Goal: Task Accomplishment & Management: Use online tool/utility

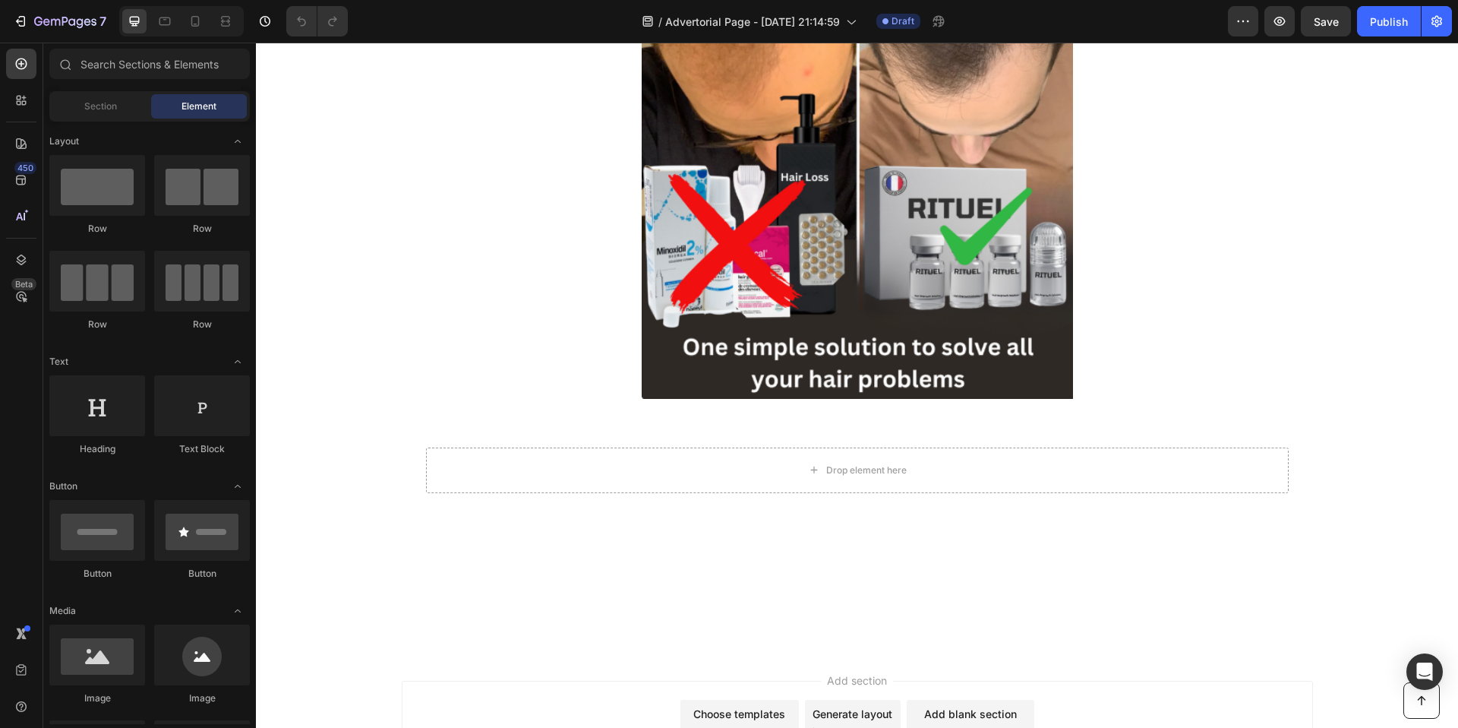
scroll to position [6805, 0]
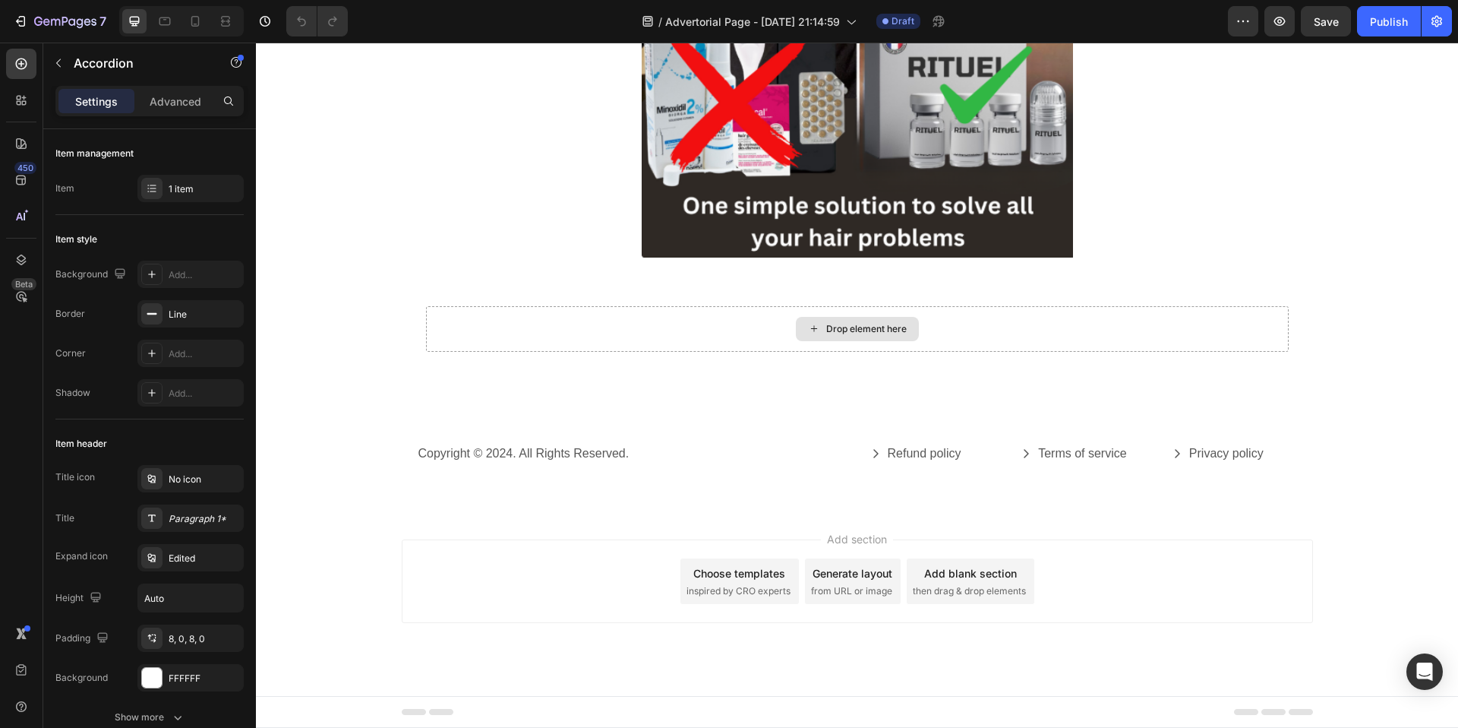
scroll to position [8494, 0]
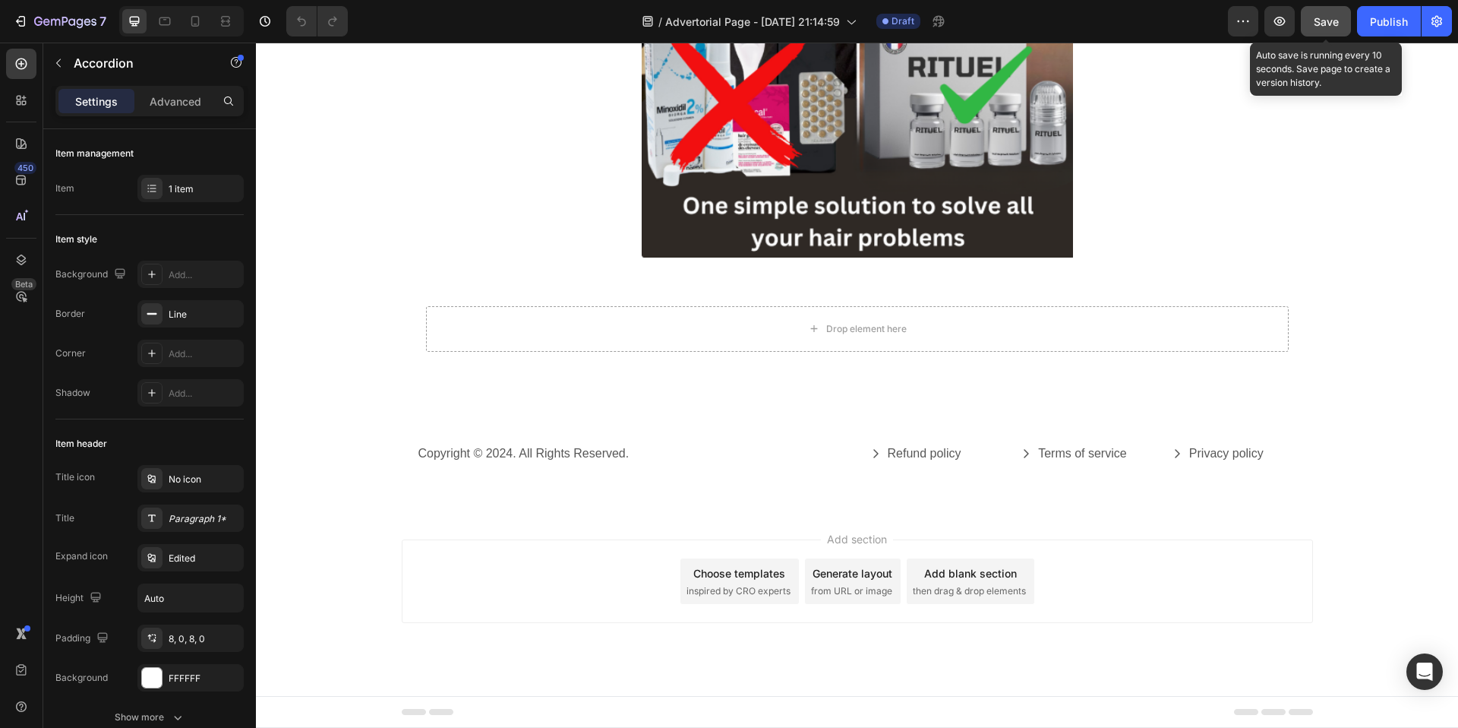
click at [1148, 26] on button "Save" at bounding box center [1326, 21] width 50 height 30
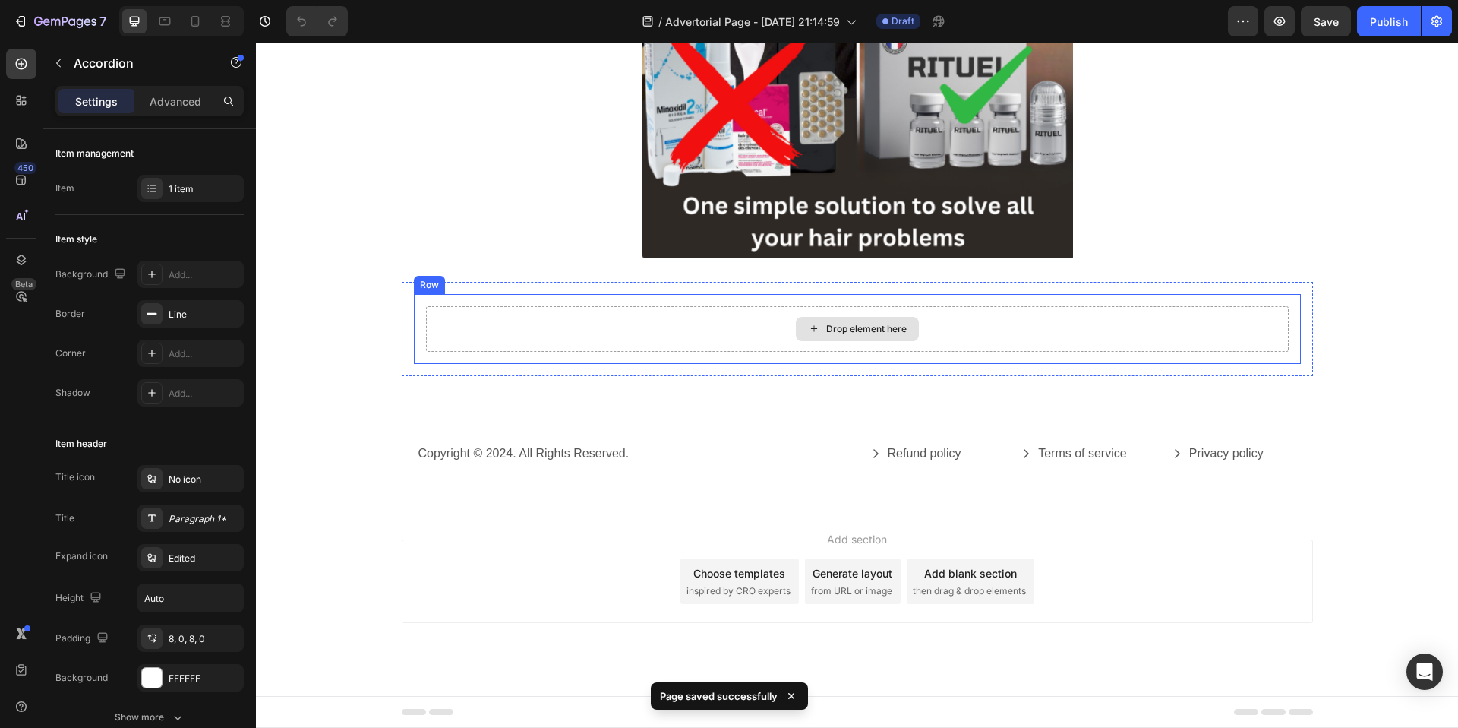
click at [689, 352] on div "Drop element here" at bounding box center [857, 329] width 863 height 46
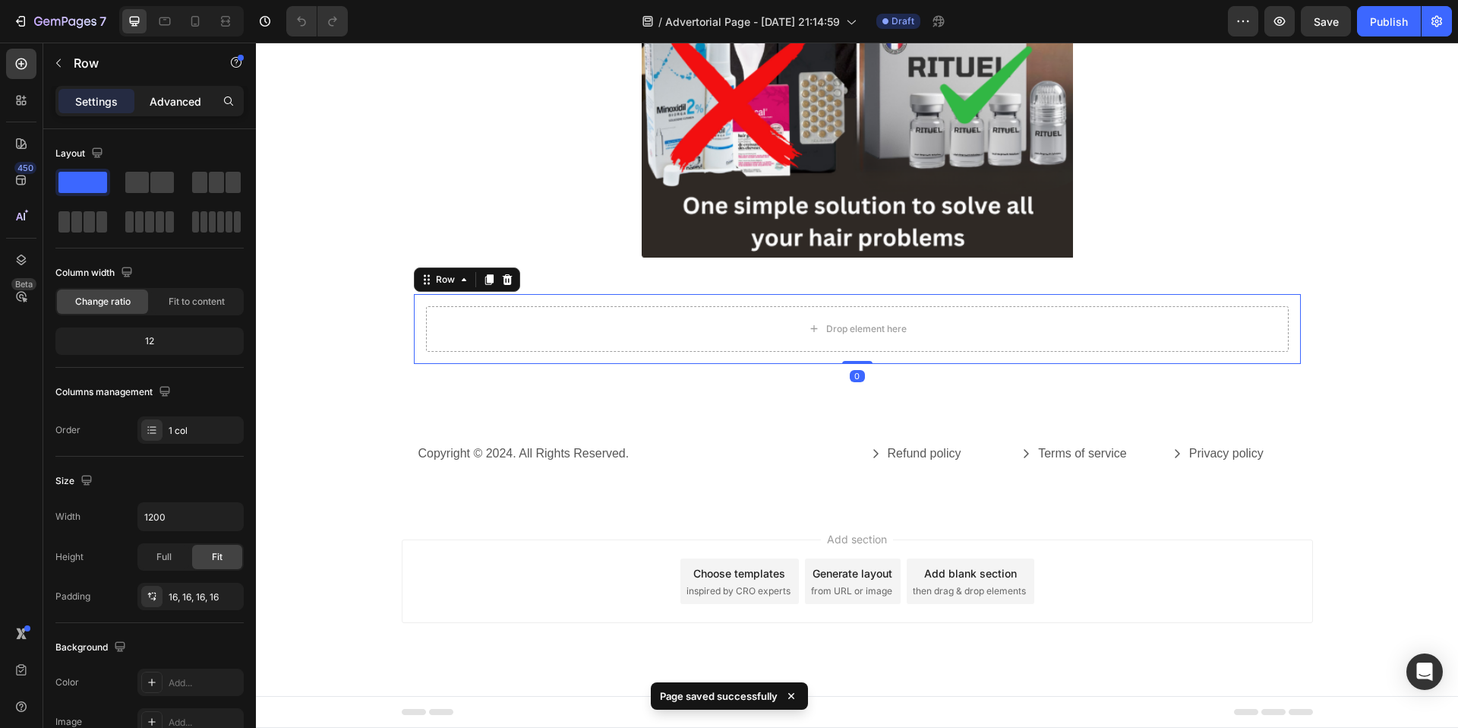
click at [182, 107] on p "Advanced" at bounding box center [176, 101] width 52 height 16
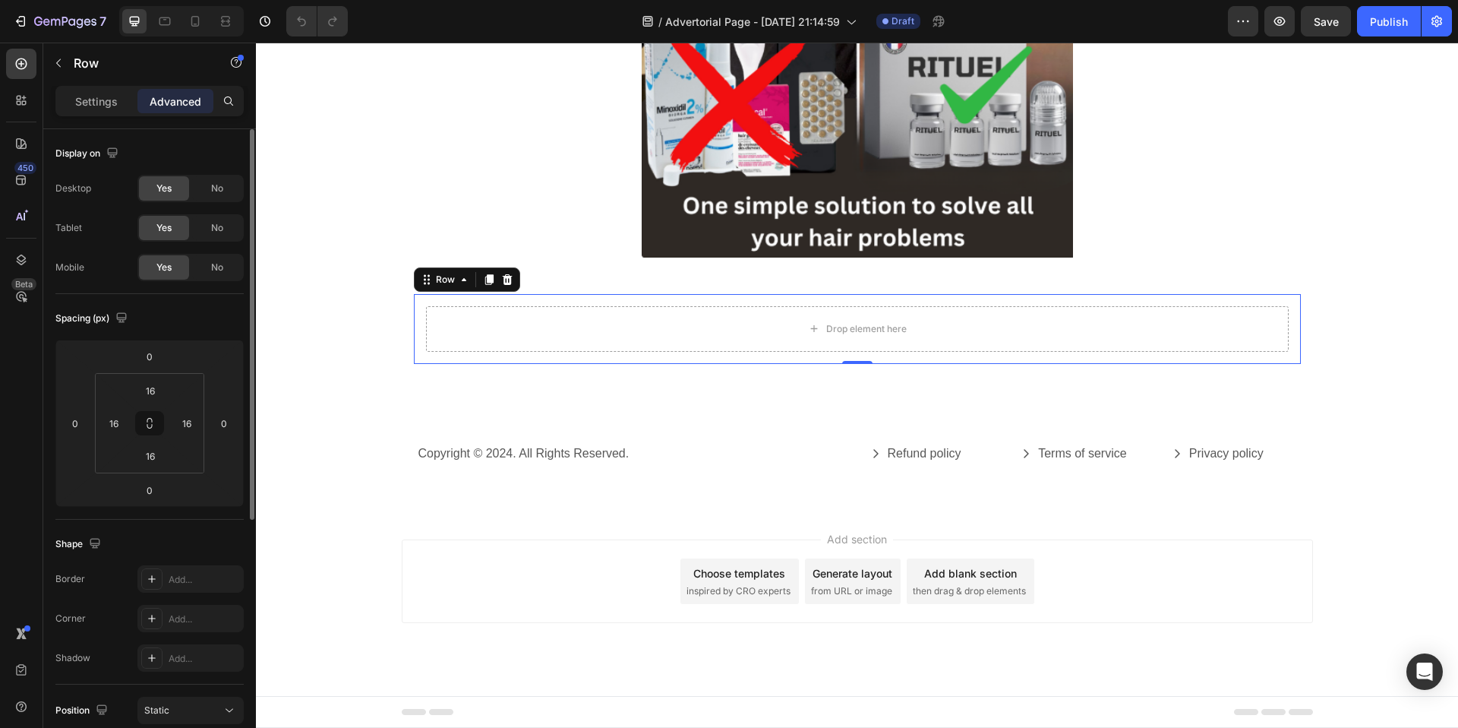
click at [222, 254] on div "Yes No" at bounding box center [190, 267] width 106 height 27
click at [222, 263] on span "No" at bounding box center [217, 268] width 12 height 14
click at [191, 27] on icon at bounding box center [195, 21] width 15 height 15
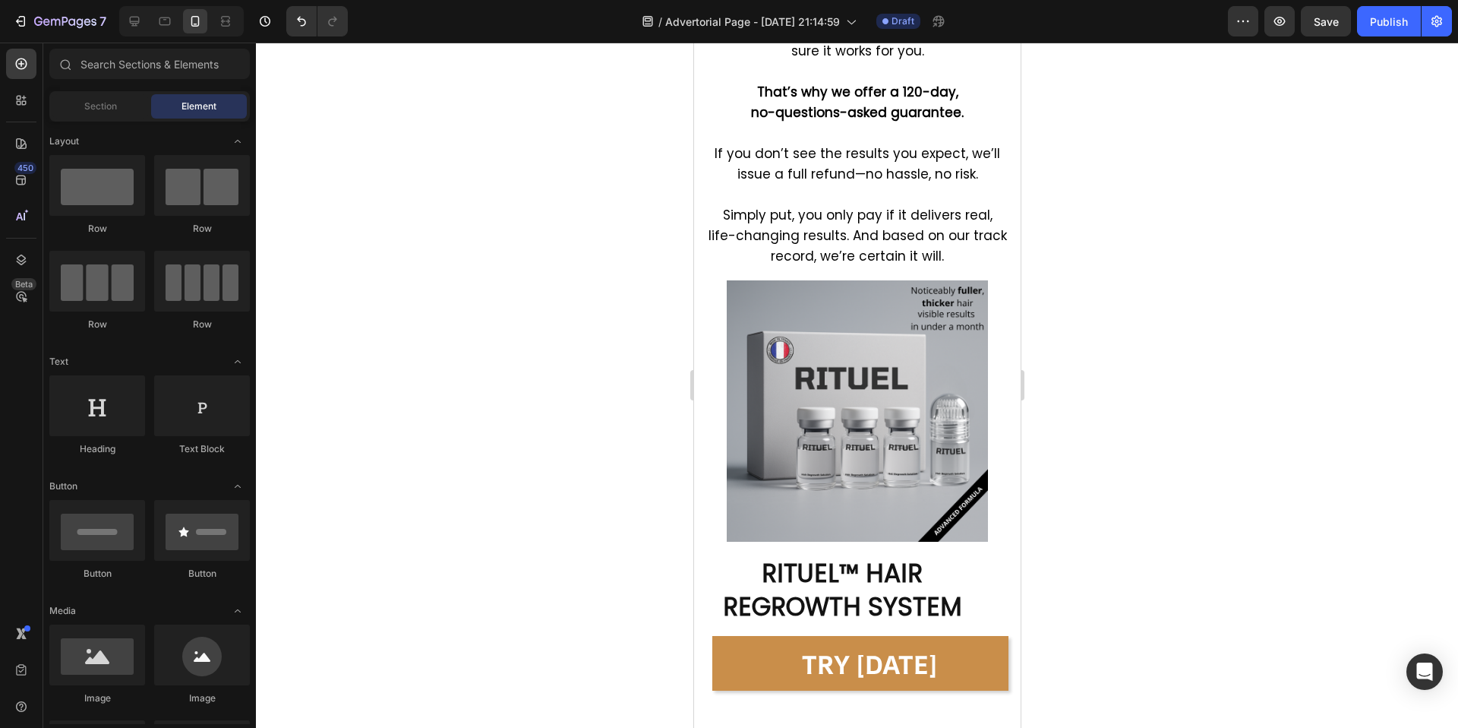
scroll to position [10120, 0]
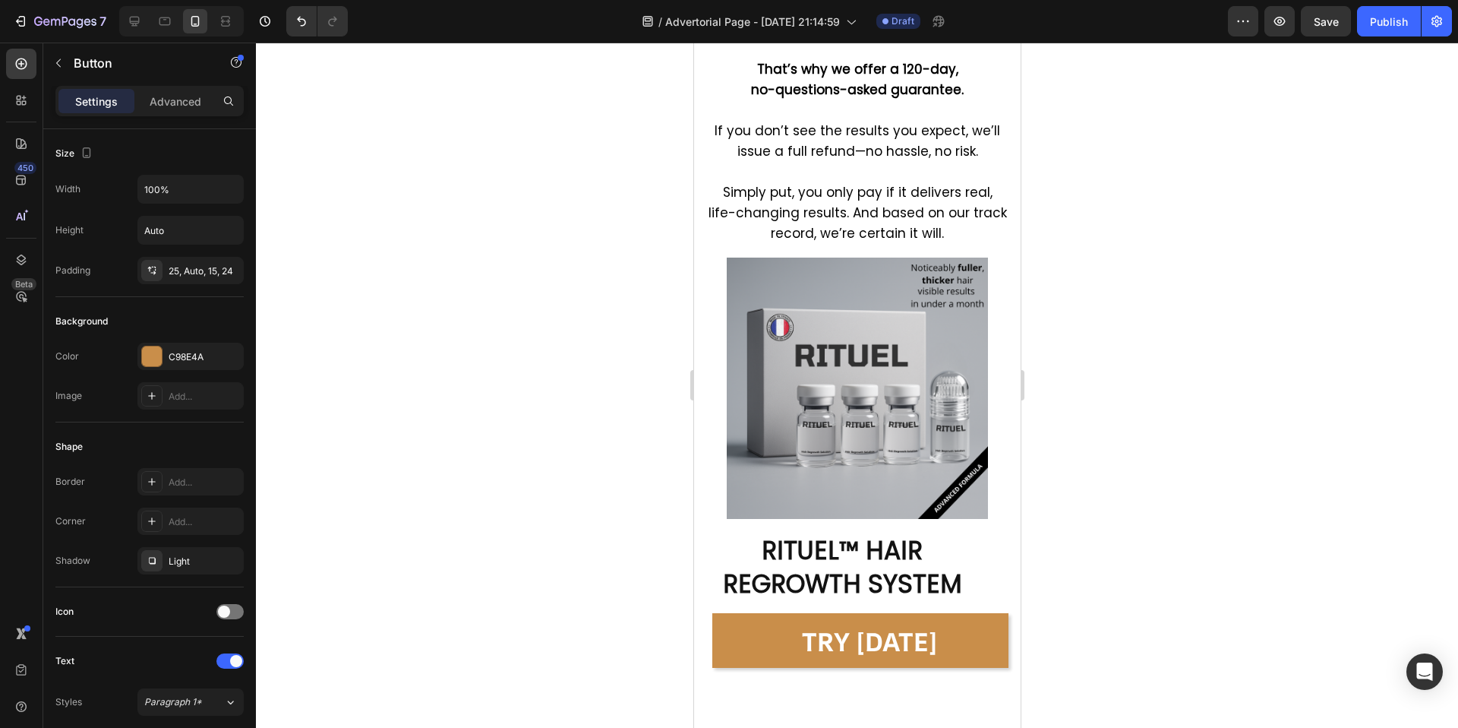
click at [134, 10] on div at bounding box center [134, 21] width 24 height 24
type input "Auto"
type input "16"
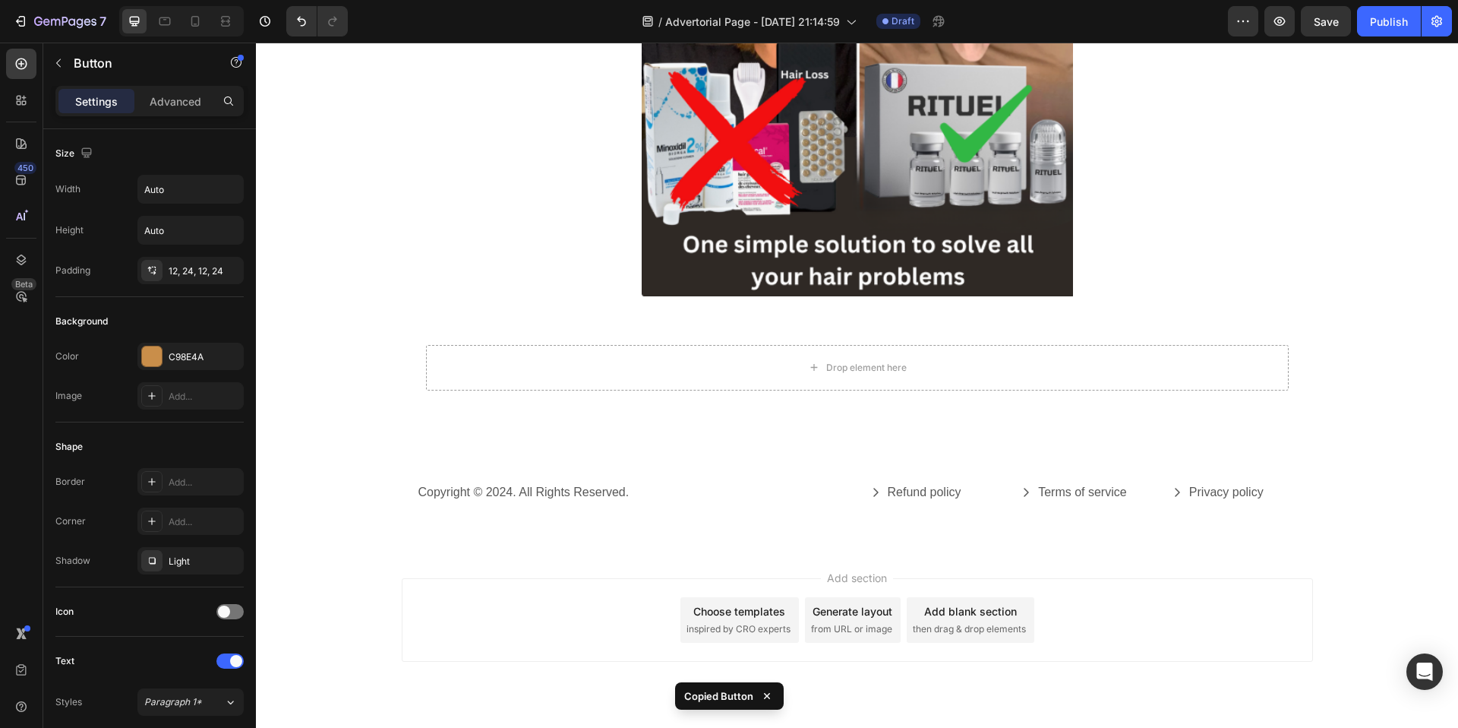
scroll to position [7351, 0]
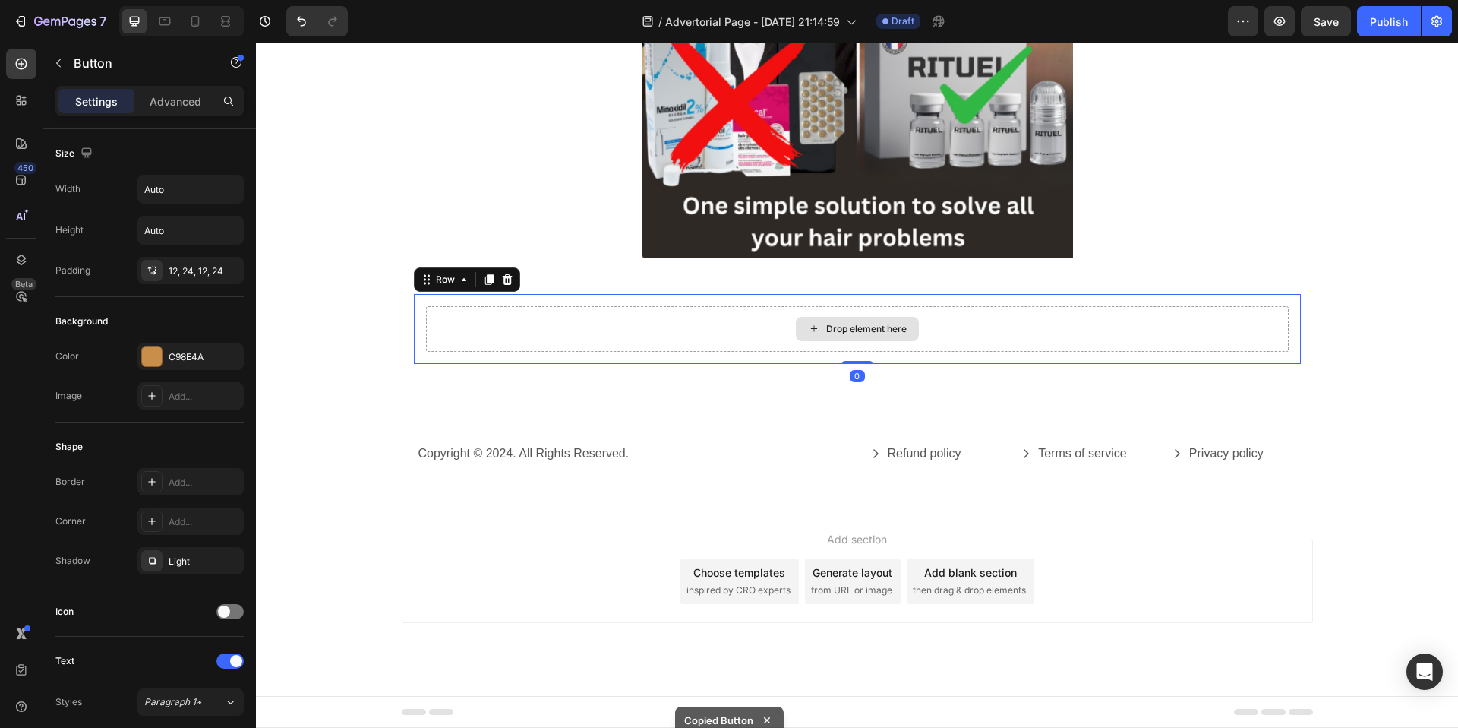
click at [709, 333] on div "Drop element here" at bounding box center [857, 329] width 863 height 46
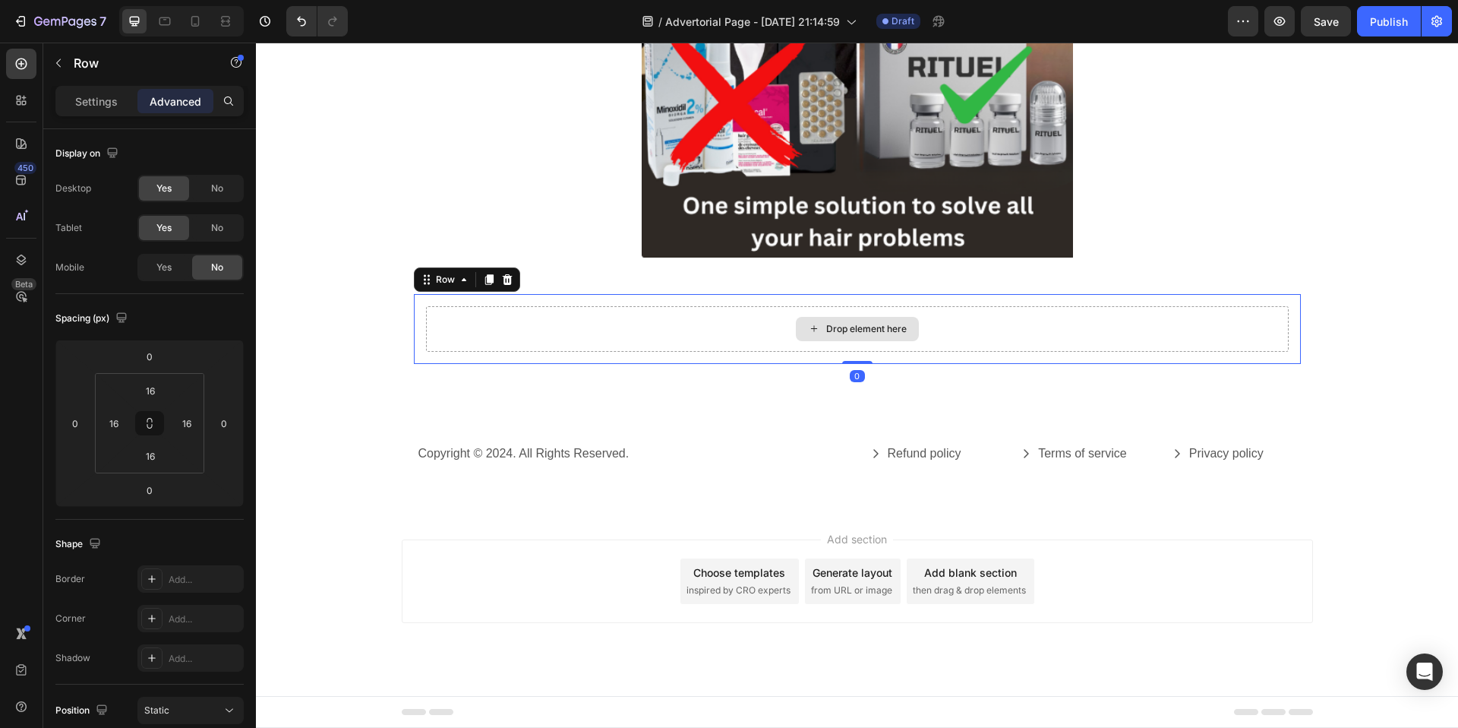
click at [709, 333] on div "Drop element here" at bounding box center [857, 329] width 863 height 46
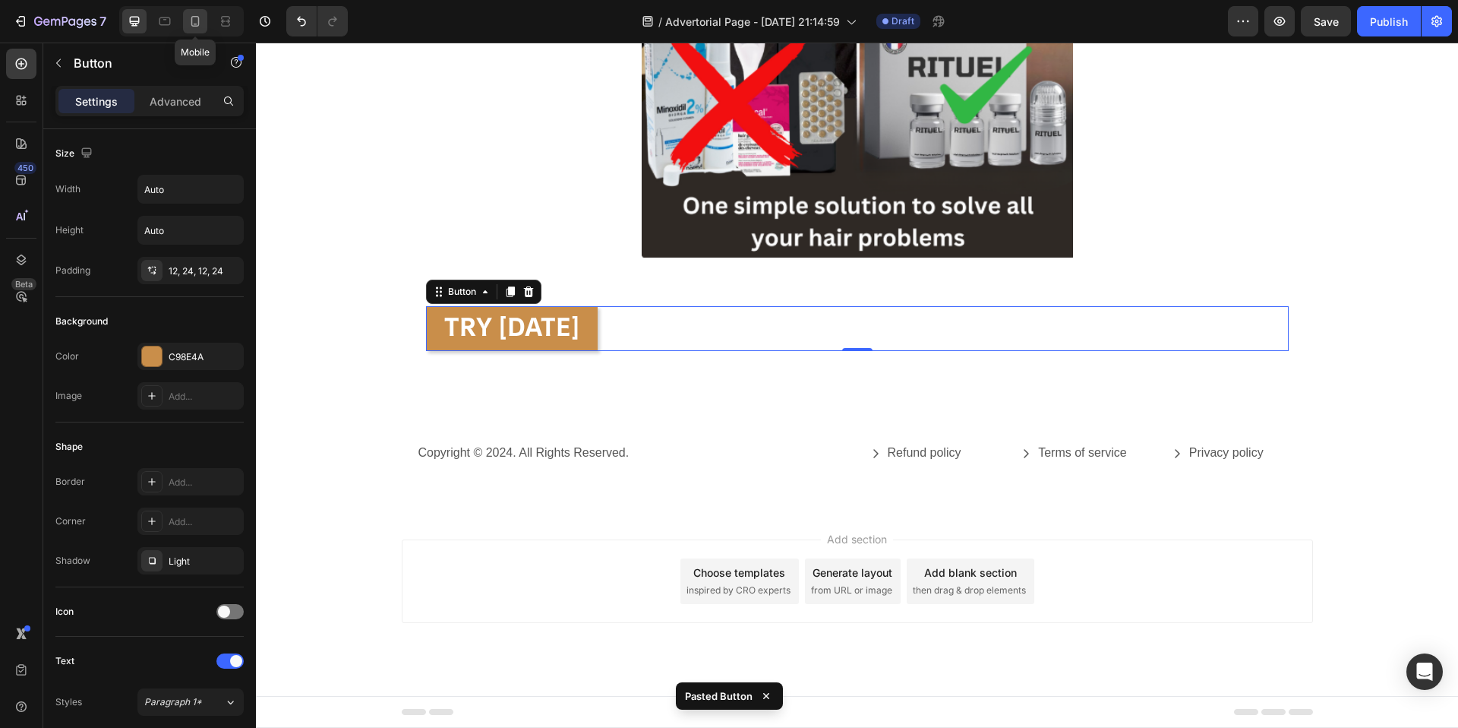
click at [198, 24] on icon at bounding box center [195, 21] width 8 height 11
type input "100%"
type input "14"
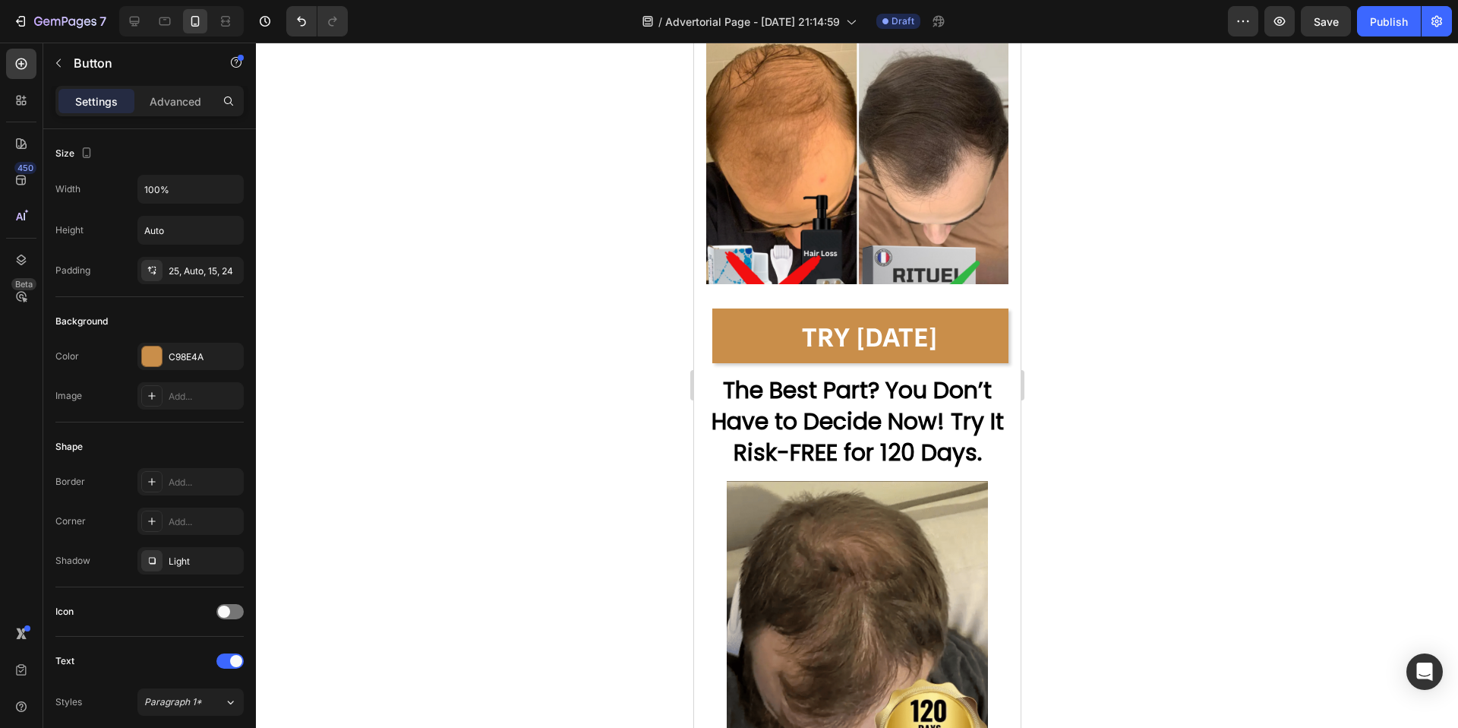
scroll to position [8789, 0]
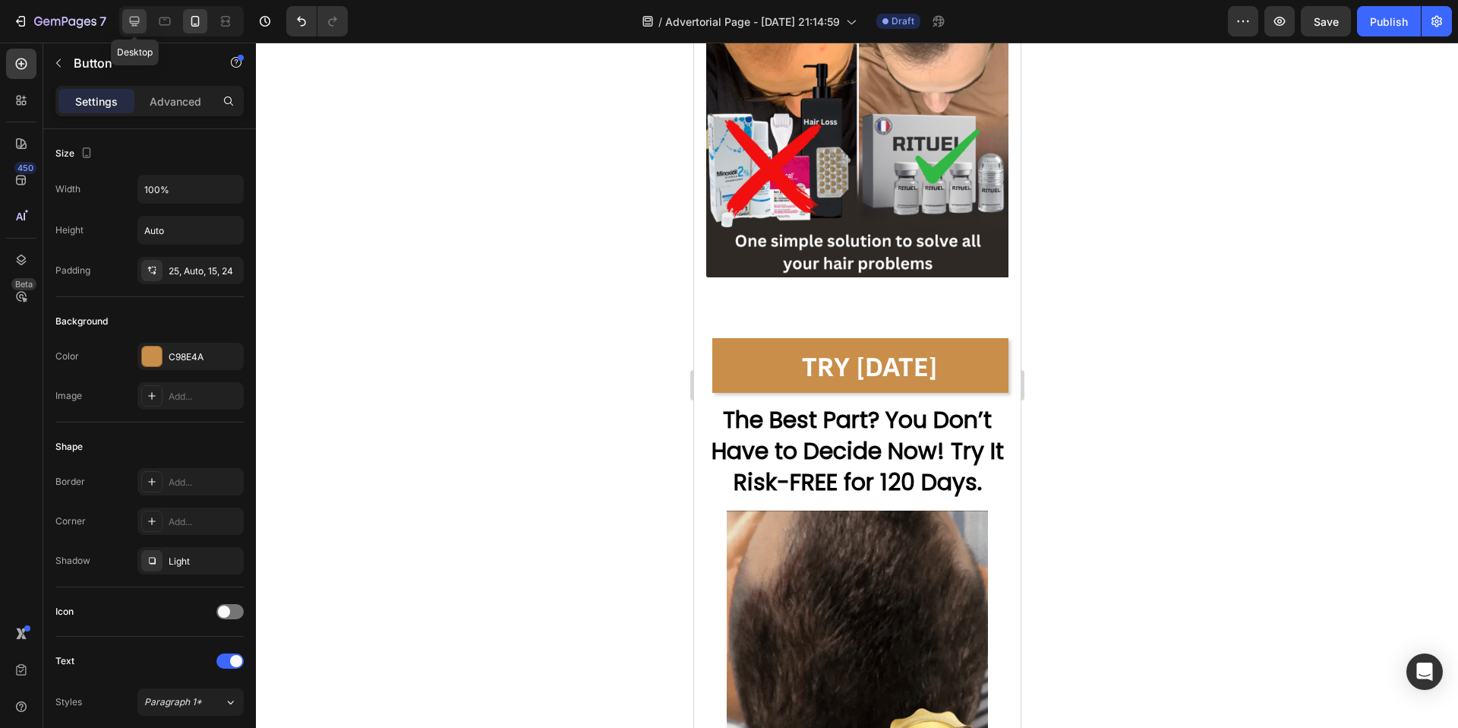
click at [135, 20] on icon at bounding box center [134, 21] width 15 height 15
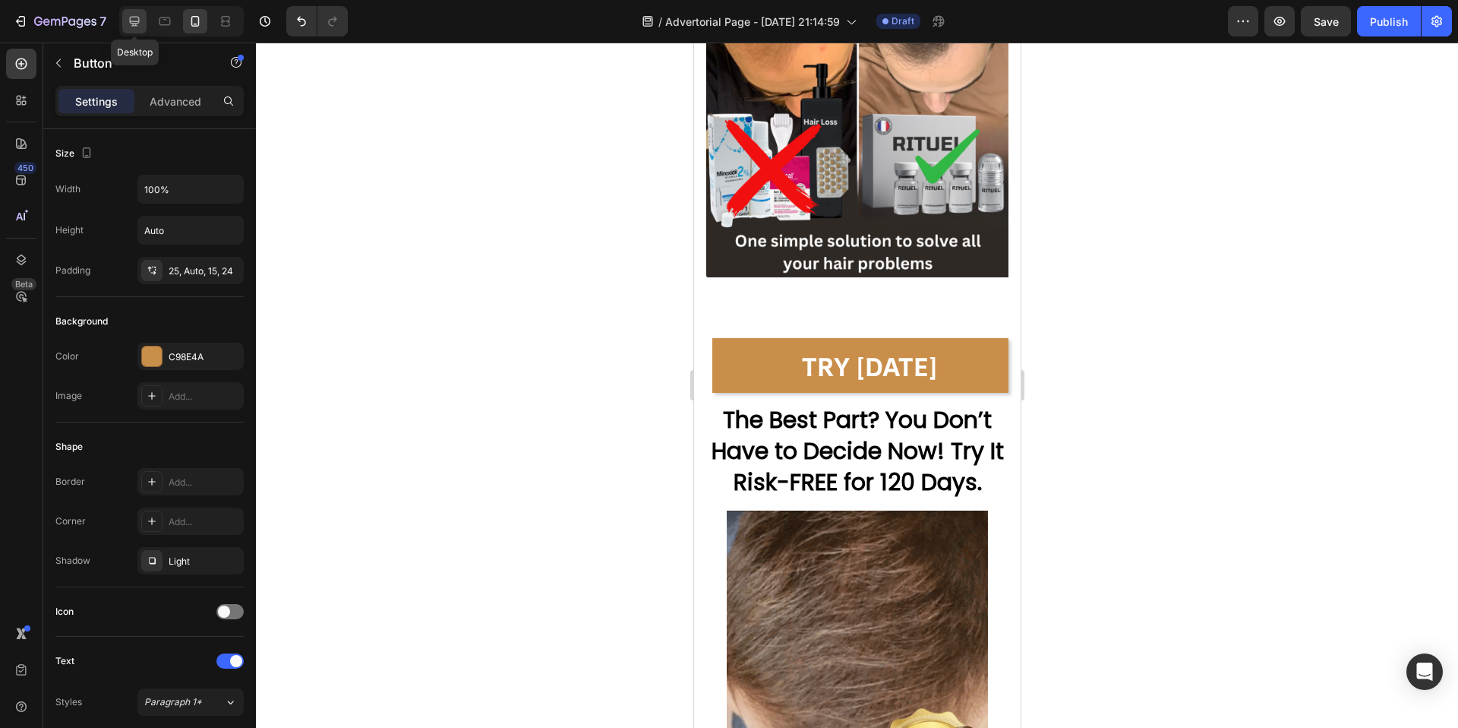
type input "Auto"
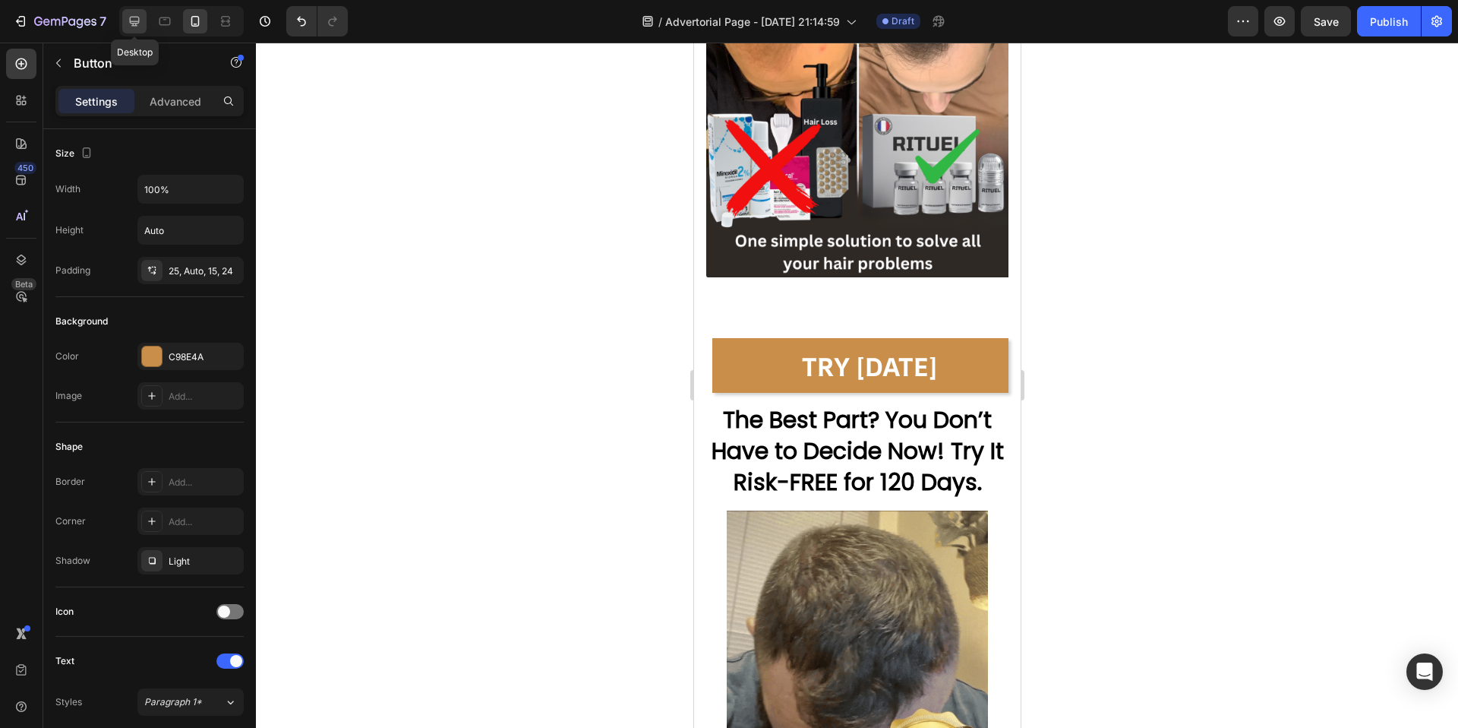
type input "16"
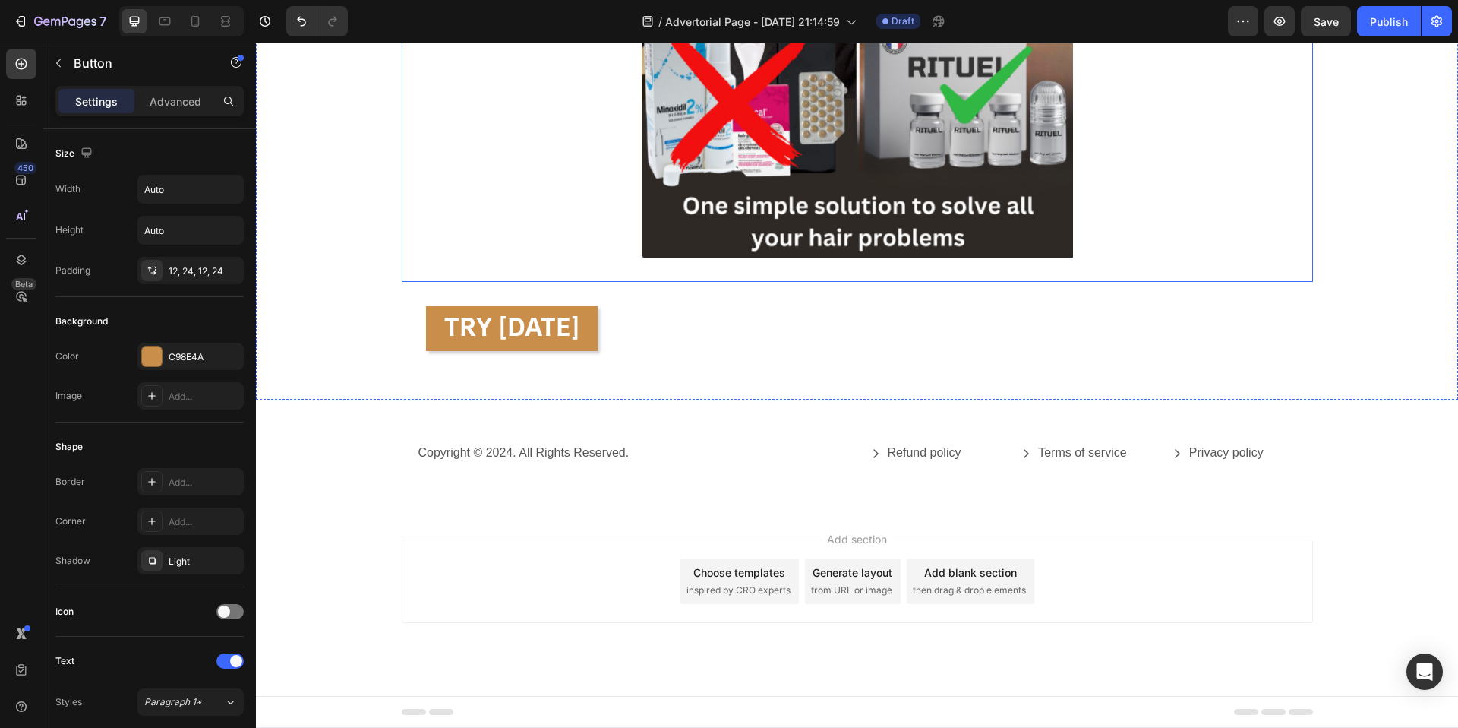
scroll to position [7351, 0]
click at [435, 322] on button "TRY [DATE]" at bounding box center [512, 329] width 172 height 46
click at [430, 329] on button "TRY [DATE]" at bounding box center [512, 329] width 172 height 46
click at [580, 320] on strong "TRY [DATE]" at bounding box center [511, 325] width 135 height 35
click at [597, 332] on button "TRY [DATE]" at bounding box center [512, 329] width 172 height 46
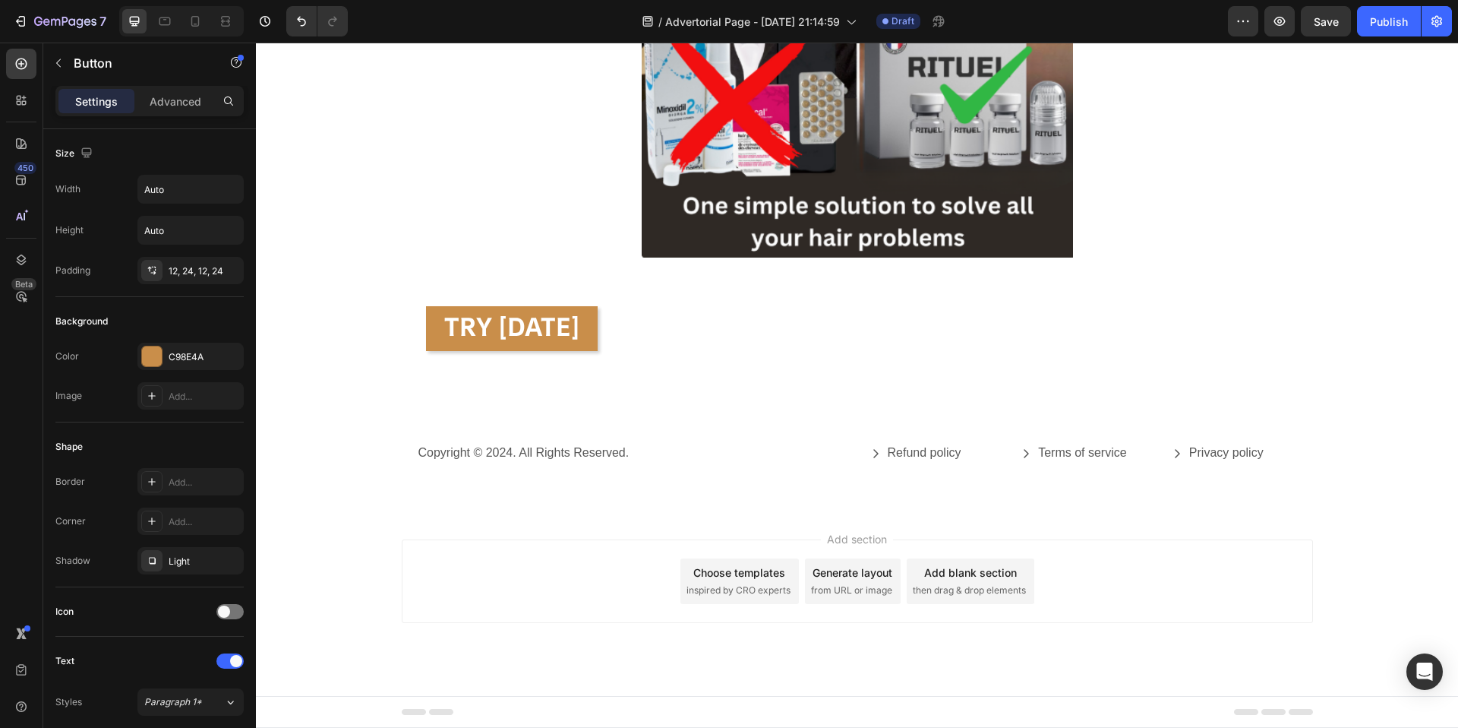
click at [622, 333] on div "TRY [DATE] Button" at bounding box center [857, 329] width 863 height 46
click at [592, 347] on button "TRY [DATE]" at bounding box center [512, 329] width 172 height 46
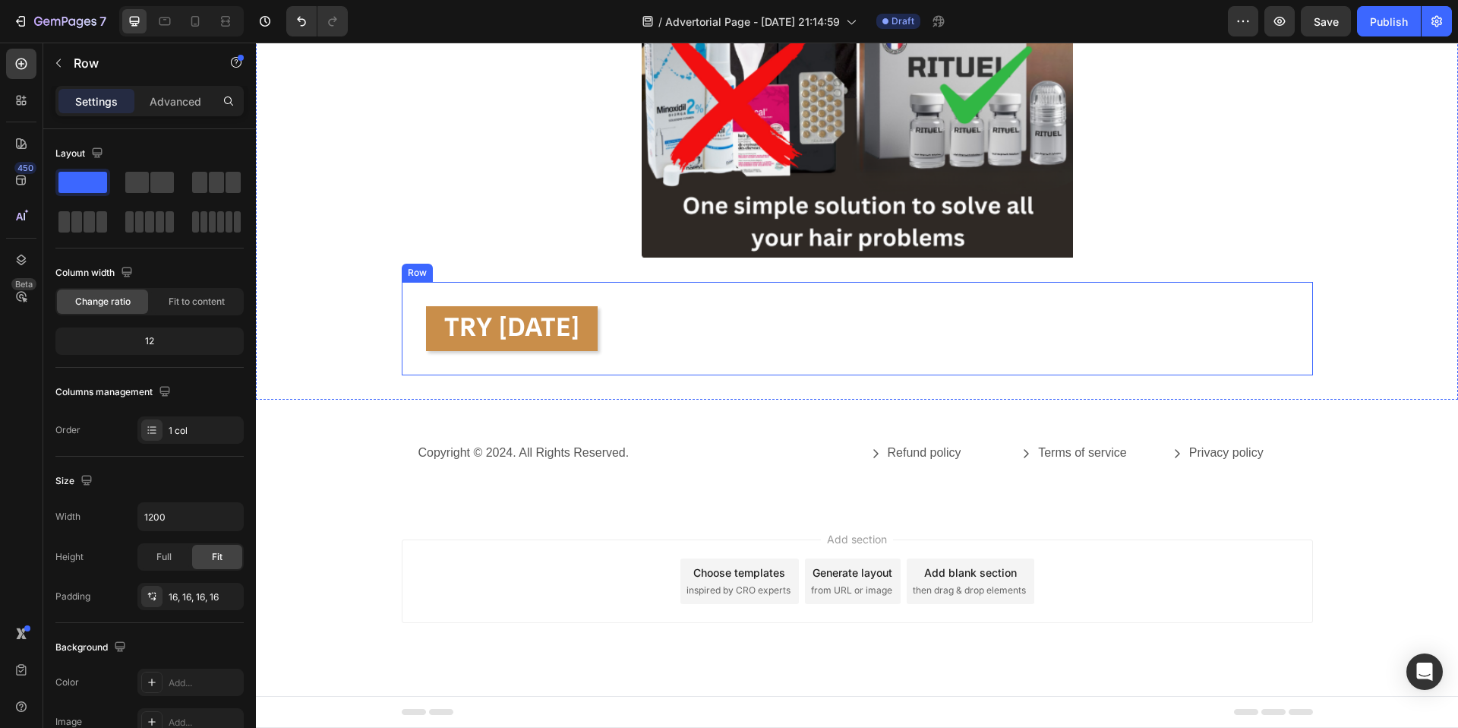
click at [582, 365] on div "TRY [DATE] Button Row TRY [DATE] Button Row TRY [DATE] Button Row Row" at bounding box center [857, 329] width 911 height 94
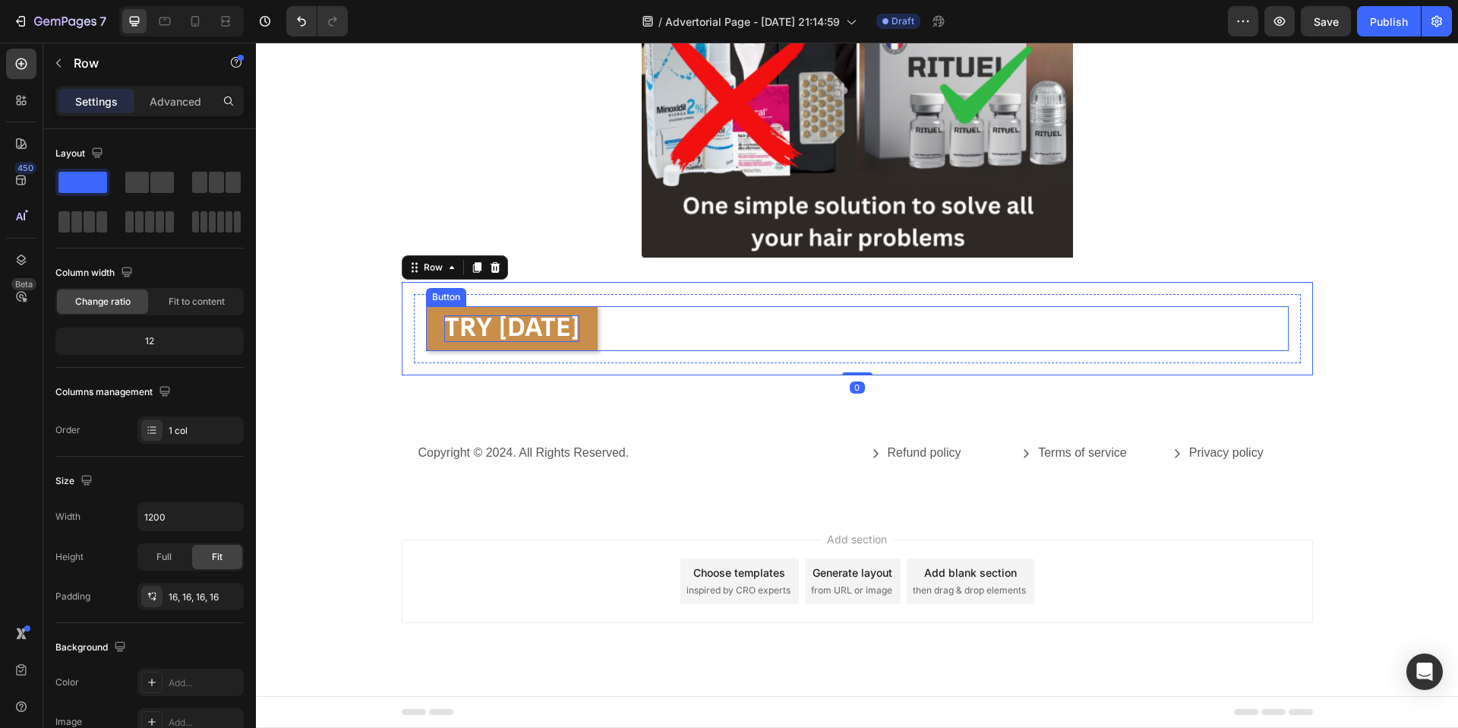
click at [576, 341] on strong "TRY [DATE]" at bounding box center [511, 325] width 135 height 35
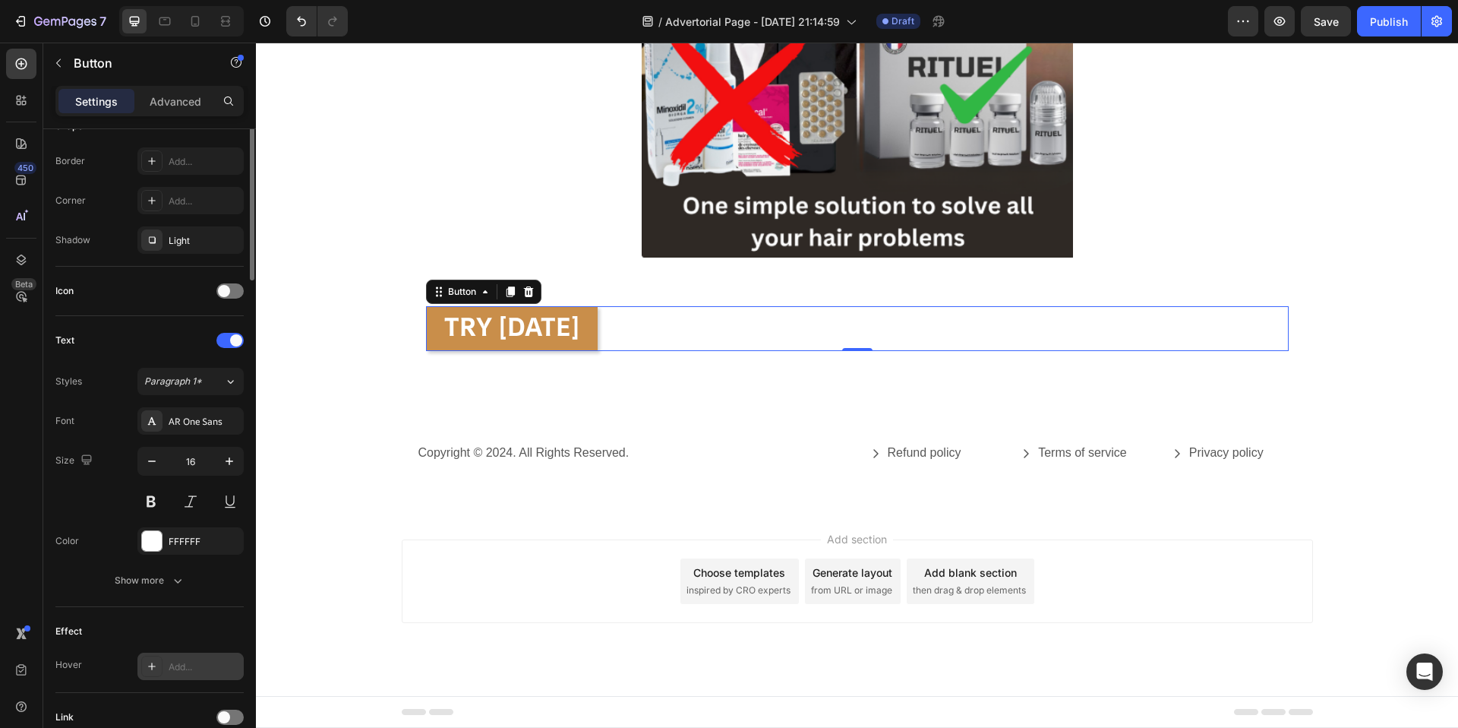
scroll to position [447, 0]
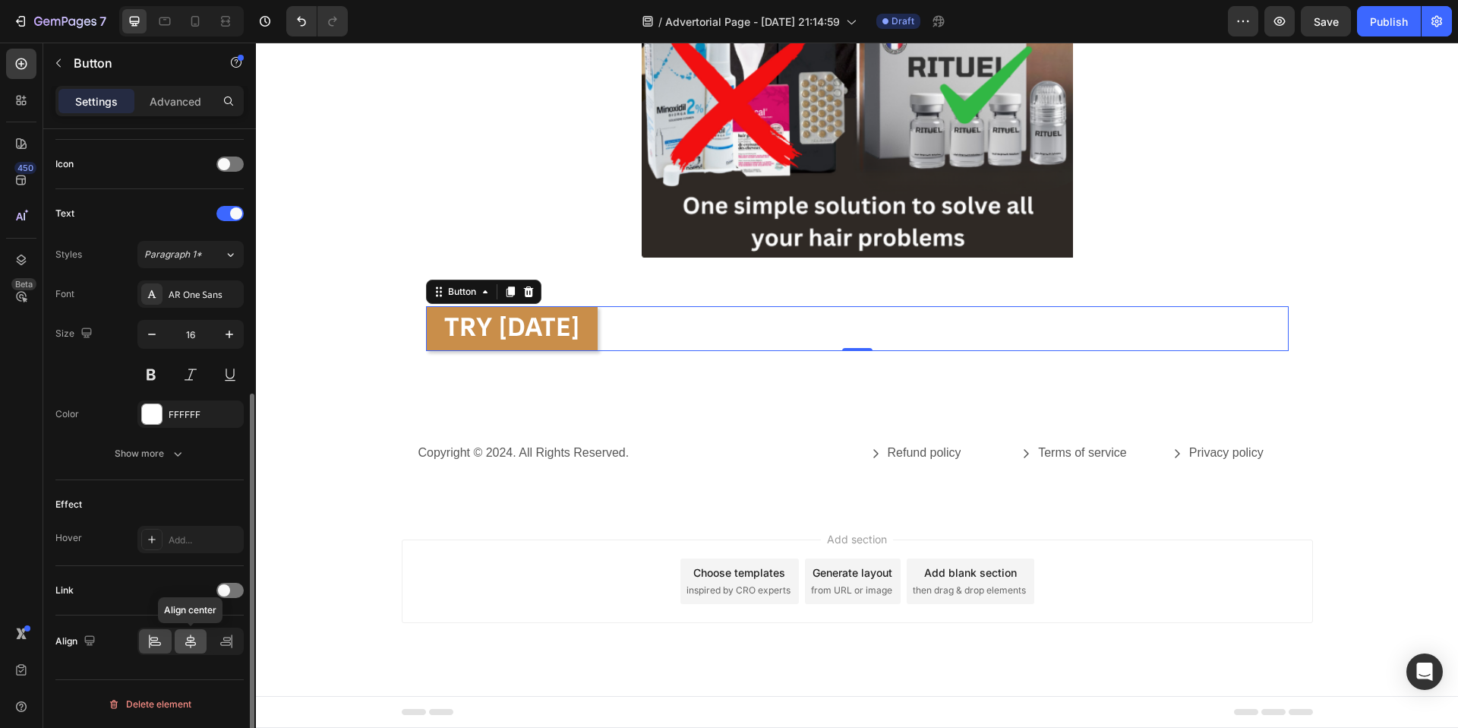
click at [191, 520] on icon at bounding box center [190, 640] width 15 height 15
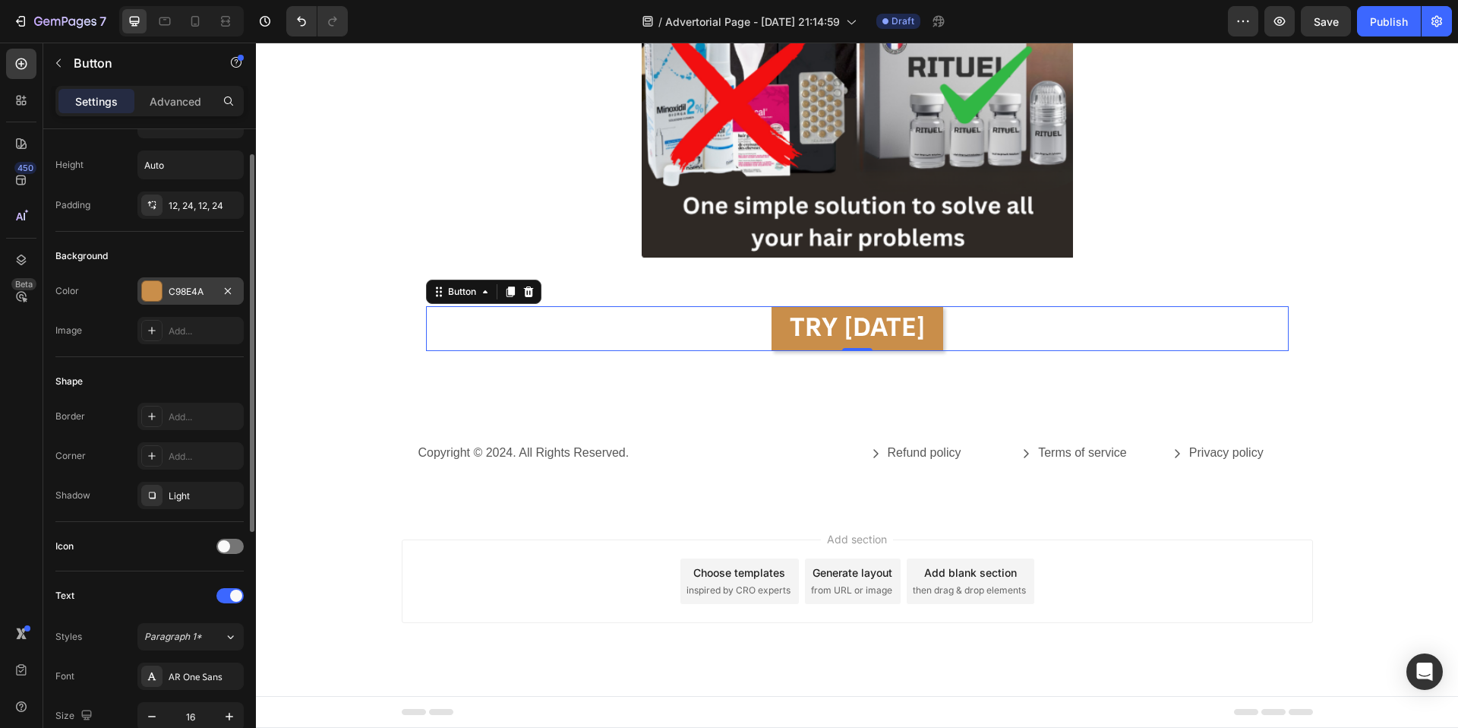
scroll to position [0, 0]
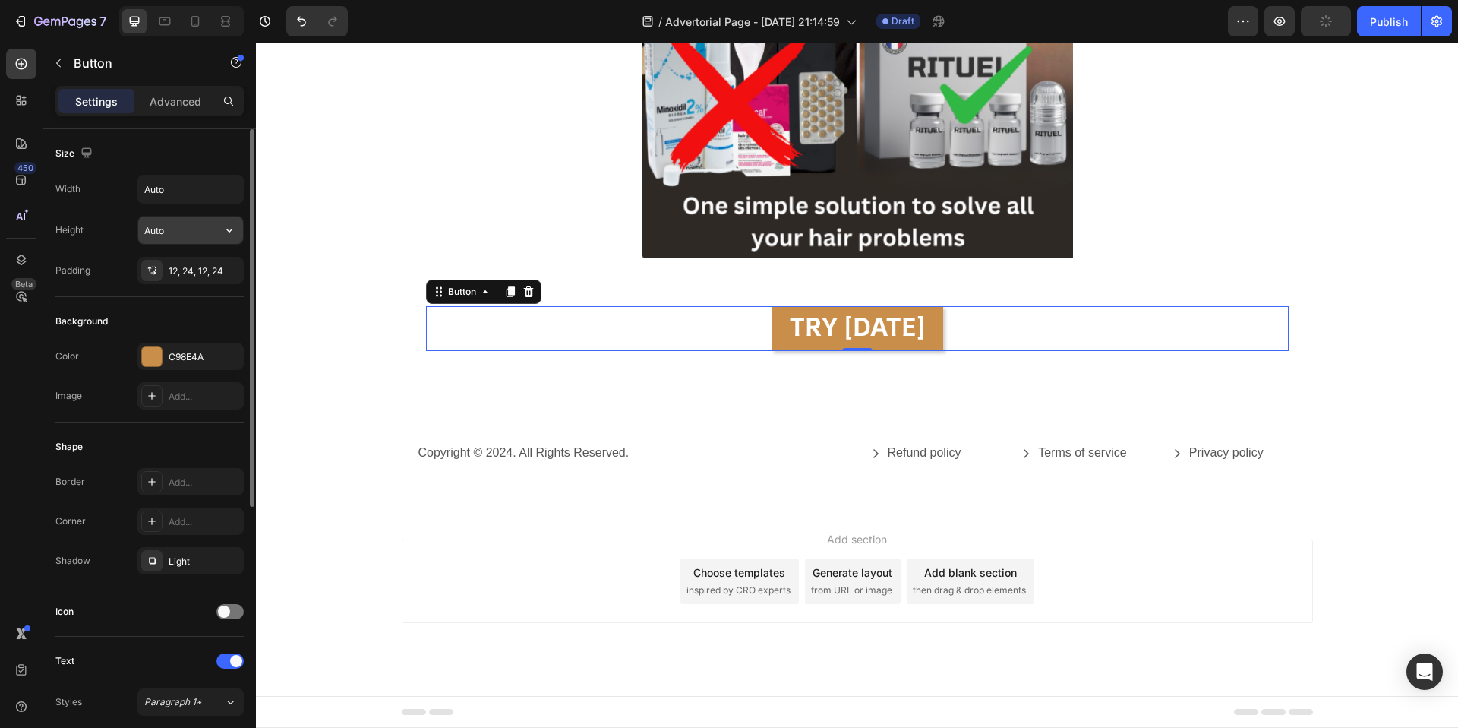
click at [195, 232] on input "Auto" at bounding box center [190, 229] width 105 height 27
click at [232, 223] on icon "button" at bounding box center [229, 230] width 15 height 15
click at [189, 194] on input "Auto" at bounding box center [190, 188] width 105 height 27
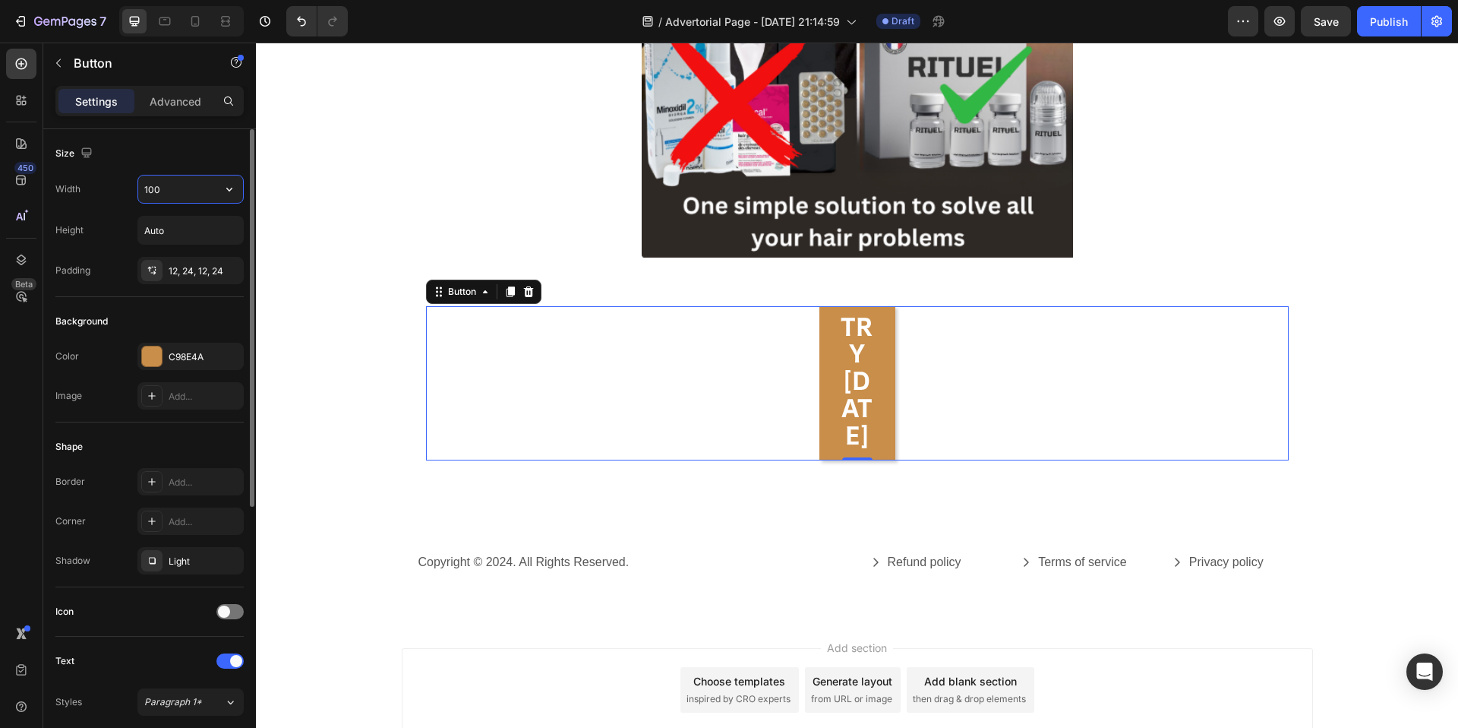
type input "1000"
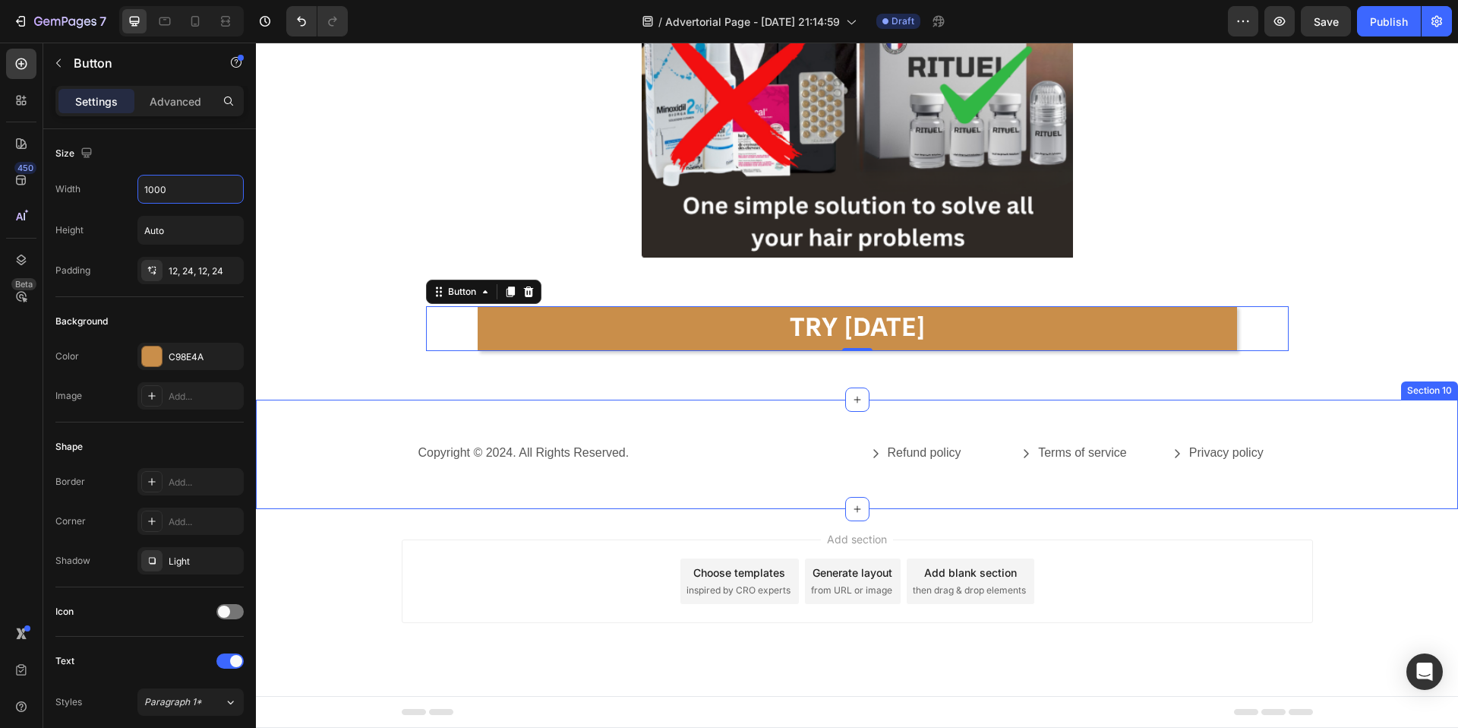
click at [467, 409] on div "Copyright © 2024. All Rights Reserved. Text Block Refund policy Button Terms of…" at bounding box center [857, 454] width 1202 height 109
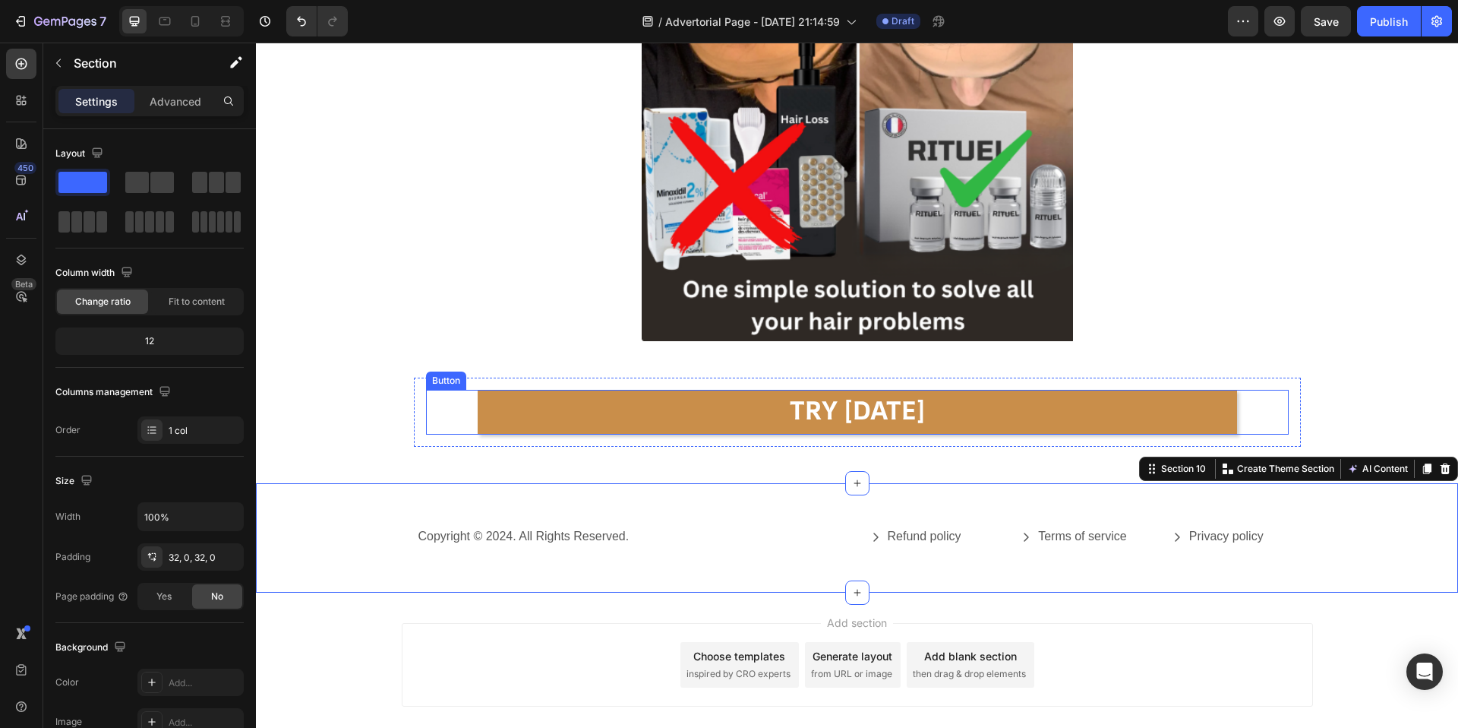
scroll to position [7246, 0]
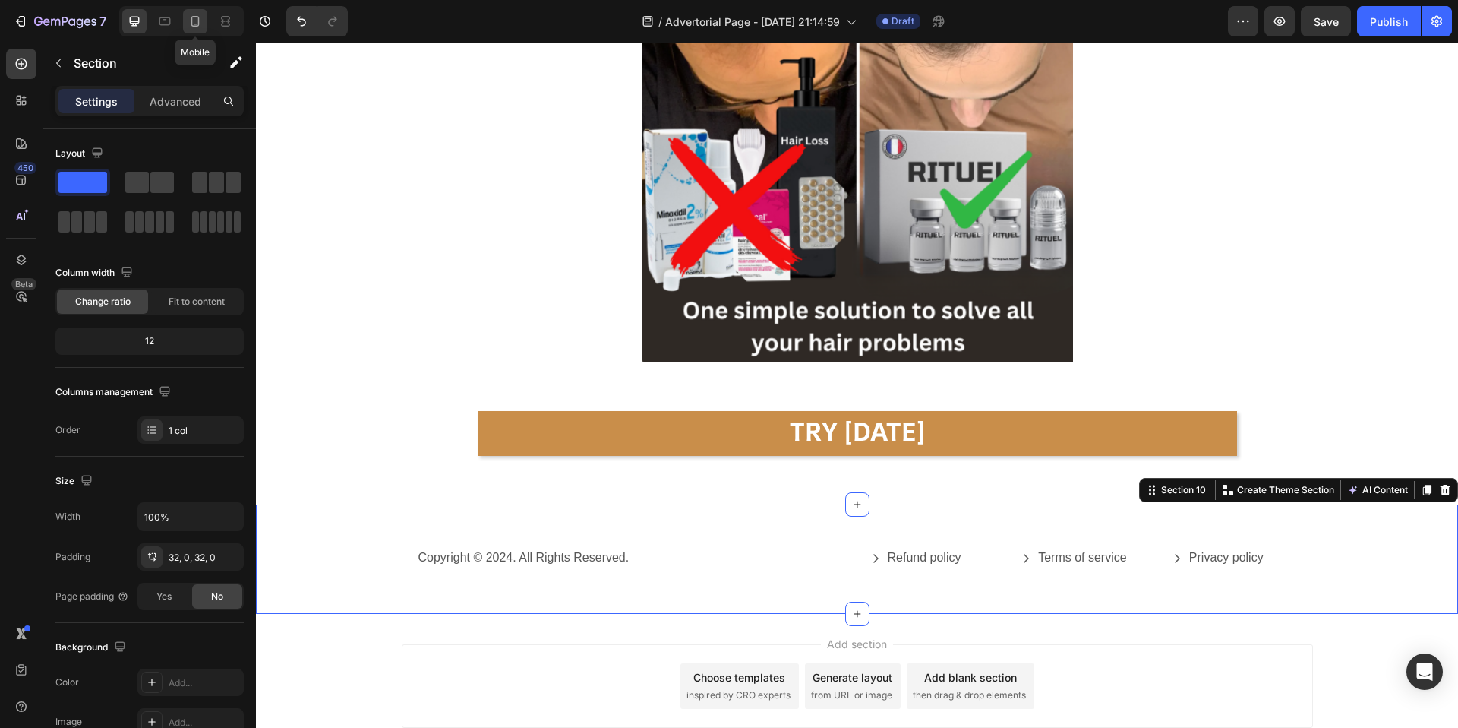
click at [186, 11] on div at bounding box center [195, 21] width 24 height 24
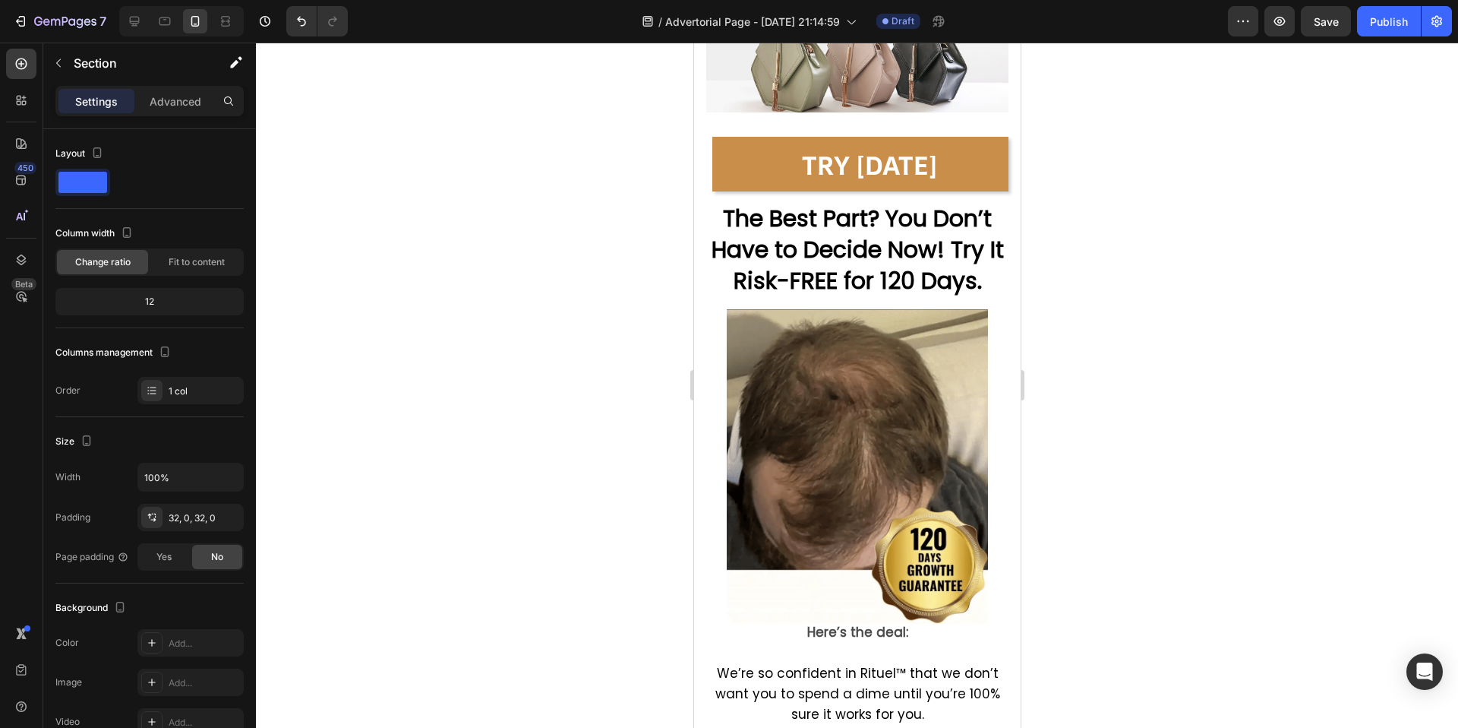
scroll to position [8535, 0]
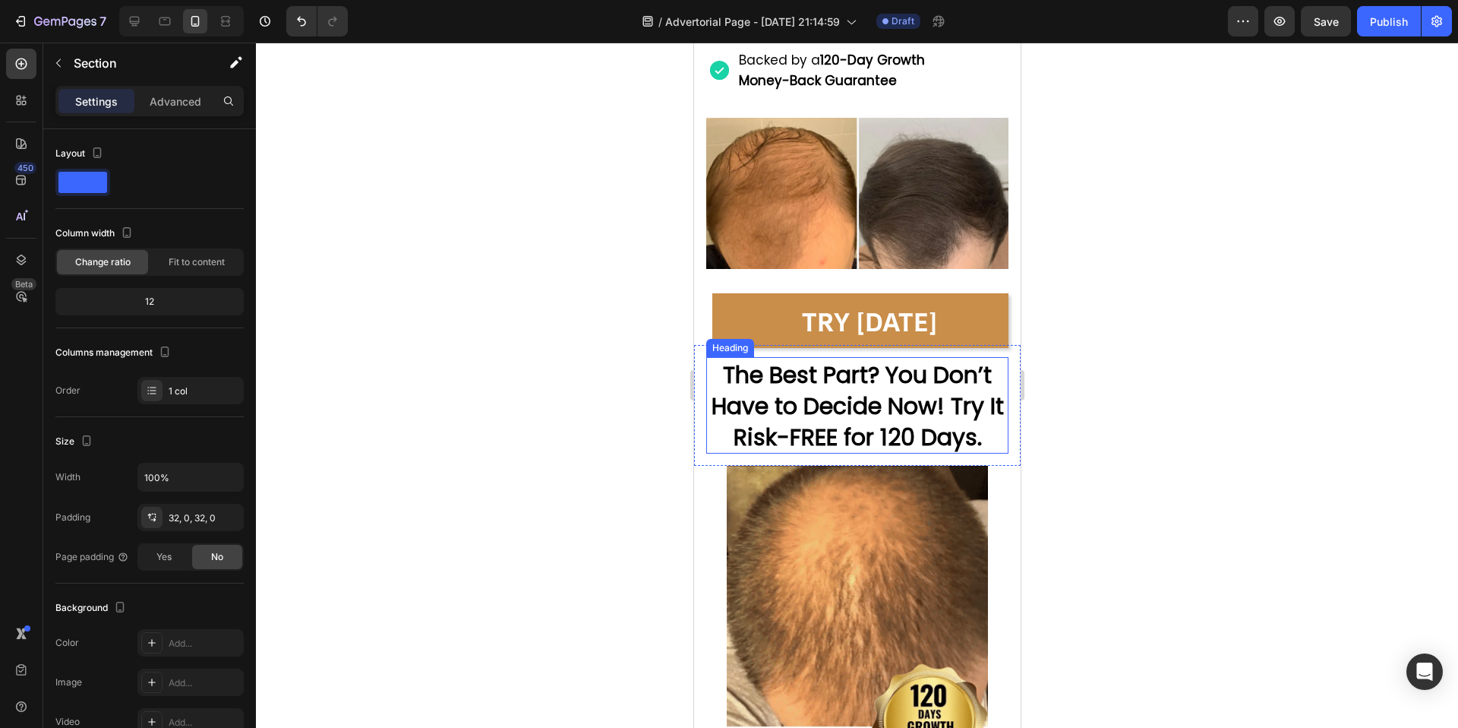
click at [827, 397] on strong "The Best Part? You Don’t Have to Decide Now! Try It Risk-FREE for 120 Days." at bounding box center [857, 405] width 292 height 95
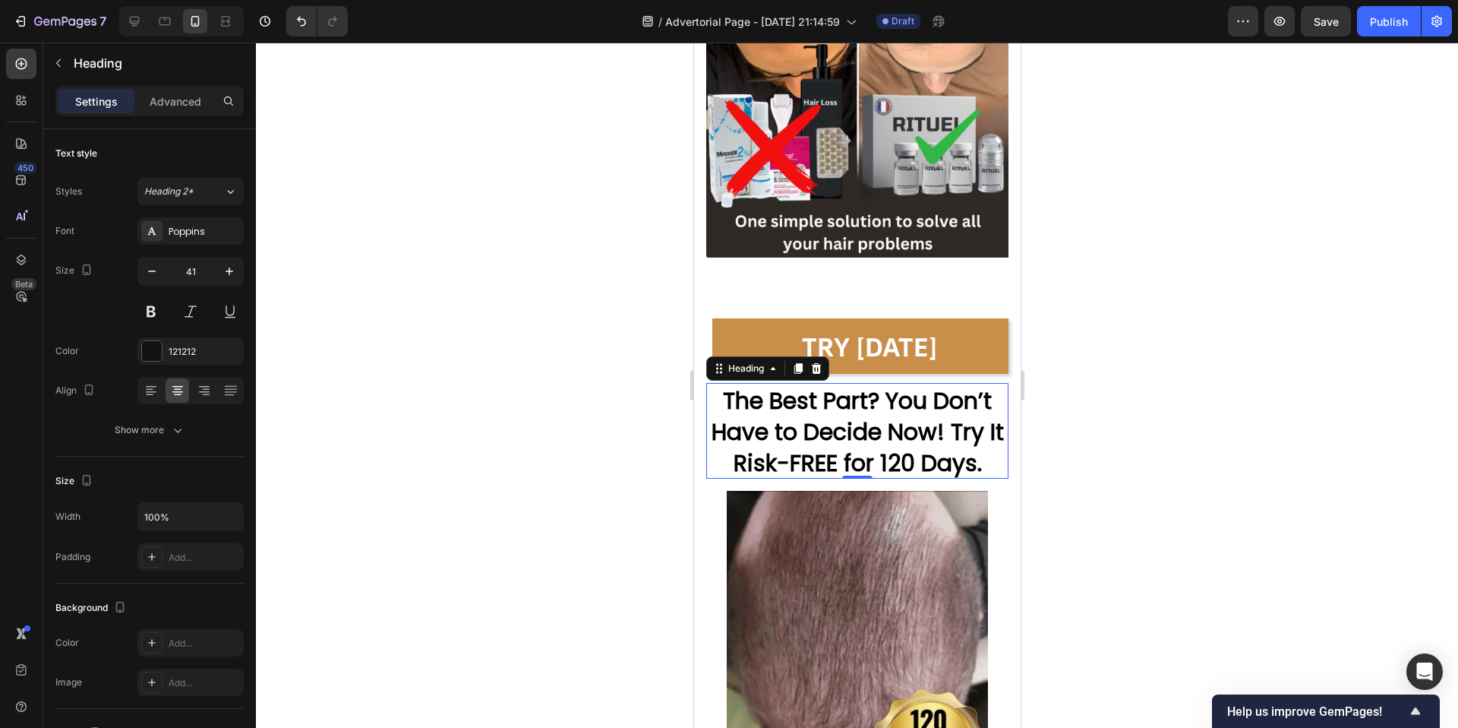
scroll to position [8770, 0]
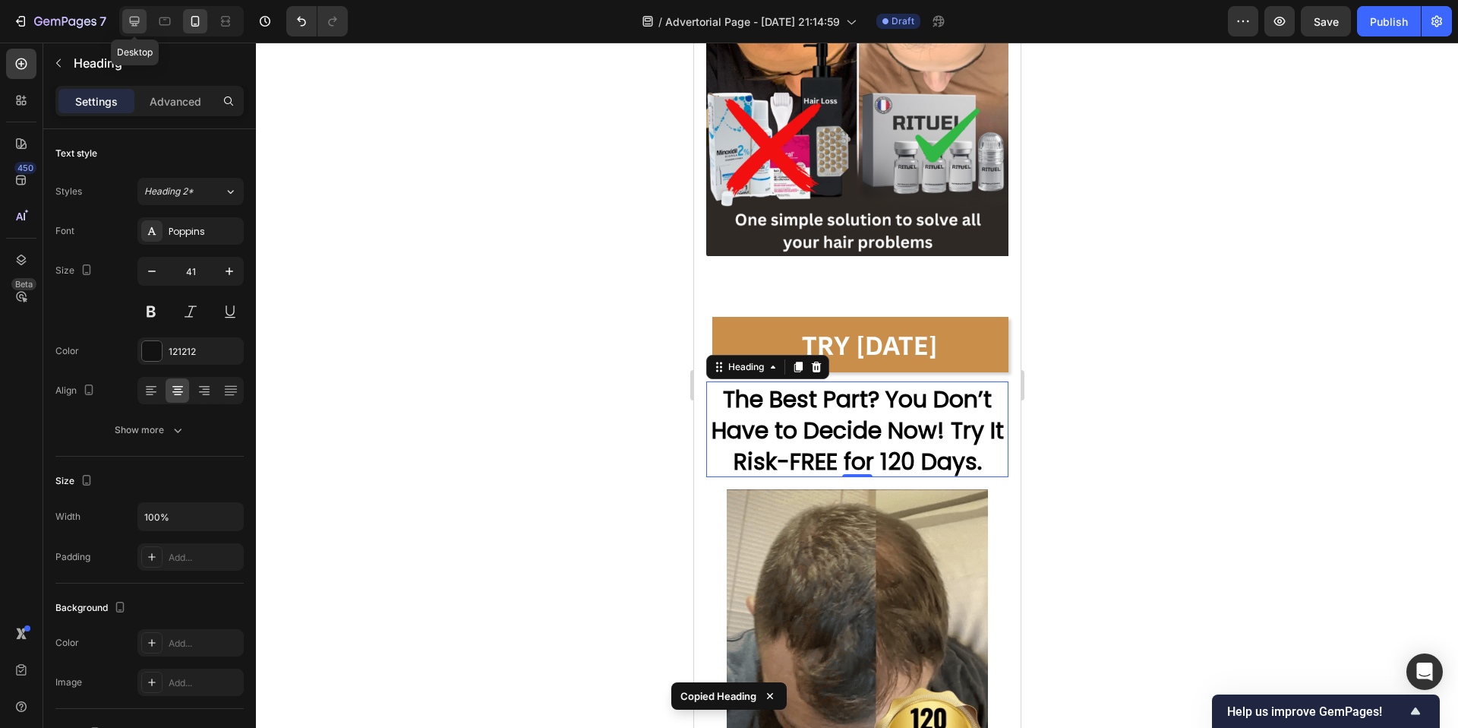
click at [137, 22] on icon at bounding box center [134, 21] width 15 height 15
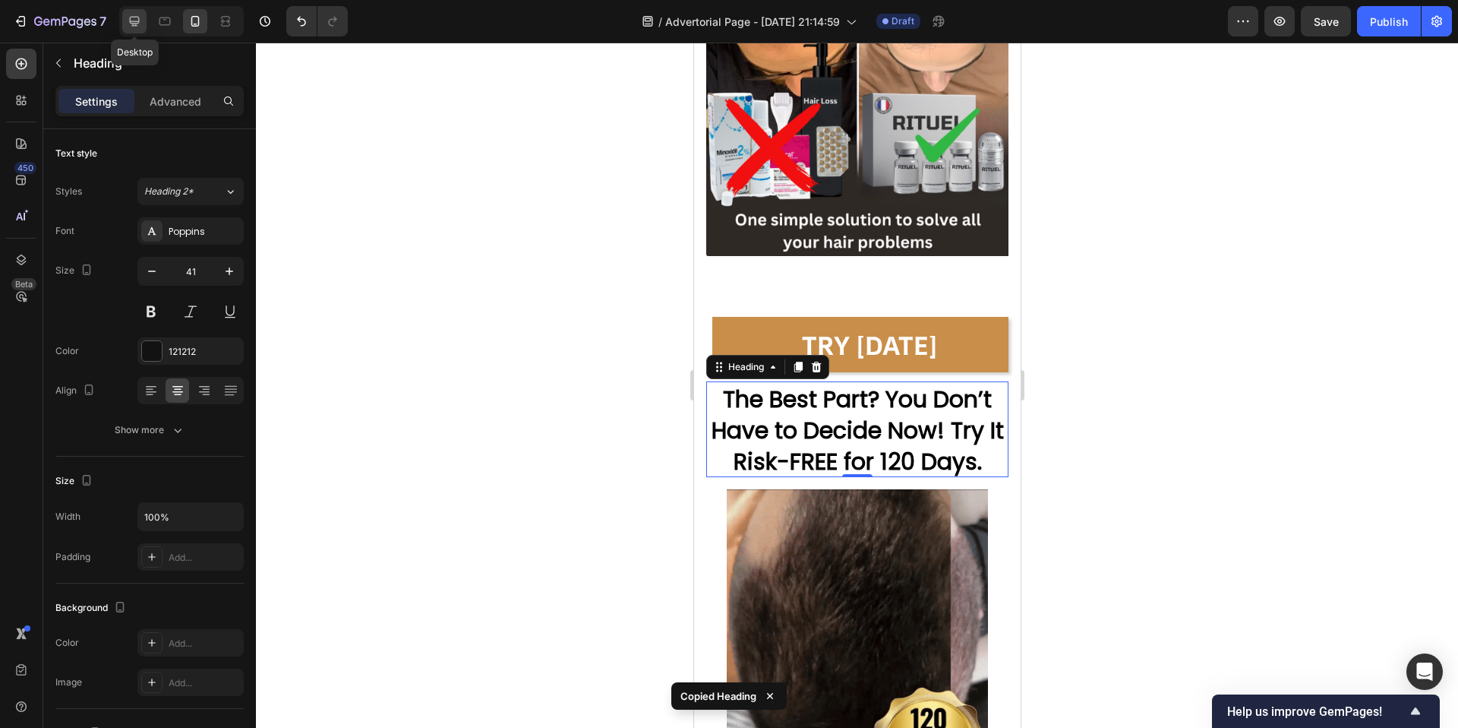
type input "46"
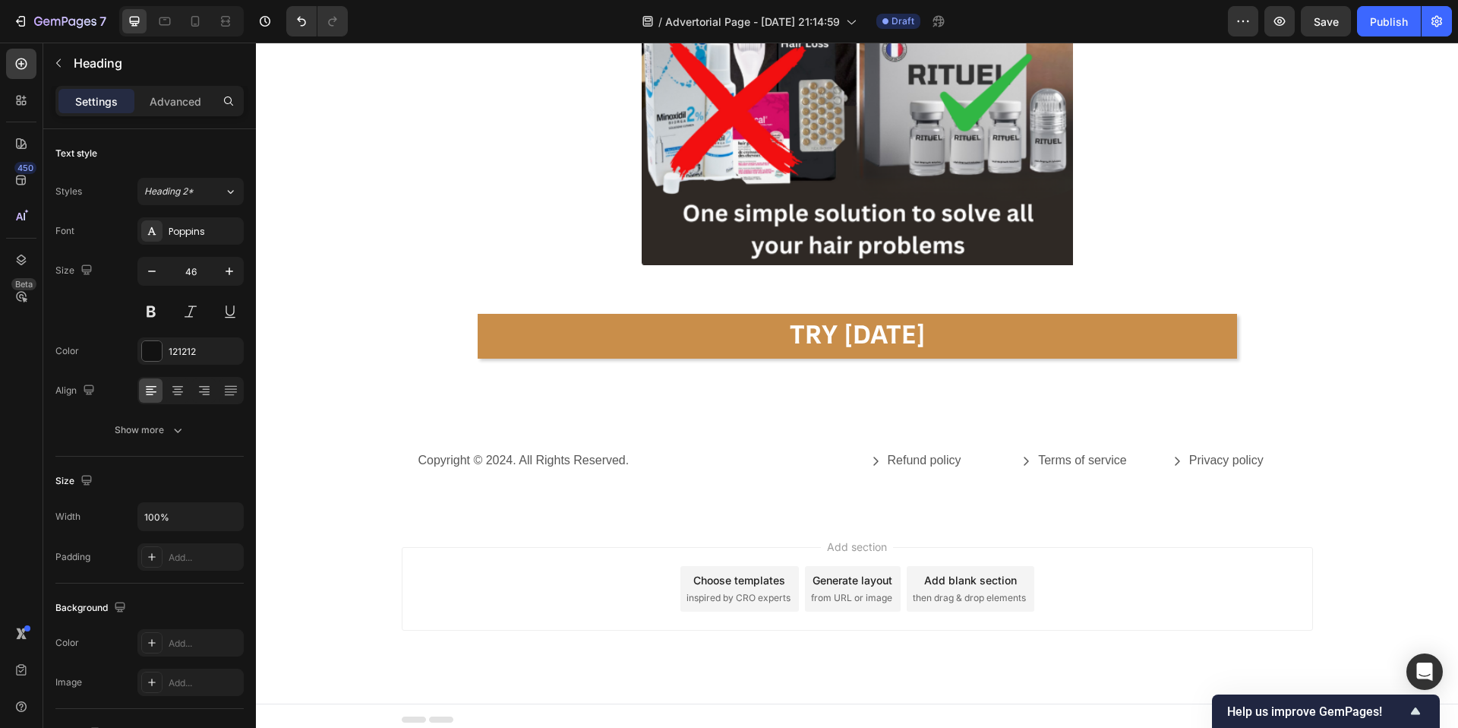
scroll to position [7348, 0]
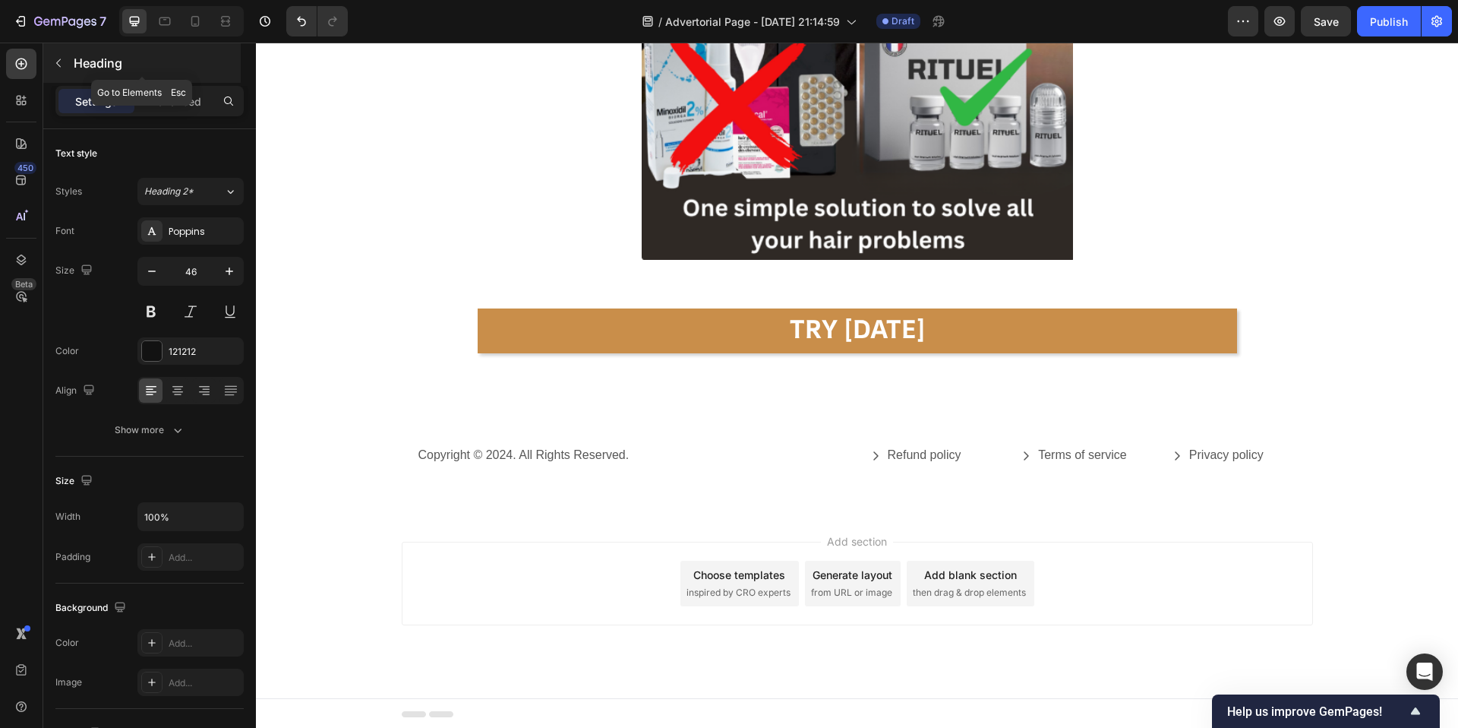
click at [70, 62] on button "button" at bounding box center [58, 63] width 24 height 24
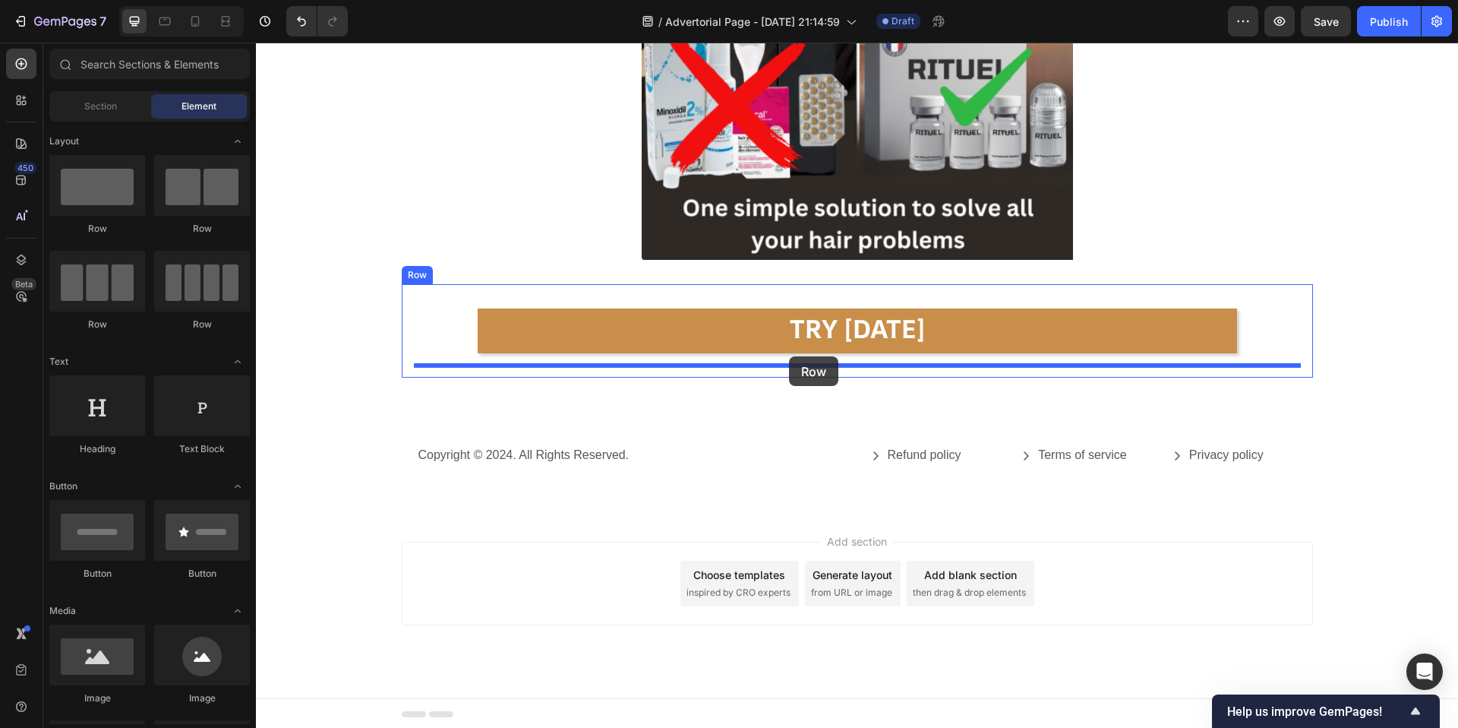
drag, startPoint x: 335, startPoint y: 231, endPoint x: 789, endPoint y: 356, distance: 471.2
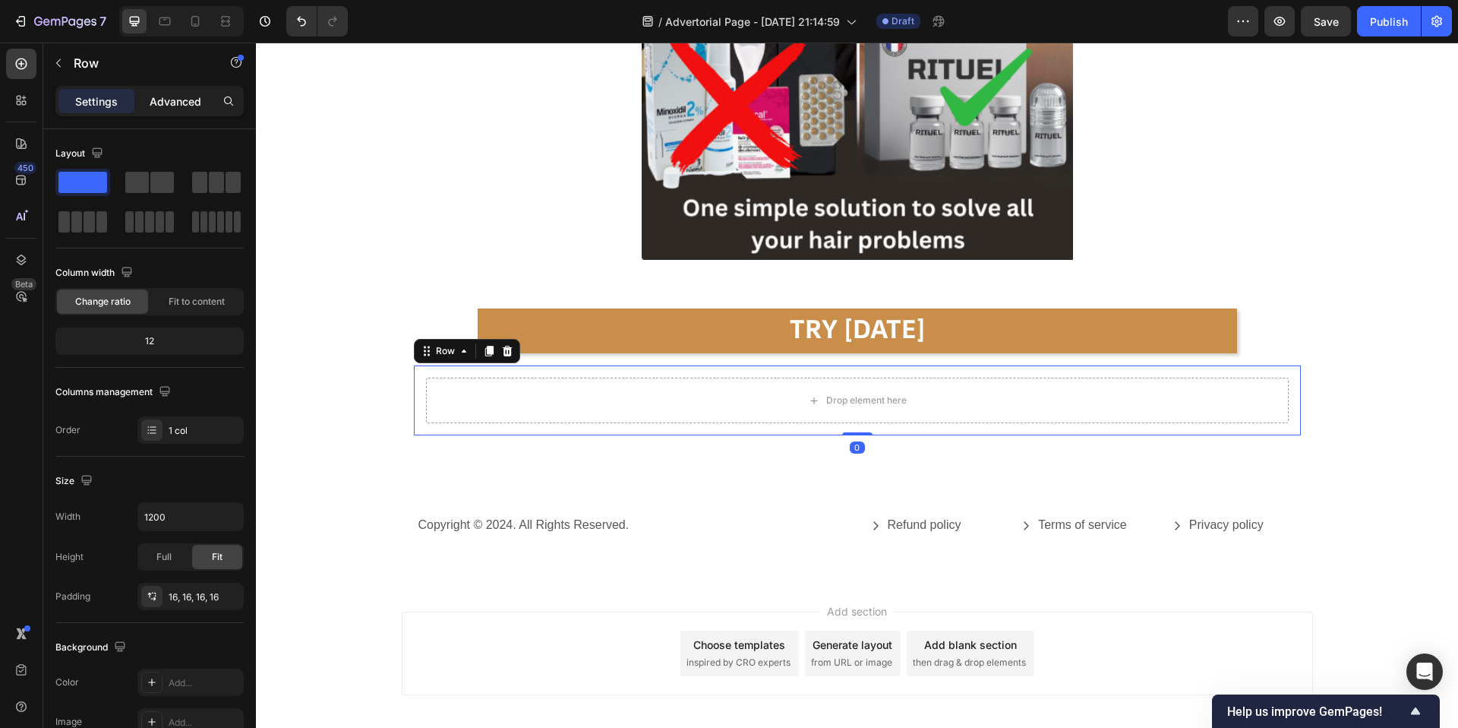
click at [182, 107] on p "Advanced" at bounding box center [176, 101] width 52 height 16
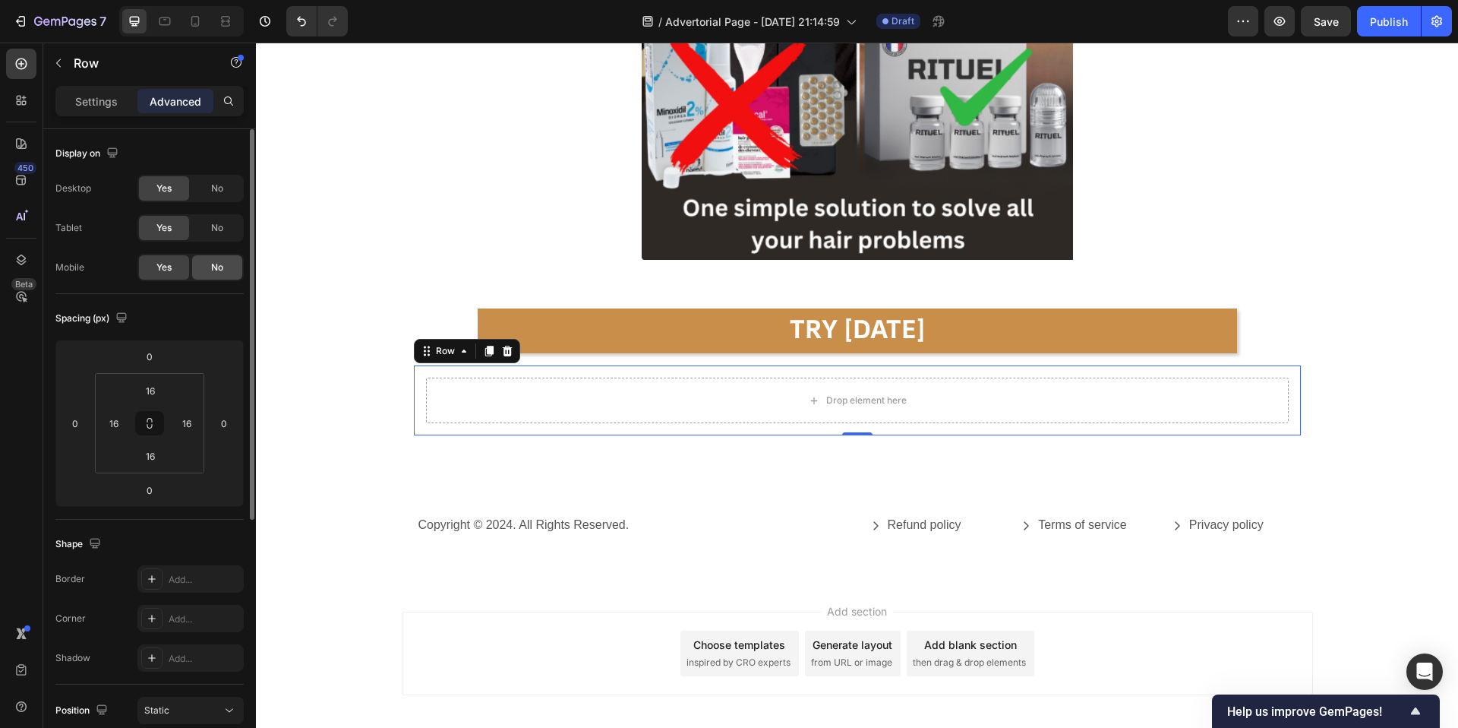
click at [220, 267] on span "No" at bounding box center [217, 268] width 12 height 14
click at [750, 399] on div "Drop element here" at bounding box center [857, 400] width 863 height 46
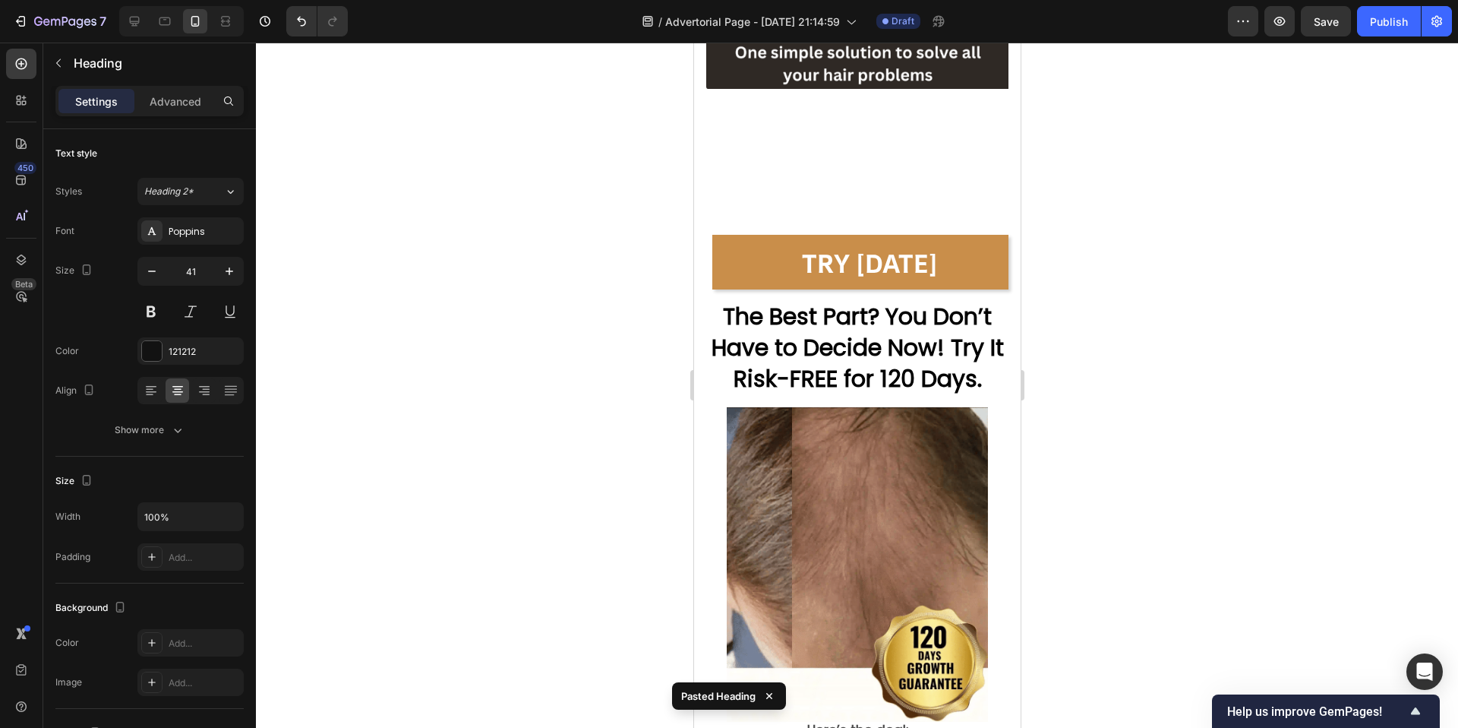
scroll to position [8971, 0]
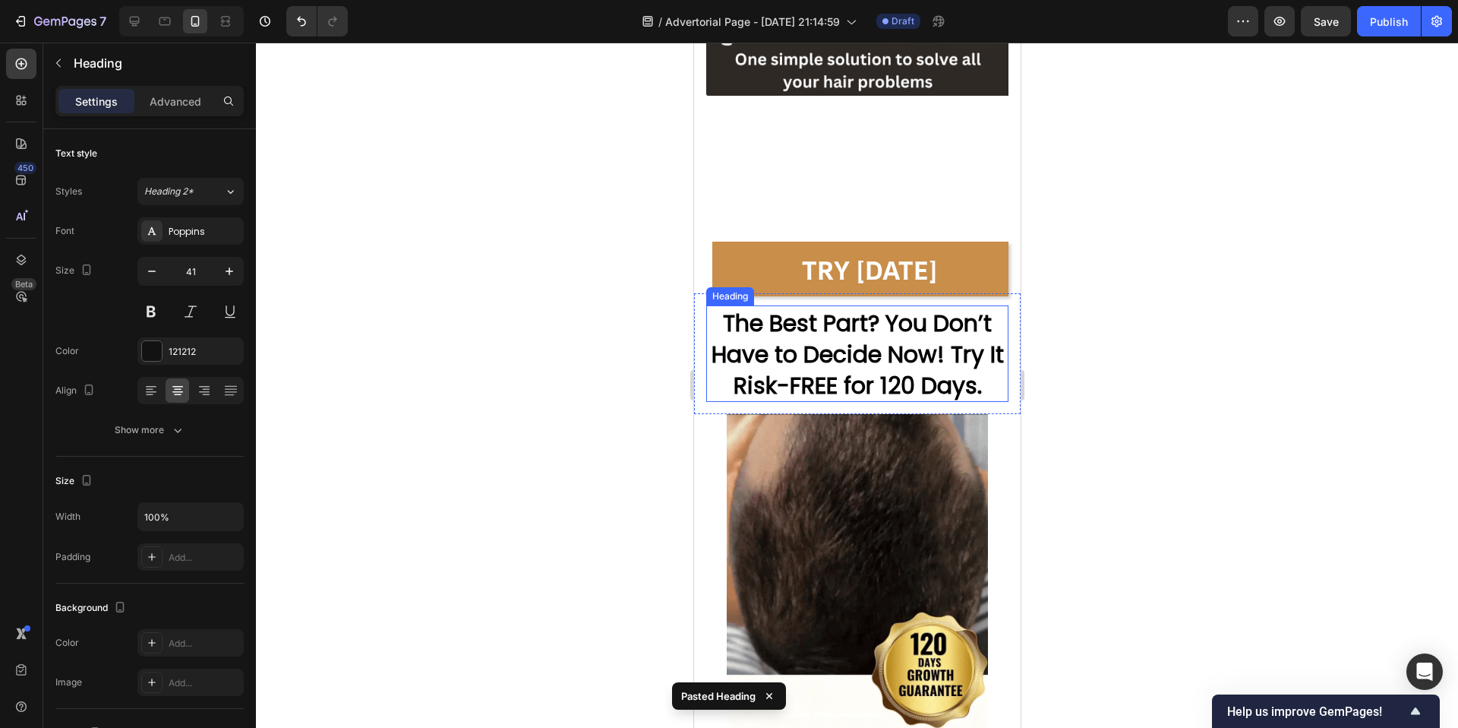
click at [811, 362] on strong "The Best Part? You Don’t Have to Decide Now! Try It Risk-FREE for 120 Days." at bounding box center [857, 354] width 292 height 95
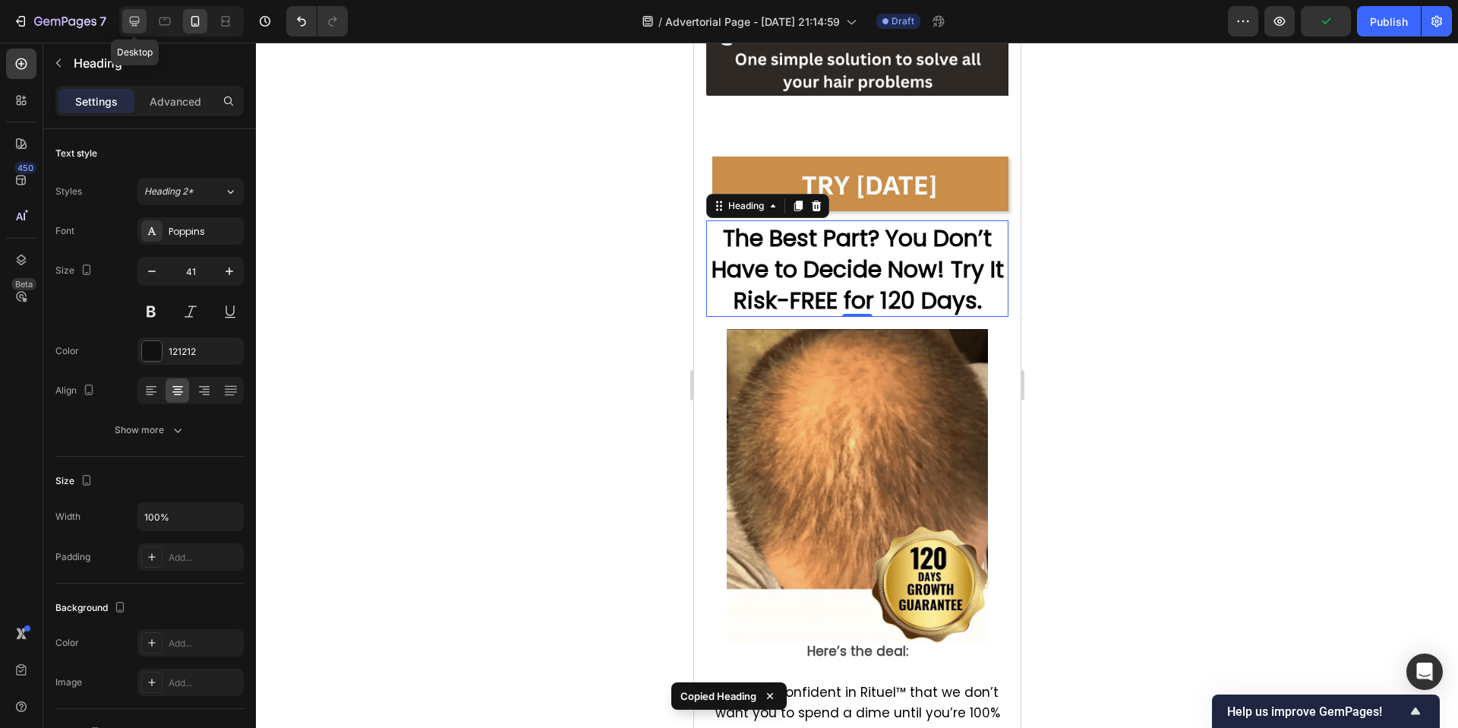
click at [134, 20] on icon at bounding box center [134, 21] width 15 height 15
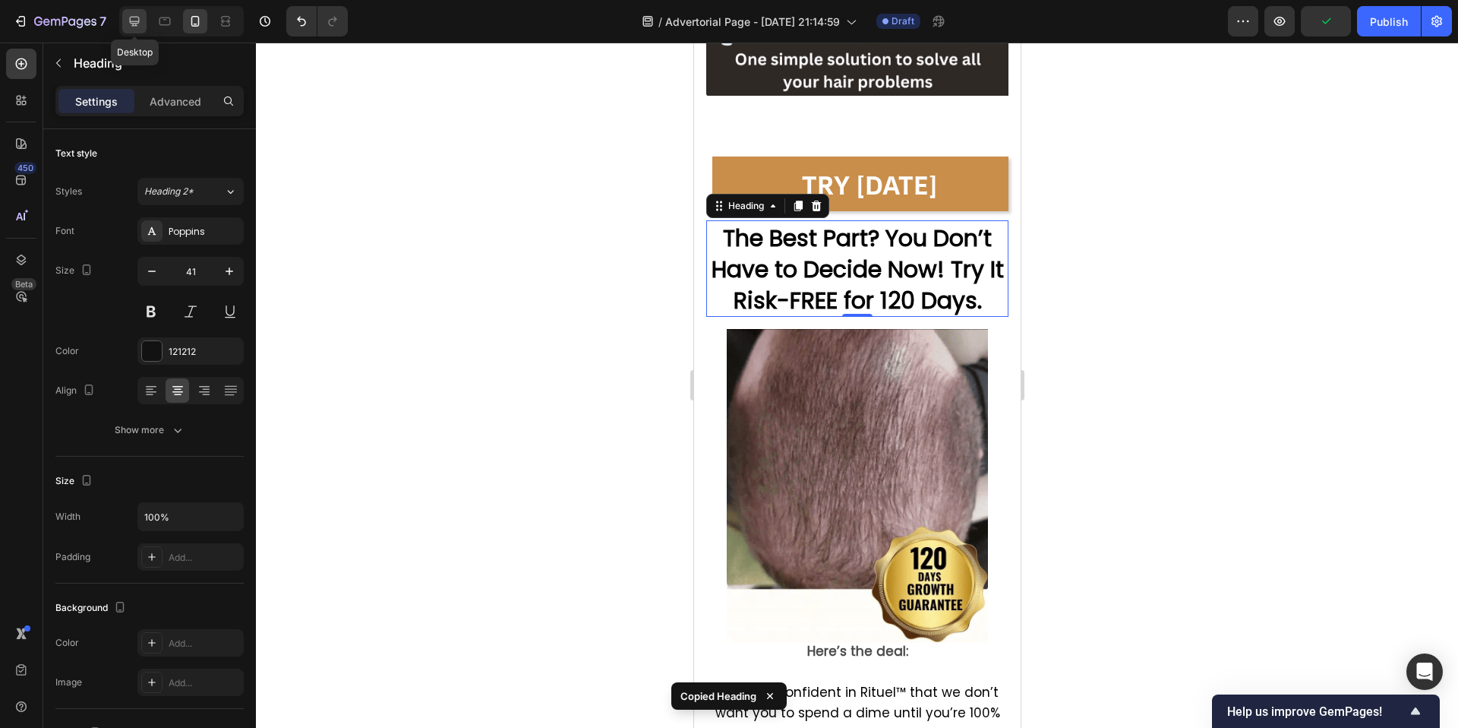
type input "46"
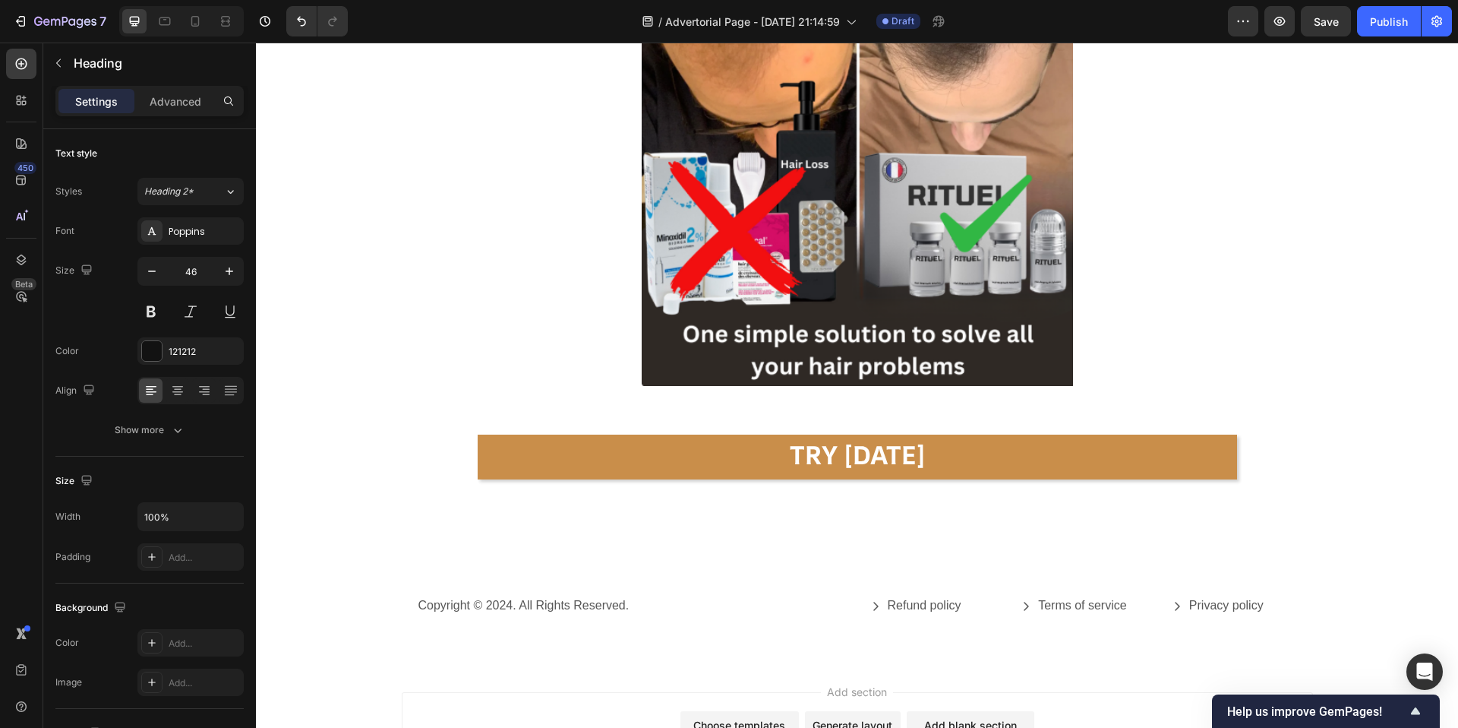
scroll to position [7375, 0]
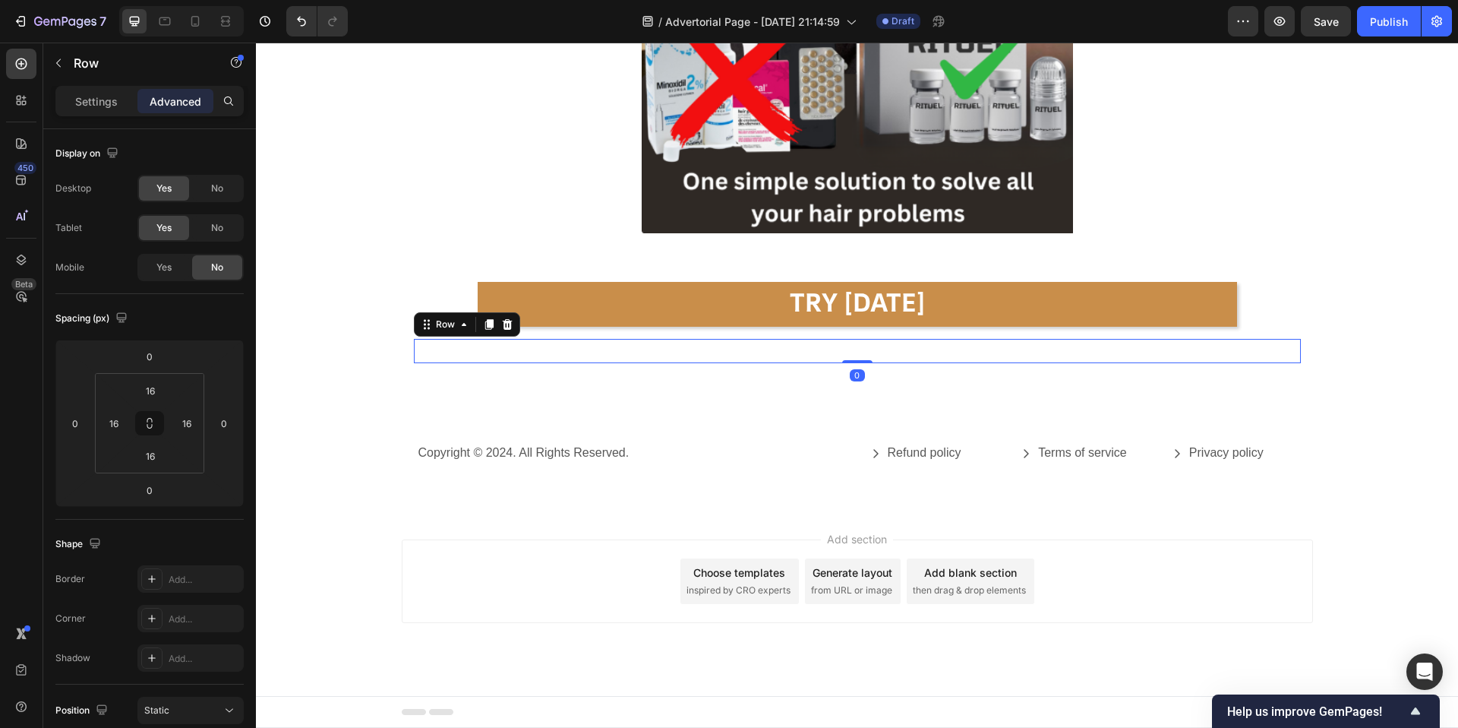
click at [756, 349] on div "The Best Part? You Don’t Have to Decide Now! Try It Risk-FREE for 120 Days. Hea…" at bounding box center [857, 351] width 887 height 24
click at [766, 351] on div "The Best Part? You Don’t Have to Decide Now! Try It Risk-FREE for 120 Days. Hea…" at bounding box center [857, 351] width 887 height 24
click at [507, 328] on icon at bounding box center [507, 324] width 10 height 11
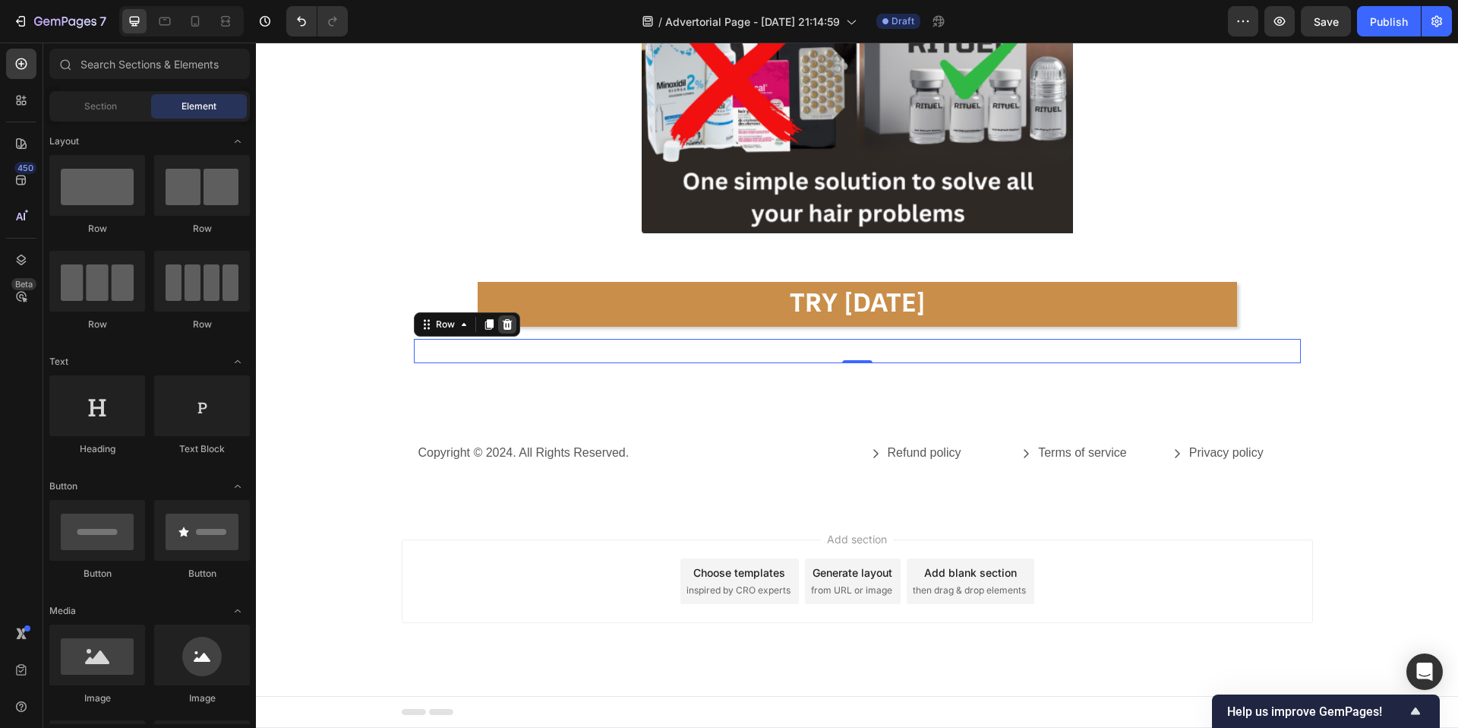
scroll to position [7351, 0]
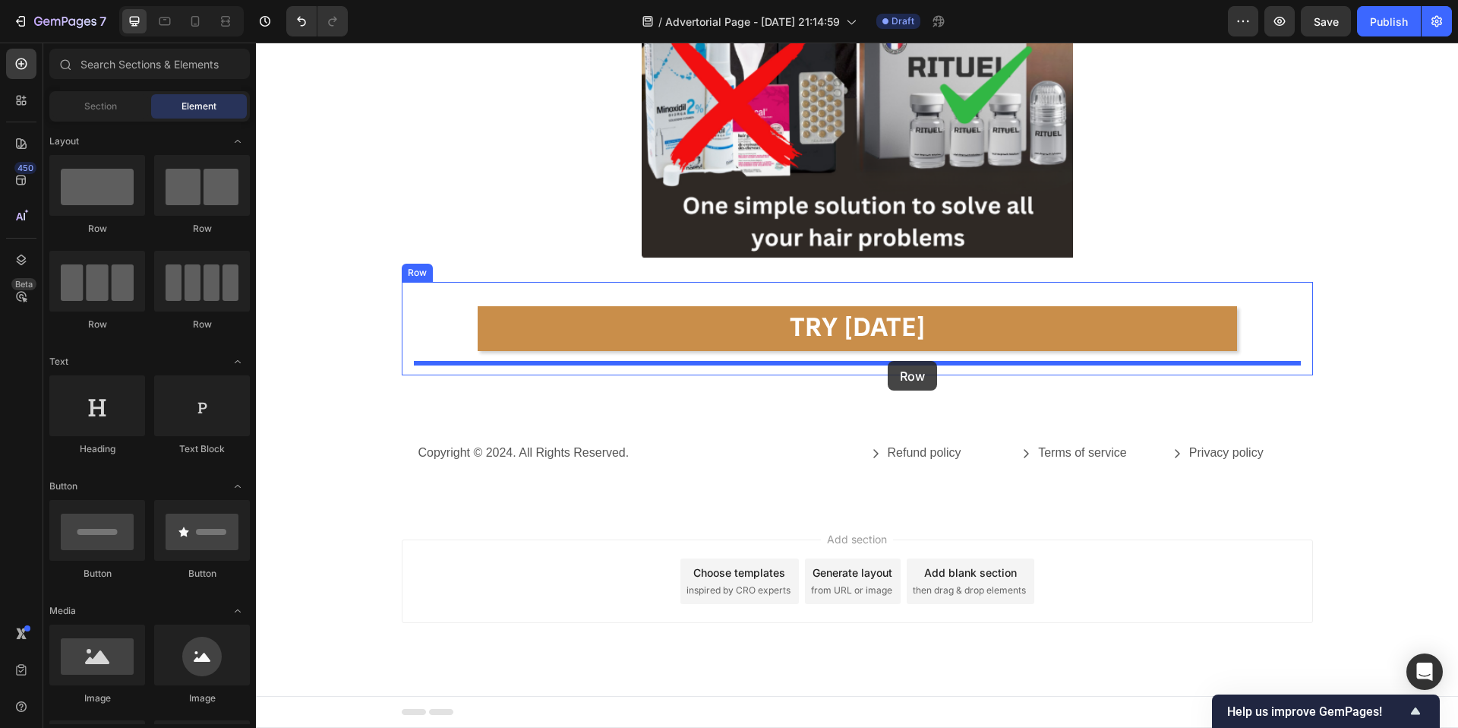
drag, startPoint x: 364, startPoint y: 238, endPoint x: 888, endPoint y: 361, distance: 538.1
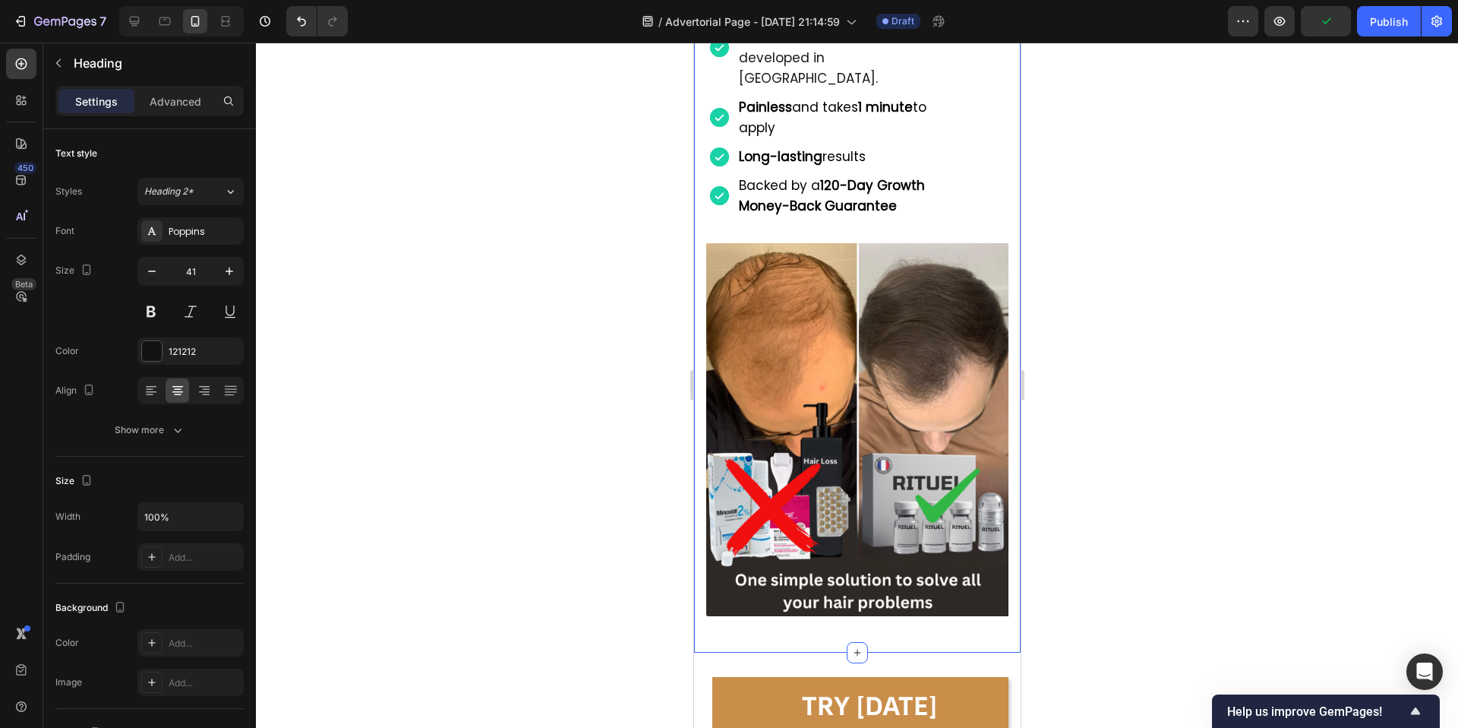
scroll to position [8374, 0]
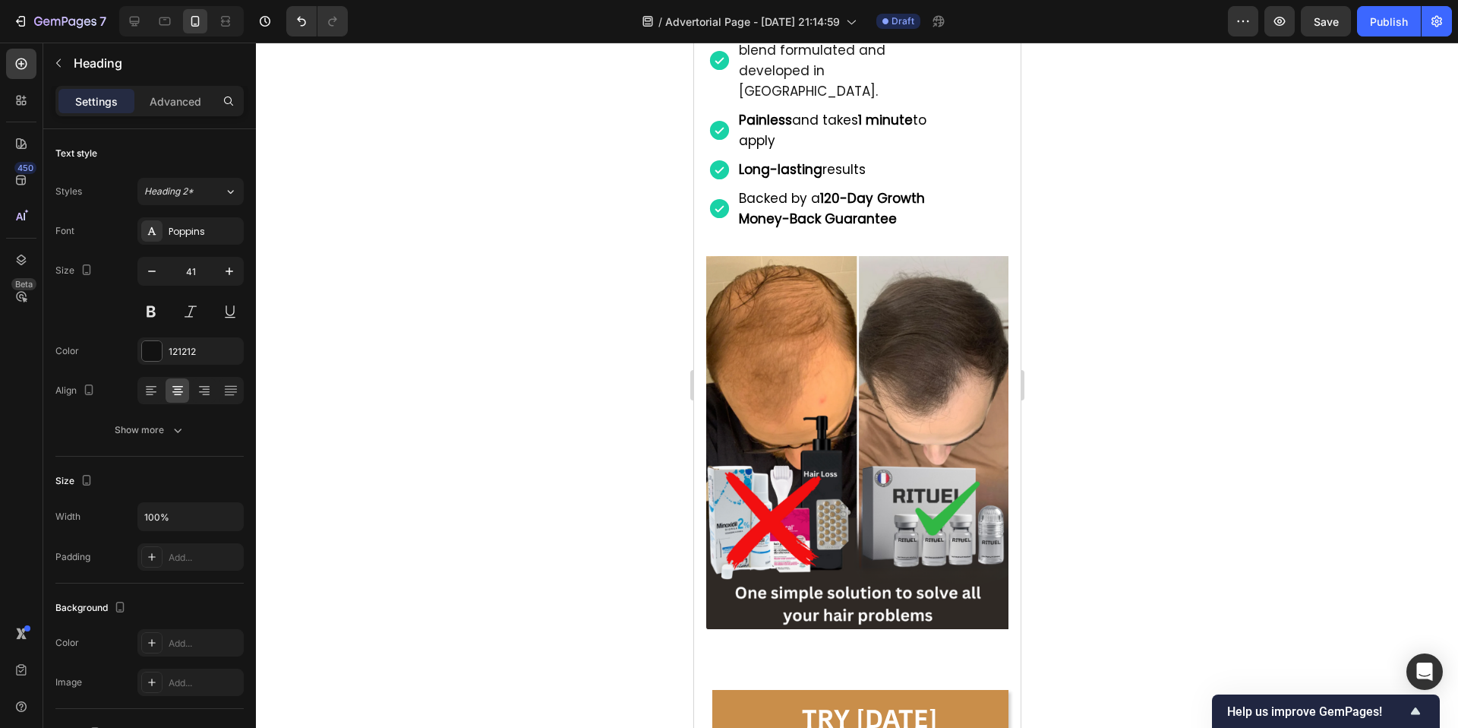
click at [135, 14] on icon at bounding box center [134, 21] width 15 height 15
type input "46"
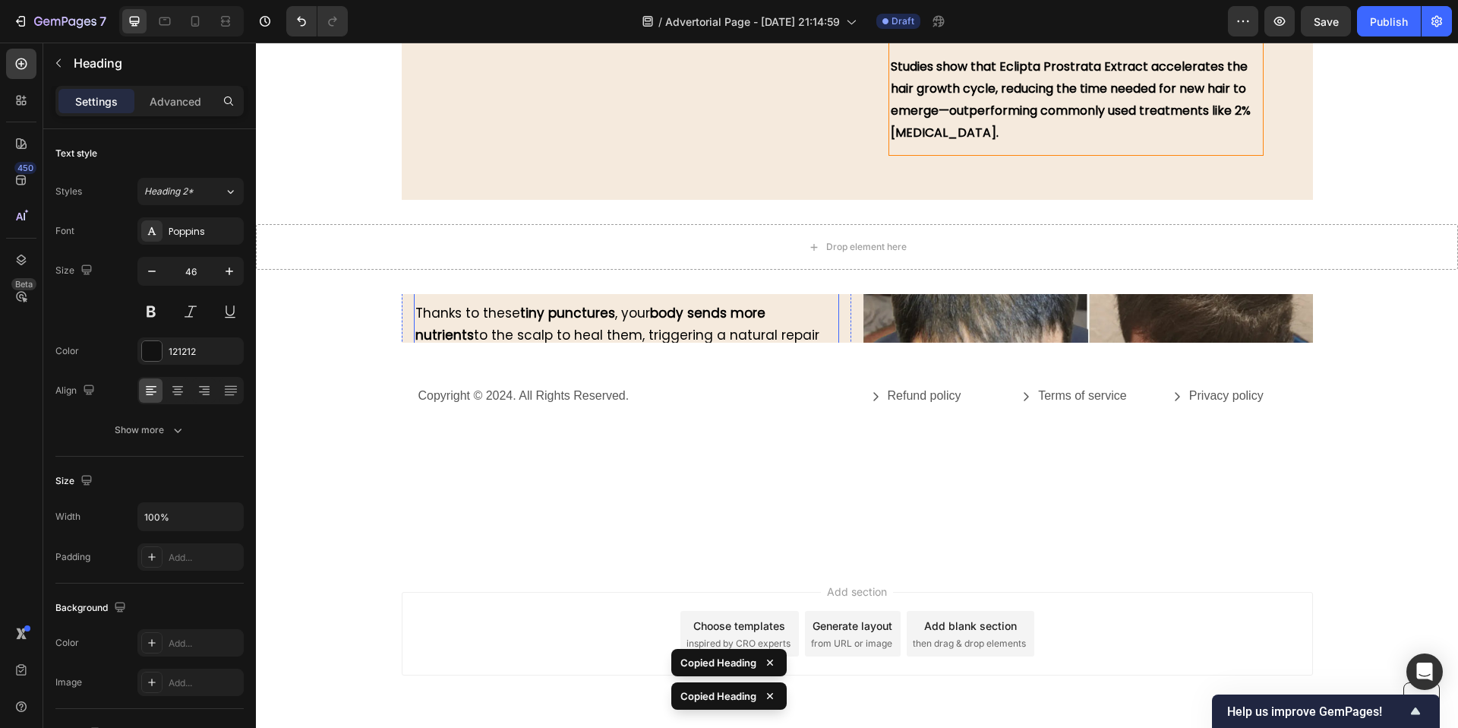
scroll to position [5123, 0]
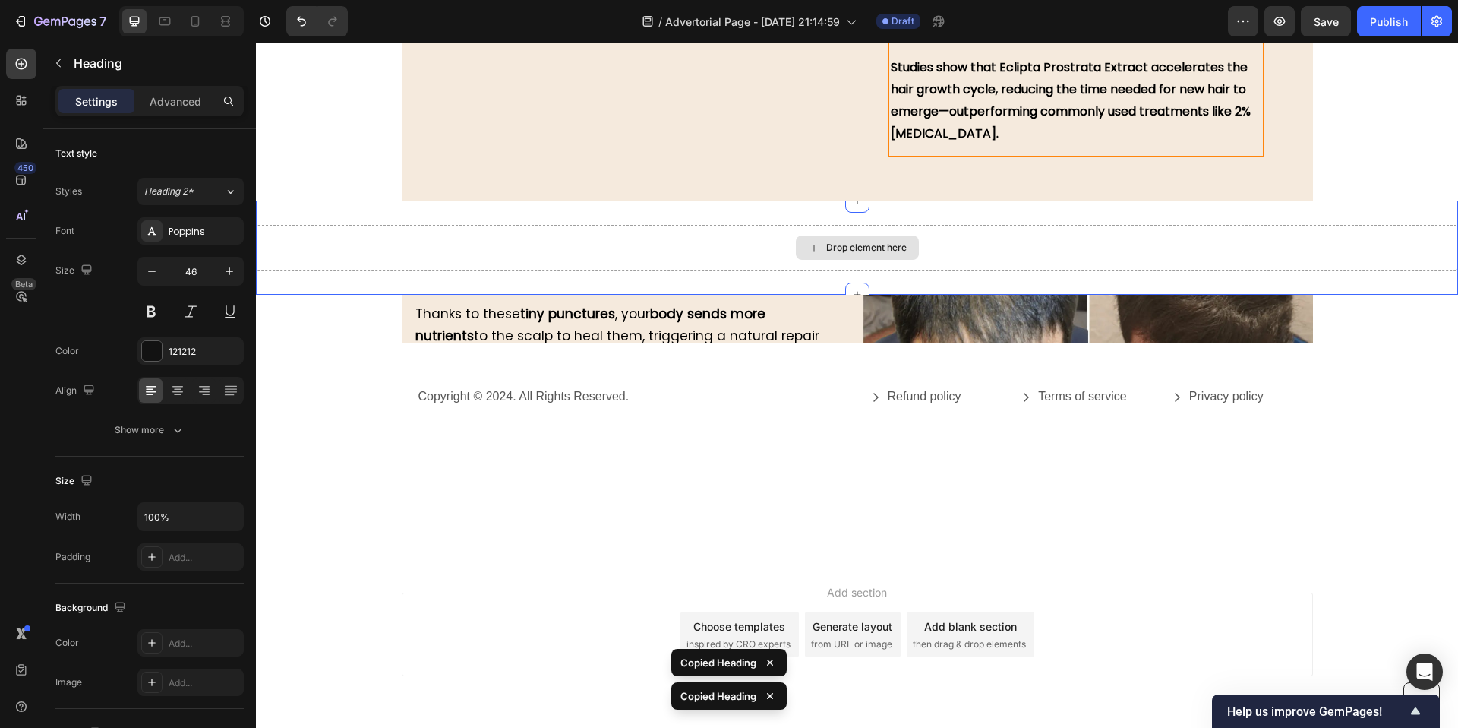
click at [657, 245] on div "Drop element here" at bounding box center [857, 248] width 1202 height 46
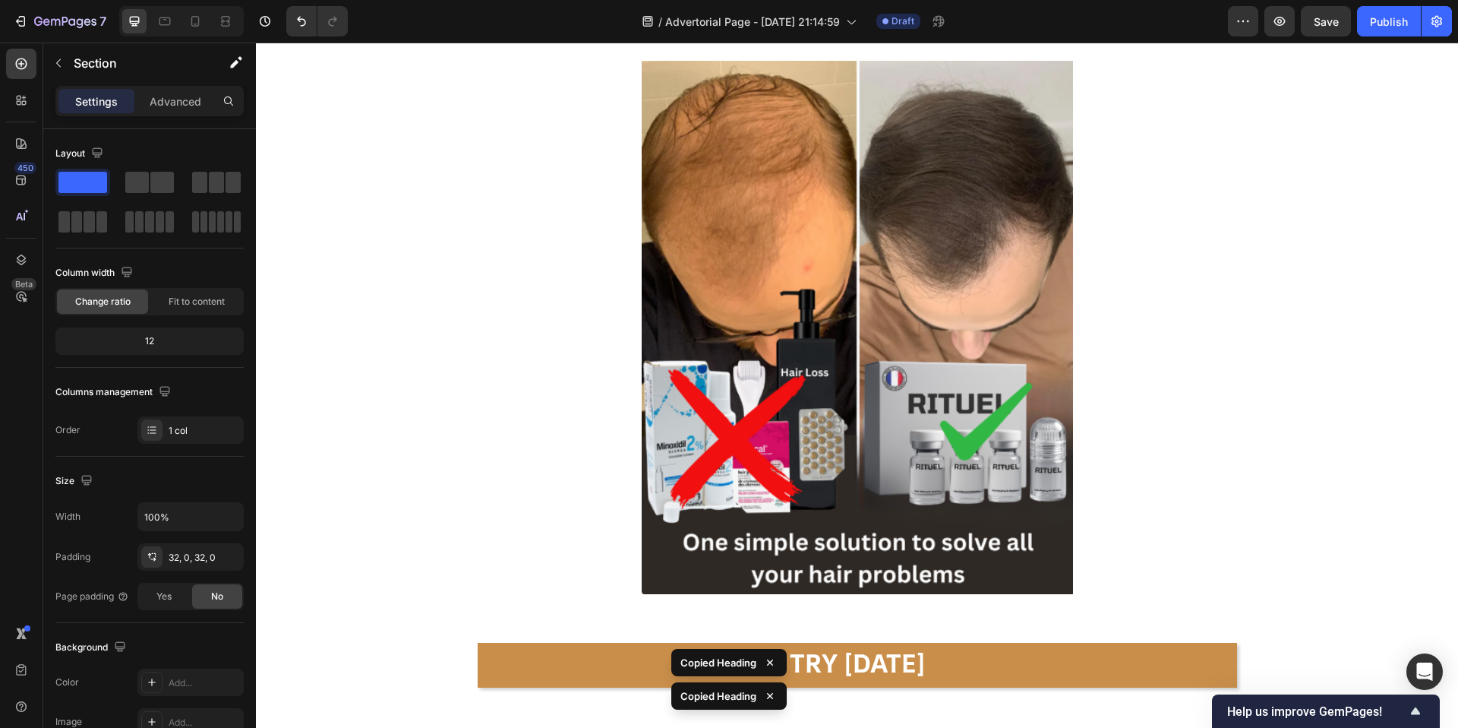
scroll to position [7375, 0]
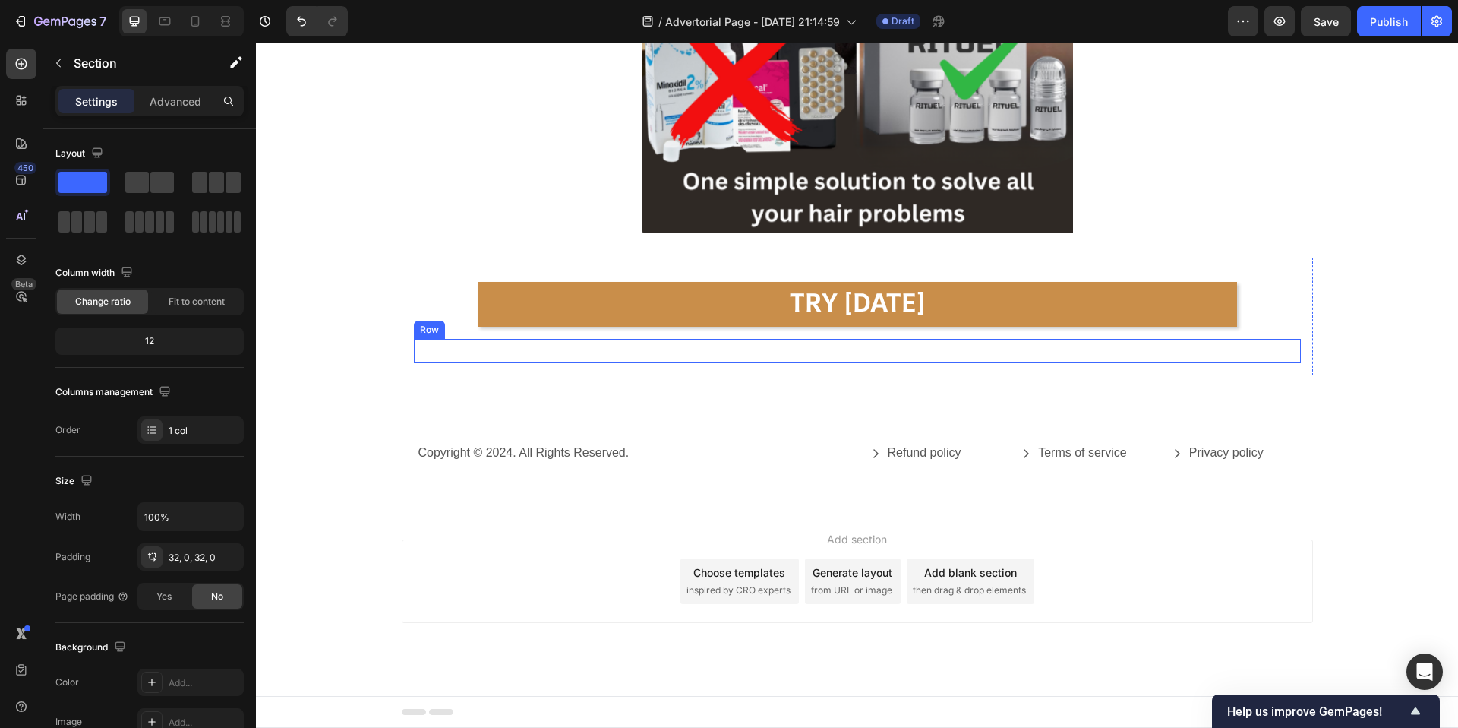
click at [764, 350] on div "The Best Part? You Don’t Have to Decide Now! Try It Risk-FREE for 120 Days. Hea…" at bounding box center [857, 351] width 887 height 24
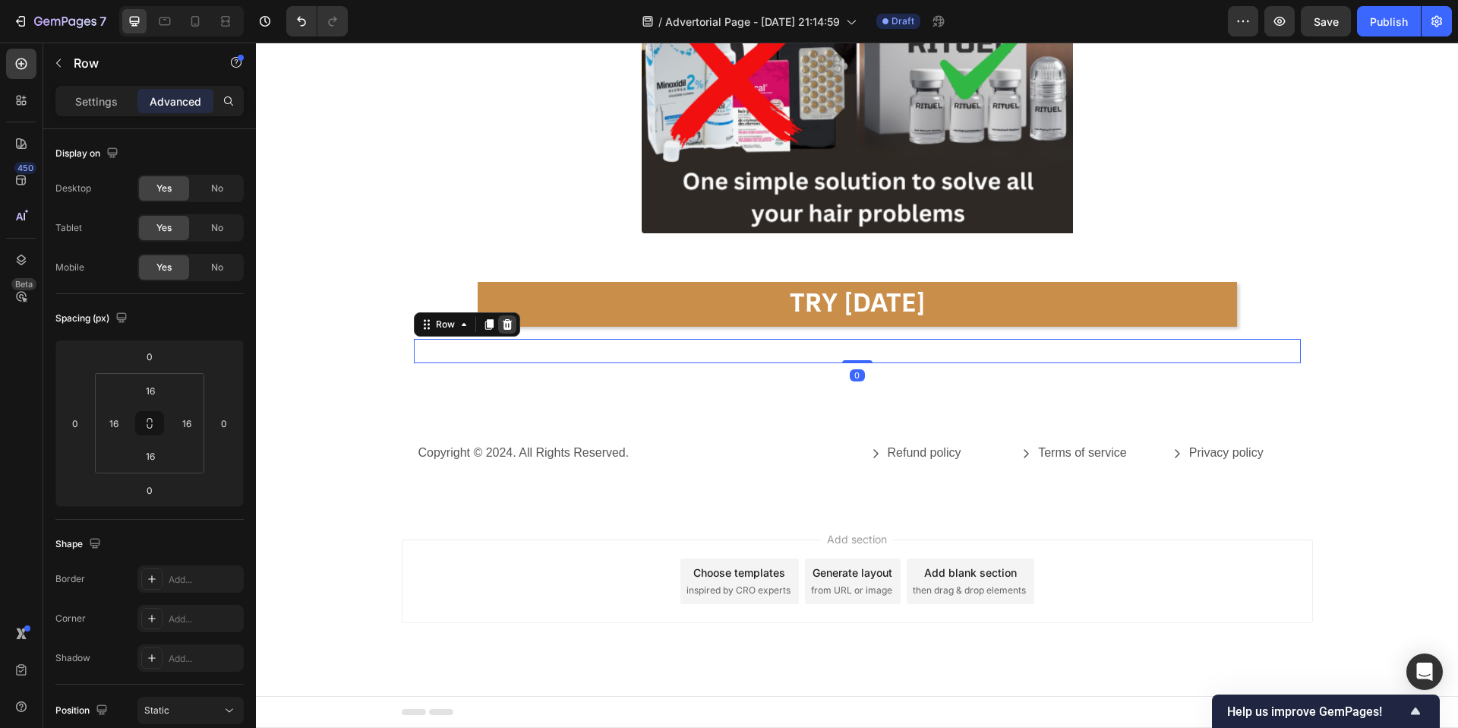
click at [510, 322] on icon at bounding box center [507, 324] width 12 height 12
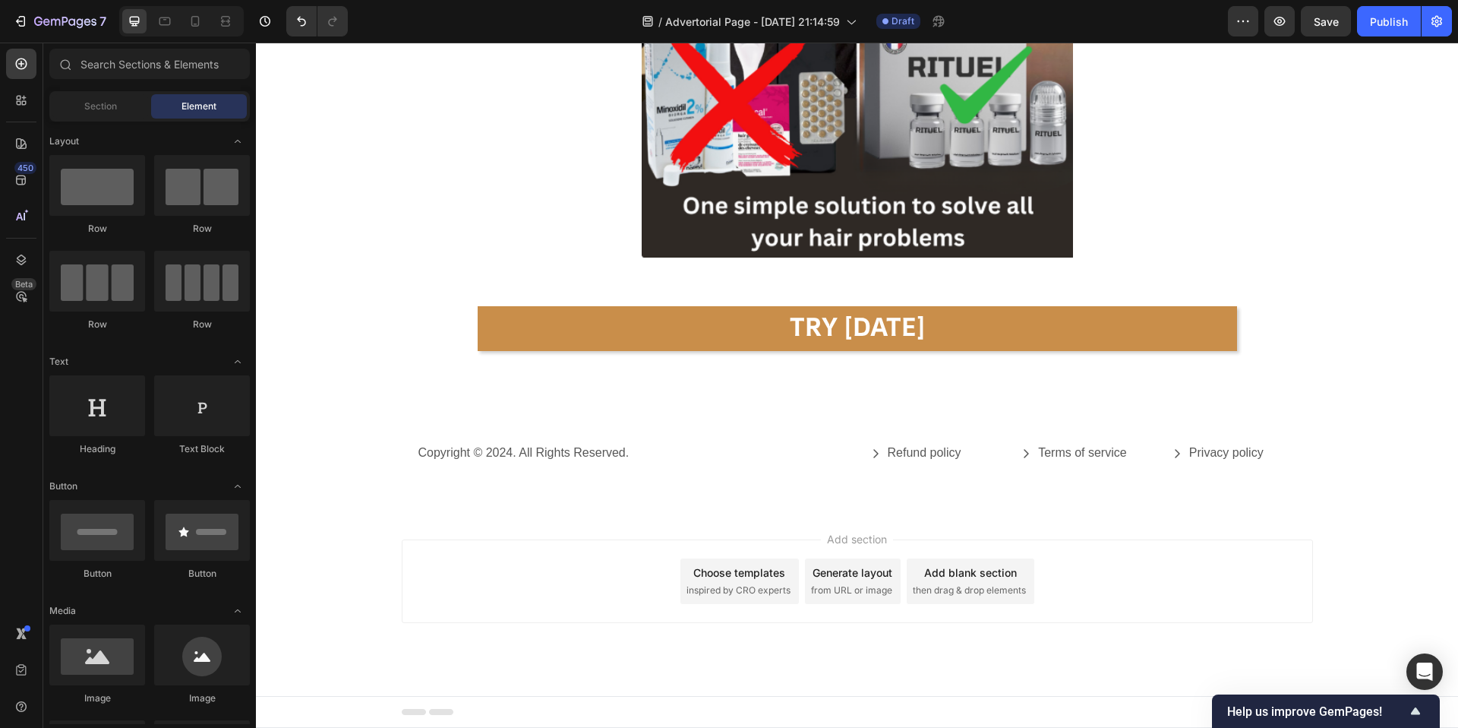
scroll to position [7351, 0]
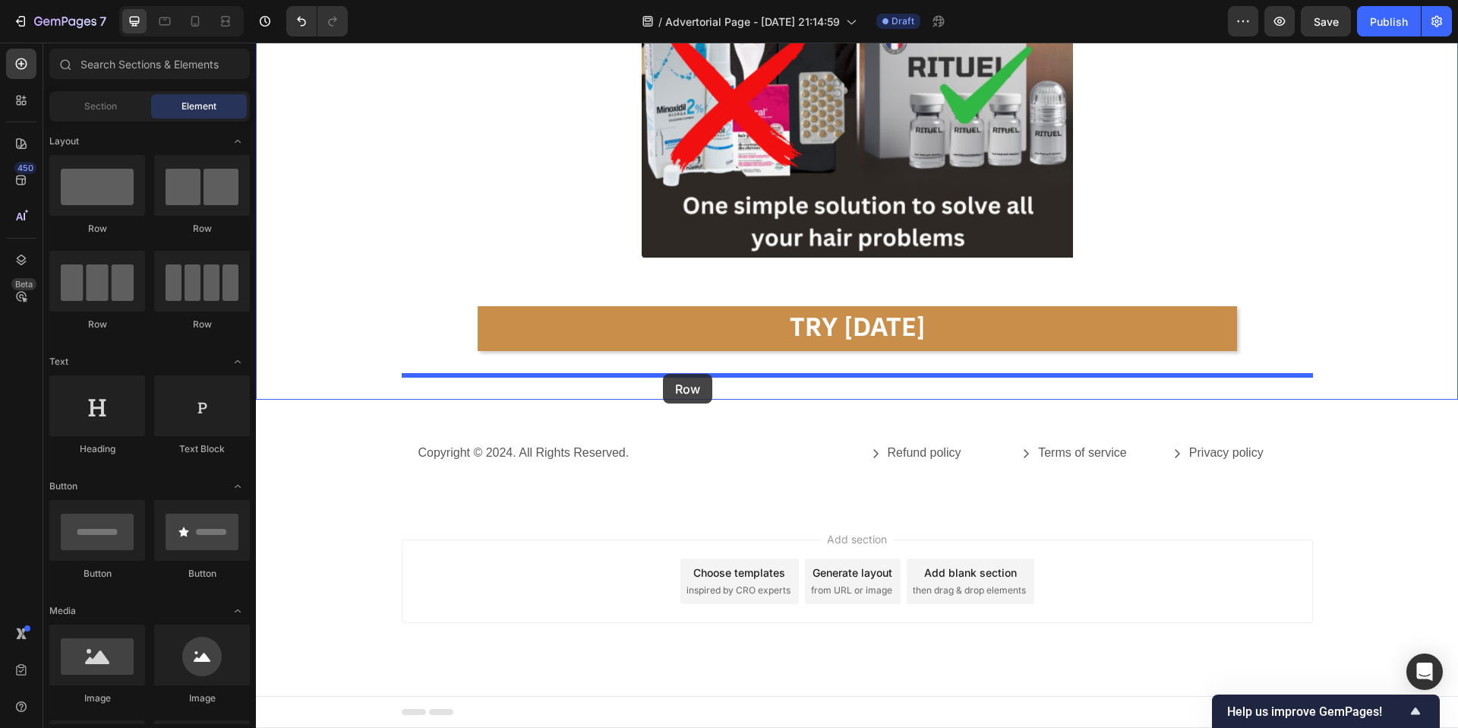
drag, startPoint x: 348, startPoint y: 240, endPoint x: 663, endPoint y: 374, distance: 342.4
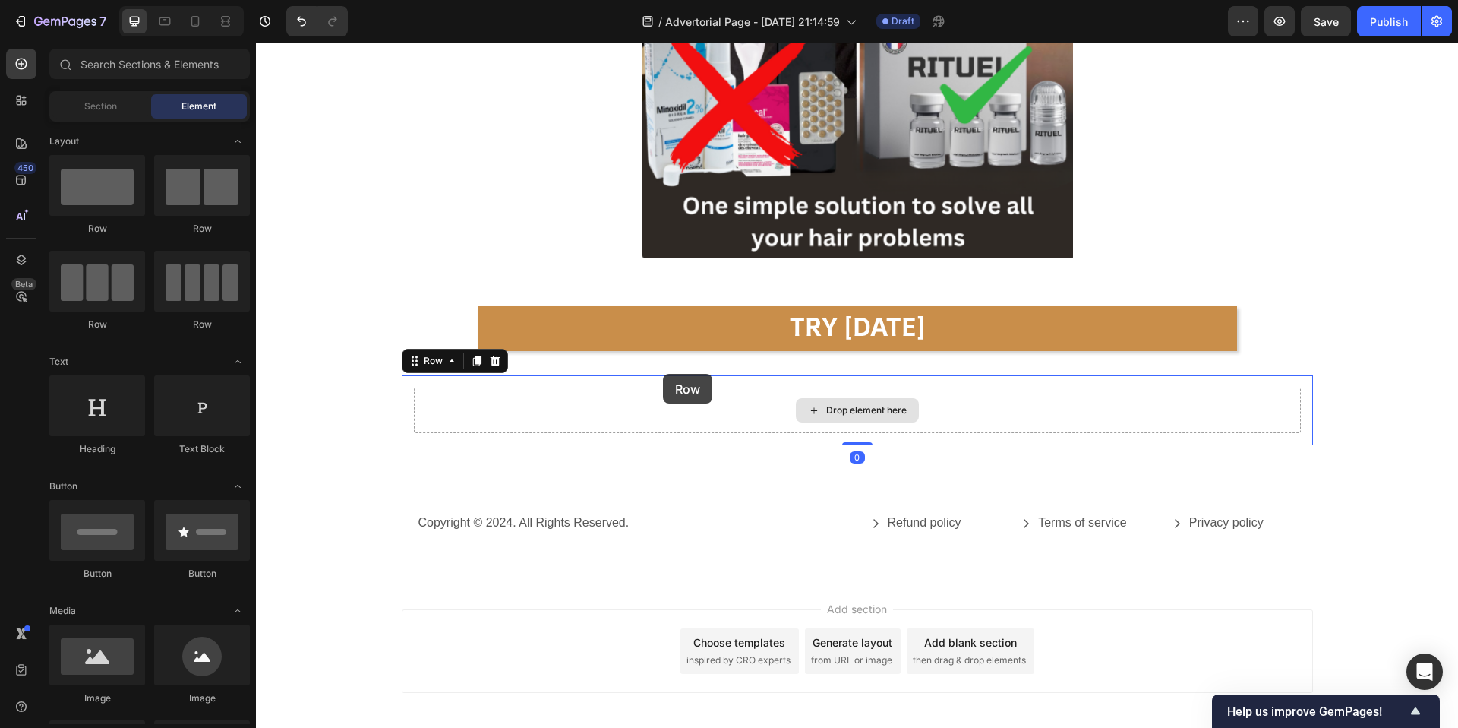
scroll to position [7375, 0]
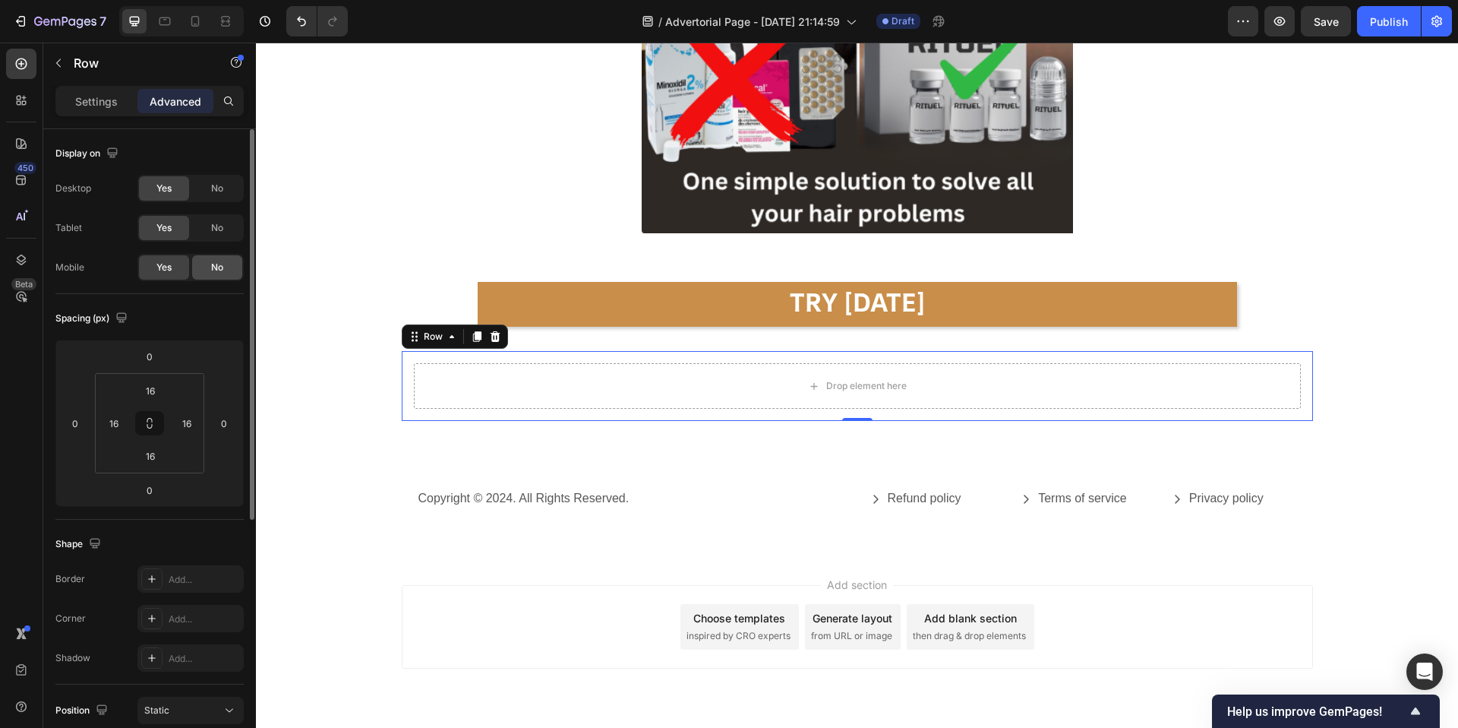
click at [232, 270] on div "No" at bounding box center [217, 267] width 50 height 24
click at [783, 393] on div "Drop element here" at bounding box center [857, 386] width 887 height 46
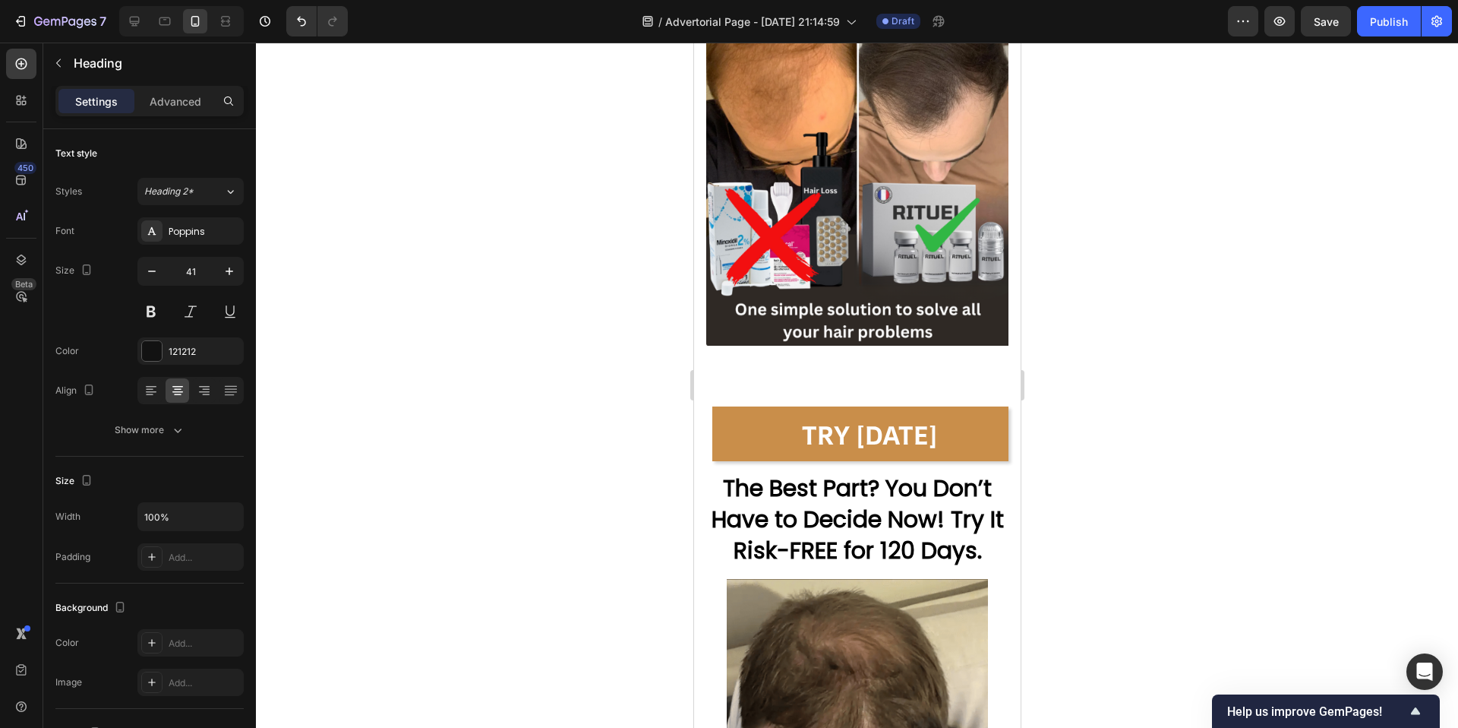
scroll to position [8731, 0]
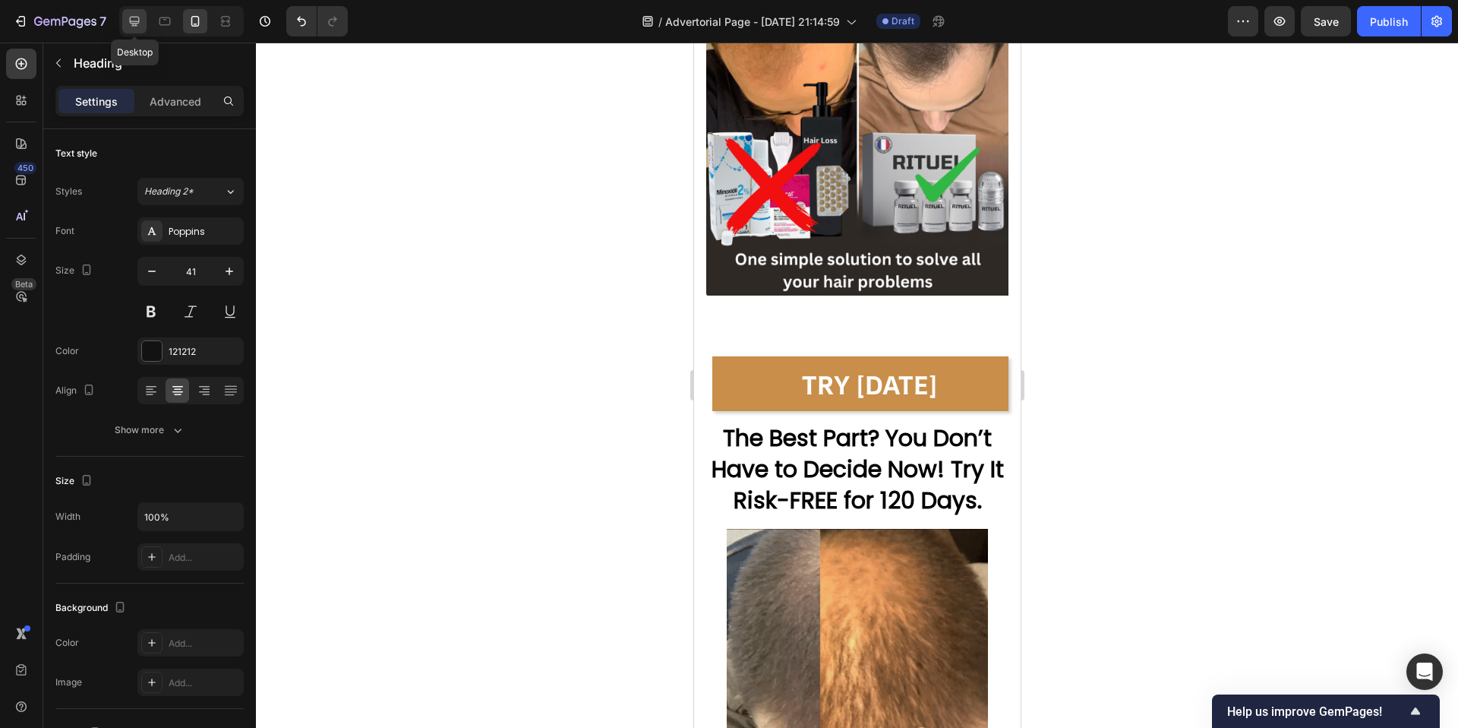
click at [137, 18] on icon at bounding box center [134, 21] width 15 height 15
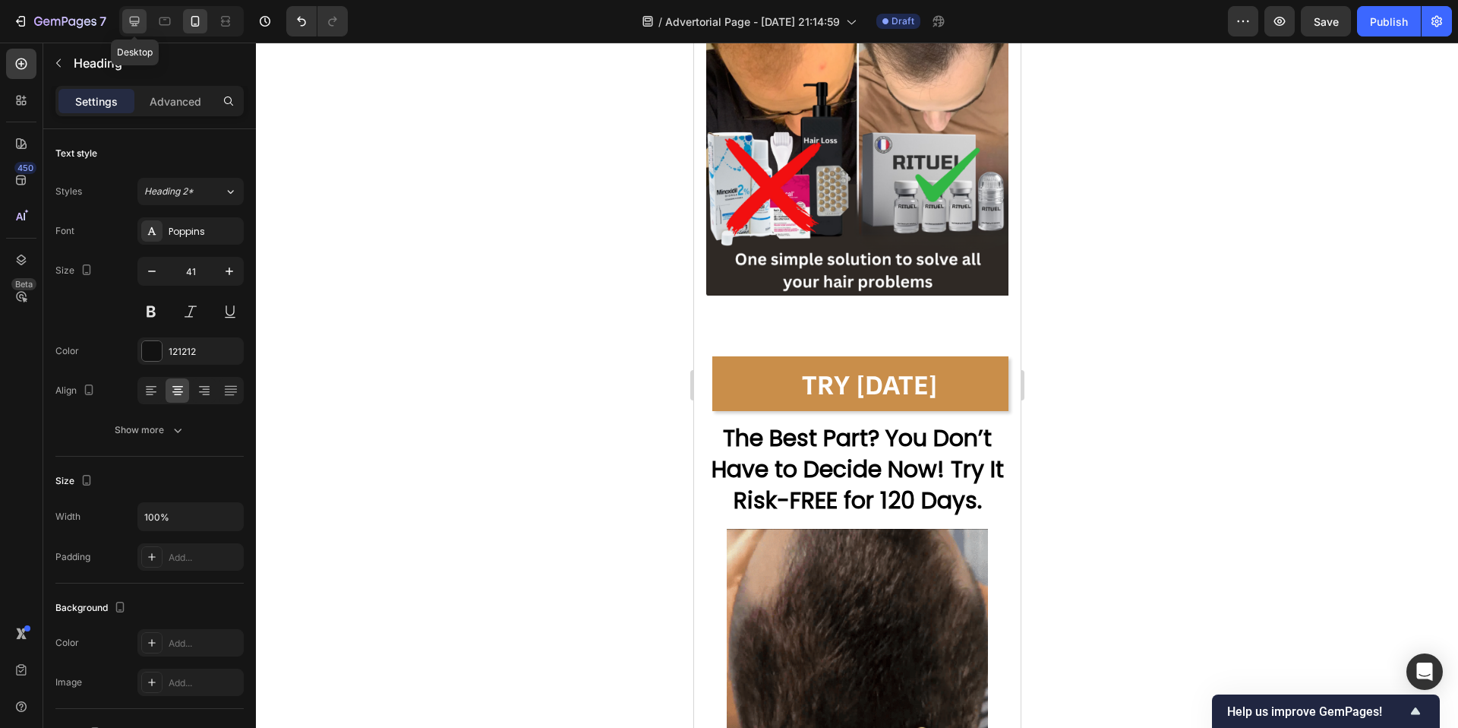
type input "46"
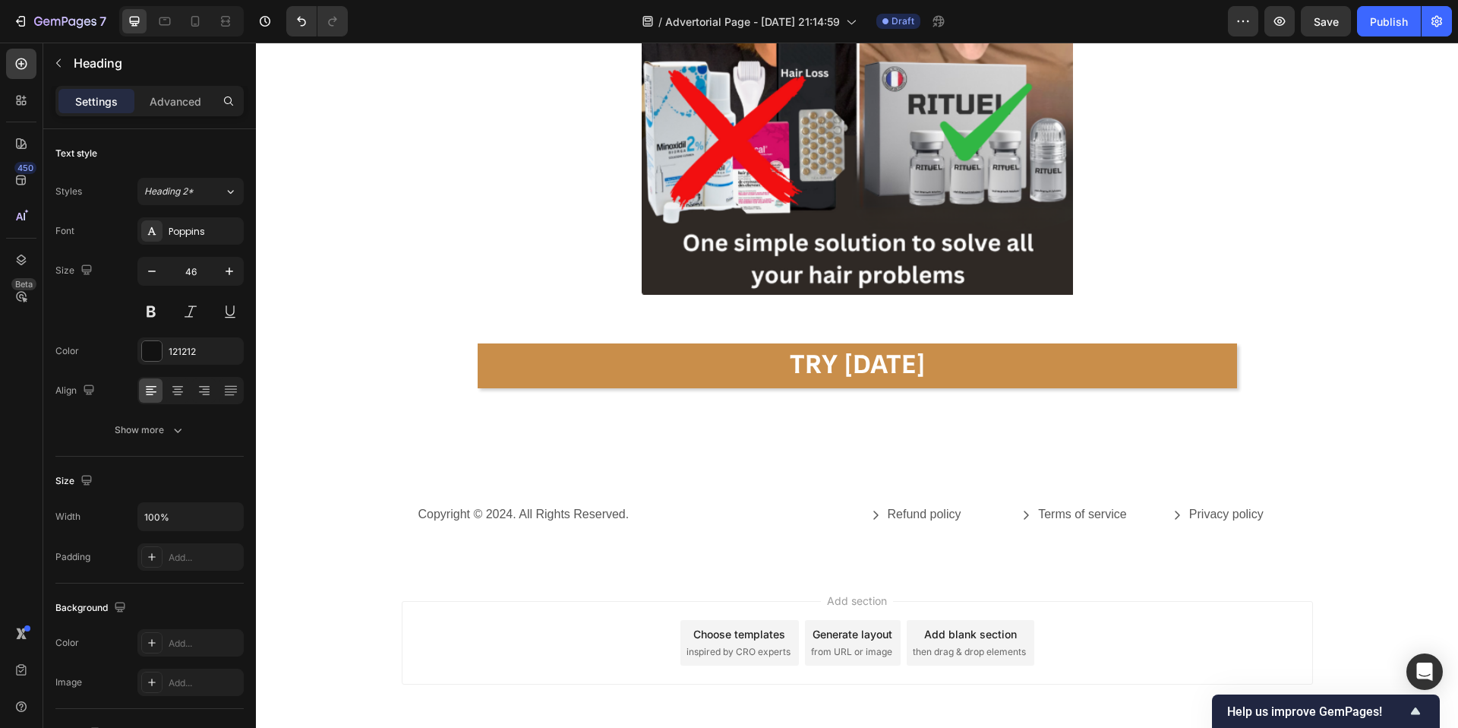
scroll to position [7375, 0]
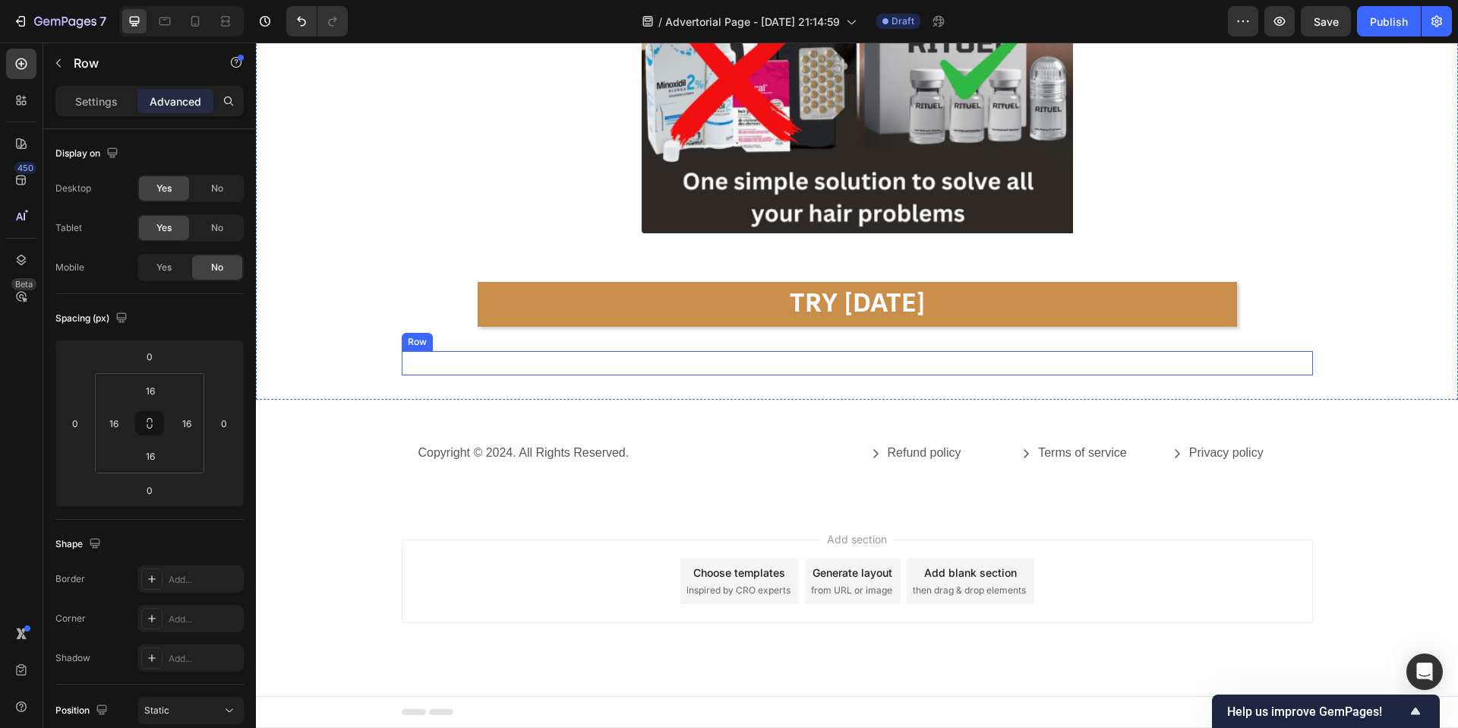
click at [802, 363] on div "The Best Part? You Don’t Have to Decide Now! Try It Risk-FREE for 120 Days. Hea…" at bounding box center [857, 363] width 911 height 24
click at [856, 368] on div "The Best Part? You Don’t Have to Decide Now! Try It Risk-FREE for 120 Days. Hea…" at bounding box center [857, 363] width 911 height 24
click at [810, 365] on div "The Best Part? You Don’t Have to Decide Now! Try It Risk-FREE for 120 Days. Hea…" at bounding box center [857, 363] width 911 height 24
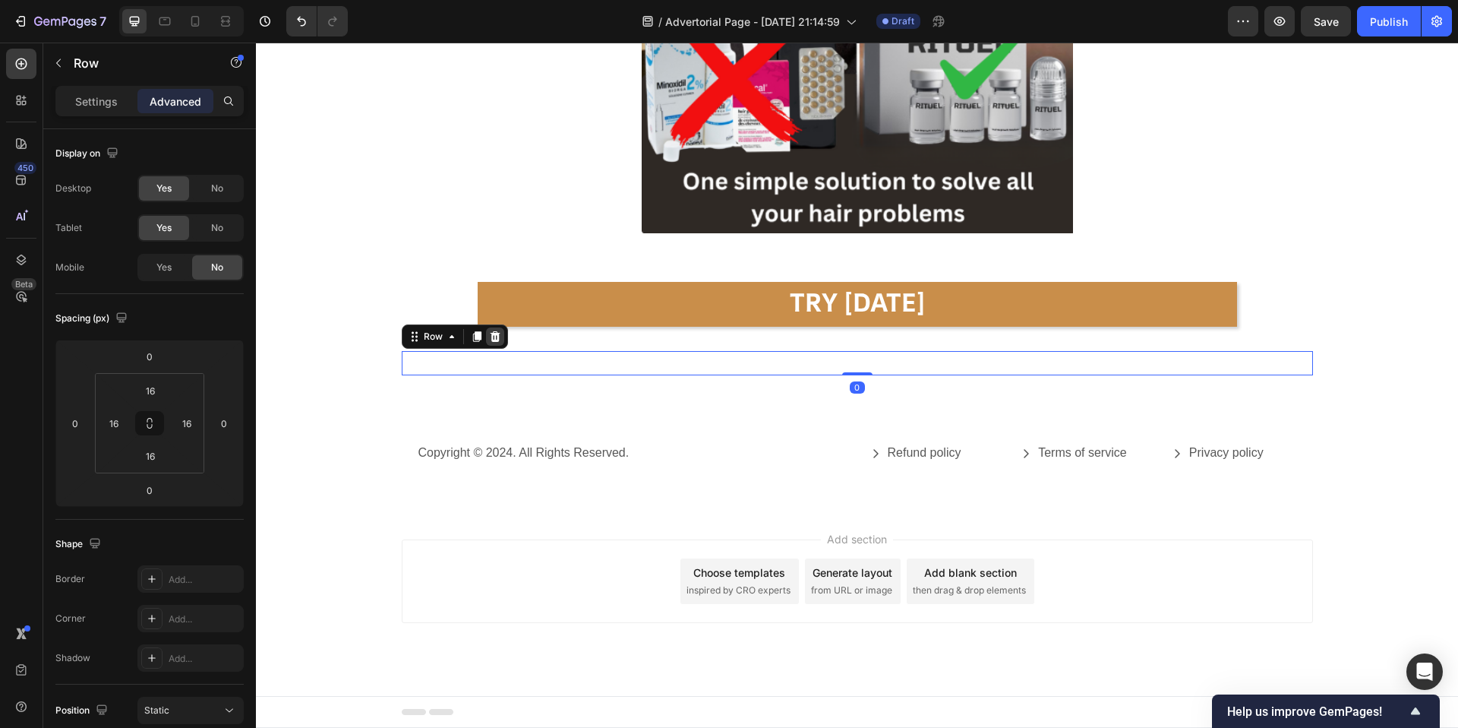
click at [501, 334] on div at bounding box center [495, 336] width 18 height 18
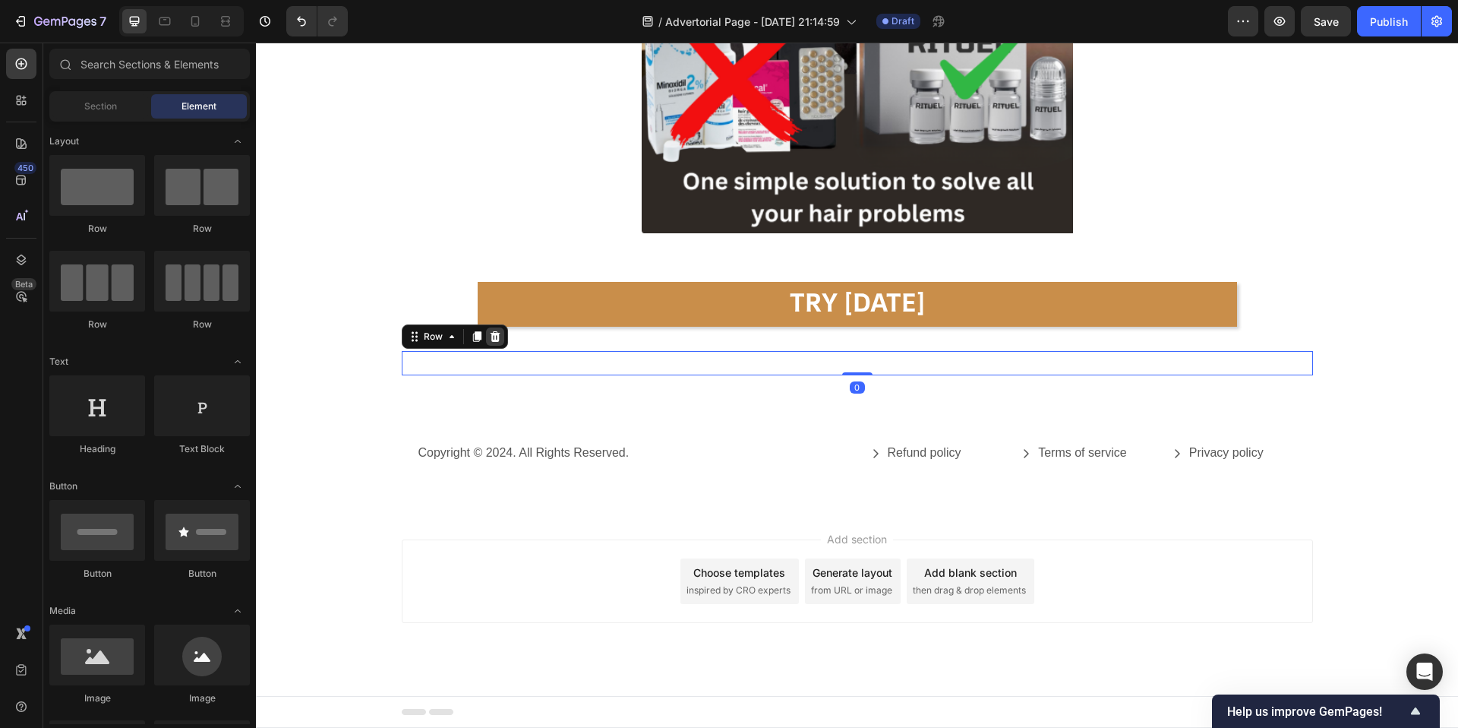
scroll to position [7351, 0]
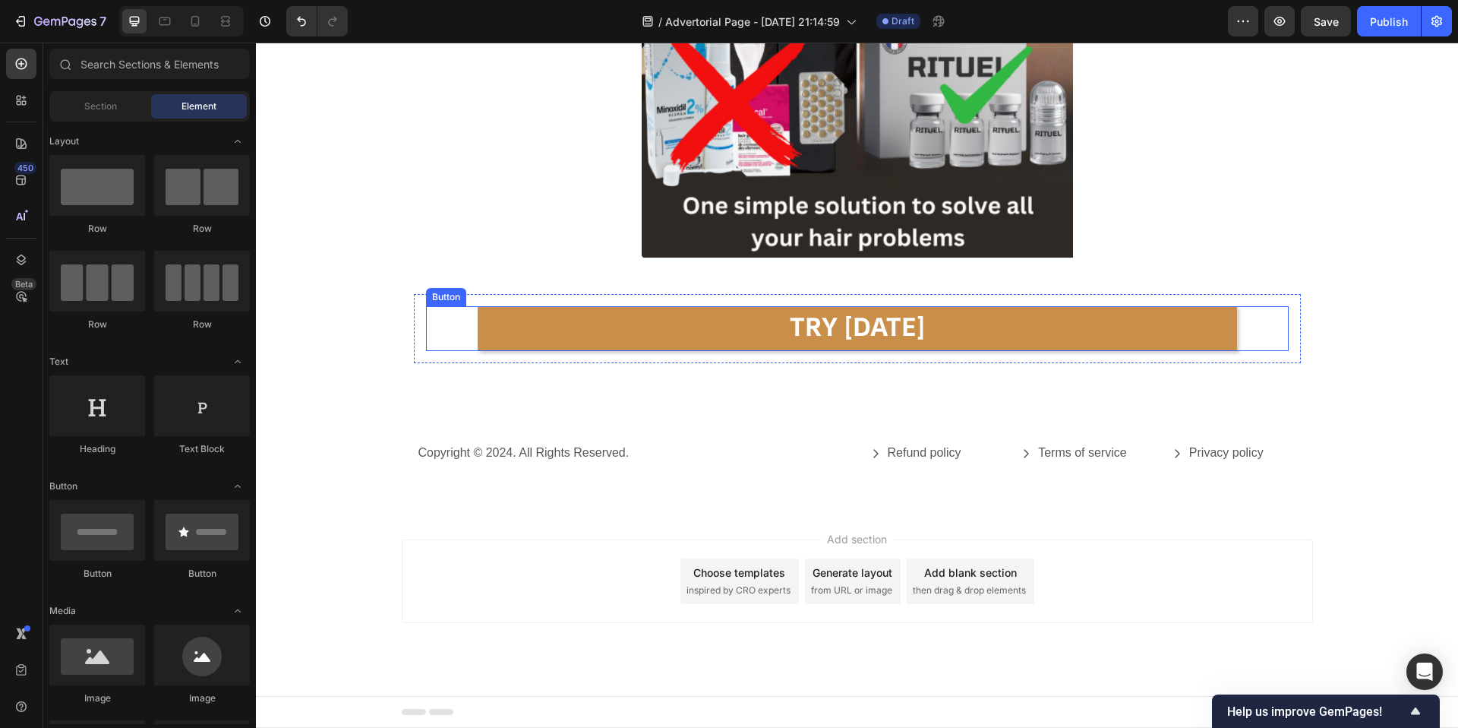
click at [743, 336] on button "TRY [DATE]" at bounding box center [858, 329] width 760 height 46
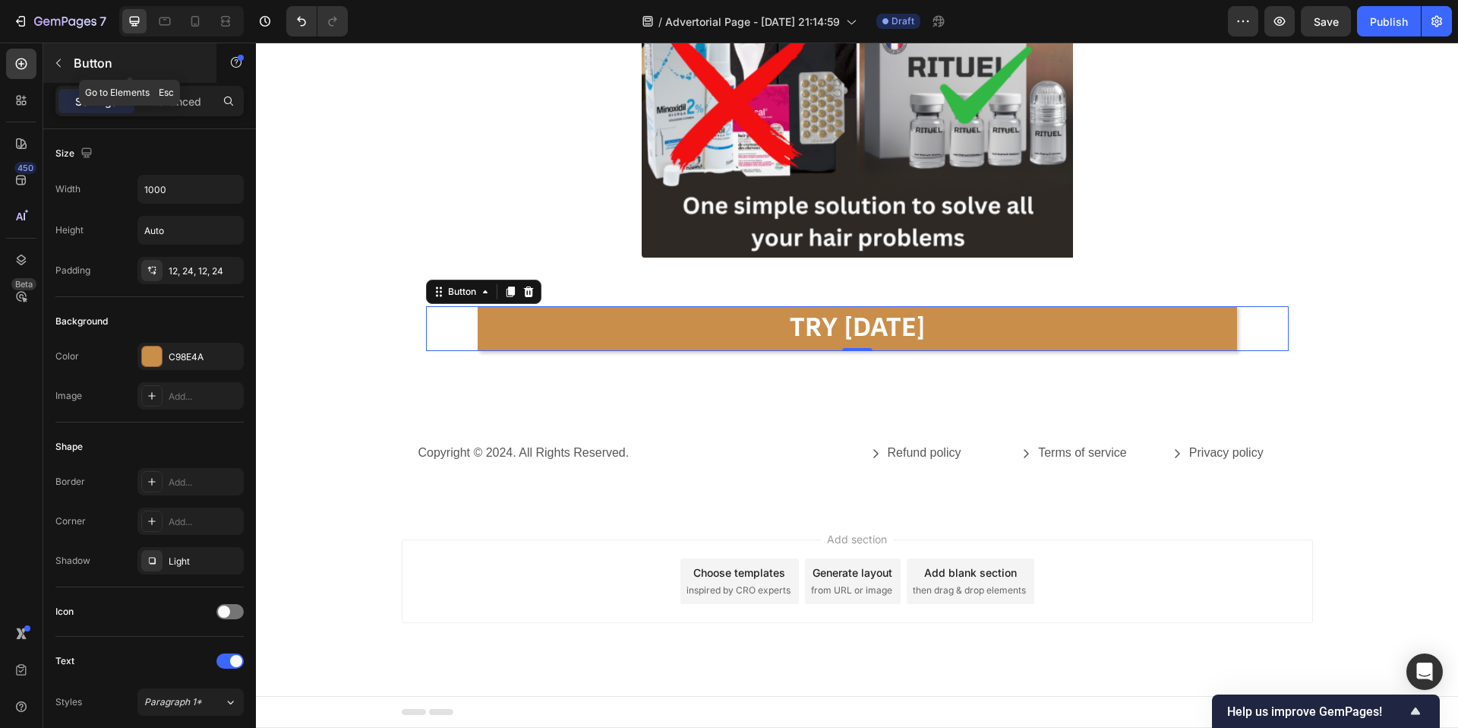
click at [55, 65] on icon "button" at bounding box center [58, 63] width 12 height 12
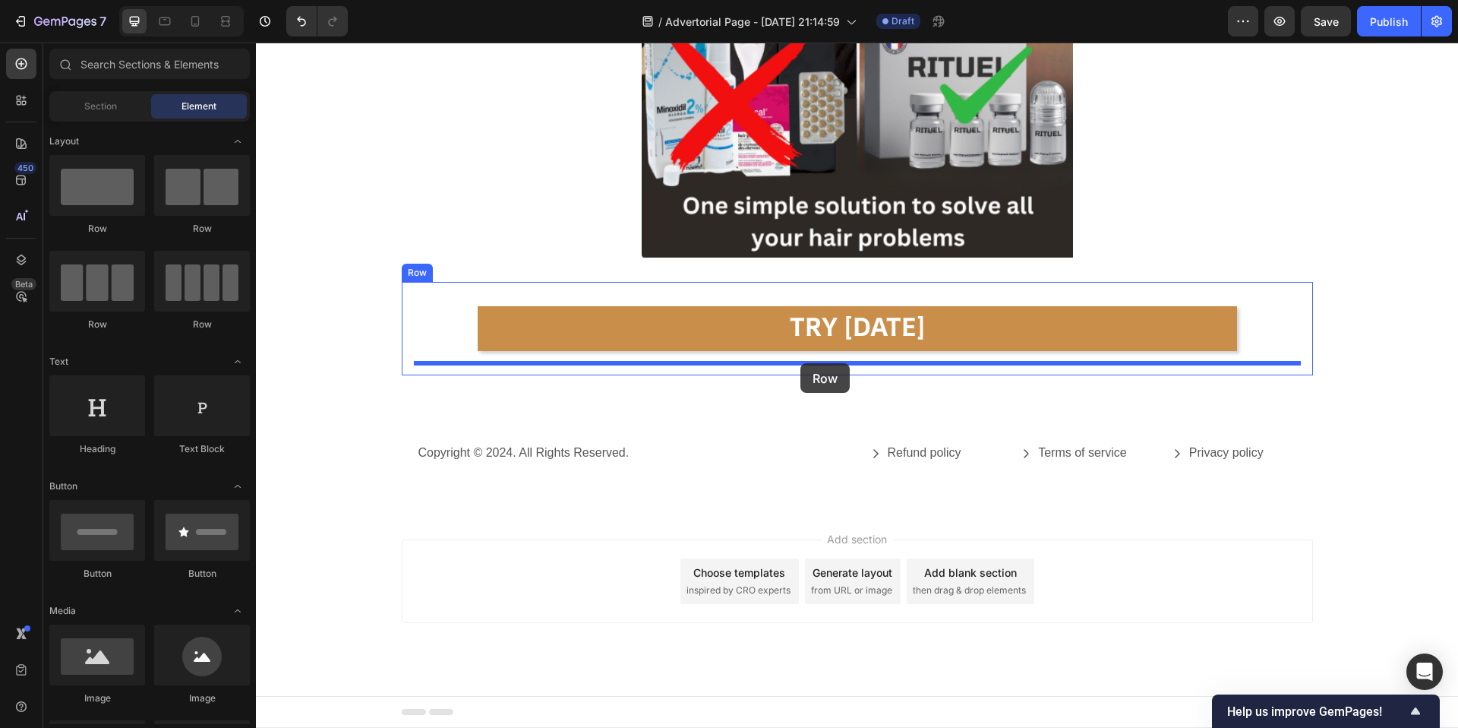
drag, startPoint x: 363, startPoint y: 232, endPoint x: 801, endPoint y: 363, distance: 456.6
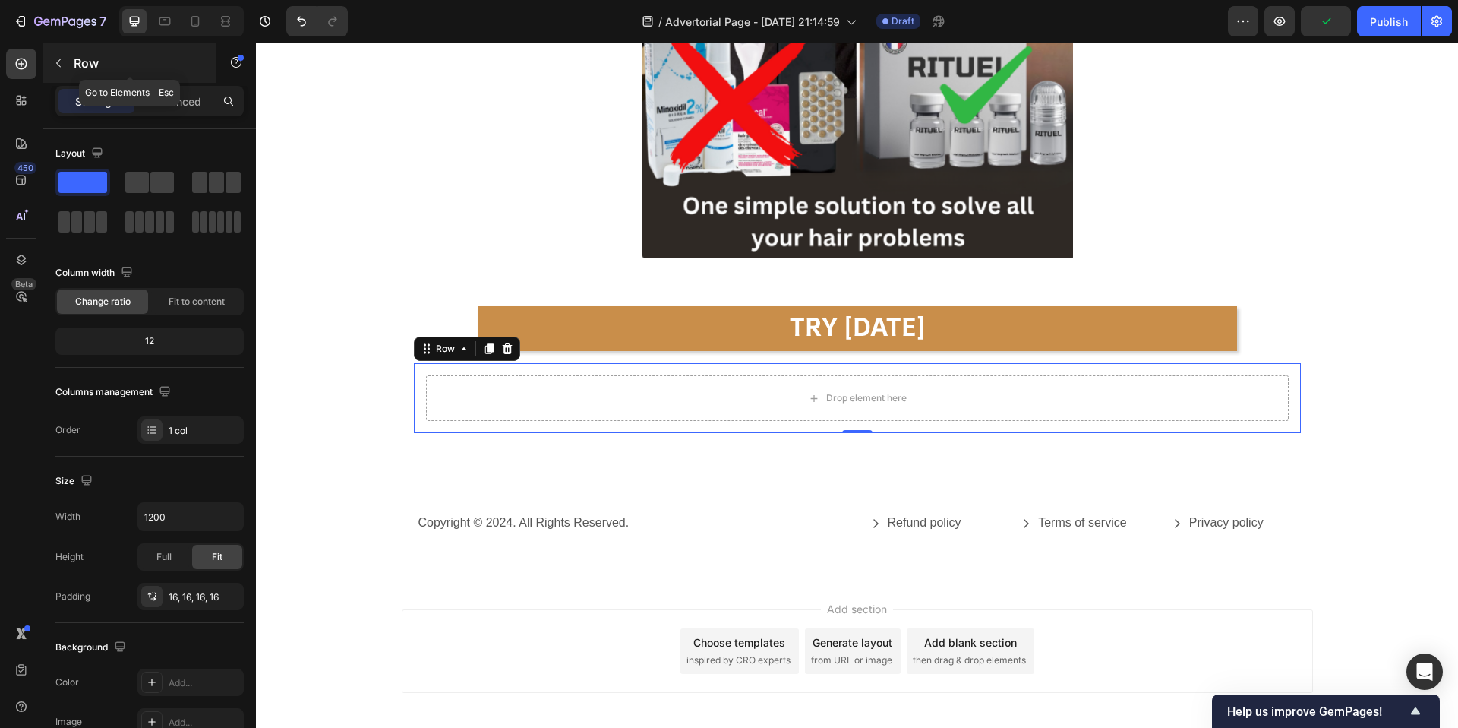
click at [65, 52] on button "button" at bounding box center [58, 63] width 24 height 24
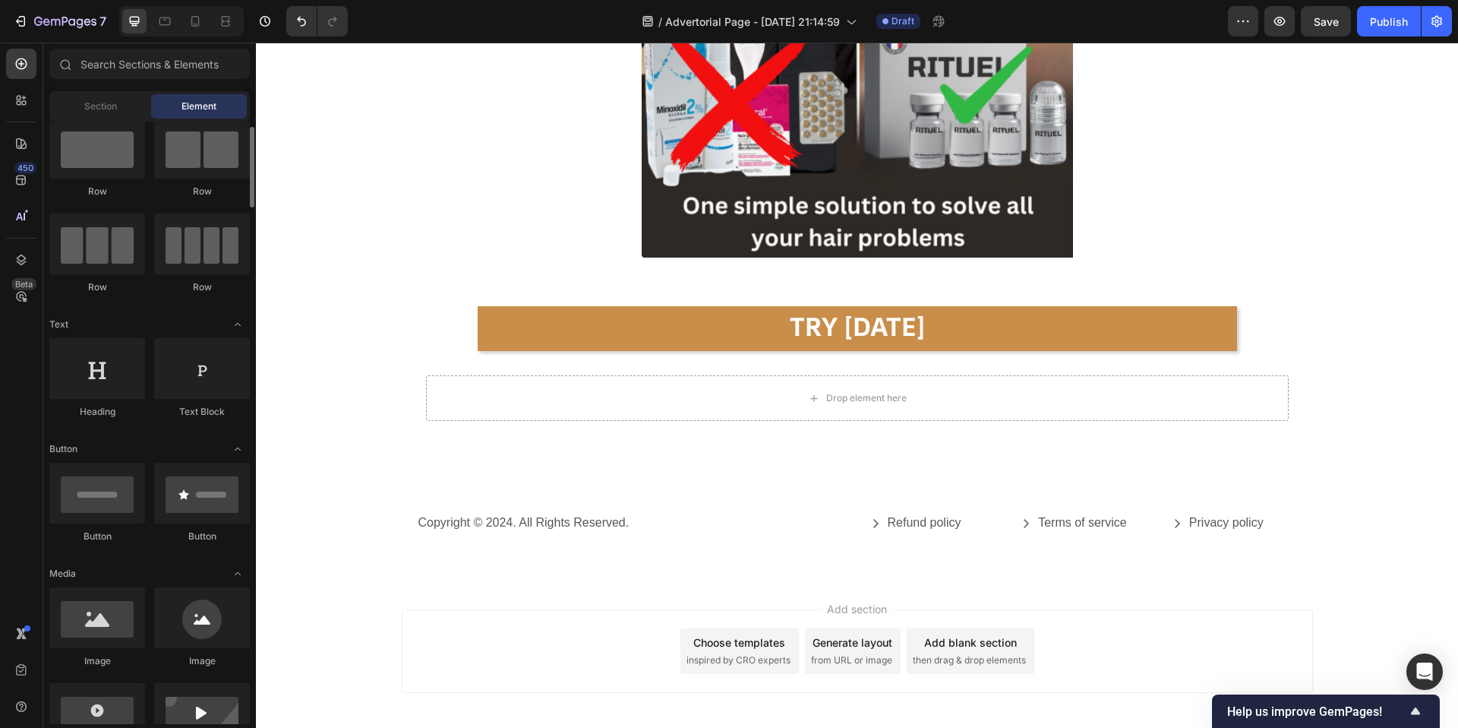
scroll to position [38, 0]
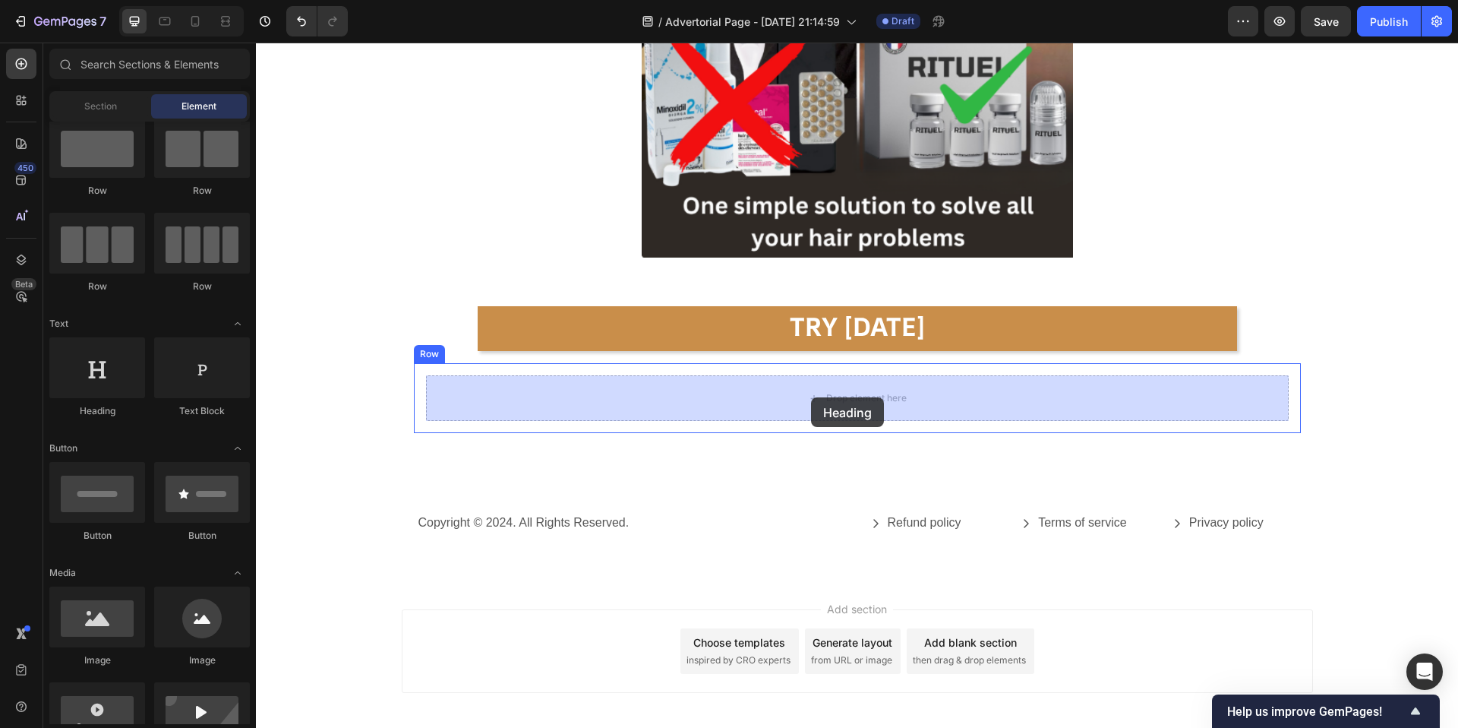
drag, startPoint x: 358, startPoint y: 400, endPoint x: 811, endPoint y: 397, distance: 452.7
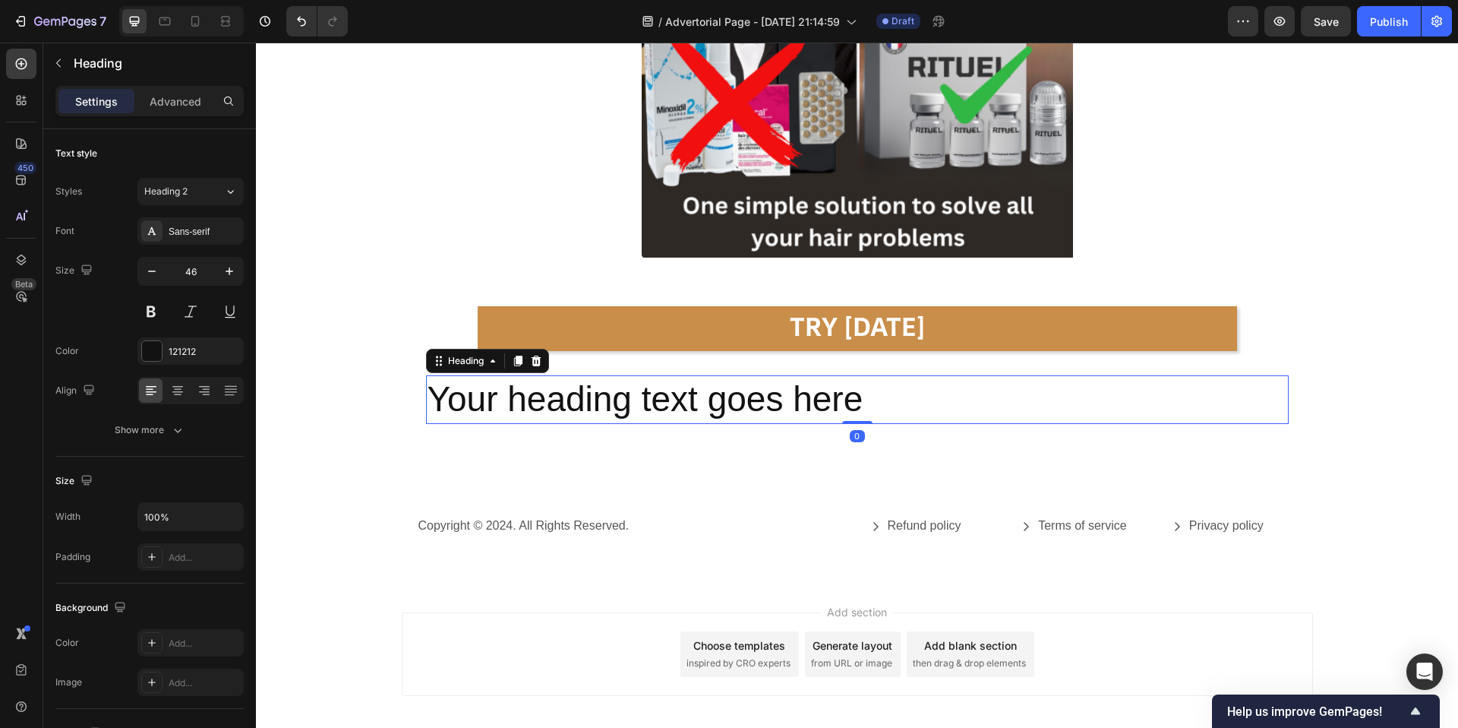
click at [786, 401] on h2 "Your heading text goes here" at bounding box center [857, 399] width 863 height 49
click at [786, 401] on p "Your heading text goes here" at bounding box center [858, 400] width 860 height 46
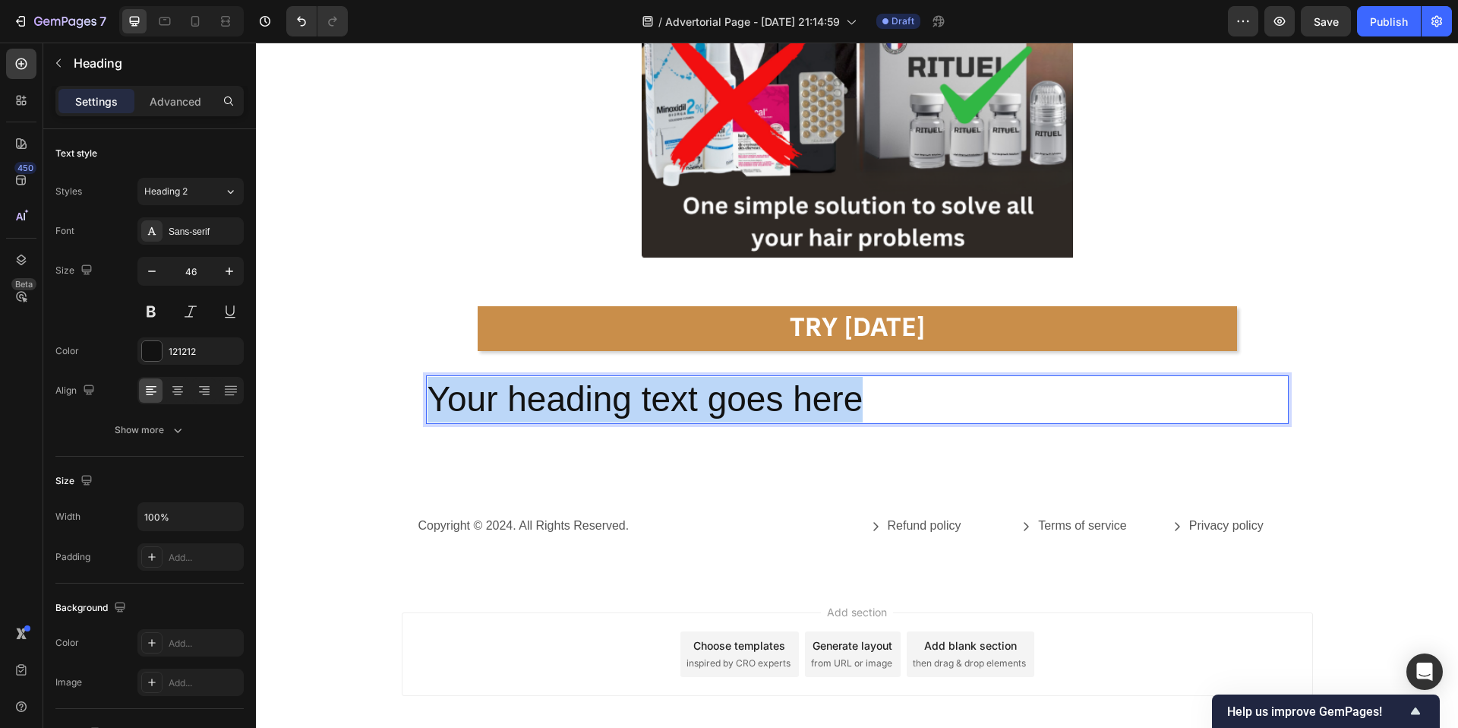
click at [786, 401] on p "Your heading text goes here" at bounding box center [858, 400] width 860 height 46
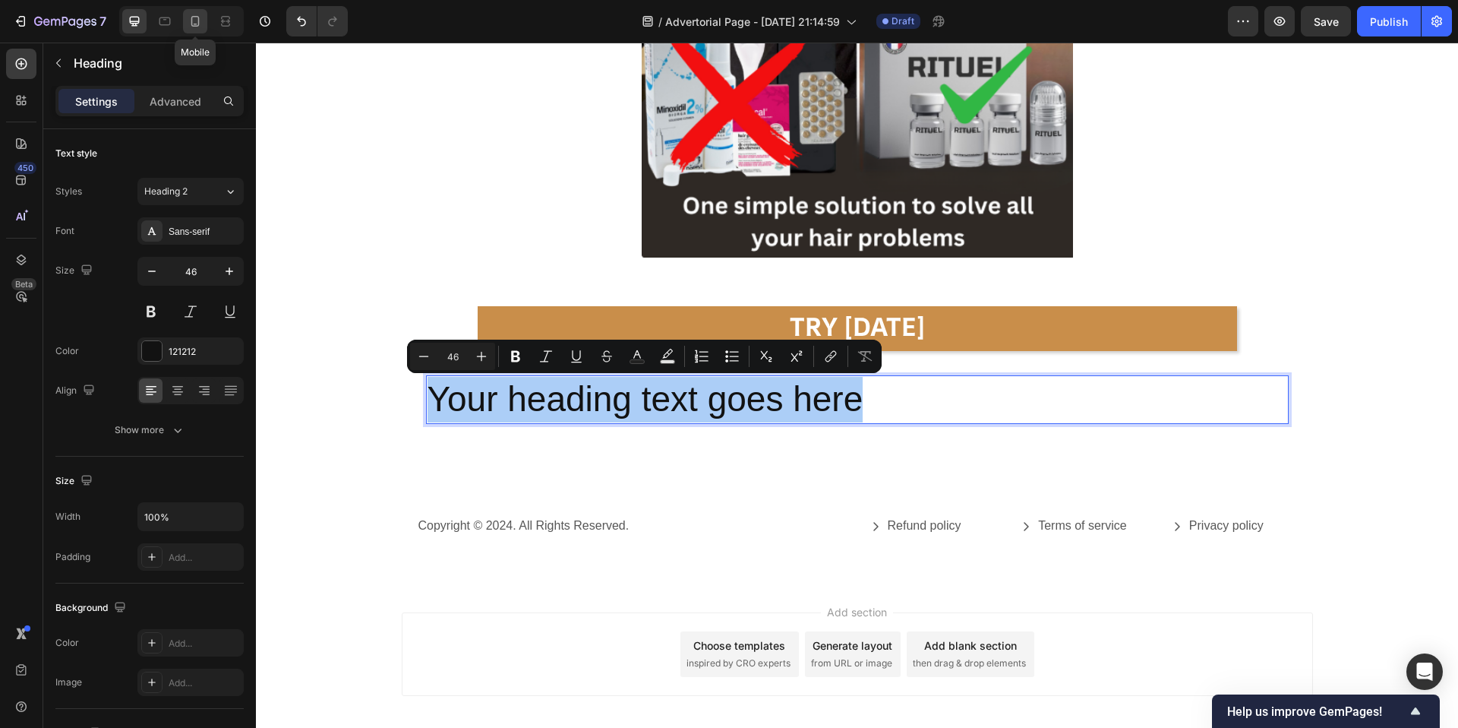
drag, startPoint x: 195, startPoint y: 22, endPoint x: 24, endPoint y: 265, distance: 297.1
click at [195, 22] on icon at bounding box center [195, 21] width 15 height 15
type input "41"
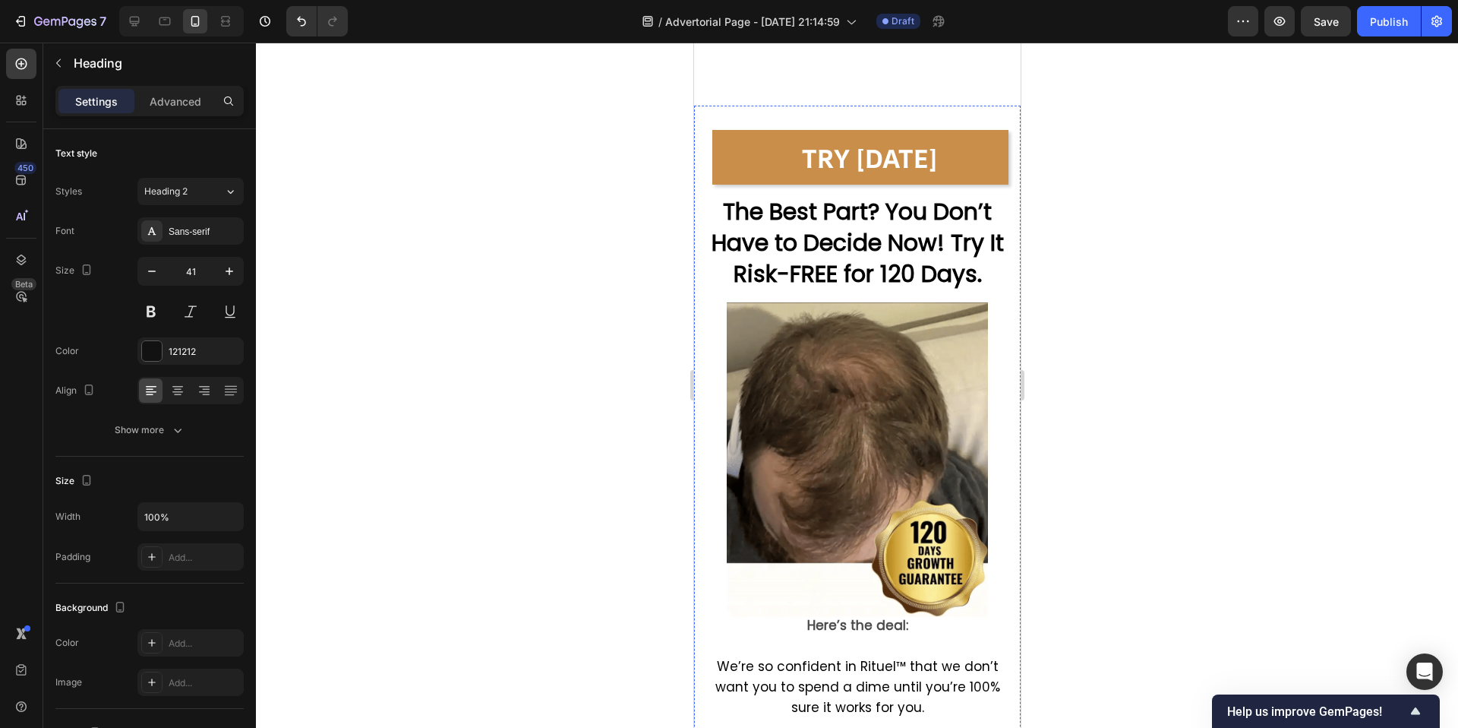
scroll to position [9078, 0]
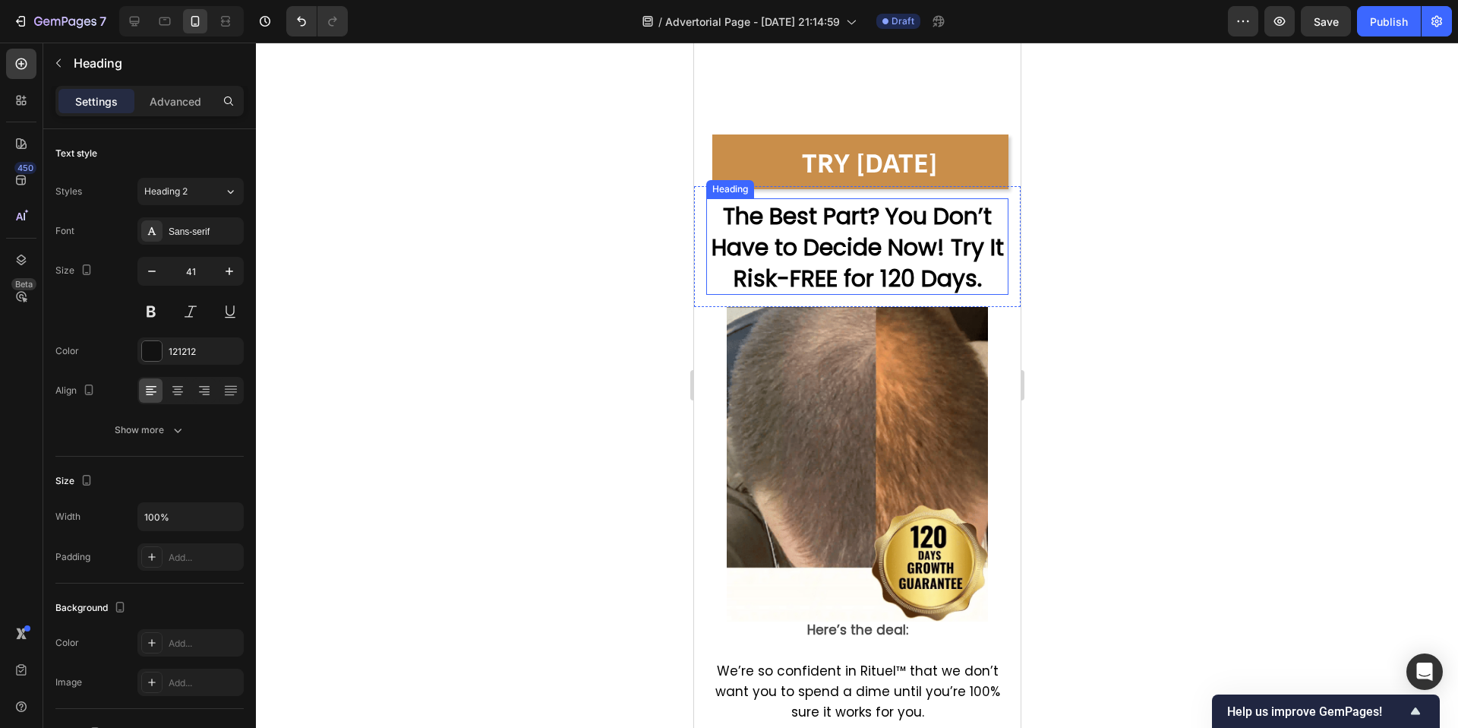
click at [832, 259] on strong "The Best Part? You Don’t Have to Decide Now! Try It Risk-FREE for 120 Days." at bounding box center [857, 247] width 292 height 95
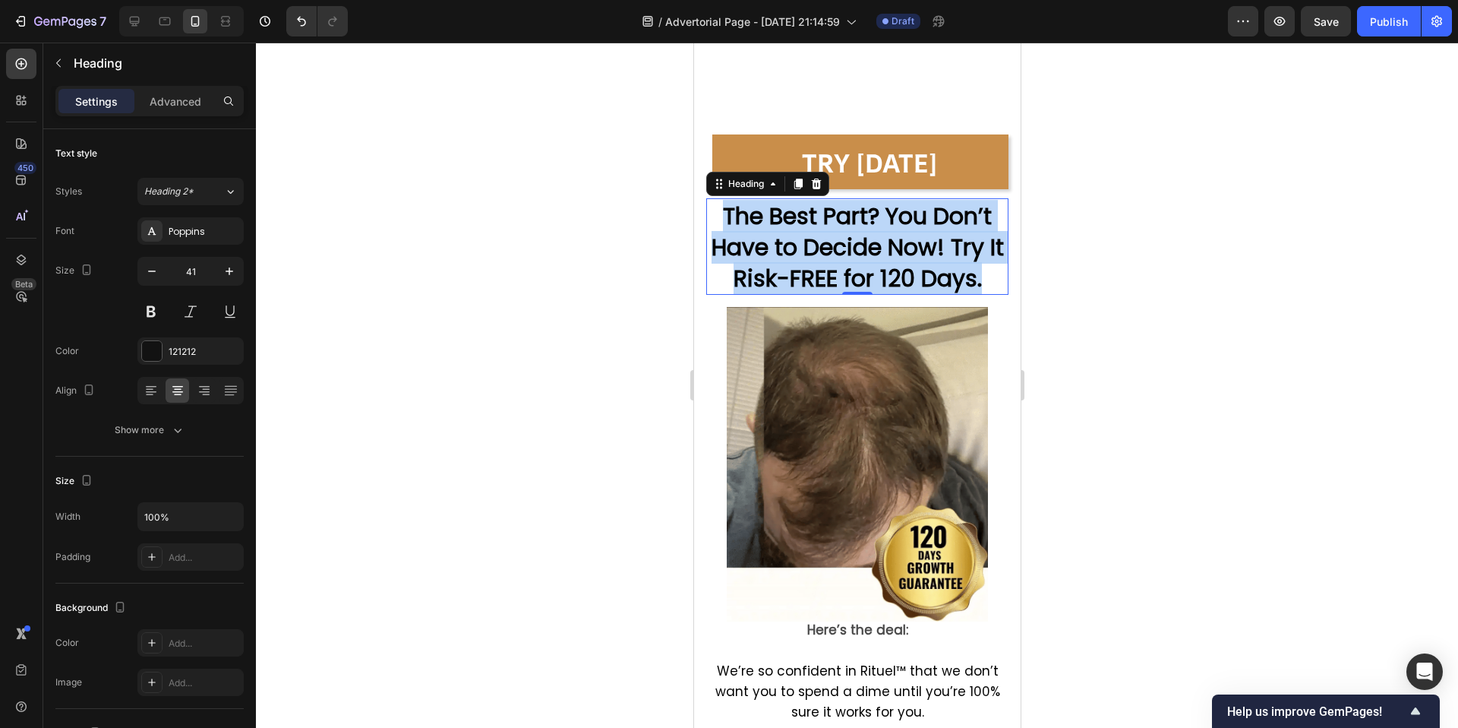
click at [832, 259] on strong "The Best Part? You Don’t Have to Decide Now! Try It Risk-FREE for 120 Days." at bounding box center [857, 247] width 292 height 95
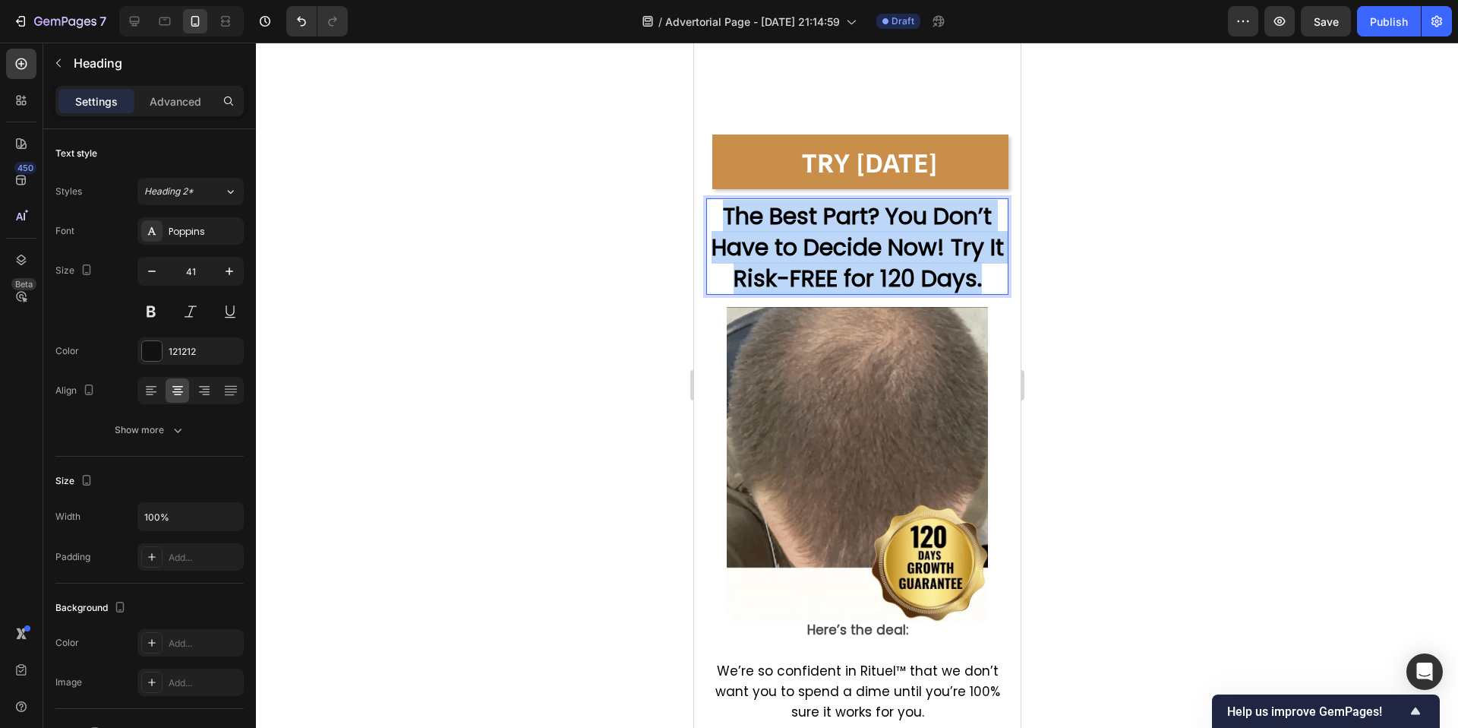
scroll to position [8925, 0]
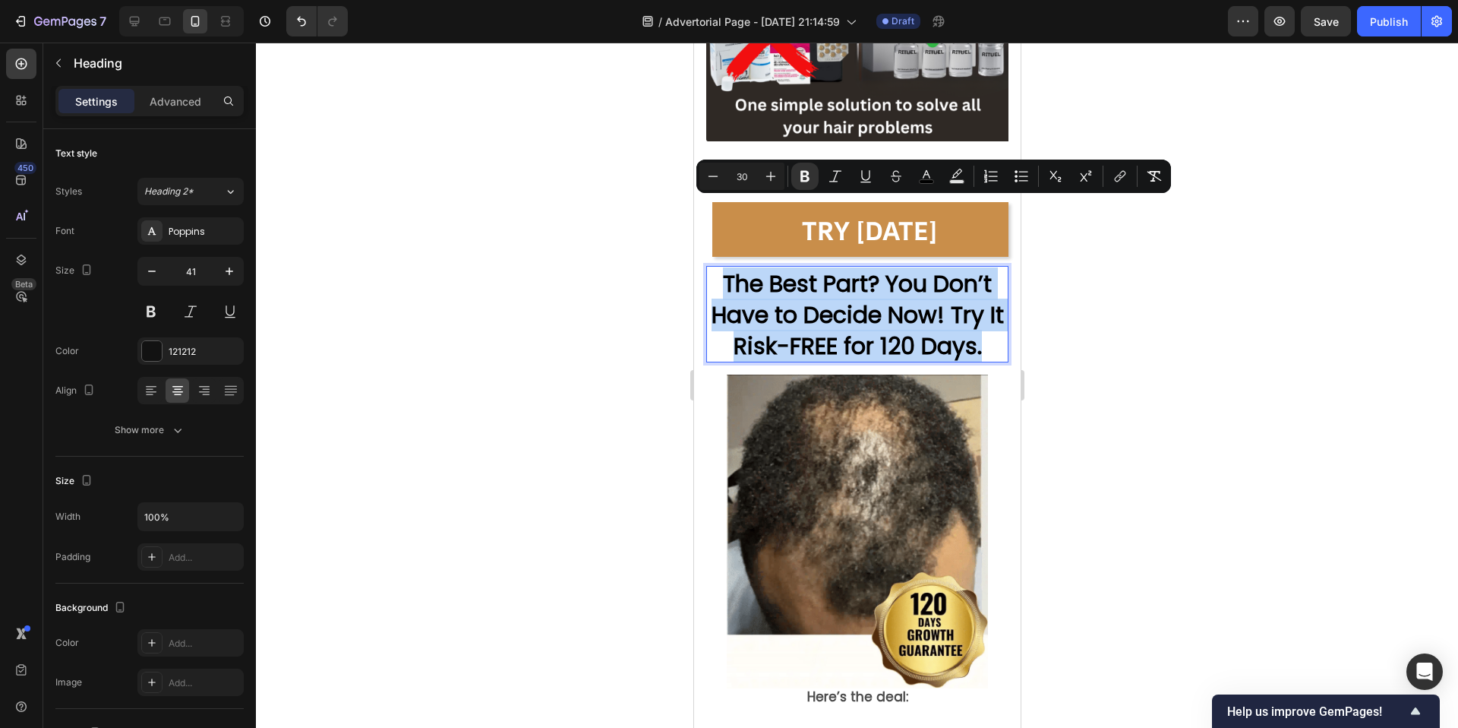
copy strong "The Best Part? You Don’t Have to Decide Now! Try It Risk-FREE for 120 Days."
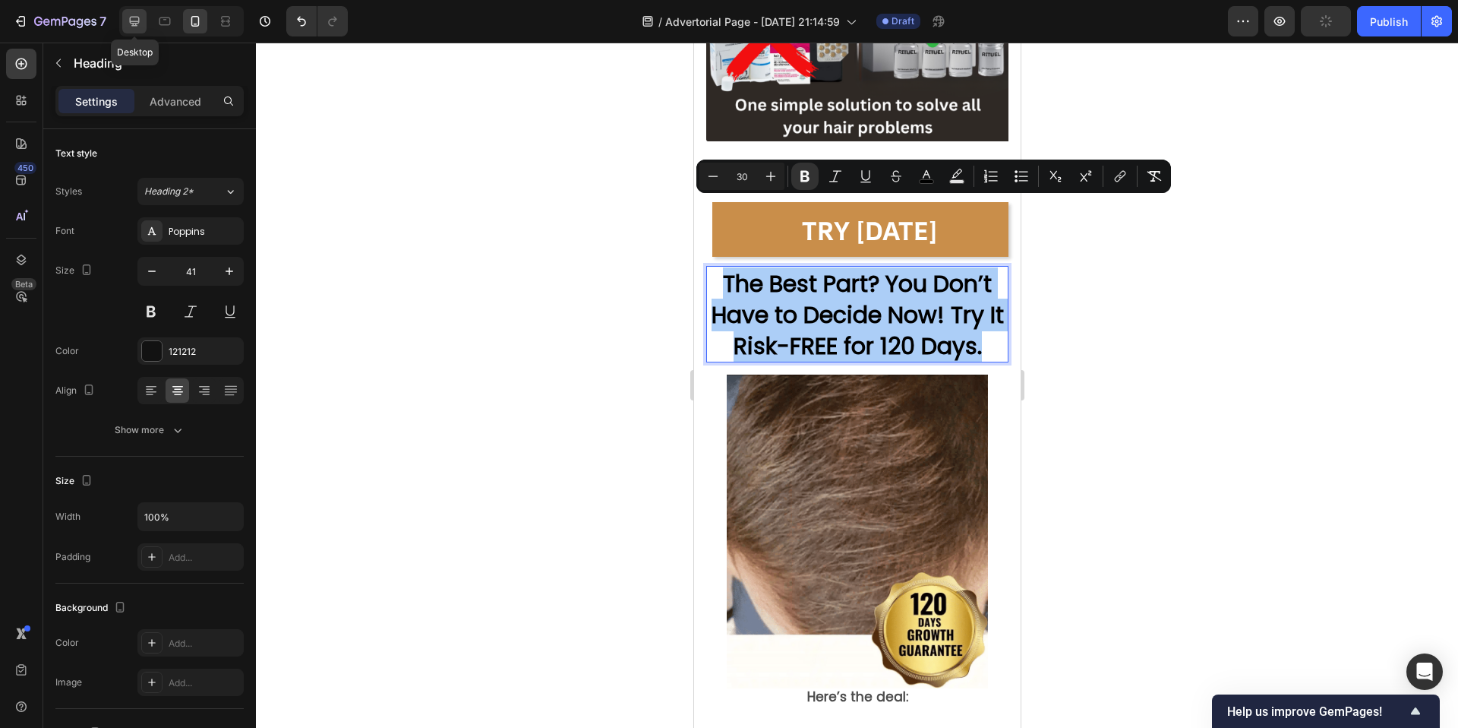
click at [128, 23] on icon at bounding box center [134, 21] width 15 height 15
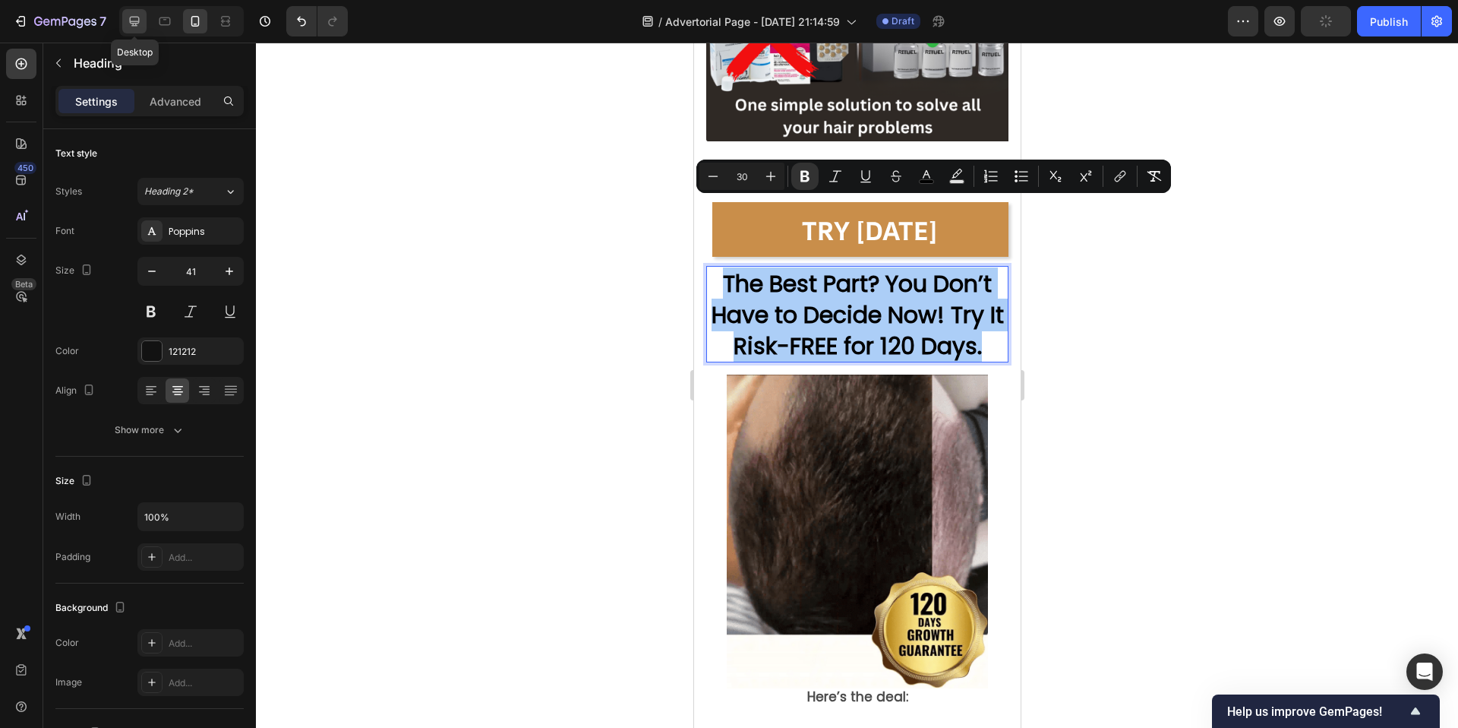
type input "46"
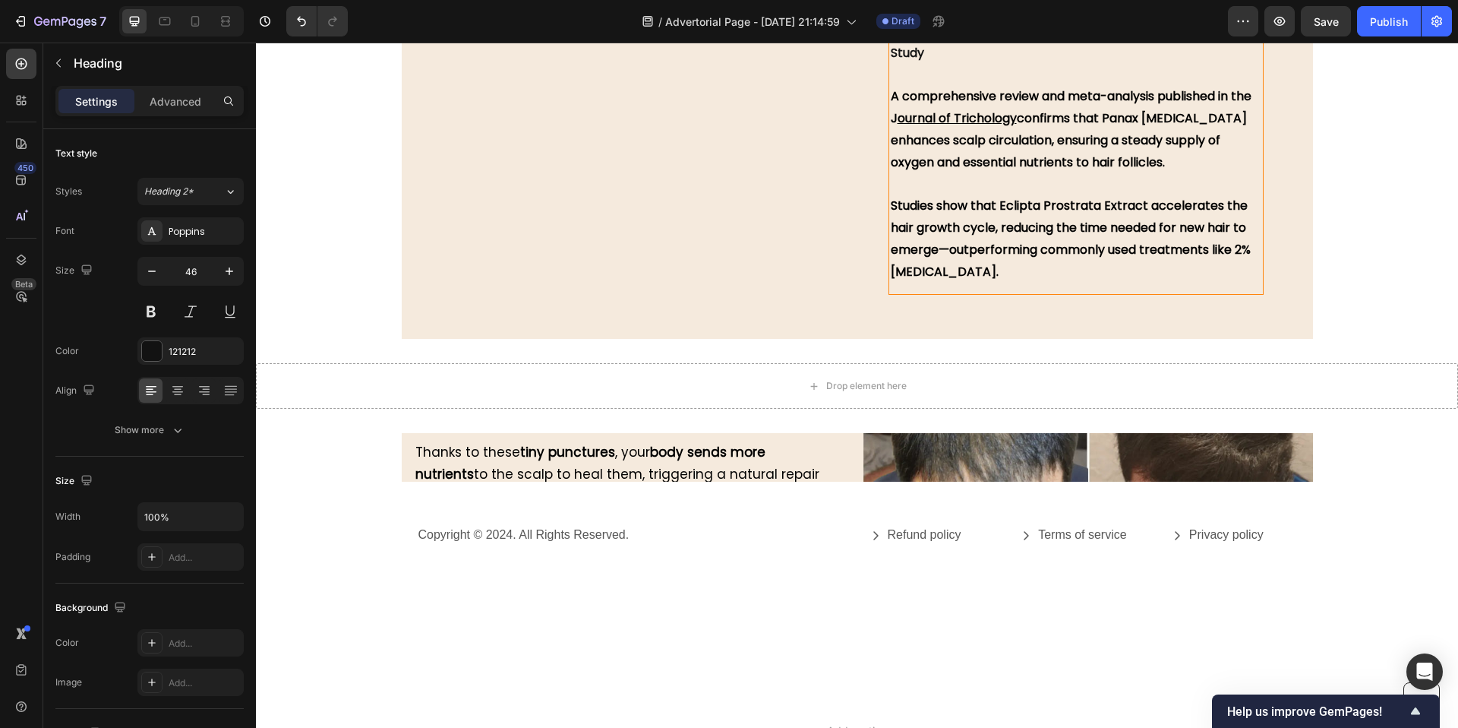
scroll to position [4983, 0]
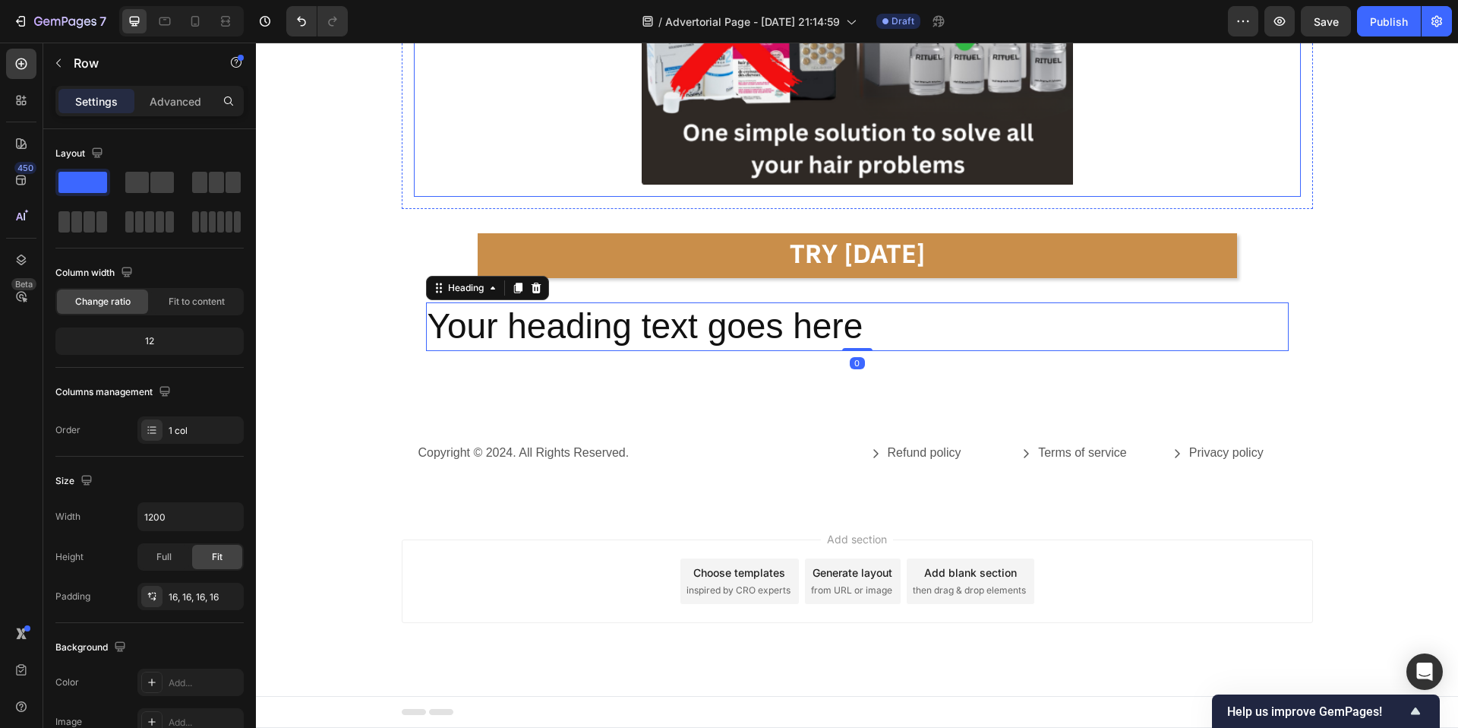
click at [749, 321] on h2 "Your heading text goes here" at bounding box center [857, 326] width 863 height 49
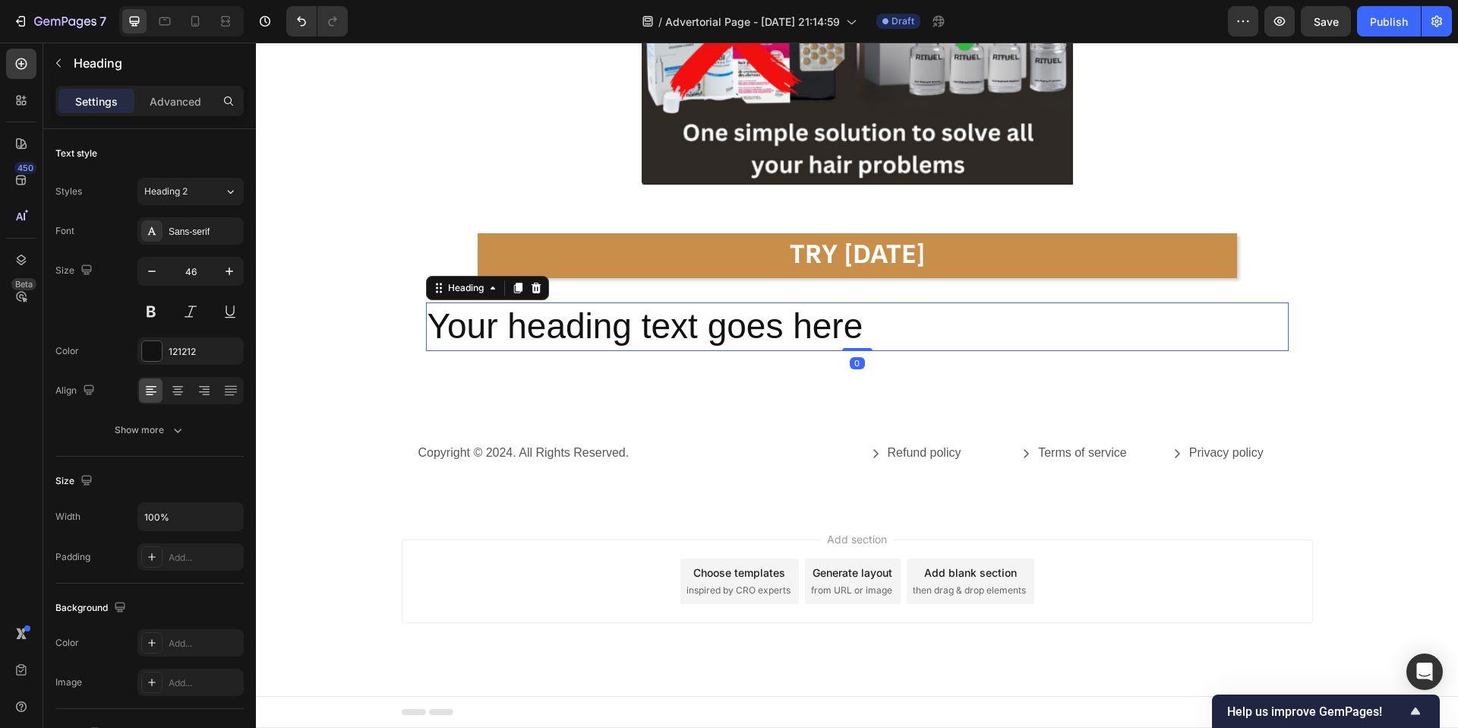
click at [749, 321] on h2 "Your heading text goes here" at bounding box center [857, 326] width 863 height 49
click at [749, 321] on p "Your heading text goes here" at bounding box center [858, 327] width 860 height 46
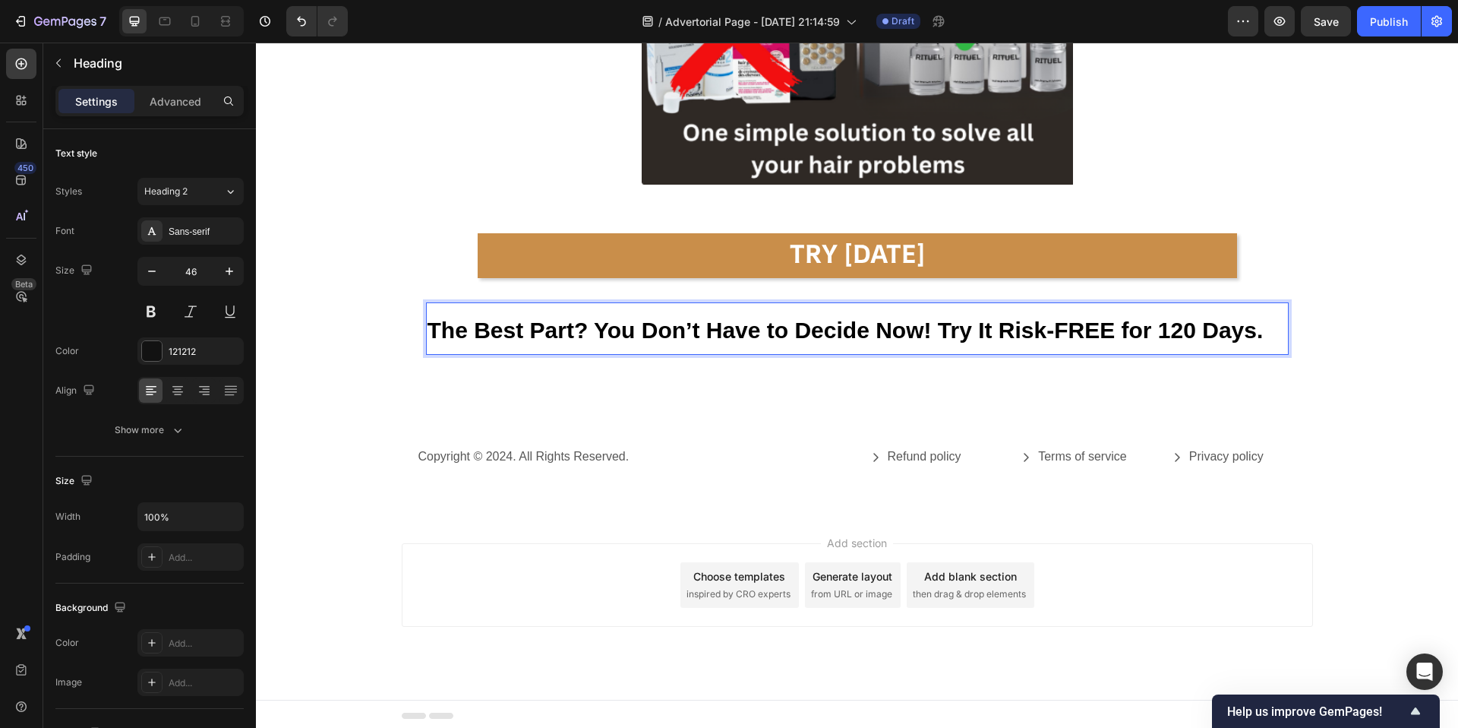
click at [1123, 329] on strong "The Best Part? You Don’t Have to Decide Now! Try It Risk-FREE for 120 Days." at bounding box center [846, 329] width 836 height 25
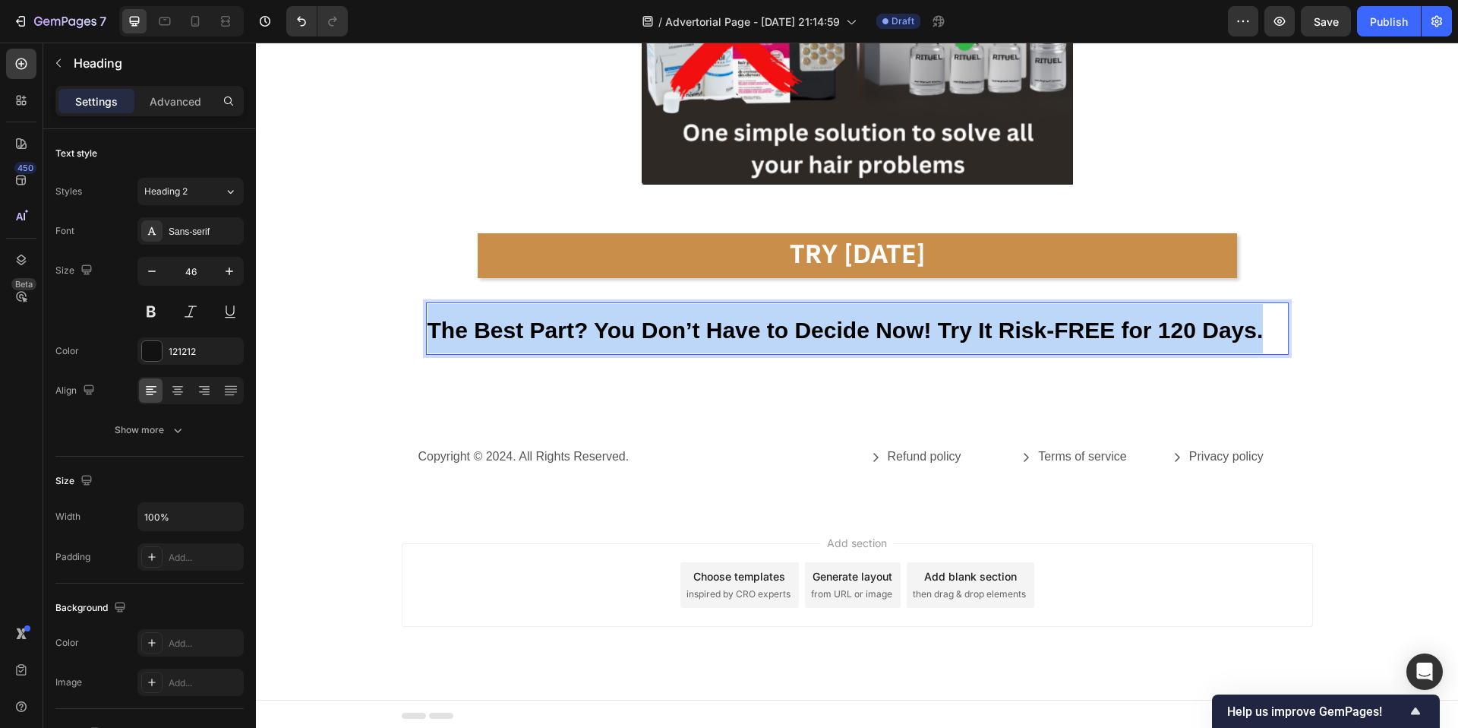
click at [1123, 329] on strong "The Best Part? You Don’t Have to Decide Now! Try It Risk-FREE for 120 Days." at bounding box center [846, 329] width 836 height 25
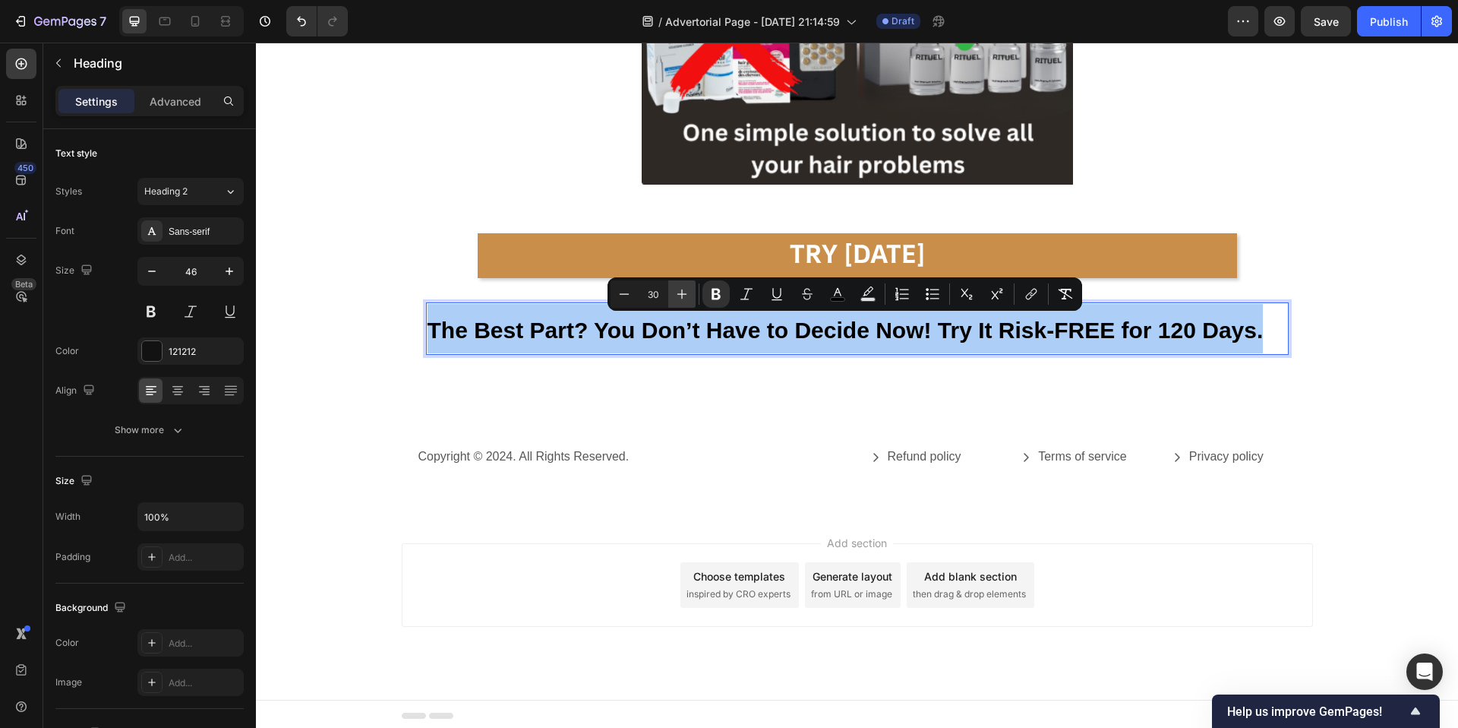
click at [674, 290] on icon "Editor contextual toolbar" at bounding box center [681, 293] width 15 height 15
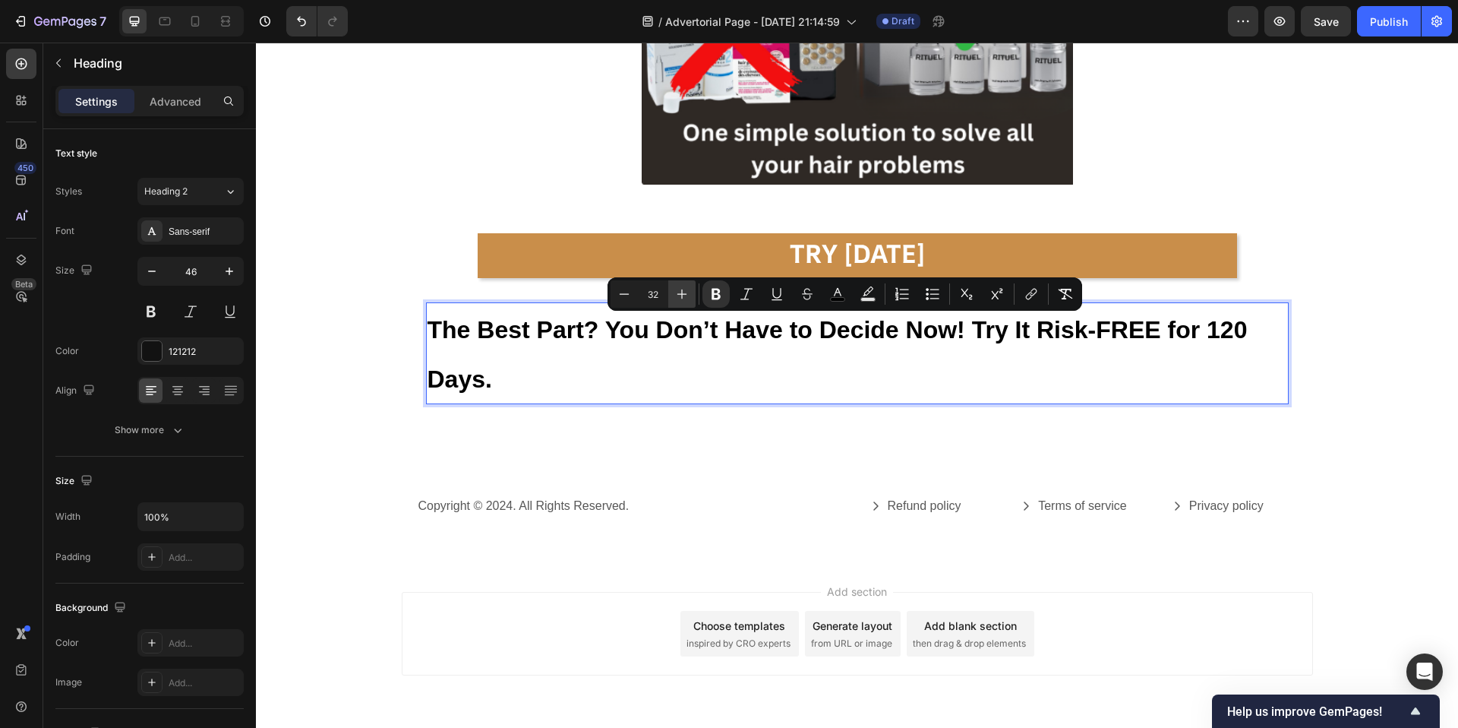
click at [674, 290] on icon "Editor contextual toolbar" at bounding box center [681, 293] width 15 height 15
type input "34"
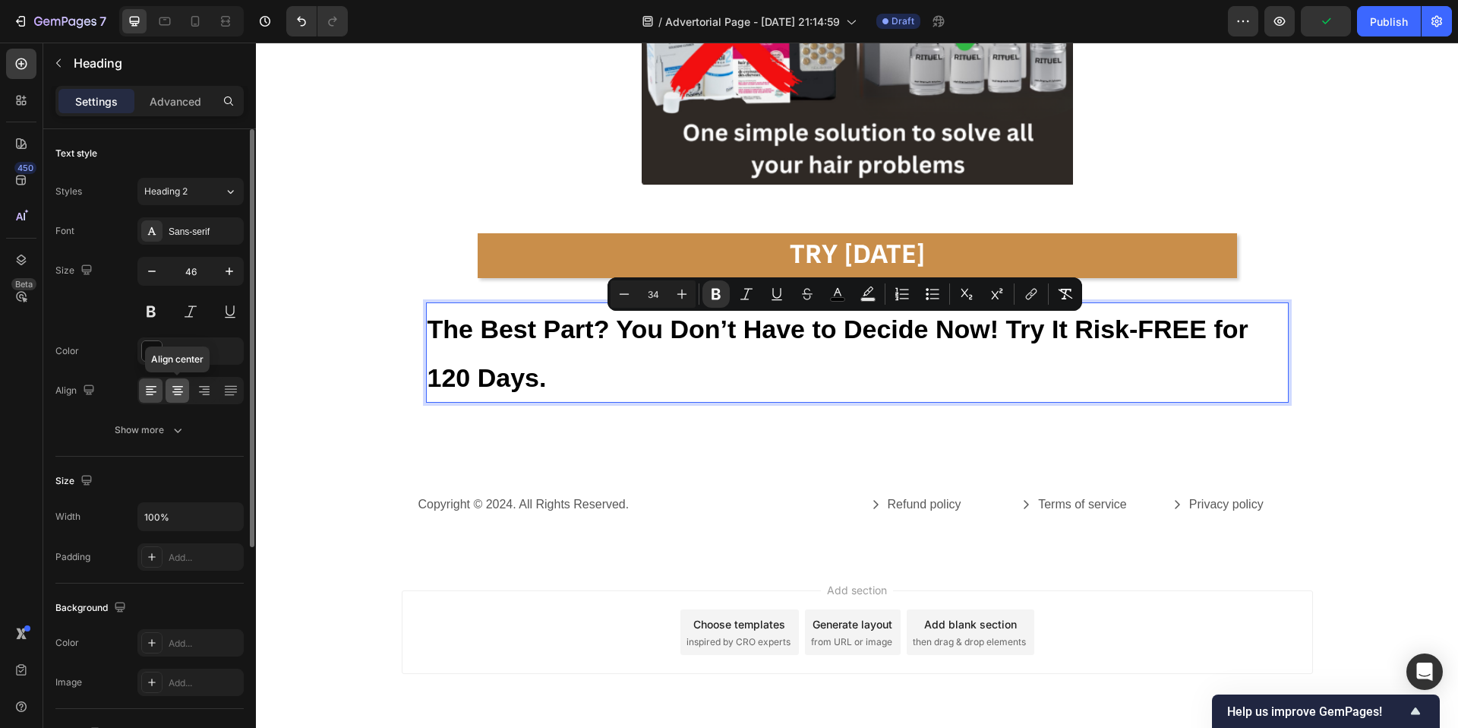
click at [183, 396] on icon at bounding box center [177, 390] width 15 height 15
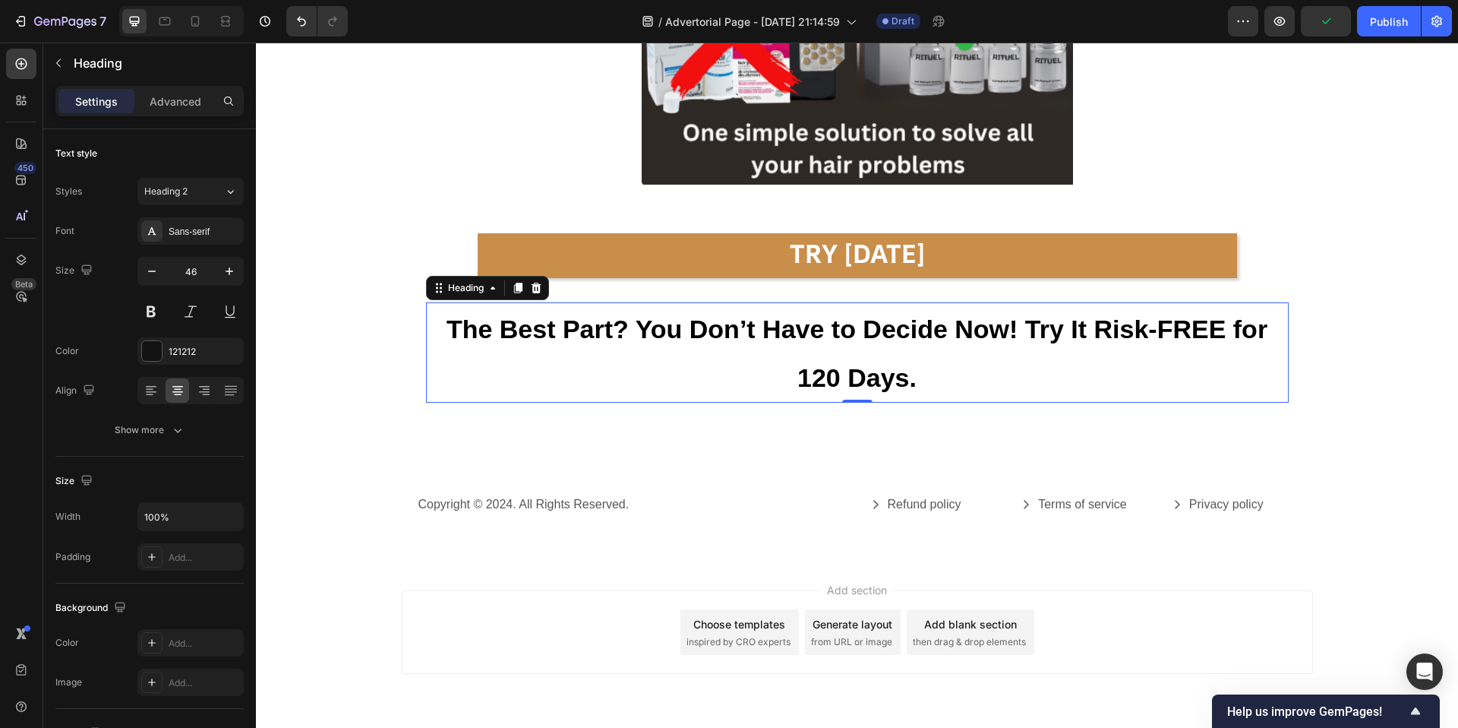
click at [633, 327] on strong "The Best Part? You Don’t Have to Decide Now! Try It Risk-FREE for 120 Days." at bounding box center [857, 352] width 821 height 77
click at [196, 245] on div "Font Sans-serif Size 46 Color 121212 Align Show more" at bounding box center [149, 330] width 188 height 226
click at [196, 235] on div "Sans-serif" at bounding box center [204, 232] width 71 height 14
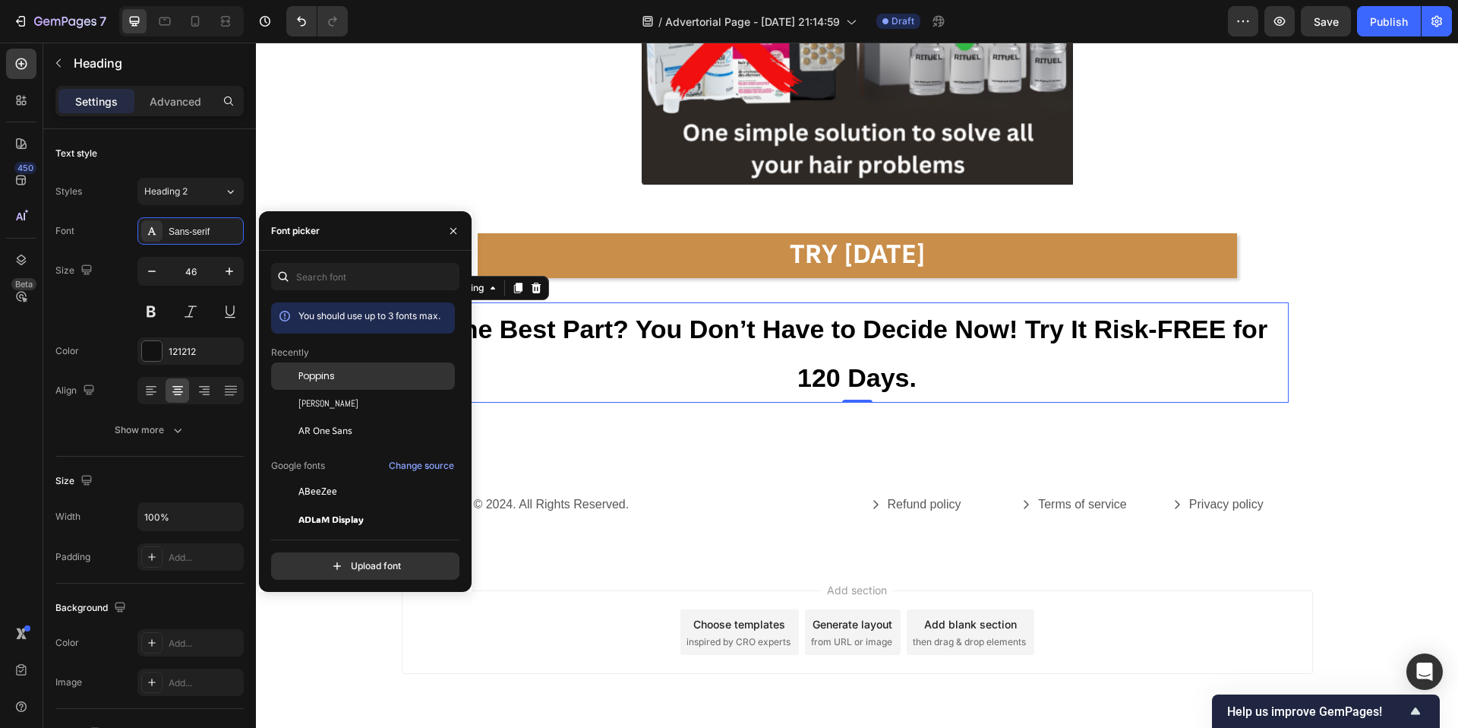
click at [391, 378] on div "Poppins" at bounding box center [374, 376] width 153 height 14
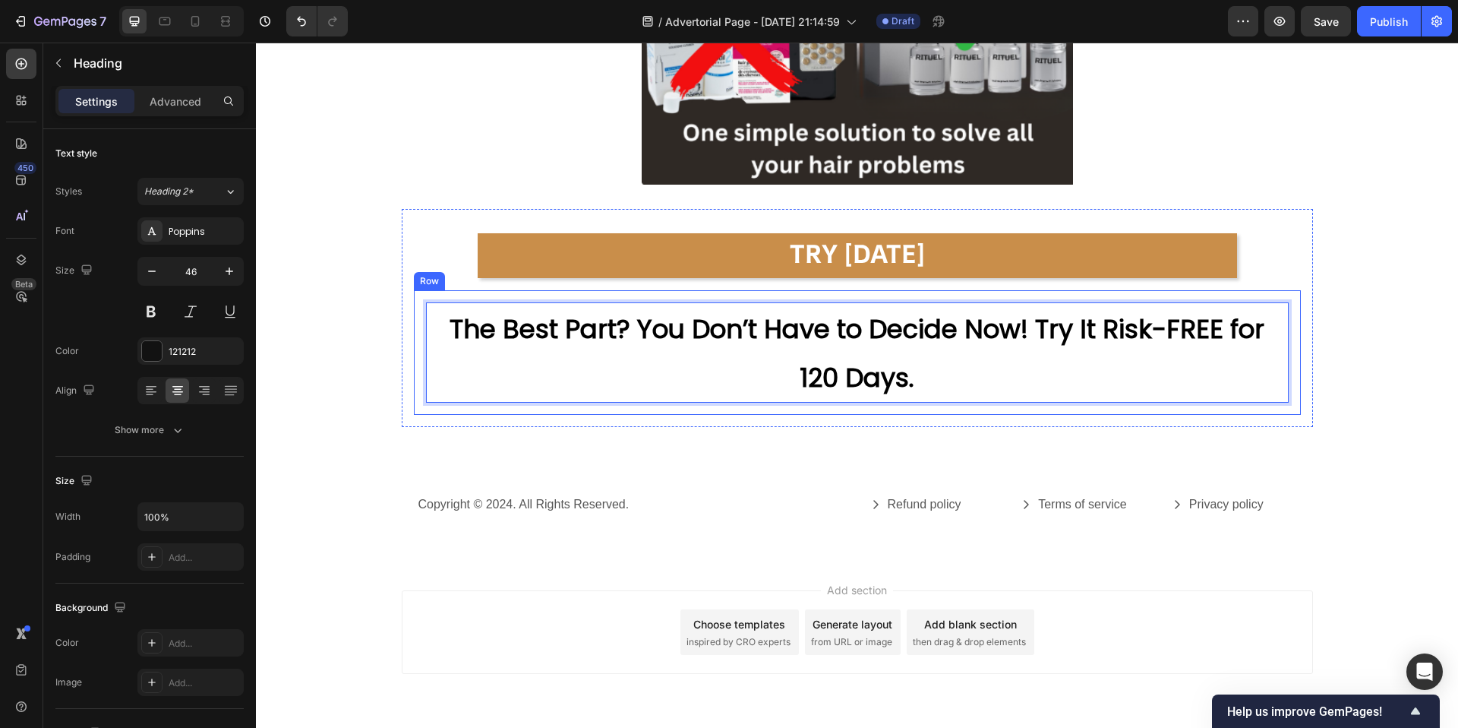
click at [722, 410] on div "The Best Part? You Don’t Have to Decide Now! Try It Risk-FREE for 120 Days. Hea…" at bounding box center [857, 352] width 887 height 125
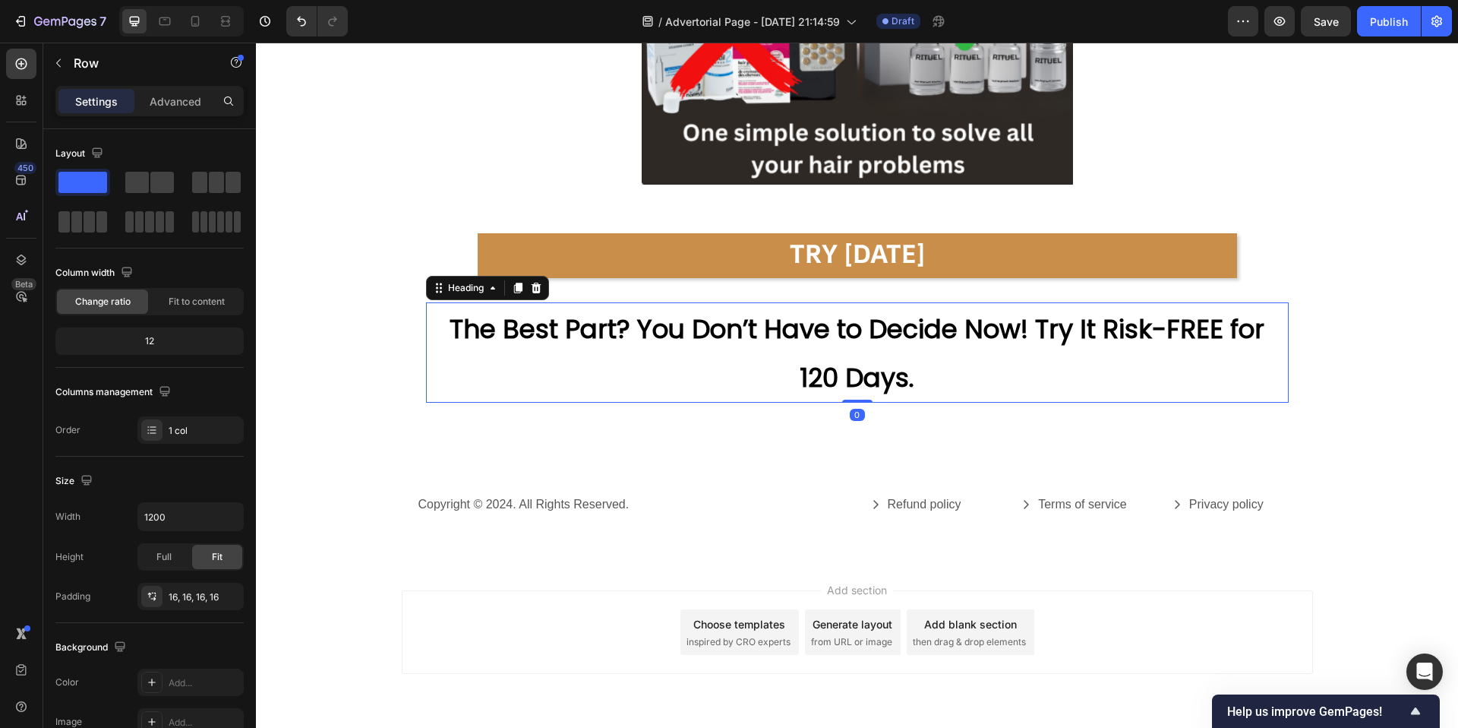
click at [945, 362] on p "⁠⁠⁠⁠⁠⁠⁠ The Best Part? You Don’t Have to Decide Now! Try It Risk-FREE for 120 D…" at bounding box center [858, 352] width 860 height 97
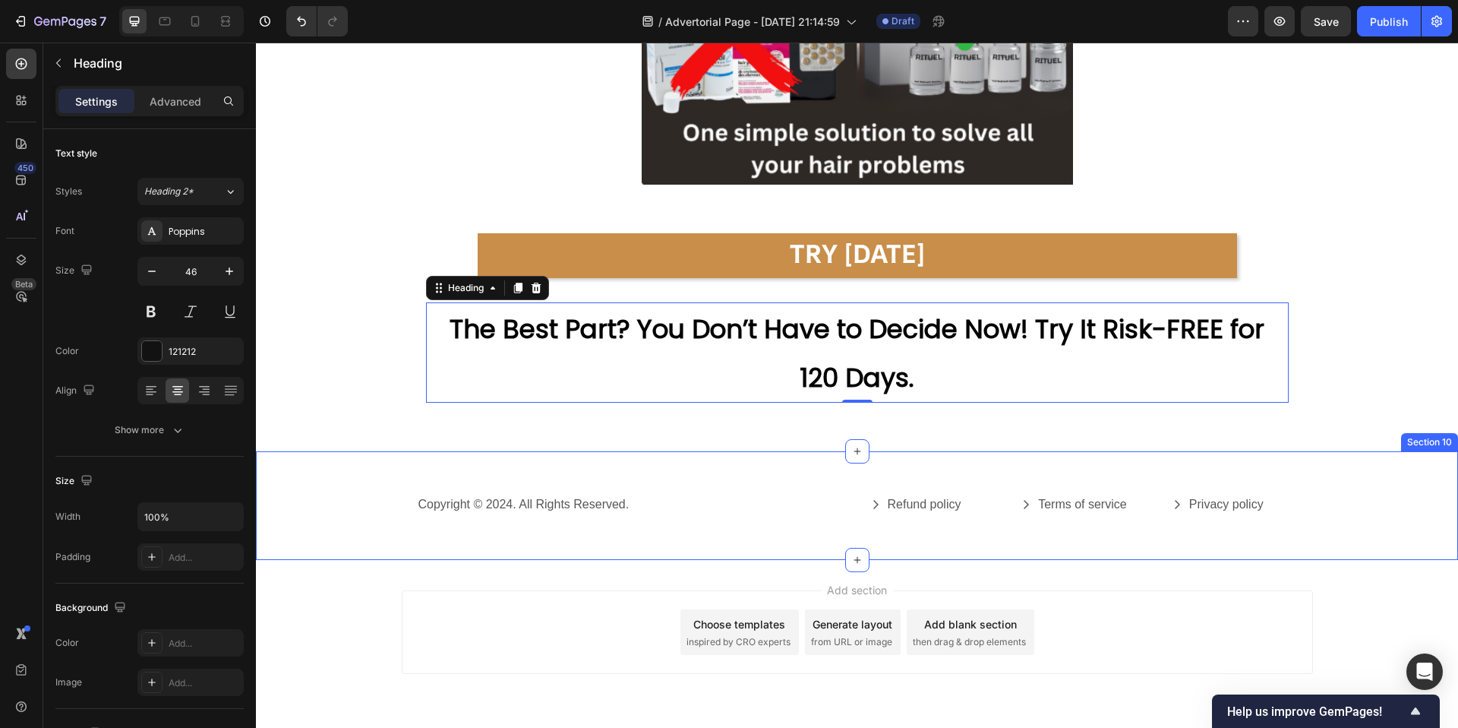
click at [1148, 457] on div "Copyright © 2024. All Rights Reserved. Text Block Refund policy Button Terms of…" at bounding box center [857, 505] width 1202 height 109
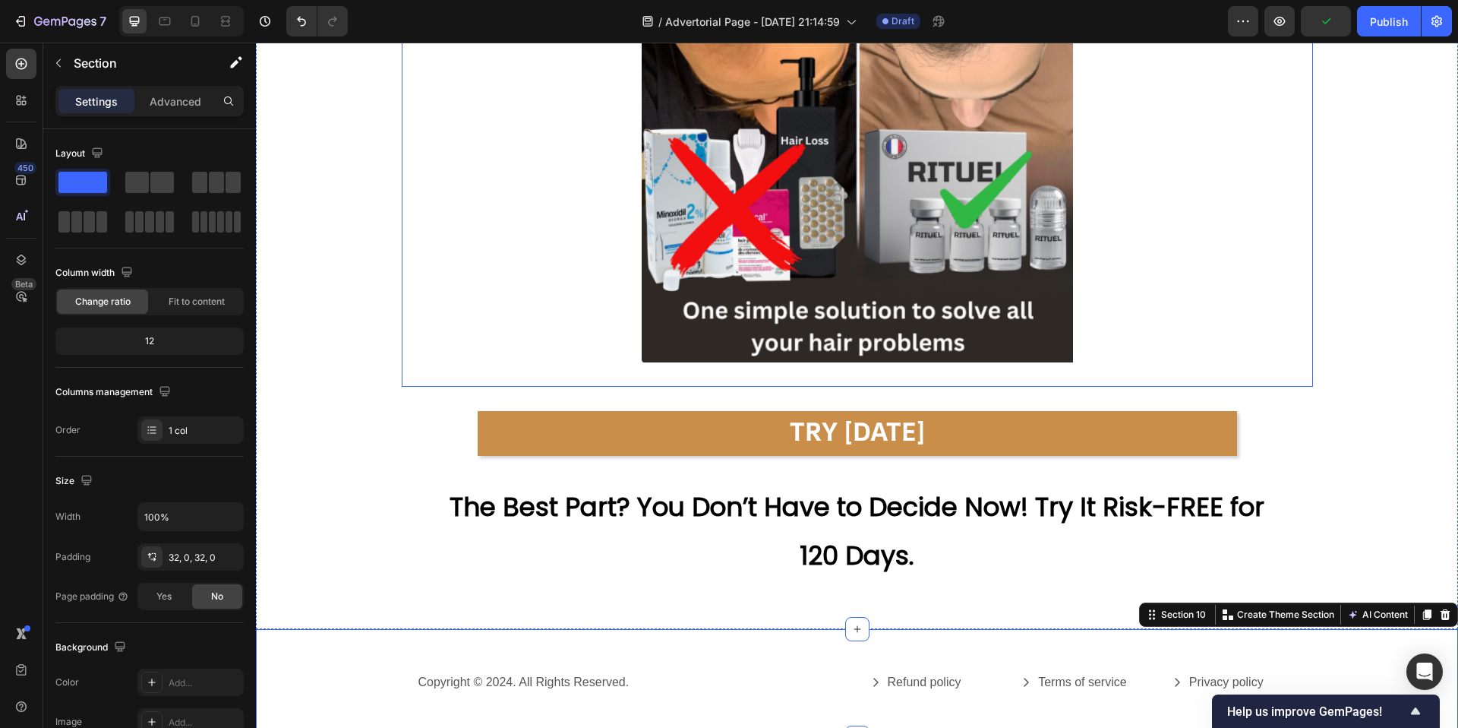
scroll to position [7275, 0]
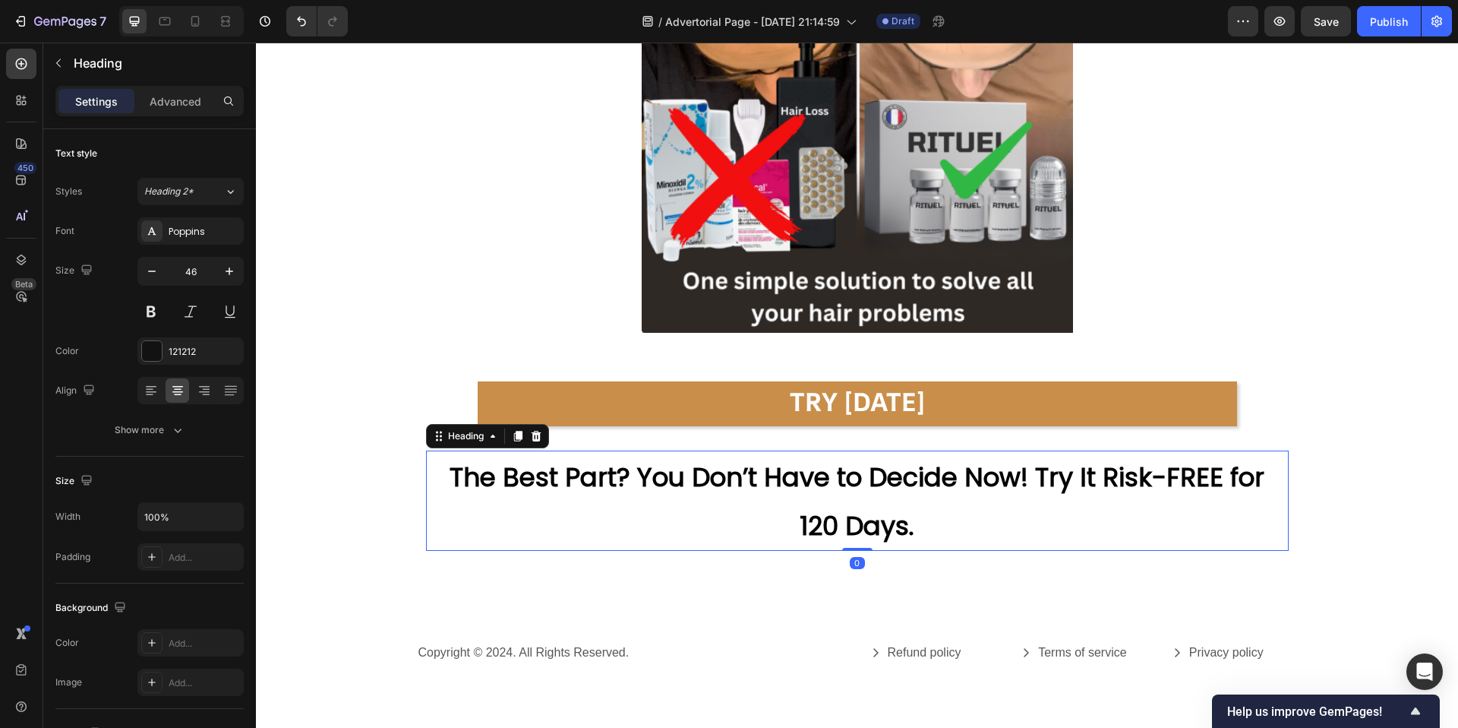
click at [621, 475] on strong "The Best Part? You Don’t Have to Decide Now! Try It Risk-FREE for 120 Days." at bounding box center [857, 501] width 815 height 85
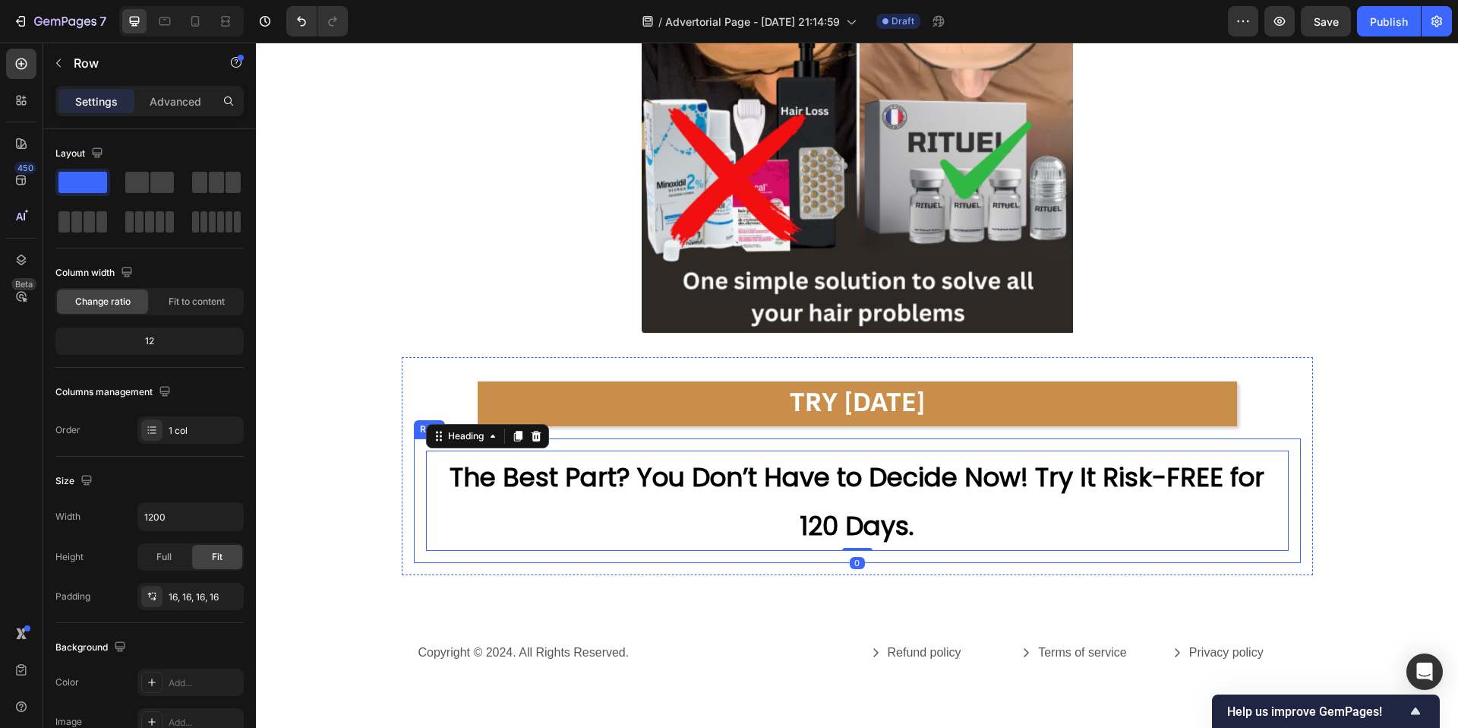
click at [414, 489] on div "⁠⁠⁠⁠⁠⁠⁠ The Best Part? You Don’t Have to Decide Now! Try It Risk-FREE for 120 D…" at bounding box center [857, 500] width 887 height 125
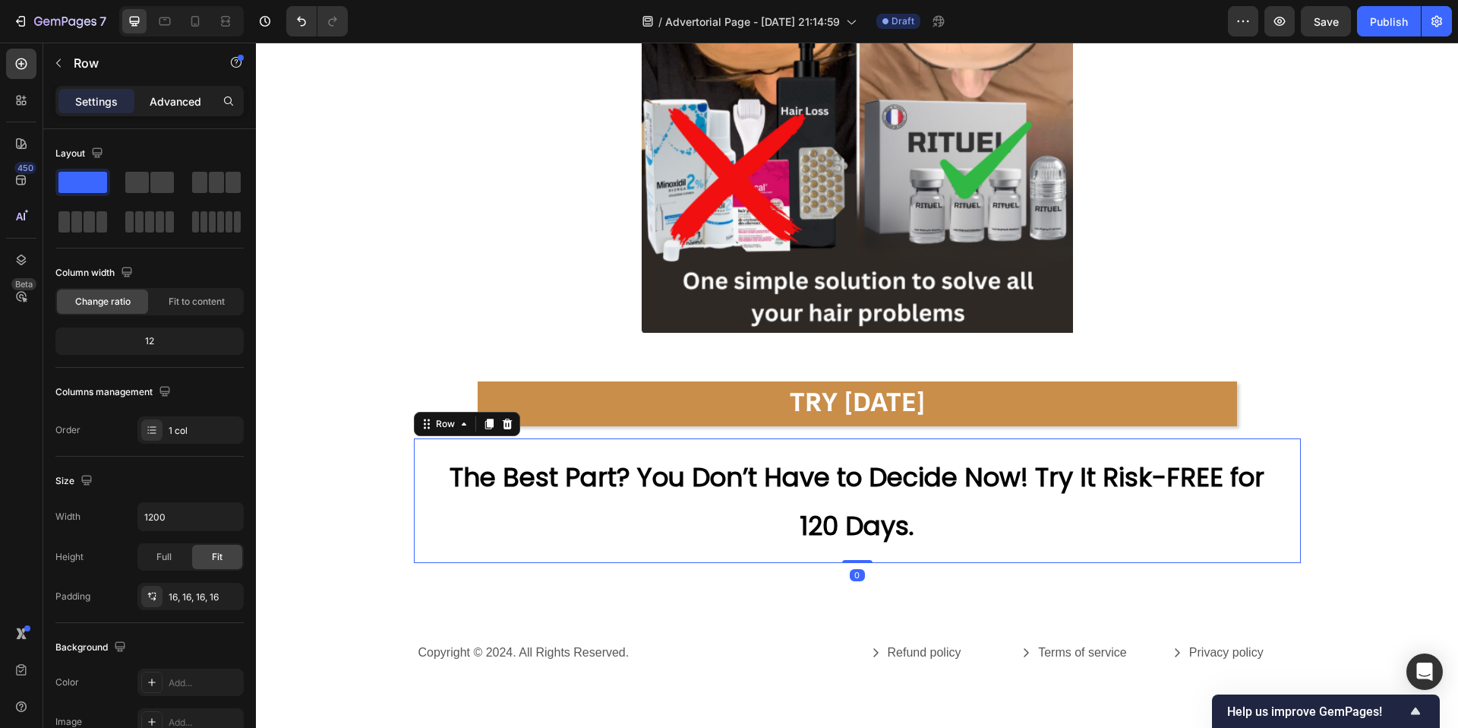
click at [172, 99] on p "Advanced" at bounding box center [176, 101] width 52 height 16
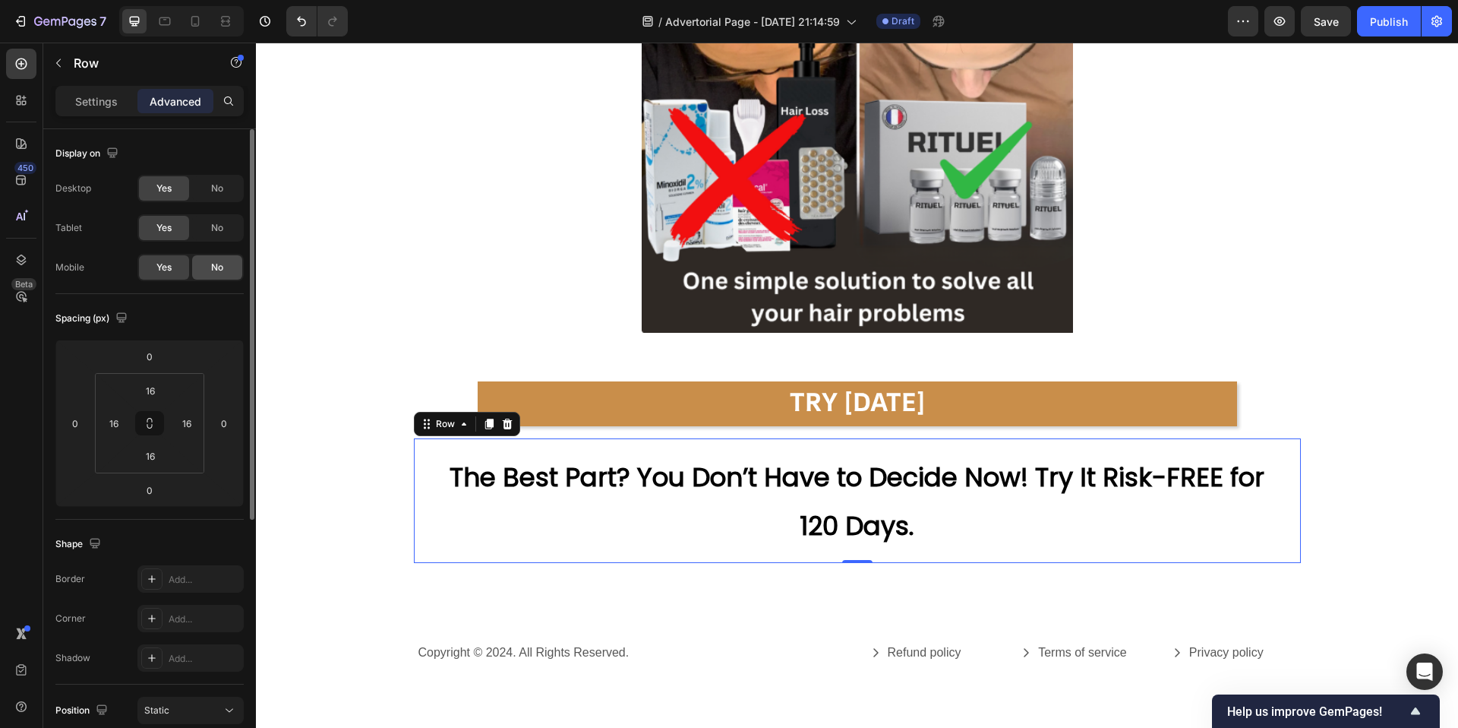
click at [223, 274] on div "No" at bounding box center [217, 267] width 50 height 24
click at [198, 21] on icon at bounding box center [195, 21] width 8 height 11
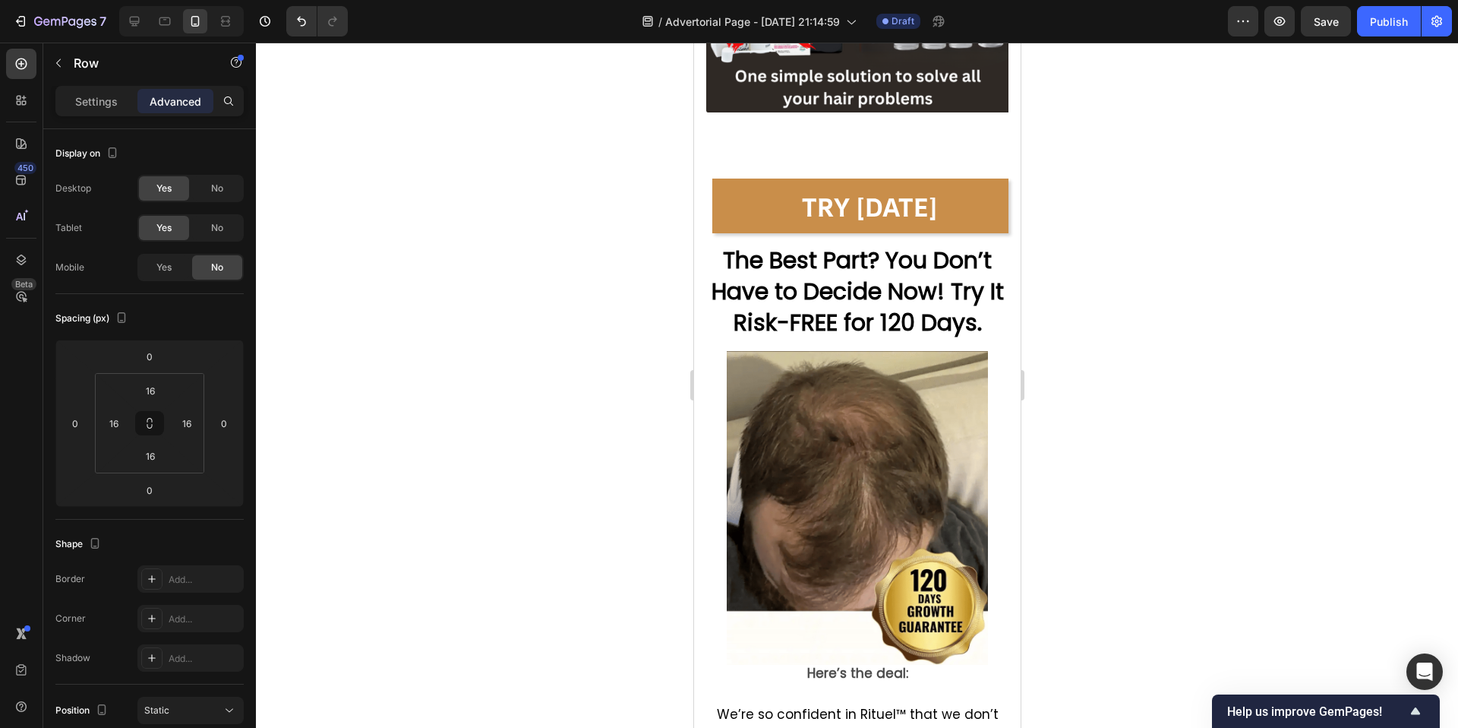
scroll to position [8946, 0]
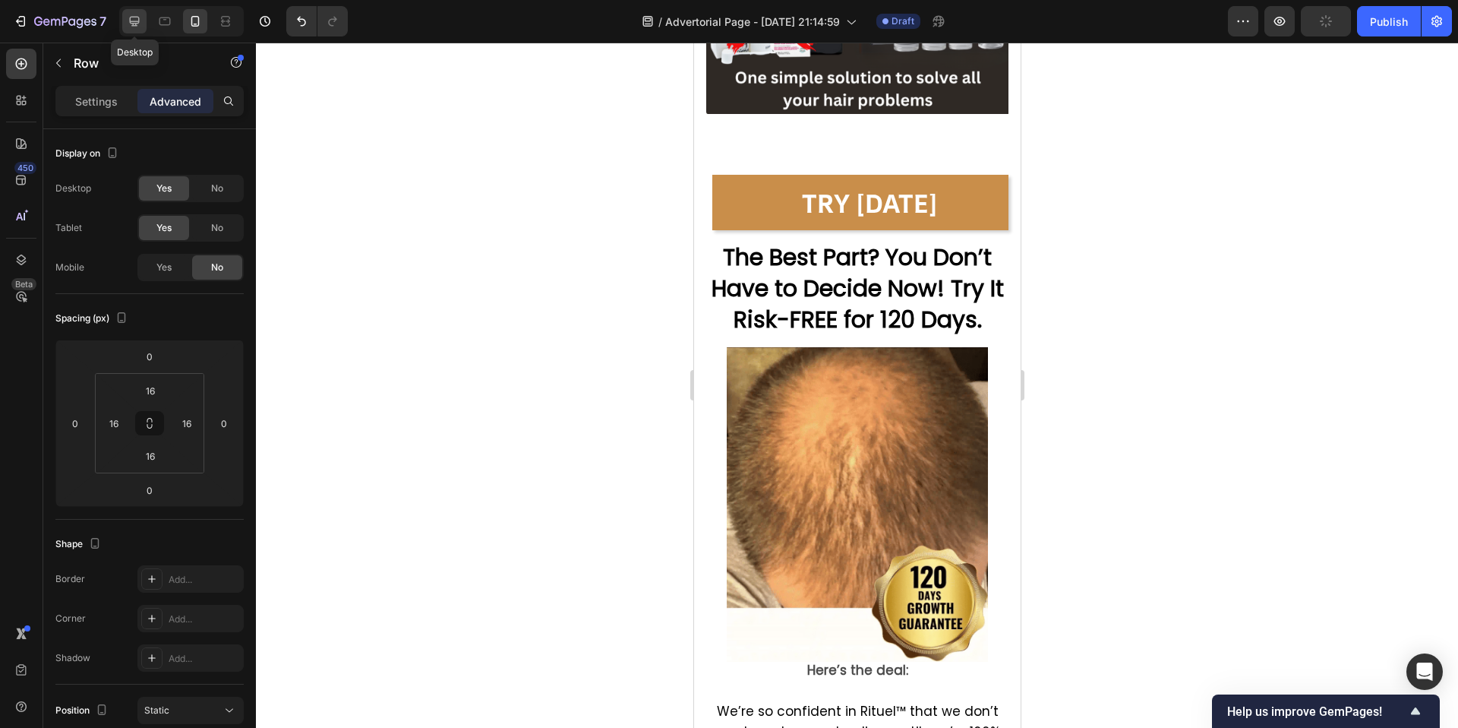
click at [141, 18] on icon at bounding box center [134, 21] width 15 height 15
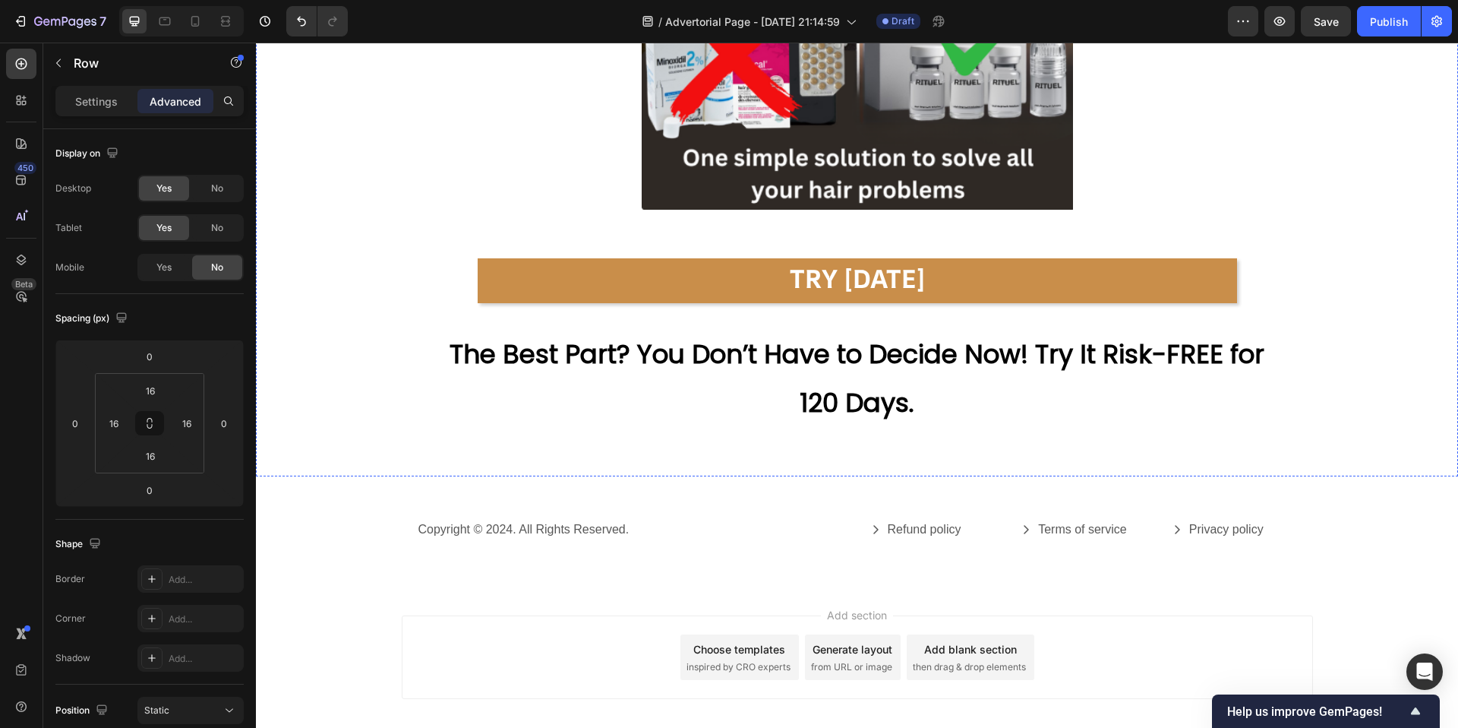
scroll to position [7474, 0]
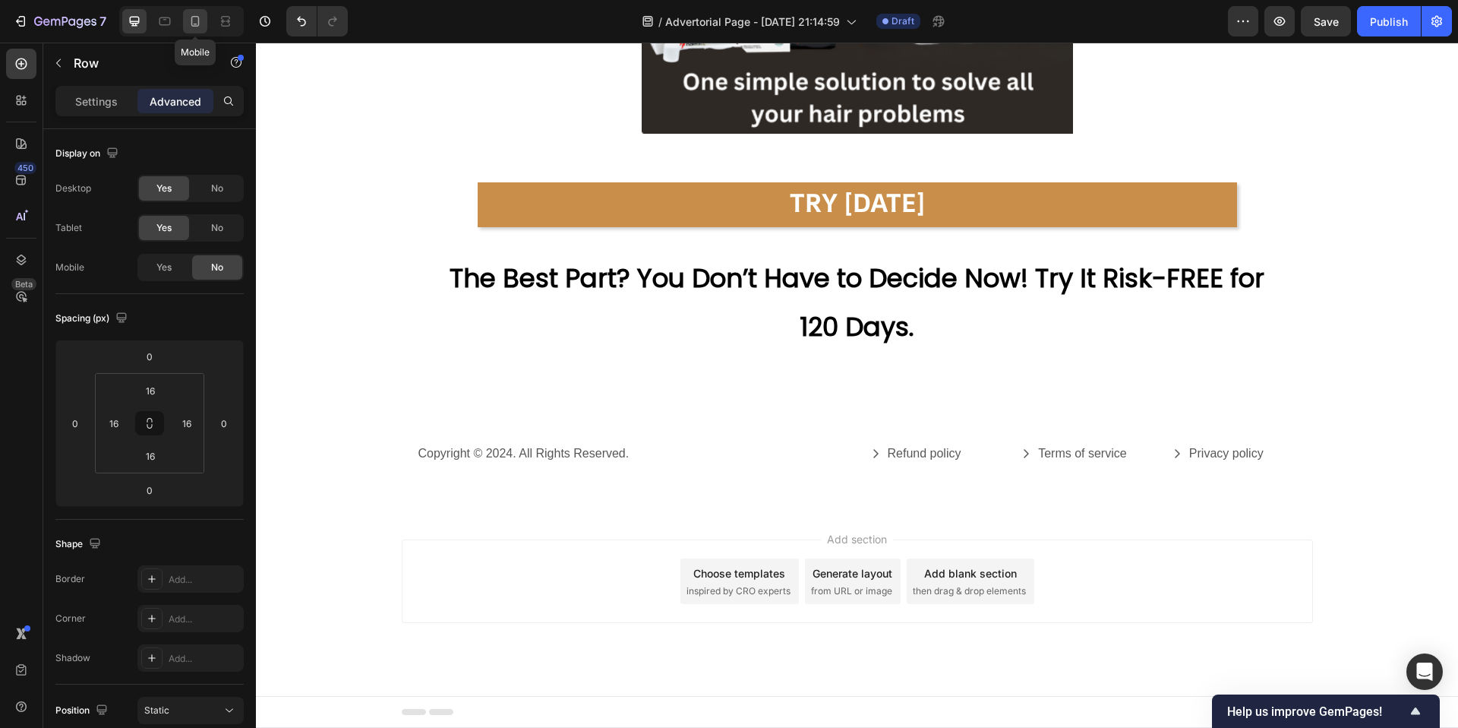
click at [192, 30] on div at bounding box center [195, 21] width 24 height 24
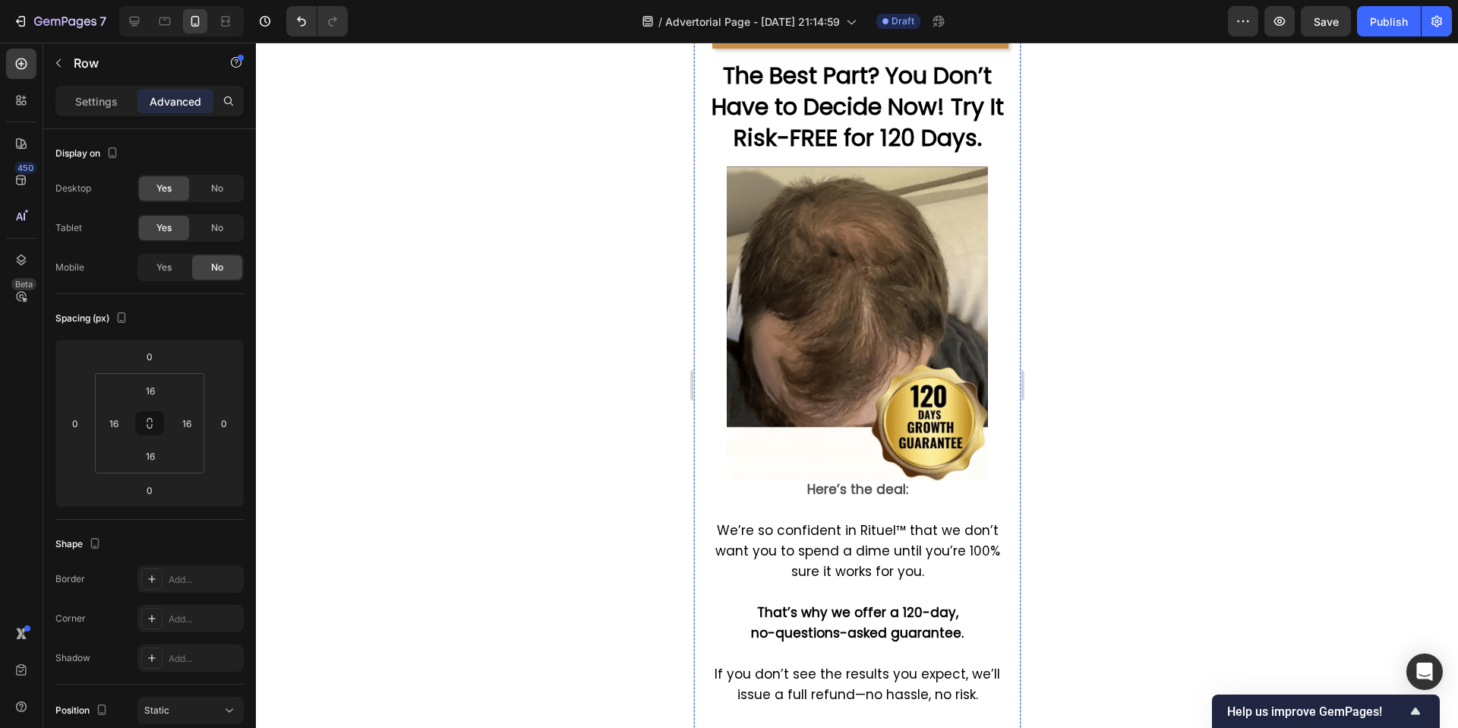
scroll to position [9135, 0]
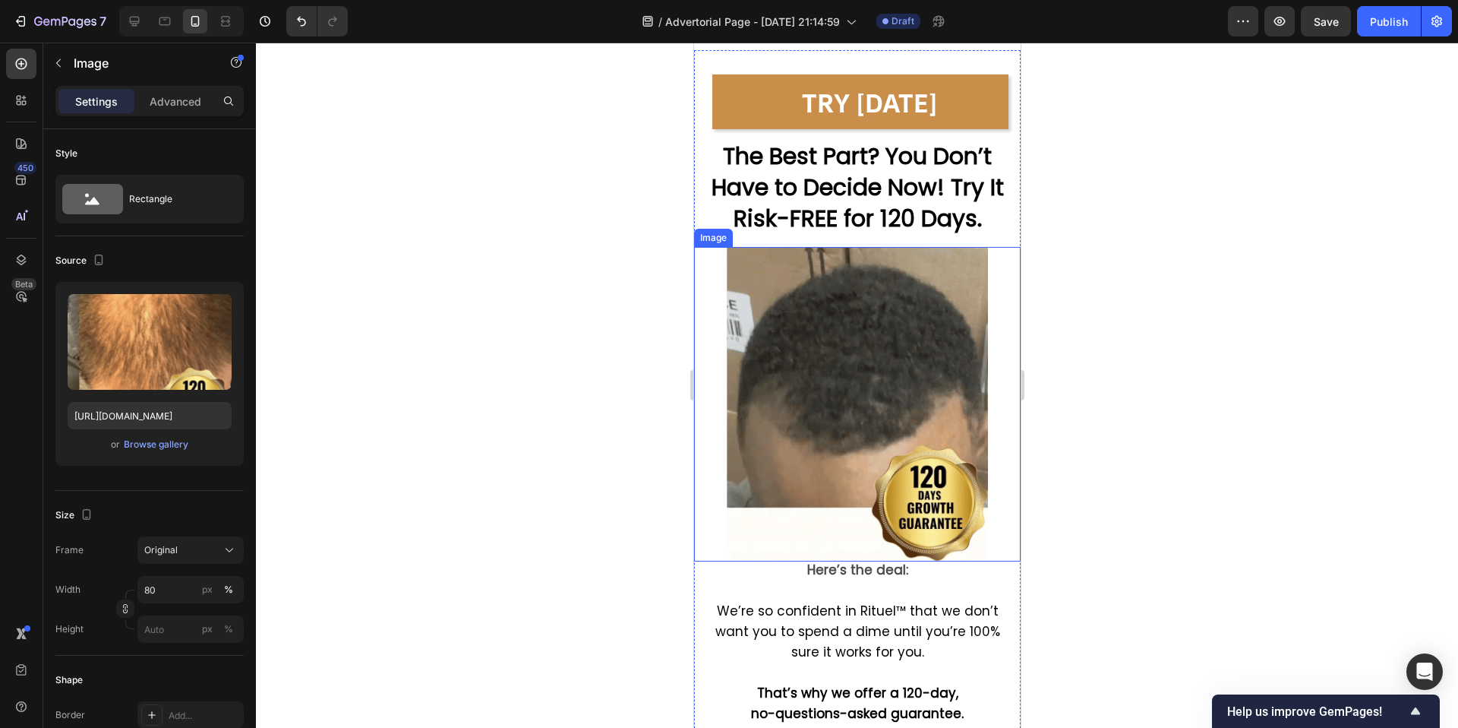
click at [858, 358] on img at bounding box center [856, 404] width 261 height 314
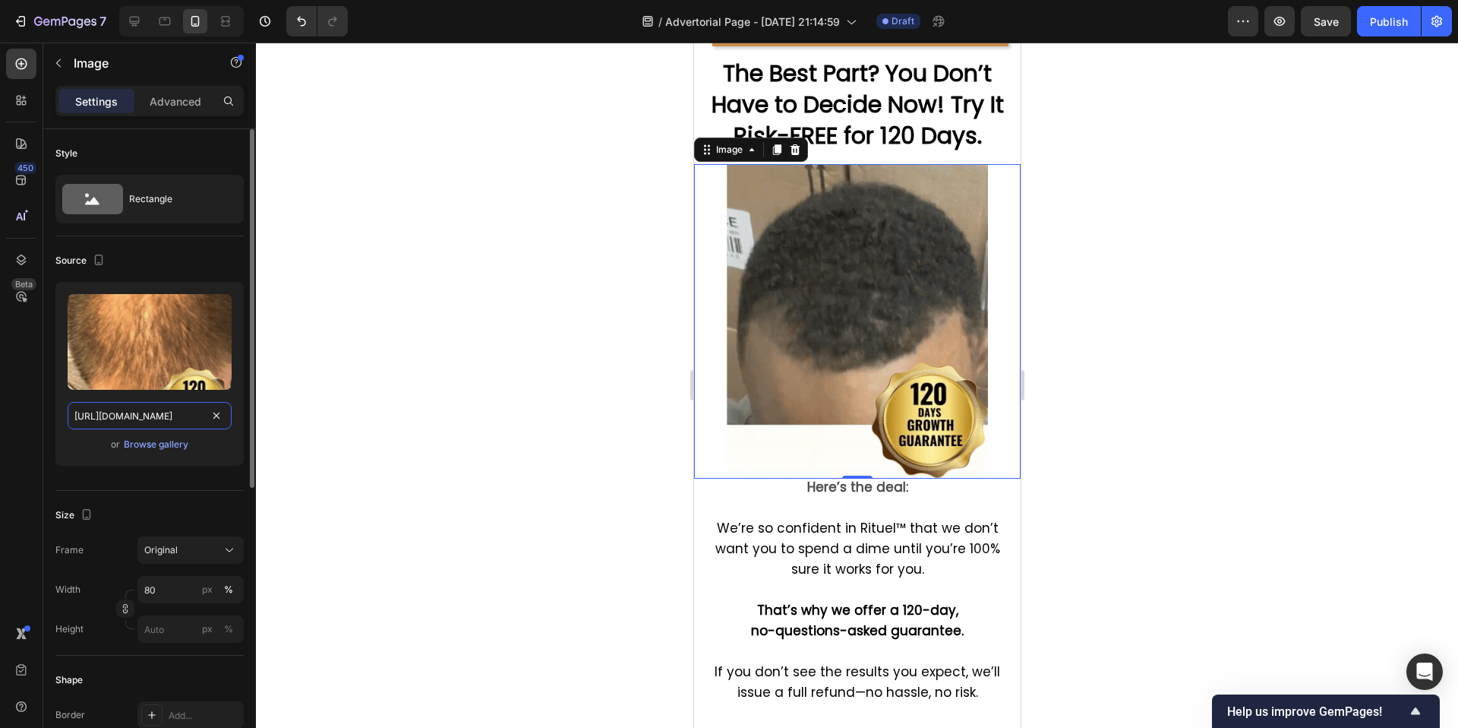
click at [151, 415] on input "[URL][DOMAIN_NAME]" at bounding box center [150, 415] width 164 height 27
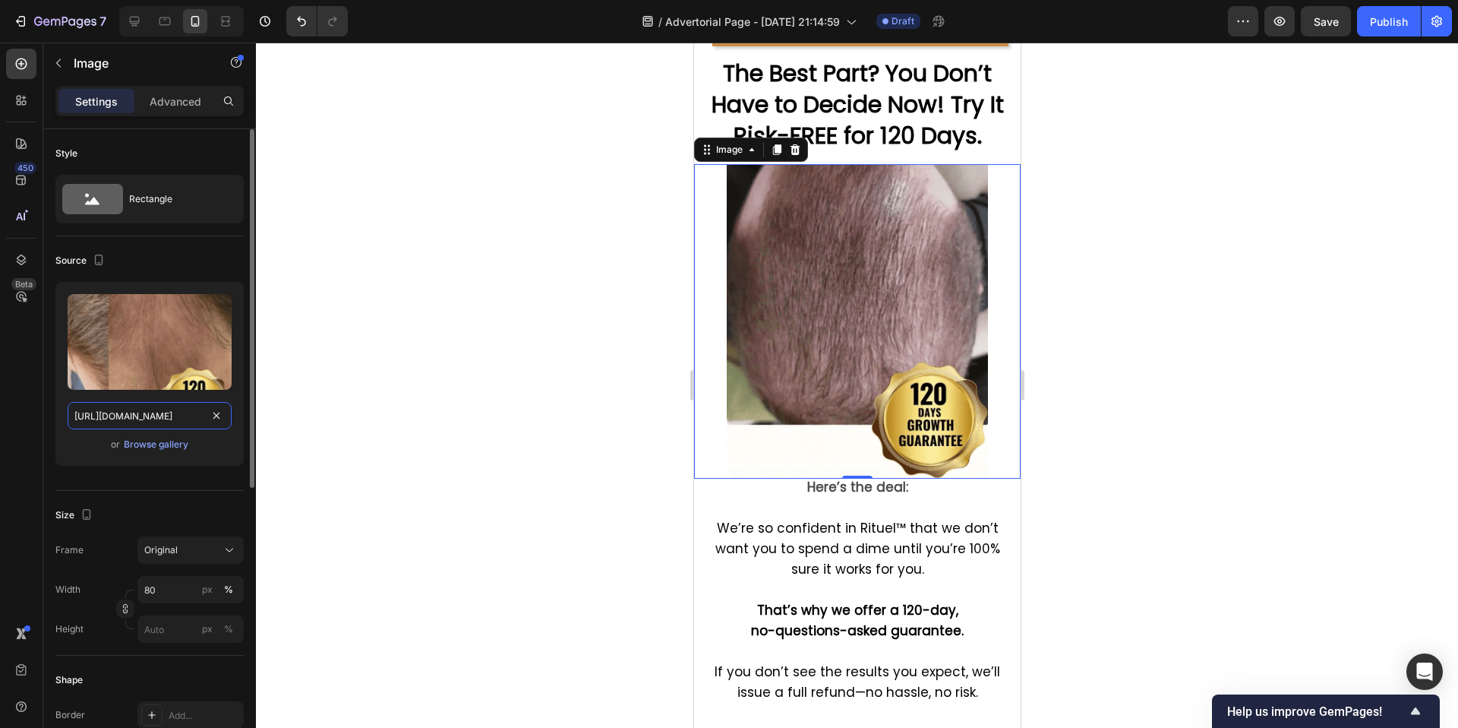
click at [151, 415] on input "[URL][DOMAIN_NAME]" at bounding box center [150, 415] width 164 height 27
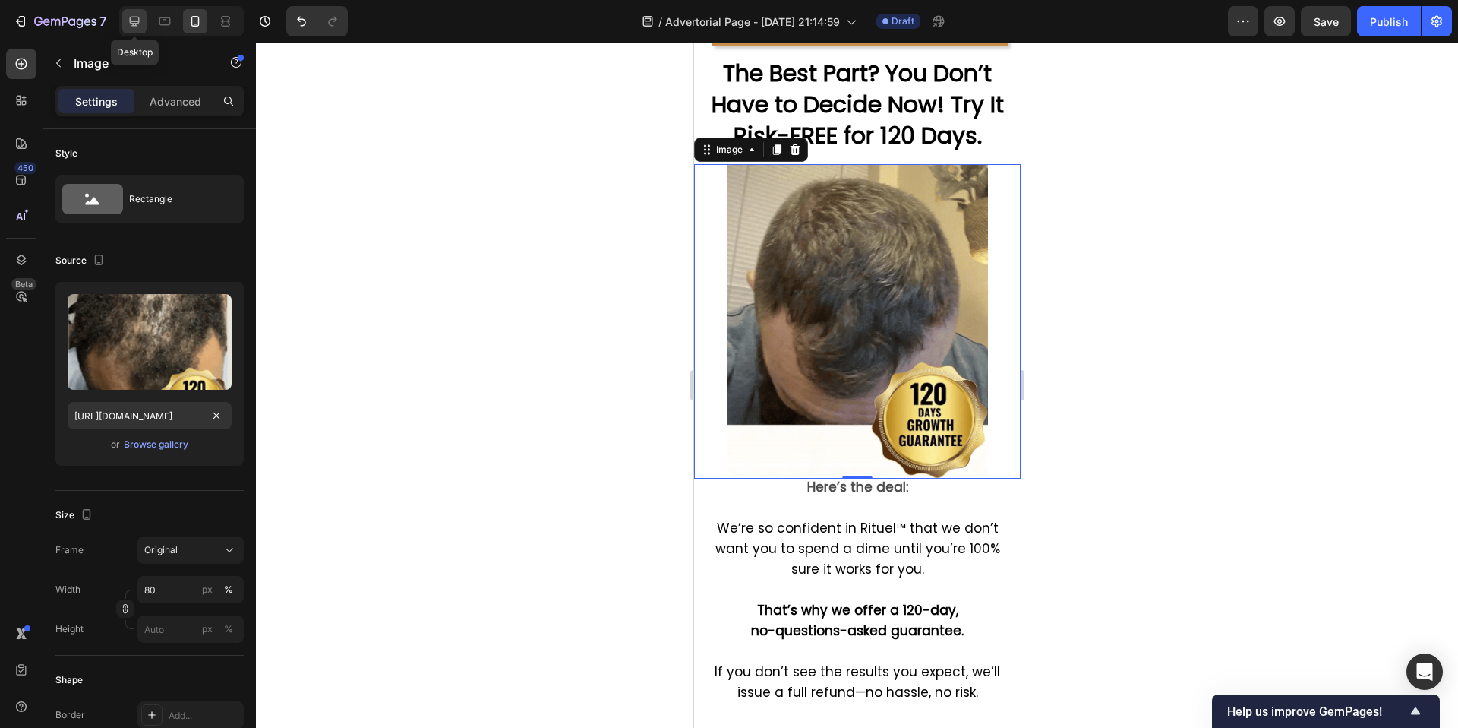
click at [139, 24] on icon at bounding box center [134, 21] width 15 height 15
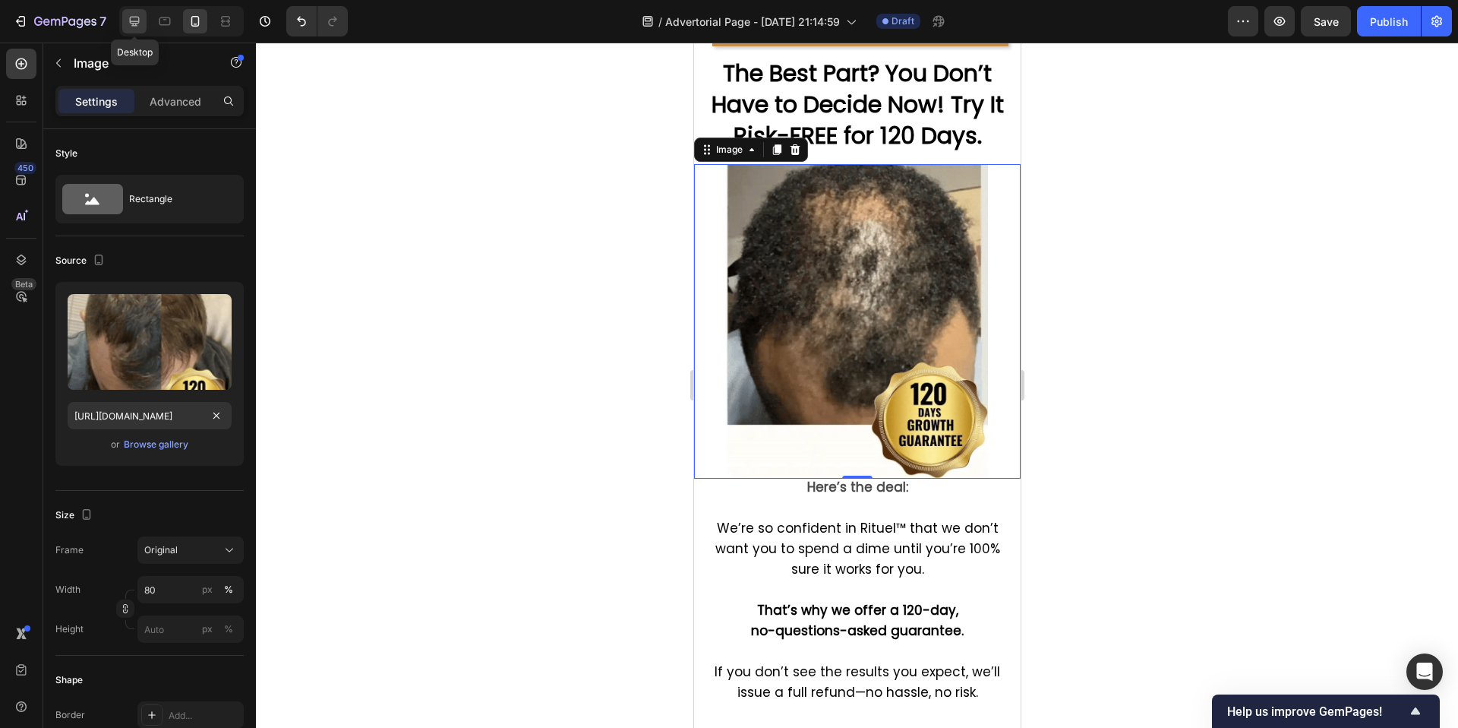
type input "[URL][DOMAIN_NAME]"
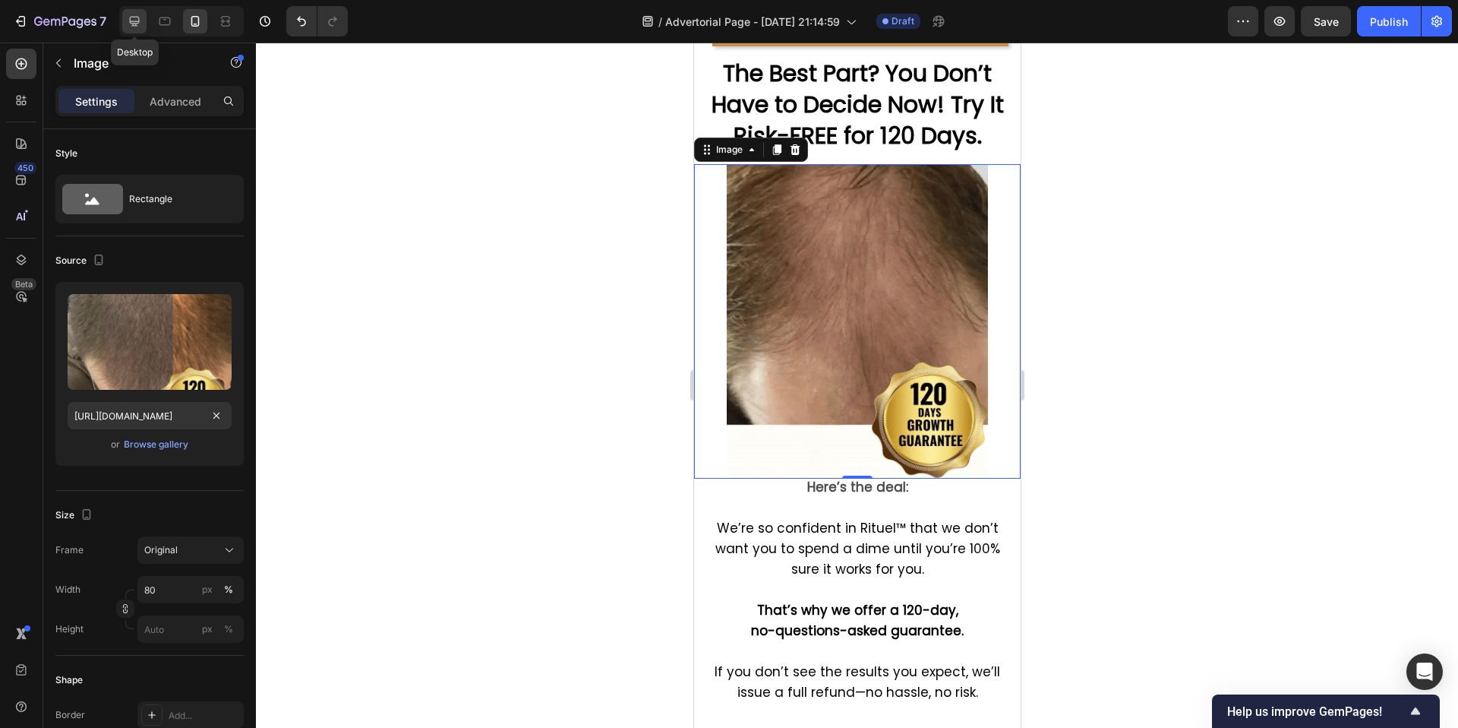
type input "100"
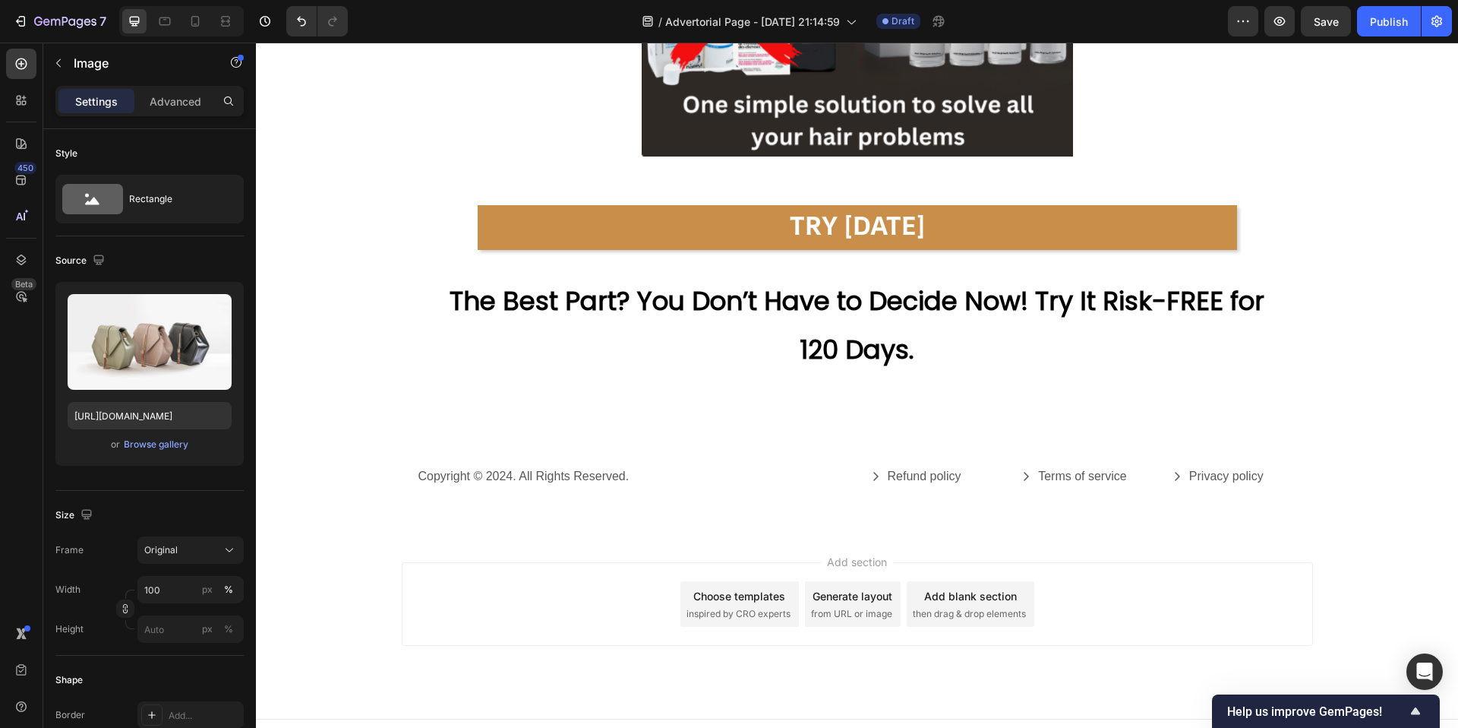
scroll to position [7474, 0]
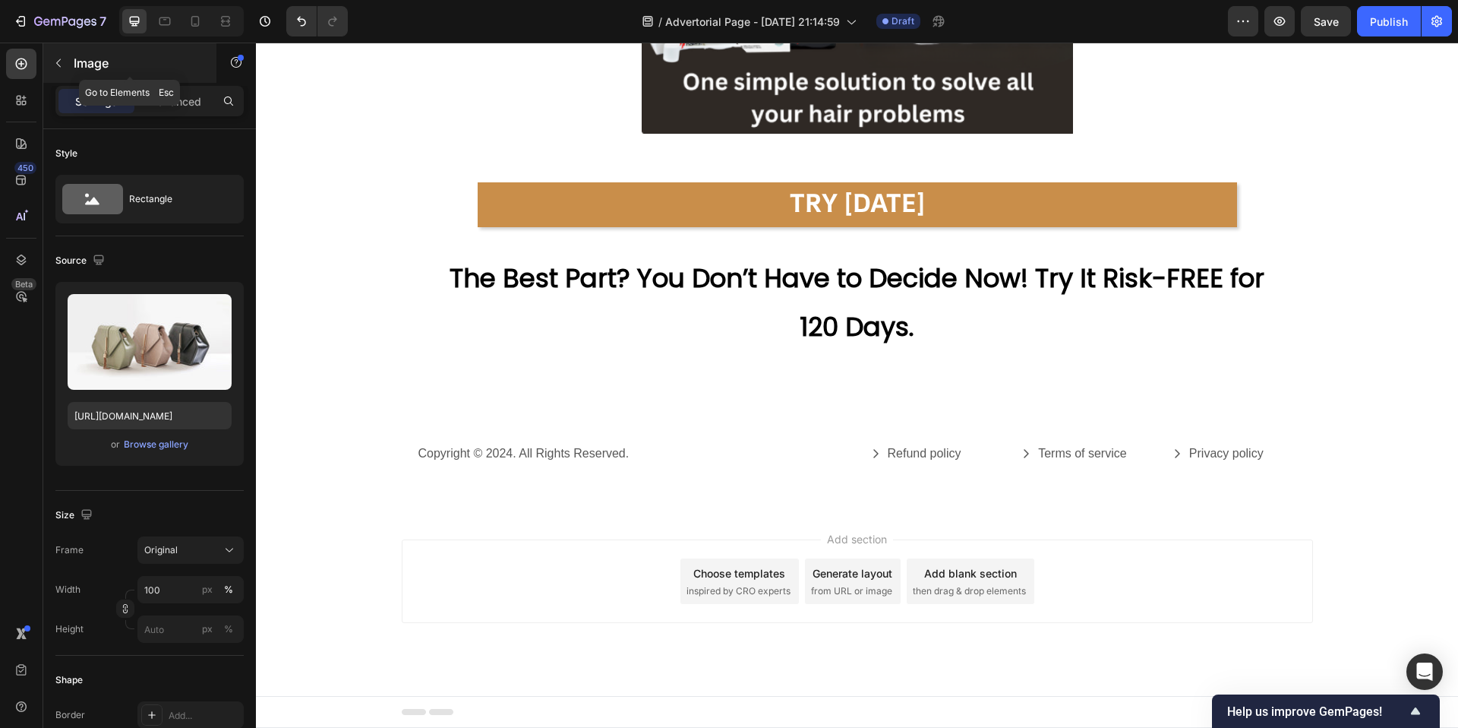
click at [55, 66] on icon "button" at bounding box center [58, 63] width 12 height 12
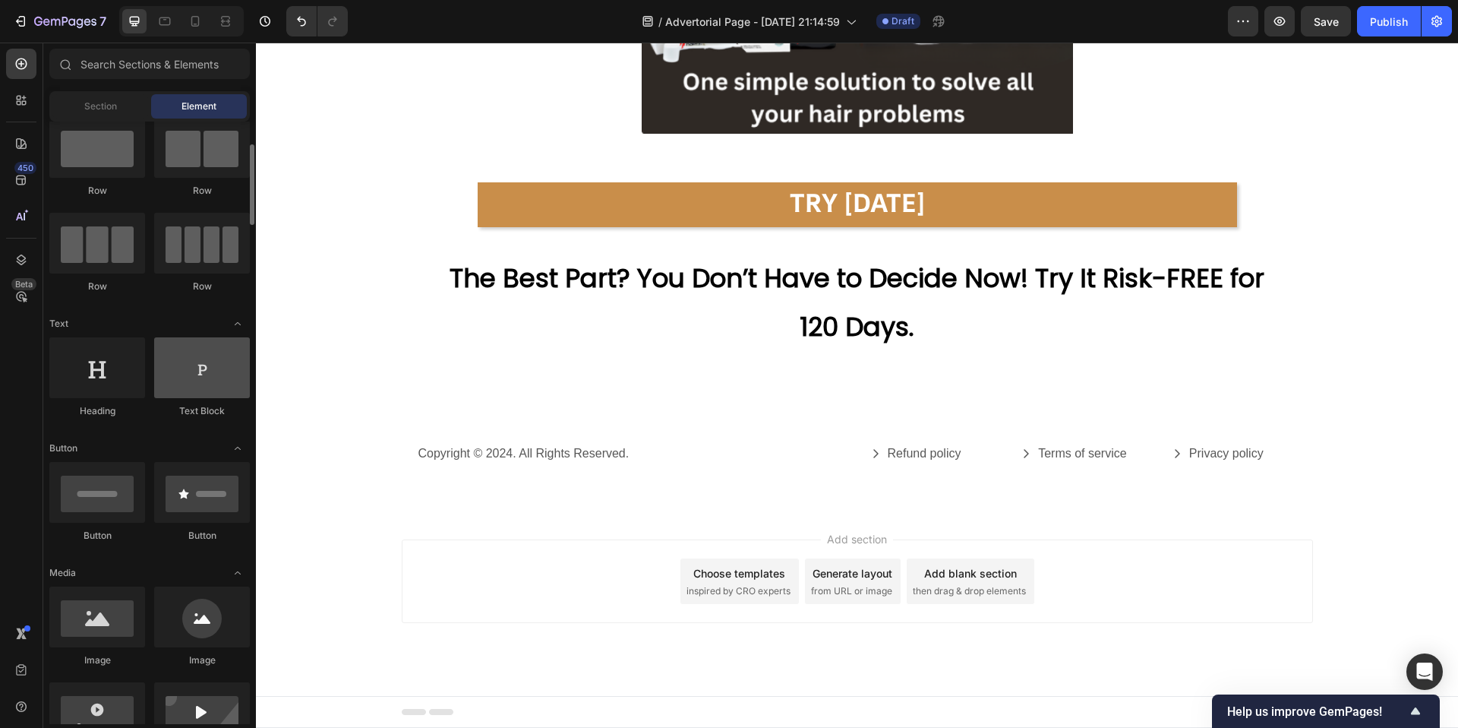
scroll to position [123, 0]
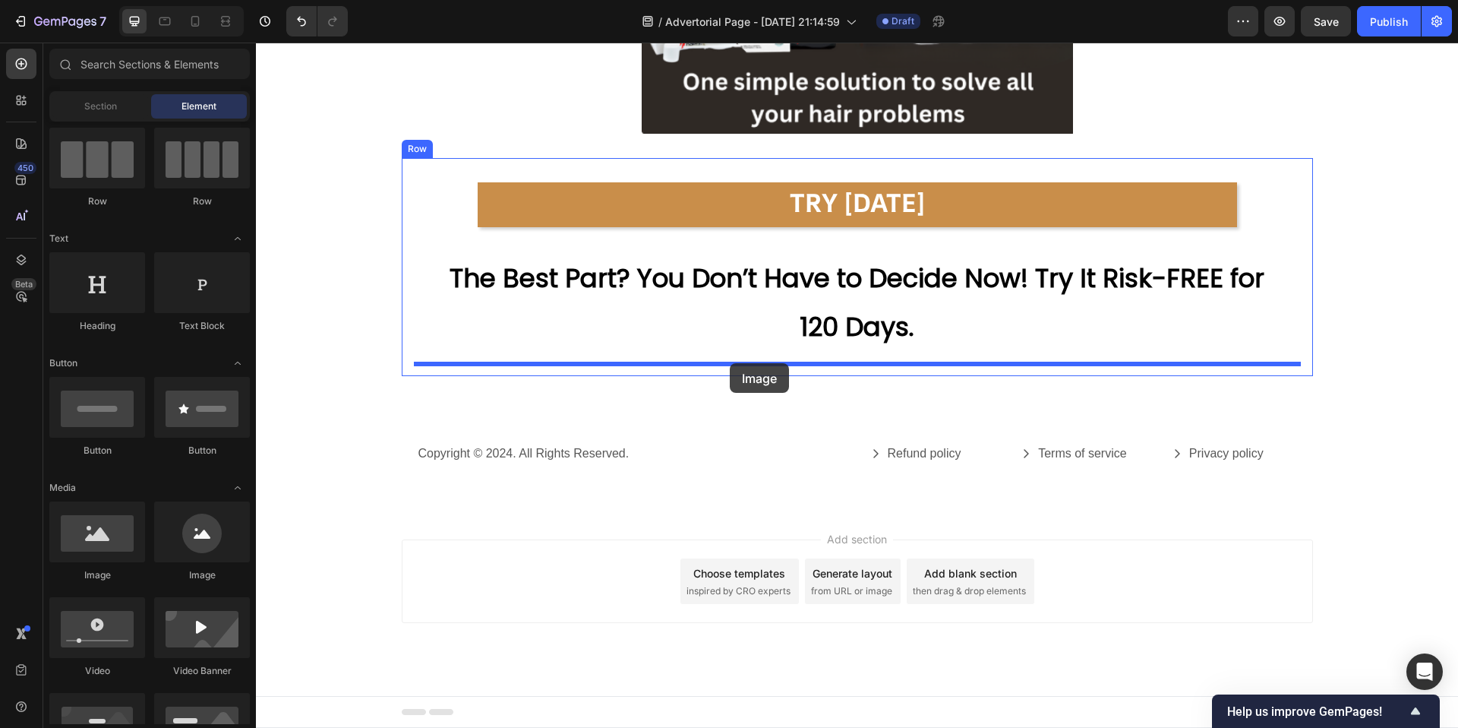
drag, startPoint x: 374, startPoint y: 557, endPoint x: 730, endPoint y: 363, distance: 405.8
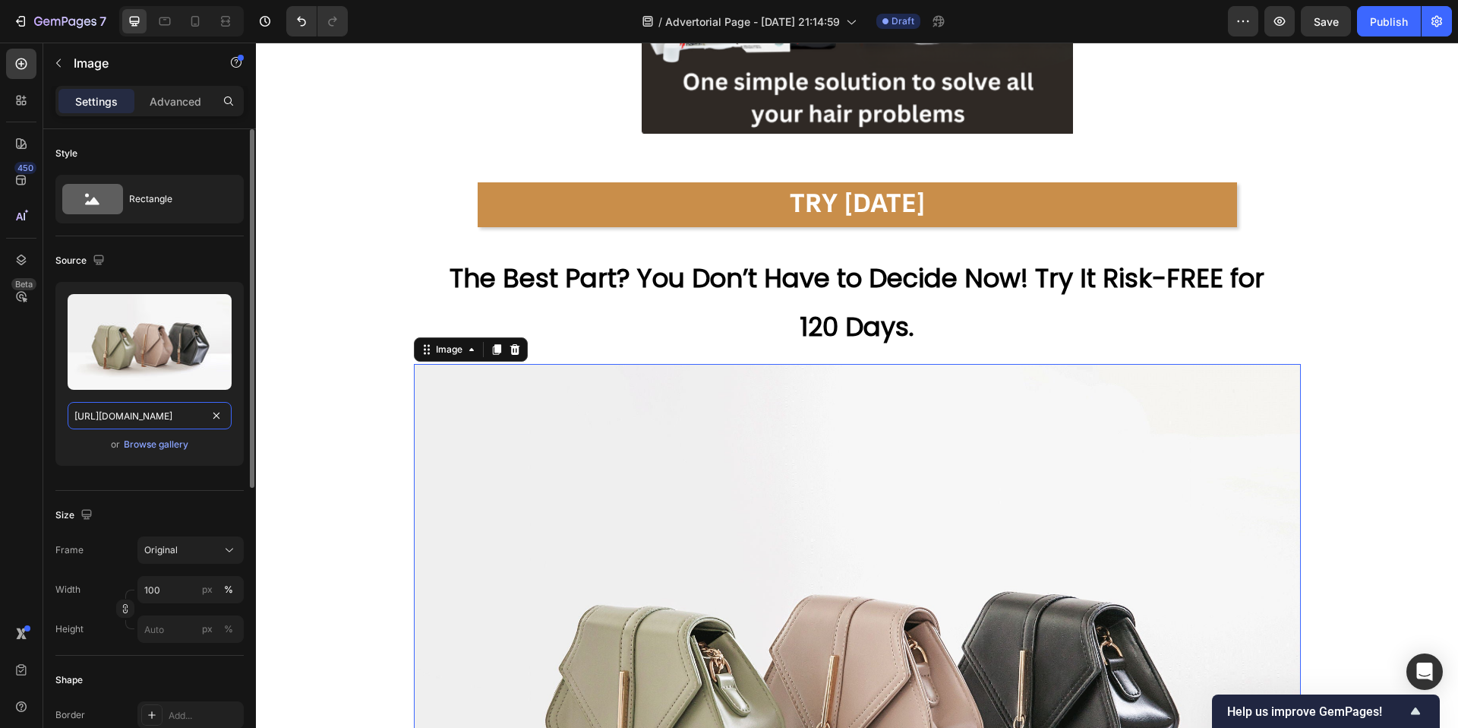
click at [153, 409] on input "[URL][DOMAIN_NAME]" at bounding box center [150, 415] width 164 height 27
paste input "0944/4825/5360/files/gempages_586162273572094659-ee0b3a2f-7e19-4aa0-a5cf-c0e8ac…"
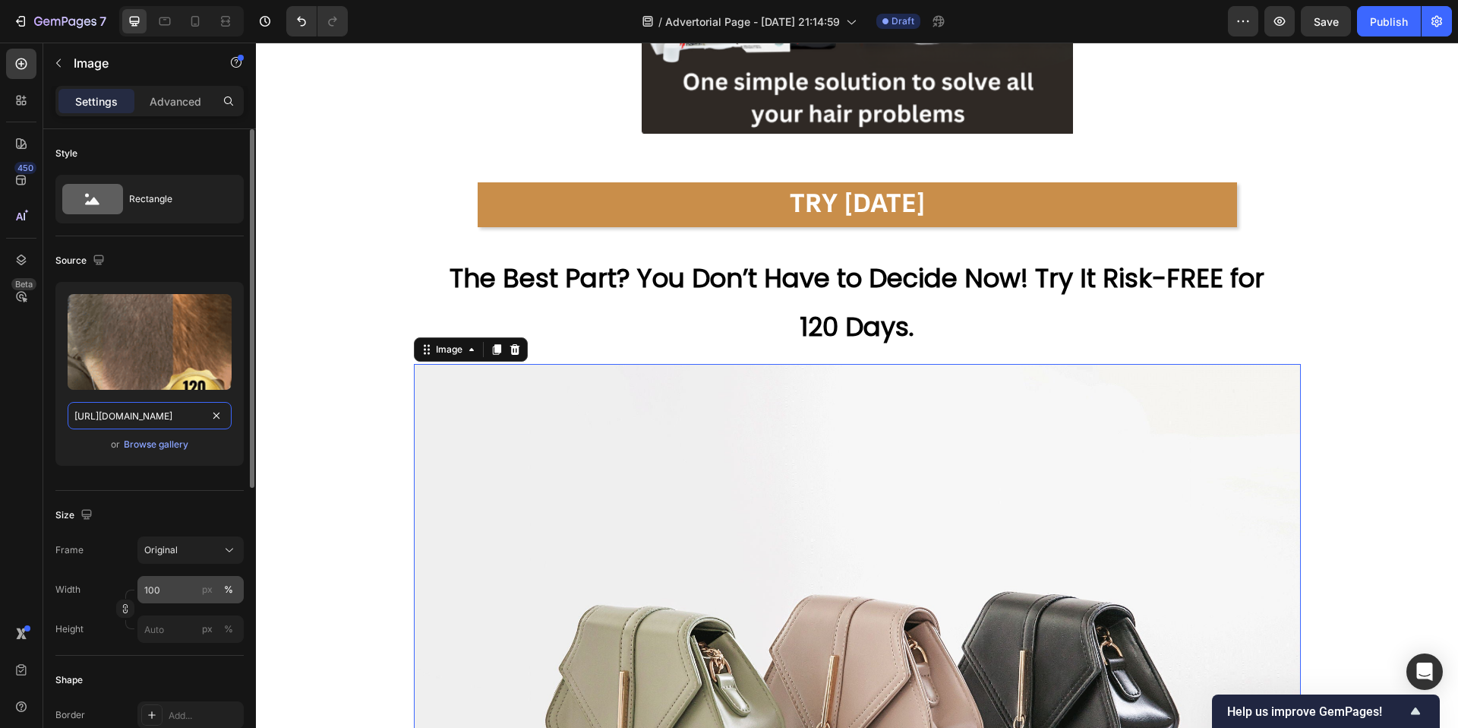
type input "[URL][DOMAIN_NAME]"
click at [191, 520] on input "100" at bounding box center [190, 589] width 106 height 27
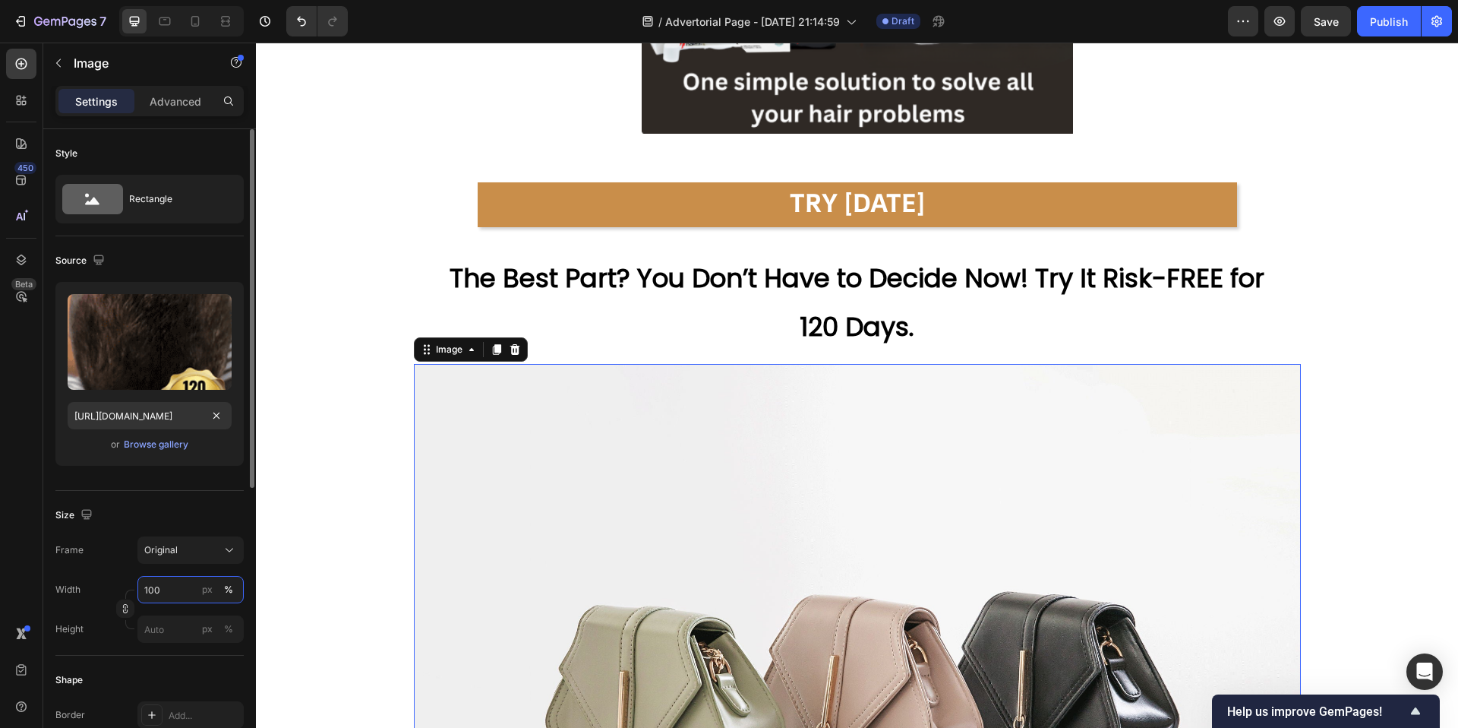
scroll to position [0, 0]
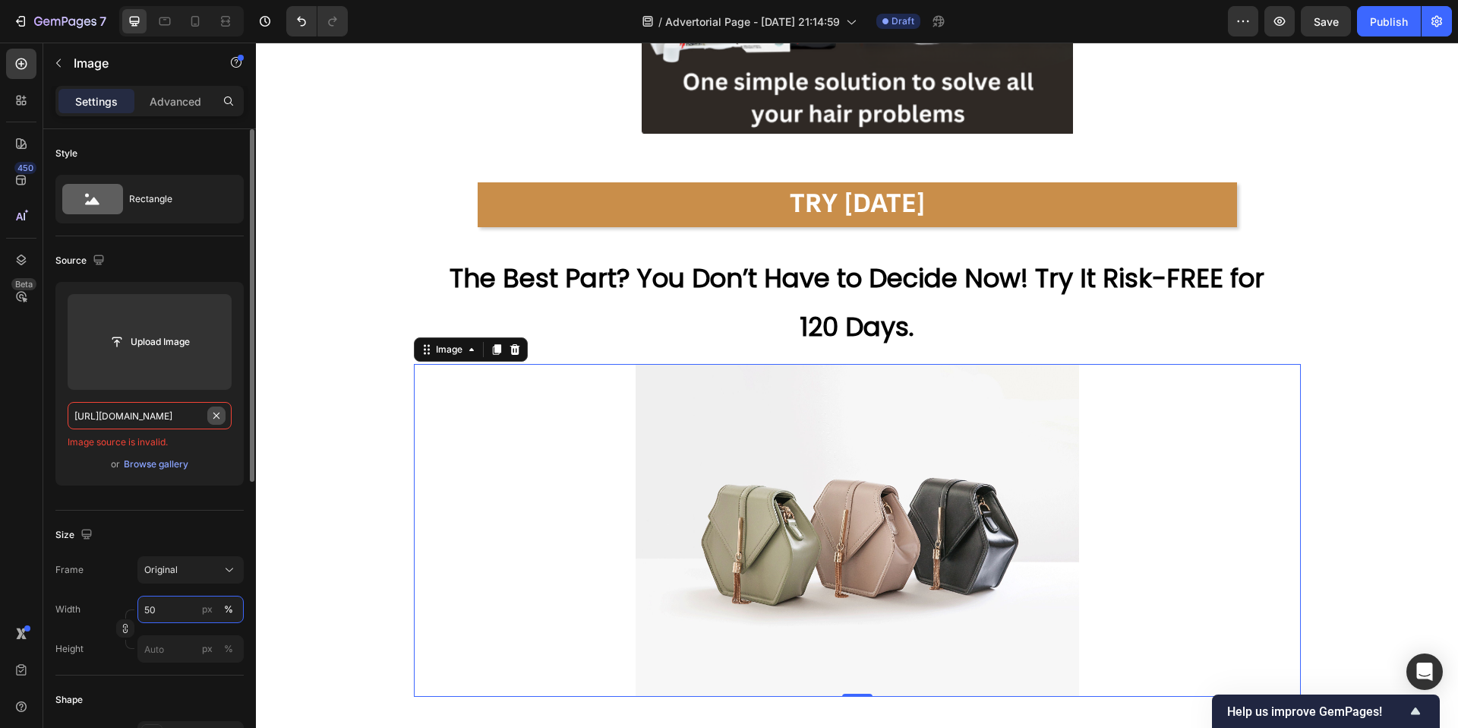
type input "50"
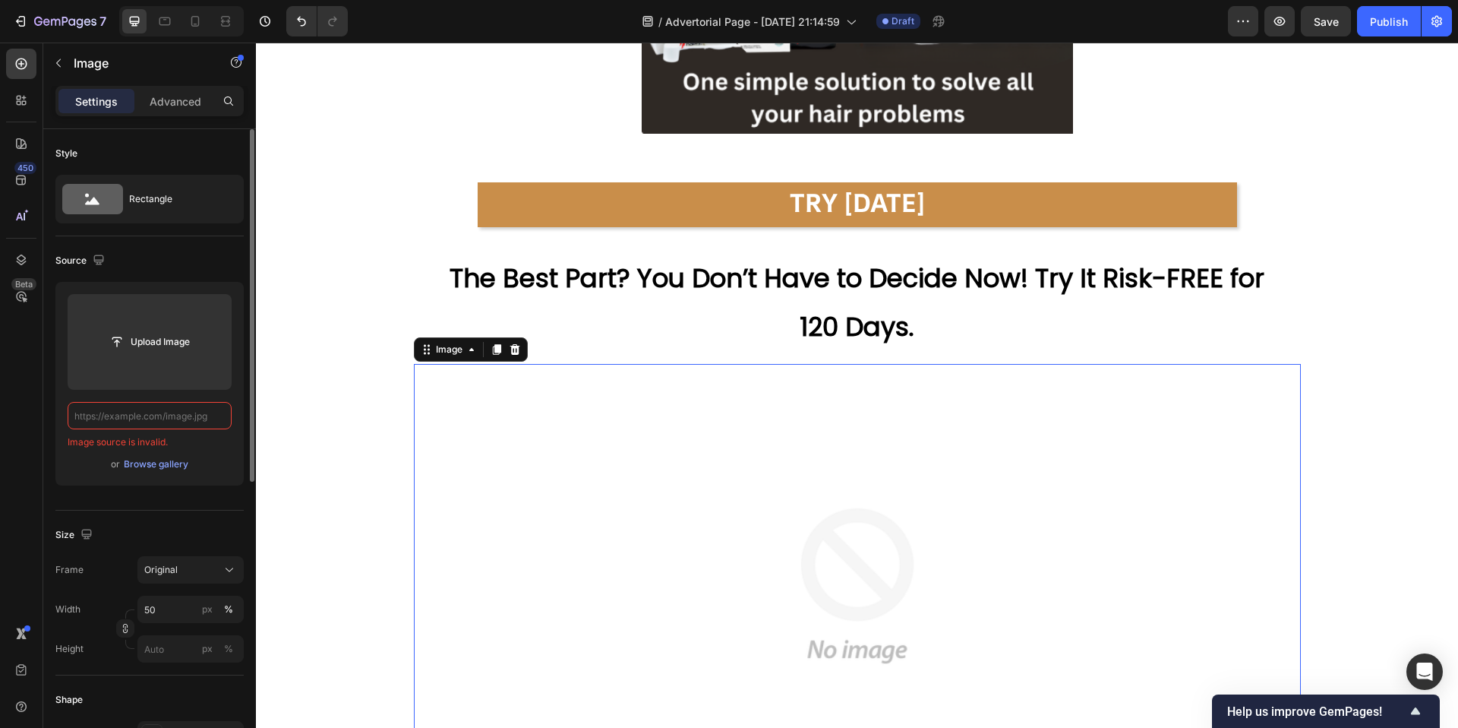
click at [192, 412] on input "text" at bounding box center [150, 415] width 164 height 27
paste input "[URL][DOMAIN_NAME]"
type input "[URL][DOMAIN_NAME]"
click at [190, 415] on input "text" at bounding box center [150, 415] width 164 height 27
click at [517, 348] on icon at bounding box center [515, 349] width 10 height 11
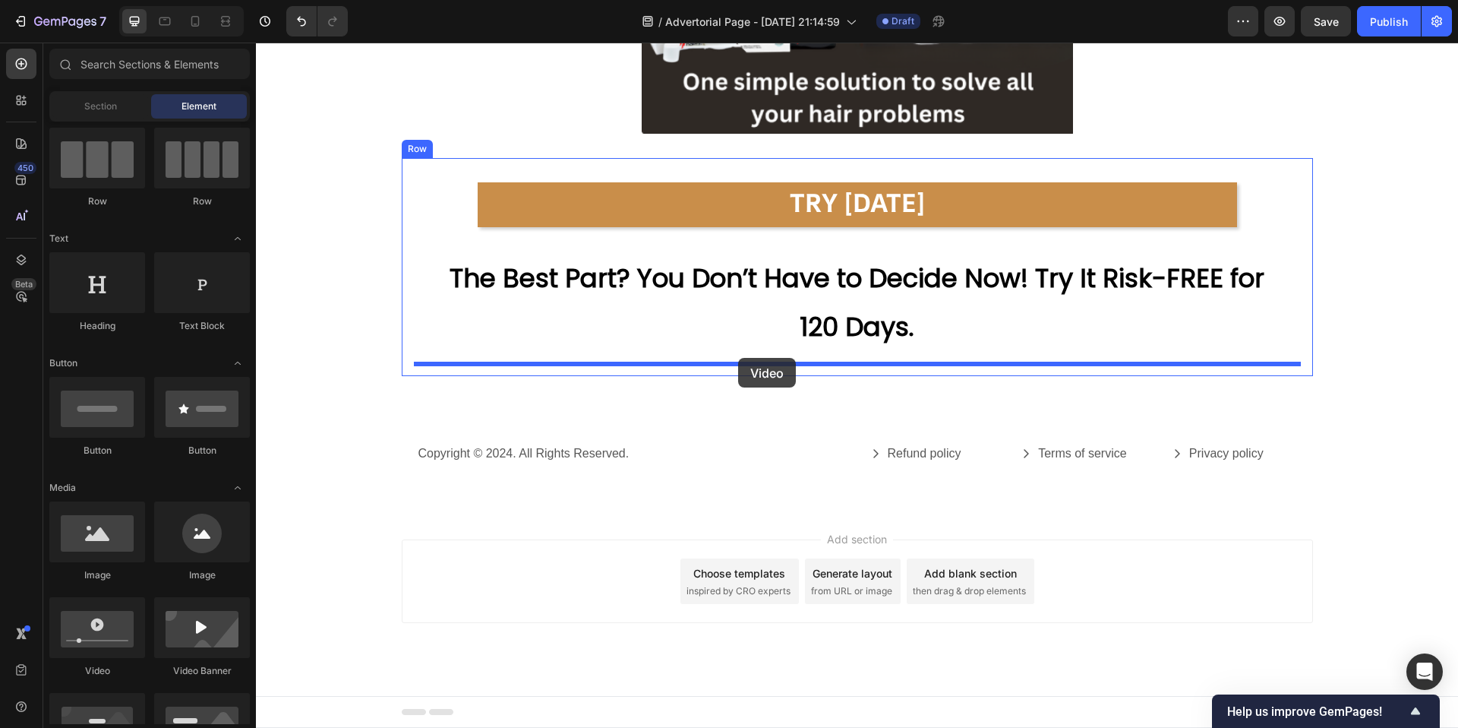
drag, startPoint x: 346, startPoint y: 685, endPoint x: 738, endPoint y: 357, distance: 511.1
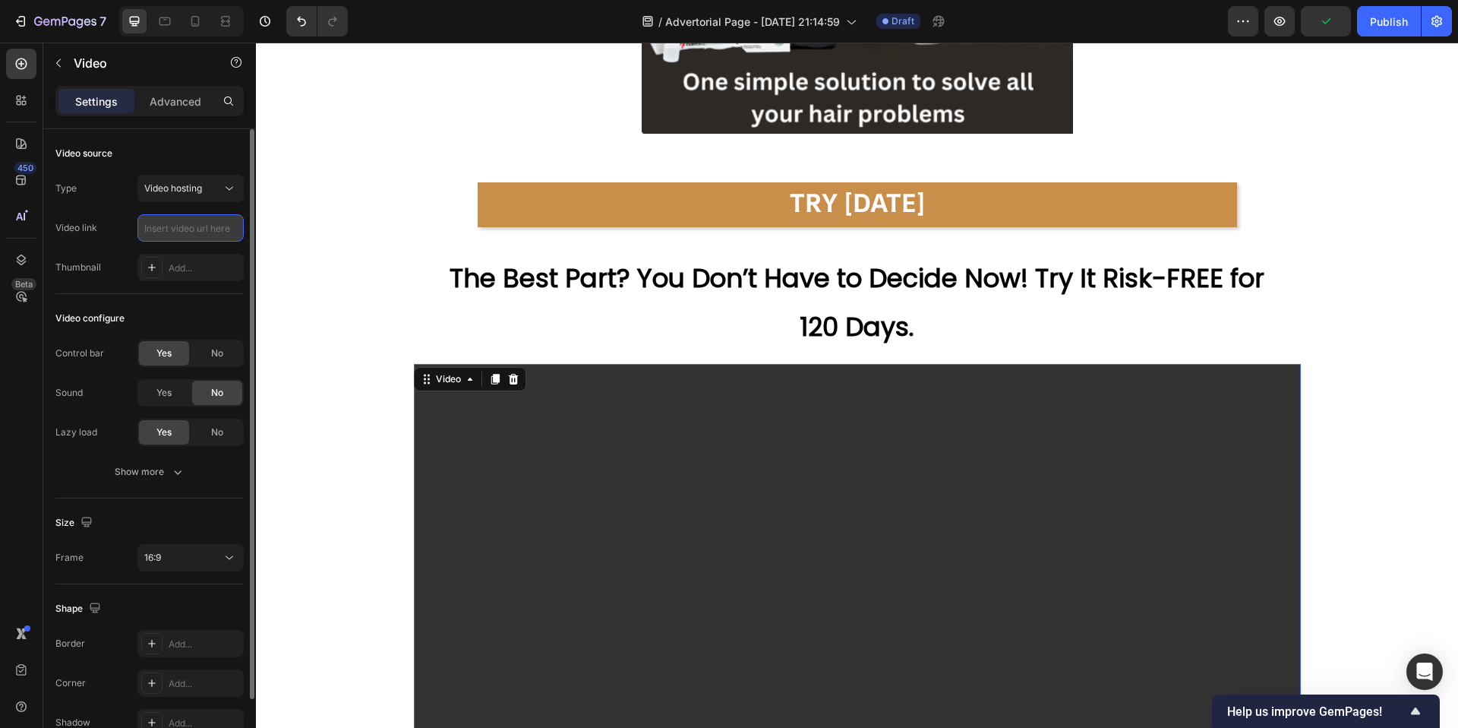
paste input "[URL][DOMAIN_NAME]"
type input "[URL][DOMAIN_NAME]"
click at [184, 520] on div "16:9" at bounding box center [182, 558] width 77 height 14
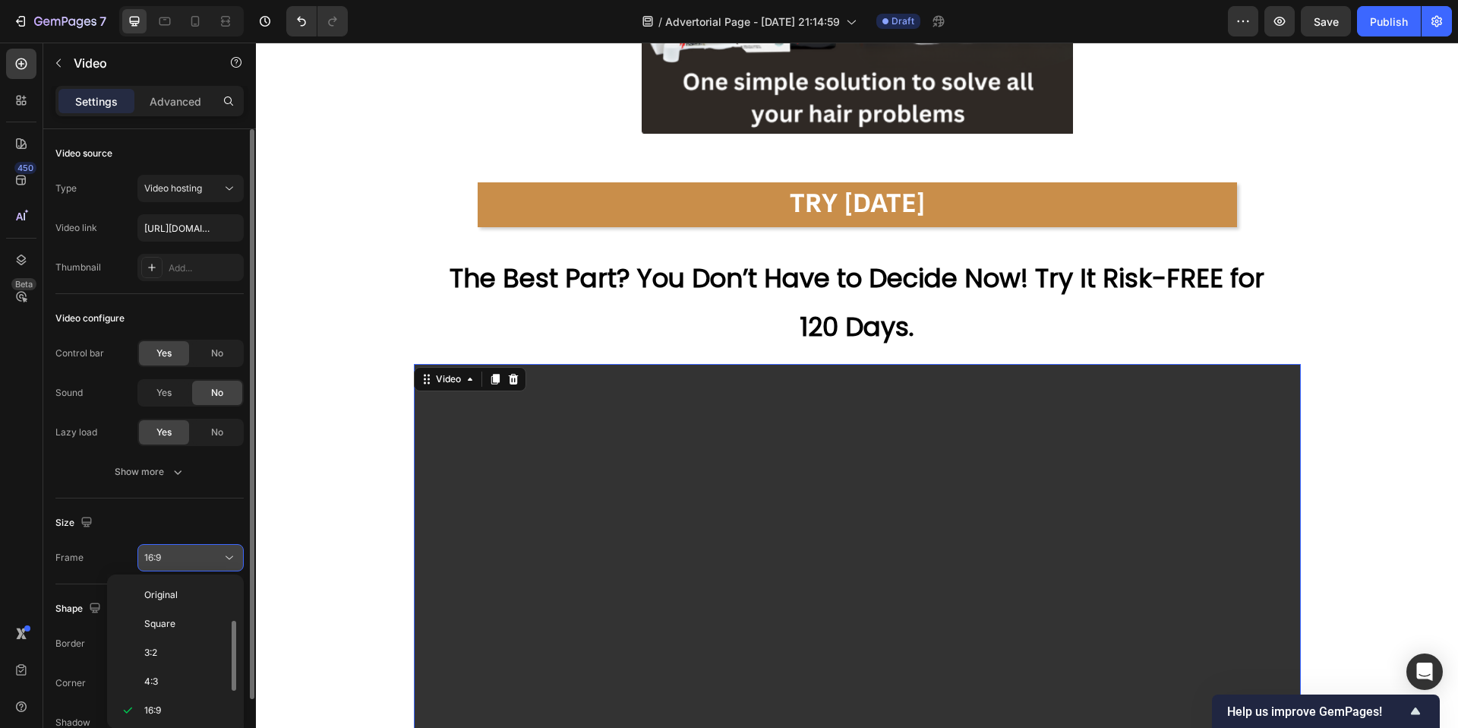
scroll to position [27, 0]
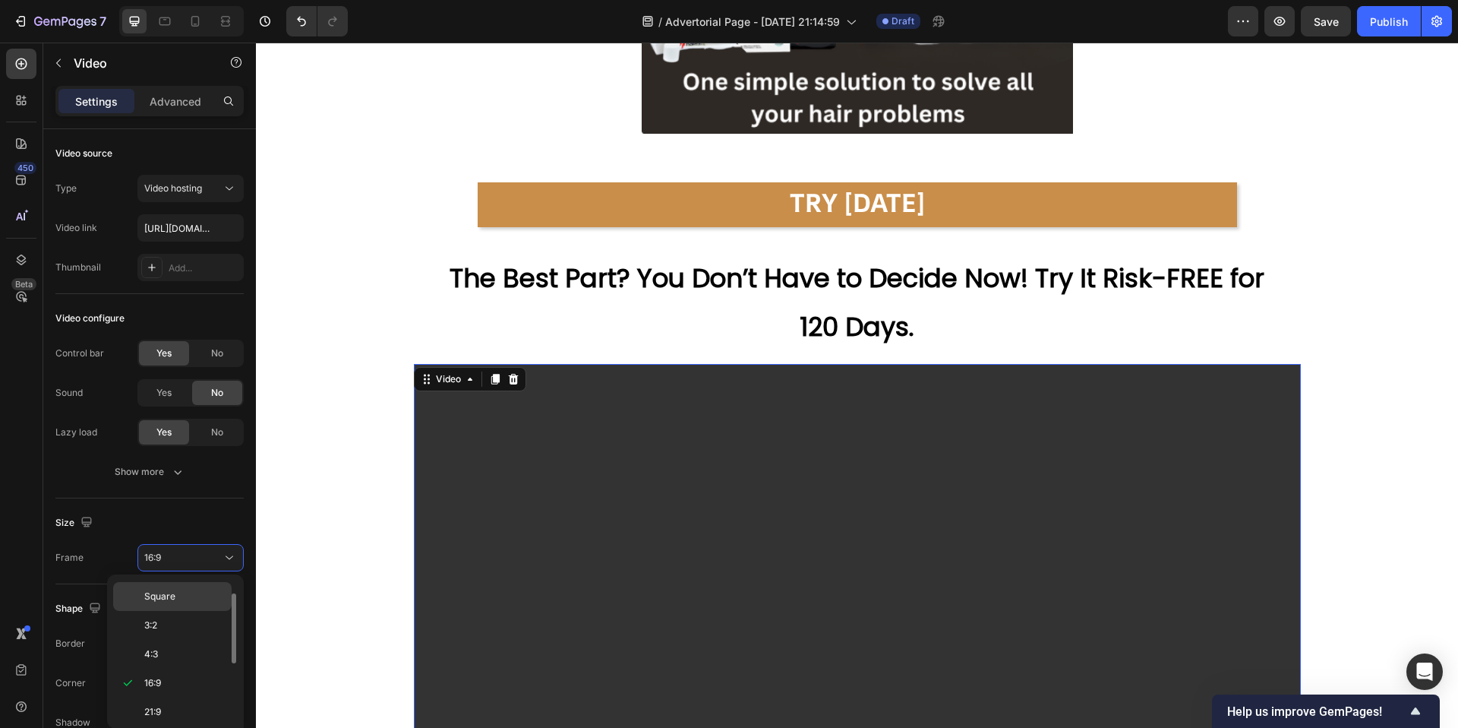
click at [180, 520] on p "Square" at bounding box center [184, 596] width 81 height 14
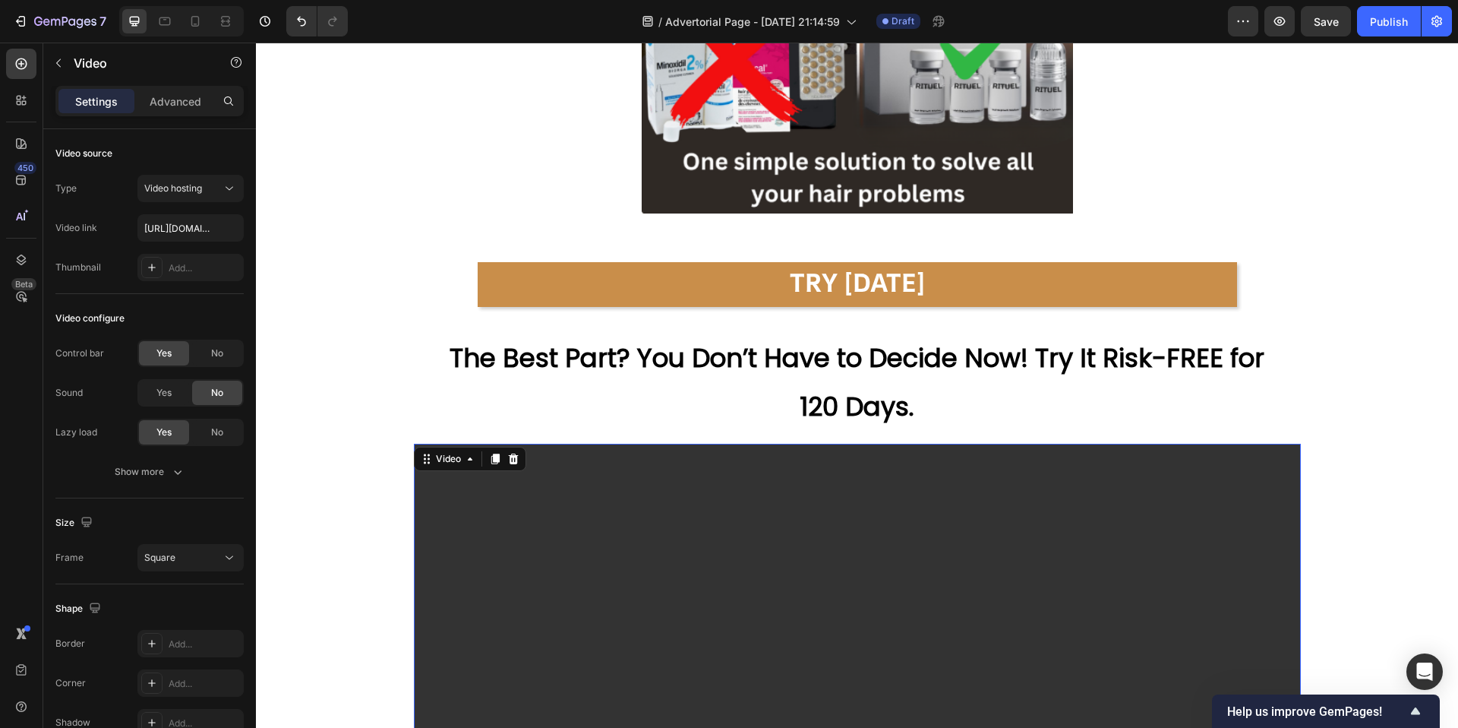
scroll to position [7290, 0]
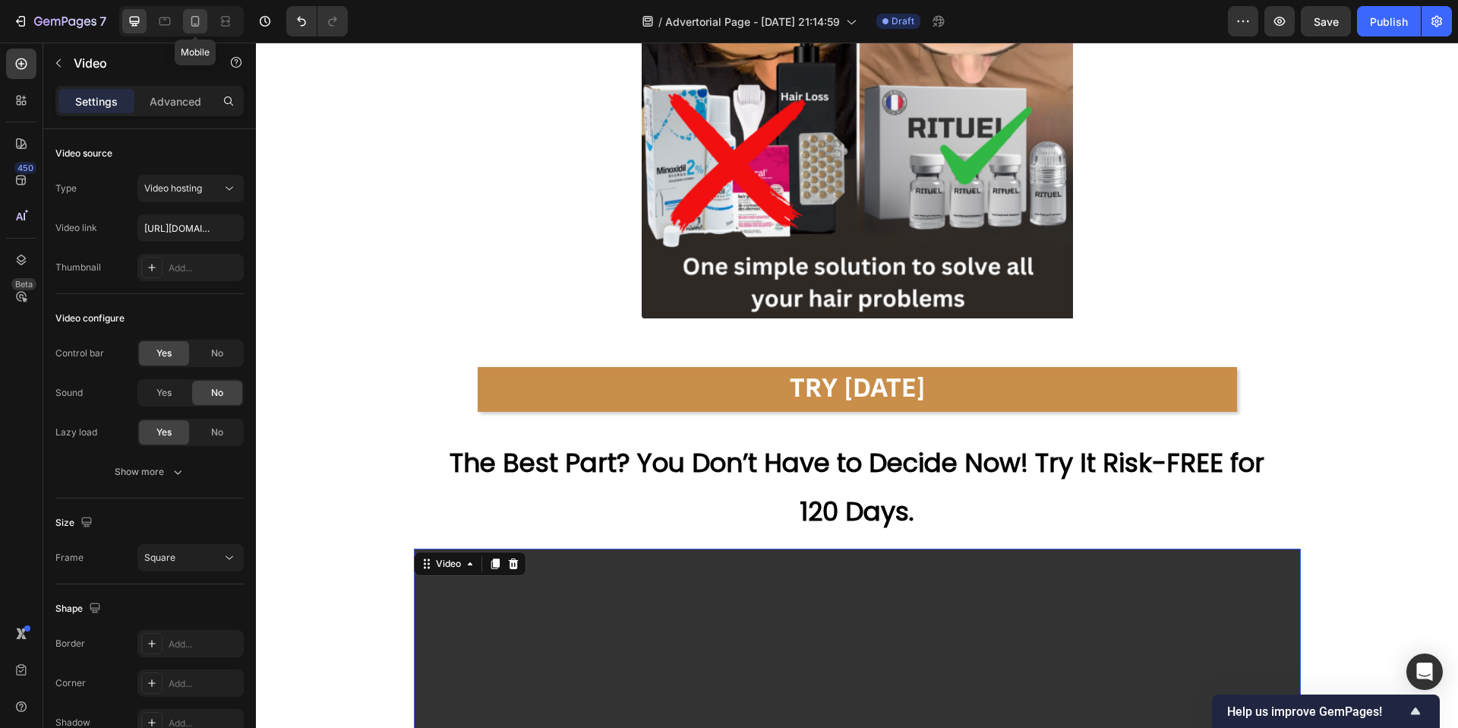
click at [195, 21] on icon at bounding box center [195, 21] width 15 height 15
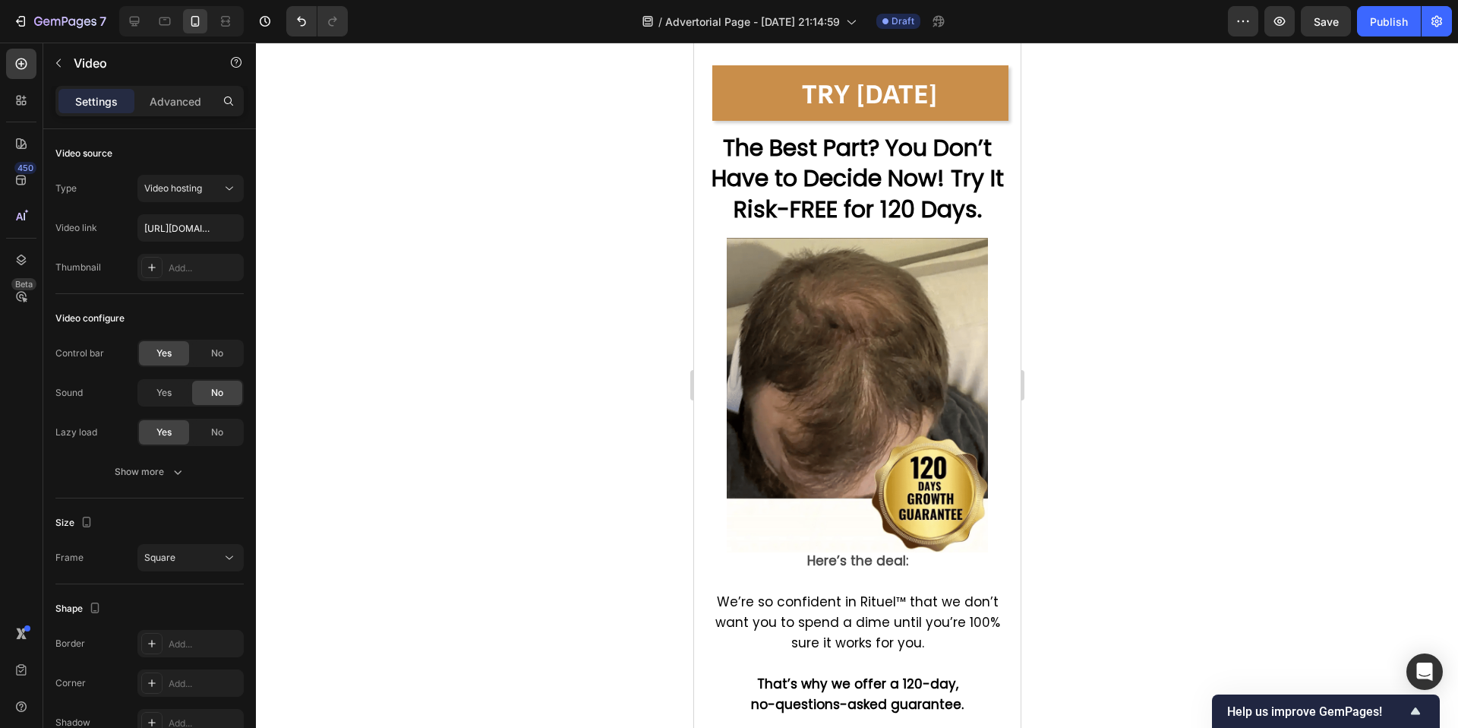
scroll to position [8946, 0]
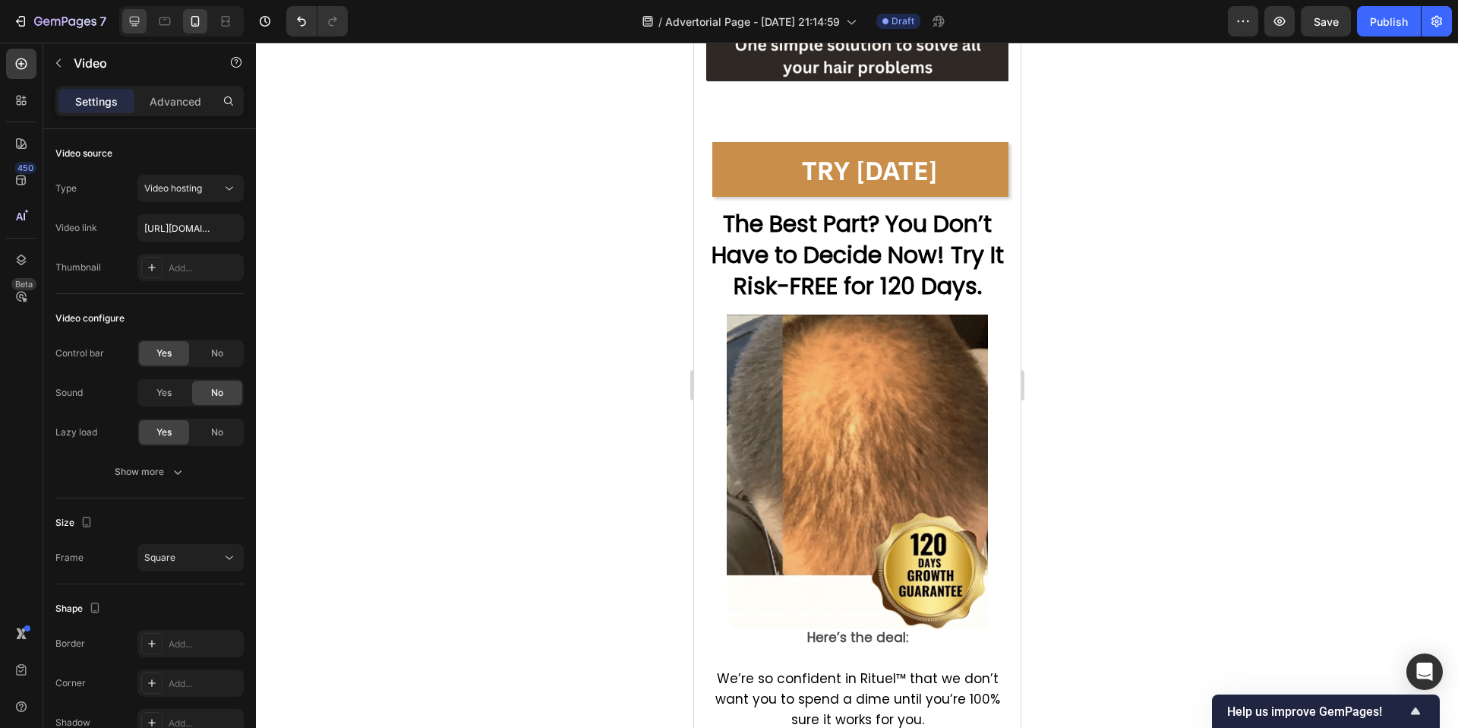
click at [134, 21] on icon at bounding box center [135, 22] width 10 height 10
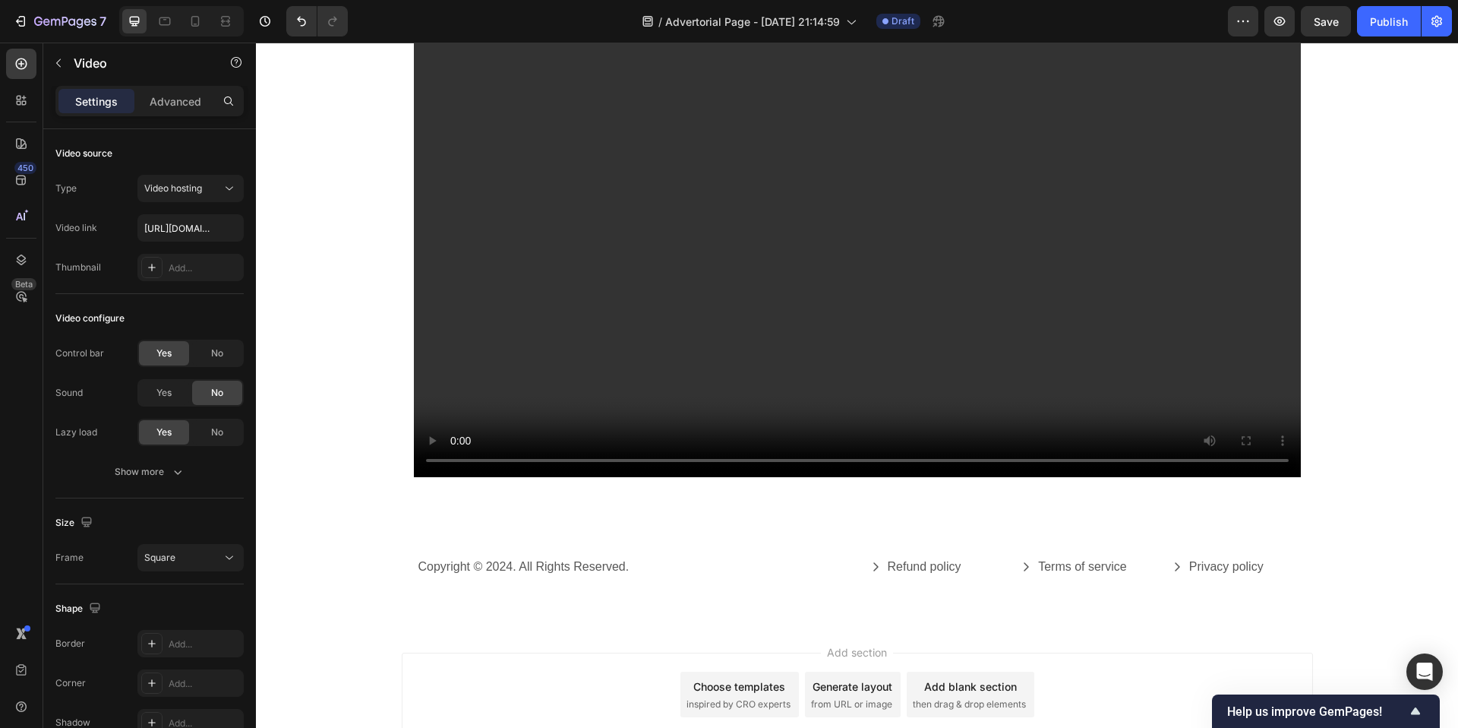
scroll to position [8179, 0]
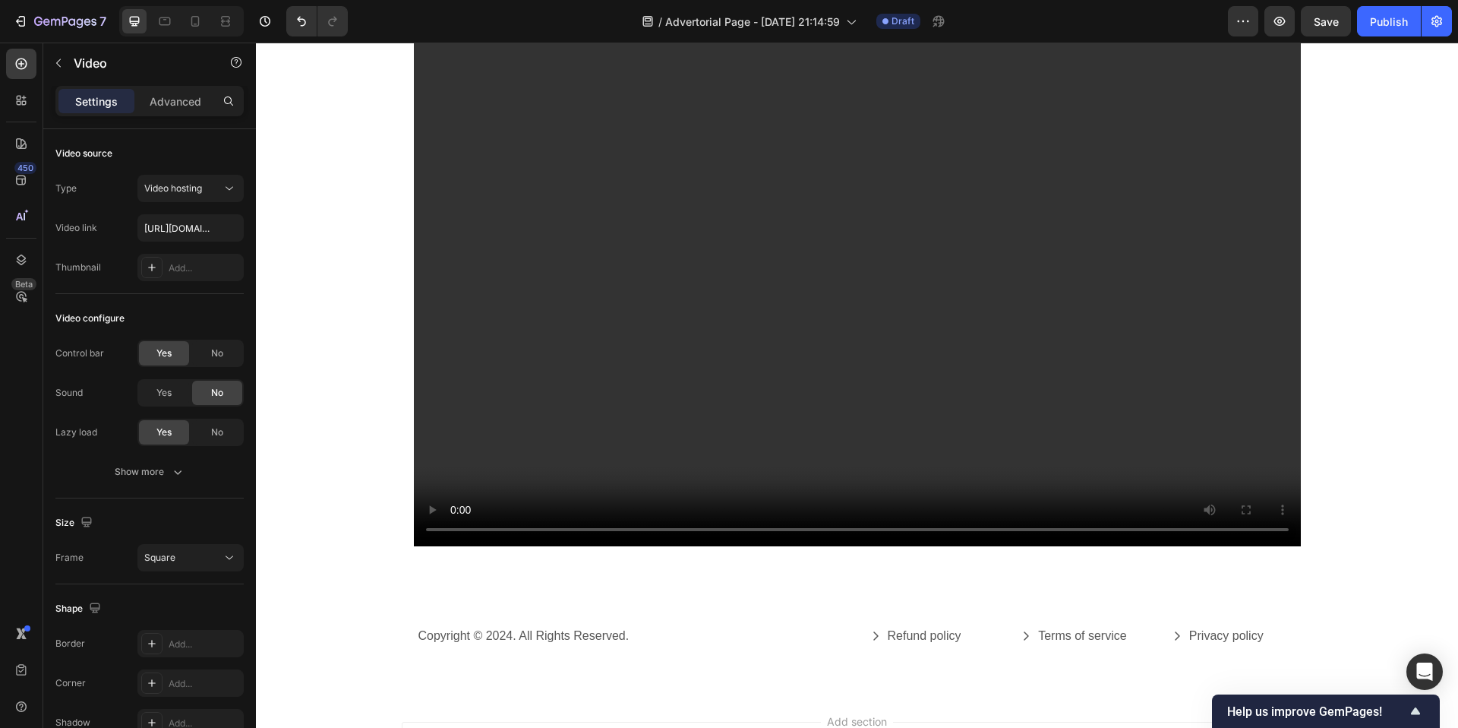
click at [652, 264] on video at bounding box center [857, 102] width 887 height 887
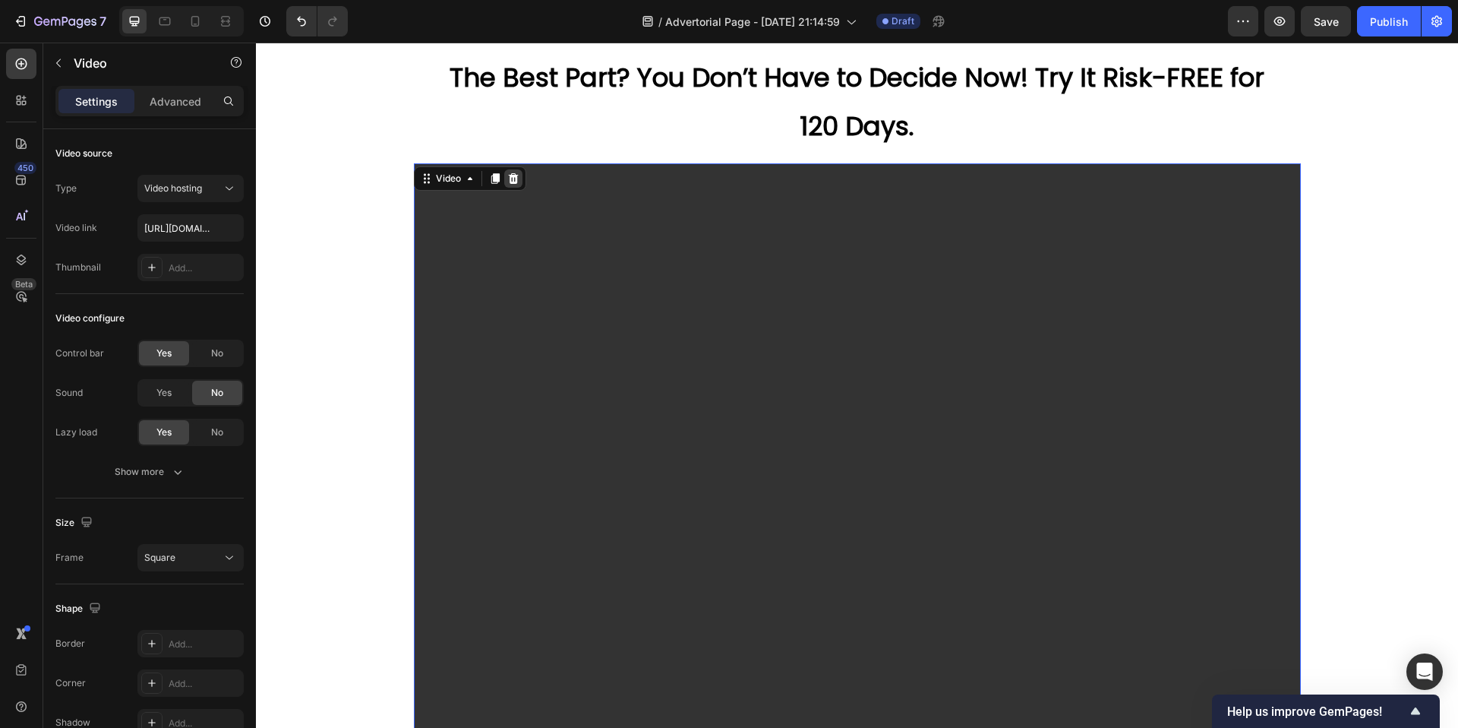
click at [510, 180] on icon at bounding box center [513, 178] width 10 height 11
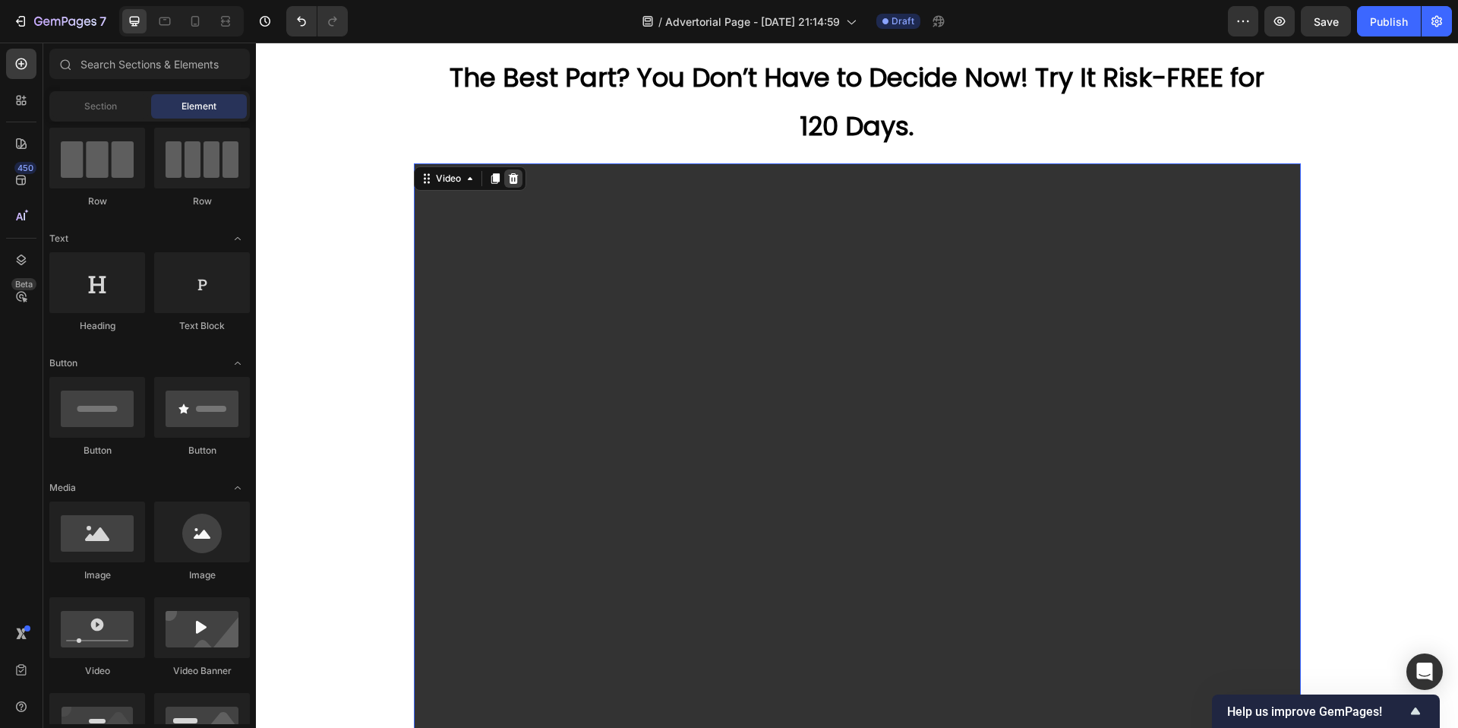
scroll to position [7474, 0]
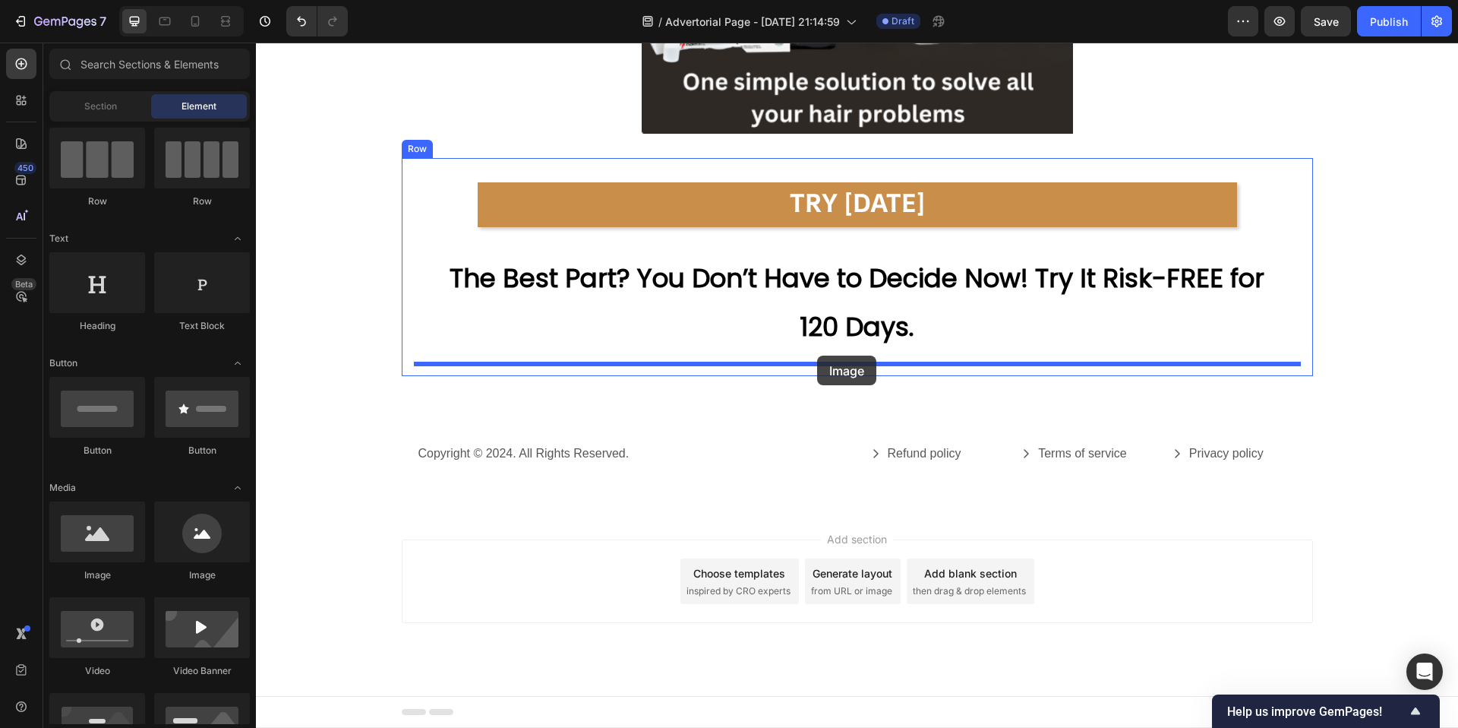
drag, startPoint x: 335, startPoint y: 583, endPoint x: 817, endPoint y: 355, distance: 533.1
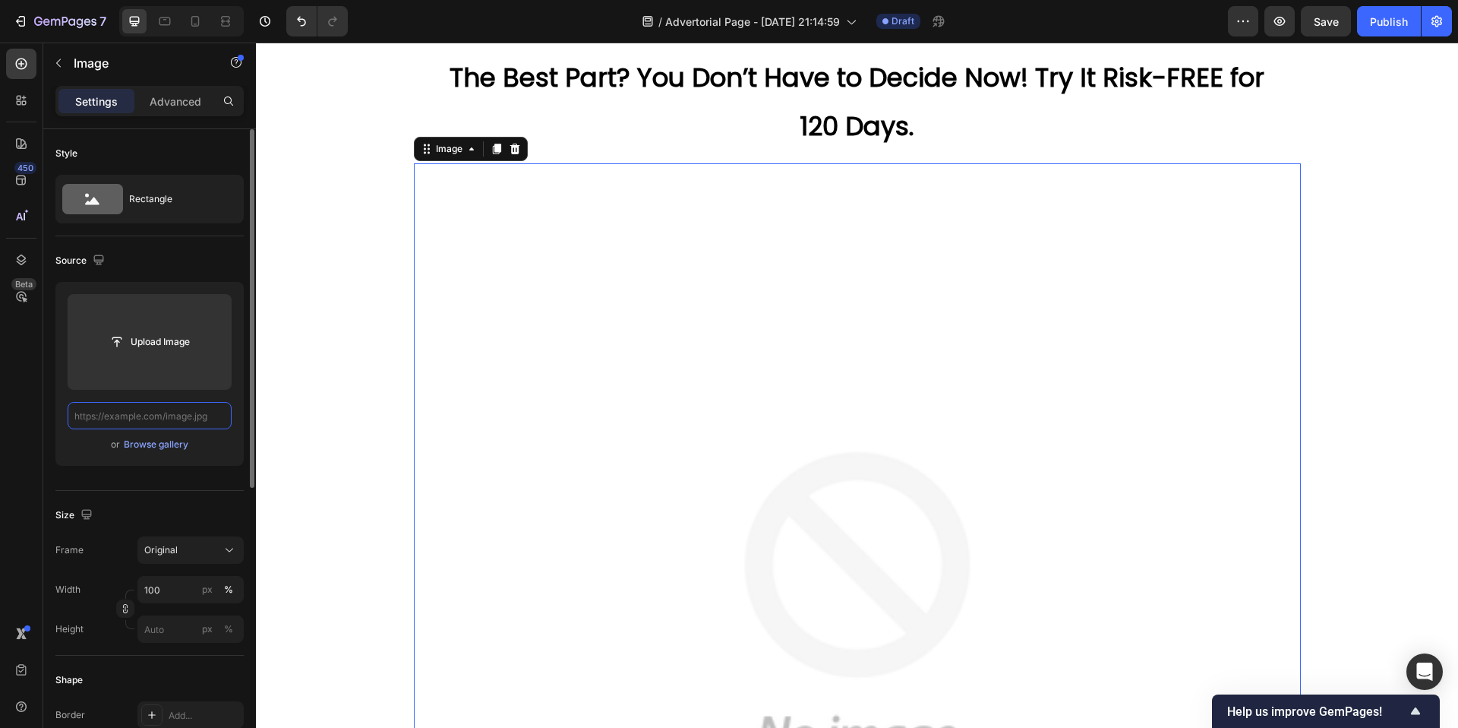
scroll to position [0, 0]
paste input "[URL][DOMAIN_NAME]"
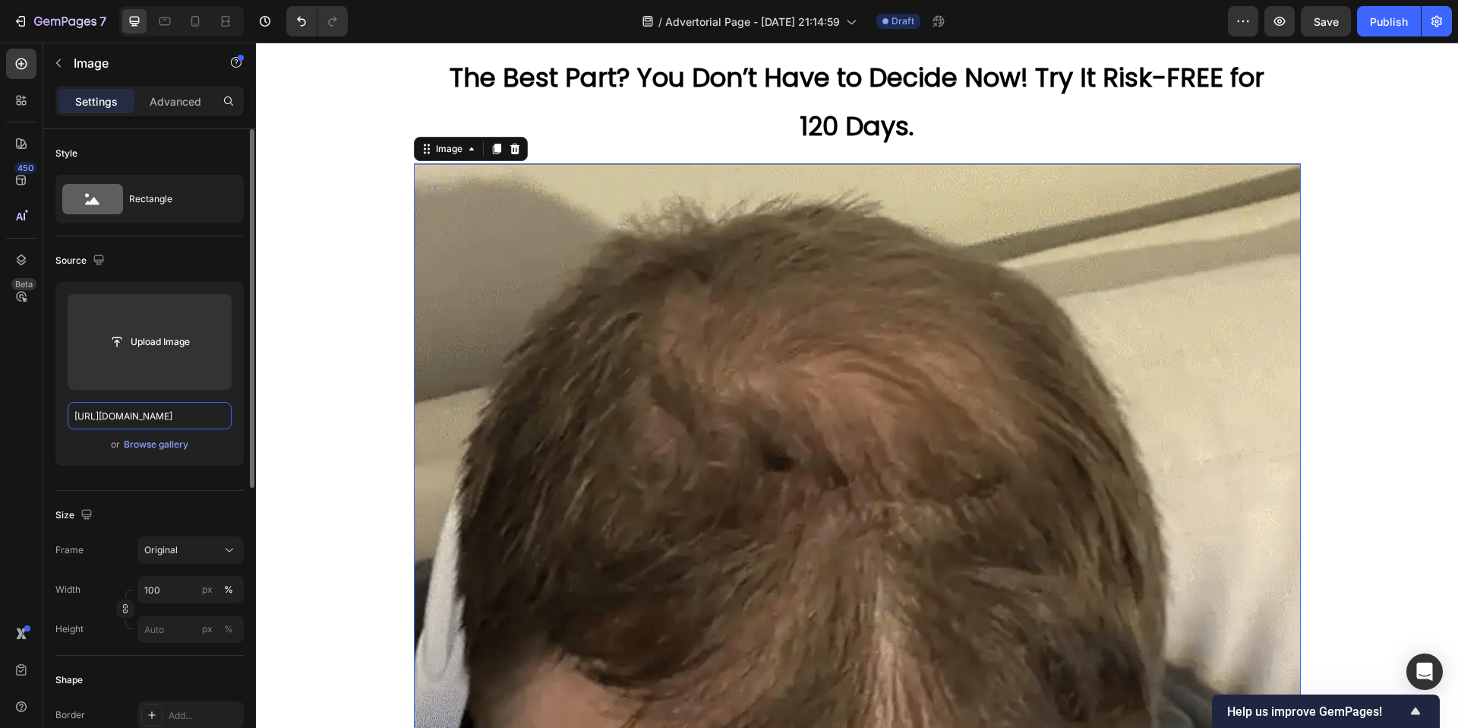
scroll to position [0, 463]
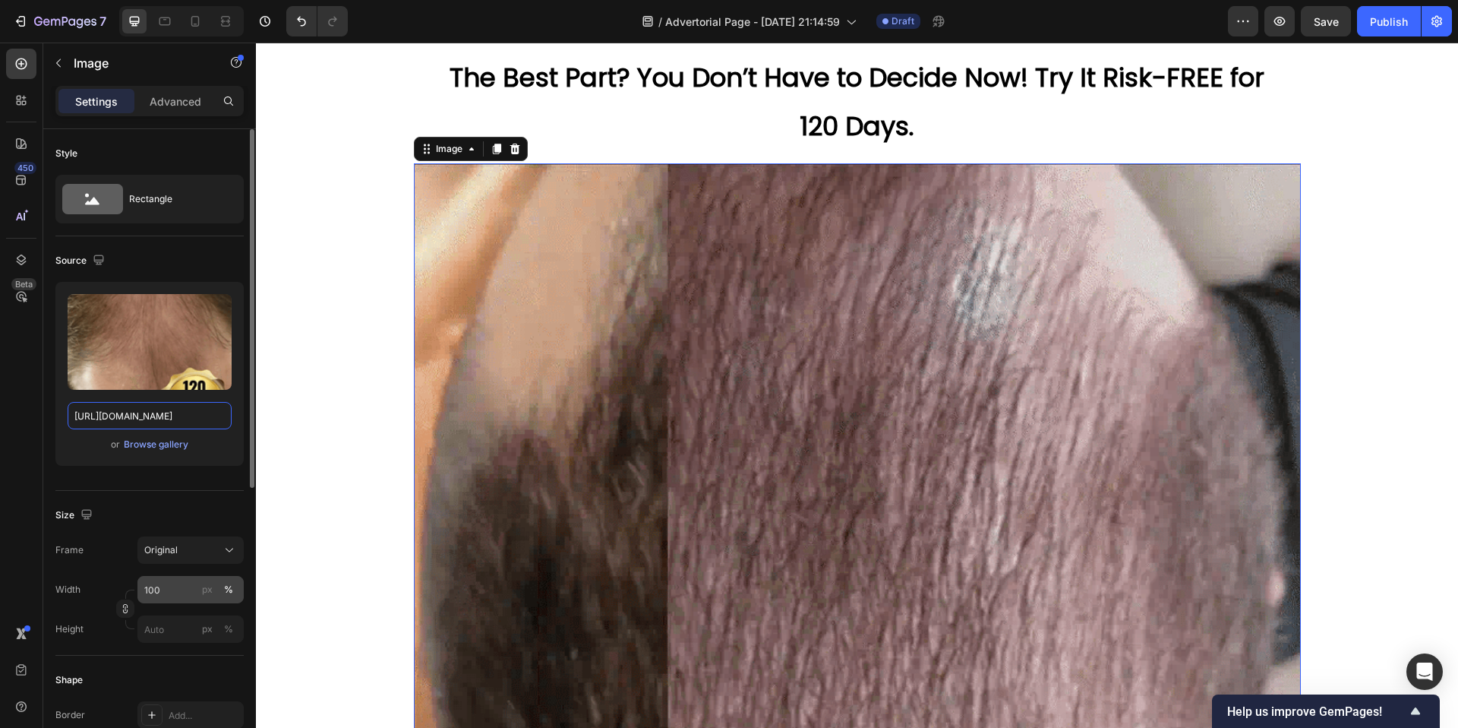
type input "[URL][DOMAIN_NAME]"
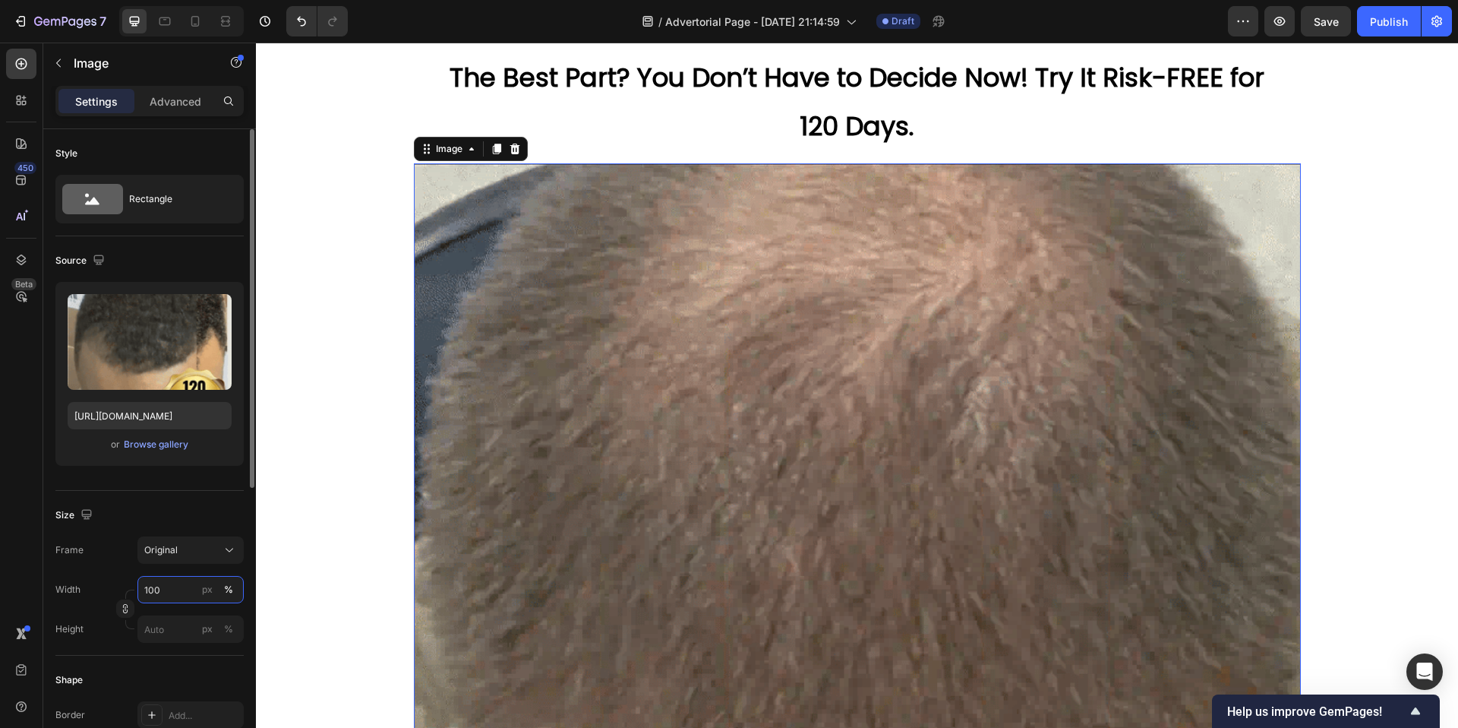
click at [178, 520] on input "100" at bounding box center [190, 589] width 106 height 27
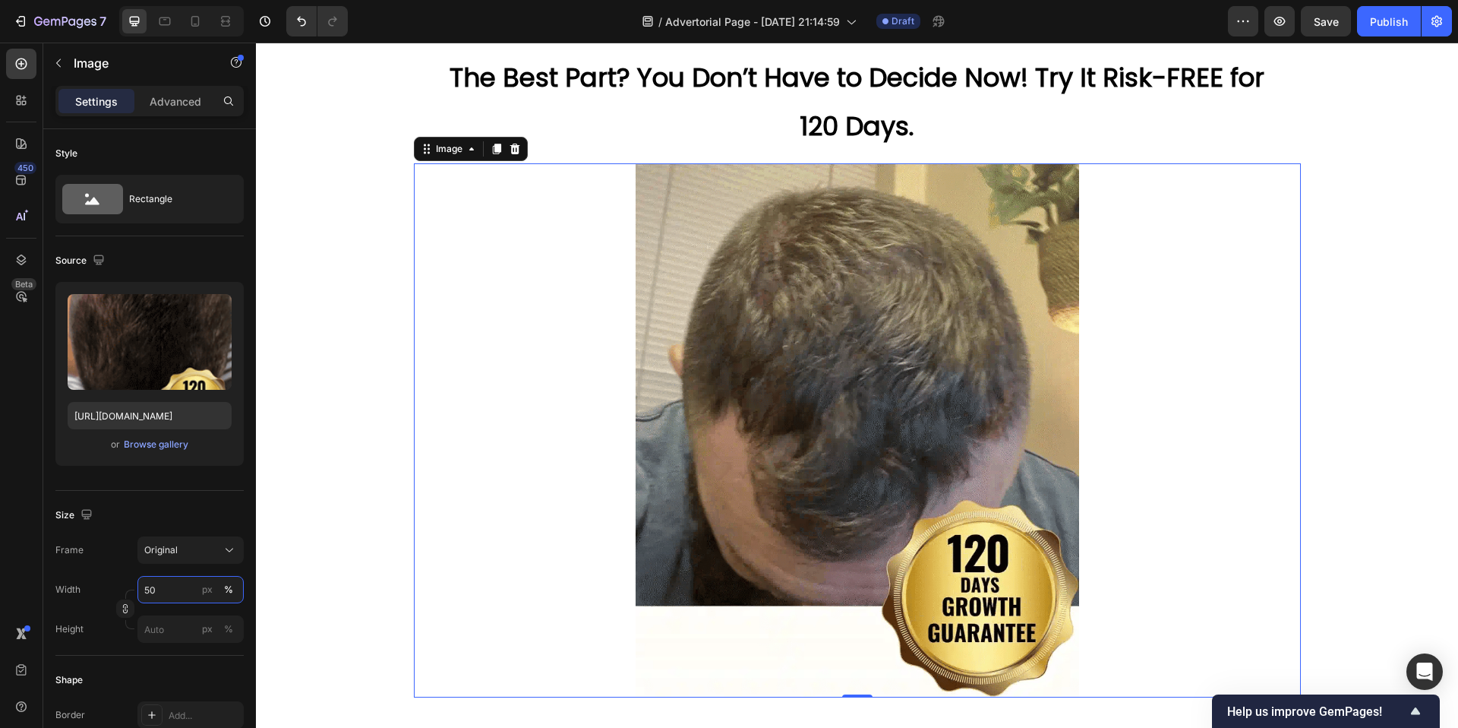
scroll to position [7670, 0]
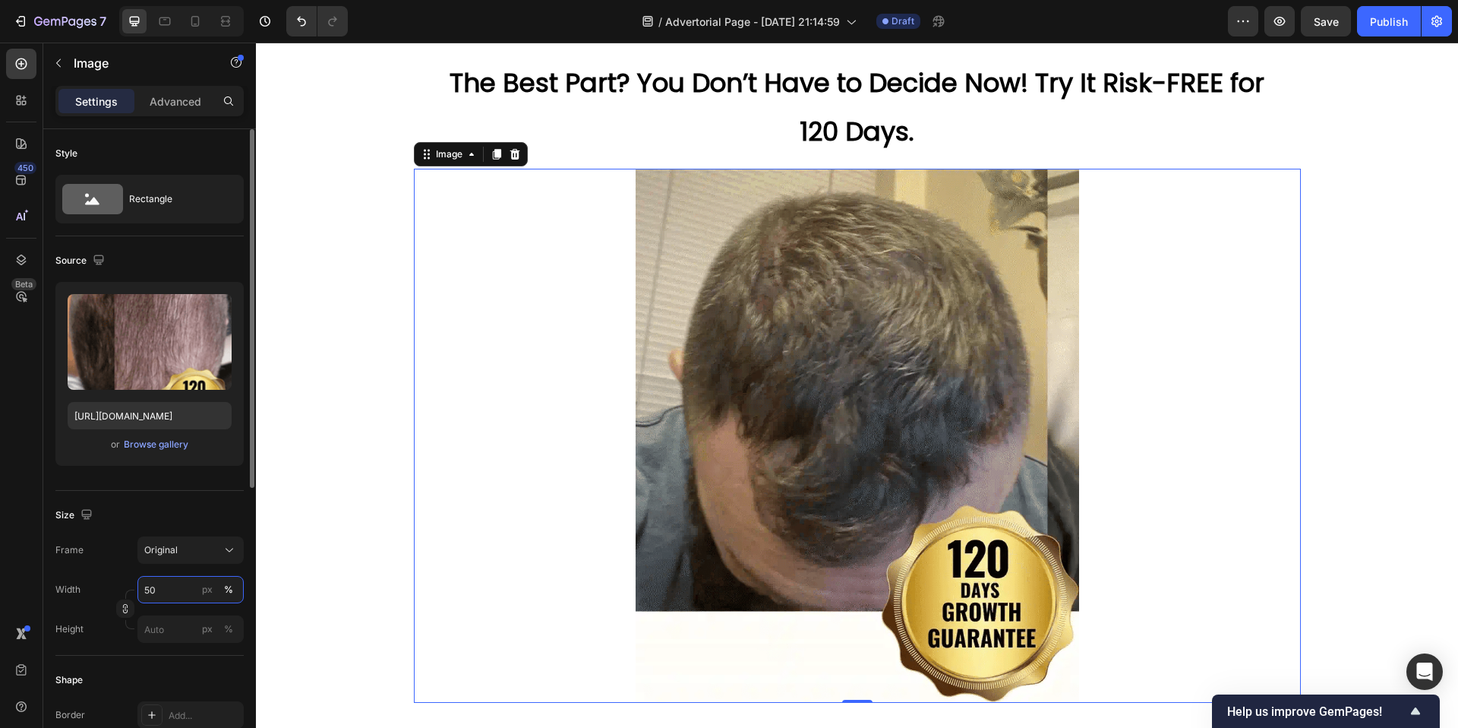
click at [181, 520] on input "50" at bounding box center [190, 589] width 106 height 27
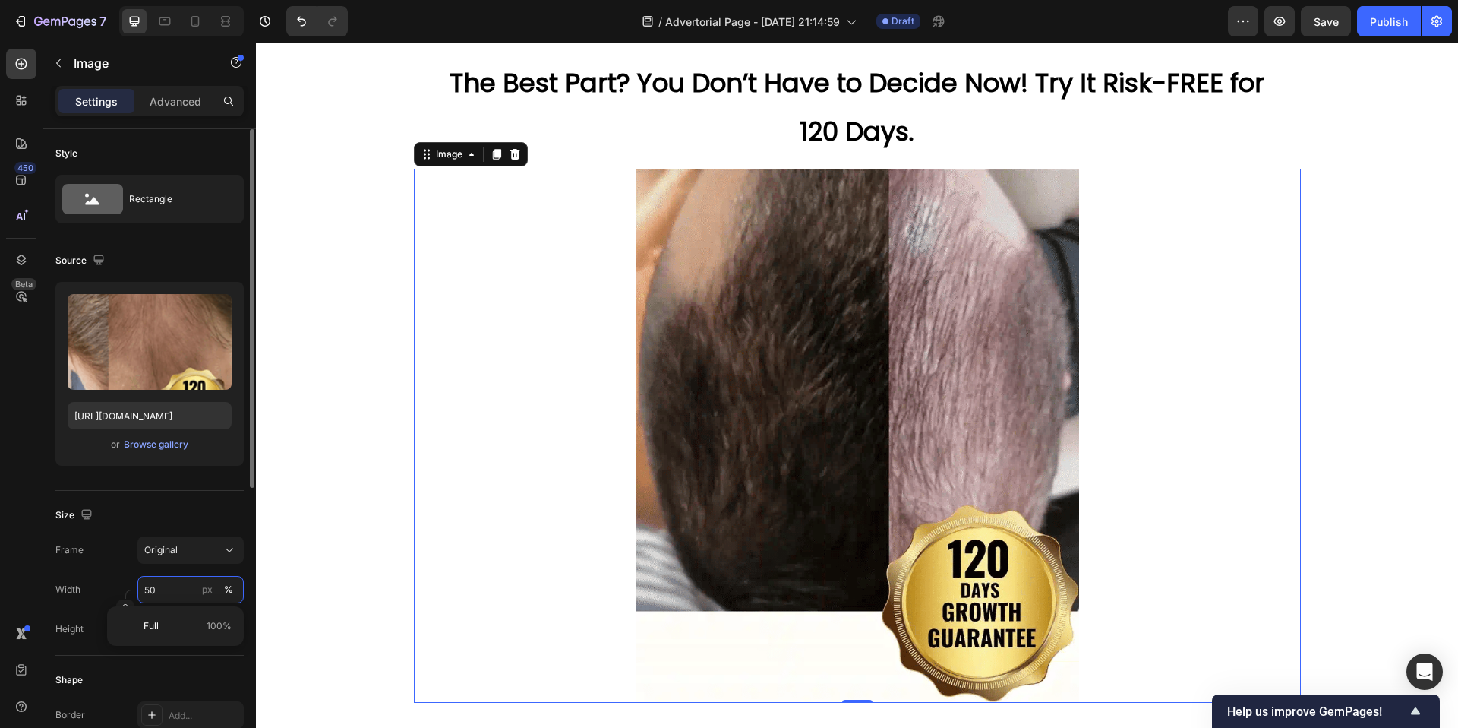
click at [181, 520] on input "50" at bounding box center [190, 589] width 106 height 27
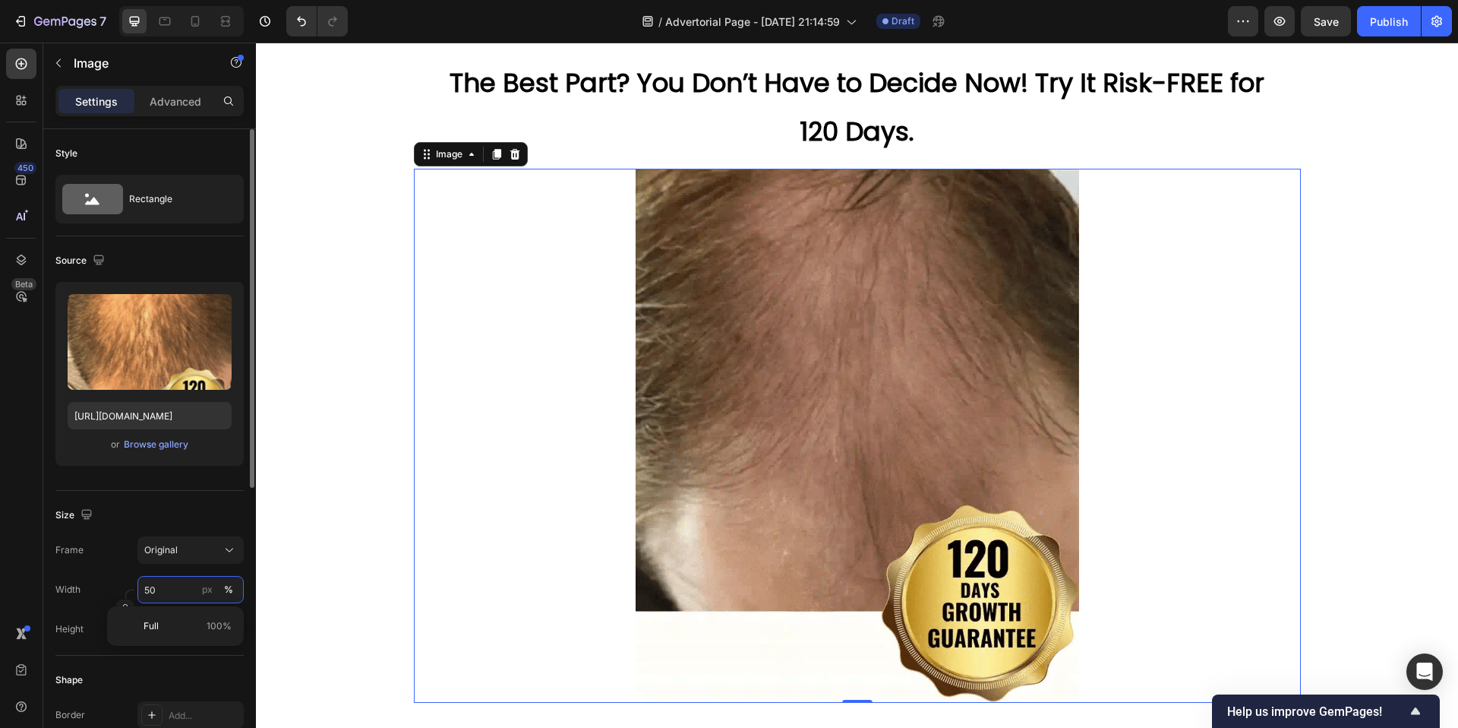
click at [181, 520] on input "50" at bounding box center [190, 589] width 106 height 27
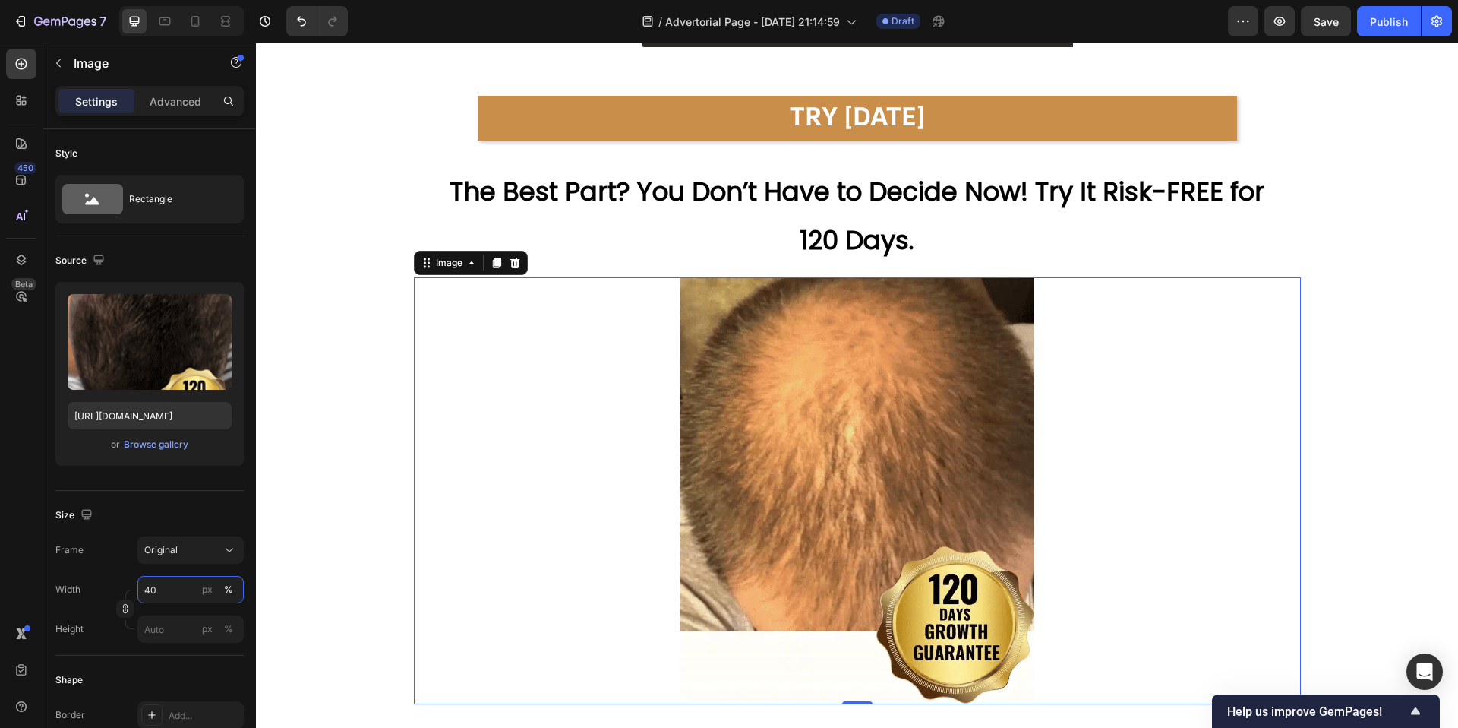
scroll to position [7520, 0]
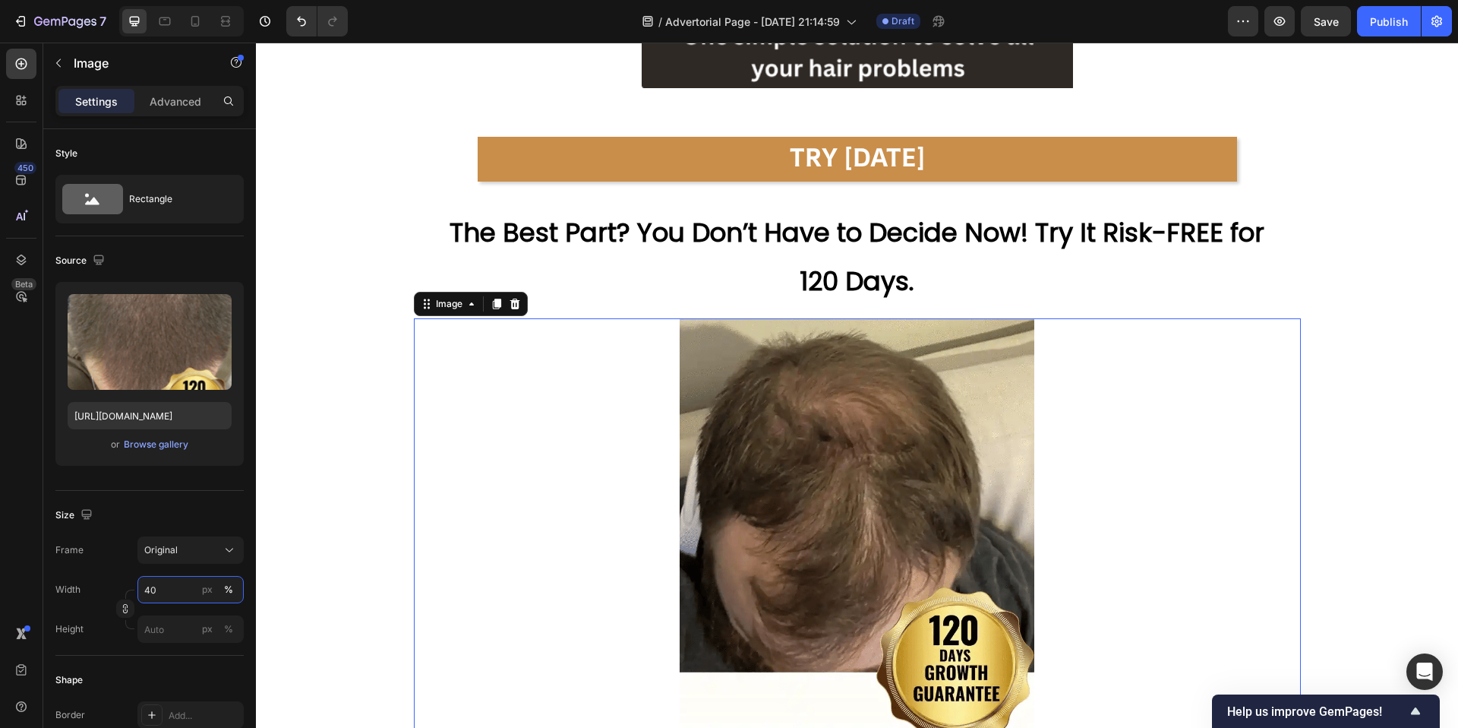
type input "40"
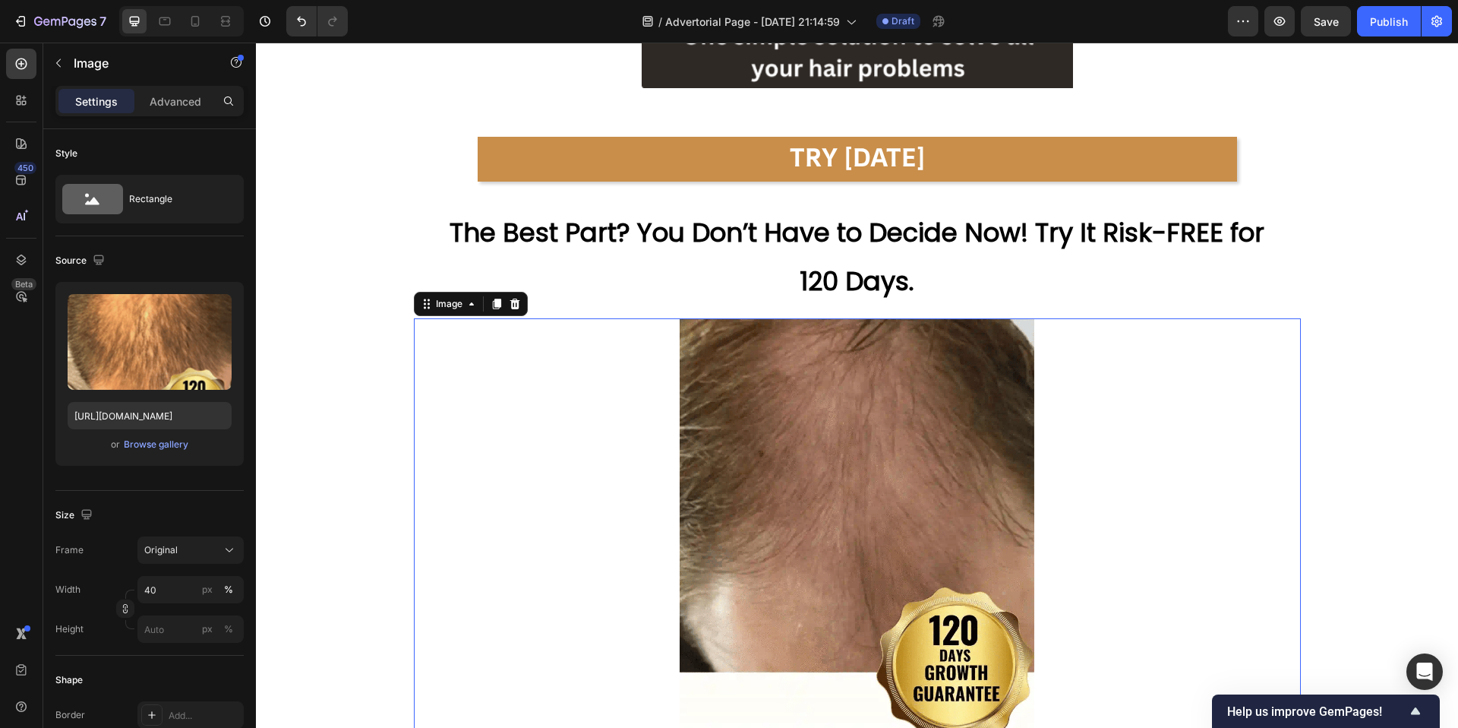
click at [1148, 416] on div at bounding box center [857, 531] width 887 height 427
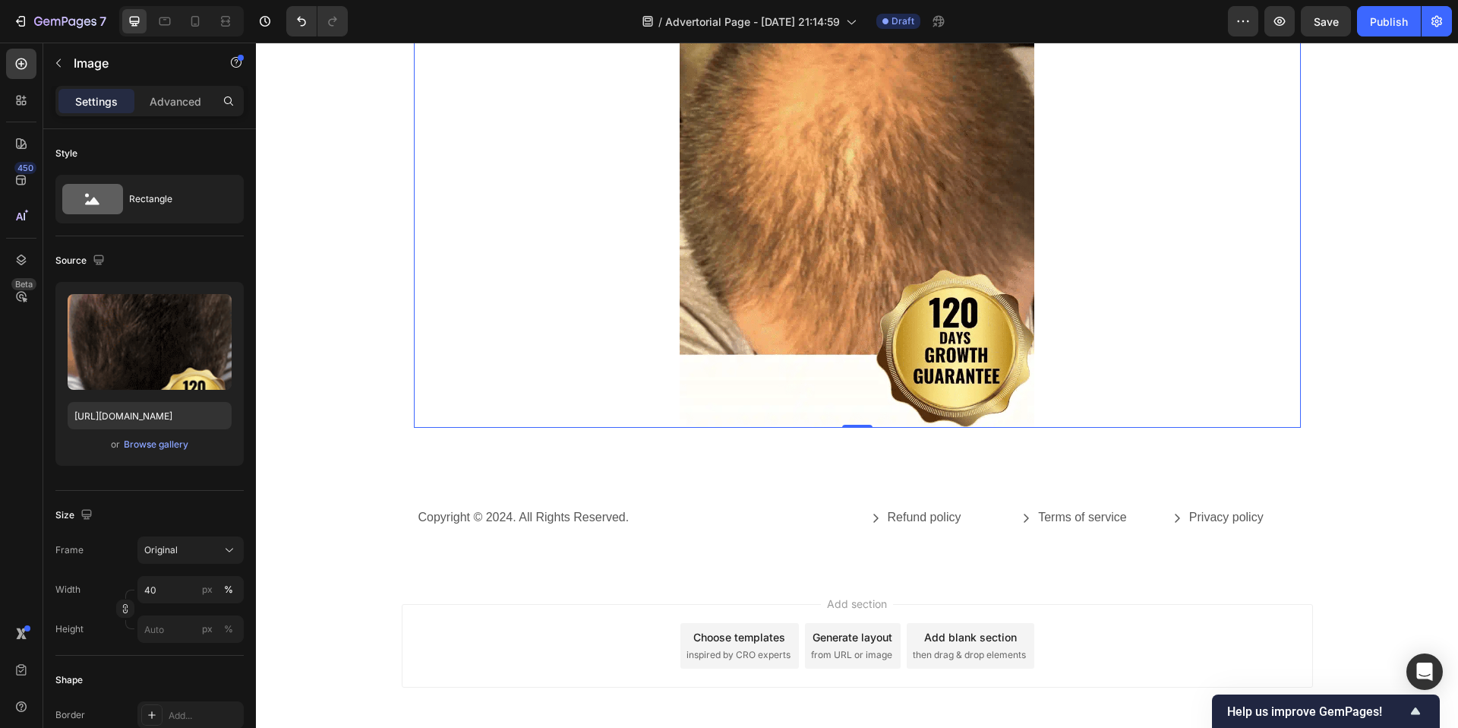
scroll to position [7847, 0]
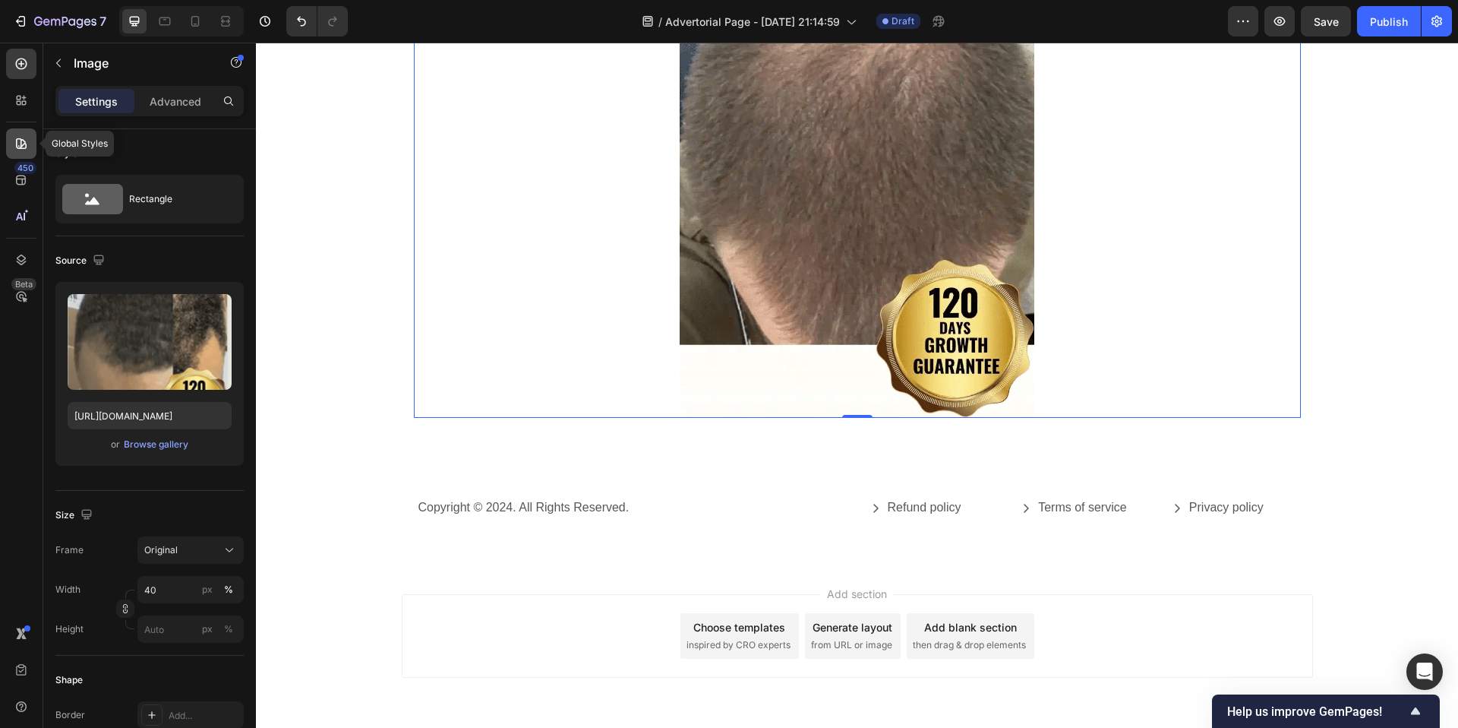
click at [14, 153] on div at bounding box center [21, 143] width 30 height 30
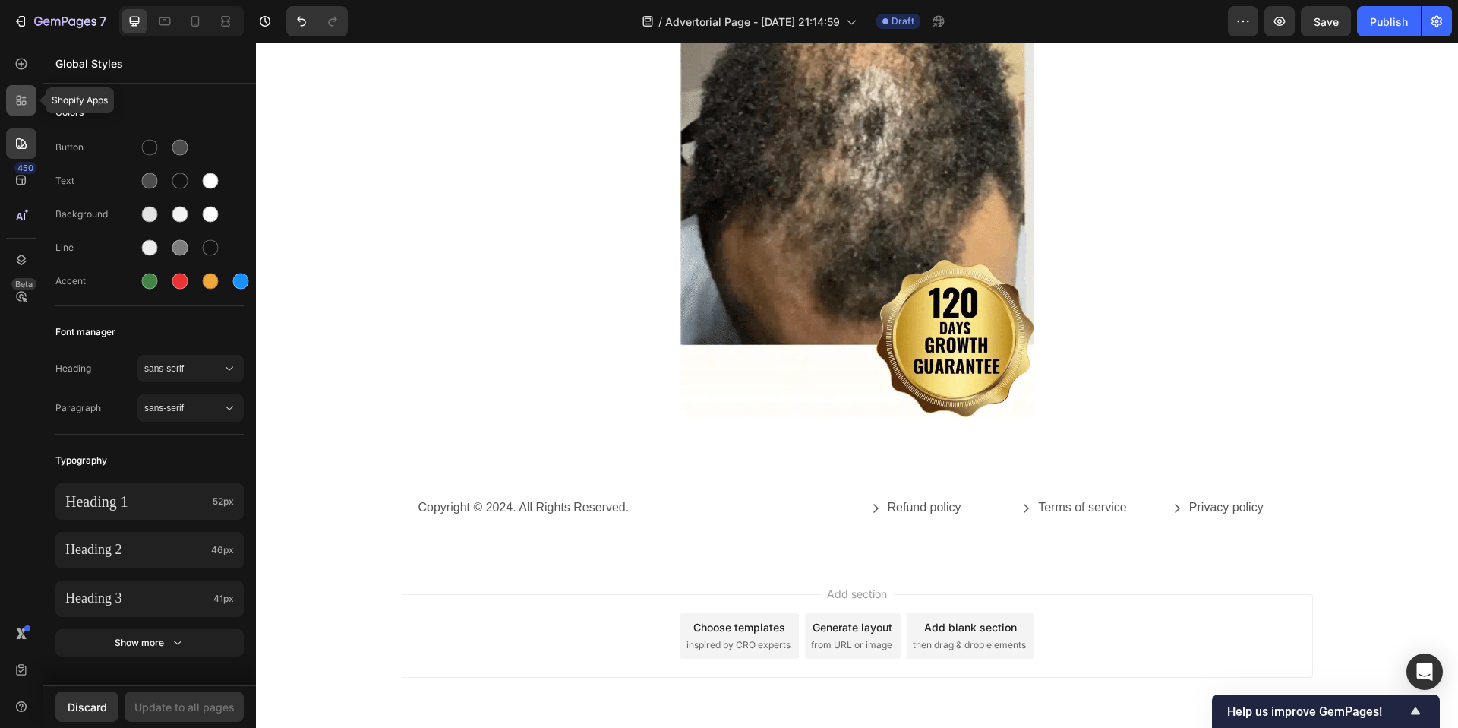
click at [15, 102] on icon at bounding box center [21, 100] width 15 height 15
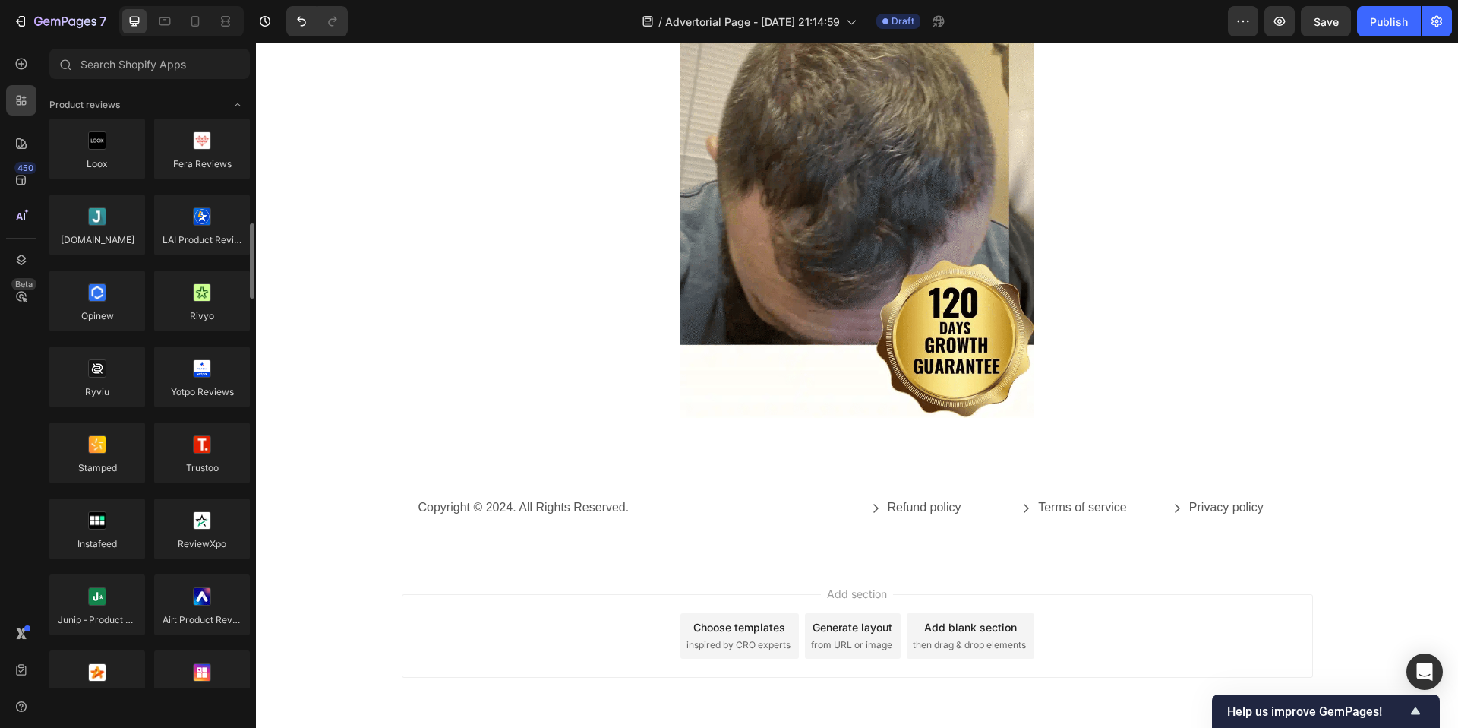
scroll to position [123, 0]
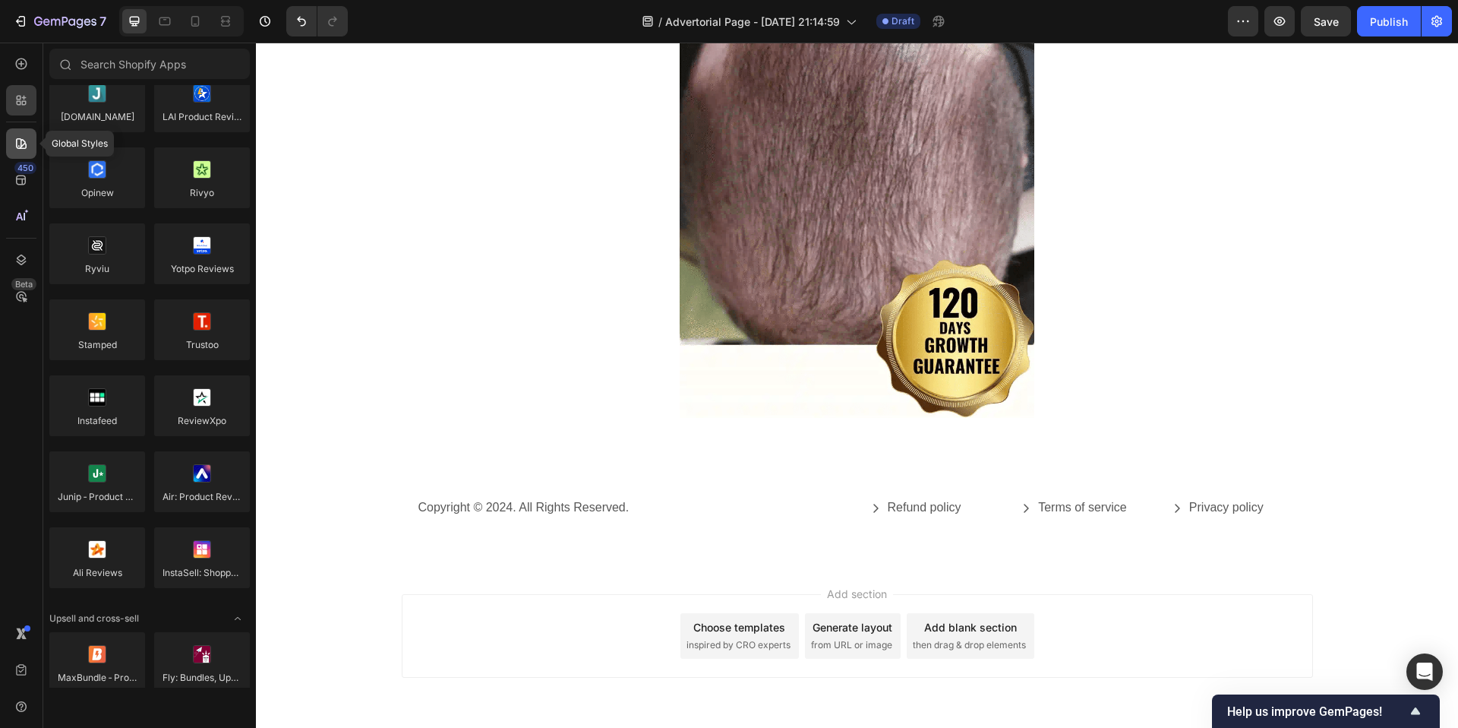
click at [21, 141] on icon at bounding box center [21, 143] width 11 height 11
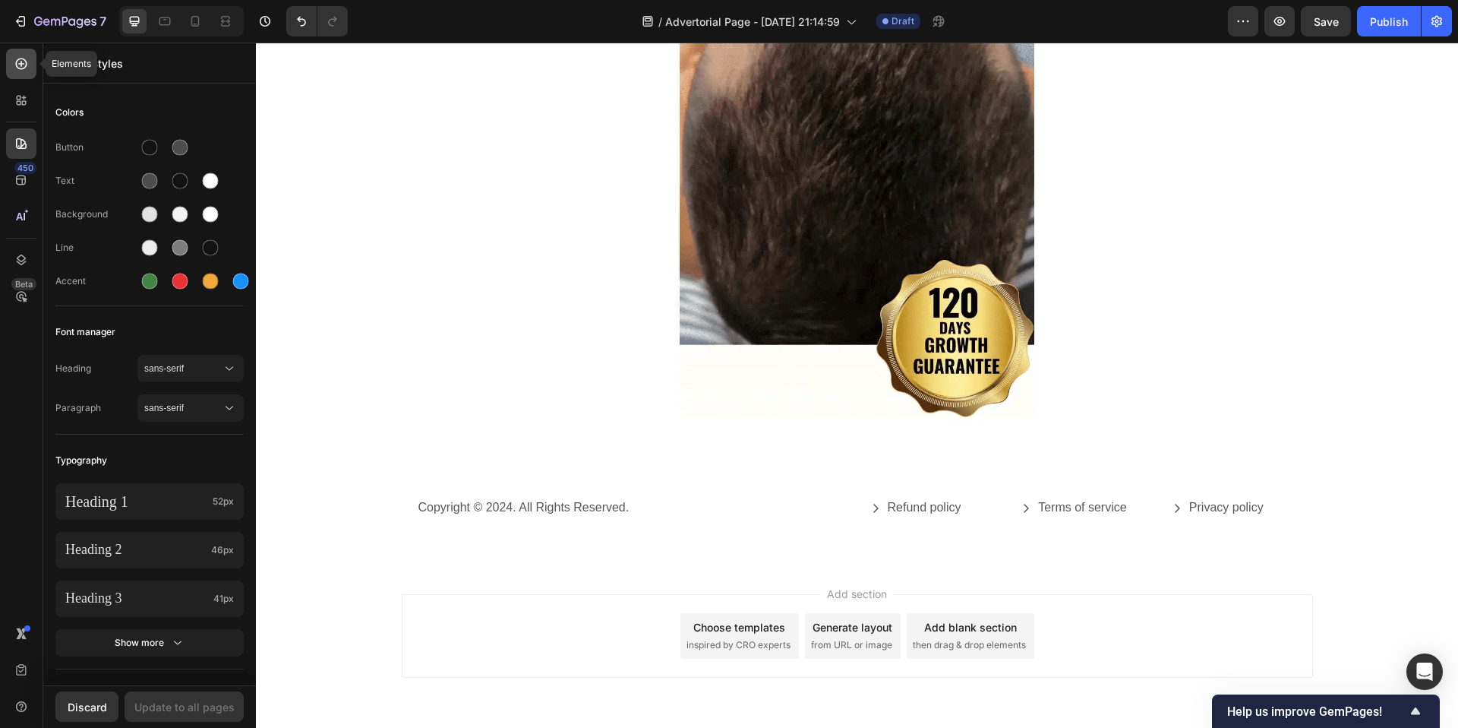
click at [22, 67] on icon at bounding box center [21, 63] width 15 height 15
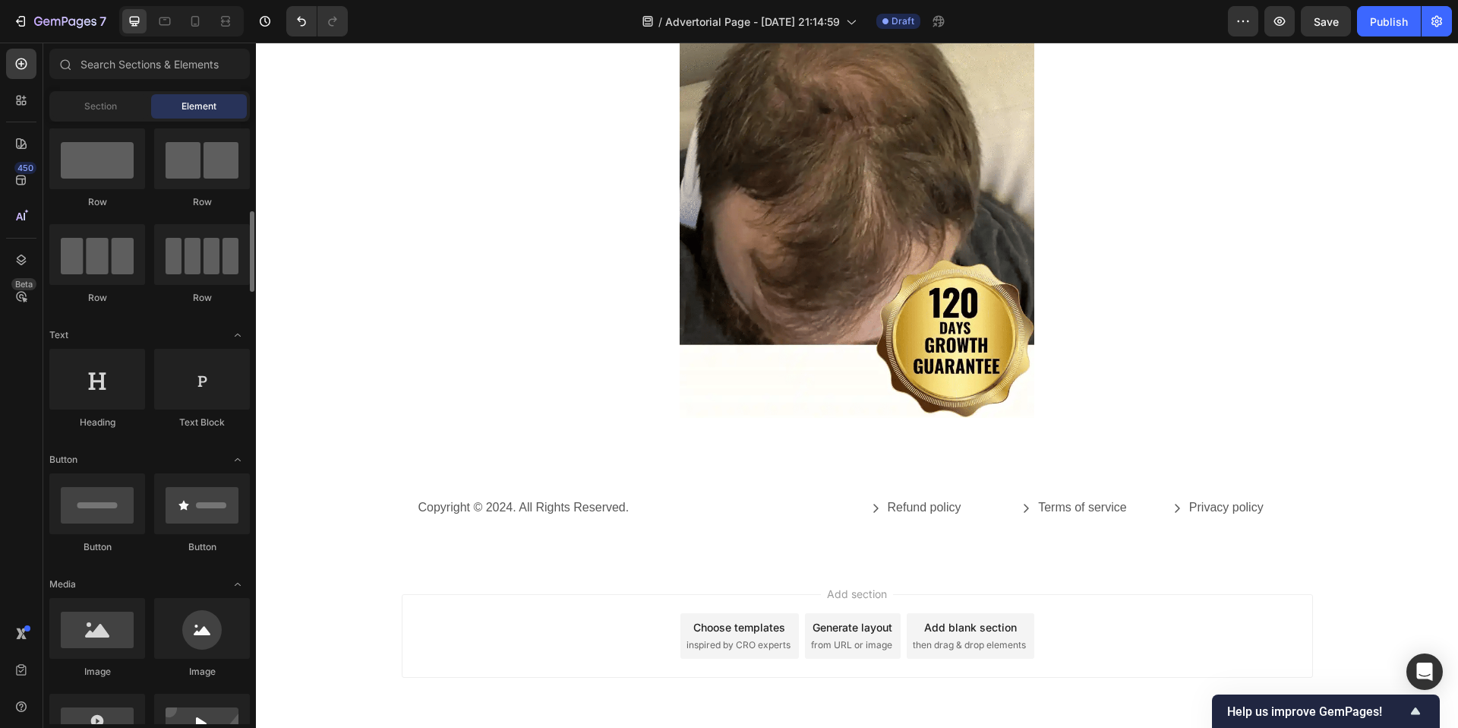
scroll to position [0, 0]
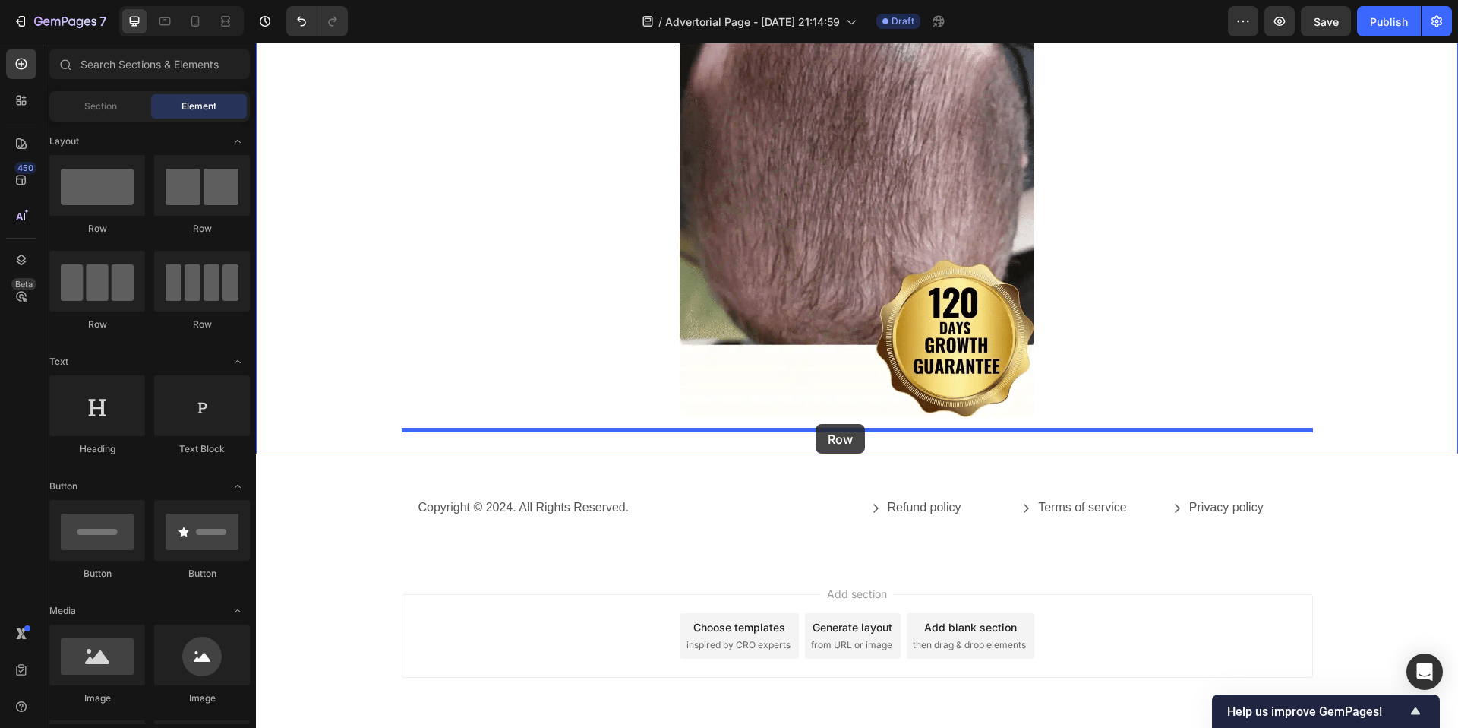
drag, startPoint x: 355, startPoint y: 228, endPoint x: 816, endPoint y: 424, distance: 500.9
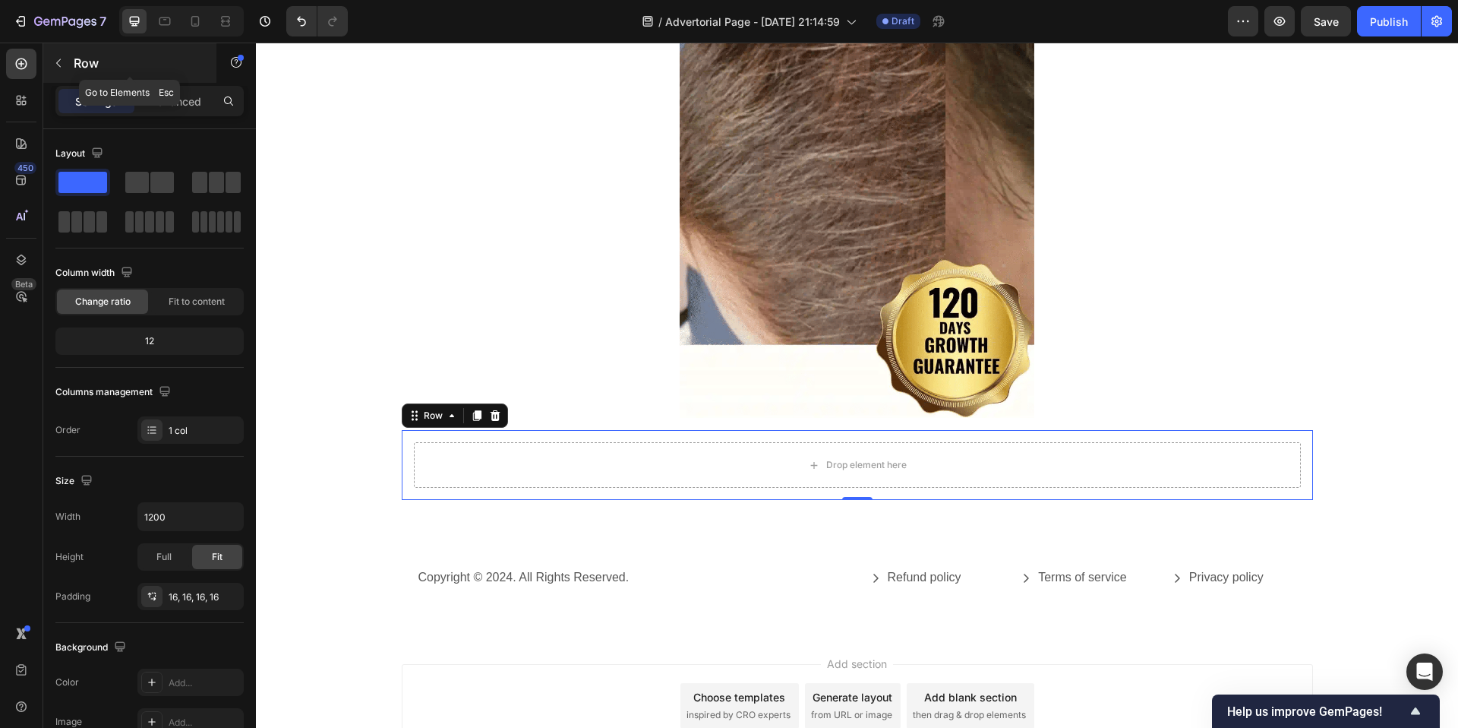
click at [58, 60] on icon "button" at bounding box center [58, 63] width 12 height 12
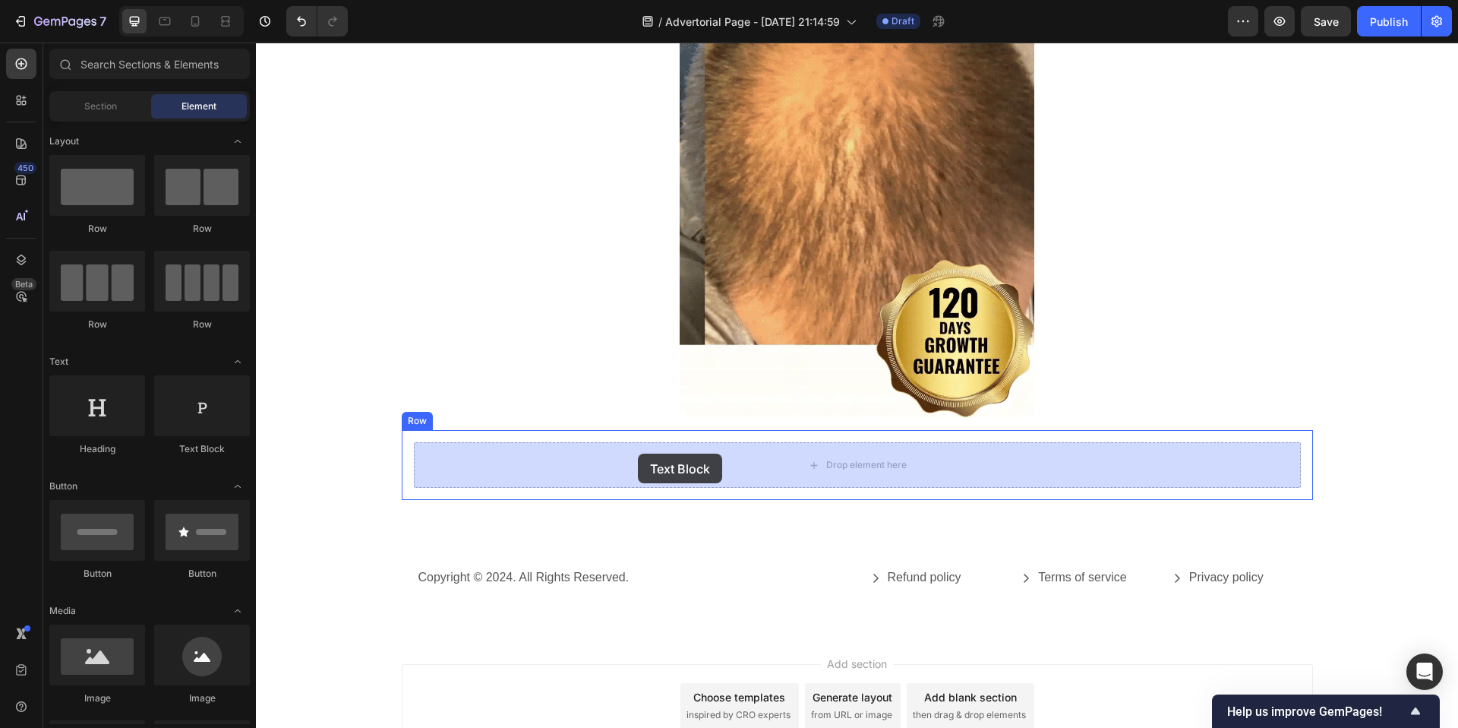
drag, startPoint x: 451, startPoint y: 459, endPoint x: 638, endPoint y: 453, distance: 186.9
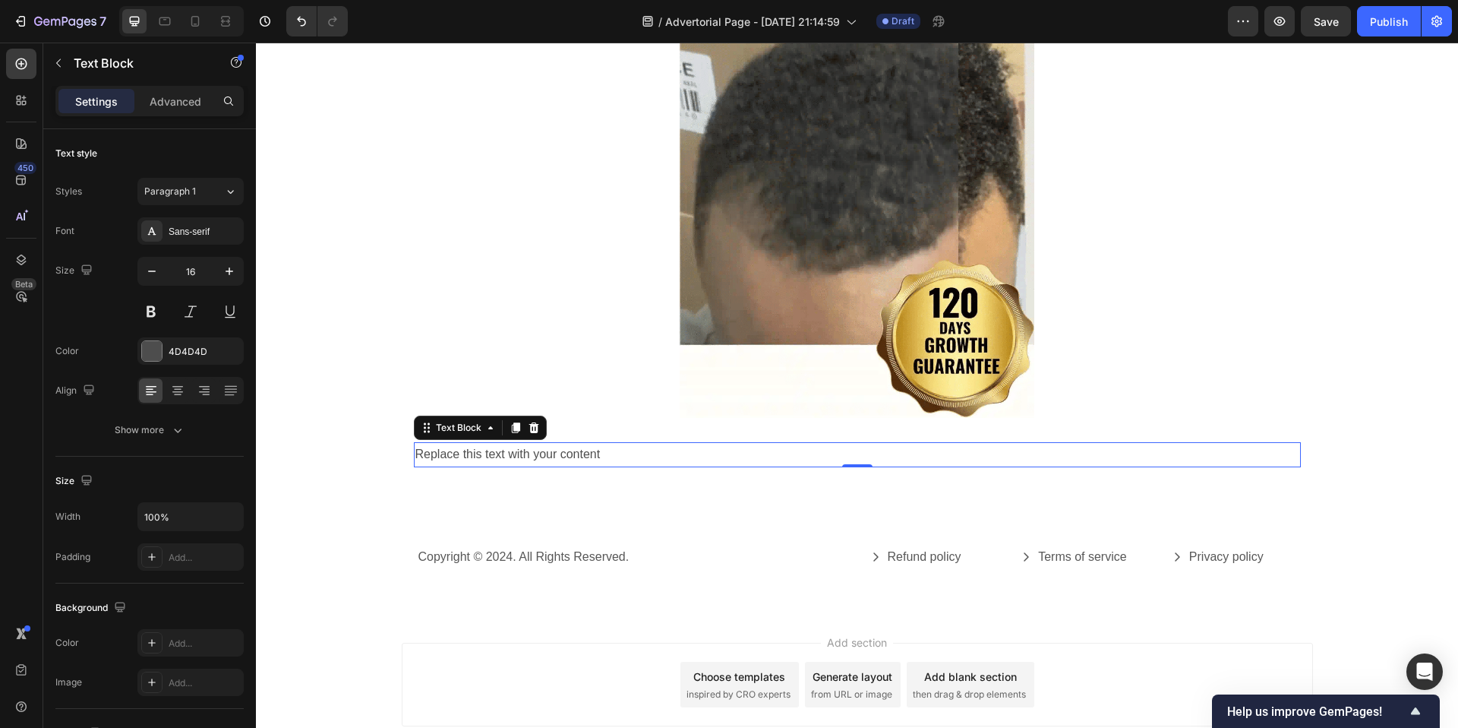
click at [208, 16] on div at bounding box center [181, 21] width 125 height 30
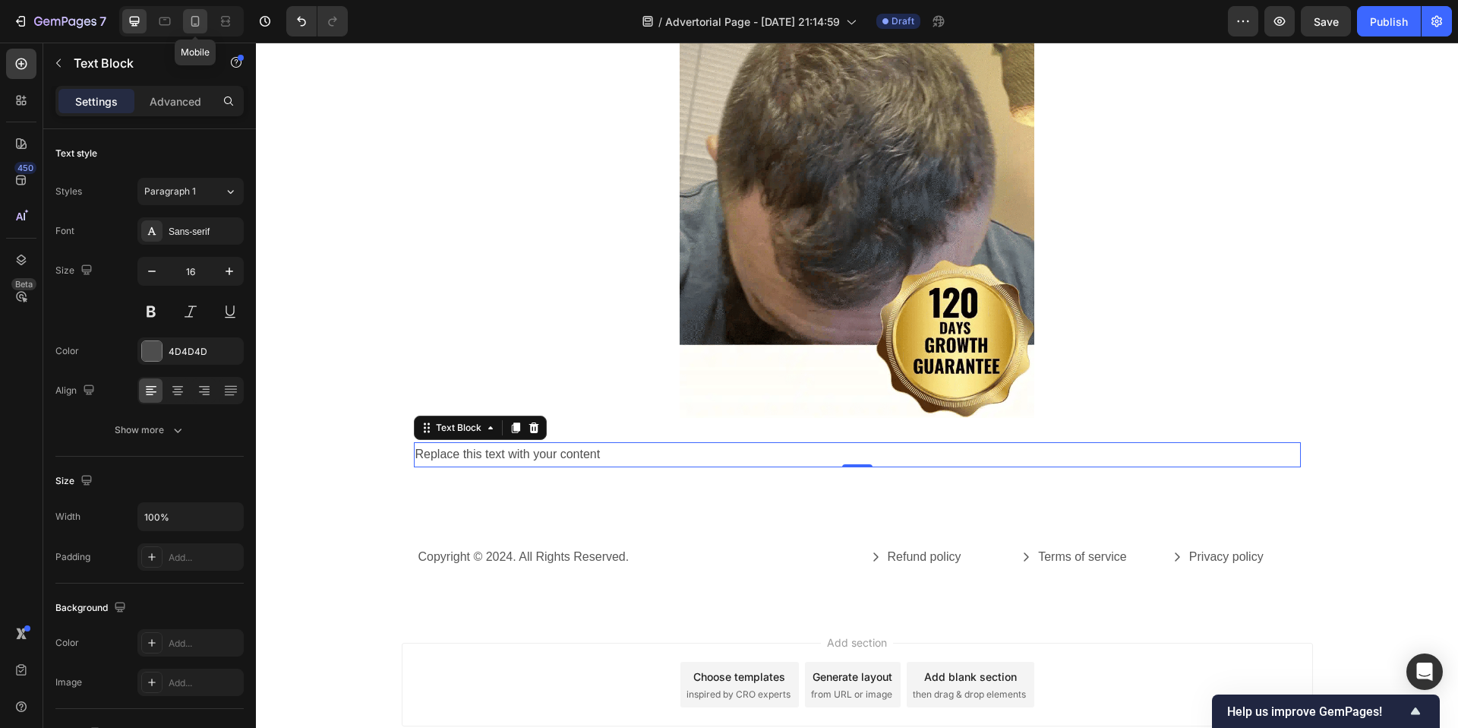
click at [199, 16] on icon at bounding box center [195, 21] width 15 height 15
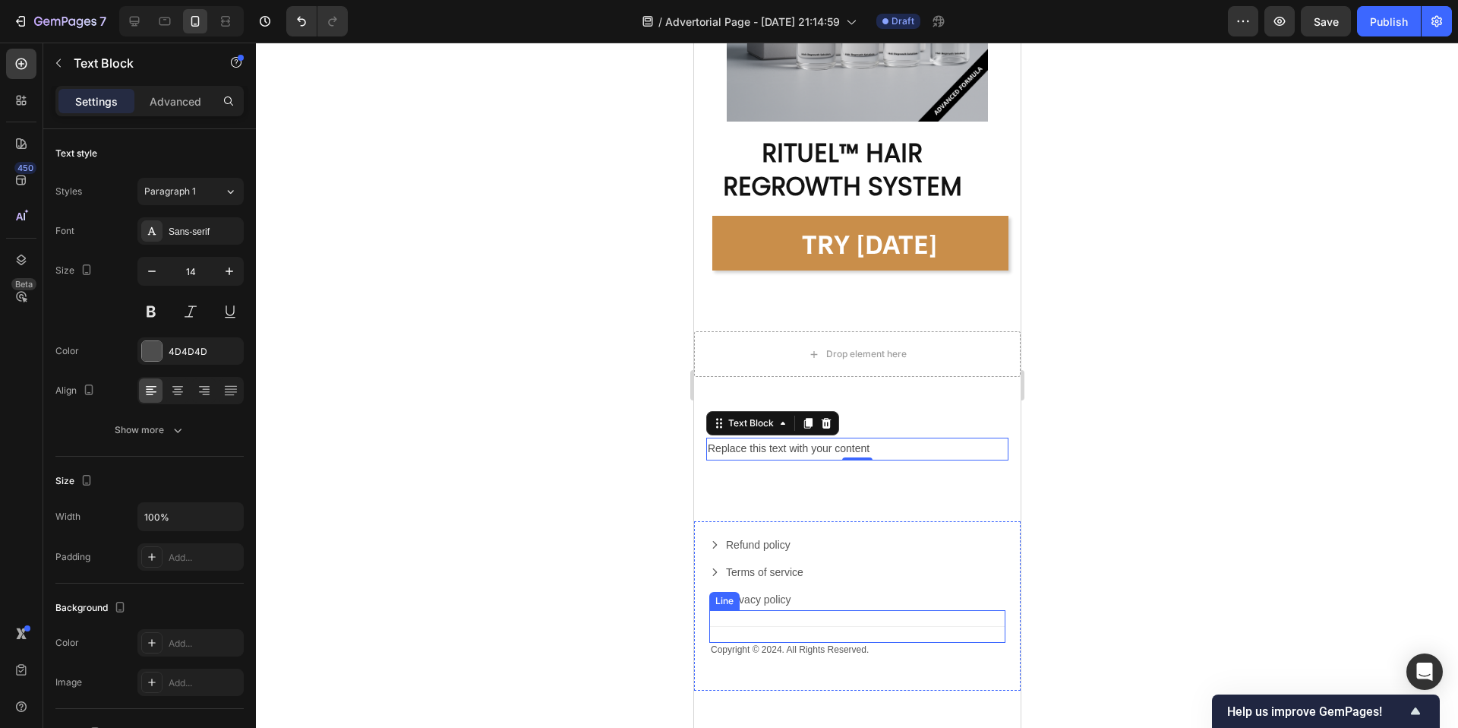
scroll to position [9793, 0]
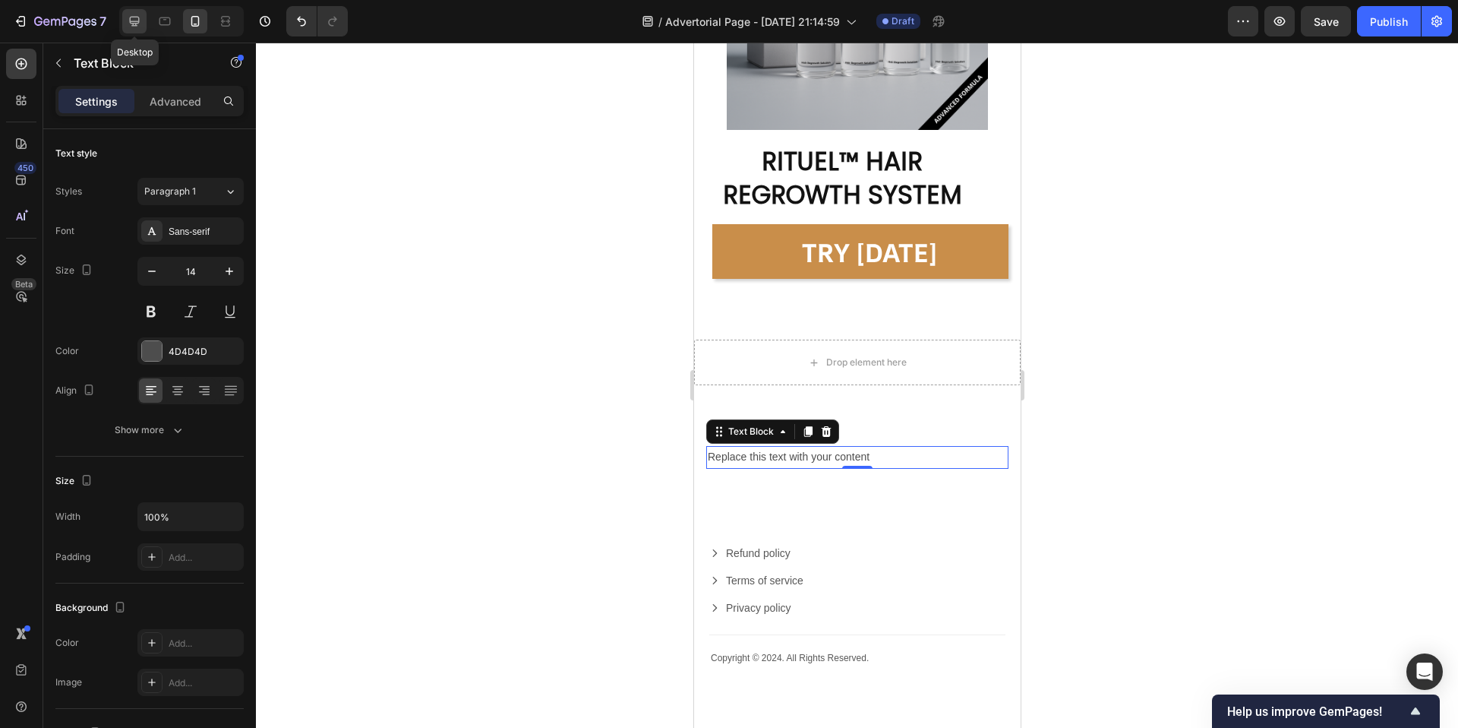
click at [127, 21] on icon at bounding box center [134, 21] width 15 height 15
type input "16"
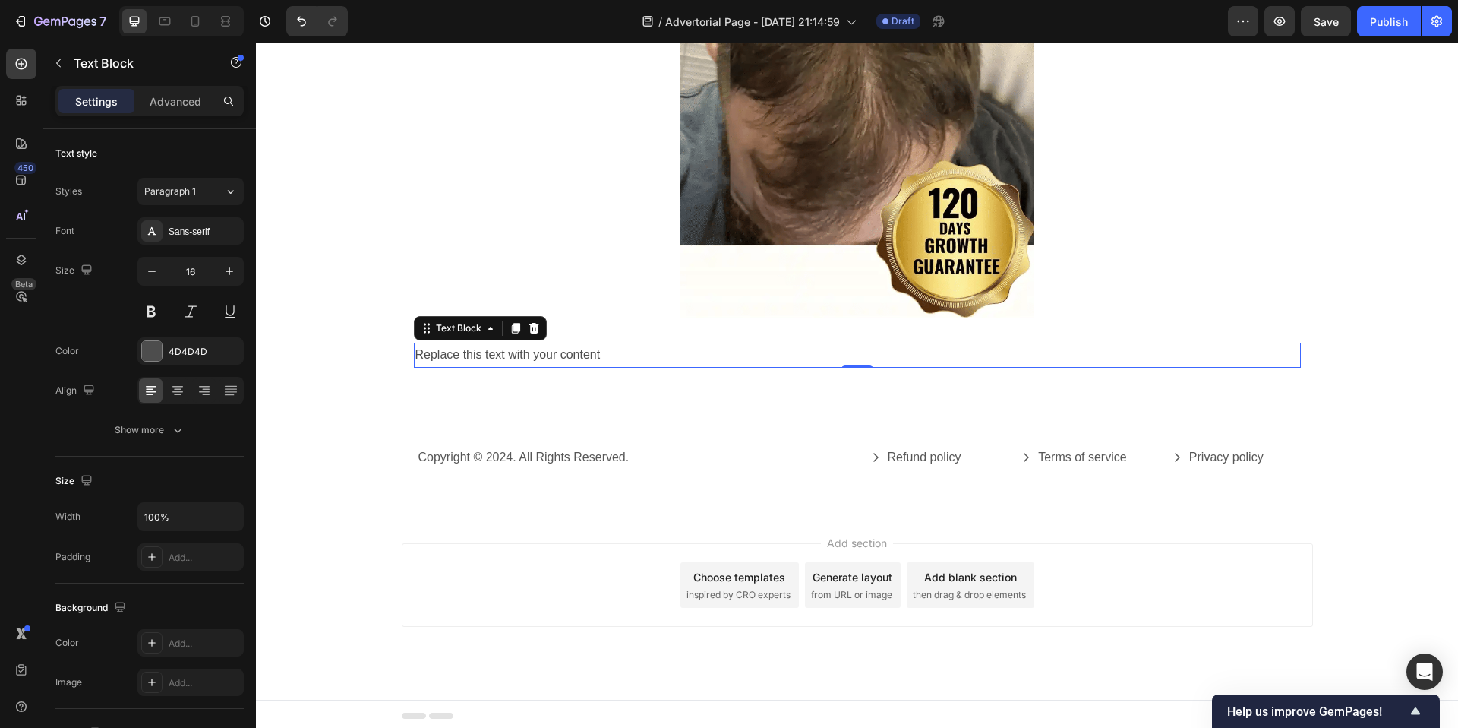
scroll to position [7951, 0]
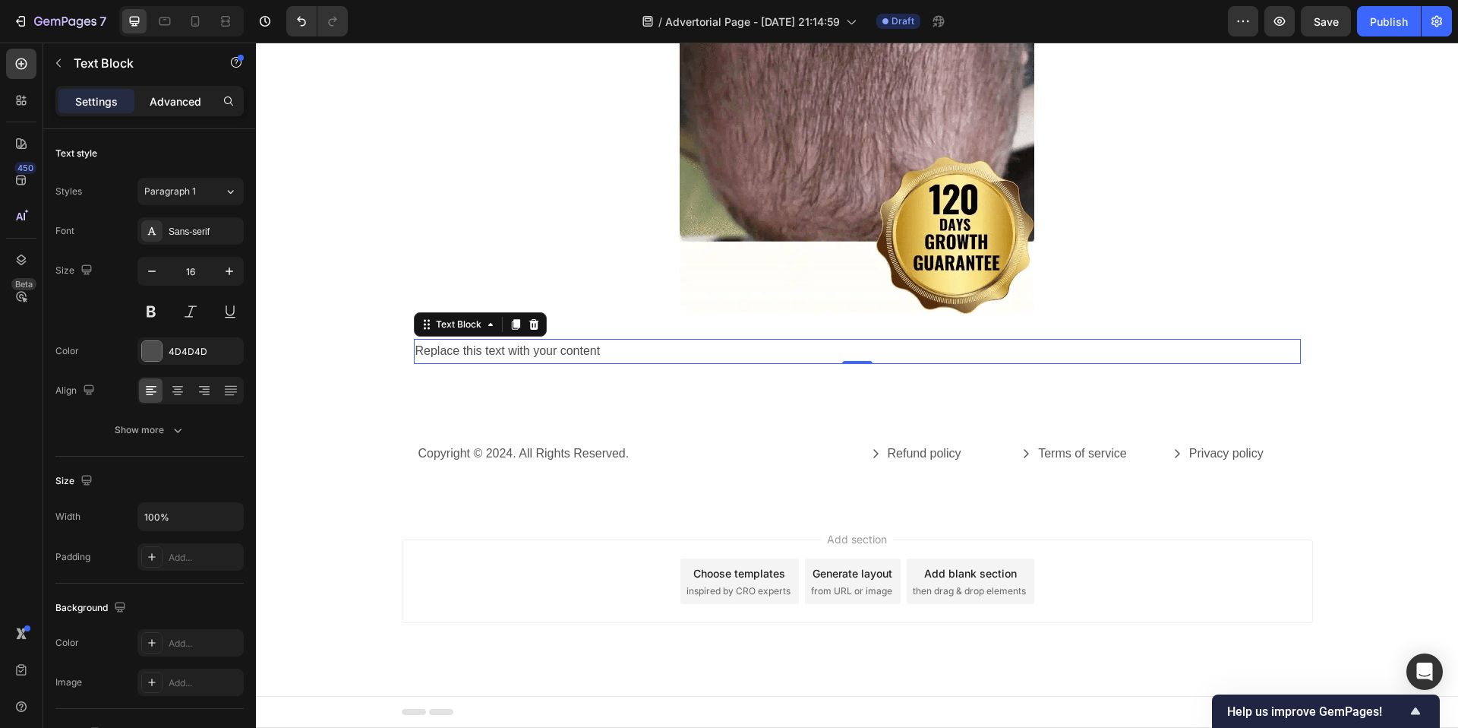
click at [175, 100] on p "Advanced" at bounding box center [176, 101] width 52 height 16
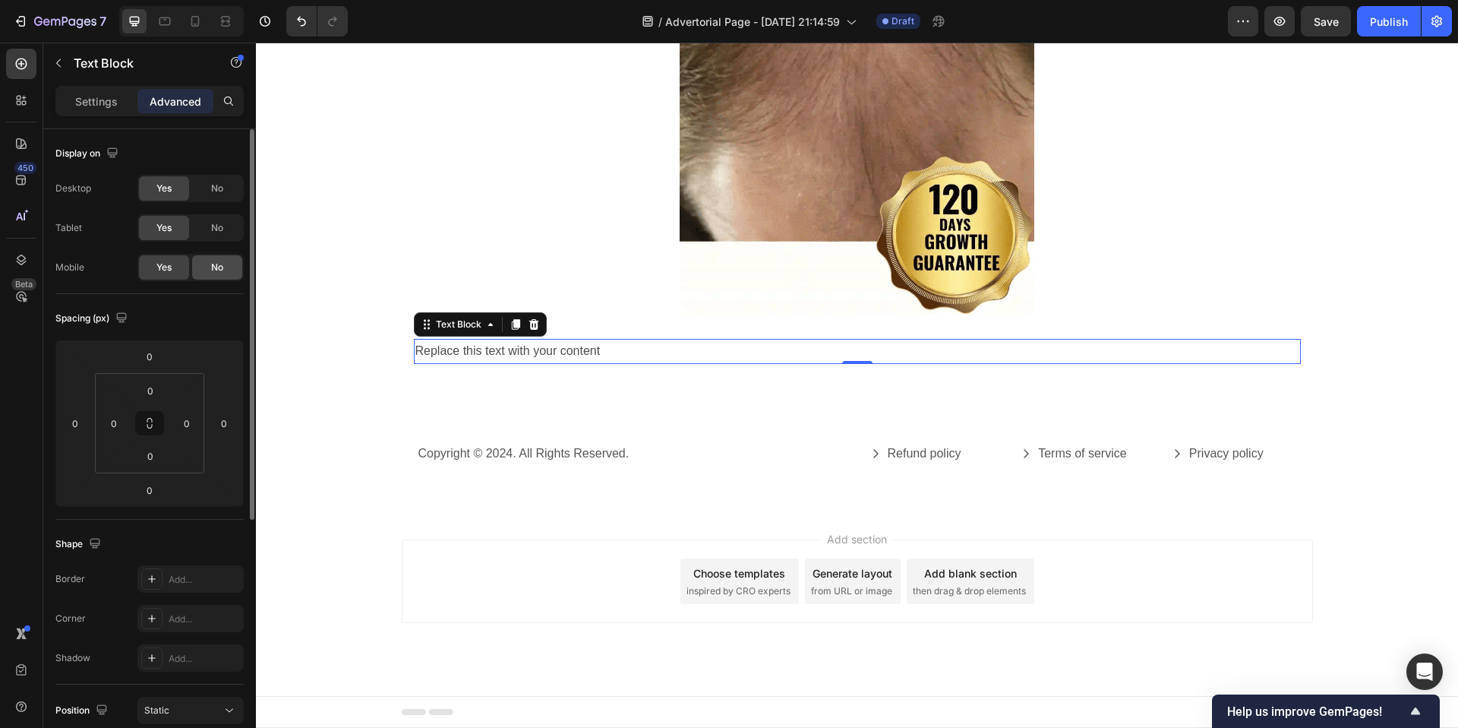
click at [220, 264] on span "No" at bounding box center [217, 268] width 12 height 14
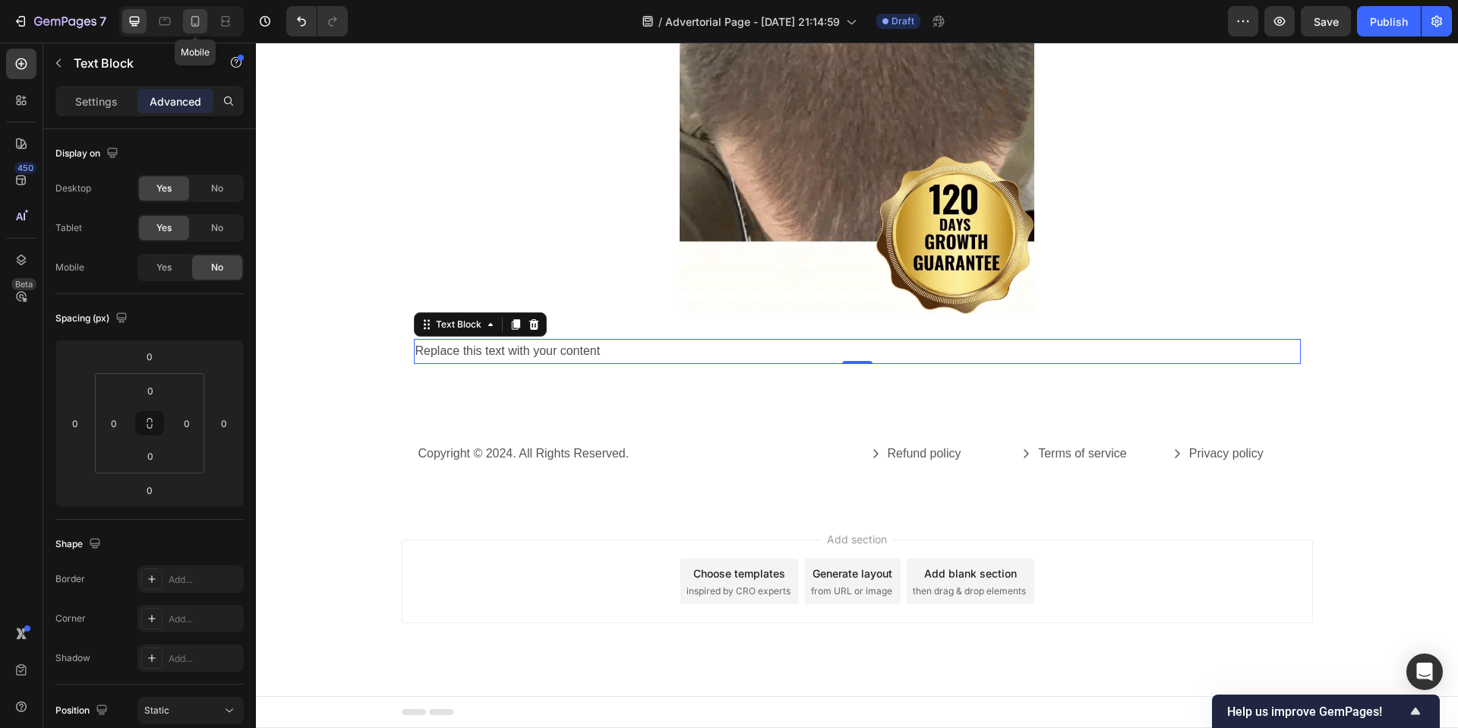
click at [197, 14] on icon at bounding box center [195, 21] width 15 height 15
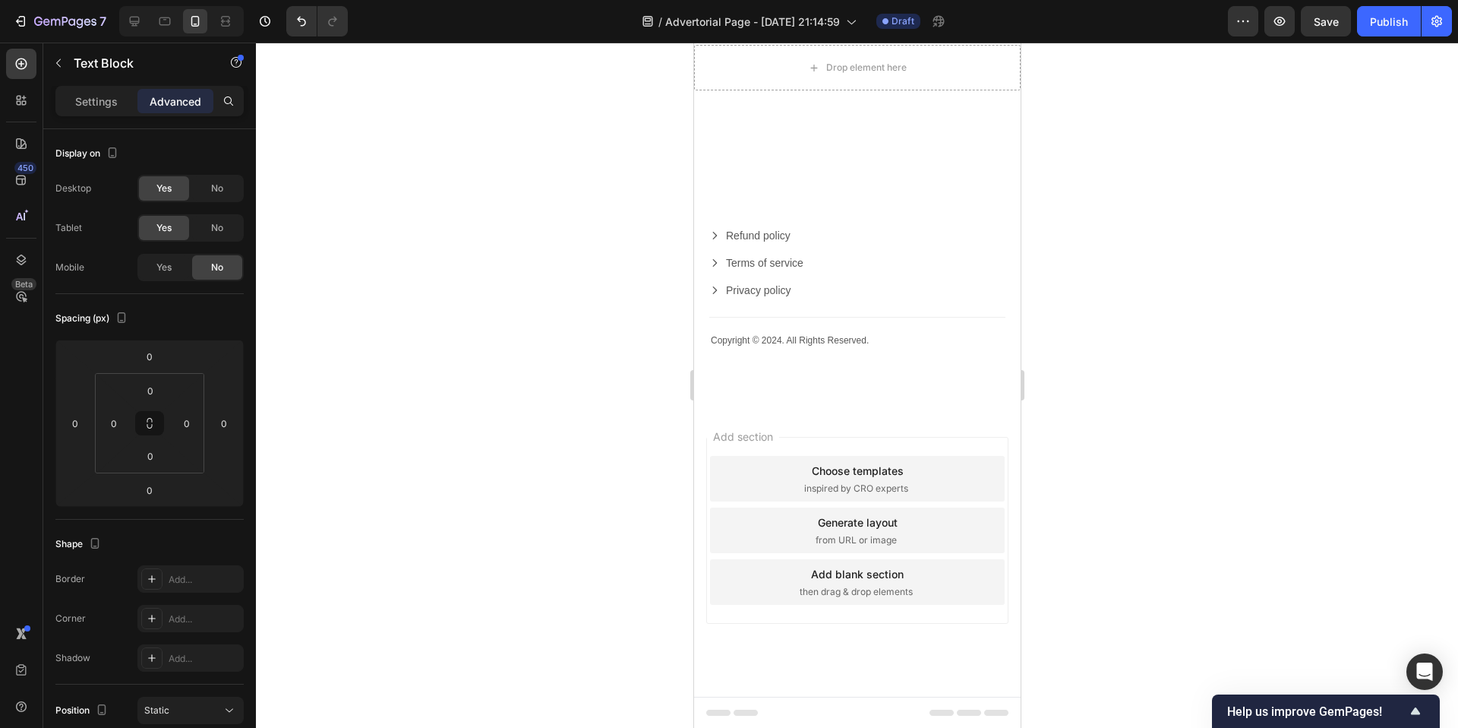
scroll to position [10080, 0]
click at [144, 25] on div at bounding box center [134, 21] width 24 height 24
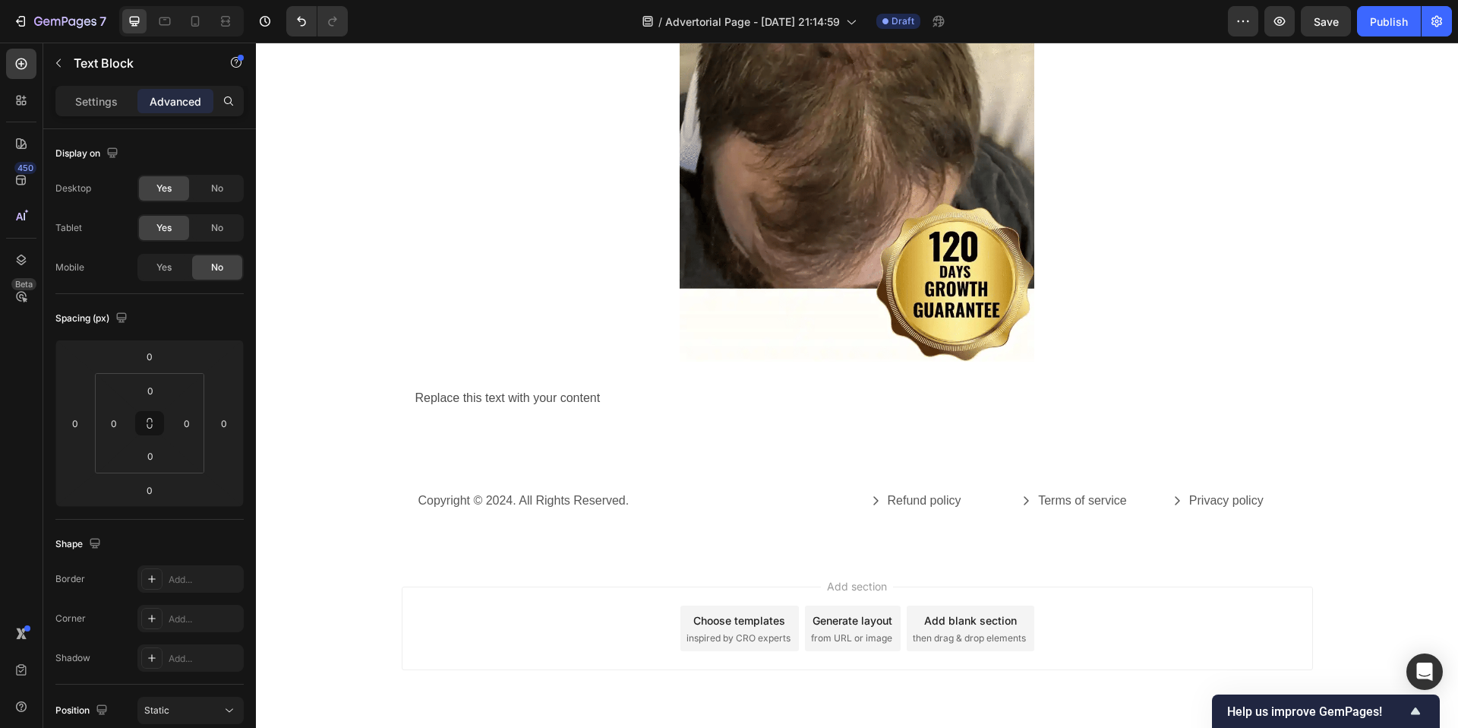
scroll to position [7951, 0]
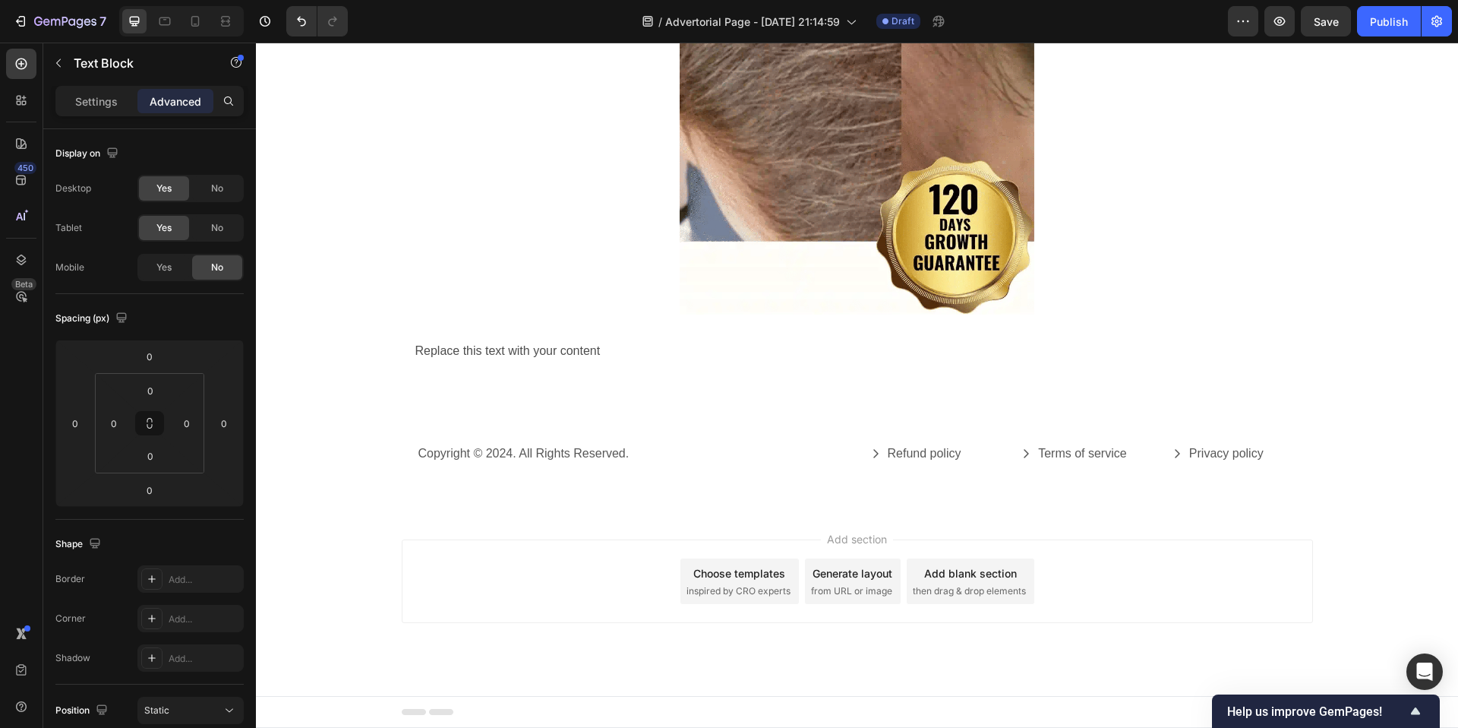
click at [625, 347] on div "Replace this text with your content" at bounding box center [857, 351] width 887 height 25
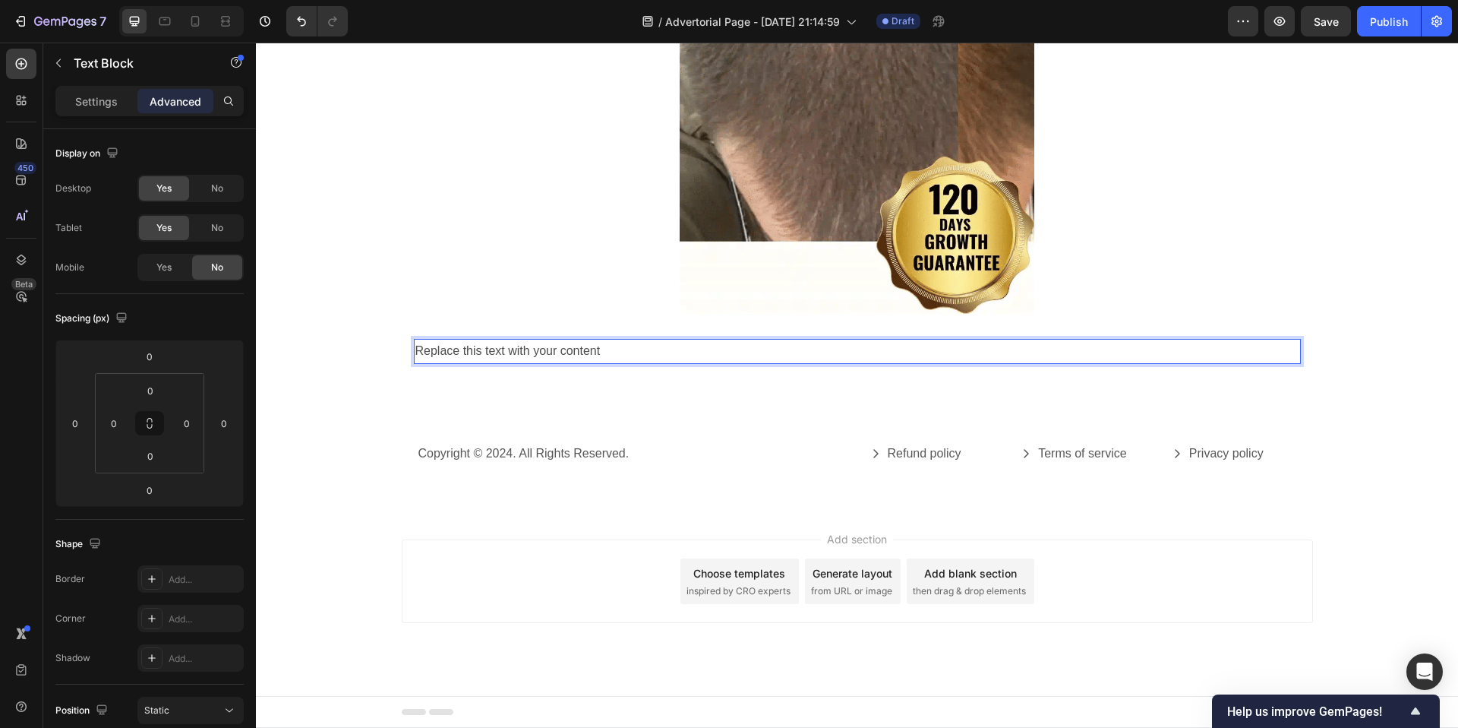
click at [625, 347] on p "Replace this text with your content" at bounding box center [857, 351] width 884 height 22
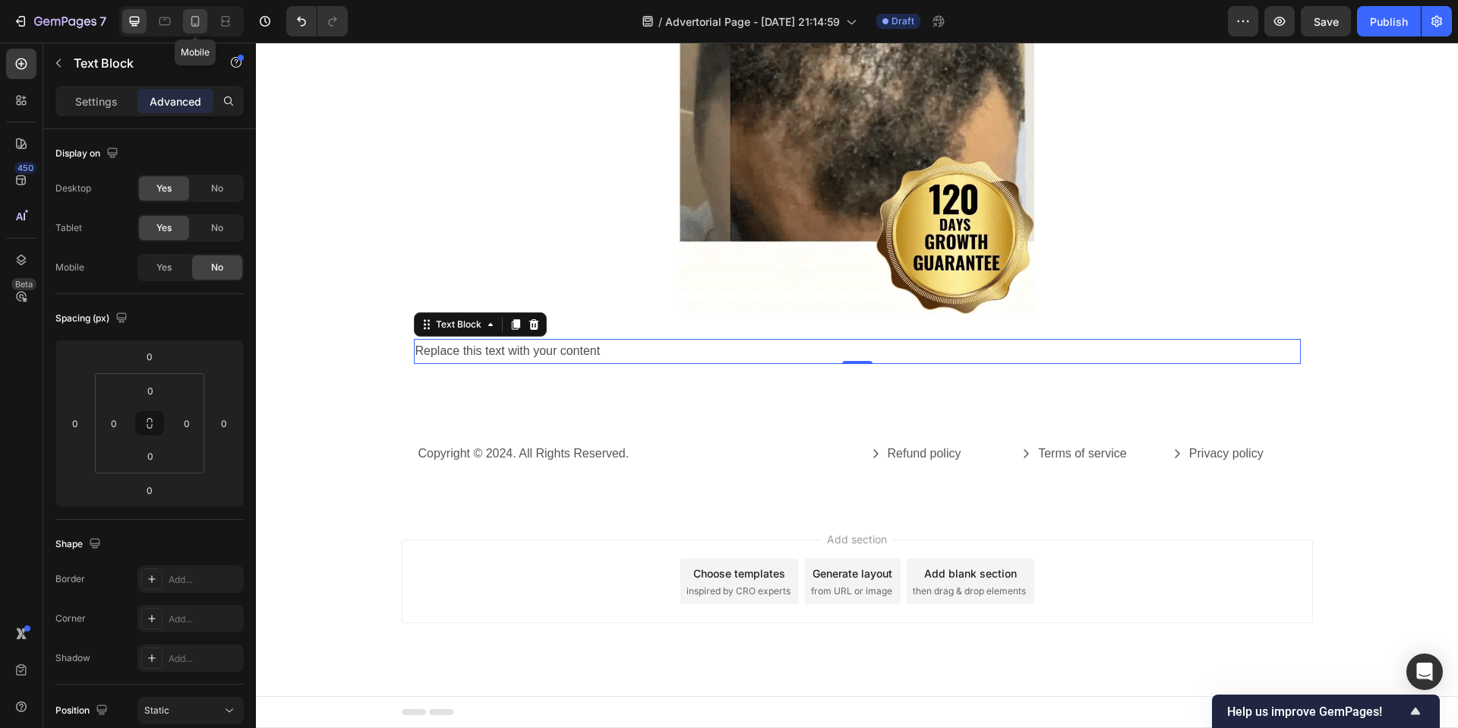
click at [195, 21] on icon at bounding box center [195, 21] width 15 height 15
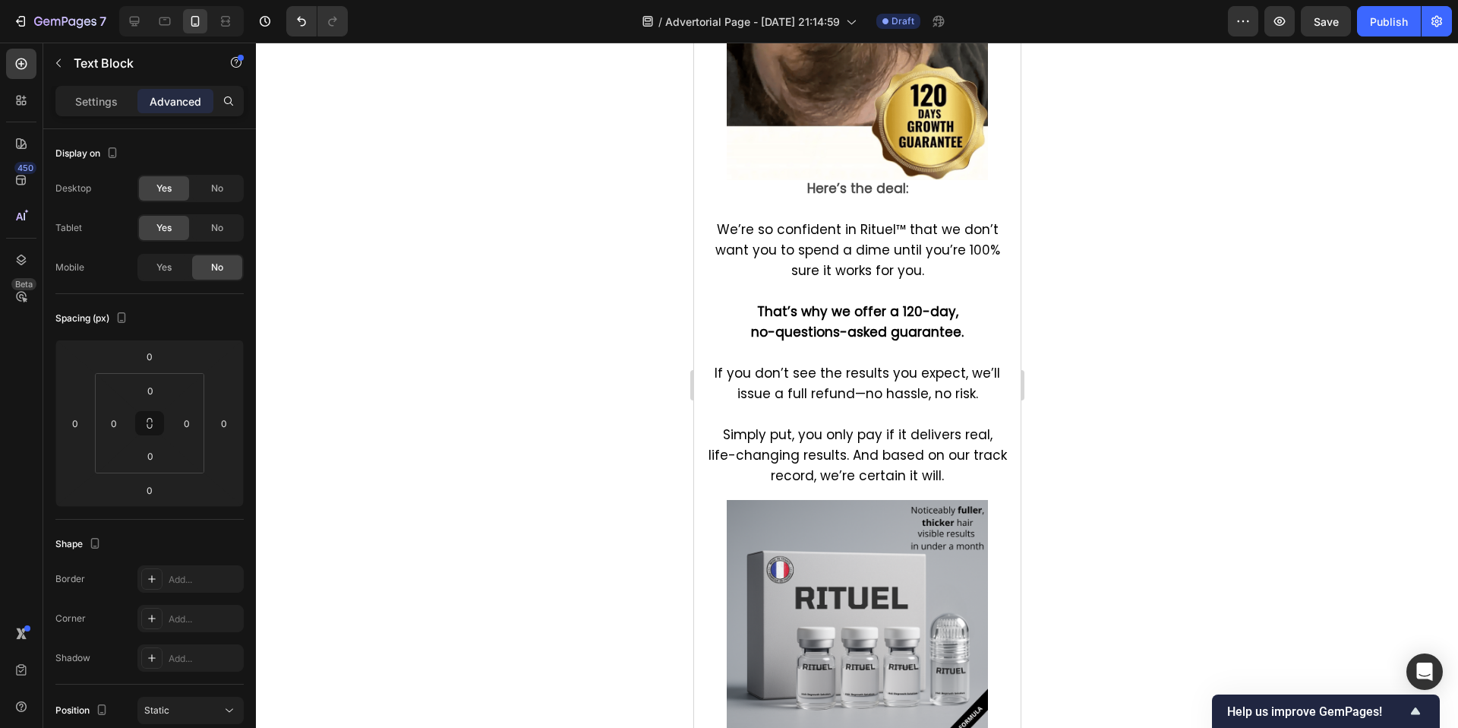
scroll to position [9030, 0]
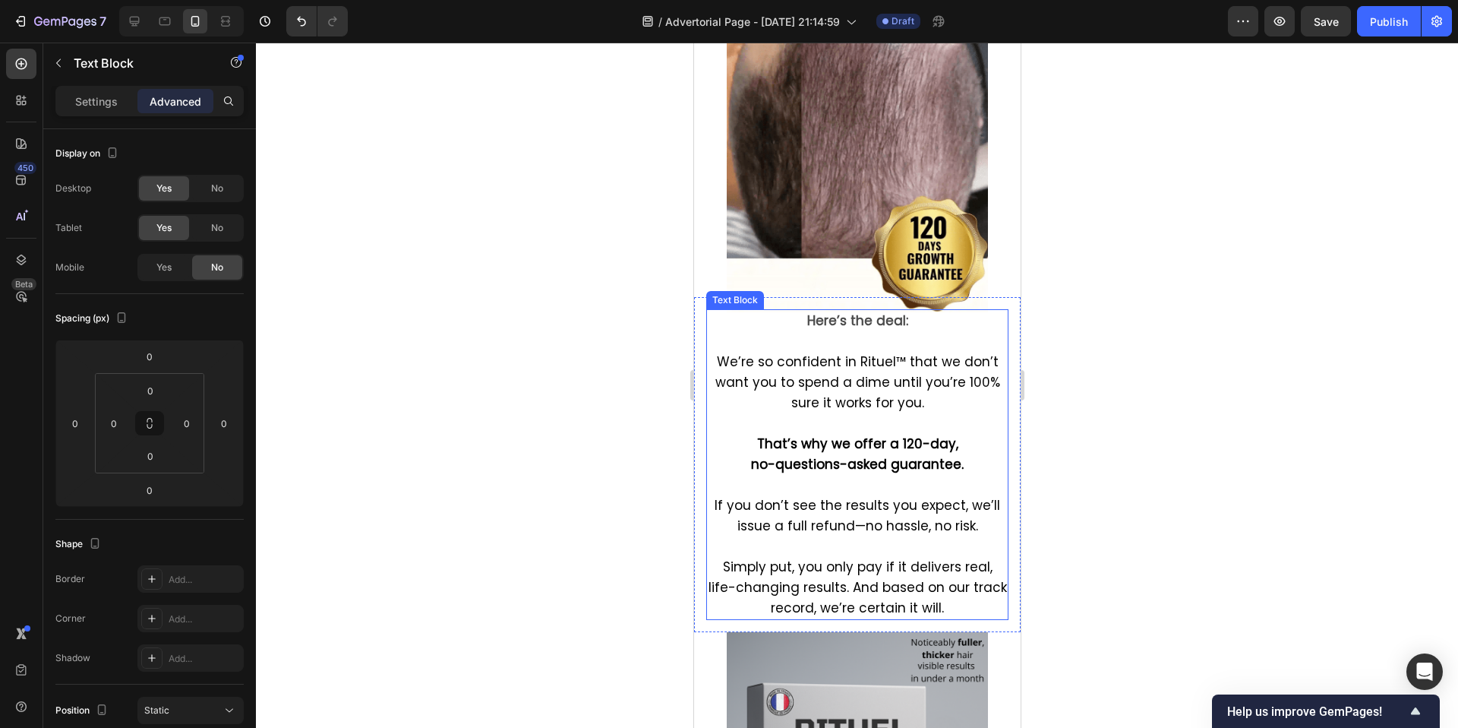
click at [847, 387] on span "We’re so confident in Rituel™ that we don’t want you to spend a dime until you’…" at bounding box center [857, 381] width 285 height 59
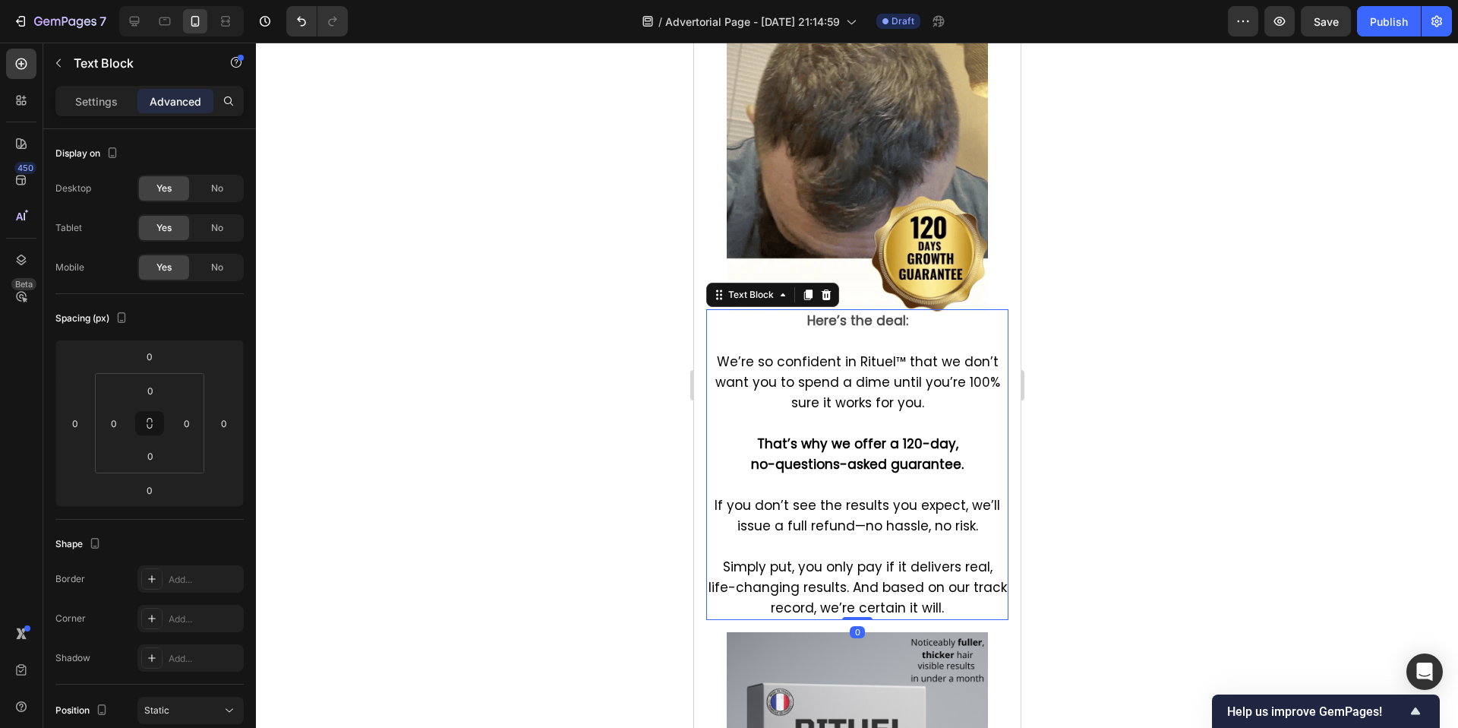
click at [847, 387] on span "We’re so confident in Rituel™ that we don’t want you to spend a dime until you’…" at bounding box center [857, 381] width 285 height 59
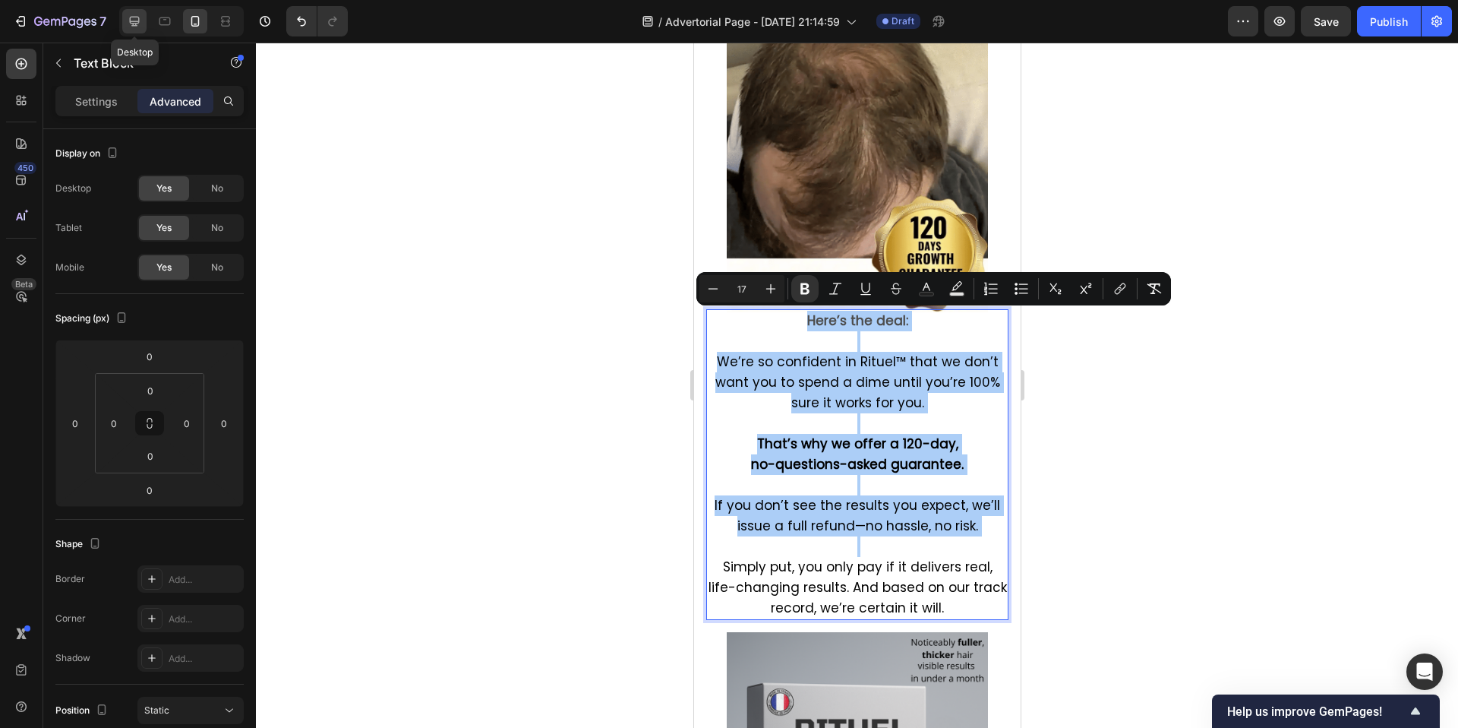
click at [141, 24] on icon at bounding box center [134, 21] width 15 height 15
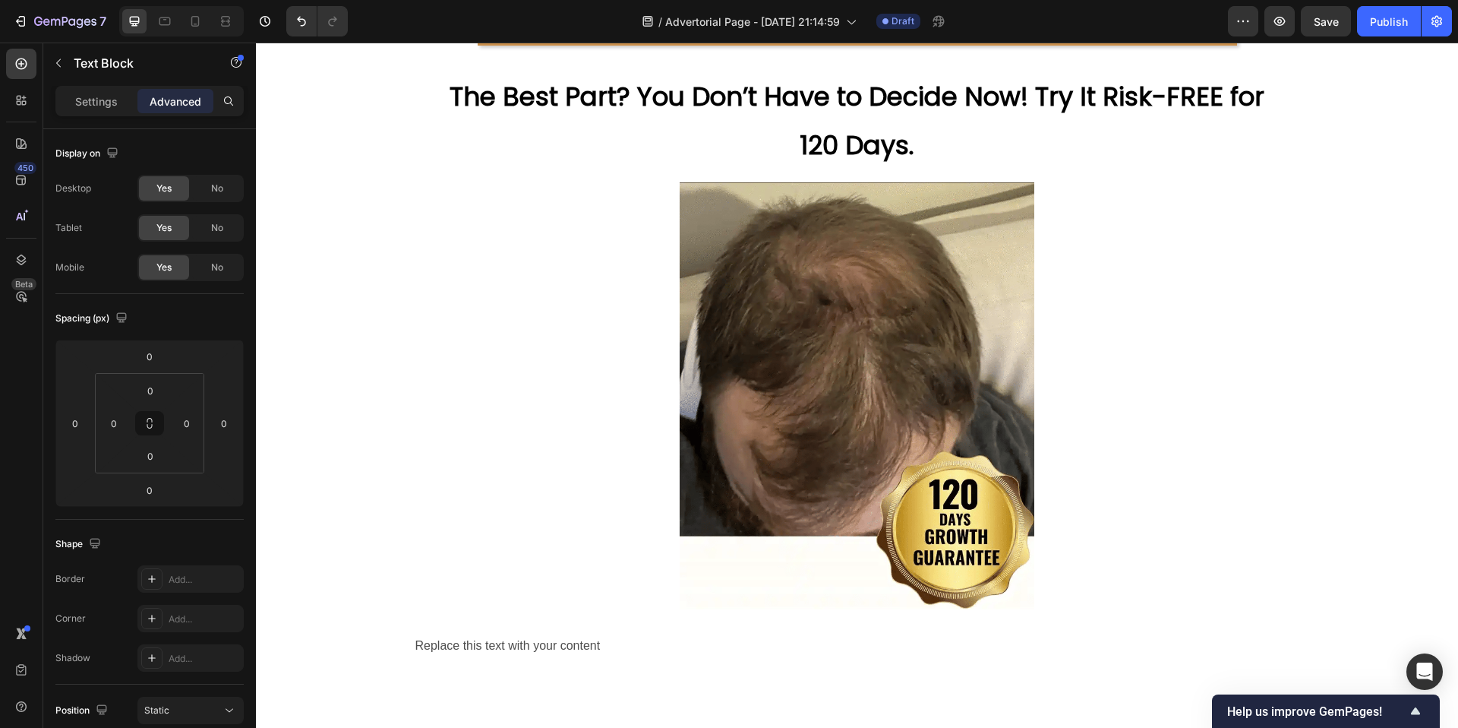
scroll to position [7951, 0]
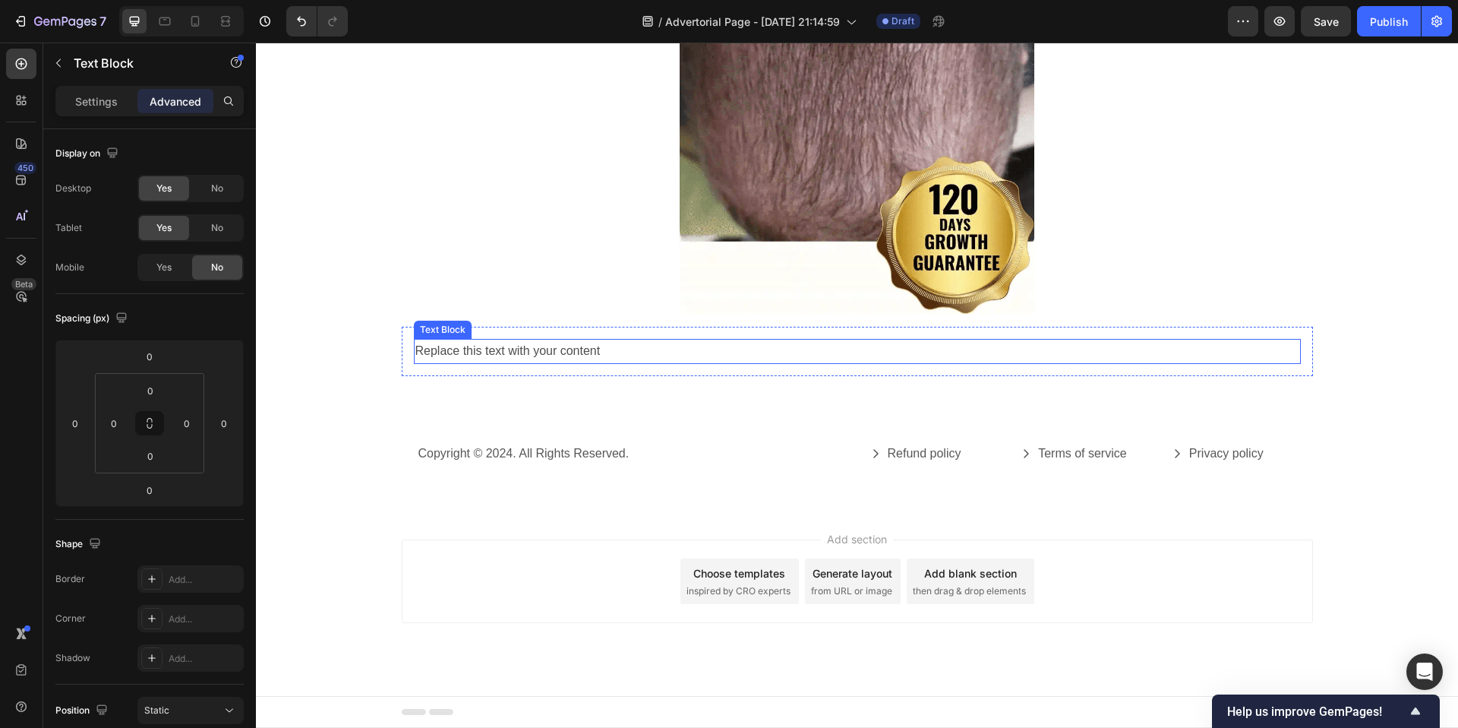
click at [755, 355] on div "Replace this text with your content" at bounding box center [857, 351] width 887 height 25
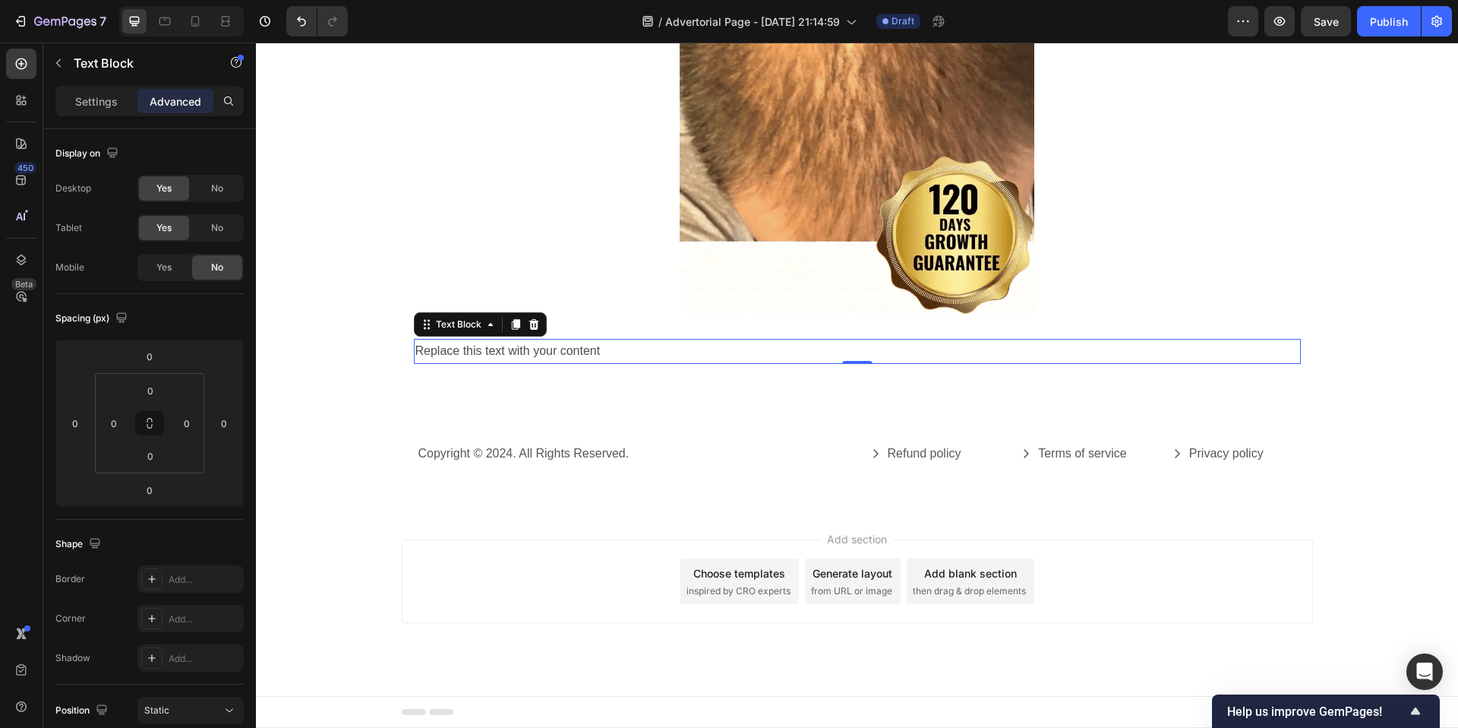
click at [755, 355] on div "Replace this text with your content" at bounding box center [857, 351] width 887 height 25
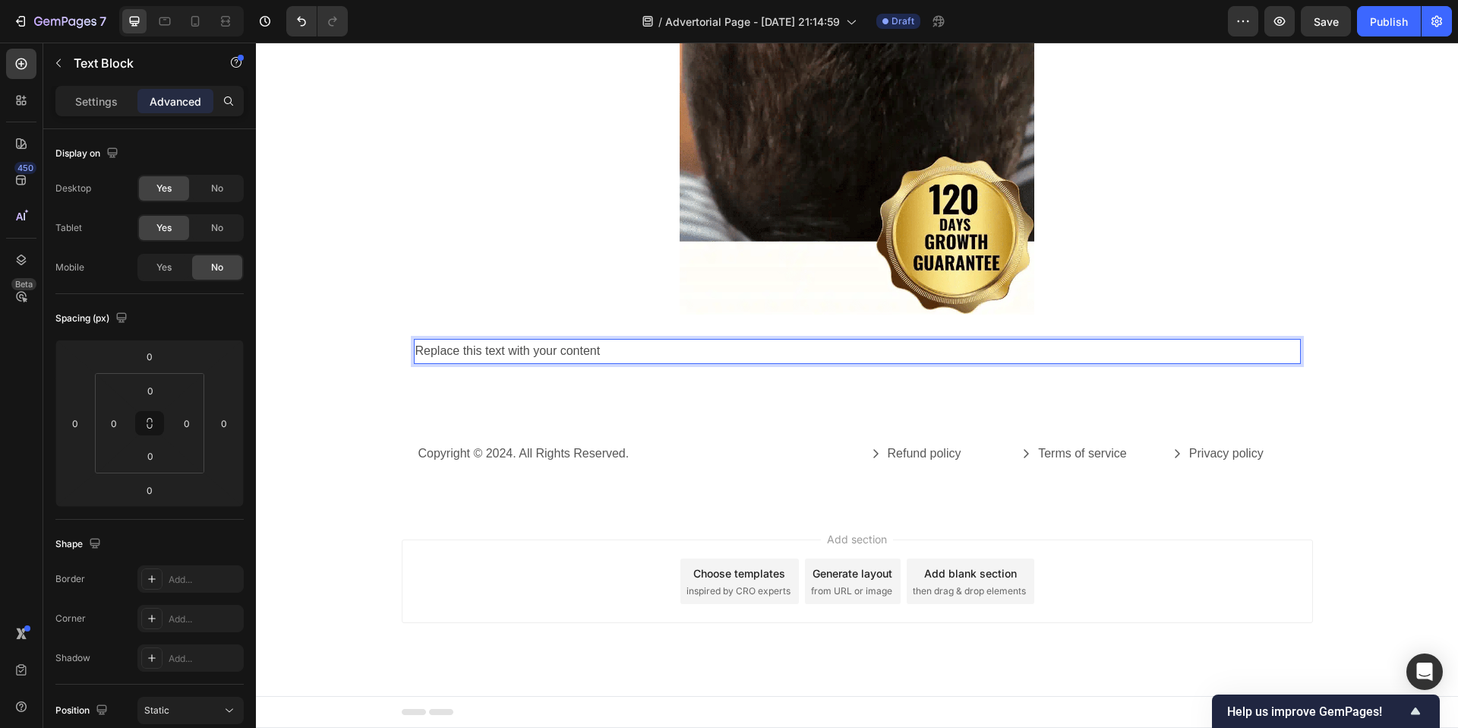
click at [755, 355] on p "Replace this text with your content" at bounding box center [857, 351] width 884 height 22
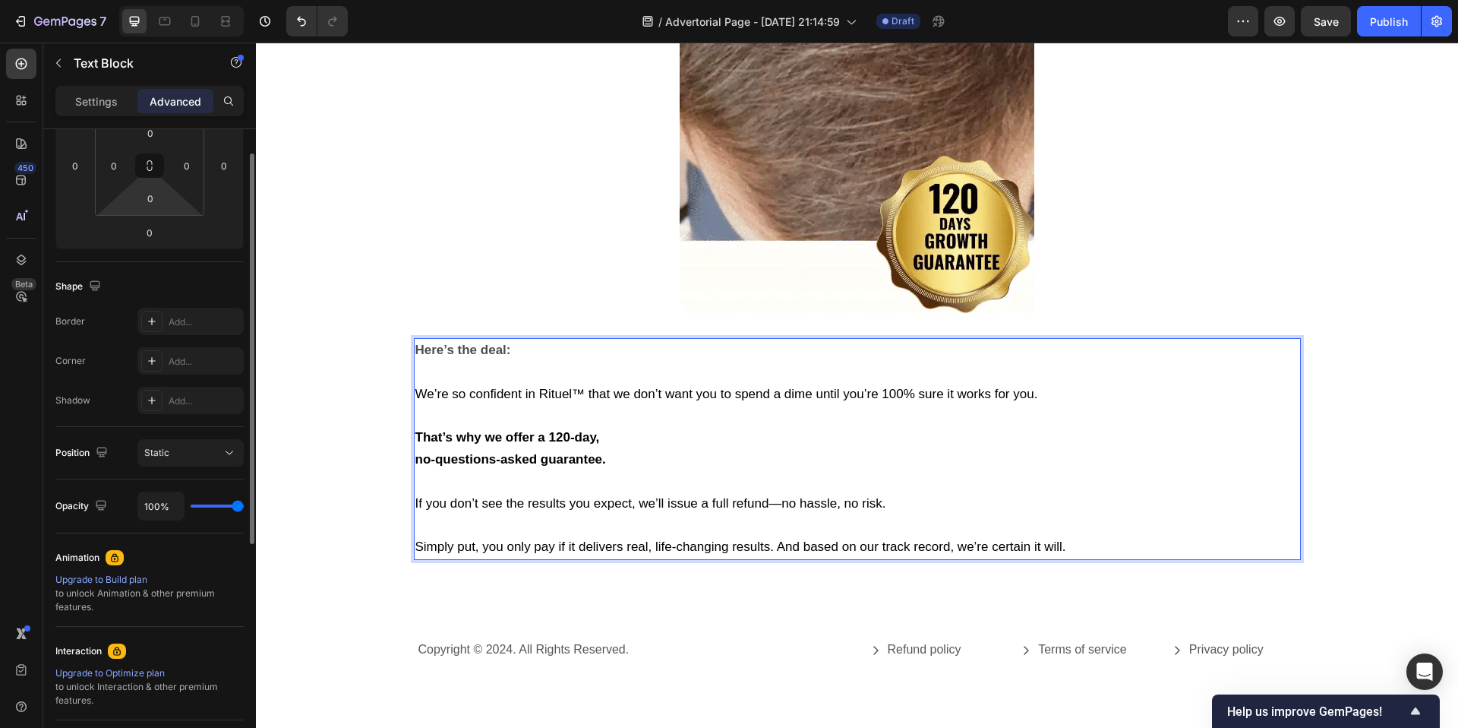
scroll to position [412, 0]
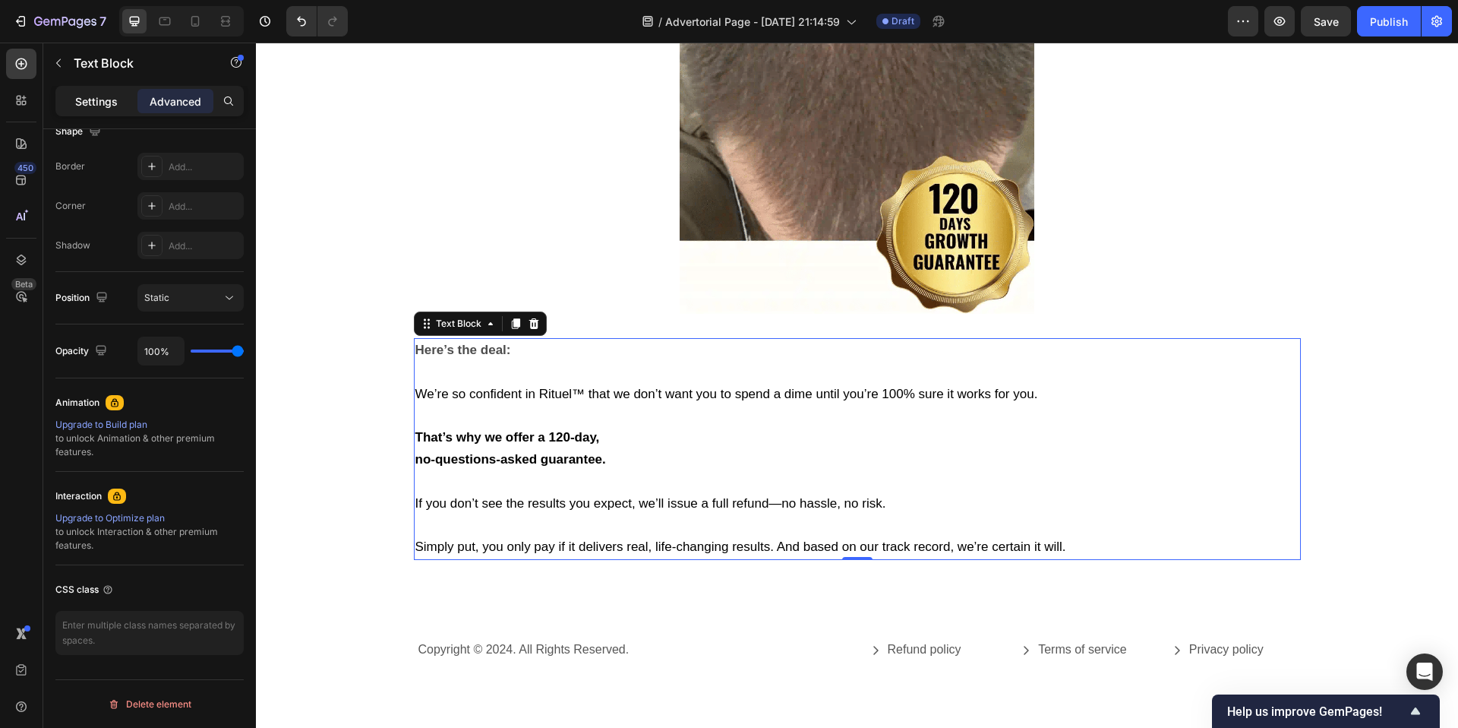
click at [96, 94] on p "Settings" at bounding box center [96, 101] width 43 height 16
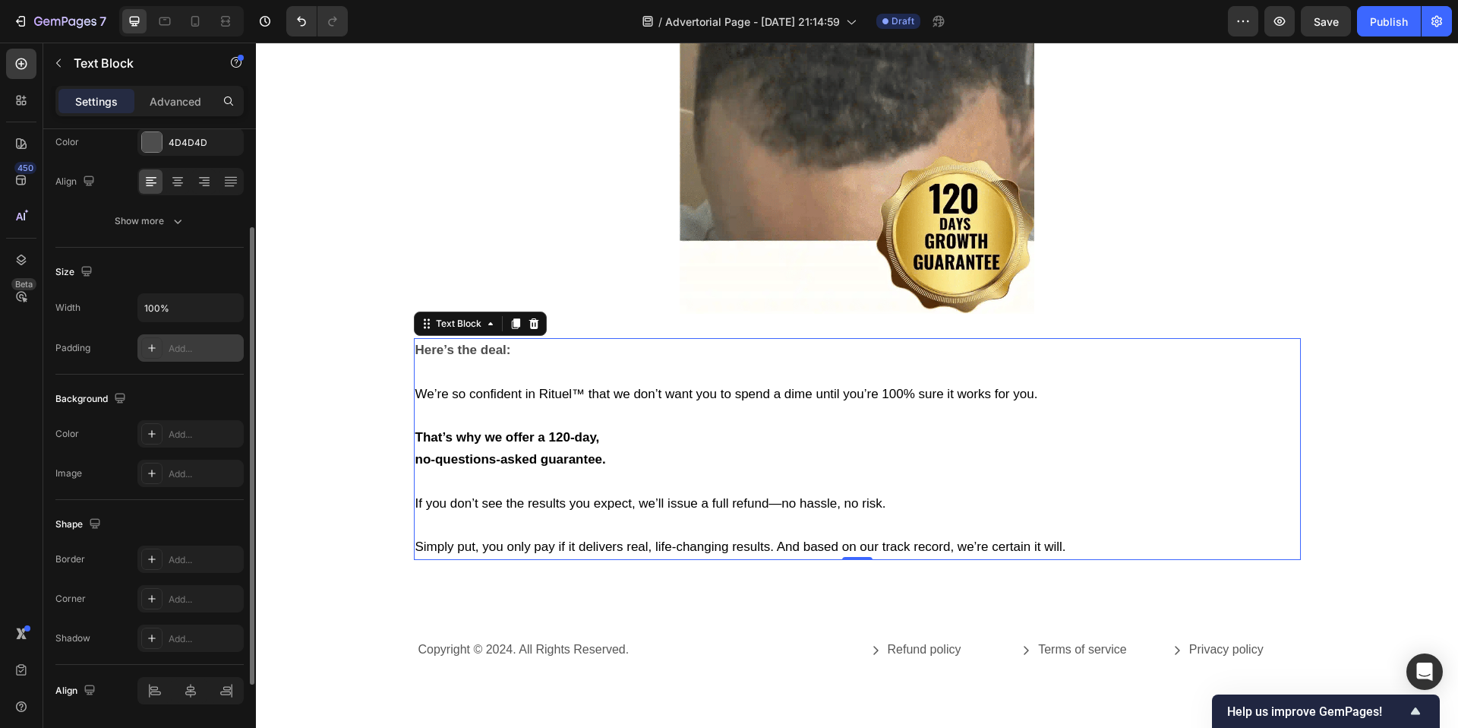
scroll to position [129, 0]
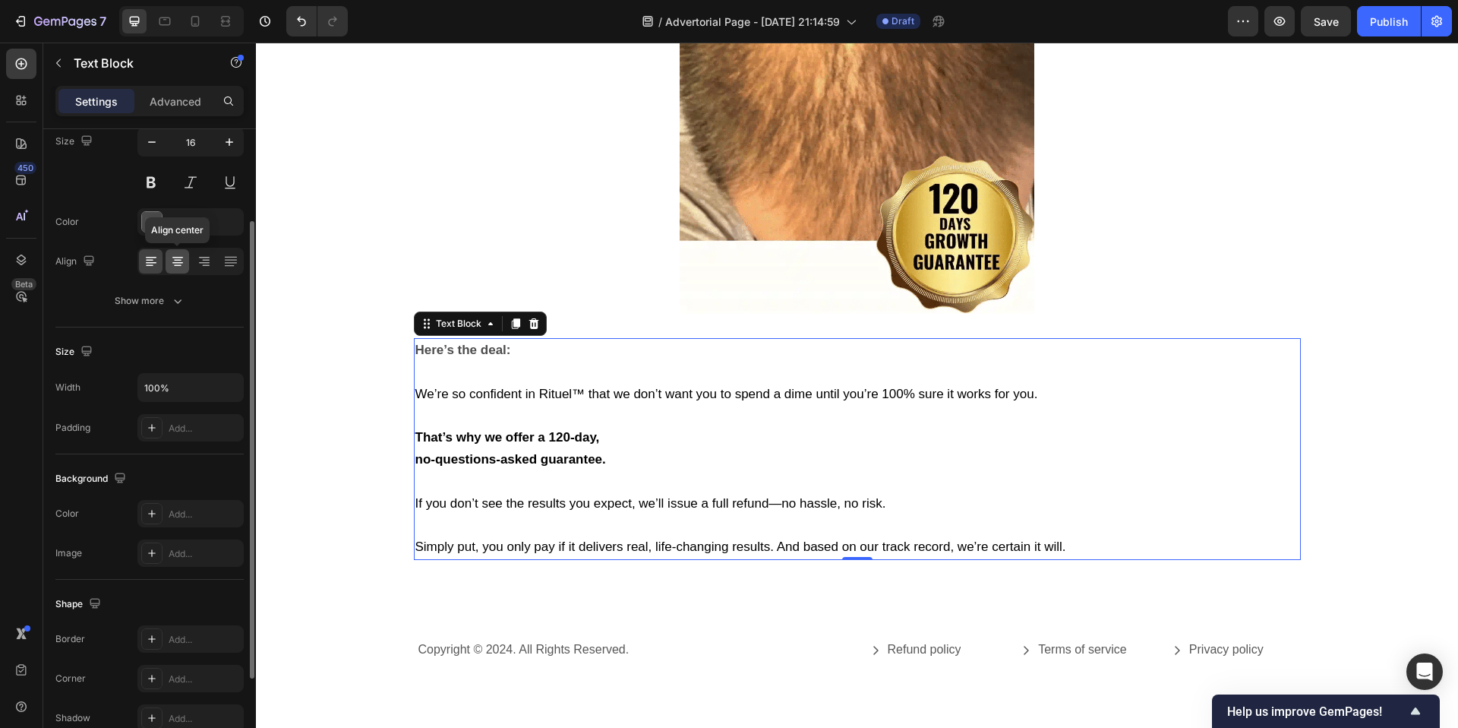
click at [178, 266] on icon at bounding box center [177, 261] width 15 height 15
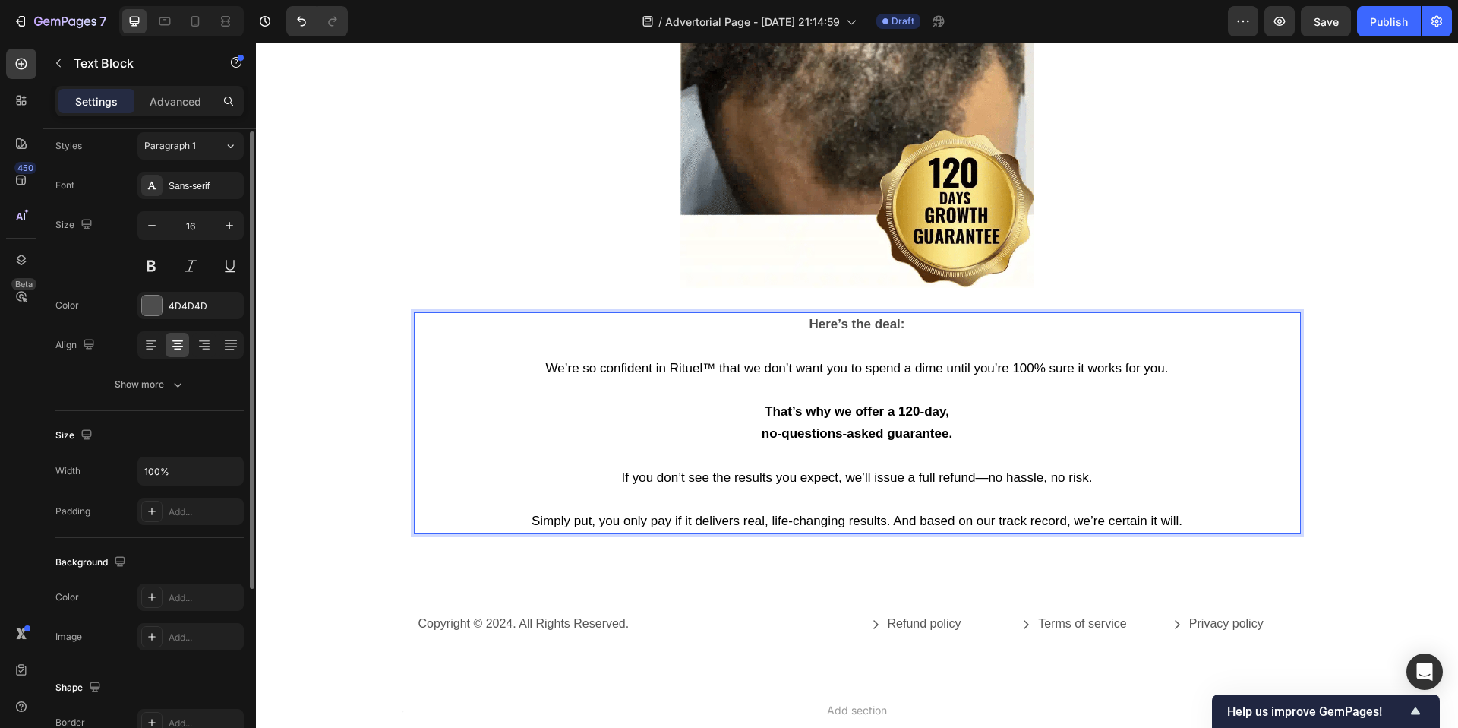
scroll to position [28, 0]
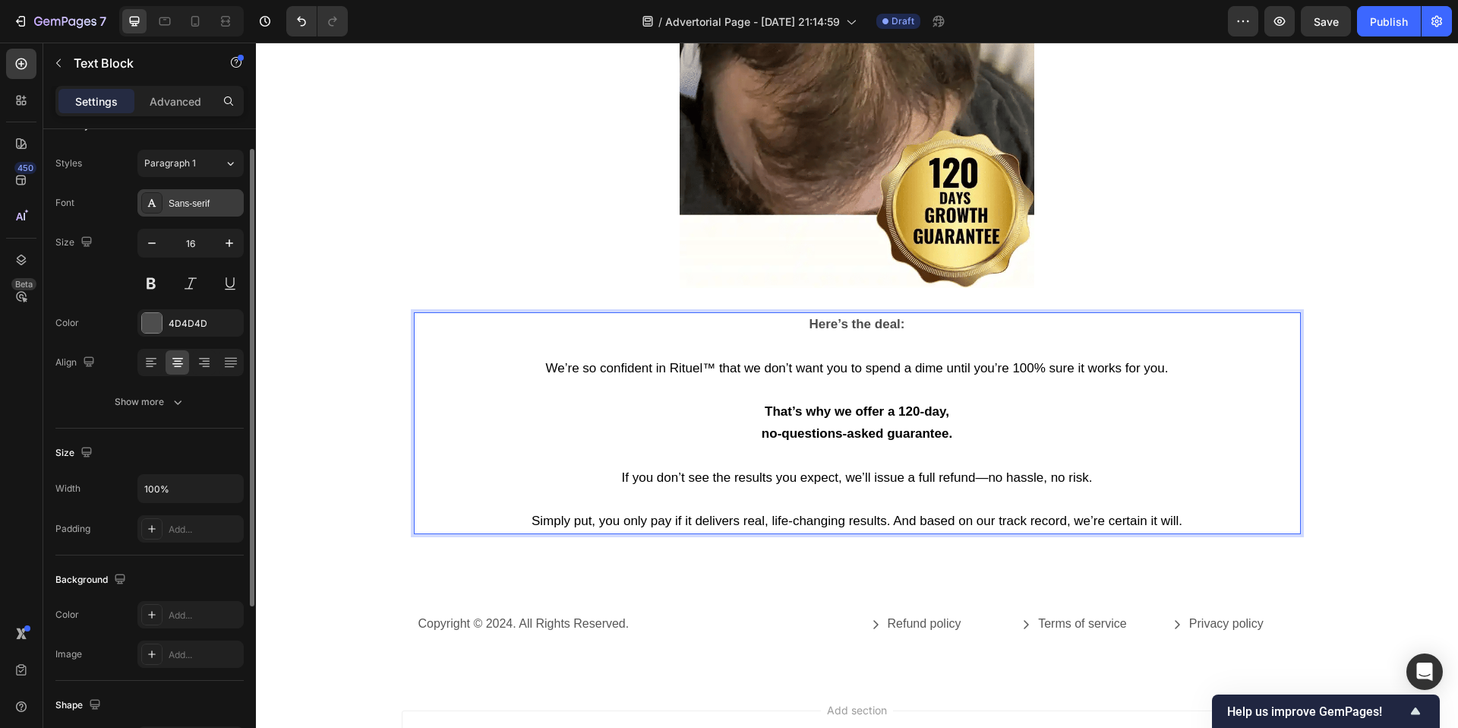
click at [194, 207] on div "Sans-serif" at bounding box center [204, 204] width 71 height 14
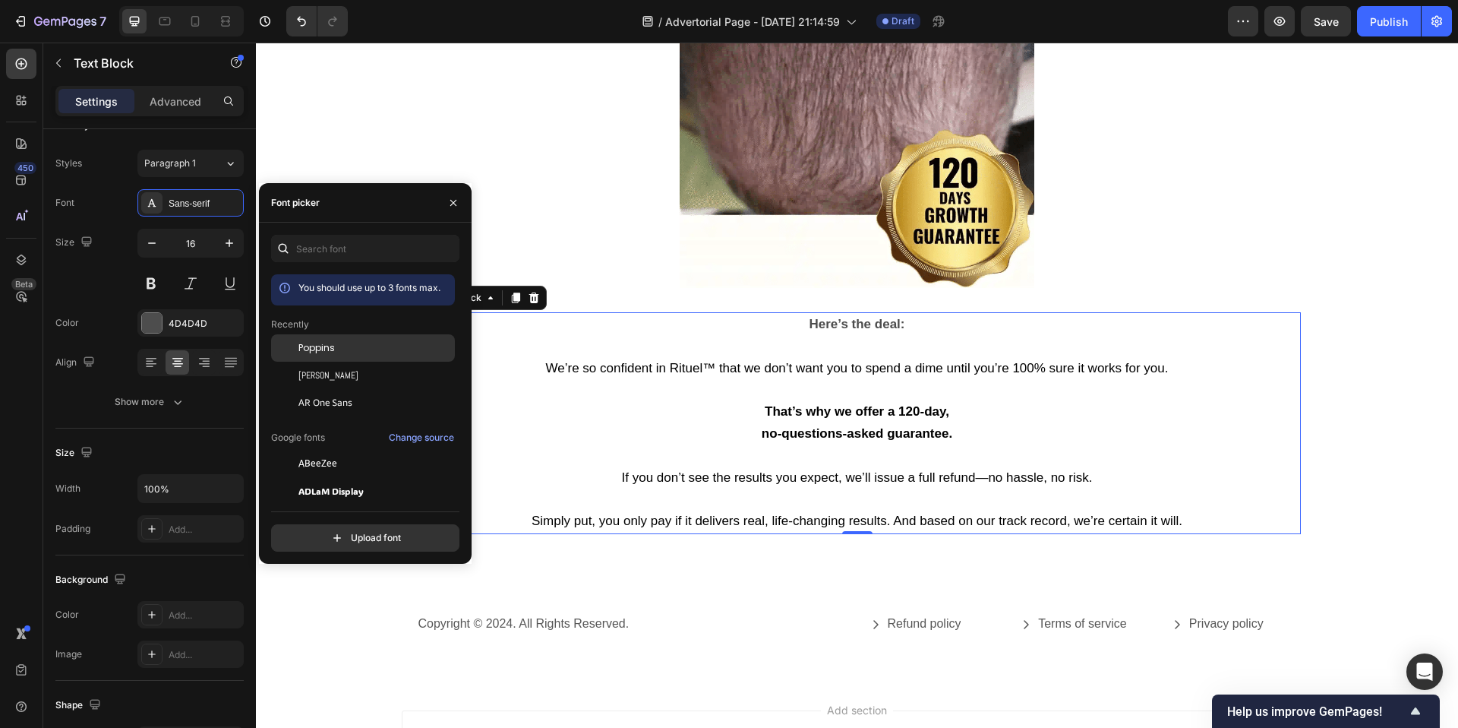
click at [351, 345] on div "Poppins" at bounding box center [374, 348] width 153 height 14
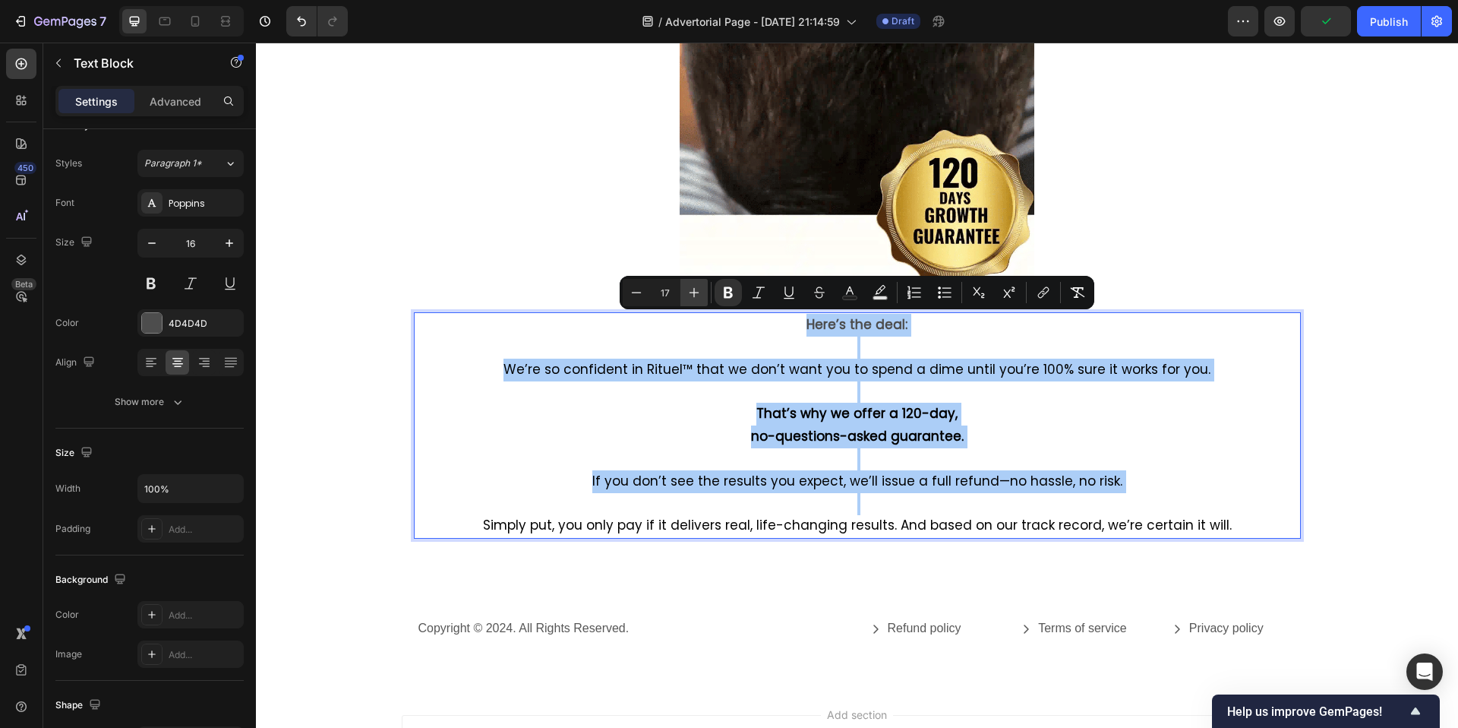
click at [695, 298] on icon "Editor contextual toolbar" at bounding box center [694, 292] width 15 height 15
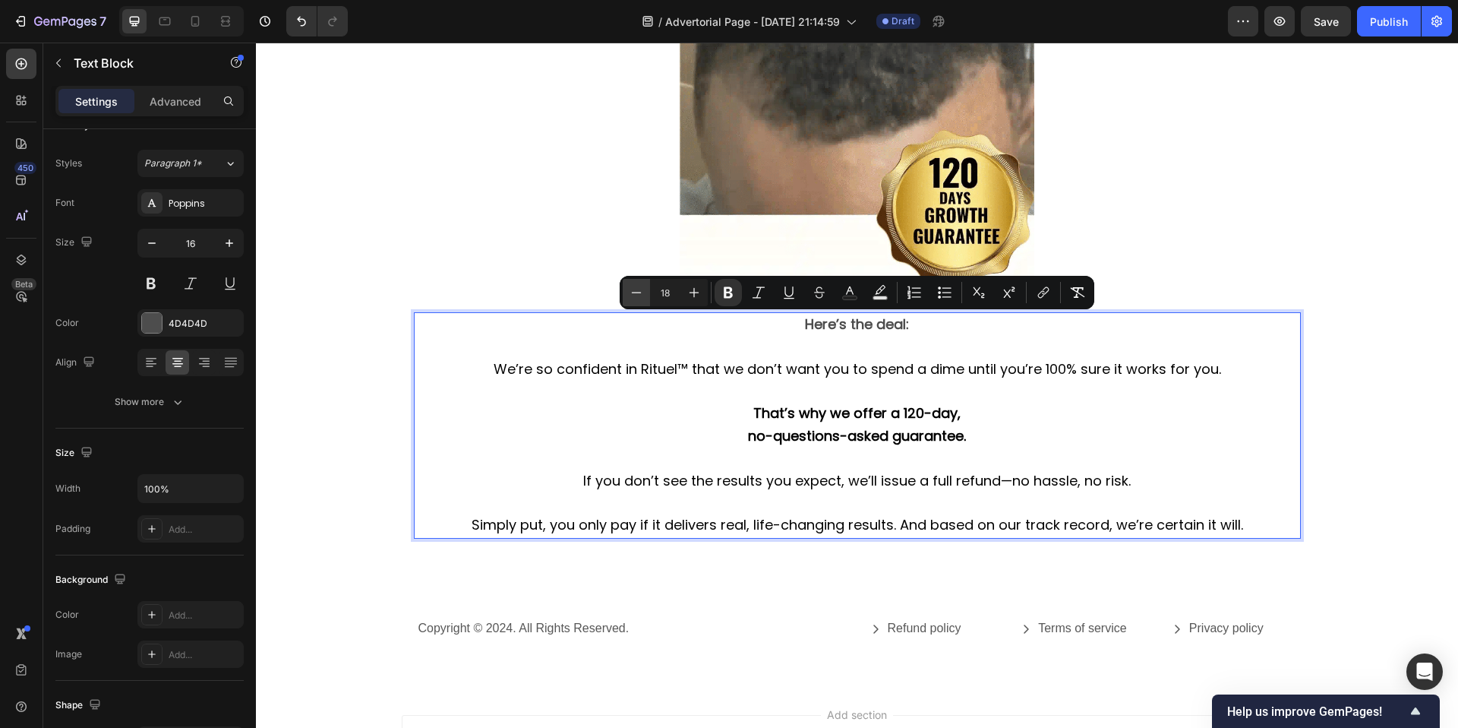
click at [641, 293] on icon "Editor contextual toolbar" at bounding box center [636, 292] width 15 height 15
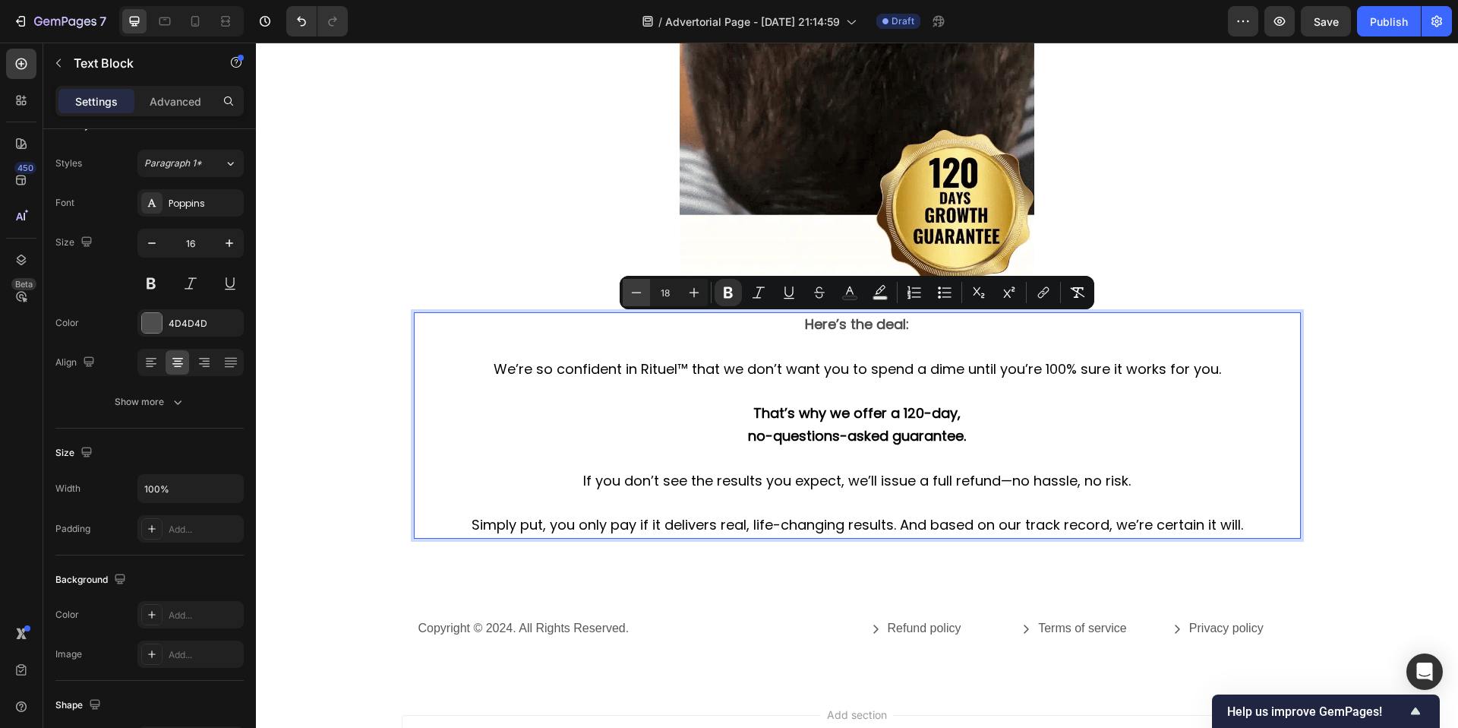
type input "17"
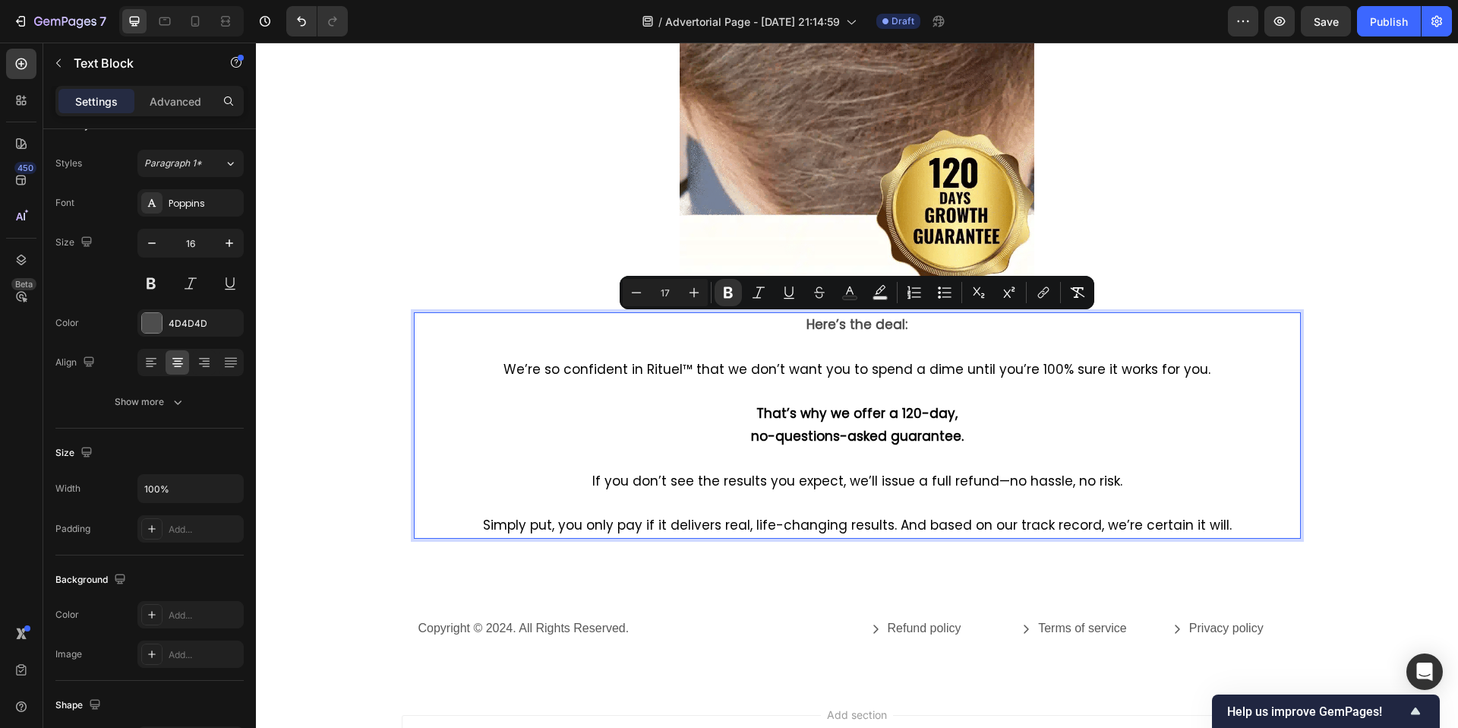
click at [751, 424] on p "That’s why we offer a 120-day," at bounding box center [857, 414] width 884 height 23
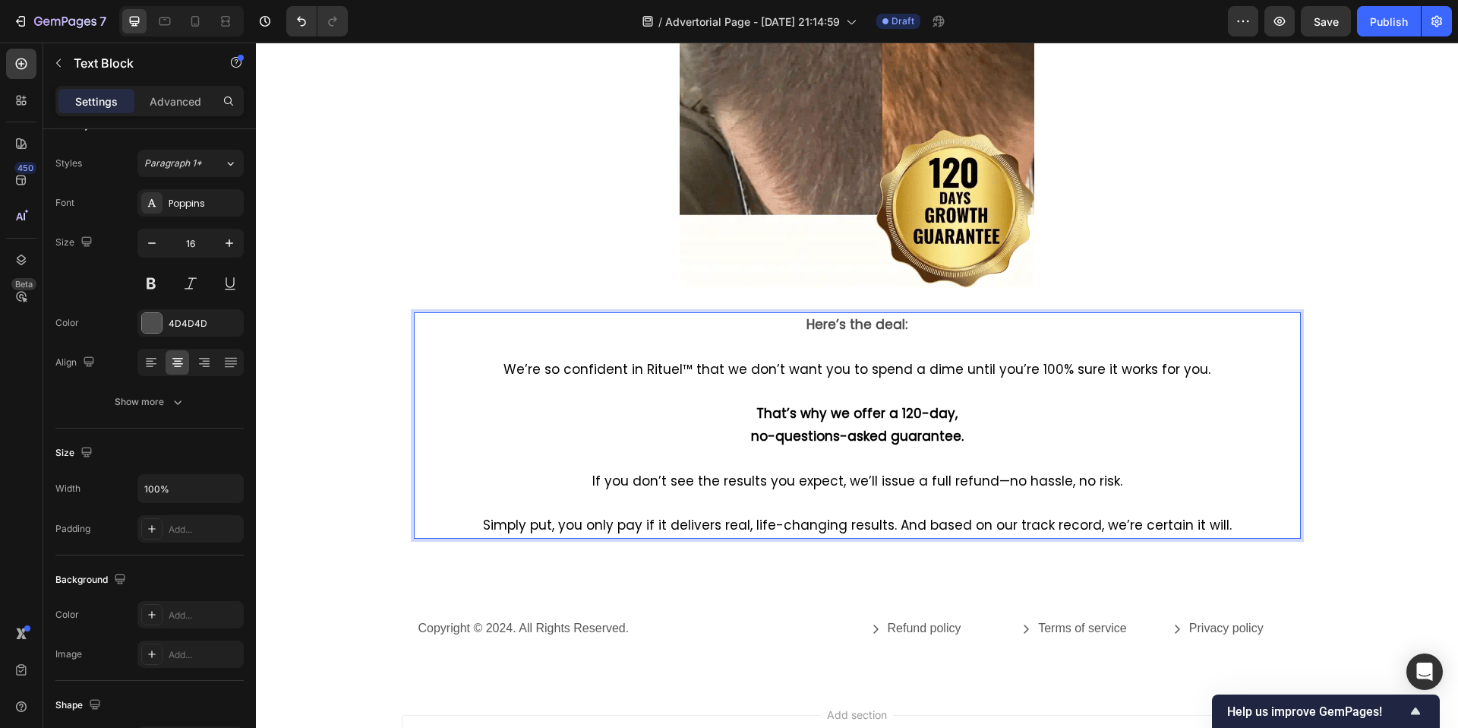
click at [196, 36] on div "7 / Advertorial Page - [DATE] 21:14:59 Draft Preview Save Publish" at bounding box center [729, 21] width 1458 height 43
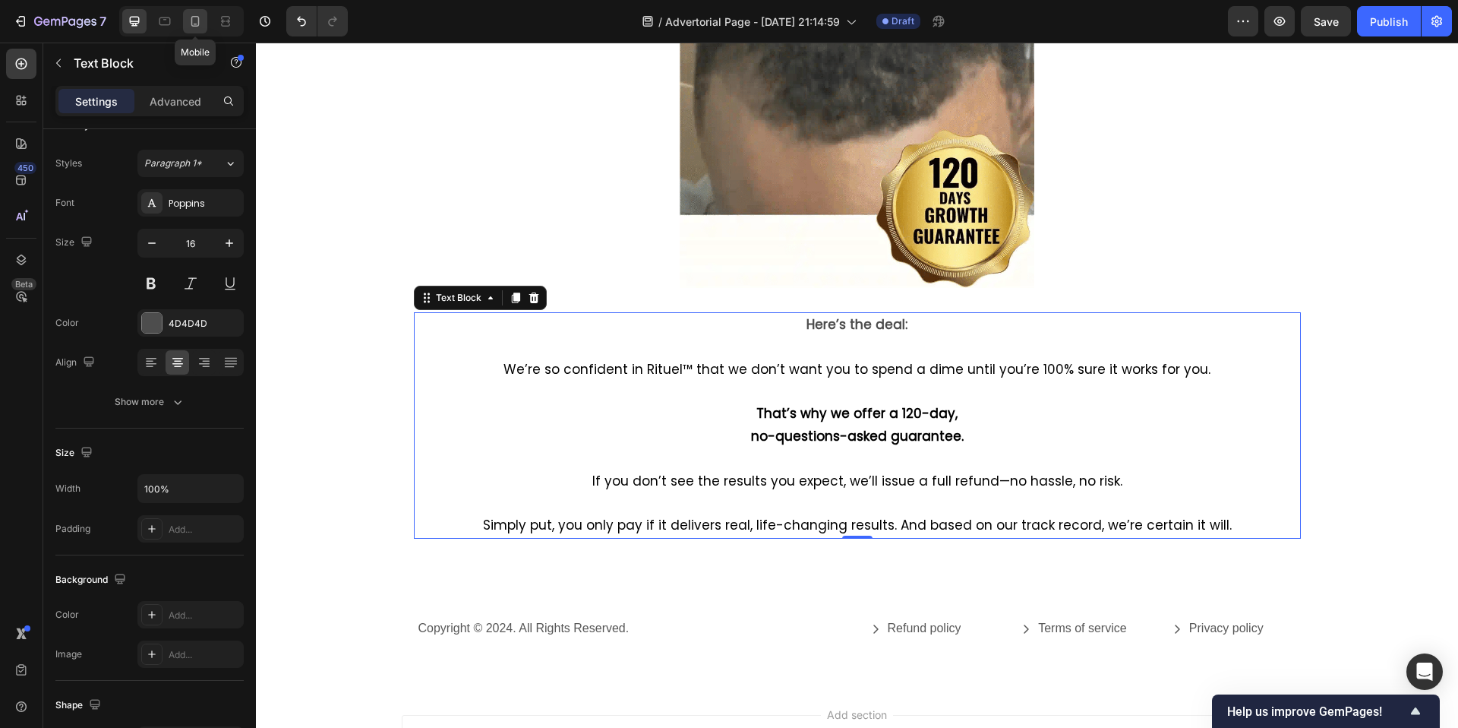
click at [196, 27] on icon at bounding box center [195, 21] width 15 height 15
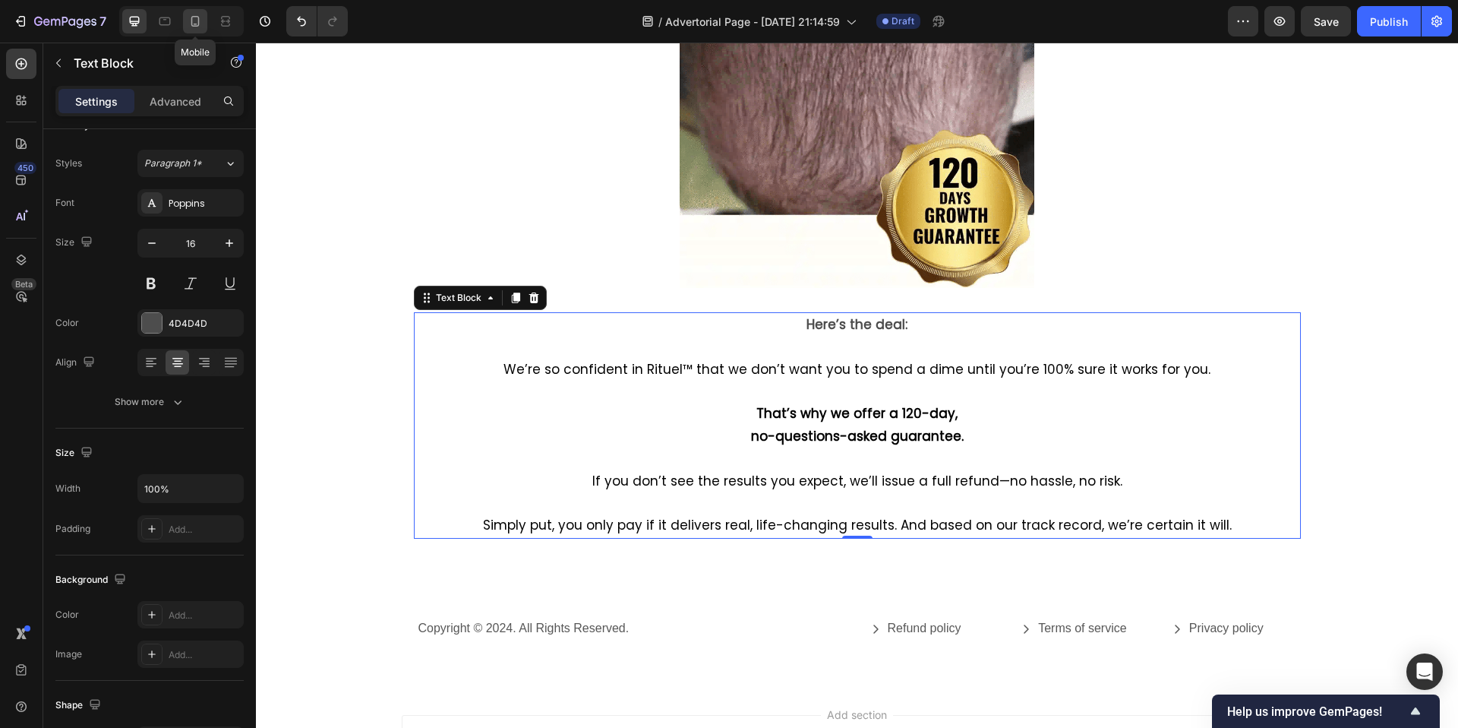
type input "14"
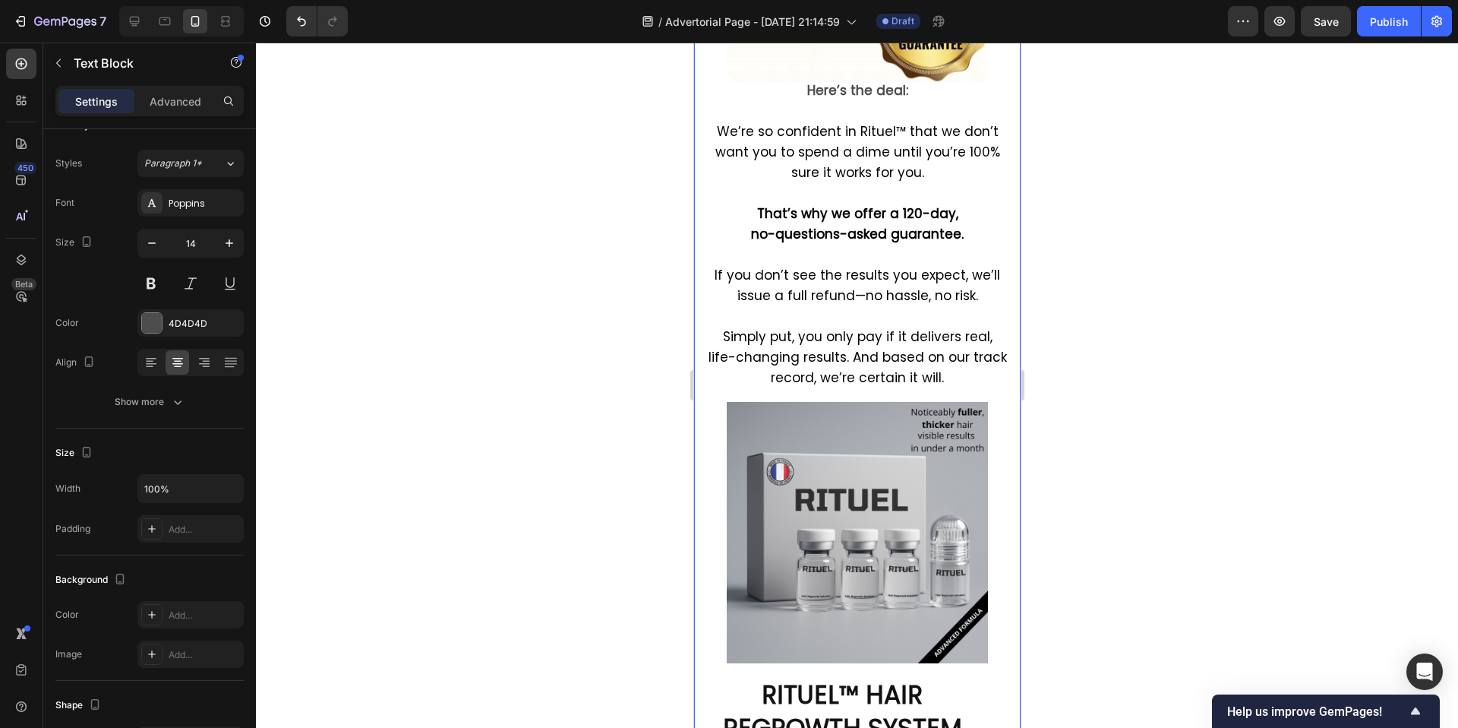
scroll to position [9619, 0]
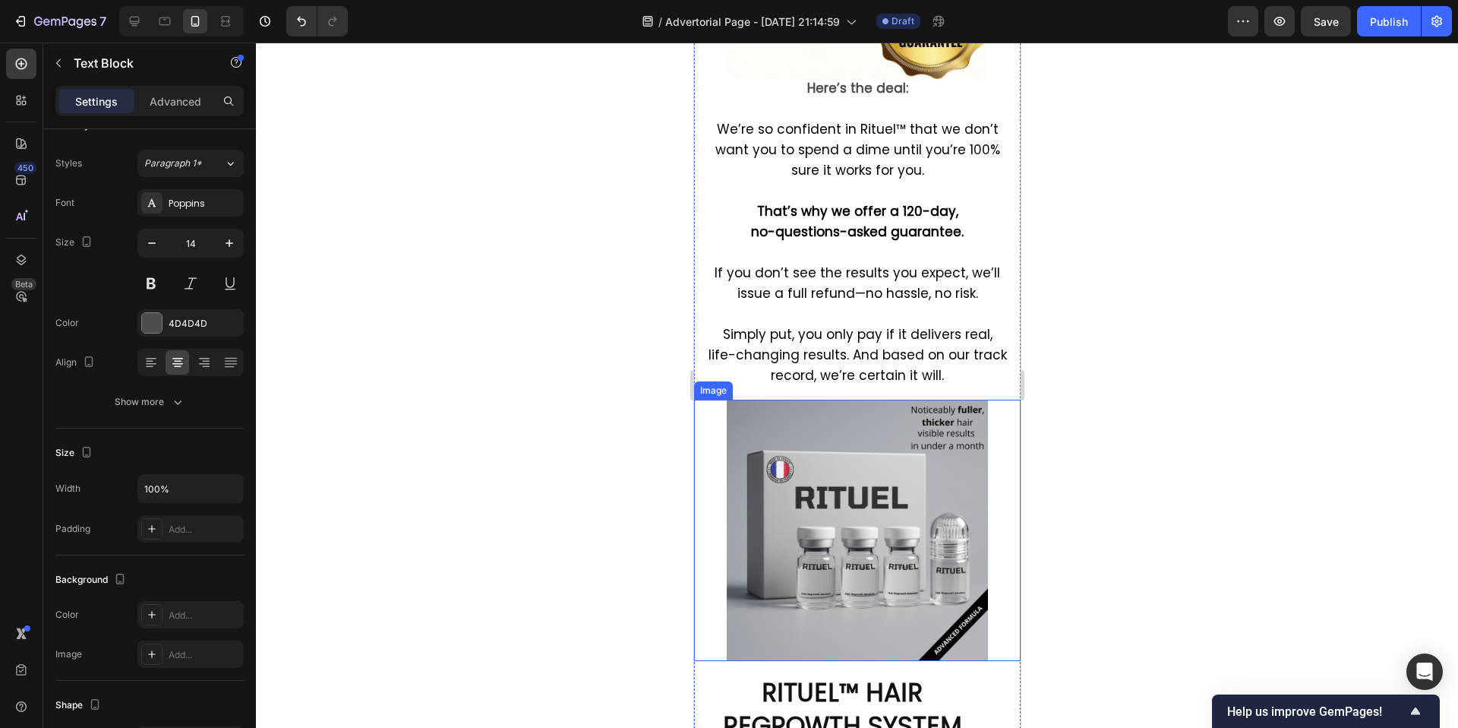
click at [798, 424] on img at bounding box center [856, 530] width 261 height 261
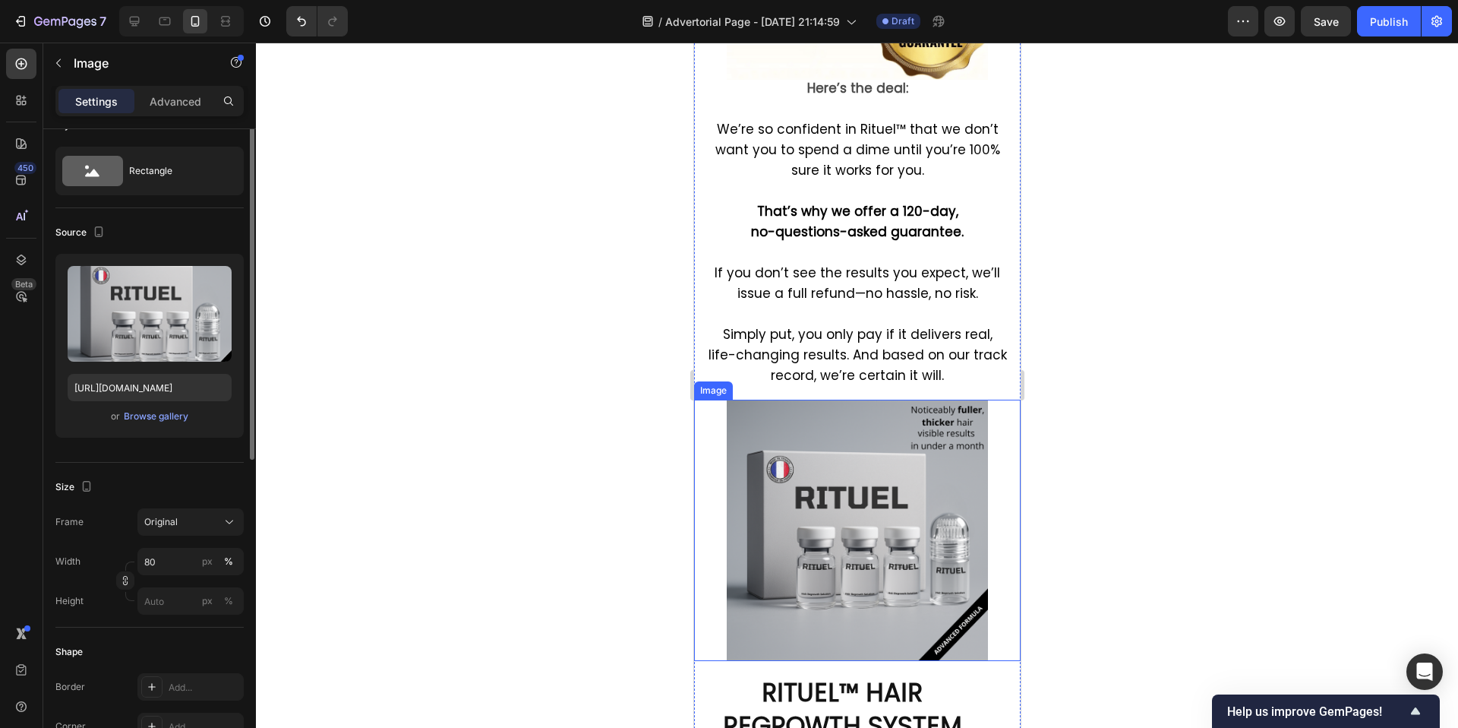
scroll to position [0, 0]
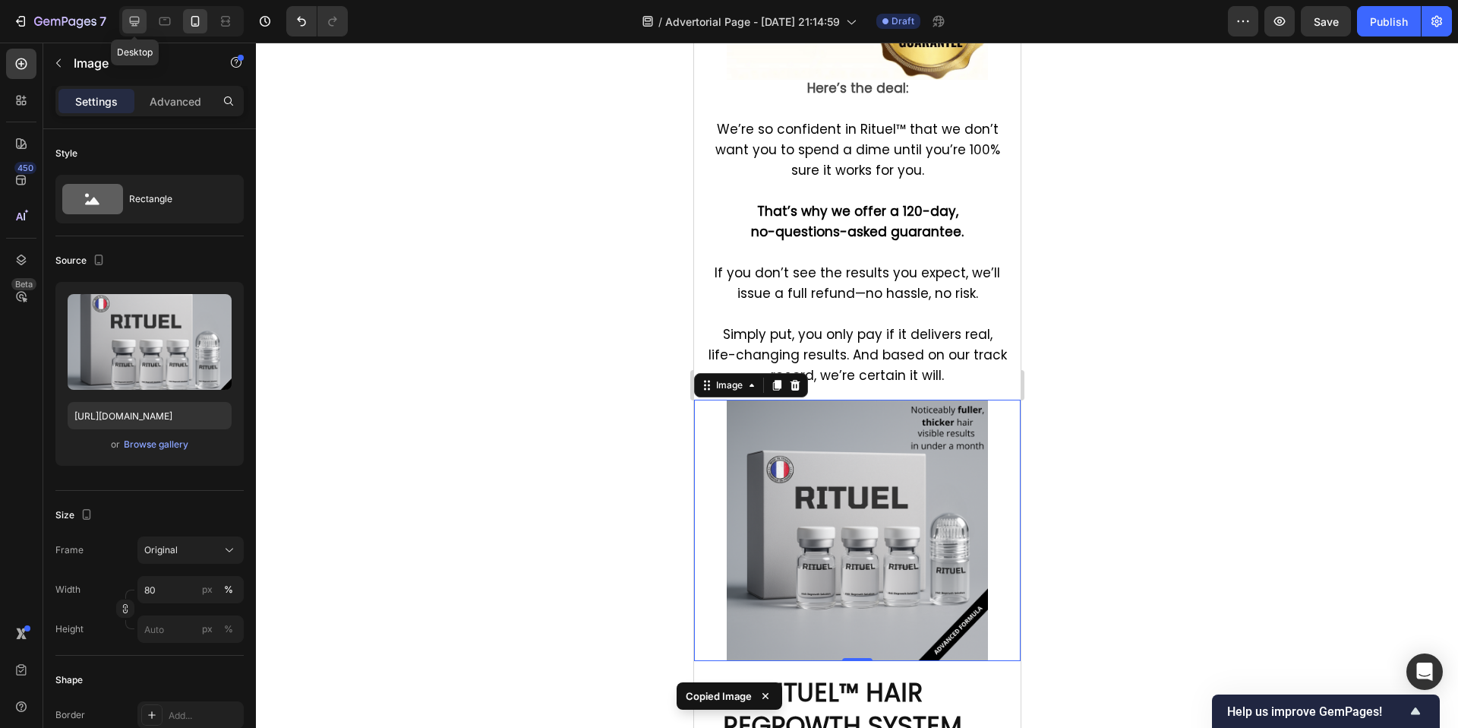
click at [133, 27] on icon at bounding box center [134, 21] width 15 height 15
type input "[URL][DOMAIN_NAME]"
type input "100"
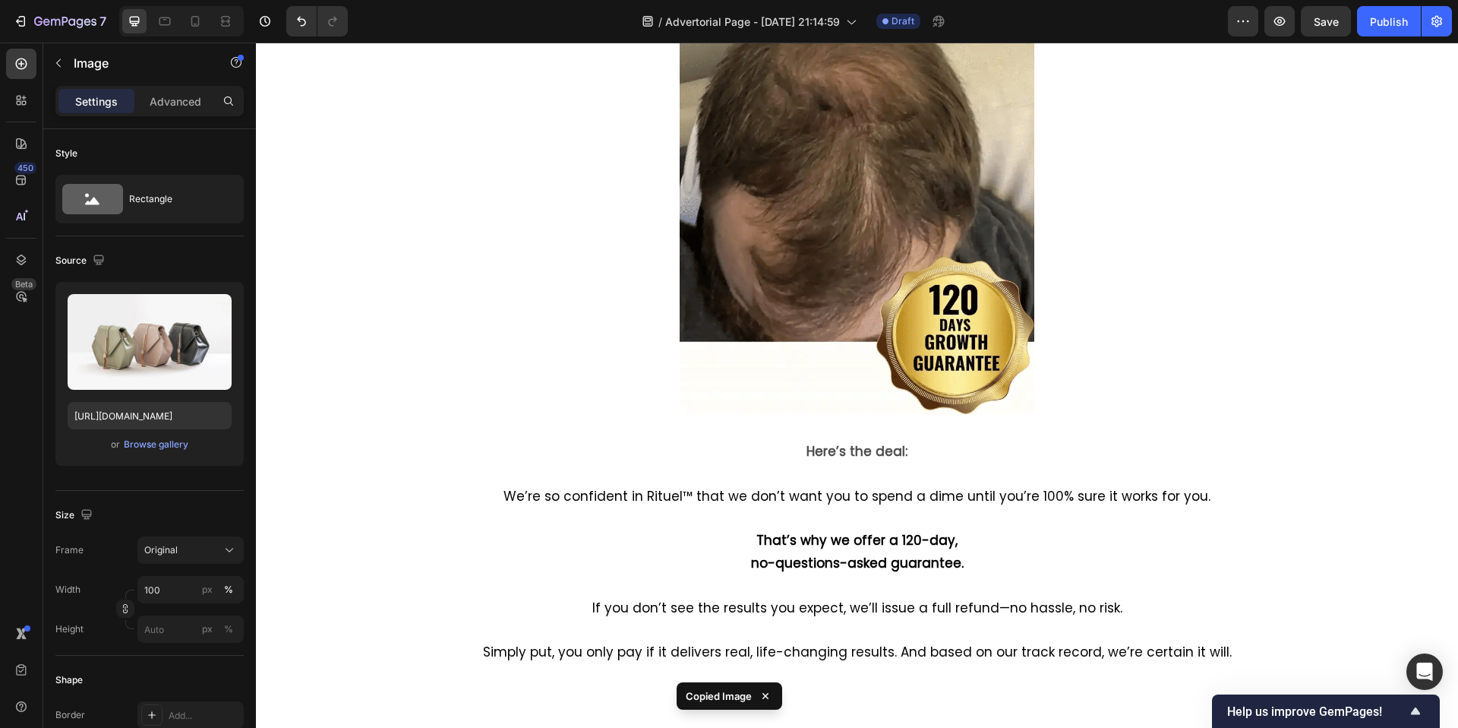
scroll to position [8153, 0]
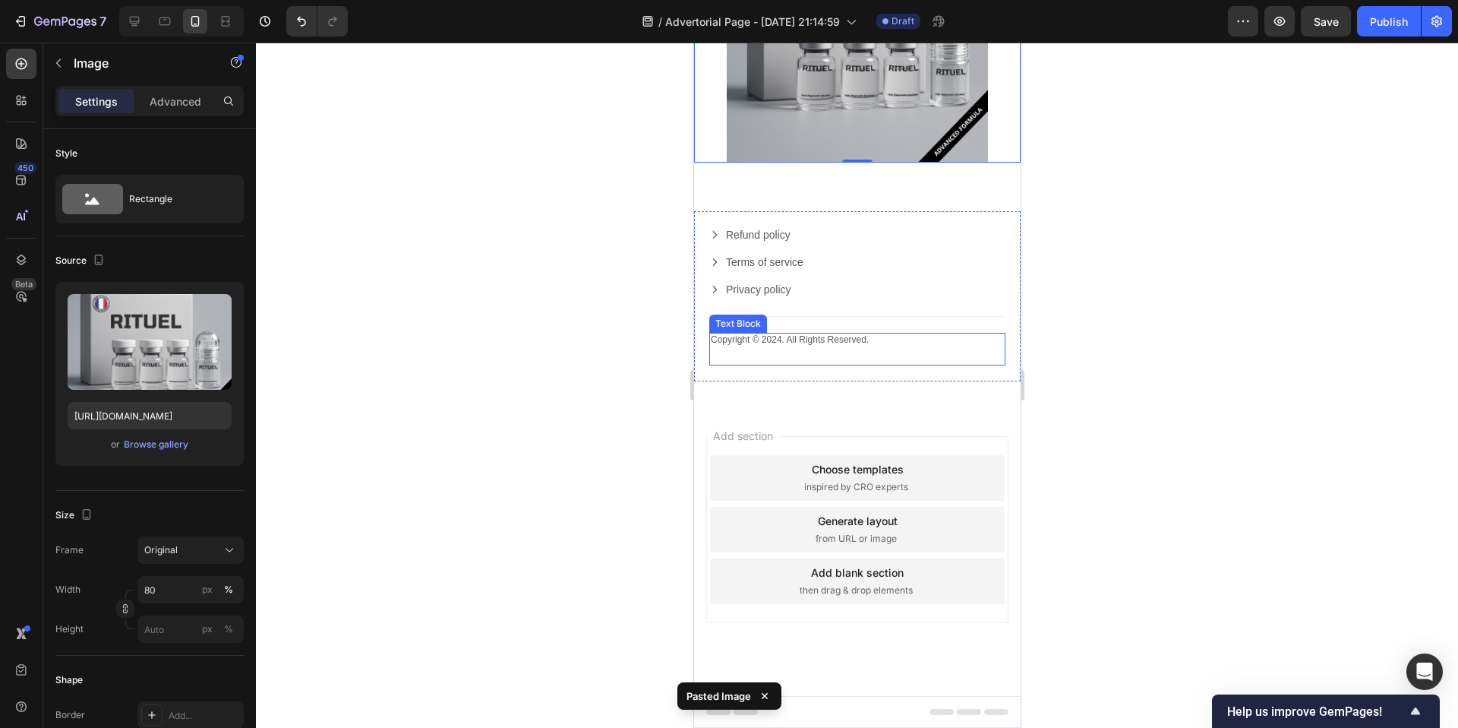
scroll to position [10126, 0]
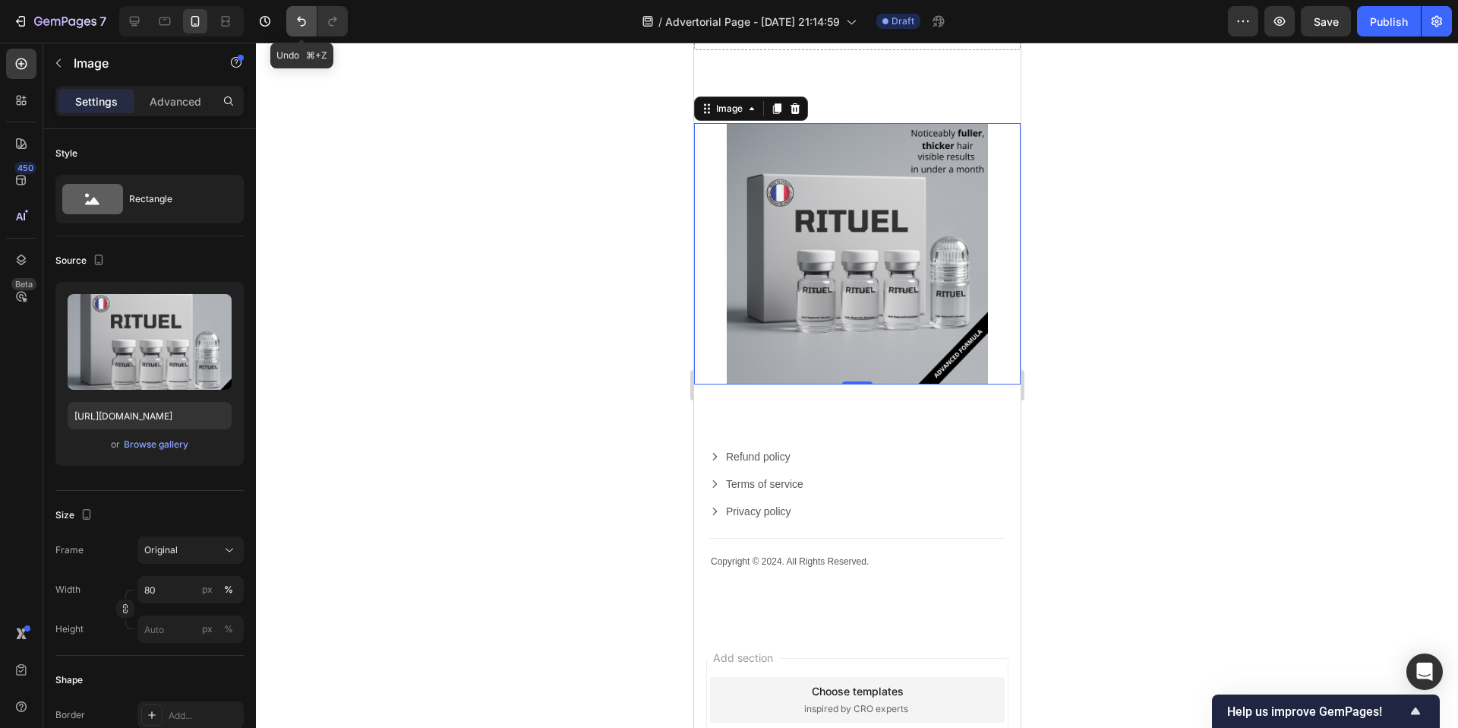
click at [298, 21] on icon "Undo/Redo" at bounding box center [301, 21] width 15 height 15
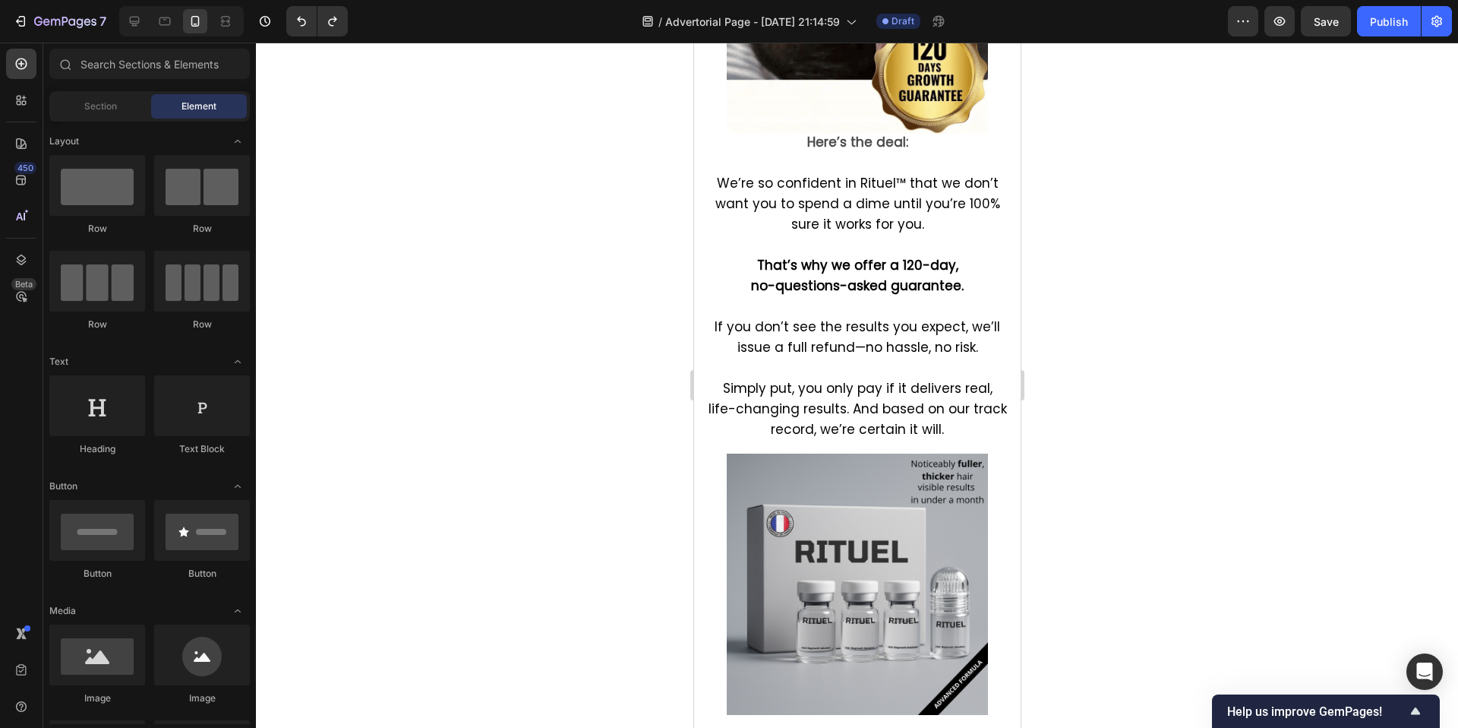
scroll to position [9413, 0]
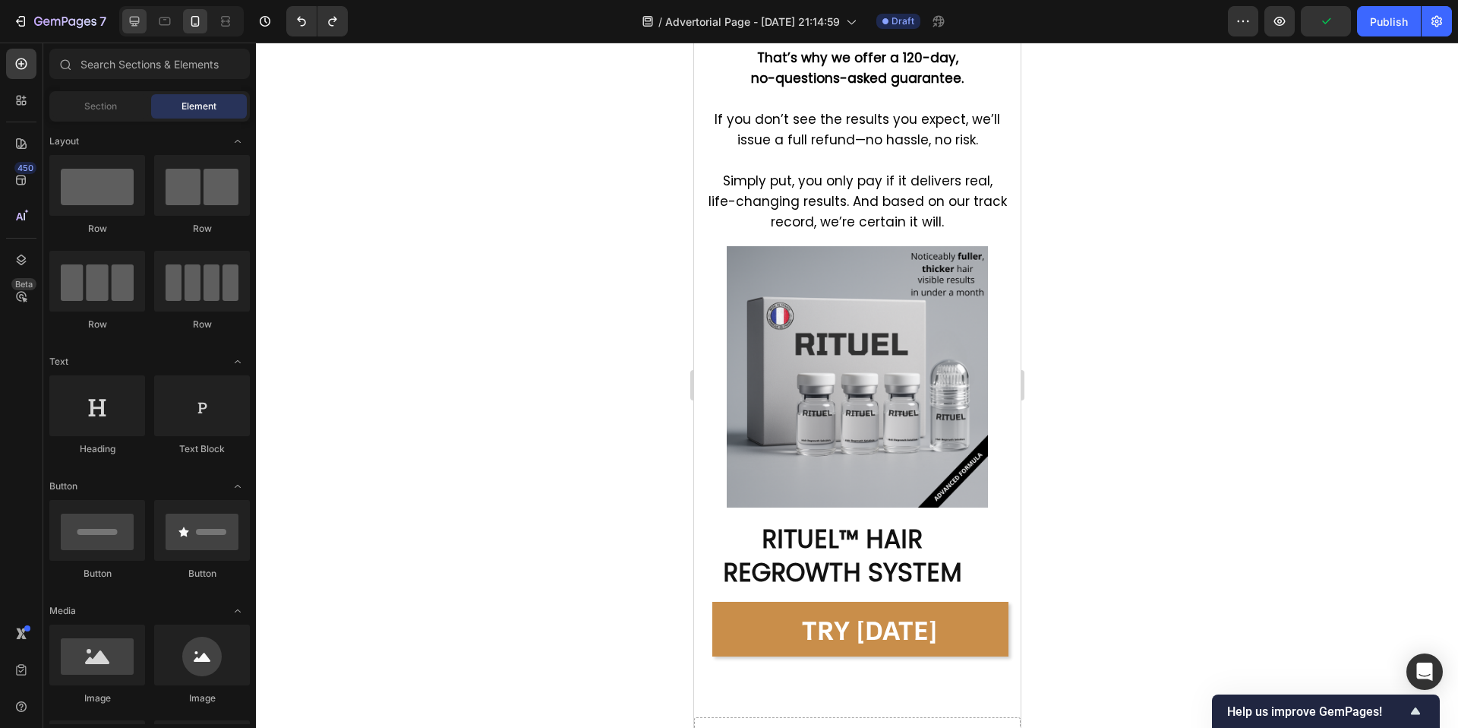
click at [144, 20] on div at bounding box center [134, 21] width 24 height 24
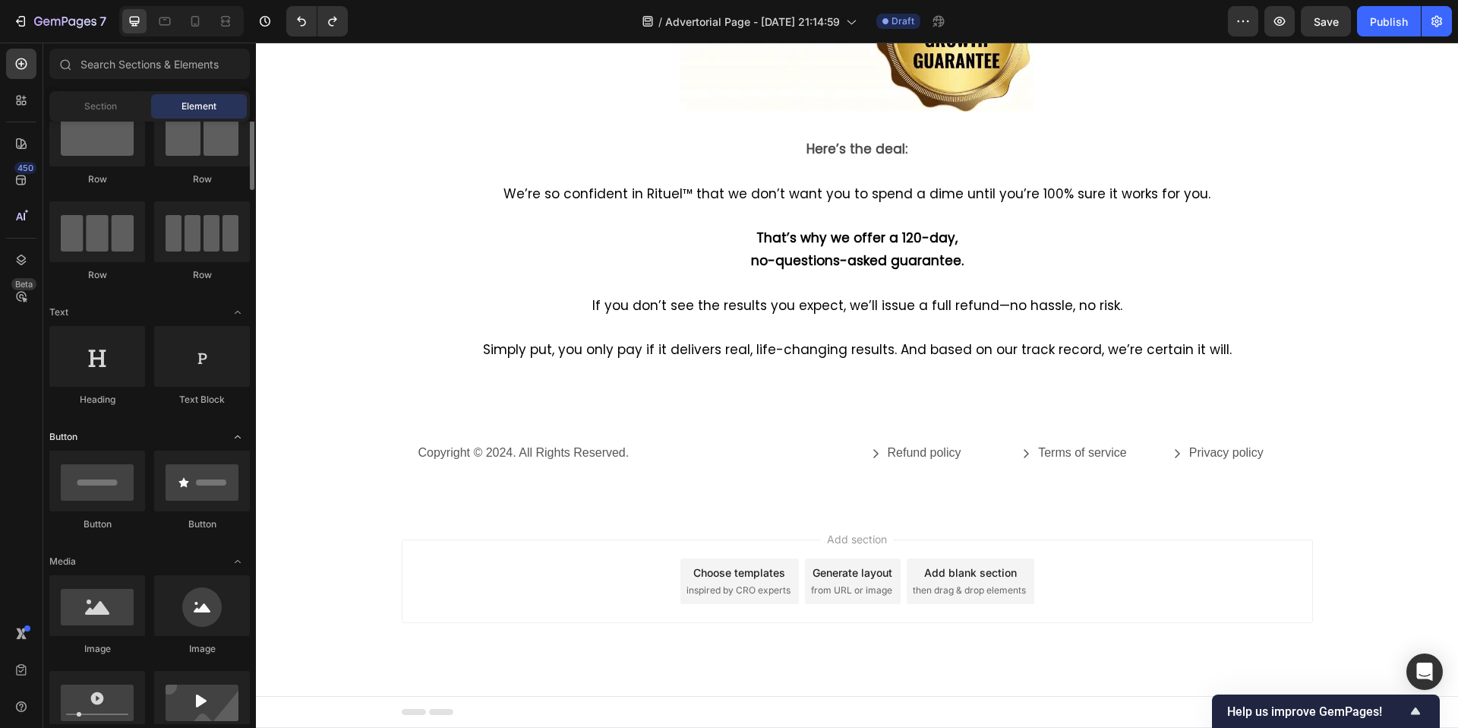
scroll to position [77, 0]
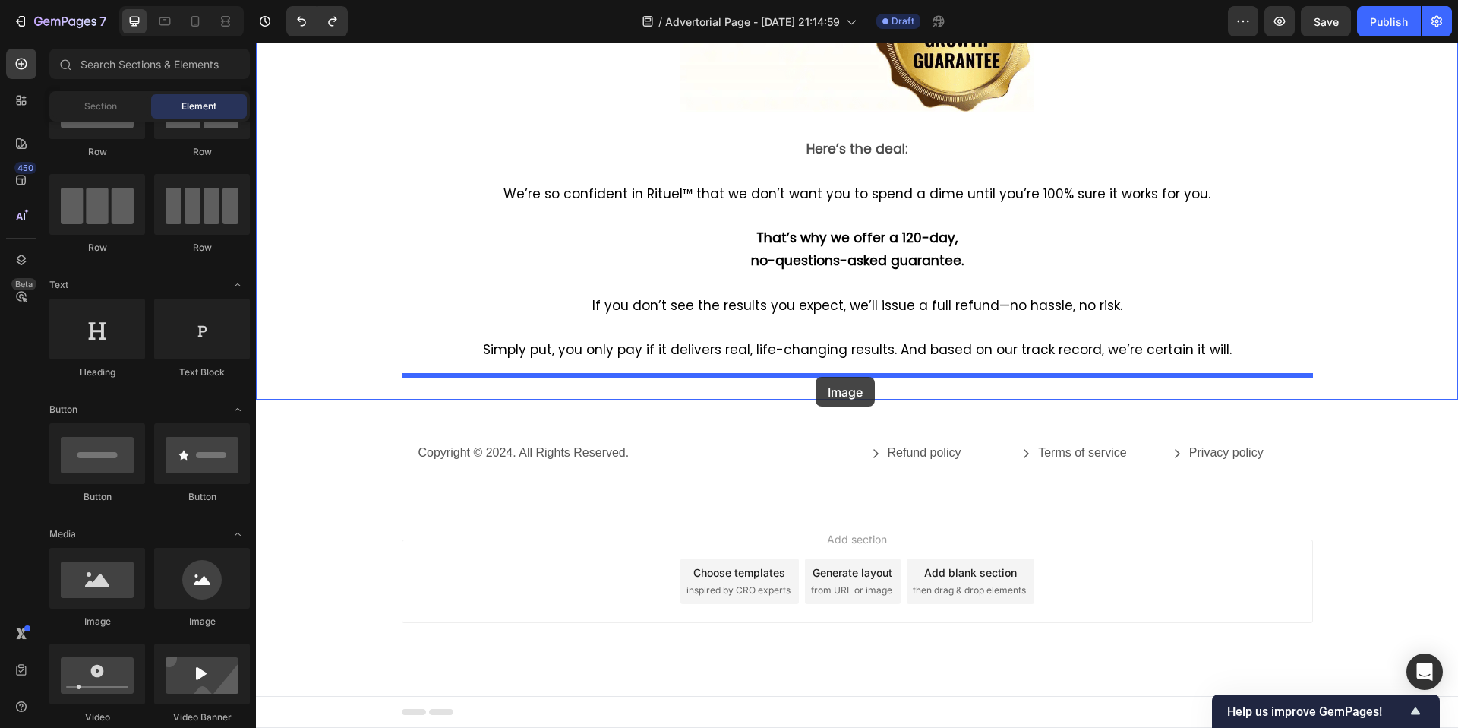
drag, startPoint x: 362, startPoint y: 612, endPoint x: 816, endPoint y: 377, distance: 511.6
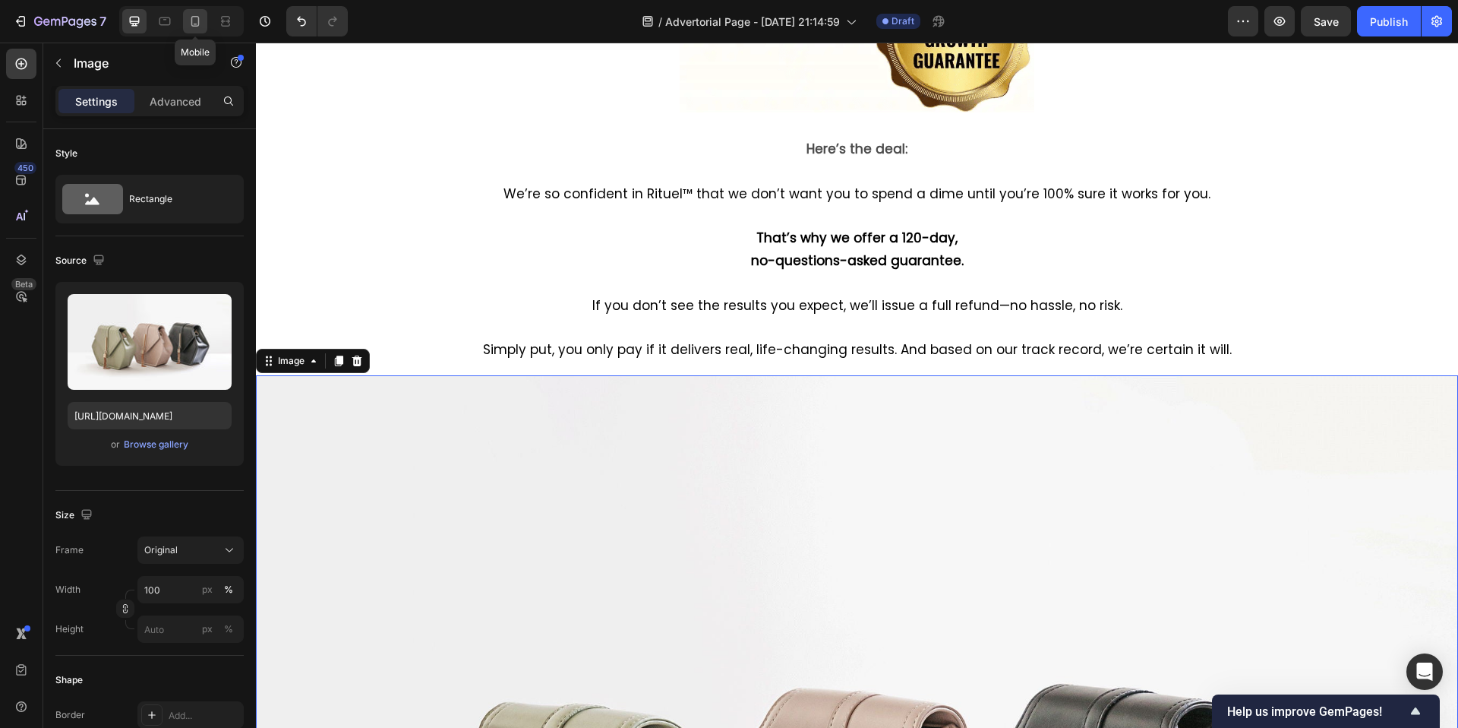
click at [202, 22] on icon at bounding box center [195, 21] width 15 height 15
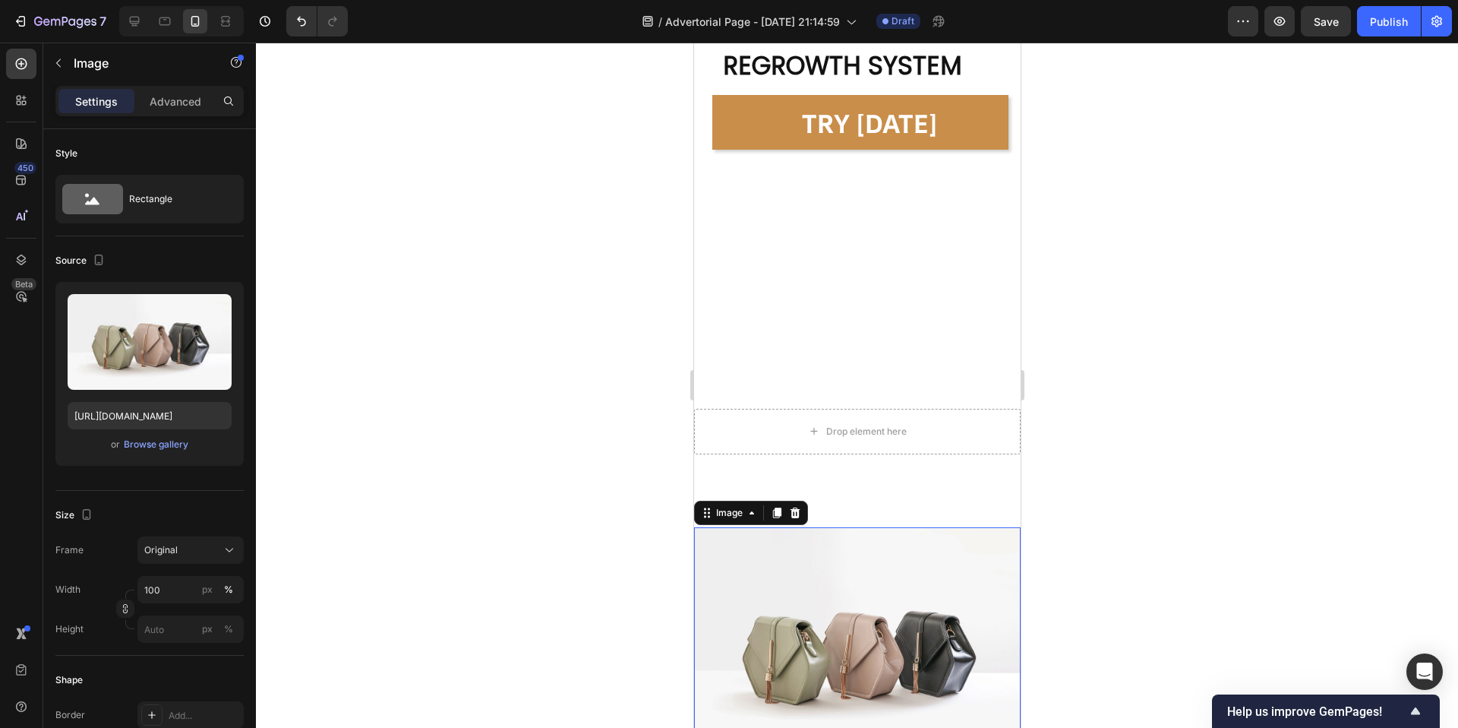
scroll to position [10351, 0]
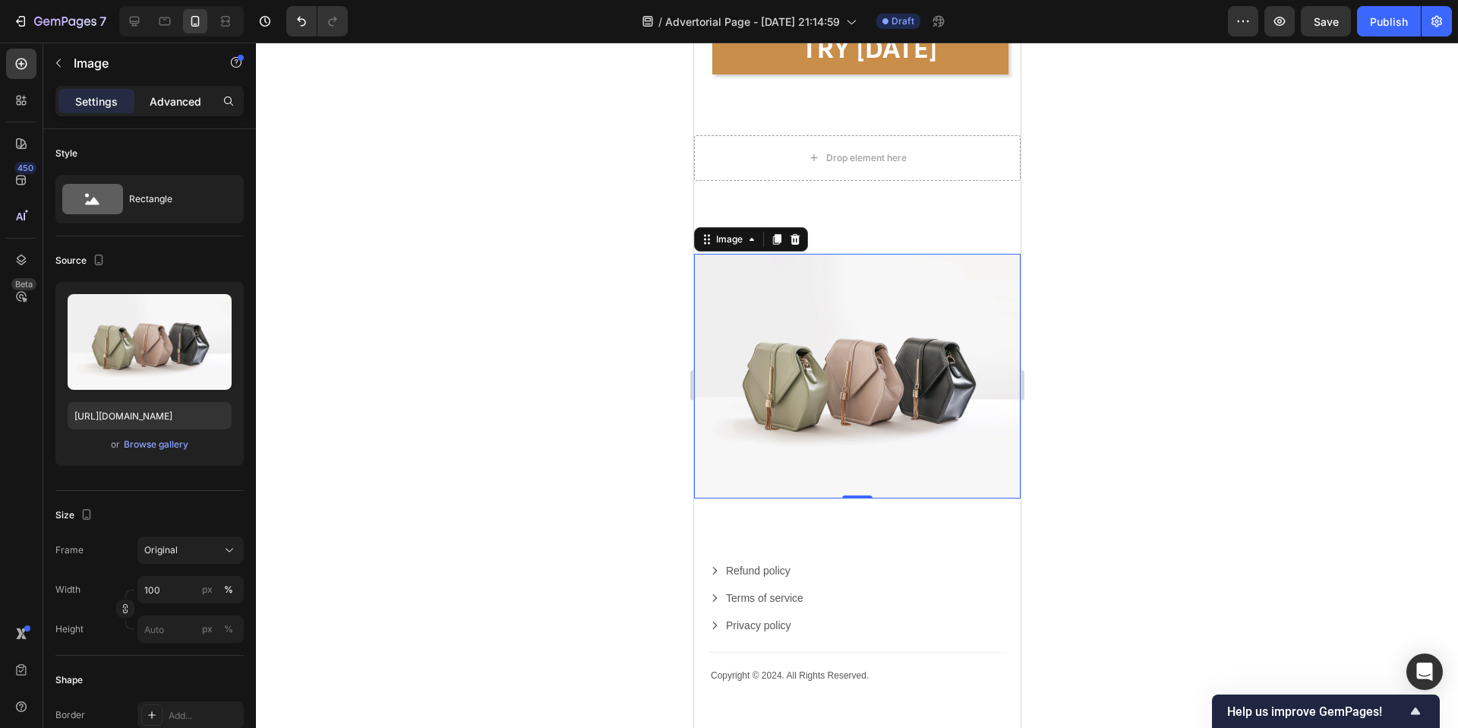
click at [174, 102] on p "Advanced" at bounding box center [176, 101] width 52 height 16
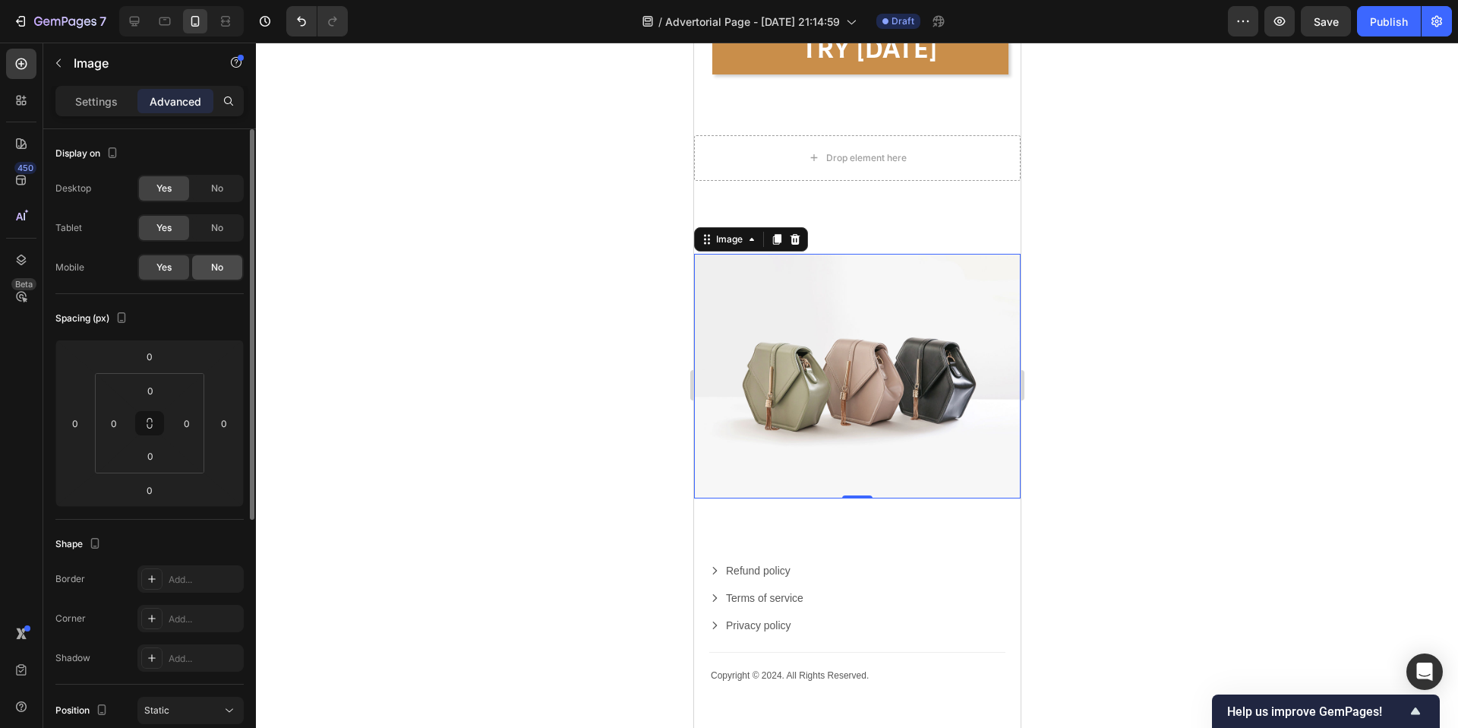
click at [224, 273] on div "No" at bounding box center [217, 267] width 50 height 24
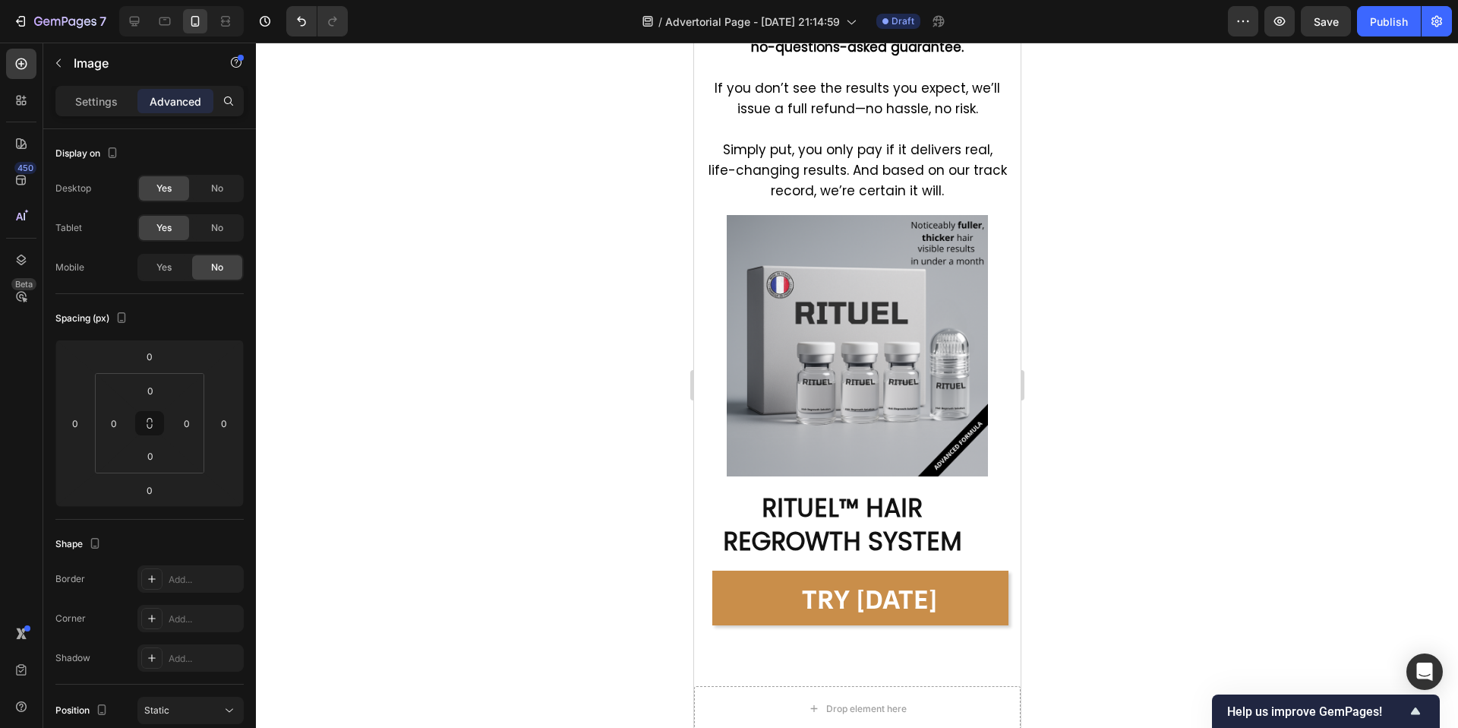
scroll to position [9787, 0]
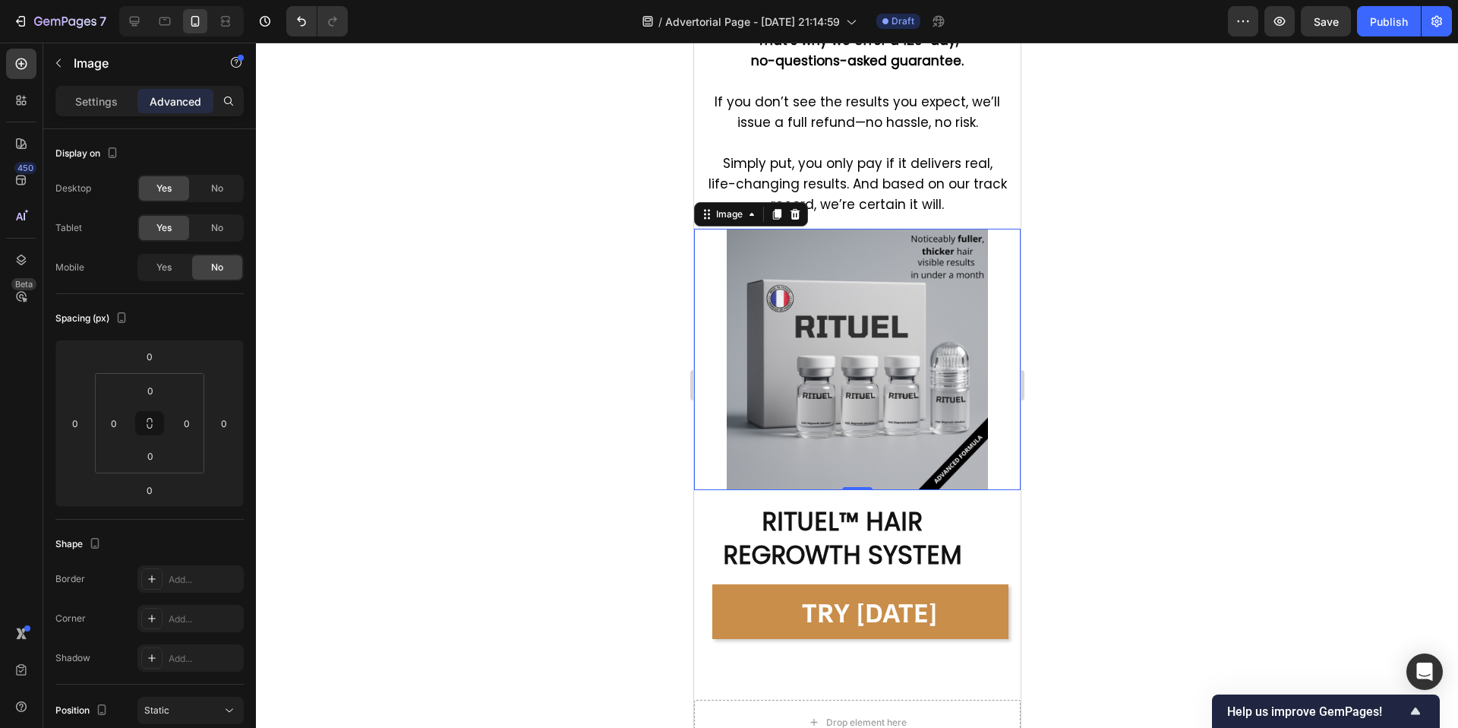
click at [810, 307] on img at bounding box center [856, 359] width 261 height 261
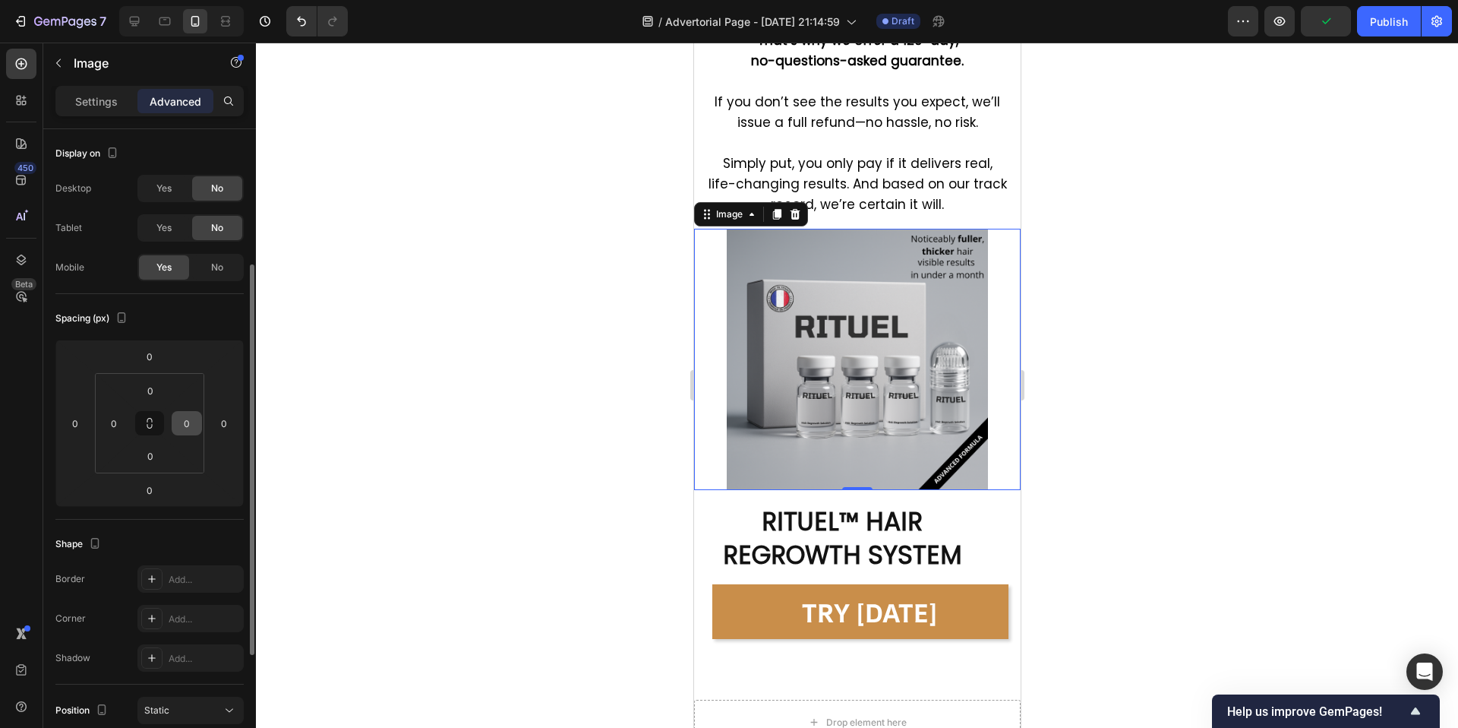
scroll to position [412, 0]
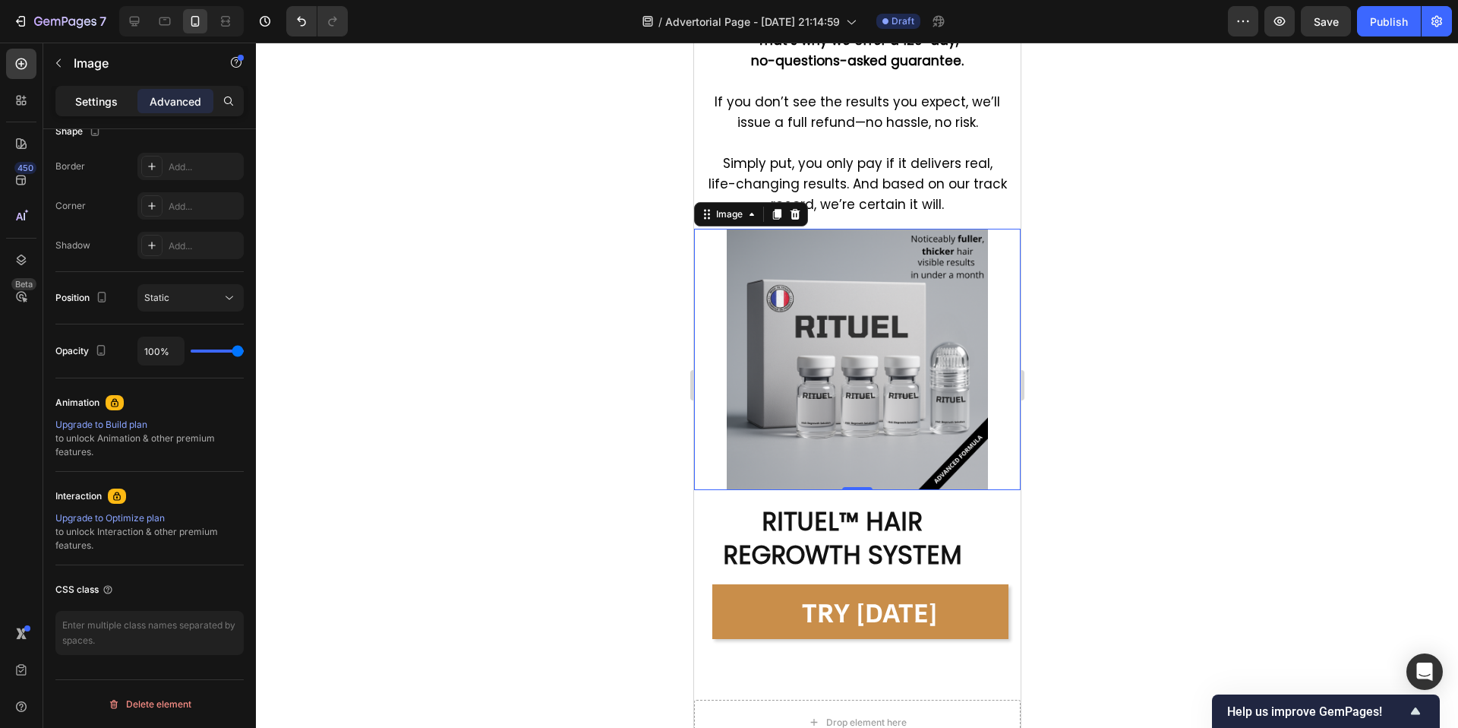
click at [105, 104] on p "Settings" at bounding box center [96, 101] width 43 height 16
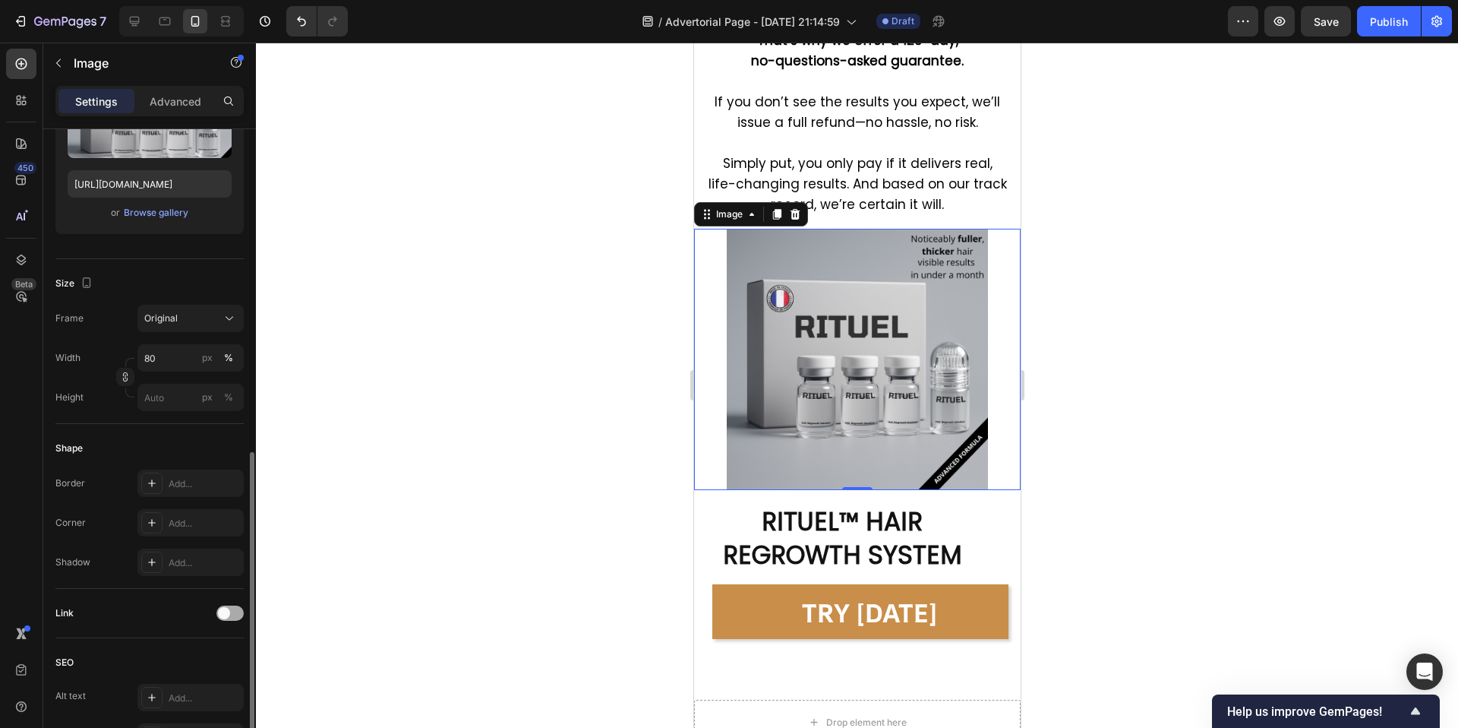
scroll to position [0, 0]
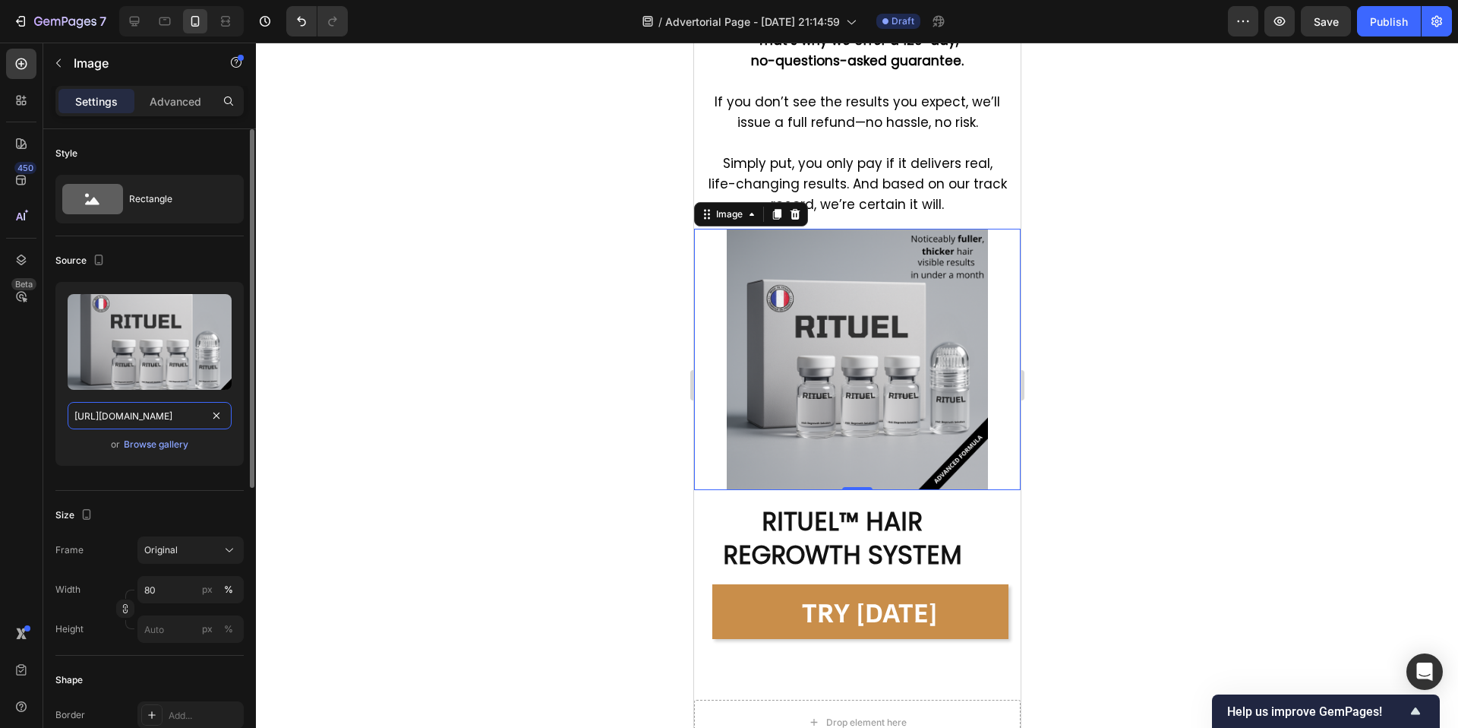
click at [175, 414] on input "[URL][DOMAIN_NAME]" at bounding box center [150, 415] width 164 height 27
click at [131, 21] on icon at bounding box center [134, 21] width 15 height 15
type input "[URL][DOMAIN_NAME]"
type input "100"
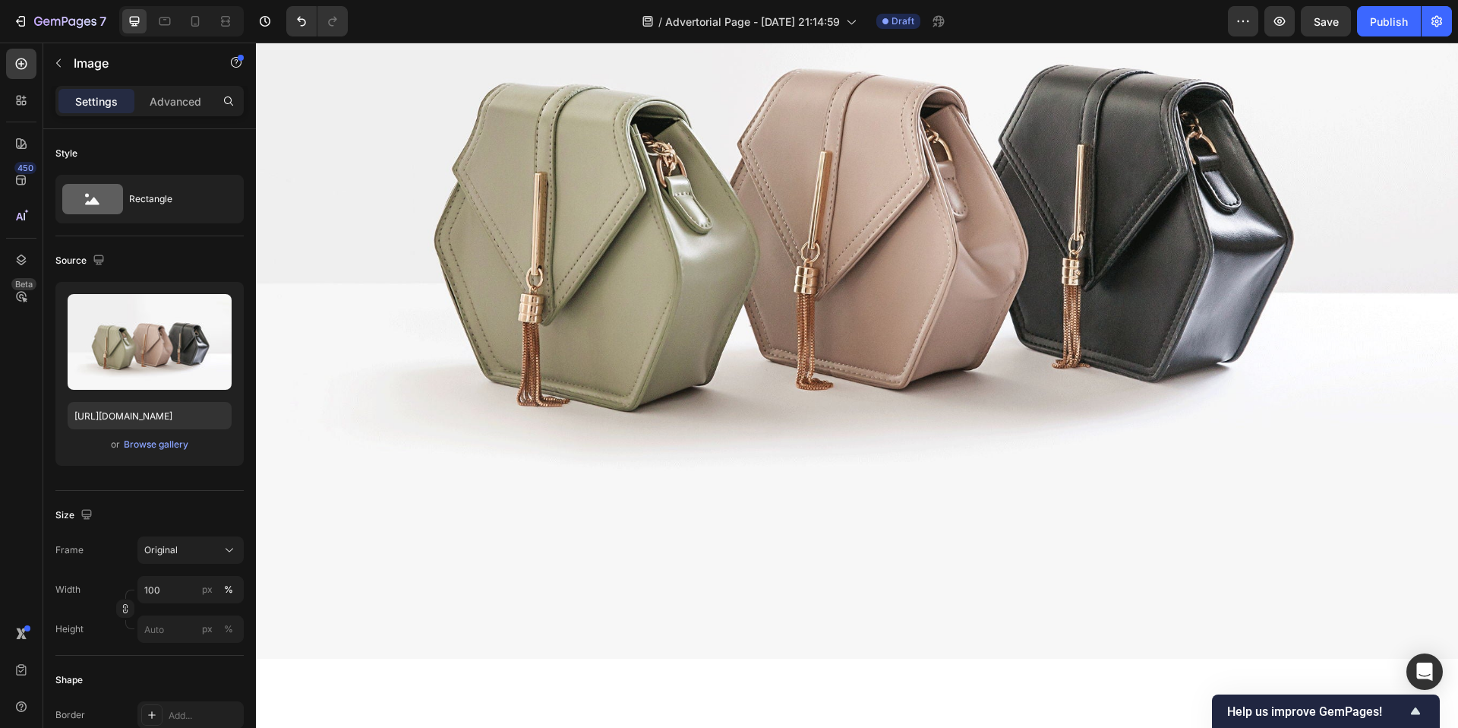
scroll to position [9054, 0]
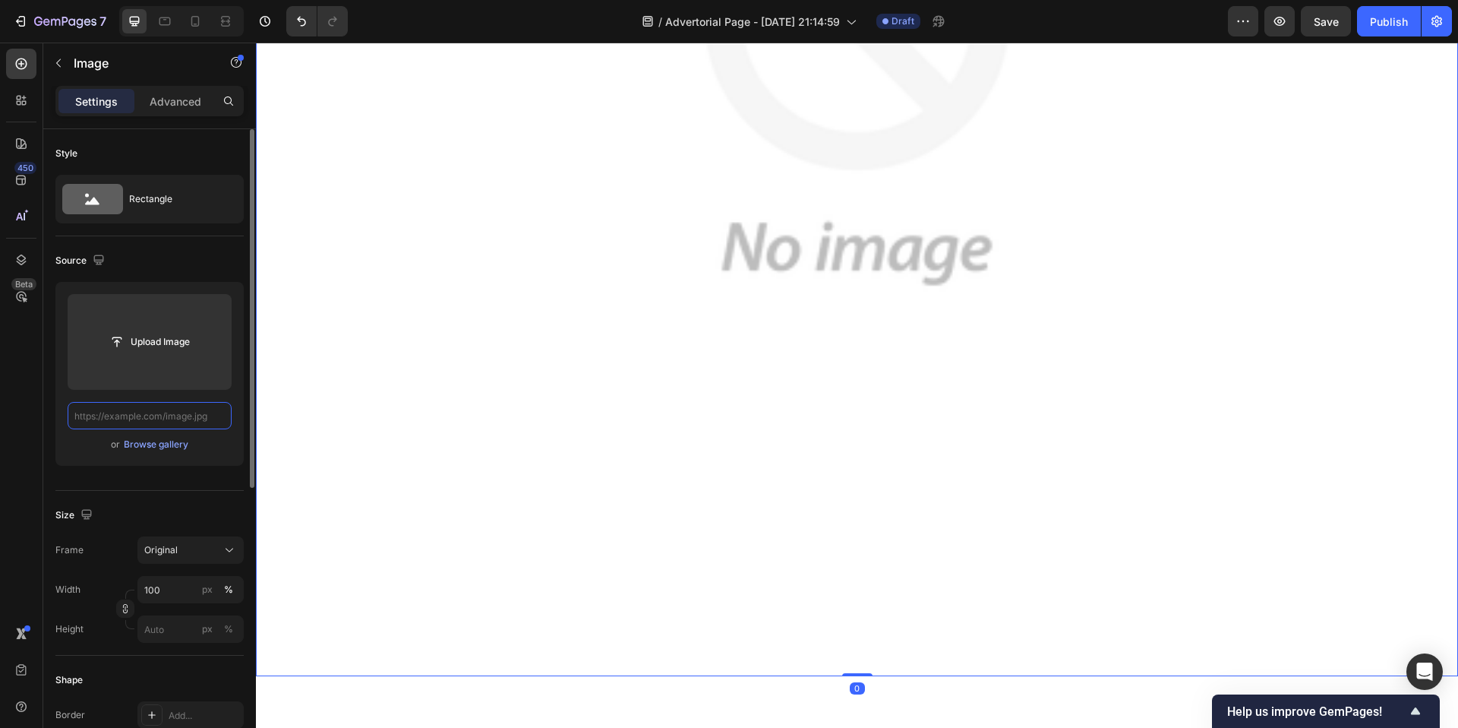
paste input "[URL][DOMAIN_NAME]"
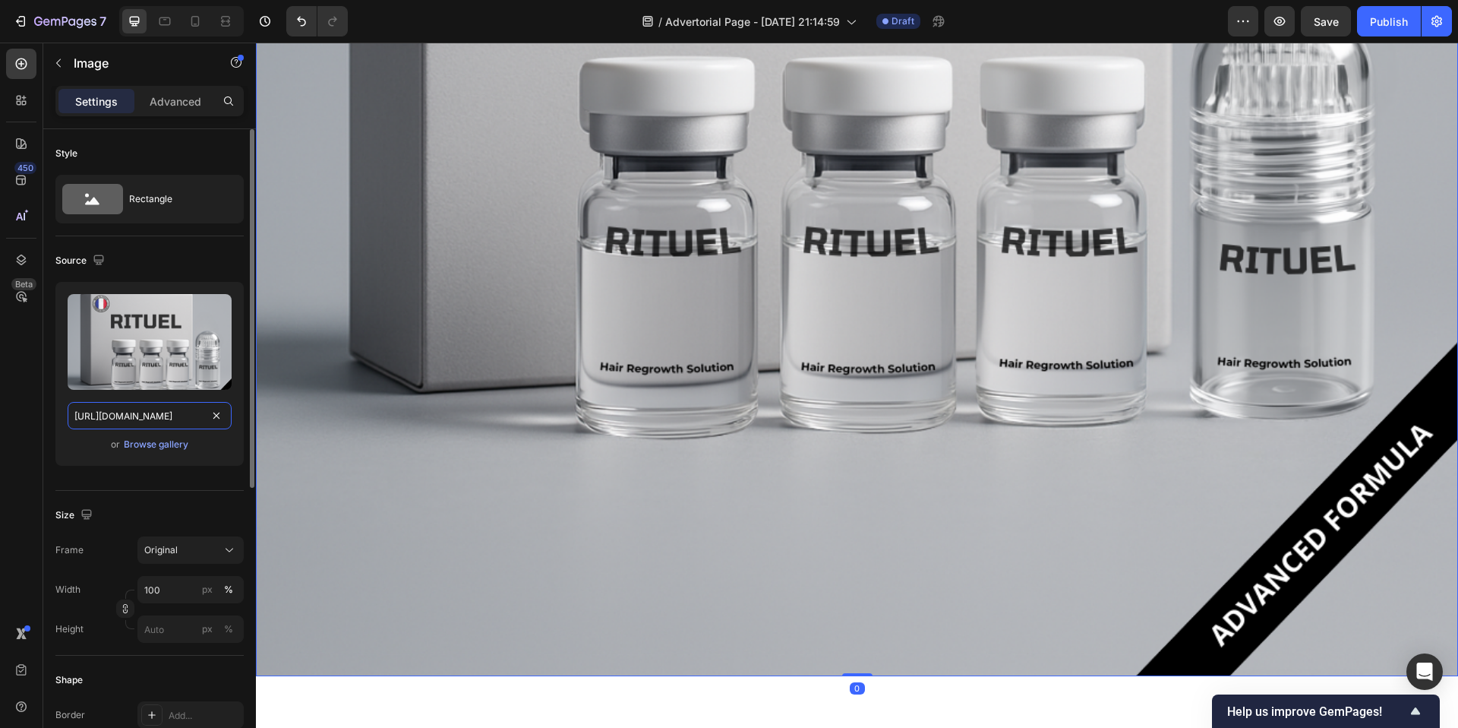
scroll to position [0, 208]
type input "[URL][DOMAIN_NAME]"
click at [181, 520] on input "100" at bounding box center [190, 589] width 106 height 27
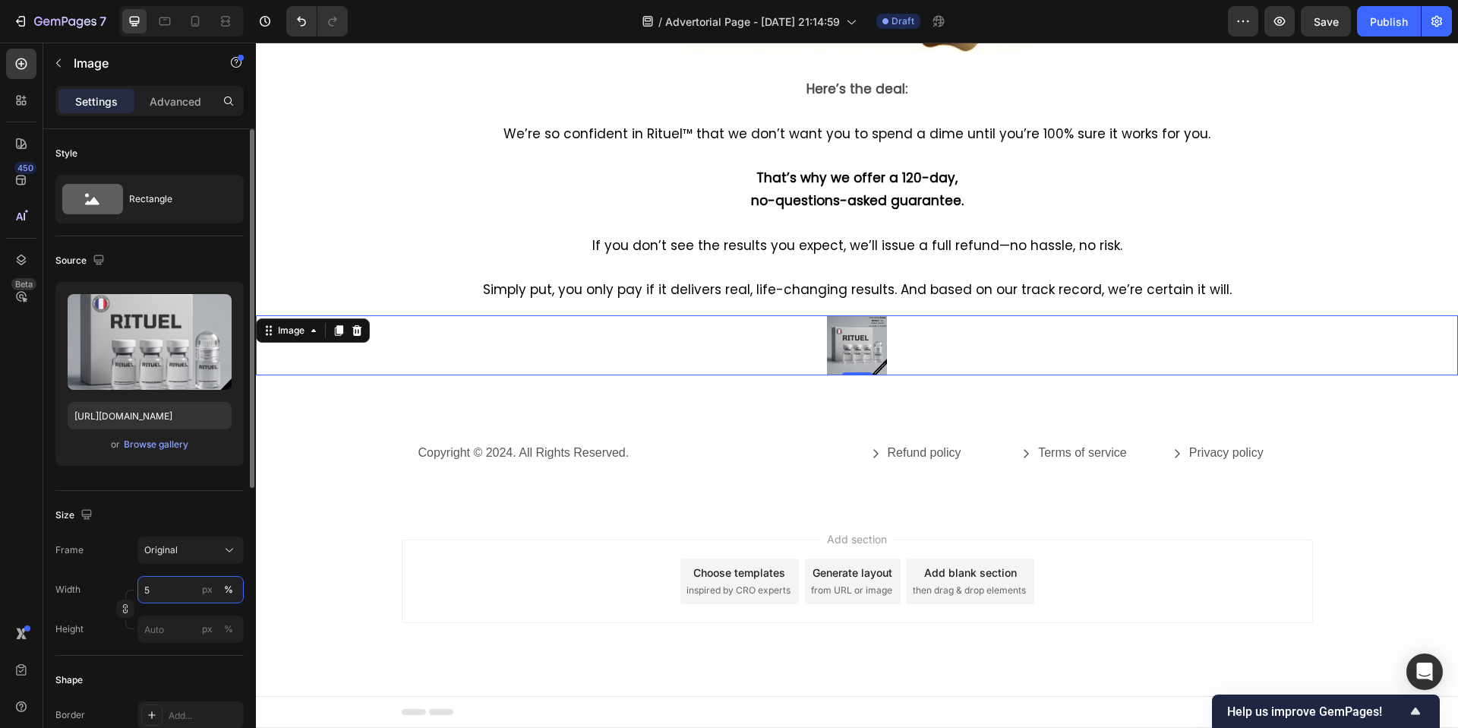
scroll to position [8213, 0]
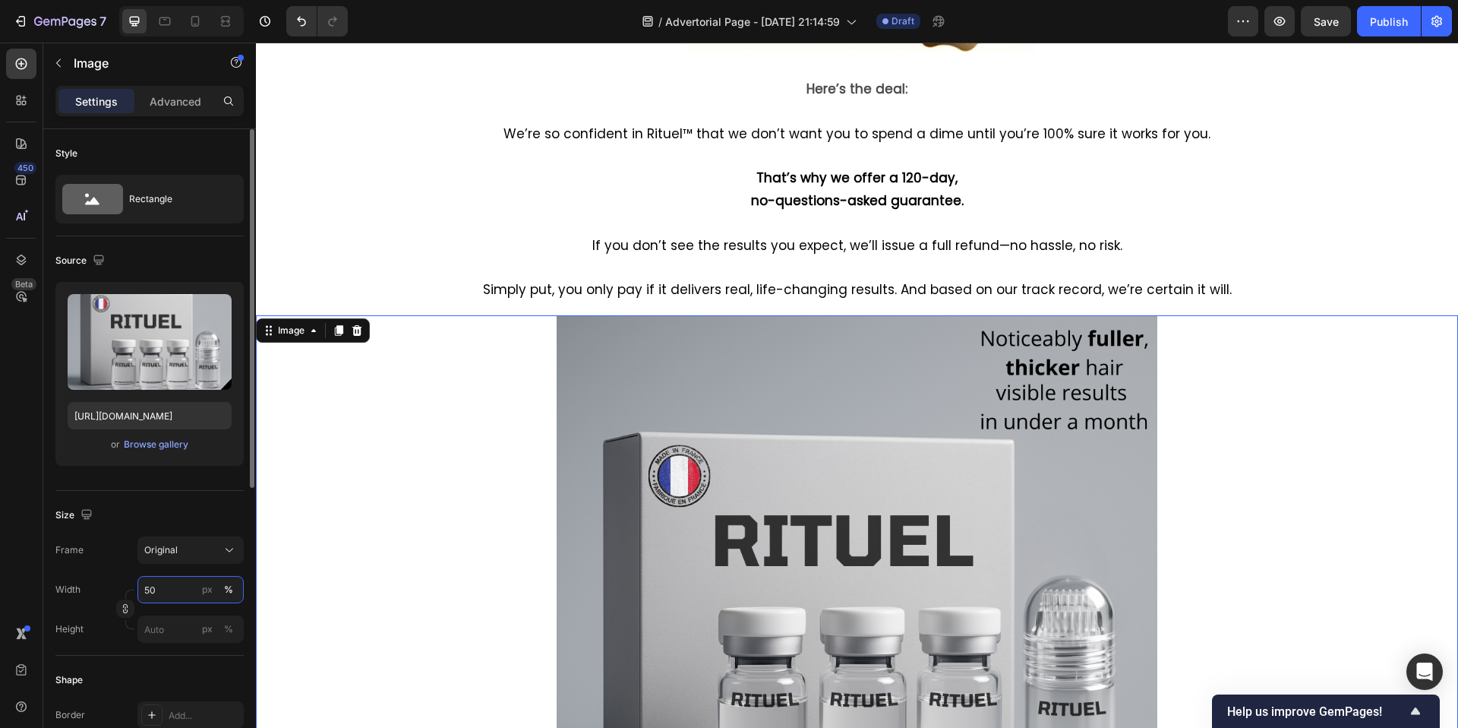
click at [184, 520] on input "50" at bounding box center [190, 589] width 106 height 27
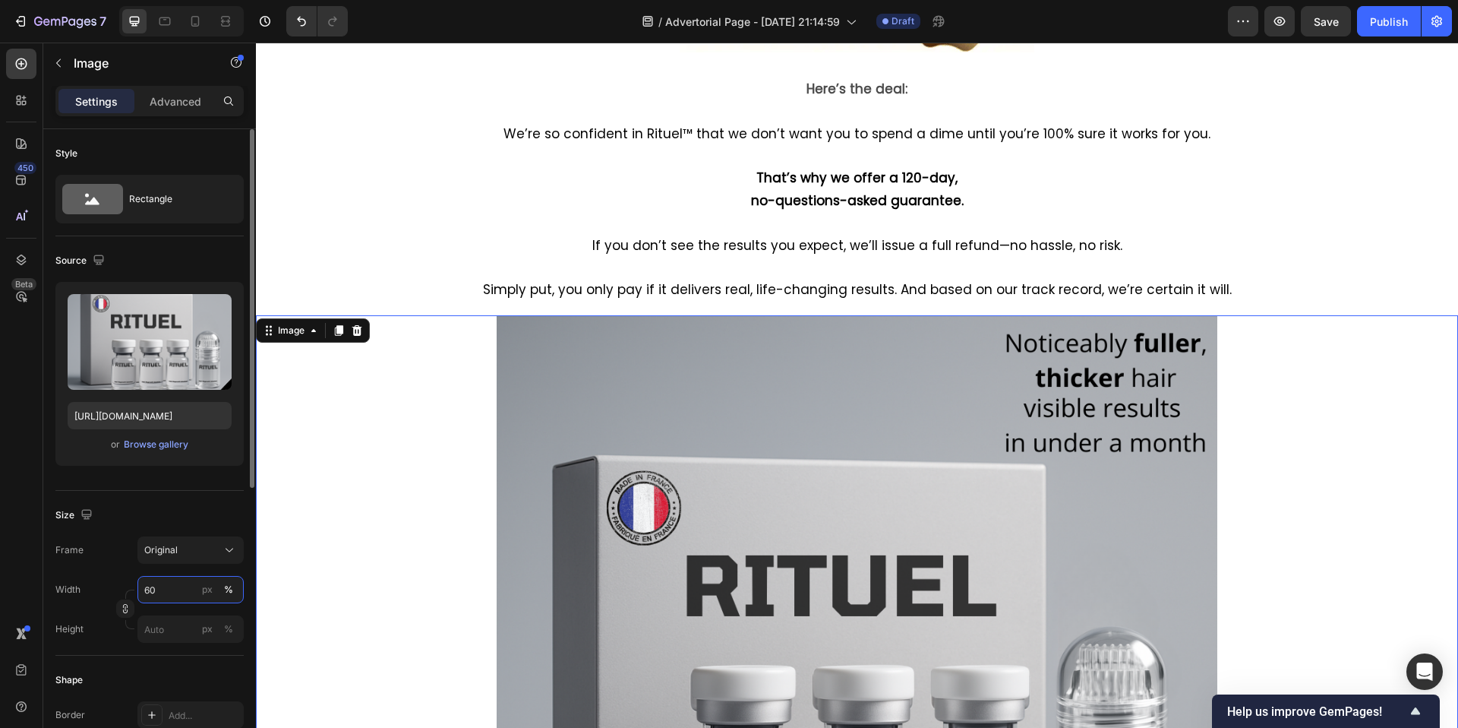
type input "6"
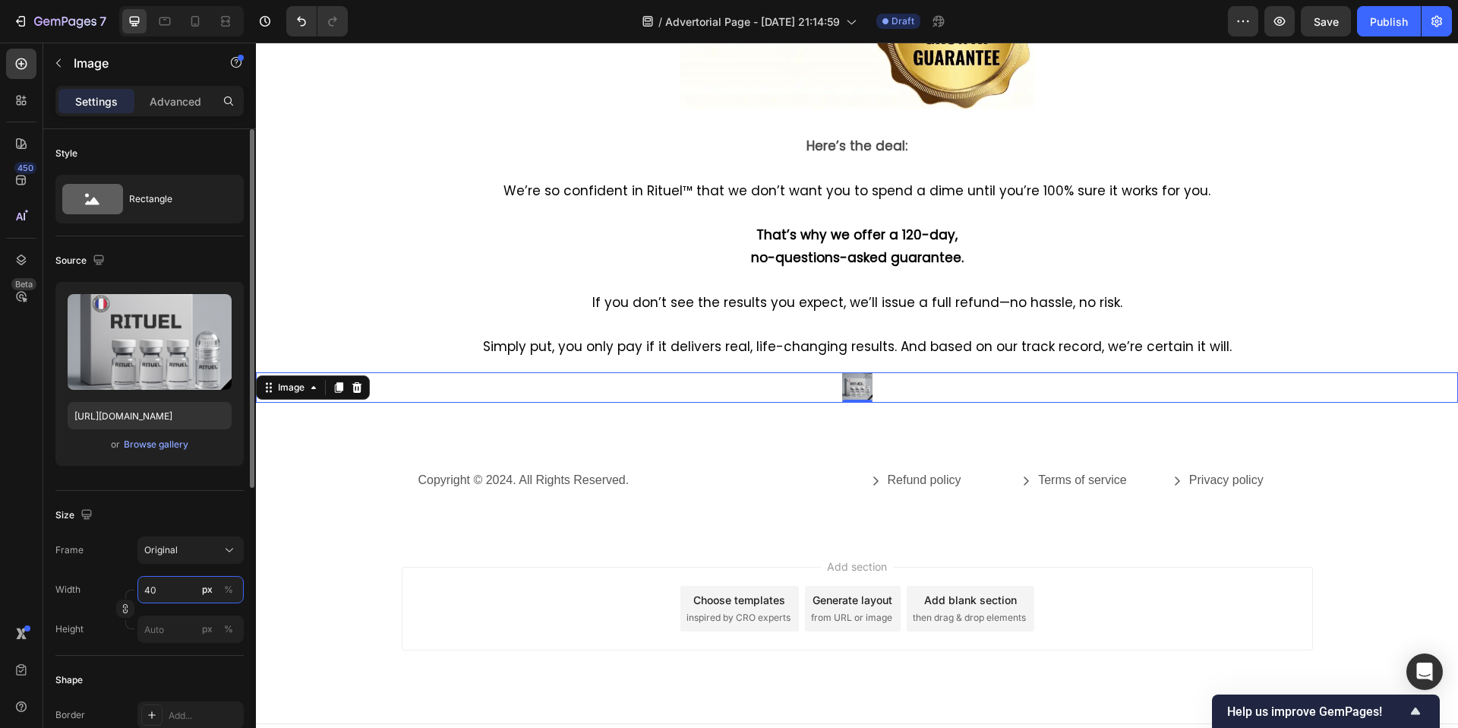
scroll to position [8183, 0]
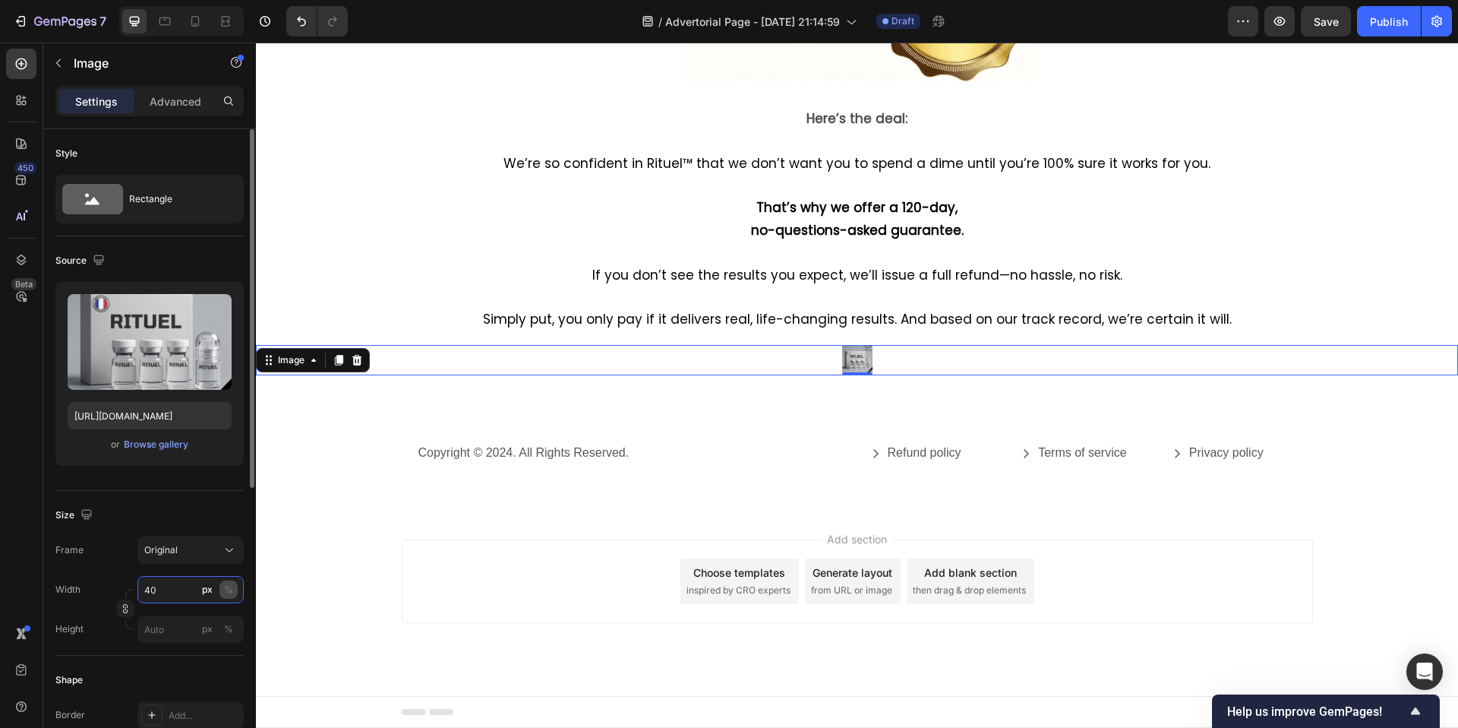
type input "40"
click at [231, 520] on div "%" at bounding box center [228, 590] width 9 height 14
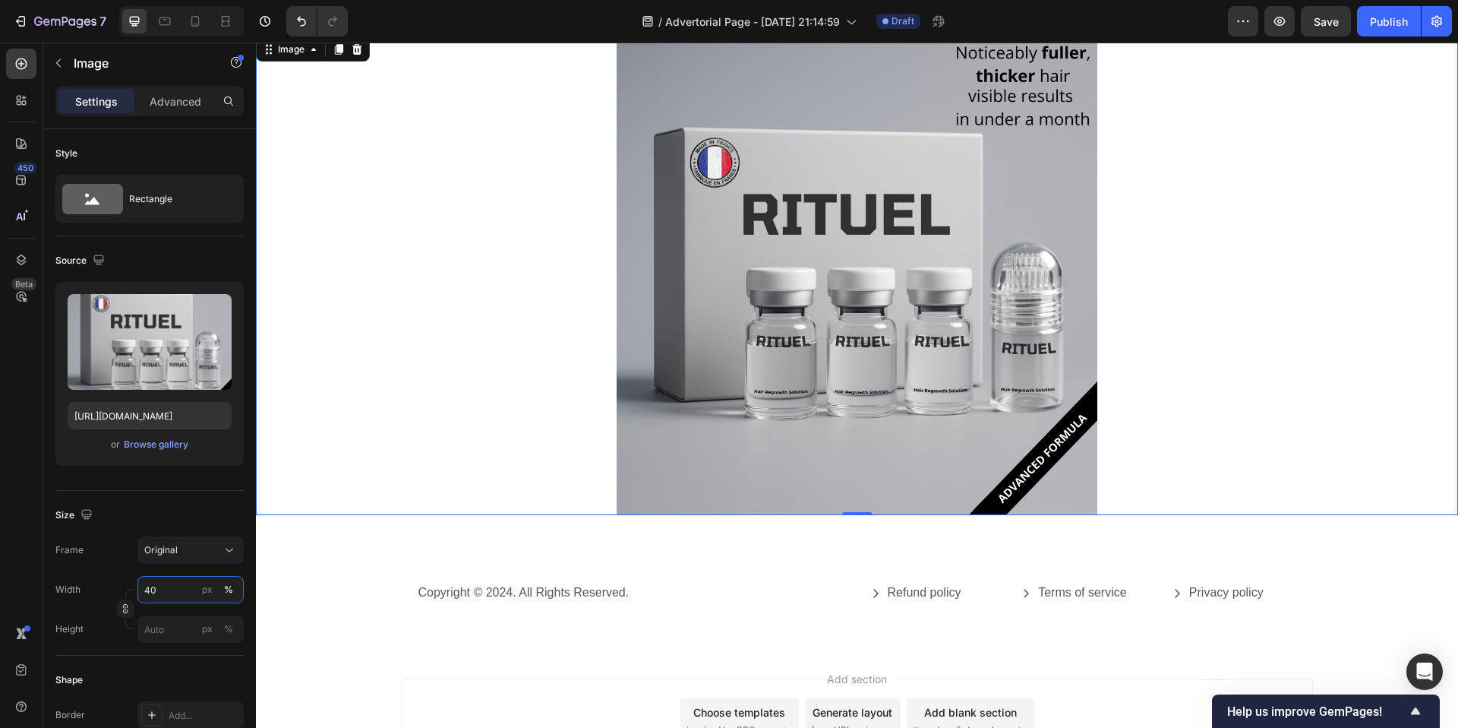
scroll to position [8497, 0]
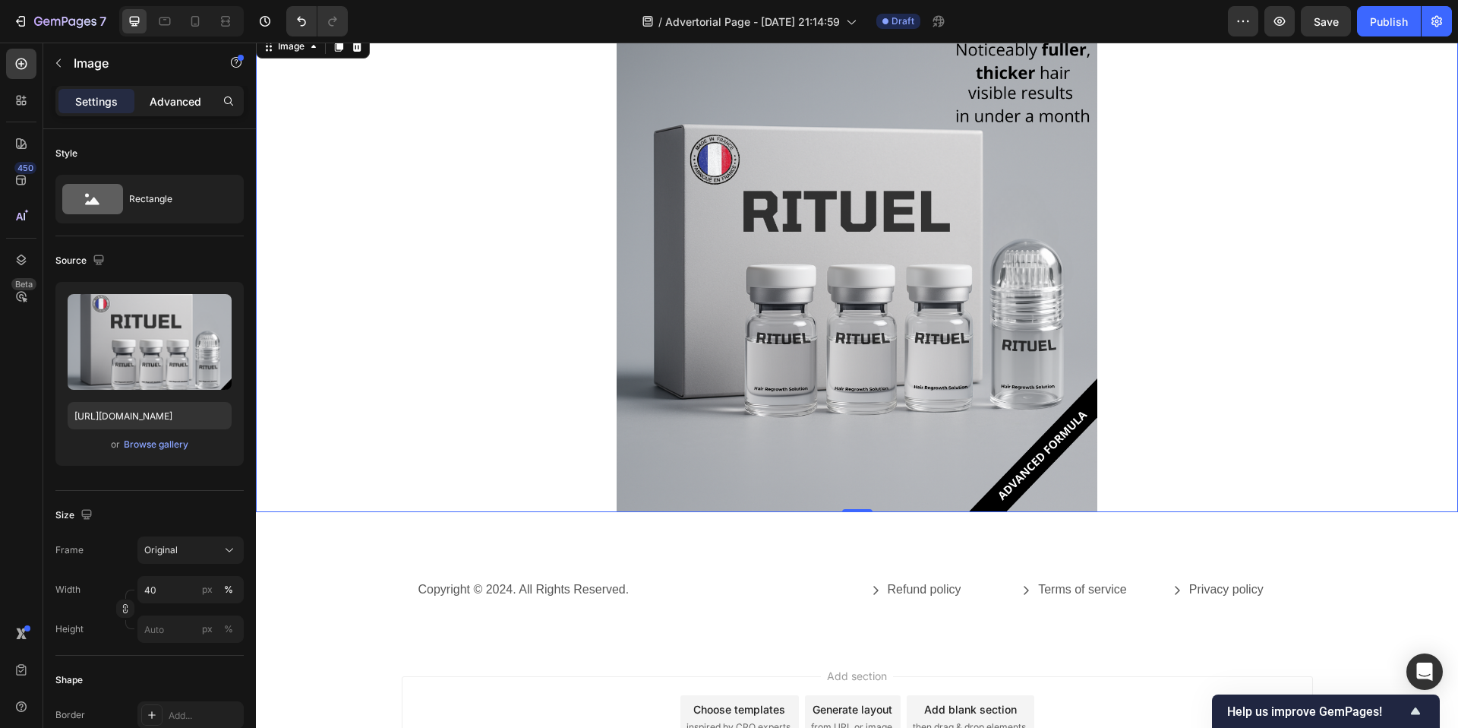
click at [160, 94] on p "Advanced" at bounding box center [176, 101] width 52 height 16
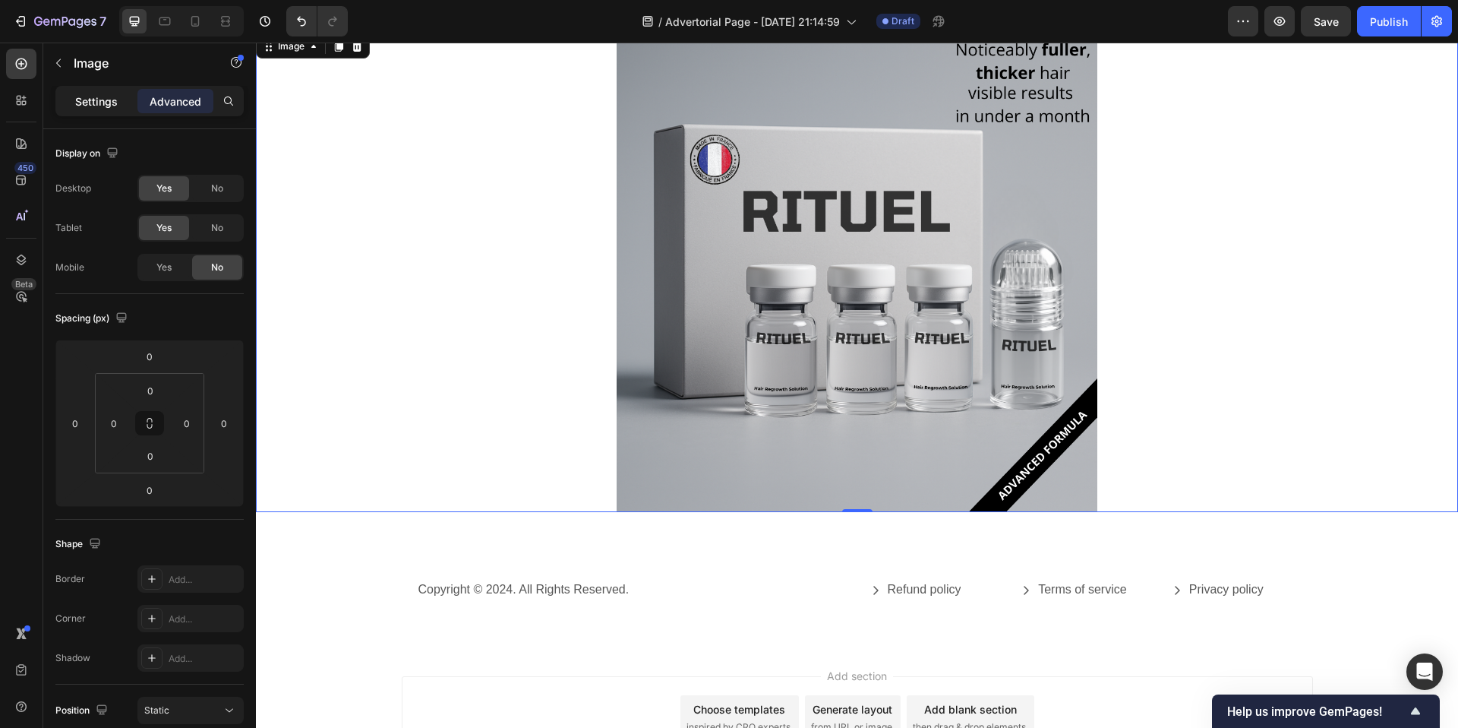
click at [104, 109] on div "Settings" at bounding box center [96, 101] width 76 height 24
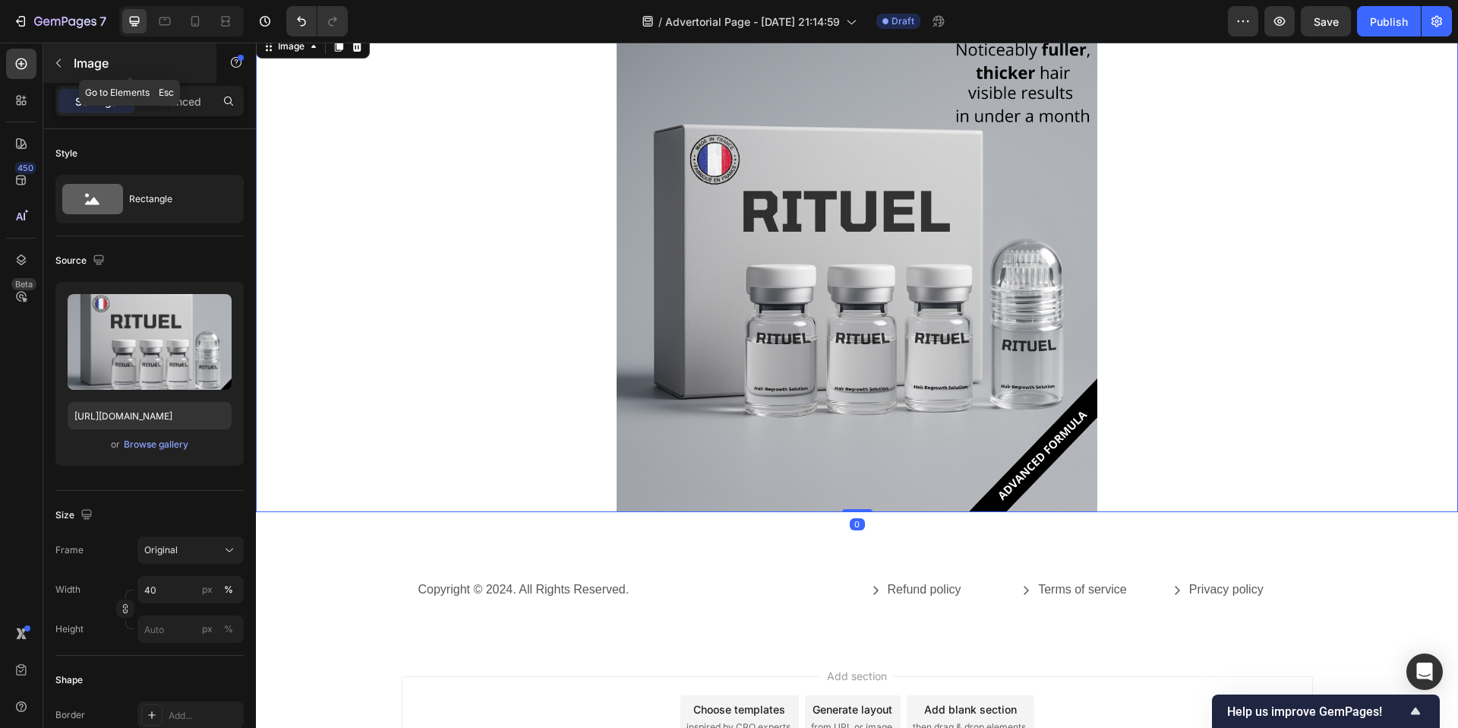
click at [58, 70] on button "button" at bounding box center [58, 63] width 24 height 24
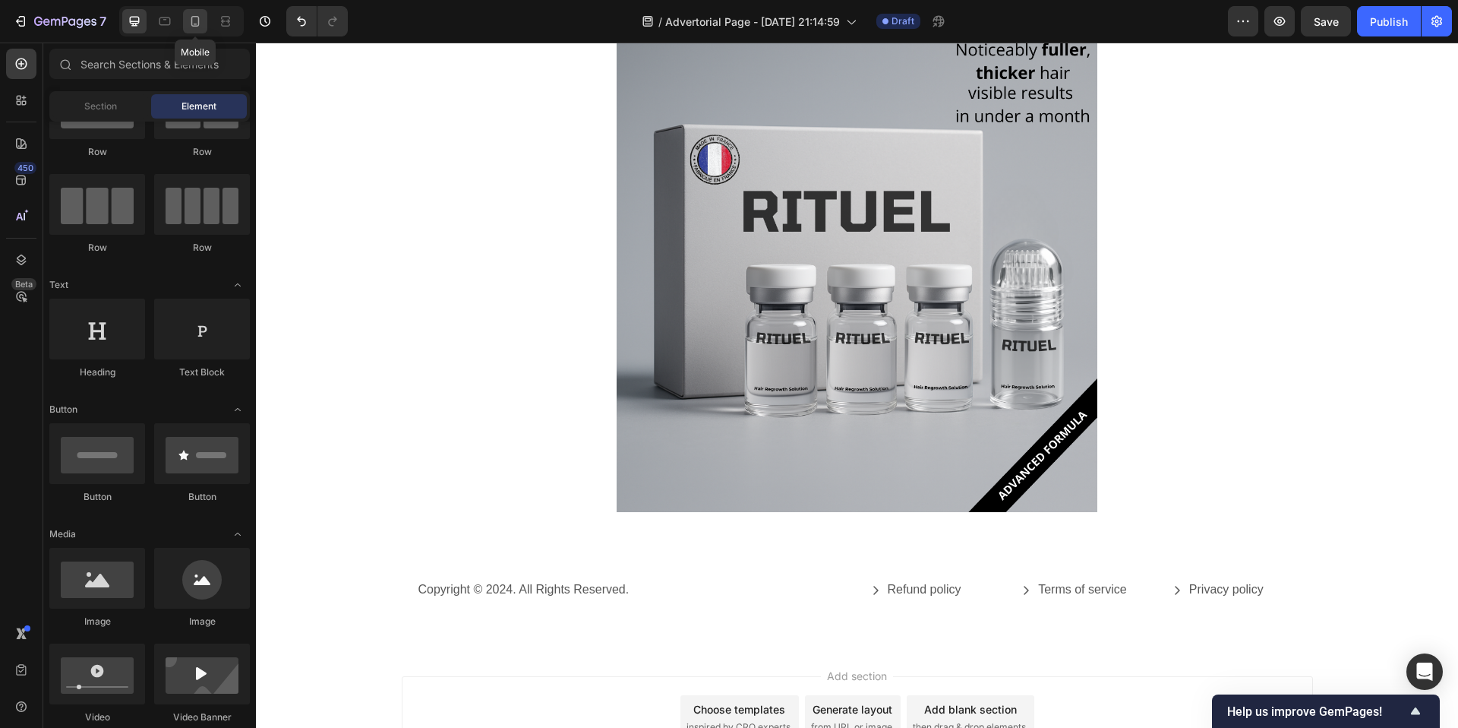
click at [193, 15] on icon at bounding box center [195, 21] width 15 height 15
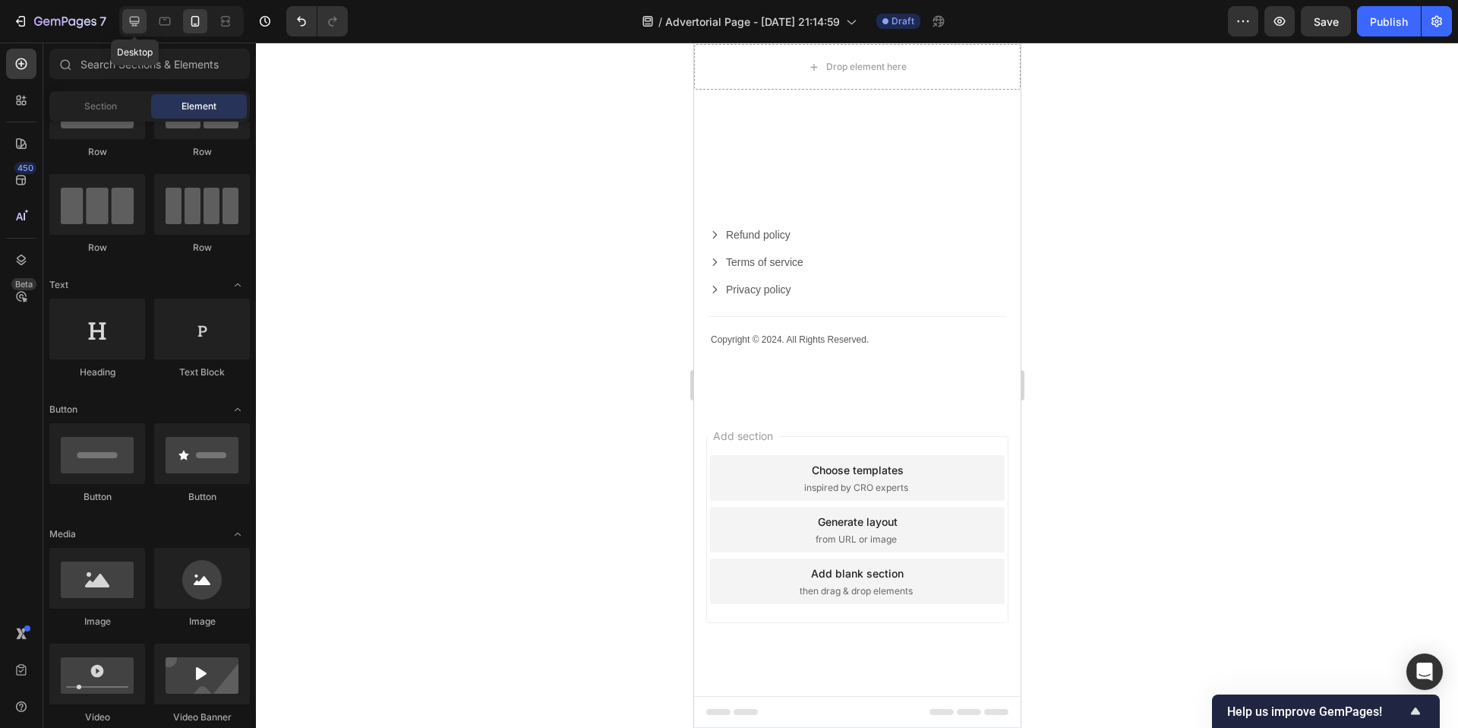
click at [135, 17] on icon at bounding box center [134, 21] width 15 height 15
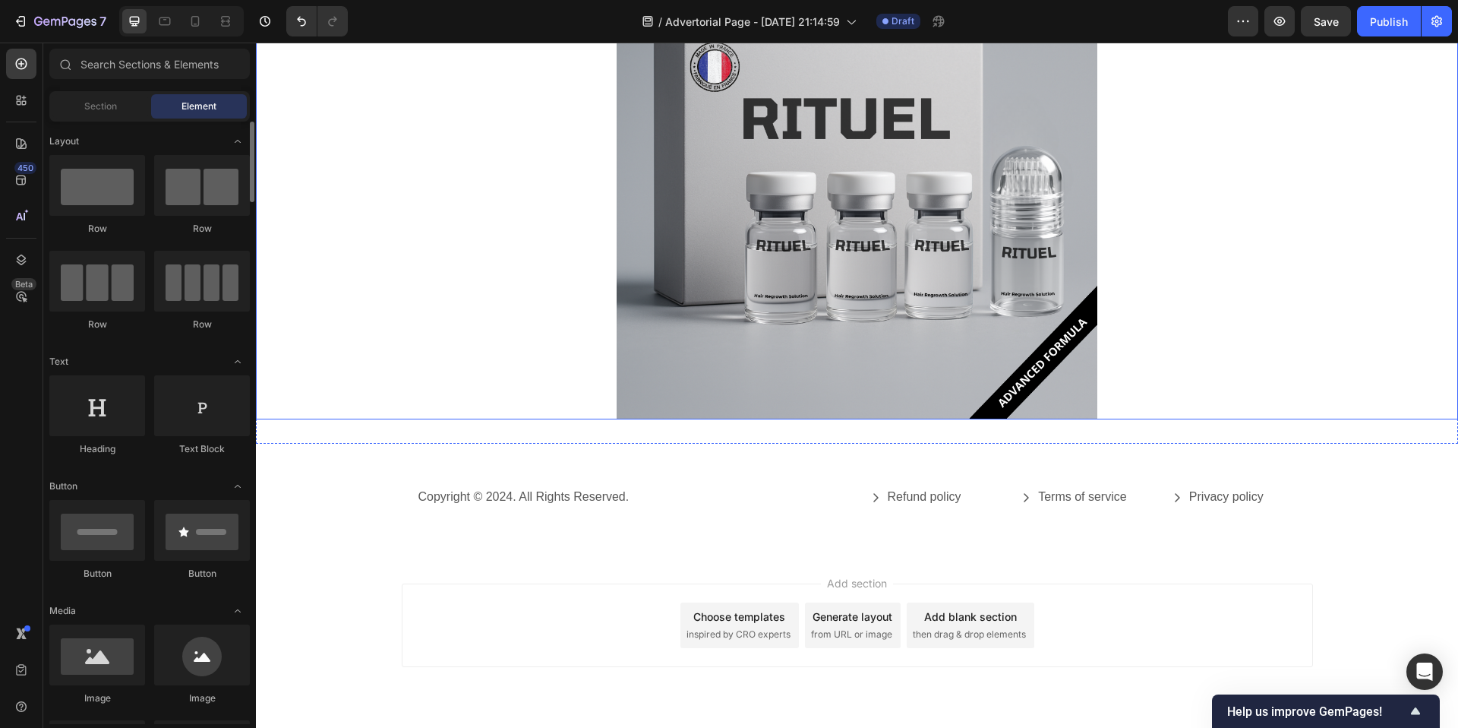
scroll to position [8633, 0]
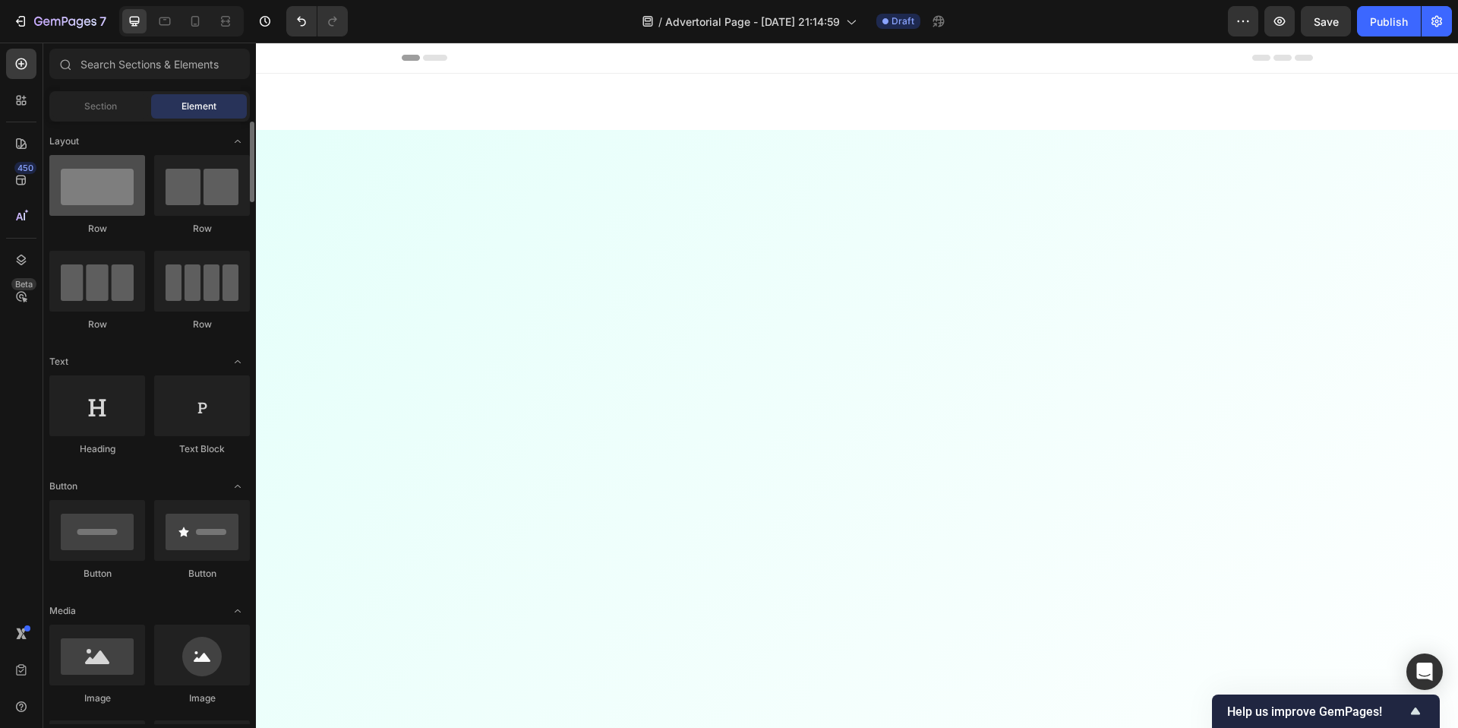
scroll to position [8633, 0]
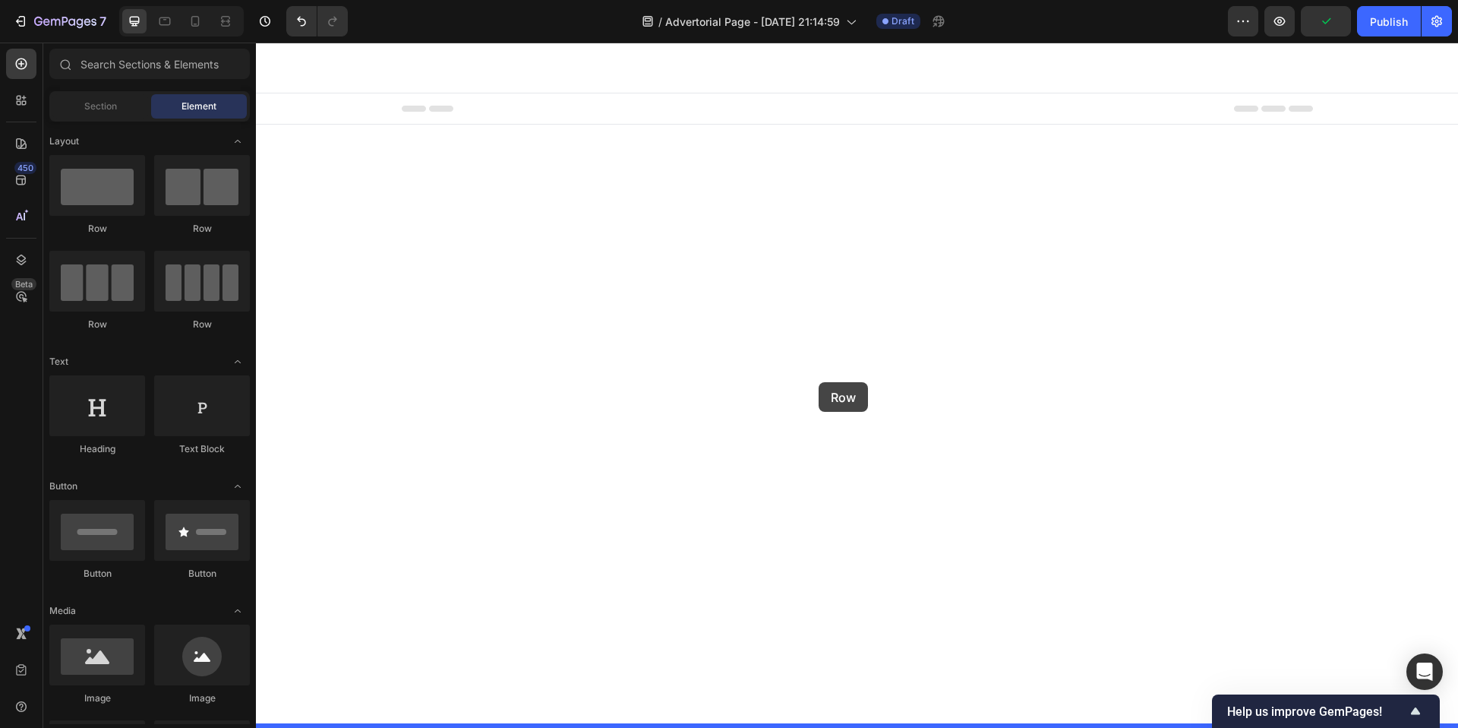
drag, startPoint x: 357, startPoint y: 236, endPoint x: 819, endPoint y: 382, distance: 484.3
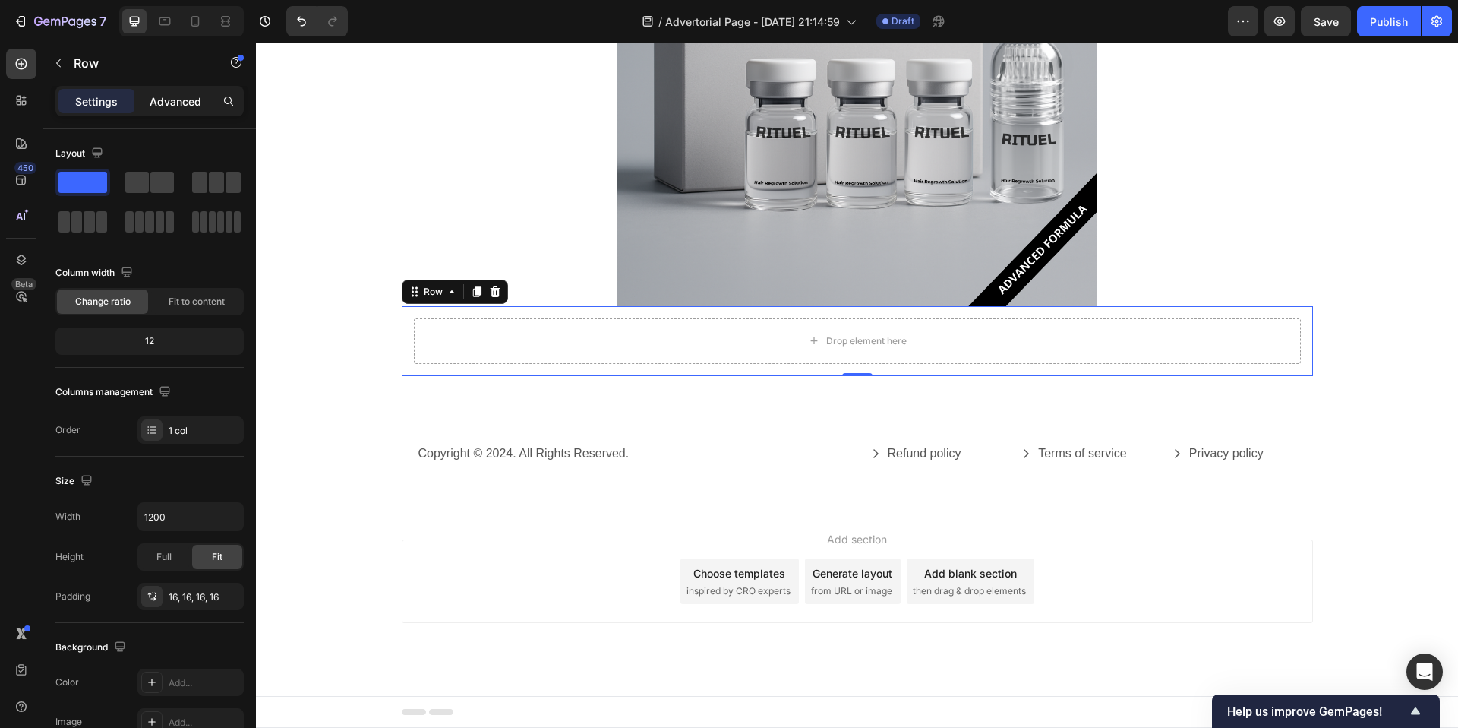
click at [191, 99] on p "Advanced" at bounding box center [176, 101] width 52 height 16
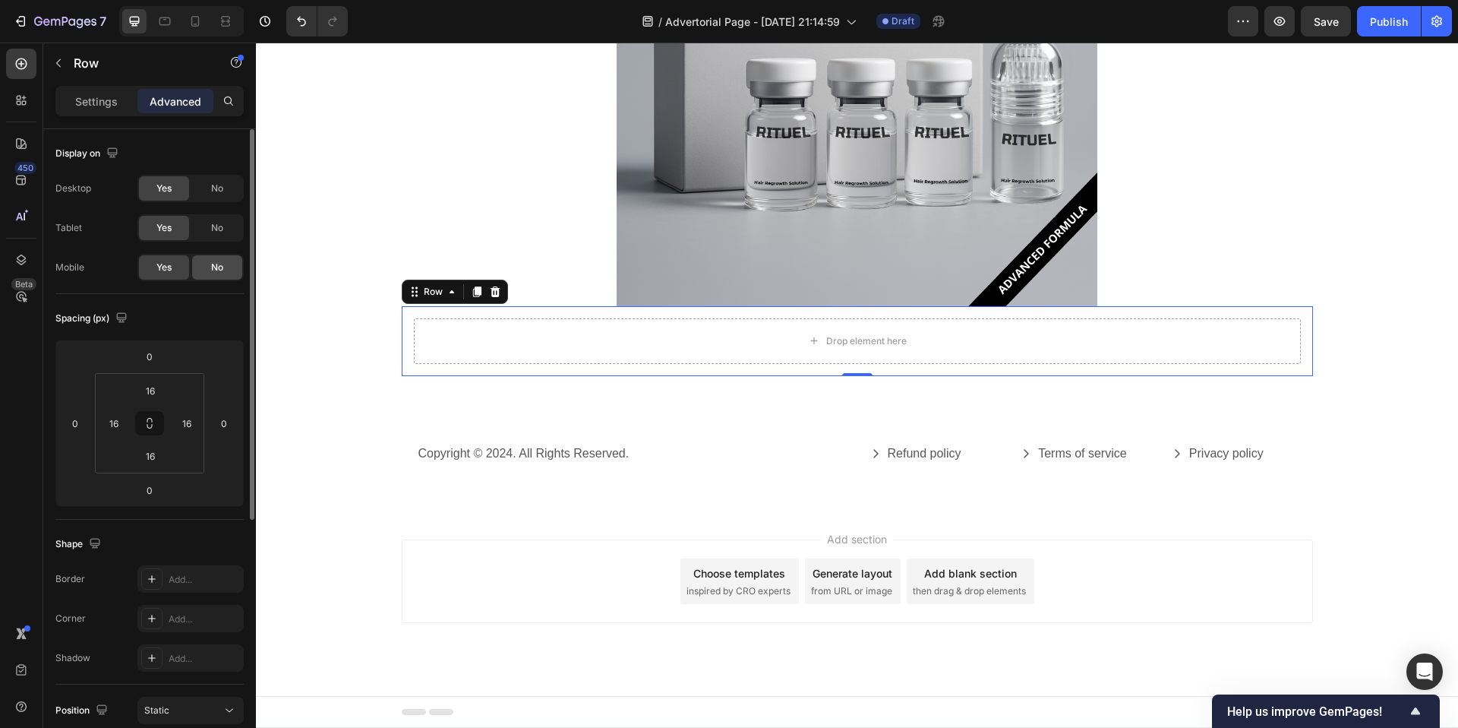
click at [210, 268] on div "No" at bounding box center [217, 267] width 50 height 24
click at [56, 62] on icon "button" at bounding box center [58, 63] width 12 height 12
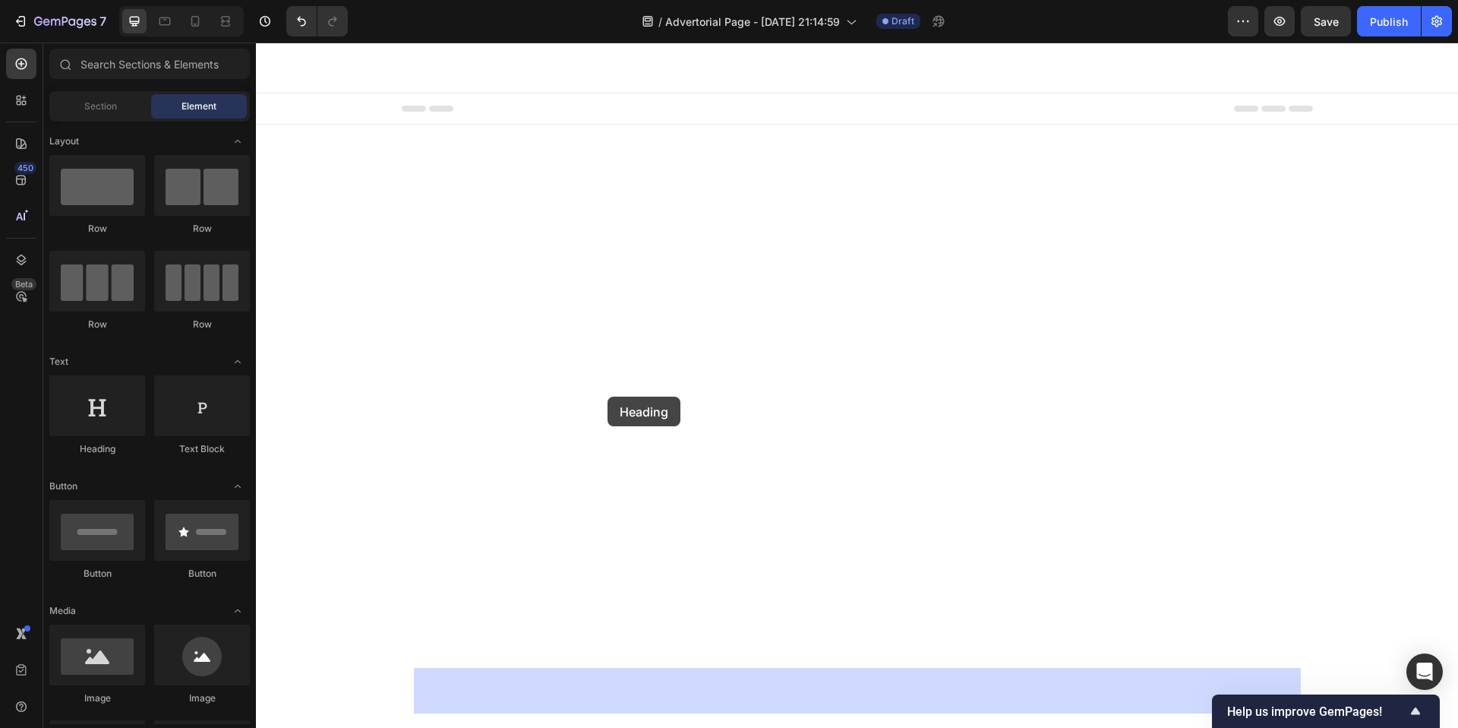
drag, startPoint x: 349, startPoint y: 450, endPoint x: 608, endPoint y: 396, distance: 264.5
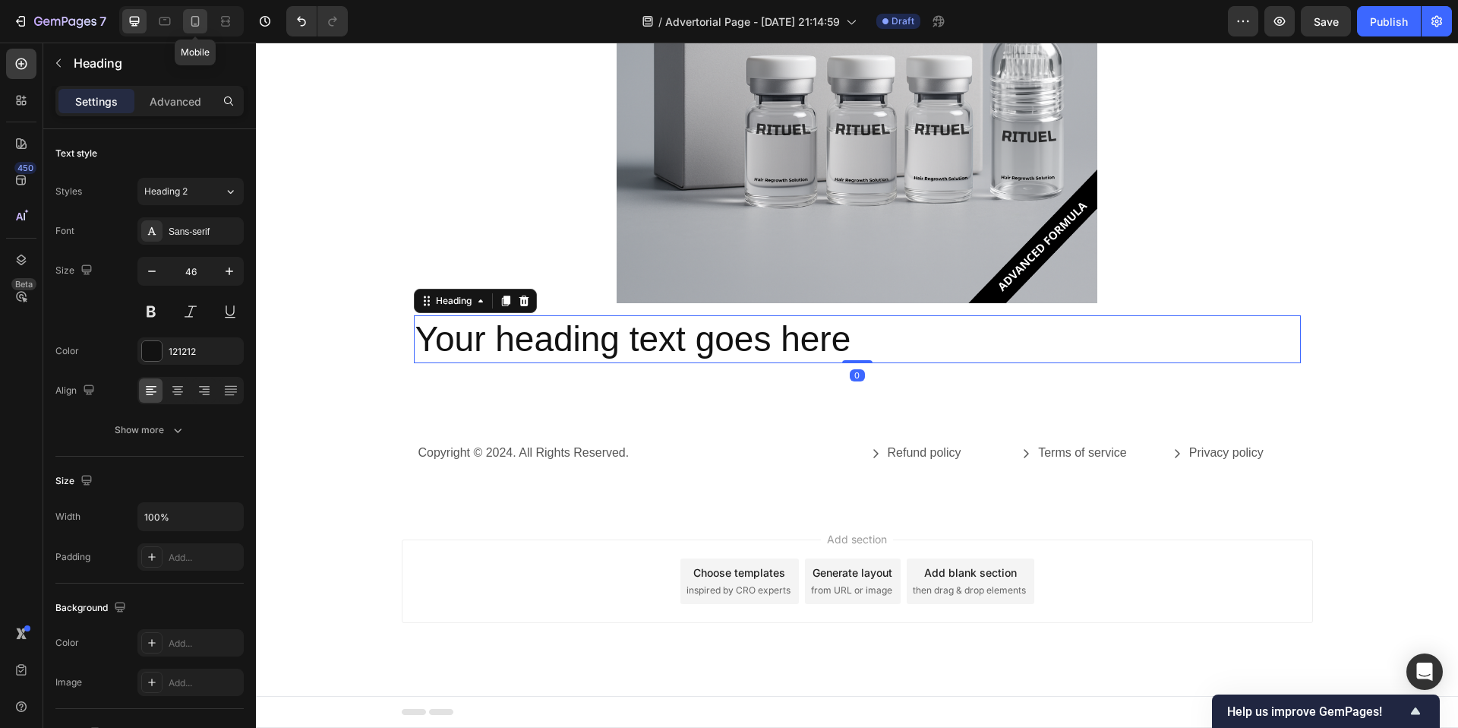
click at [201, 22] on icon at bounding box center [195, 21] width 15 height 15
type input "41"
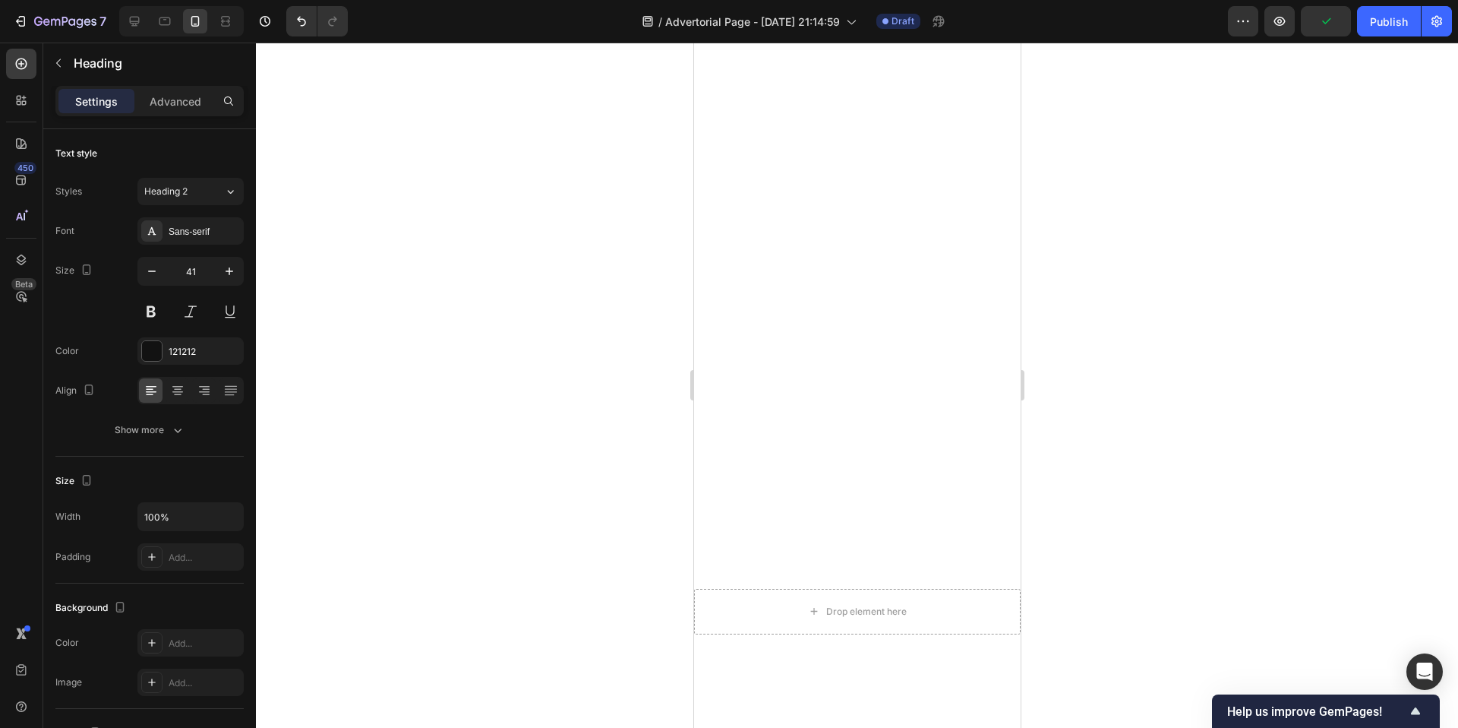
scroll to position [9953, 0]
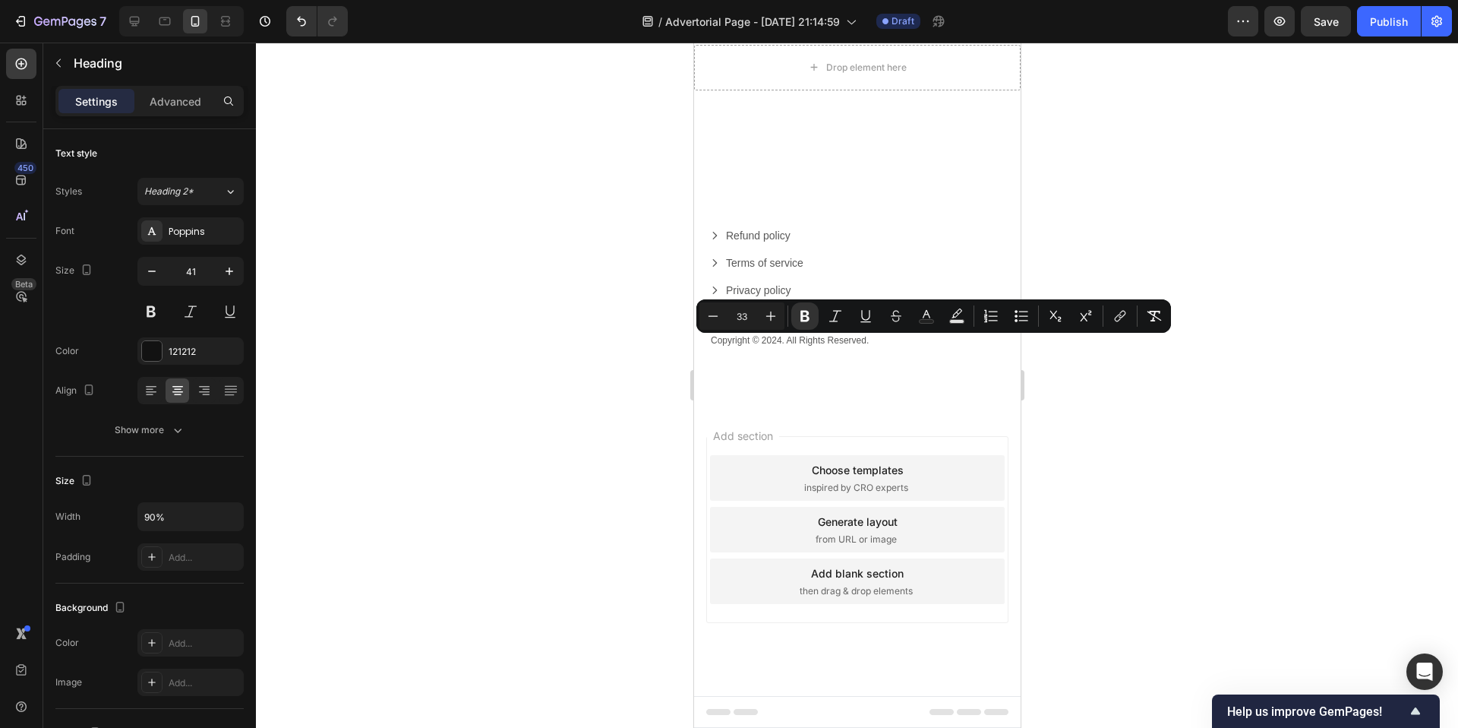
copy strong "RITUEL™ HAIR REGROWTH SYSTEM"
click at [139, 29] on div at bounding box center [134, 21] width 24 height 24
type input "46"
type input "100%"
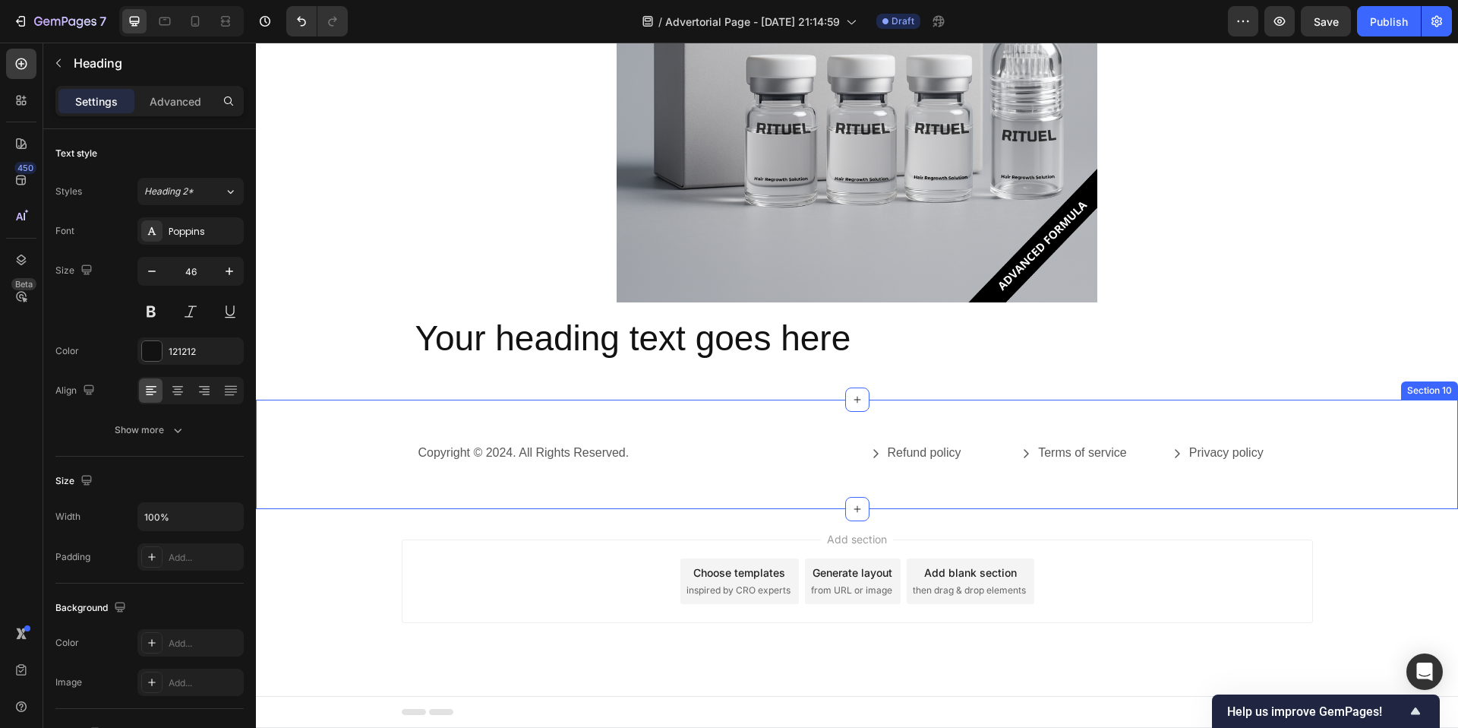
scroll to position [8699, 0]
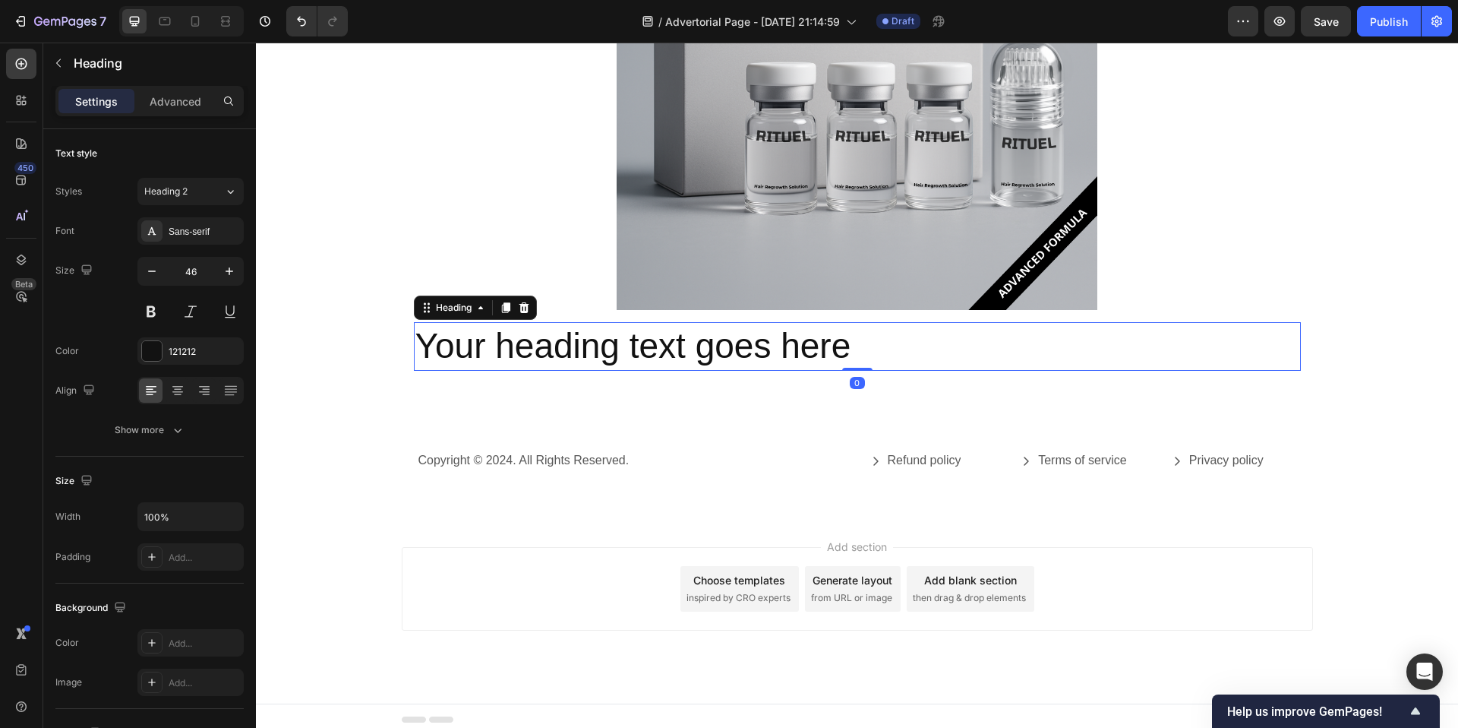
click at [686, 342] on h2 "Your heading text goes here" at bounding box center [857, 346] width 887 height 49
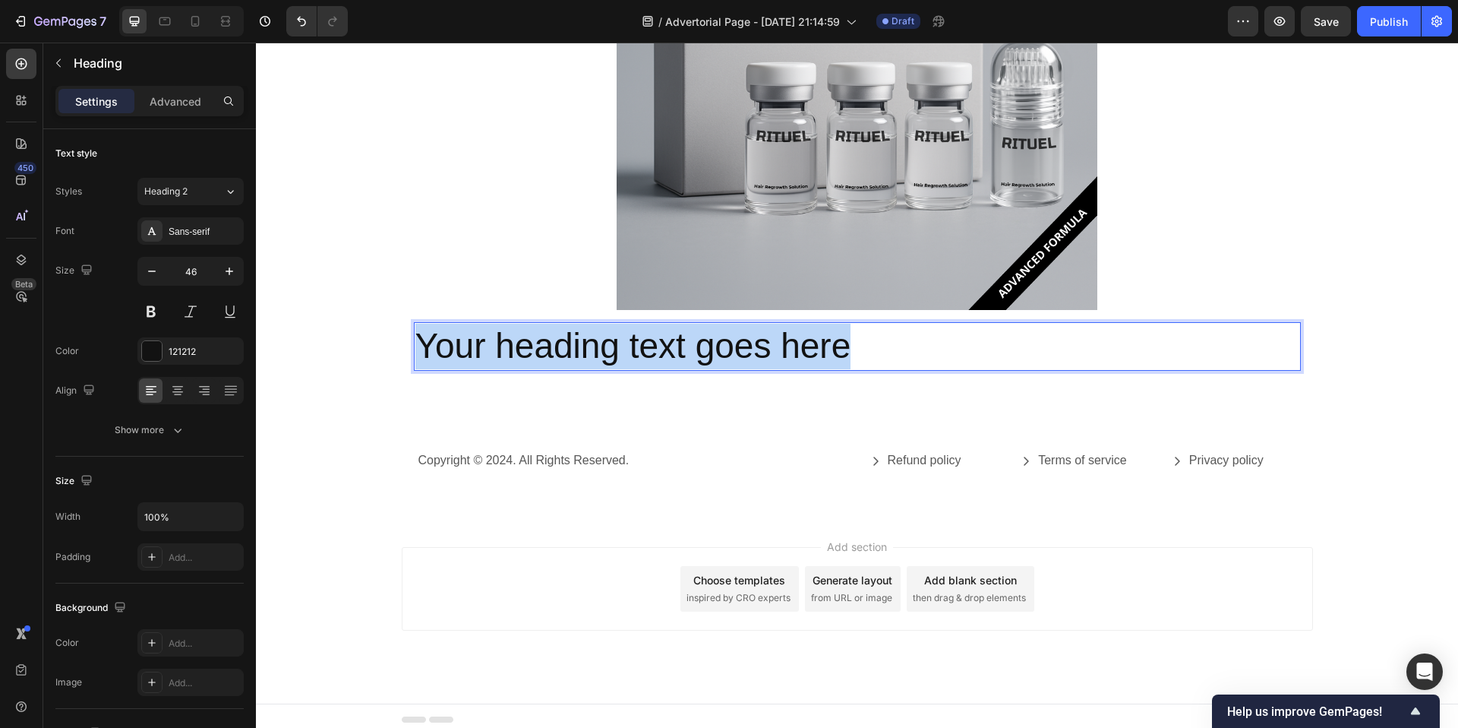
click at [686, 342] on p "Your heading text goes here" at bounding box center [857, 347] width 884 height 46
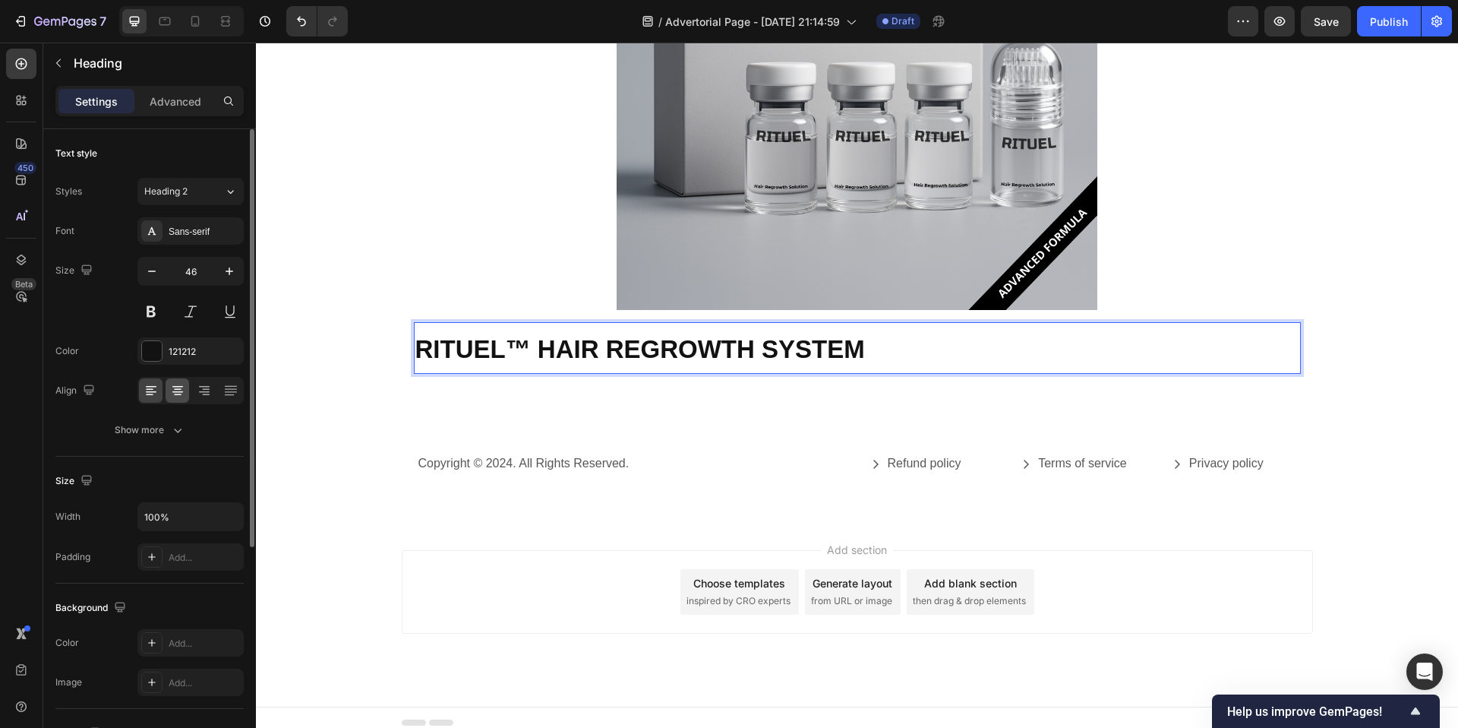
click at [176, 402] on div at bounding box center [178, 390] width 24 height 24
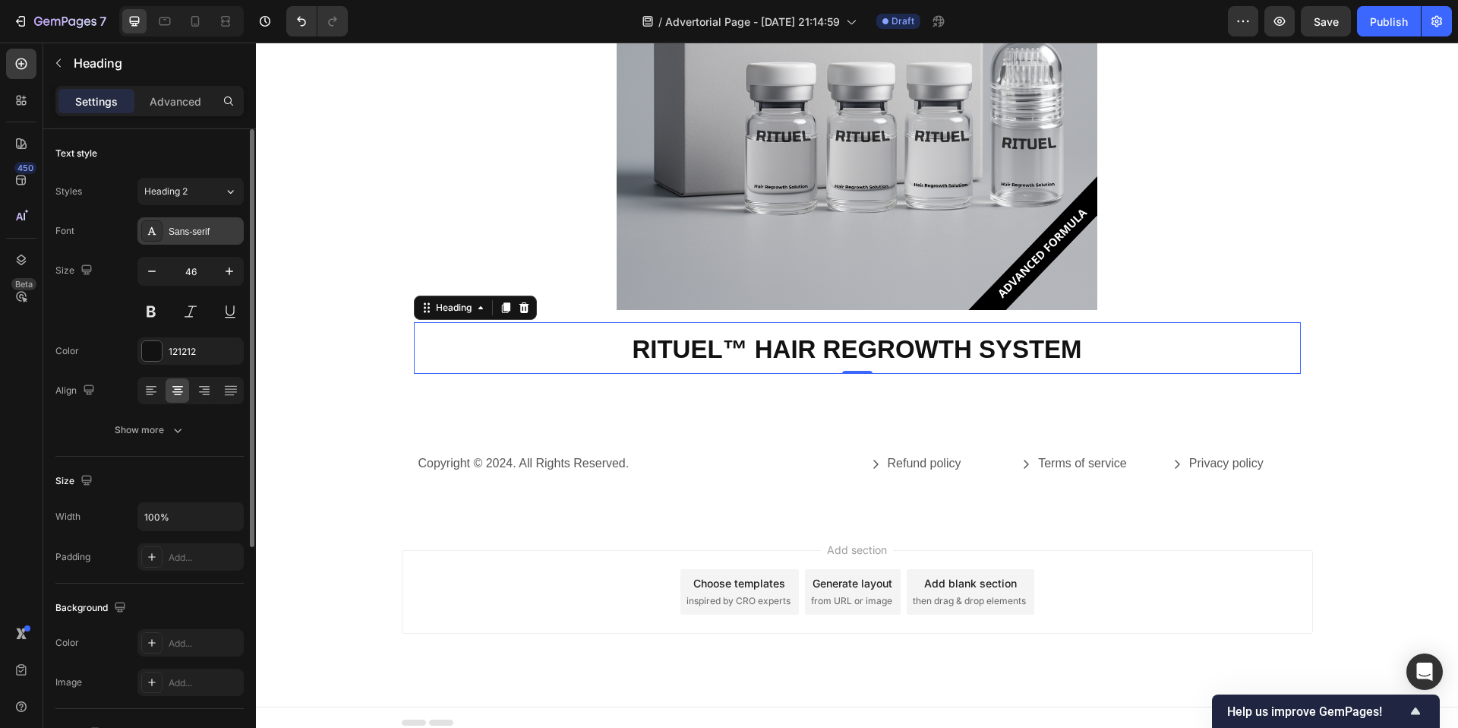
click at [226, 226] on div "Sans-serif" at bounding box center [204, 232] width 71 height 14
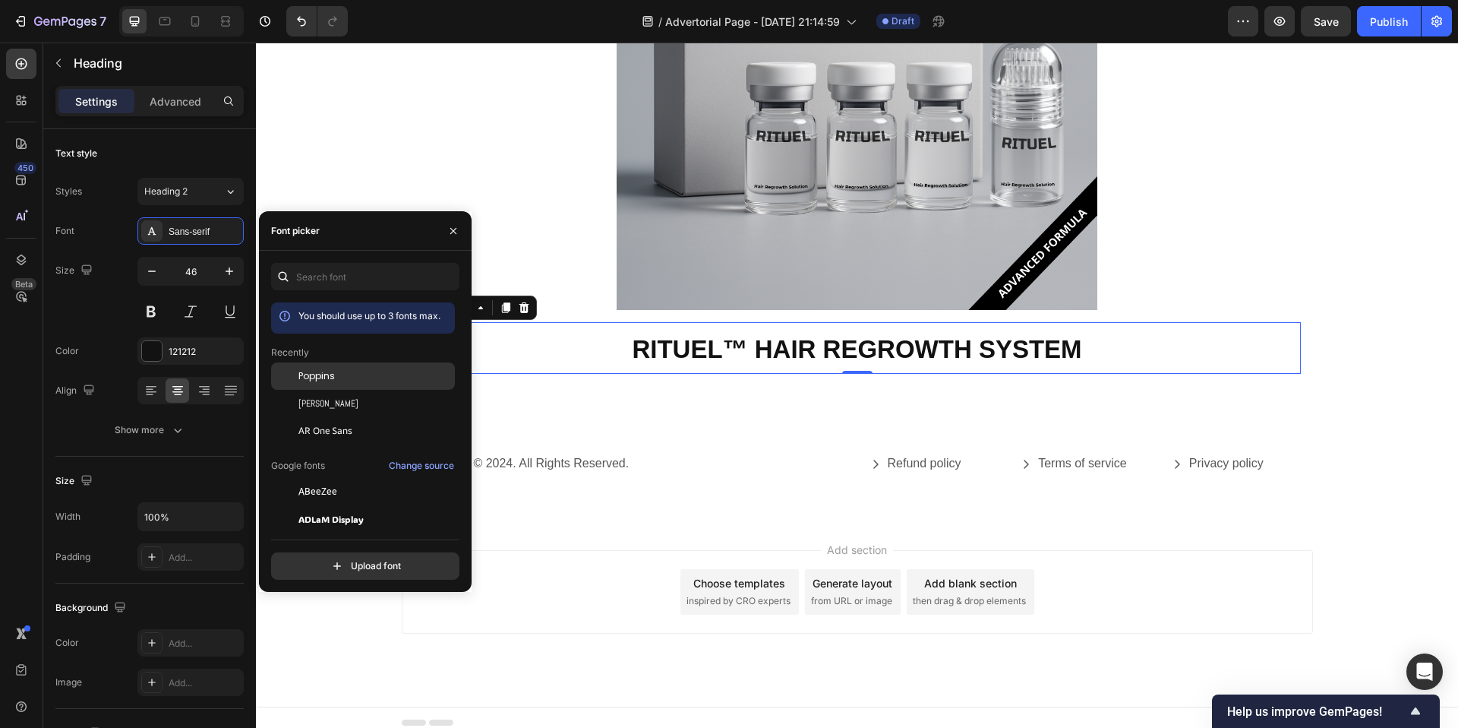
click at [313, 368] on div "Poppins" at bounding box center [363, 375] width 184 height 27
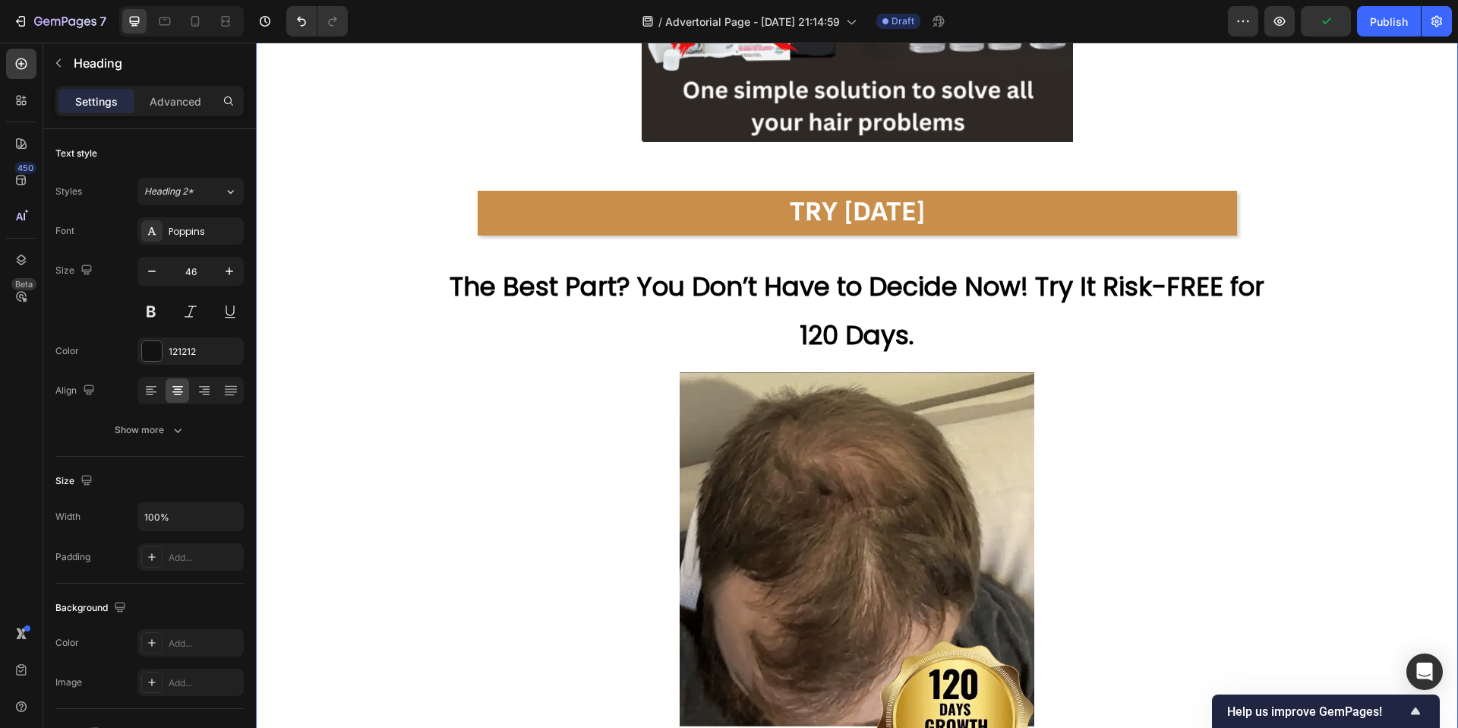
scroll to position [7348, 0]
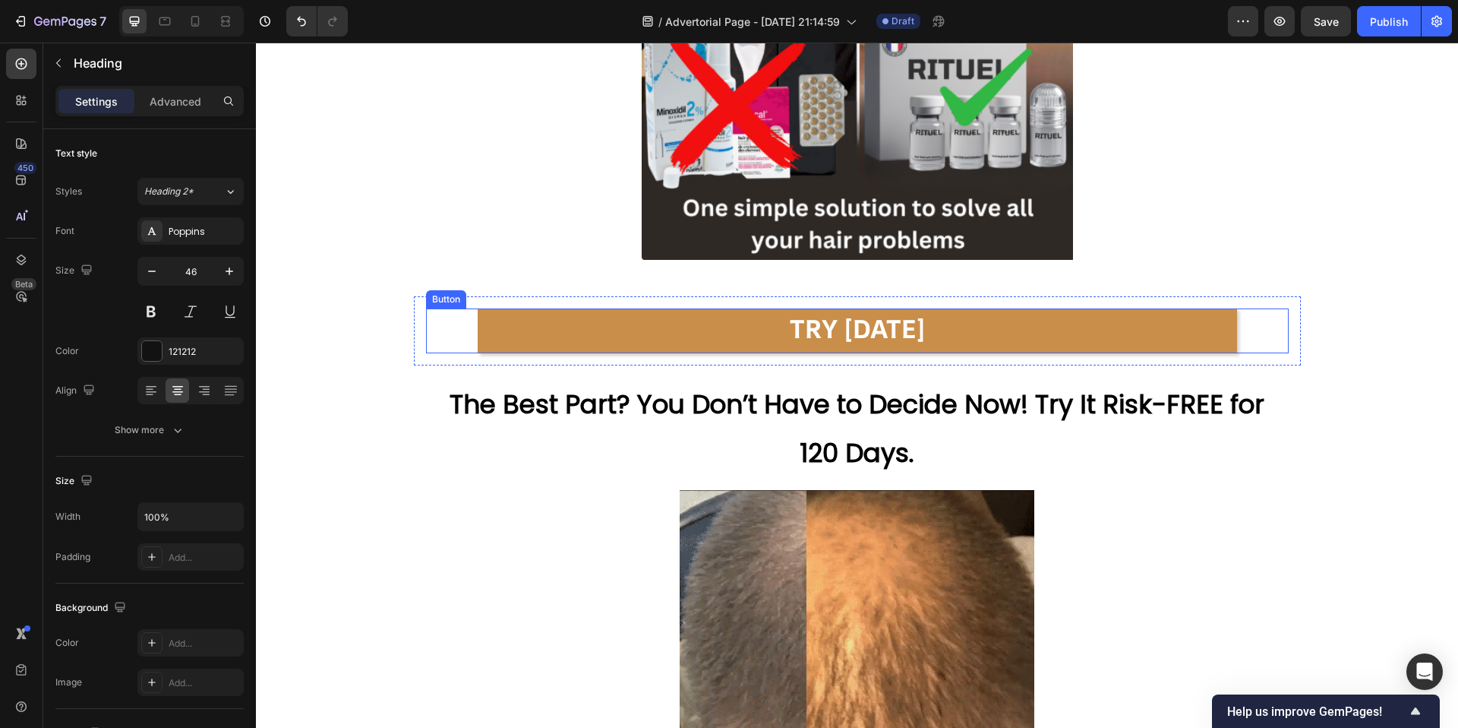
click at [930, 324] on button "TRY [DATE]" at bounding box center [858, 331] width 760 height 46
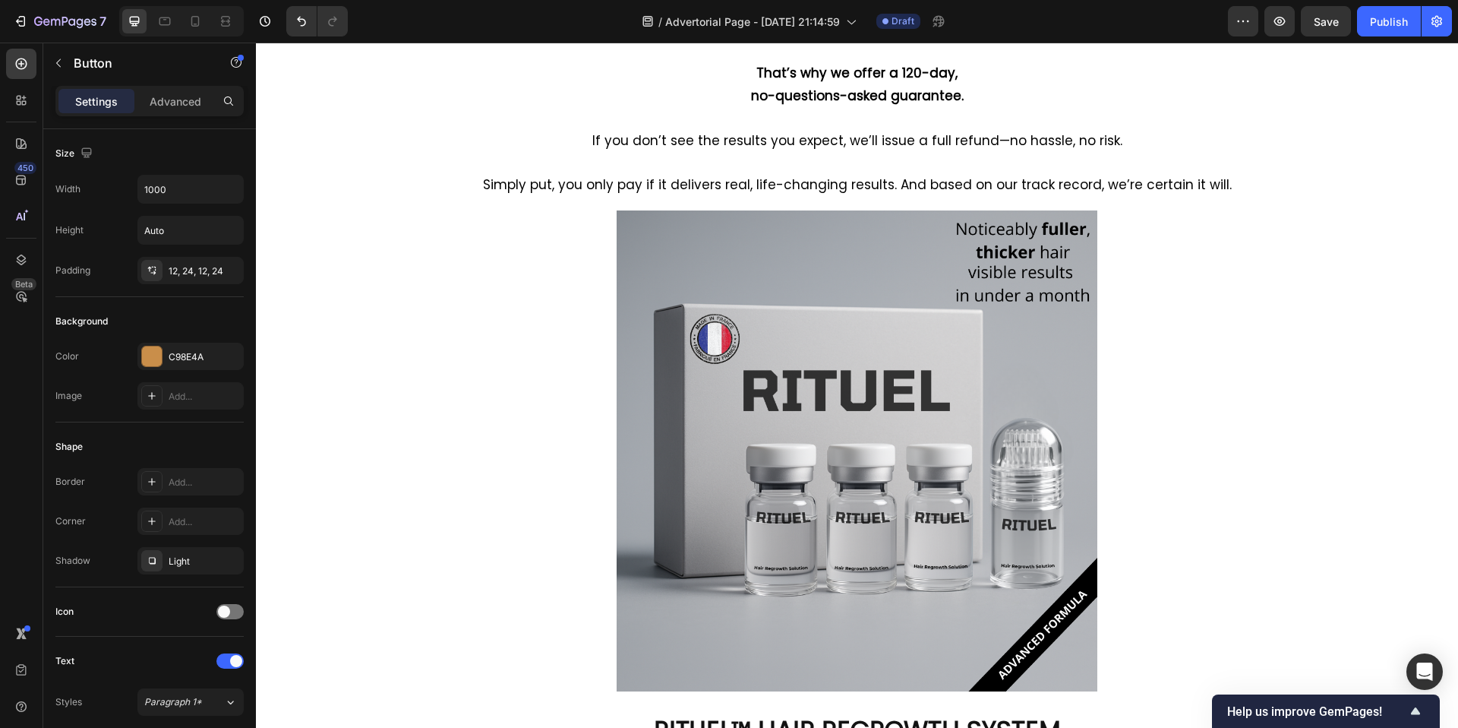
scroll to position [8709, 0]
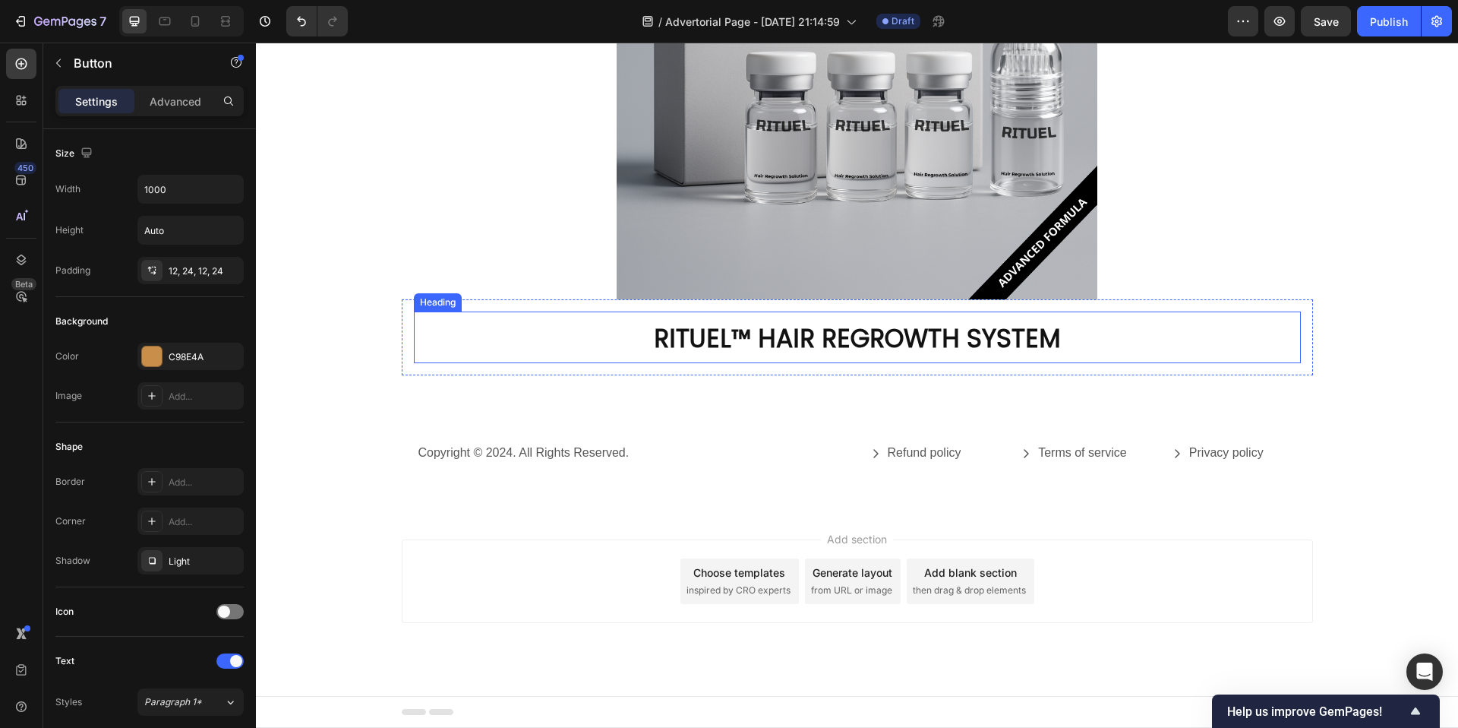
click at [700, 345] on strong "RITUEL™ HAIR REGROWTH SYSTEM" at bounding box center [857, 339] width 407 height 36
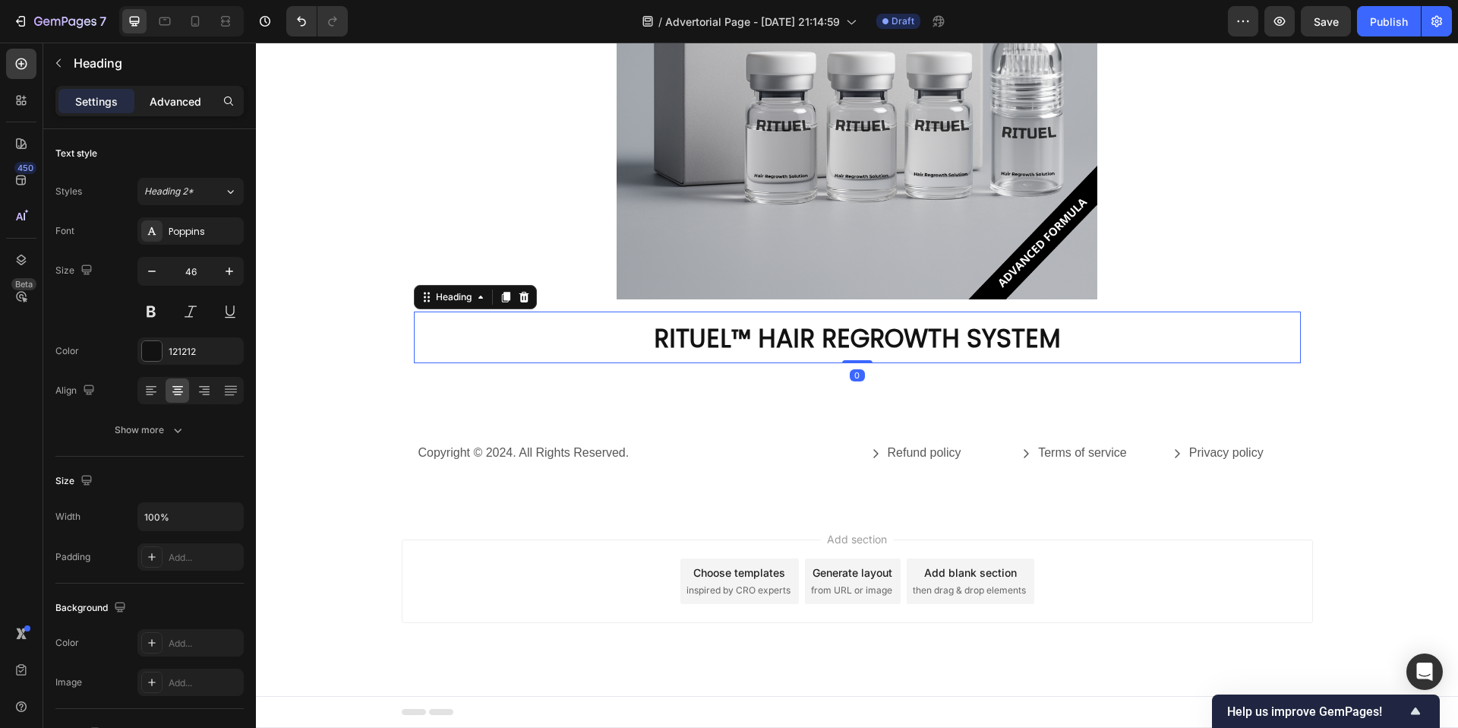
click at [178, 110] on div "Advanced" at bounding box center [175, 101] width 76 height 24
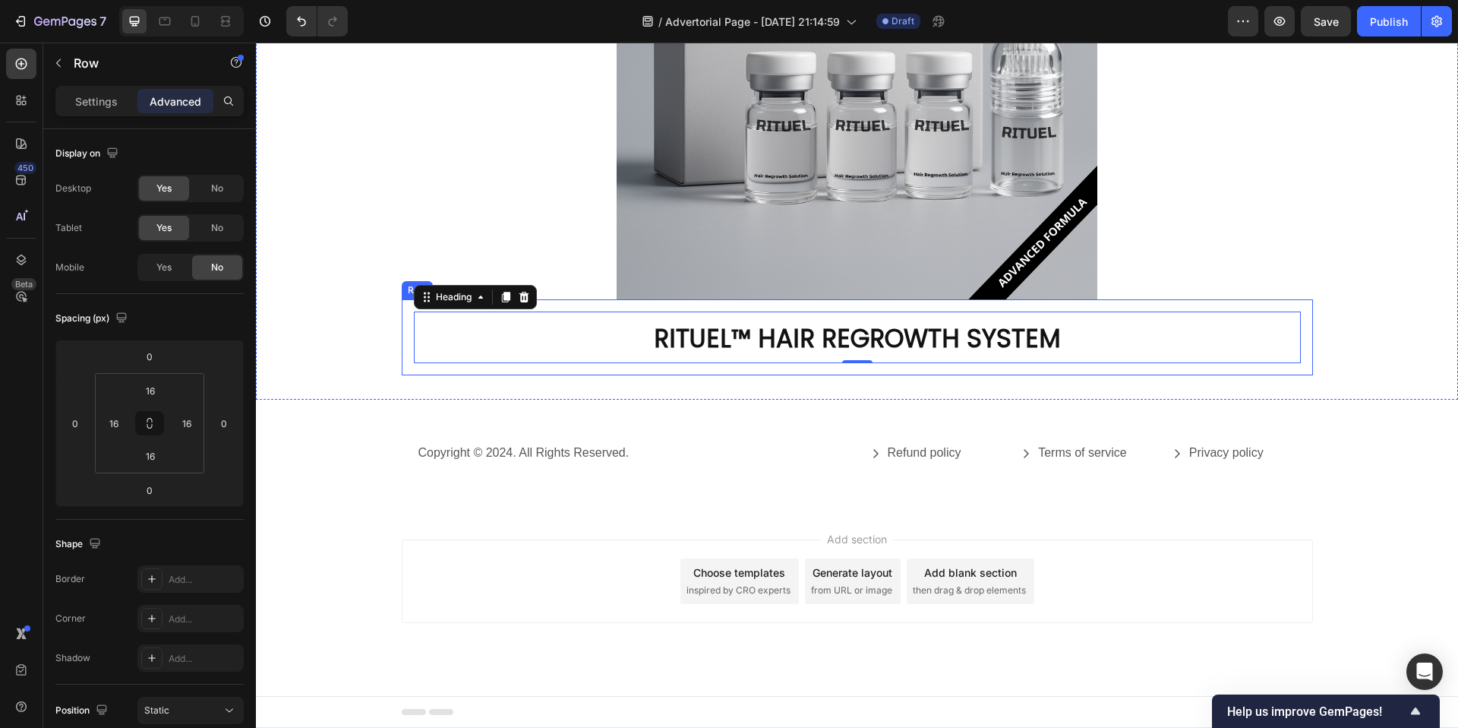
click at [402, 332] on div "⁠⁠⁠⁠⁠⁠⁠ RITUEL™ HAIR REGROWTH SYSTEM Heading 0 Row" at bounding box center [857, 337] width 911 height 76
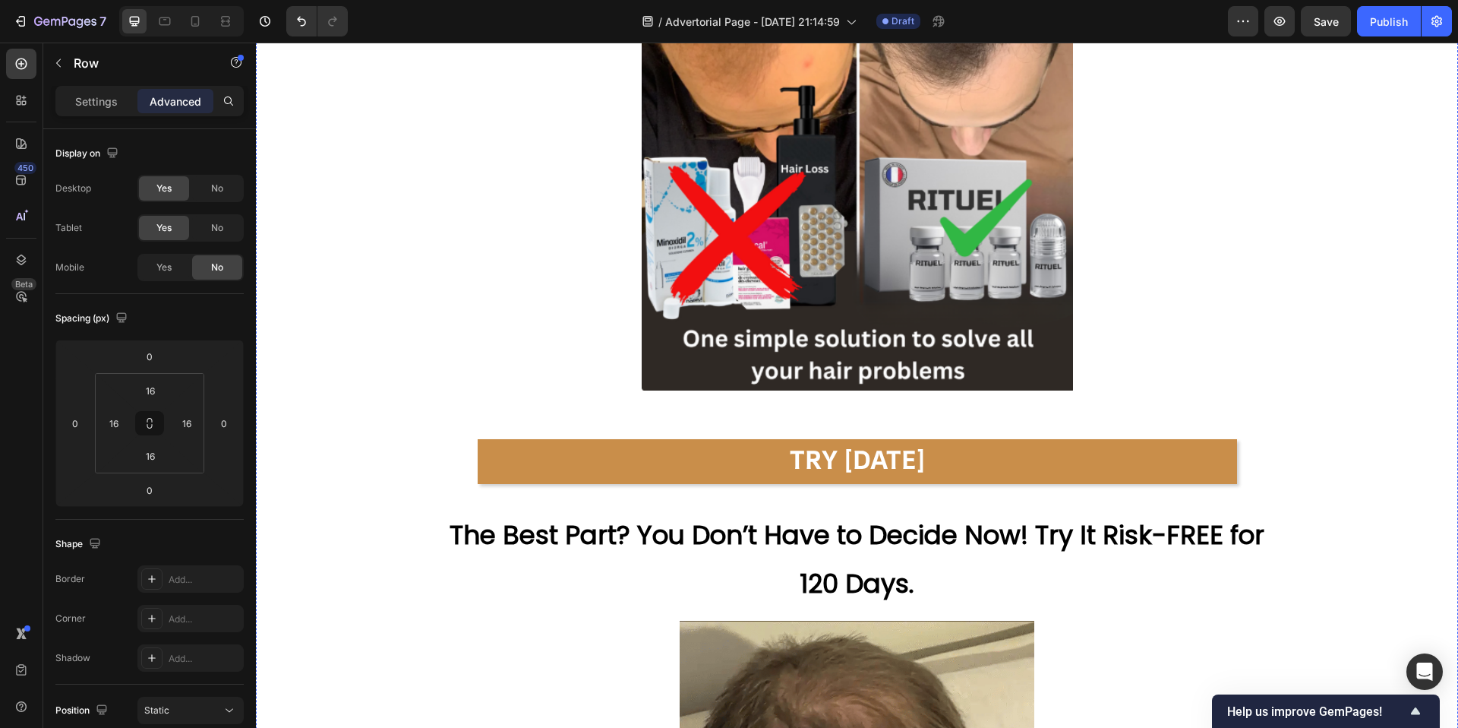
scroll to position [7207, 0]
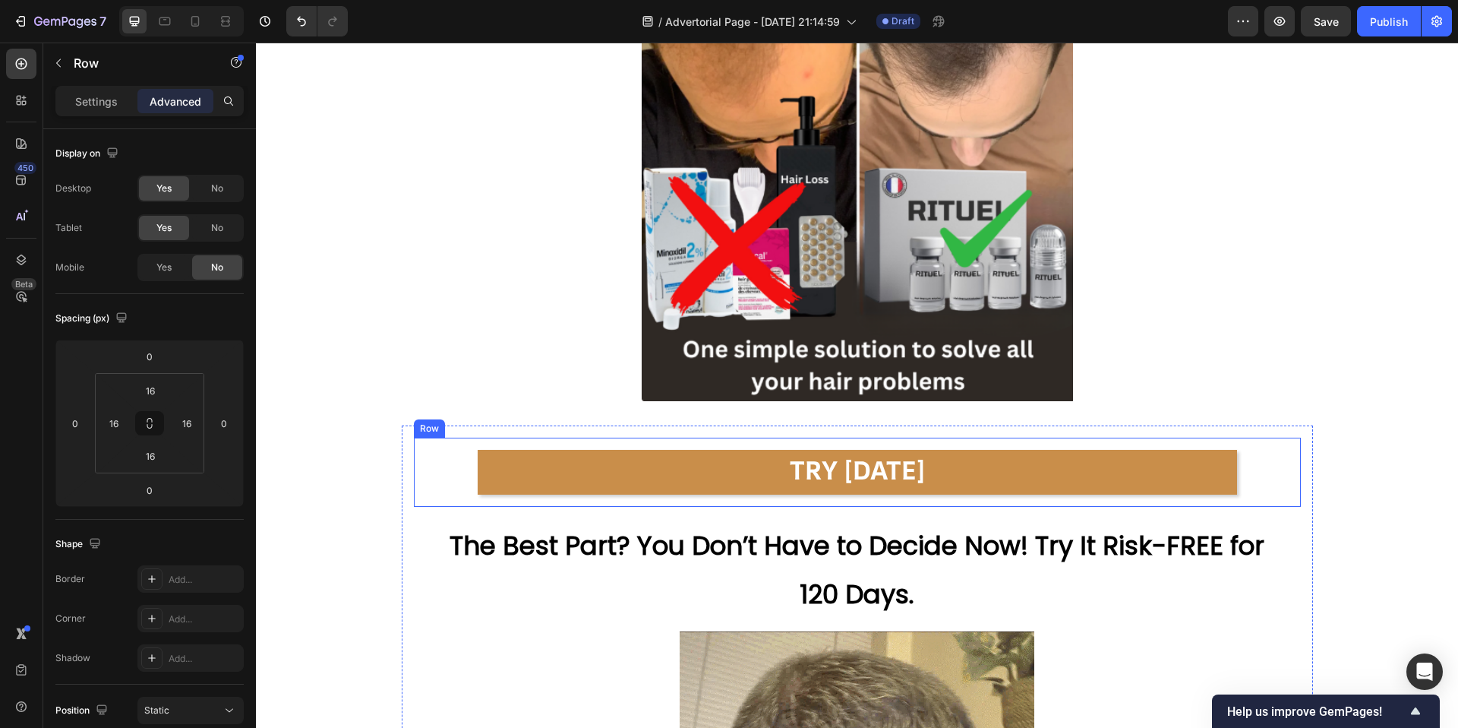
click at [422, 458] on div "TRY TODAY Button Row" at bounding box center [857, 472] width 887 height 70
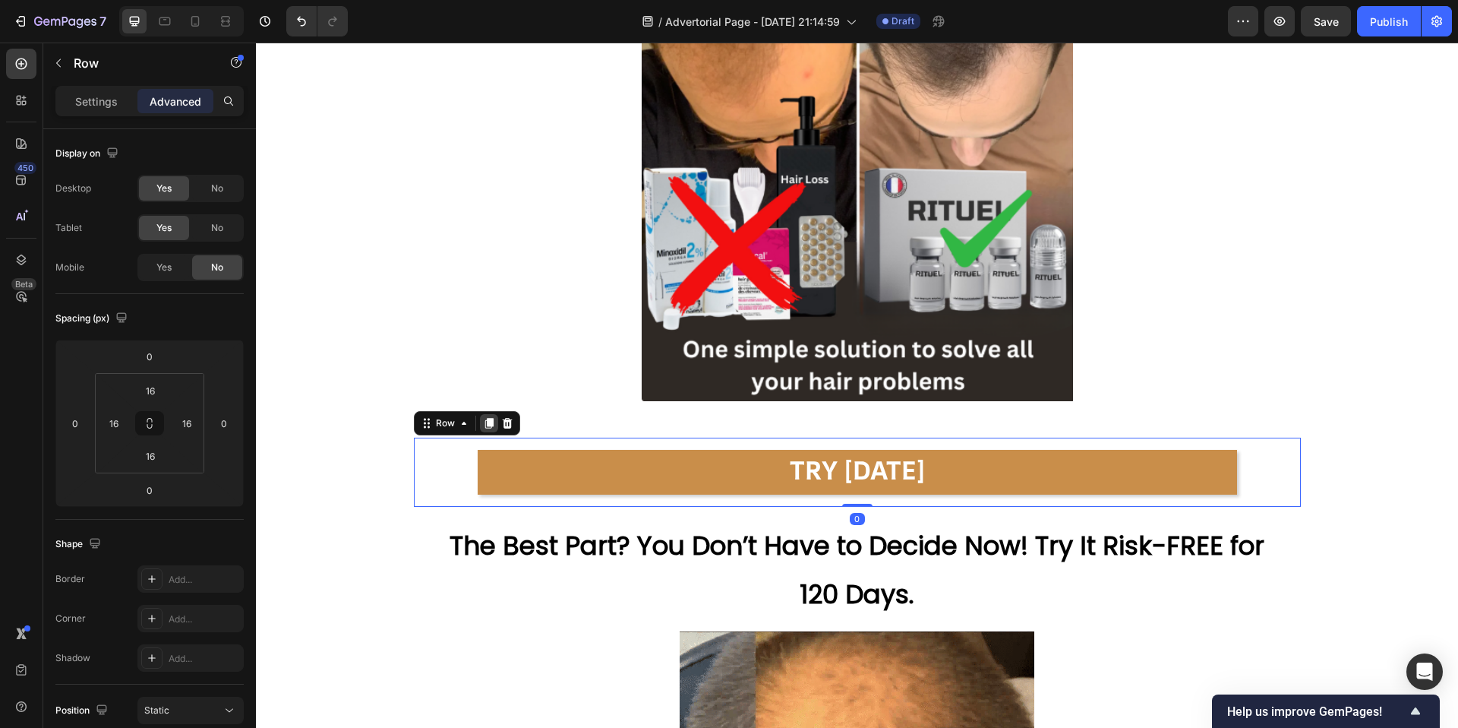
click at [491, 427] on icon at bounding box center [489, 423] width 12 height 12
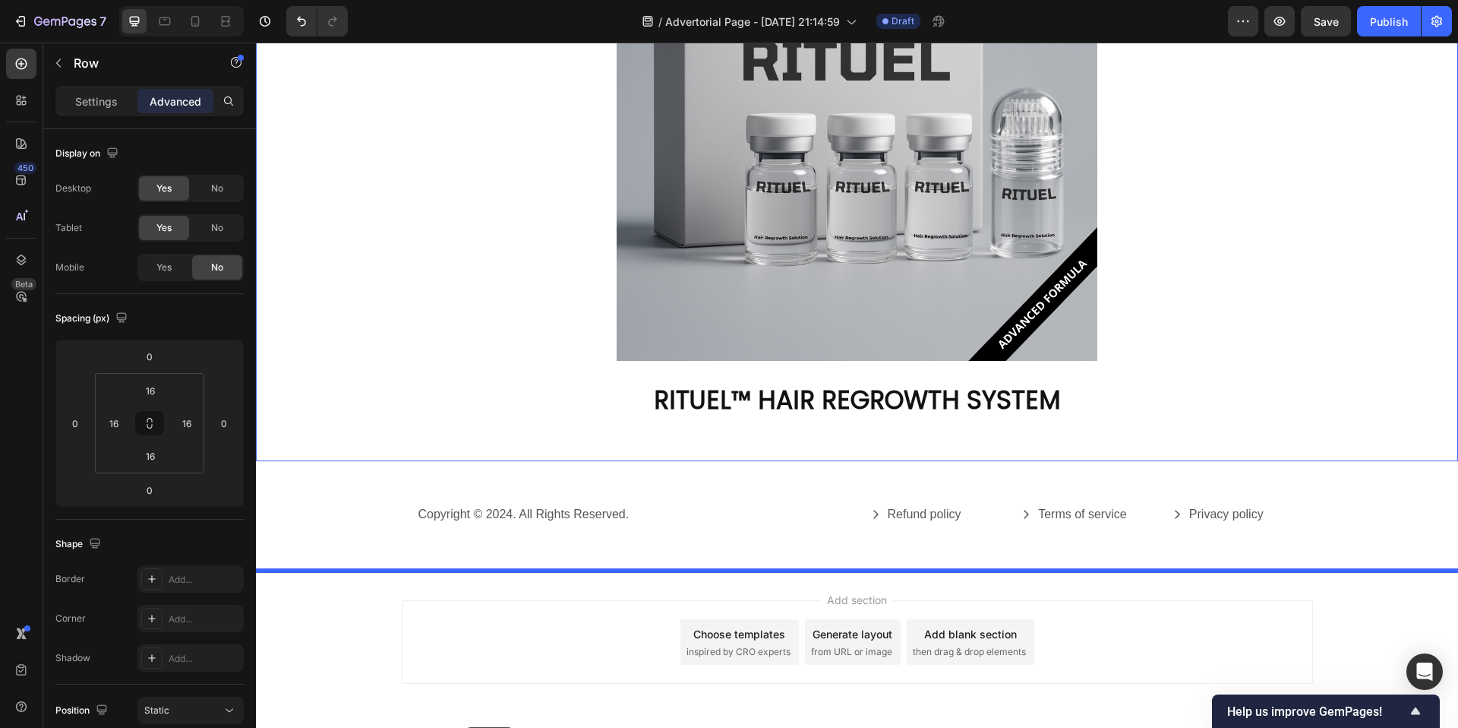
scroll to position [8778, 0]
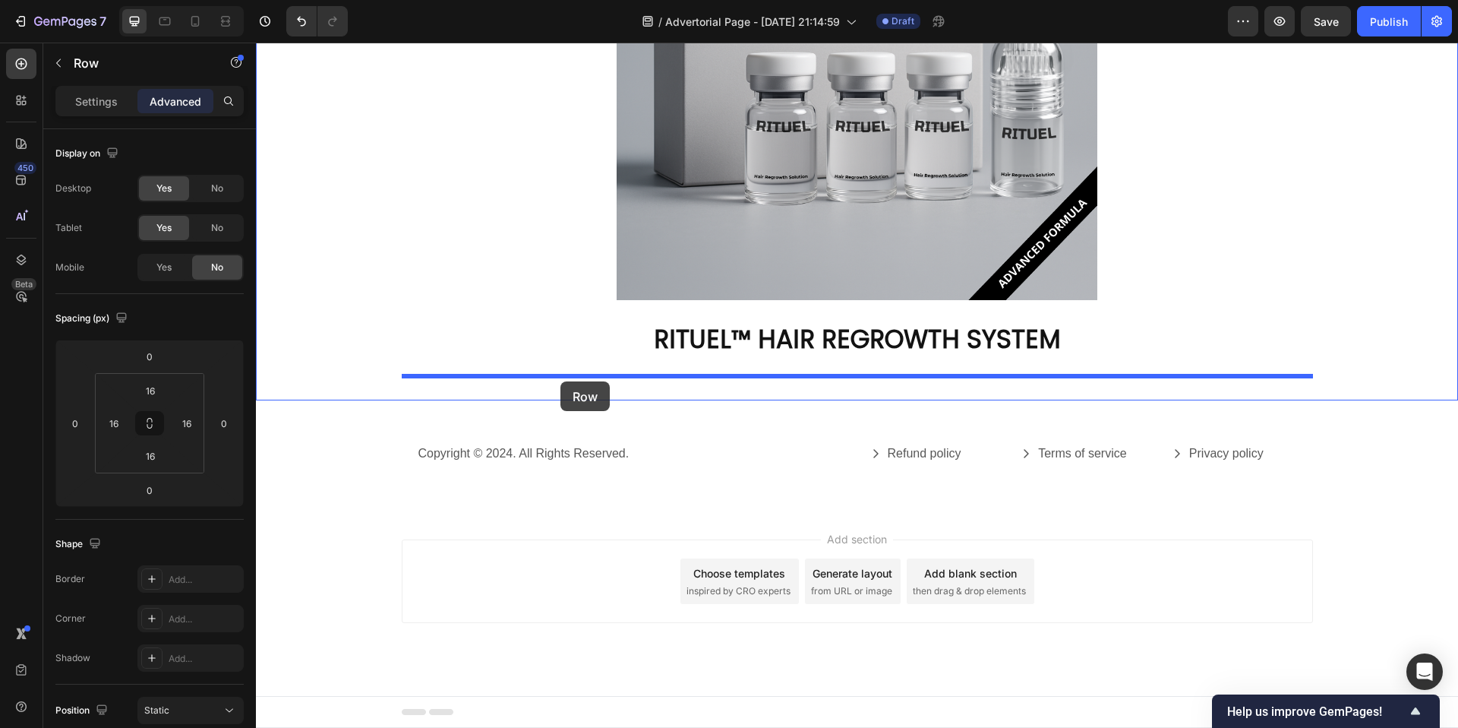
drag, startPoint x: 424, startPoint y: 425, endPoint x: 561, endPoint y: 380, distance: 143.9
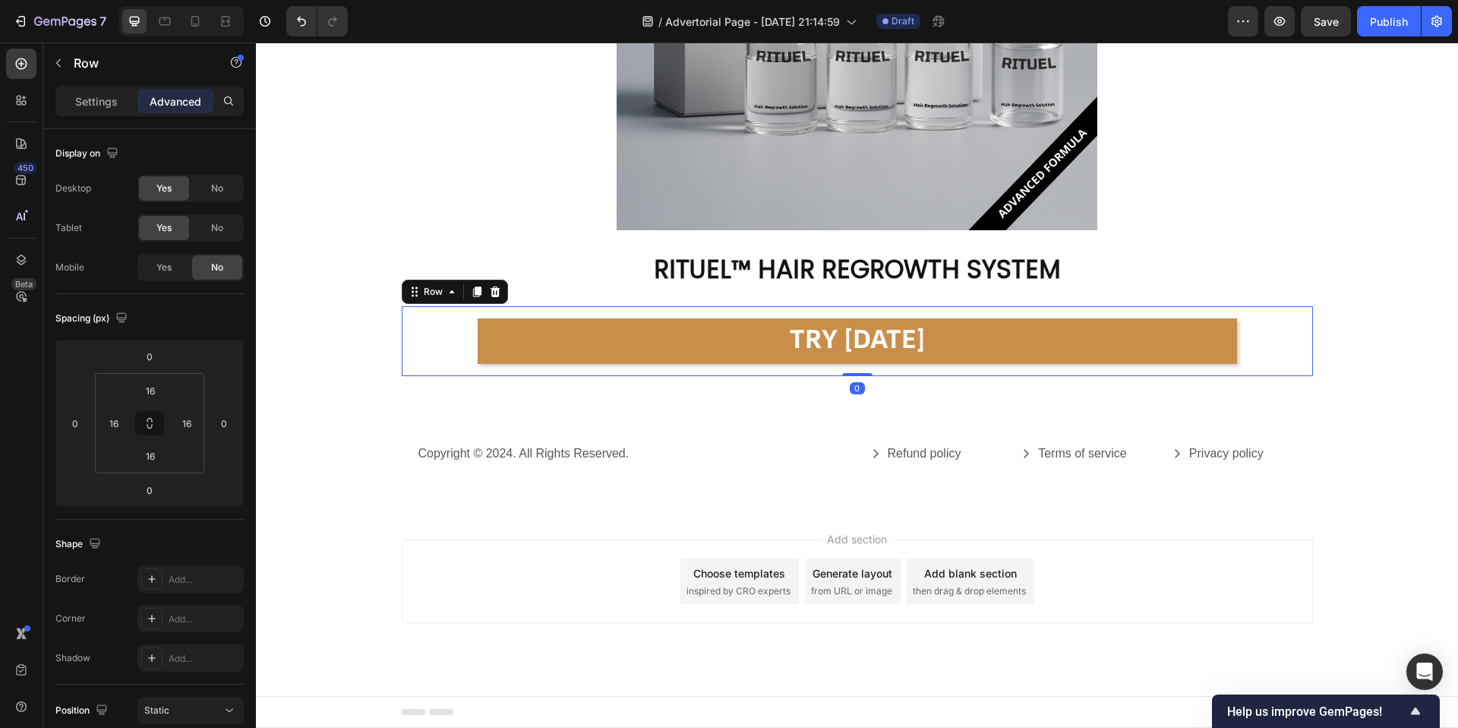
scroll to position [8709, 0]
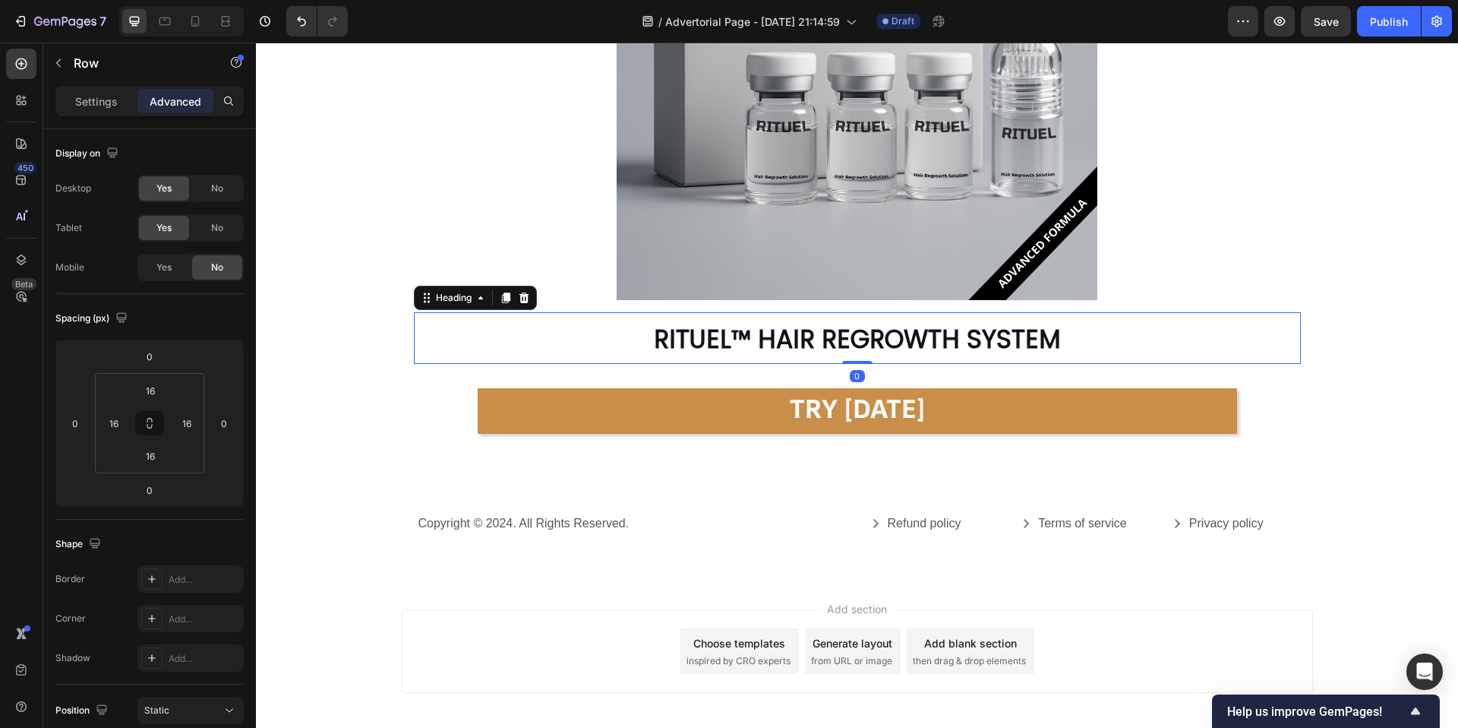
click at [643, 333] on p "⁠⁠⁠⁠⁠⁠⁠ RITUEL™ HAIR REGROWTH SYSTEM" at bounding box center [857, 338] width 884 height 49
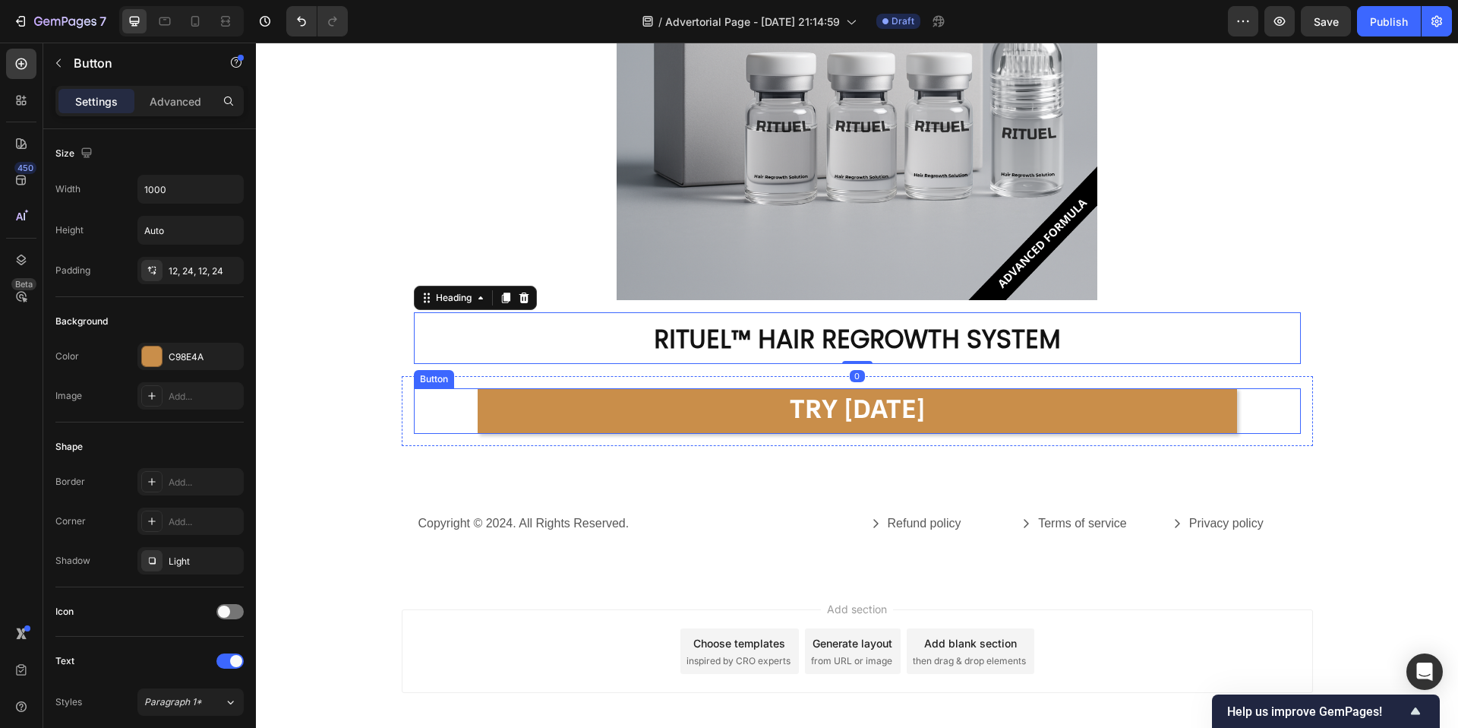
click at [465, 401] on div "TRY [DATE] Button" at bounding box center [857, 411] width 887 height 46
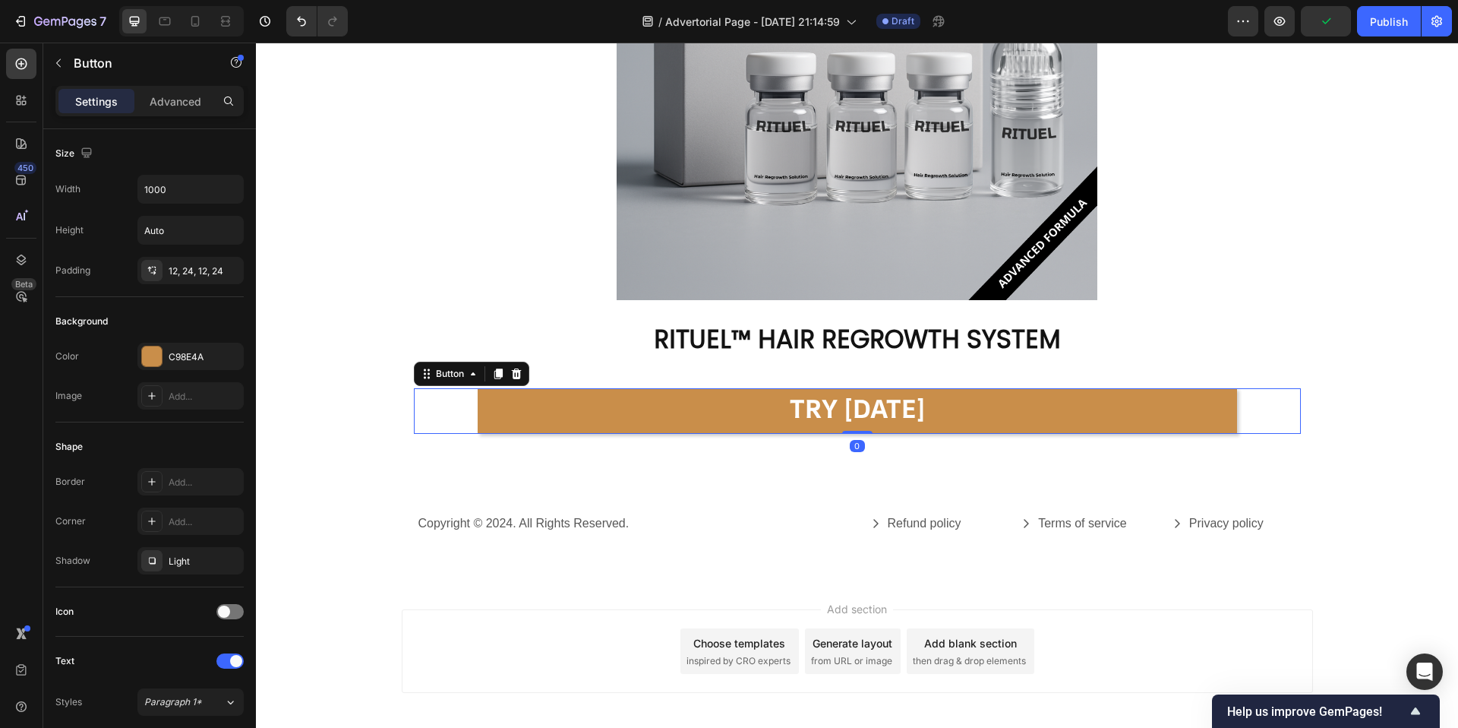
click at [442, 403] on div "TRY TODAY Button 0" at bounding box center [857, 411] width 887 height 46
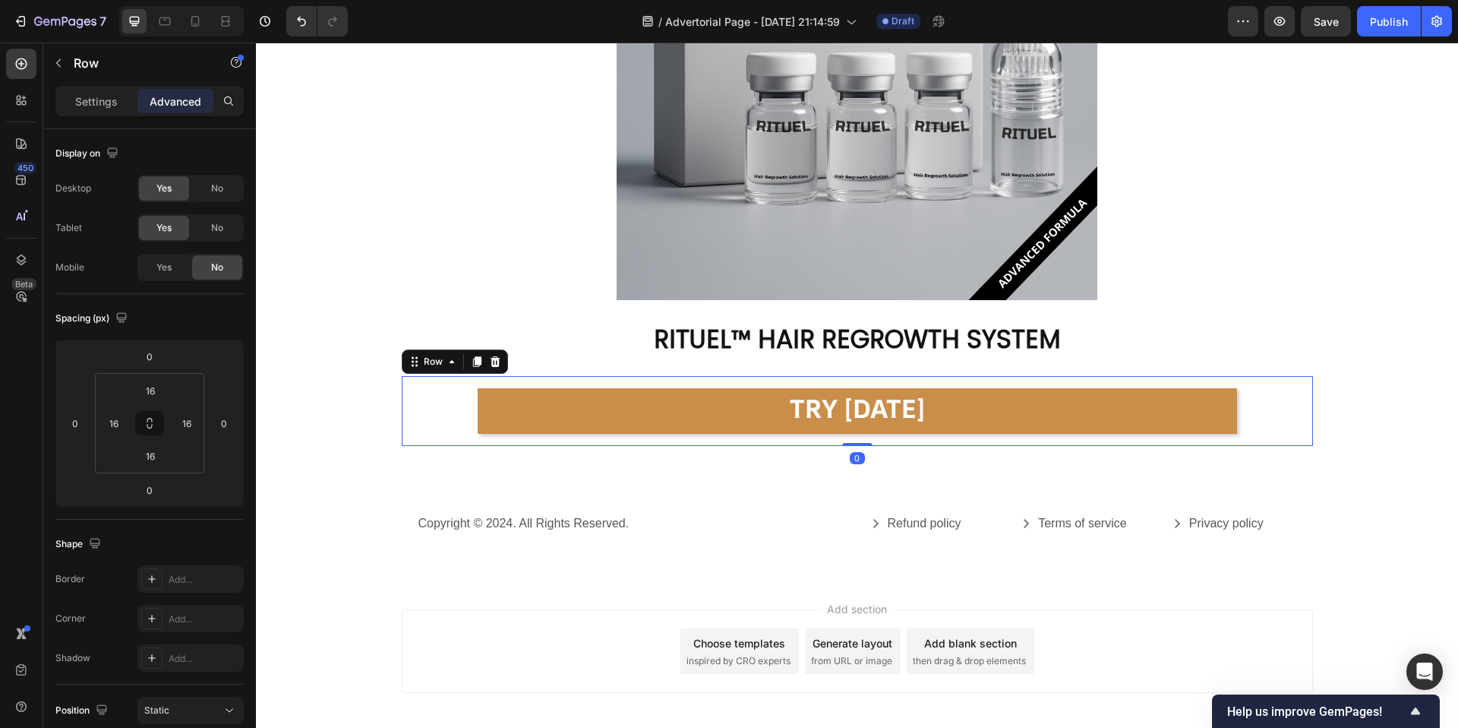
click at [405, 410] on div "TRY TODAY Button Row 0" at bounding box center [857, 411] width 911 height 70
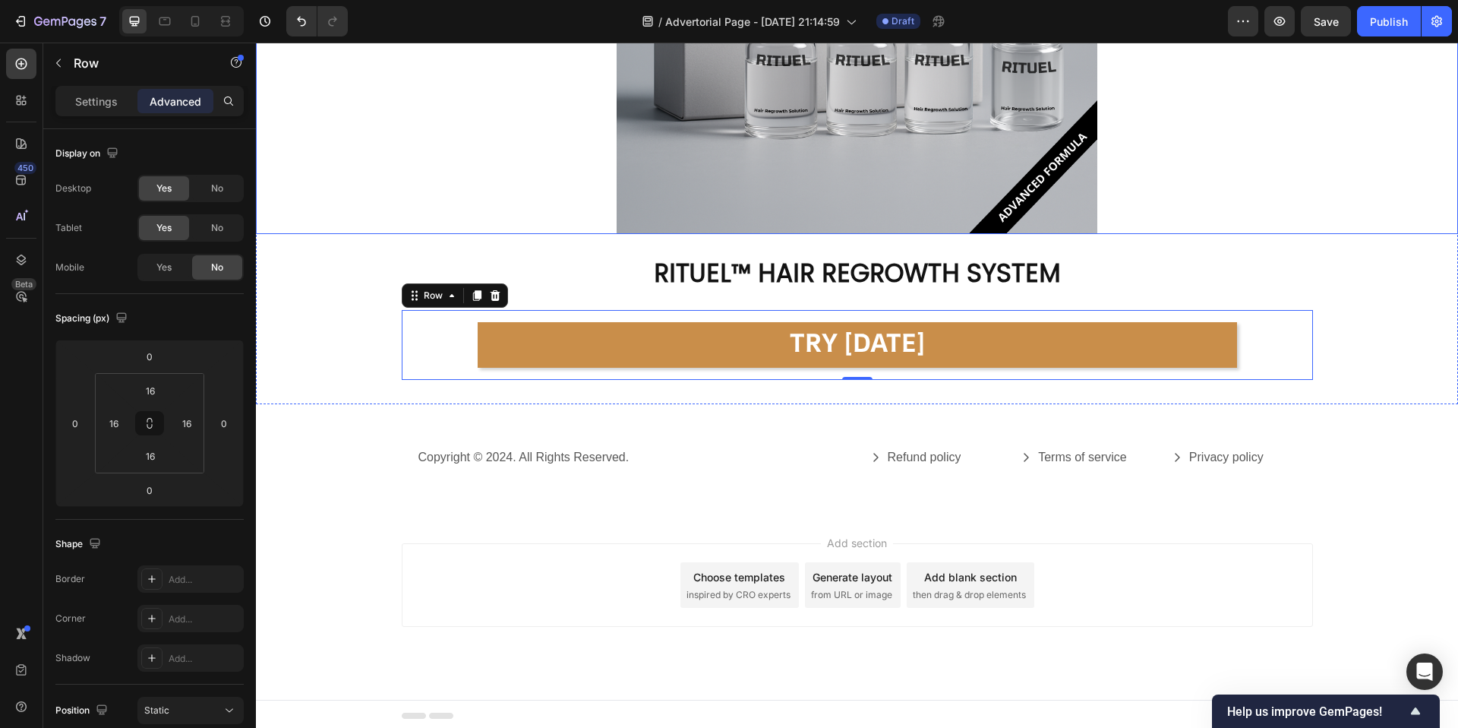
scroll to position [8773, 0]
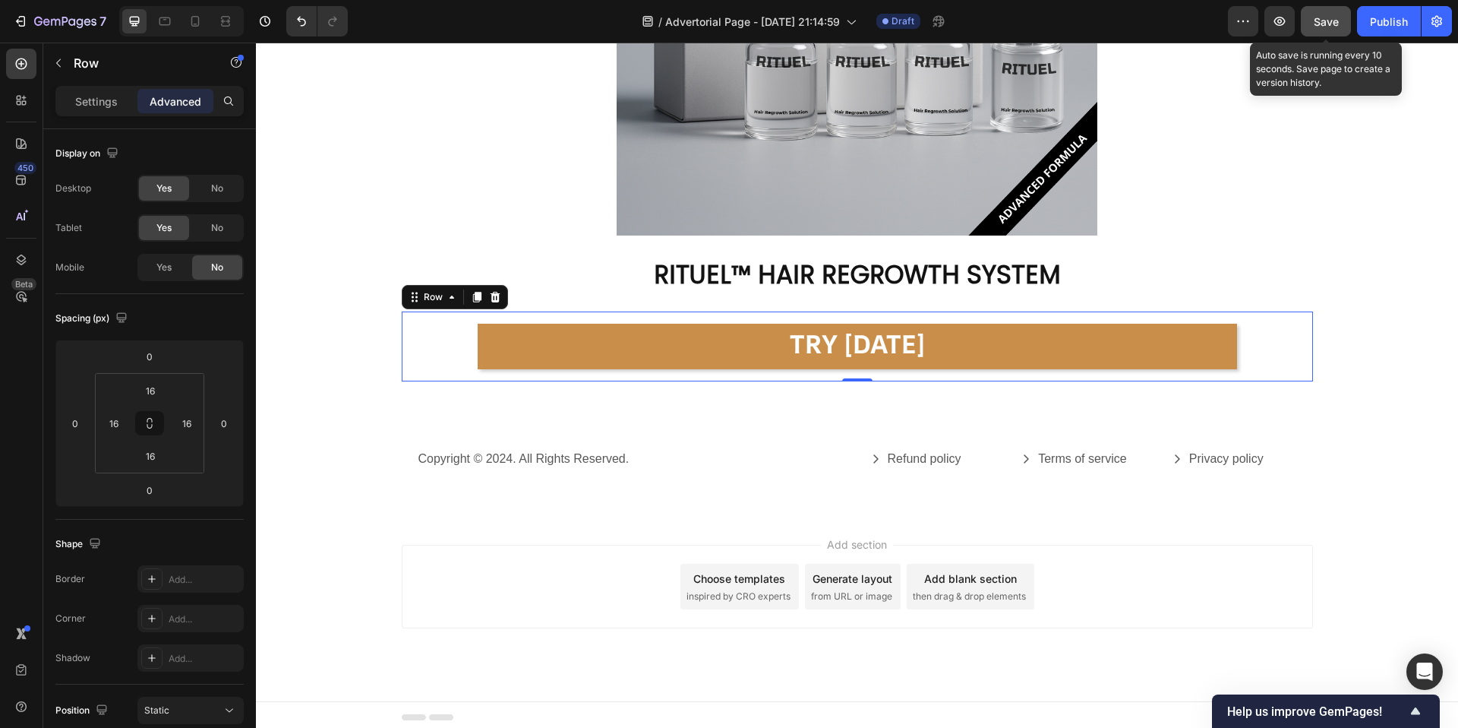
click at [1325, 17] on span "Save" at bounding box center [1326, 21] width 25 height 13
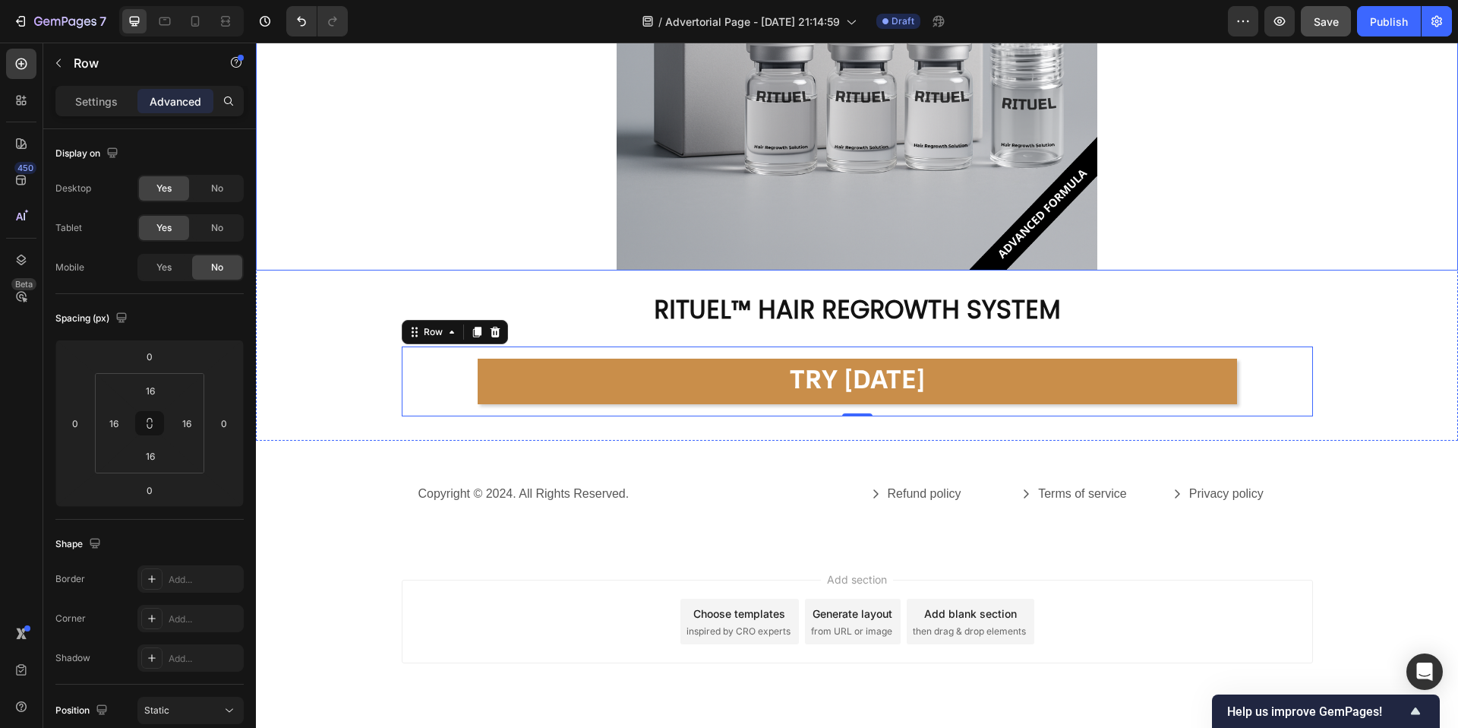
scroll to position [8778, 0]
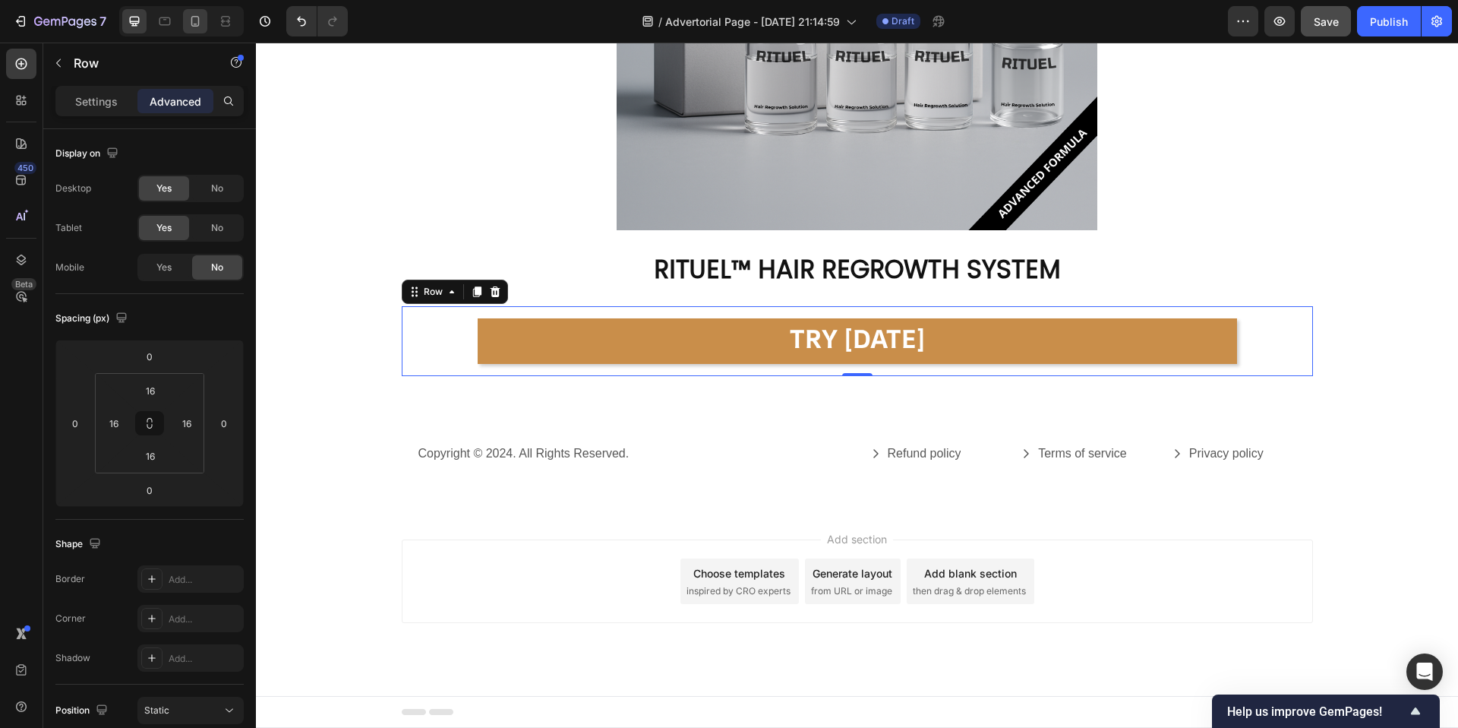
click at [195, 30] on div at bounding box center [195, 21] width 24 height 24
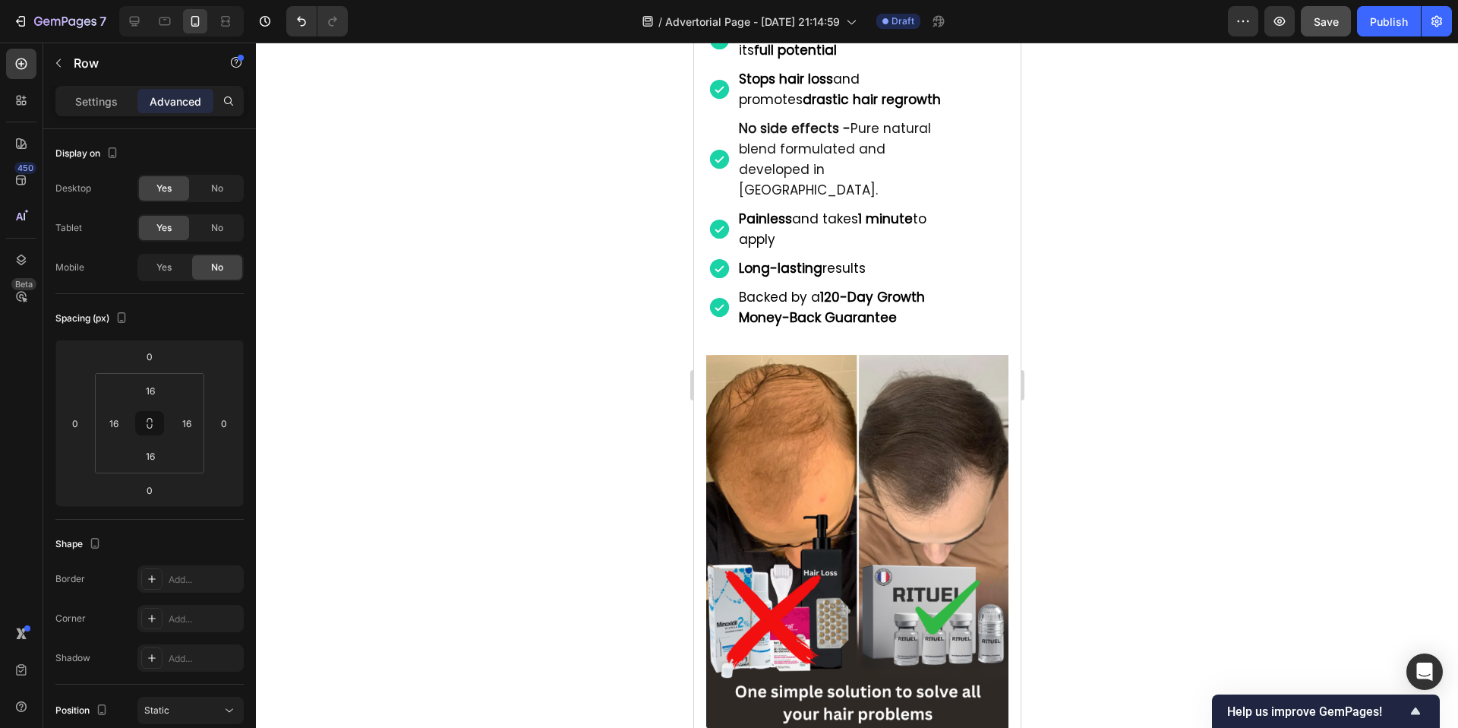
scroll to position [8354, 0]
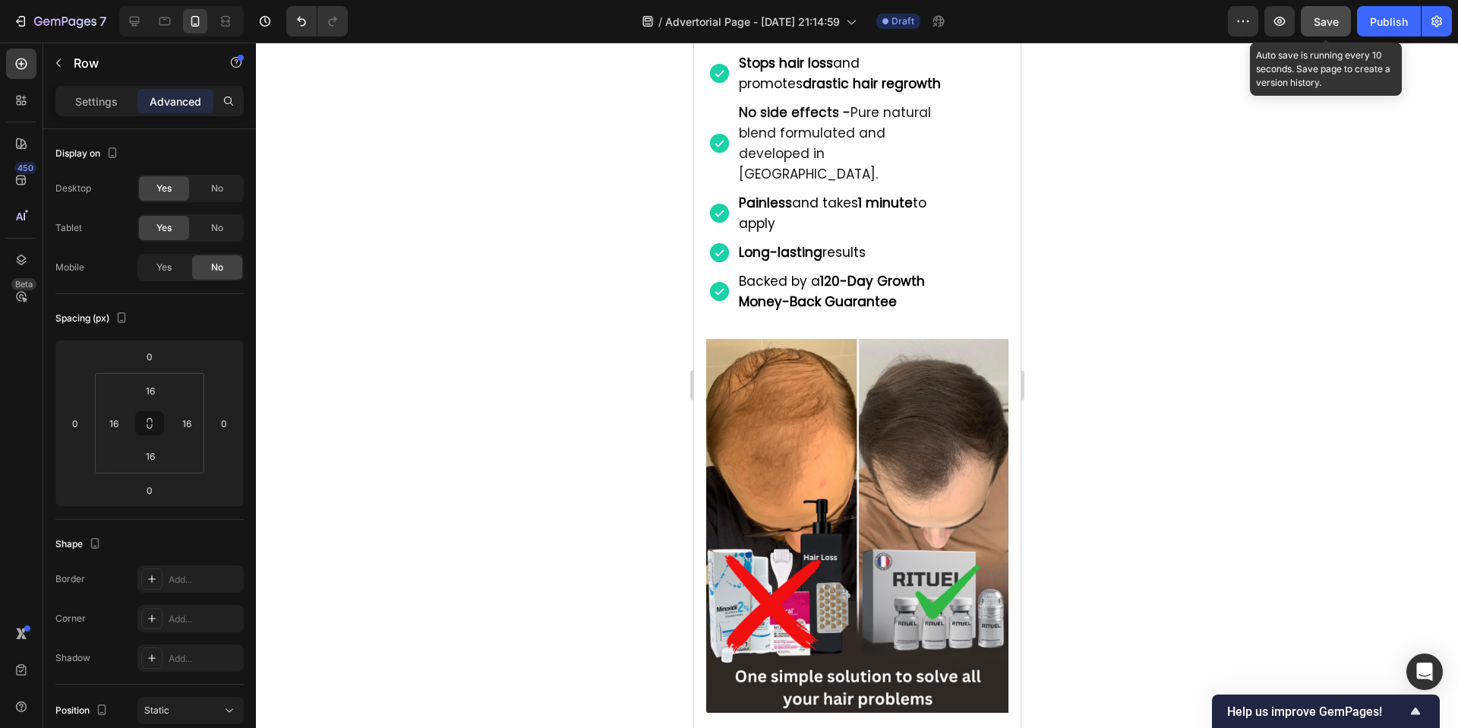
click at [1323, 30] on button "Save" at bounding box center [1326, 21] width 50 height 30
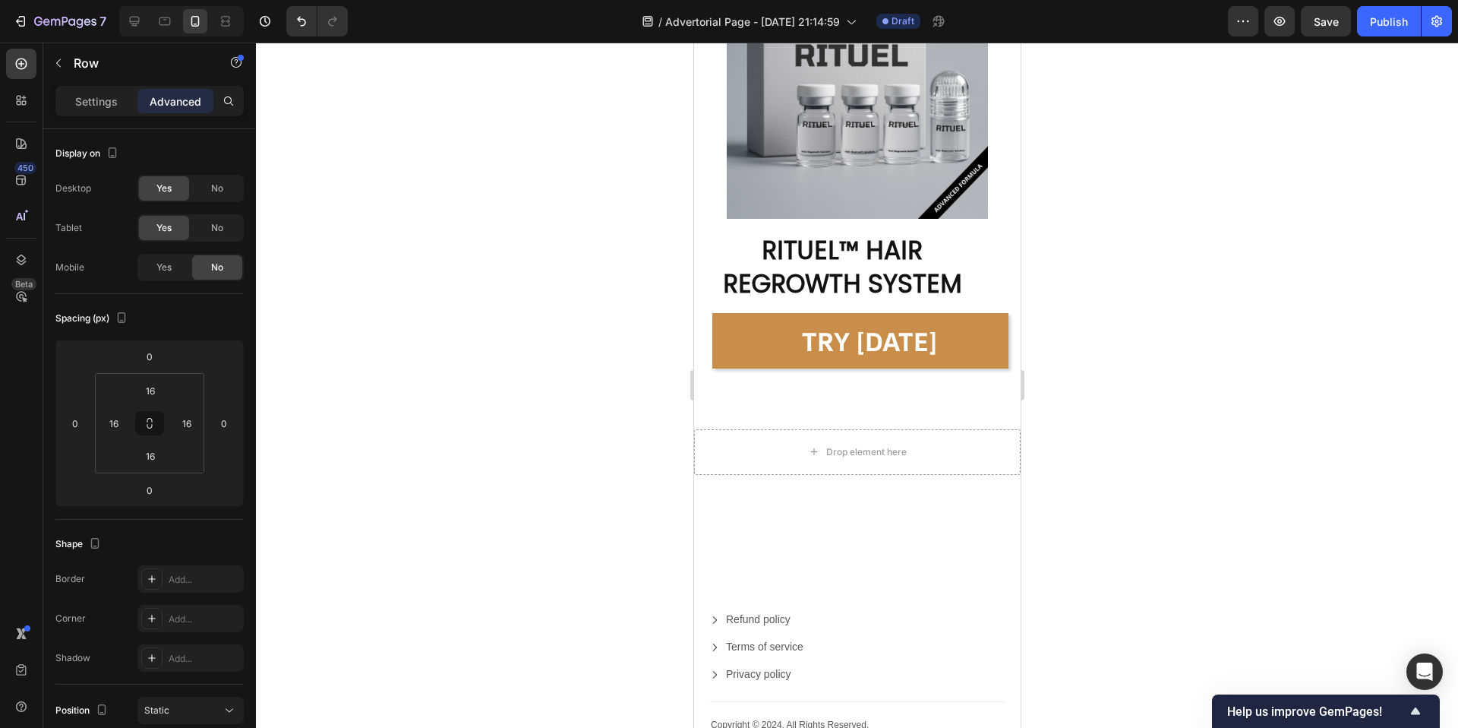
scroll to position [9767, 0]
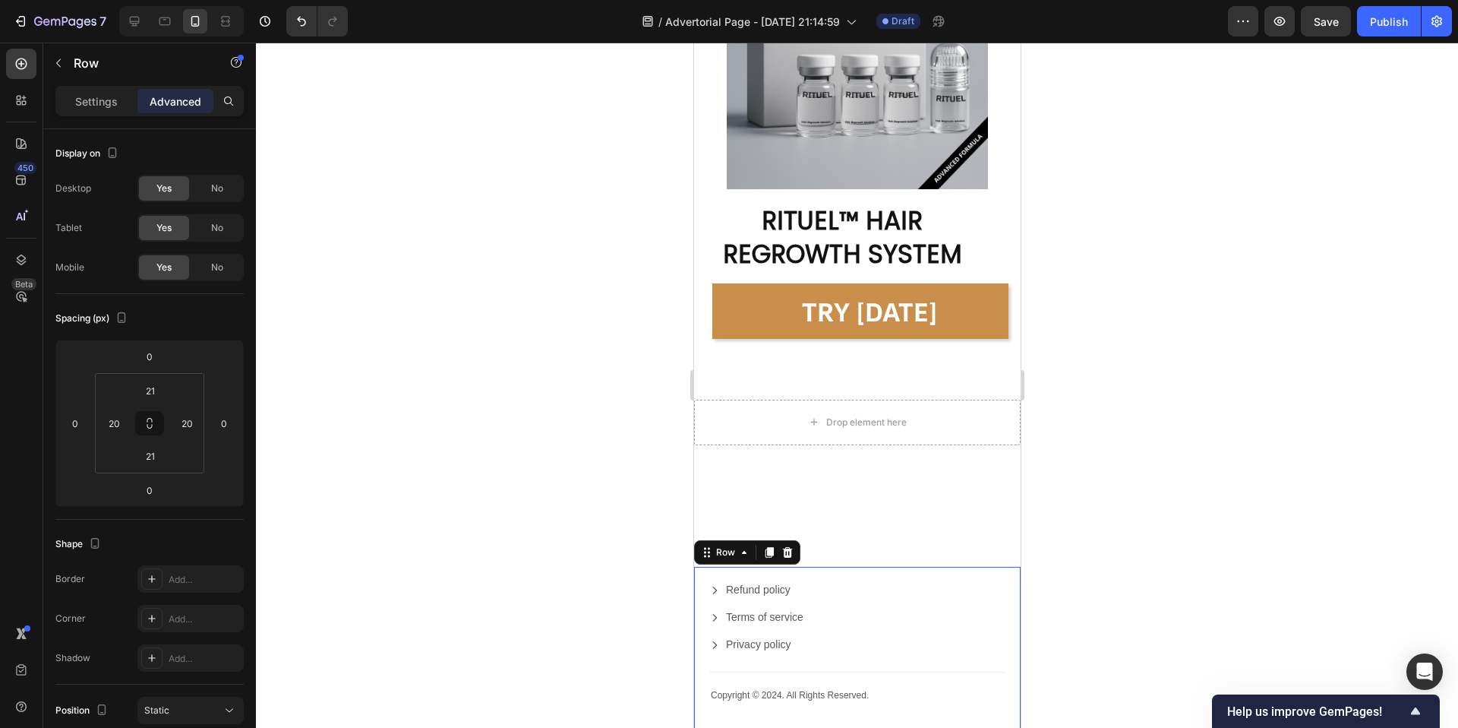
click at [700, 593] on div "Copyright © 2024. All Rights Reserved. Text Block Refund policy Button Terms of…" at bounding box center [856, 652] width 327 height 170
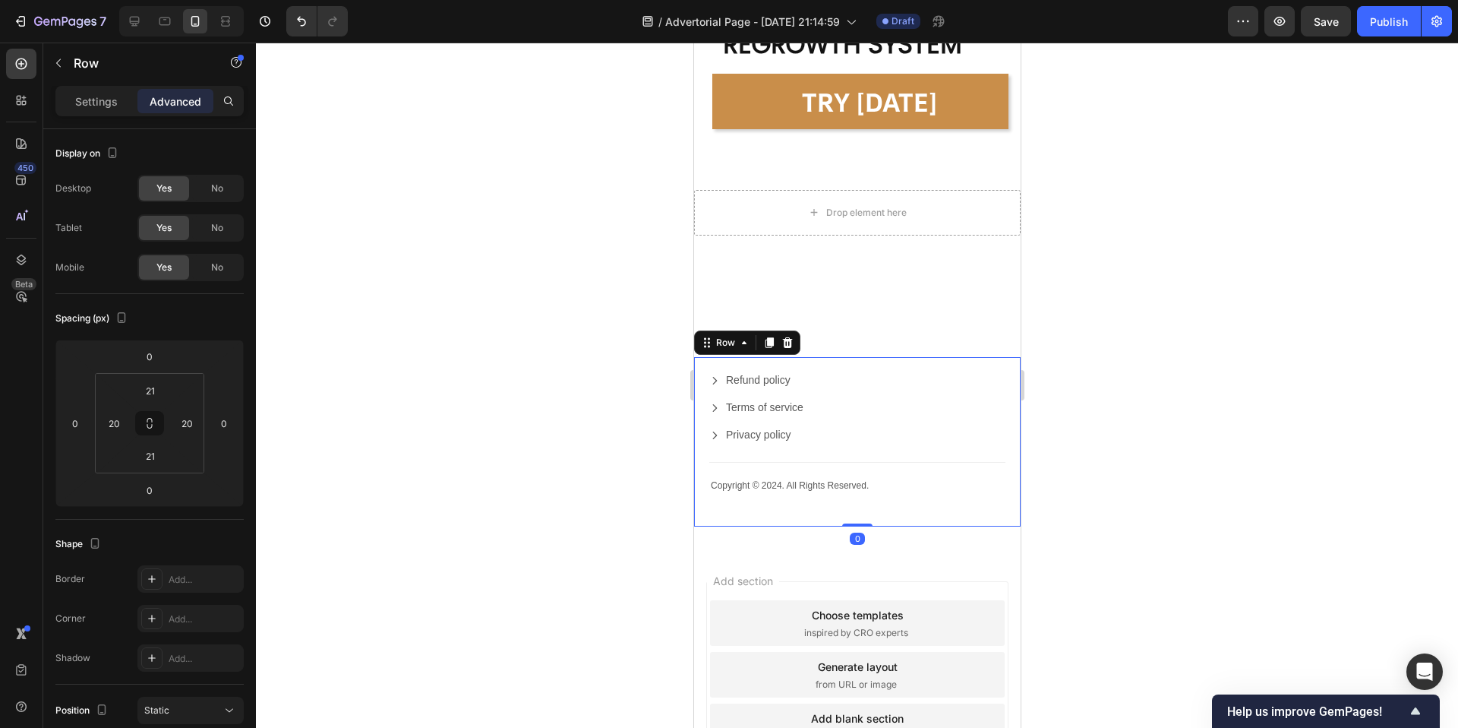
scroll to position [10054, 0]
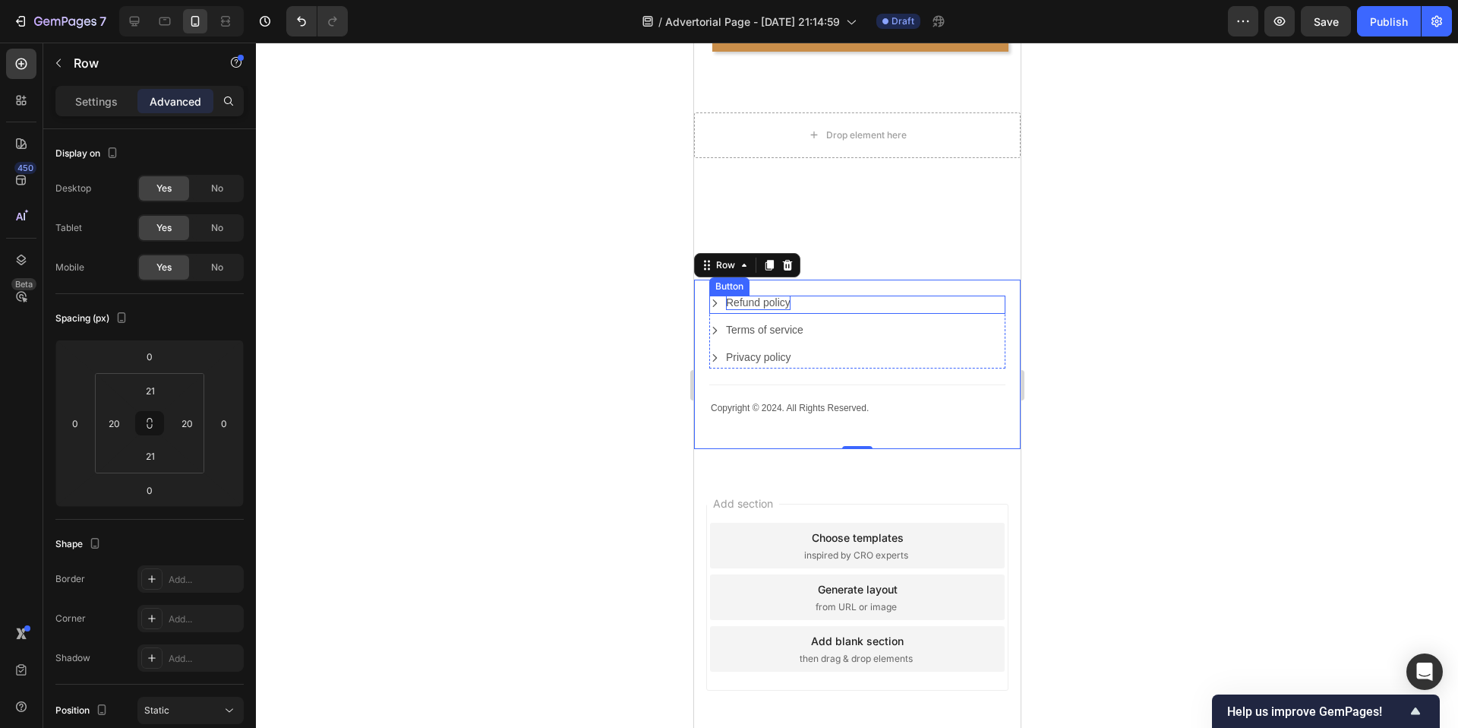
click at [776, 304] on div "Refund policy" at bounding box center [757, 302] width 65 height 14
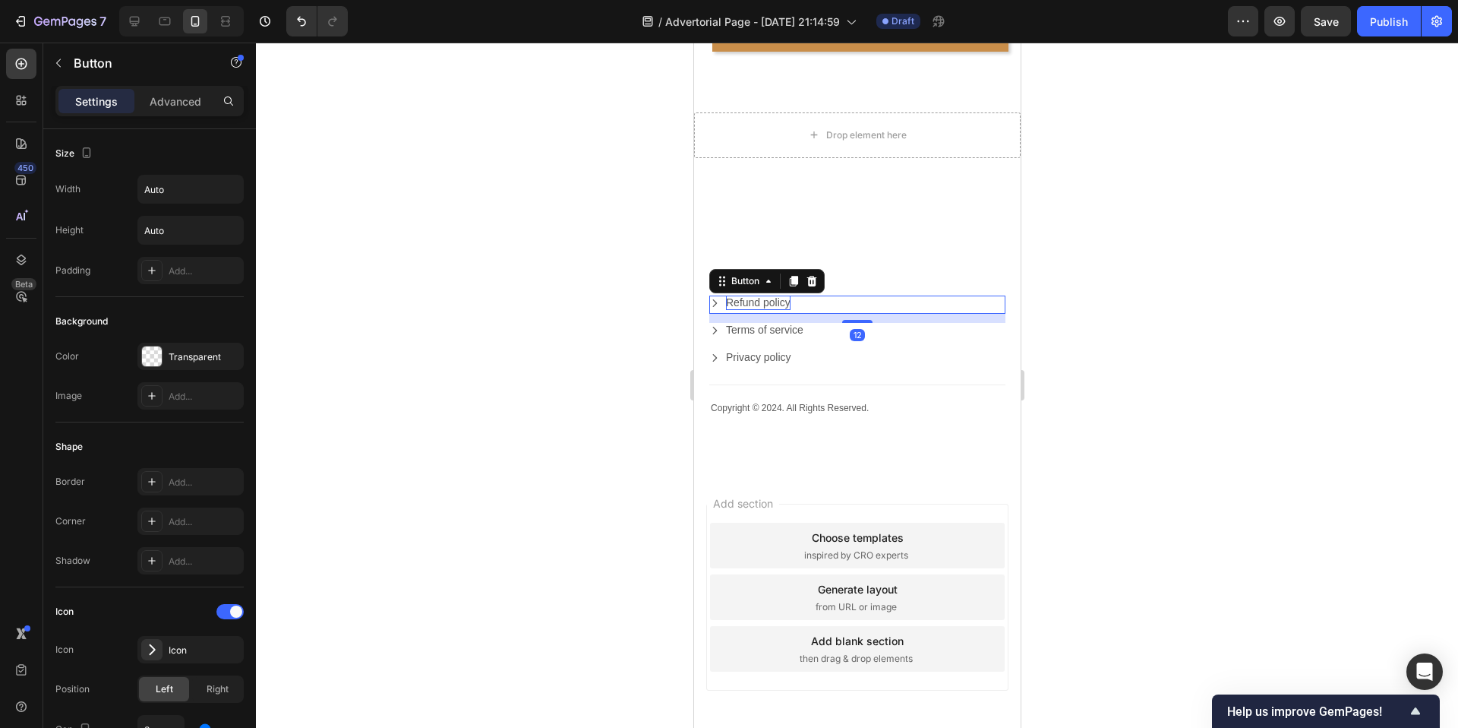
click at [725, 308] on div "Refund policy" at bounding box center [757, 302] width 65 height 14
click at [715, 305] on icon "Refund policy" at bounding box center [714, 303] width 11 height 11
click at [715, 299] on icon "Refund policy" at bounding box center [714, 303] width 11 height 11
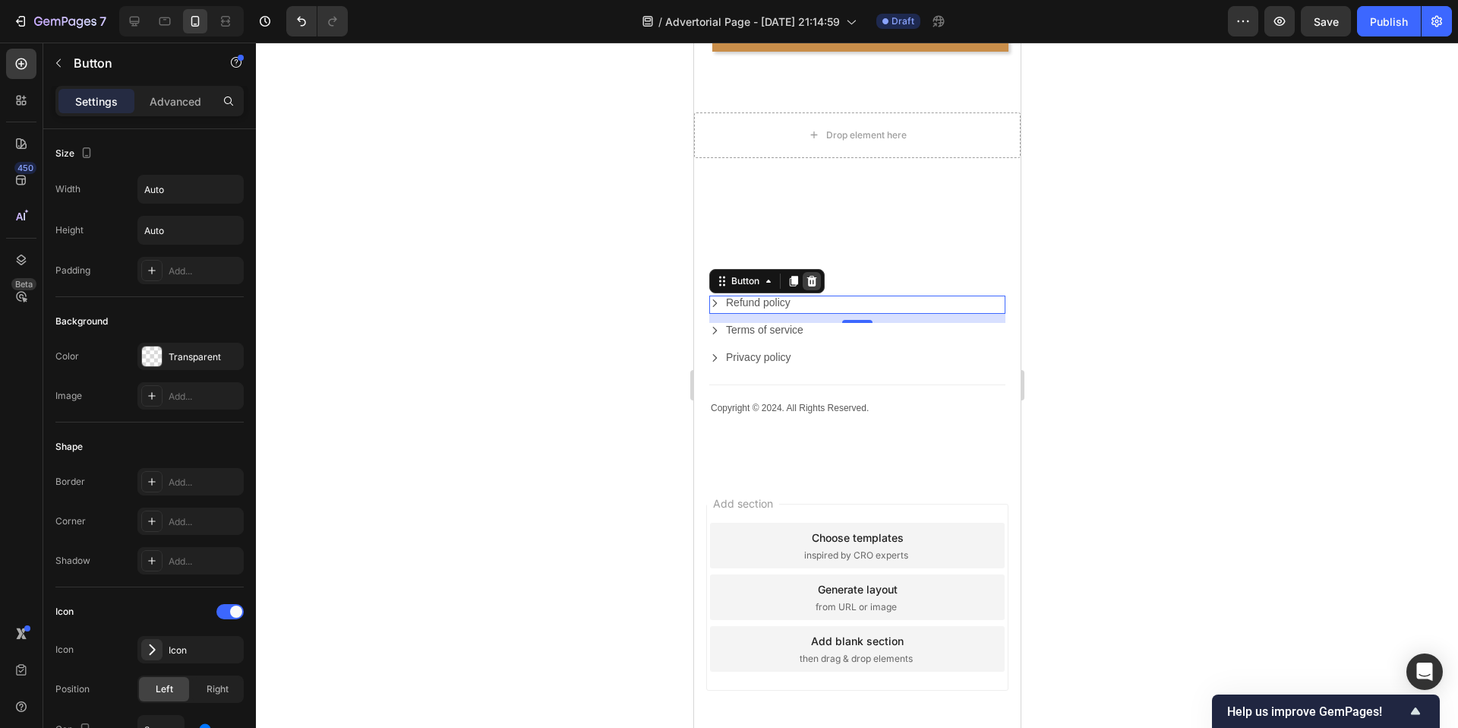
click at [816, 280] on icon at bounding box center [811, 281] width 12 height 12
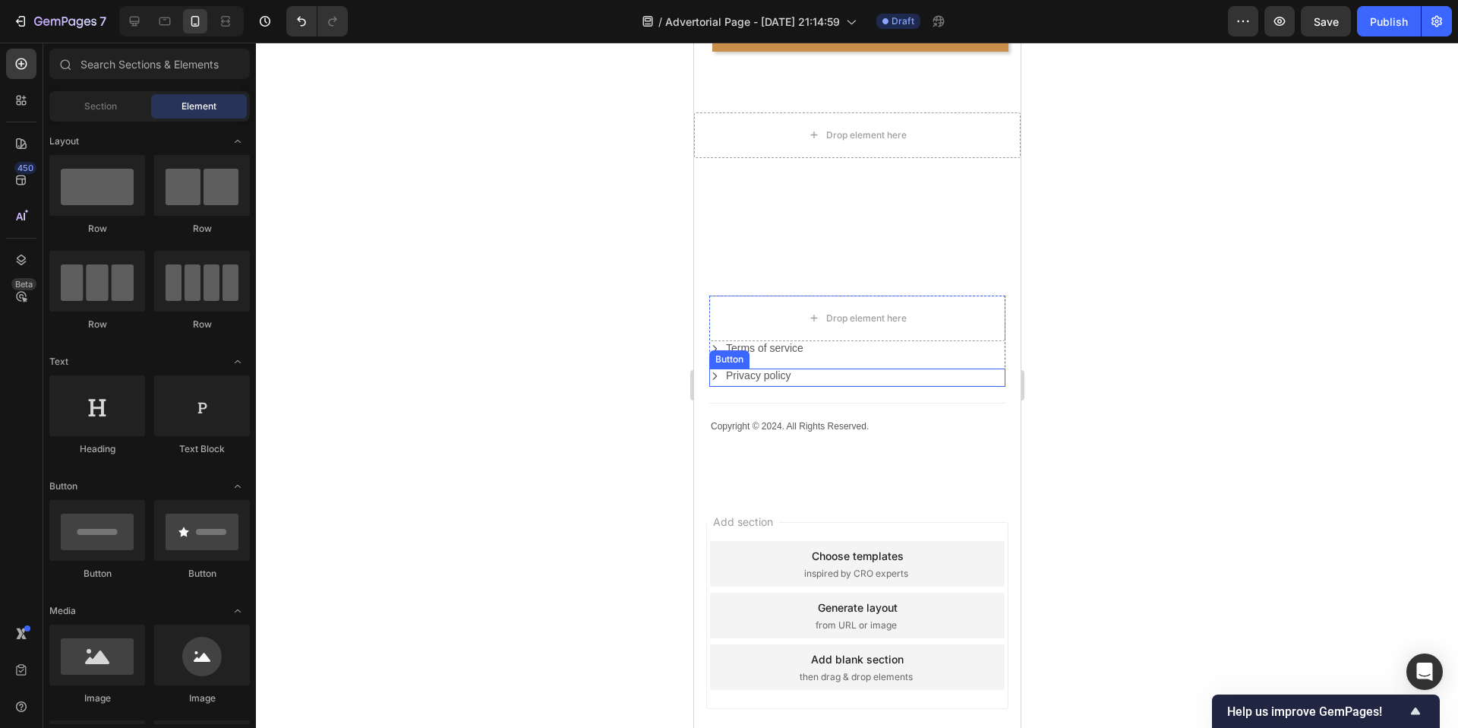
click at [816, 368] on div "Privacy policy Button" at bounding box center [857, 377] width 296 height 18
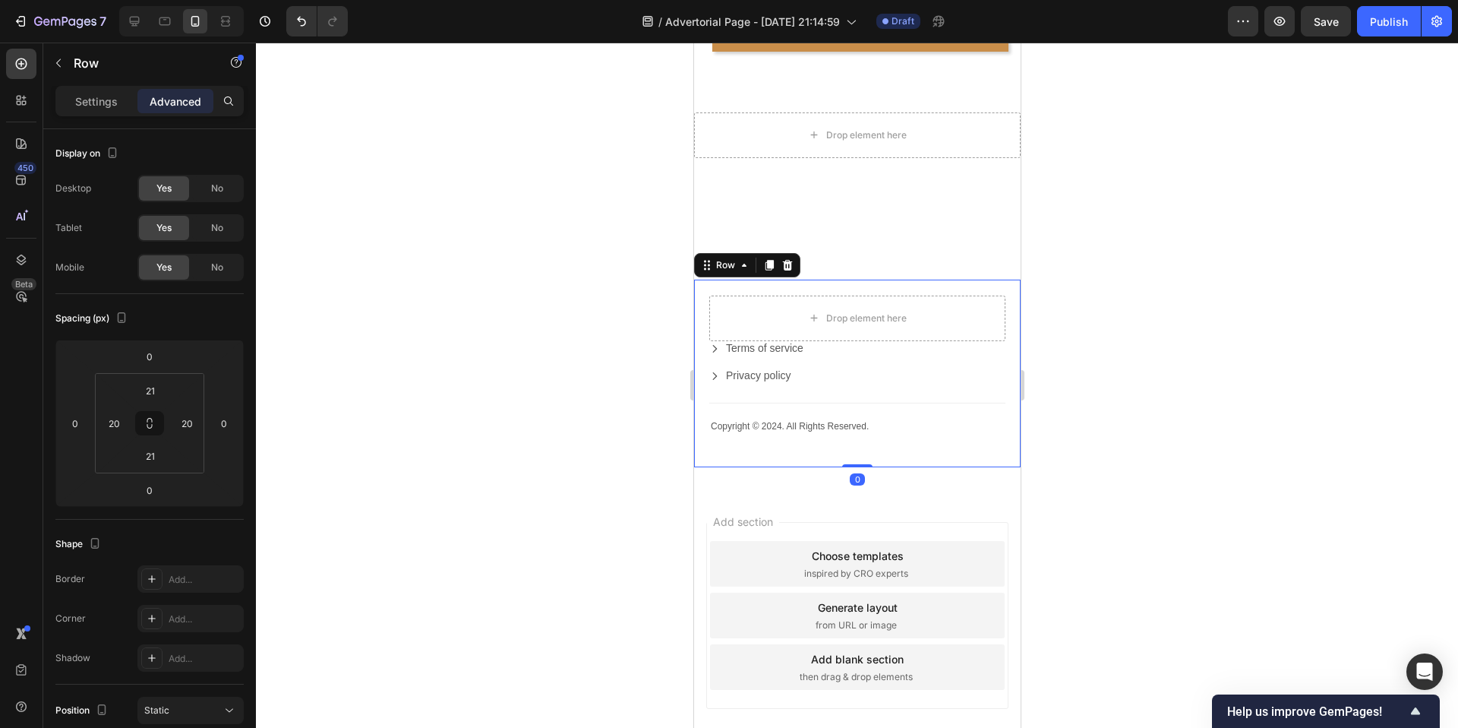
click at [706, 354] on div "Copyright © 2024. All Rights Reserved. Text Block Drop element here Terms of se…" at bounding box center [856, 374] width 327 height 188
click at [783, 266] on icon at bounding box center [787, 264] width 10 height 11
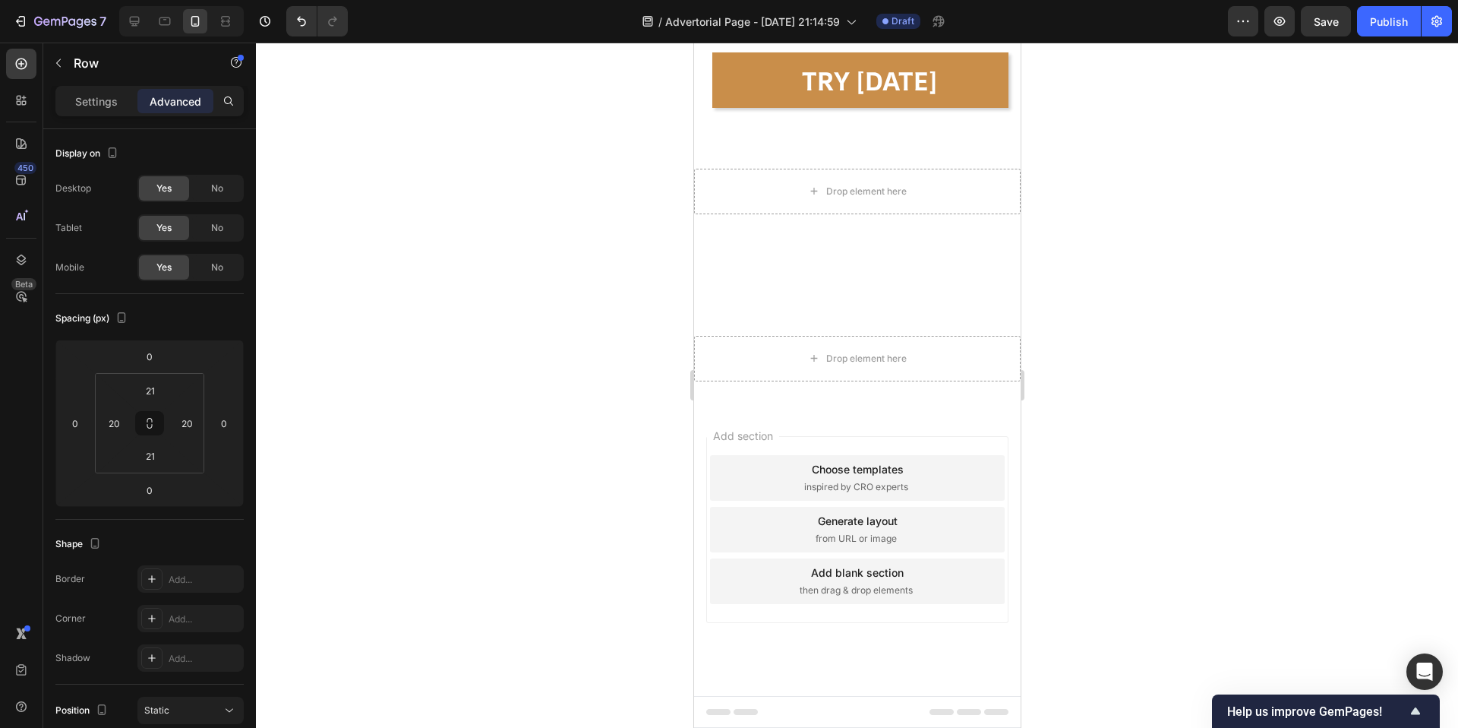
scroll to position [9998, 0]
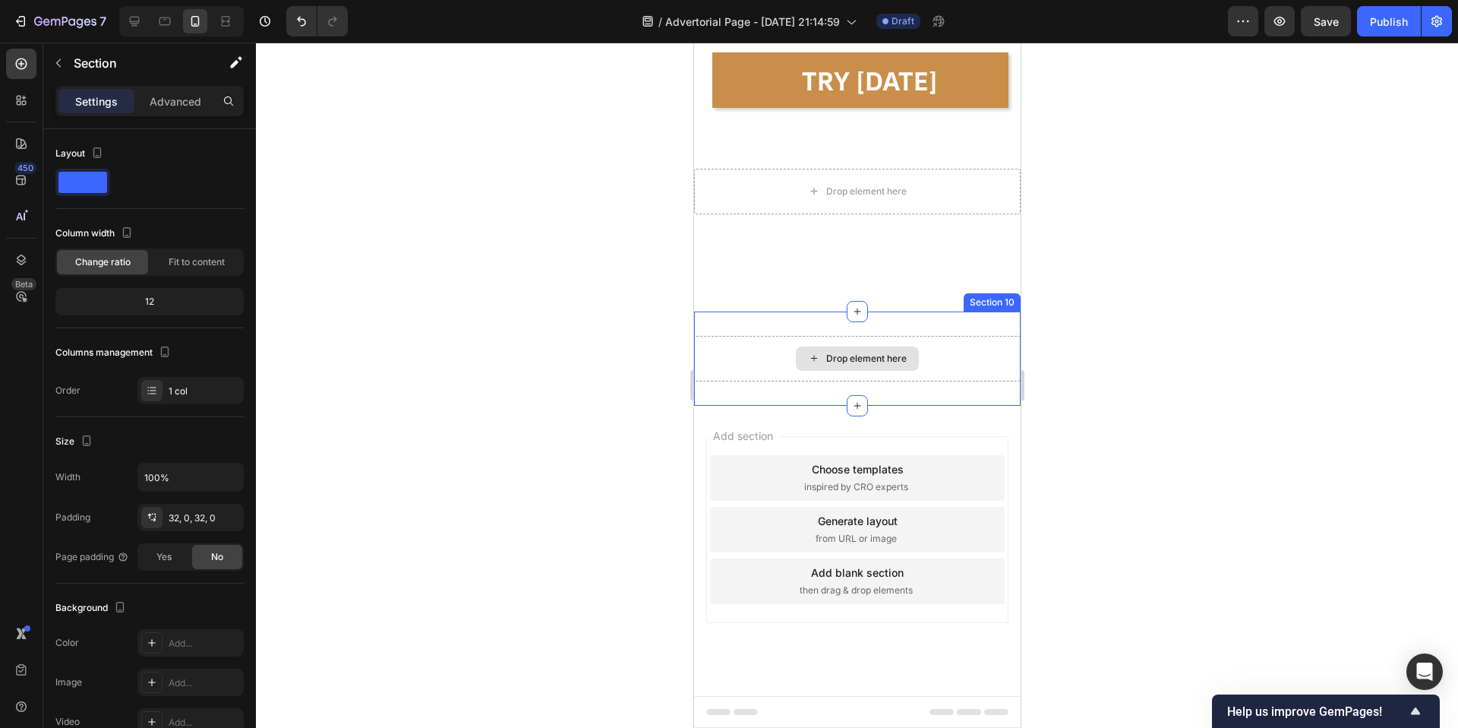
click at [842, 336] on div "Drop element here" at bounding box center [856, 359] width 327 height 46
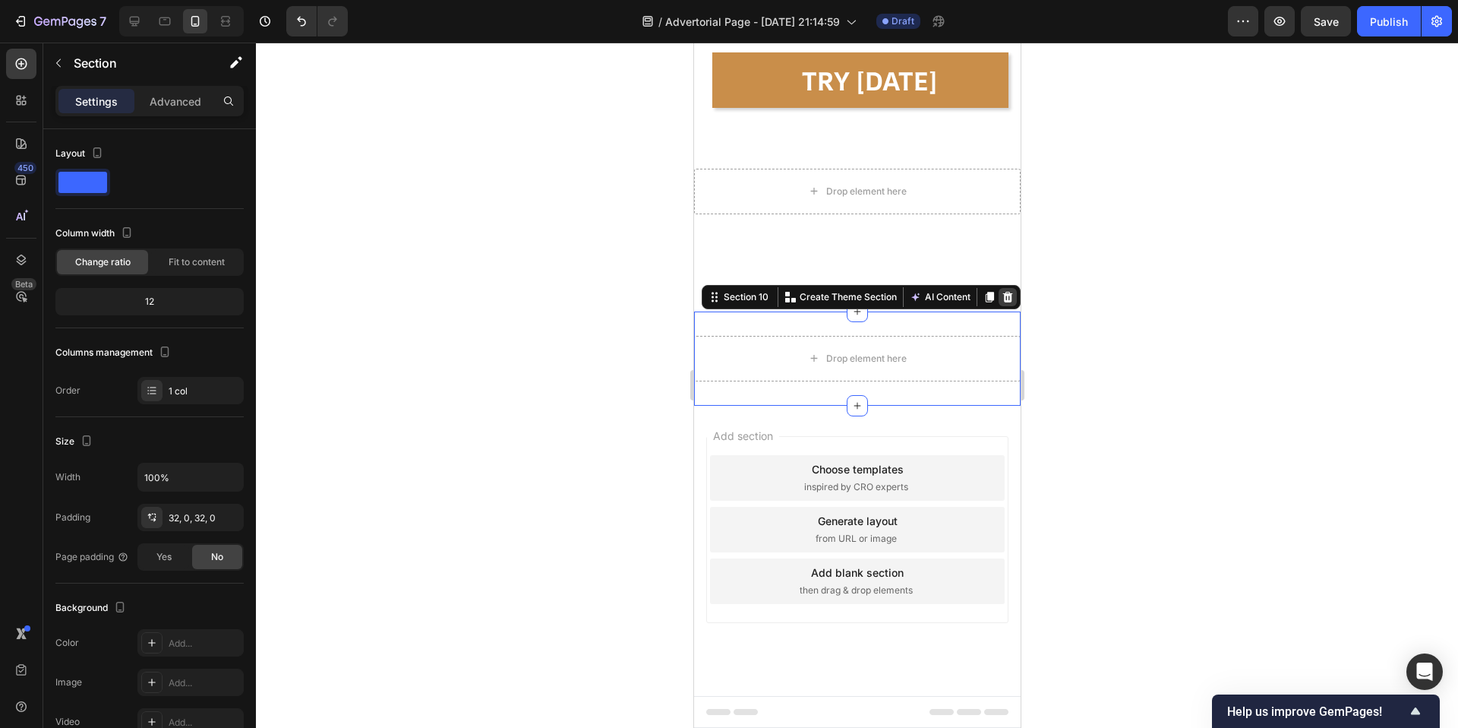
click at [1014, 297] on div at bounding box center [1007, 297] width 18 height 18
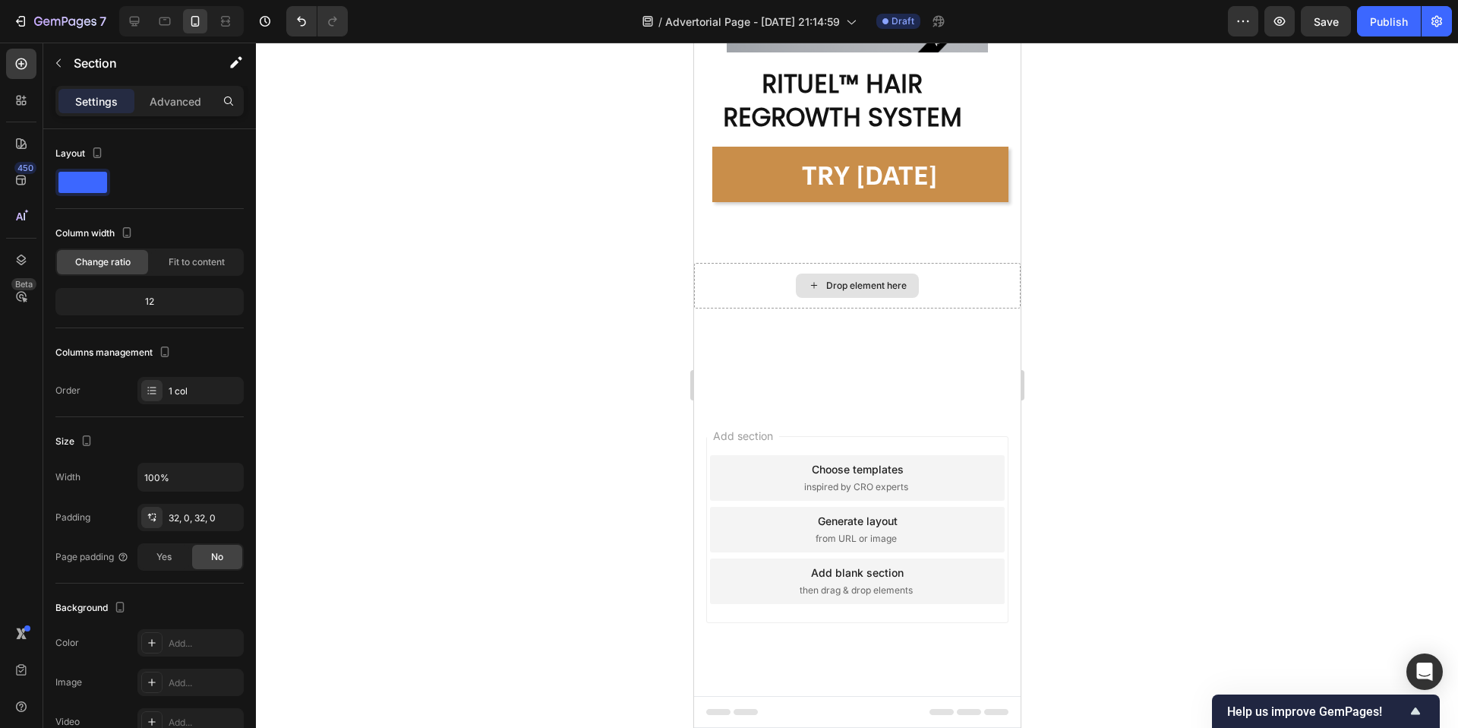
scroll to position [9904, 0]
click at [959, 333] on div "3. Micro-Needle Stimulation Heading Micro-needles do more than just enhance abs…" at bounding box center [856, 369] width 327 height 73
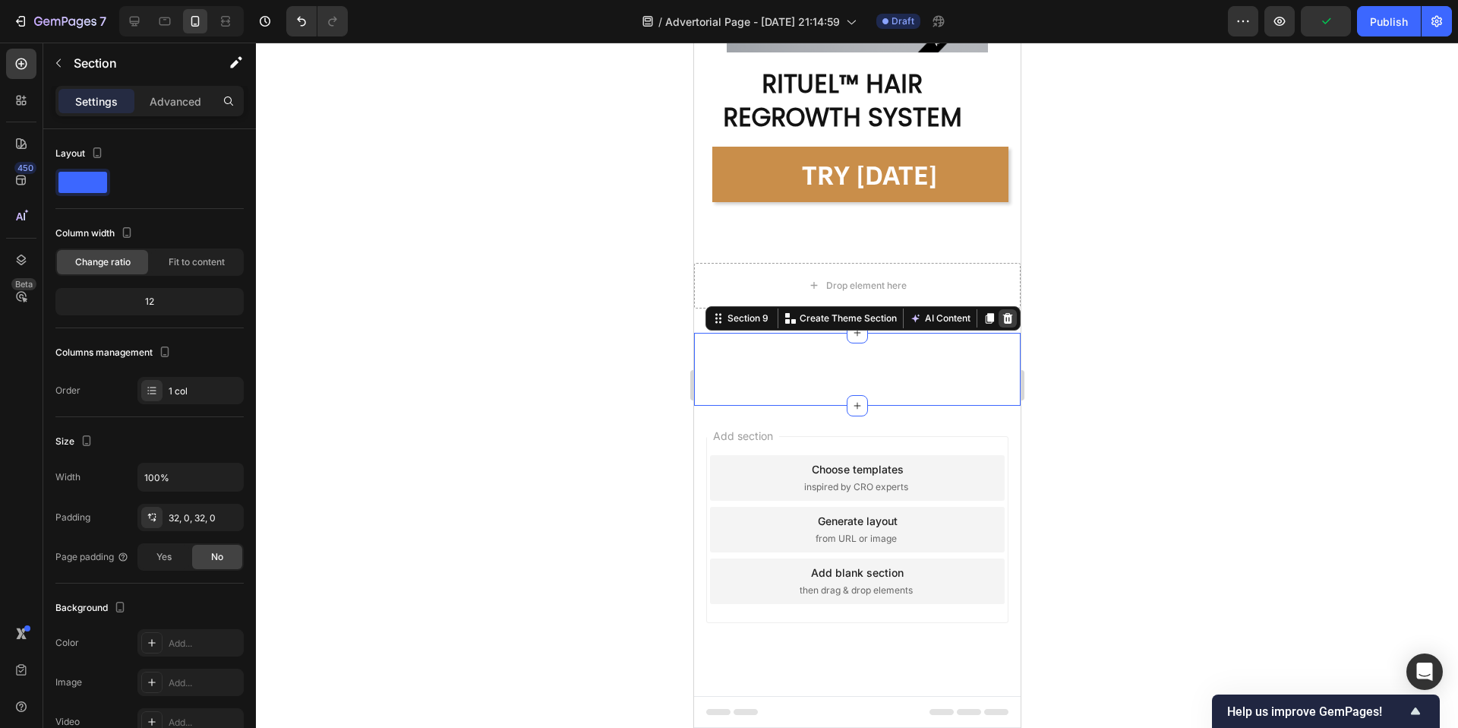
click at [1011, 316] on icon at bounding box center [1007, 318] width 12 height 12
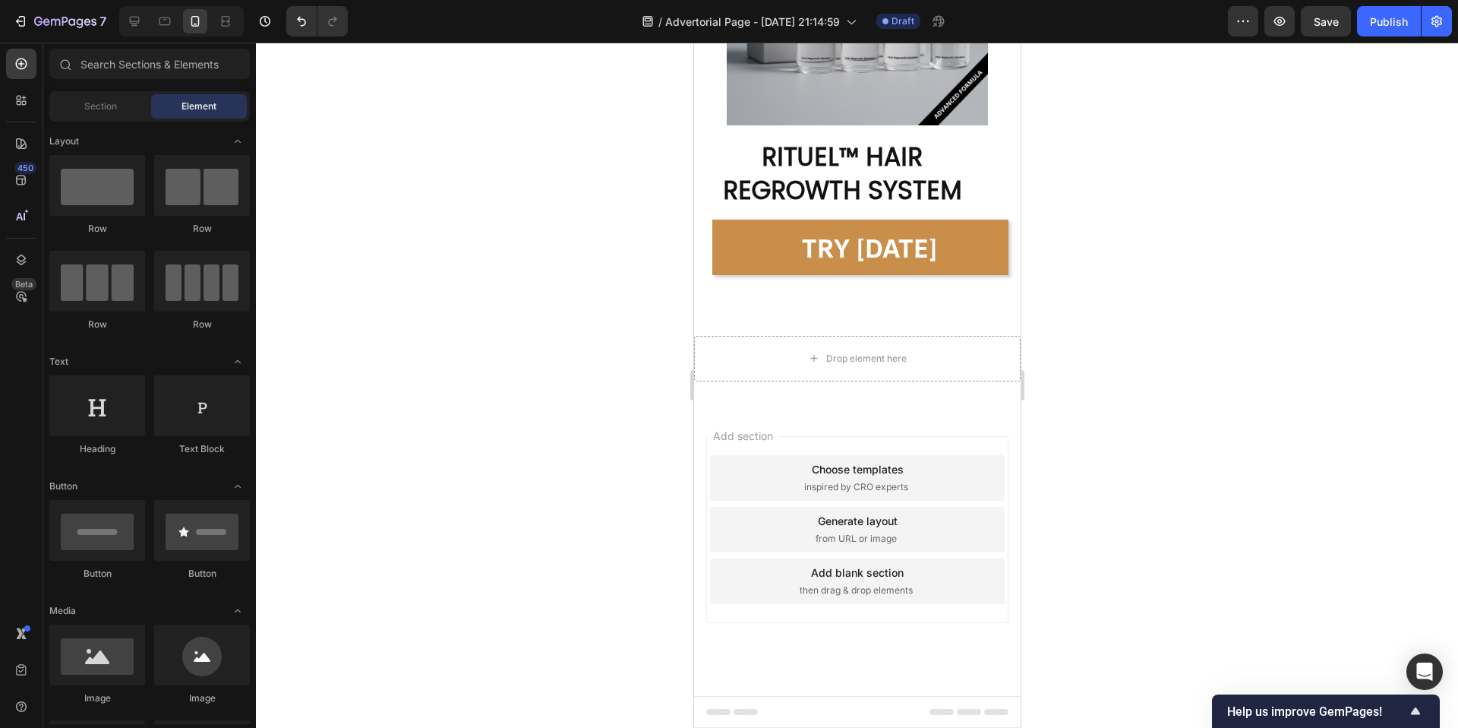
scroll to position [9808, 0]
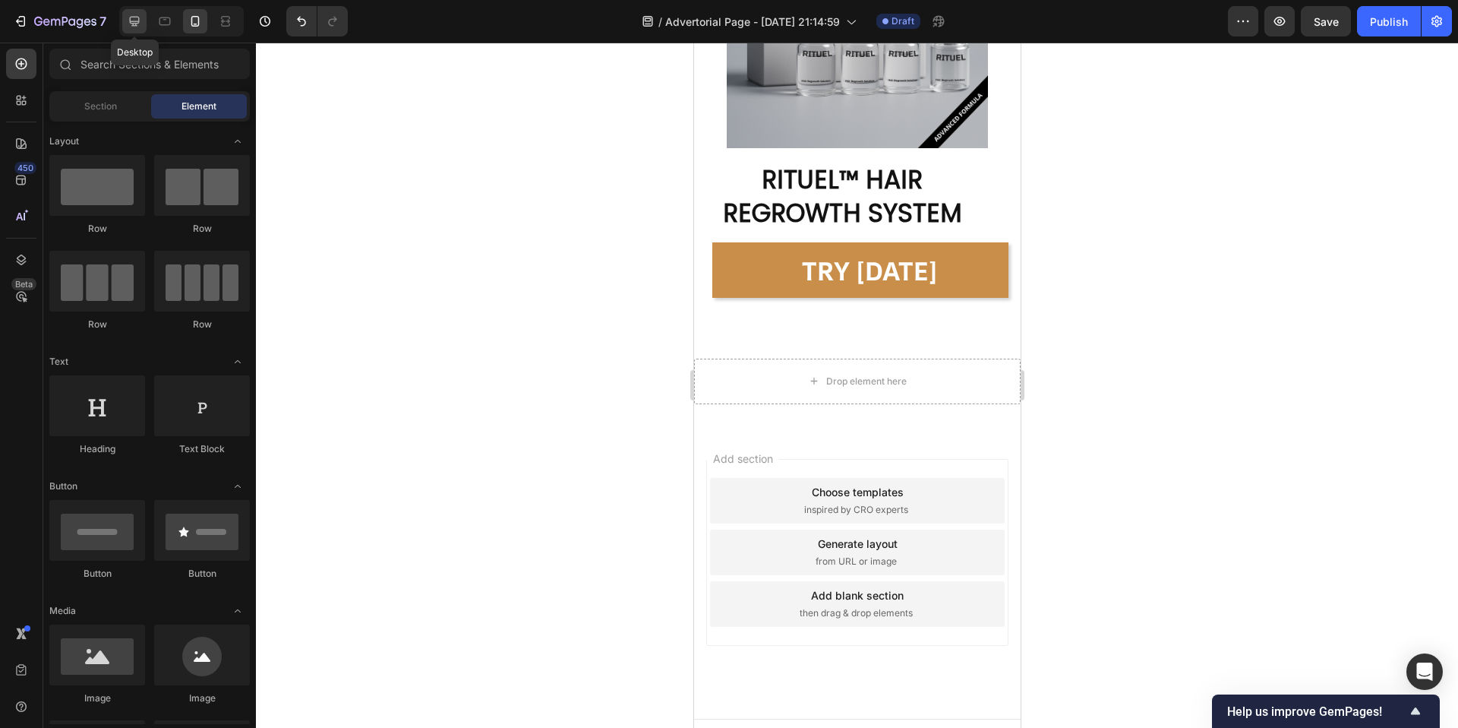
click at [139, 24] on icon at bounding box center [134, 21] width 15 height 15
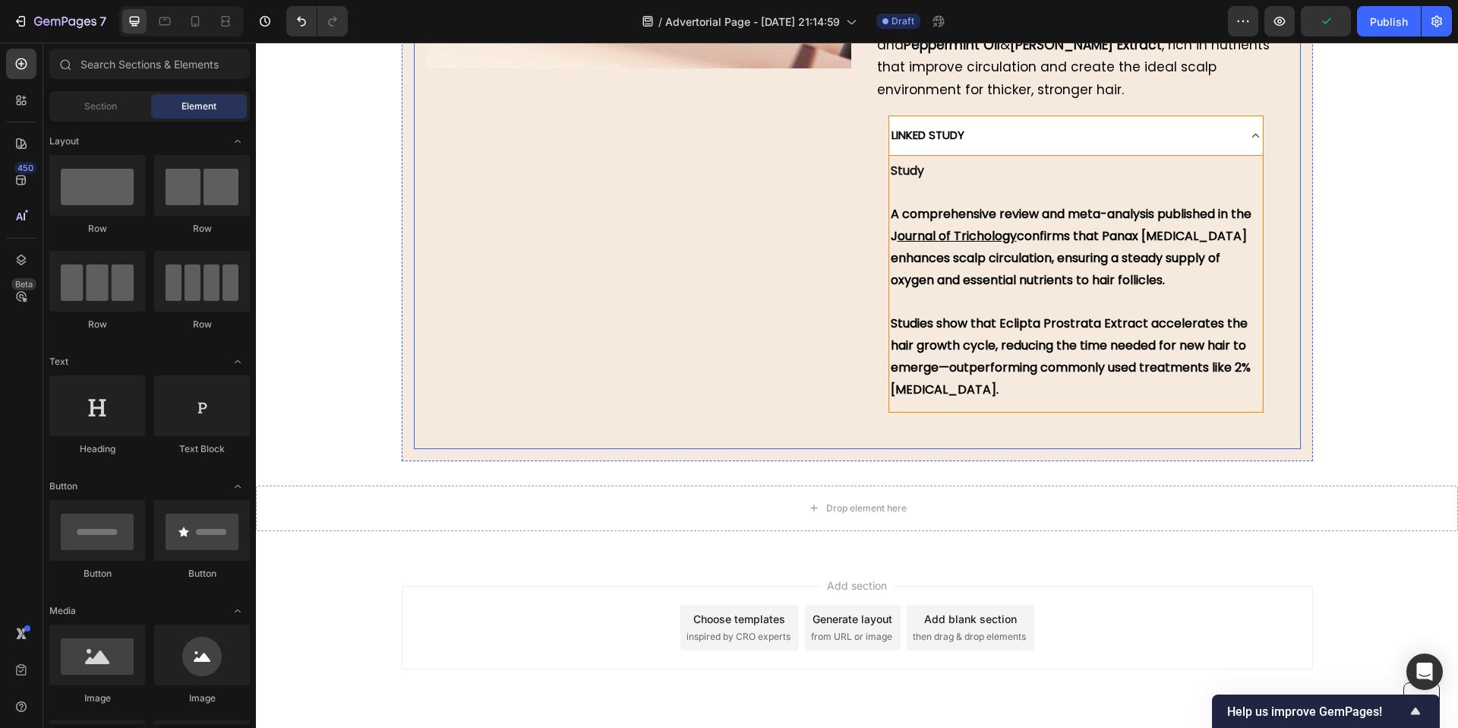
scroll to position [5403, 0]
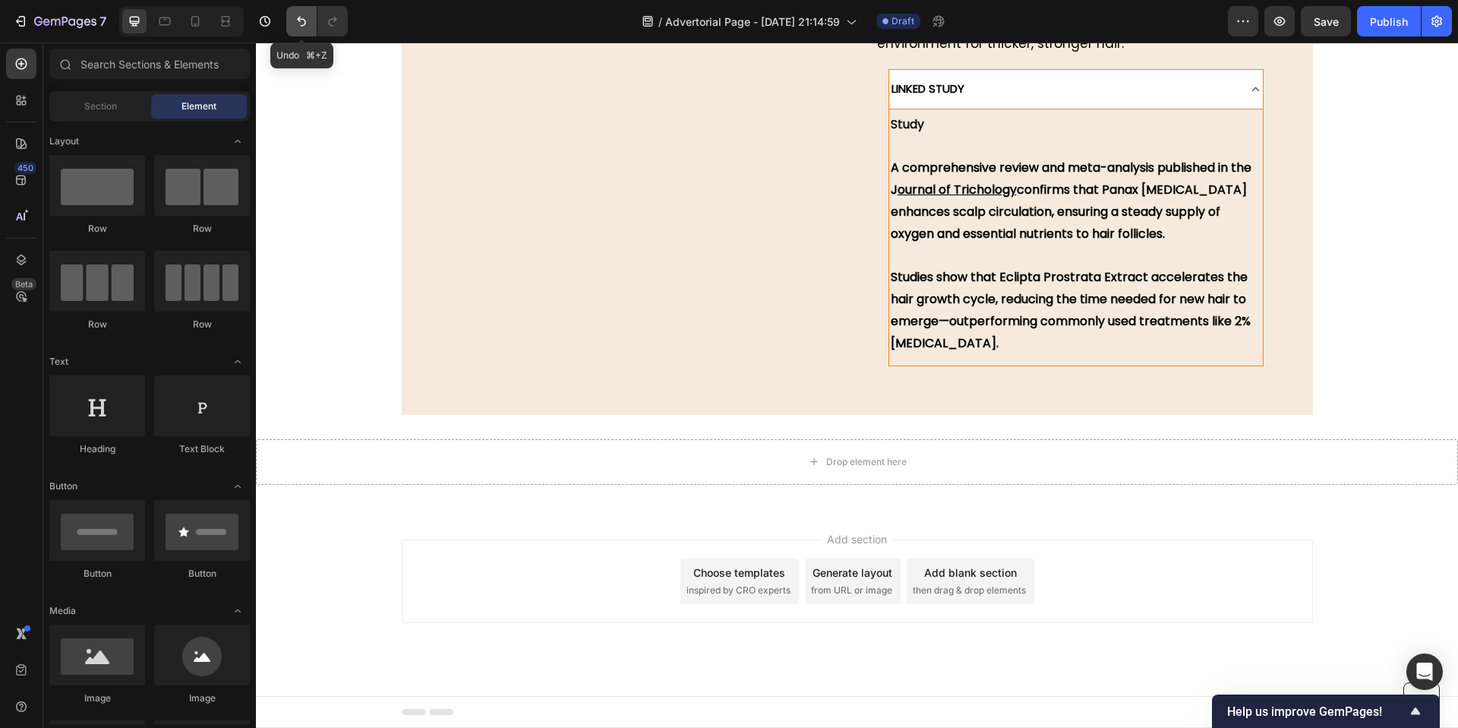
click at [305, 26] on icon "Undo/Redo" at bounding box center [301, 21] width 15 height 15
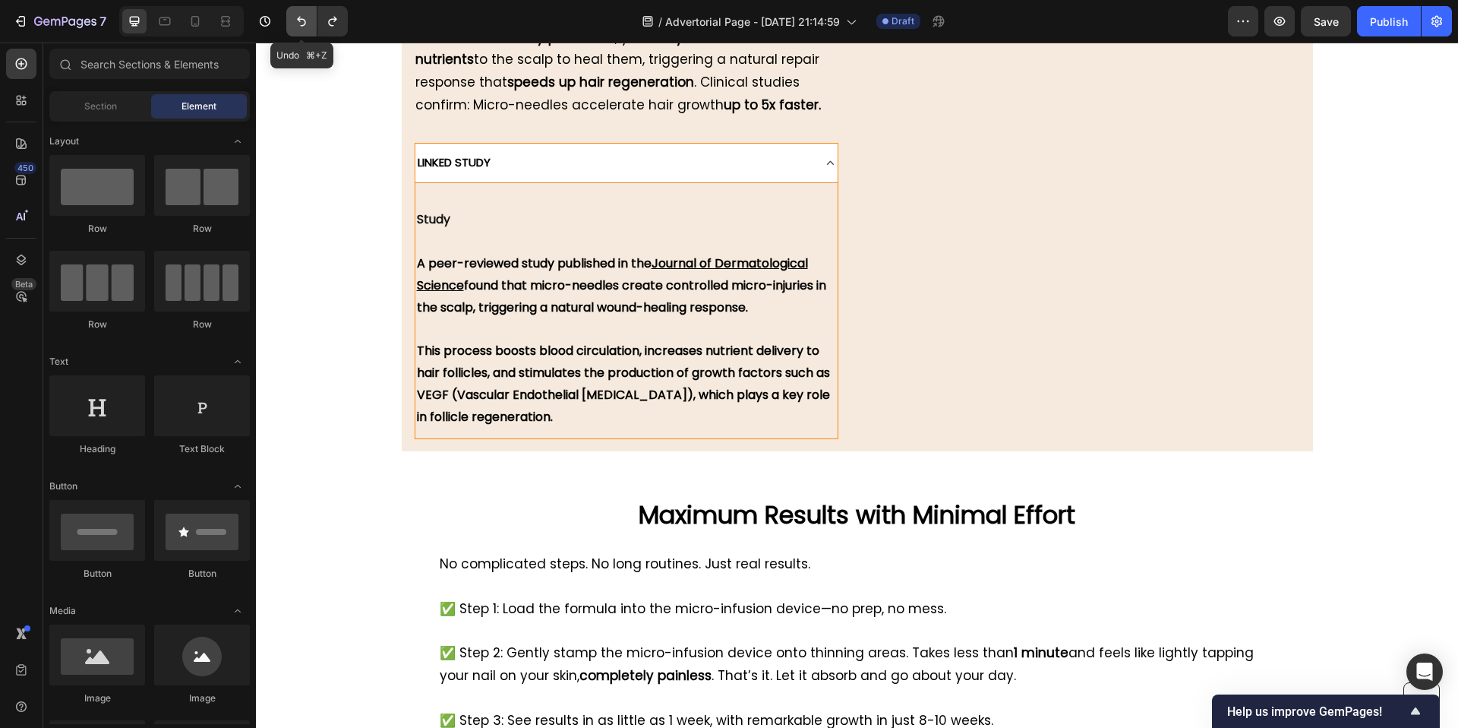
click at [304, 26] on icon "Undo/Redo" at bounding box center [301, 21] width 15 height 15
click at [197, 18] on icon at bounding box center [195, 21] width 15 height 15
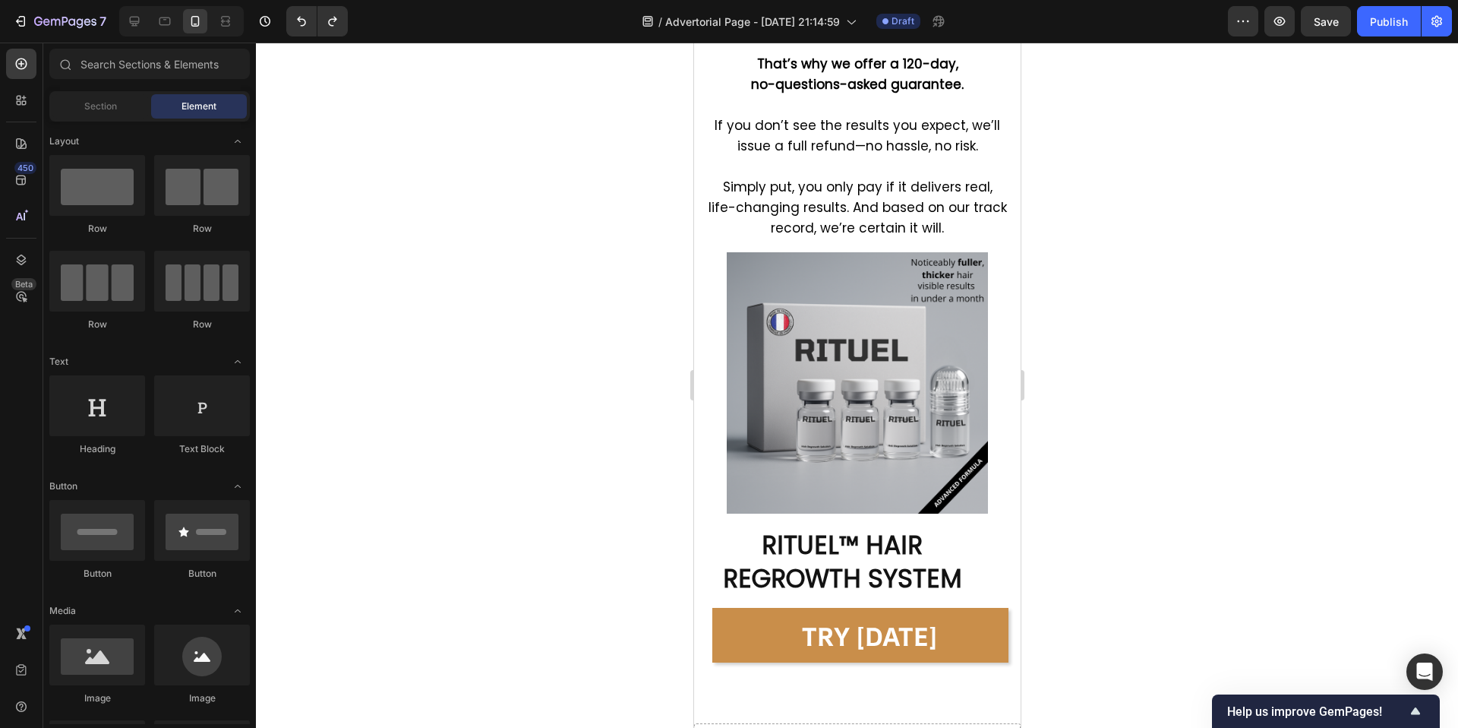
scroll to position [10133, 0]
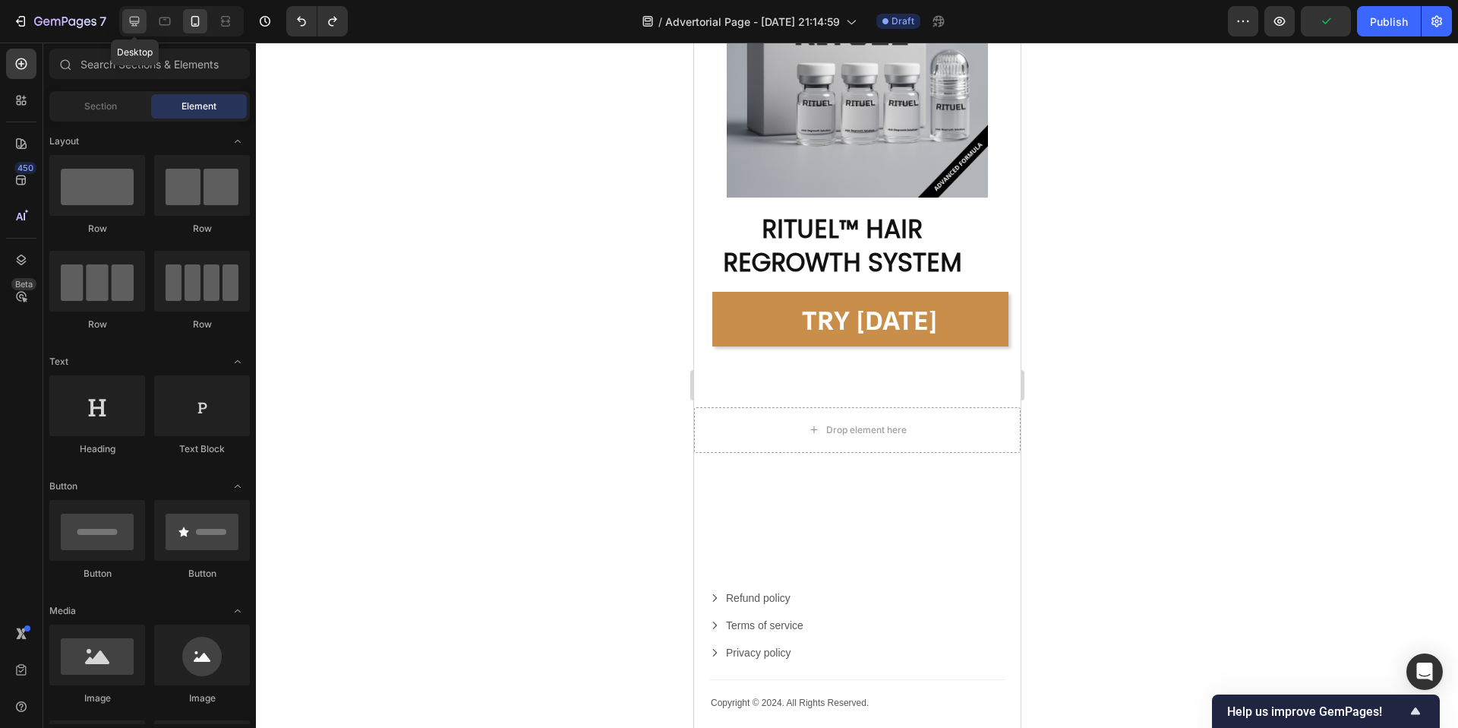
click at [137, 30] on div at bounding box center [134, 21] width 24 height 24
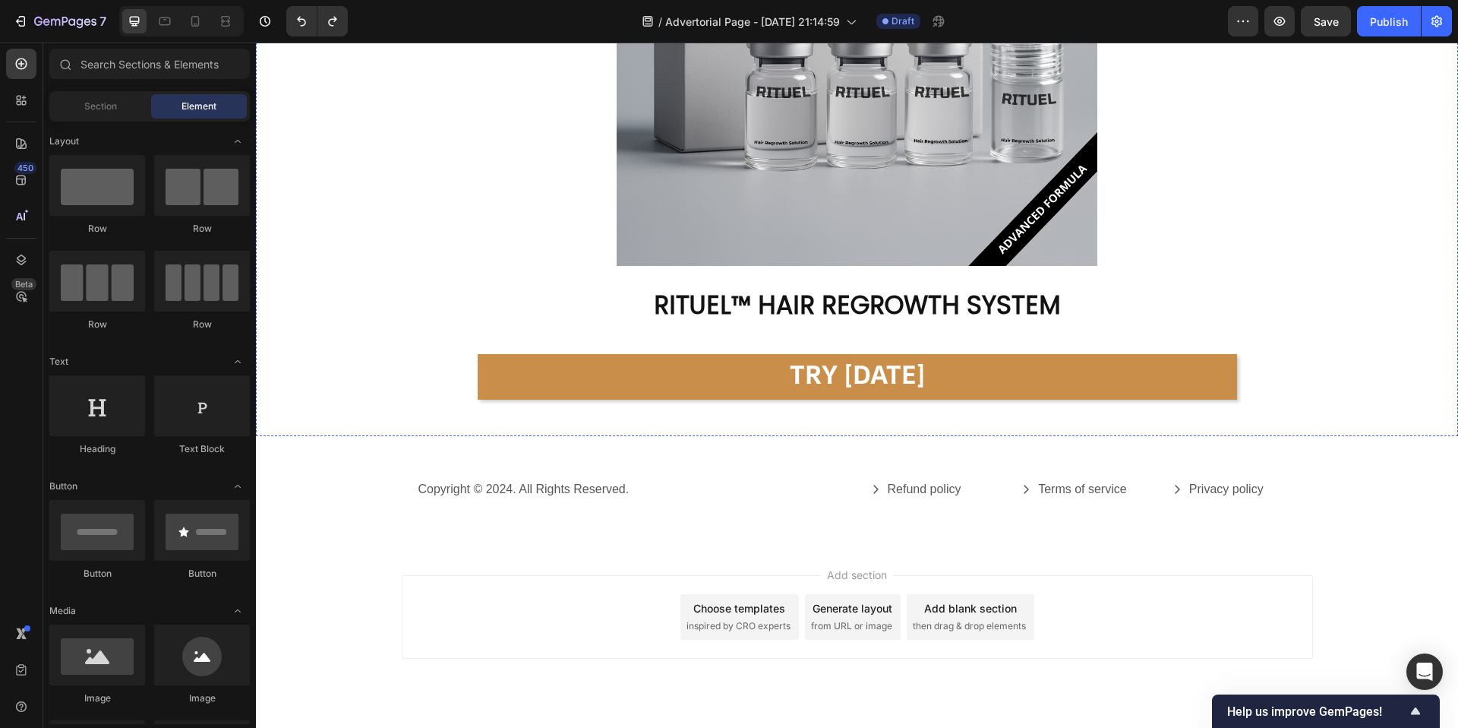
scroll to position [9045, 0]
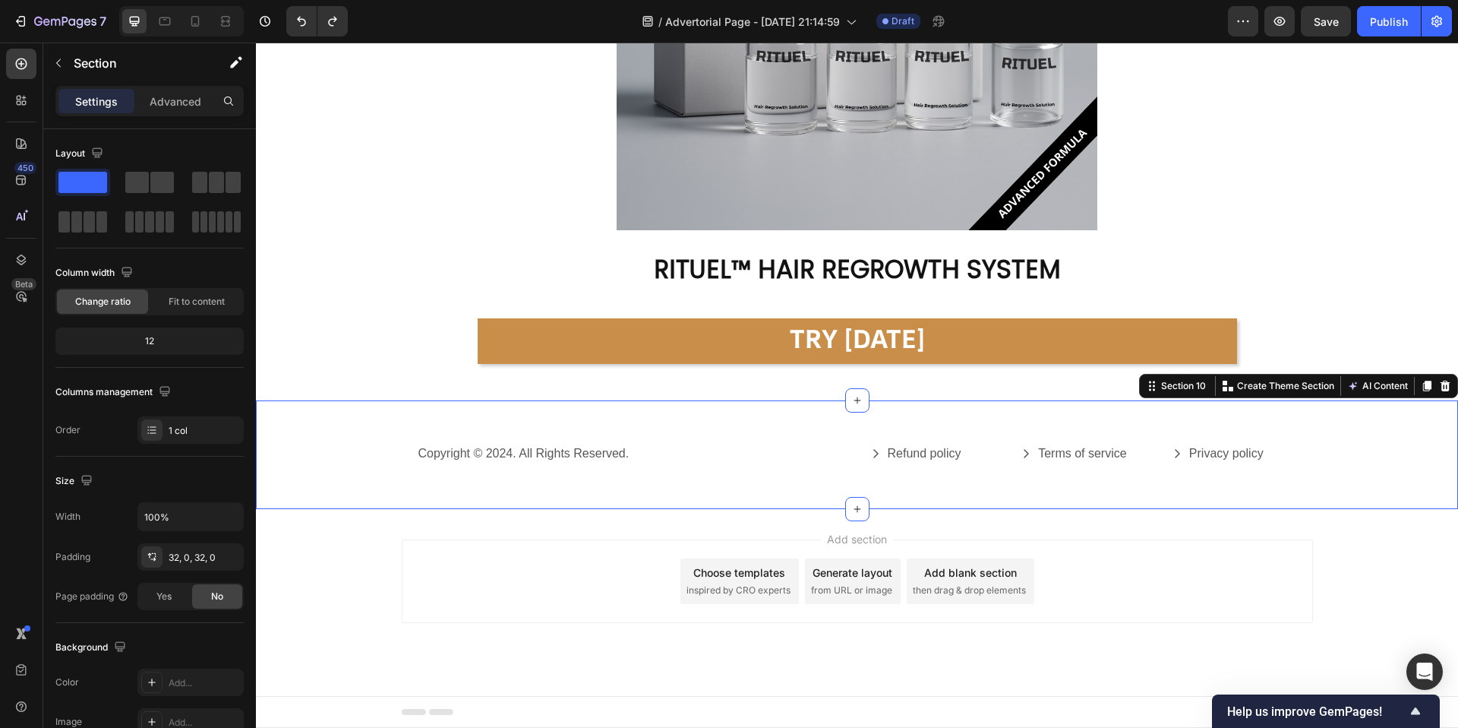
click at [715, 417] on div "Copyright © 2024. All Rights Reserved. Text Block Refund policy Button Terms of…" at bounding box center [857, 454] width 1202 height 109
click at [180, 99] on p "Advanced" at bounding box center [176, 101] width 52 height 16
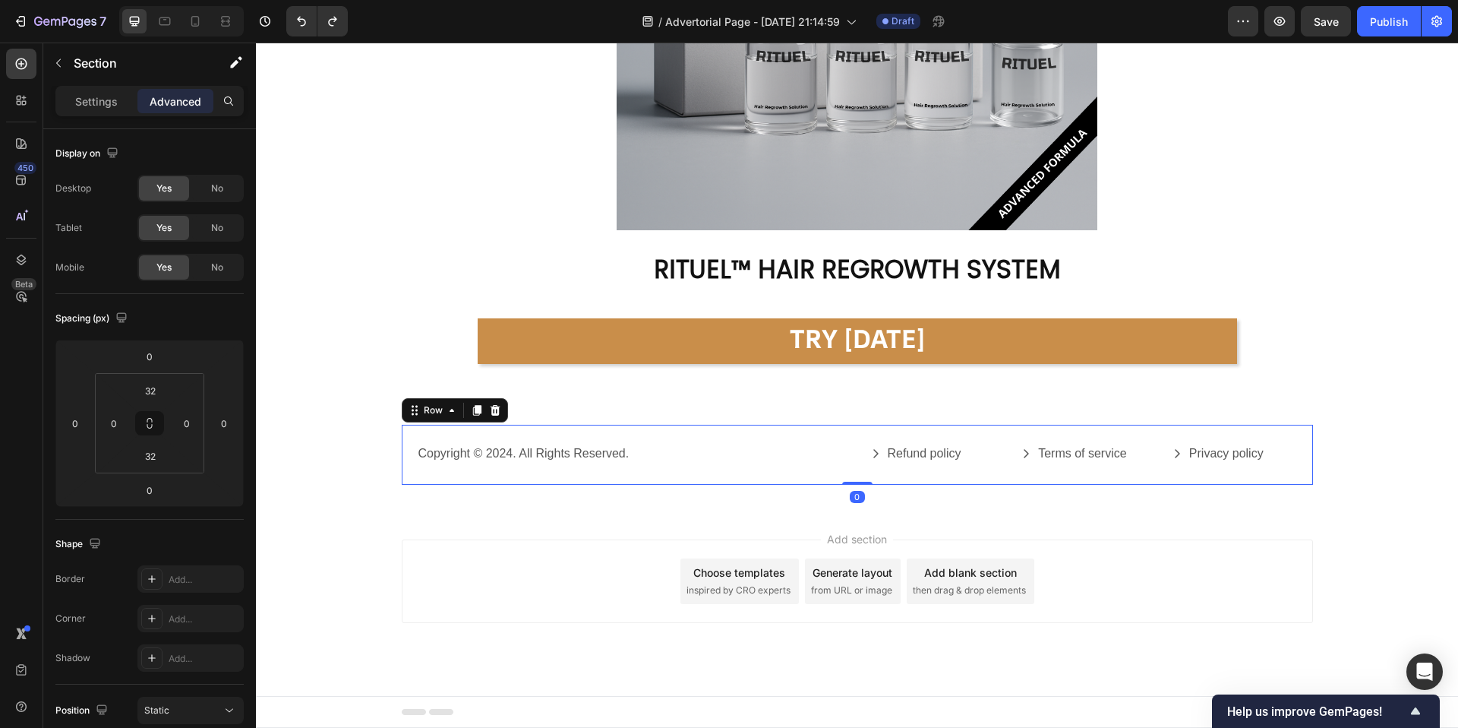
click at [523, 441] on div "Copyright © 2024. All Rights Reserved. Text Block Refund policy Button Terms of…" at bounding box center [857, 455] width 911 height 60
click at [560, 456] on p "Copyright © 2024. All Rights Reserved." at bounding box center [630, 454] width 425 height 16
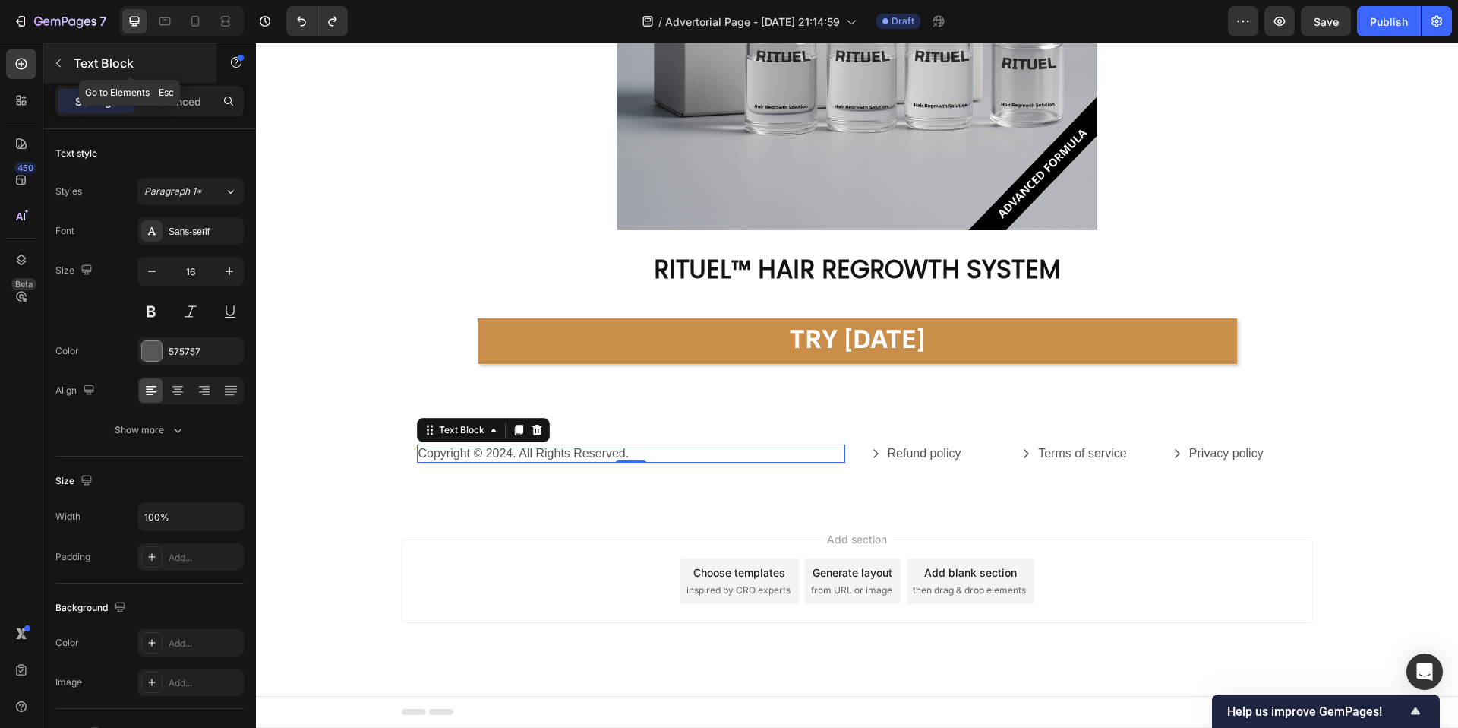
click at [53, 67] on icon "button" at bounding box center [58, 63] width 12 height 12
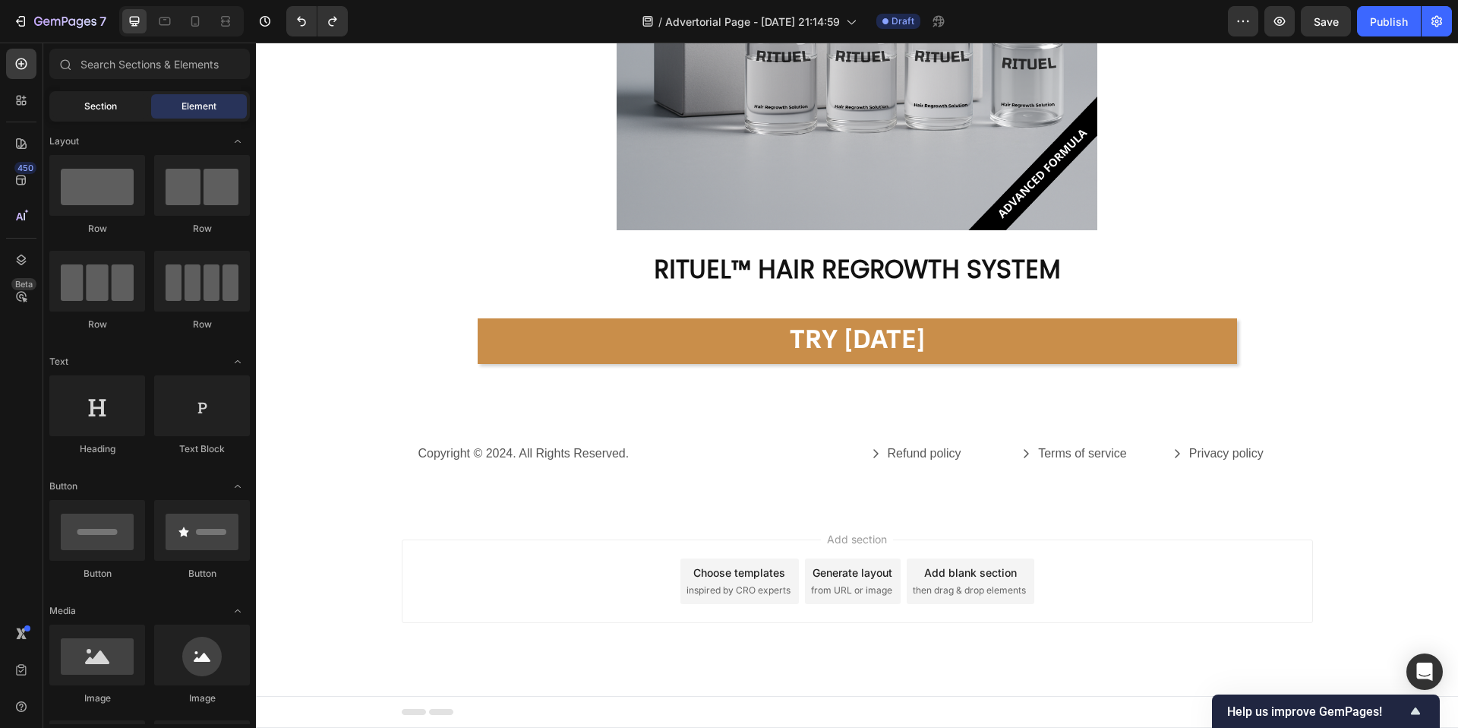
click at [88, 99] on span "Section" at bounding box center [100, 106] width 33 height 14
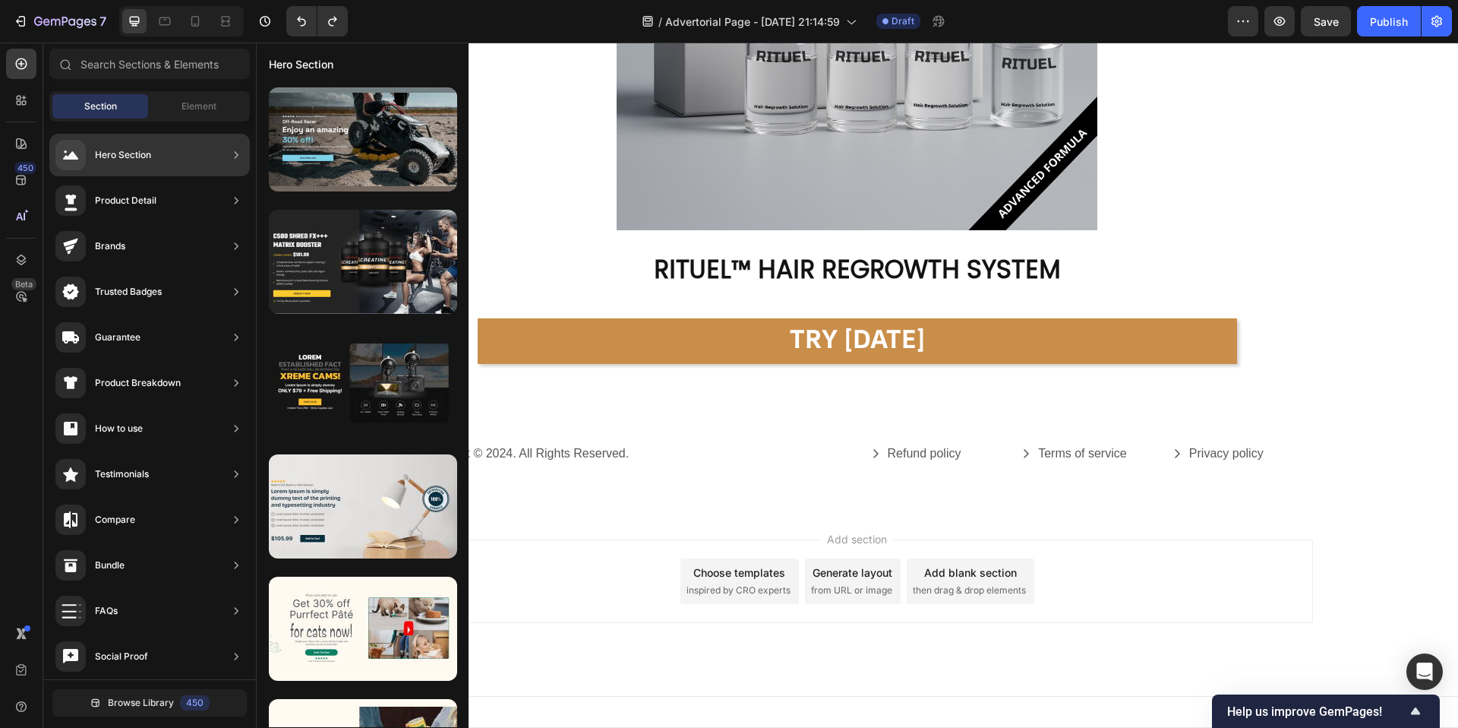
click at [151, 258] on div "Brands" at bounding box center [149, 246] width 201 height 43
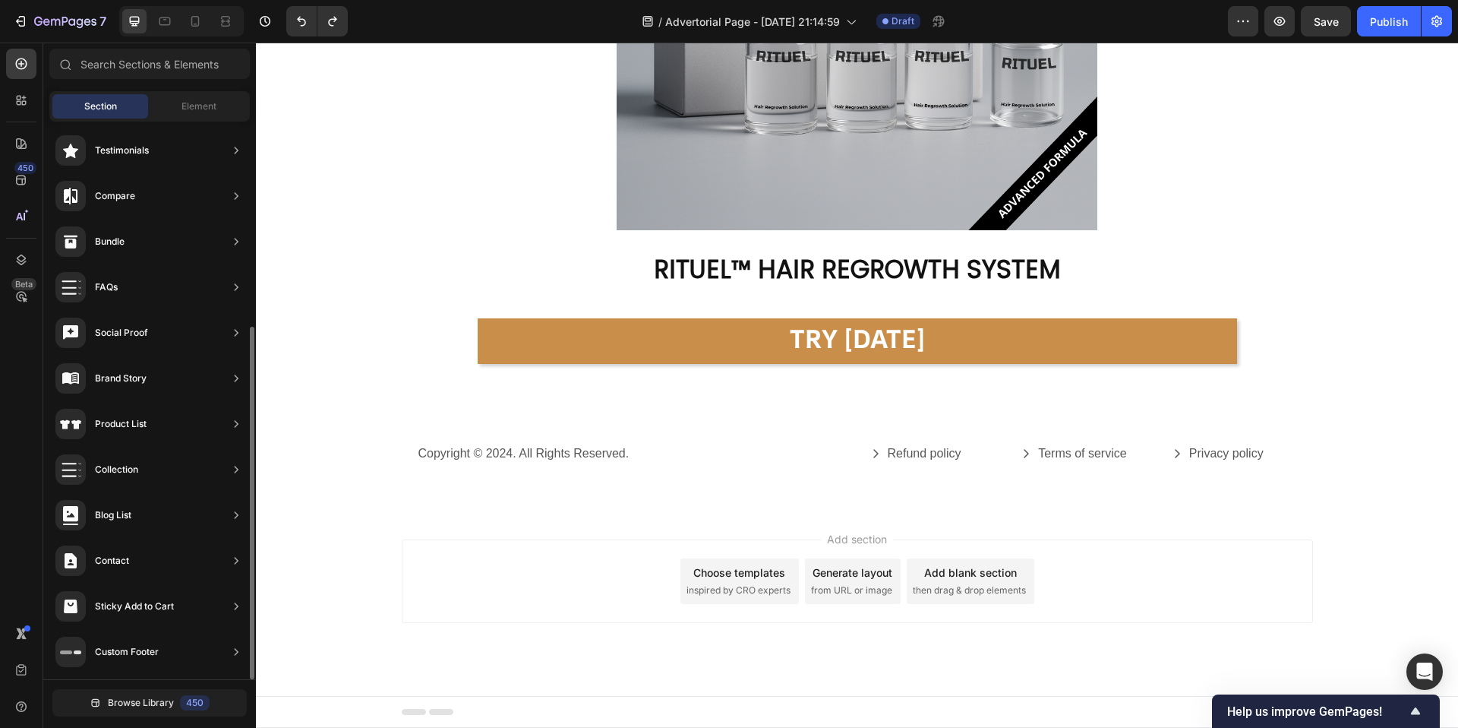
scroll to position [0, 0]
click at [201, 17] on icon at bounding box center [195, 21] width 15 height 15
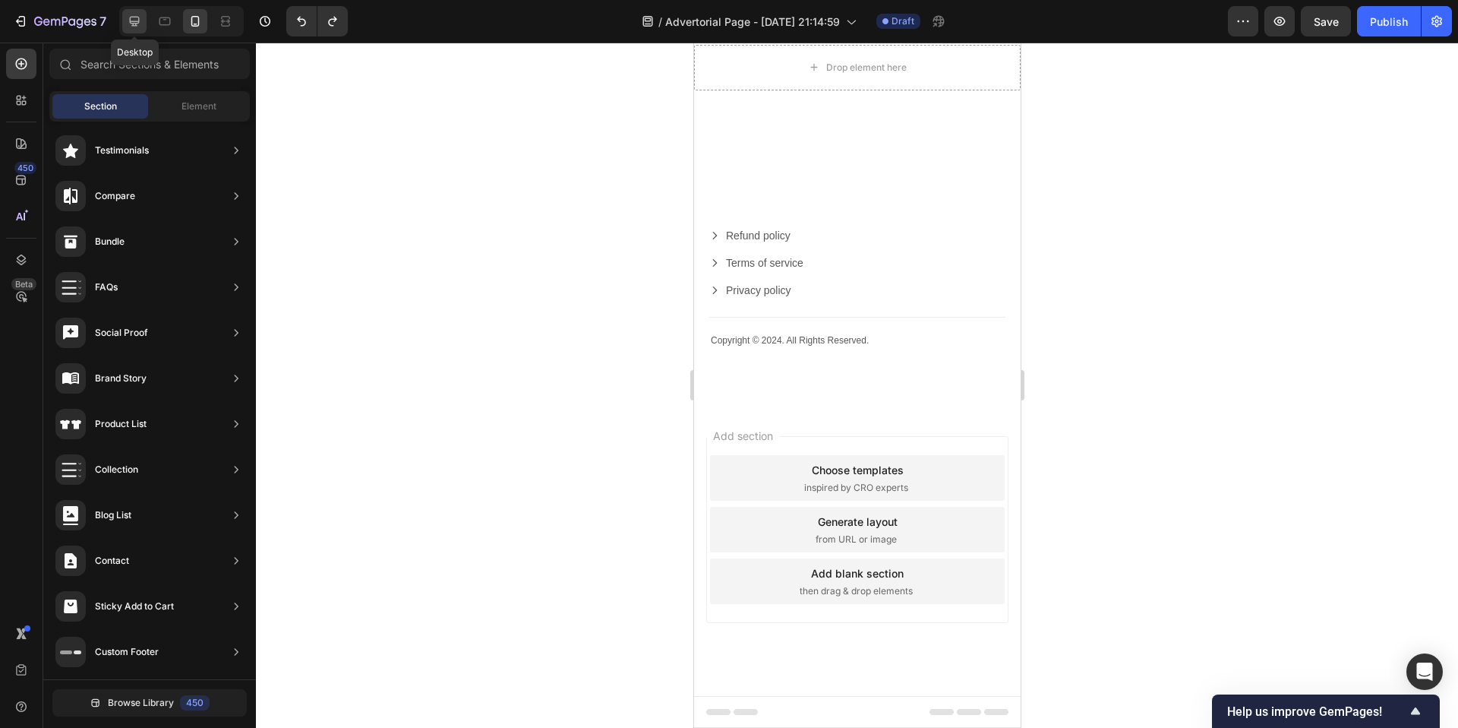
click at [127, 25] on icon at bounding box center [134, 21] width 15 height 15
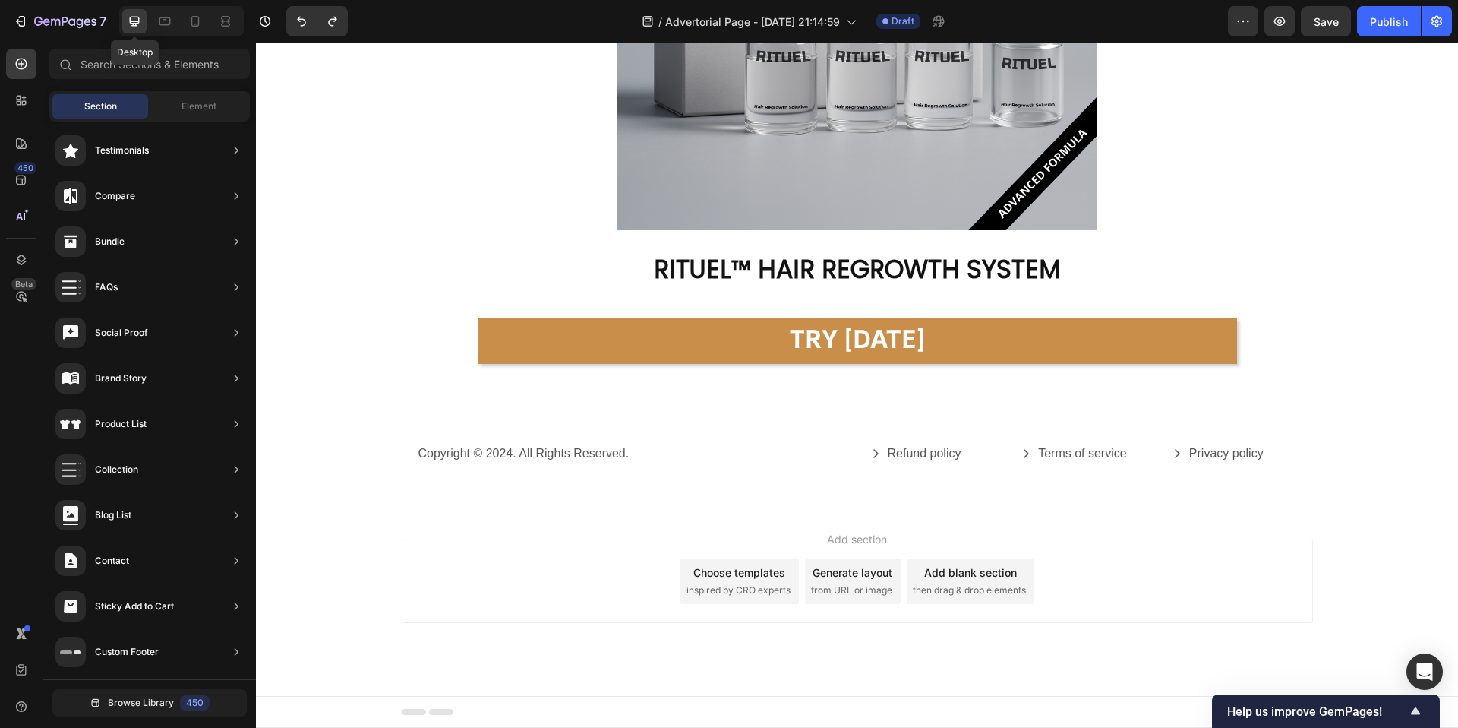
scroll to position [8663, 0]
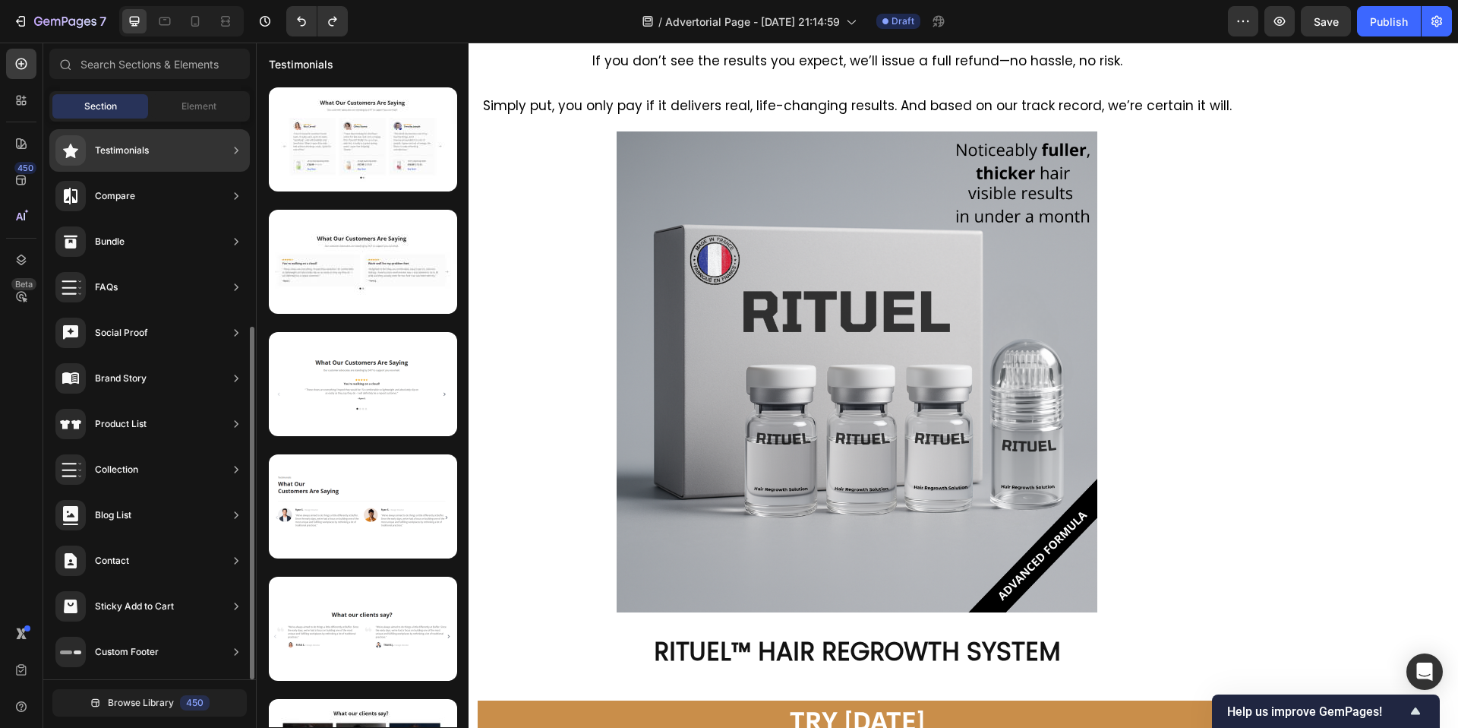
click at [150, 201] on div "Compare" at bounding box center [149, 196] width 201 height 43
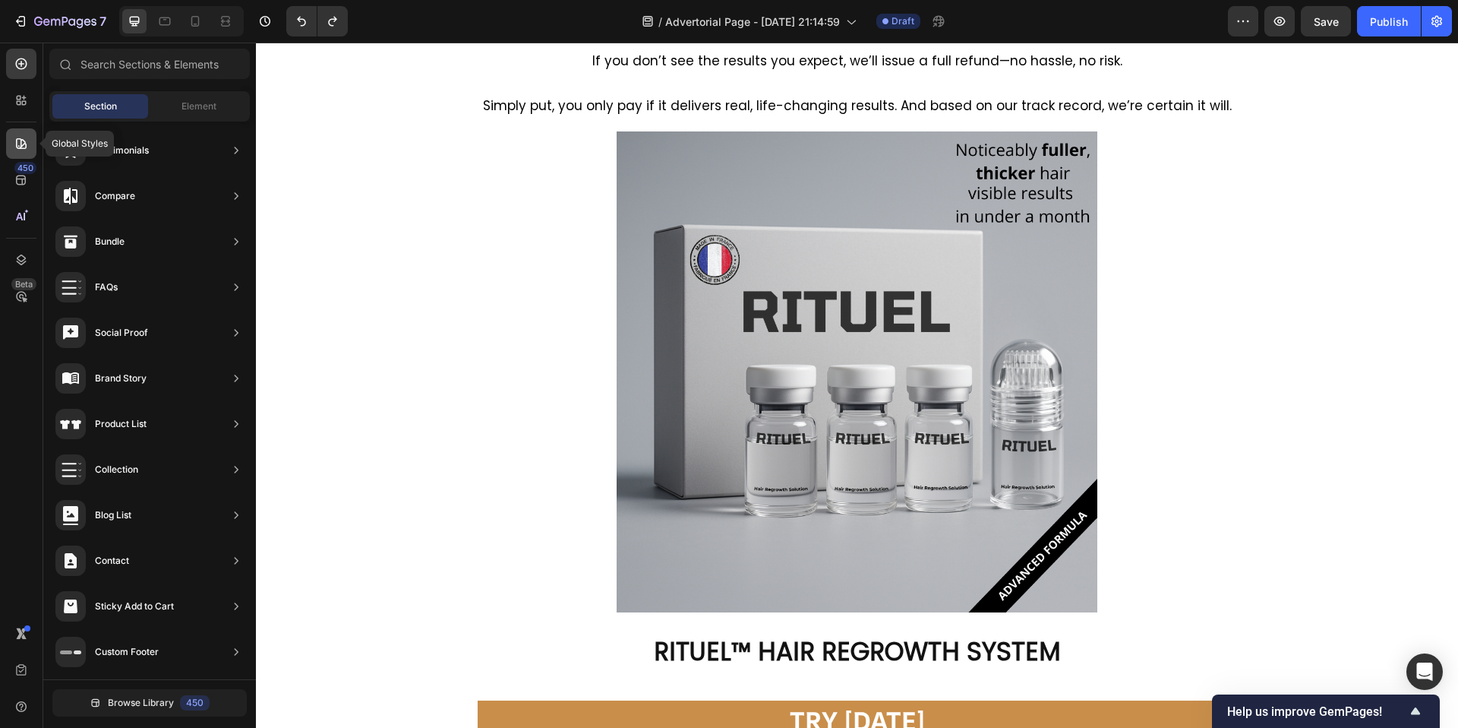
click at [17, 147] on icon at bounding box center [21, 143] width 15 height 15
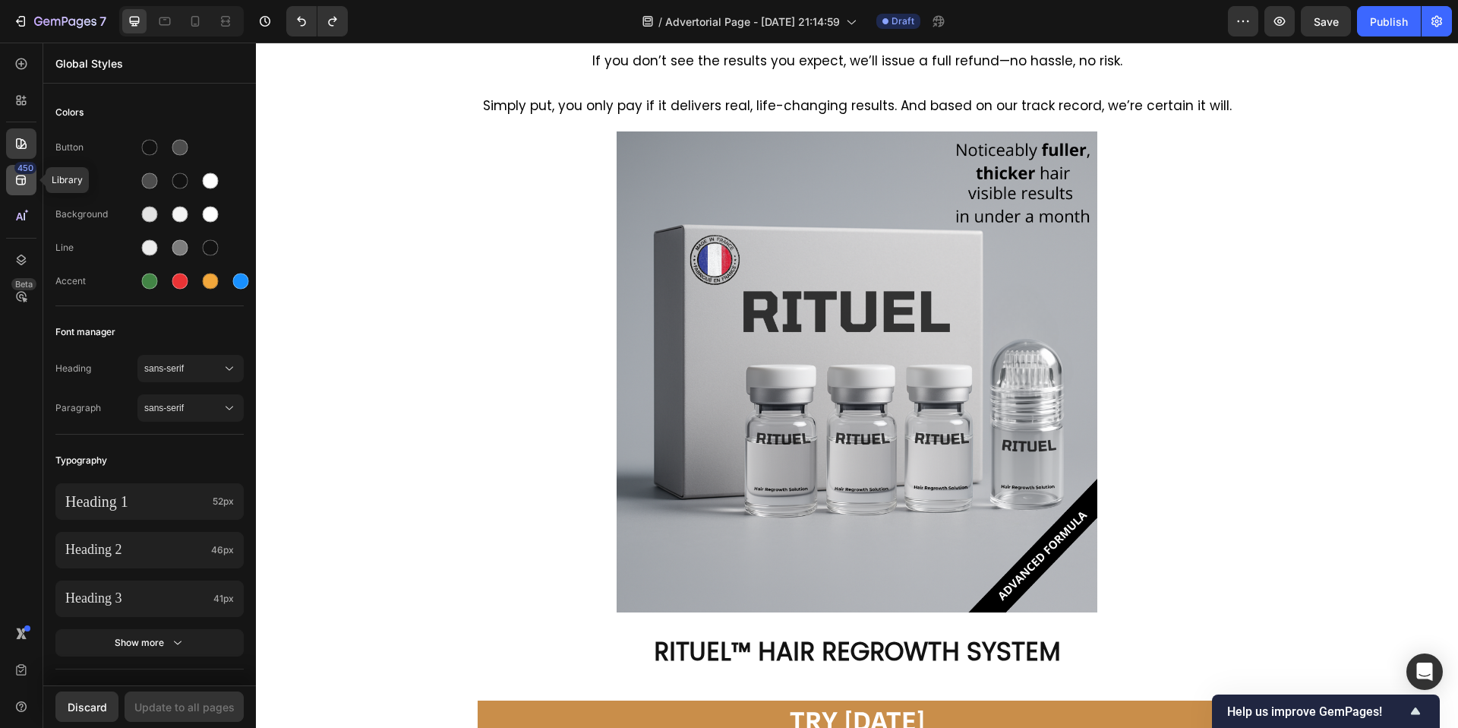
click at [21, 175] on icon at bounding box center [21, 179] width 15 height 15
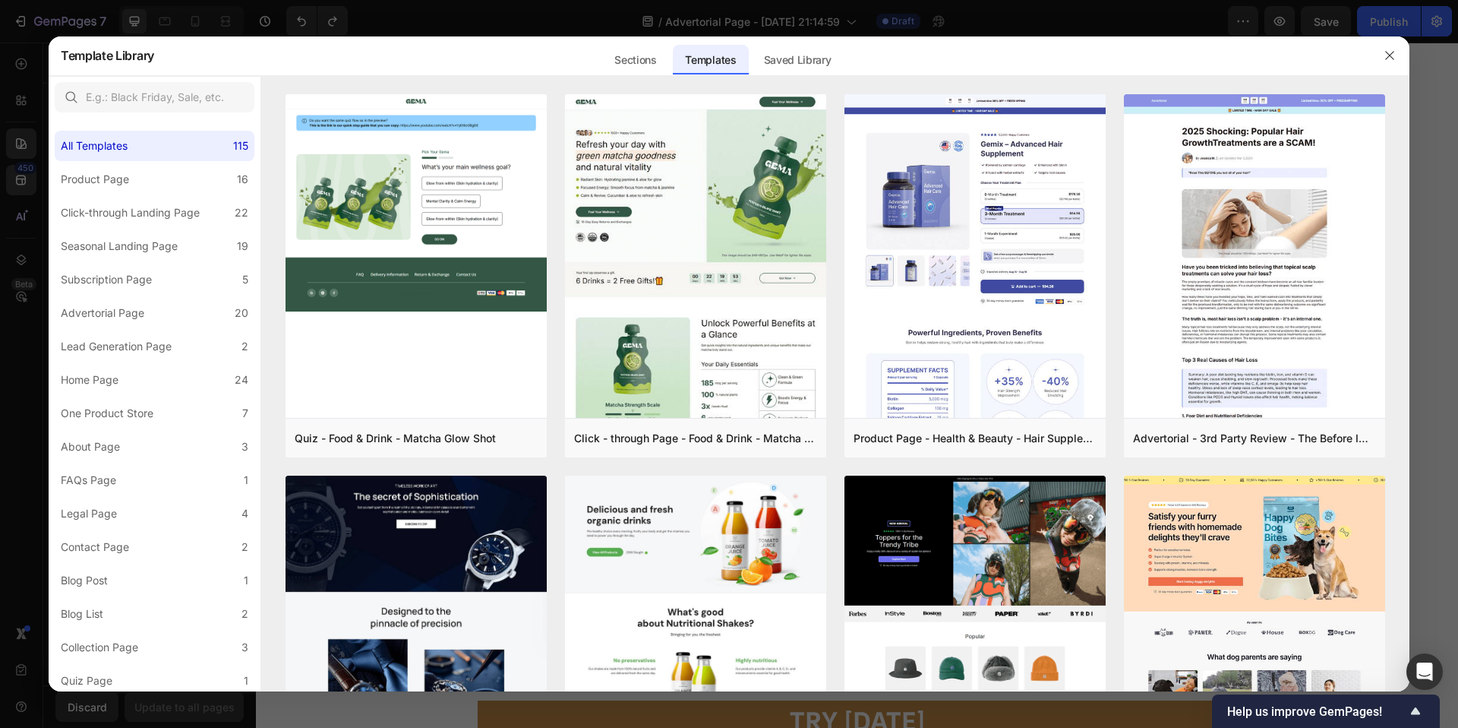
click at [24, 121] on div at bounding box center [729, 364] width 1458 height 728
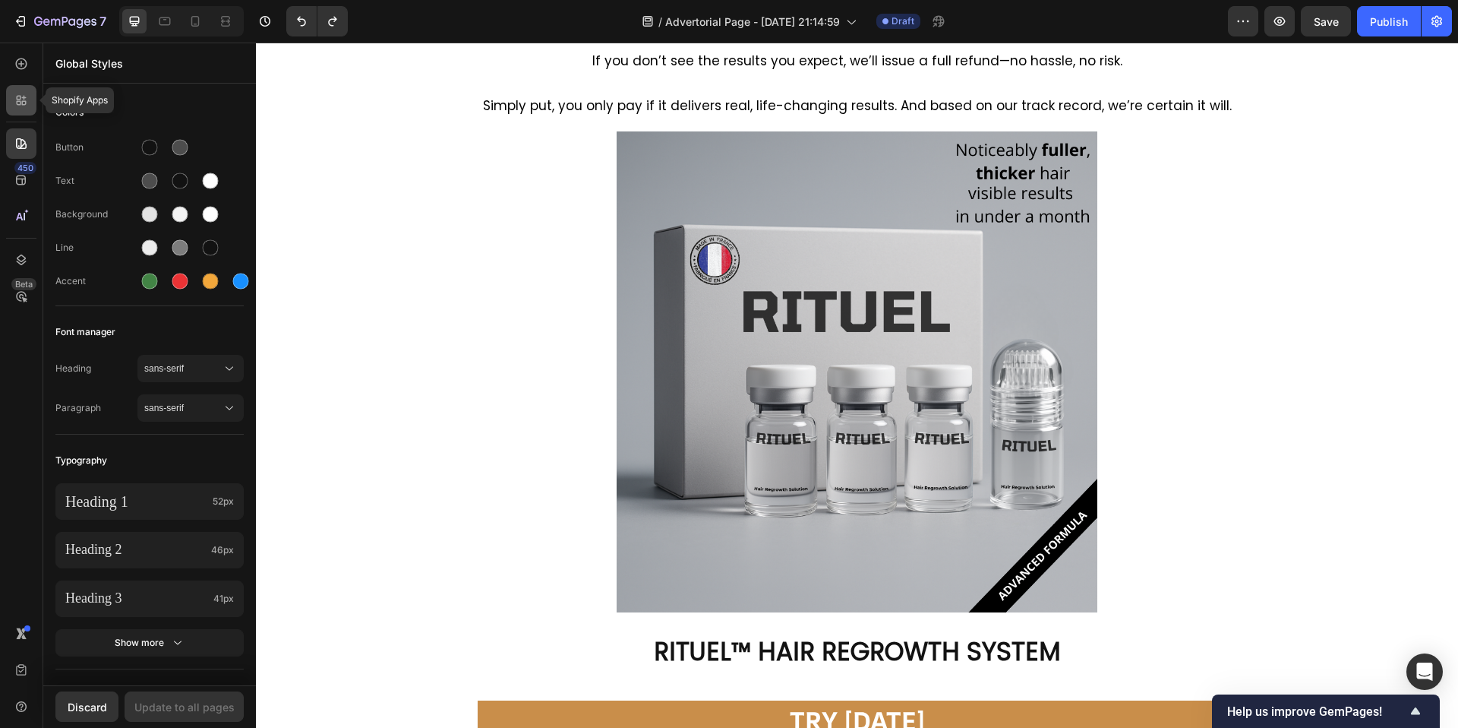
click at [23, 96] on icon at bounding box center [24, 98] width 5 height 5
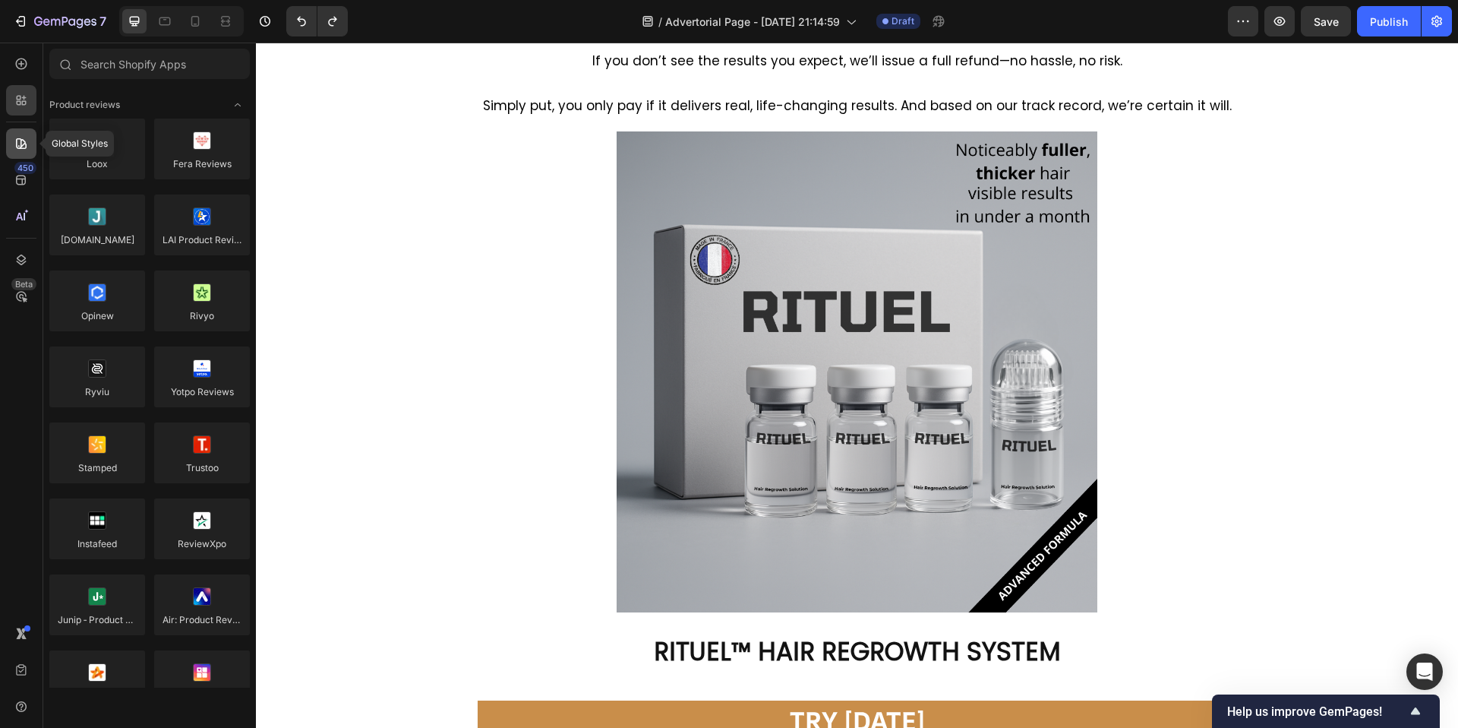
click at [25, 146] on icon at bounding box center [21, 143] width 11 height 11
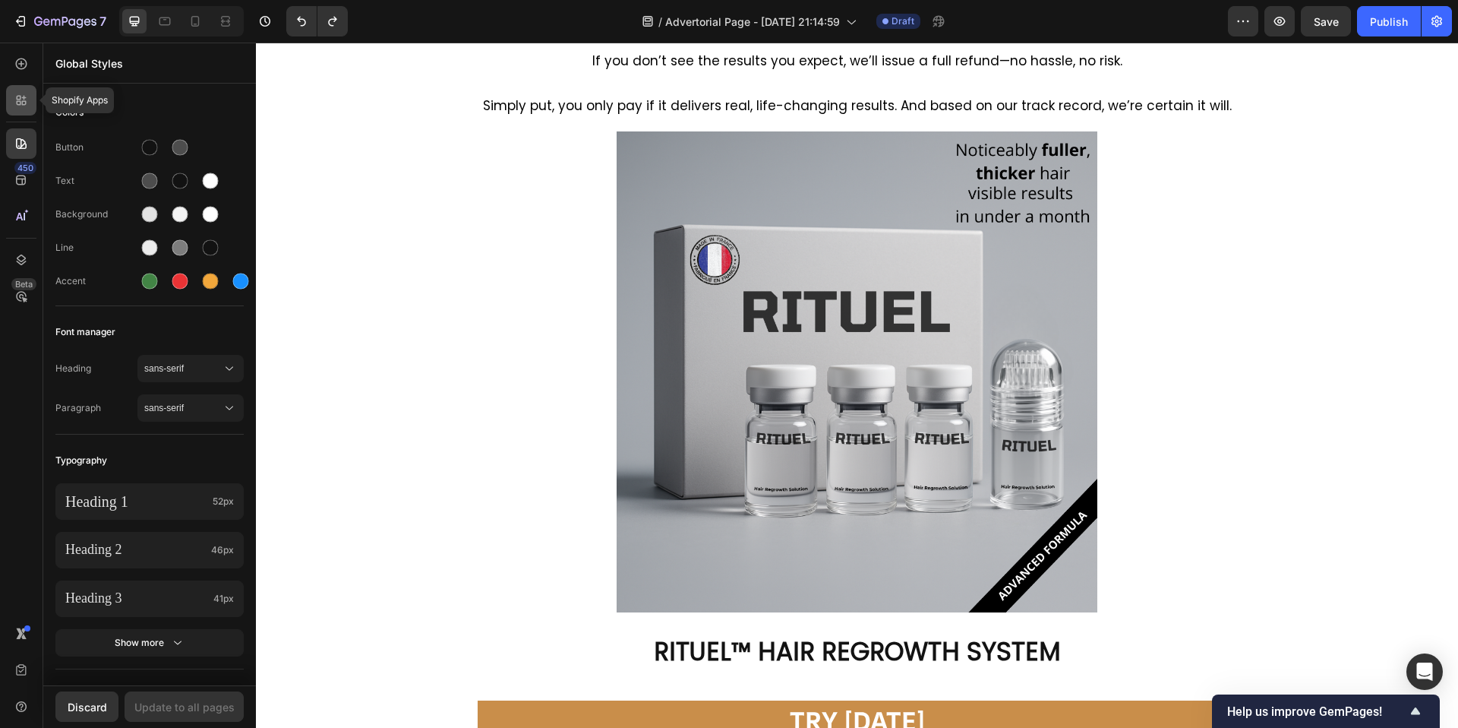
click at [24, 101] on icon at bounding box center [24, 103] width 5 height 5
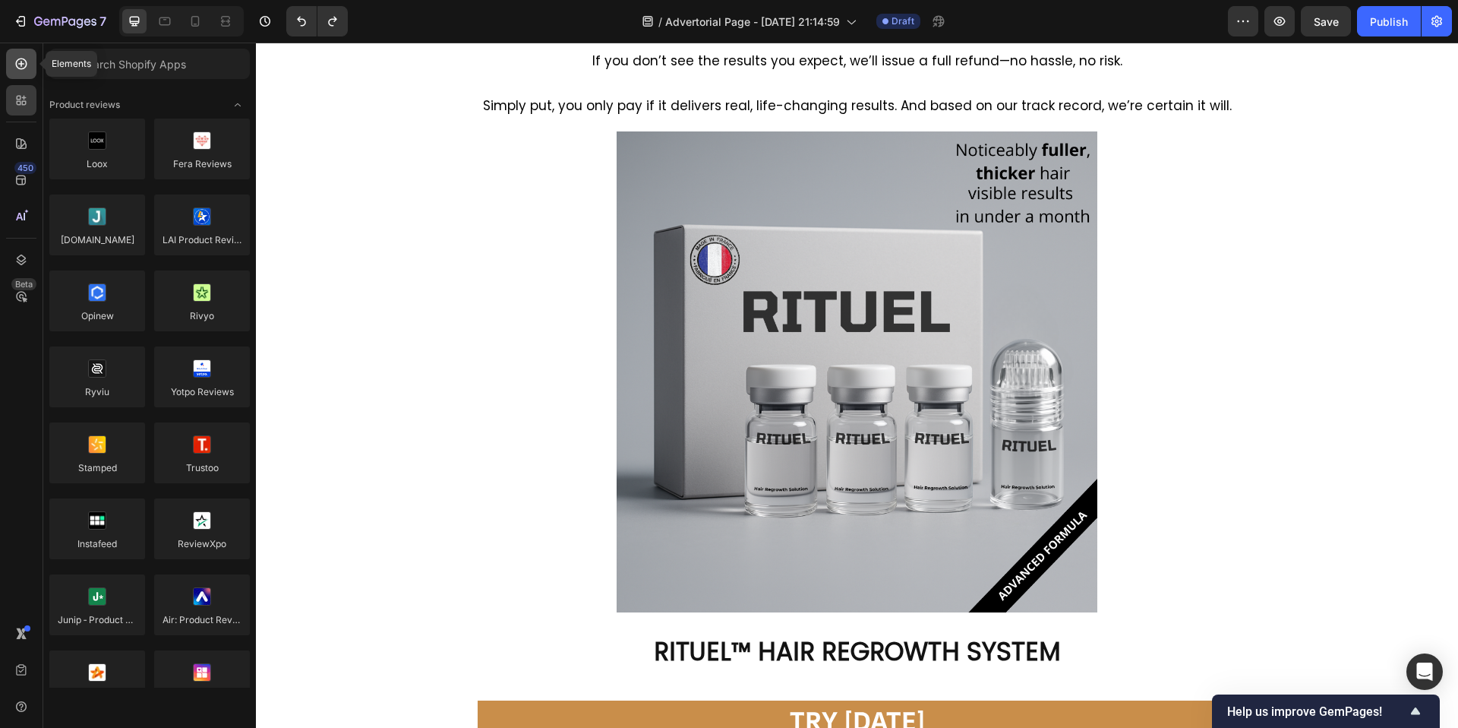
click at [14, 71] on icon at bounding box center [21, 63] width 15 height 15
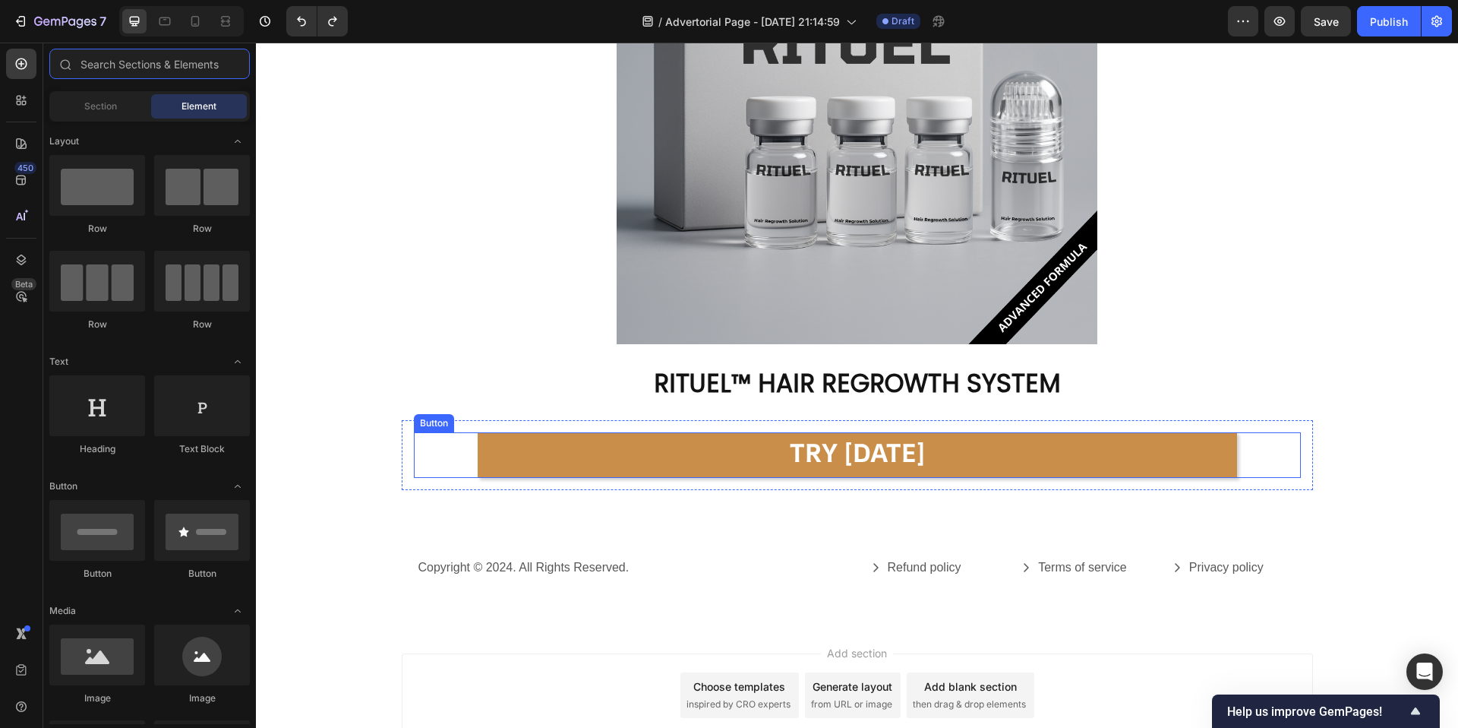
scroll to position [9045, 0]
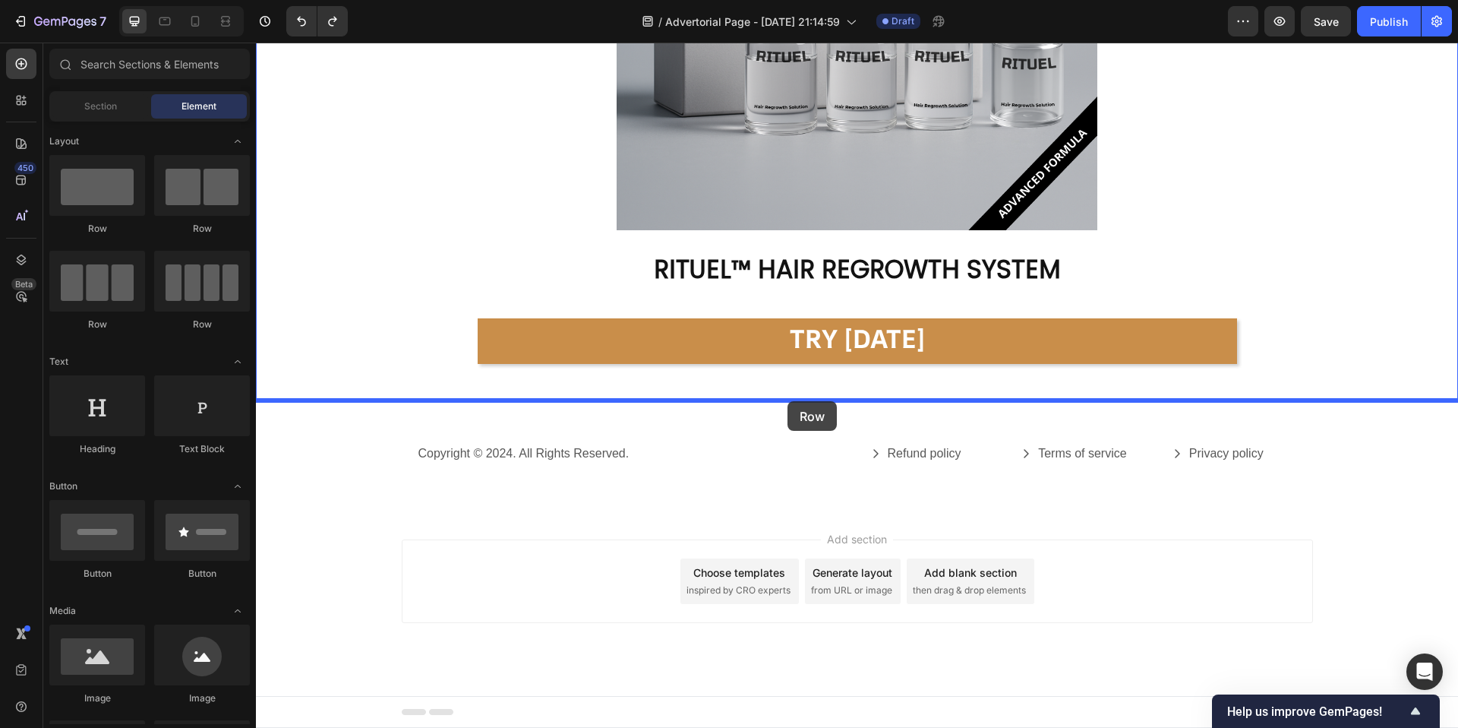
drag, startPoint x: 365, startPoint y: 326, endPoint x: 788, endPoint y: 400, distance: 429.5
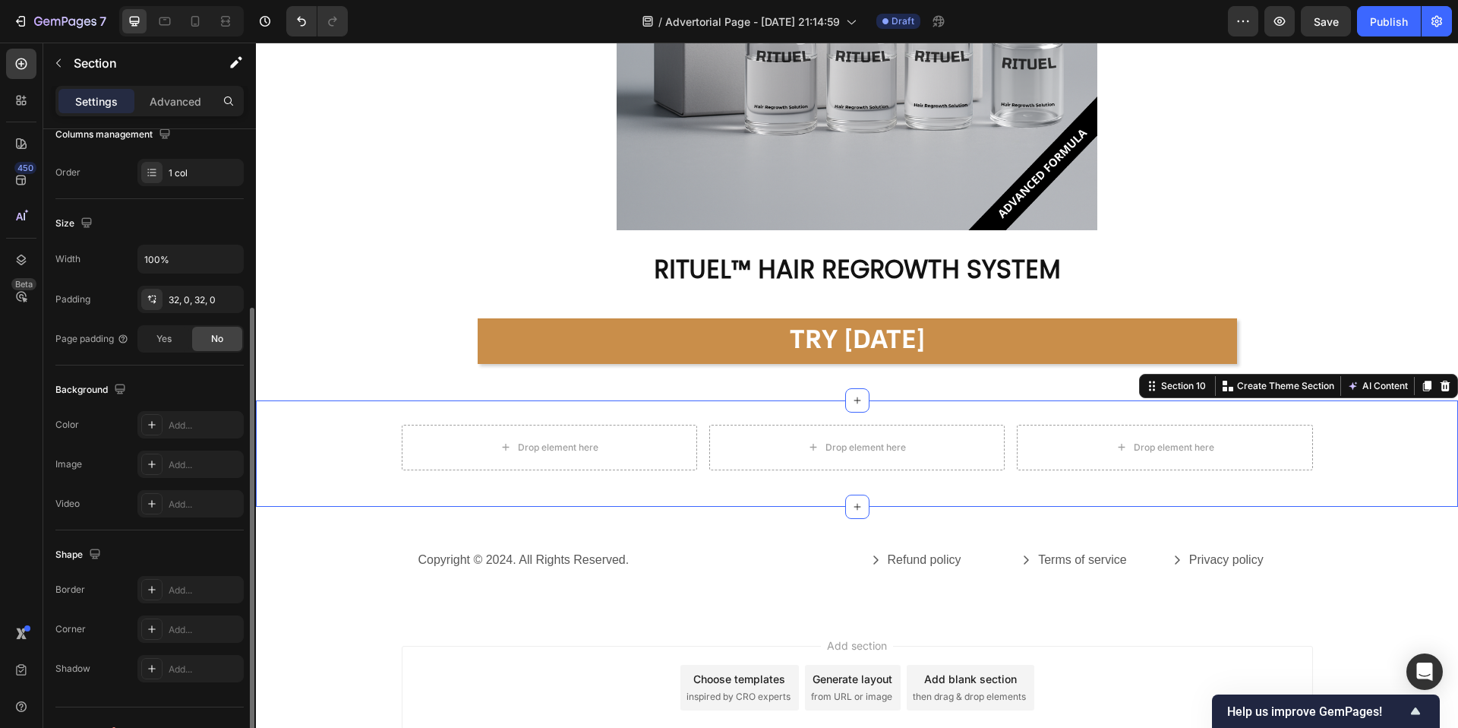
scroll to position [285, 0]
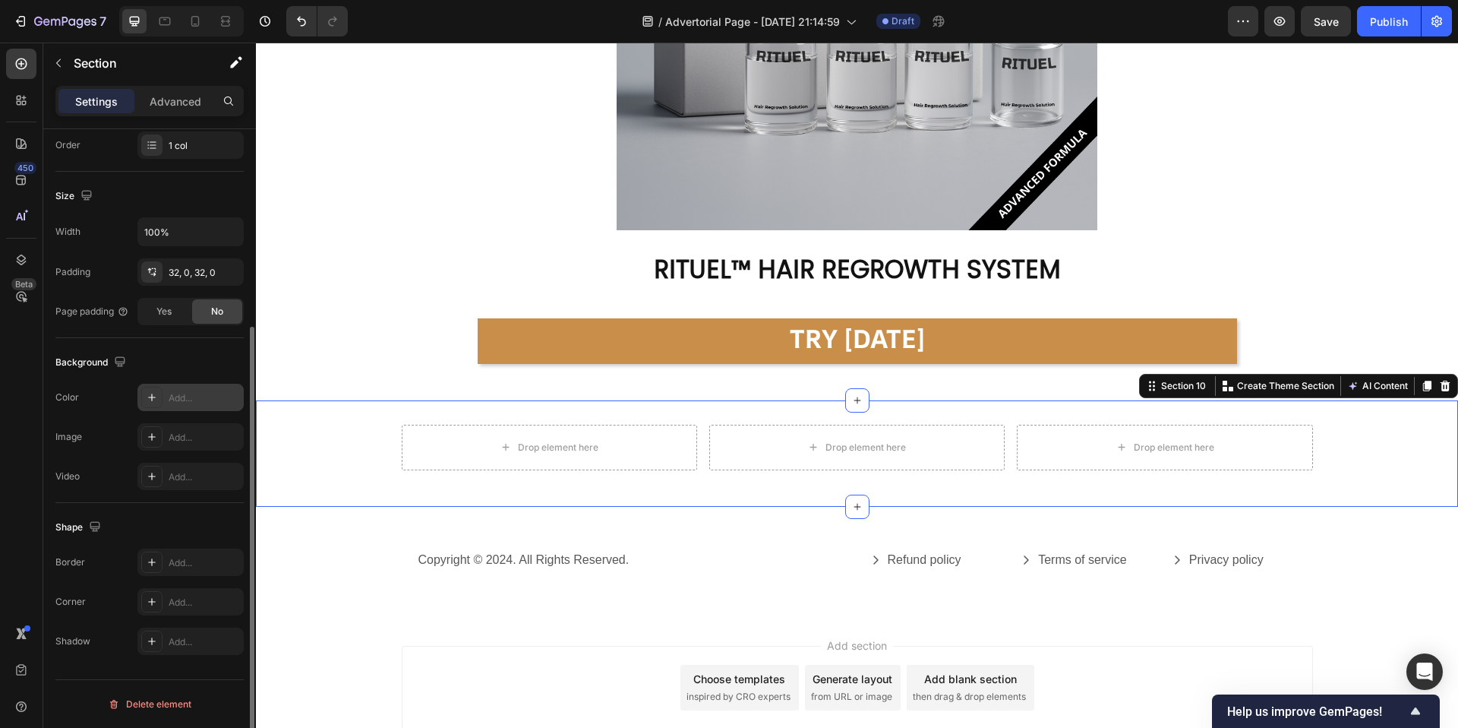
click at [155, 403] on icon at bounding box center [152, 397] width 12 height 12
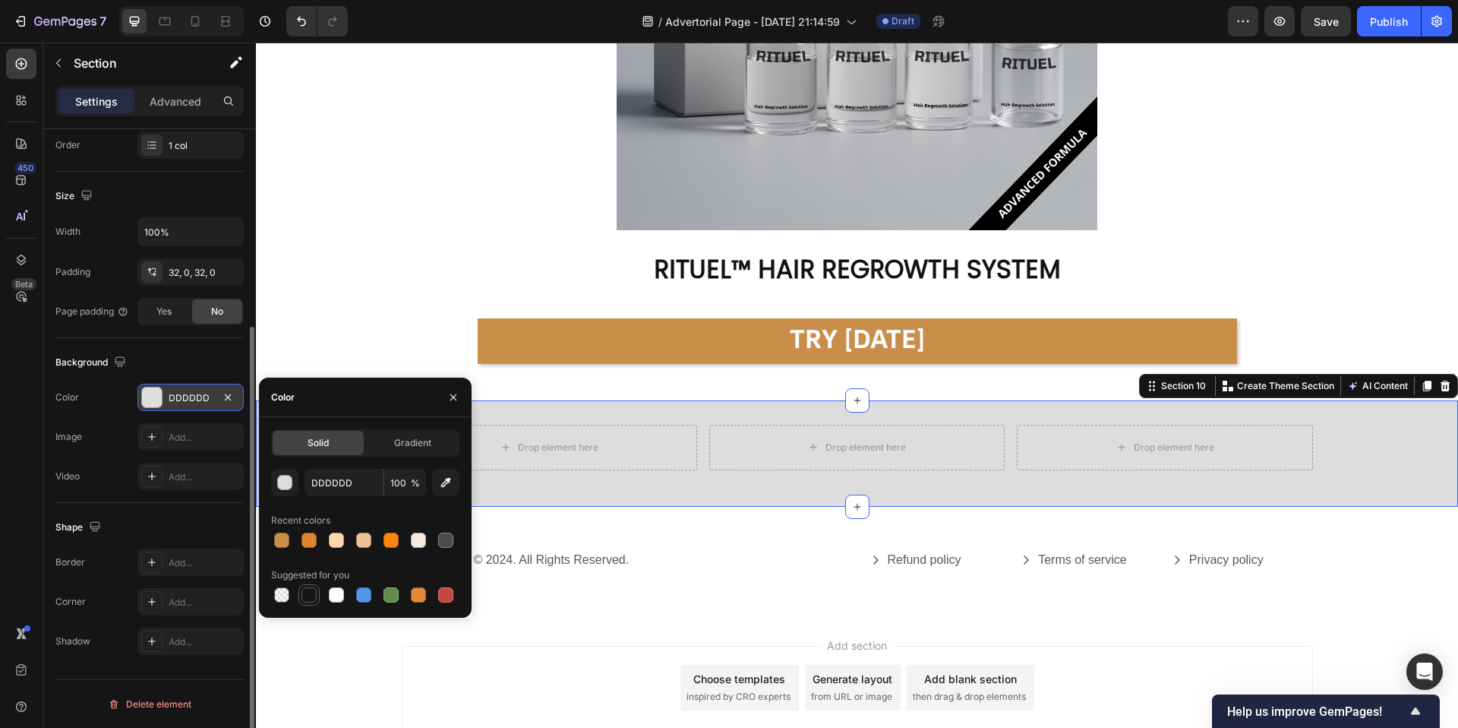
click at [309, 593] on div at bounding box center [309, 594] width 15 height 15
type input "151515"
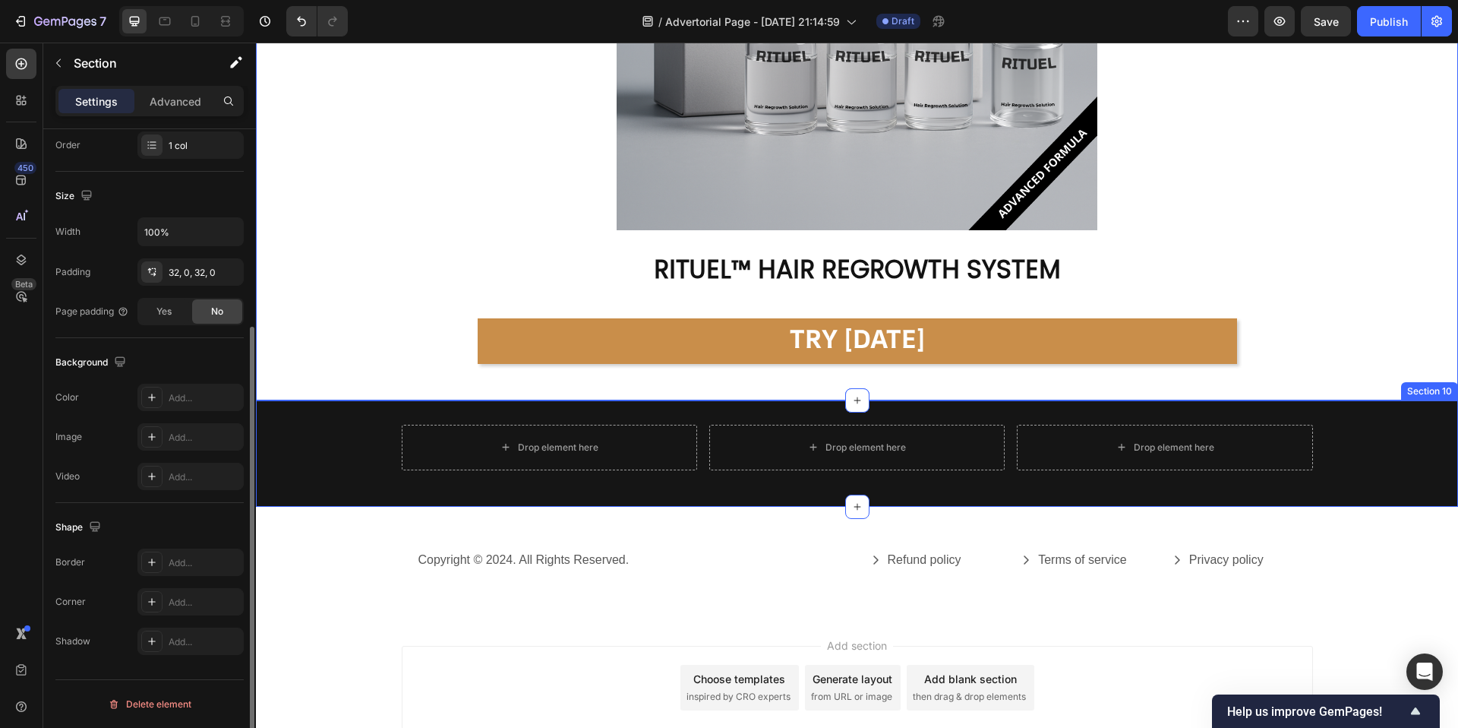
click at [327, 447] on div "Drop element here Drop element here Drop element here Row" at bounding box center [857, 454] width 1202 height 58
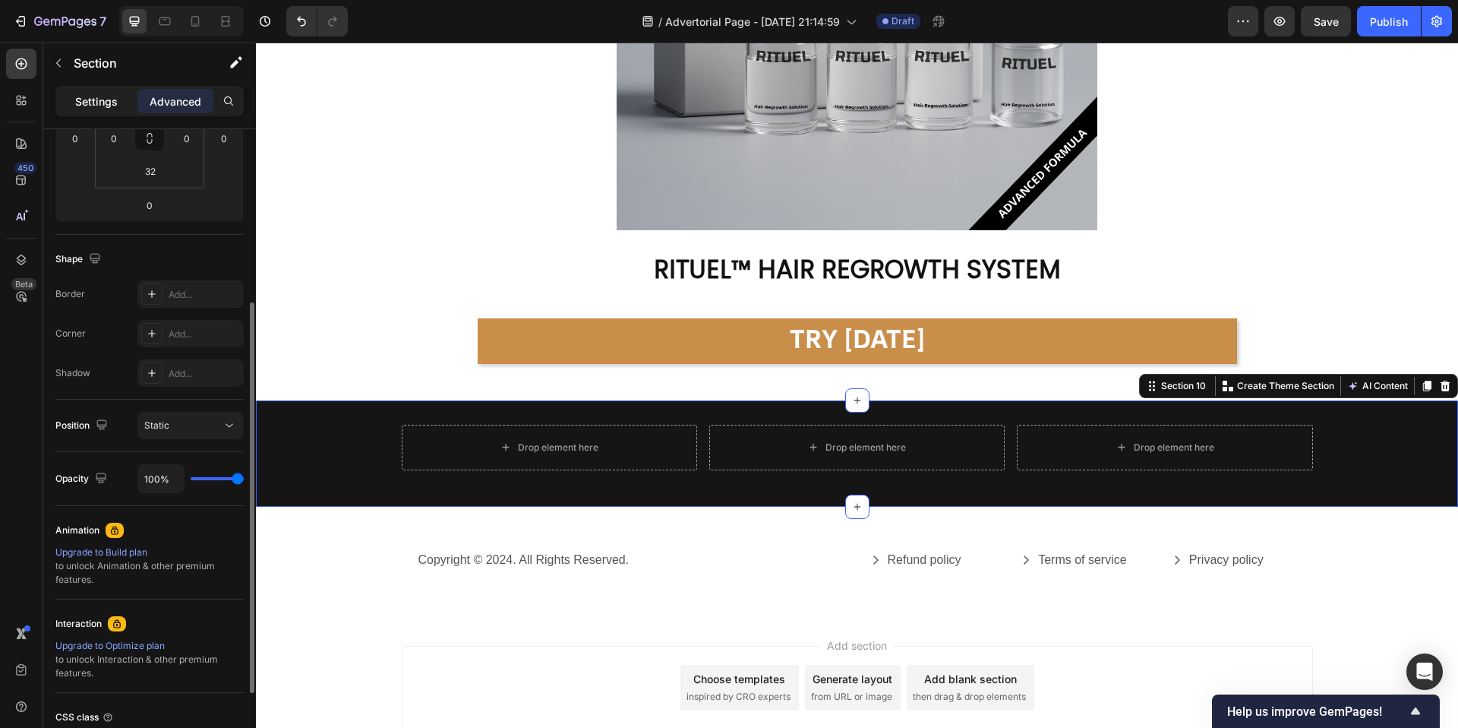
click at [118, 105] on div "Settings" at bounding box center [96, 101] width 76 height 24
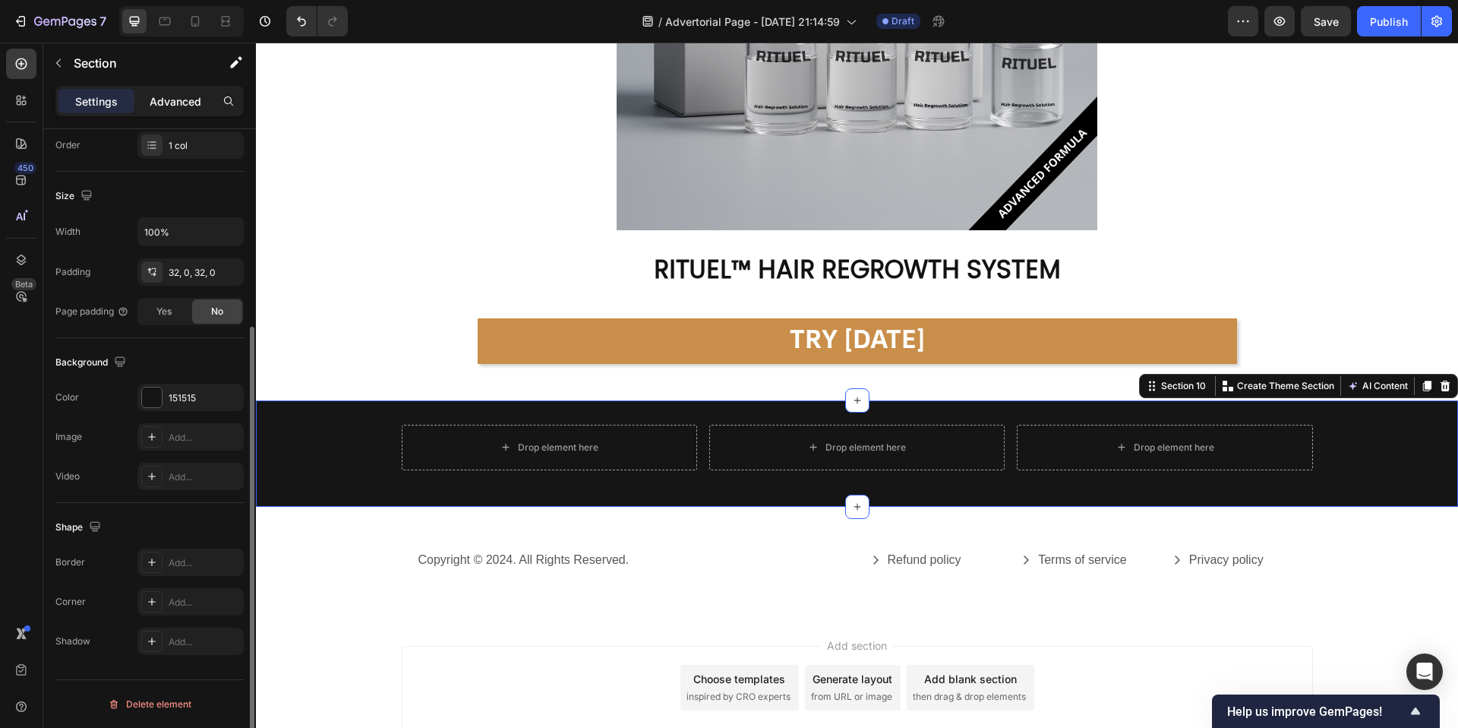
click at [172, 102] on p "Advanced" at bounding box center [176, 101] width 52 height 16
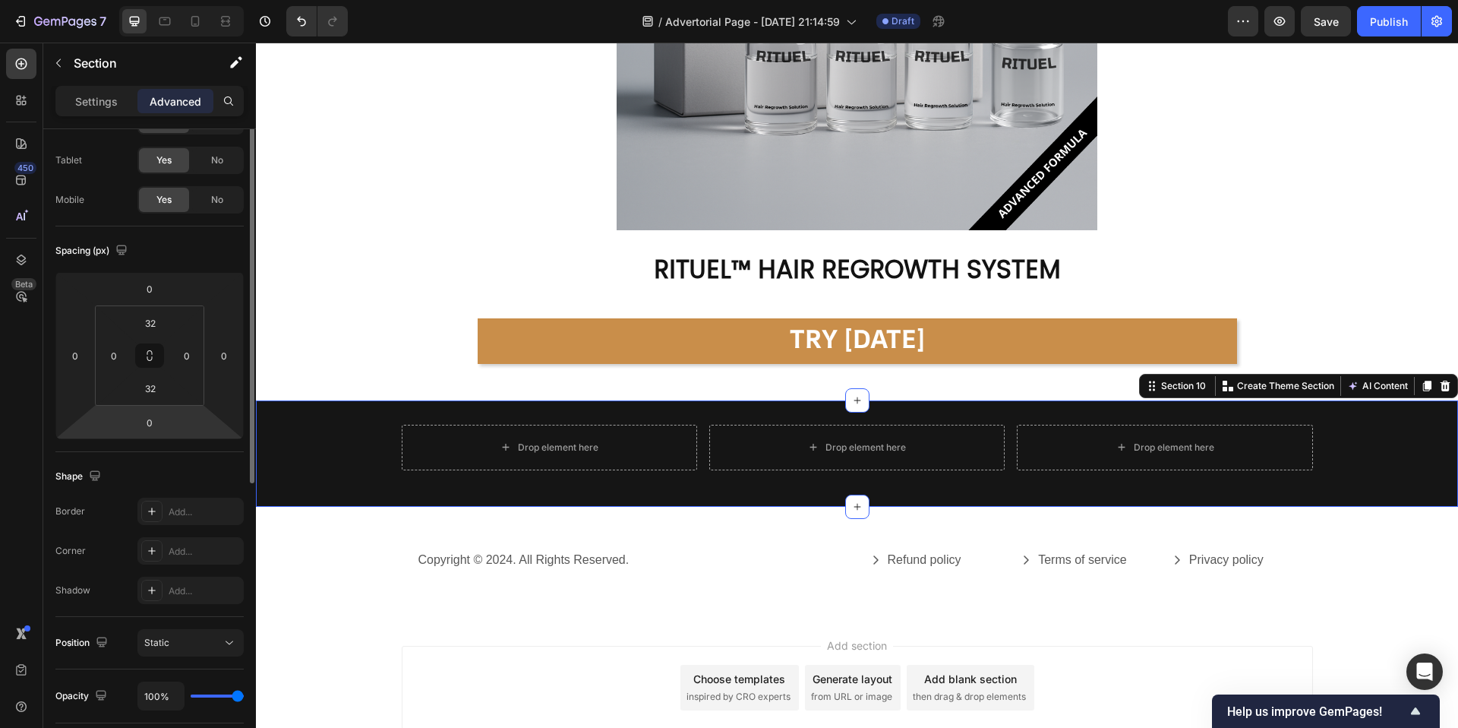
scroll to position [0, 0]
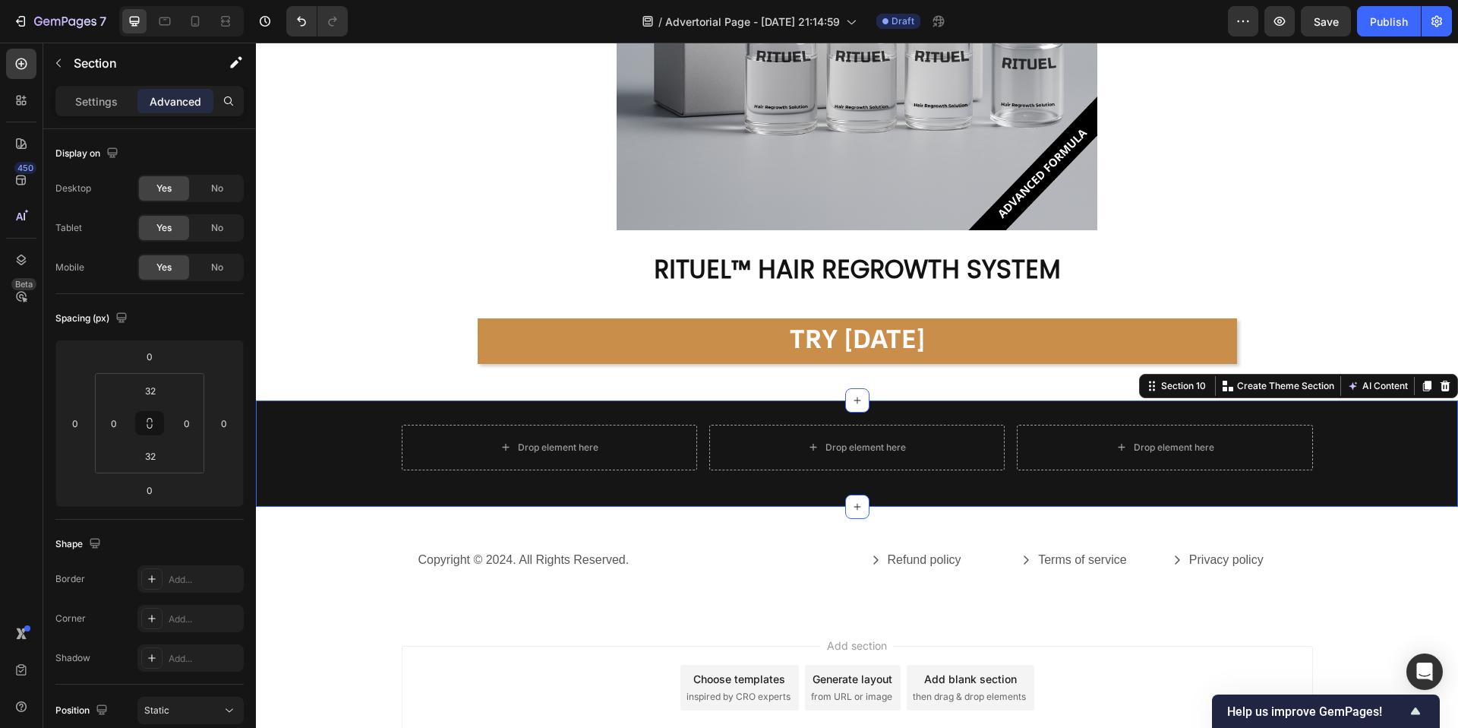
click at [305, 418] on div "Drop element here Drop element here Drop element here Row Section 10 You can cr…" at bounding box center [857, 453] width 1202 height 106
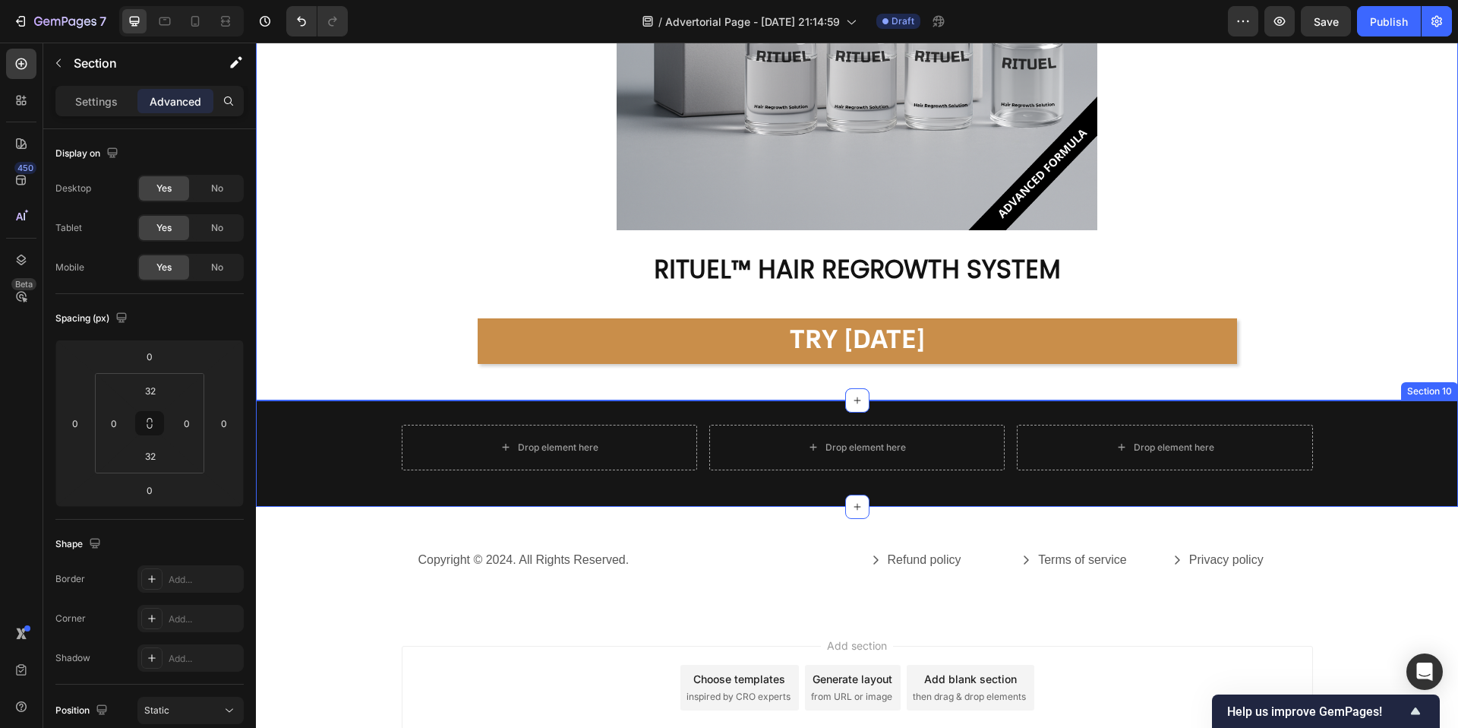
click at [309, 407] on div "Drop element here Drop element here Drop element here Row Section 10" at bounding box center [857, 453] width 1202 height 106
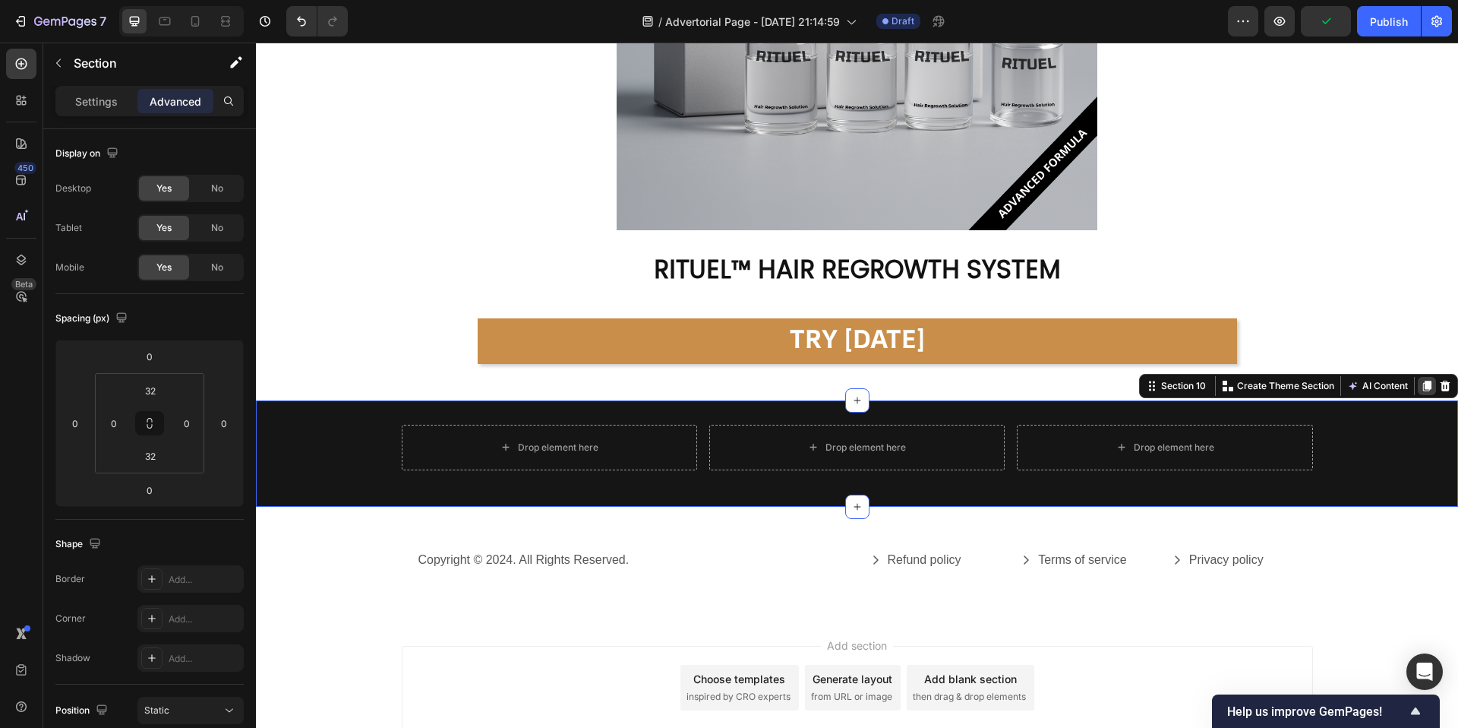
click at [1426, 385] on icon at bounding box center [1427, 386] width 8 height 11
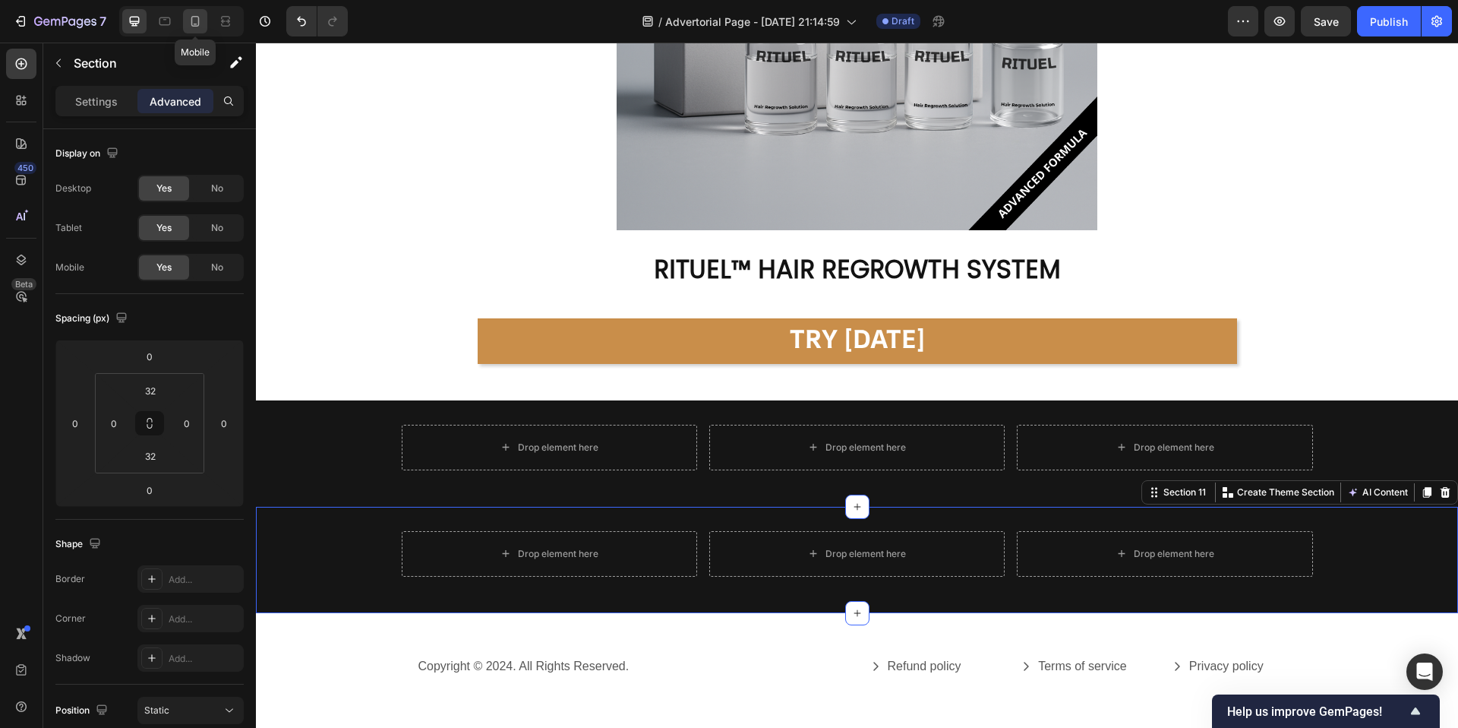
click at [201, 25] on icon at bounding box center [195, 21] width 15 height 15
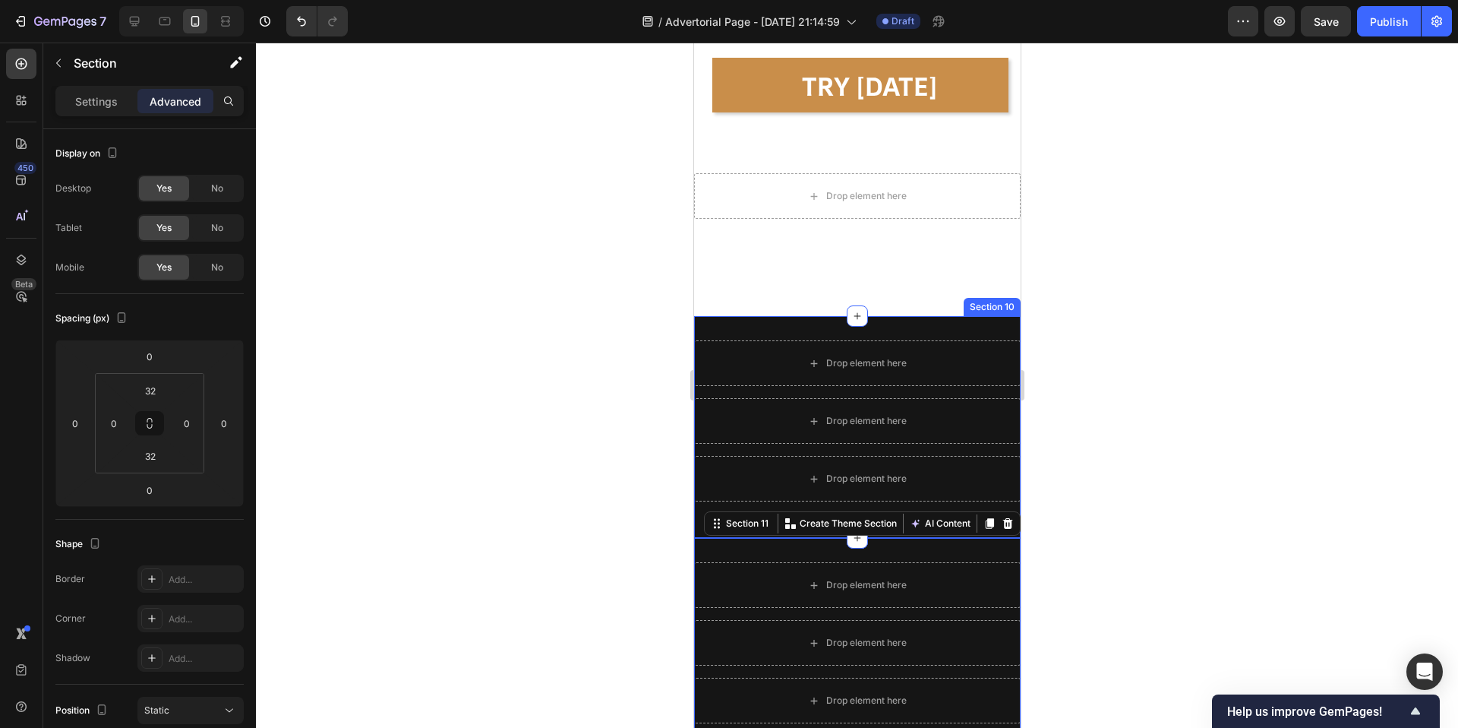
scroll to position [10544, 0]
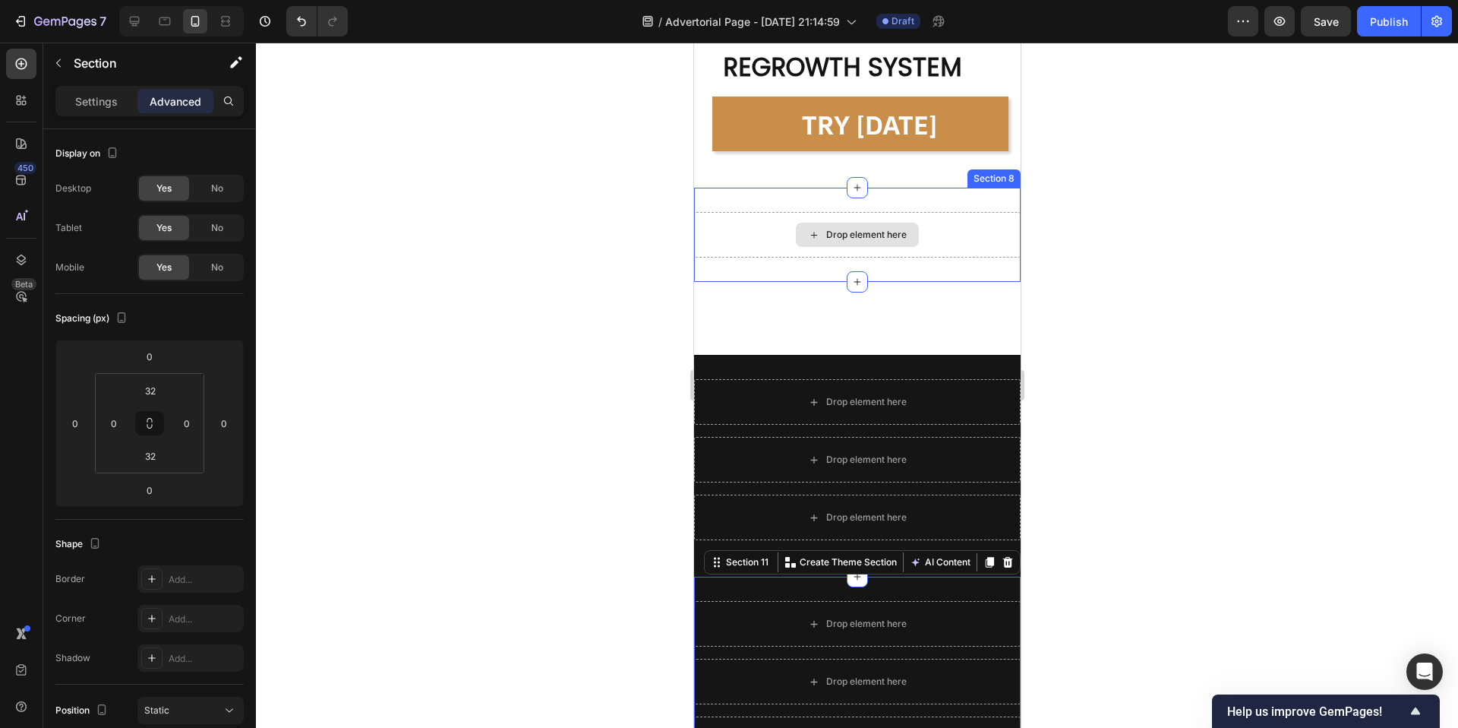
click at [718, 227] on div "Drop element here" at bounding box center [856, 235] width 327 height 46
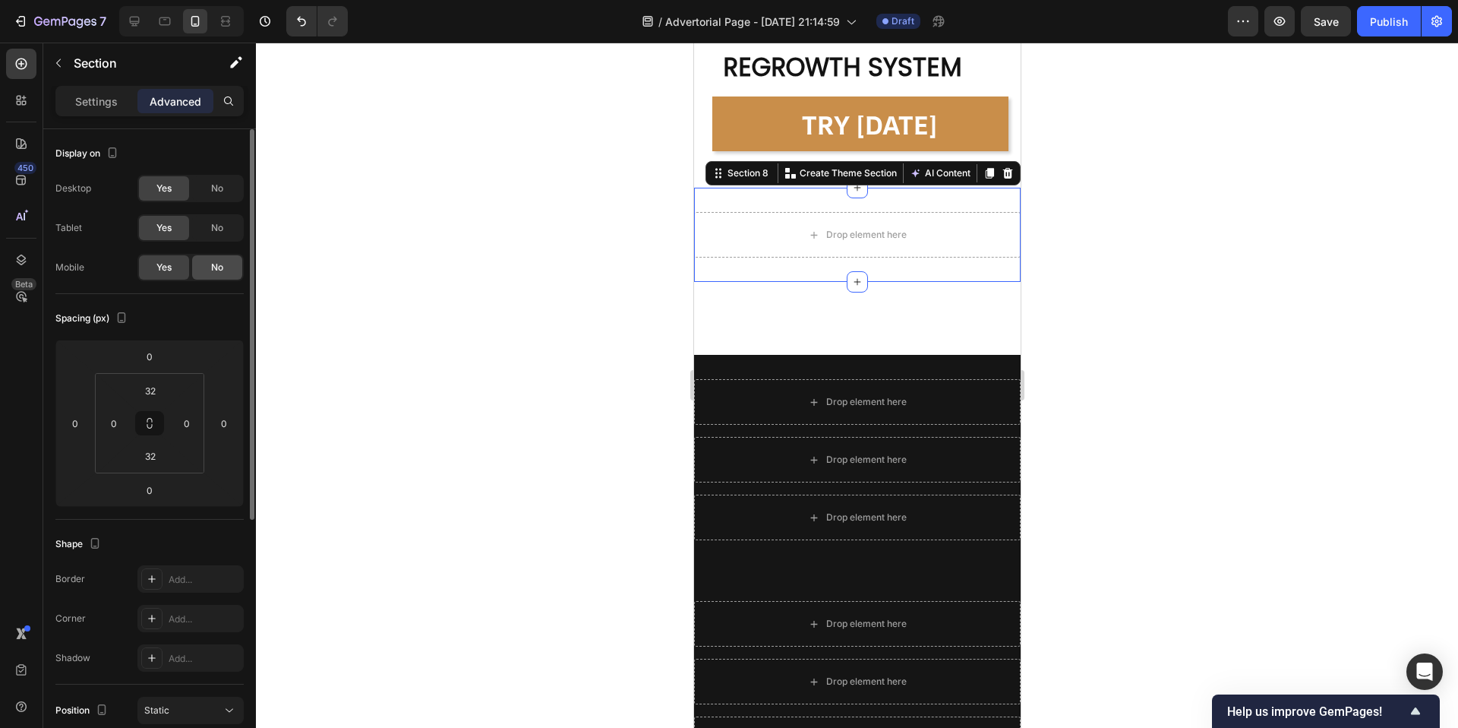
click at [229, 263] on div "No" at bounding box center [217, 267] width 50 height 24
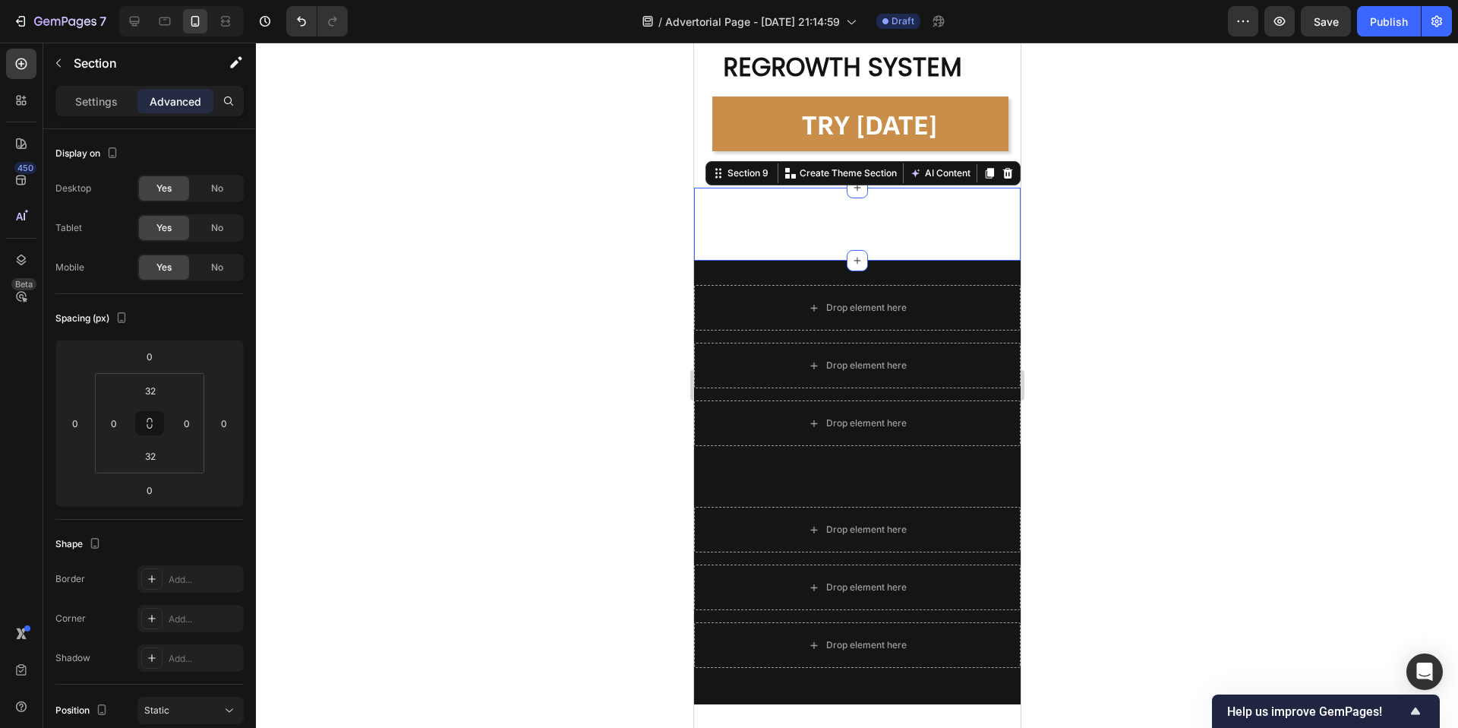
click at [727, 204] on div "3. Micro-Needle Stimulation Heading Micro-needles do more than just enhance abs…" at bounding box center [856, 224] width 327 height 73
click at [229, 267] on div "No" at bounding box center [217, 267] width 50 height 24
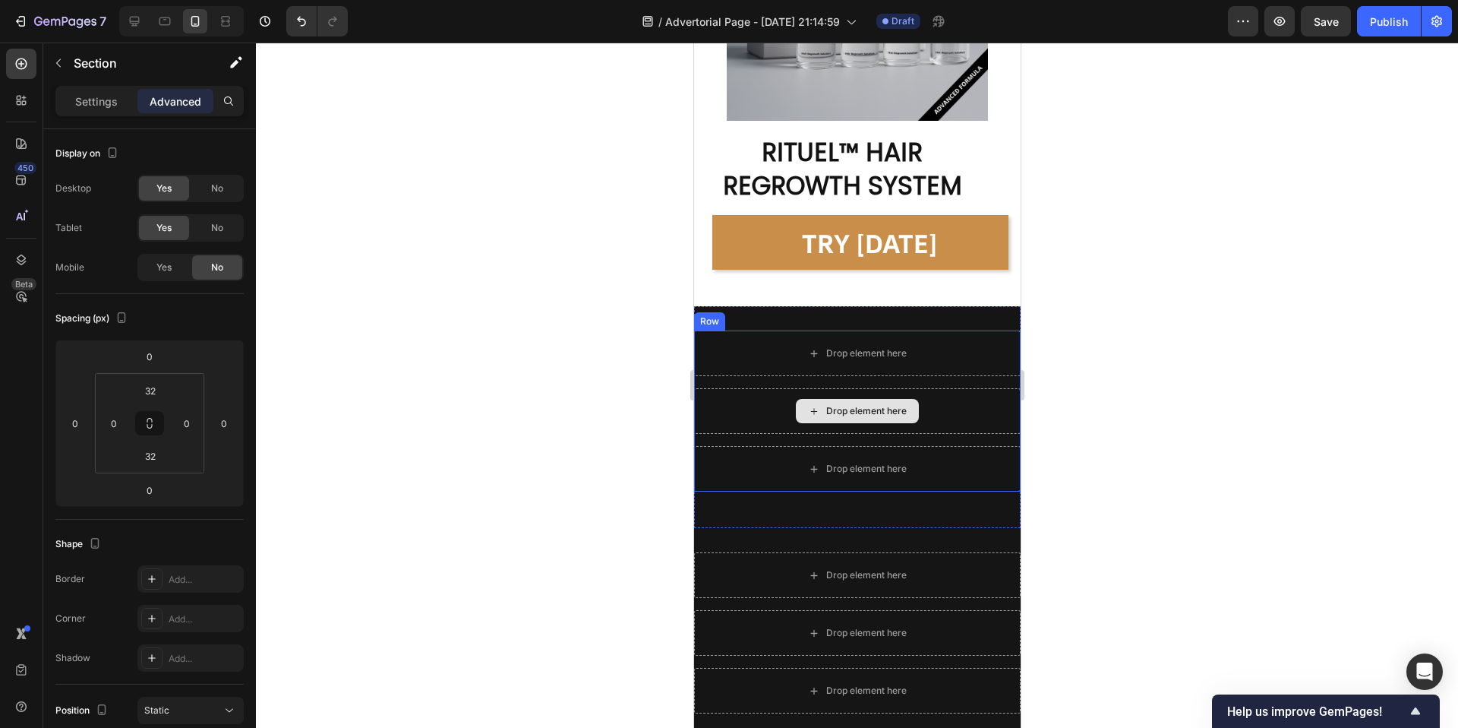
scroll to position [10392, 0]
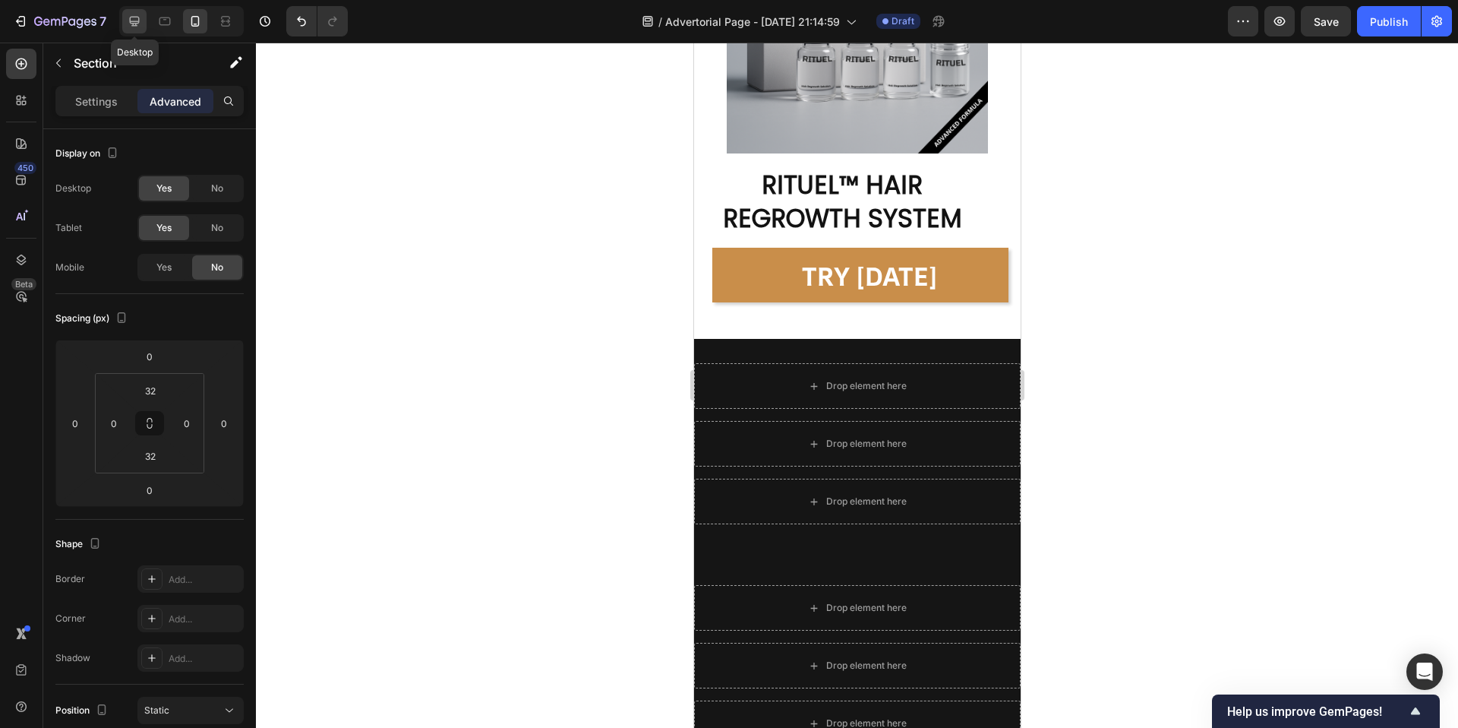
click at [141, 25] on icon at bounding box center [134, 21] width 15 height 15
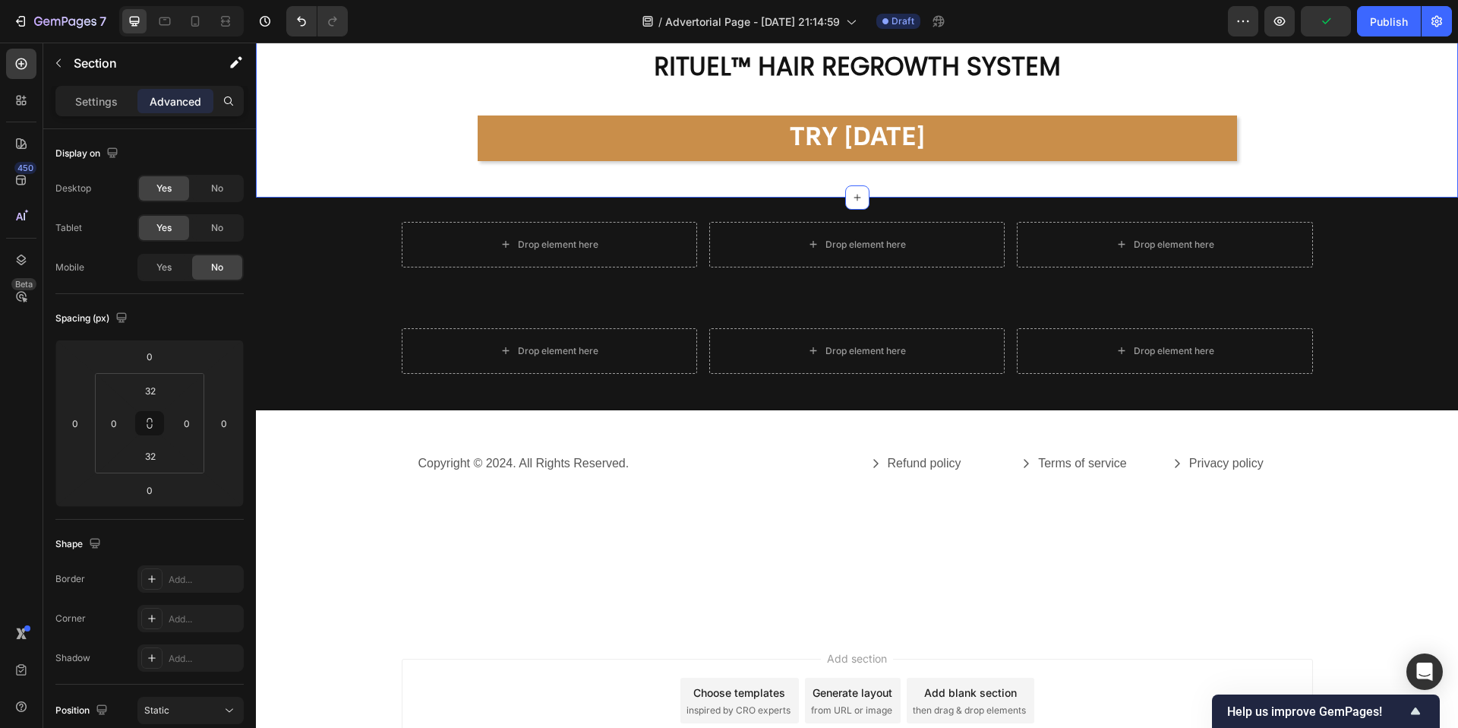
scroll to position [9252, 0]
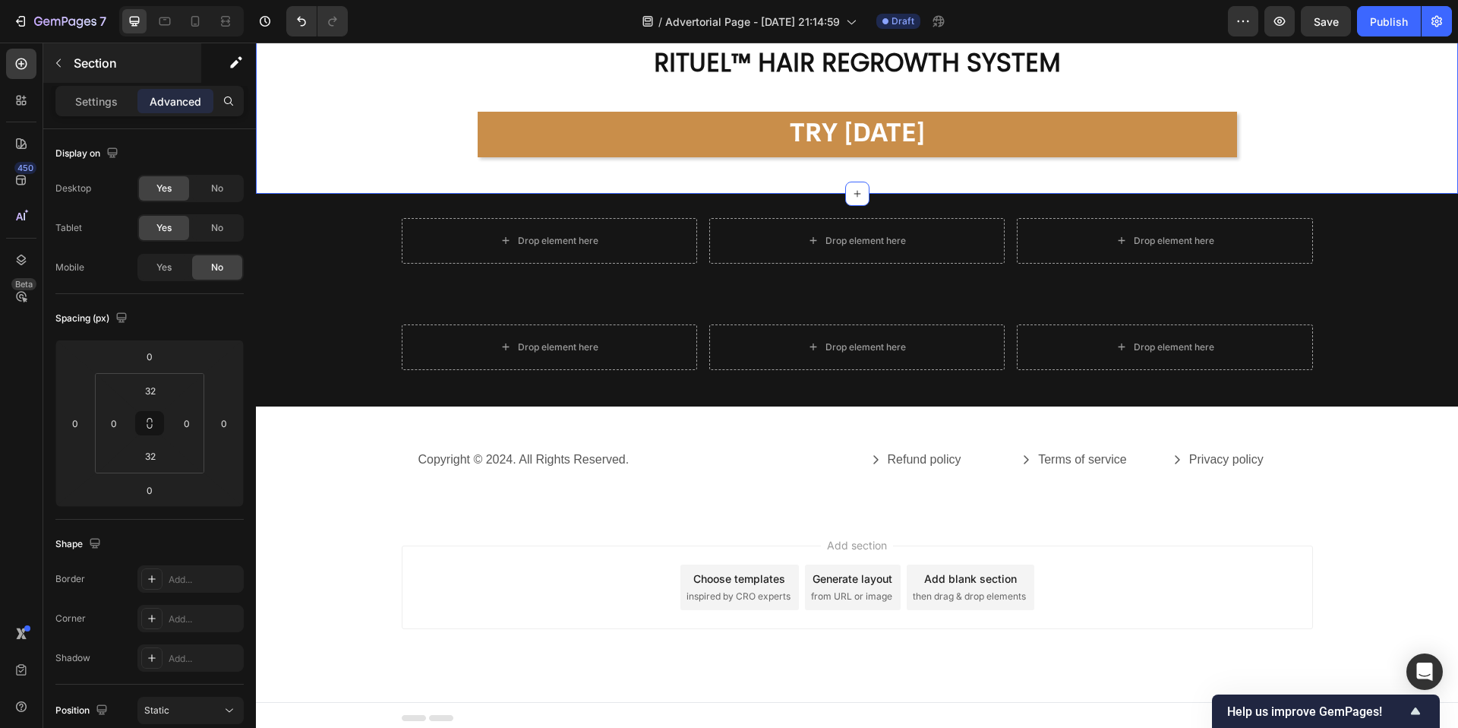
click at [57, 62] on icon "button" at bounding box center [58, 63] width 12 height 12
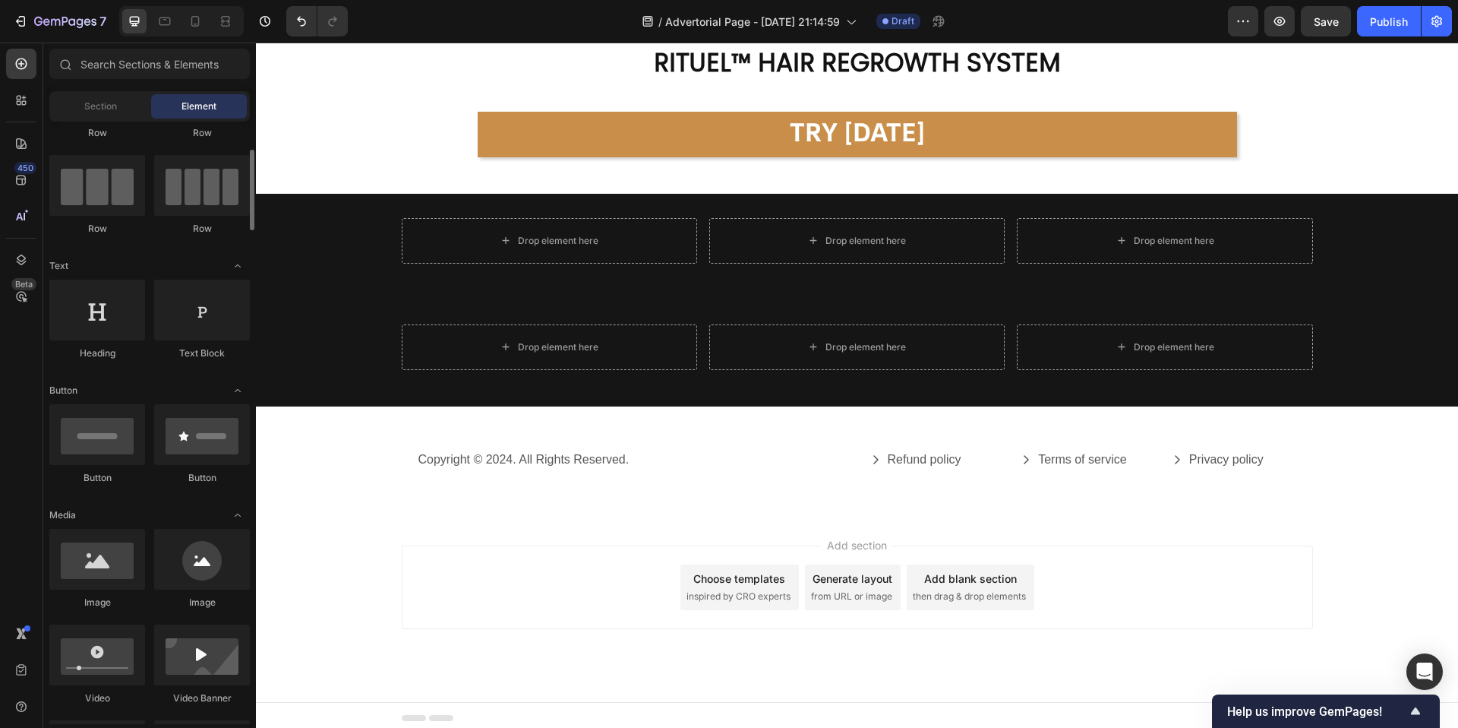
scroll to position [110, 0]
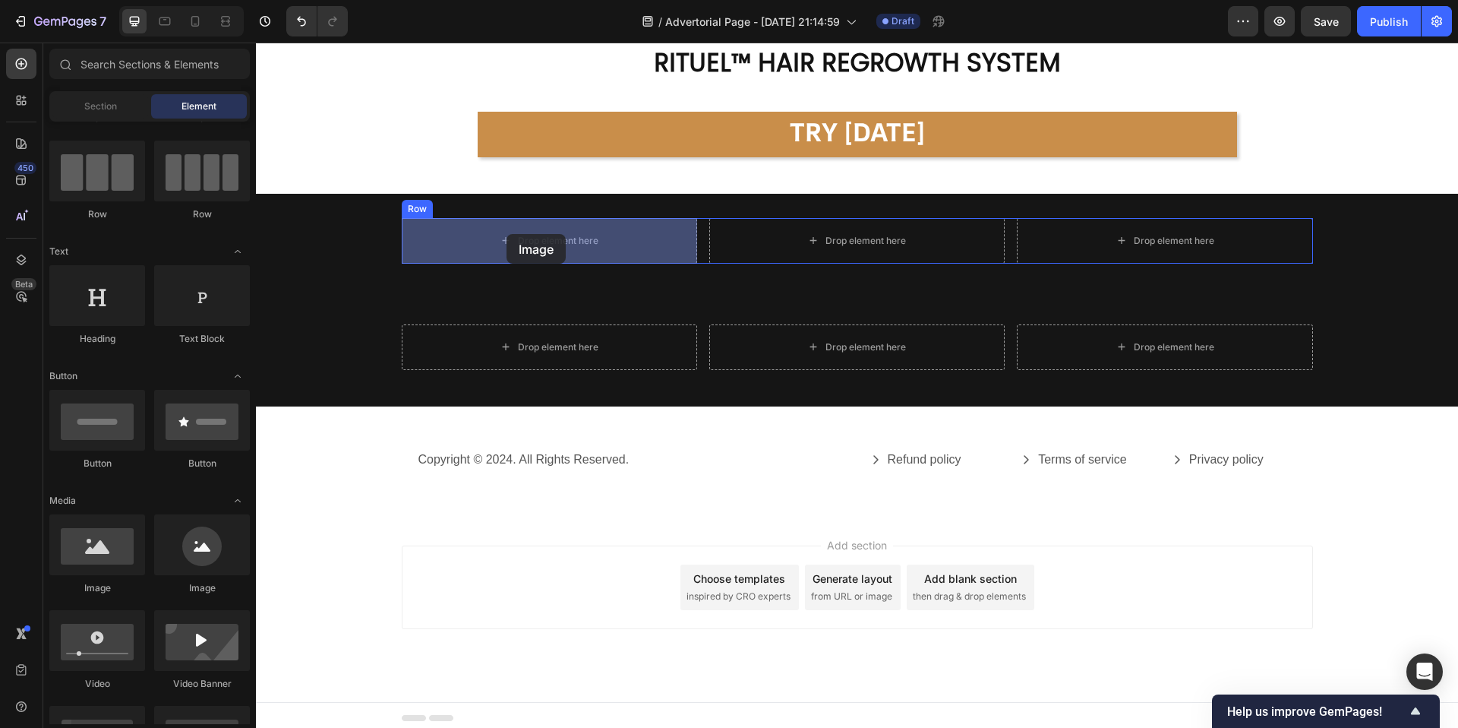
drag, startPoint x: 358, startPoint y: 586, endPoint x: 506, endPoint y: 232, distance: 383.0
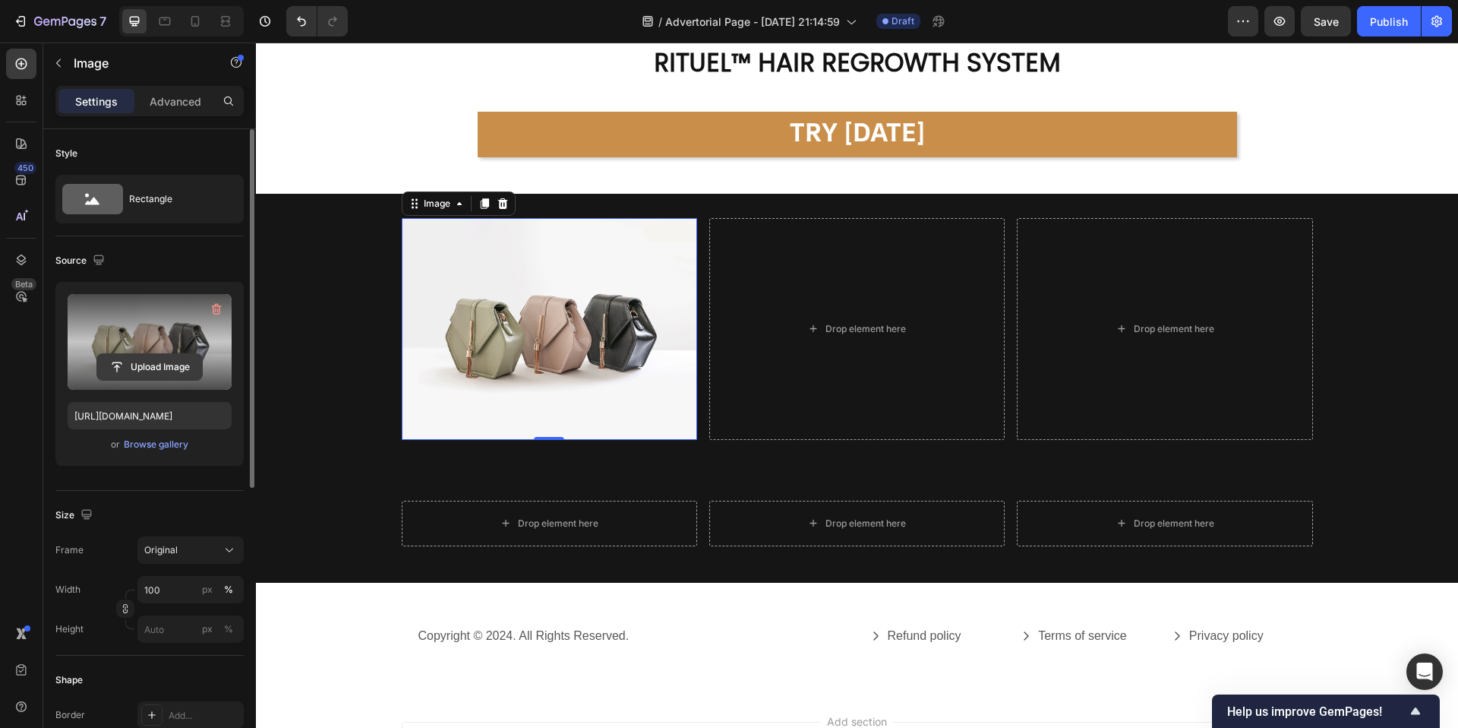
click at [147, 357] on input "file" at bounding box center [149, 367] width 105 height 26
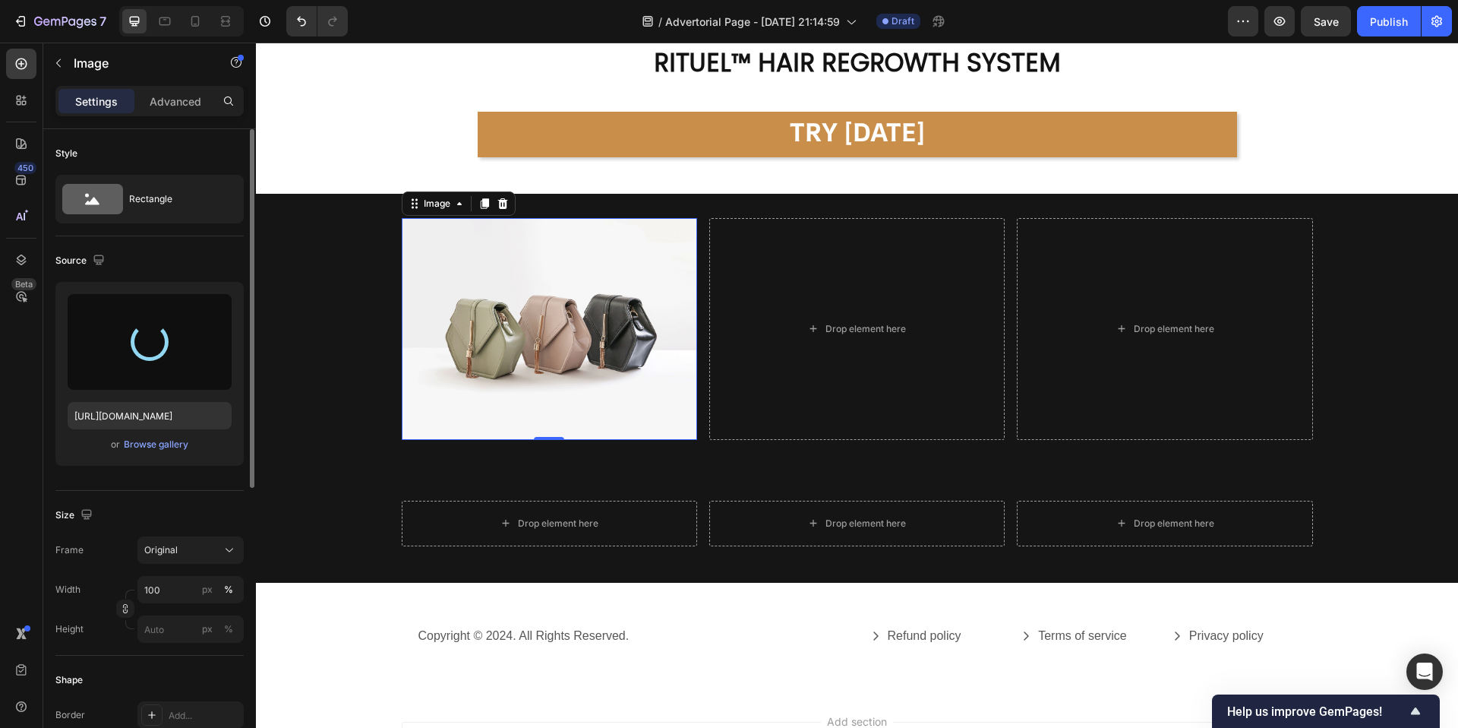
type input "https://cdn.shopify.com/s/files/1/0944/4825/5360/files/gempages_586162273572094…"
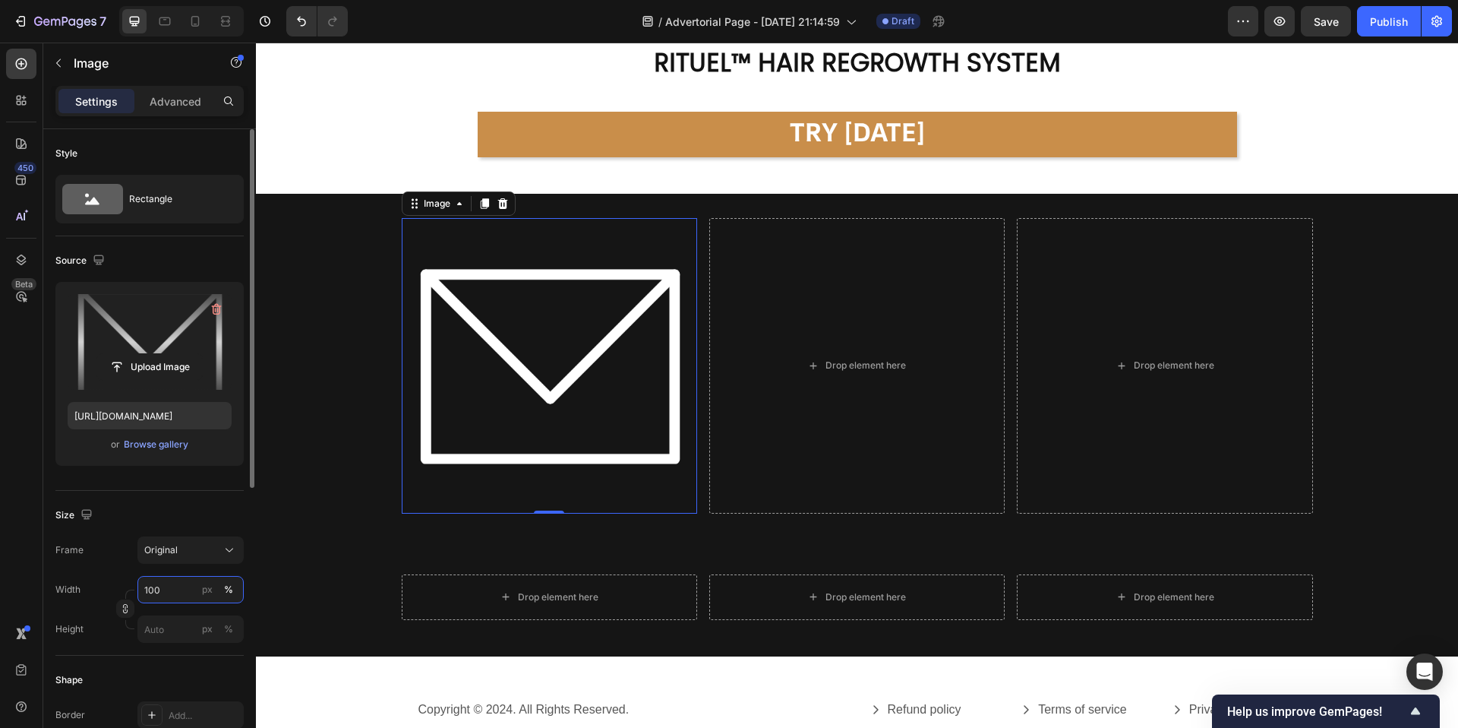
click at [190, 589] on input "100" at bounding box center [190, 589] width 106 height 27
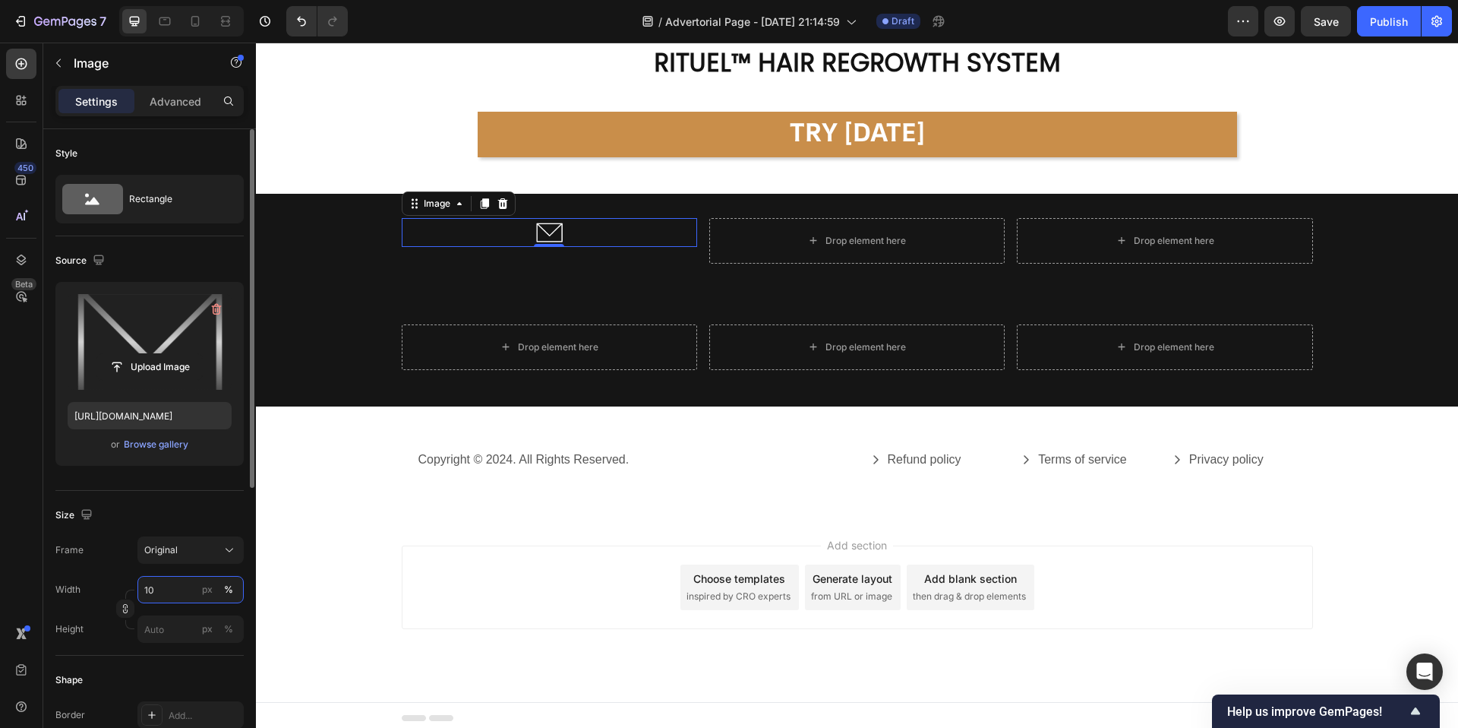
type input "1"
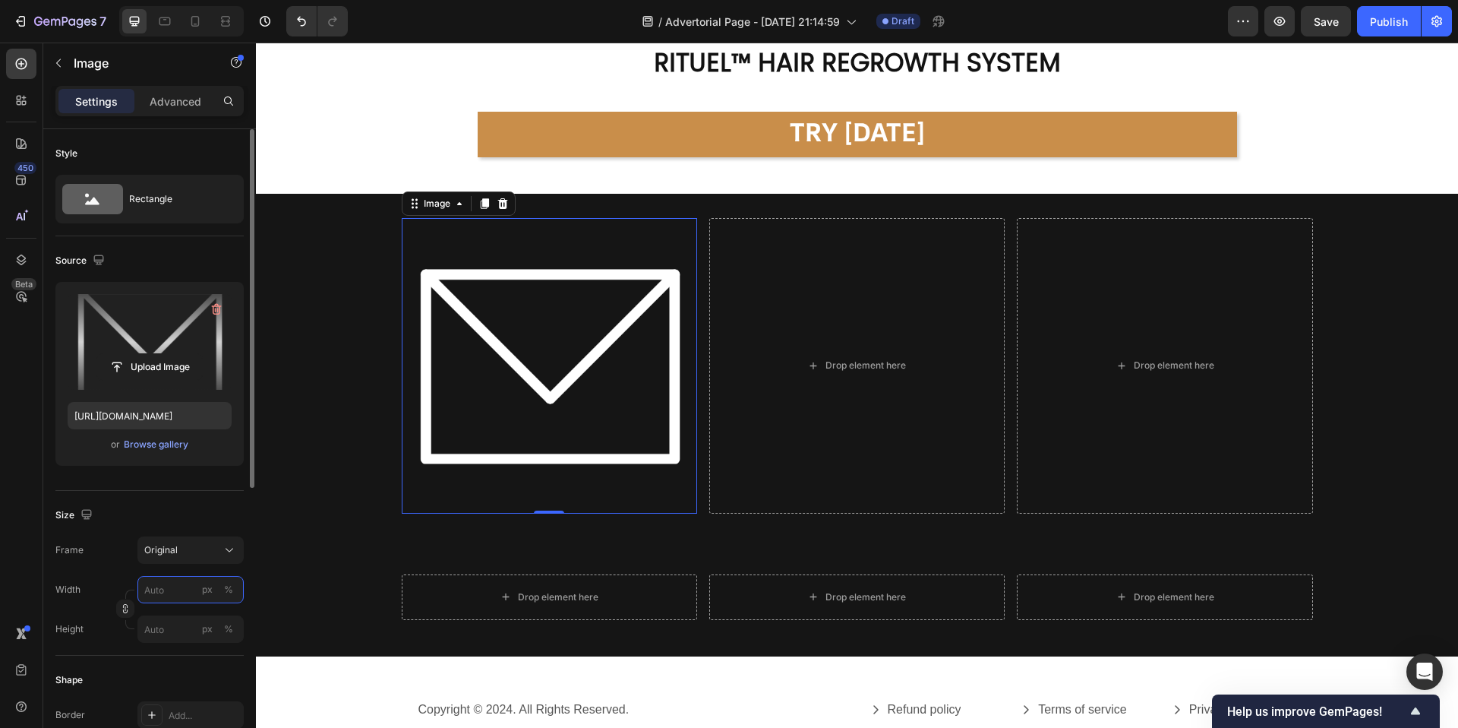
type input "1"
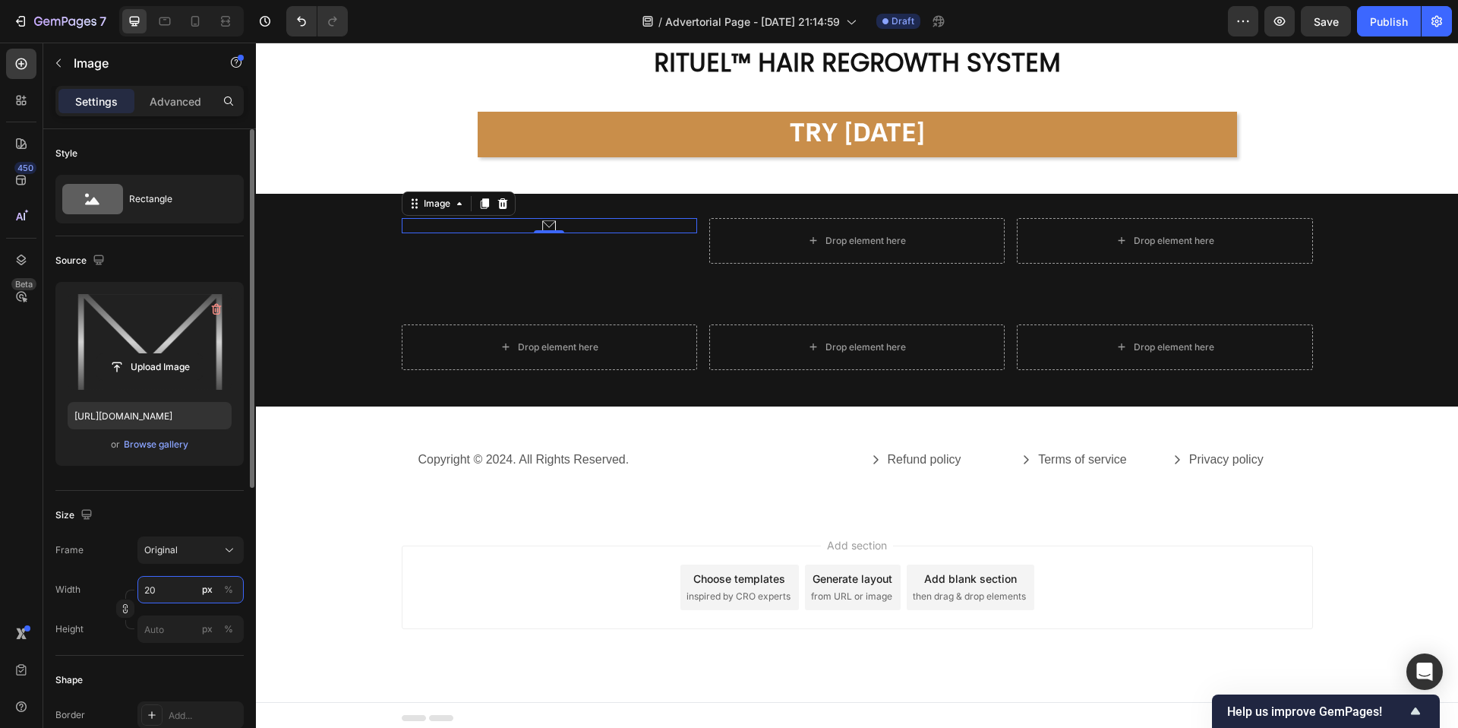
type input "2"
type input "4"
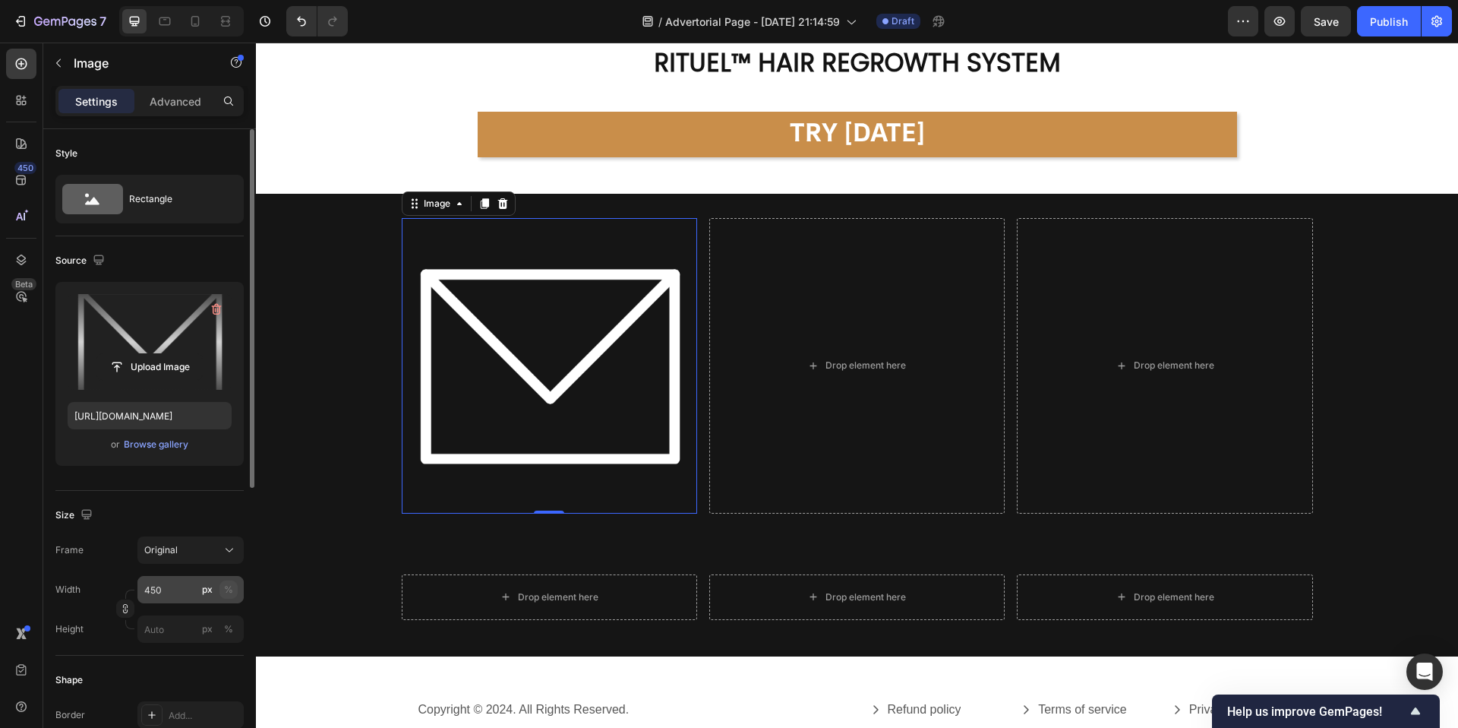
click at [232, 586] on div "%" at bounding box center [228, 590] width 9 height 14
click at [187, 591] on input "450" at bounding box center [190, 589] width 106 height 27
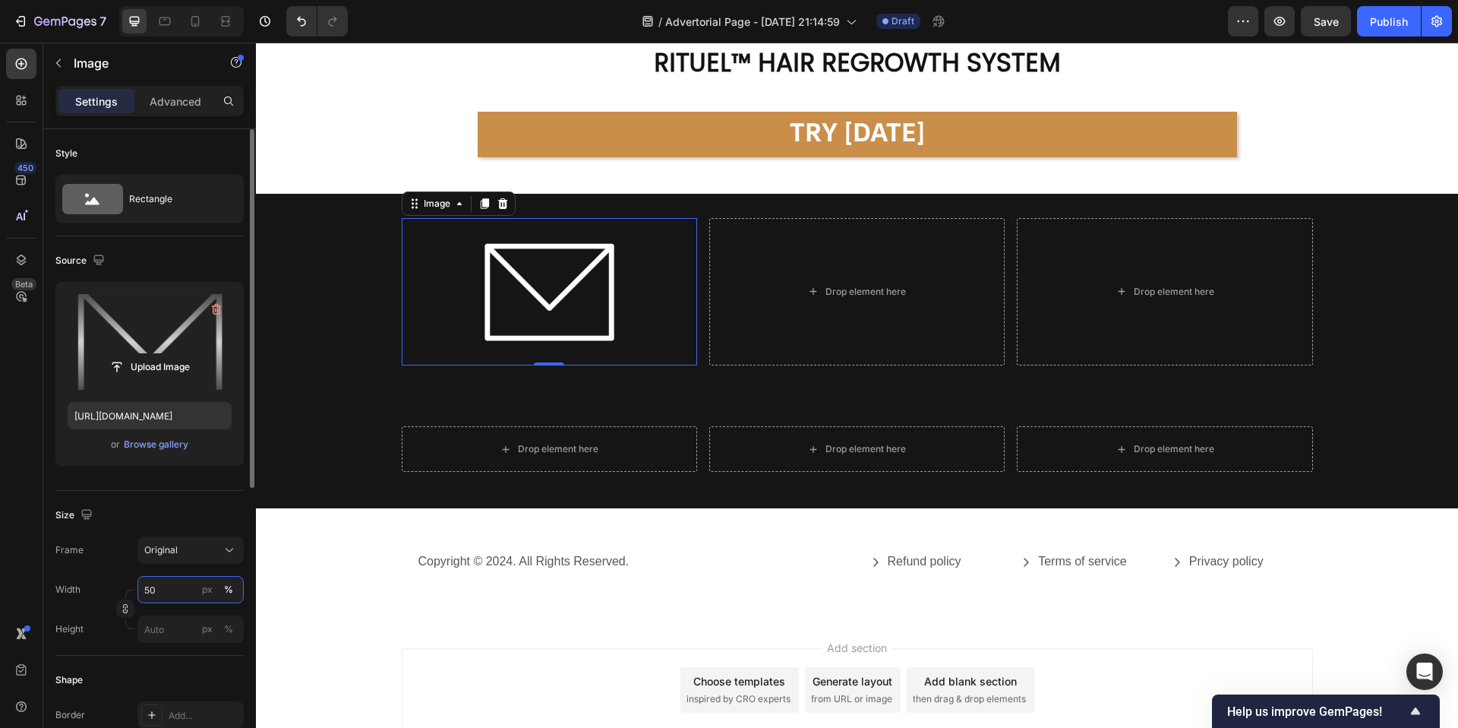
click at [178, 589] on input "50" at bounding box center [190, 589] width 106 height 27
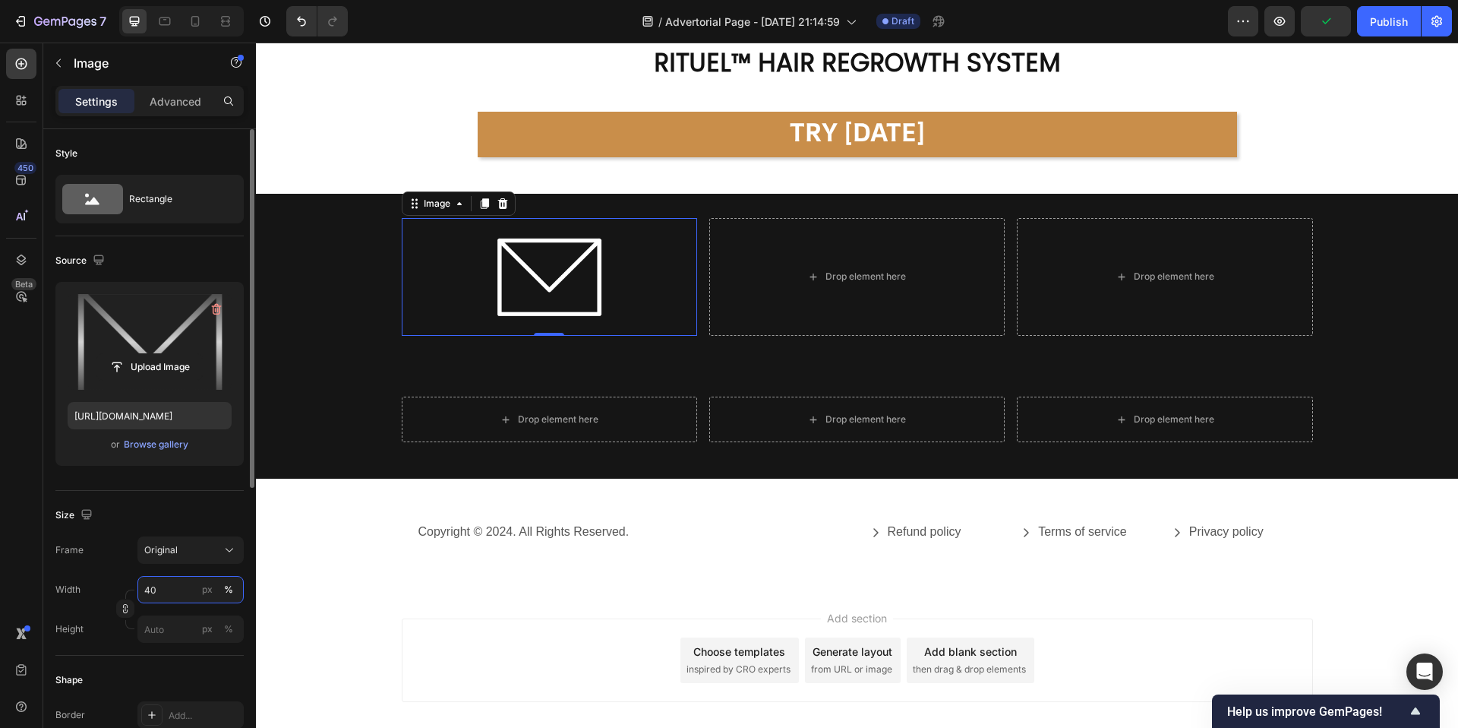
type input "4"
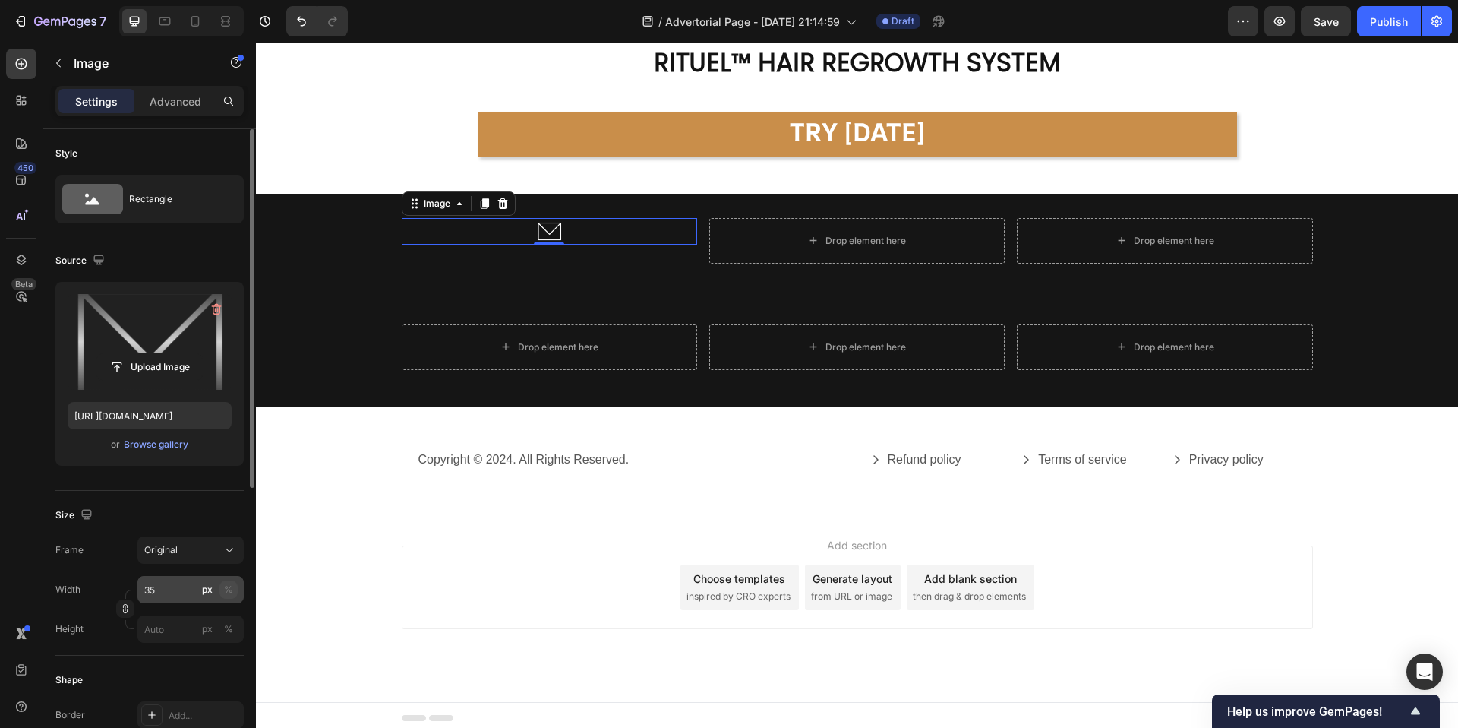
click at [228, 594] on div "%" at bounding box center [228, 590] width 9 height 14
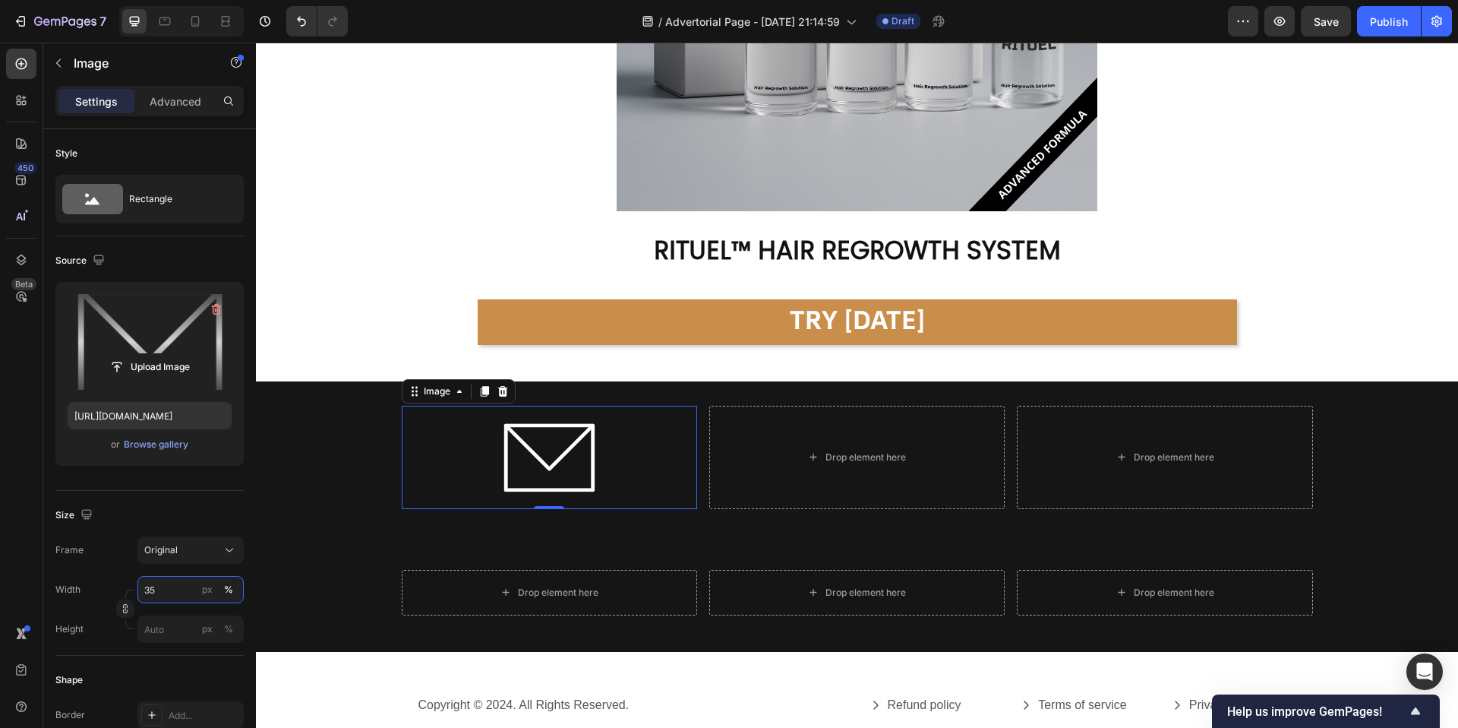
scroll to position [9045, 0]
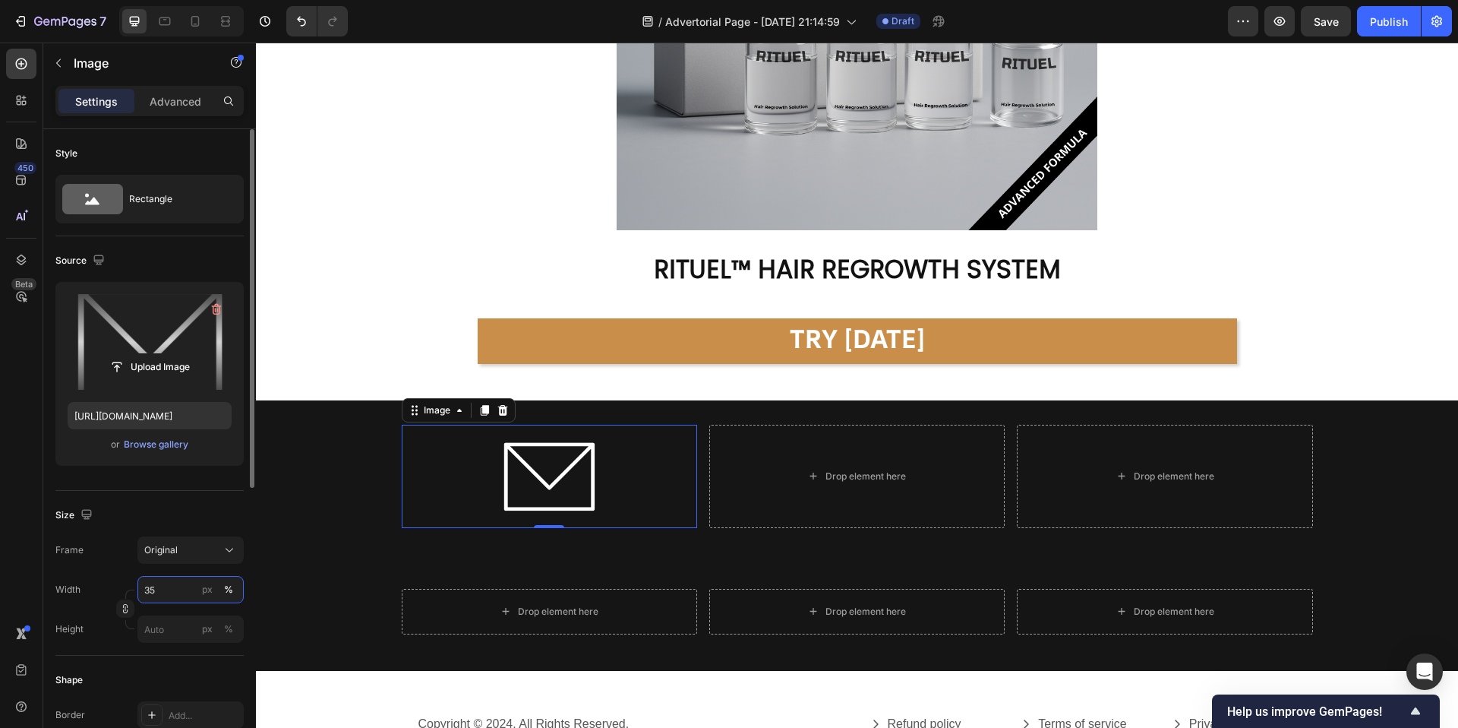
click at [175, 597] on input "35" at bounding box center [190, 589] width 106 height 27
click at [178, 592] on input "35" at bounding box center [190, 589] width 106 height 27
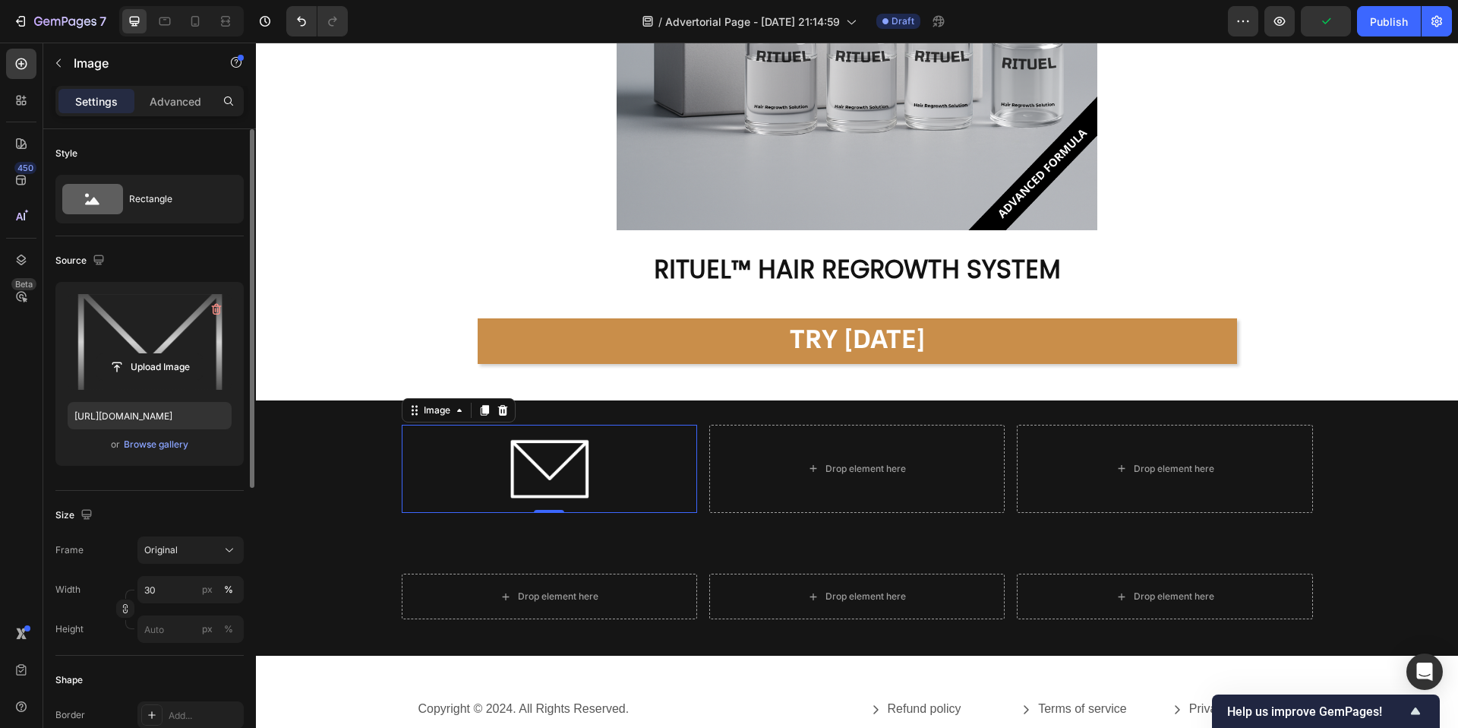
click at [179, 614] on div "Width 30 px % Height px %" at bounding box center [149, 609] width 188 height 67
click at [179, 589] on input "30" at bounding box center [190, 589] width 106 height 27
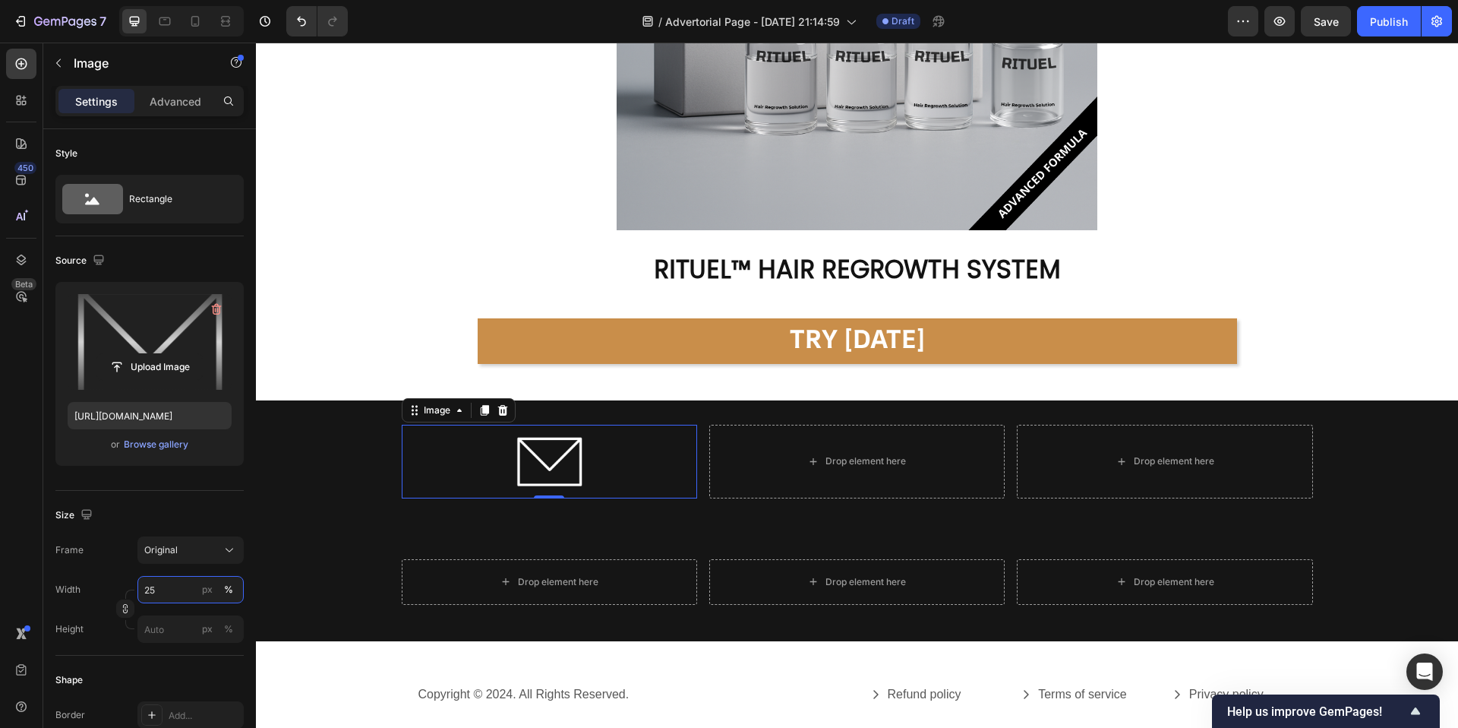
type input "25"
click at [62, 58] on icon "button" at bounding box center [58, 63] width 12 height 12
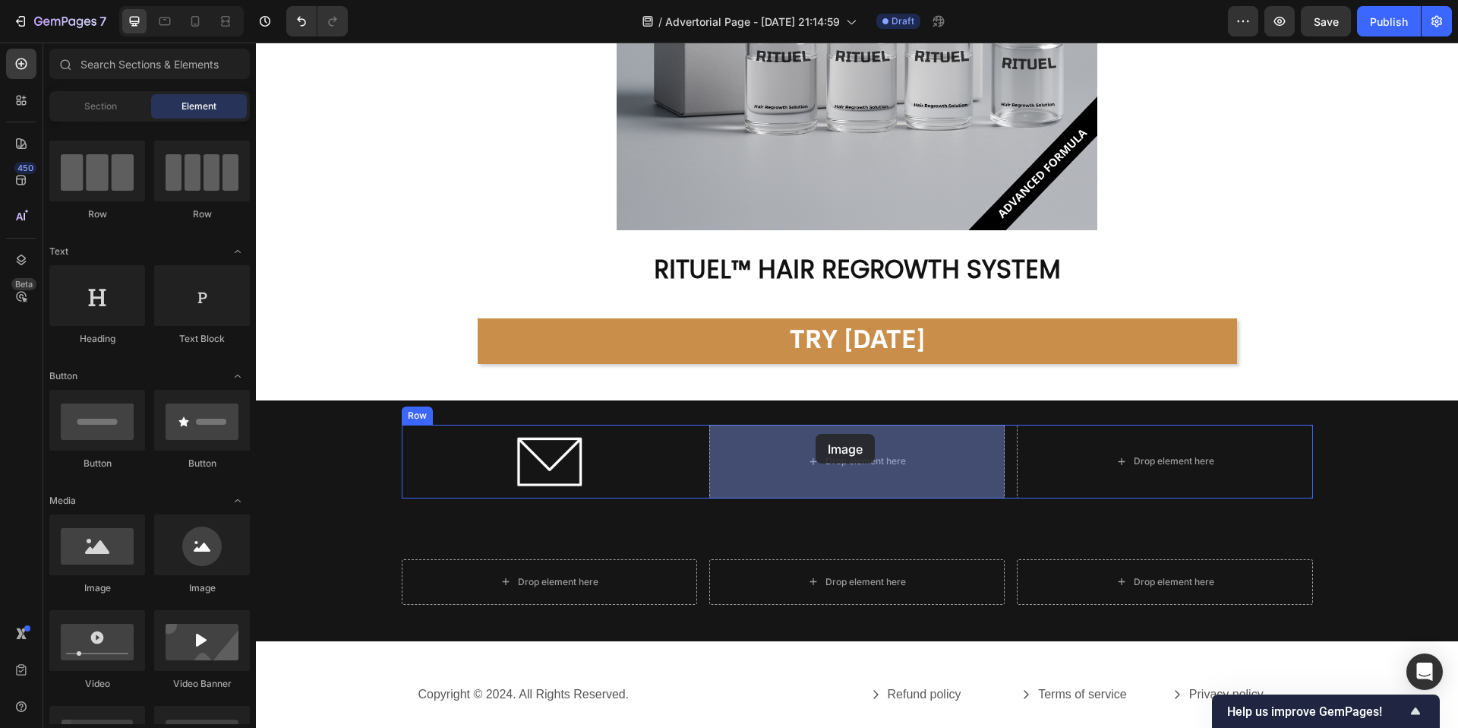
drag, startPoint x: 360, startPoint y: 598, endPoint x: 826, endPoint y: 444, distance: 490.4
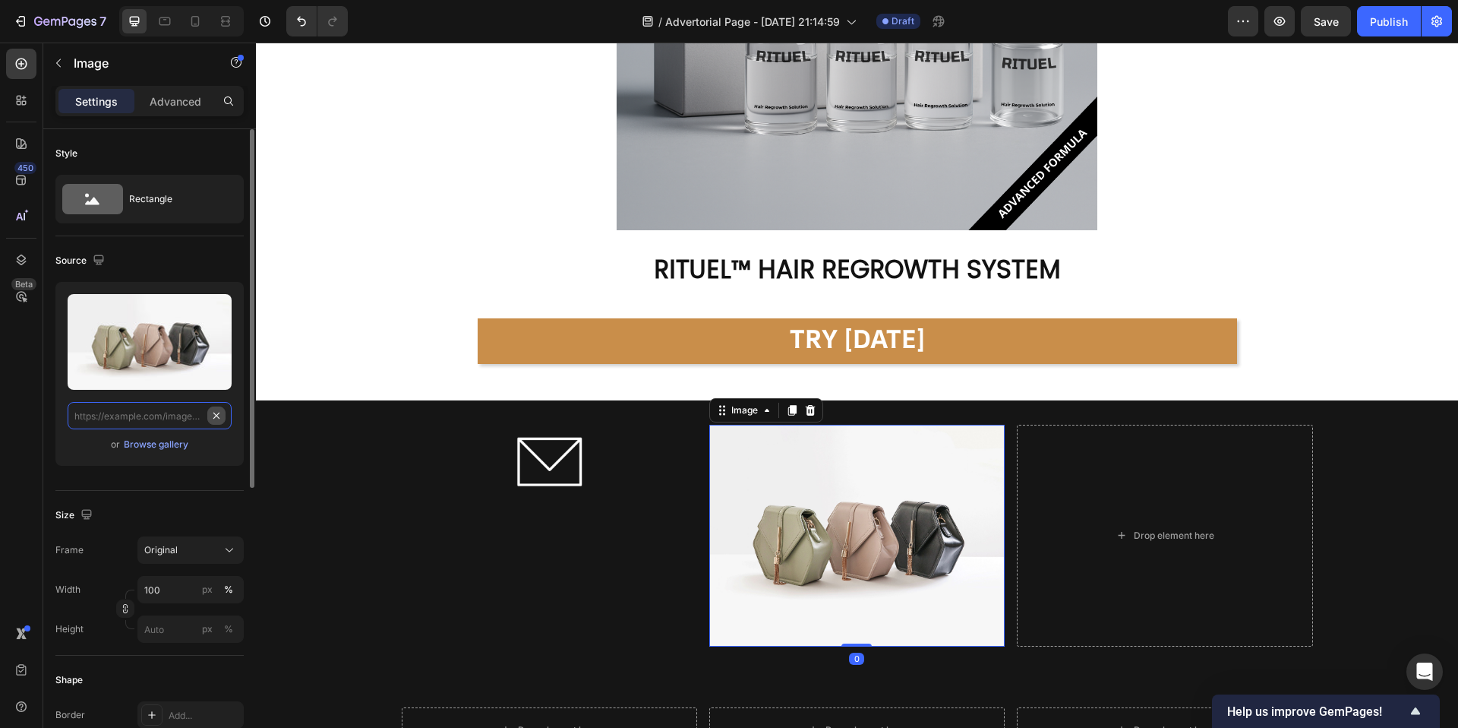
scroll to position [0, 0]
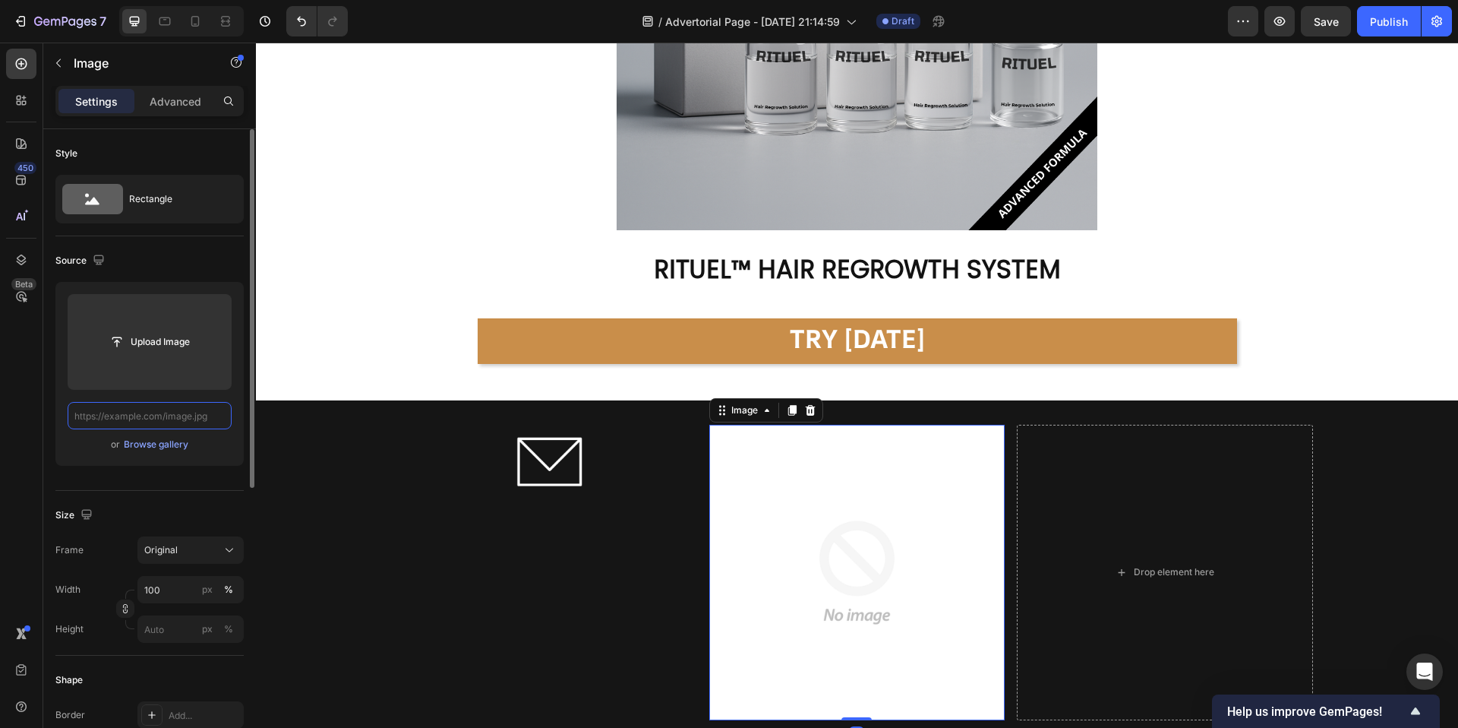
paste input "dial.png"
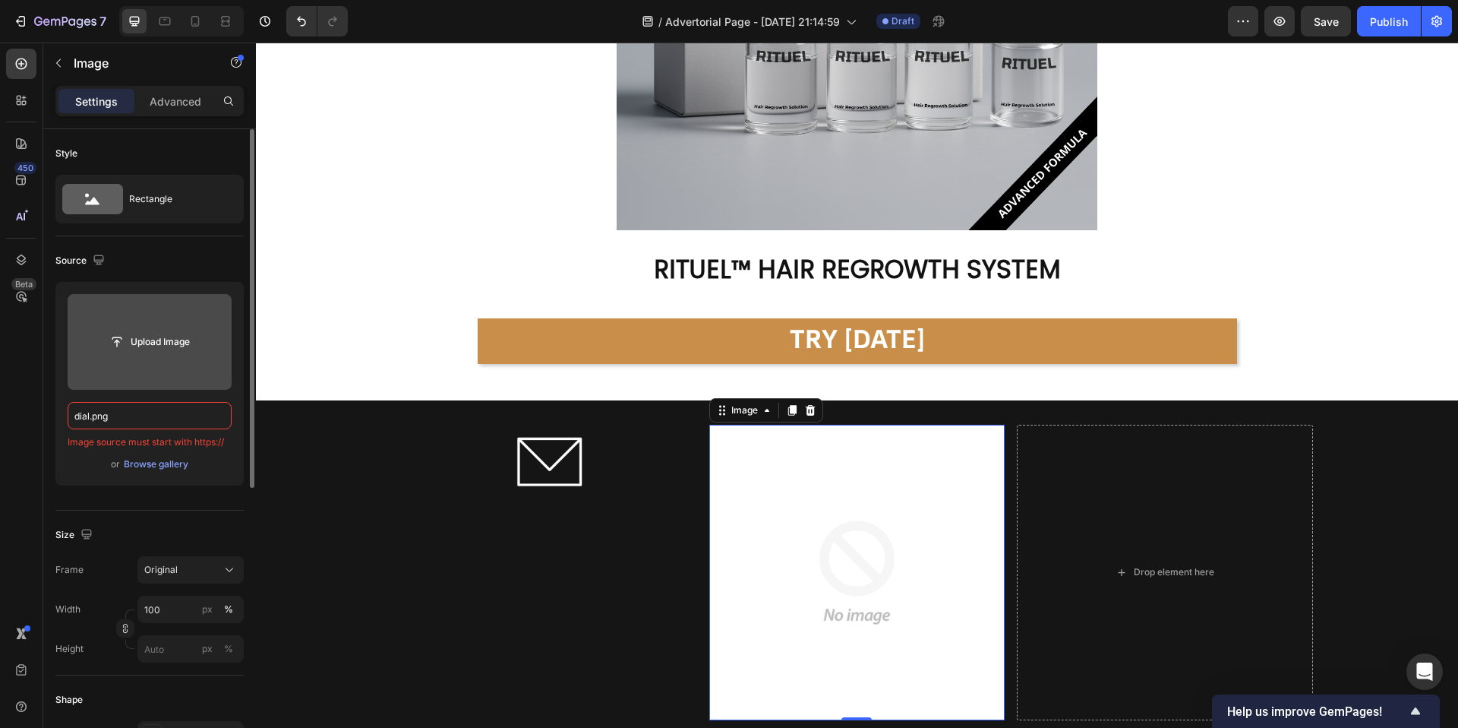
type input "dial.png"
click at [158, 358] on label at bounding box center [150, 342] width 164 height 96
click at [158, 355] on input "file" at bounding box center [149, 342] width 105 height 26
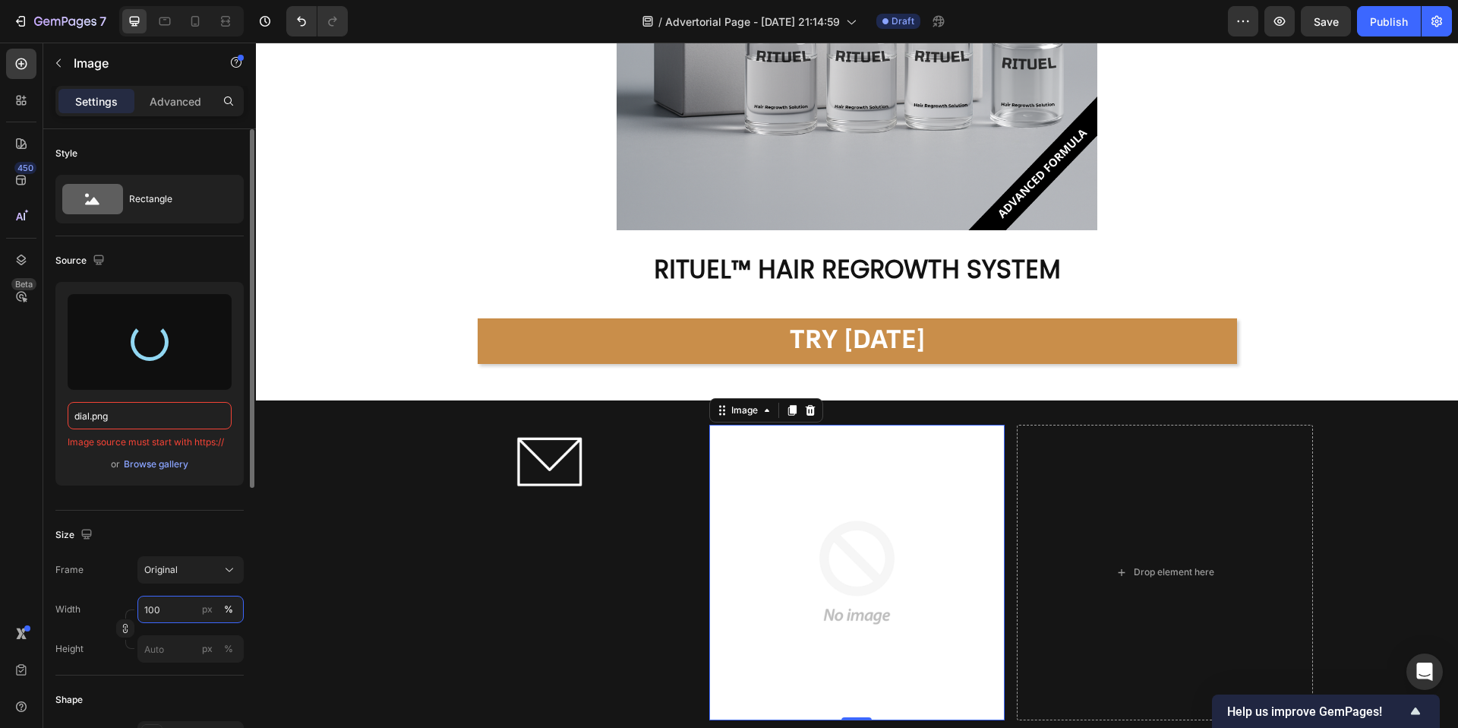
click at [192, 603] on input "100" at bounding box center [190, 608] width 106 height 27
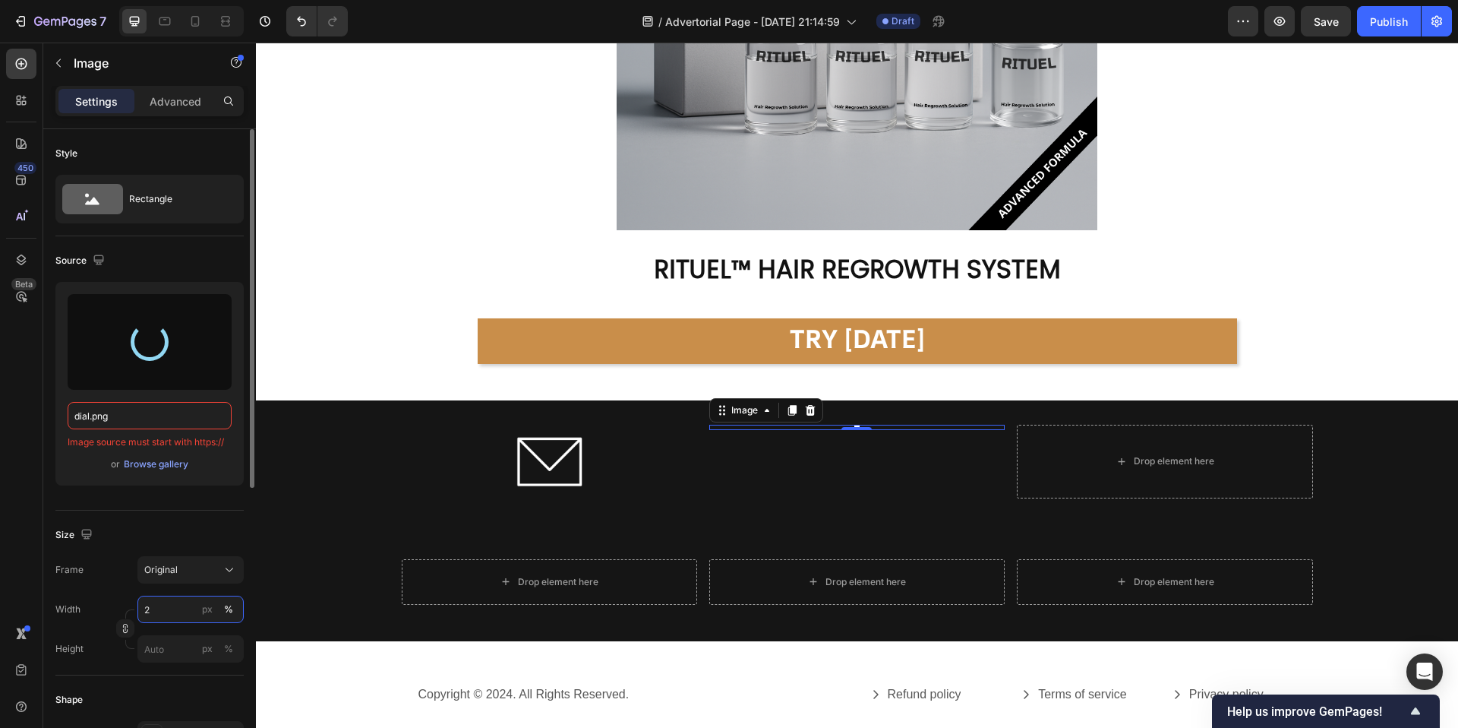
type input "25"
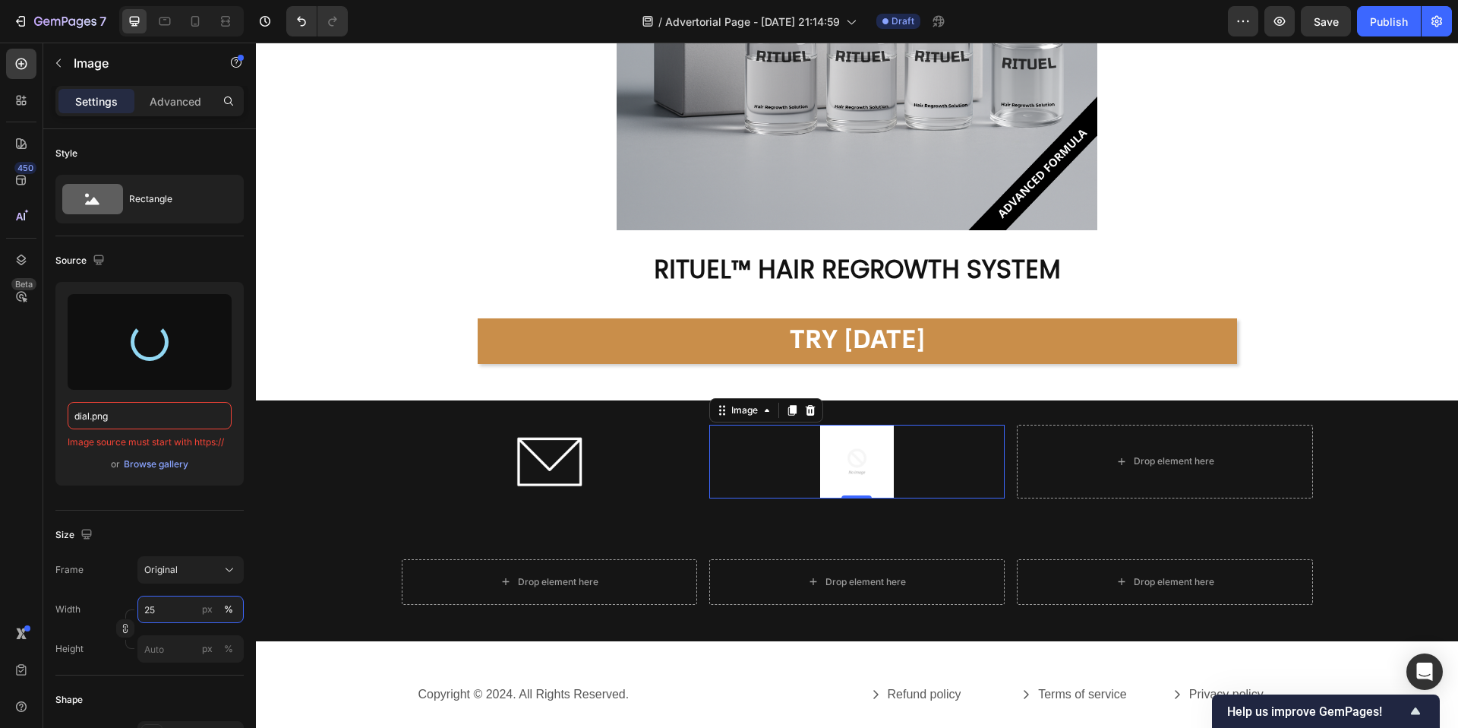
type input "https://cdn.shopify.com/s/files/1/0944/4825/5360/files/gempages_586162273572094…"
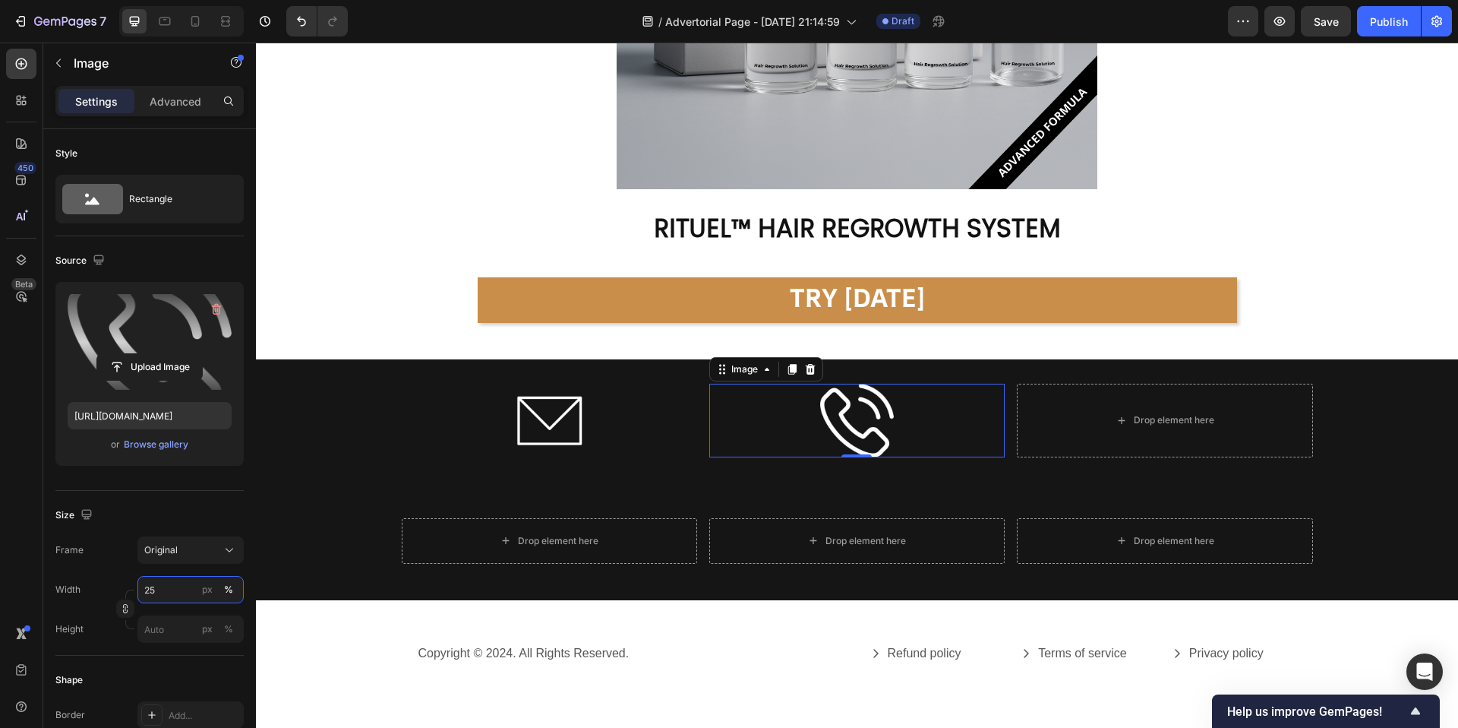
scroll to position [9059, 0]
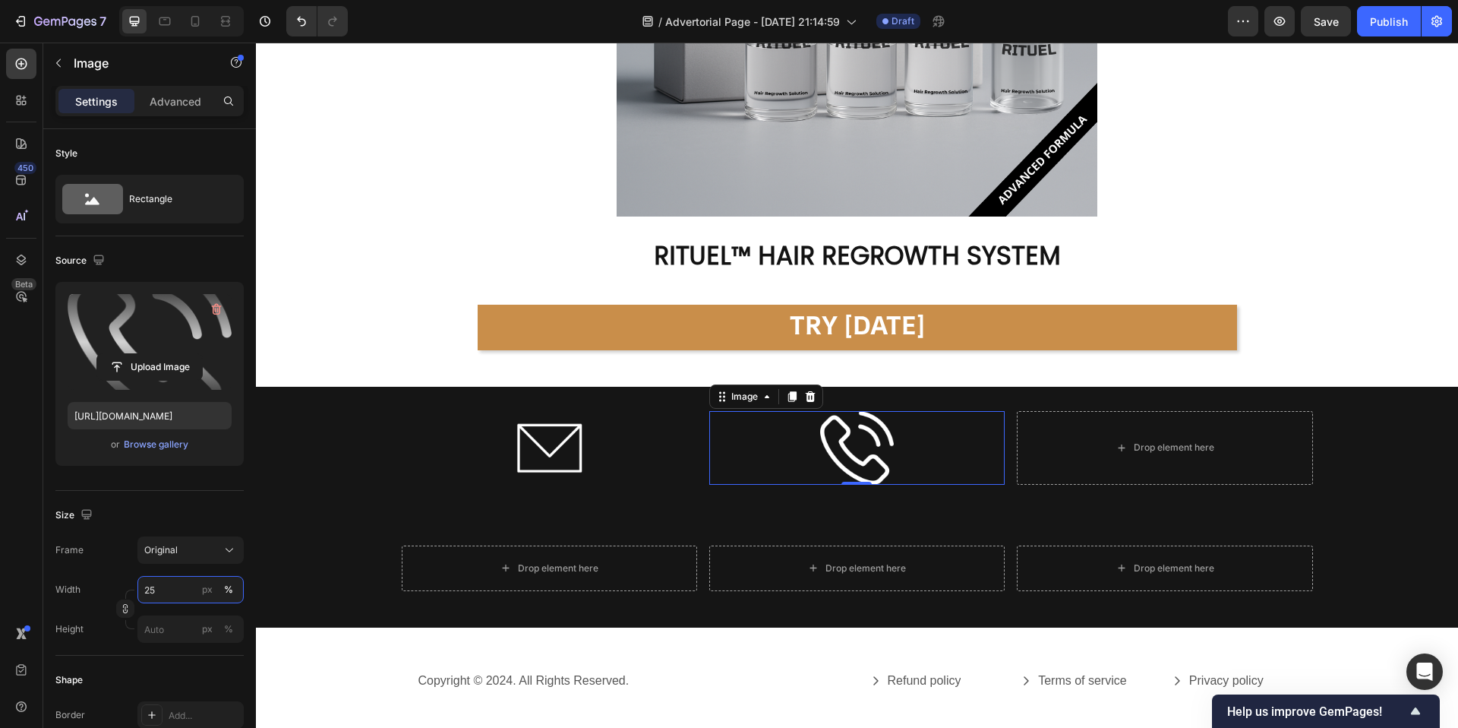
type input "25"
click at [60, 63] on icon "button" at bounding box center [58, 63] width 12 height 12
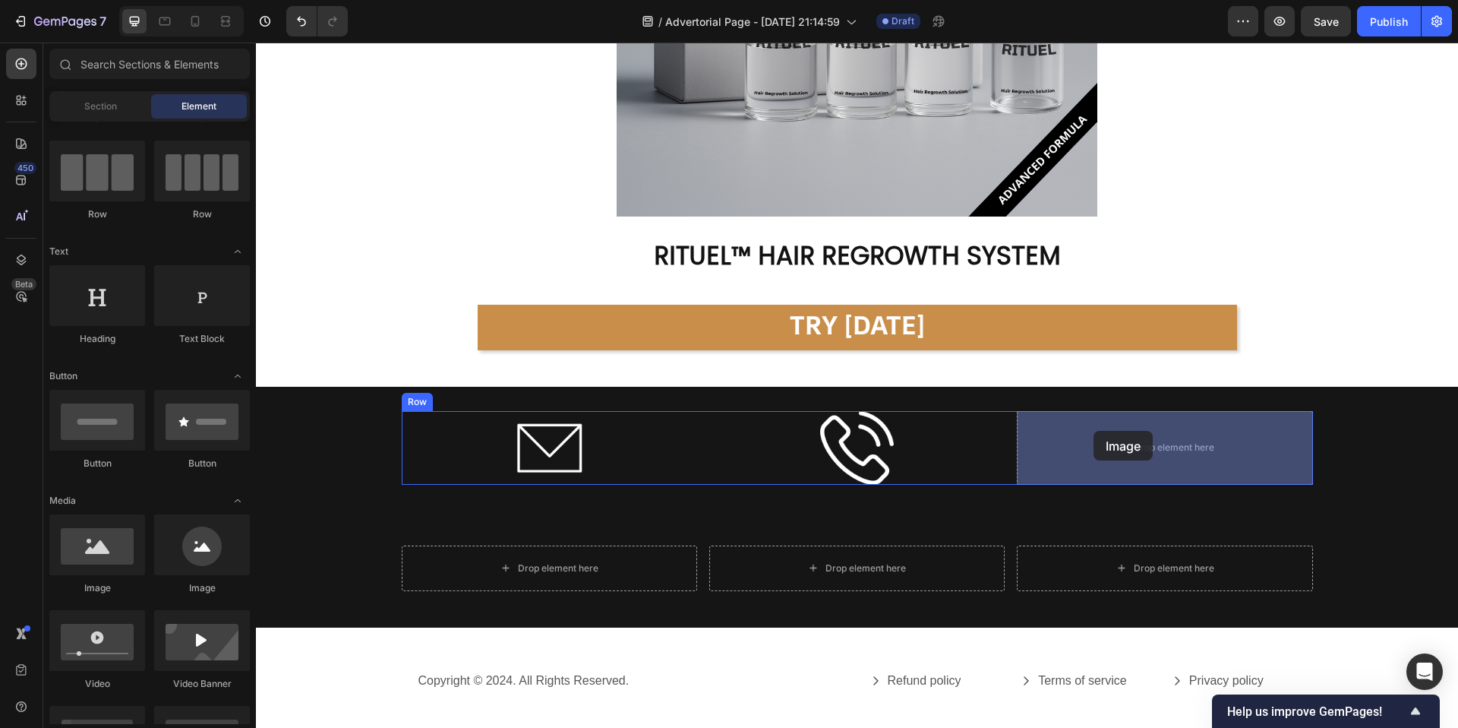
drag, startPoint x: 352, startPoint y: 590, endPoint x: 1101, endPoint y: 414, distance: 769.3
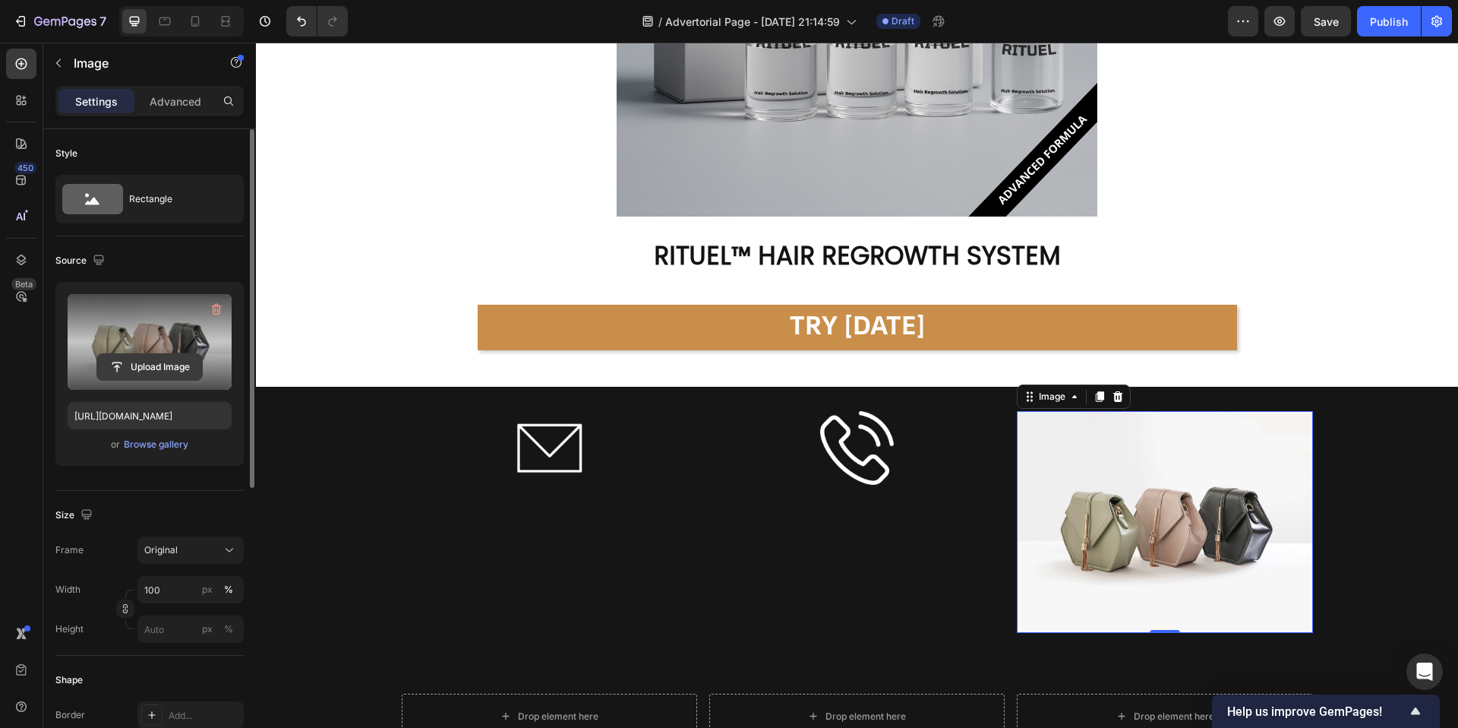
click at [152, 364] on input "file" at bounding box center [149, 367] width 105 height 26
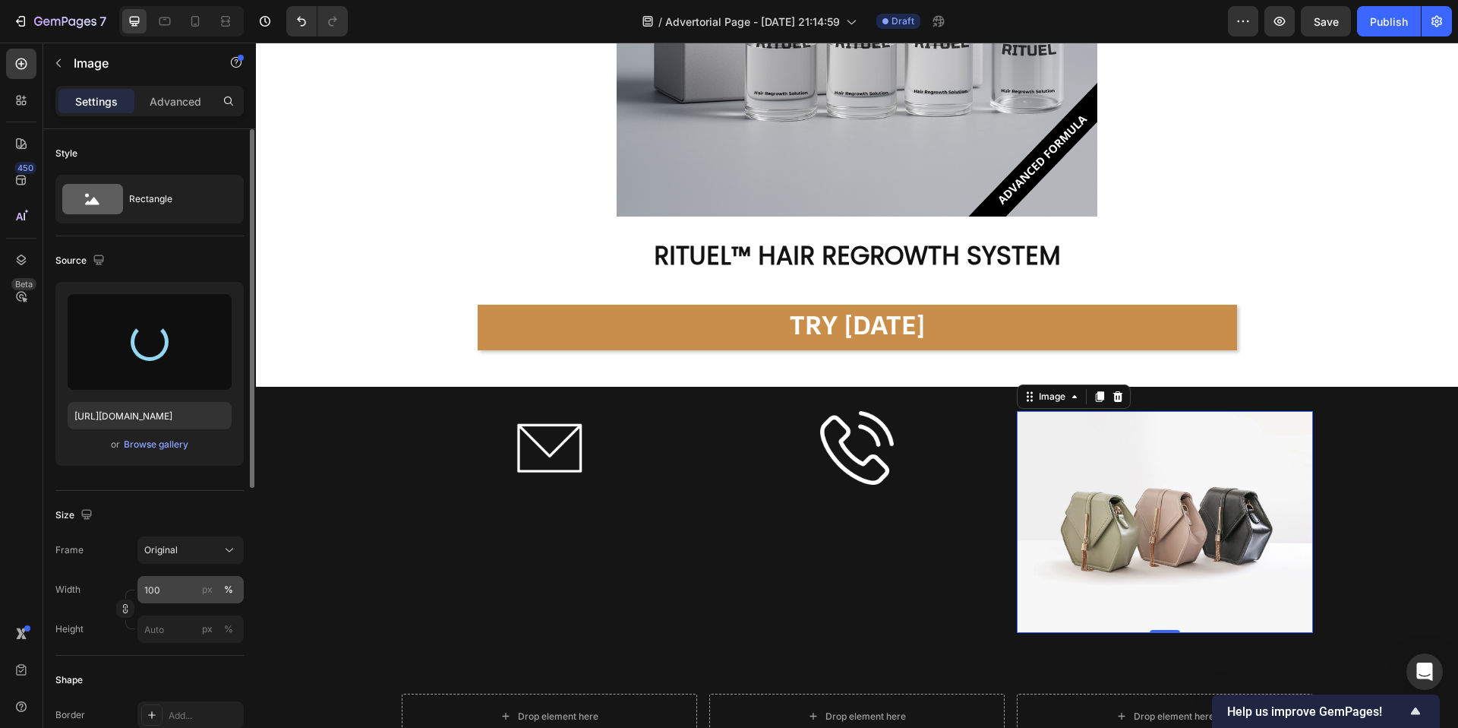
type input "https://cdn.shopify.com/s/files/1/0944/4825/5360/files/gempages_586162273572094…"
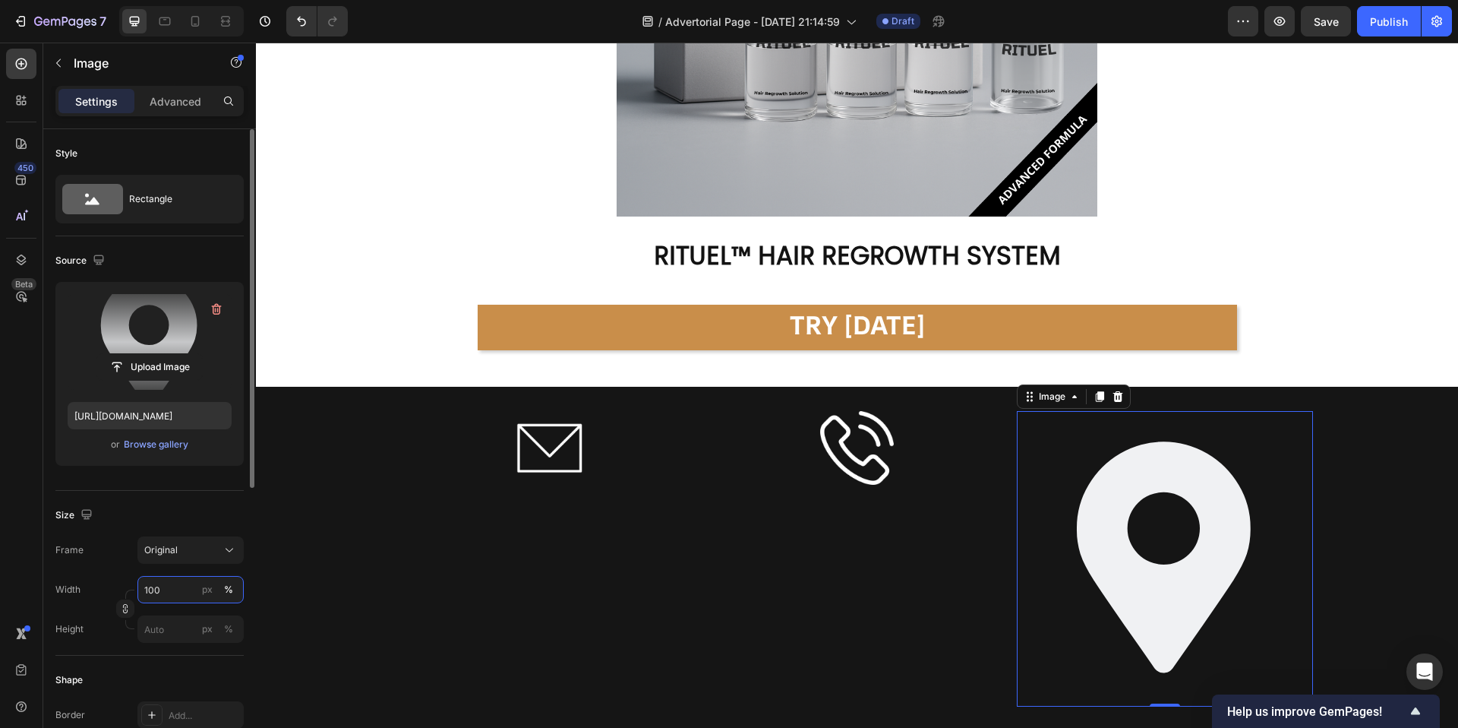
click at [194, 586] on input "100" at bounding box center [190, 589] width 106 height 27
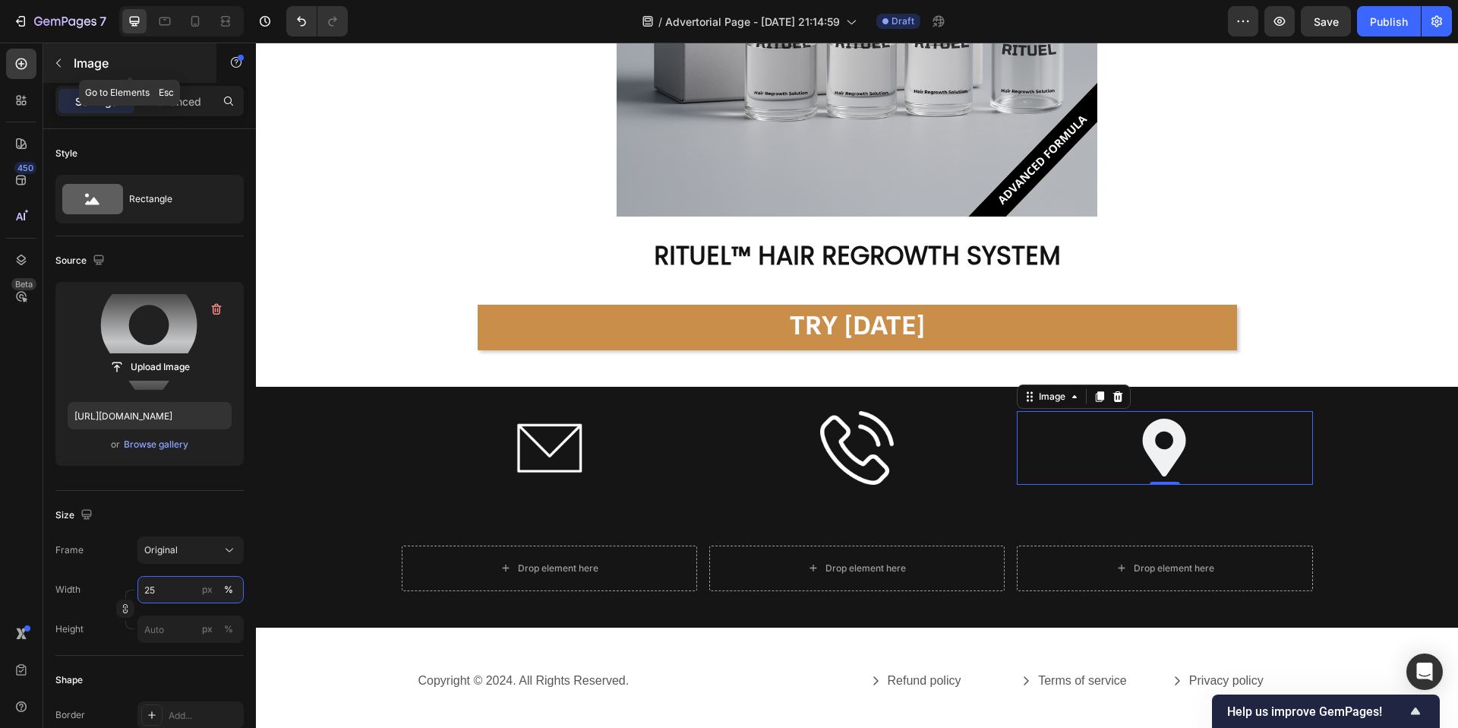
type input "25"
click at [64, 59] on icon "button" at bounding box center [58, 63] width 12 height 12
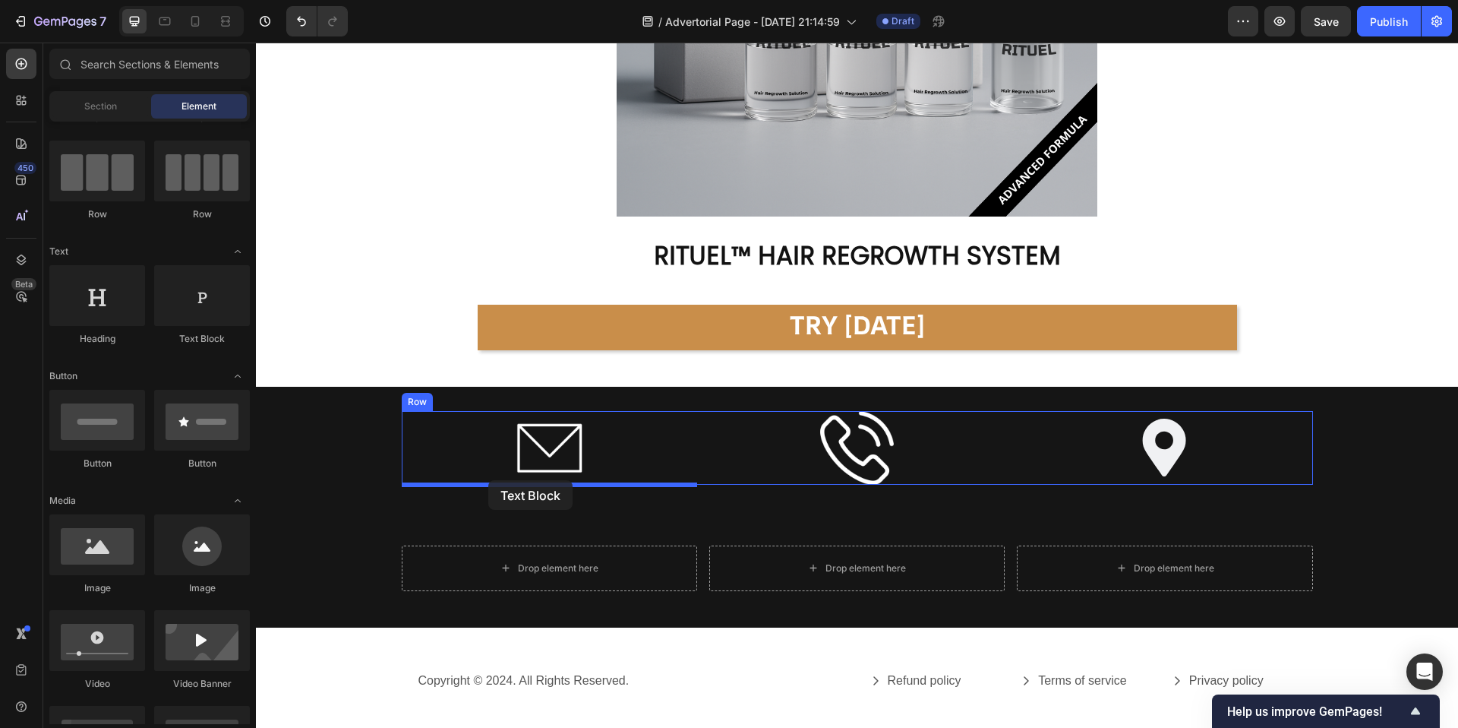
drag, startPoint x: 460, startPoint y: 348, endPoint x: 488, endPoint y: 480, distance: 135.1
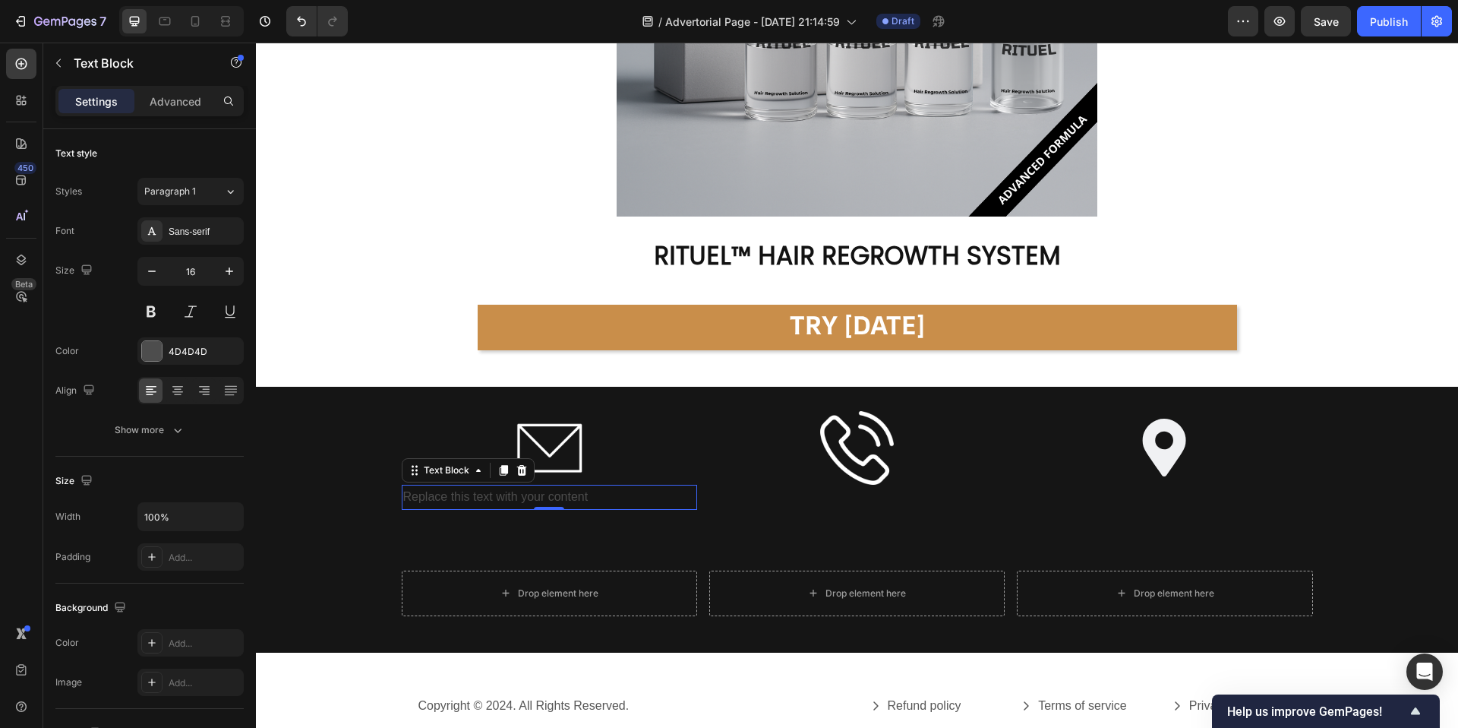
click at [518, 492] on div "Replace this text with your content" at bounding box center [549, 497] width 295 height 25
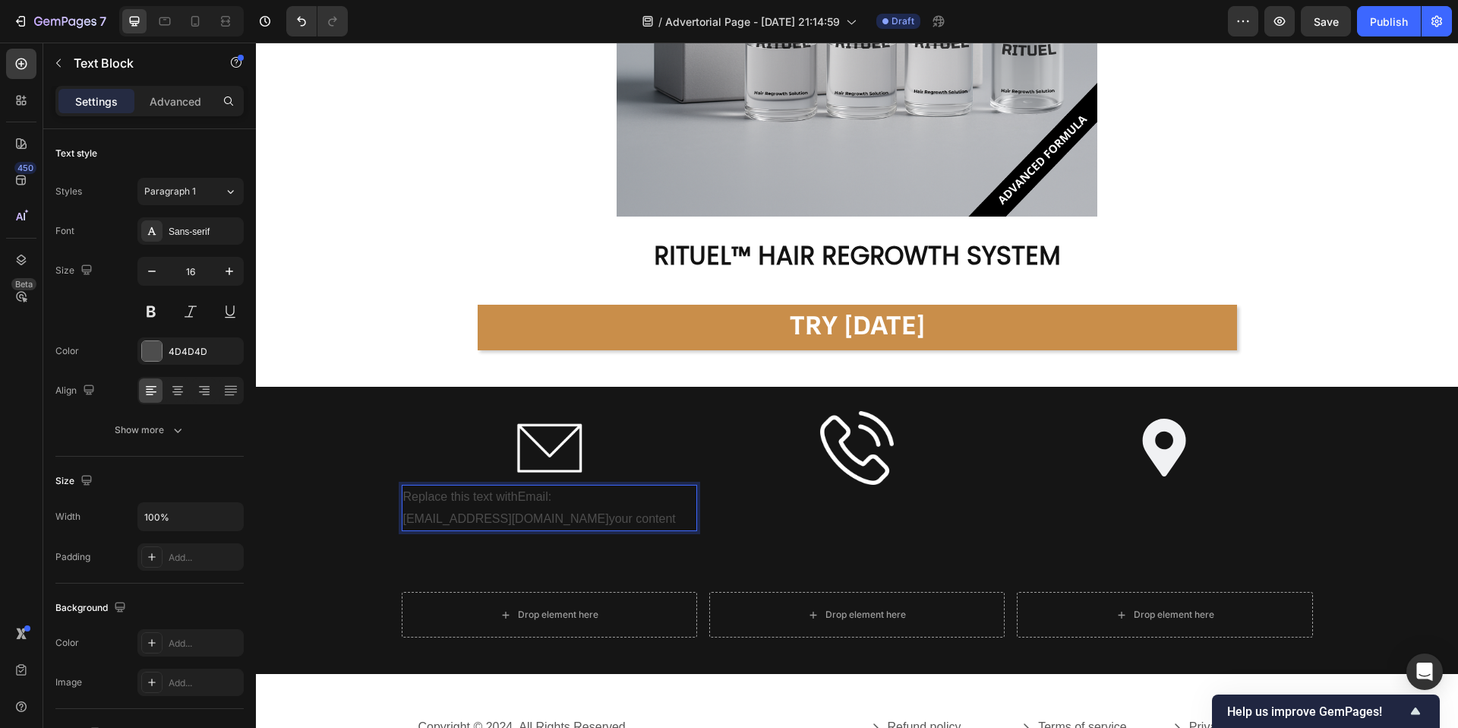
click at [564, 497] on p "Replace this text withEmail:" at bounding box center [549, 497] width 292 height 22
click at [603, 511] on p "support@alphainfuse.com your content" at bounding box center [549, 519] width 292 height 22
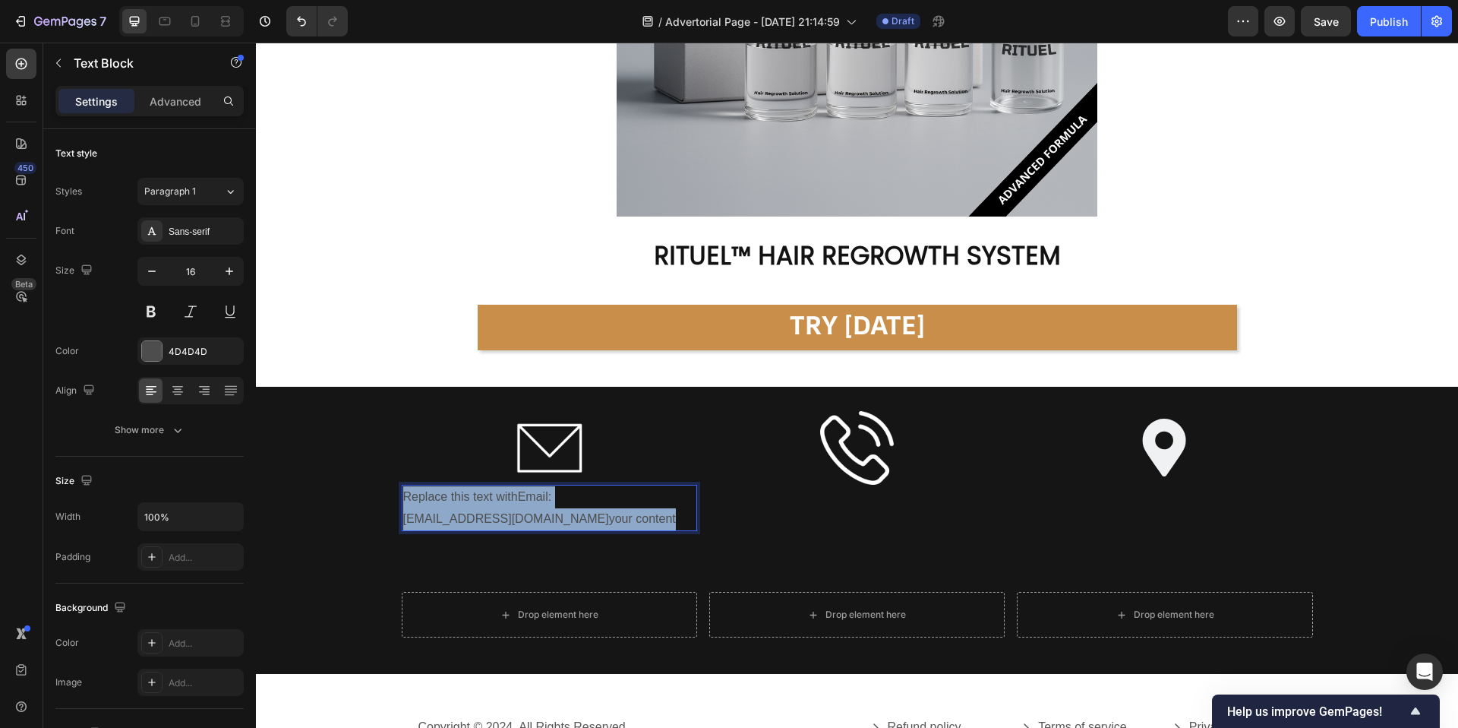
drag, startPoint x: 631, startPoint y: 513, endPoint x: 401, endPoint y: 499, distance: 230.5
click at [402, 499] on div "Replace this text withEmail: support@alphainfuse.com your content" at bounding box center [549, 508] width 295 height 47
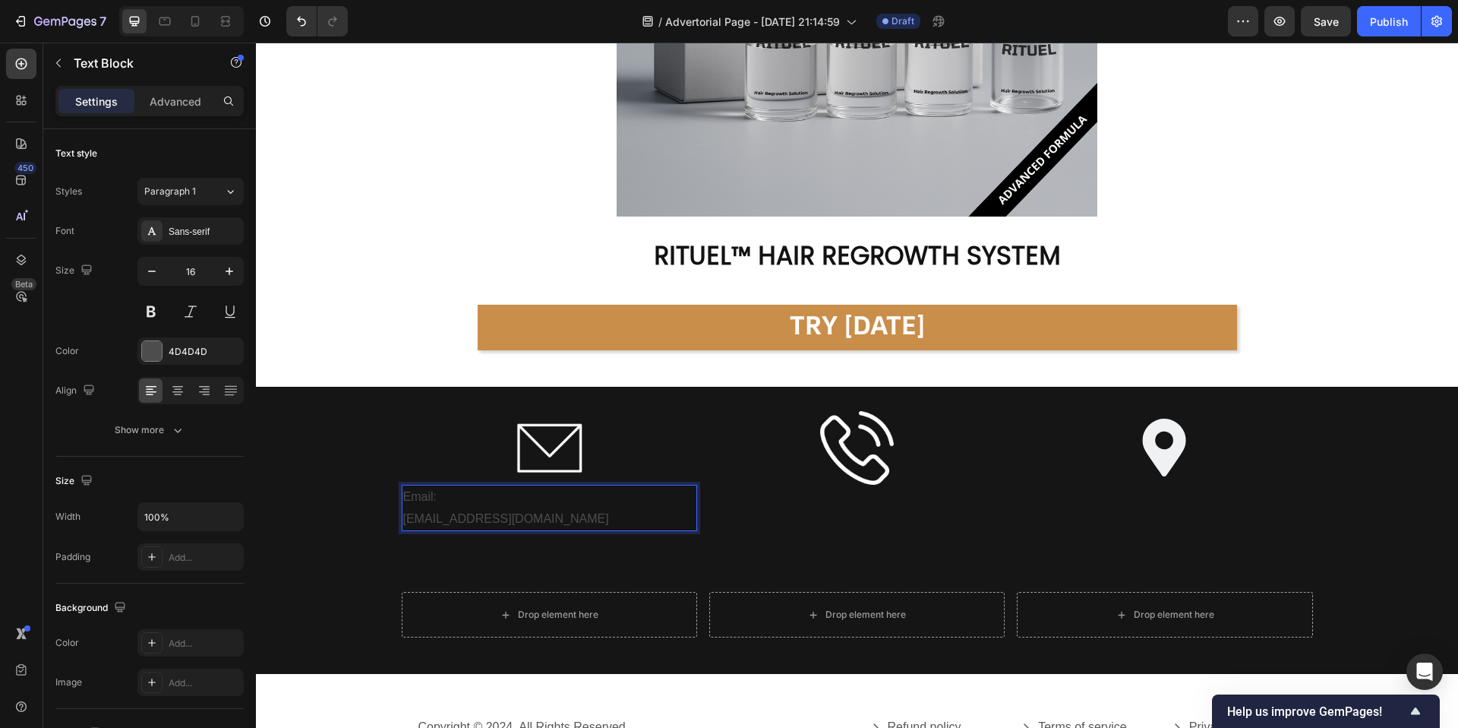
click at [497, 498] on p "Email:" at bounding box center [549, 497] width 292 height 22
click at [556, 519] on p "support@alphainfuse.com" at bounding box center [549, 519] width 292 height 22
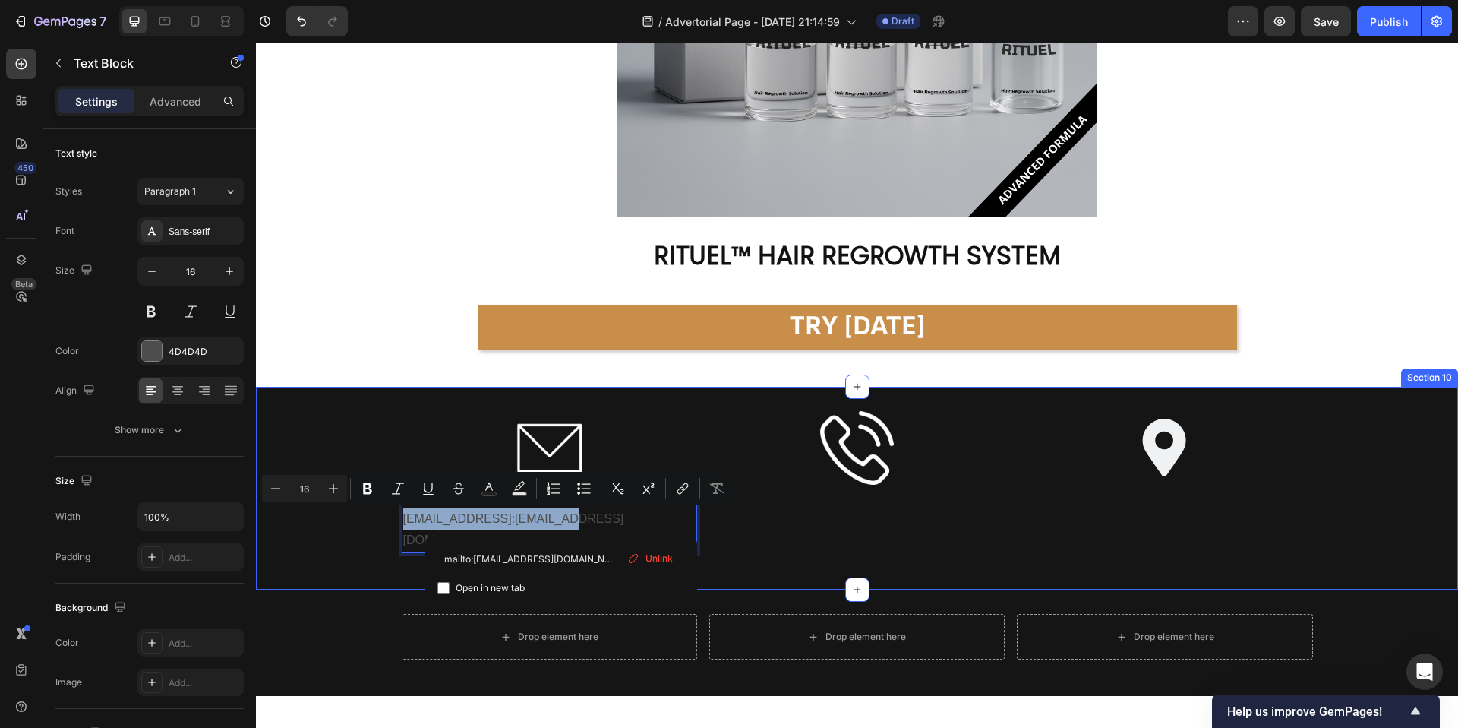
drag, startPoint x: 559, startPoint y: 519, endPoint x: 393, endPoint y: 516, distance: 165.6
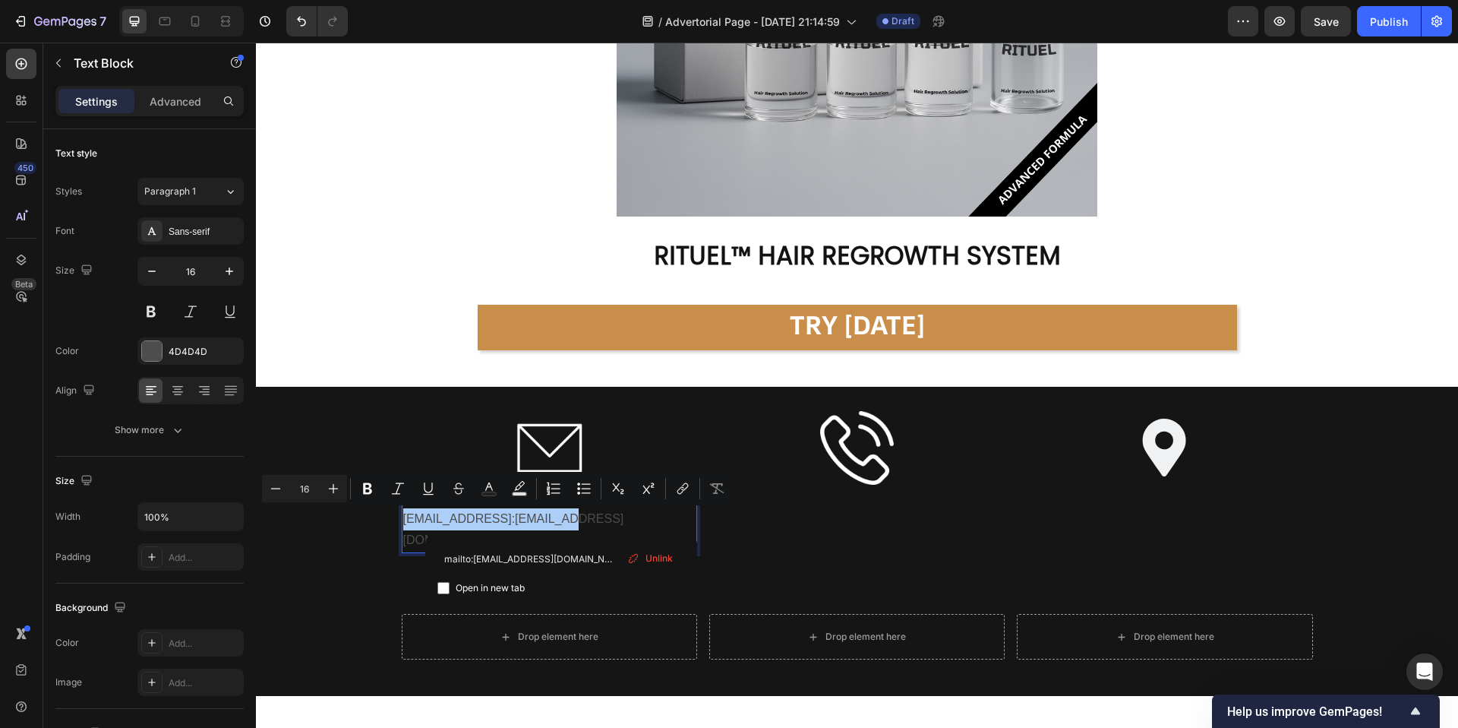
click at [567, 542] on div "mailto:support@try-spartan.com Open in new tab Unlink" at bounding box center [561, 572] width 272 height 74
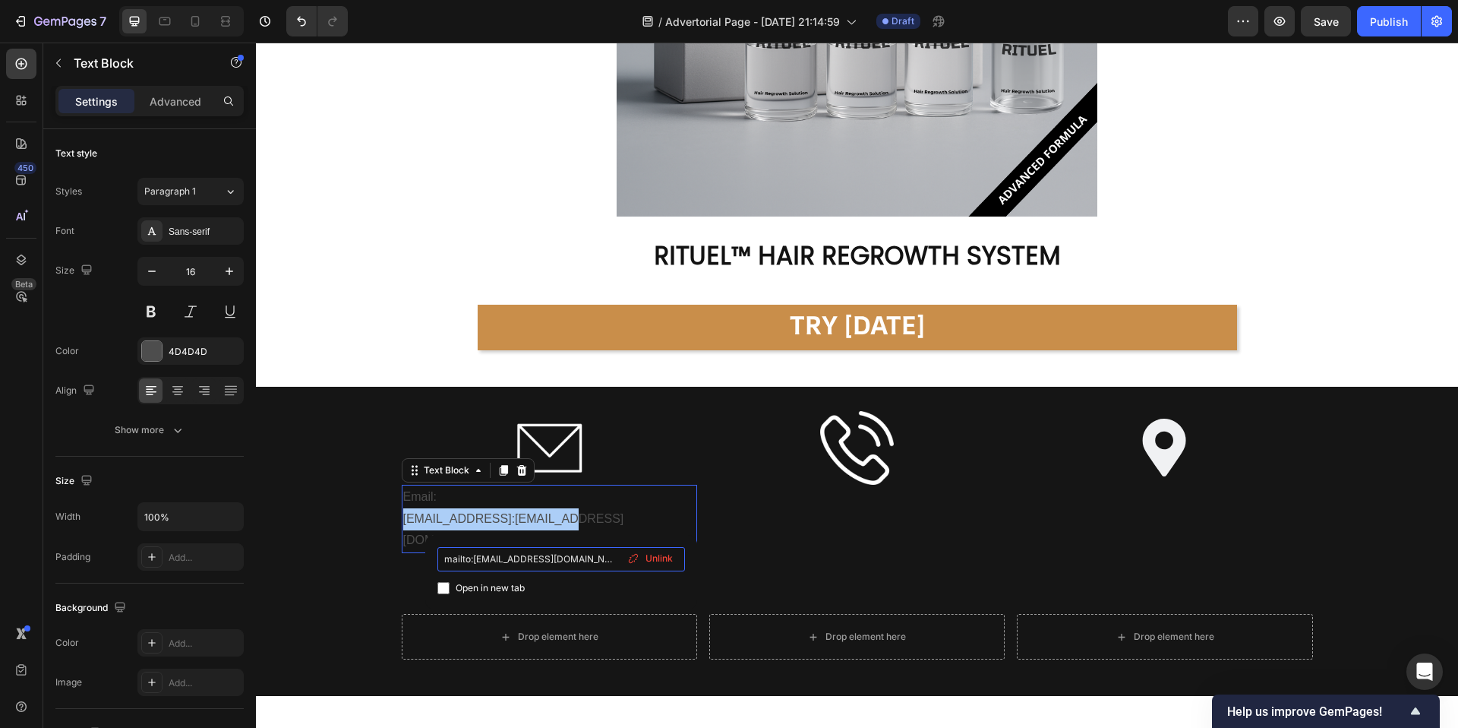
click at [506, 551] on input "mailto:support@try-spartan.com" at bounding box center [561, 559] width 248 height 24
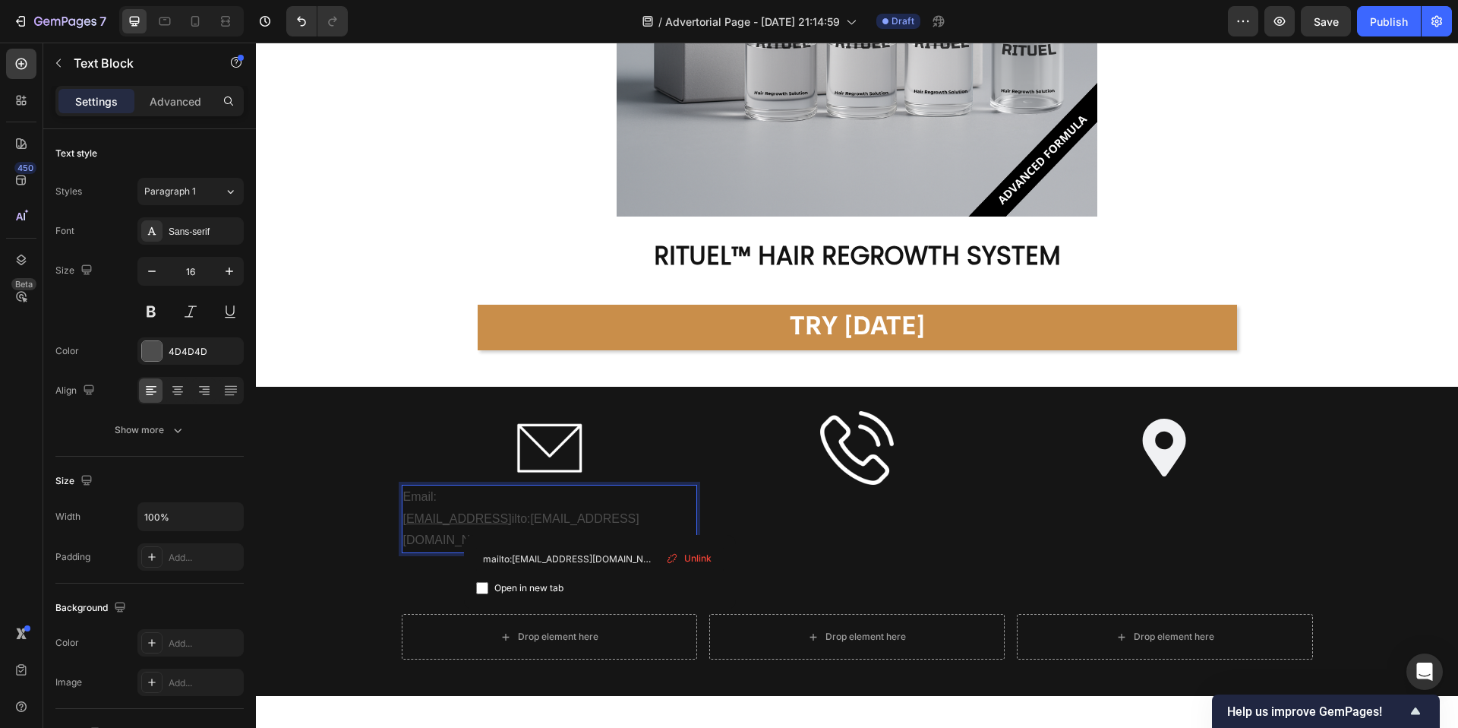
click at [602, 526] on p "support@alphainfuse.comma ilto:support@try-spartan.com" at bounding box center [549, 530] width 292 height 44
click at [566, 525] on link "support@alphainfuse.comma ilto:support@try-spartan.com" at bounding box center [521, 529] width 236 height 35
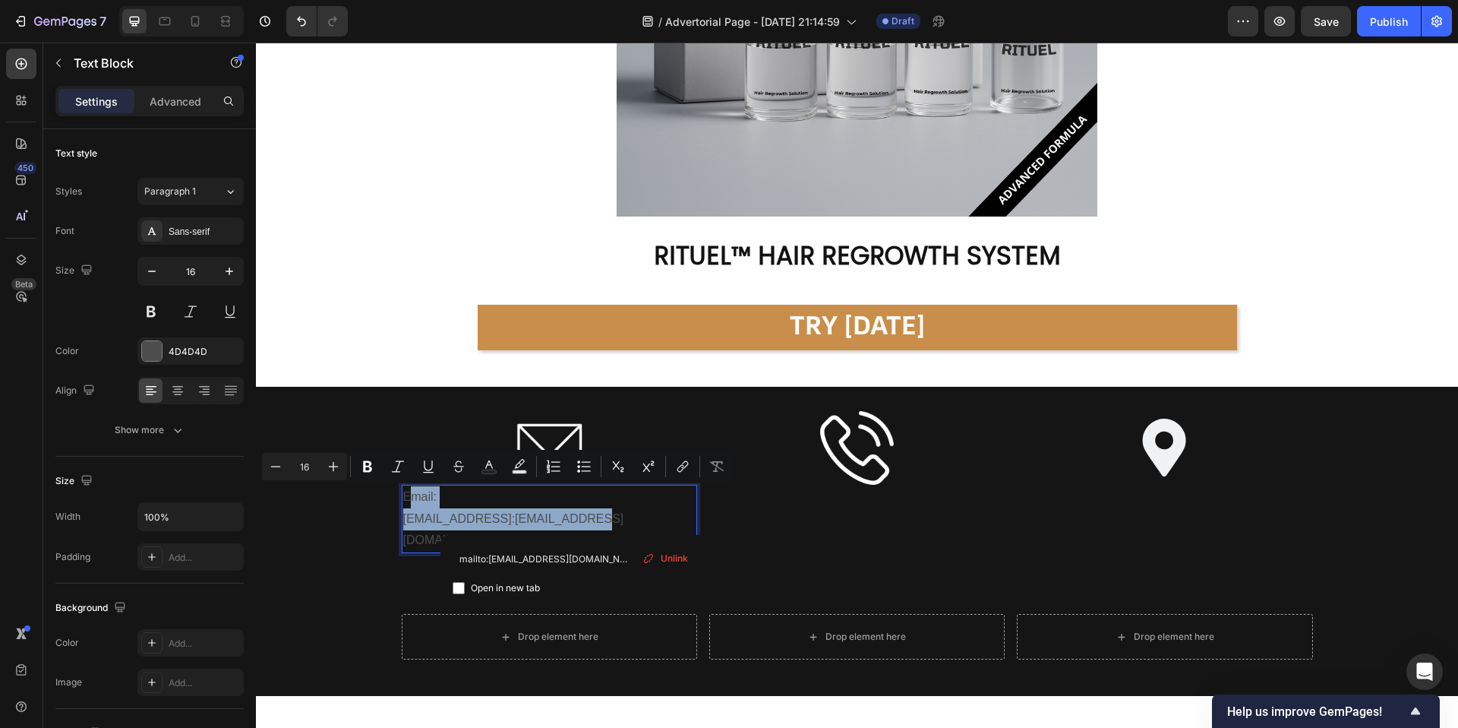
drag, startPoint x: 576, startPoint y: 511, endPoint x: 408, endPoint y: 493, distance: 169.6
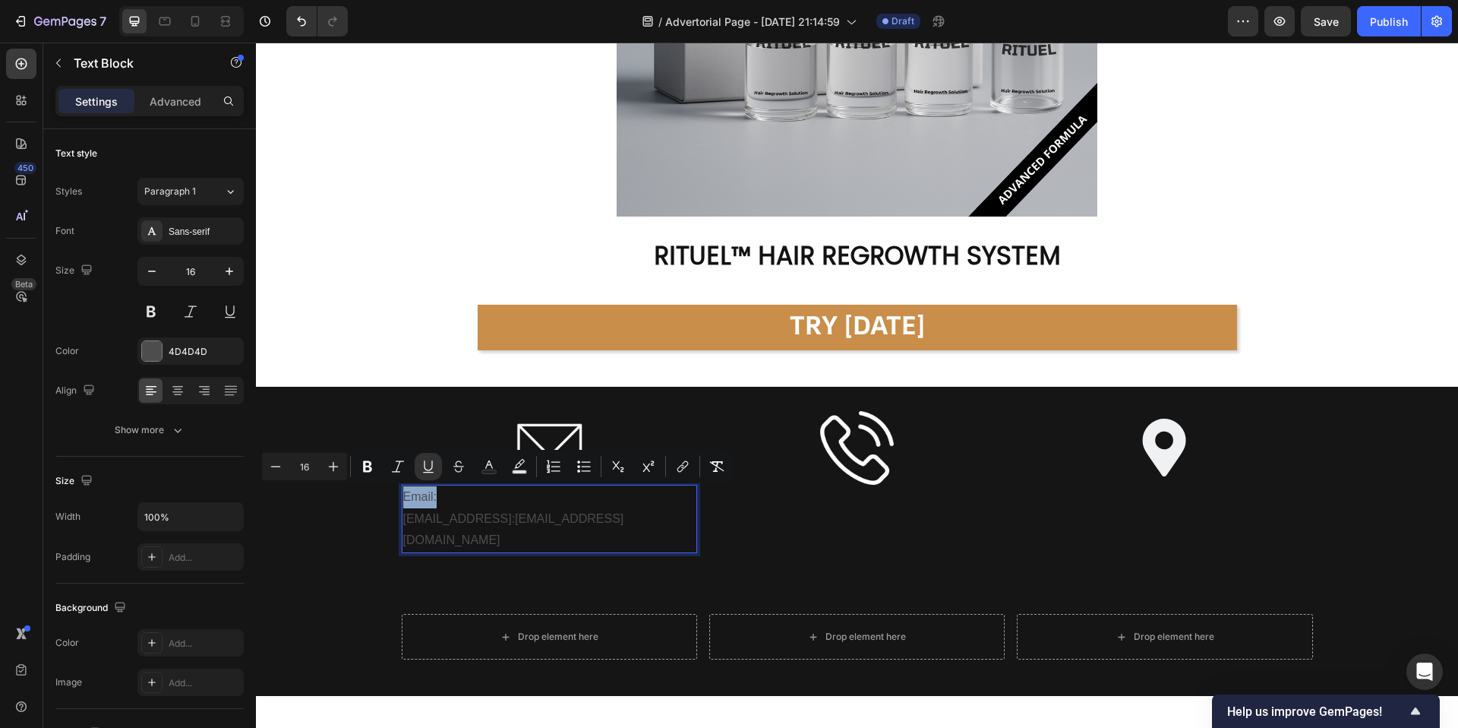
click at [541, 519] on link "support@alphainfuse.commailto:support@try-spartan.com" at bounding box center [513, 529] width 221 height 35
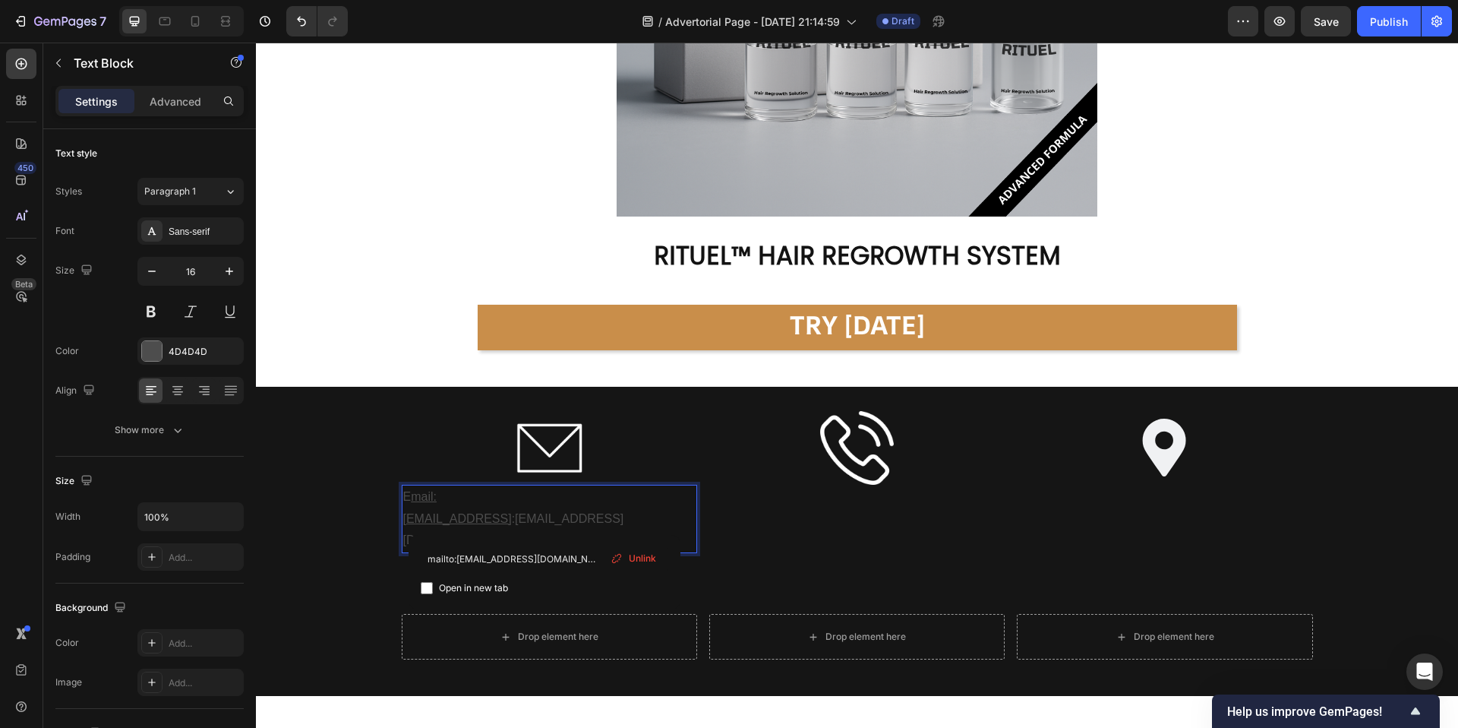
click at [407, 497] on p "E mail:" at bounding box center [549, 497] width 292 height 22
click at [488, 537] on p "support@alphainfuse.commailto :support@try-spartan.com" at bounding box center [549, 530] width 292 height 44
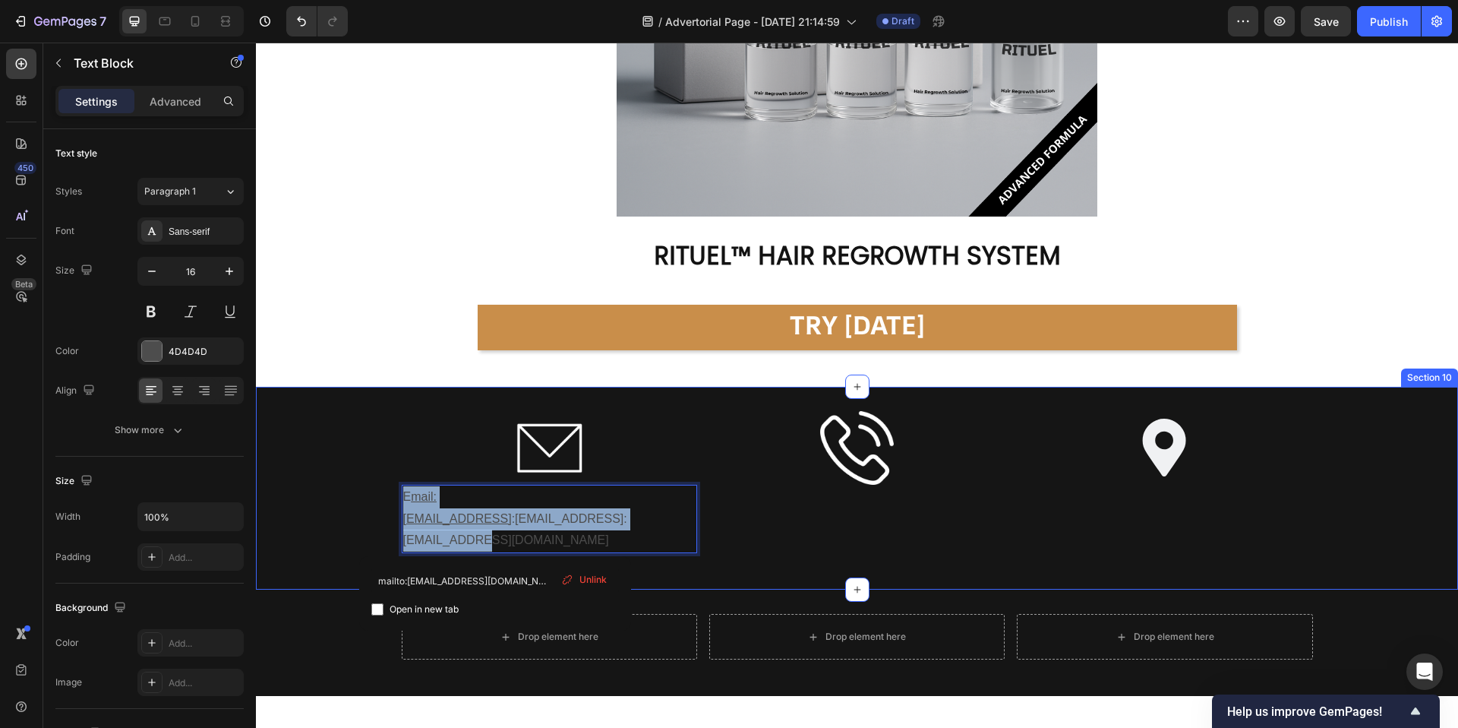
drag, startPoint x: 496, startPoint y: 542, endPoint x: 398, endPoint y: 502, distance: 105.6
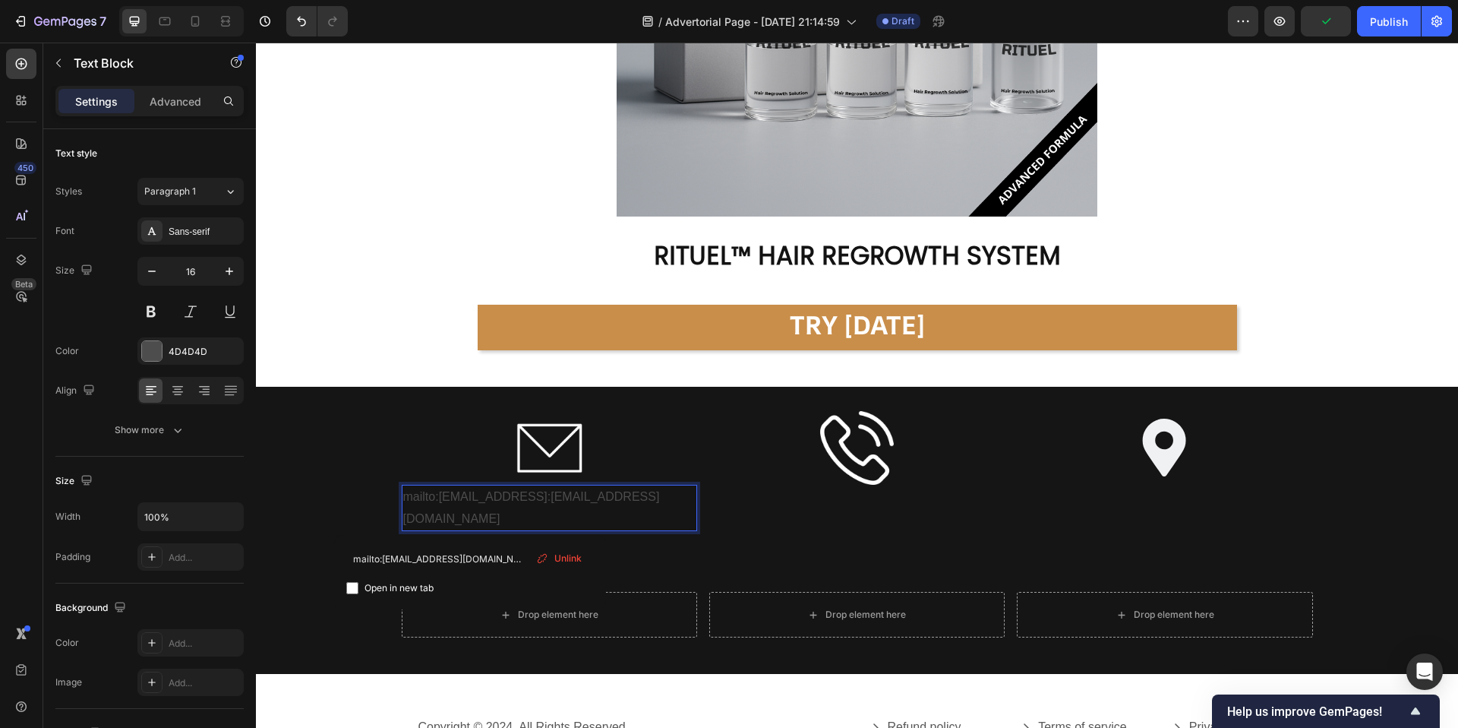
click at [528, 516] on p "mailto:support@try-spartan.como:support@try-spartan.com" at bounding box center [549, 508] width 292 height 44
click at [490, 519] on p "mailto:support@try-spartan.como:support@try-spartan.commailto:support@try-spart…" at bounding box center [549, 508] width 292 height 44
click at [490, 519] on link "mailto:support@try-spartan.como:support@try-spartan.commailto:support@try-spart…" at bounding box center [533, 507] width 260 height 35
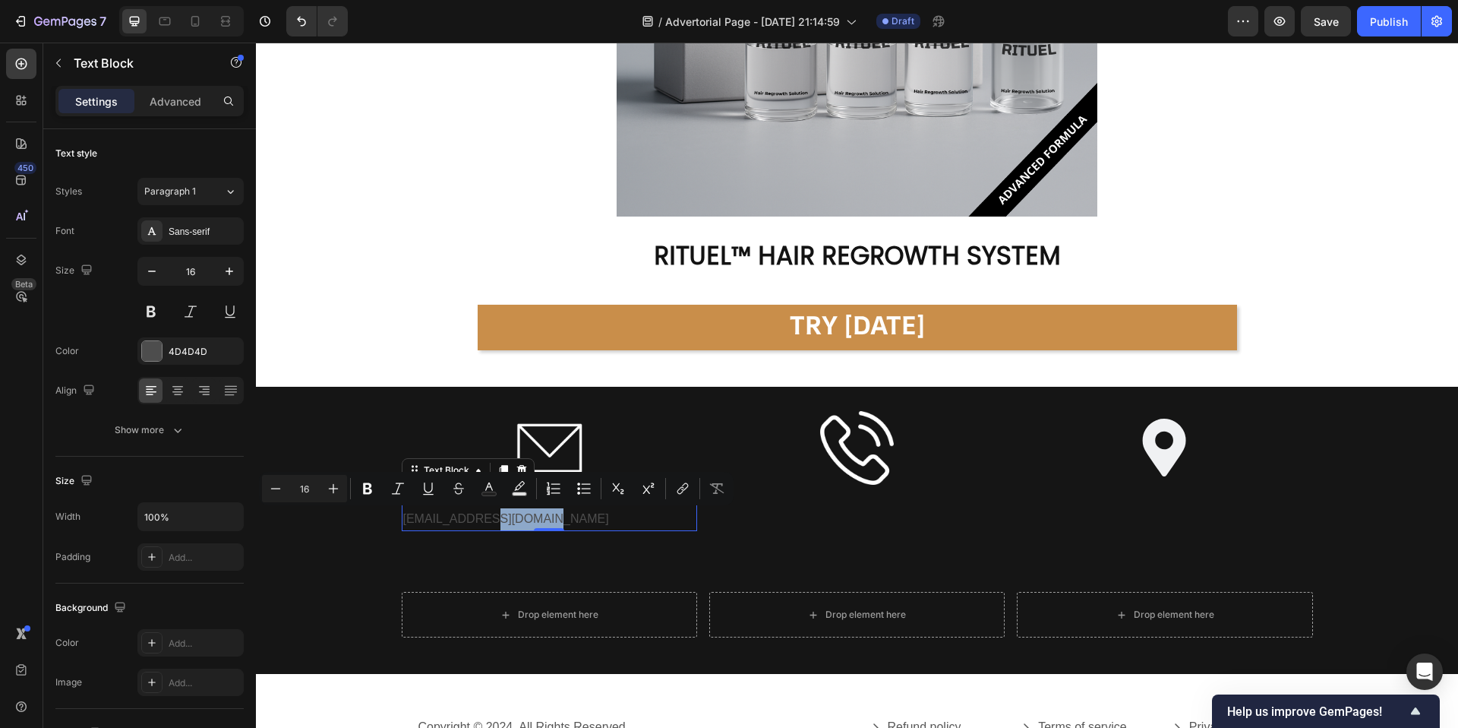
click at [648, 512] on p "mailto:support@try-spartan.como:support@try-spartan.commailto:support@try-spart…" at bounding box center [549, 508] width 292 height 44
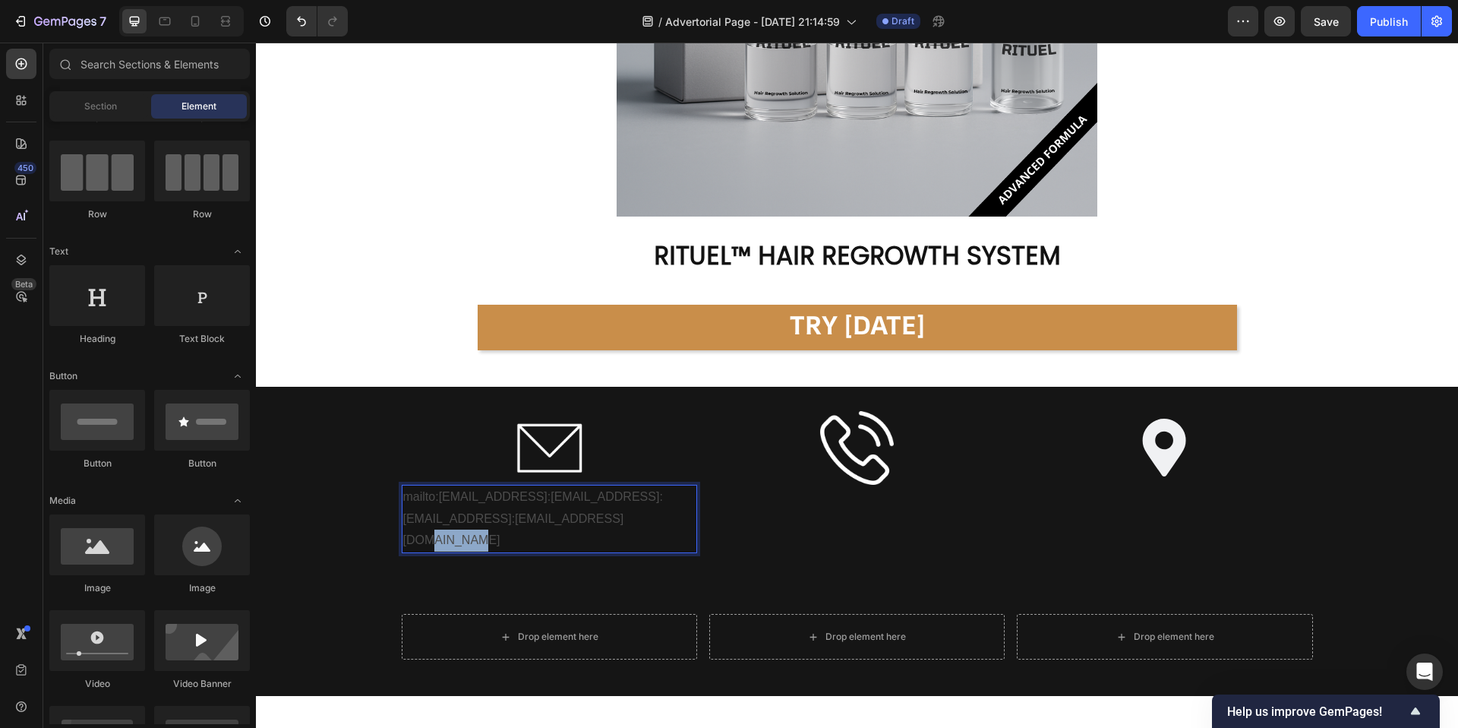
click at [638, 513] on div at bounding box center [638, 513] width 0 height 0
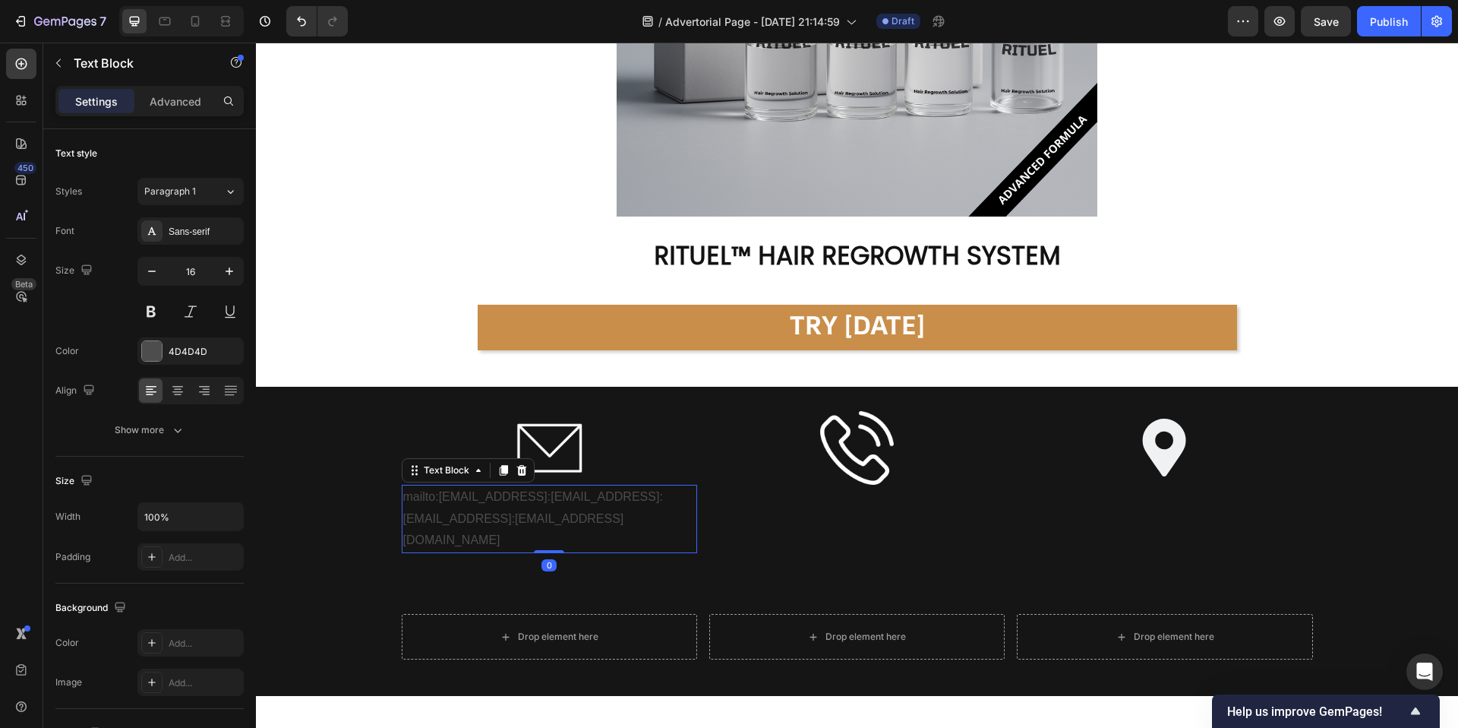
click at [636, 527] on p "mailto:support@try-spartan.como:support@try-spartan.commailto:support@try-spart…" at bounding box center [549, 518] width 292 height 65
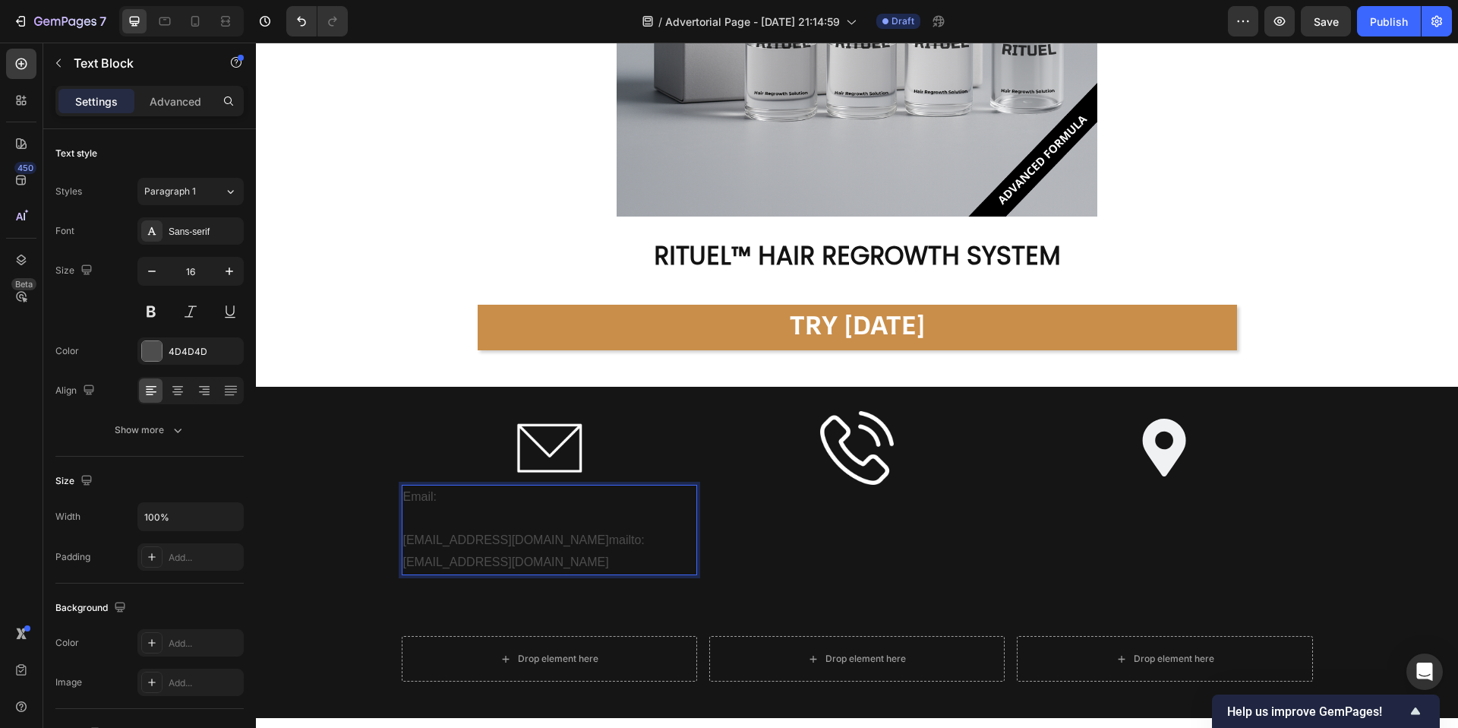
click at [427, 520] on p "Rich Text Editor. Editing area: main" at bounding box center [549, 519] width 292 height 22
click at [153, 354] on div at bounding box center [152, 351] width 20 height 20
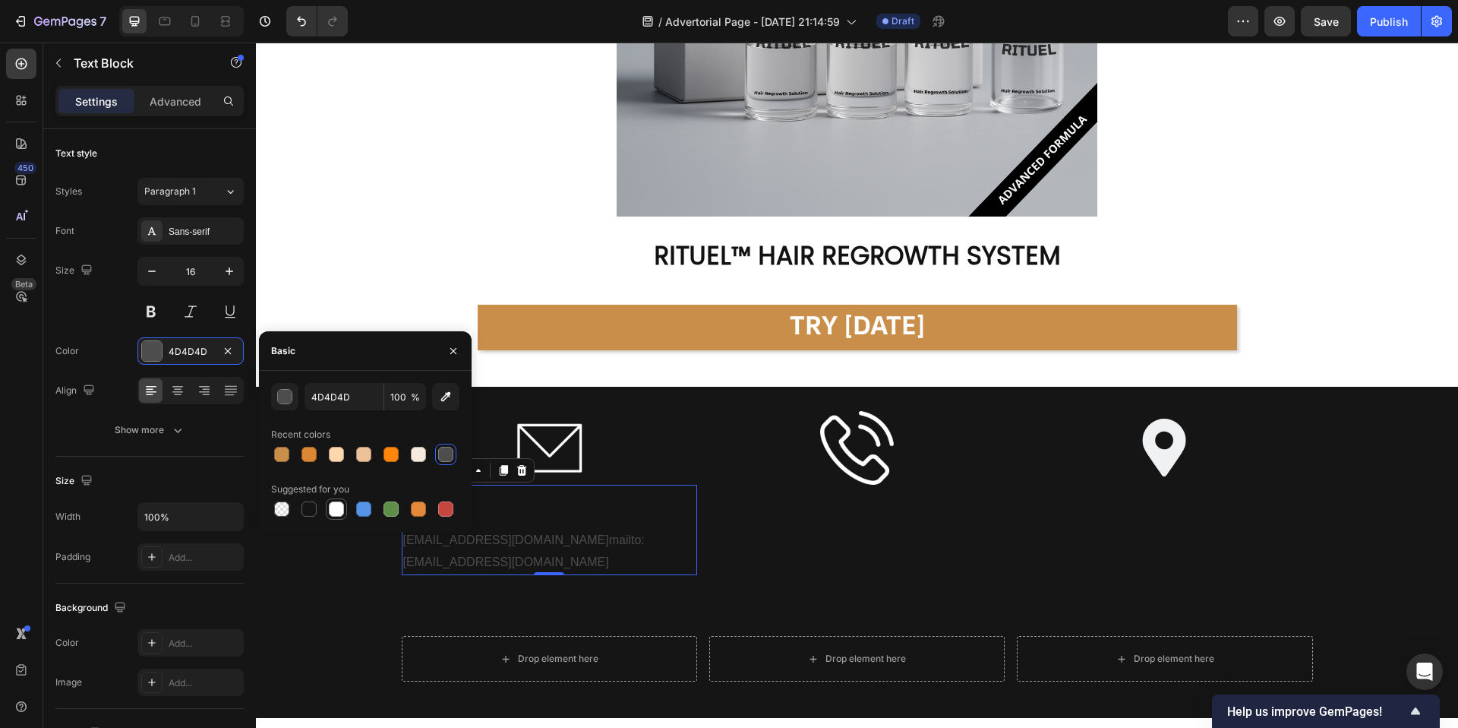
click at [337, 509] on div at bounding box center [336, 508] width 15 height 15
type input "FFFFFF"
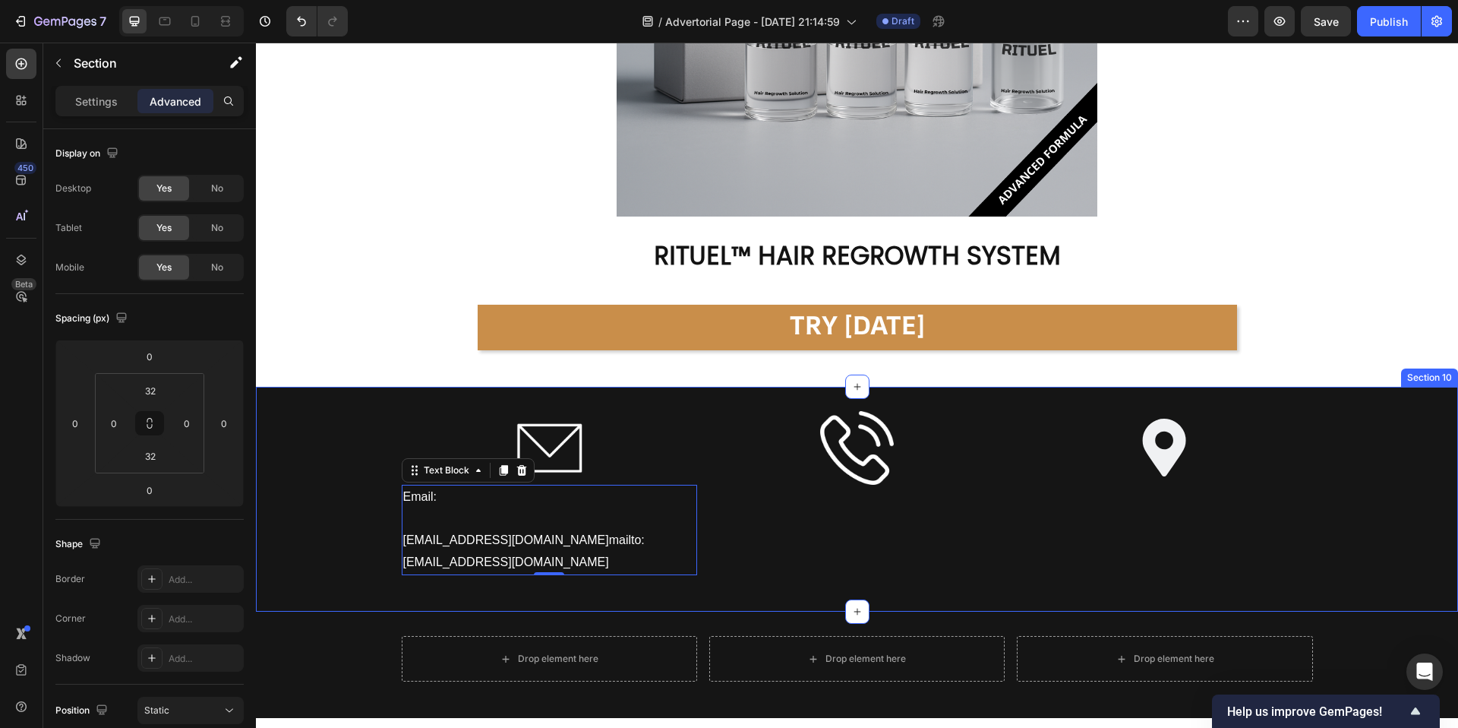
click at [358, 582] on div "Image Email: support@alphainfuse.com mailto:support@try-spartan.com Text Block …" at bounding box center [857, 499] width 1202 height 177
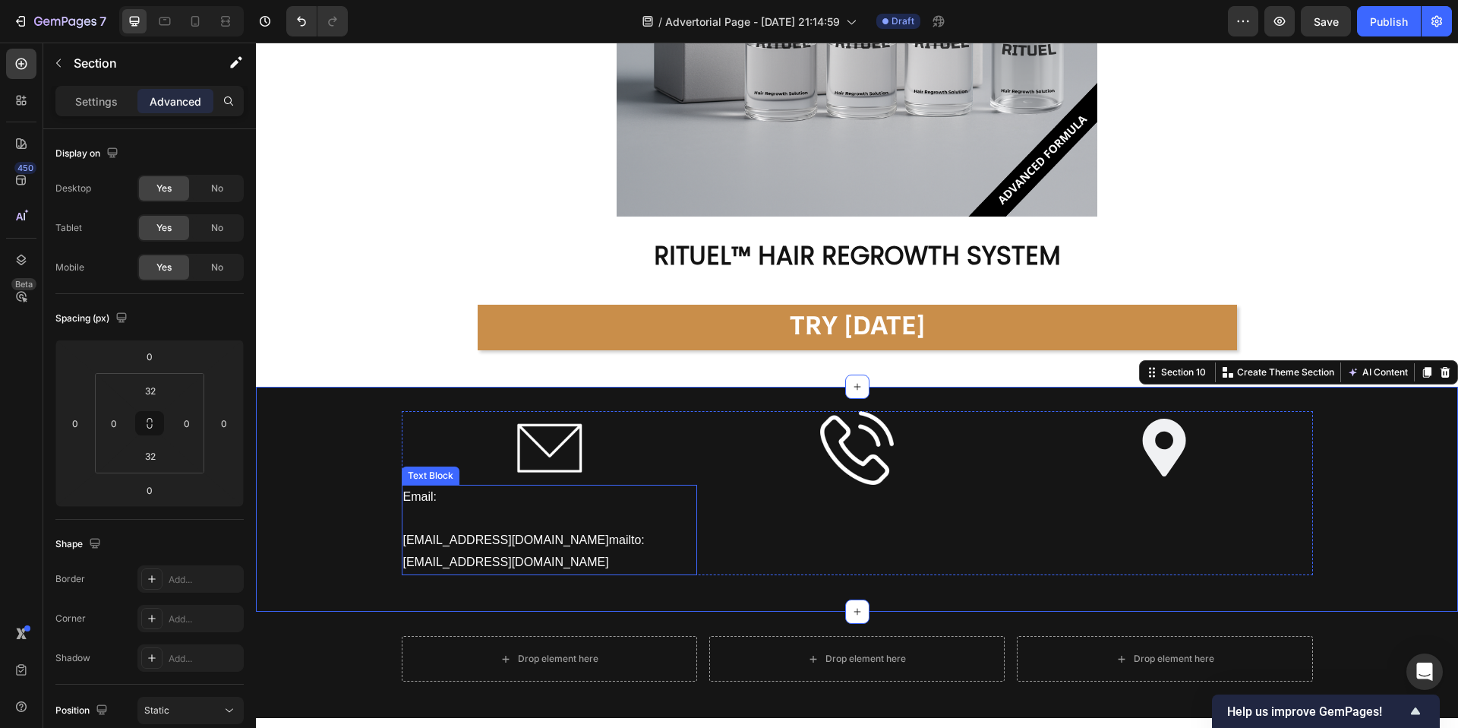
click at [447, 535] on p "support@alphainfuse.com mailto:support@try-spartan.com" at bounding box center [549, 551] width 292 height 44
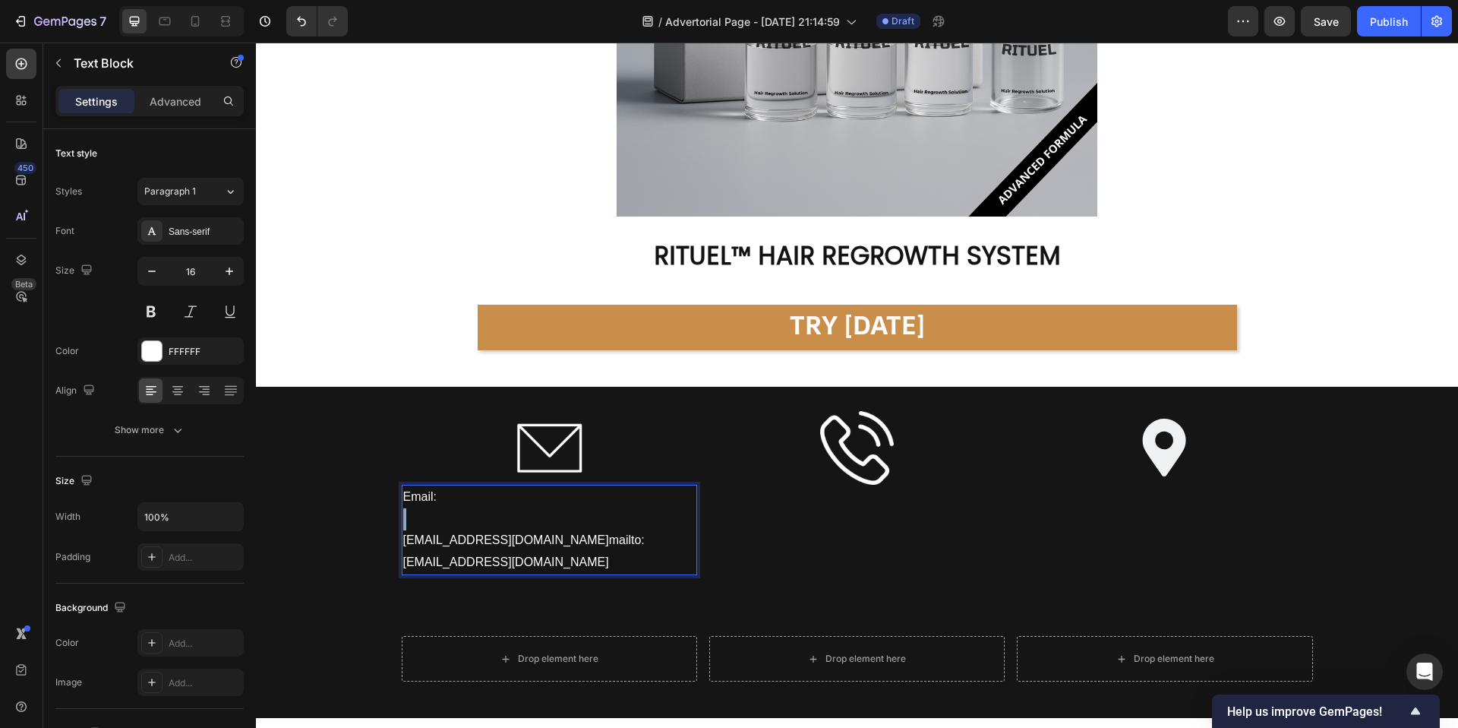
click at [482, 516] on p "Rich Text Editor. Editing area: main" at bounding box center [549, 519] width 292 height 22
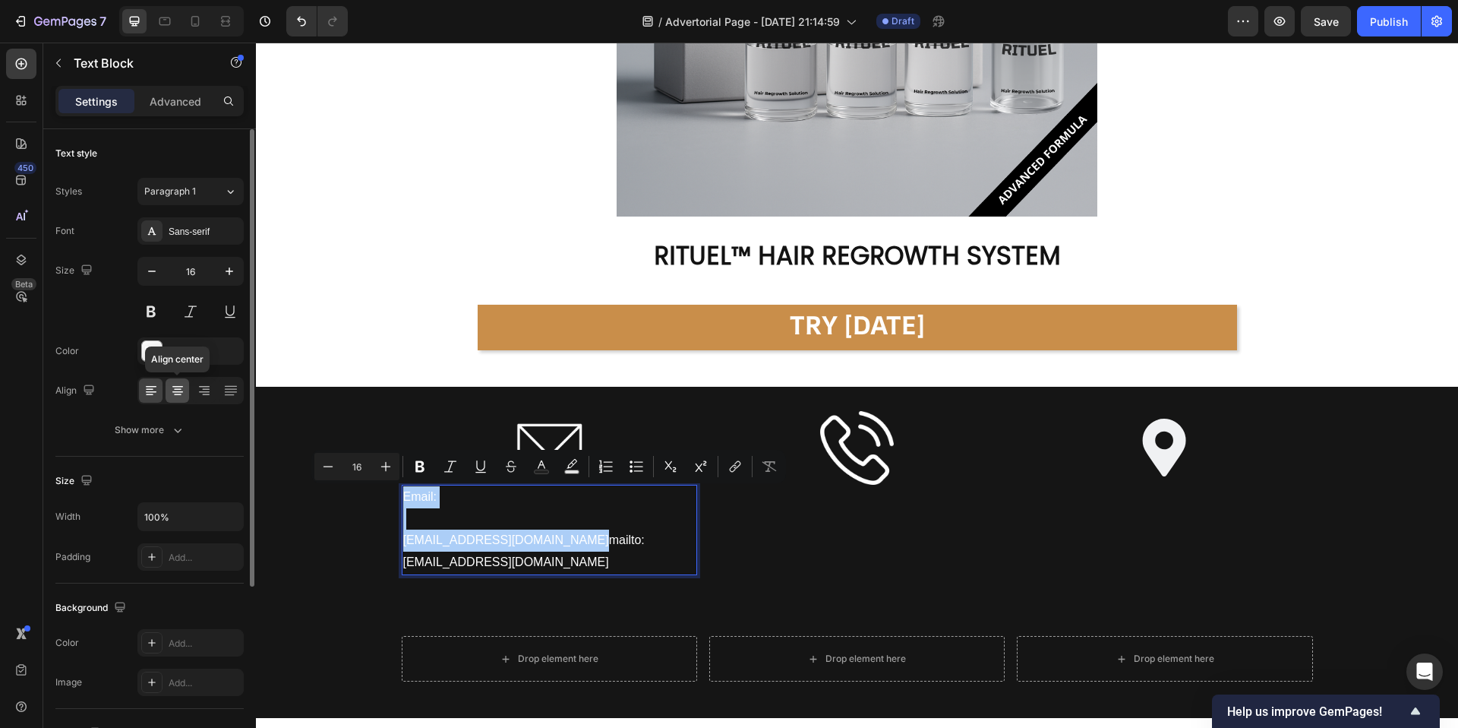
click at [179, 393] on icon at bounding box center [177, 390] width 15 height 15
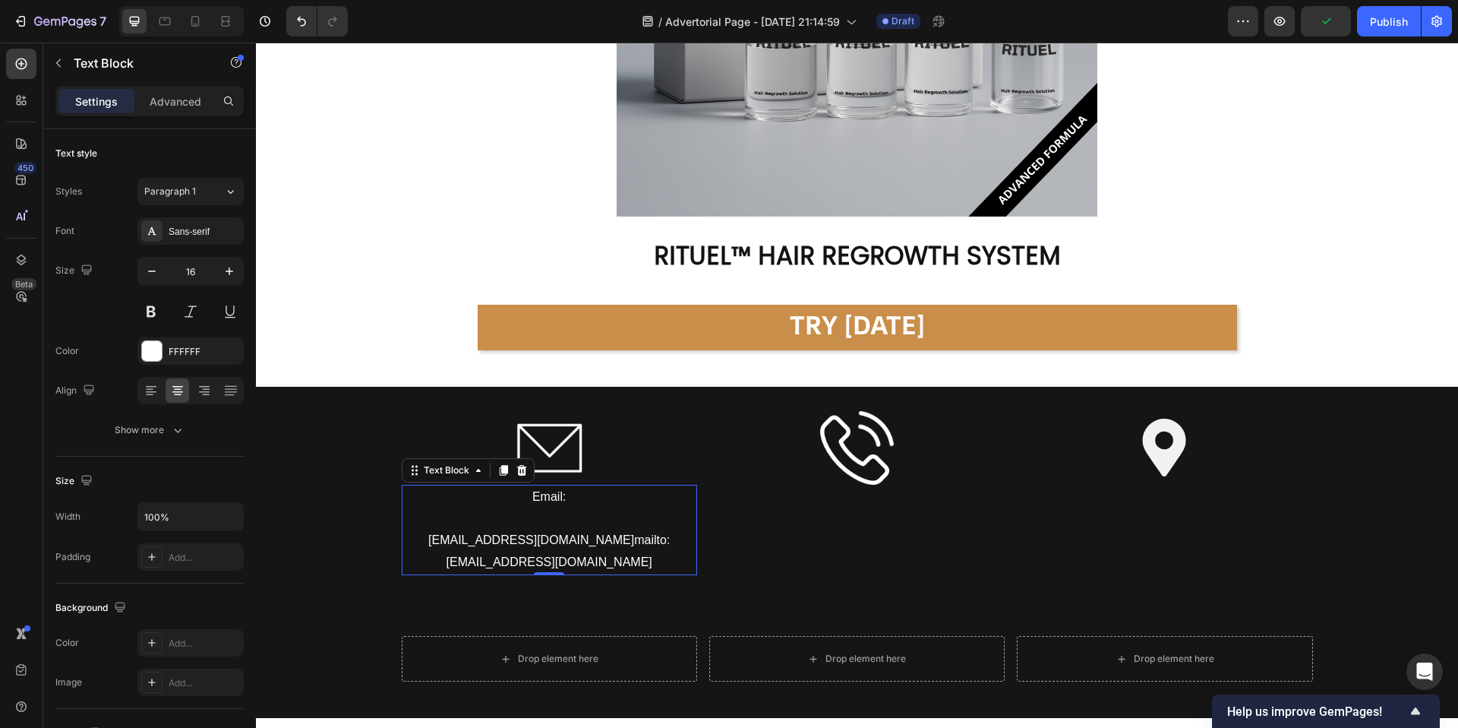
click at [526, 517] on p "Rich Text Editor. Editing area: main" at bounding box center [549, 519] width 292 height 22
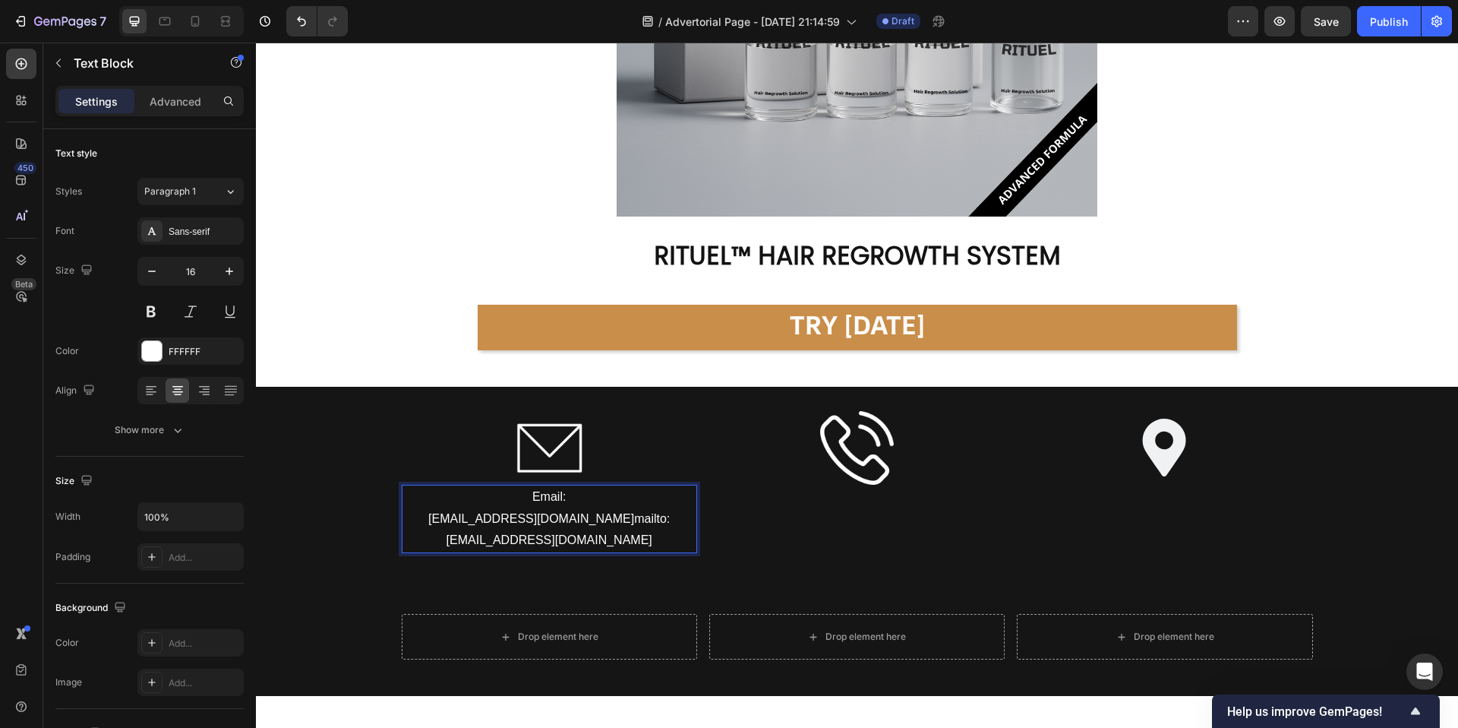
click at [557, 516] on p "support@alphainfuse.com mailto:support@try-spartan.com" at bounding box center [549, 530] width 292 height 44
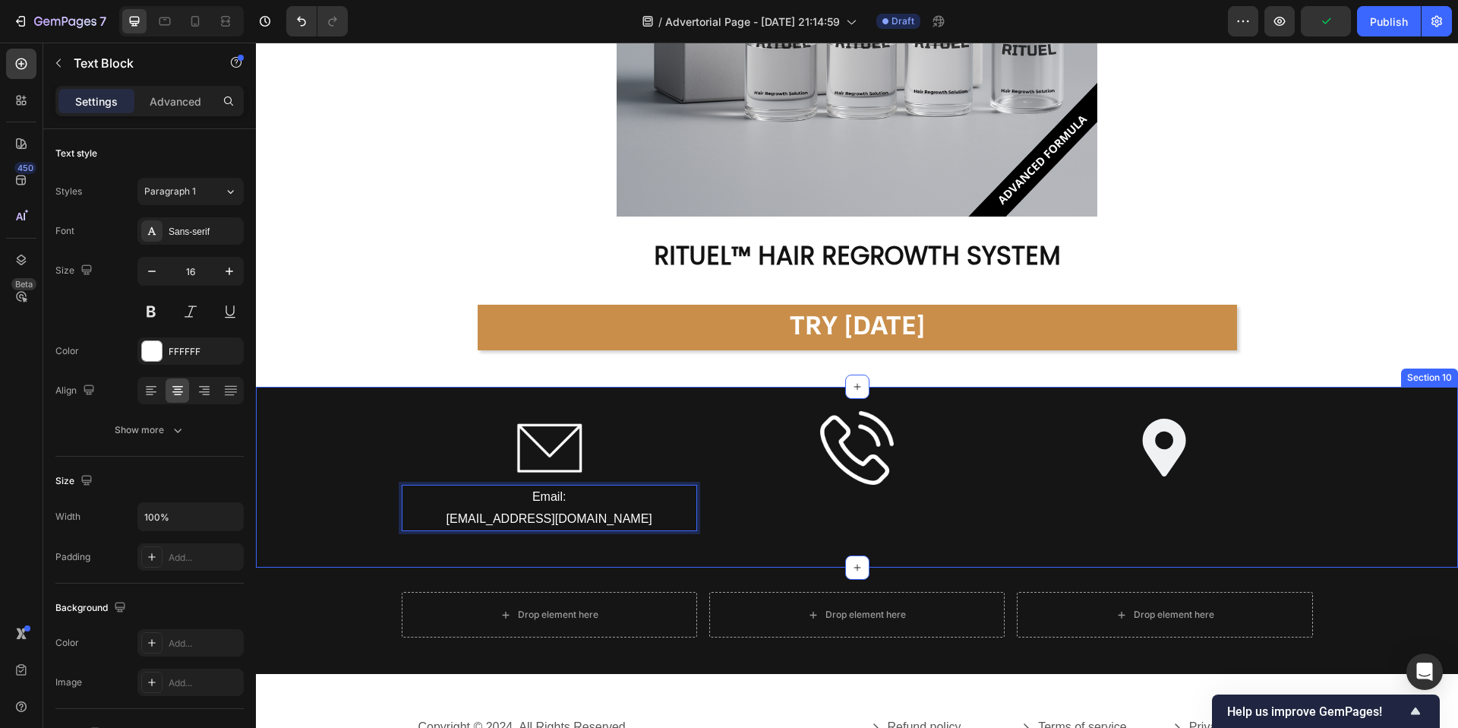
click at [686, 553] on div "Image Email: contact@tryrituel.com Text Block 0 Image Image Row Section 10" at bounding box center [857, 478] width 1202 height 182
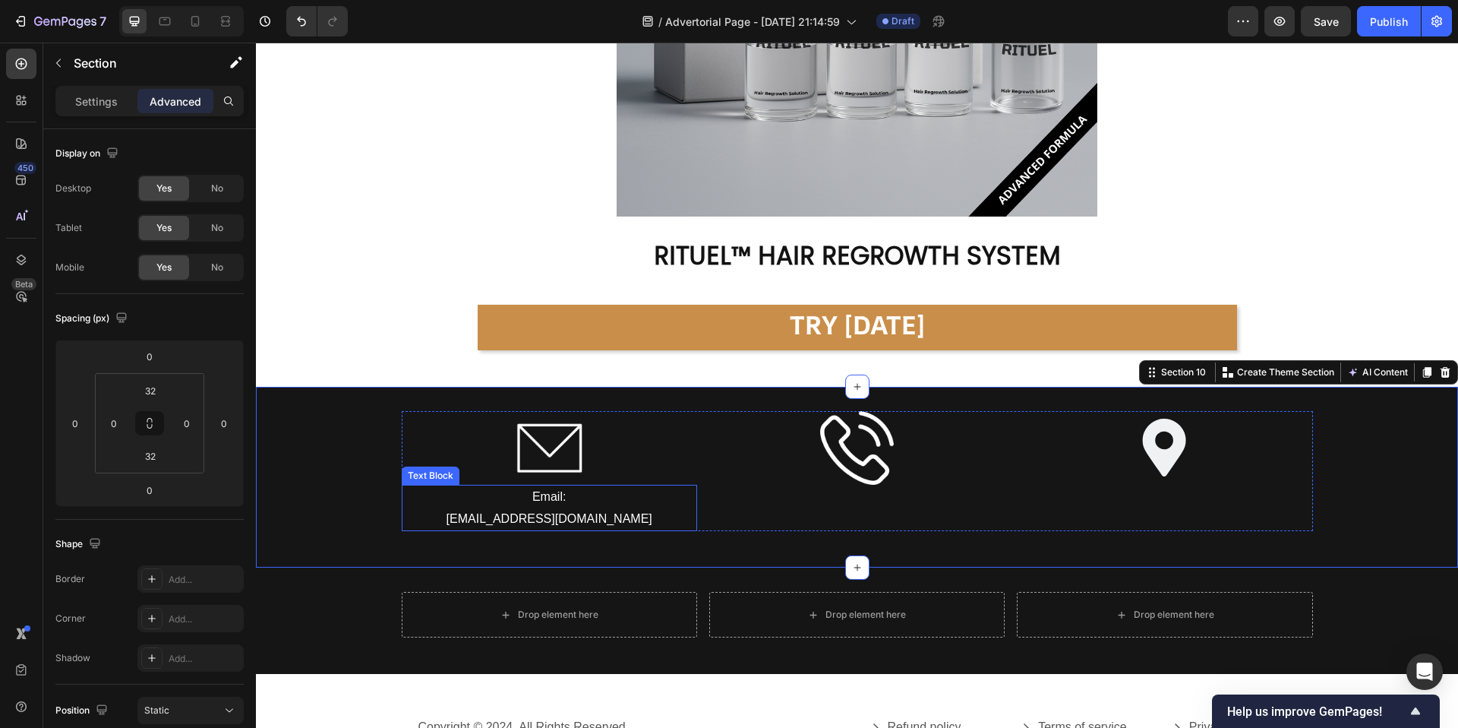
click at [551, 501] on p "Email:" at bounding box center [549, 497] width 292 height 22
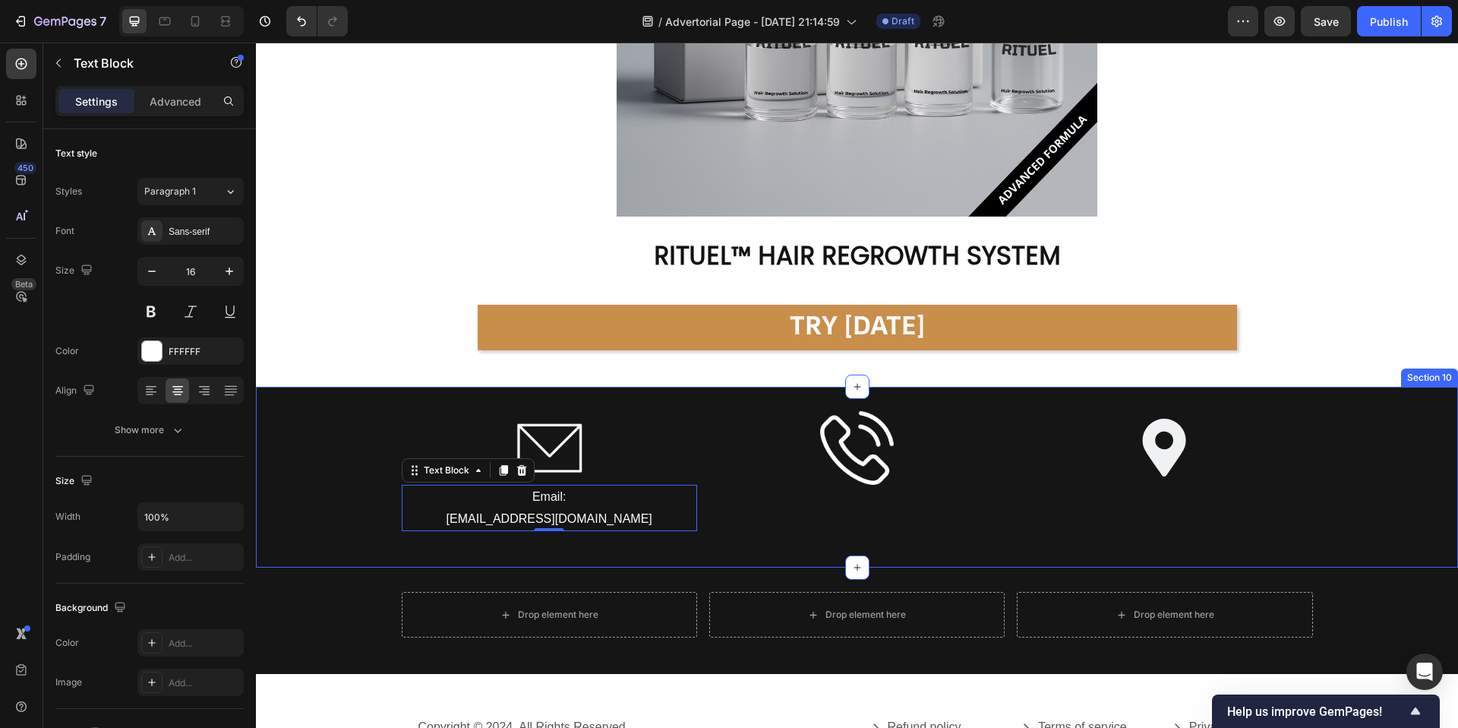
click at [357, 520] on div "Image Email: contact@tryrituel.com Text Block 0 Image Image Row" at bounding box center [857, 477] width 1202 height 133
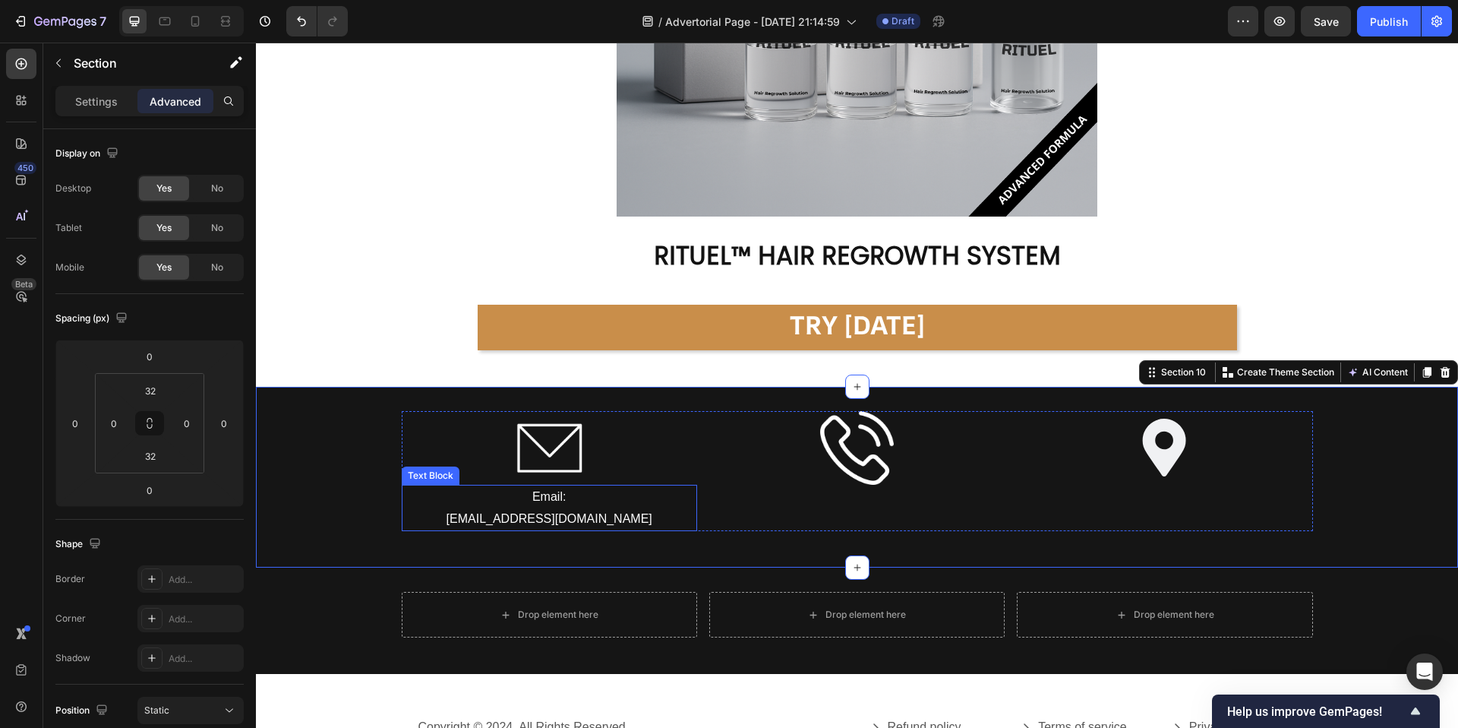
click at [428, 501] on p "Email:" at bounding box center [549, 497] width 292 height 22
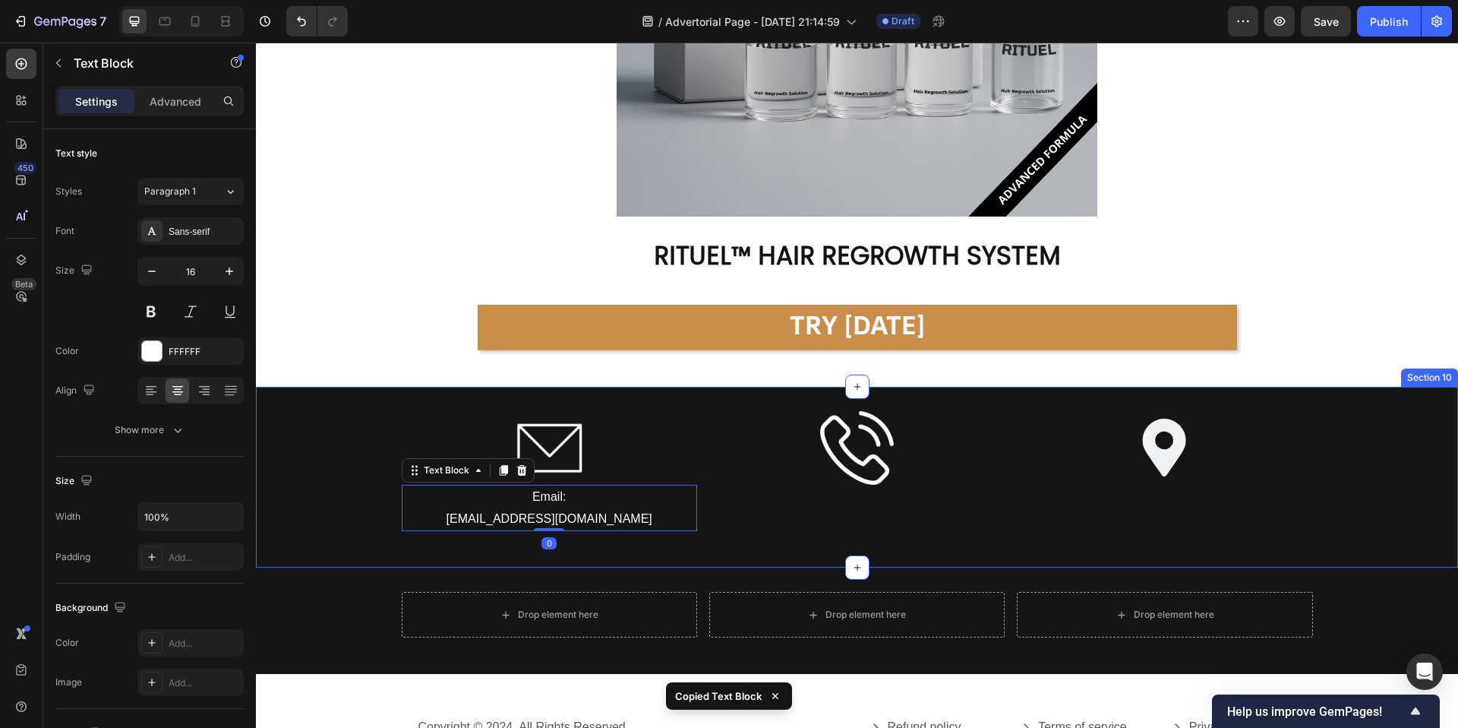
click at [383, 505] on div "Image Email: contact@tryrituel.com Text Block 0 Image Image Row" at bounding box center [857, 477] width 1202 height 133
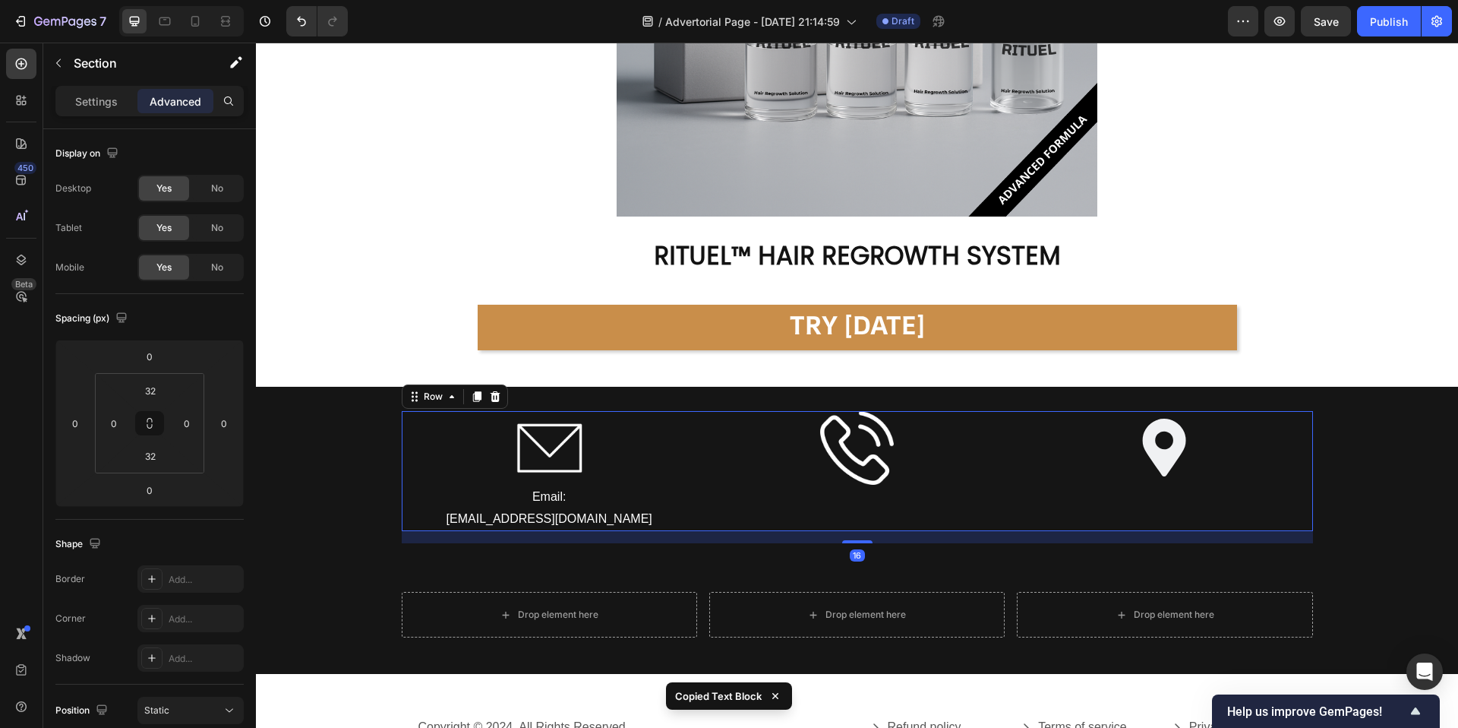
click at [864, 517] on div "Image" at bounding box center [856, 471] width 295 height 121
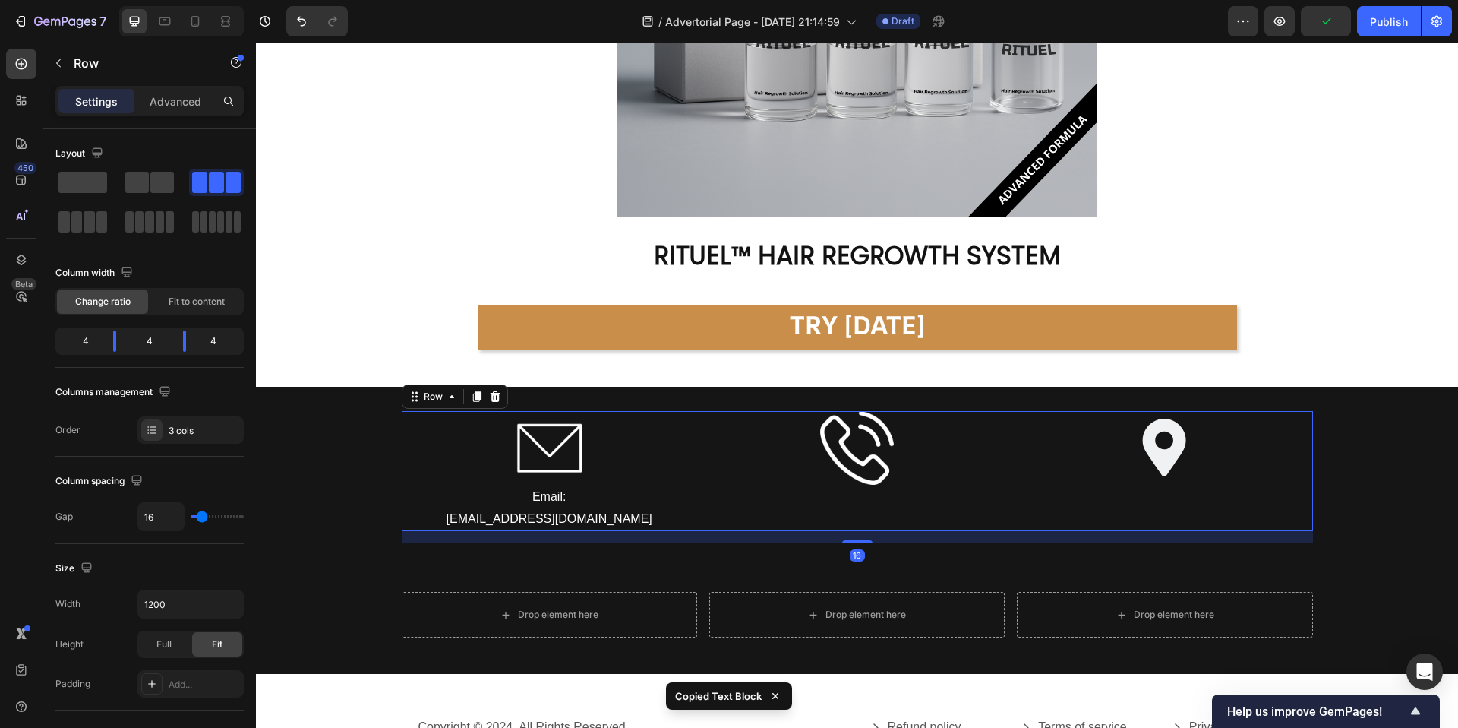
click at [856, 503] on div "Image" at bounding box center [856, 471] width 295 height 121
click at [57, 57] on icon "button" at bounding box center [58, 63] width 12 height 12
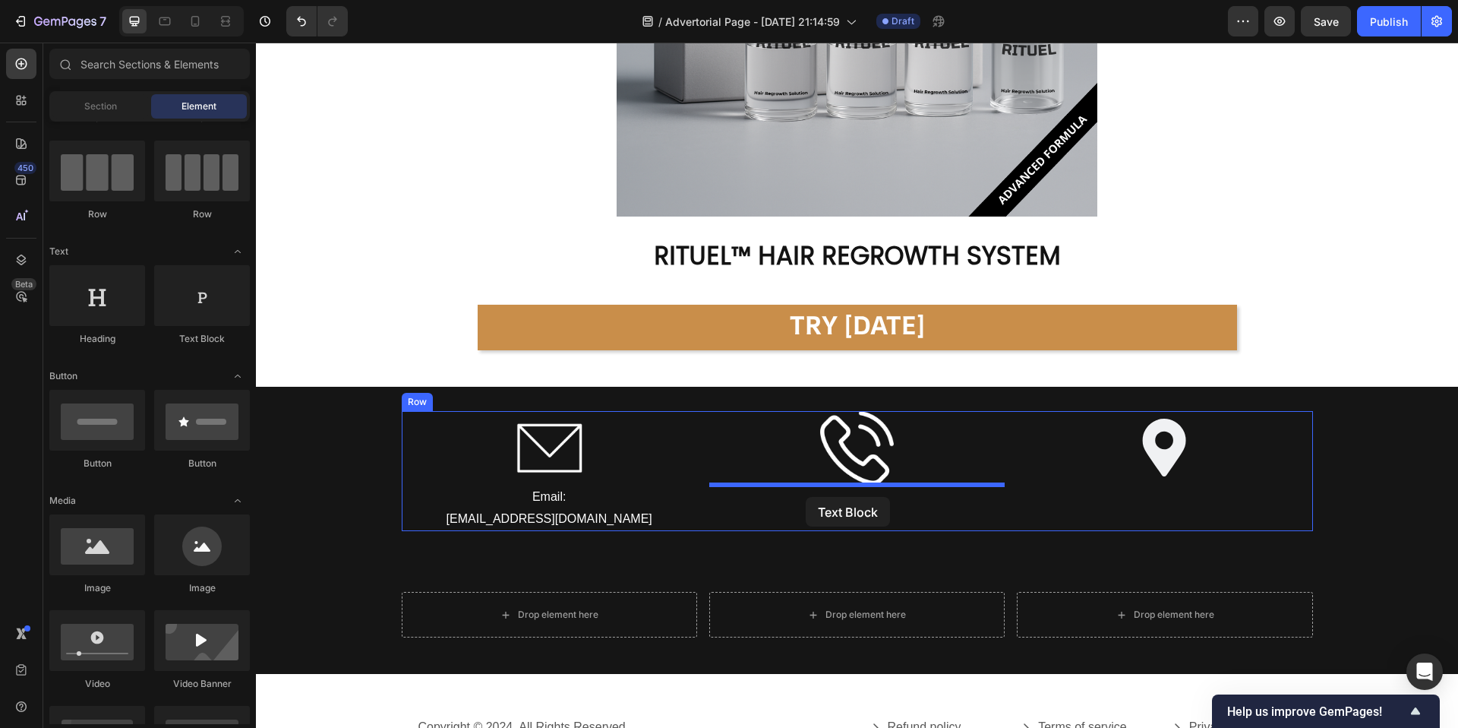
drag, startPoint x: 488, startPoint y: 356, endPoint x: 806, endPoint y: 496, distance: 346.9
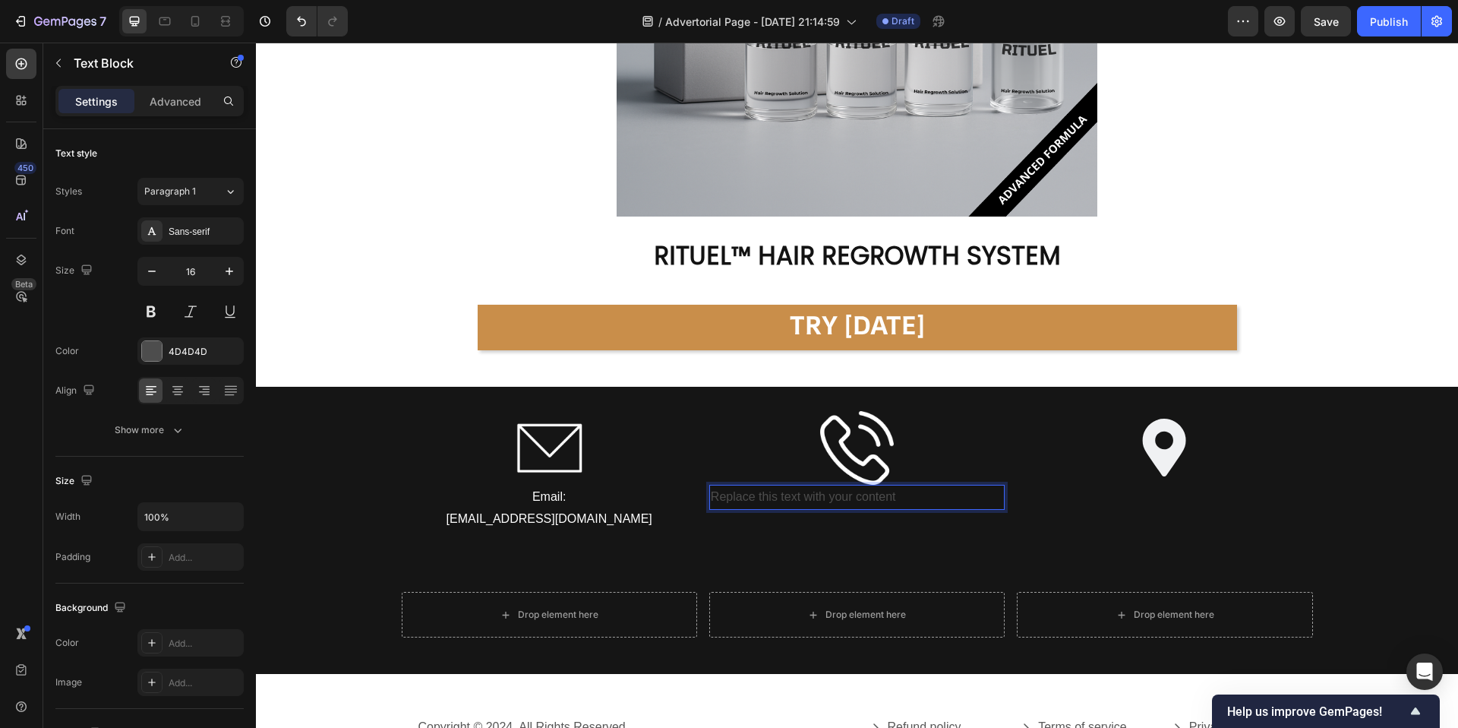
click at [806, 496] on div "Replace this text with your content" at bounding box center [856, 497] width 295 height 25
click at [922, 500] on p "Replace this text with your content" at bounding box center [857, 497] width 292 height 22
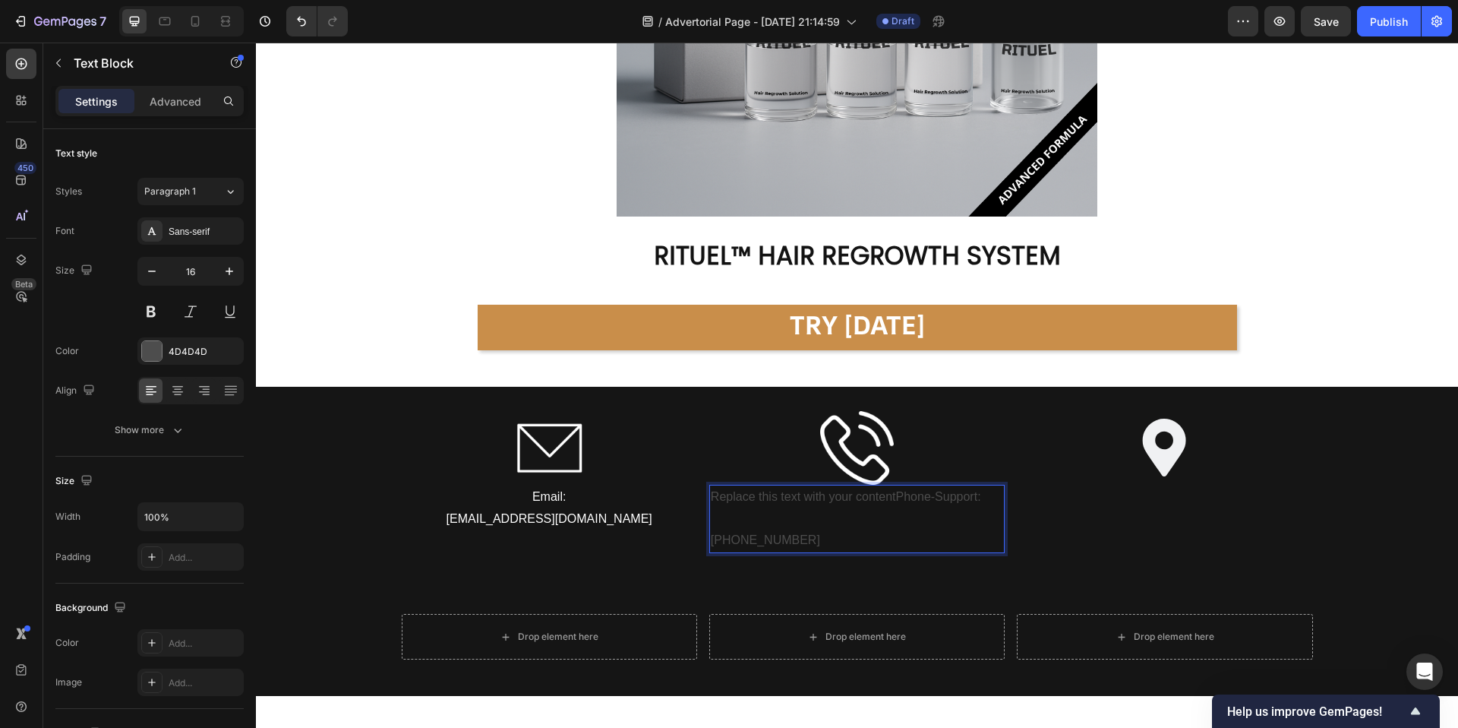
click at [909, 510] on p "Rich Text Editor. Editing area: main" at bounding box center [857, 519] width 292 height 22
click at [882, 533] on p "+1 (551) 229-9353" at bounding box center [857, 540] width 292 height 22
click at [818, 531] on p "+1 (551) 229-9353" at bounding box center [857, 540] width 292 height 22
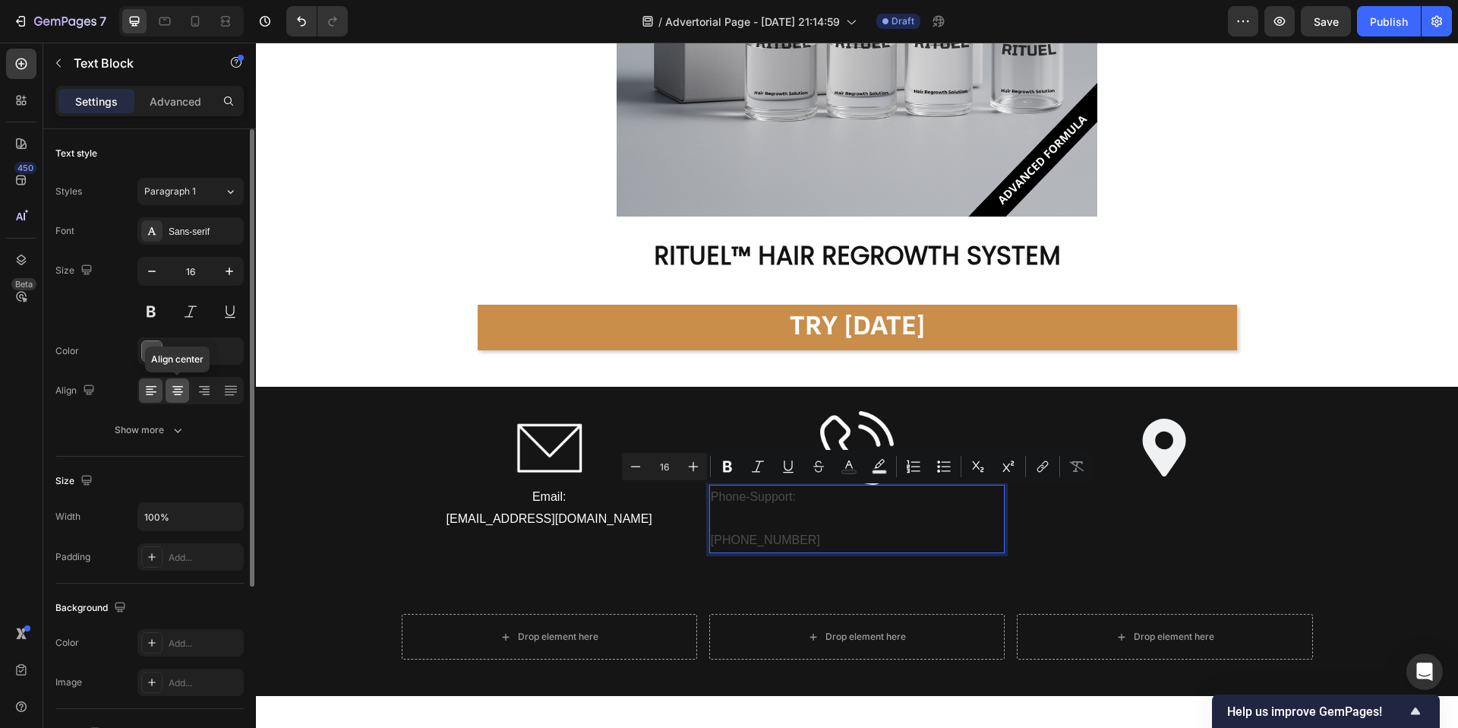
click at [181, 386] on icon at bounding box center [177, 387] width 11 height 2
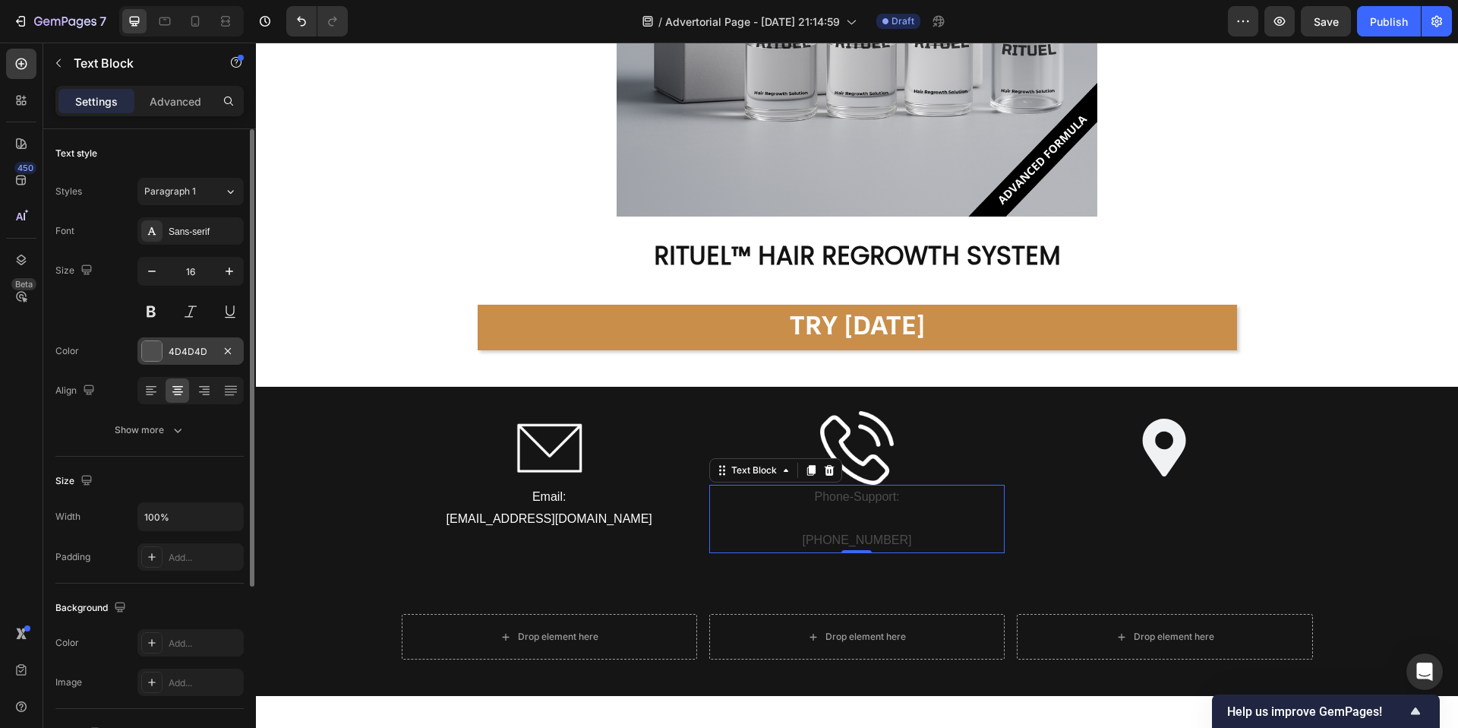
click at [152, 355] on div at bounding box center [152, 351] width 20 height 20
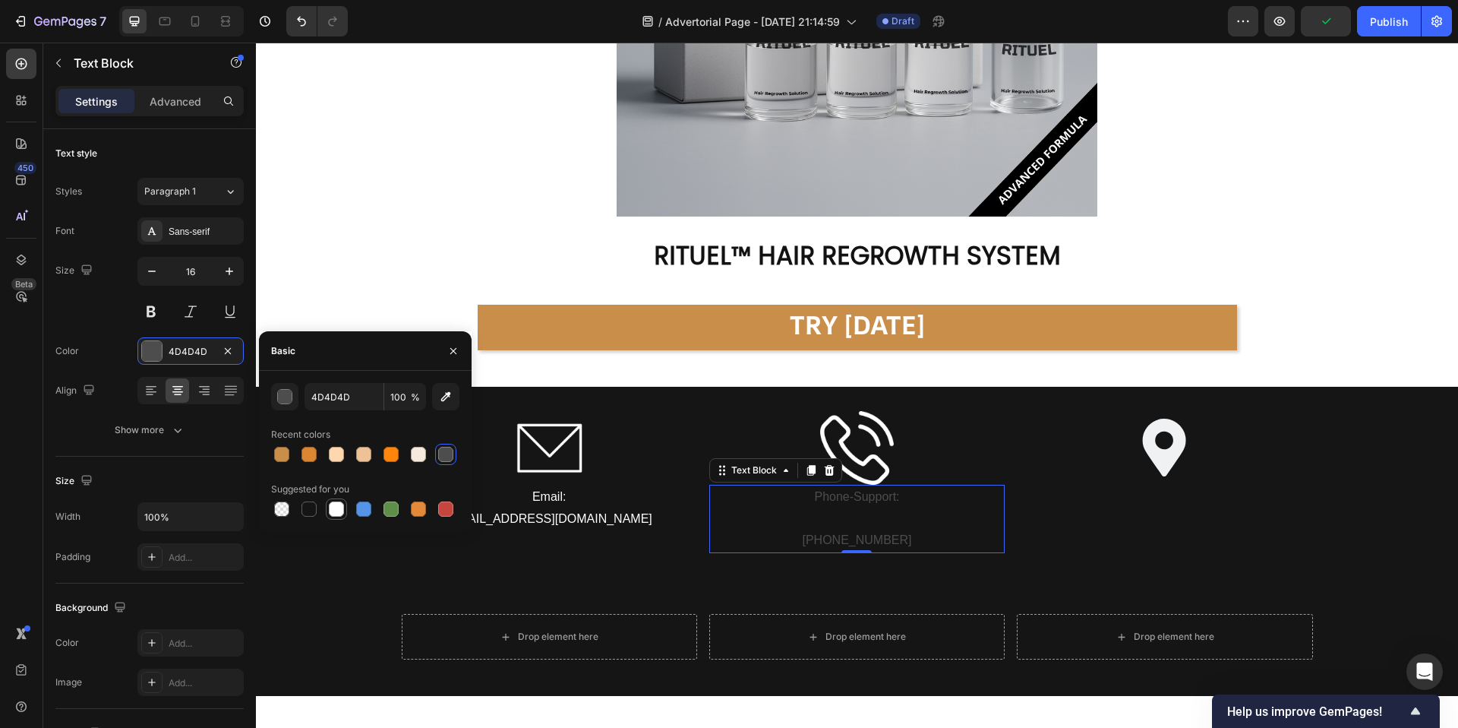
click at [340, 506] on div at bounding box center [336, 508] width 15 height 15
type input "FFFFFF"
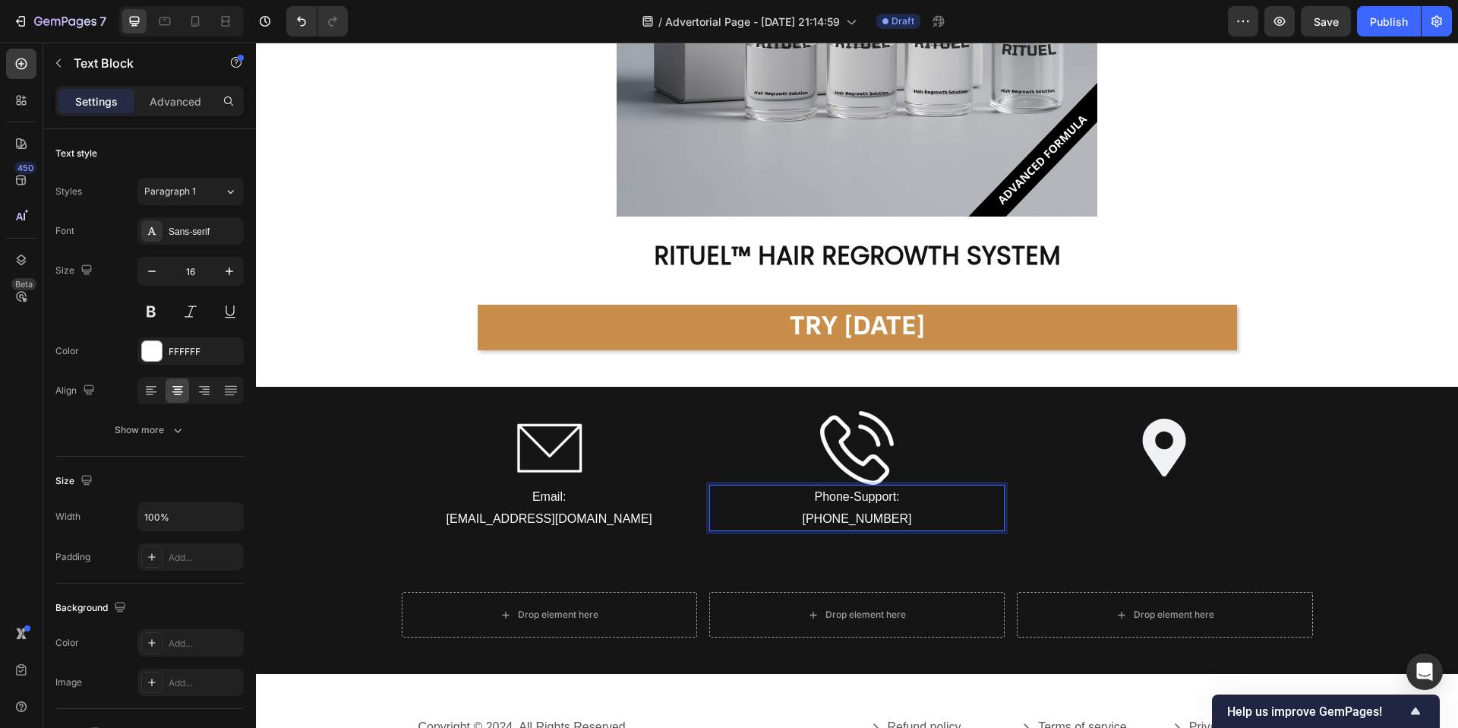
click at [911, 513] on p "+1 (551) 229-9353" at bounding box center [857, 519] width 292 height 22
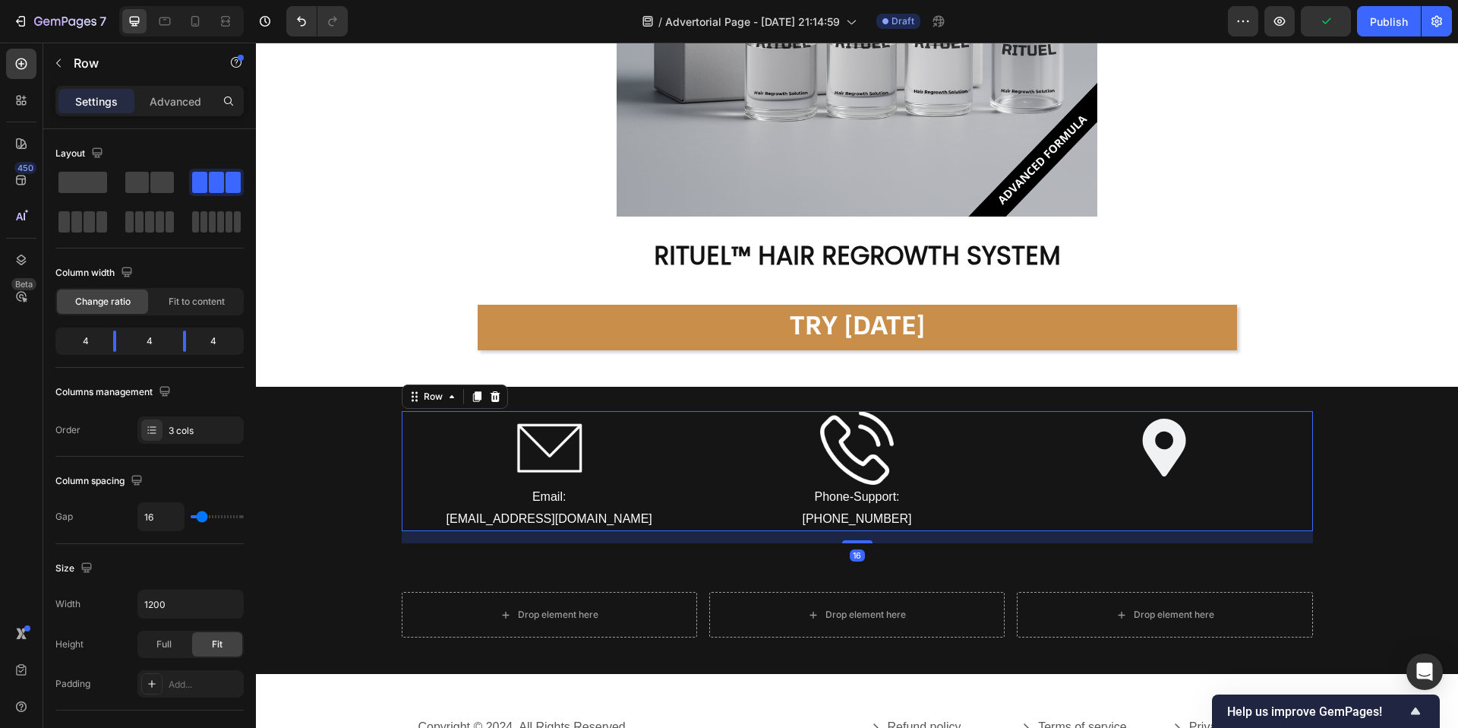
click at [1175, 511] on div "Image" at bounding box center [1164, 471] width 295 height 121
click at [47, 62] on button "button" at bounding box center [58, 63] width 24 height 24
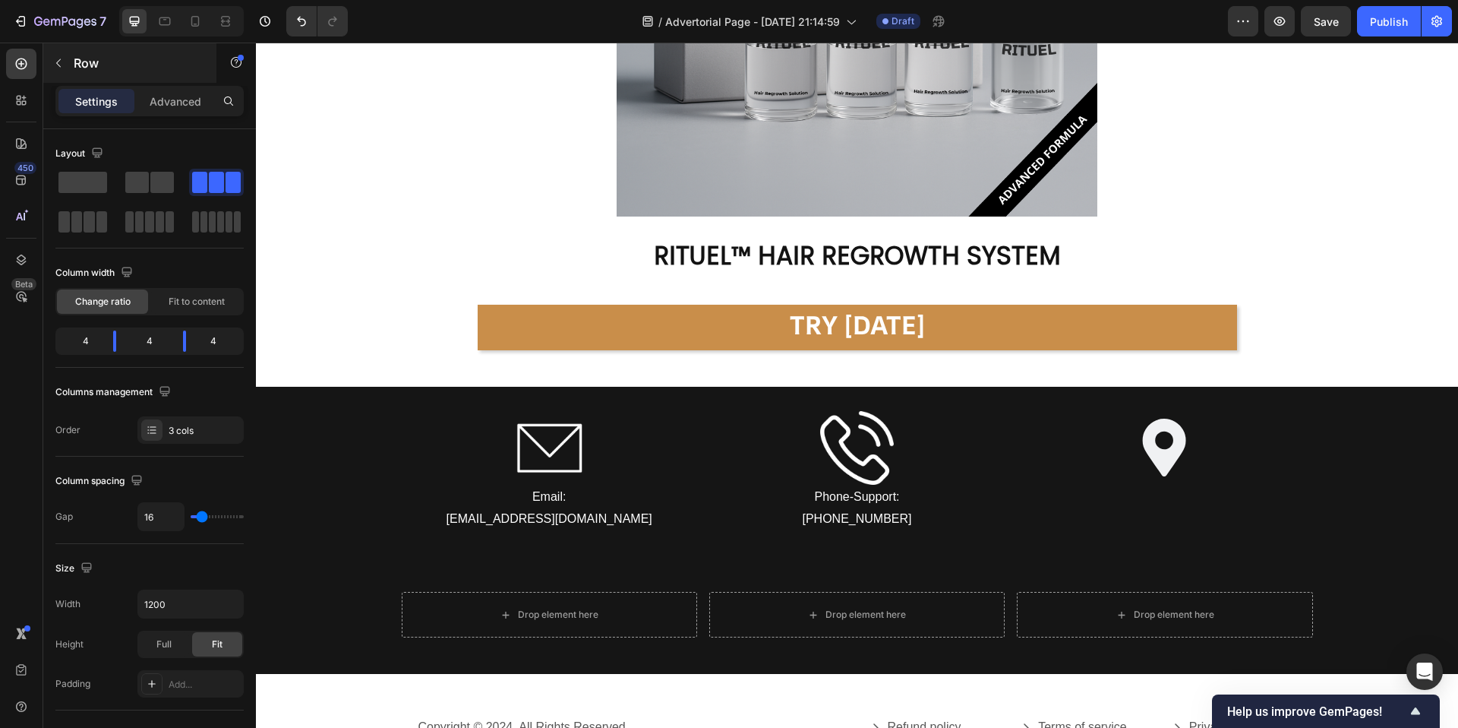
click at [0, 0] on div at bounding box center [0, 0] width 0 height 0
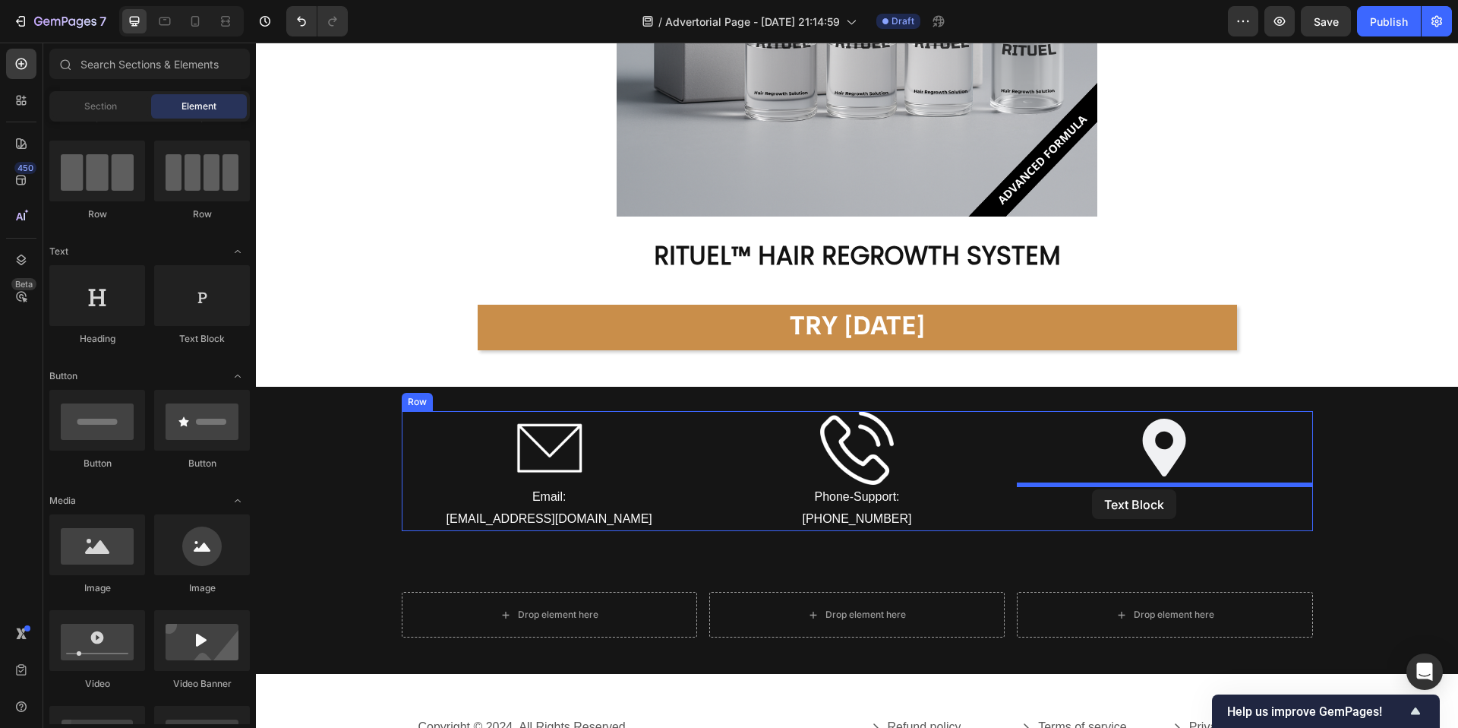
drag, startPoint x: 450, startPoint y: 346, endPoint x: 1107, endPoint y: 493, distance: 672.6
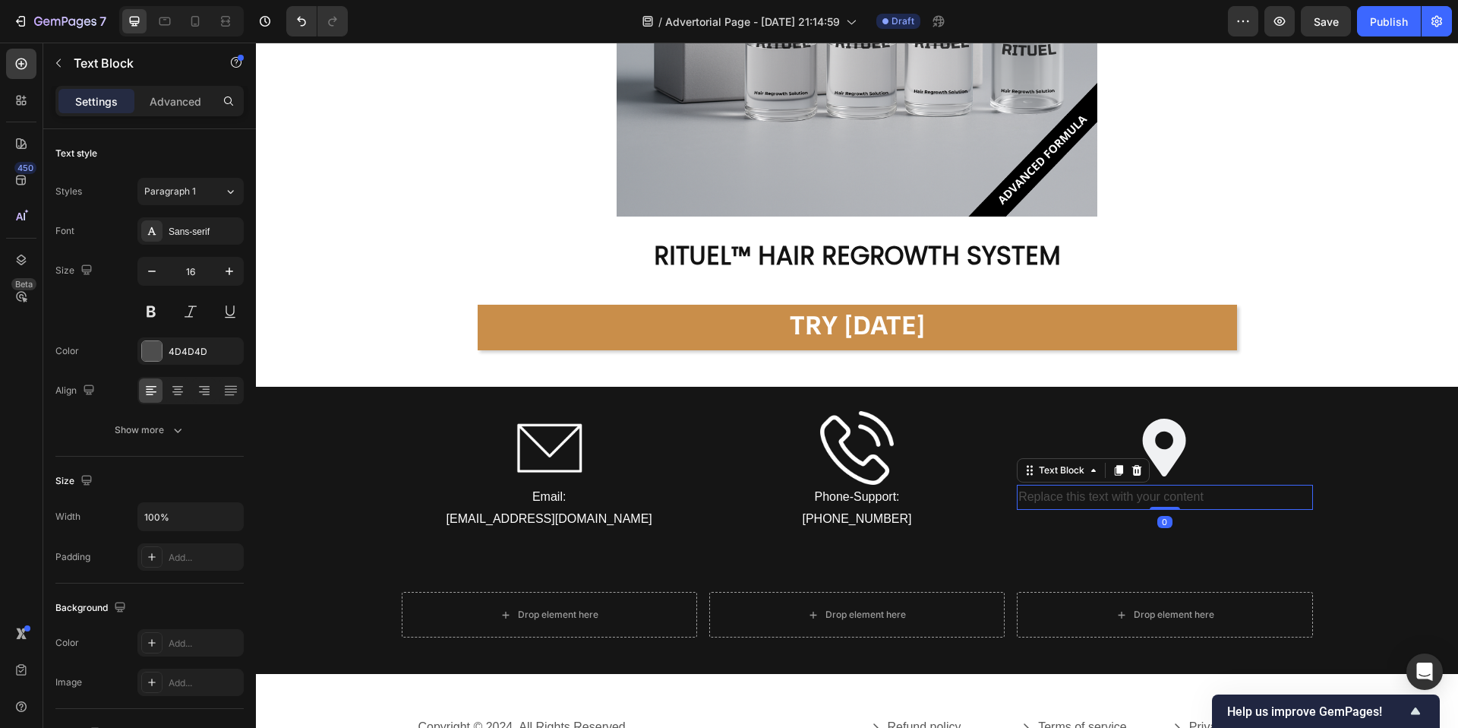
click at [1107, 493] on div "Replace this text with your content" at bounding box center [1164, 497] width 295 height 25
click at [1107, 493] on p "Replace this text with your content" at bounding box center [1165, 497] width 292 height 22
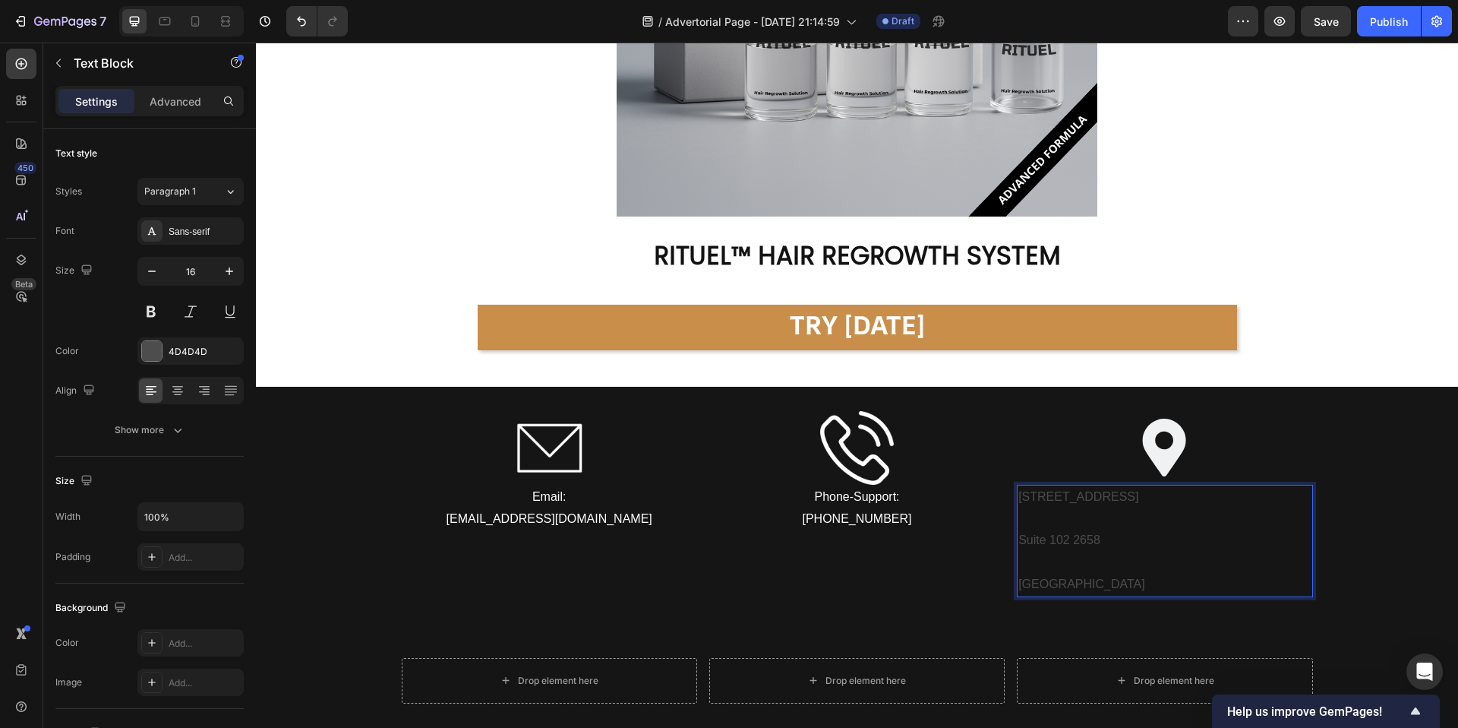
click at [1091, 549] on p "Suite 102 2658" at bounding box center [1165, 540] width 292 height 22
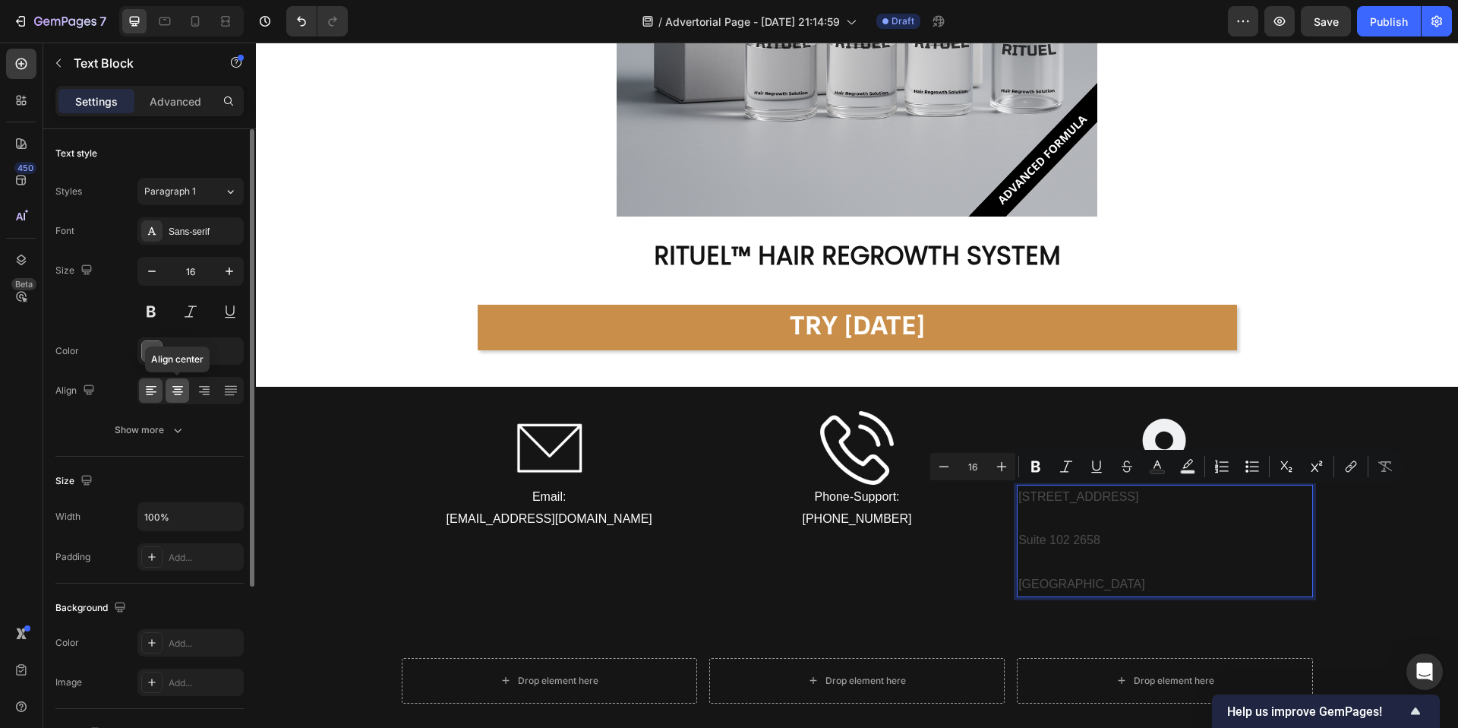
click at [168, 390] on div at bounding box center [178, 390] width 24 height 24
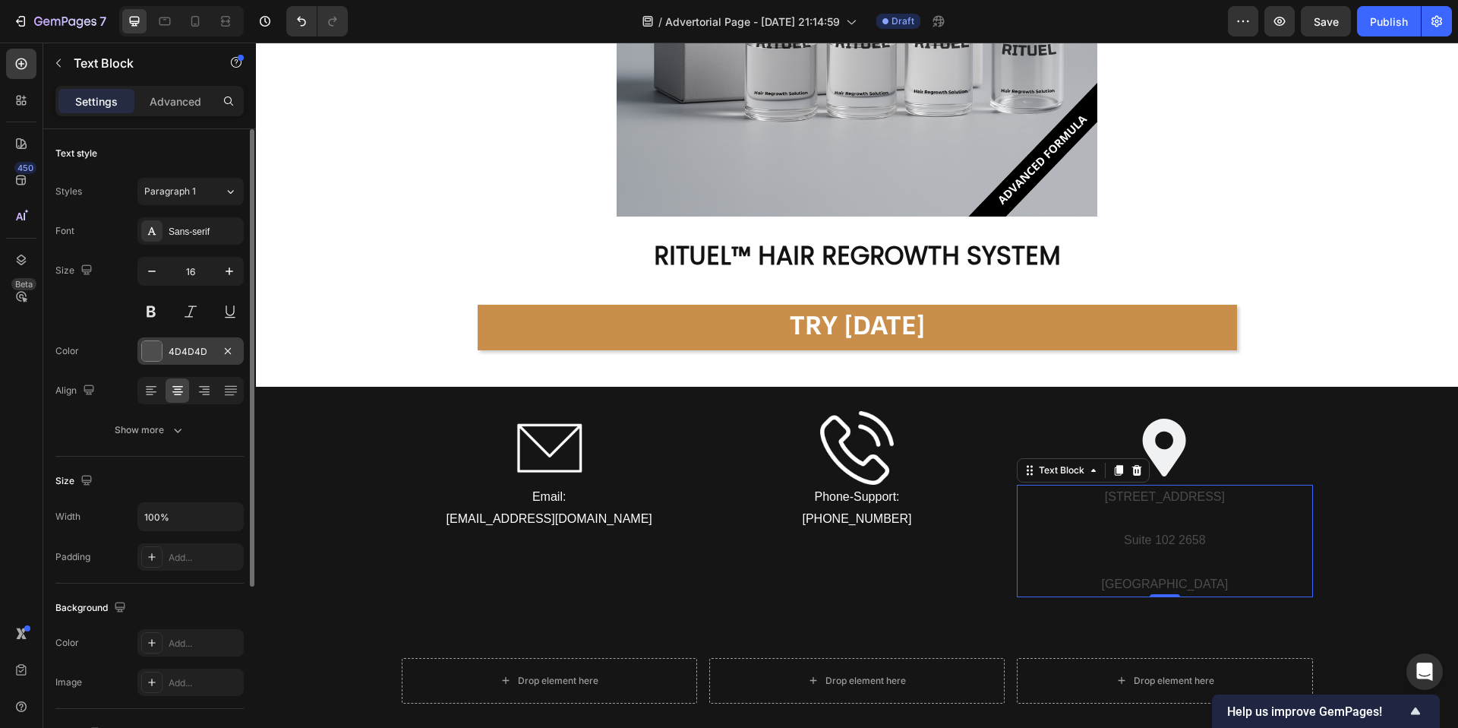
click at [159, 351] on div at bounding box center [152, 351] width 20 height 20
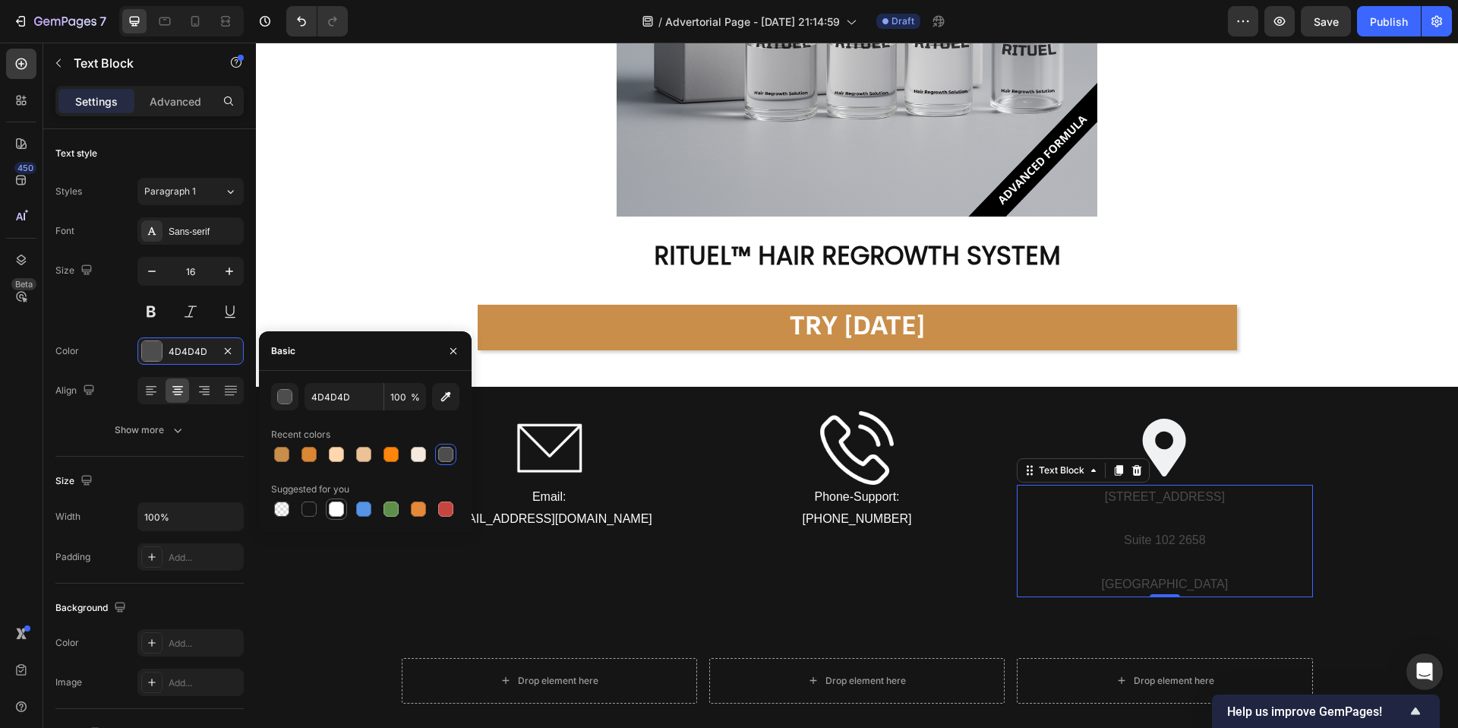
click at [340, 503] on div at bounding box center [336, 508] width 15 height 15
type input "FFFFFF"
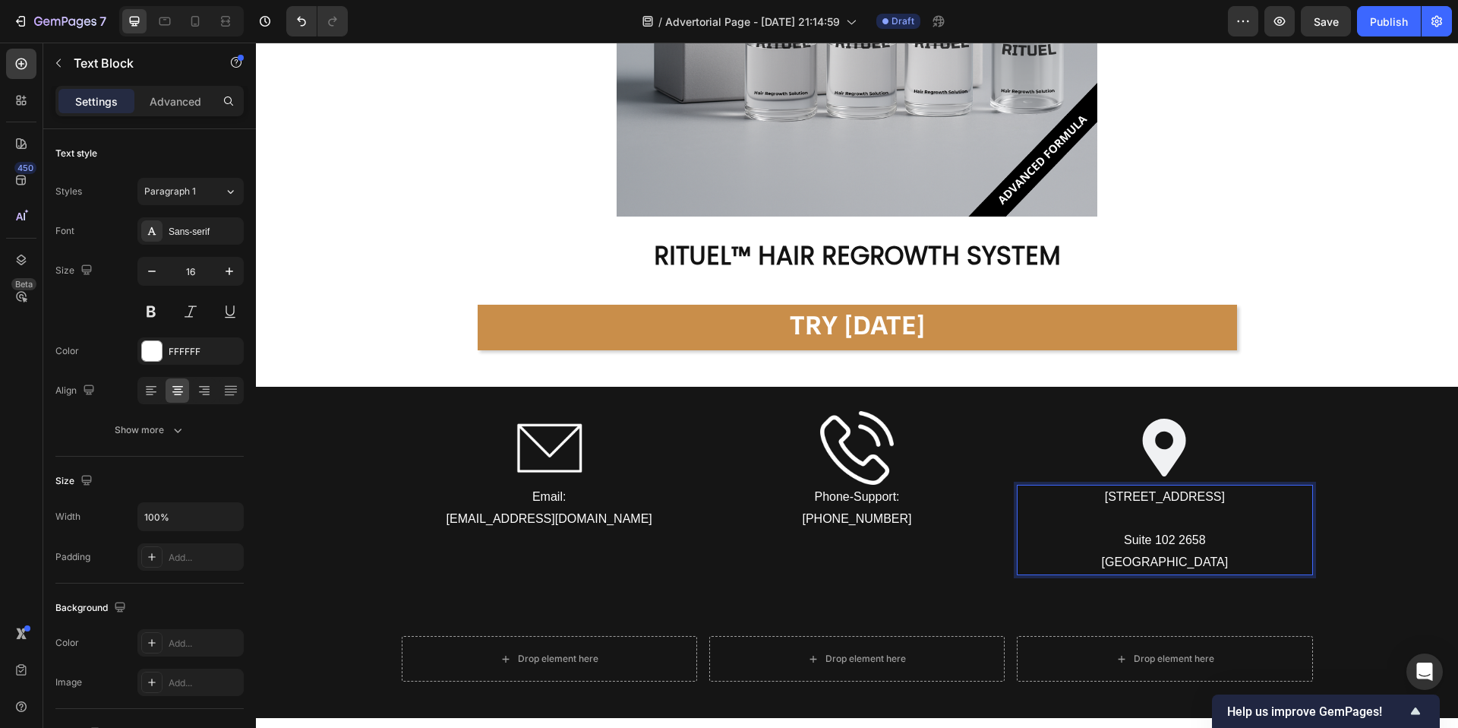
click at [1167, 504] on p "500 4th St NW" at bounding box center [1165, 497] width 292 height 22
click at [1164, 523] on p "Rich Text Editor. Editing area: main" at bounding box center [1165, 519] width 292 height 22
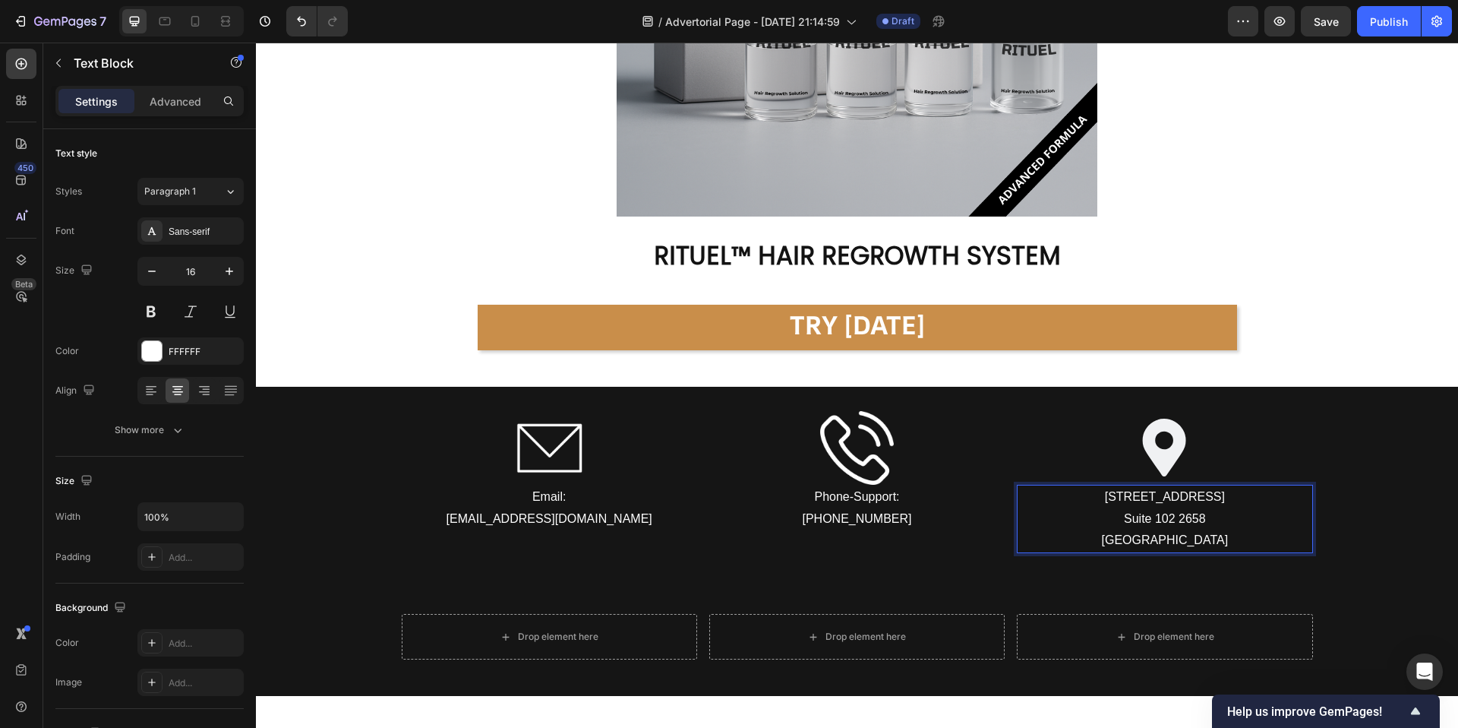
click at [1159, 518] on p "Suite 102 2658" at bounding box center [1165, 519] width 292 height 22
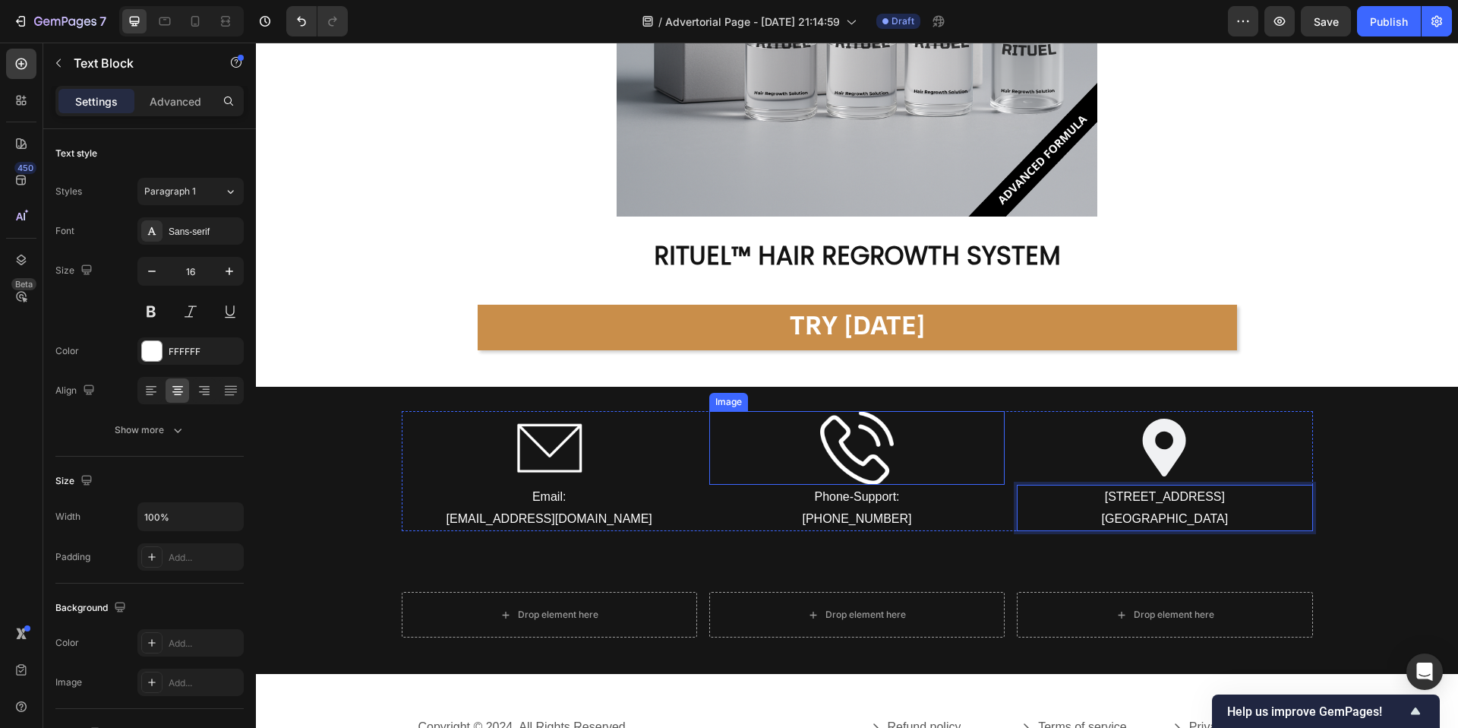
click at [996, 475] on div at bounding box center [856, 448] width 295 height 74
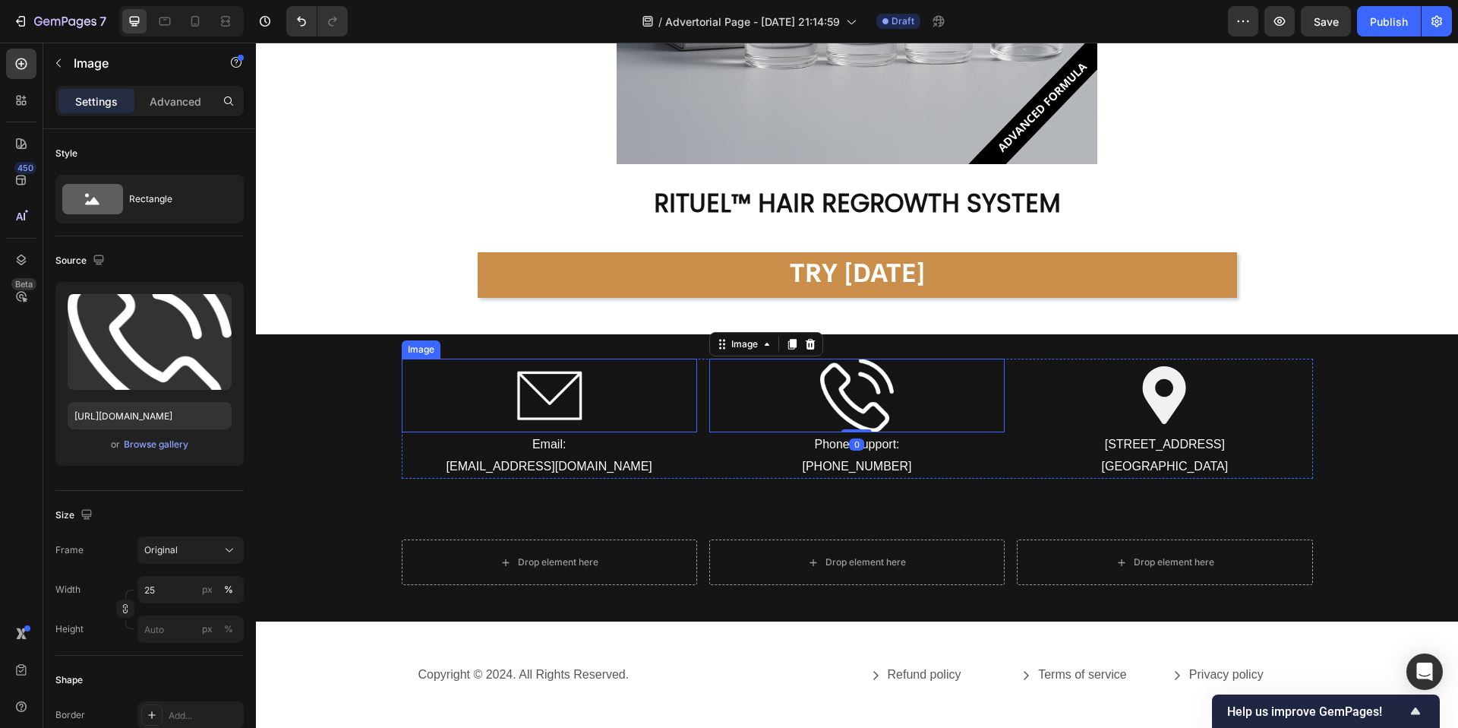
scroll to position [9123, 0]
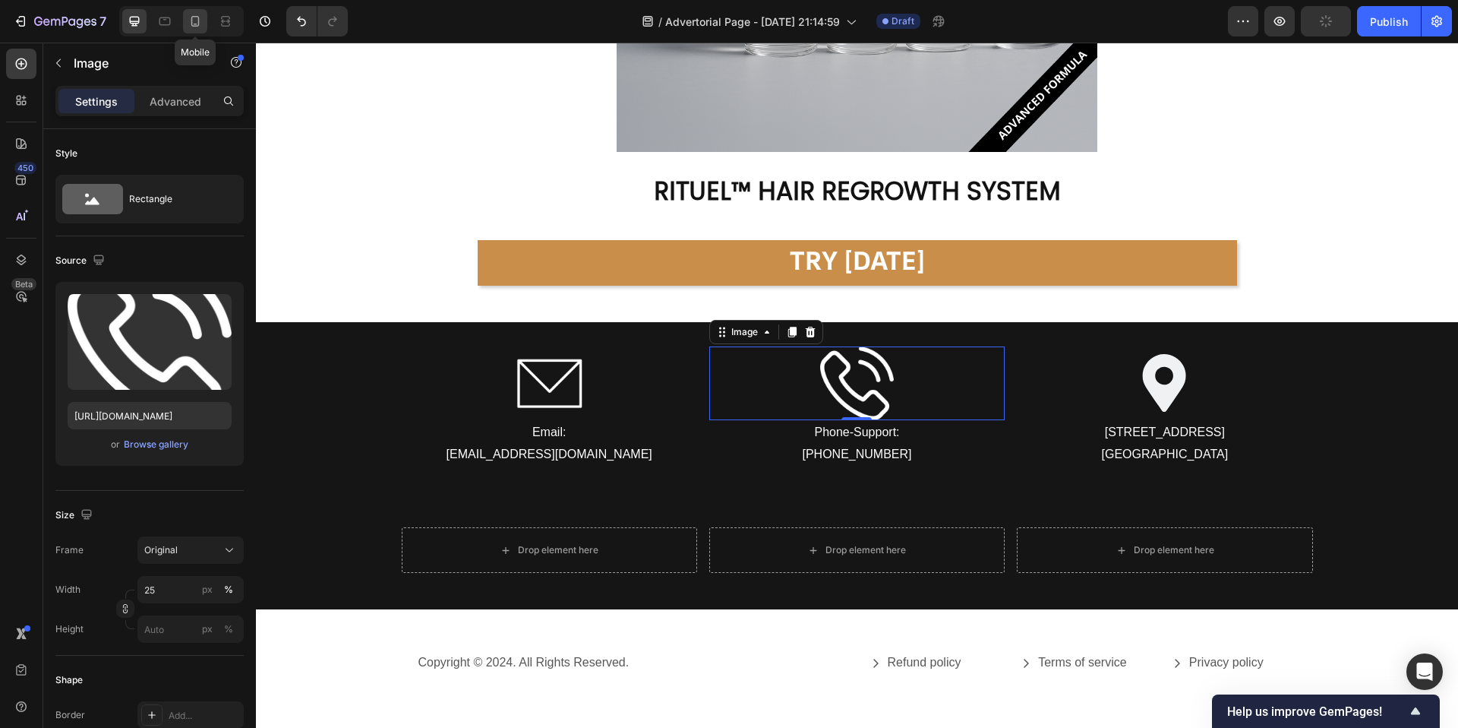
click at [187, 16] on div at bounding box center [195, 21] width 24 height 24
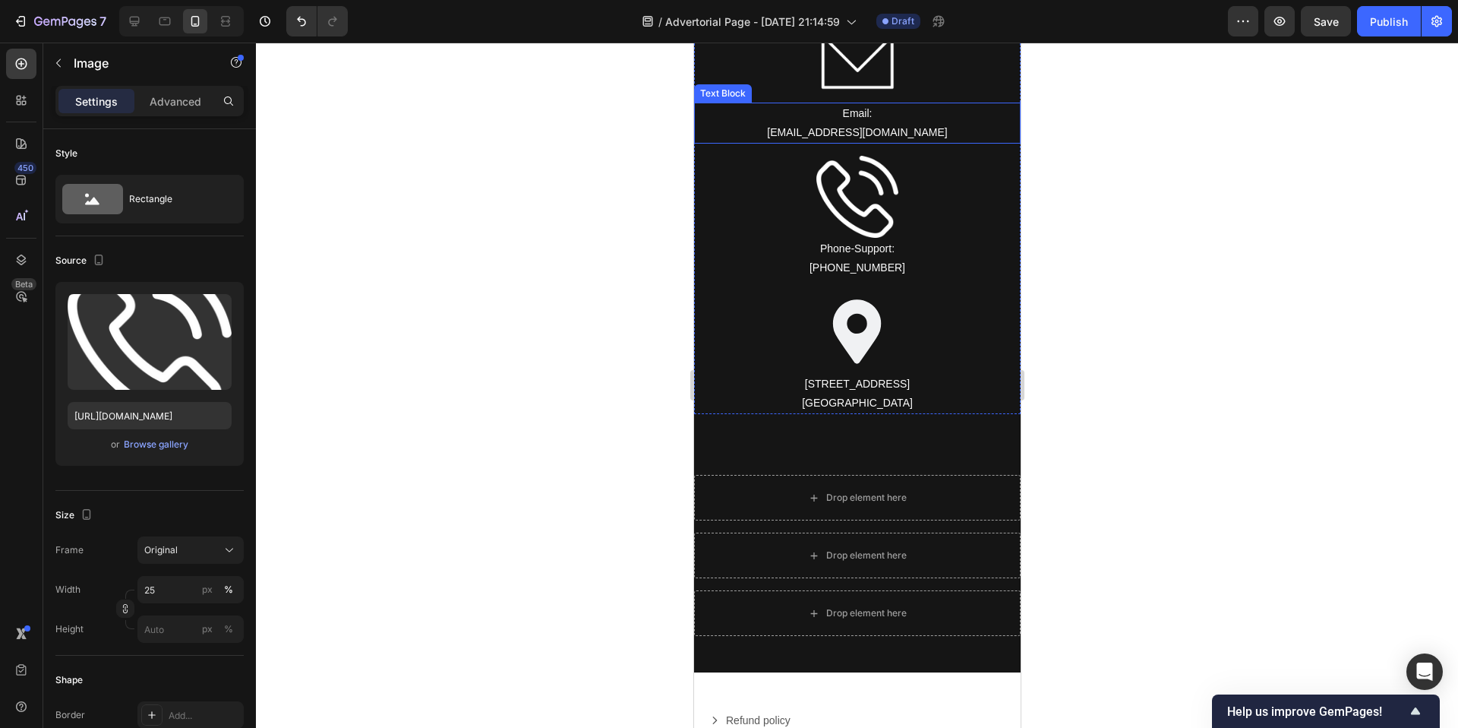
scroll to position [10991, 0]
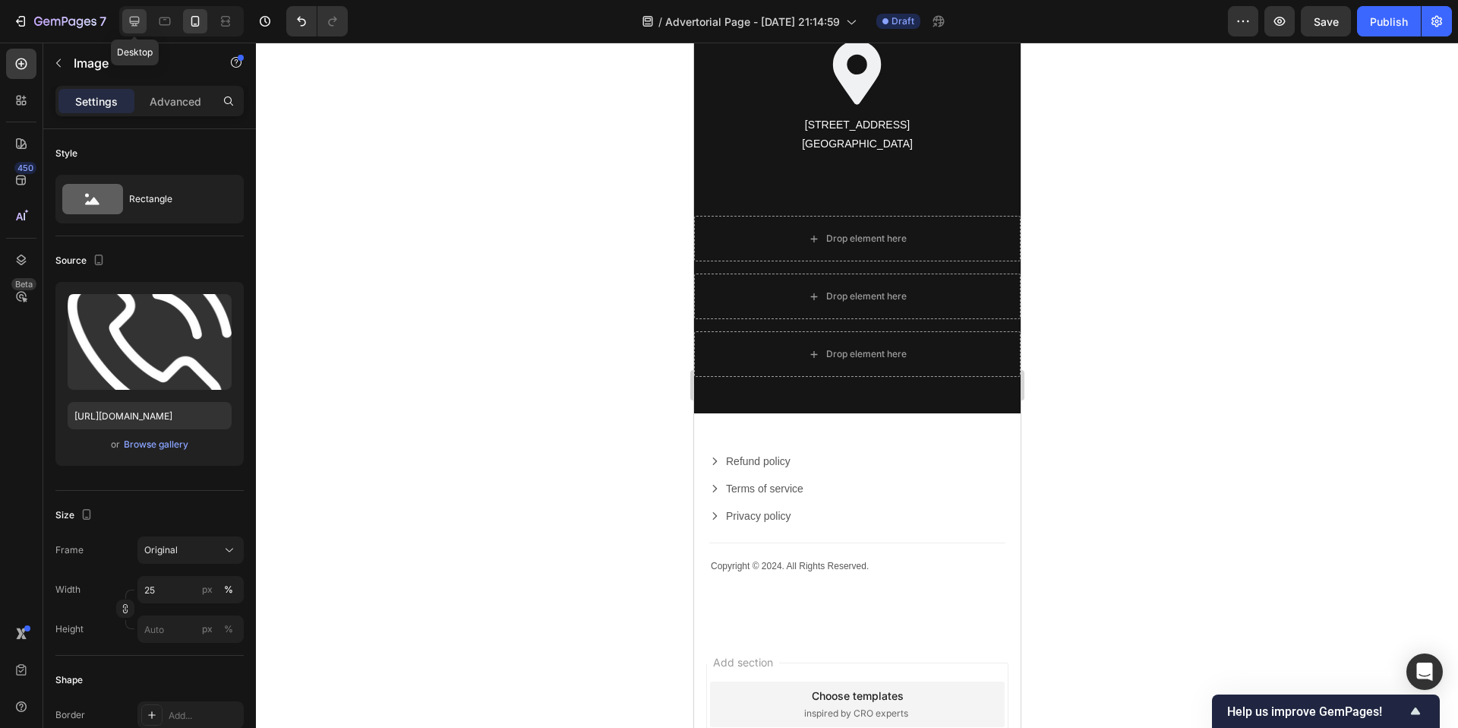
click at [130, 14] on icon at bounding box center [134, 21] width 15 height 15
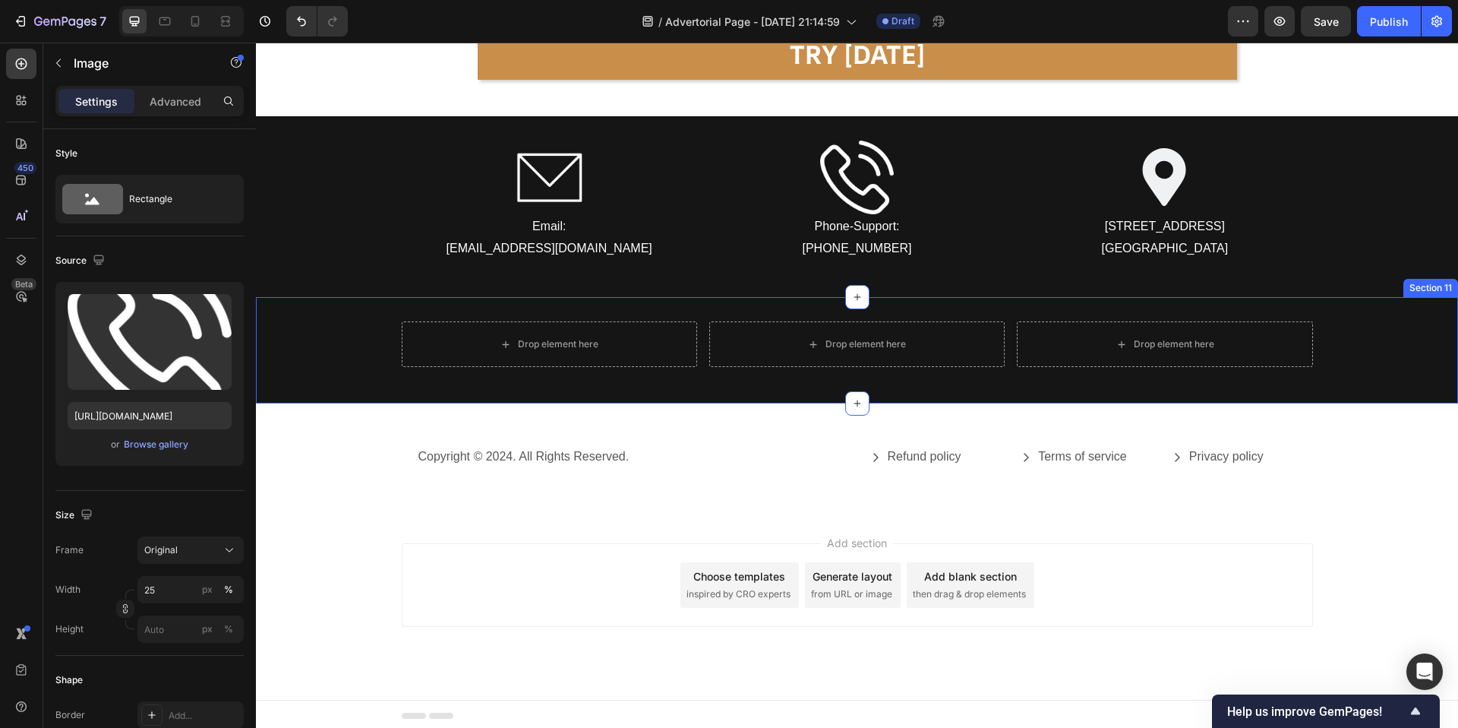
scroll to position [9333, 0]
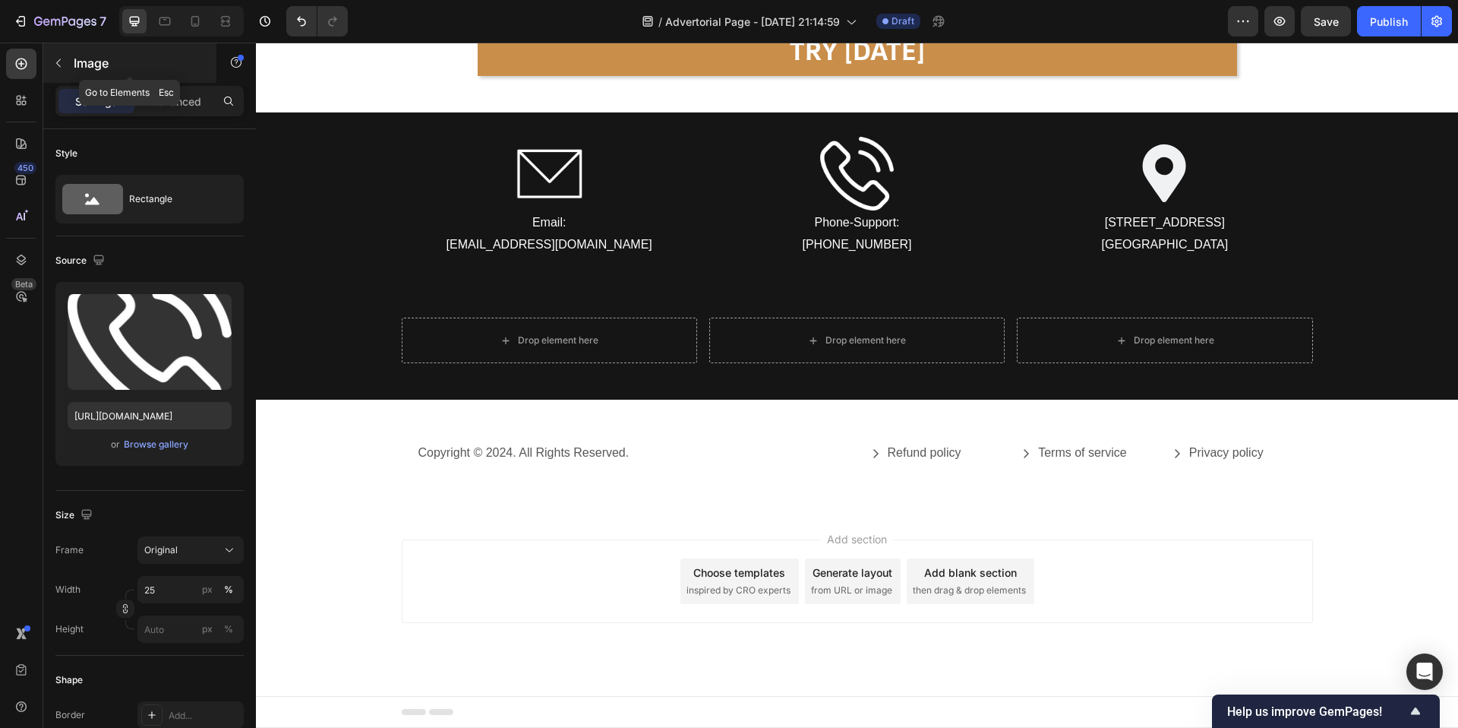
click at [62, 66] on icon "button" at bounding box center [58, 63] width 12 height 12
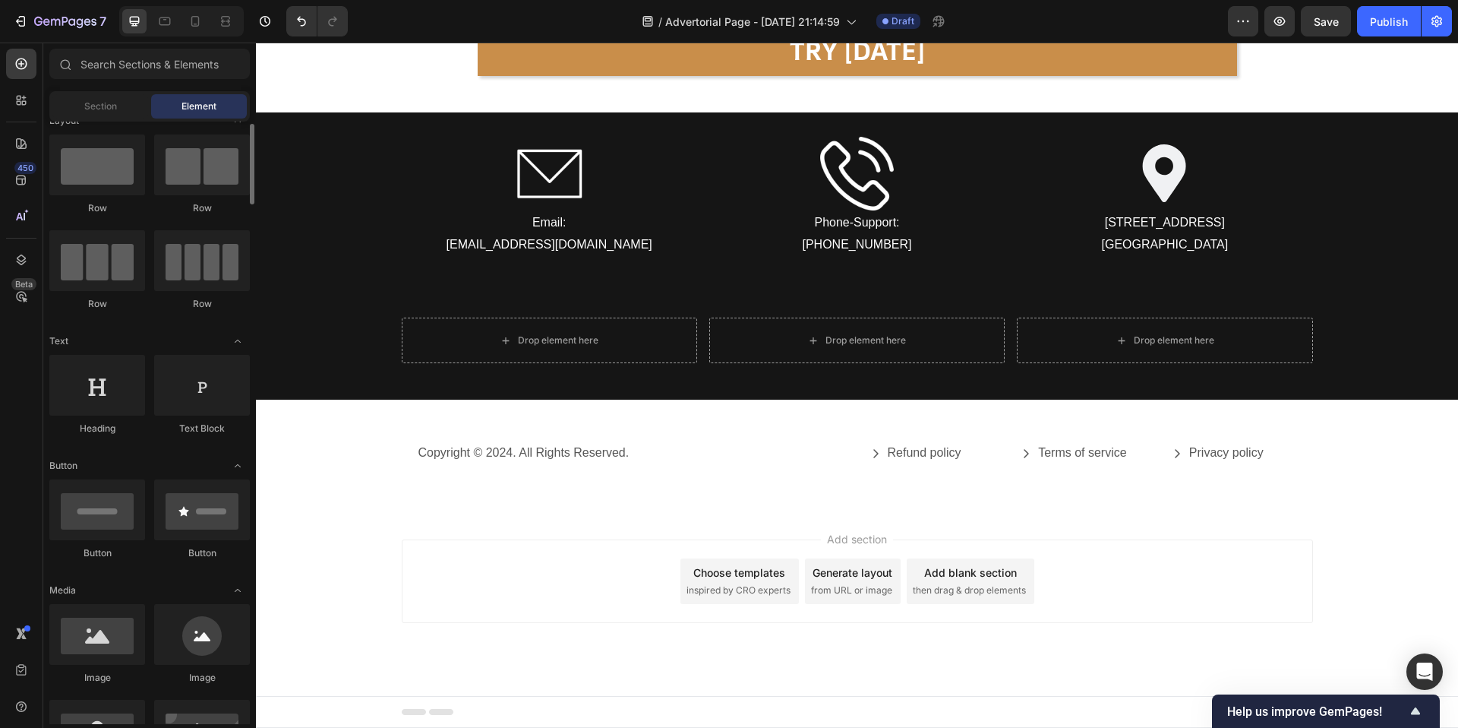
scroll to position [0, 0]
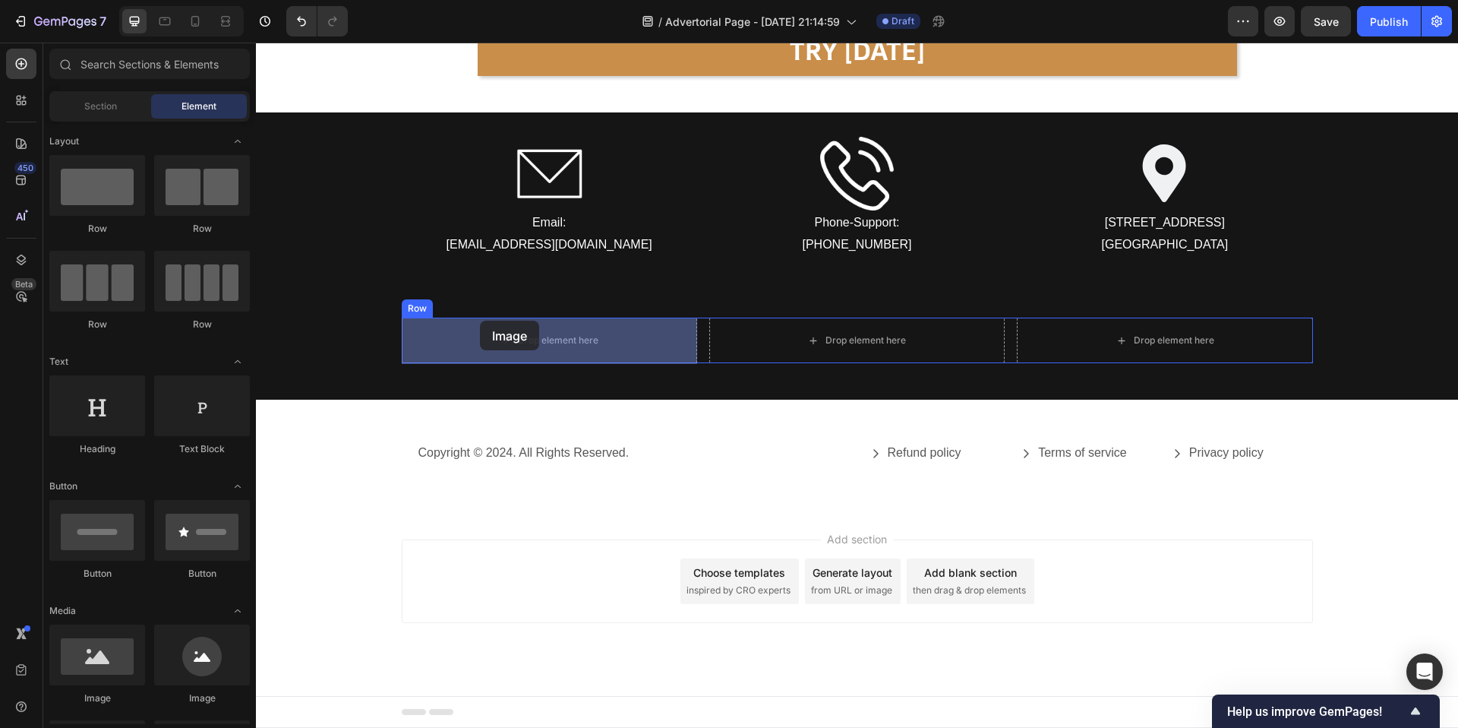
drag, startPoint x: 370, startPoint y: 690, endPoint x: 480, endPoint y: 321, distance: 385.2
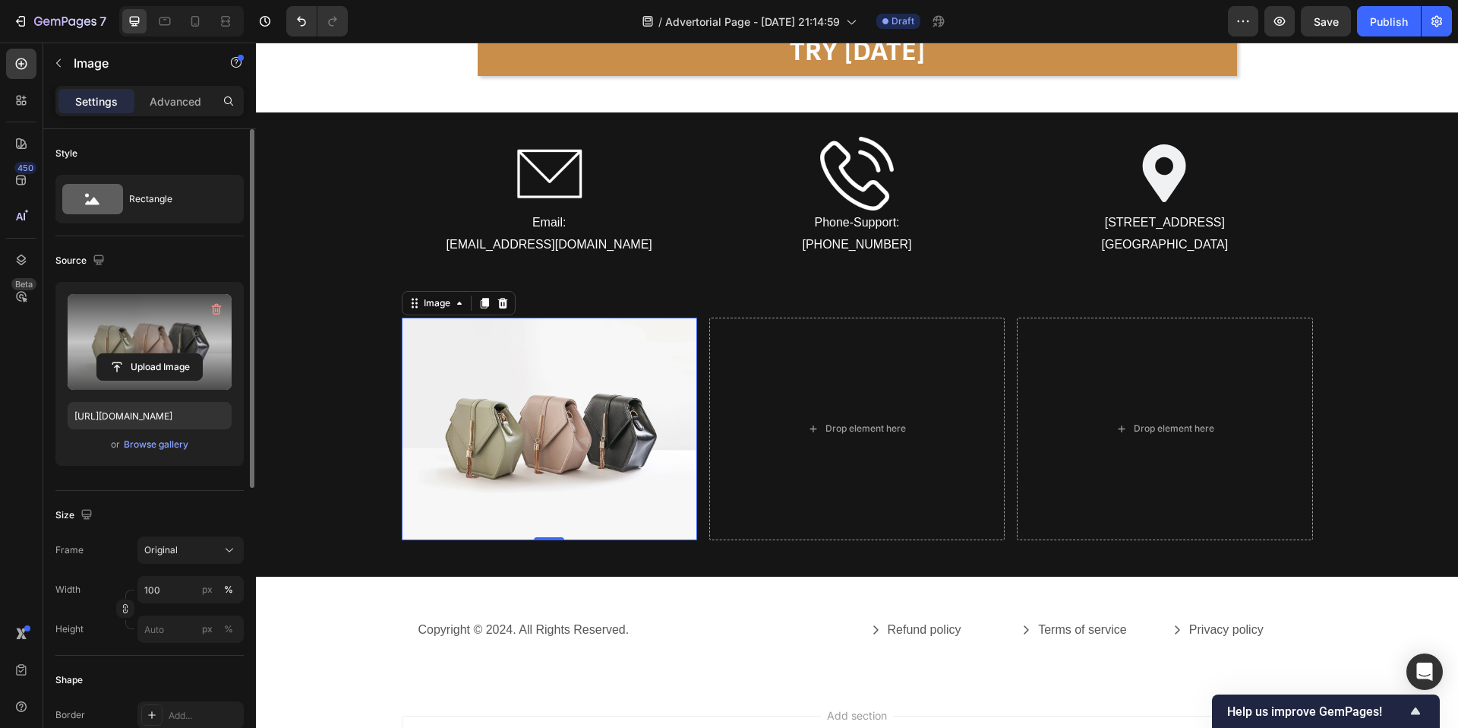
click at [114, 350] on label at bounding box center [150, 342] width 164 height 96
click at [114, 354] on input "file" at bounding box center [149, 367] width 105 height 26
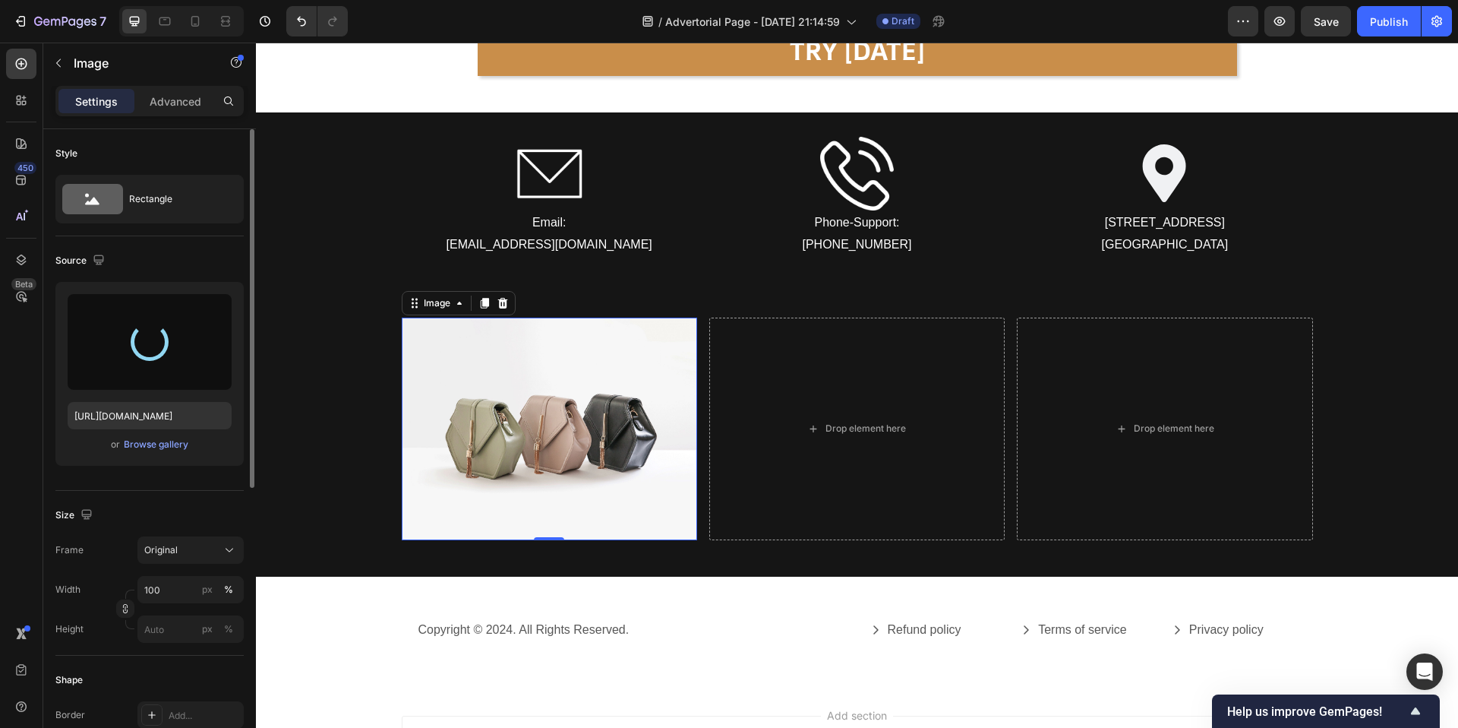
type input "https://cdn.shopify.com/s/files/1/0944/4825/5360/files/gempages_586162273572094…"
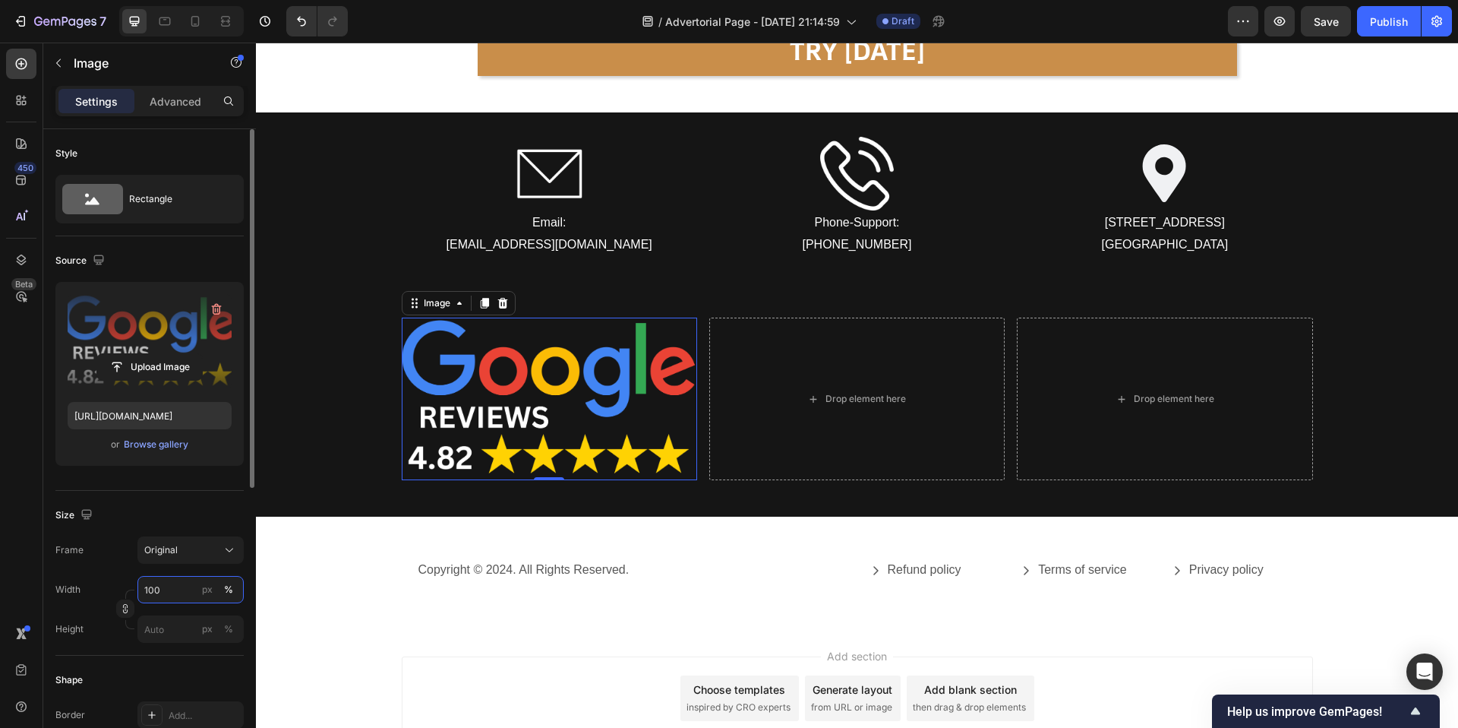
click at [183, 592] on input "100" at bounding box center [190, 589] width 106 height 27
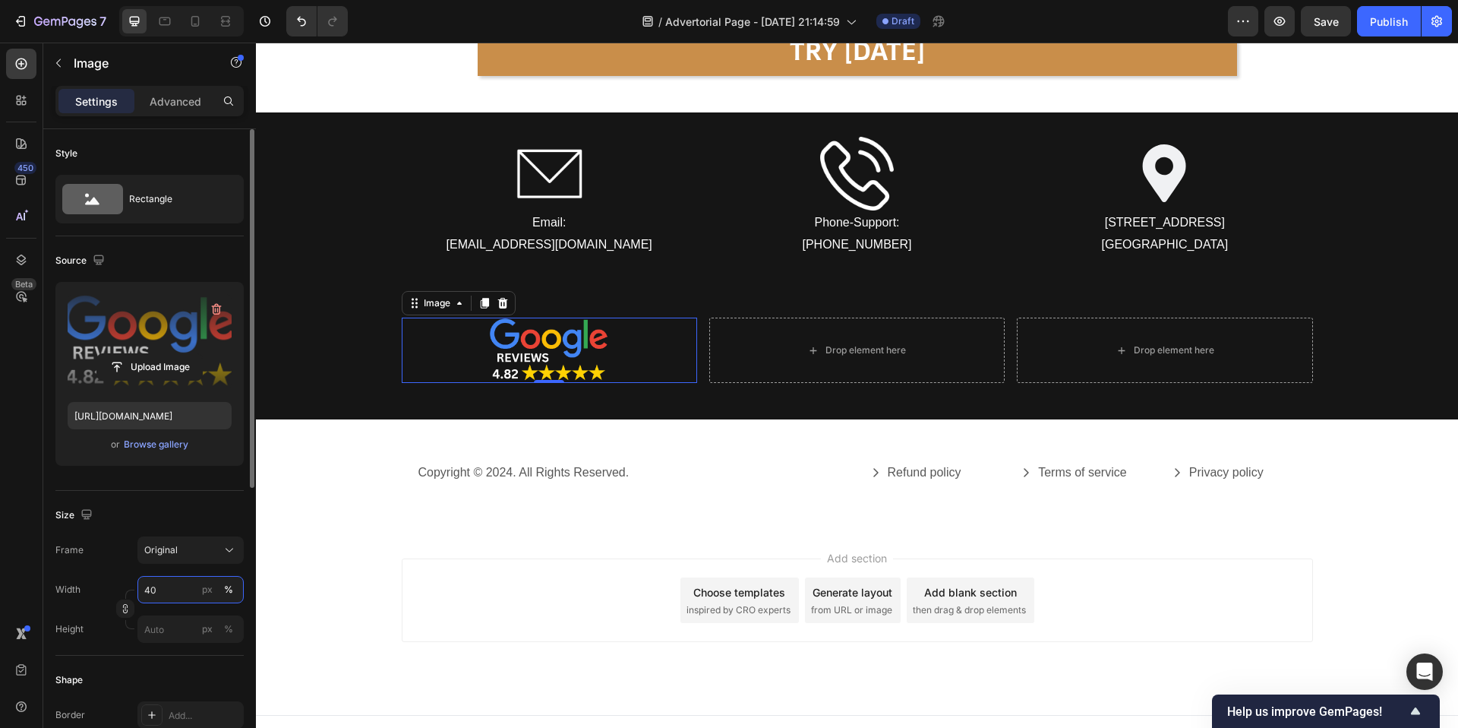
type input "4"
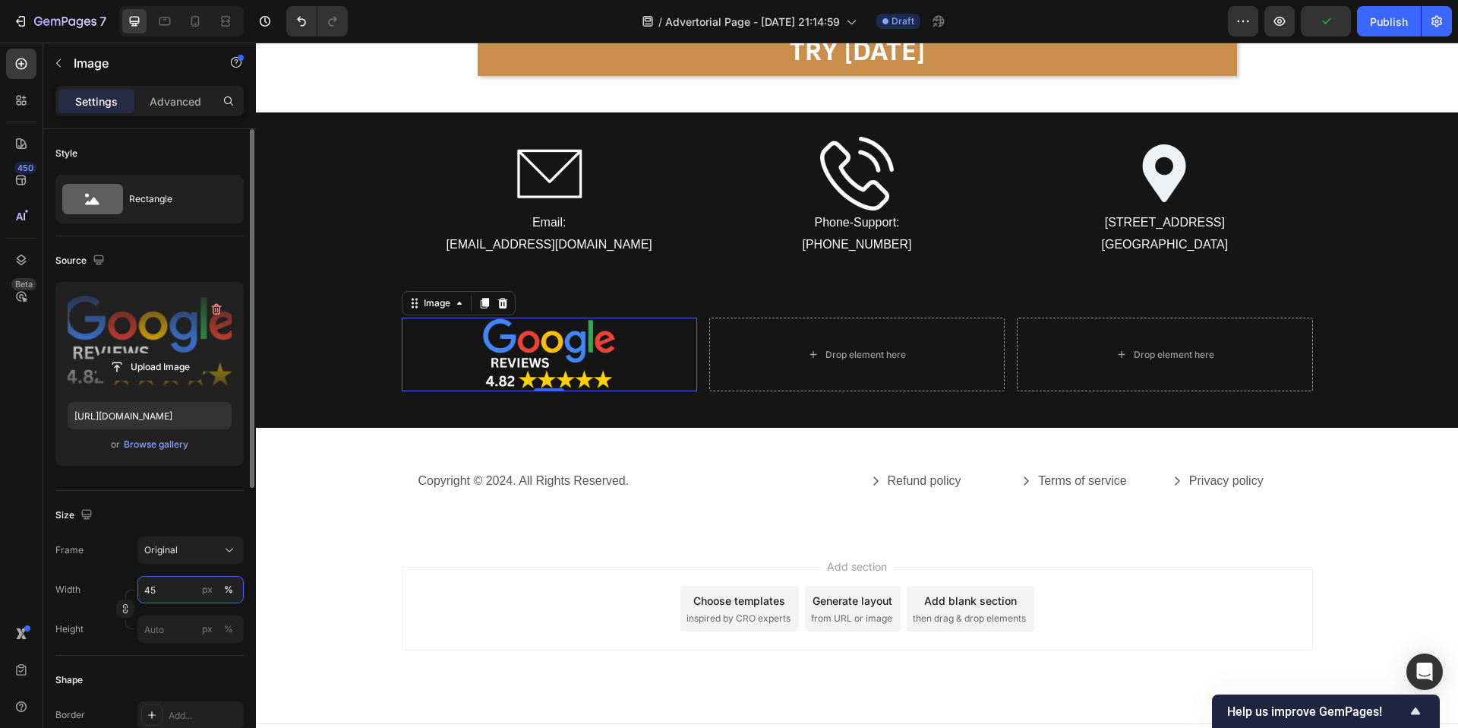
type input "4"
type input "45"
click at [60, 61] on icon "button" at bounding box center [58, 63] width 12 height 12
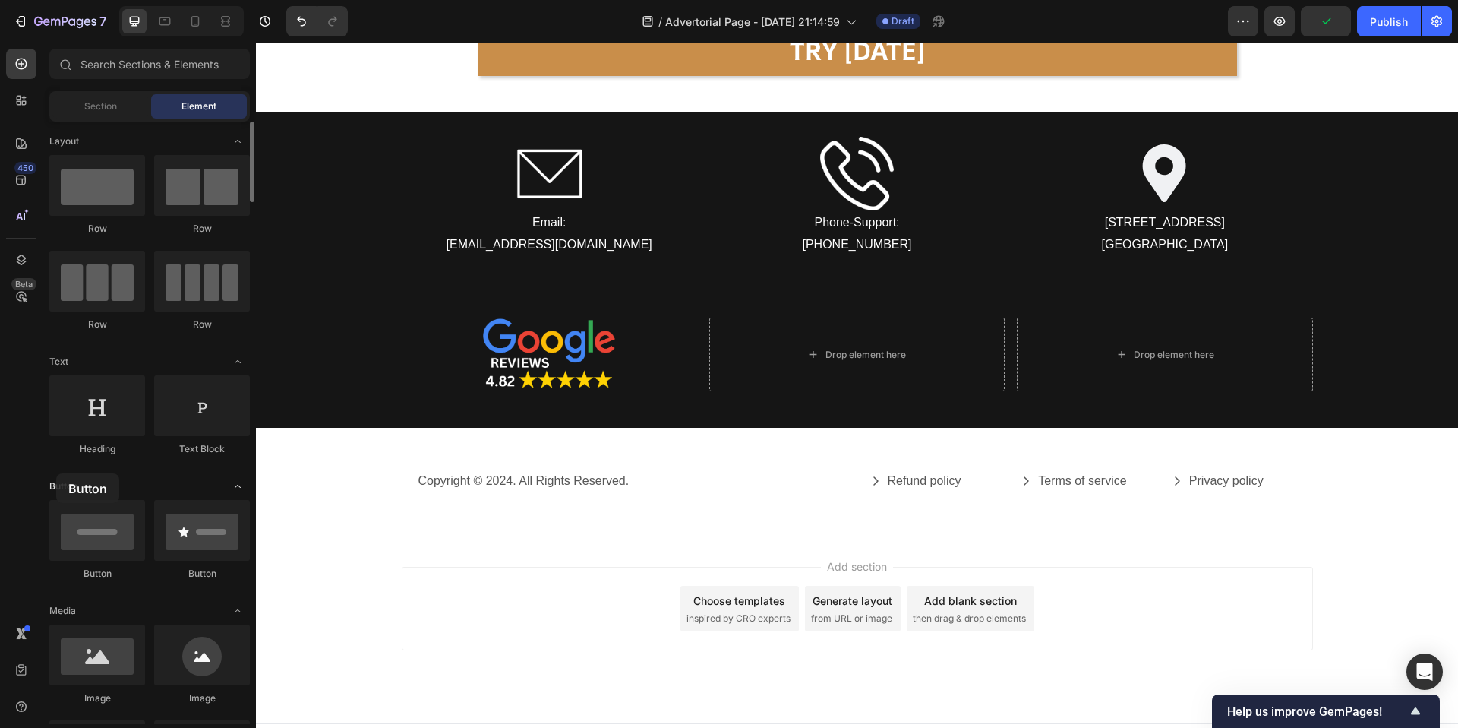
drag, startPoint x: 94, startPoint y: 532, endPoint x: 51, endPoint y: 480, distance: 67.4
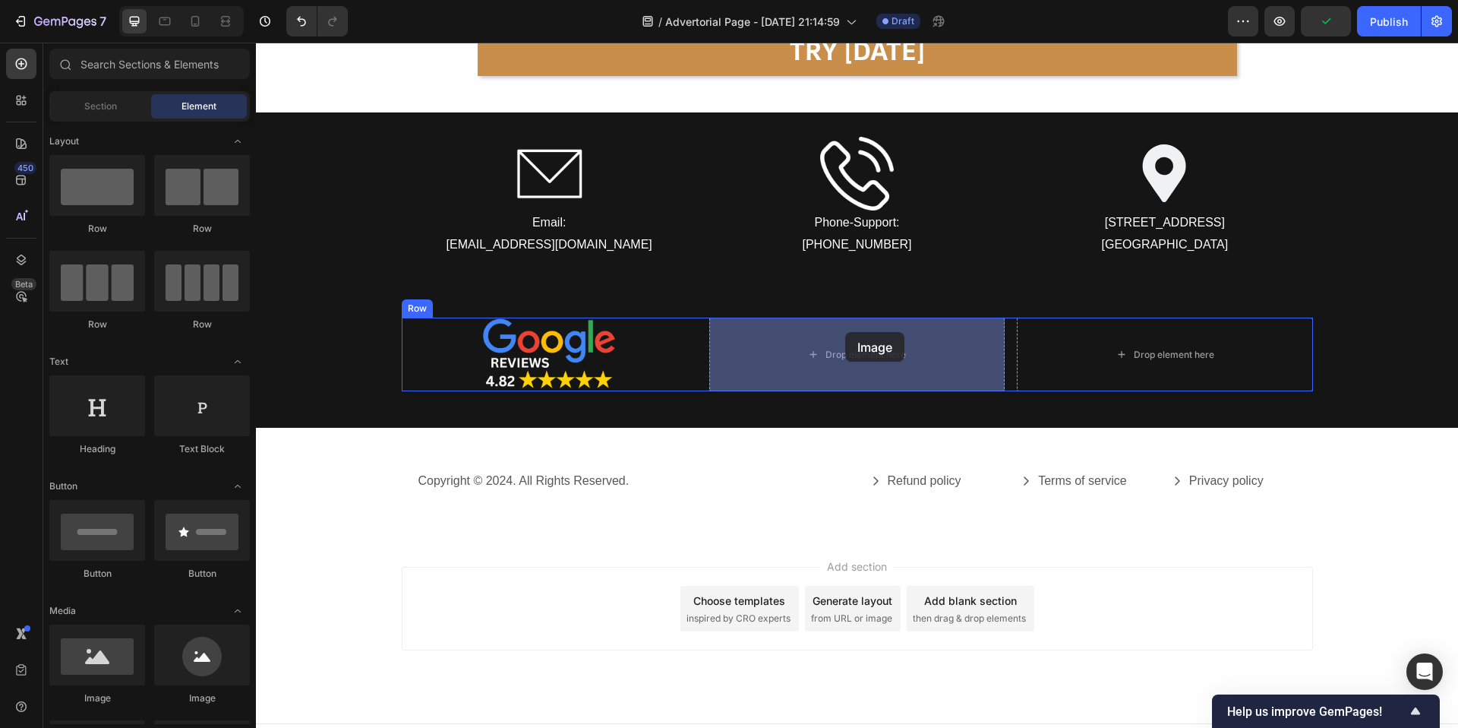
drag, startPoint x: 350, startPoint y: 695, endPoint x: 845, endPoint y: 332, distance: 614.0
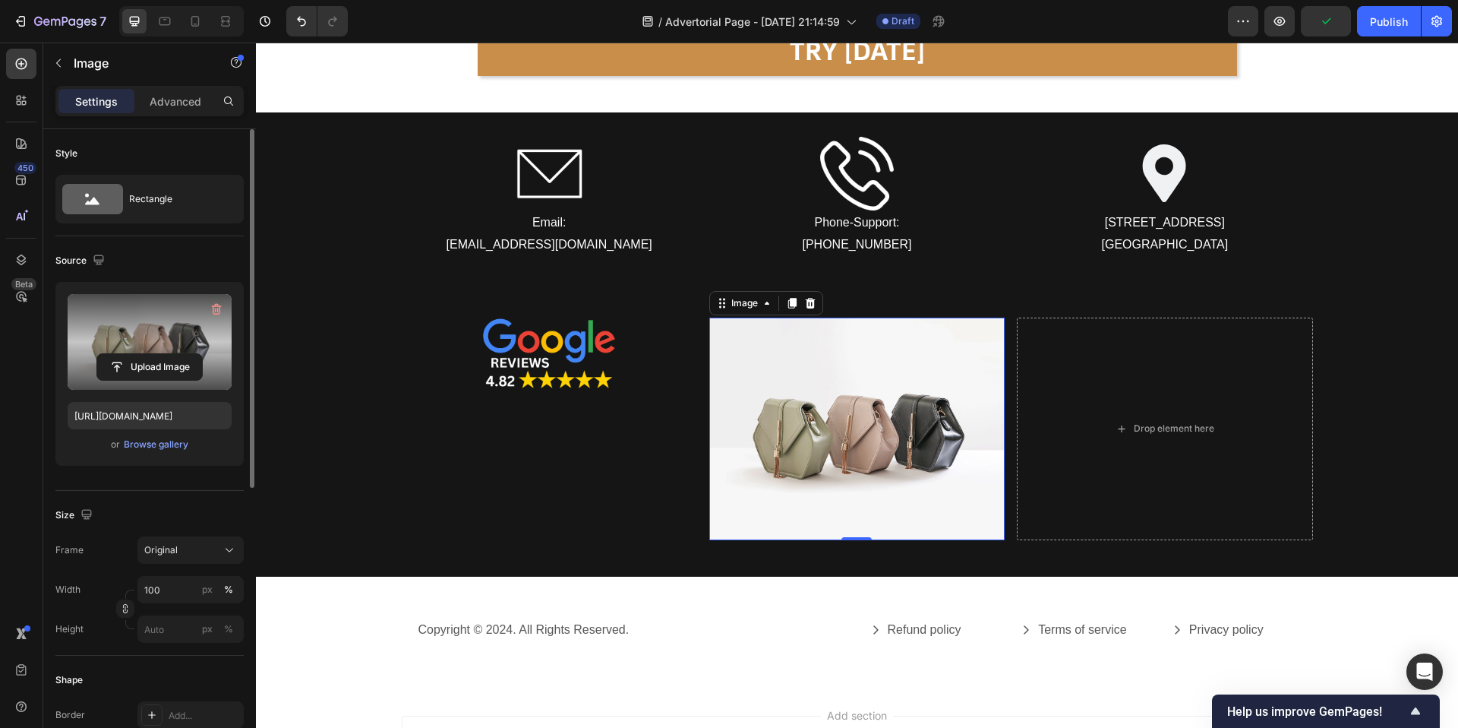
click at [171, 346] on label at bounding box center [150, 342] width 164 height 96
click at [171, 354] on input "file" at bounding box center [149, 367] width 105 height 26
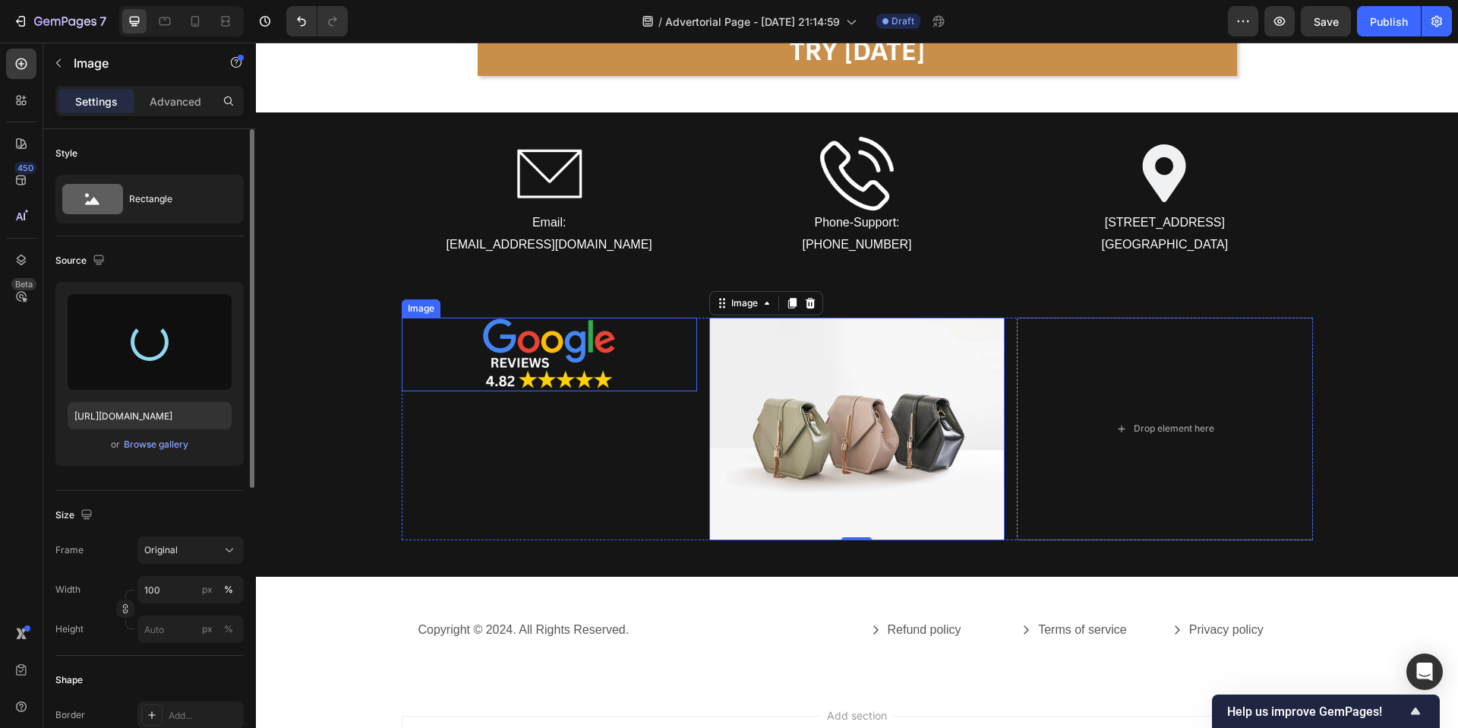
type input "https://cdn.shopify.com/s/files/1/0944/4825/5360/files/gempages_586162273572094…"
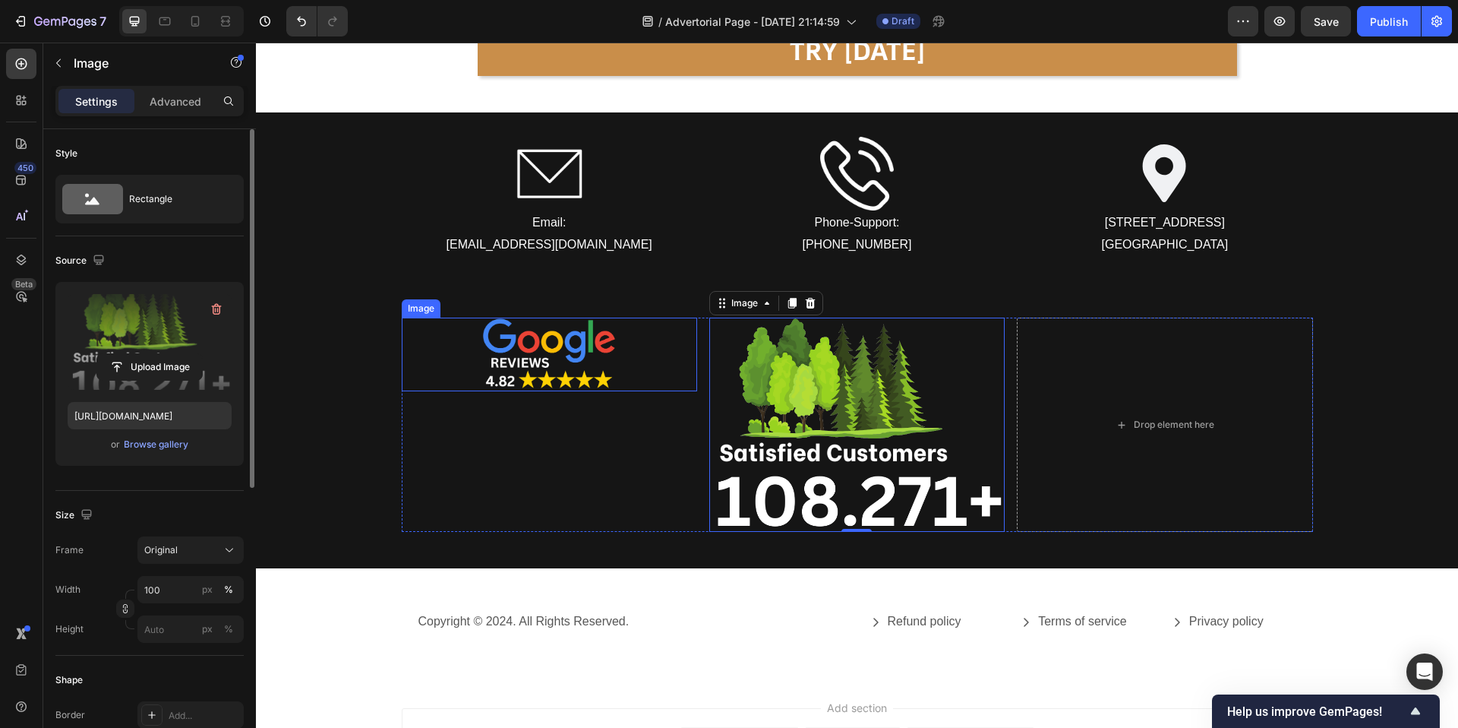
click at [624, 351] on div at bounding box center [549, 353] width 295 height 73
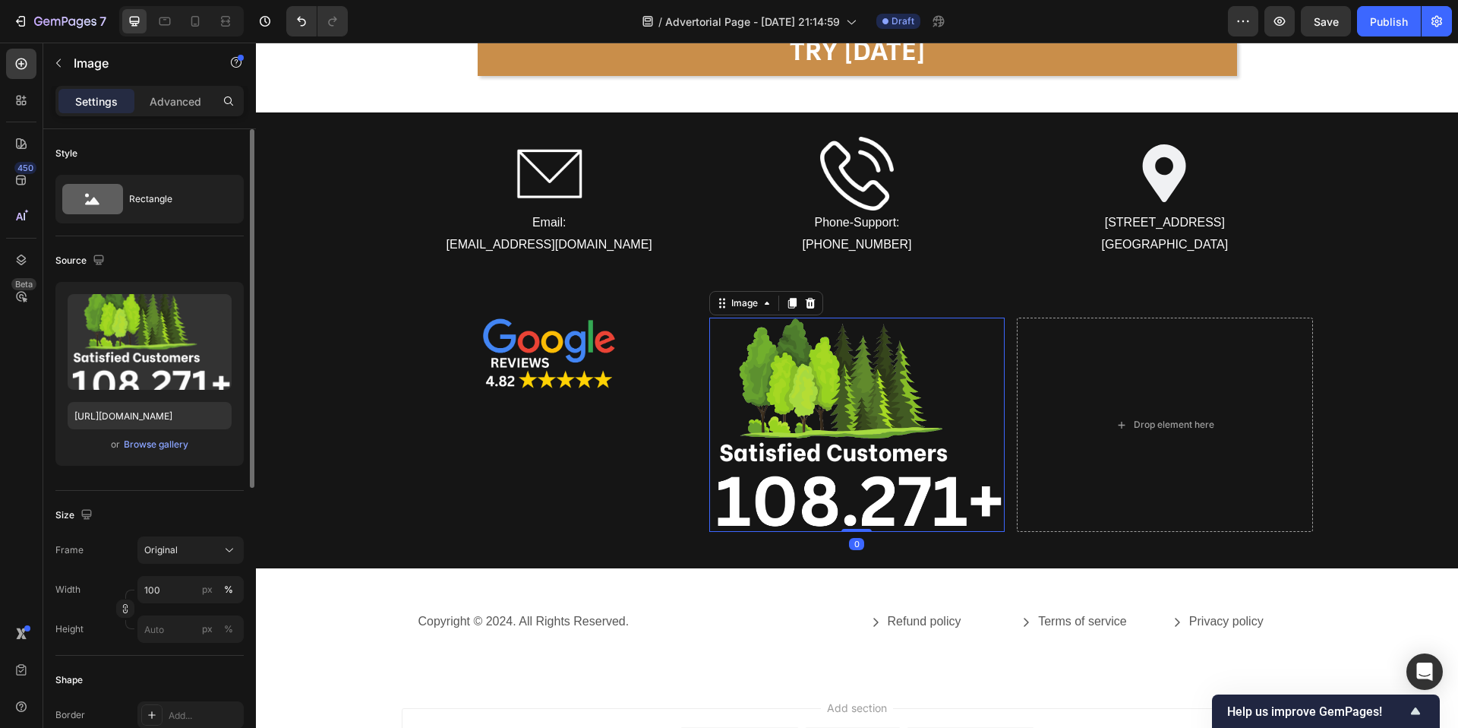
click at [782, 349] on img at bounding box center [856, 424] width 295 height 214
click at [172, 576] on input "100" at bounding box center [190, 589] width 106 height 27
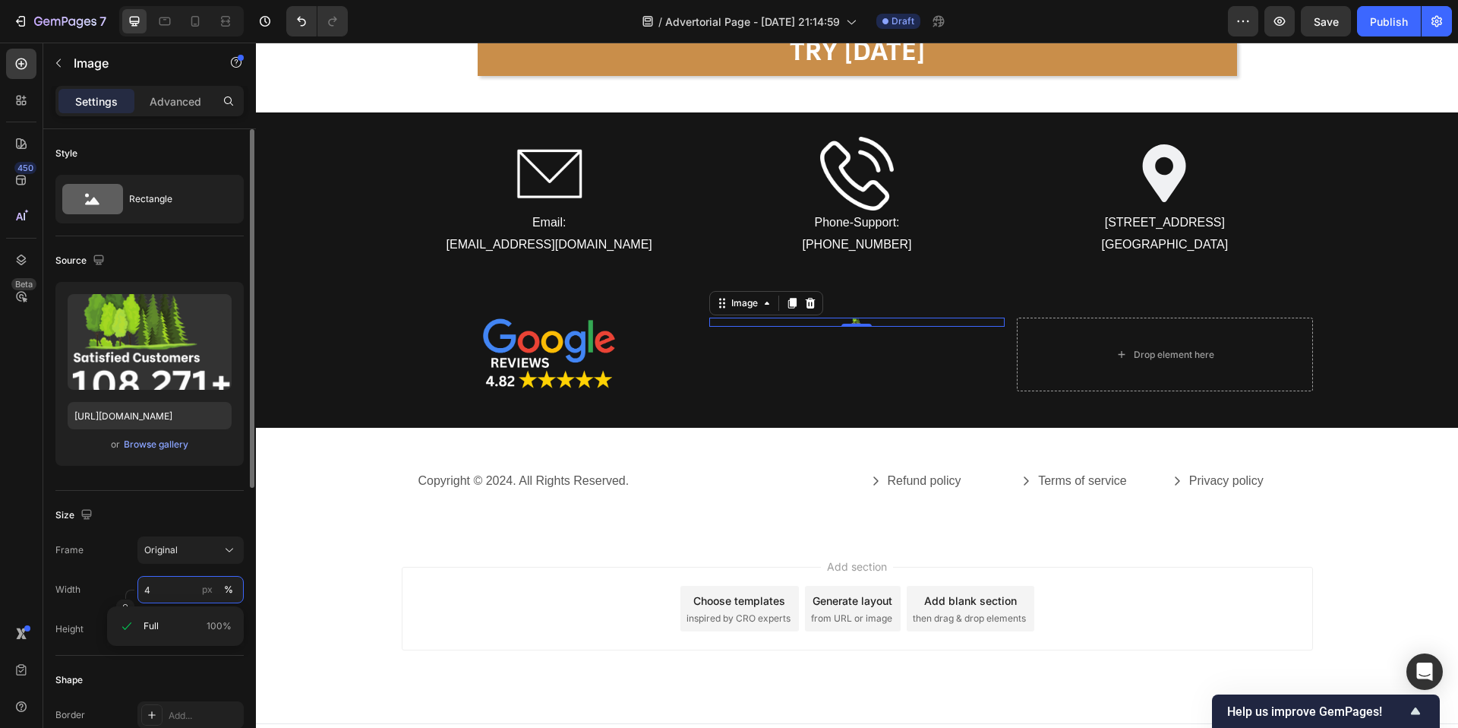
type input "45"
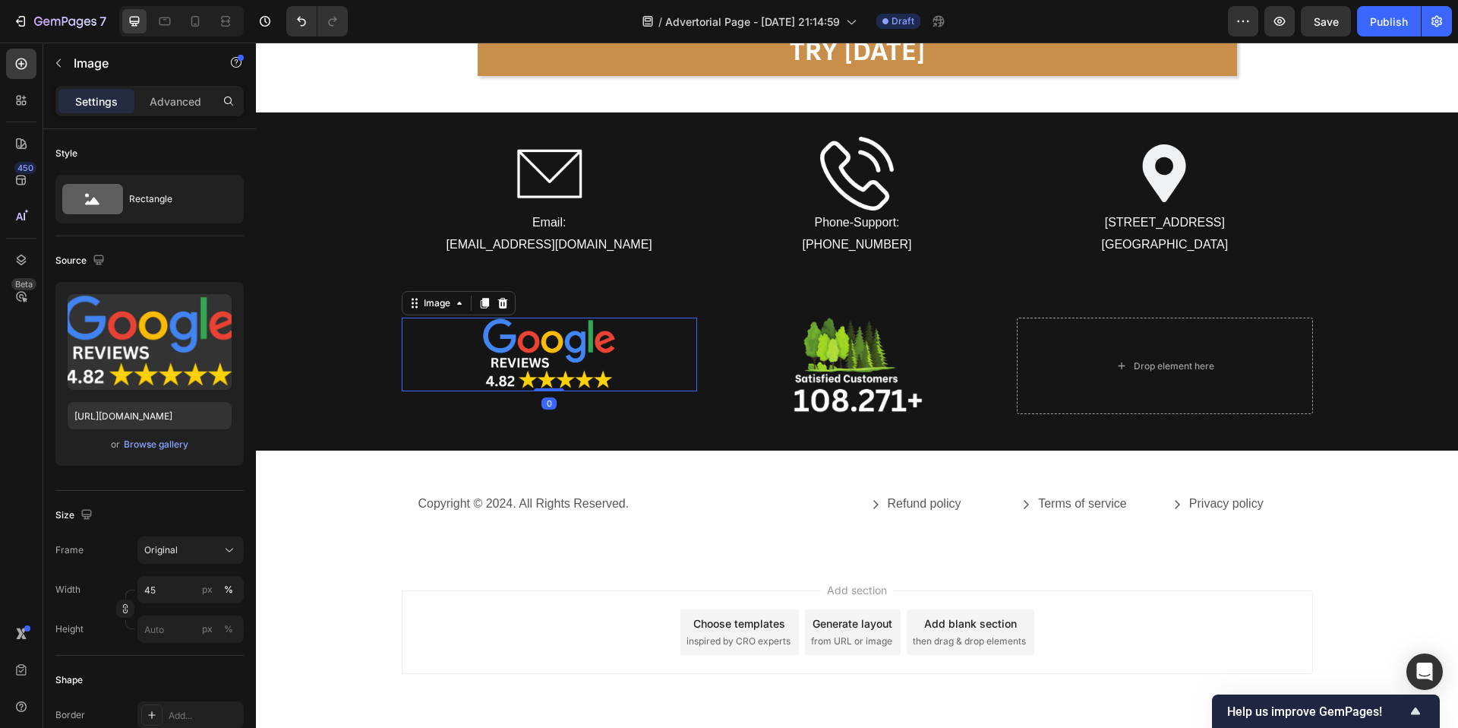
click at [662, 358] on div at bounding box center [549, 353] width 295 height 73
click at [795, 352] on img at bounding box center [857, 365] width 133 height 96
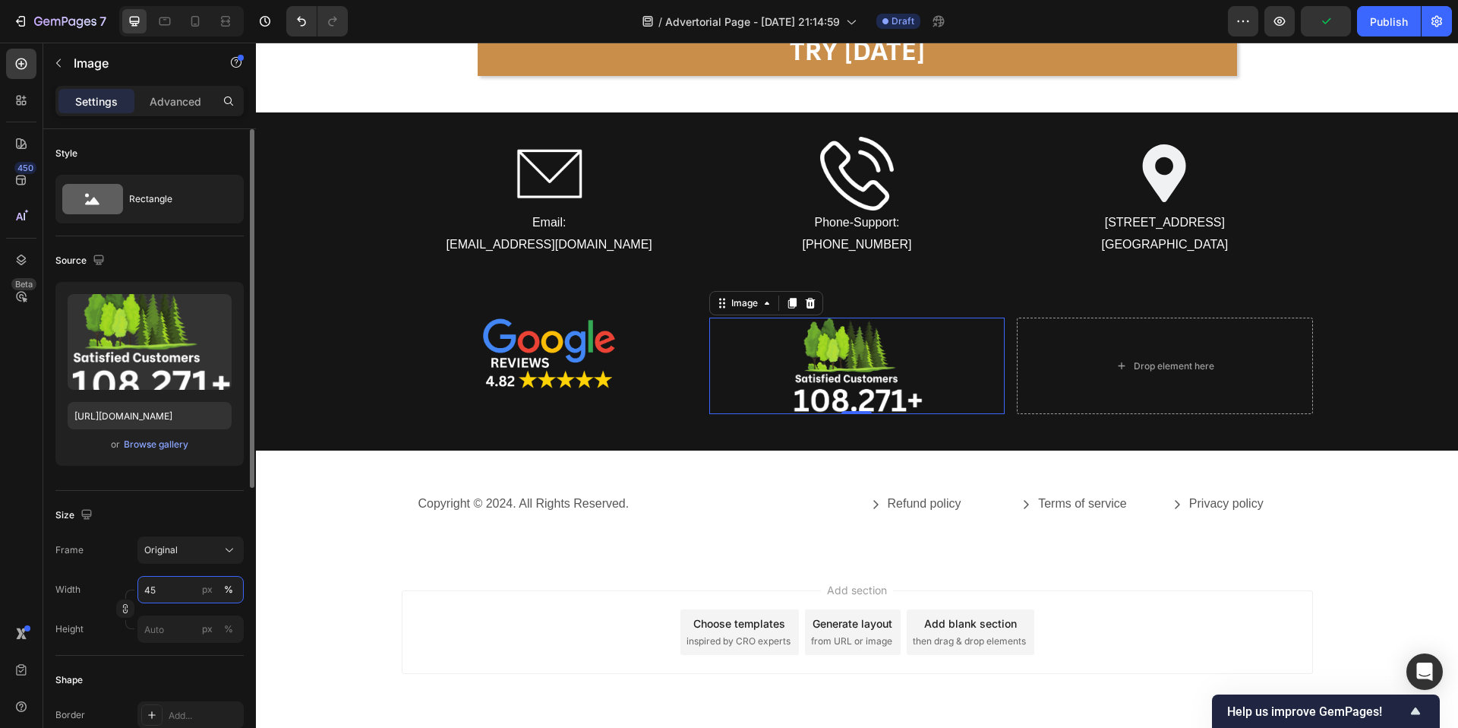
click at [170, 592] on input "45" at bounding box center [190, 589] width 106 height 27
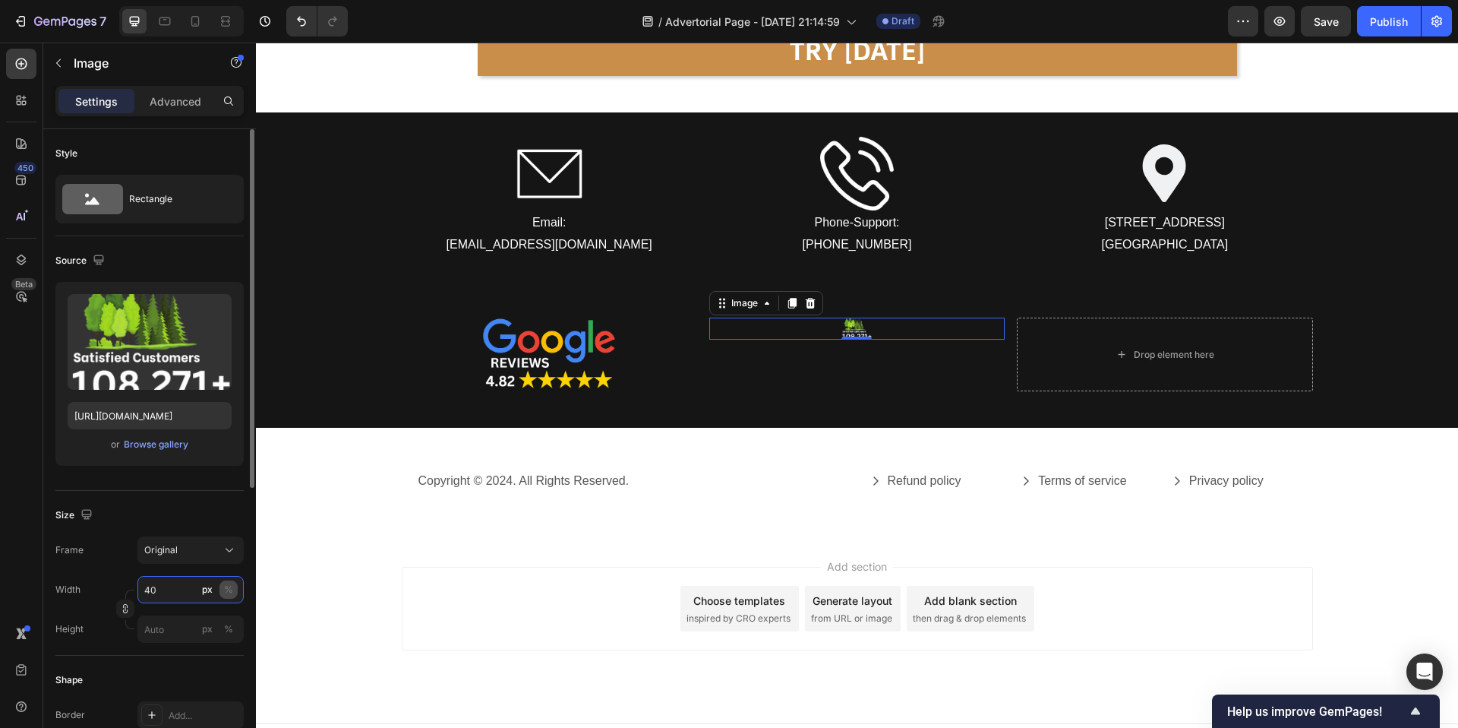
type input "40"
click at [224, 591] on div "%" at bounding box center [228, 590] width 9 height 14
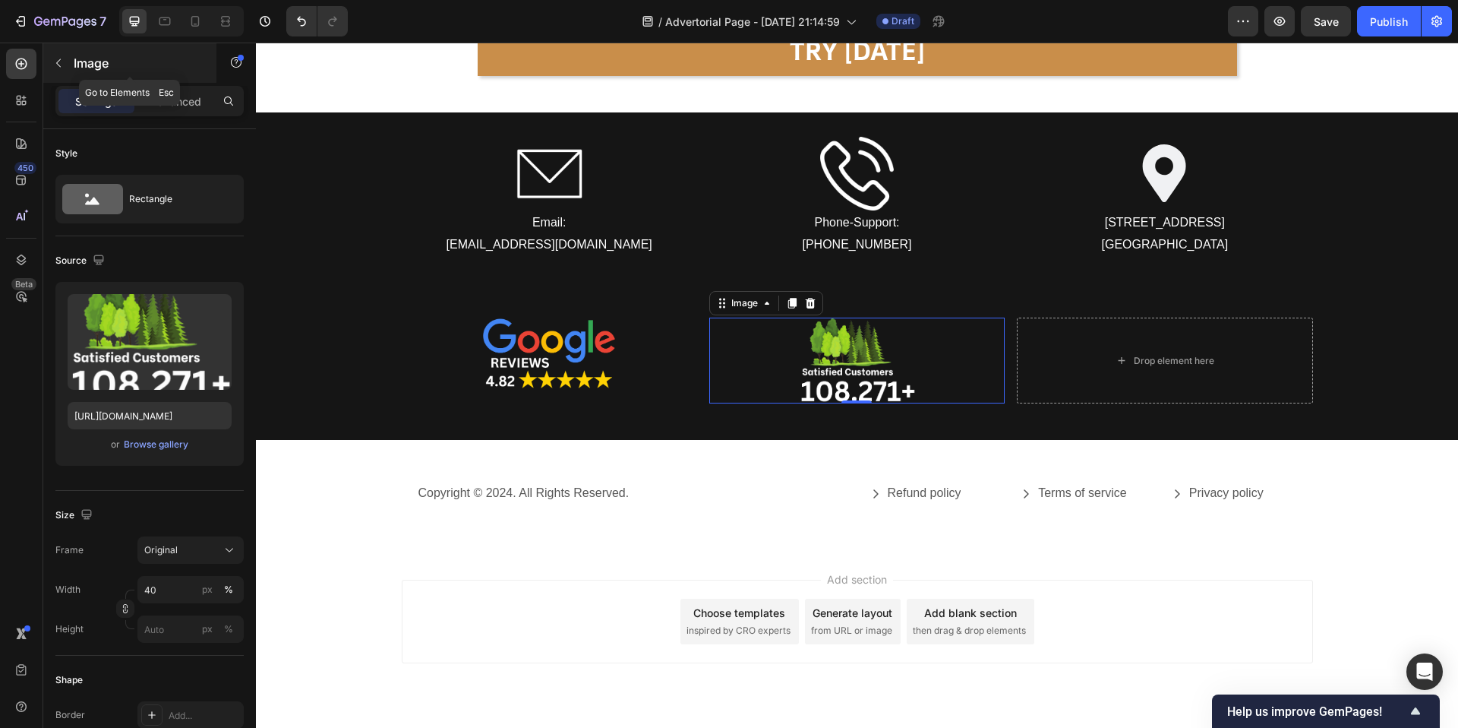
click at [63, 69] on button "button" at bounding box center [58, 63] width 24 height 24
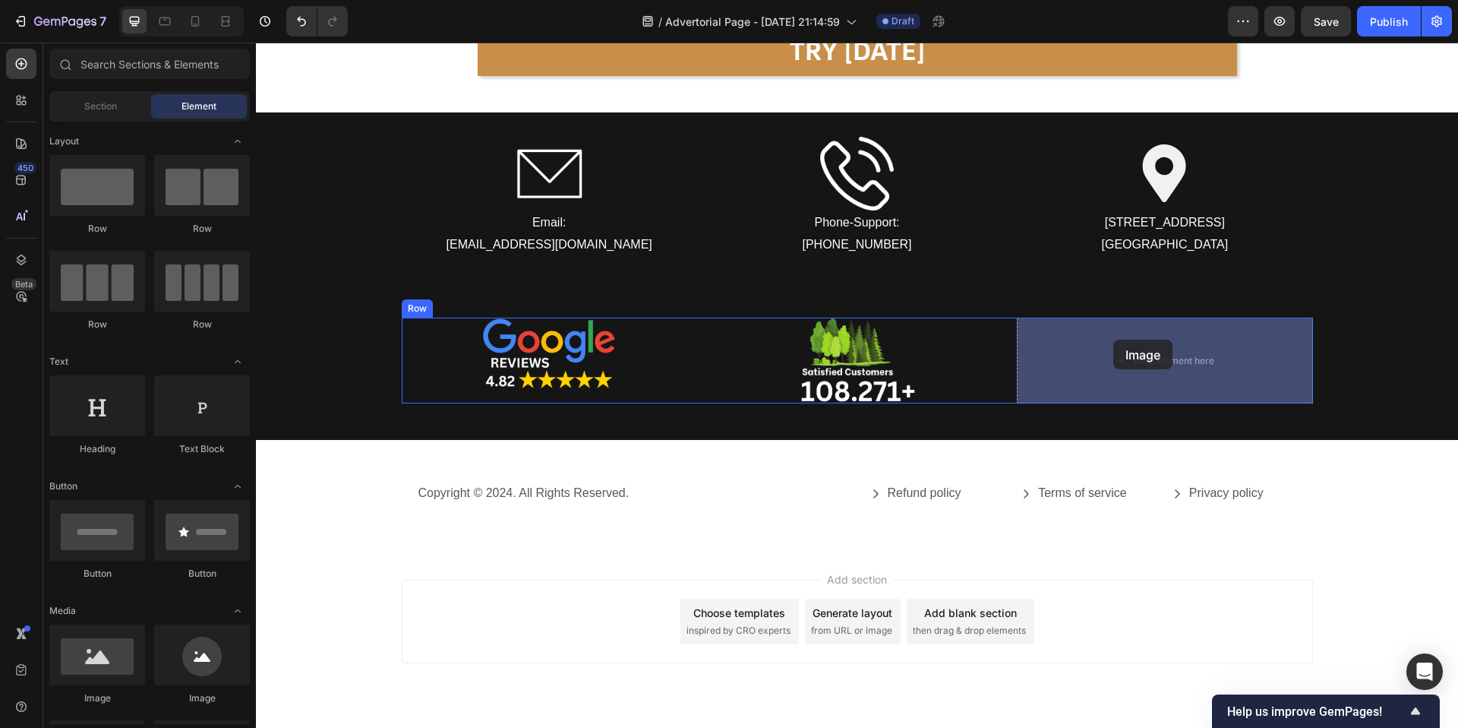
drag, startPoint x: 359, startPoint y: 704, endPoint x: 1113, endPoint y: 340, distance: 837.7
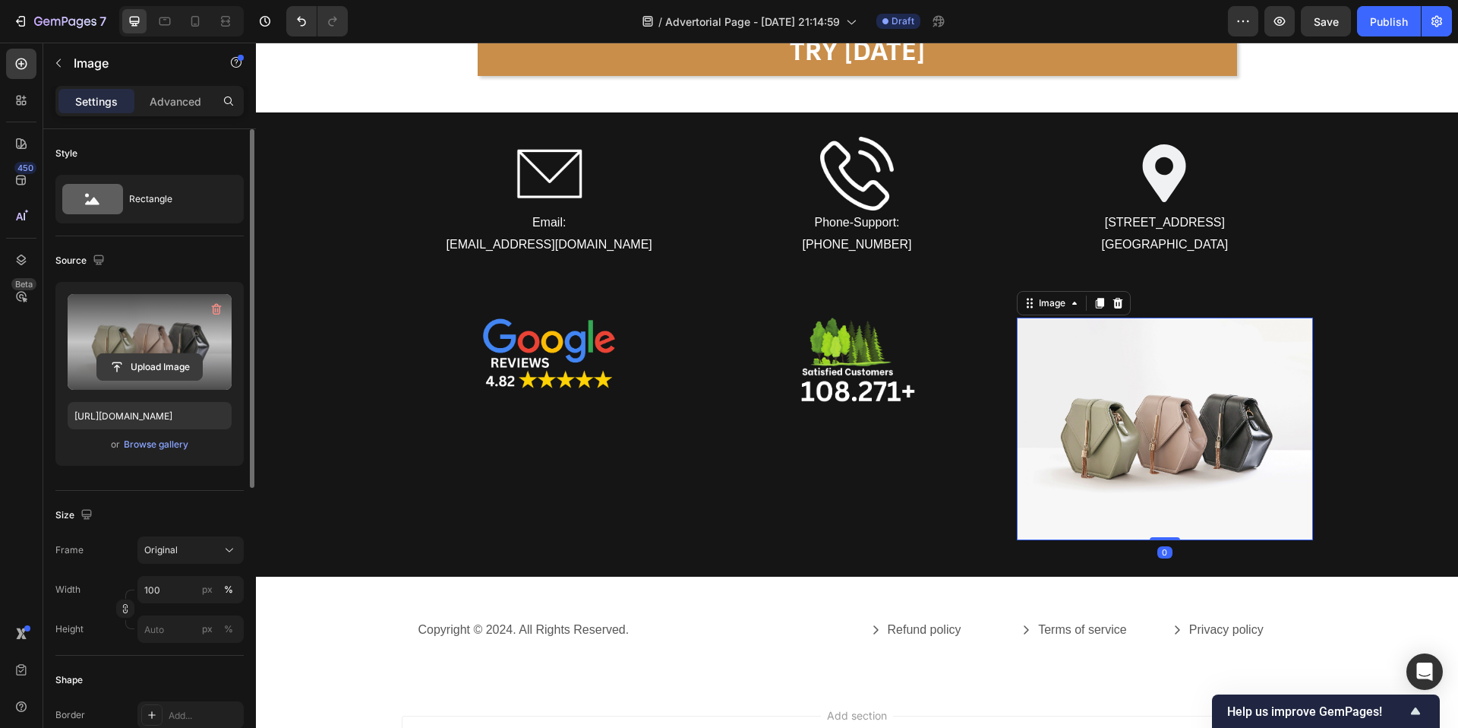
click at [169, 359] on input "file" at bounding box center [149, 367] width 105 height 26
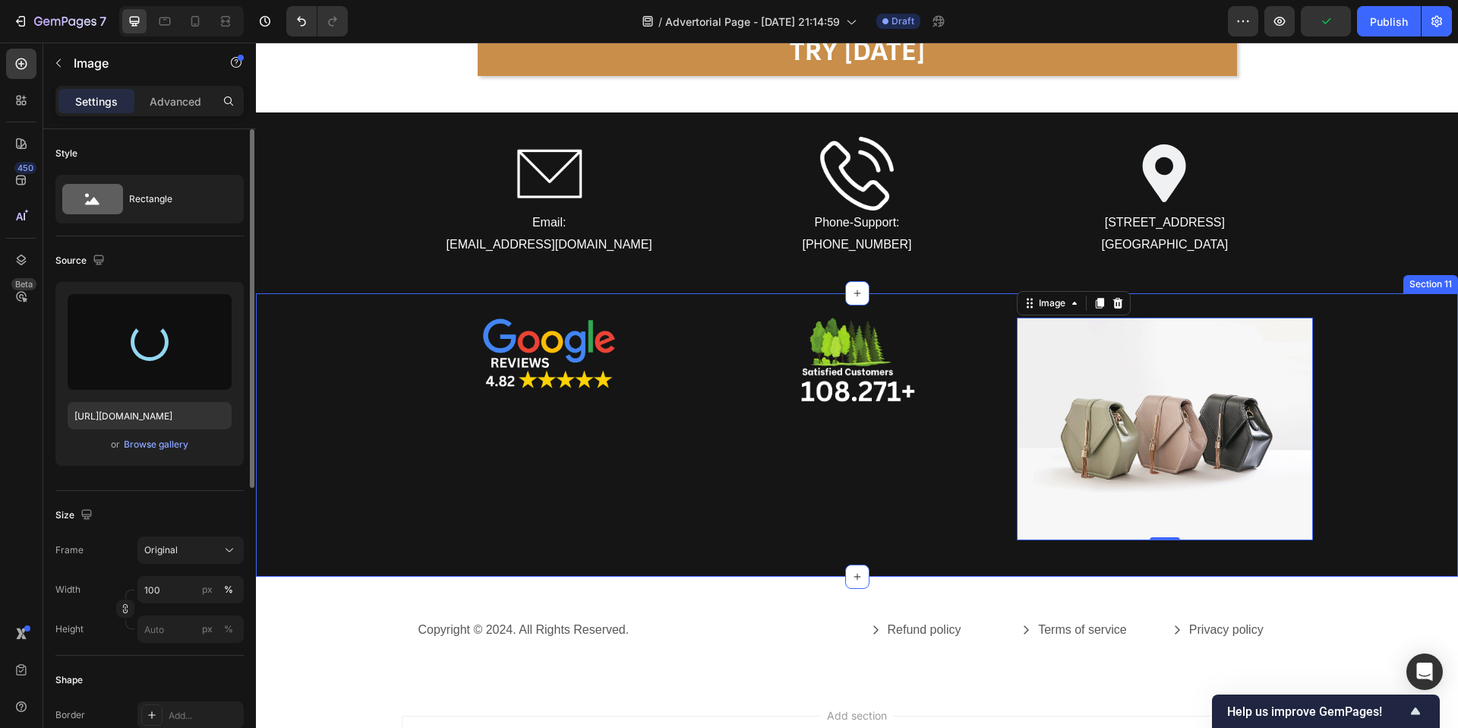
type input "https://cdn.shopify.com/s/files/1/0944/4825/5360/files/gempages_586162273572094…"
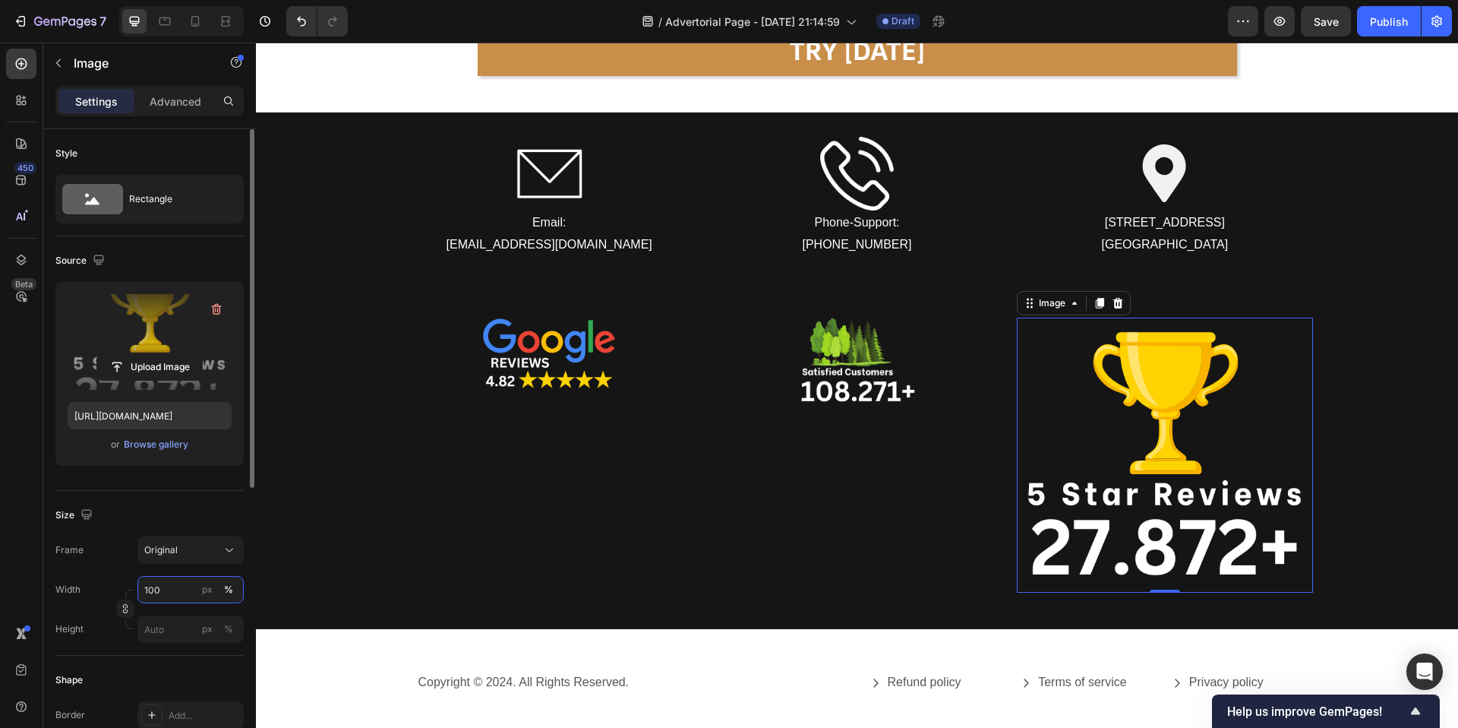
click at [191, 592] on input "100" at bounding box center [190, 589] width 106 height 27
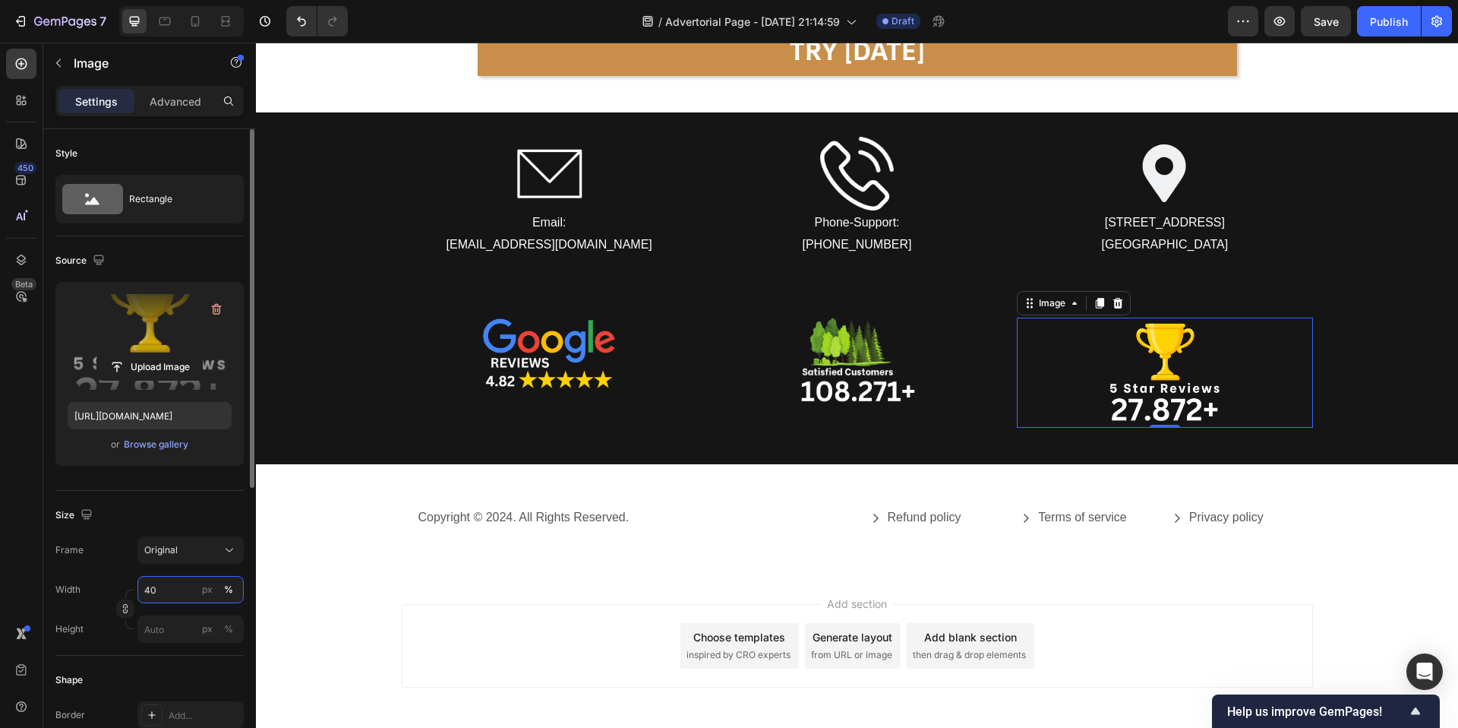
type input "4"
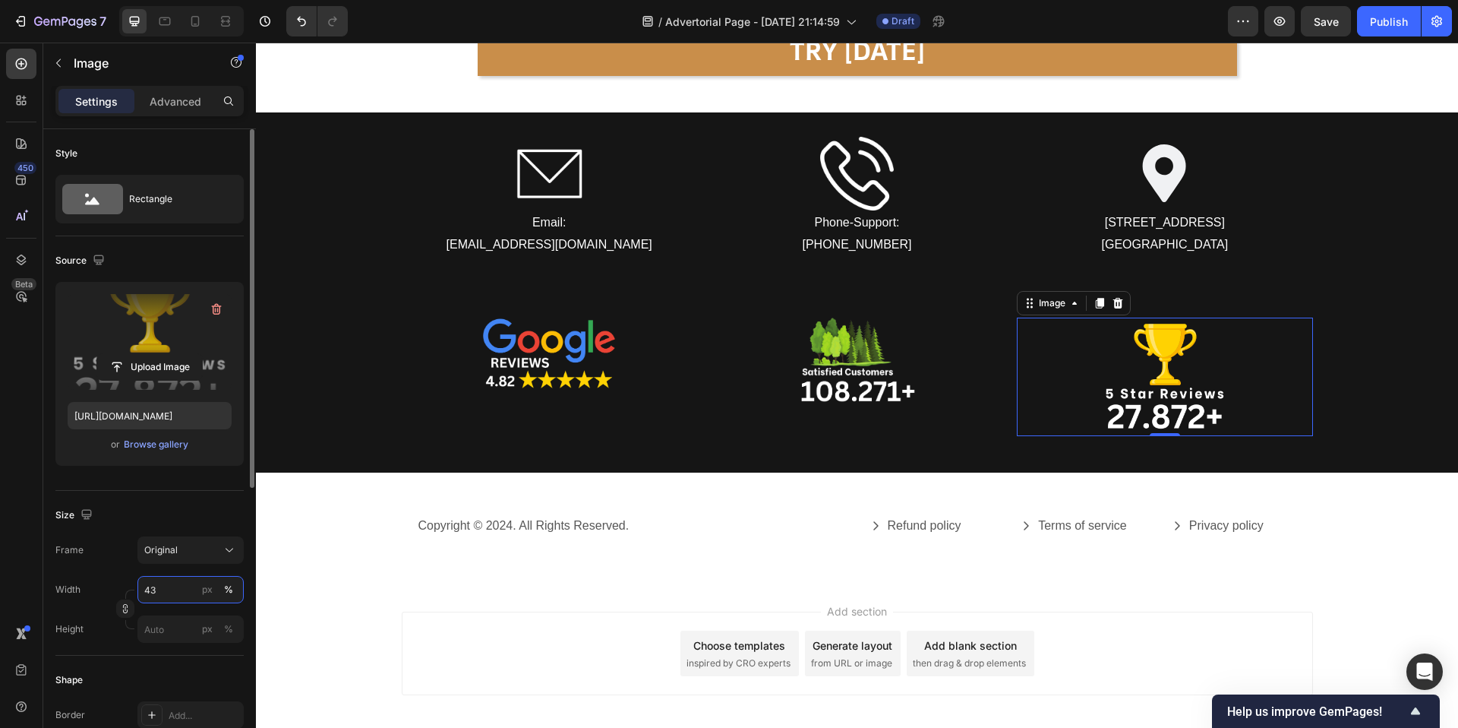
type input "4"
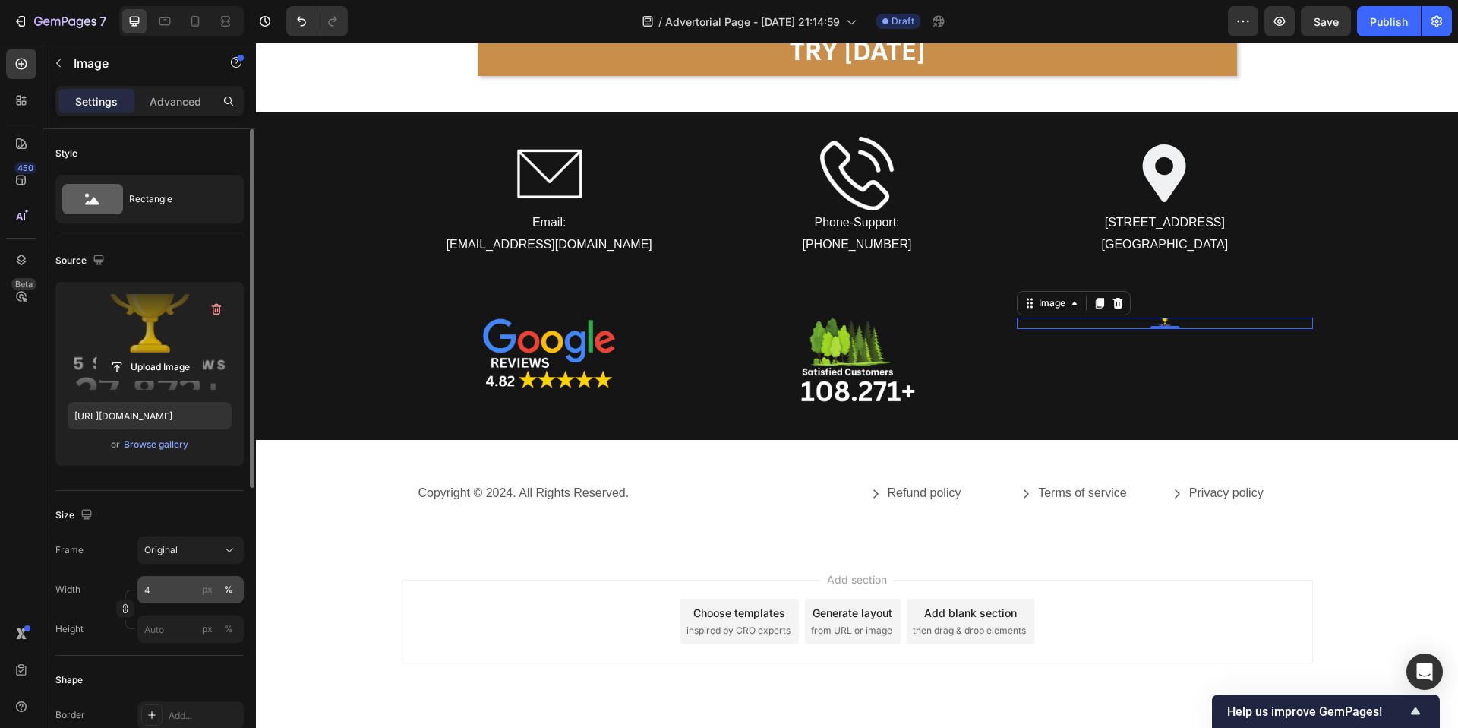
click at [228, 593] on div "%" at bounding box center [228, 590] width 9 height 14
click at [184, 592] on input "4" at bounding box center [190, 589] width 106 height 27
type input "35"
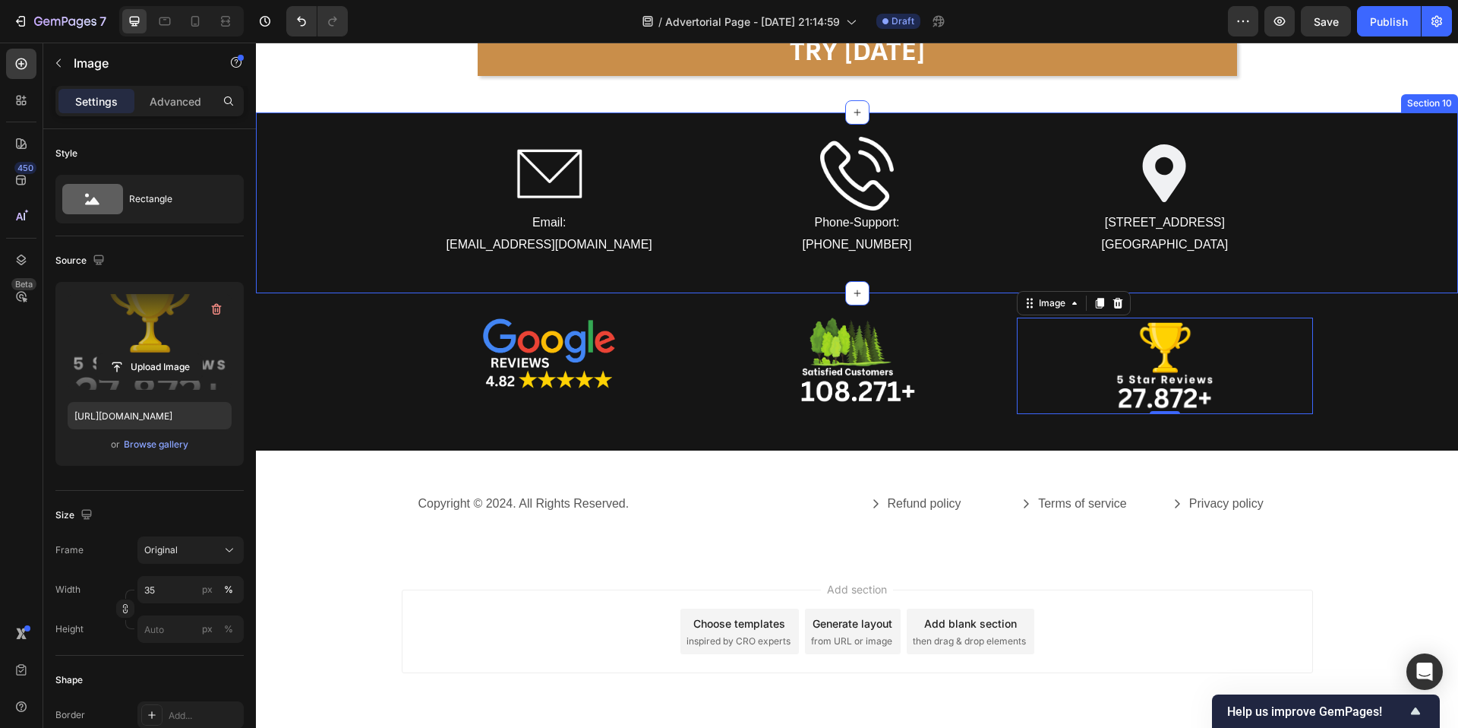
click at [438, 248] on p "contact@tryrituel.com" at bounding box center [549, 245] width 292 height 22
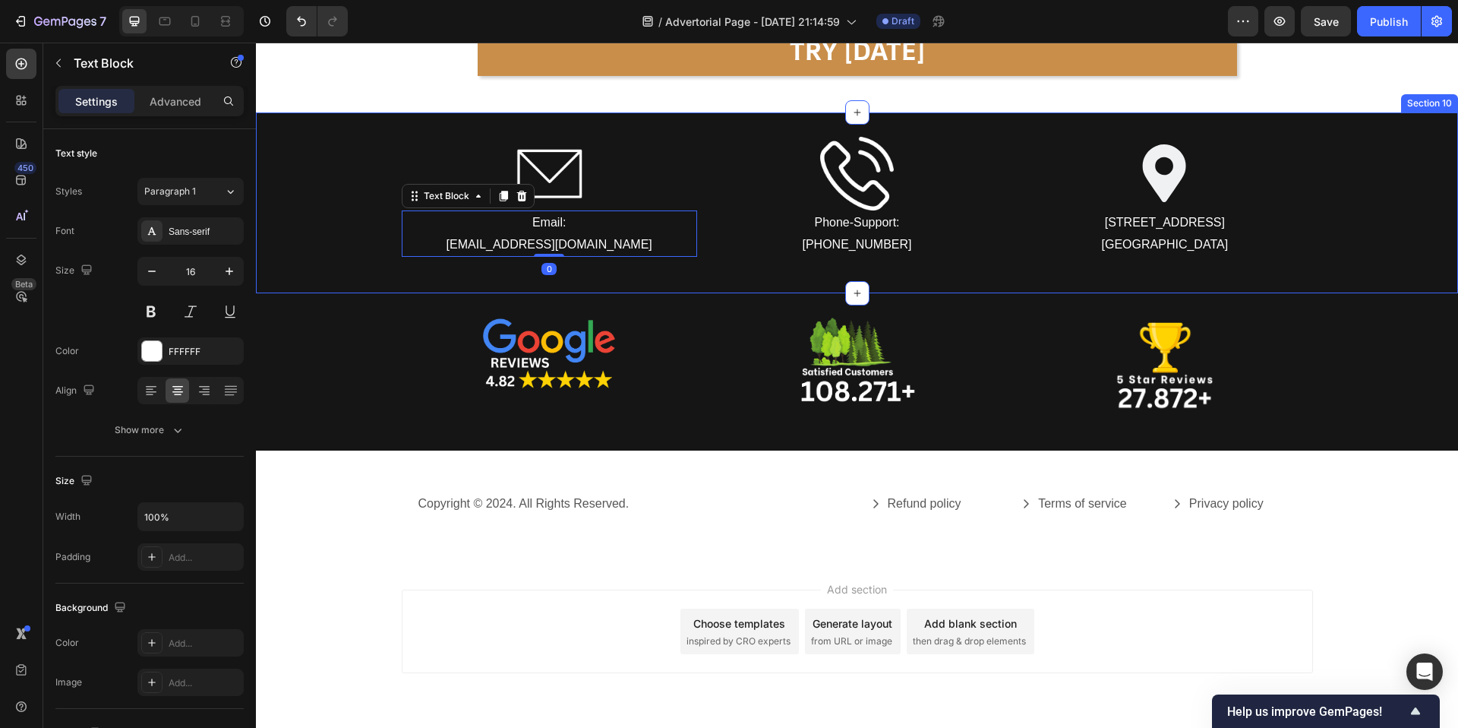
click at [370, 250] on div "Image Email: contact@tryrituel.com Text Block 0 Image Phone-Support: +1 (551) 2…" at bounding box center [857, 203] width 1202 height 133
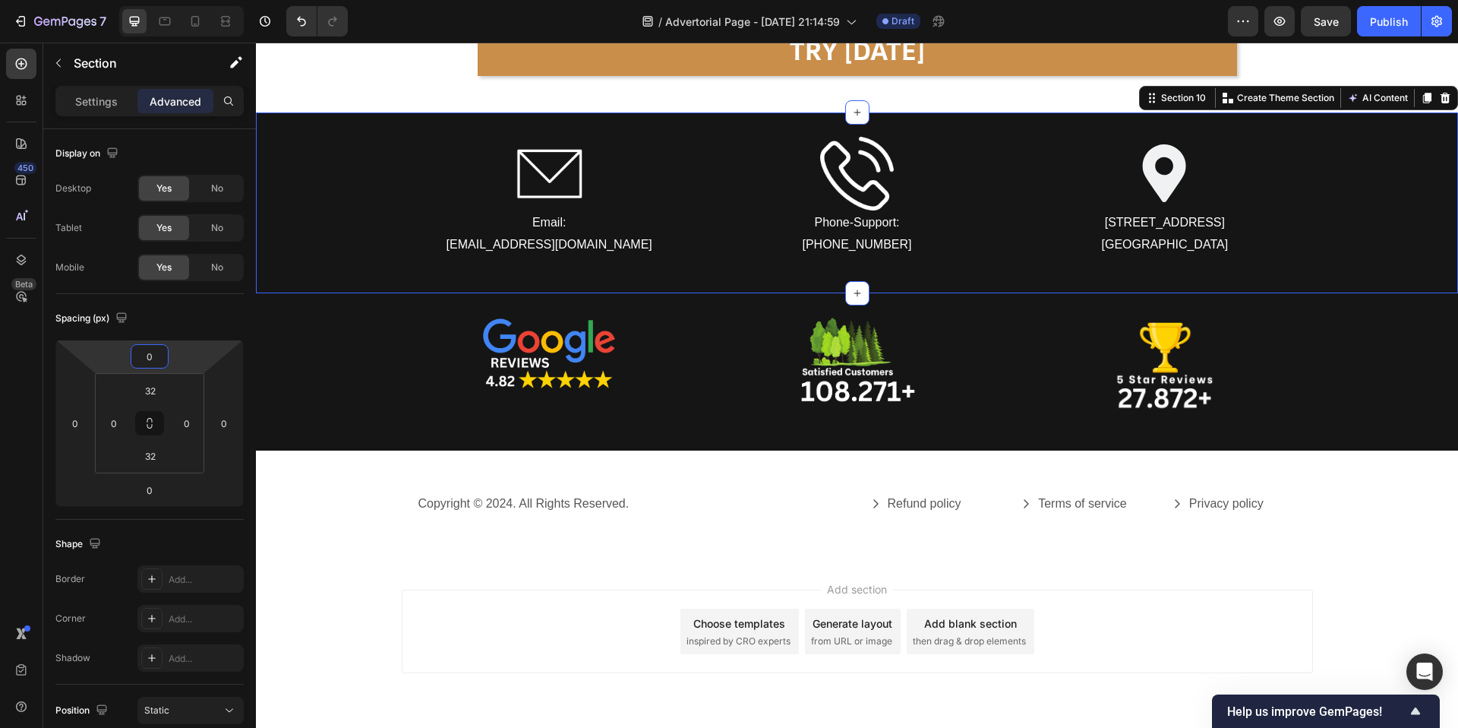
click at [161, 356] on input "0" at bounding box center [149, 356] width 30 height 23
click at [164, 351] on input "0" at bounding box center [149, 356] width 30 height 23
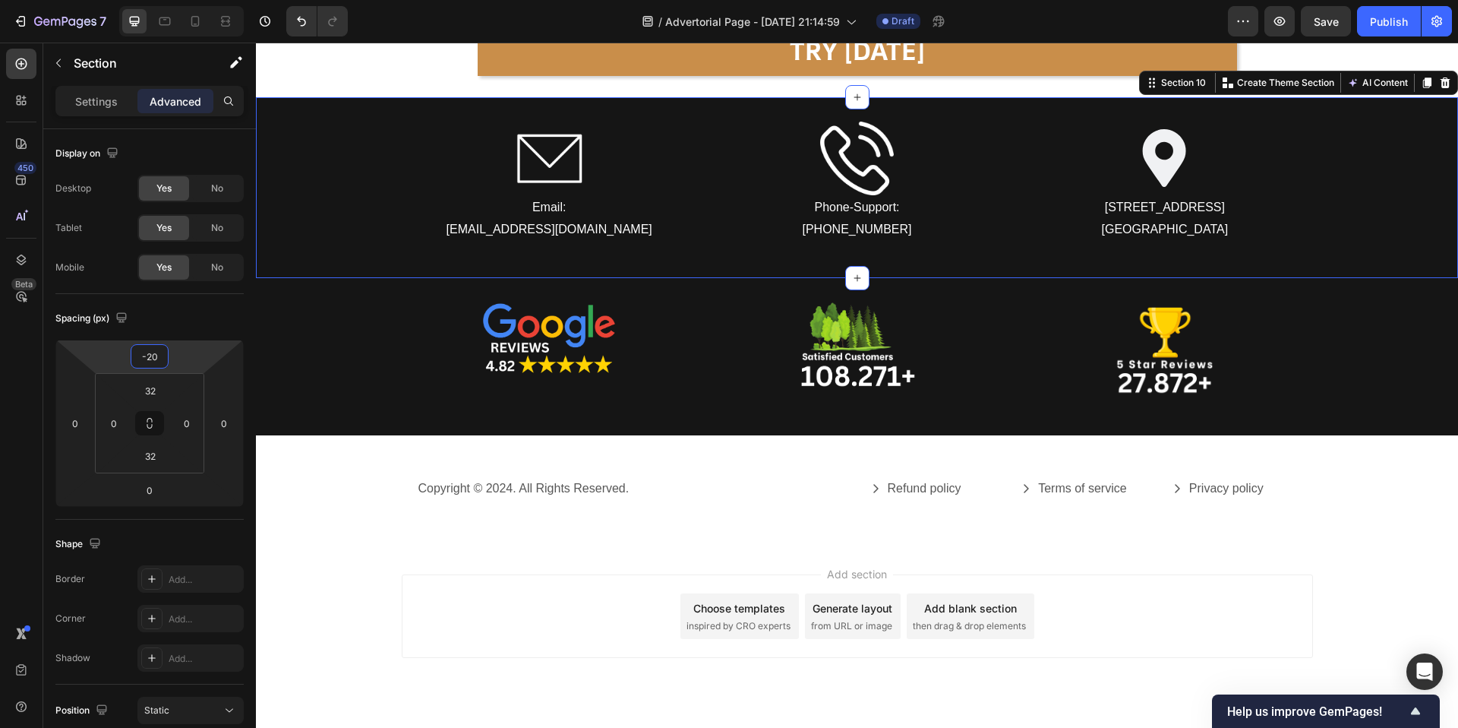
type input "-2"
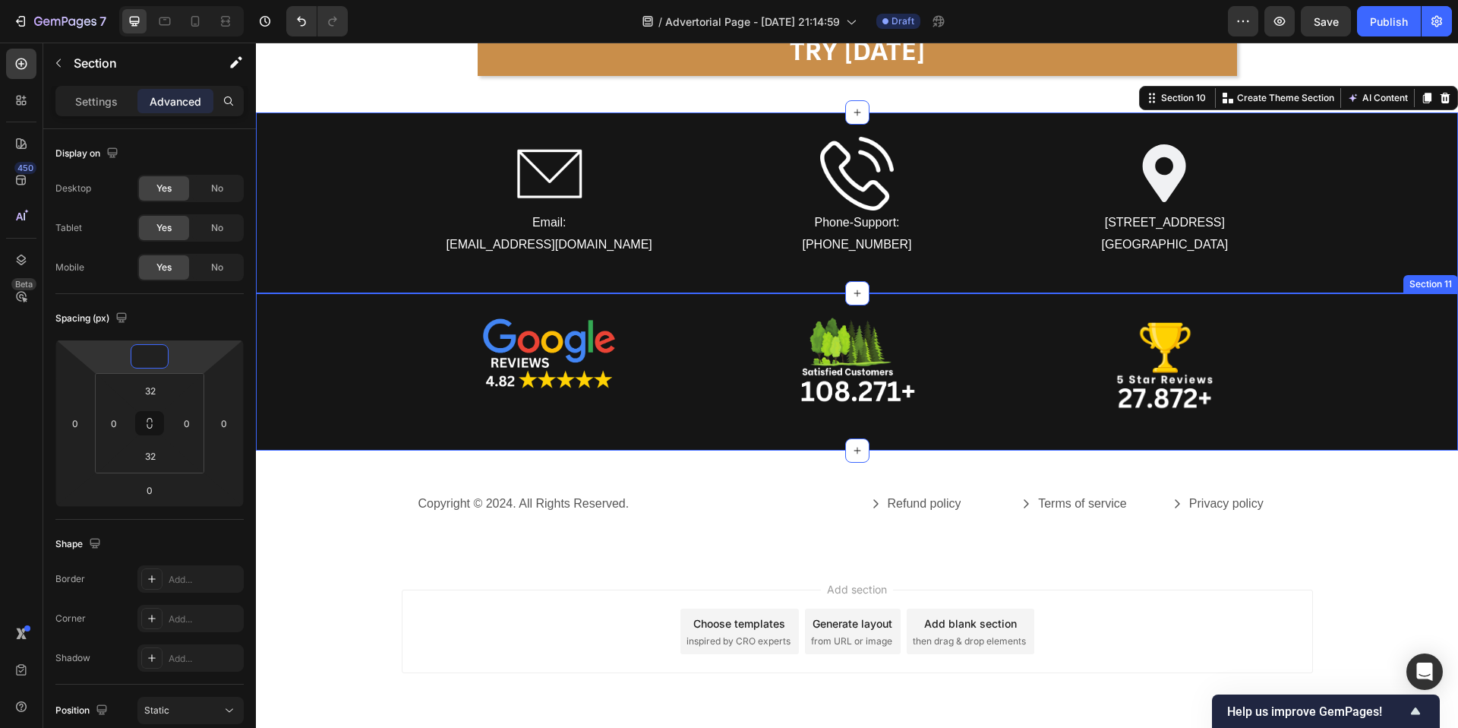
click at [779, 314] on div "Image Image Image Row Section 11" at bounding box center [857, 371] width 1202 height 157
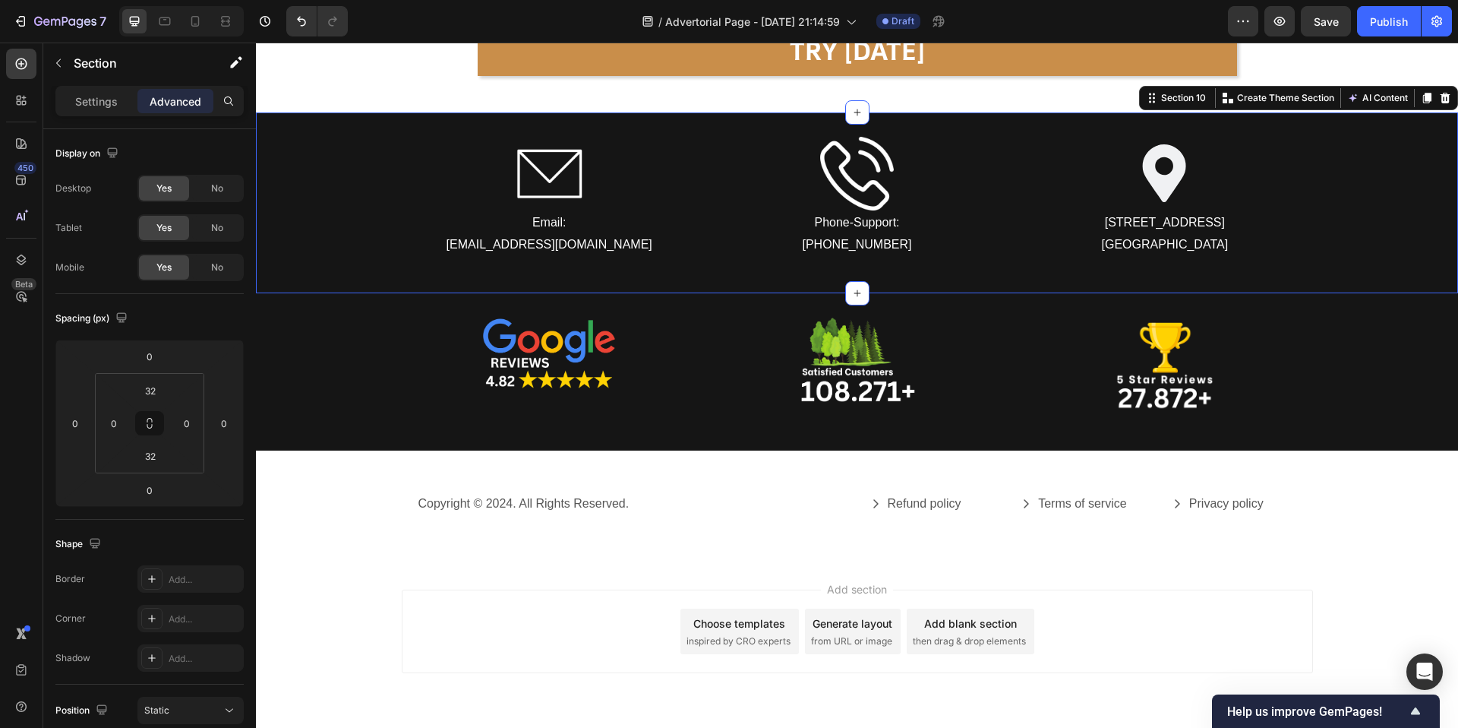
click at [732, 273] on div "Image Email: contact@tryrituel.com Text Block Image Phone-Support: +1 (551) 229…" at bounding box center [857, 203] width 1202 height 182
click at [153, 491] on input "0" at bounding box center [149, 489] width 30 height 23
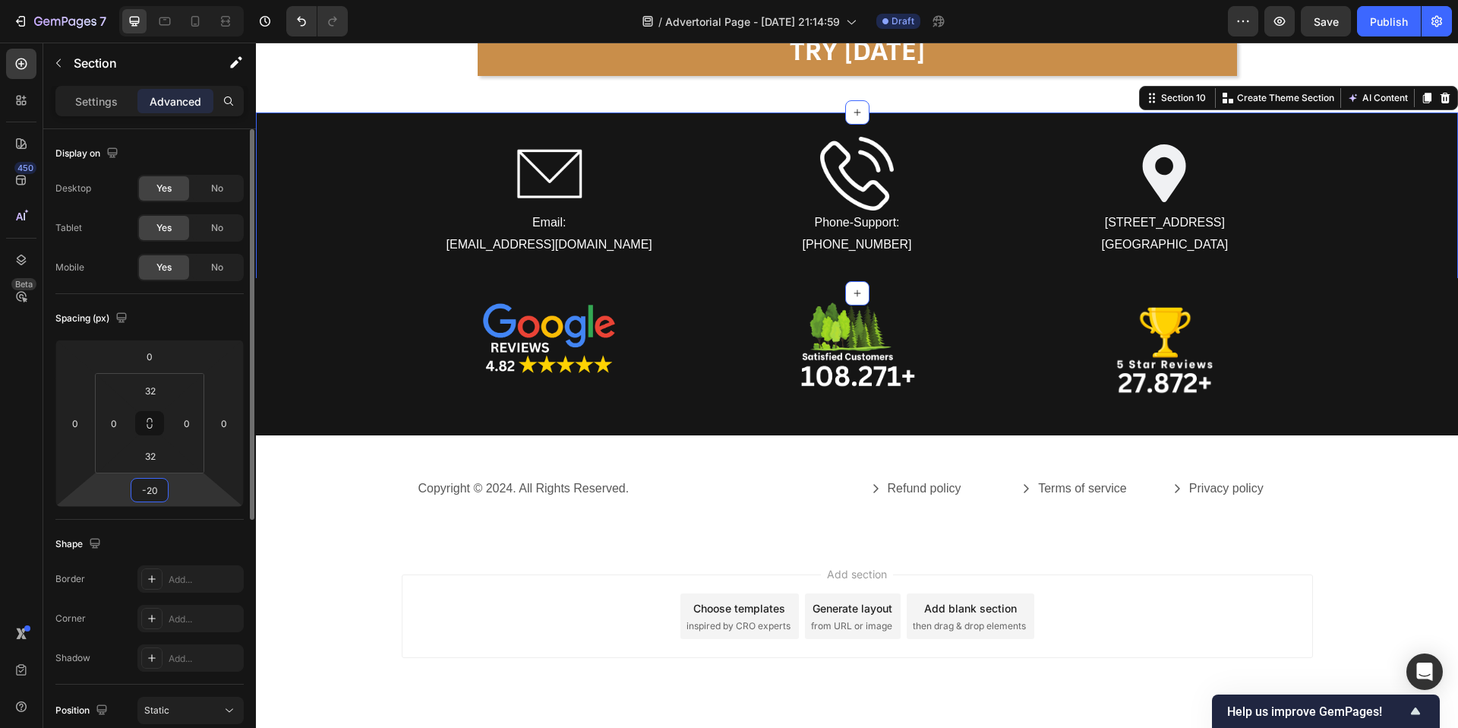
type input "-2"
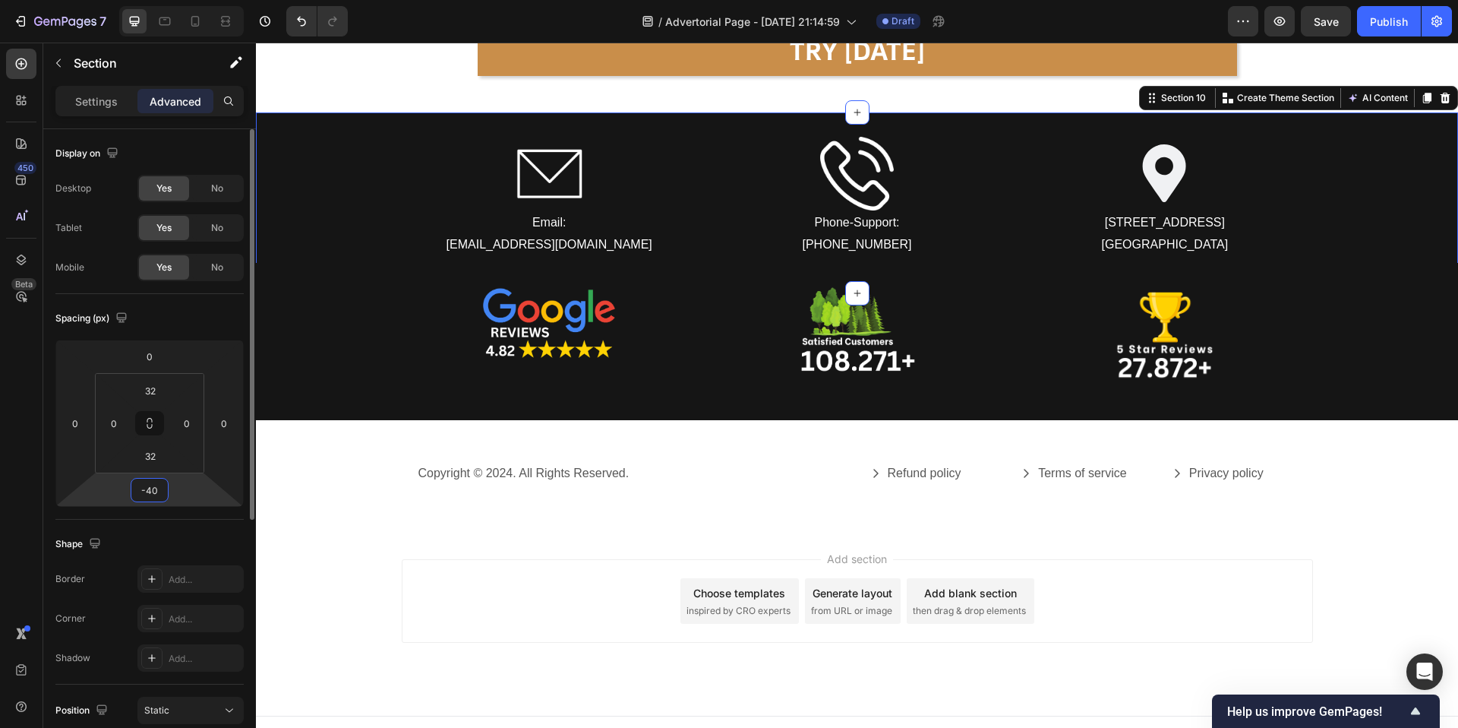
type input "-4"
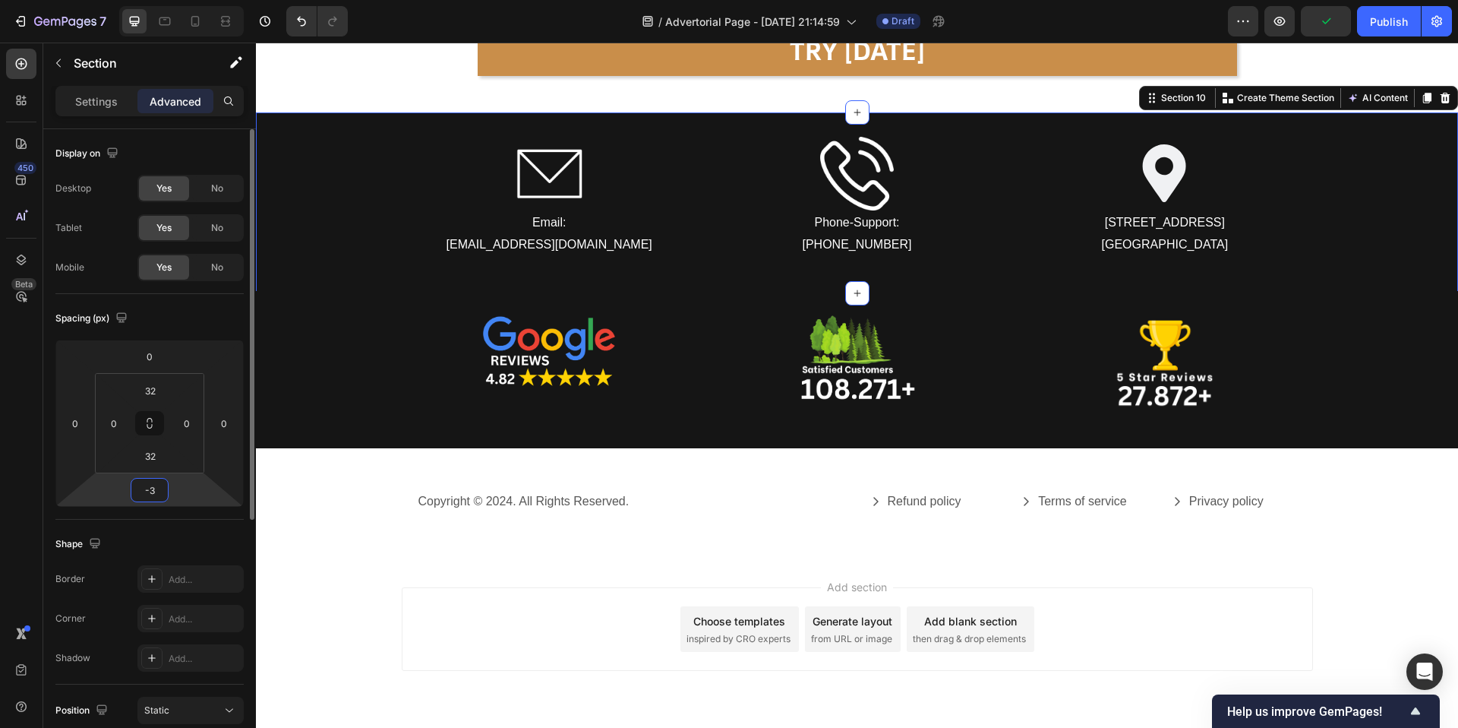
type input "-30"
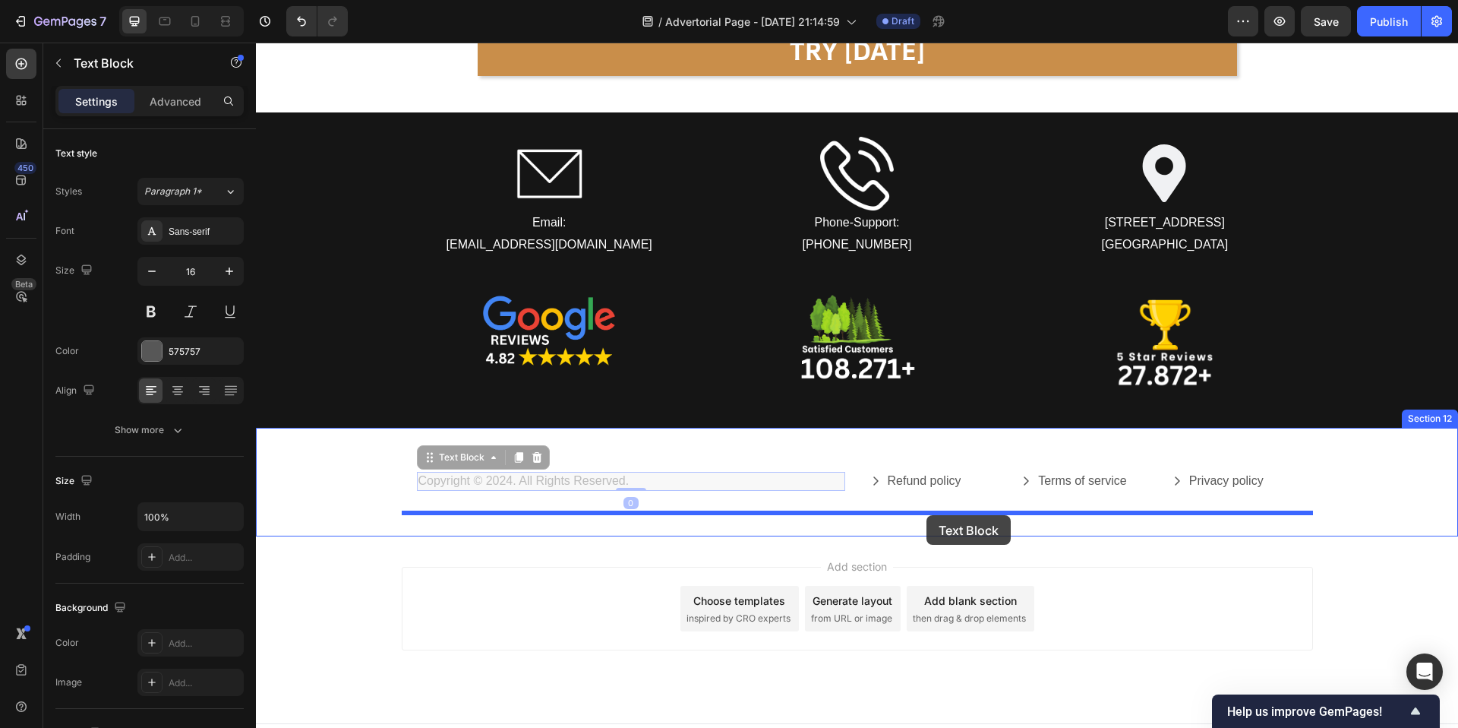
drag, startPoint x: 450, startPoint y: 466, endPoint x: 925, endPoint y: 518, distance: 478.3
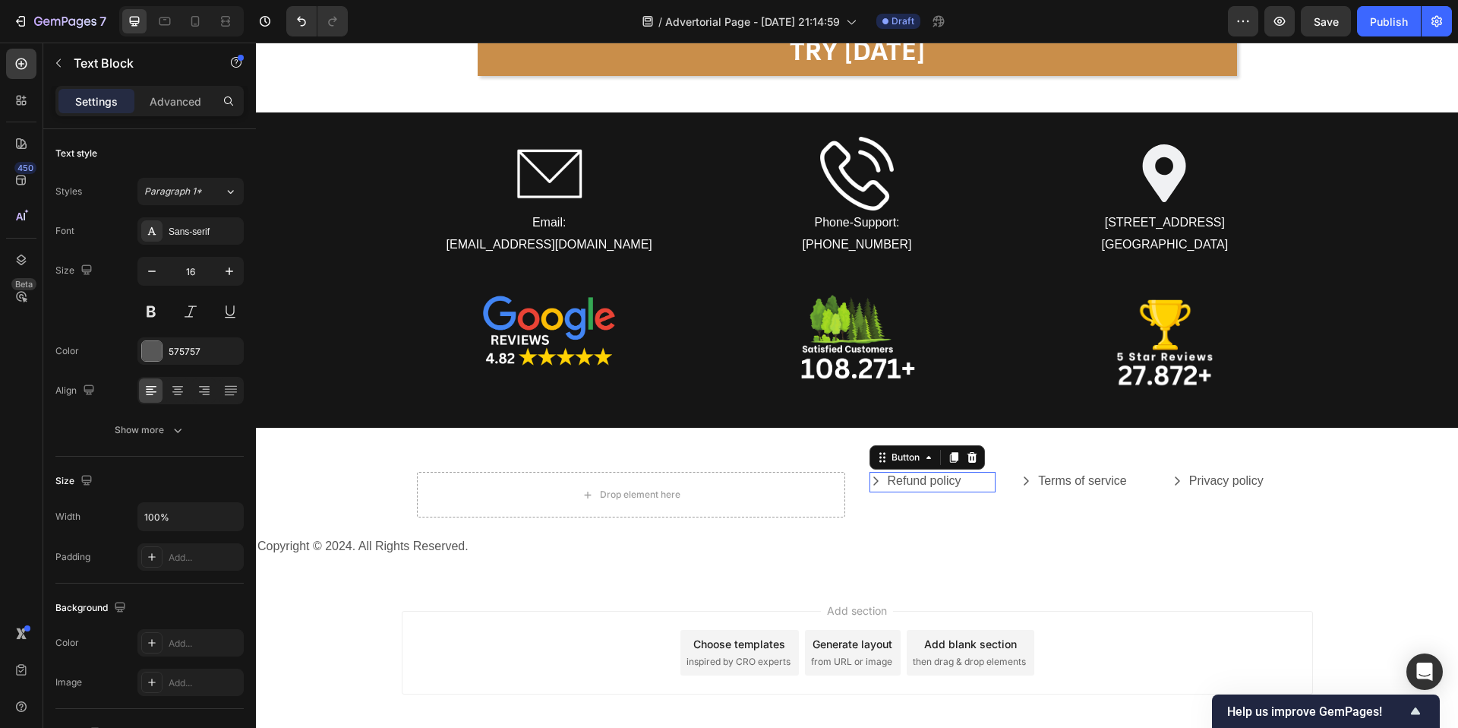
click at [978, 484] on div "Refund policy Button 0" at bounding box center [933, 482] width 127 height 21
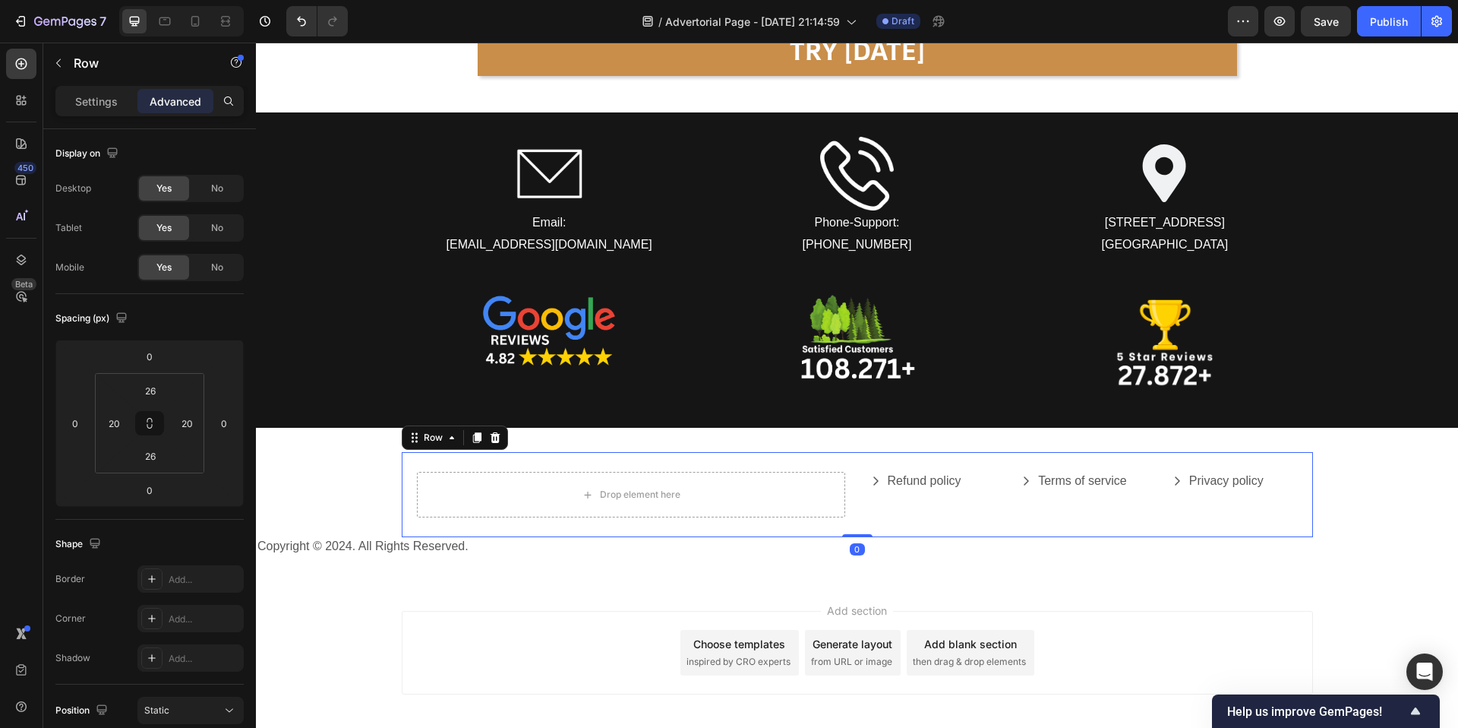
click at [1040, 467] on div "Drop element here Refund policy Button Terms of service Button Privacy policy B…" at bounding box center [857, 494] width 911 height 85
click at [1015, 467] on div "Drop element here Refund policy Button Terms of service Button Privacy policy B…" at bounding box center [857, 494] width 911 height 85
click at [1009, 494] on div "Refund policy Button Terms of service Button Privacy policy Button Row Title Li…" at bounding box center [1084, 495] width 428 height 46
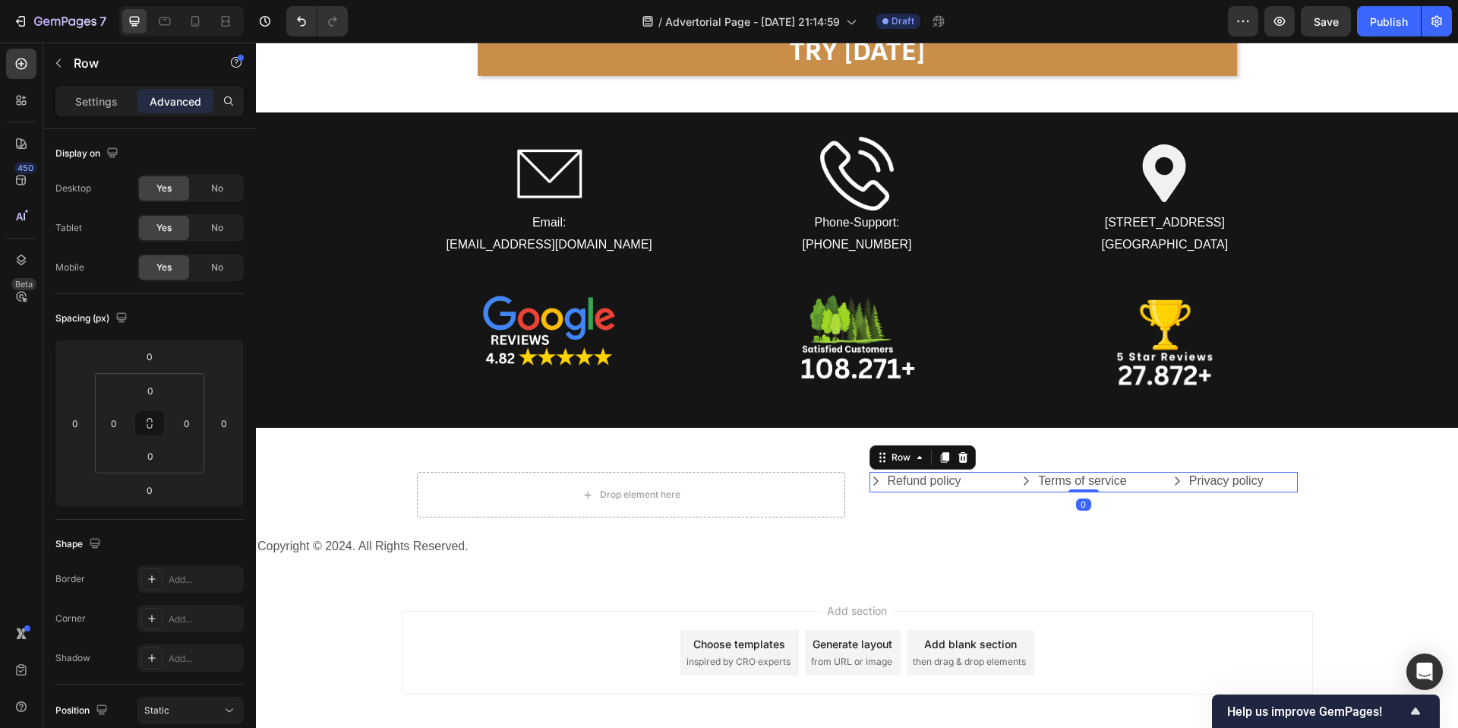
click at [1000, 487] on div "Refund policy Button Terms of service Button Privacy policy Button Row 0" at bounding box center [1084, 482] width 428 height 21
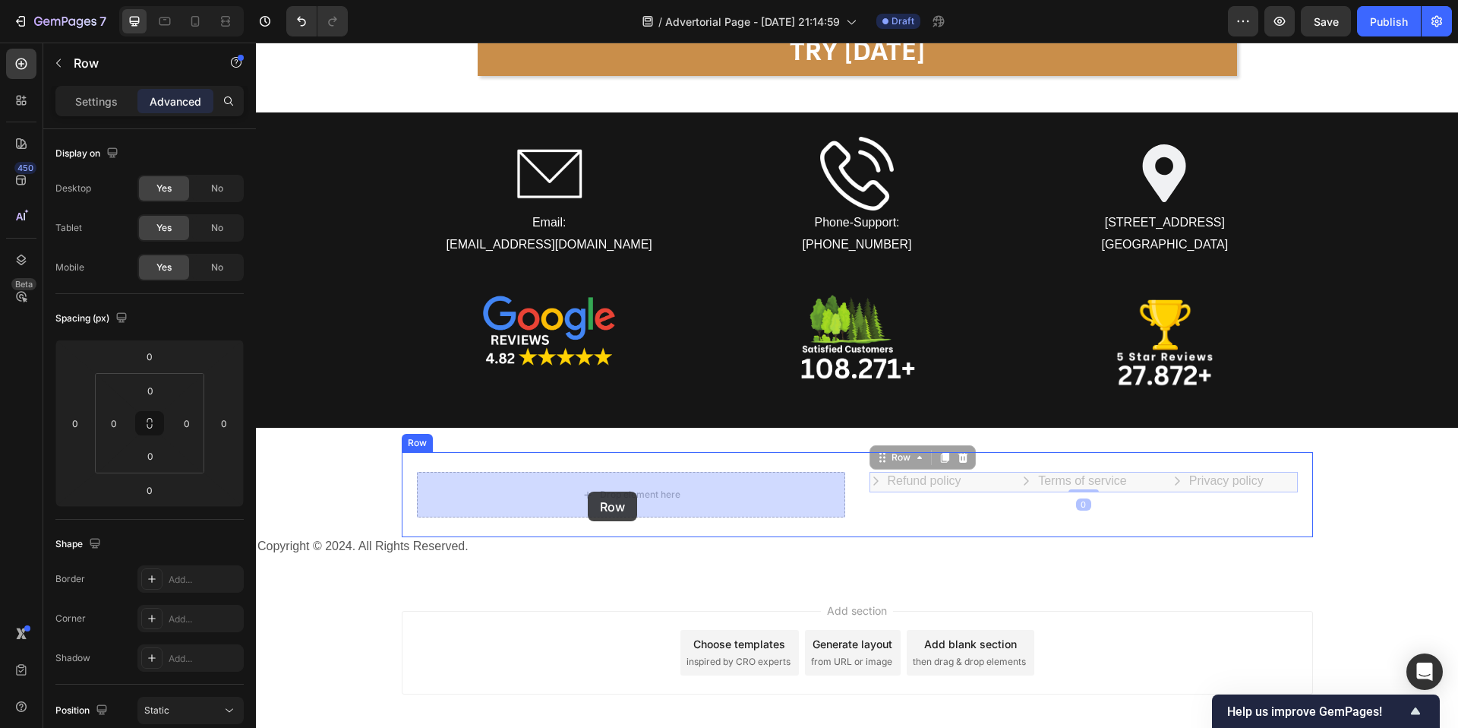
drag, startPoint x: 911, startPoint y: 460, endPoint x: 583, endPoint y: 486, distance: 328.4
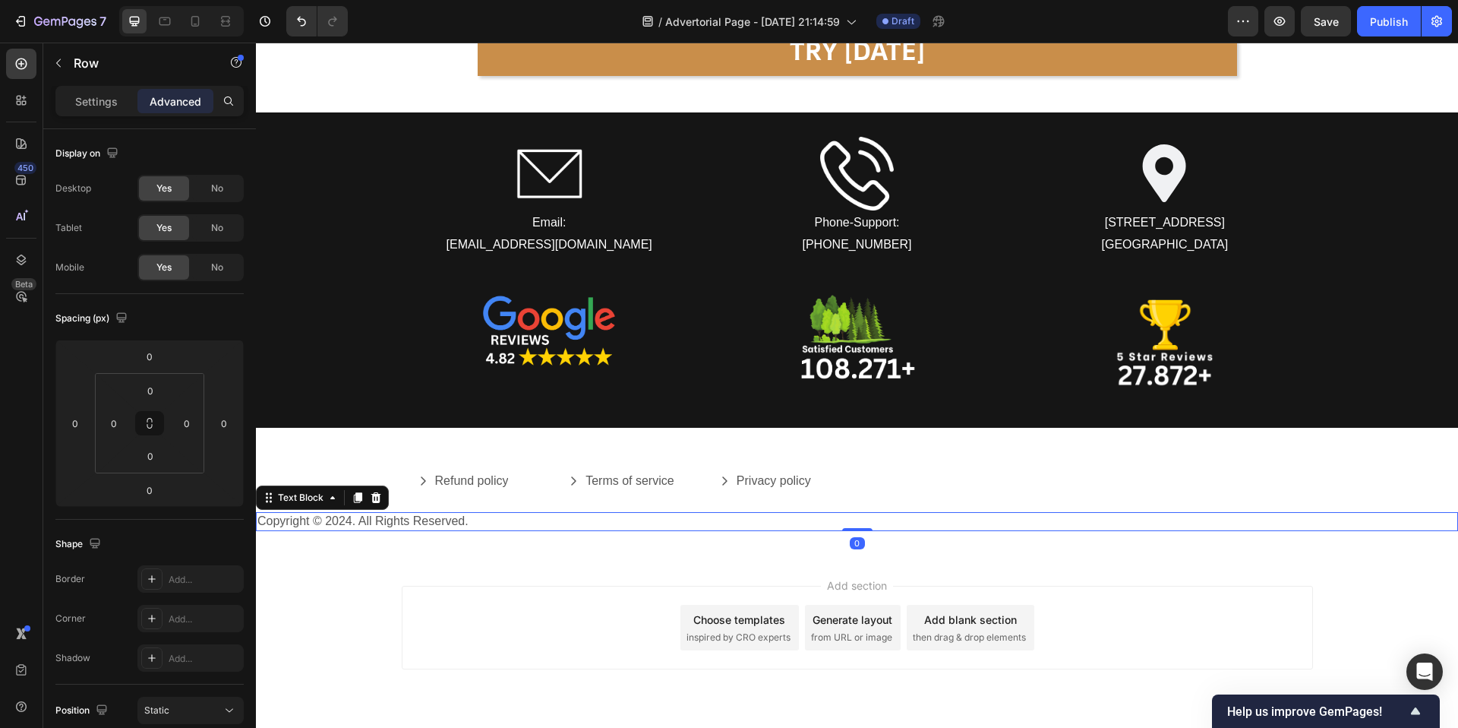
click at [412, 517] on p "Copyright © 2024. All Rights Reserved." at bounding box center [856, 521] width 1199 height 16
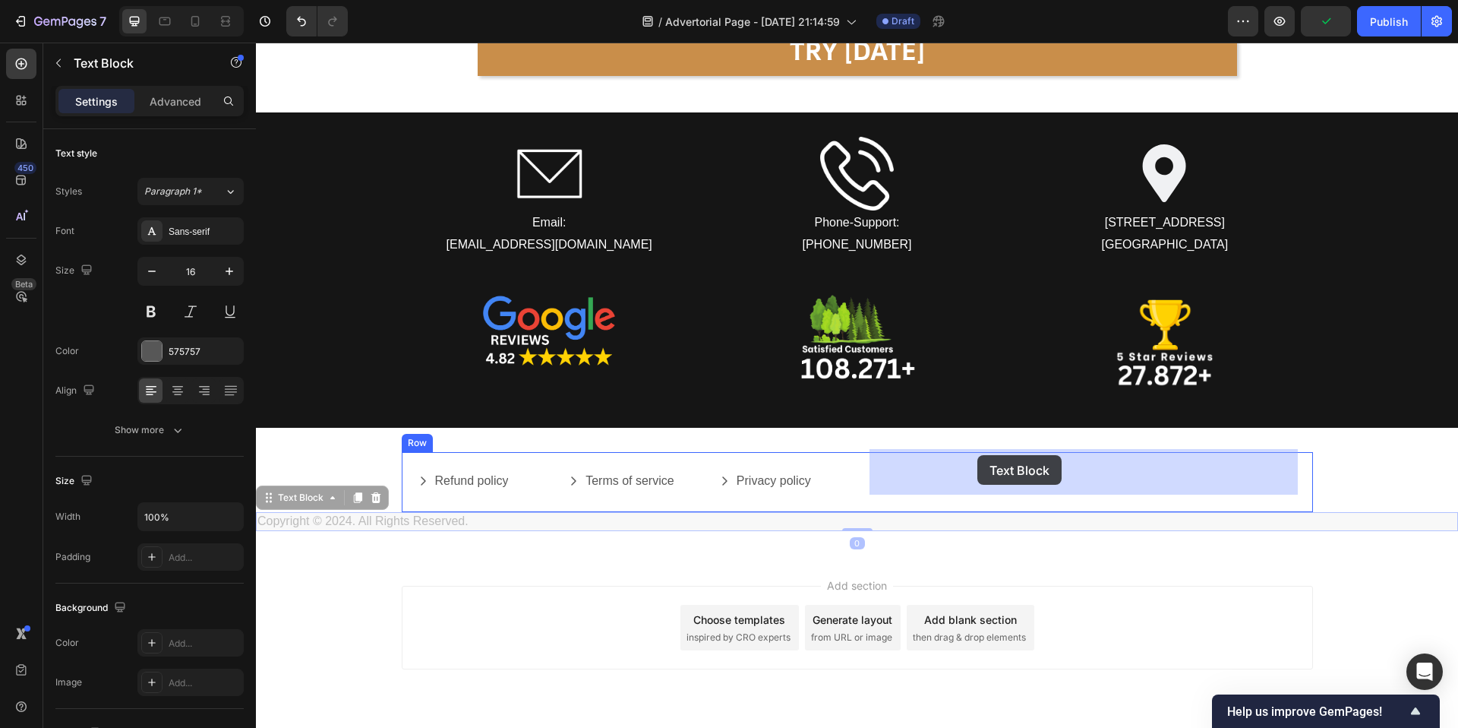
drag, startPoint x: 276, startPoint y: 501, endPoint x: 977, endPoint y: 456, distance: 702.5
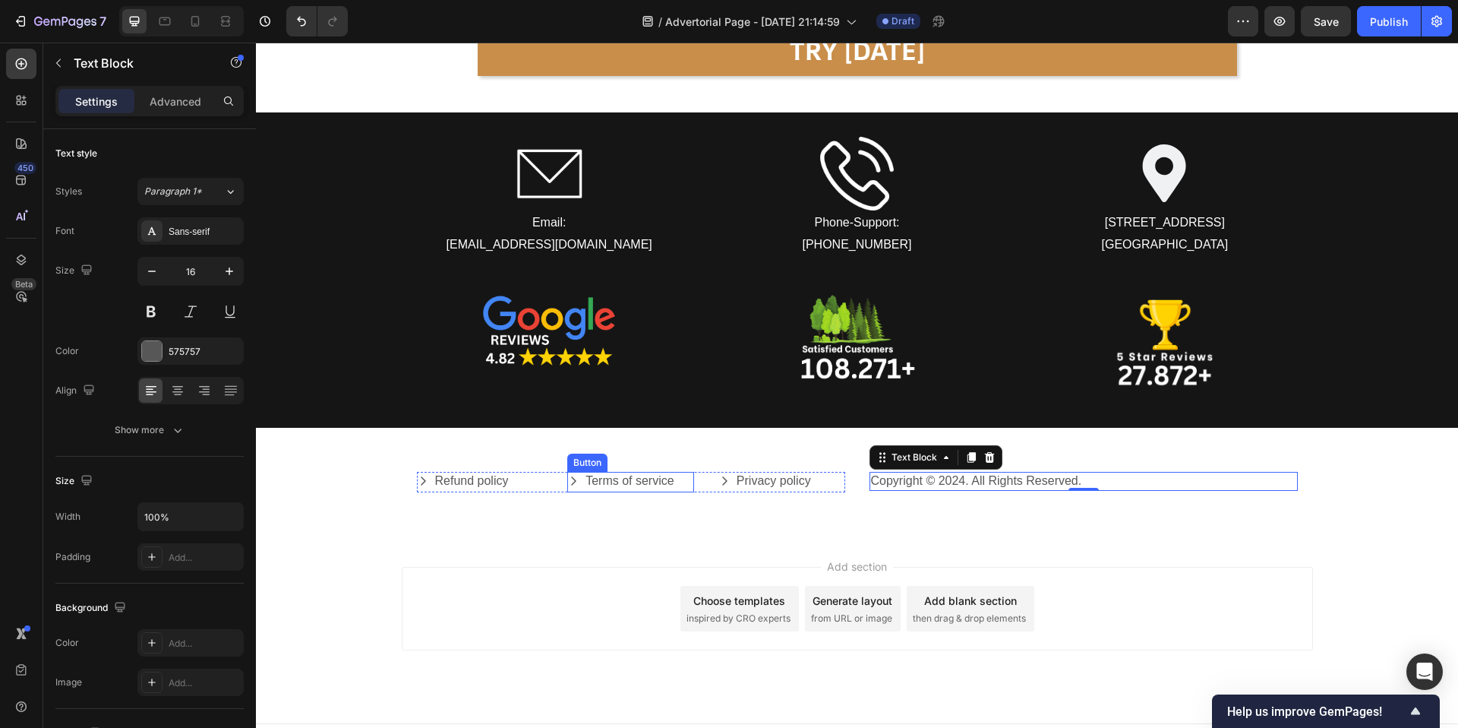
click at [579, 475] on icon "Terms of service" at bounding box center [573, 481] width 12 height 12
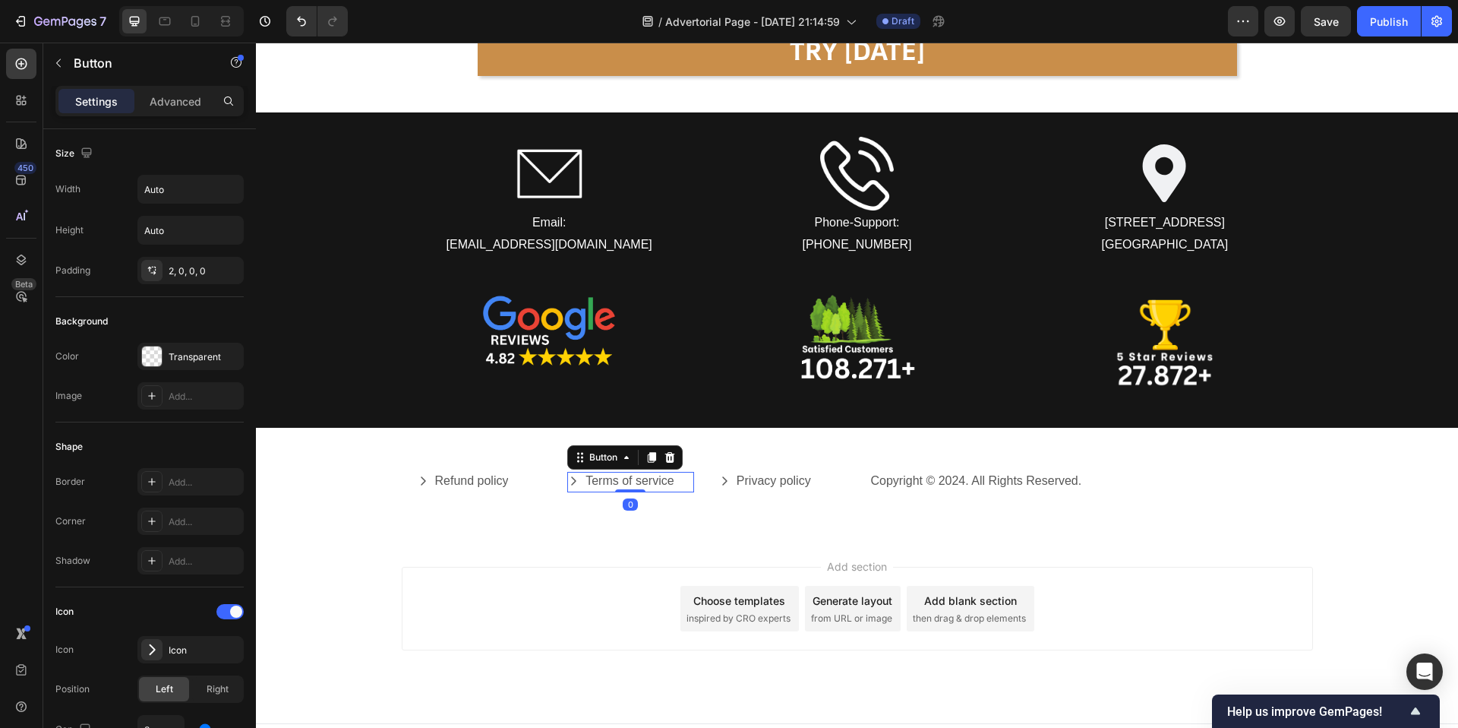
click at [573, 478] on icon "Terms of service" at bounding box center [573, 481] width 12 height 12
click at [482, 491] on div "Refund policy Button" at bounding box center [480, 482] width 127 height 21
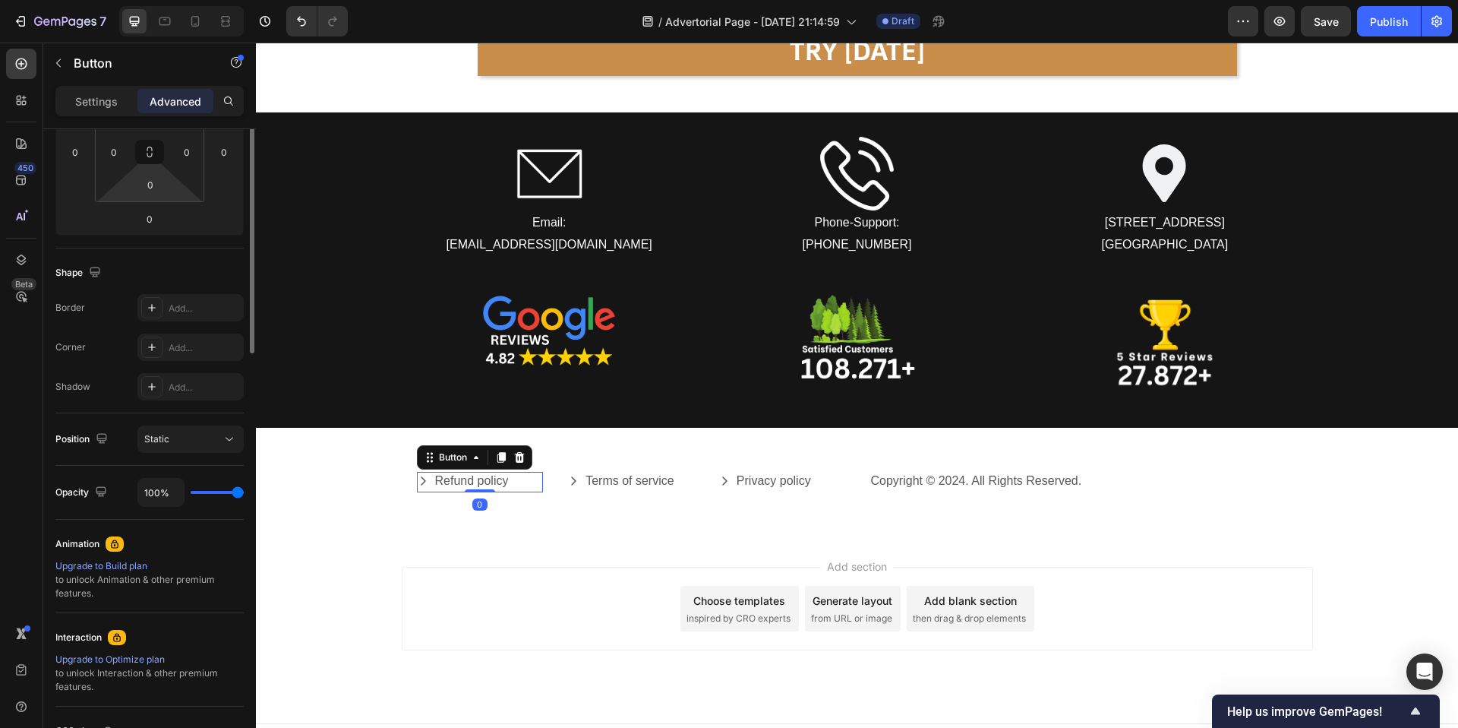
scroll to position [412, 0]
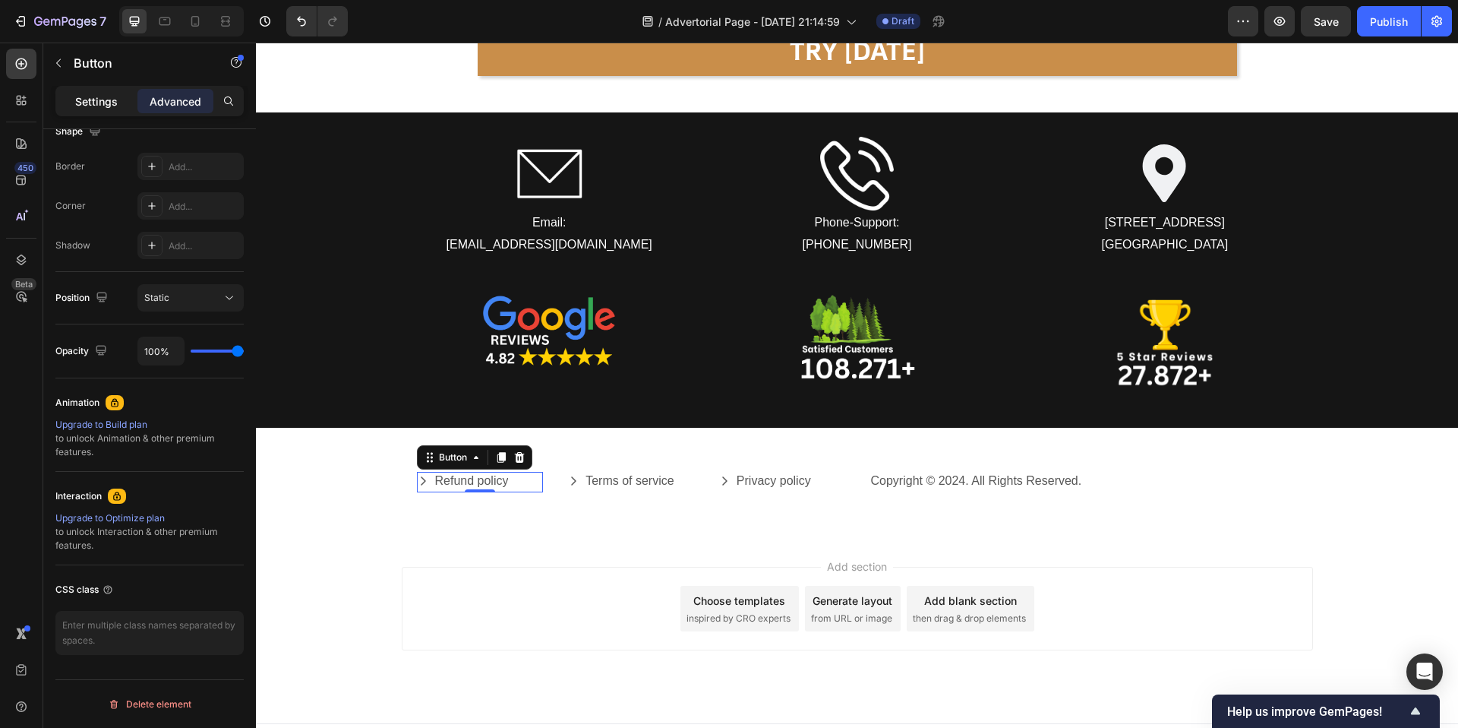
click at [98, 105] on p "Settings" at bounding box center [96, 101] width 43 height 16
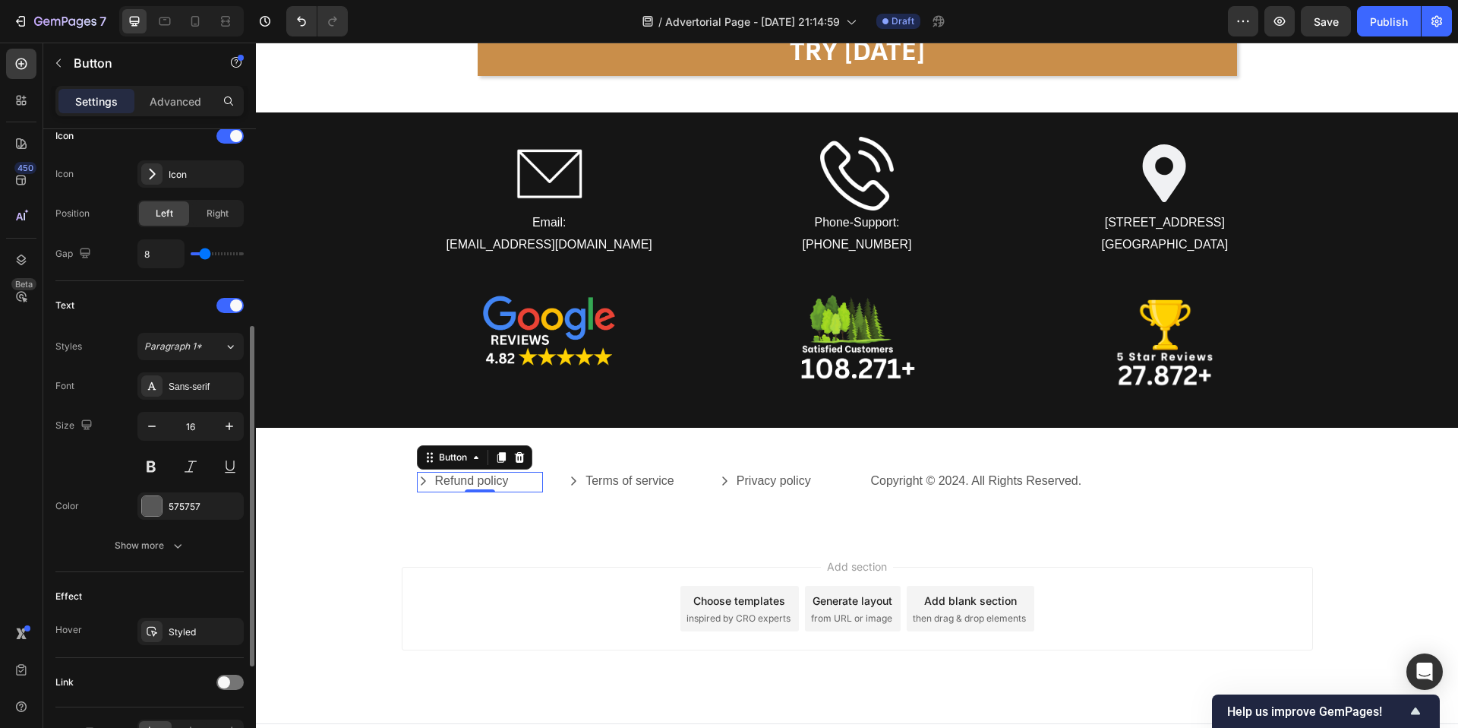
scroll to position [567, 0]
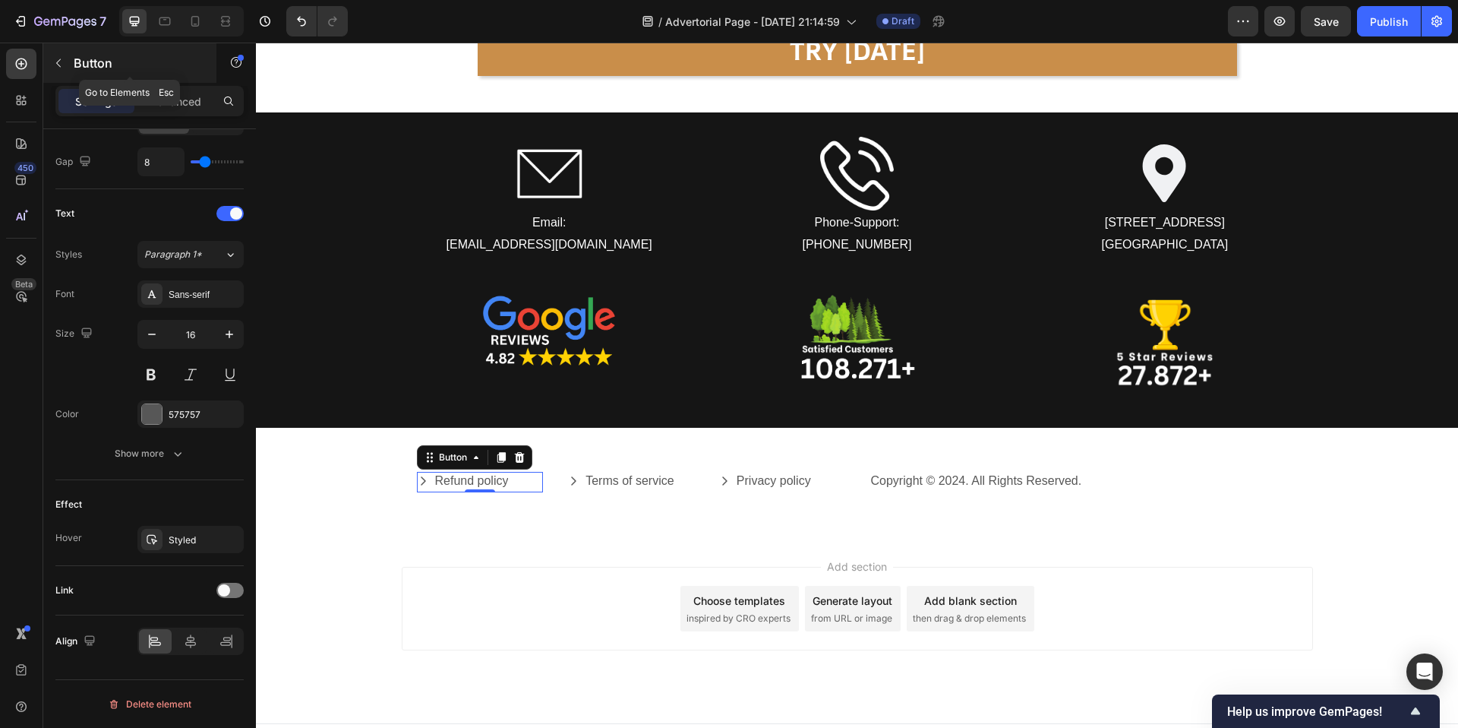
click at [58, 65] on icon "button" at bounding box center [58, 63] width 12 height 12
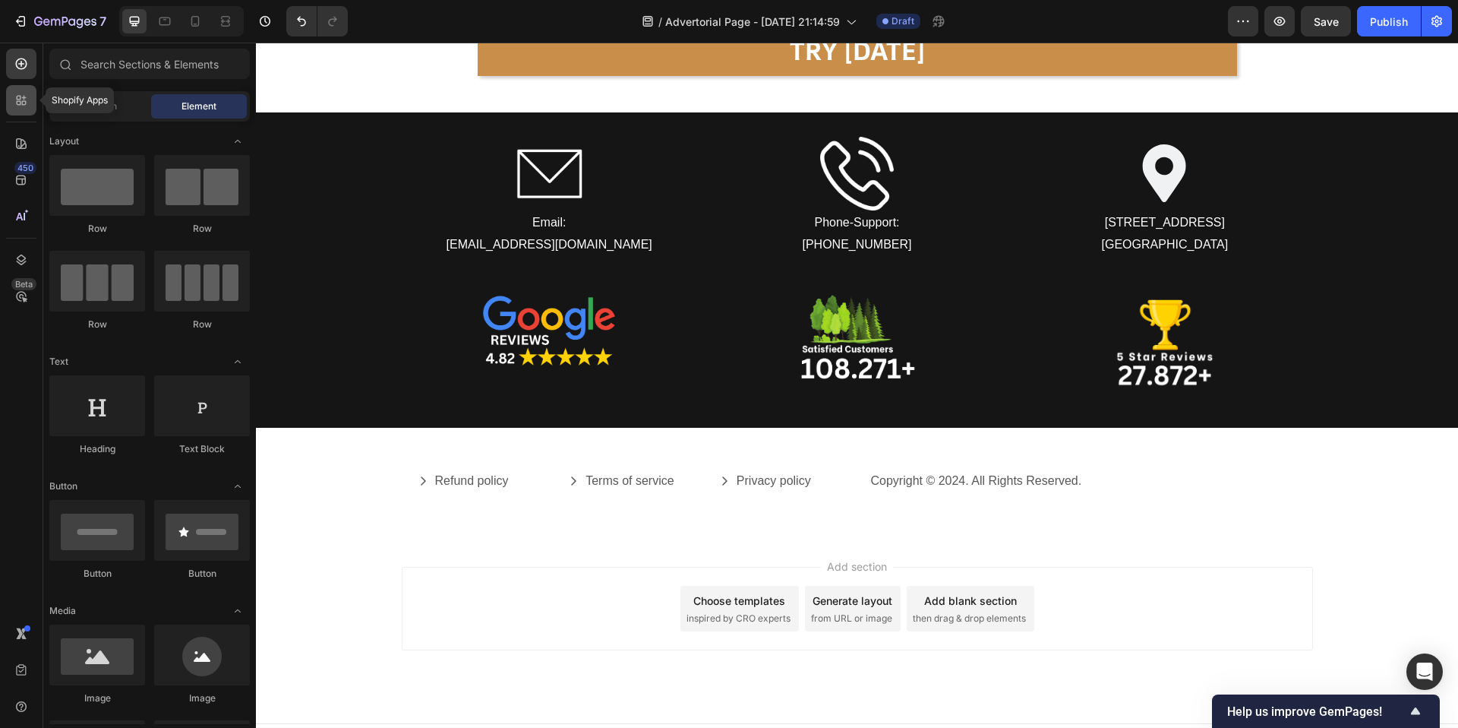
click at [18, 108] on div at bounding box center [21, 100] width 30 height 30
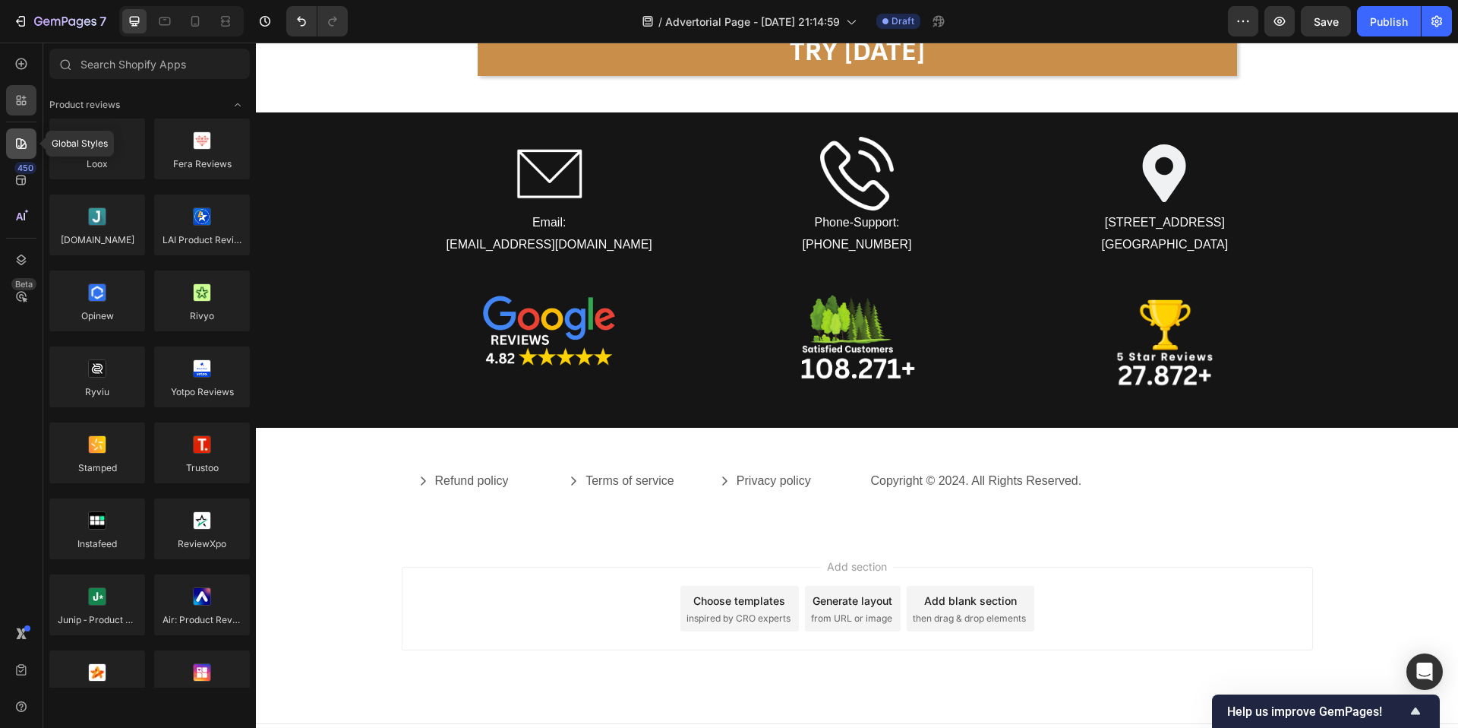
click at [17, 133] on div at bounding box center [21, 143] width 30 height 30
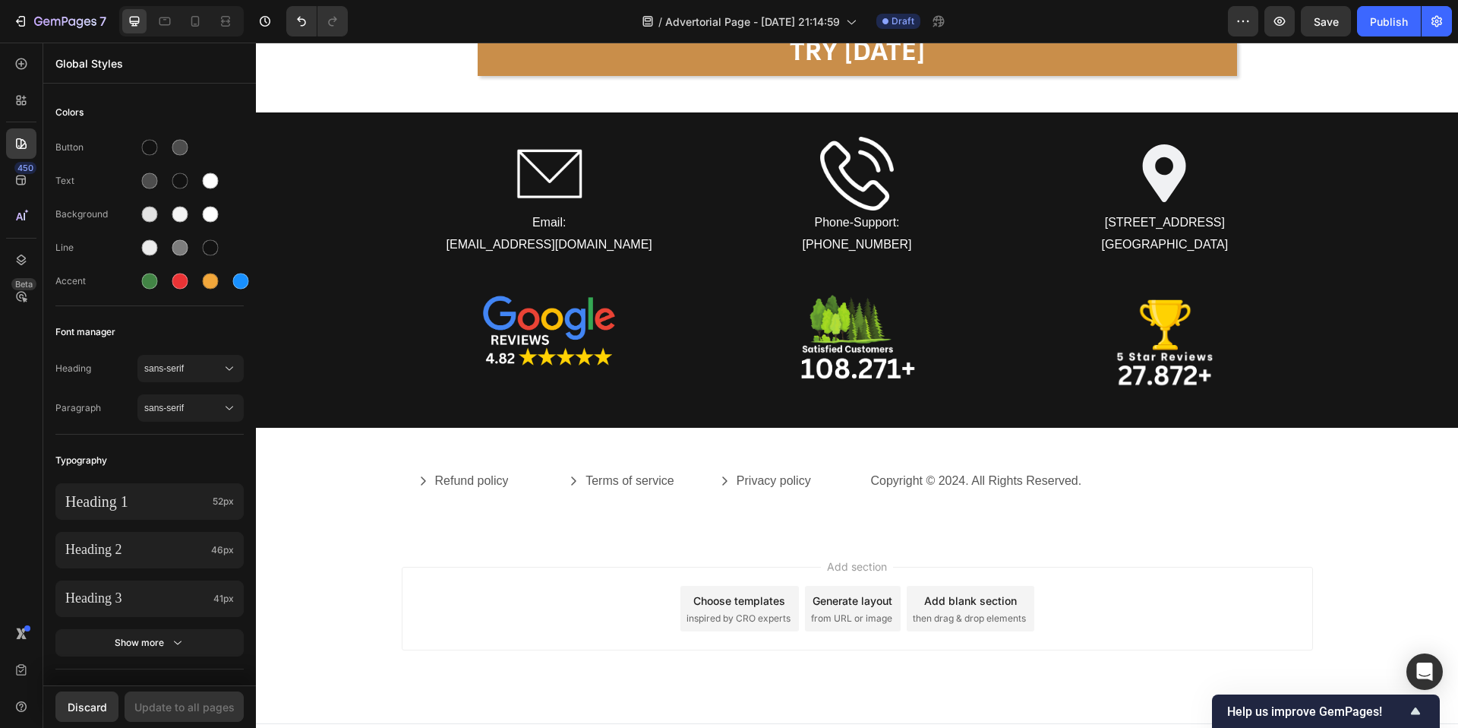
click at [21, 45] on div "450 Beta" at bounding box center [21, 385] width 43 height 685
click at [21, 57] on icon at bounding box center [21, 63] width 15 height 15
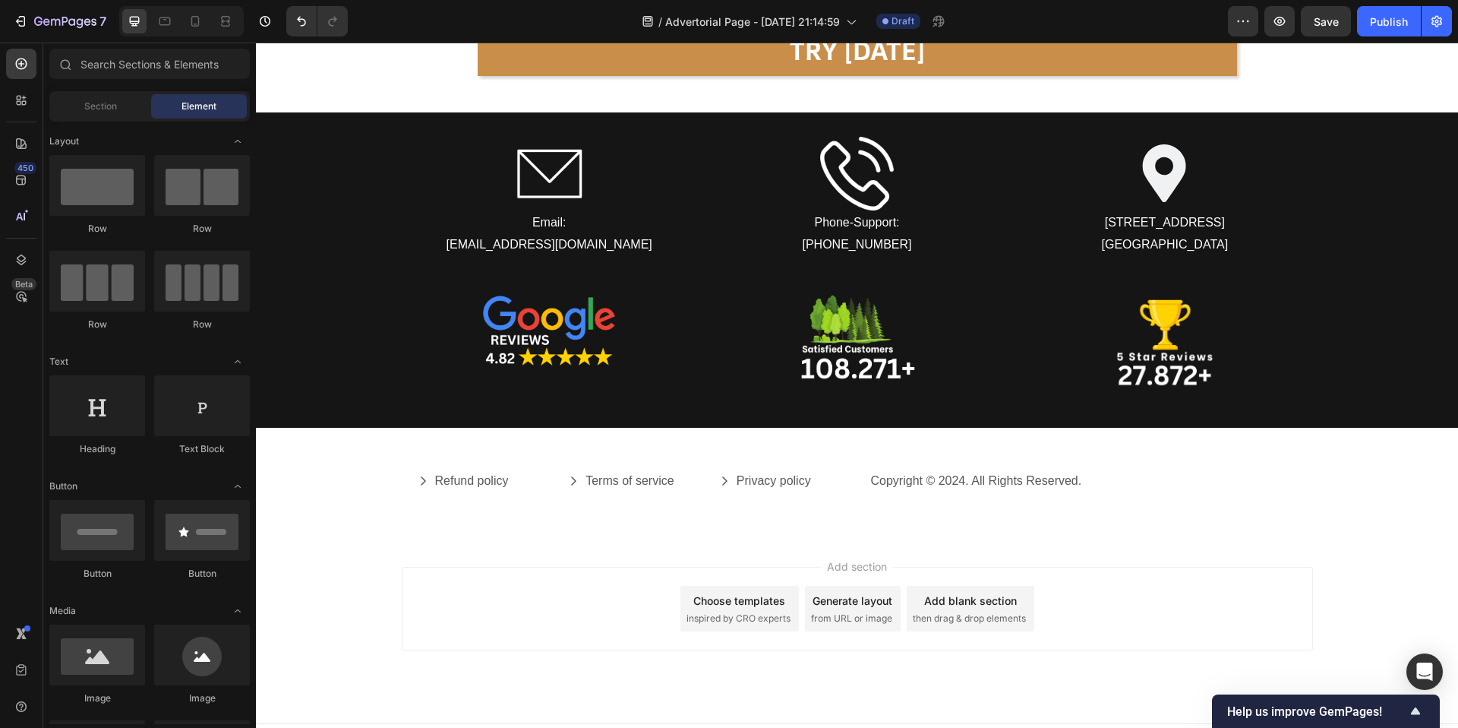
click at [71, 90] on div "Sections(18) Elements(83) Section Element Hero Section Product Detail Brands Tr…" at bounding box center [149, 386] width 213 height 675
click at [77, 106] on div "Section" at bounding box center [100, 106] width 96 height 24
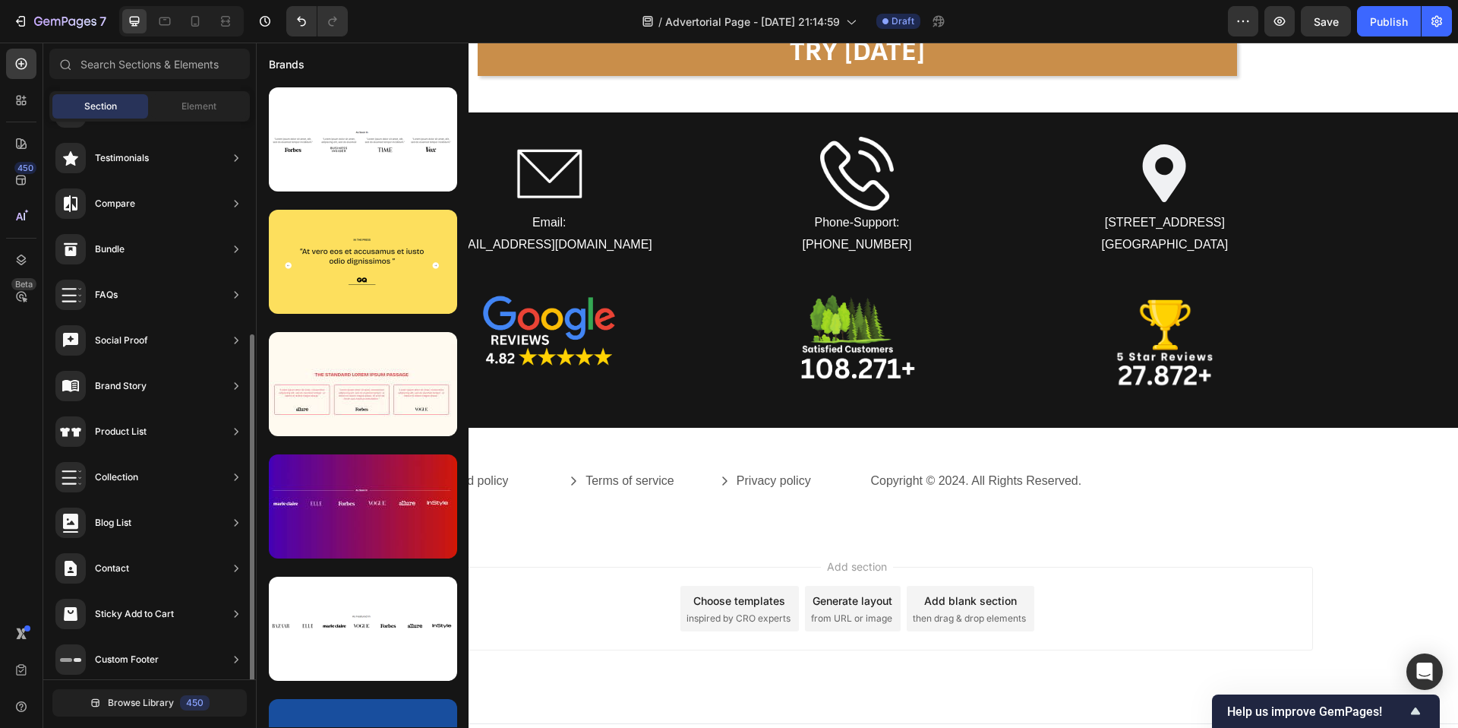
scroll to position [324, 0]
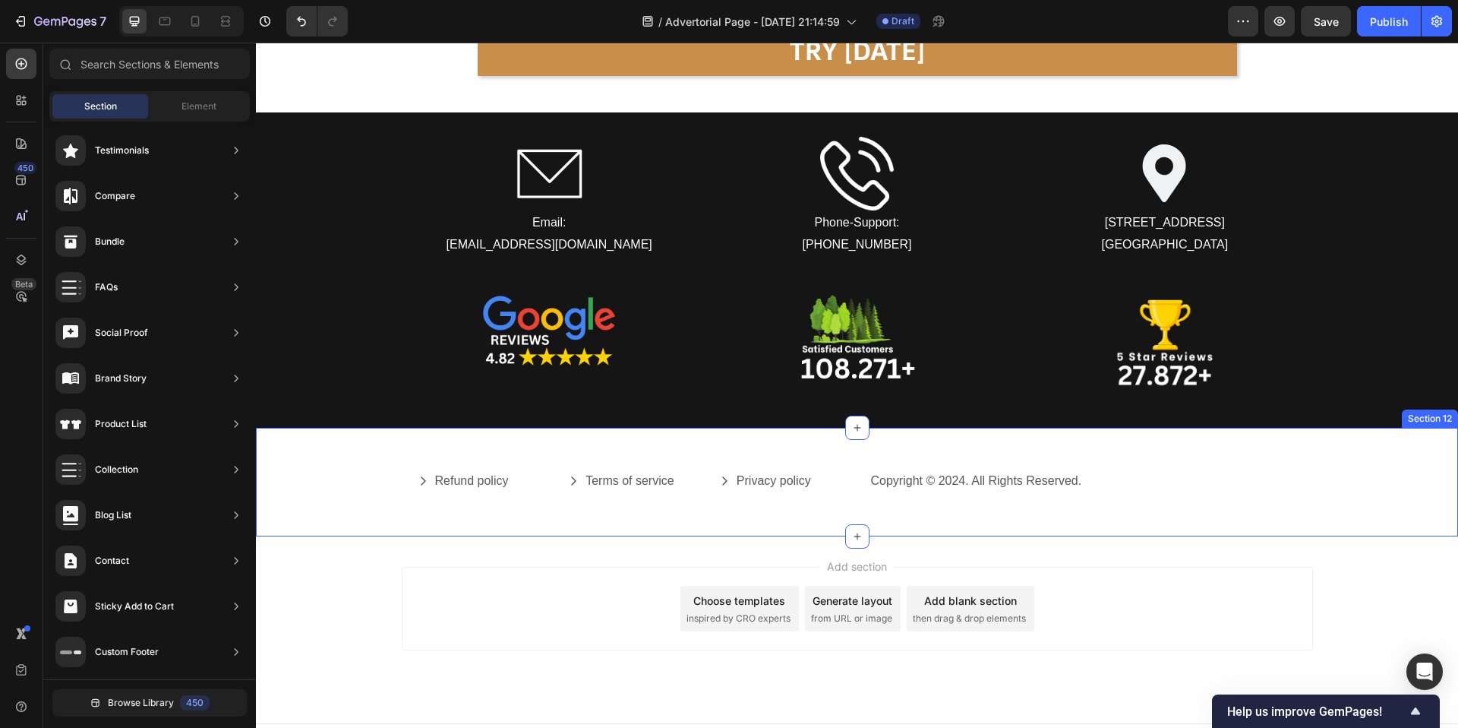
click at [375, 479] on div "Refund policy Button Terms of service Button Privacy policy Button Row Title Li…" at bounding box center [857, 482] width 1202 height 60
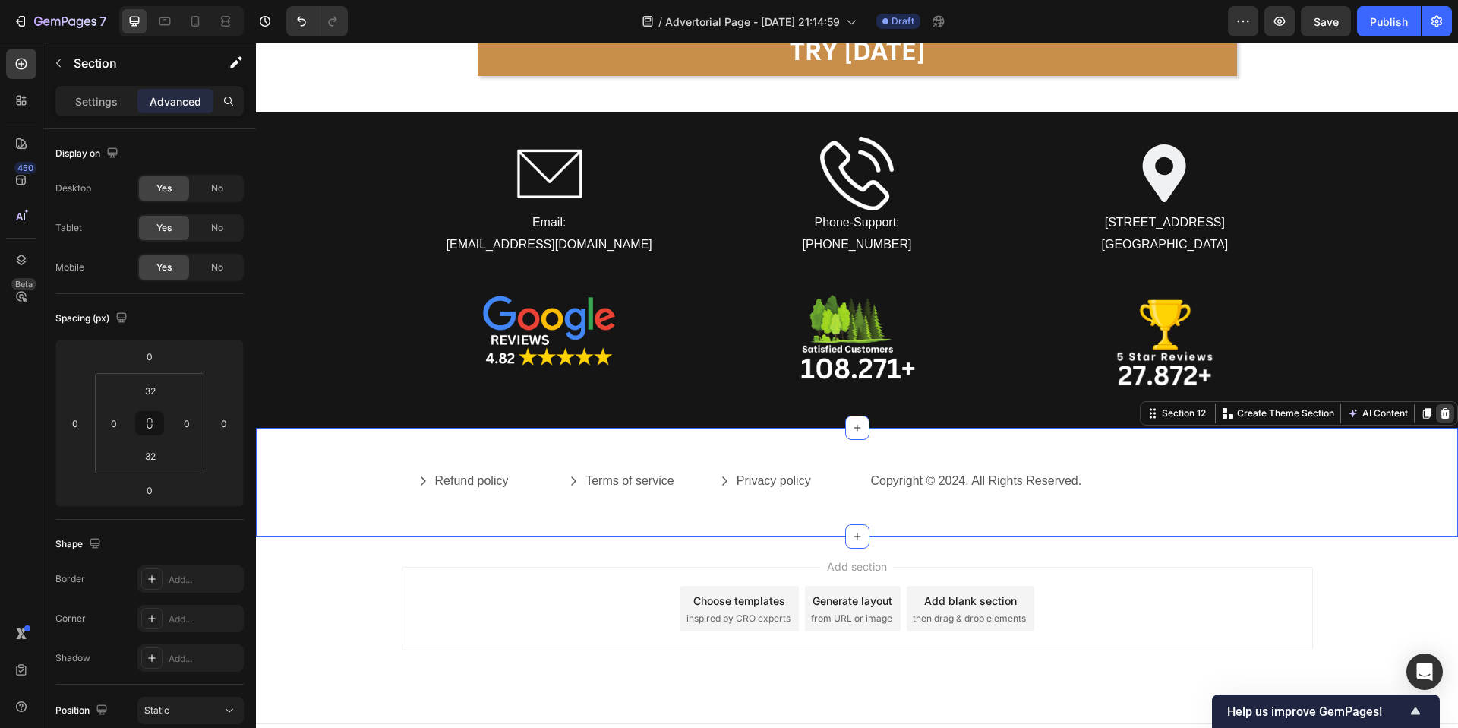
click at [1447, 410] on icon at bounding box center [1446, 413] width 10 height 11
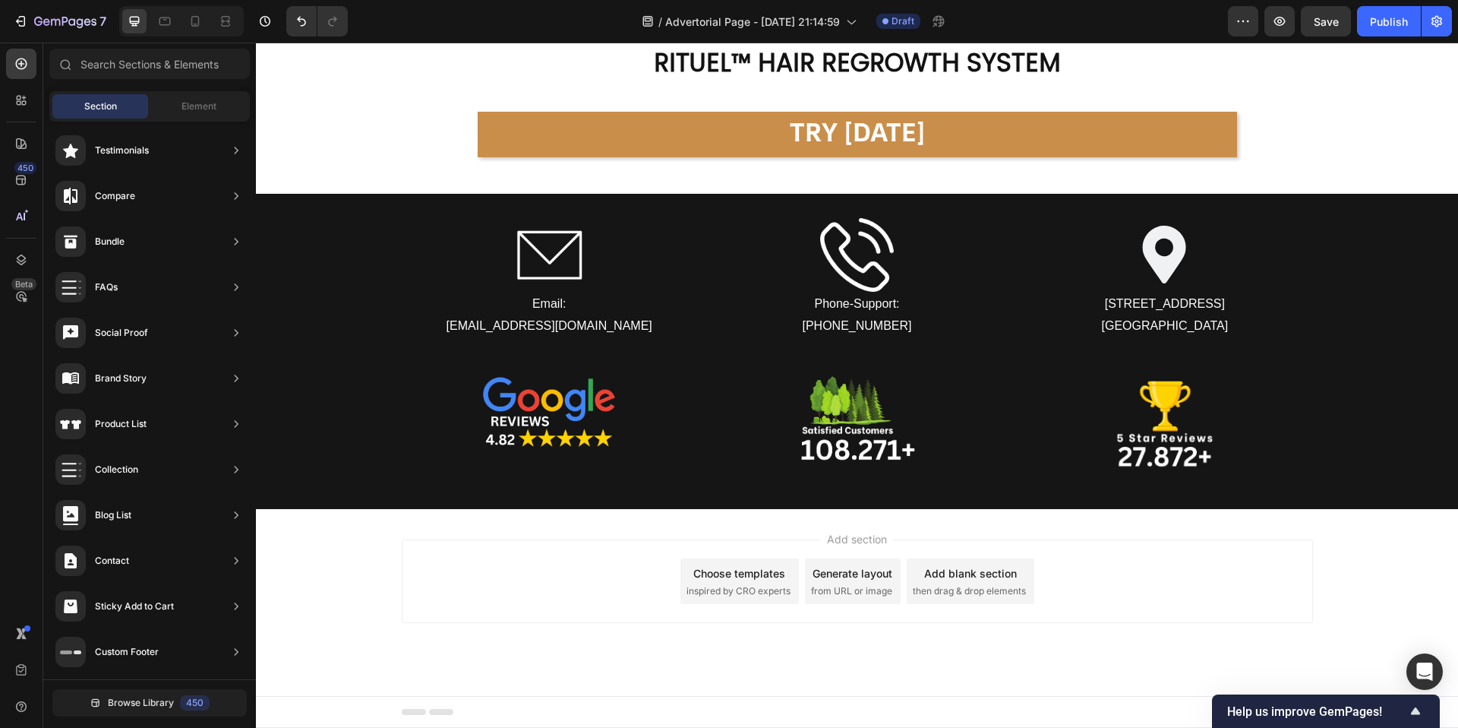
scroll to position [9252, 0]
click at [205, 20] on div at bounding box center [195, 21] width 24 height 24
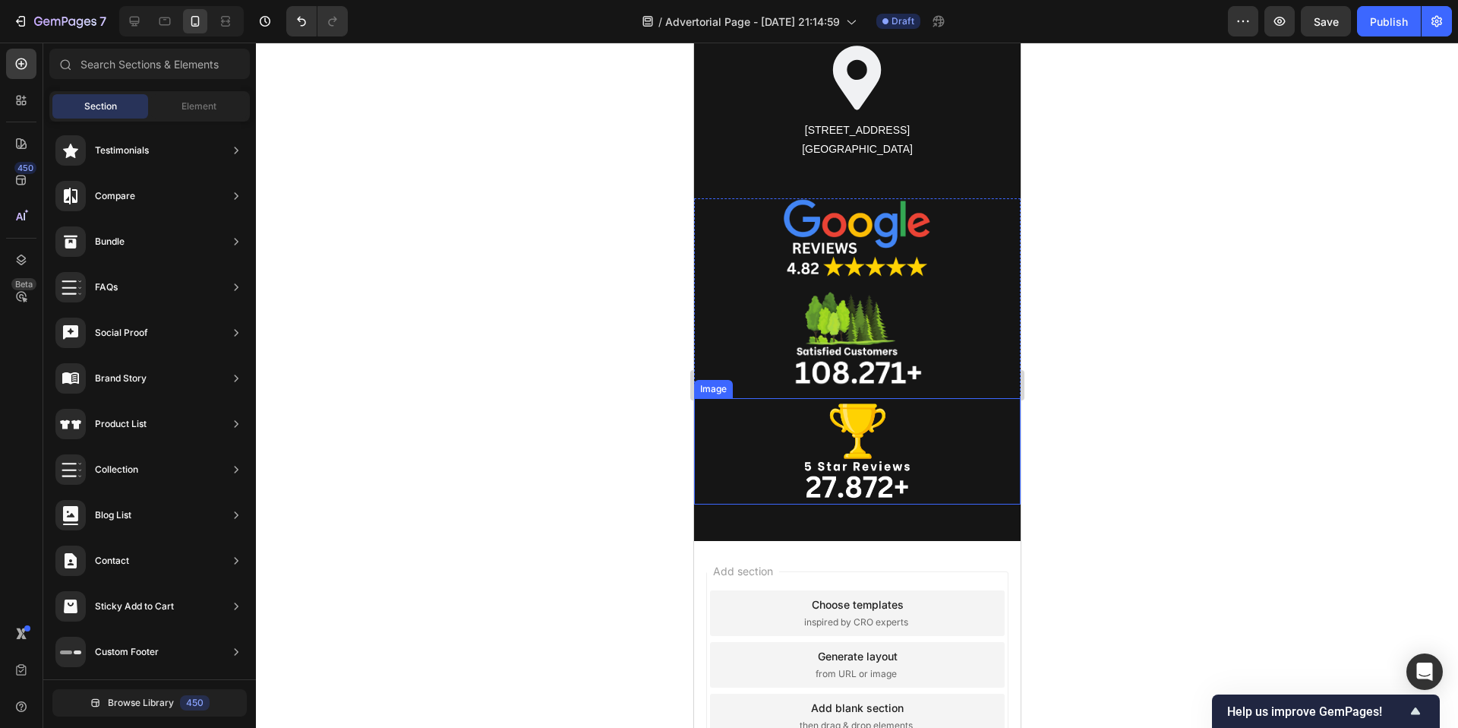
scroll to position [10582, 0]
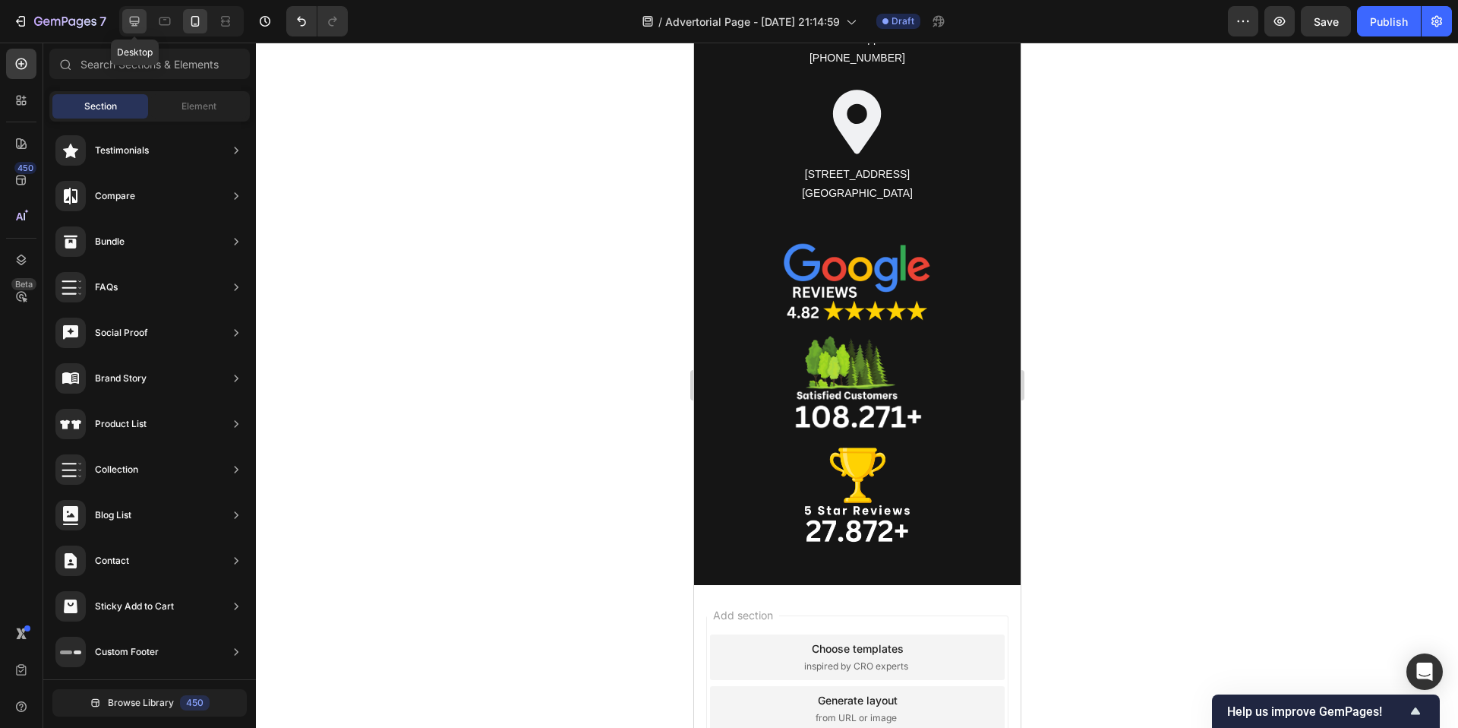
click at [134, 24] on icon at bounding box center [134, 21] width 15 height 15
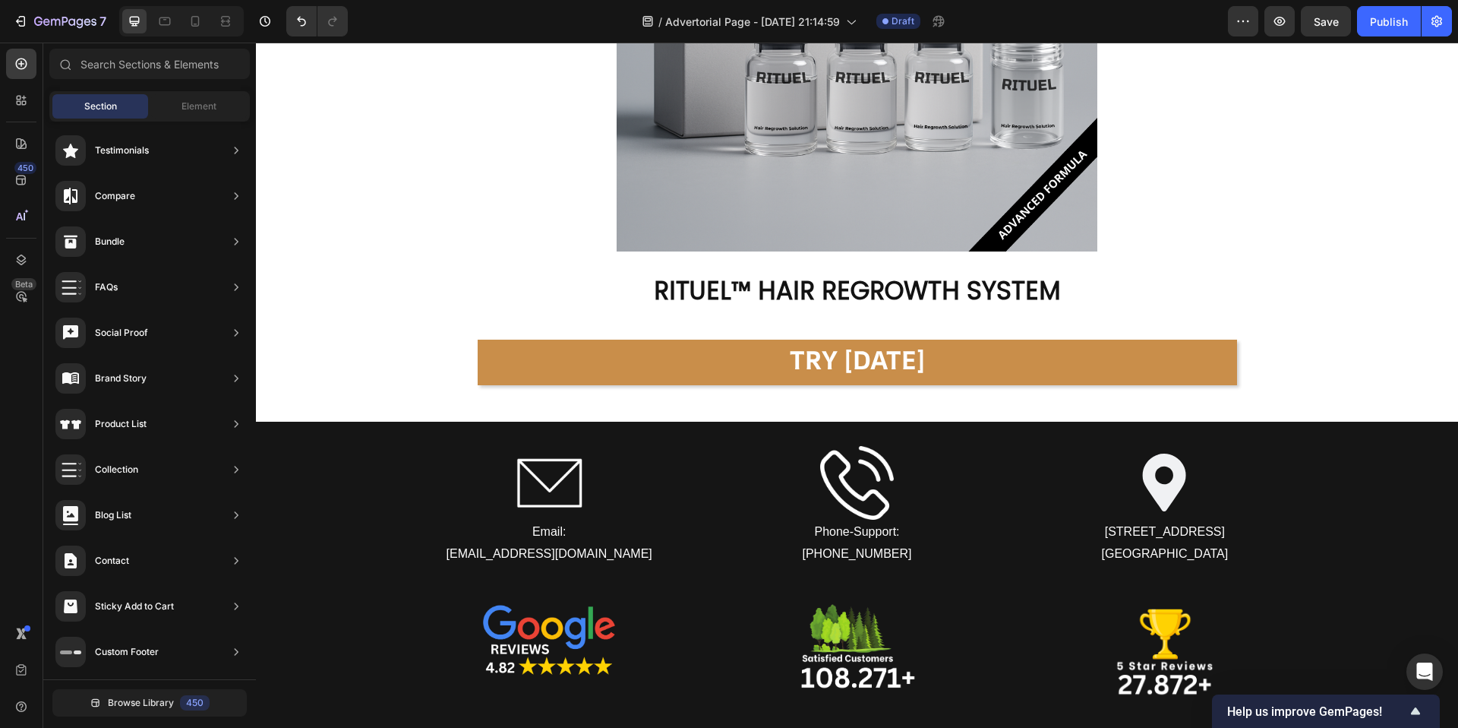
scroll to position [9236, 0]
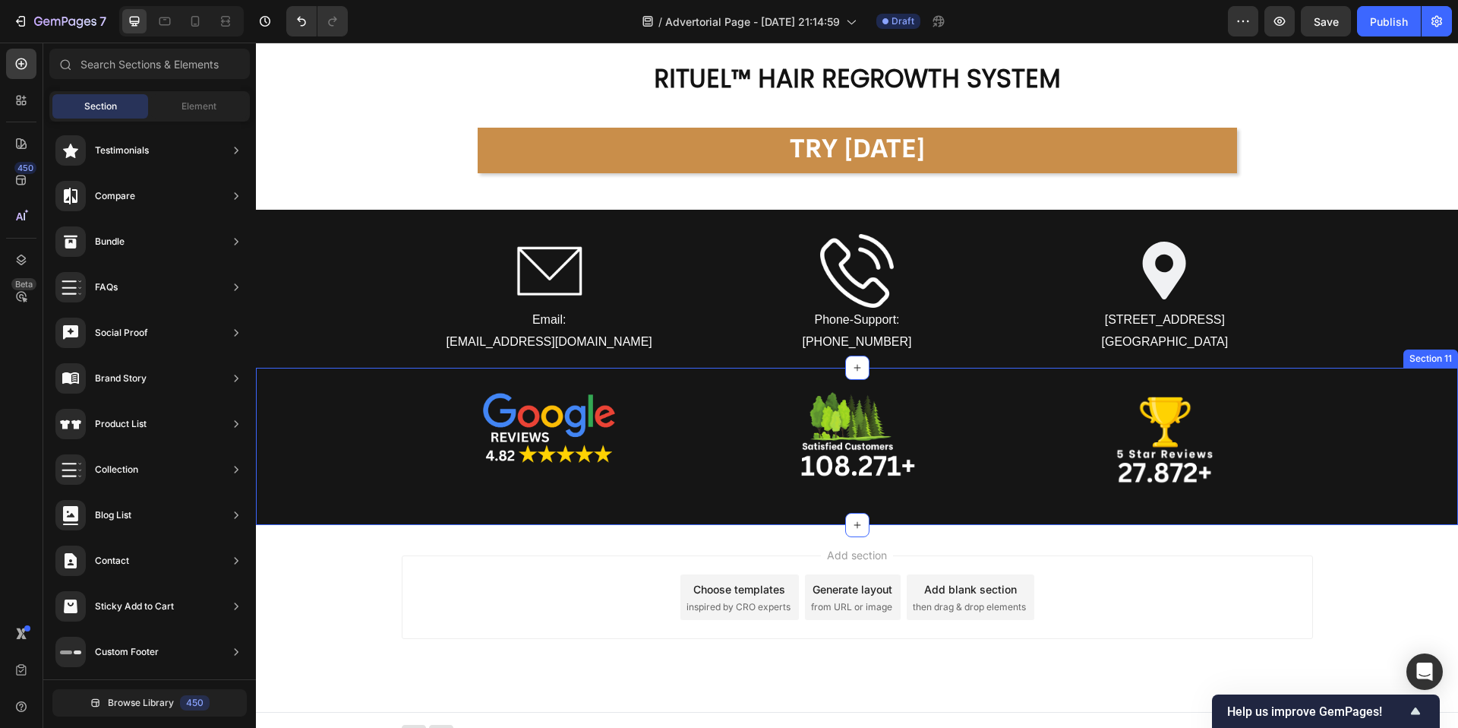
click at [358, 415] on div "Image Image Image Row" at bounding box center [857, 446] width 1202 height 109
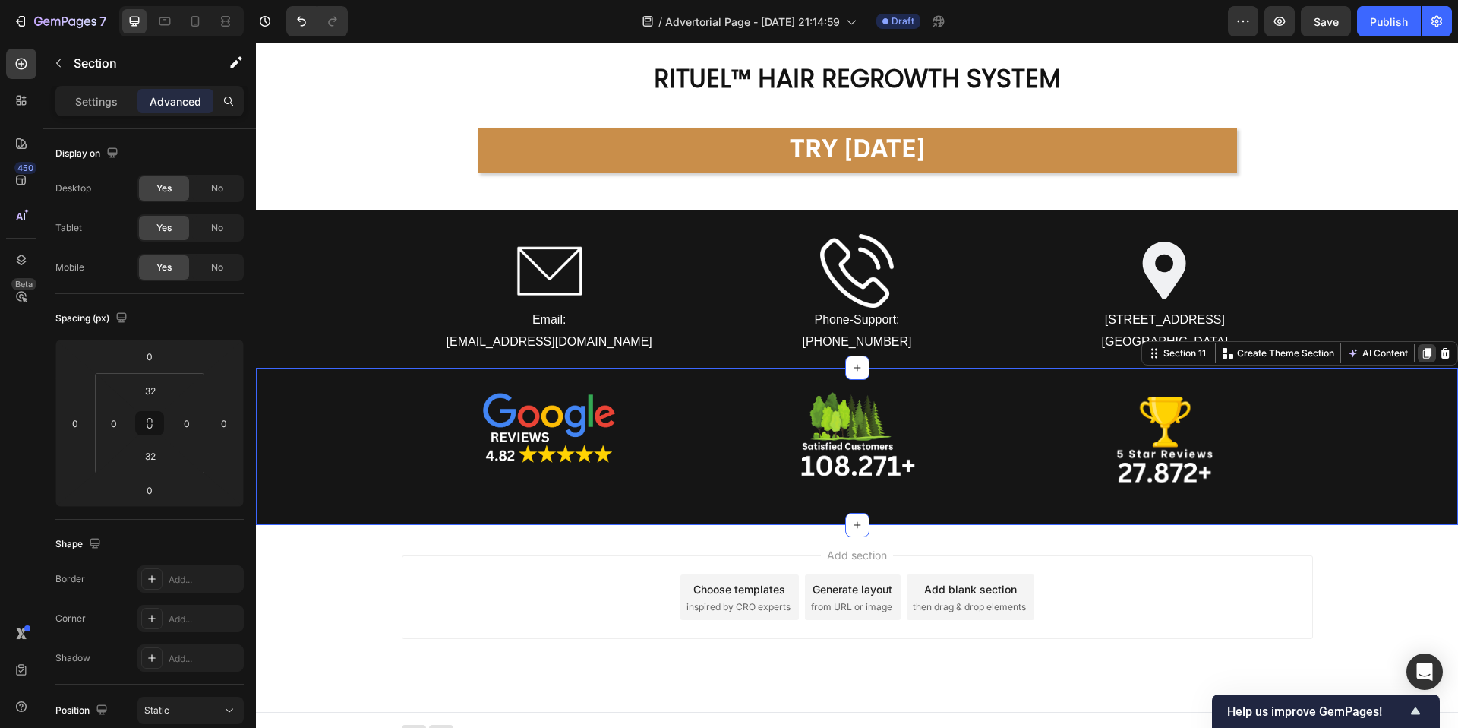
click at [1427, 351] on icon at bounding box center [1427, 354] width 8 height 11
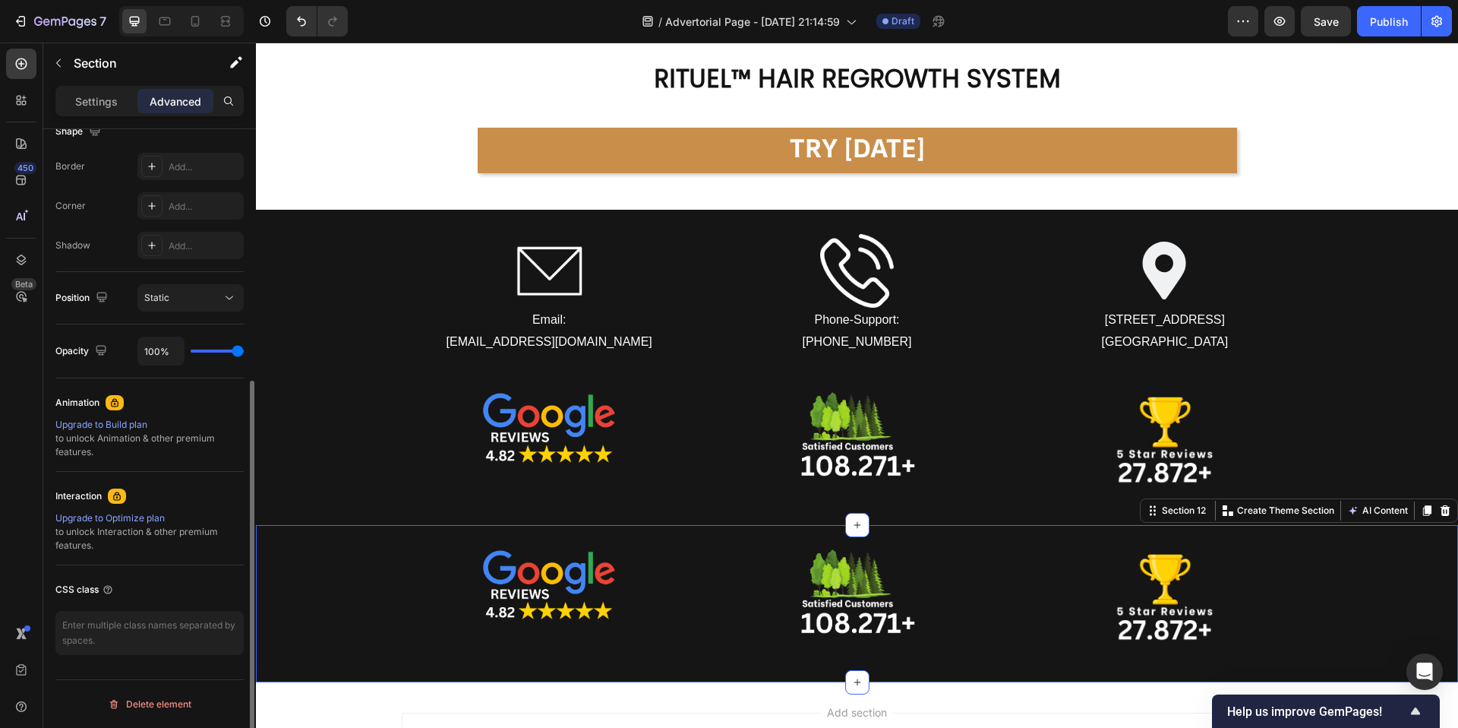
scroll to position [0, 0]
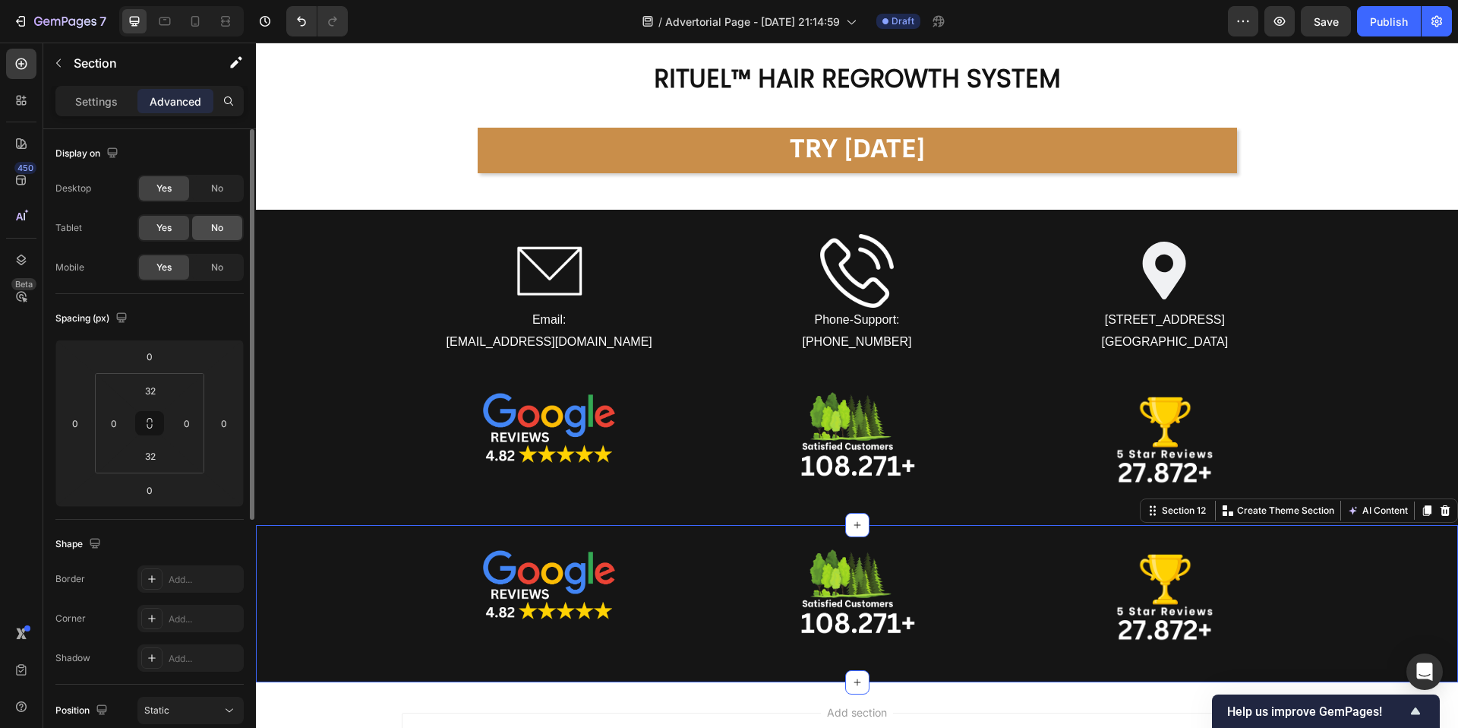
click at [232, 232] on div "No" at bounding box center [217, 228] width 50 height 24
click at [229, 192] on div "No" at bounding box center [217, 188] width 50 height 24
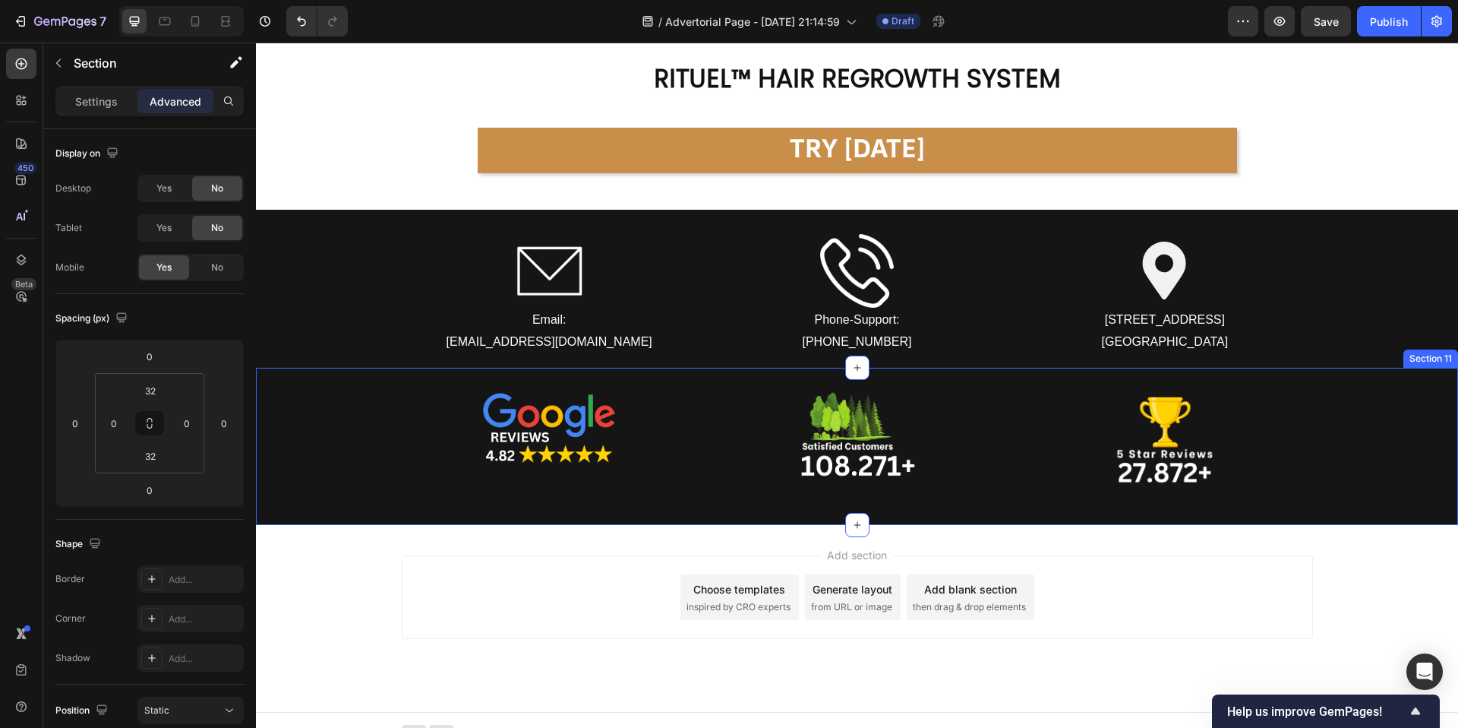
click at [368, 441] on div "Image Image Image Row" at bounding box center [857, 446] width 1202 height 109
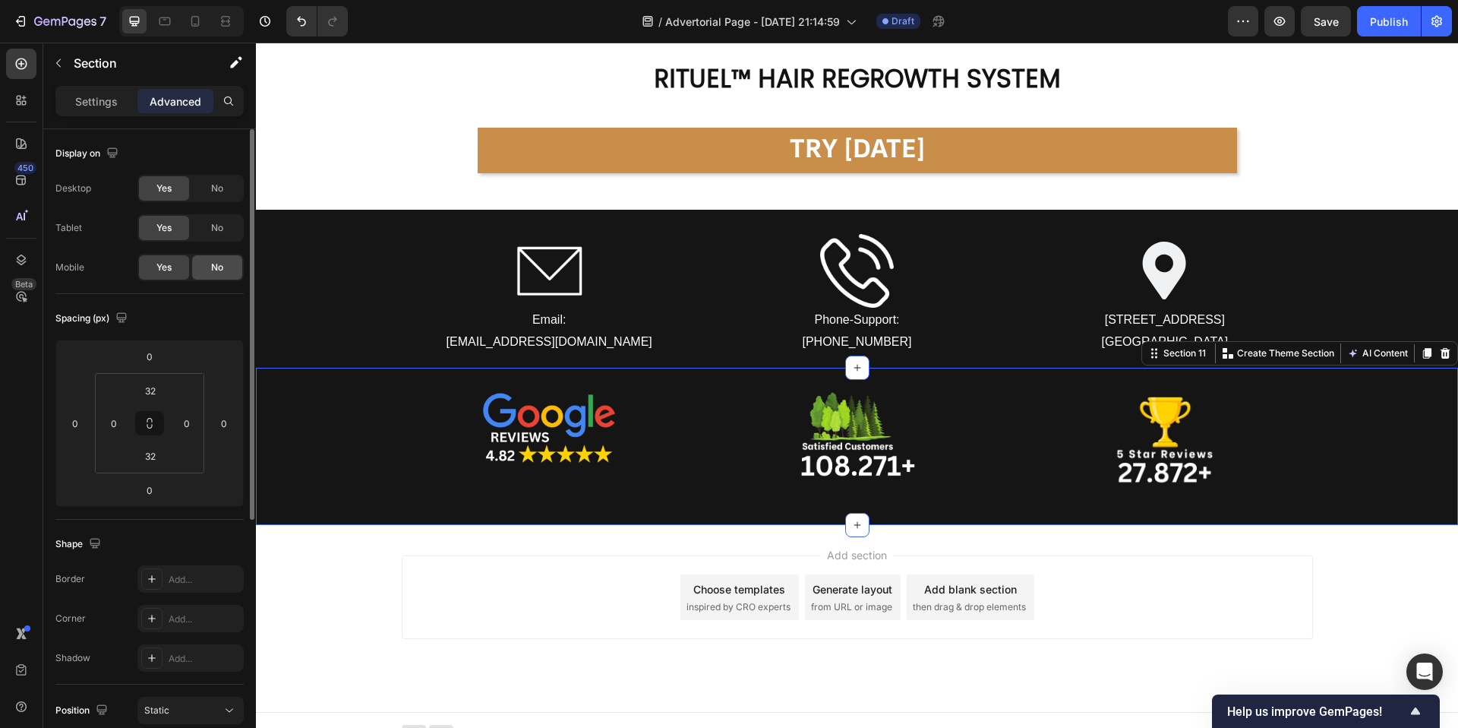
click at [219, 268] on span "No" at bounding box center [217, 268] width 12 height 14
click at [198, 17] on icon at bounding box center [195, 21] width 8 height 11
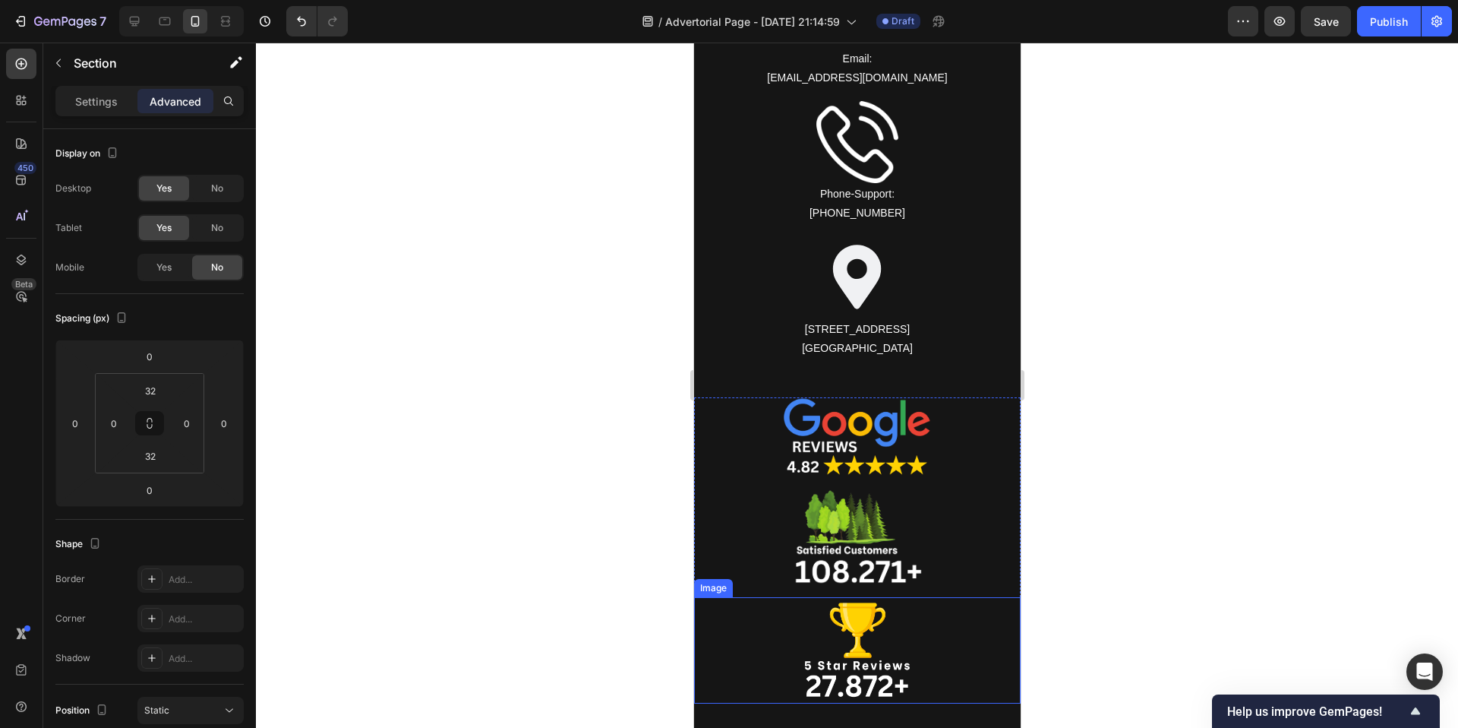
scroll to position [10953, 0]
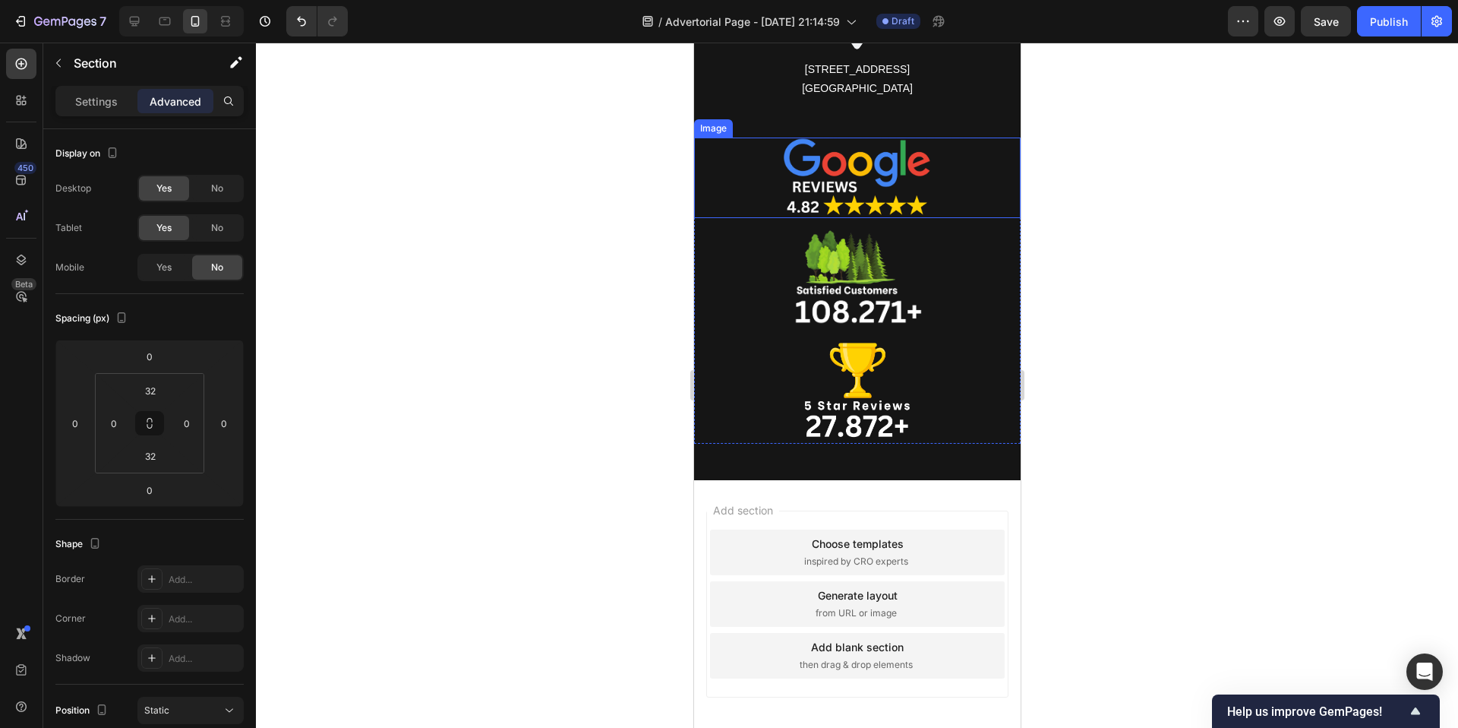
click at [750, 189] on div at bounding box center [856, 177] width 327 height 81
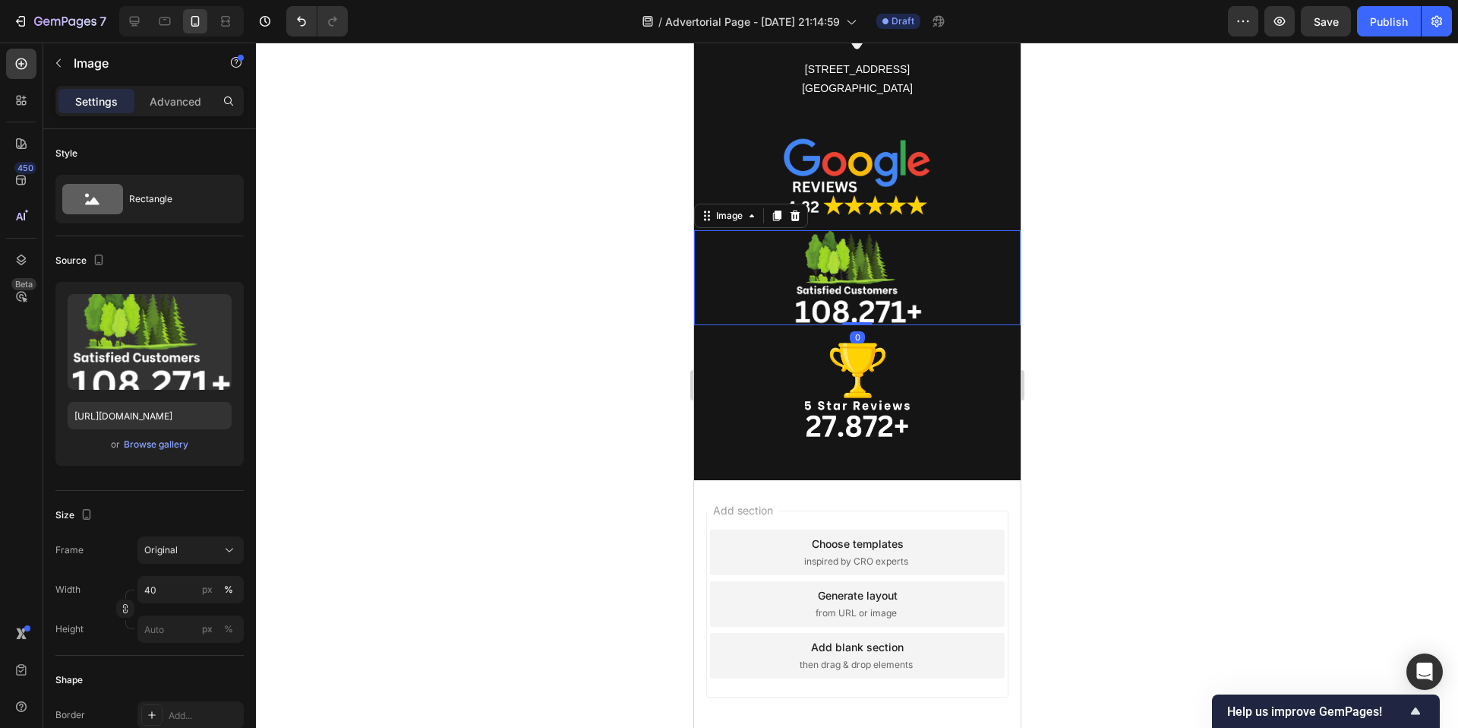
click at [734, 284] on div at bounding box center [856, 277] width 327 height 95
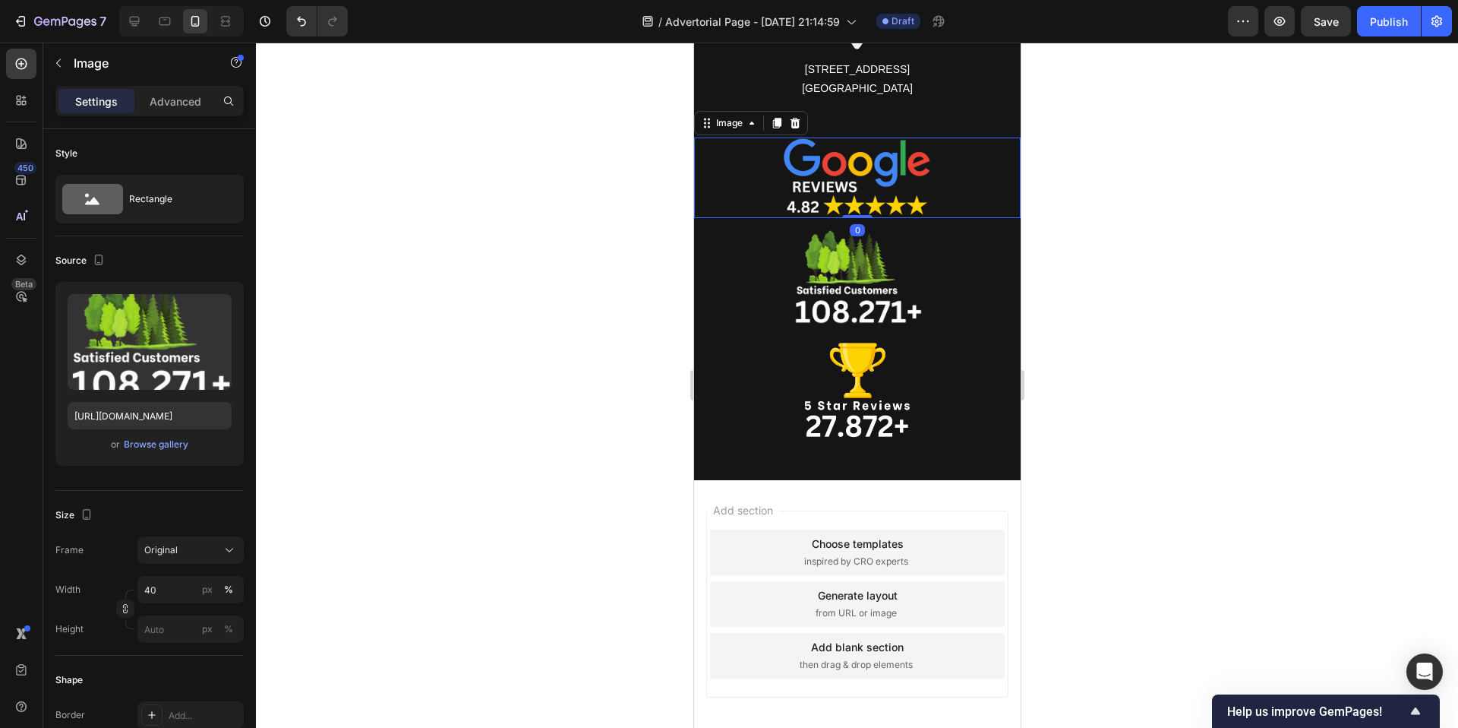
click at [732, 145] on div at bounding box center [856, 177] width 327 height 81
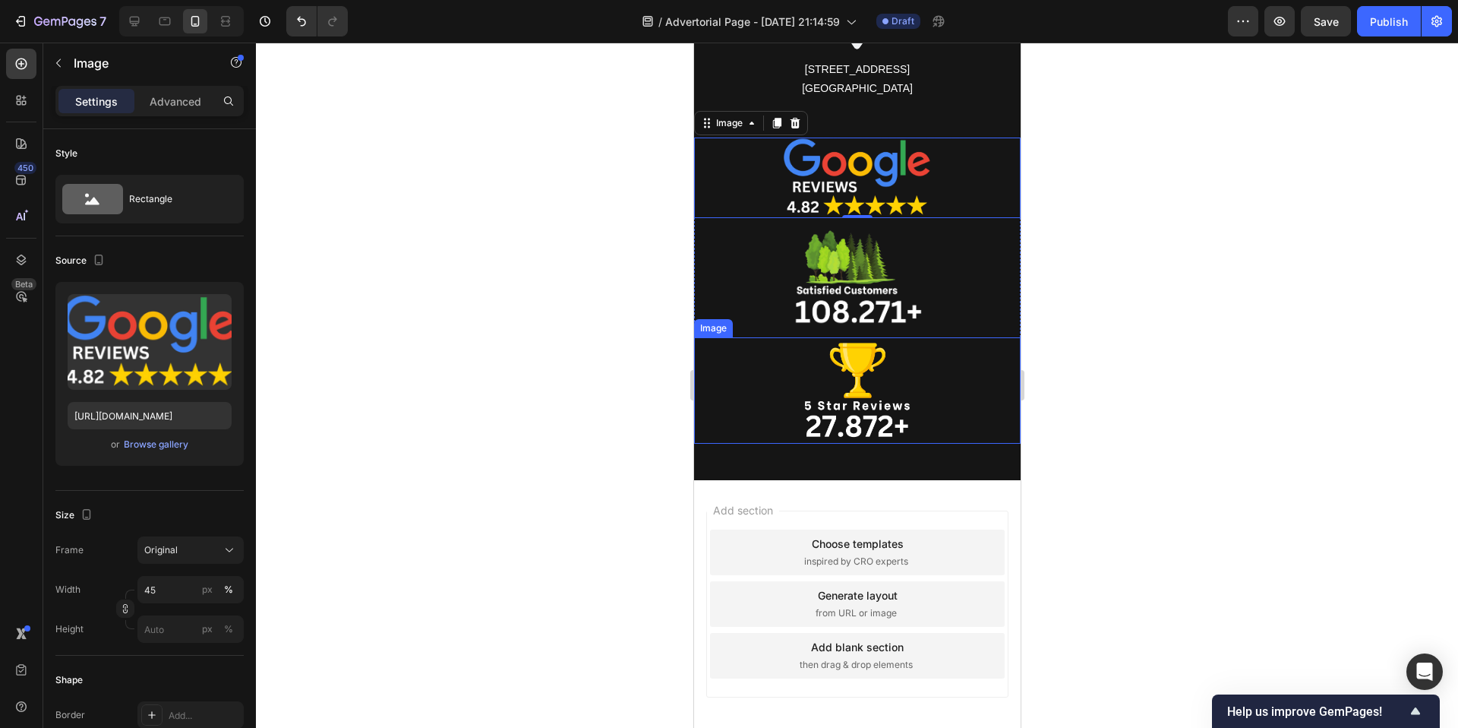
click at [806, 371] on img at bounding box center [857, 390] width 115 height 106
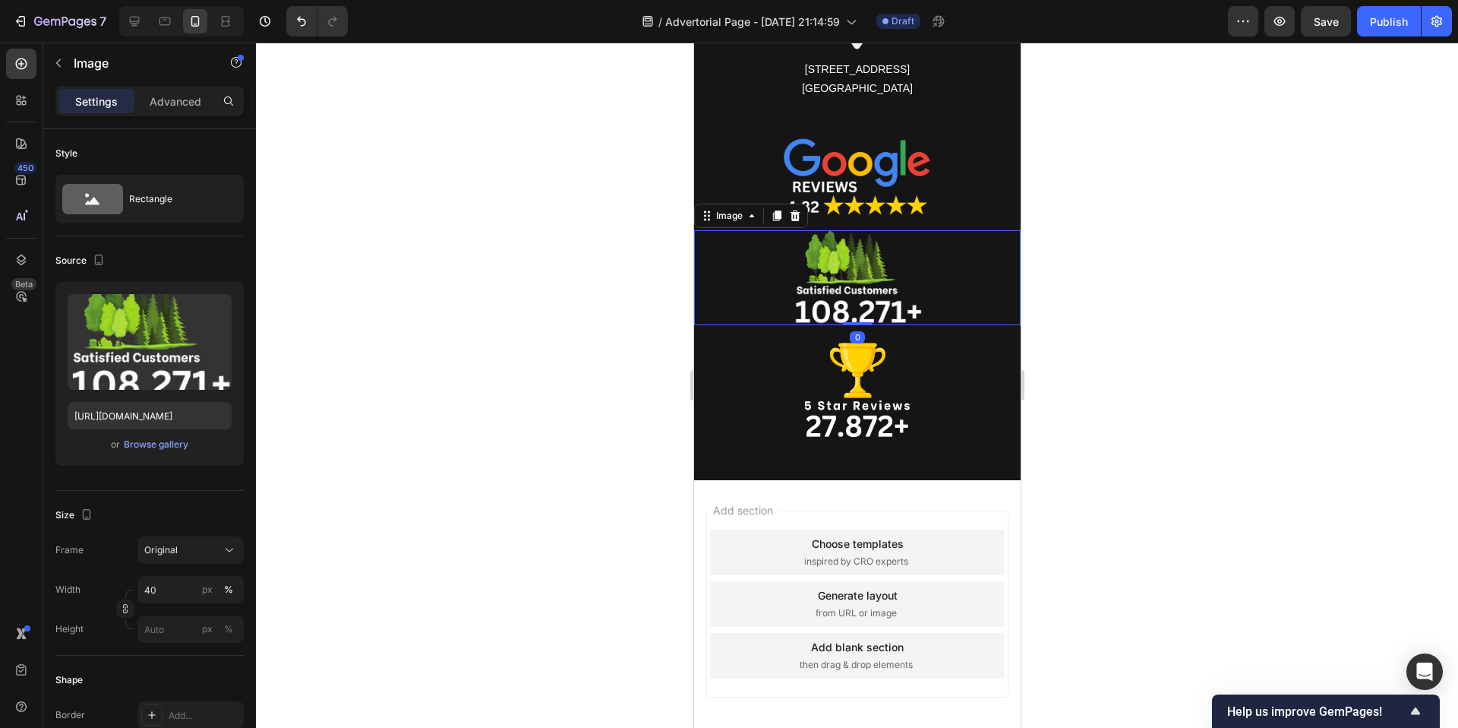
click at [772, 254] on div at bounding box center [856, 277] width 327 height 95
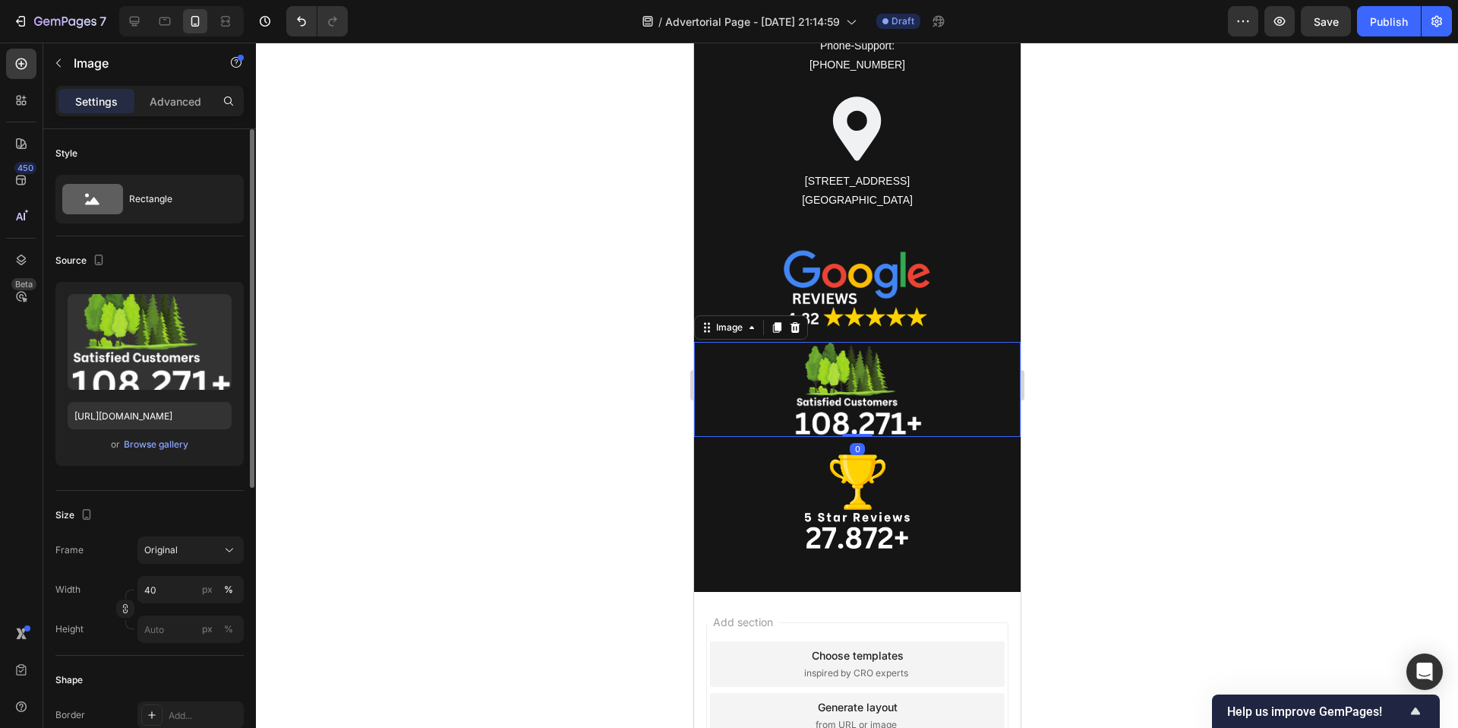
scroll to position [10834, 0]
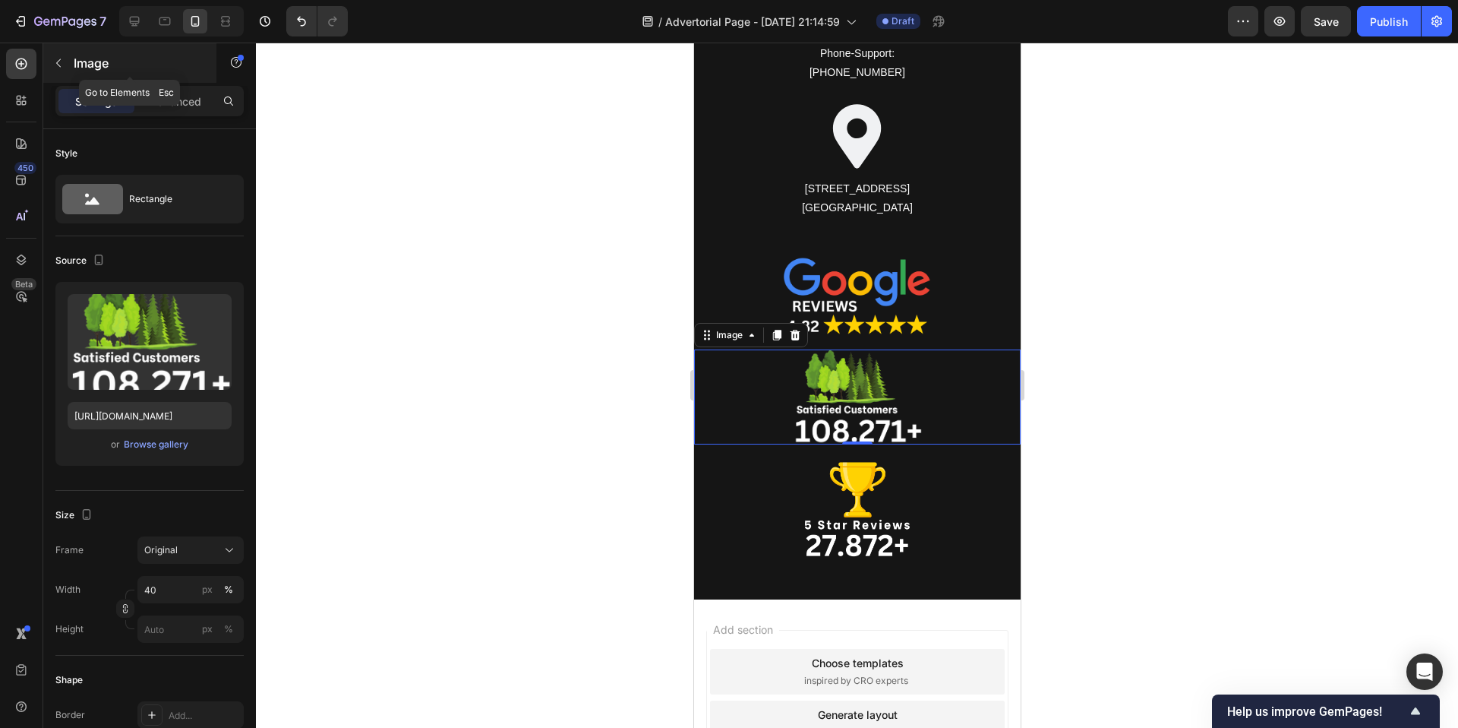
click at [65, 66] on button "button" at bounding box center [58, 63] width 24 height 24
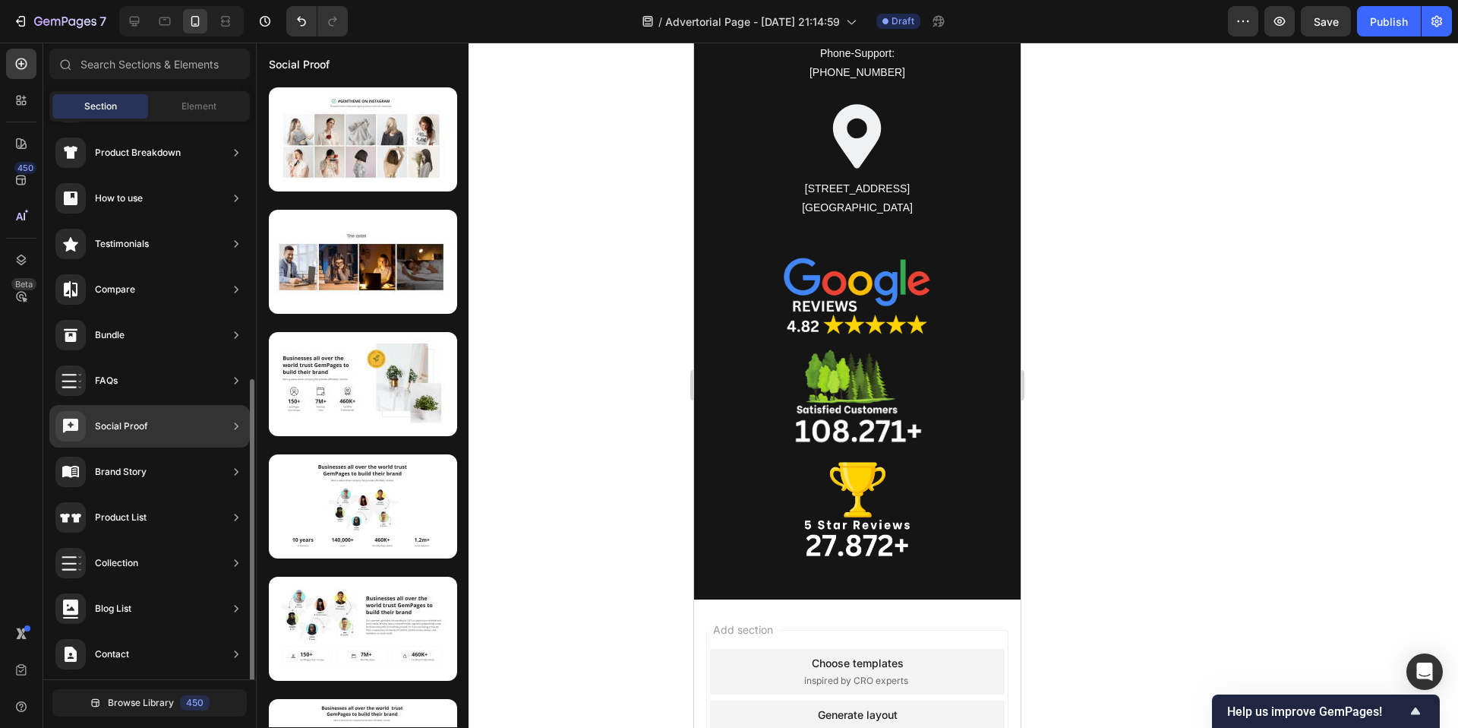
scroll to position [0, 0]
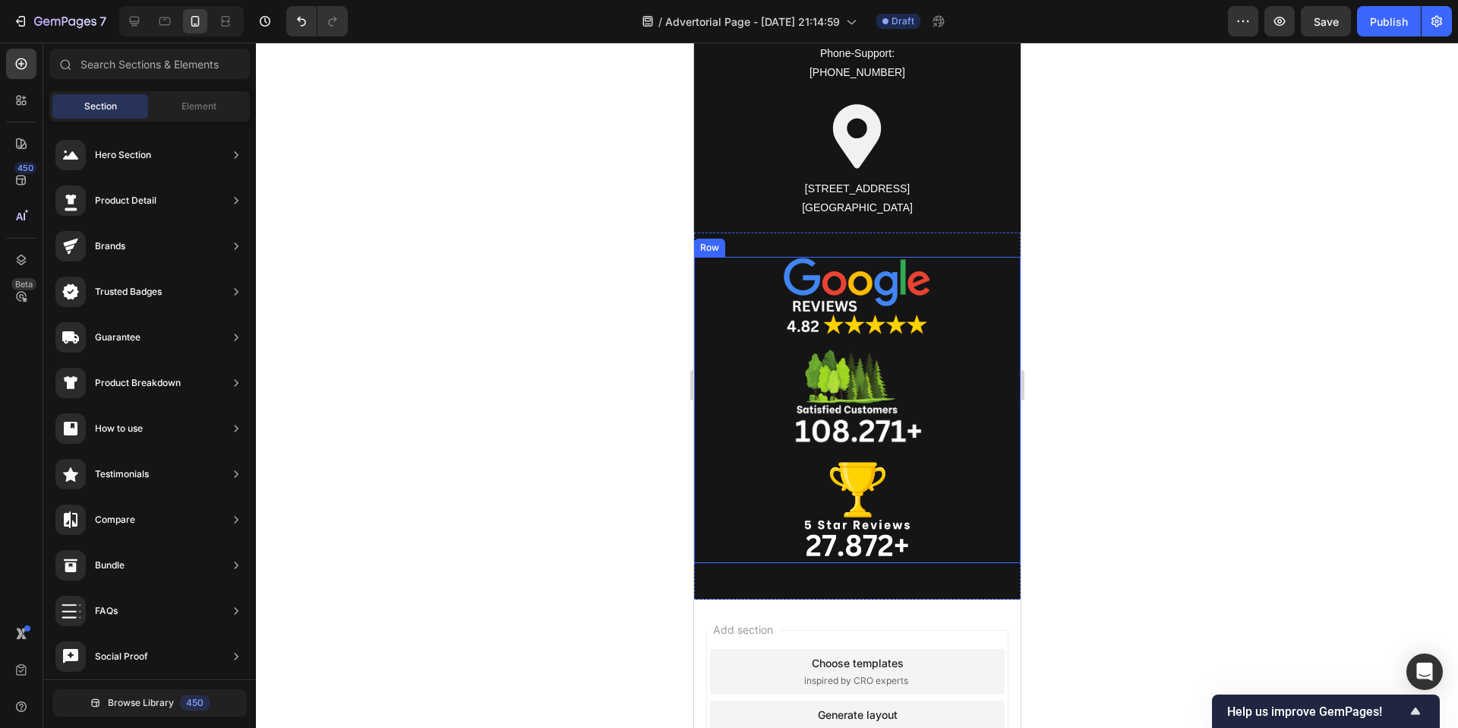
click at [750, 344] on div "Image Image Image Row" at bounding box center [856, 410] width 327 height 306
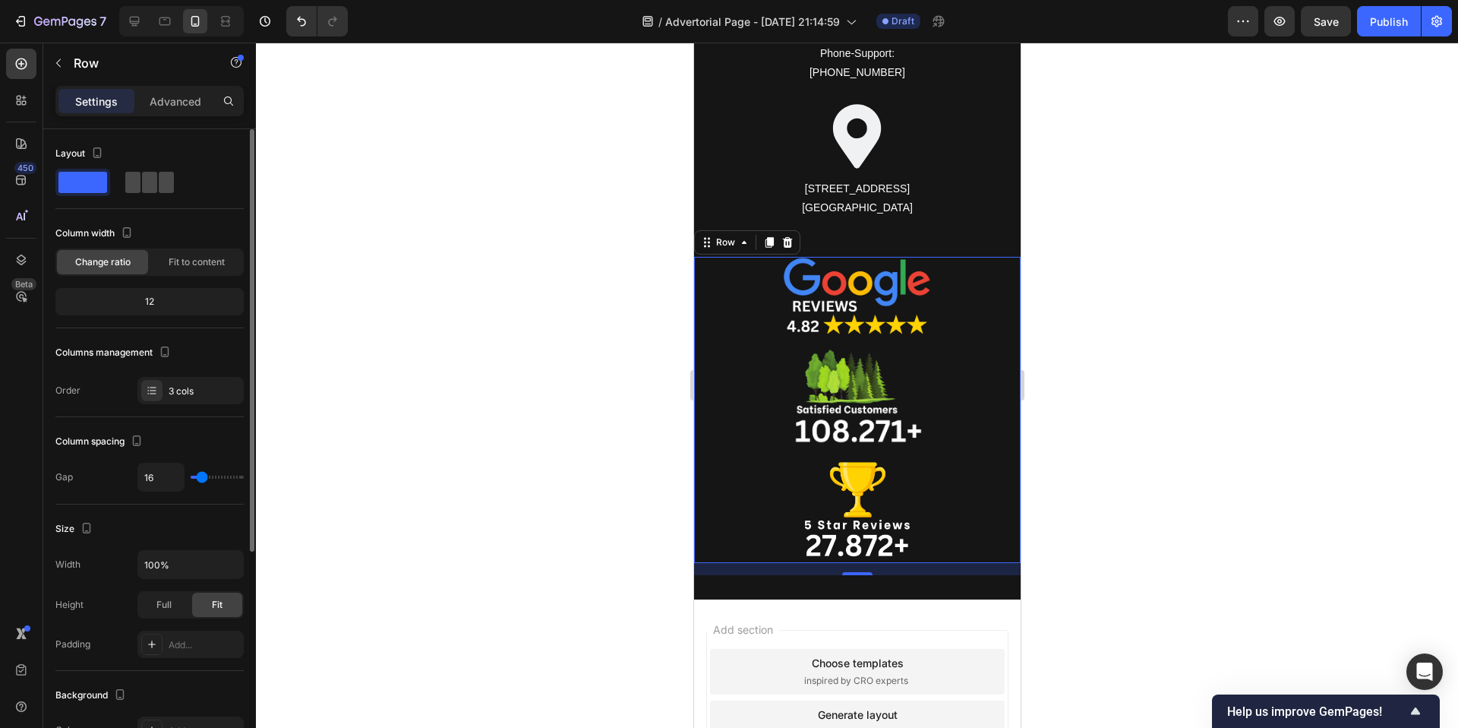
click at [156, 177] on span at bounding box center [149, 182] width 15 height 21
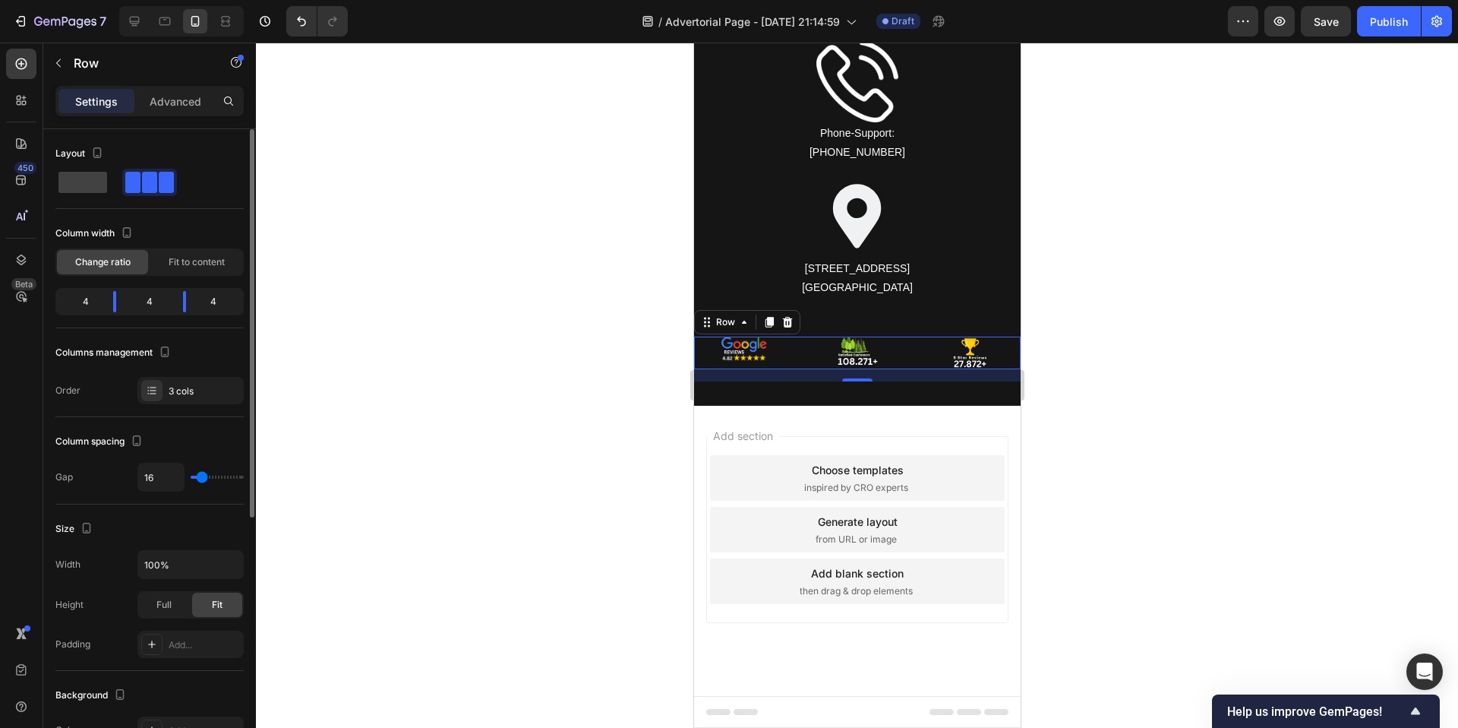
scroll to position [10754, 0]
click at [747, 356] on img at bounding box center [744, 348] width 46 height 25
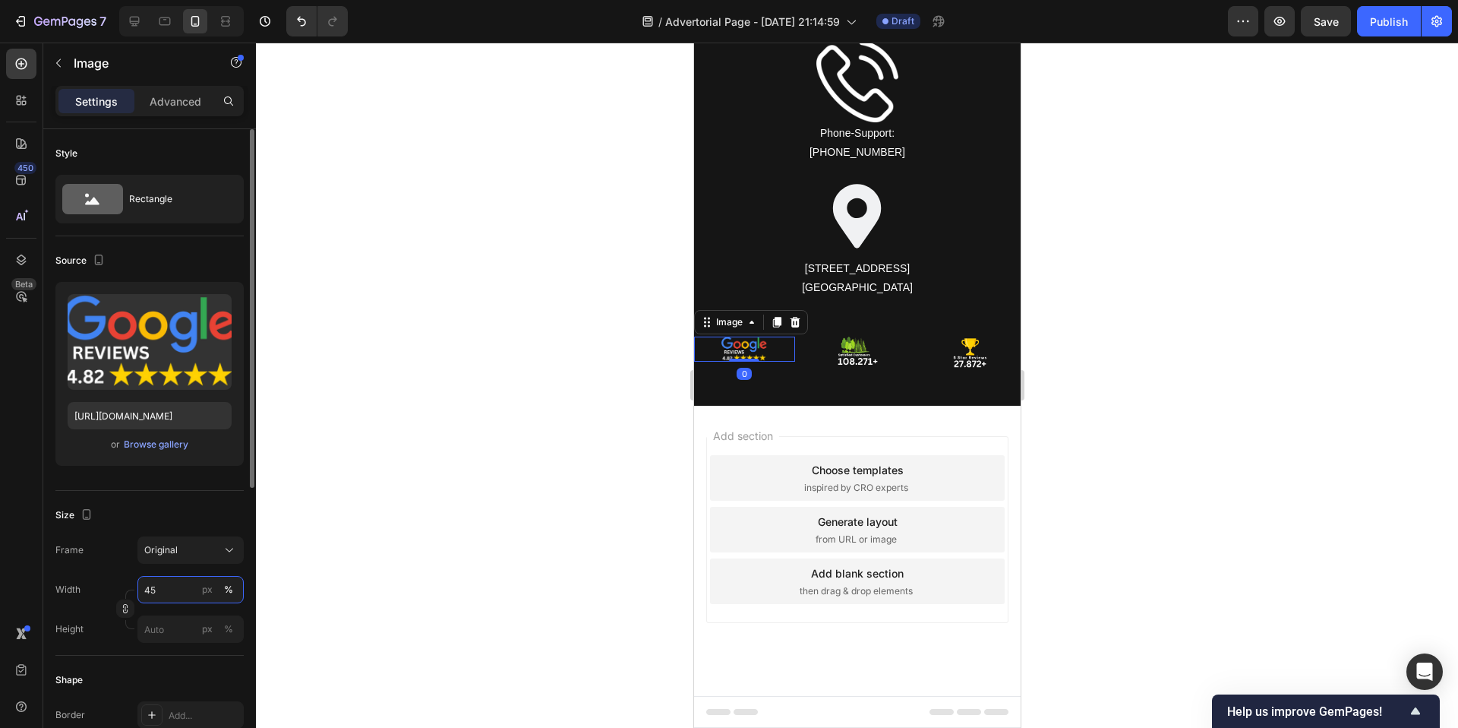
click at [193, 578] on input "45" at bounding box center [190, 589] width 106 height 27
click at [180, 624] on p "Full 100%" at bounding box center [188, 626] width 88 height 14
type input "100"
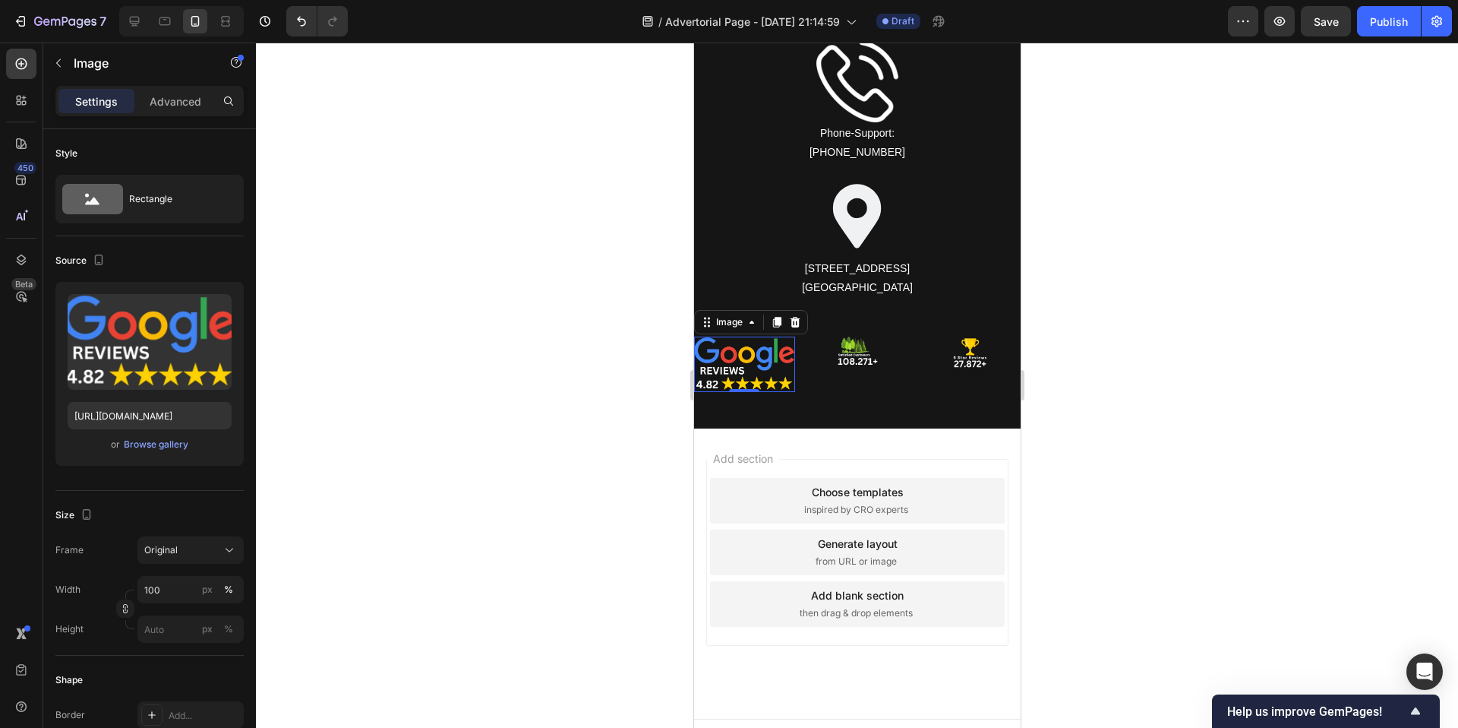
scroll to position [10777, 0]
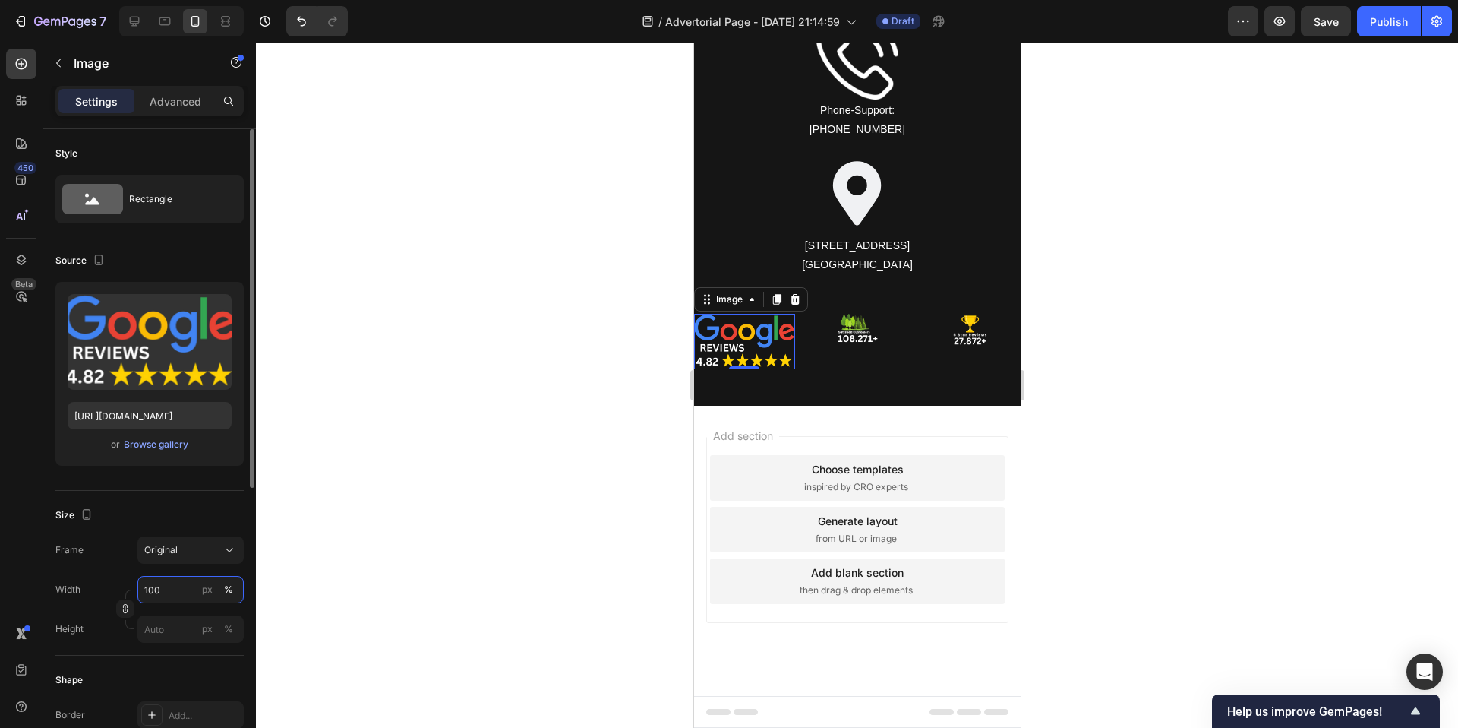
click at [182, 578] on input "100" at bounding box center [190, 589] width 106 height 27
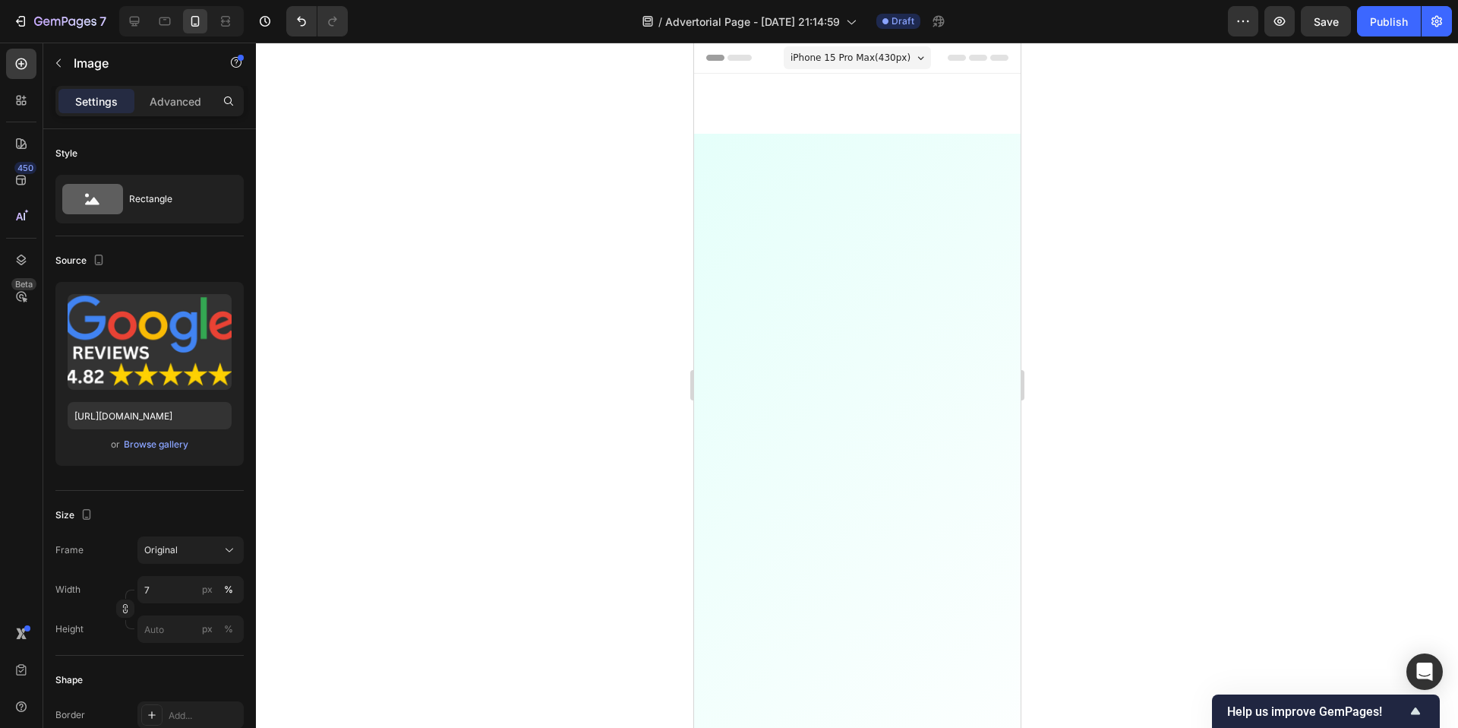
type input "70"
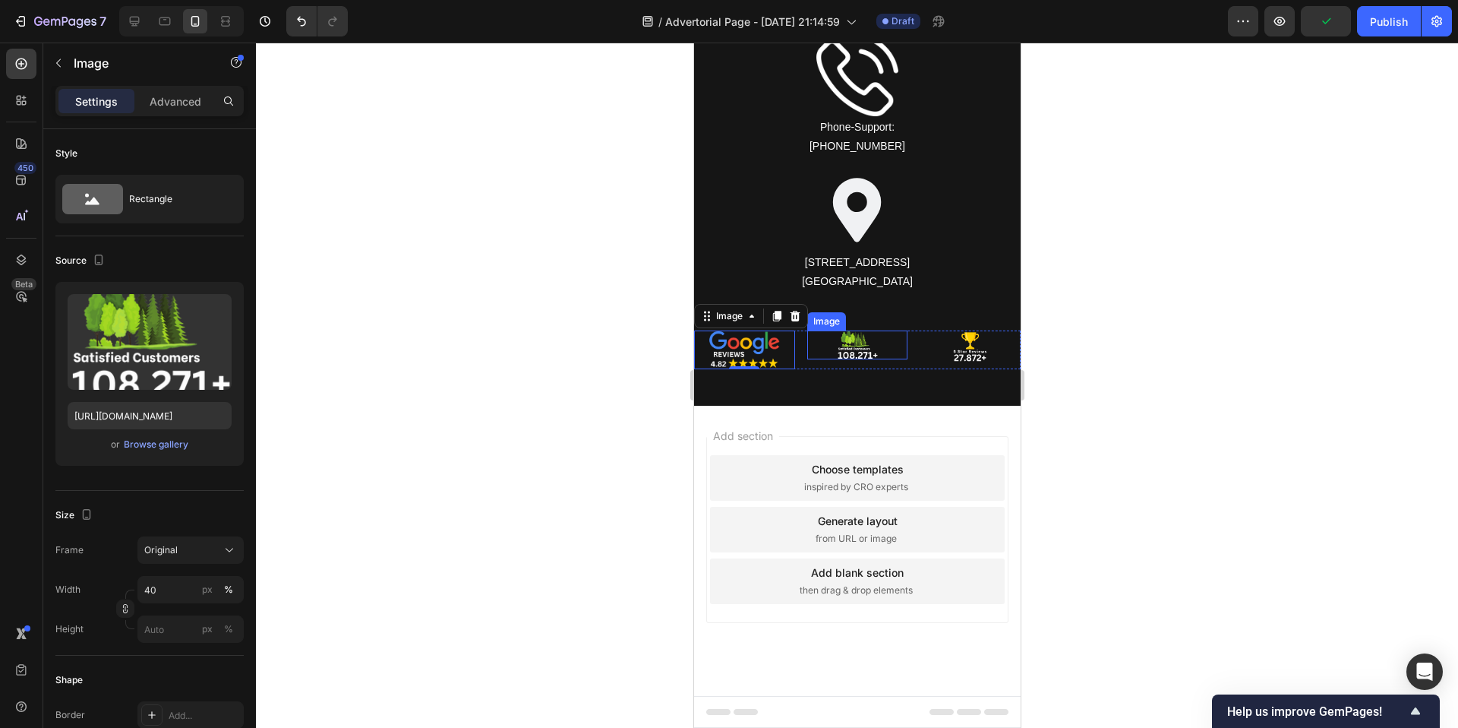
click at [846, 344] on img at bounding box center [856, 344] width 40 height 29
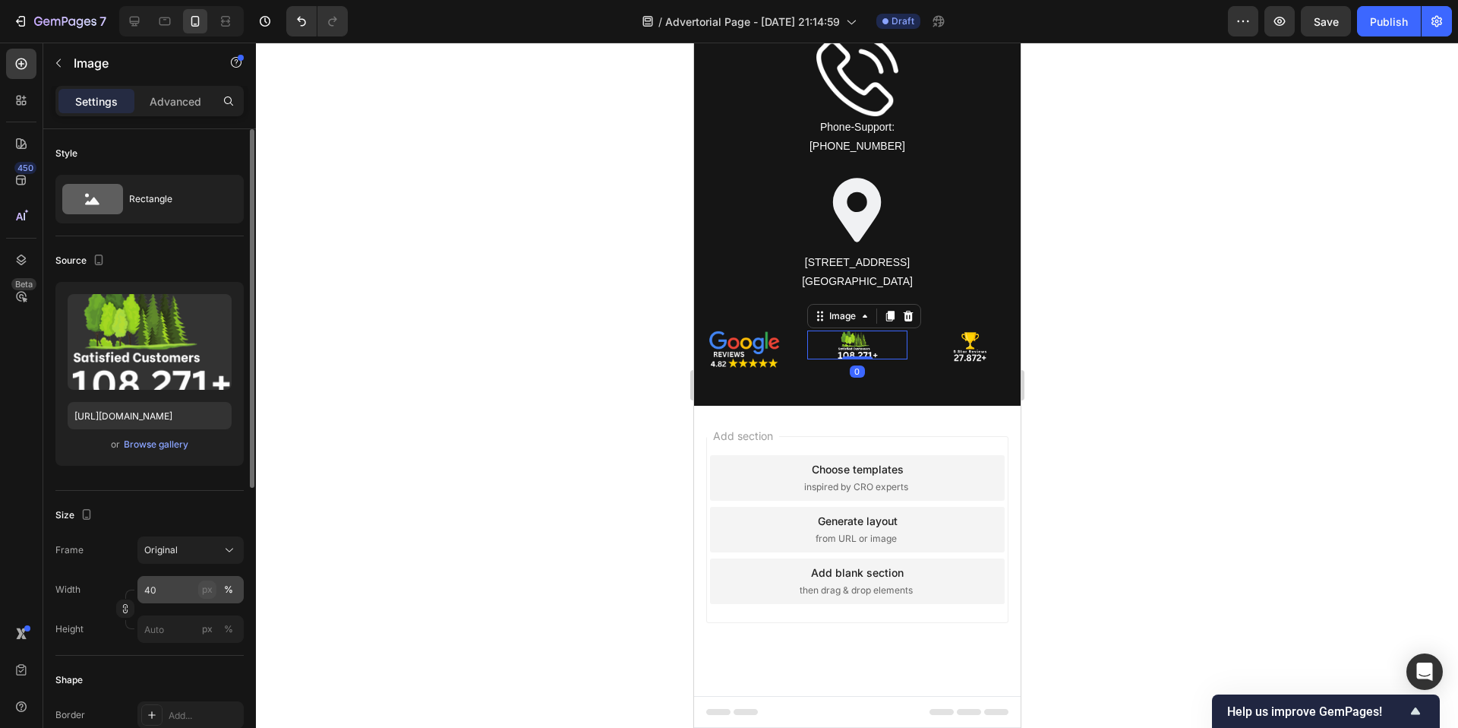
click at [207, 585] on div "px" at bounding box center [207, 590] width 11 height 14
type input "70"
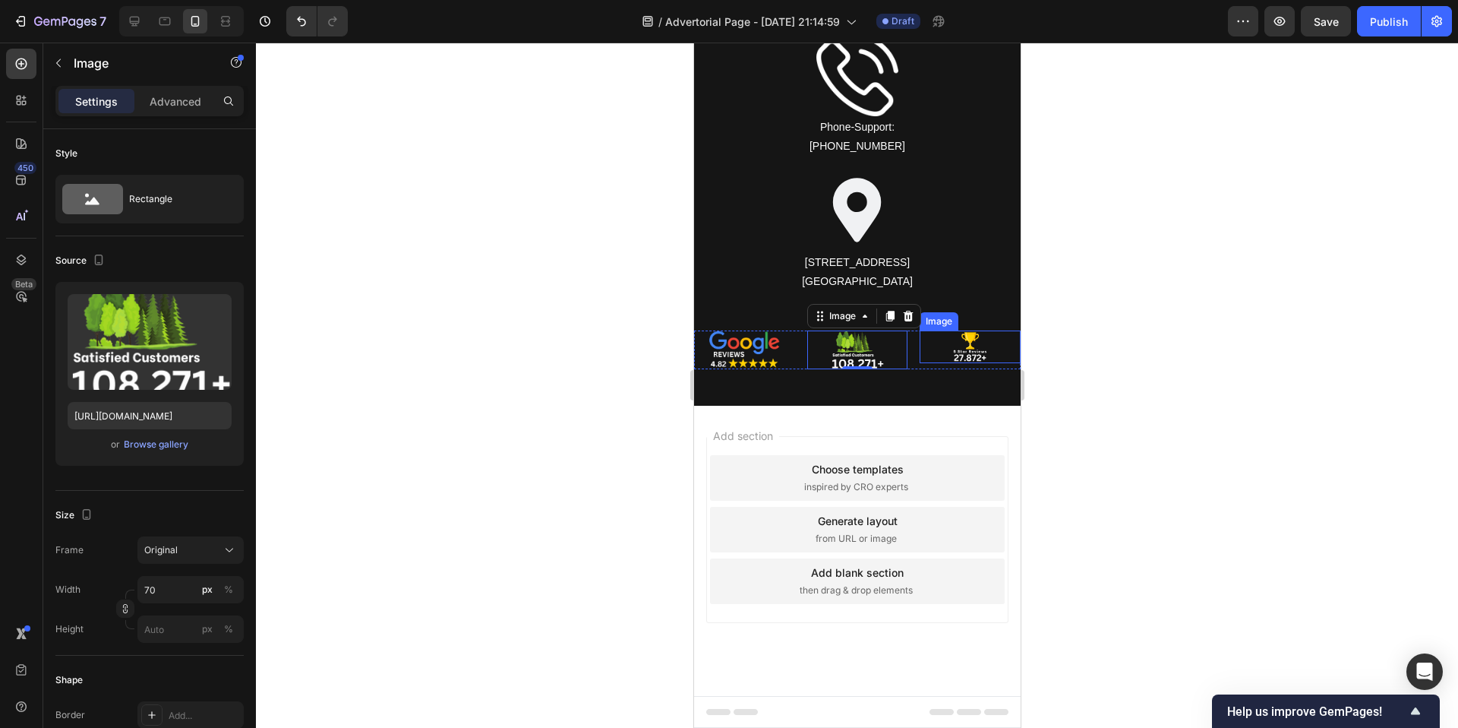
click at [946, 343] on div at bounding box center [969, 346] width 101 height 33
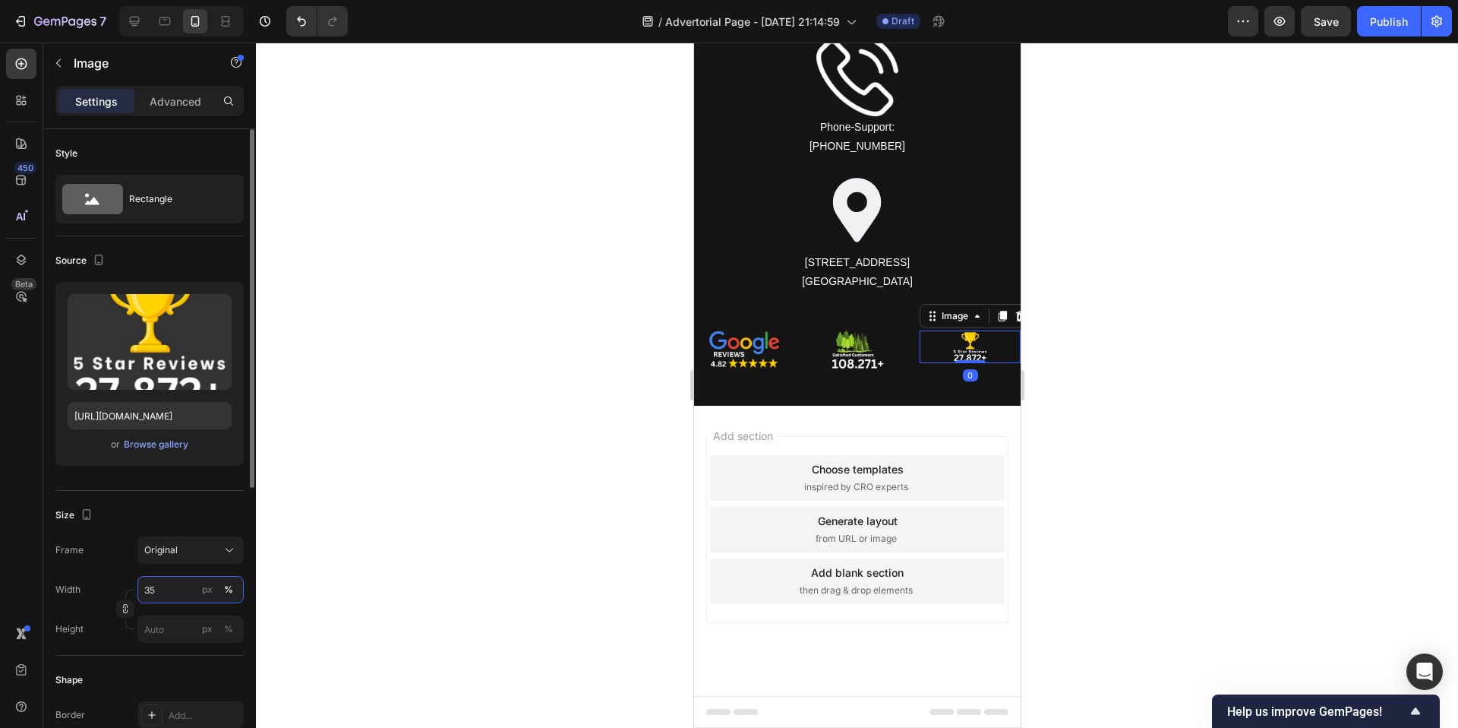
click at [182, 583] on input "35" at bounding box center [190, 589] width 106 height 27
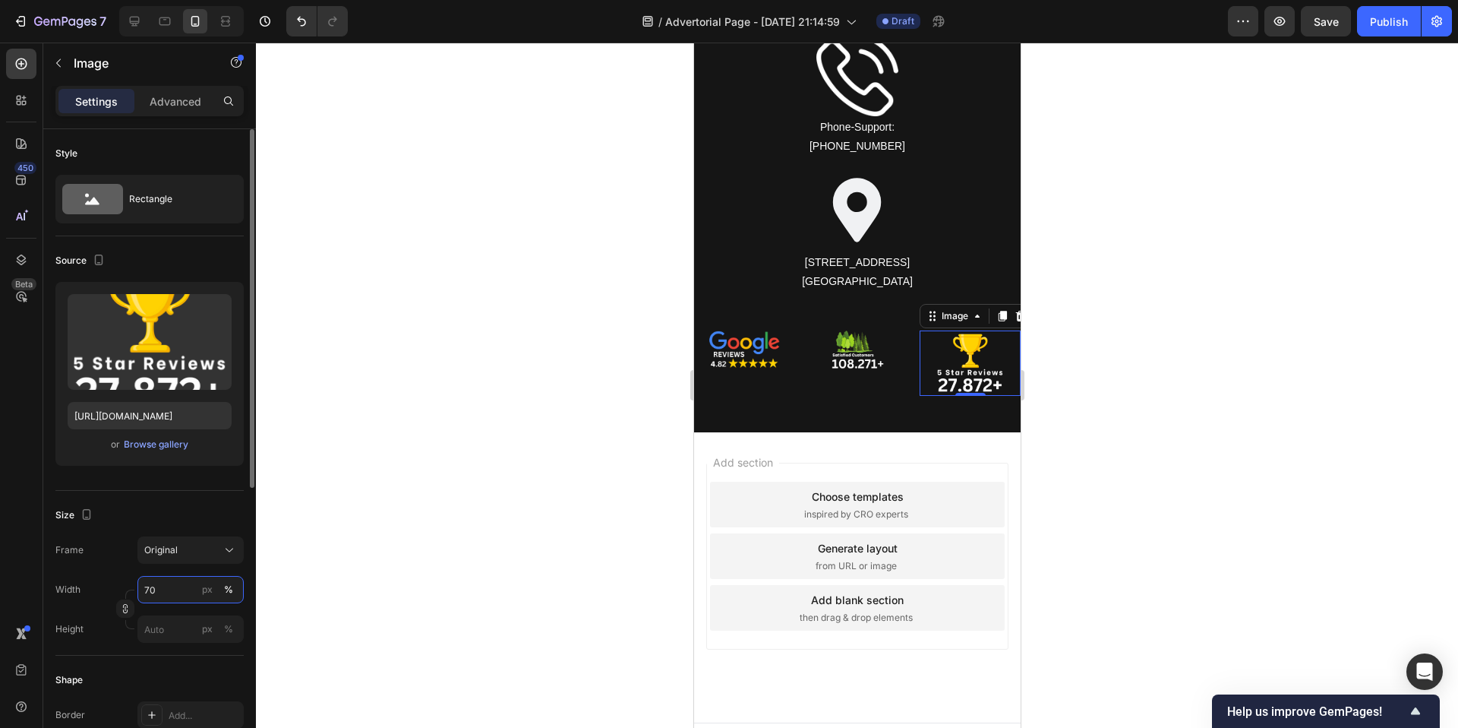
scroll to position [10787, 0]
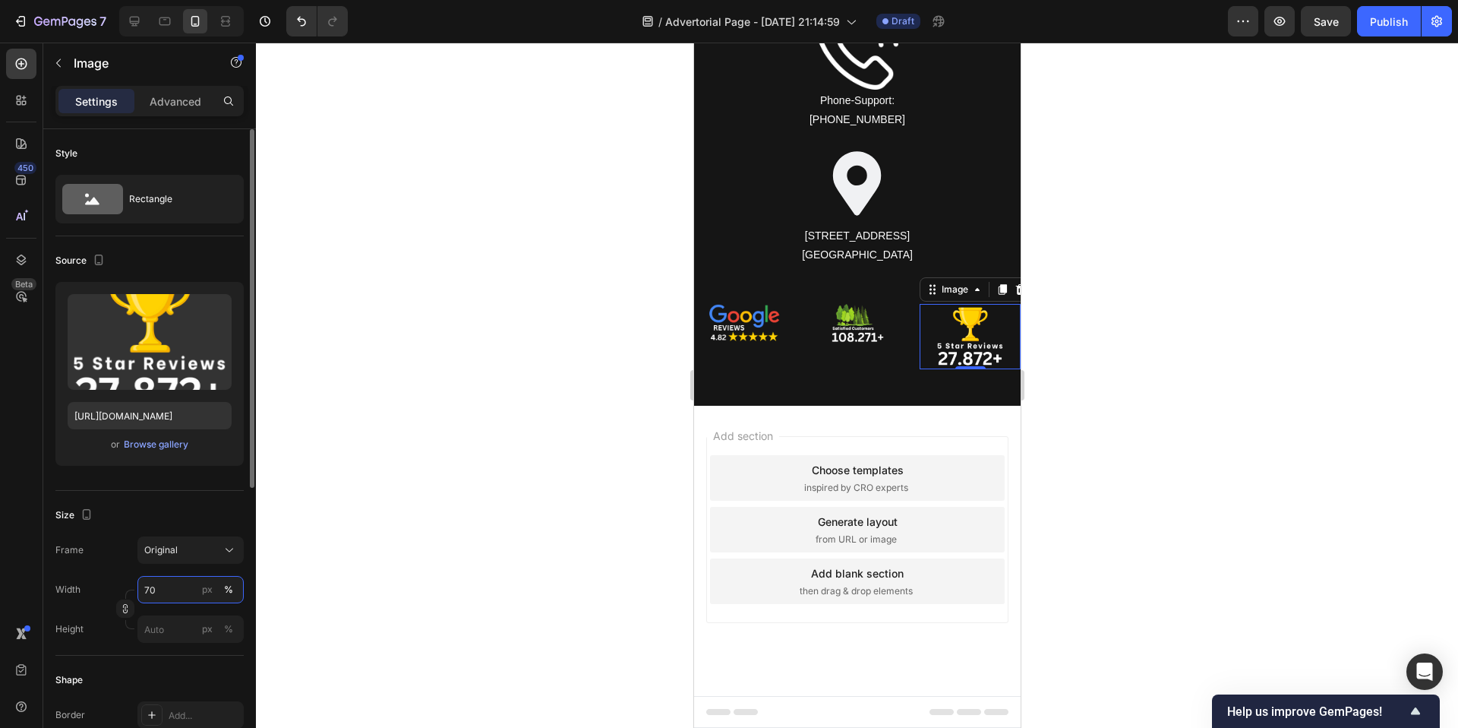
type input "7"
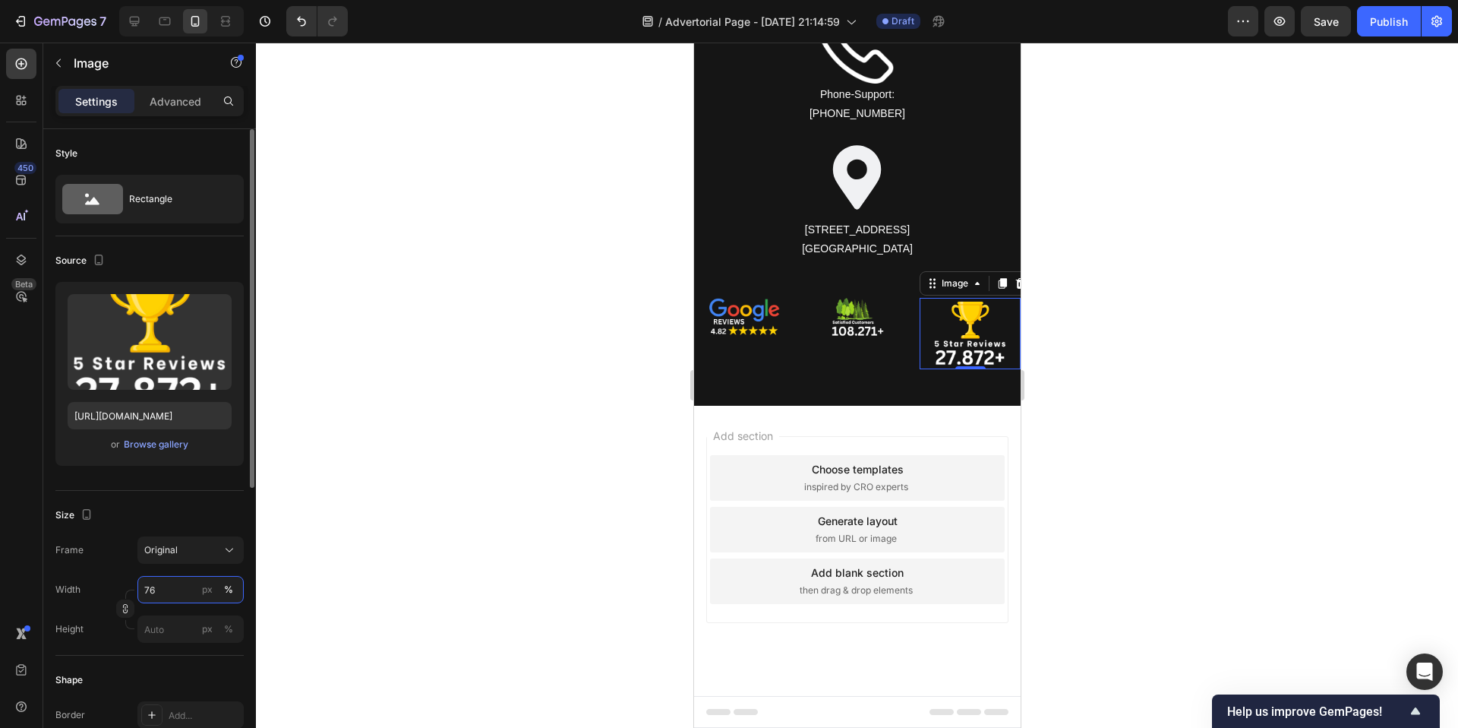
scroll to position [10815, 0]
type input "7"
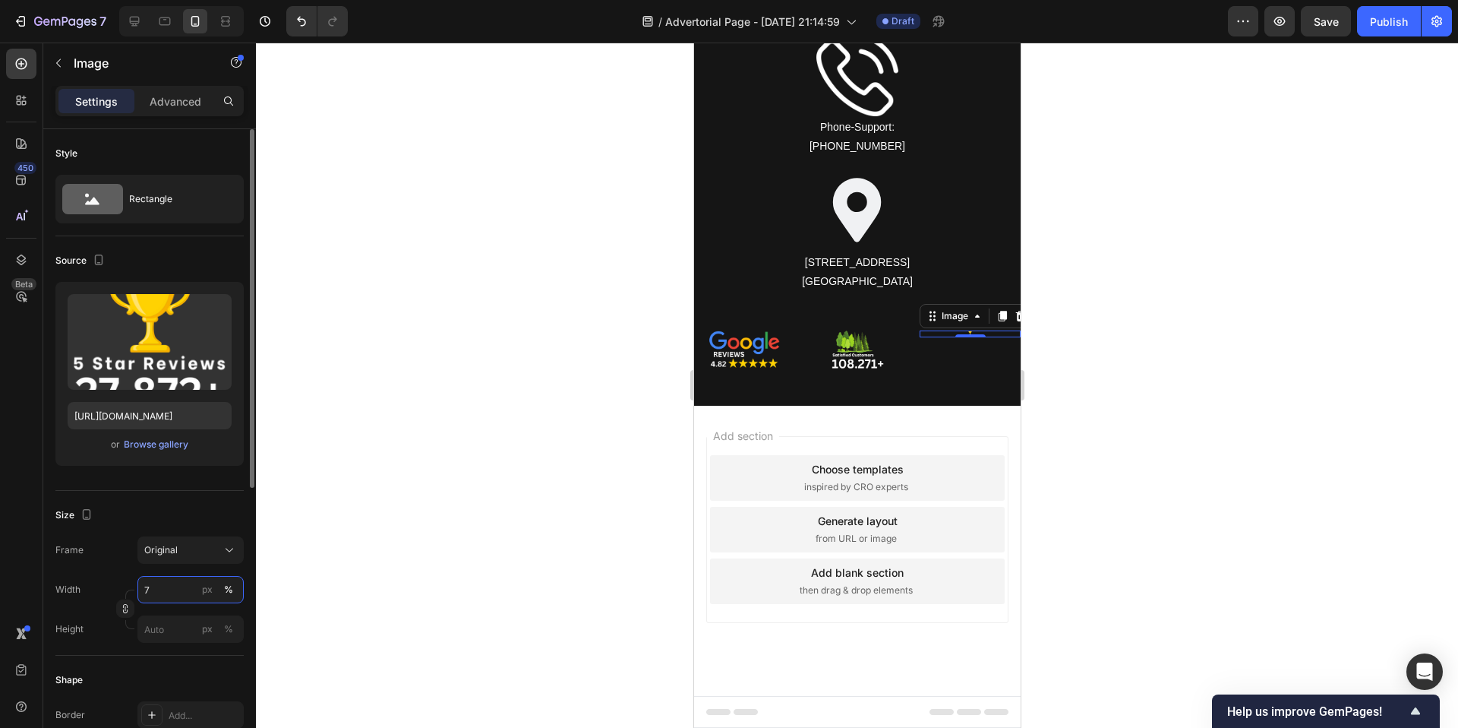
scroll to position [10760, 0]
type input "7"
type input "60"
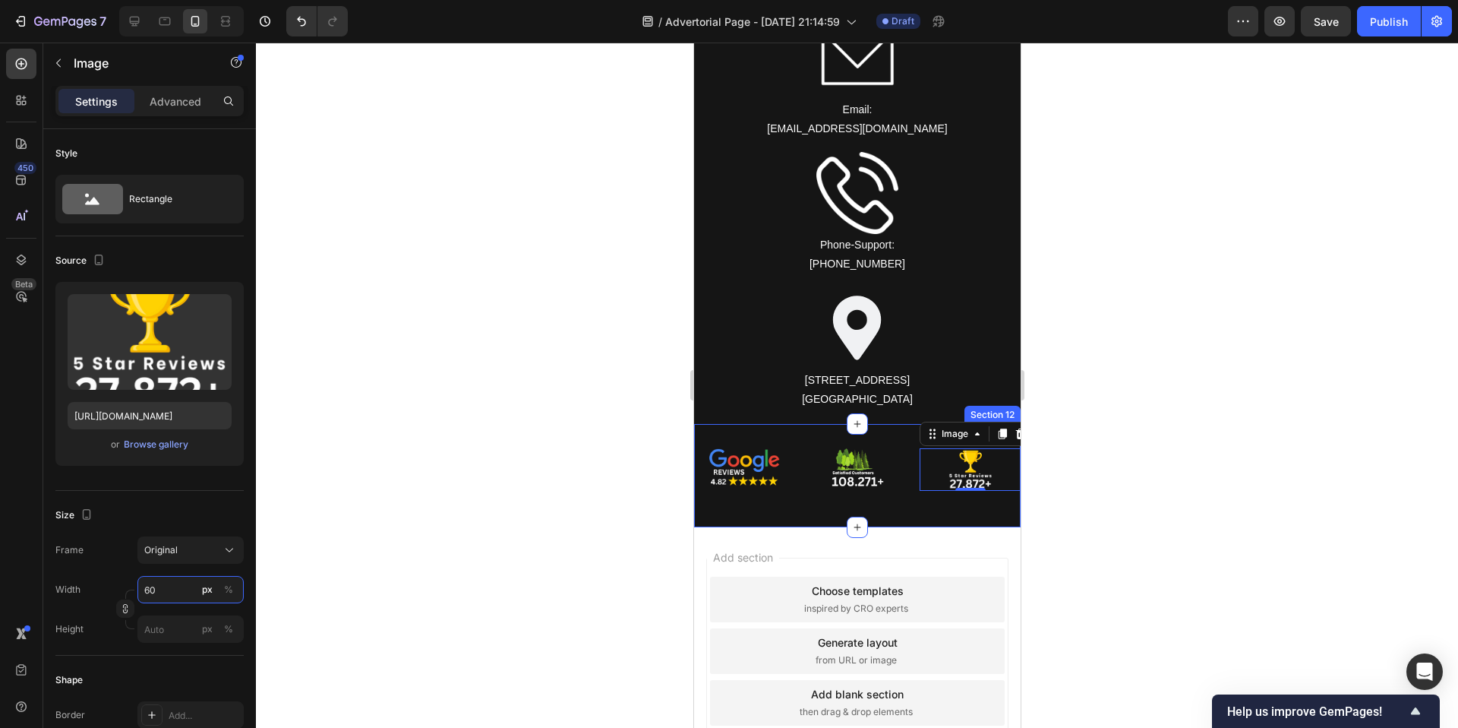
scroll to position [10638, 0]
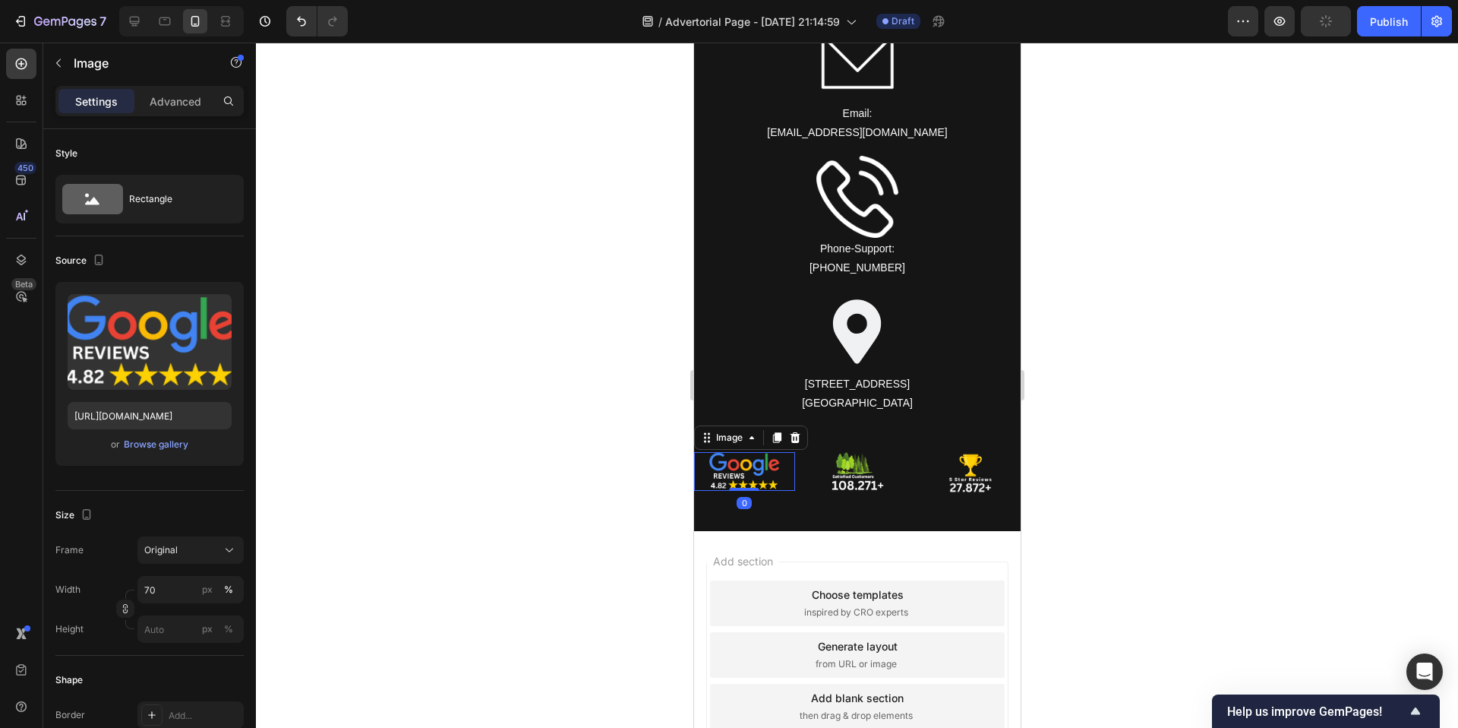
click at [776, 460] on img at bounding box center [744, 471] width 71 height 39
click at [174, 605] on div "Width 70 px % Height px %" at bounding box center [149, 609] width 188 height 67
click at [174, 597] on input "70" at bounding box center [190, 589] width 106 height 27
type input "80"
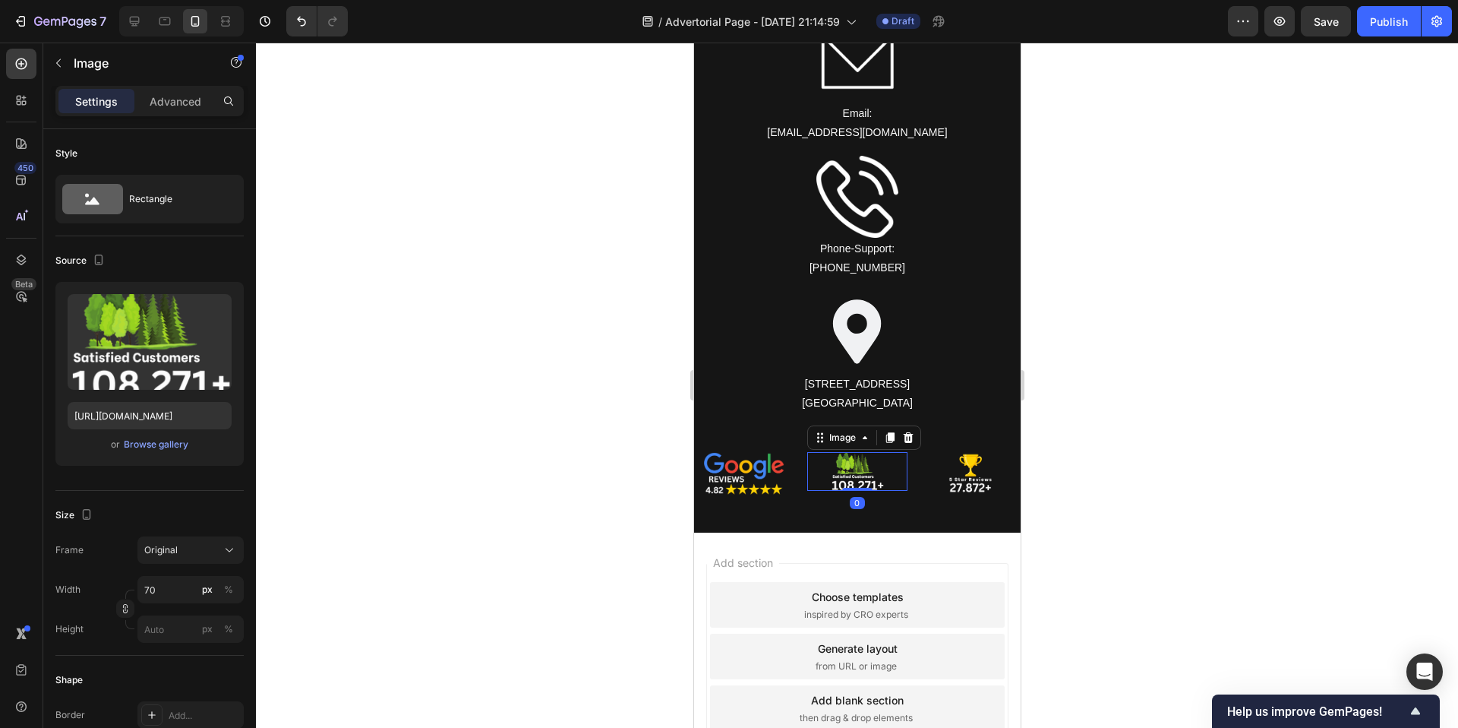
click at [870, 486] on img at bounding box center [856, 471] width 53 height 39
click at [186, 587] on input "70" at bounding box center [190, 589] width 106 height 27
type input "80"
click at [229, 590] on div "%" at bounding box center [228, 590] width 9 height 14
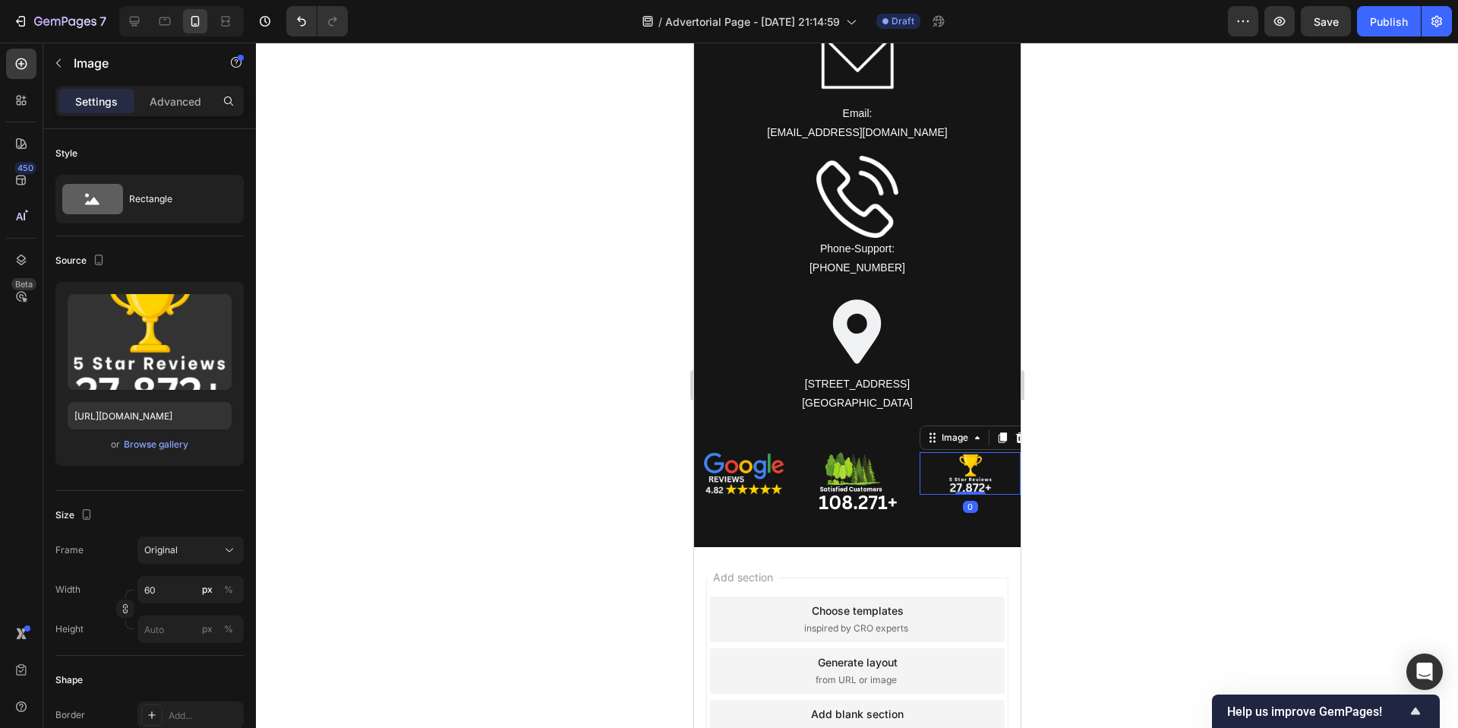
click at [962, 468] on img at bounding box center [970, 473] width 46 height 43
click at [229, 584] on div "%" at bounding box center [228, 590] width 9 height 14
click at [179, 586] on input "60" at bounding box center [190, 589] width 106 height 27
click at [180, 588] on input "60" at bounding box center [190, 589] width 106 height 27
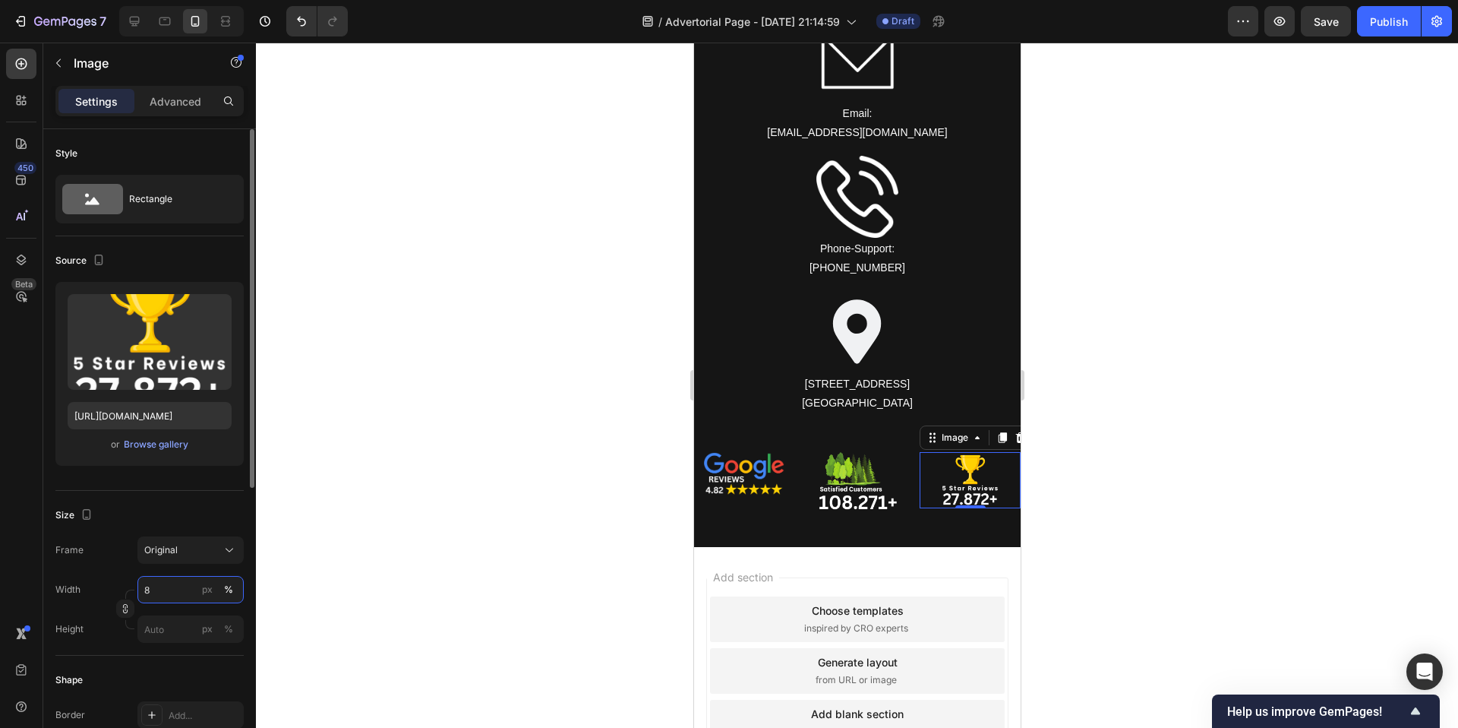
type input "80"
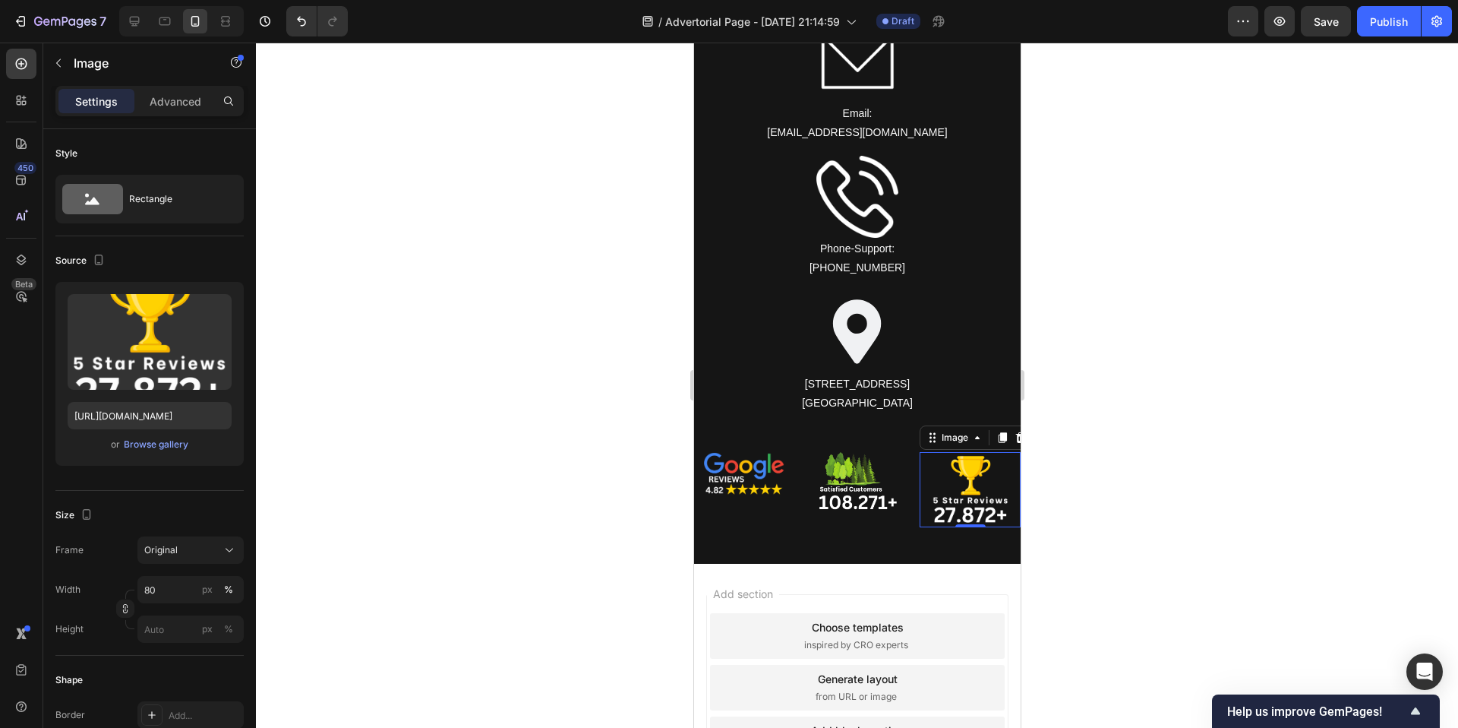
click at [562, 497] on div at bounding box center [857, 385] width 1202 height 685
click at [958, 472] on img at bounding box center [970, 489] width 81 height 75
click at [188, 590] on input "80" at bounding box center [190, 589] width 106 height 27
type input "70"
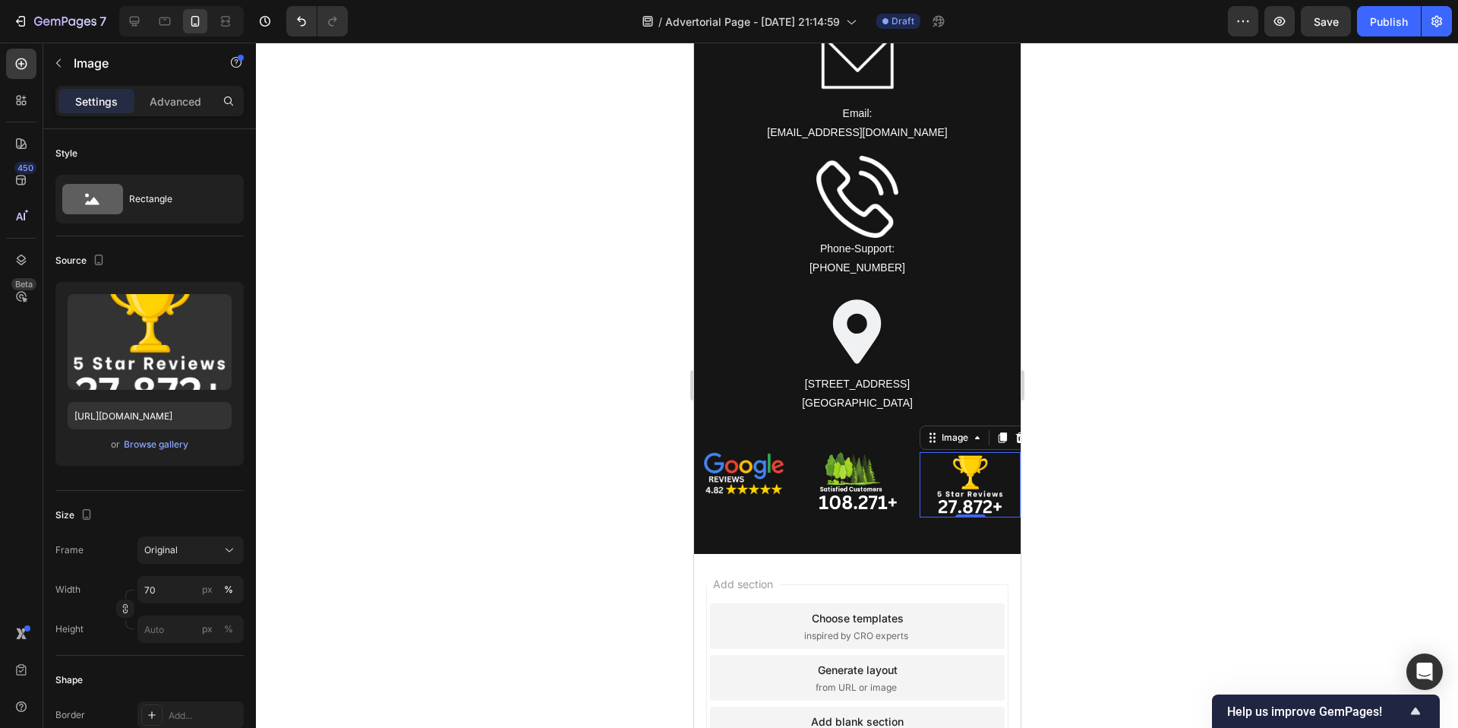
click at [624, 484] on div at bounding box center [857, 385] width 1202 height 685
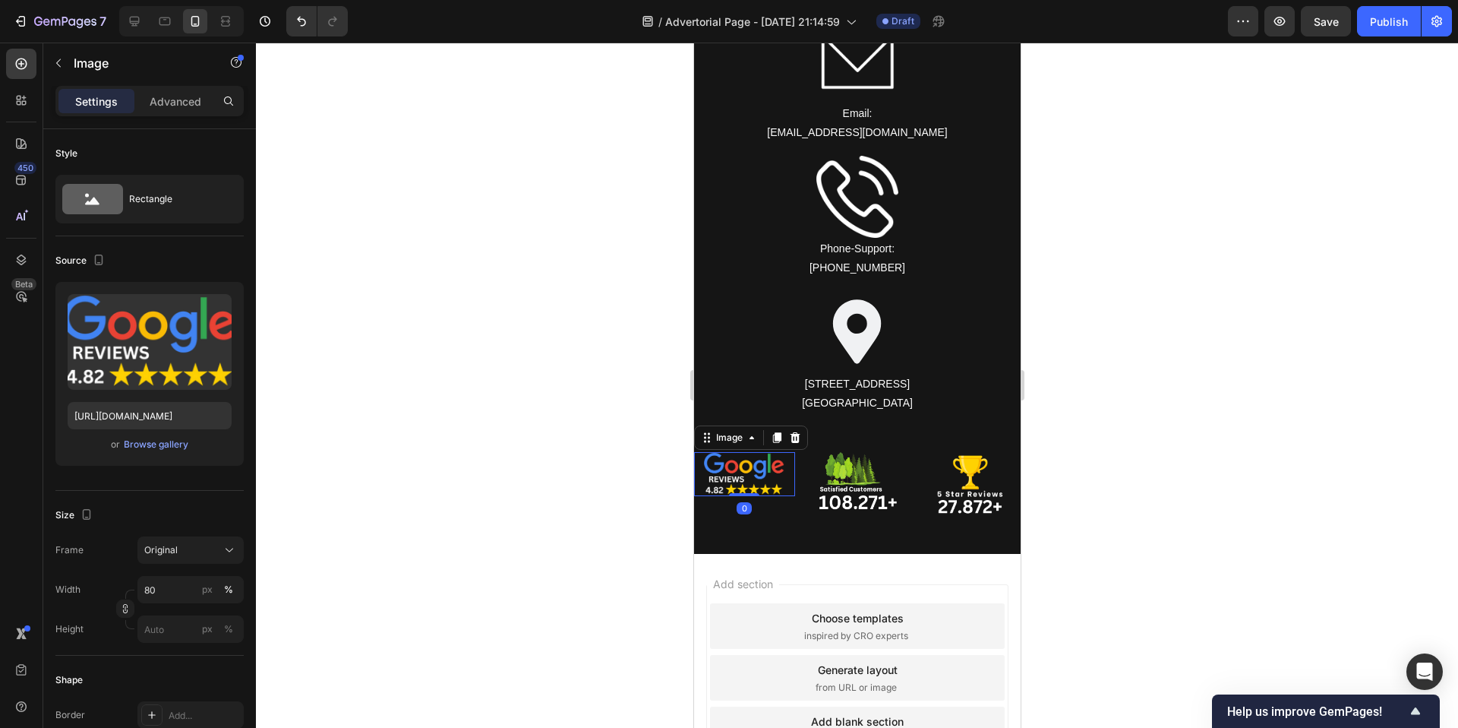
click at [769, 485] on img at bounding box center [743, 474] width 81 height 44
click at [164, 602] on input "80" at bounding box center [190, 589] width 106 height 27
type input "9"
type input "100"
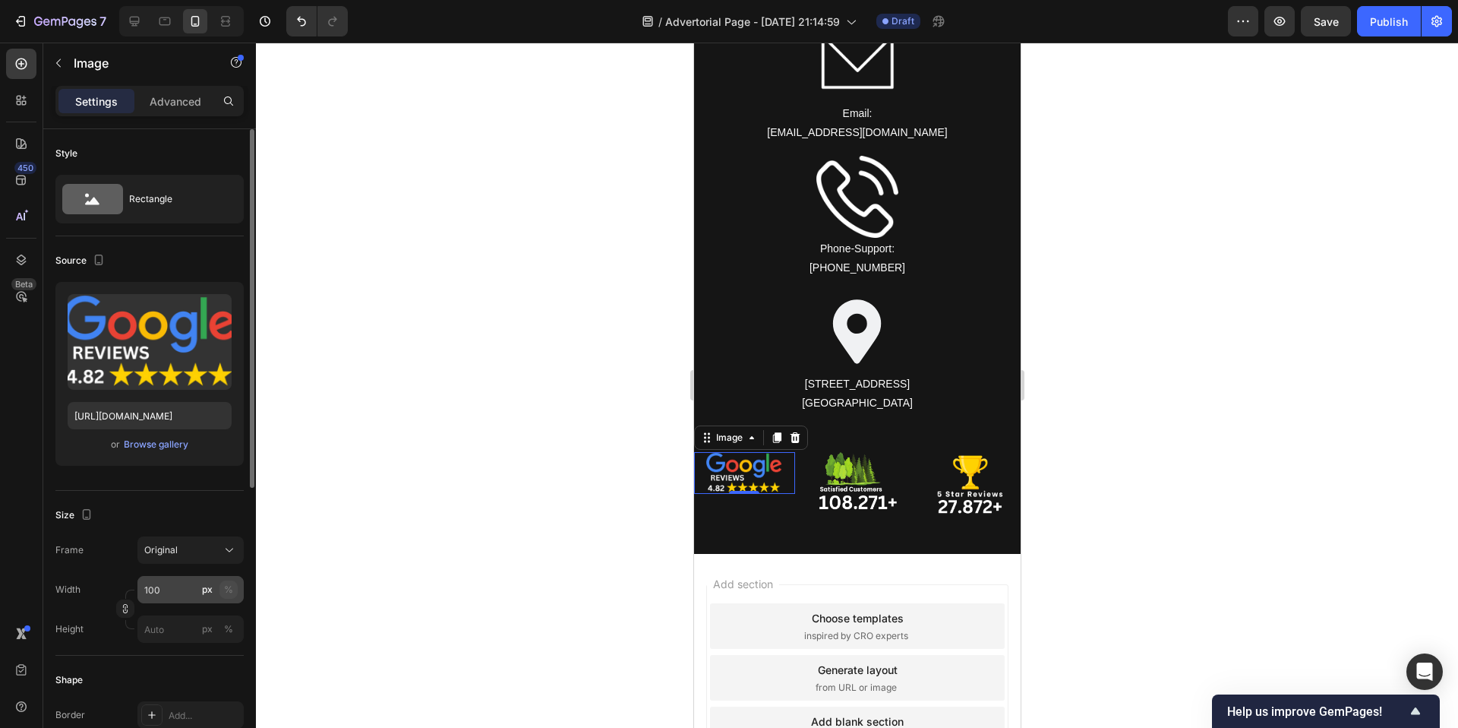
click at [231, 583] on div "%" at bounding box center [228, 590] width 9 height 14
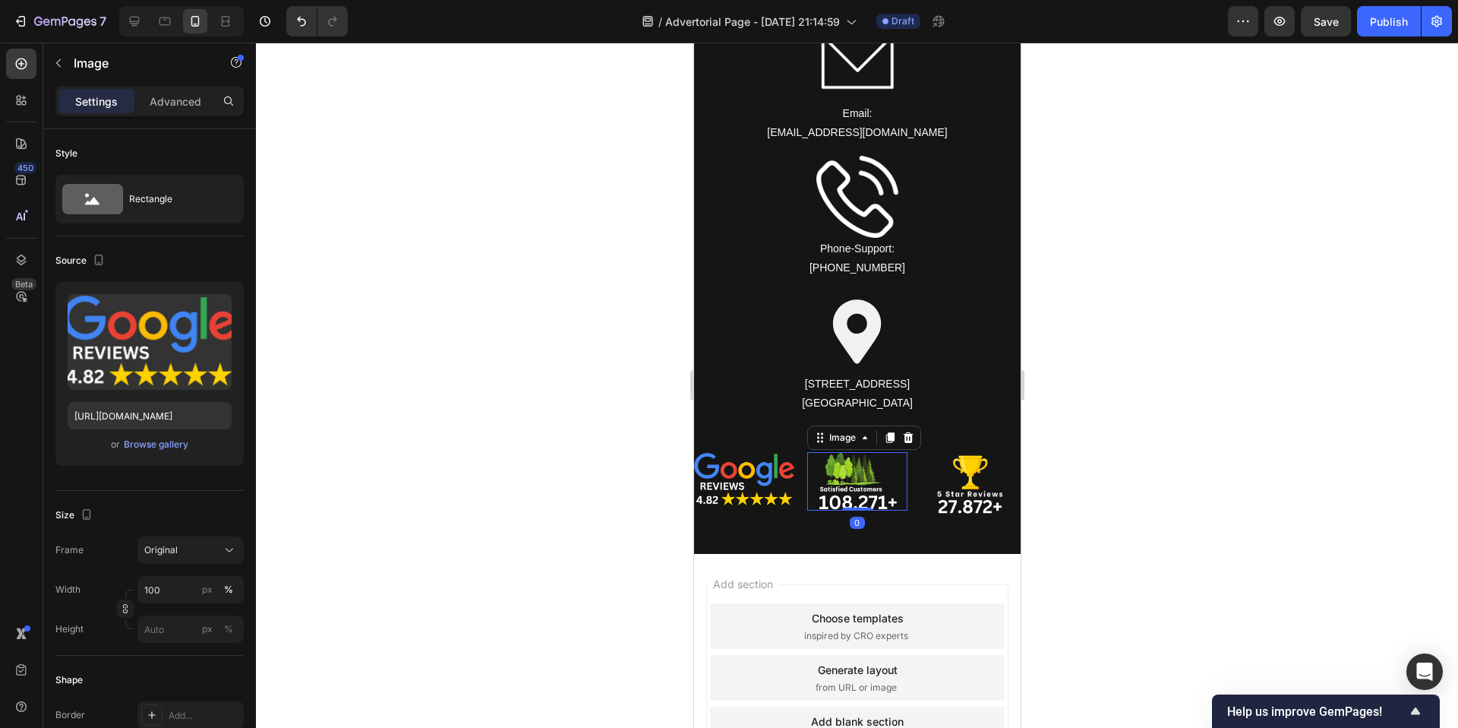
click at [808, 456] on div at bounding box center [857, 481] width 101 height 58
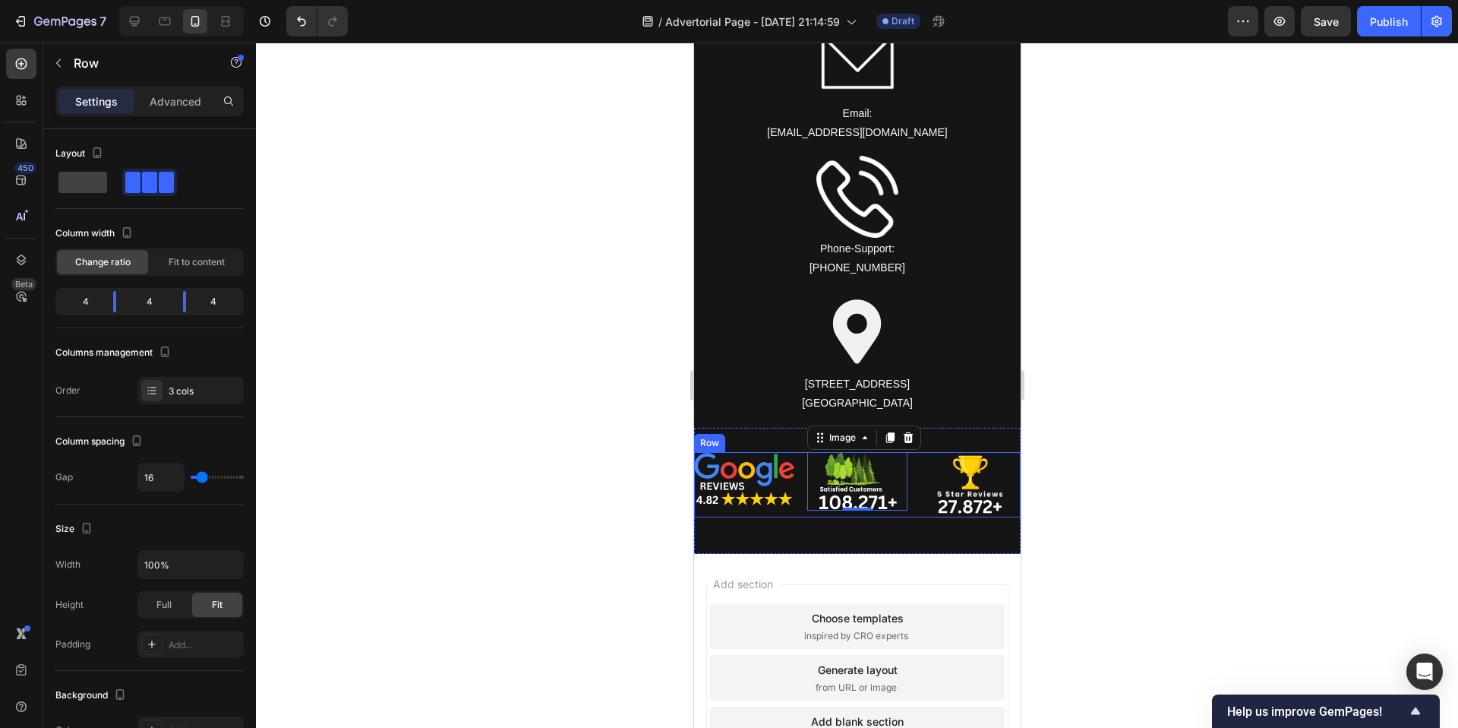
click at [798, 456] on div "Image Image 0 Image Row" at bounding box center [856, 484] width 327 height 65
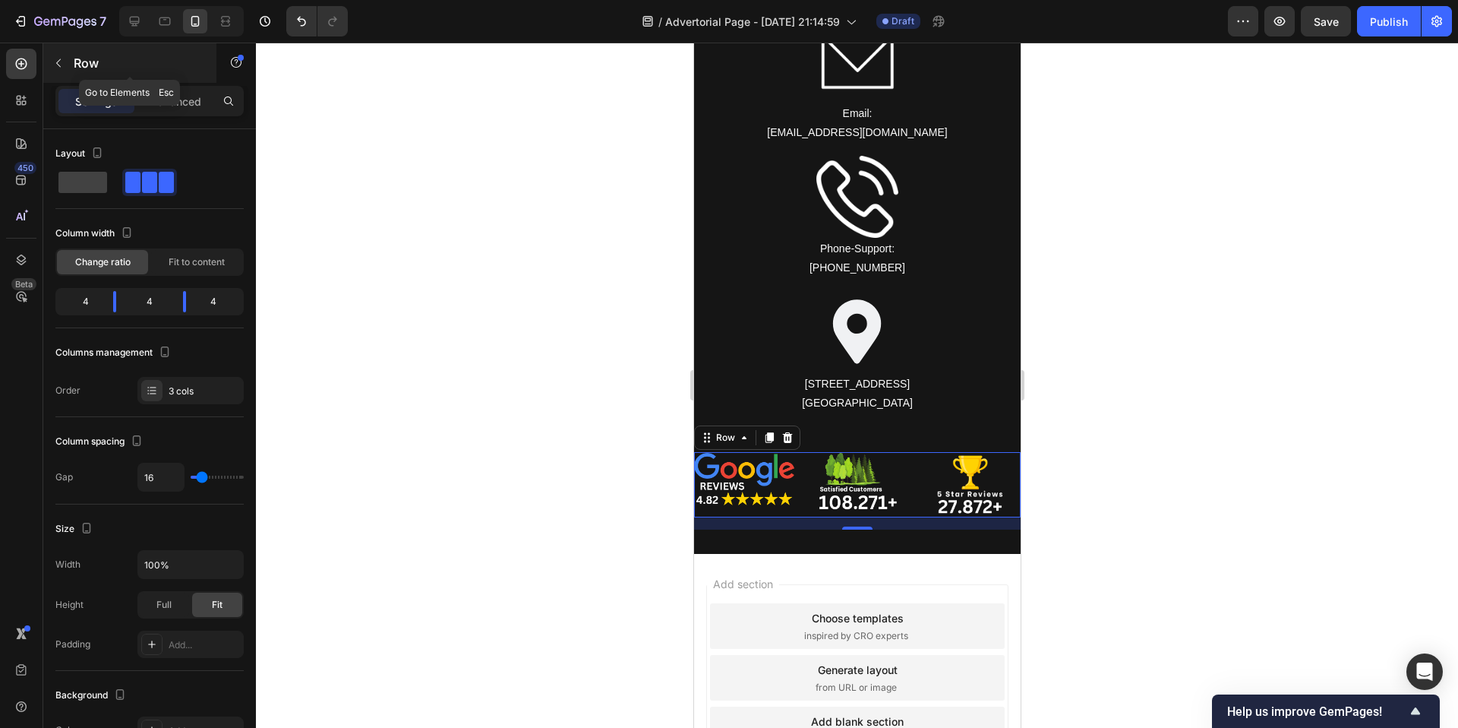
click at [65, 68] on button "button" at bounding box center [58, 63] width 24 height 24
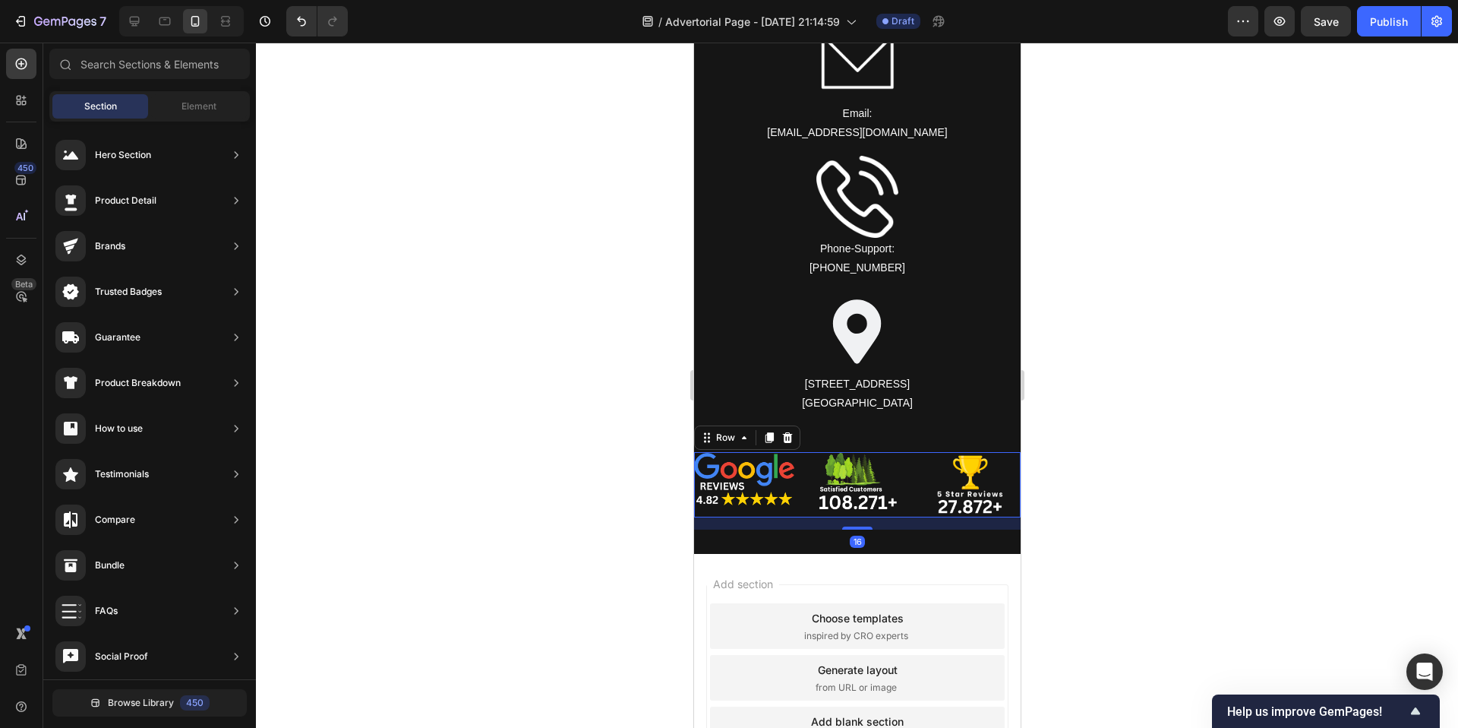
click at [802, 513] on div "Image Image Image Row 16" at bounding box center [856, 484] width 327 height 65
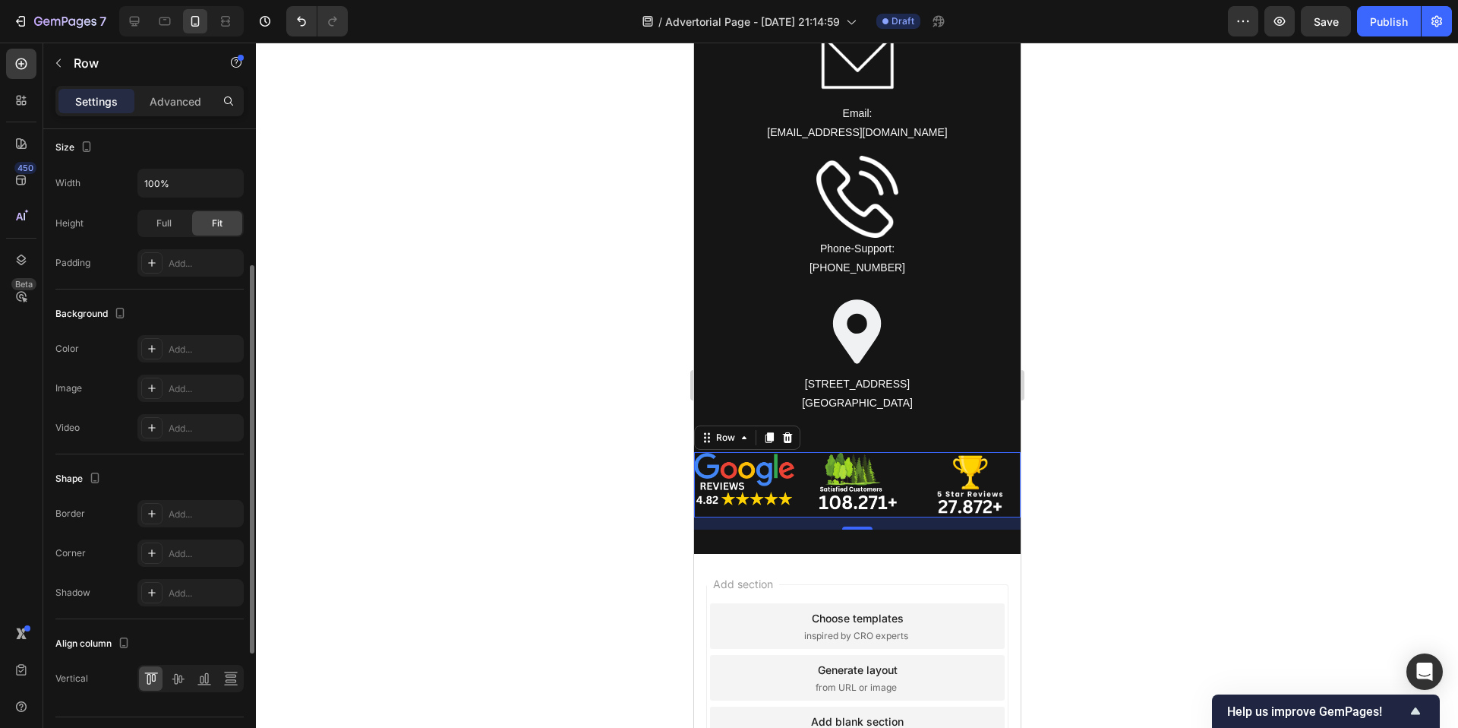
scroll to position [418, 0]
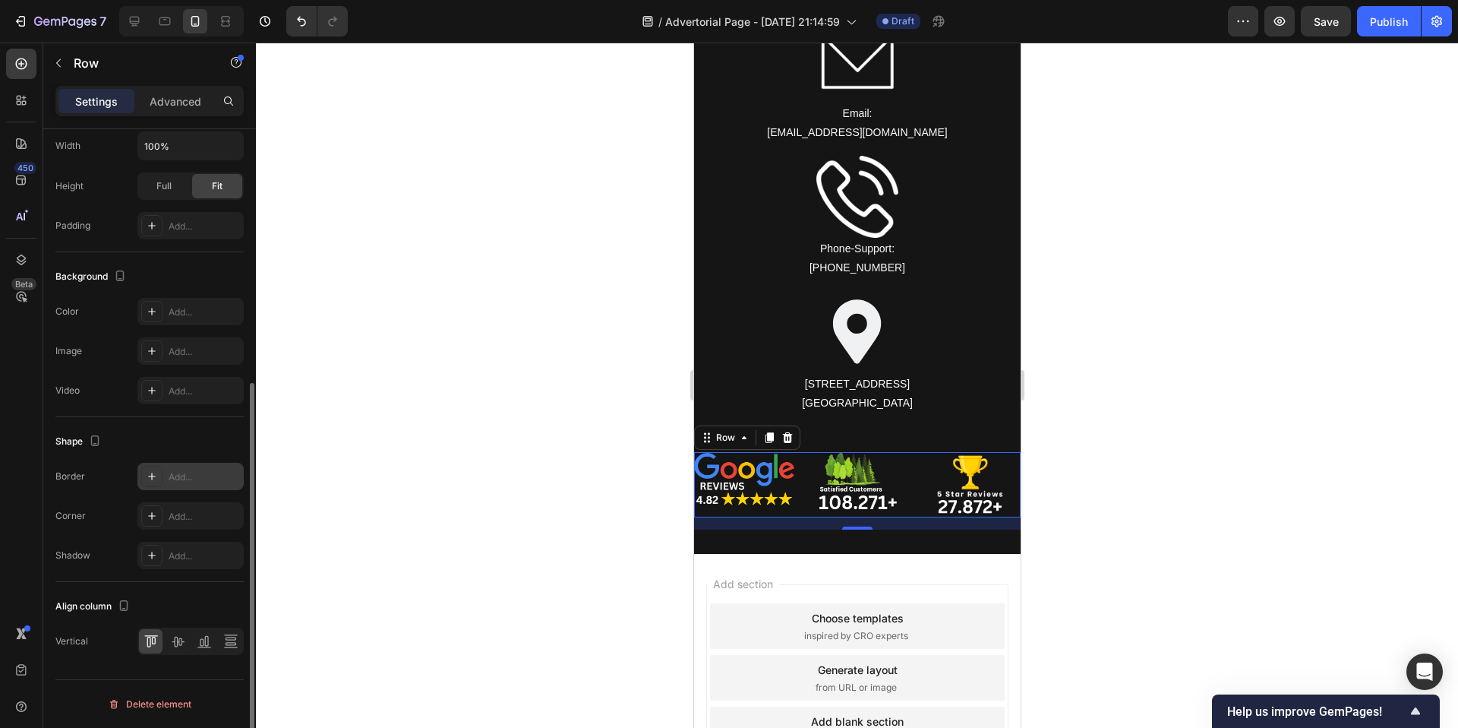
click at [166, 472] on div "Add..." at bounding box center [190, 476] width 106 height 27
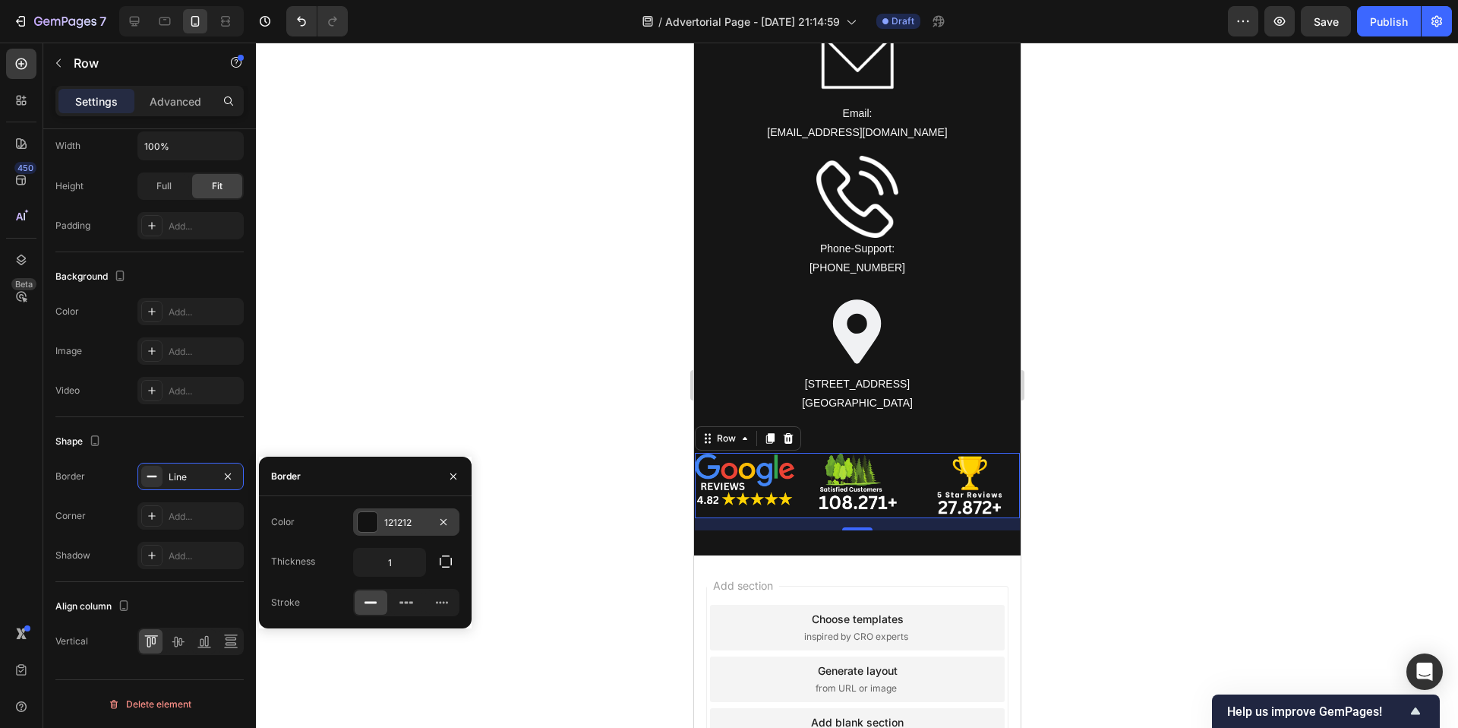
click at [374, 525] on div at bounding box center [368, 522] width 20 height 20
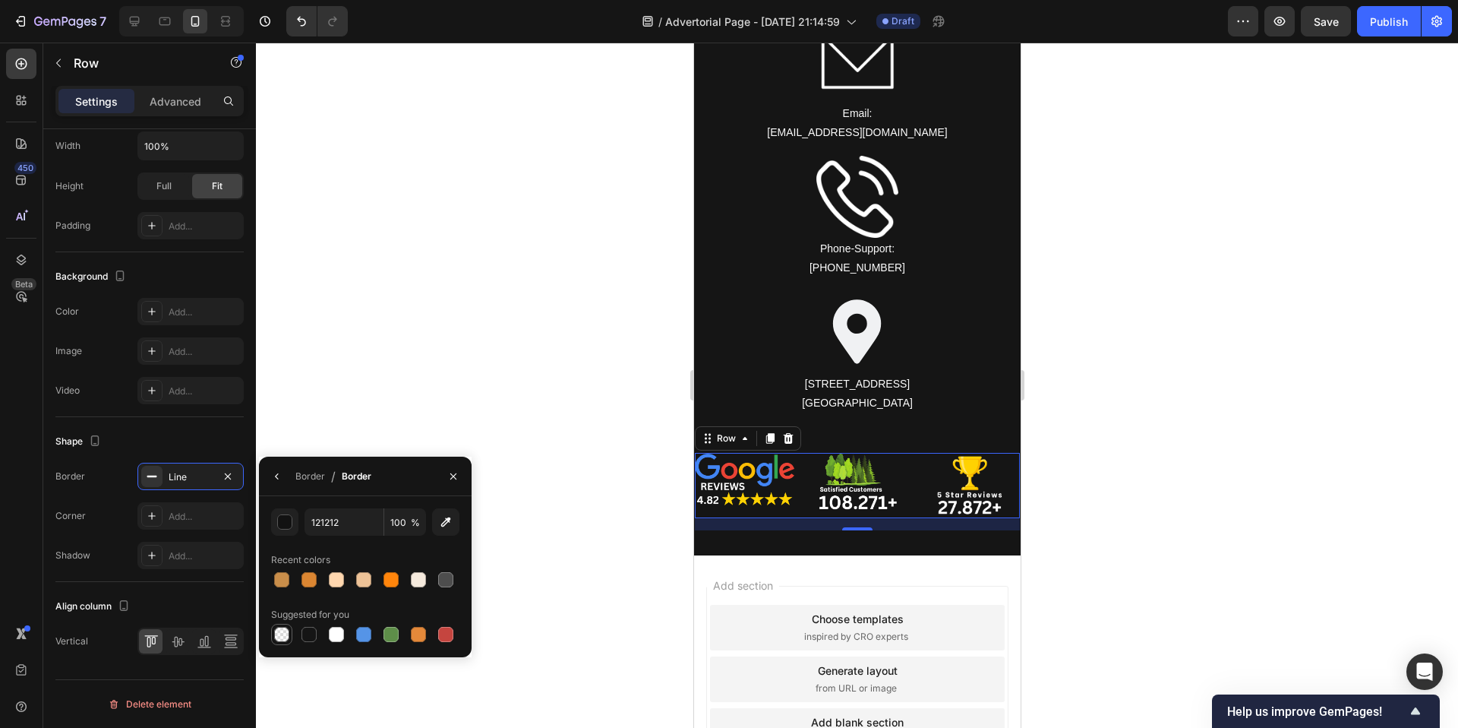
click at [281, 635] on div at bounding box center [281, 634] width 15 height 15
type input "000000"
type input "0"
click at [324, 412] on div at bounding box center [857, 385] width 1202 height 685
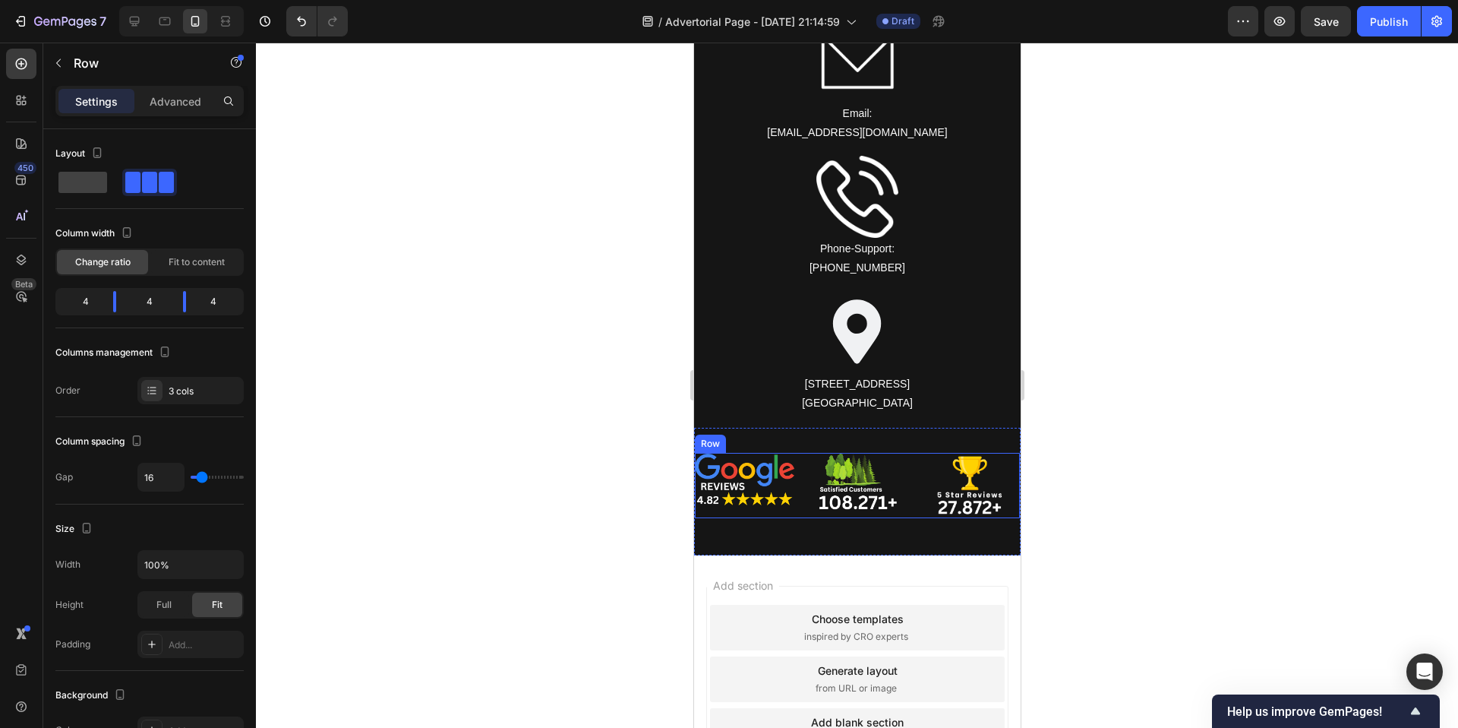
click at [802, 460] on div "Image Image Image Row" at bounding box center [856, 485] width 327 height 67
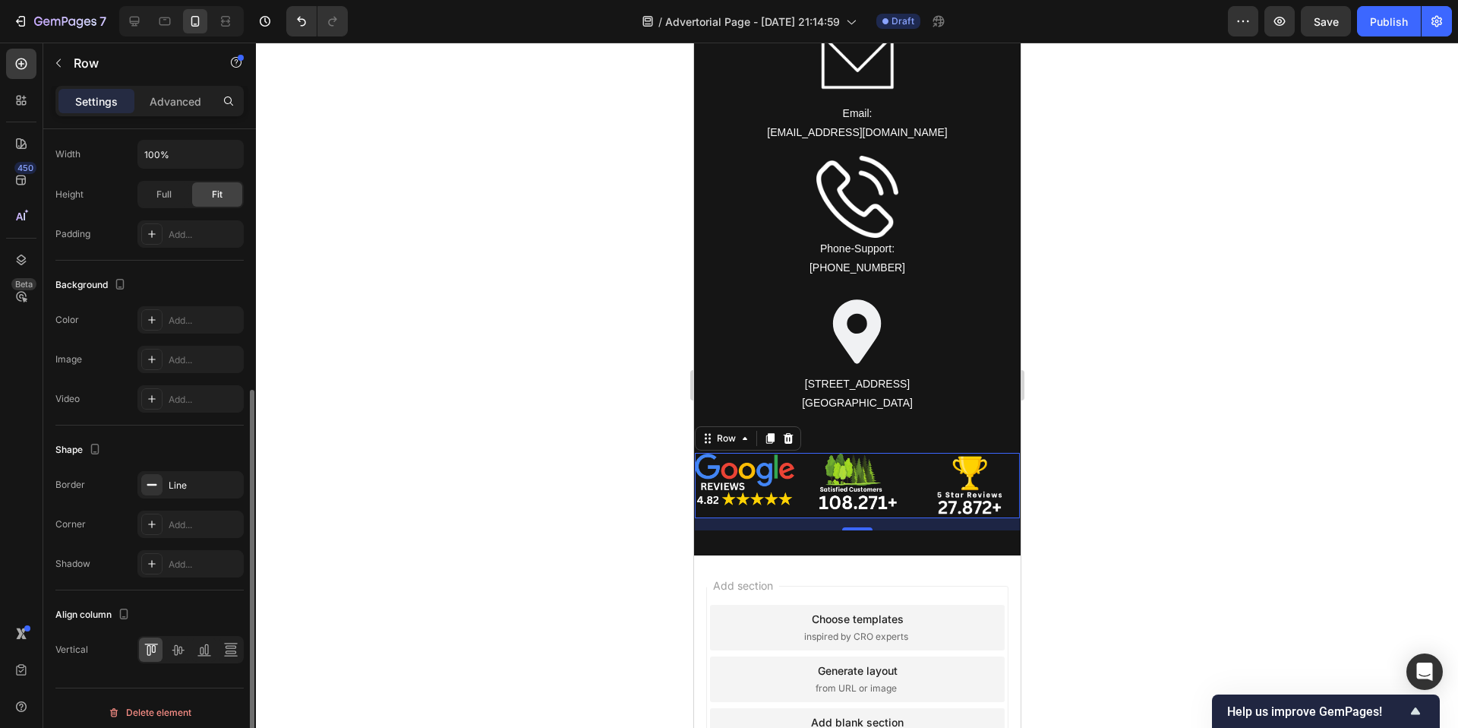
scroll to position [409, 0]
click at [162, 493] on div "Line" at bounding box center [190, 485] width 106 height 27
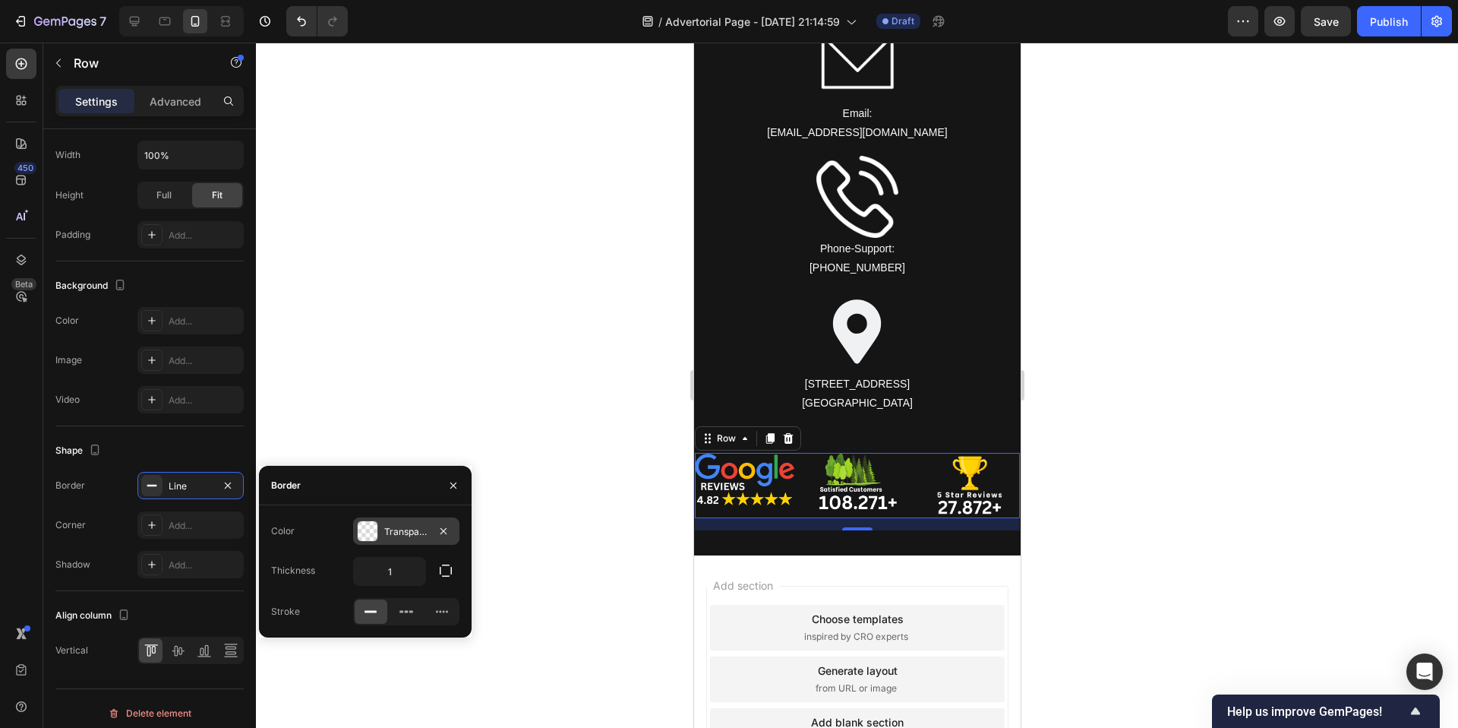
click at [372, 536] on div at bounding box center [368, 531] width 20 height 20
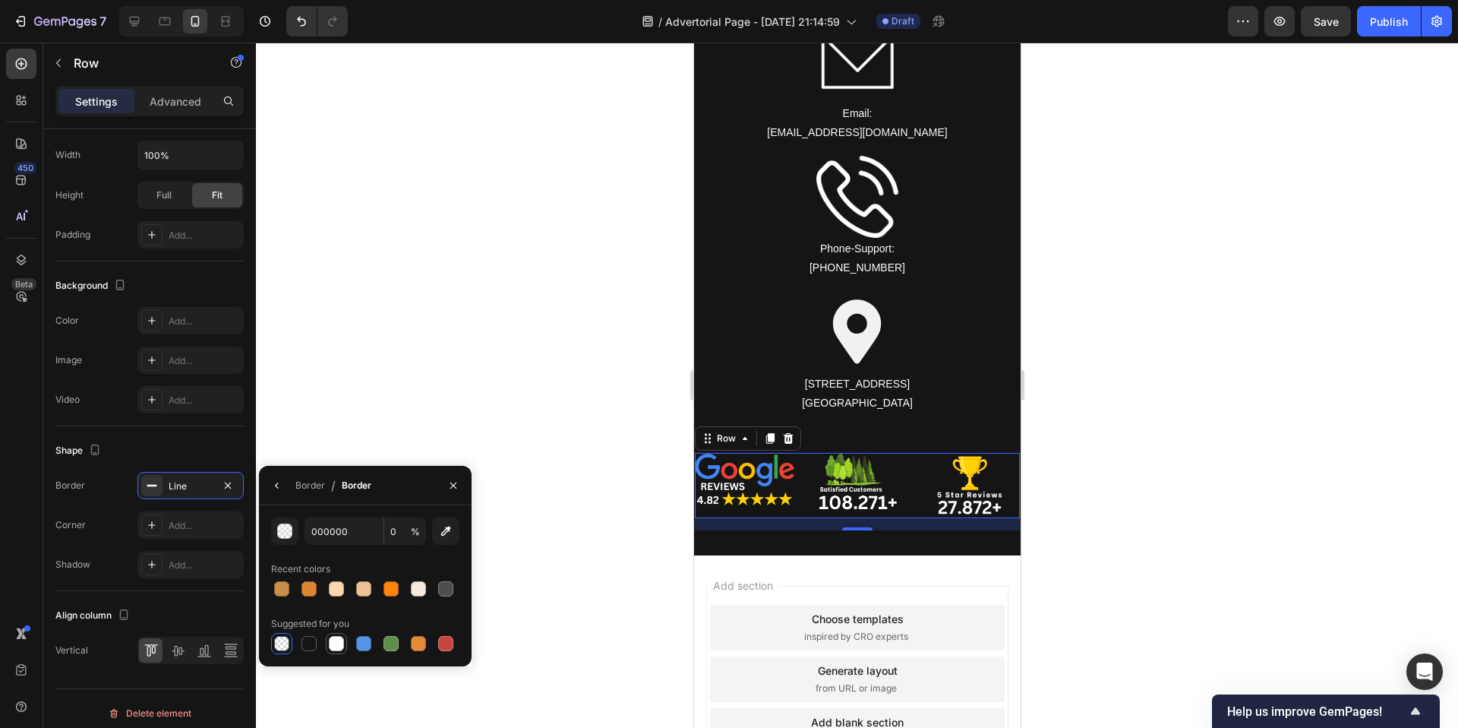
click at [343, 639] on div at bounding box center [336, 643] width 15 height 15
type input "FFFFFF"
type input "100"
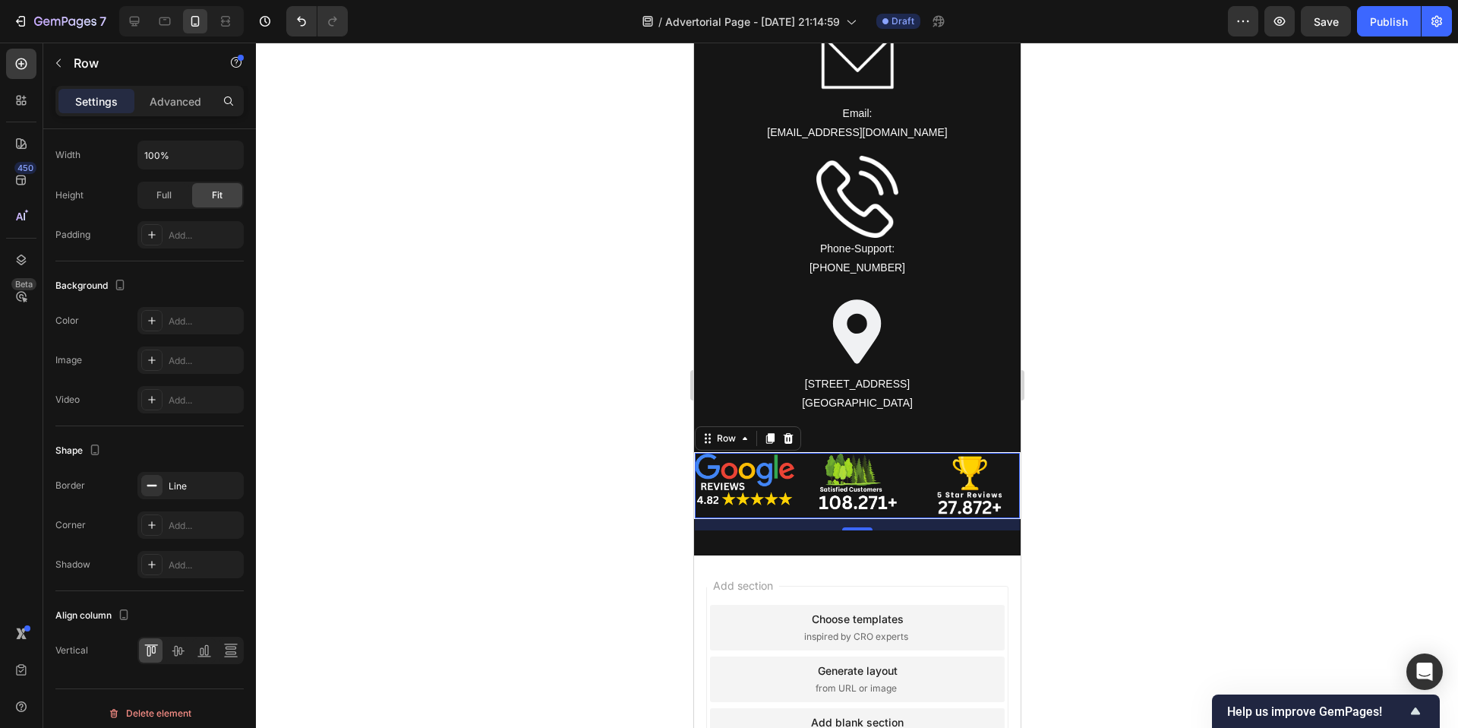
click at [477, 374] on div at bounding box center [857, 385] width 1202 height 685
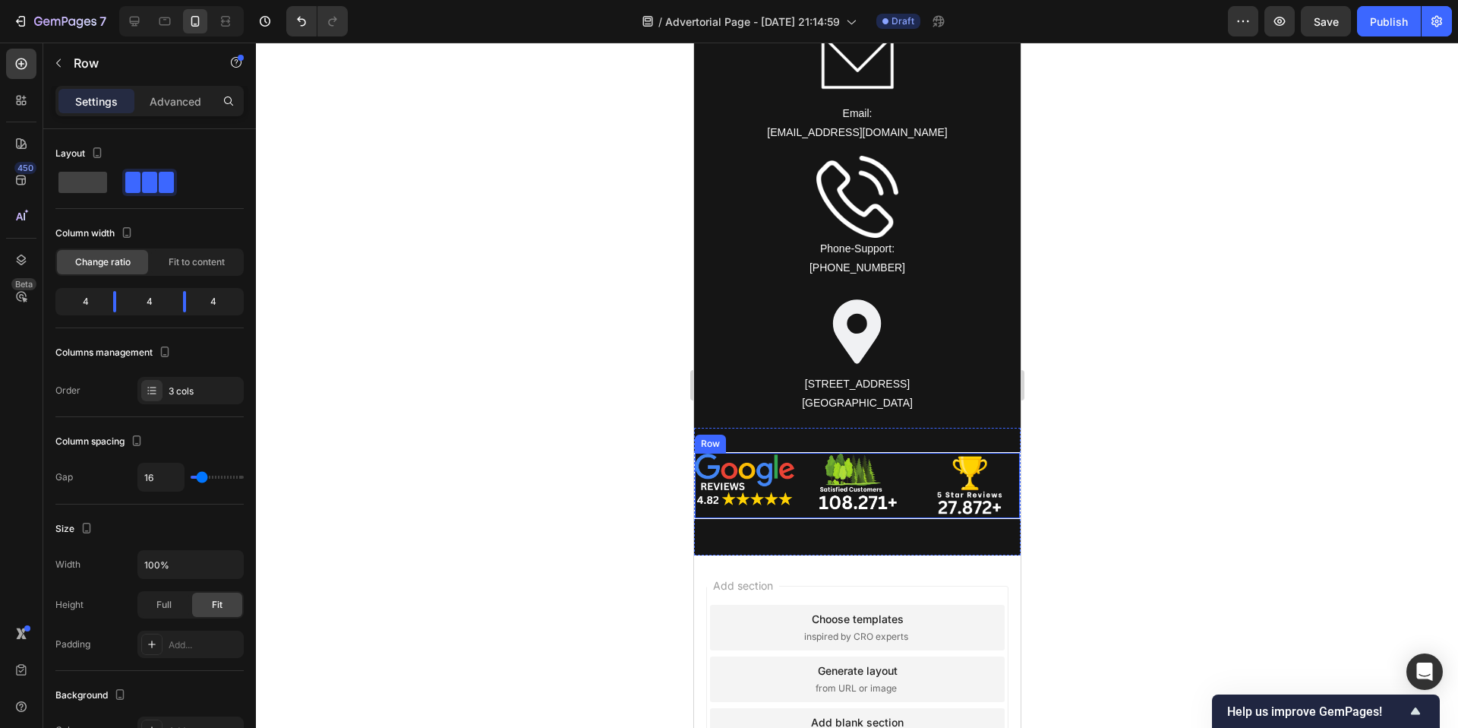
click at [801, 465] on div "Image Image Image Row" at bounding box center [856, 485] width 327 height 67
click at [772, 476] on img at bounding box center [744, 480] width 100 height 55
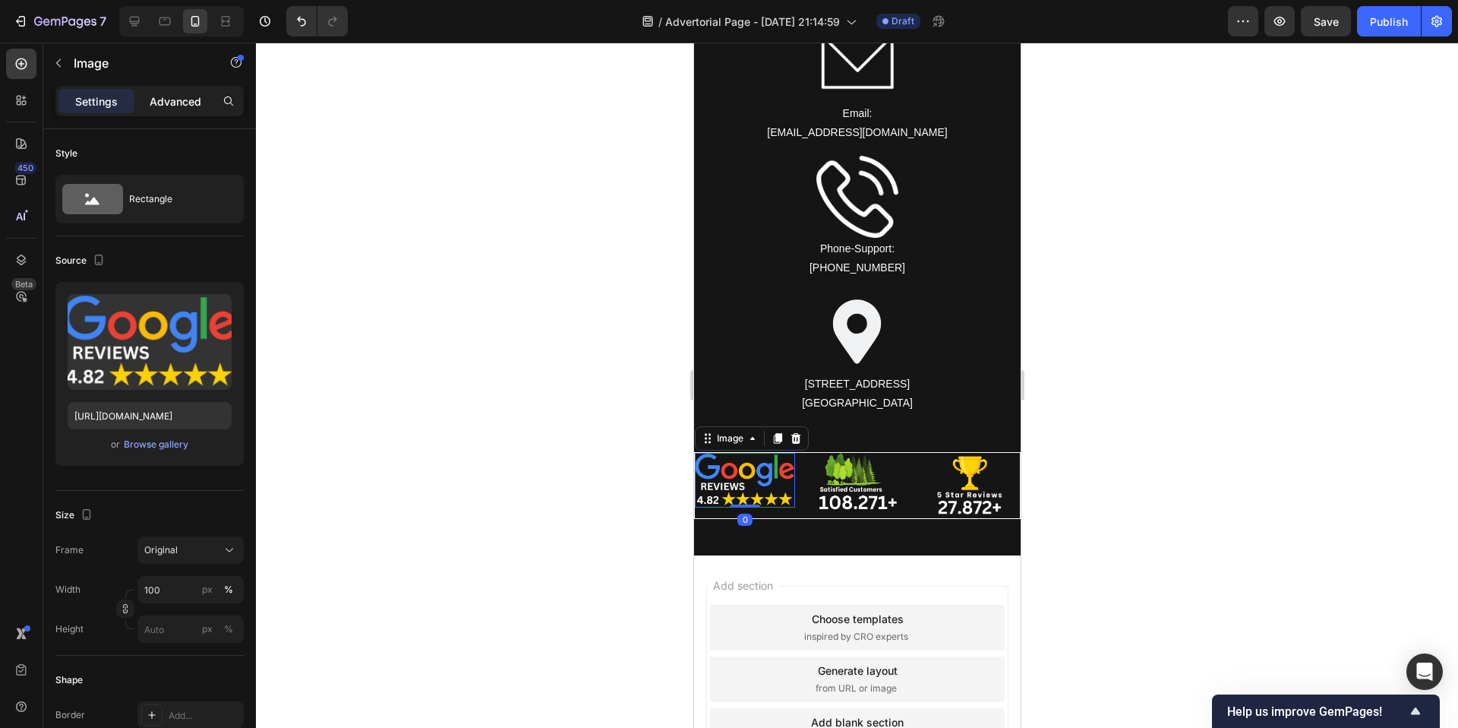
click at [184, 99] on p "Advanced" at bounding box center [176, 101] width 52 height 16
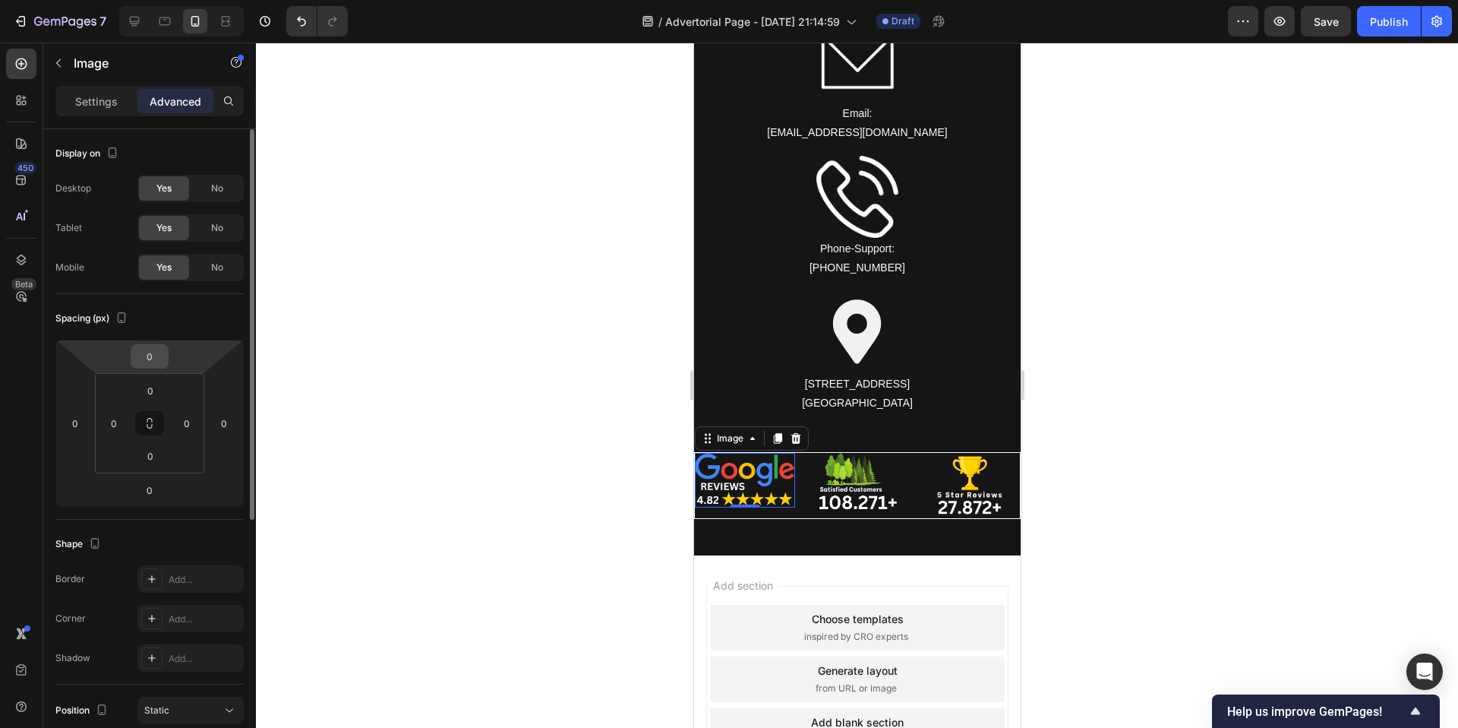
click at [142, 360] on input "0" at bounding box center [149, 356] width 30 height 23
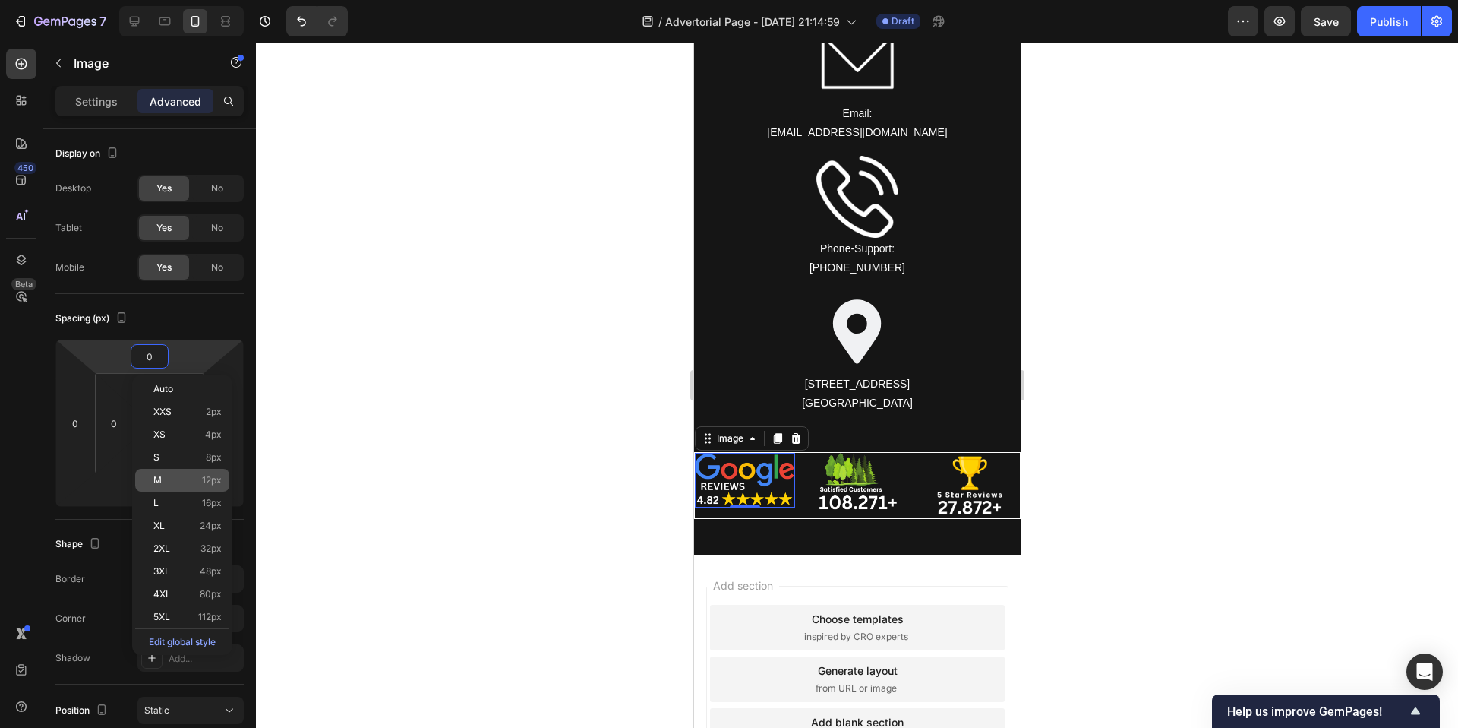
click at [170, 475] on p "M 12px" at bounding box center [187, 480] width 68 height 11
type input "12"
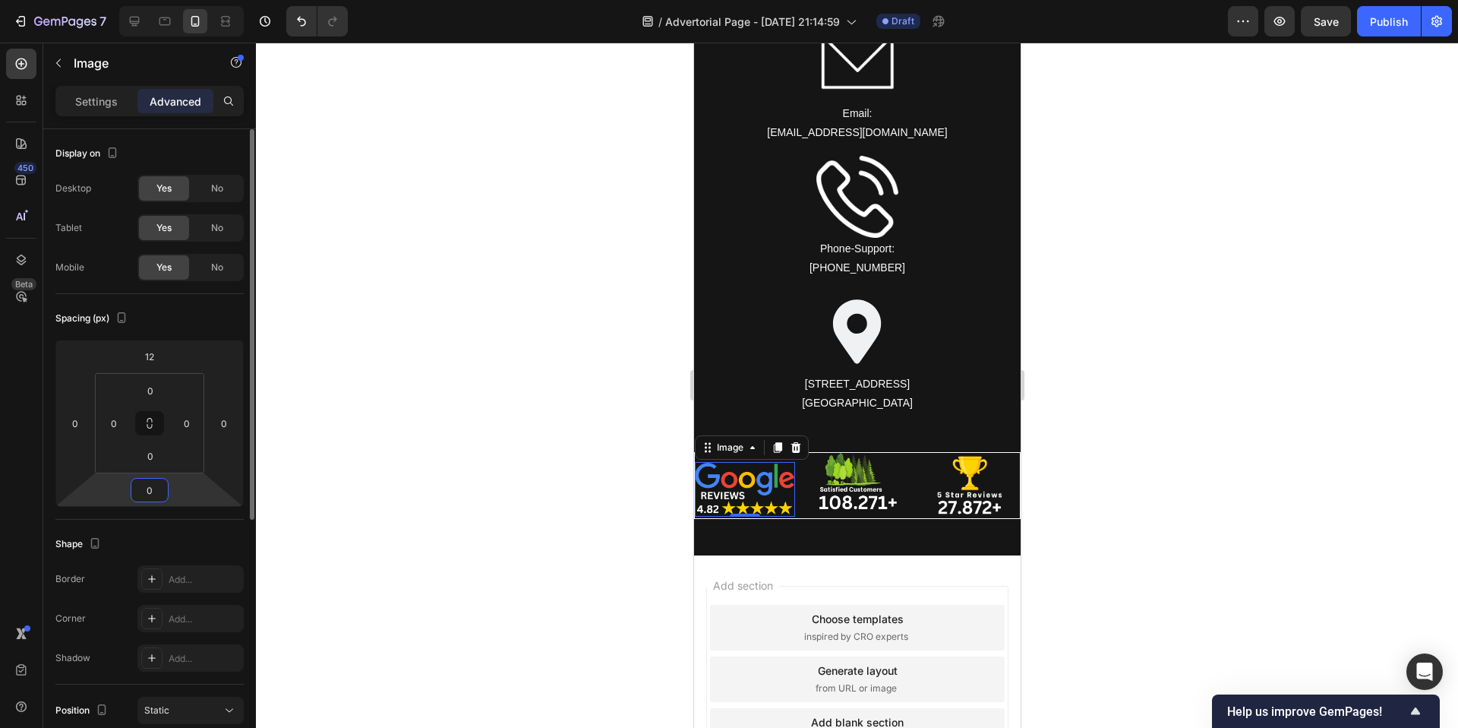
click at [156, 489] on input "0" at bounding box center [149, 489] width 30 height 23
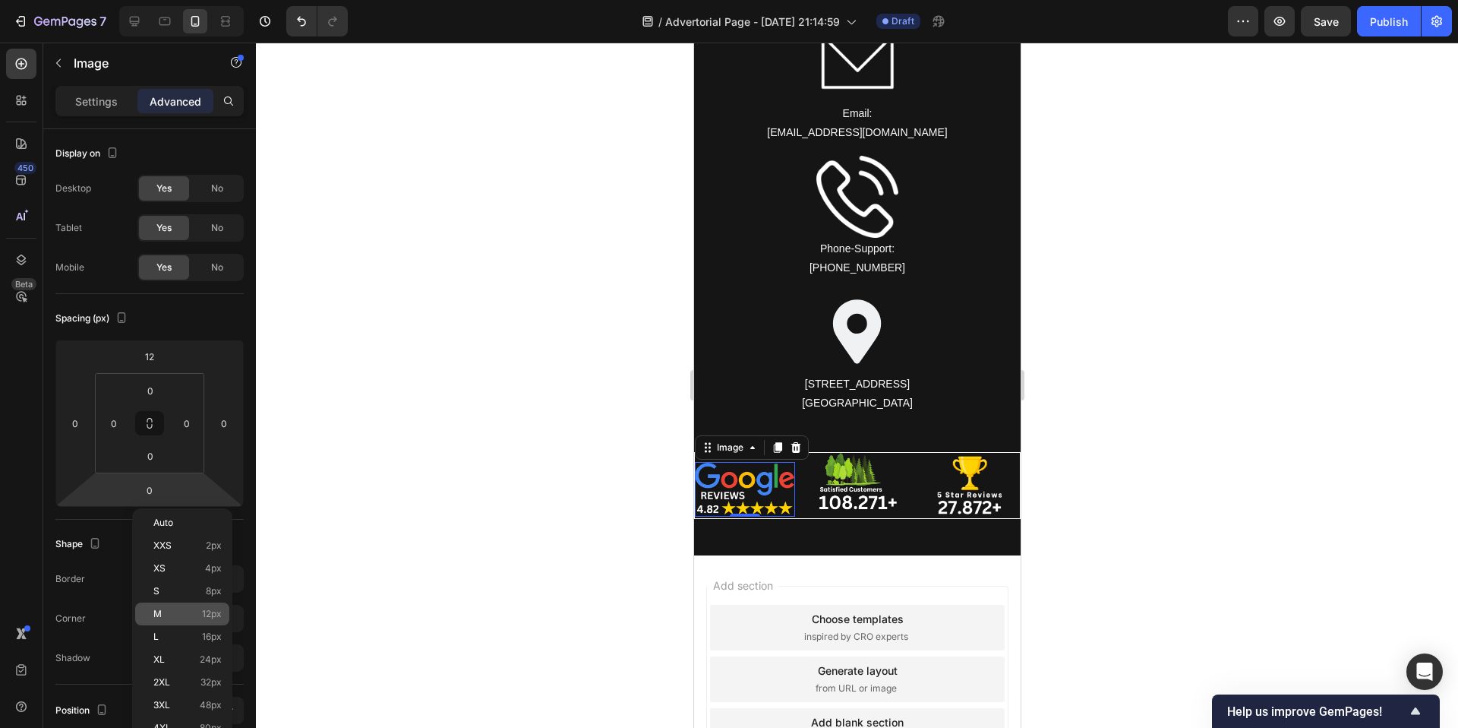
click at [177, 608] on p "M 12px" at bounding box center [187, 613] width 68 height 11
type input "12"
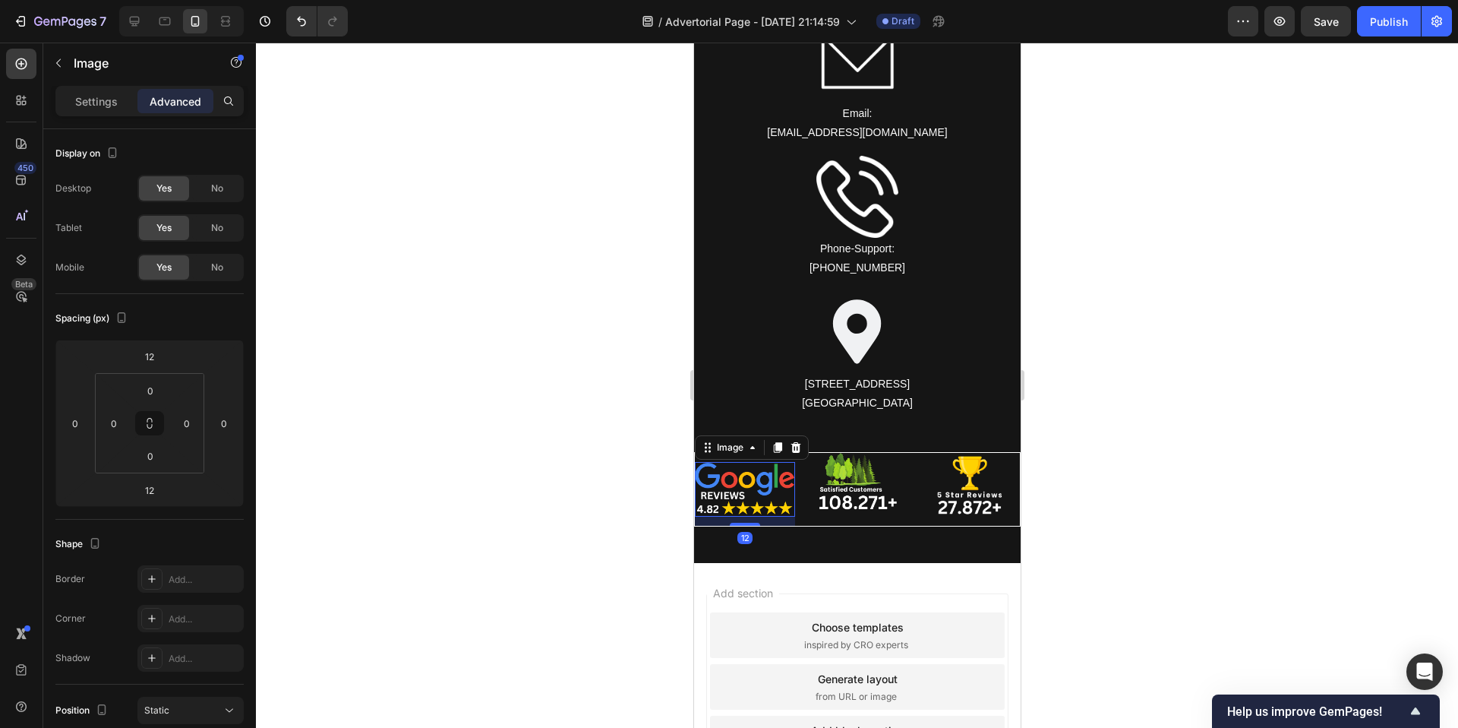
click at [545, 534] on div at bounding box center [857, 385] width 1202 height 685
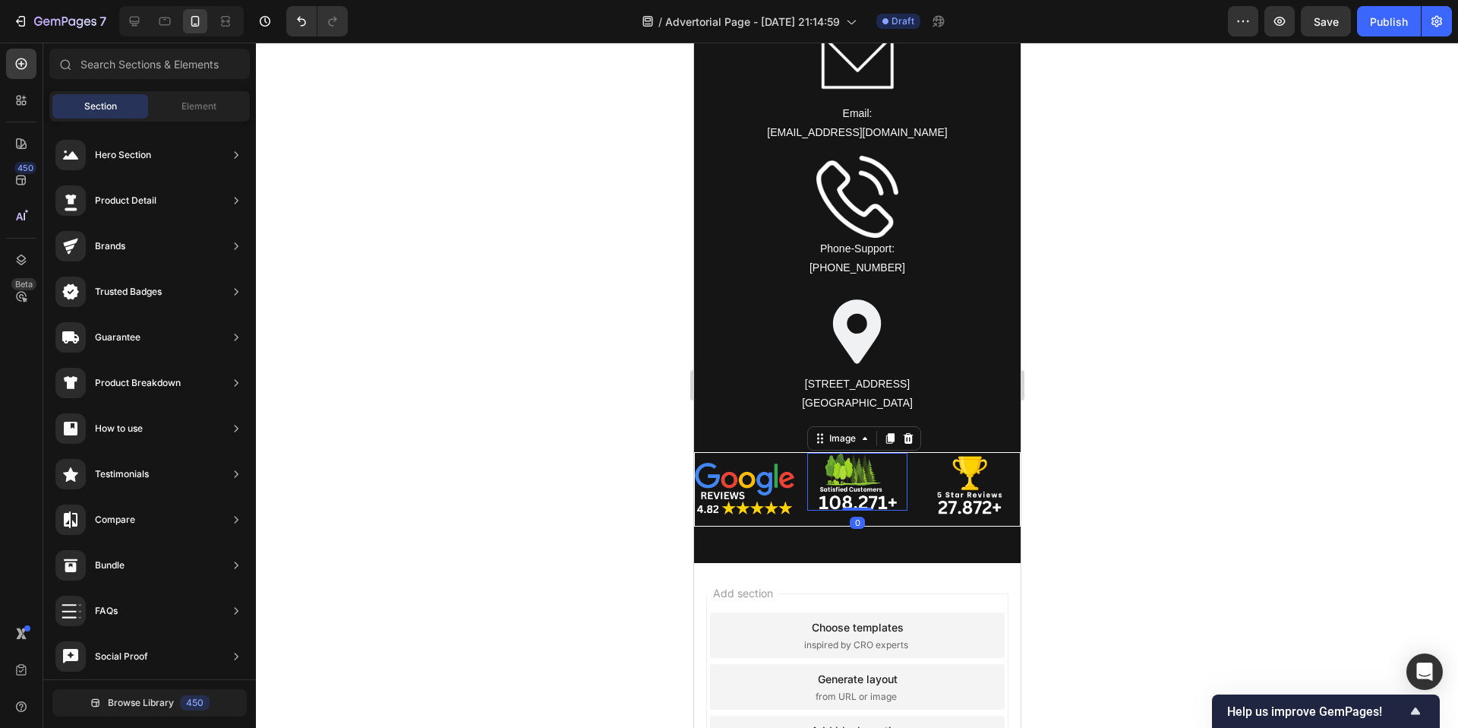
click at [857, 495] on img at bounding box center [856, 482] width 81 height 58
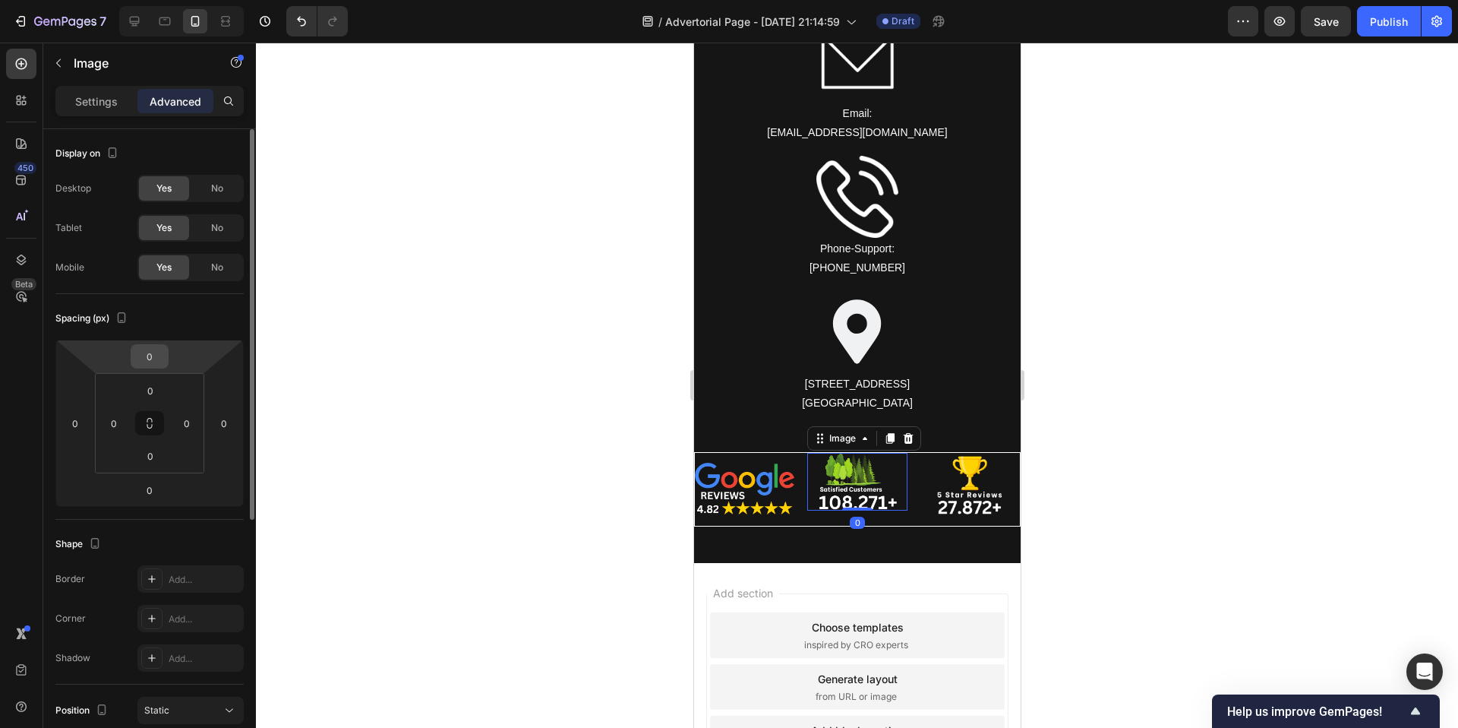
click at [156, 355] on input "0" at bounding box center [149, 356] width 30 height 23
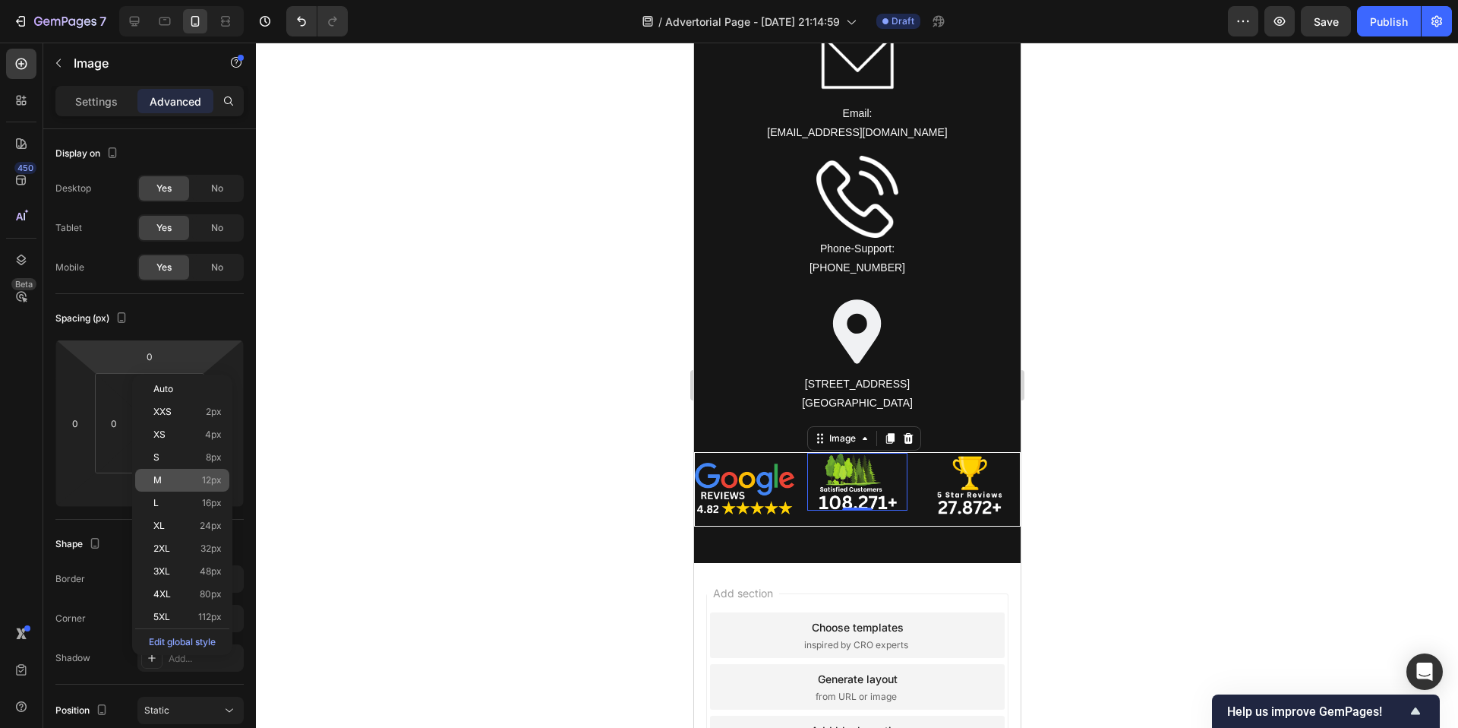
click at [183, 469] on div "M 12px" at bounding box center [182, 480] width 94 height 23
type input "12"
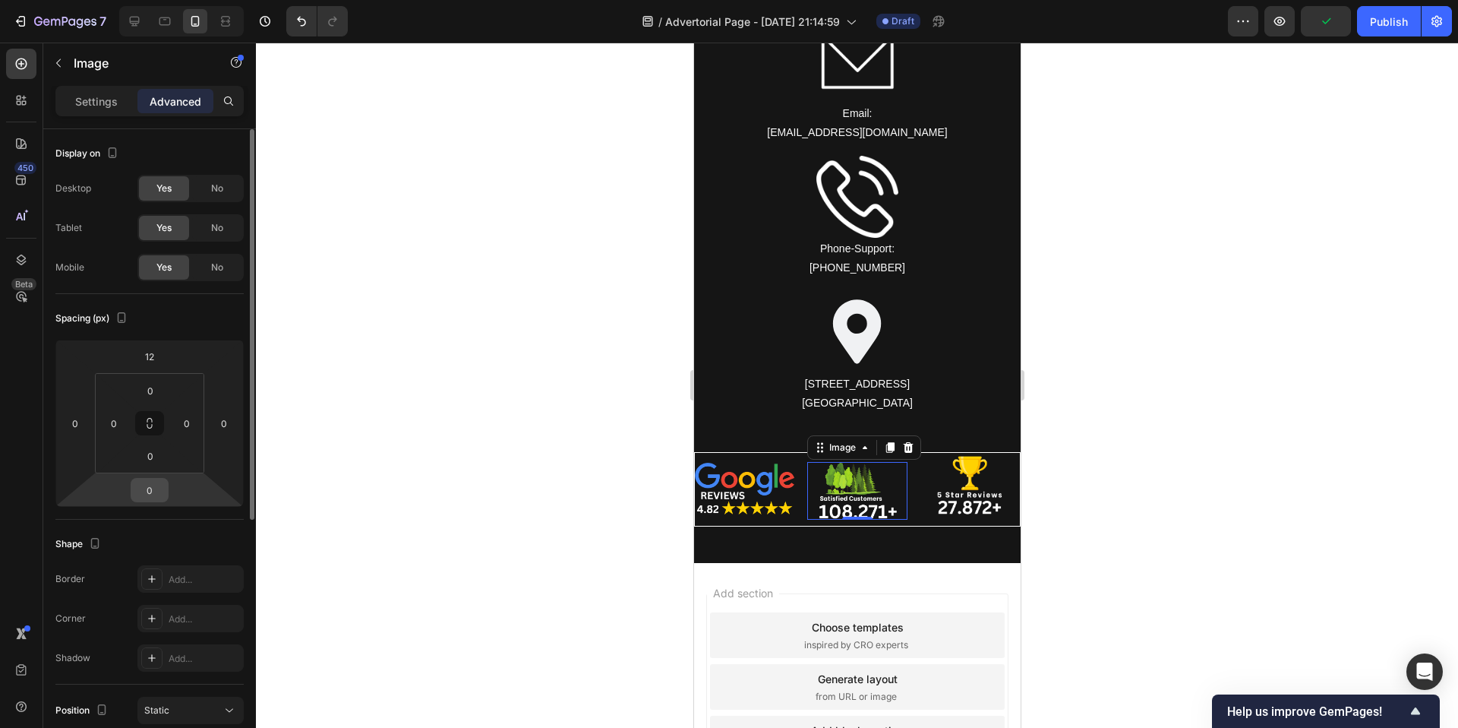
click at [159, 490] on input "0" at bounding box center [149, 489] width 30 height 23
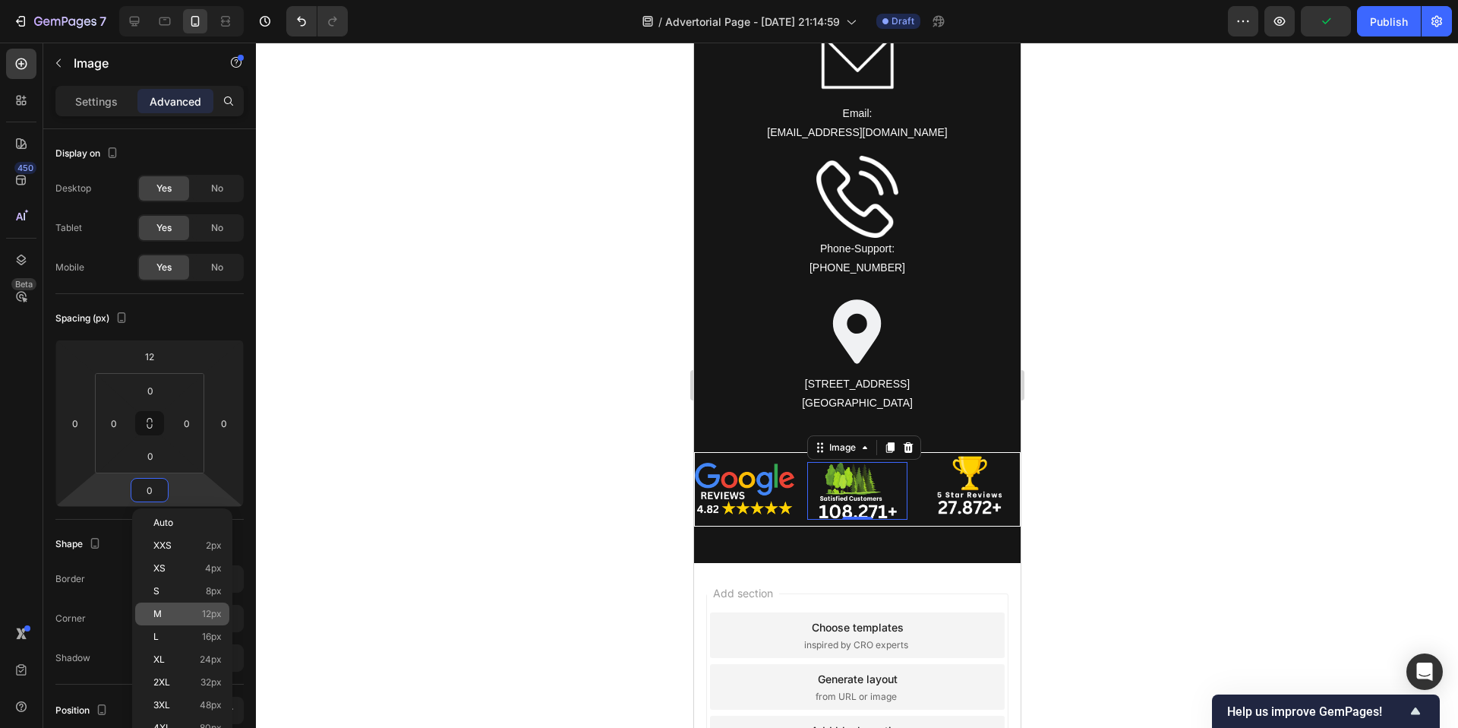
click at [198, 612] on p "M 12px" at bounding box center [187, 613] width 68 height 11
type input "12"
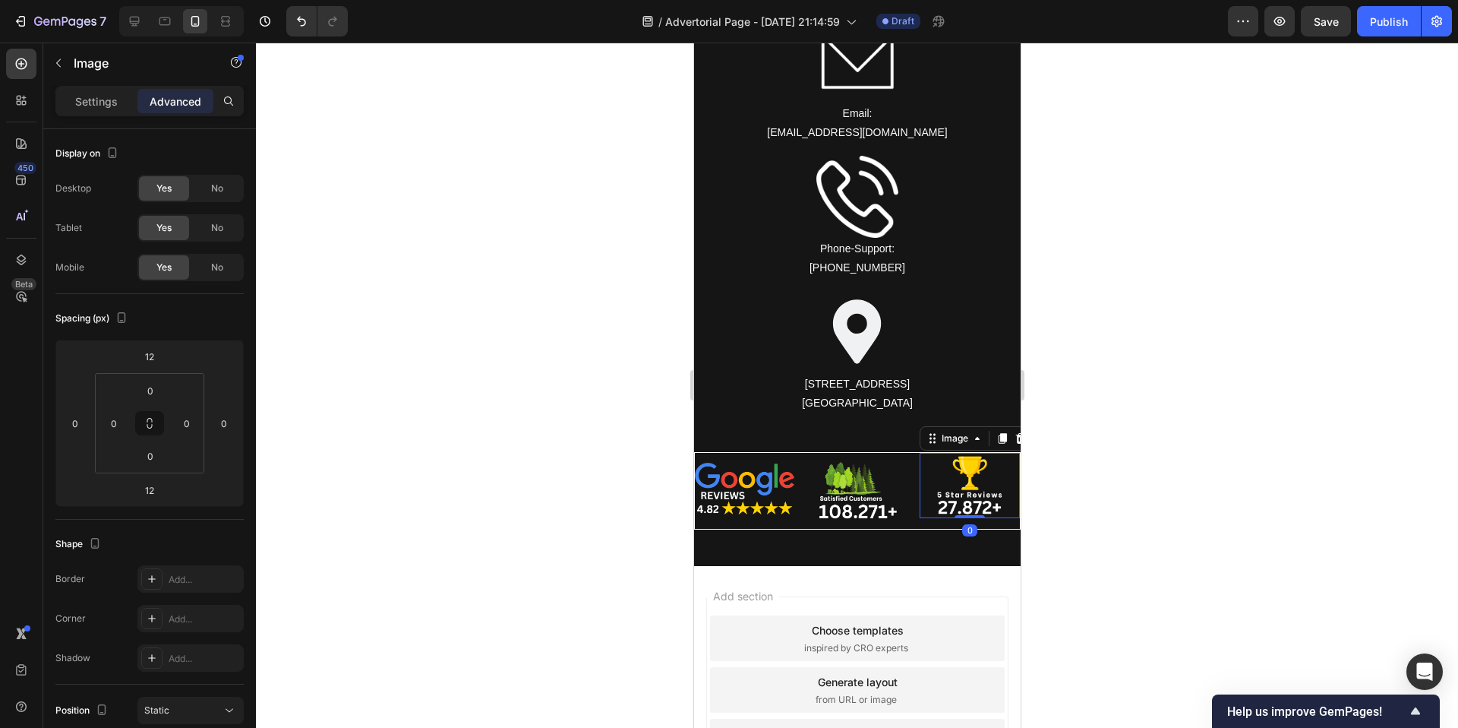
click at [952, 479] on img at bounding box center [969, 485] width 70 height 65
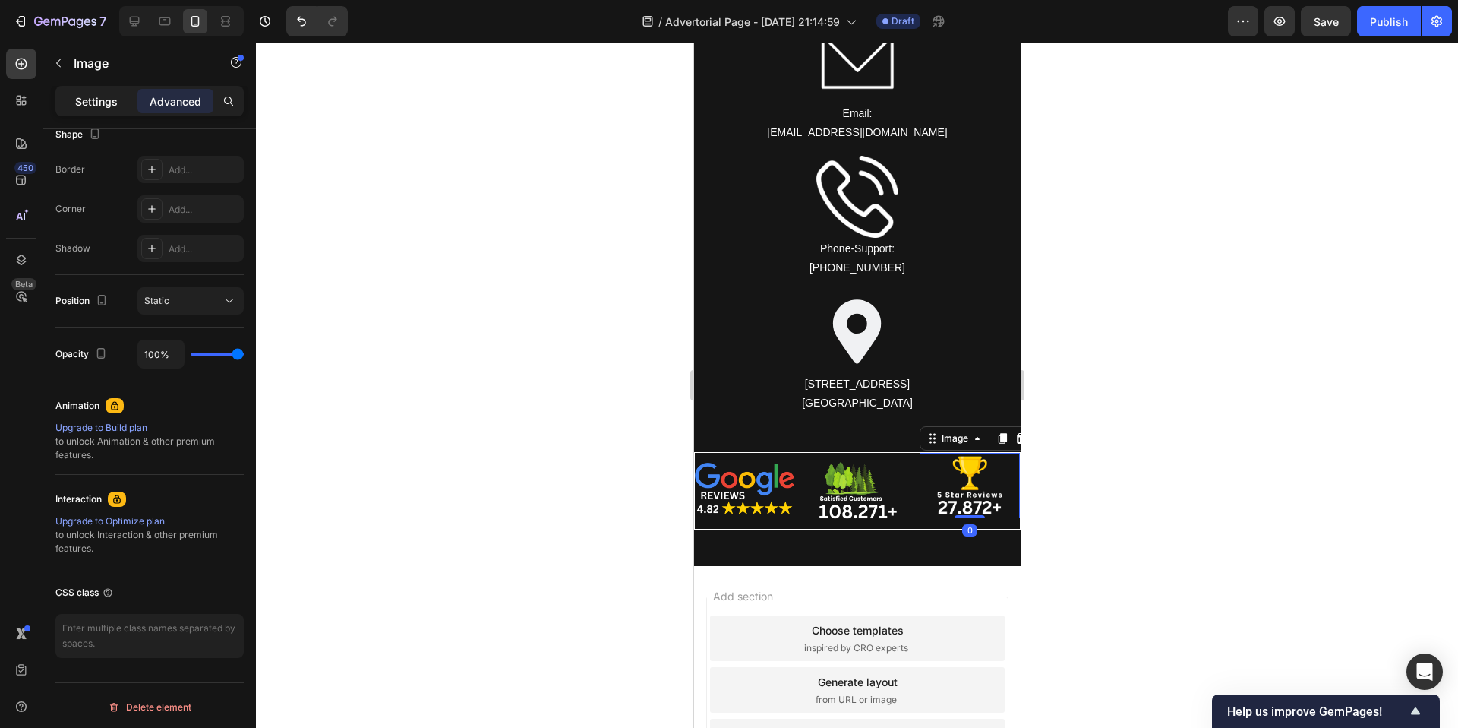
click at [107, 99] on p "Settings" at bounding box center [96, 101] width 43 height 16
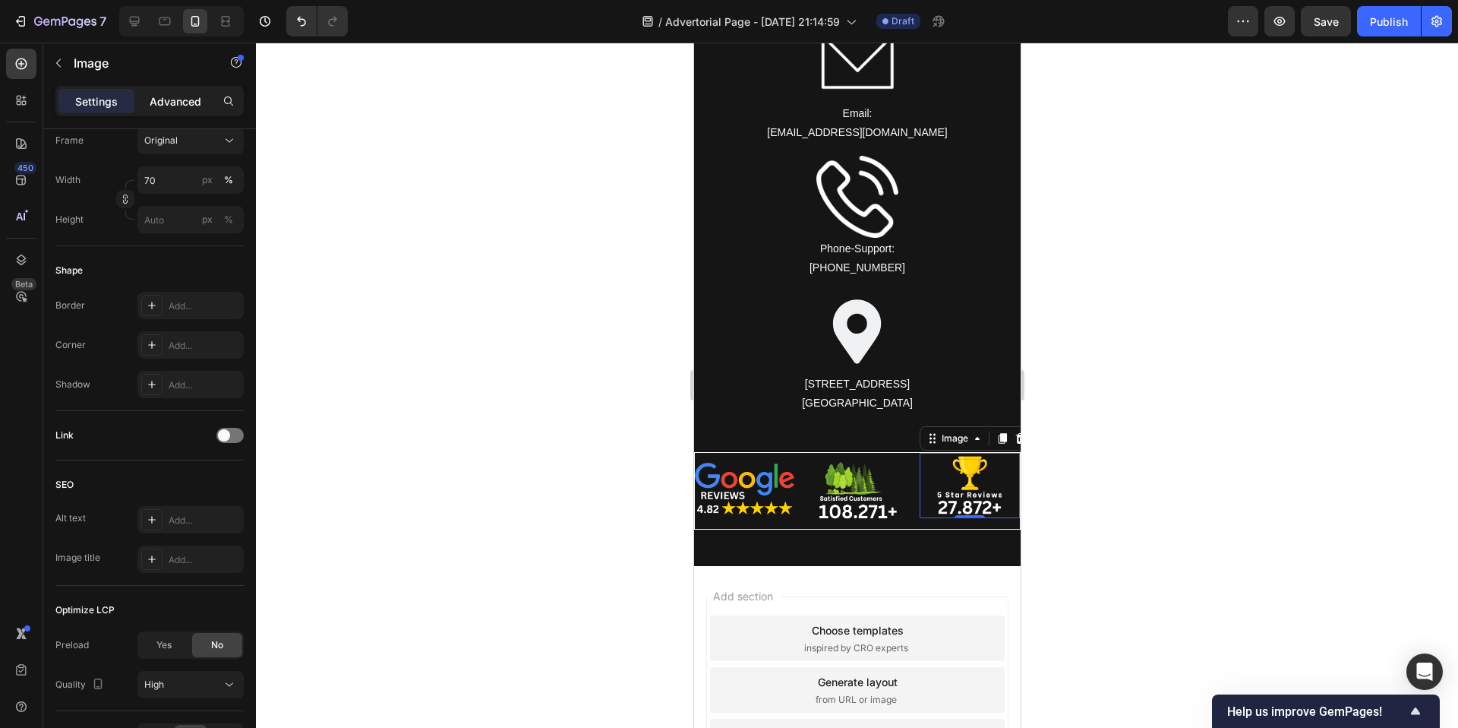
click at [156, 99] on p "Advanced" at bounding box center [176, 101] width 52 height 16
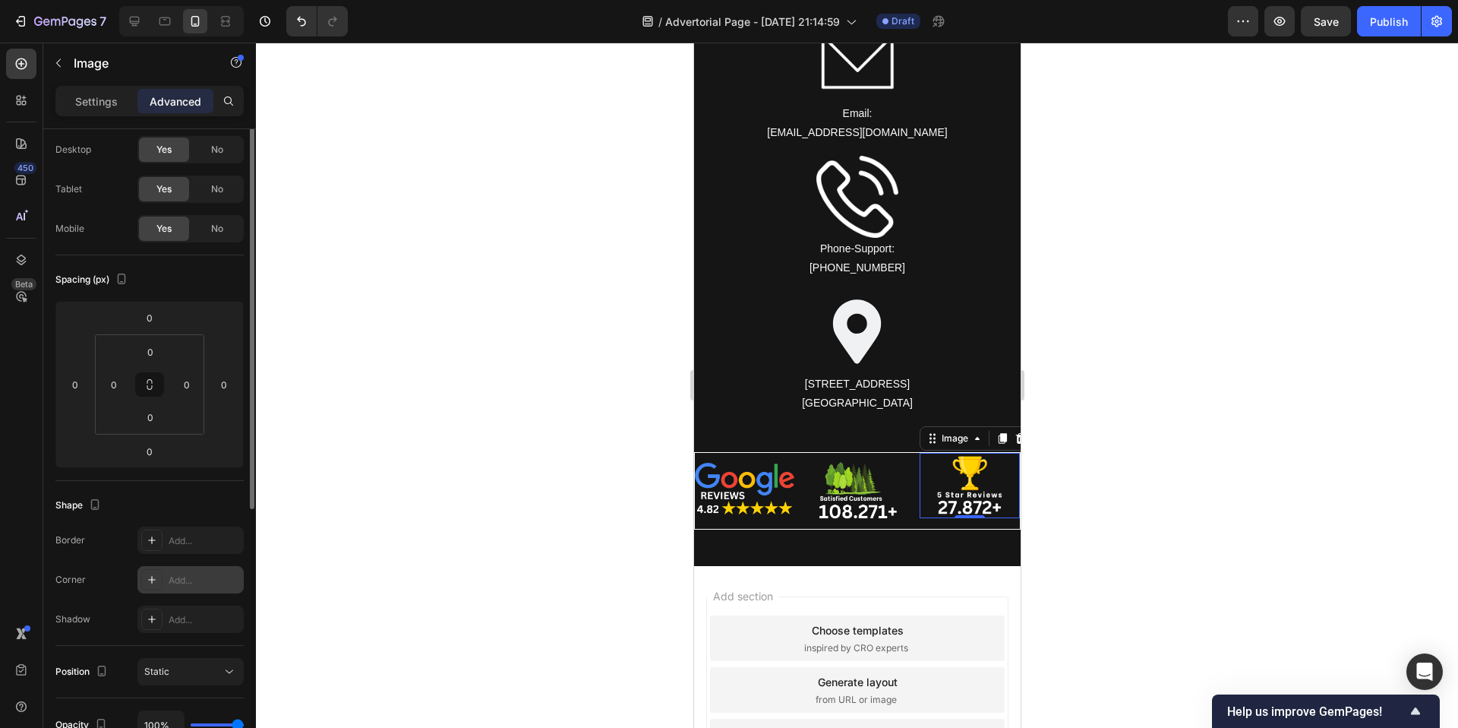
scroll to position [40, 0]
click at [149, 327] on div "0" at bounding box center [150, 316] width 38 height 24
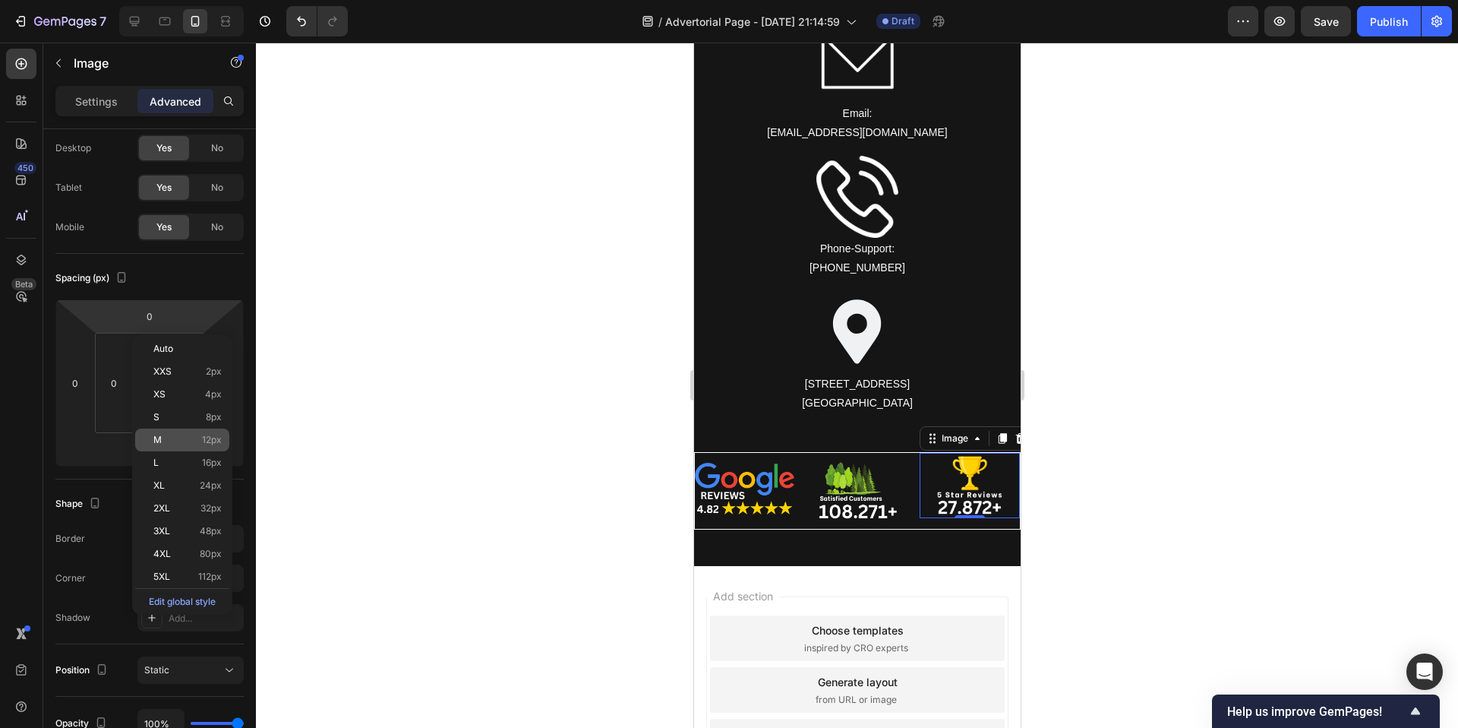
click at [178, 431] on div "M 12px" at bounding box center [182, 439] width 94 height 23
type input "12"
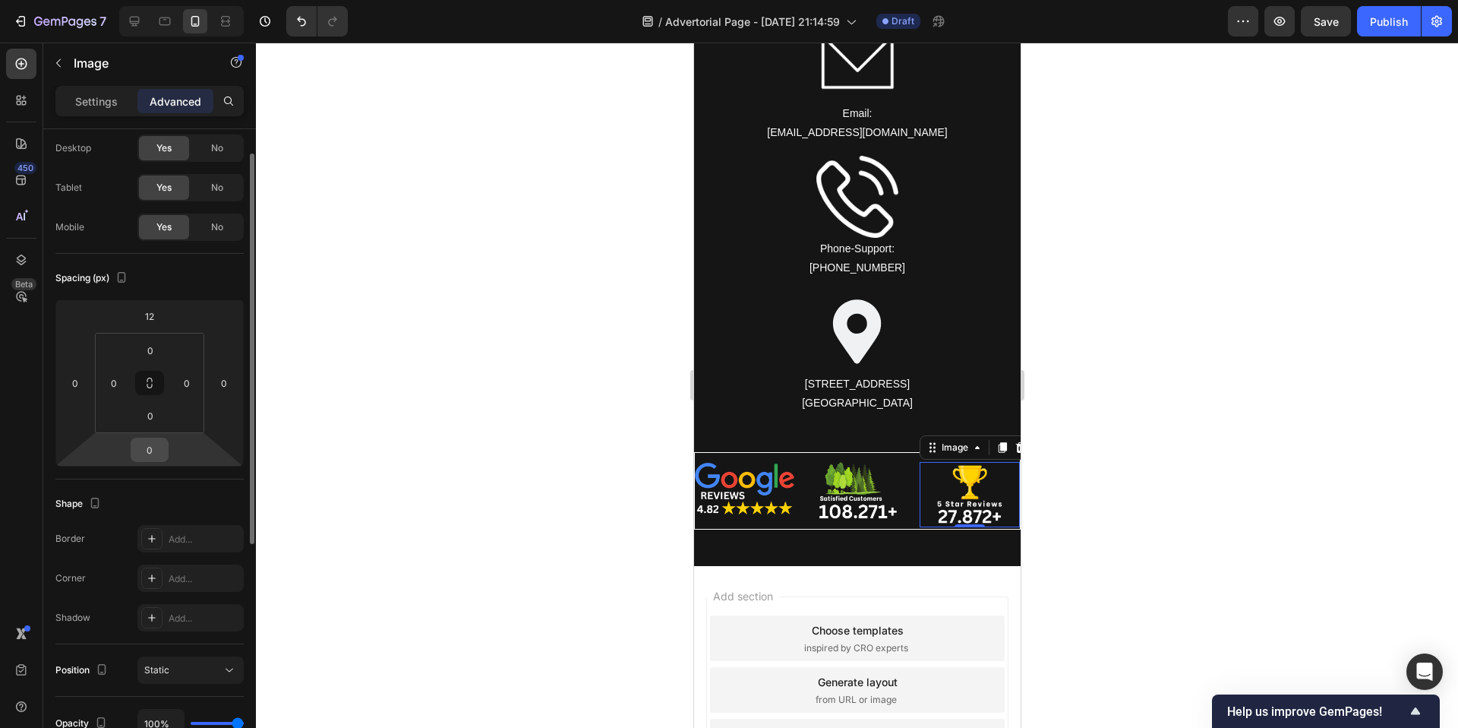
click at [165, 450] on div "0" at bounding box center [150, 449] width 38 height 24
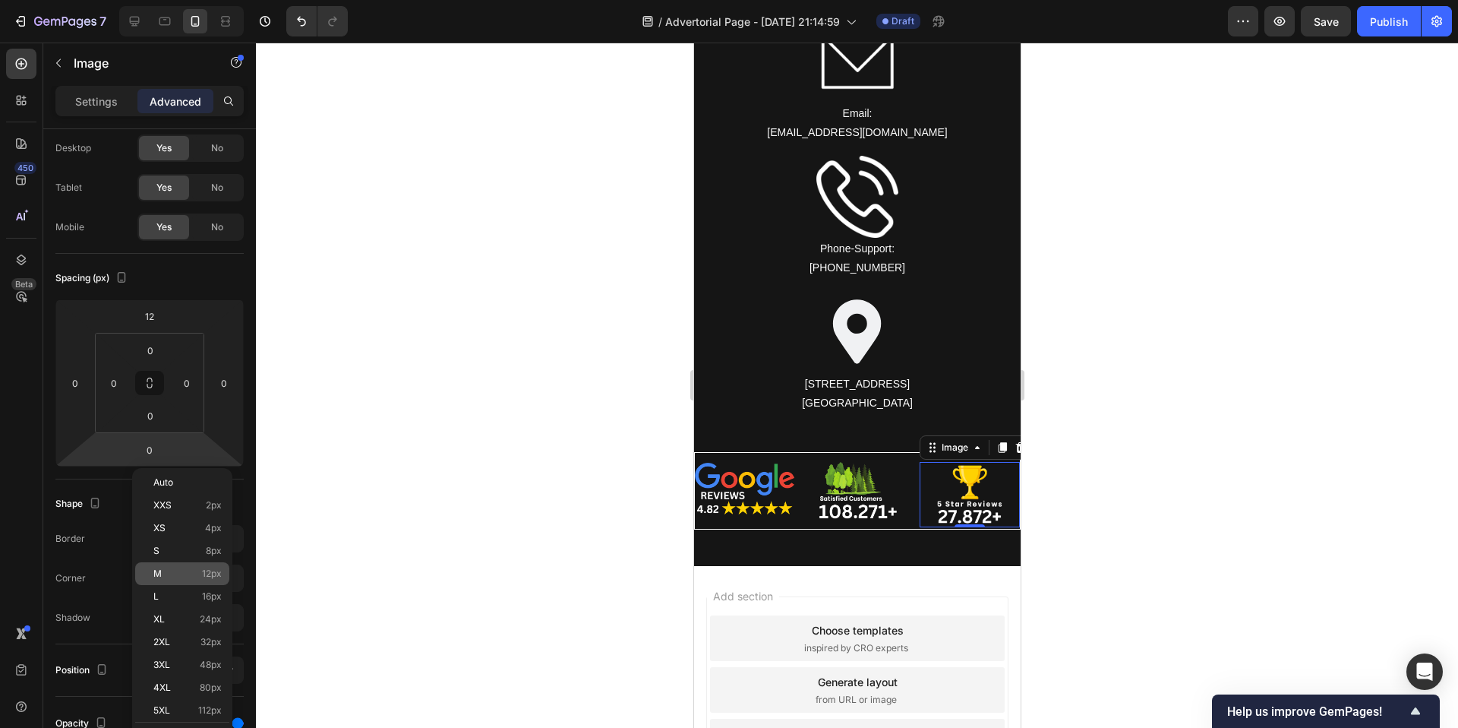
click at [186, 568] on p "M 12px" at bounding box center [187, 573] width 68 height 11
type input "12"
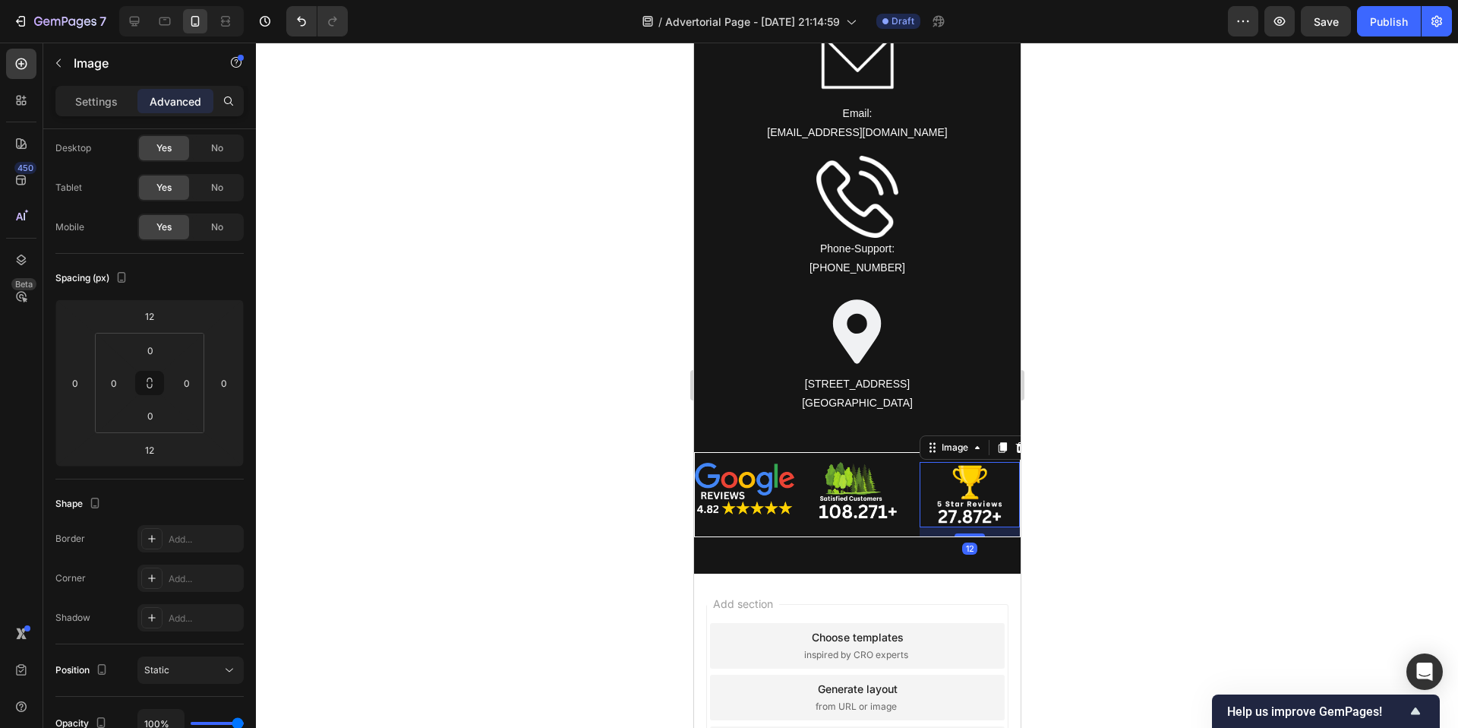
click at [507, 468] on div at bounding box center [857, 385] width 1202 height 685
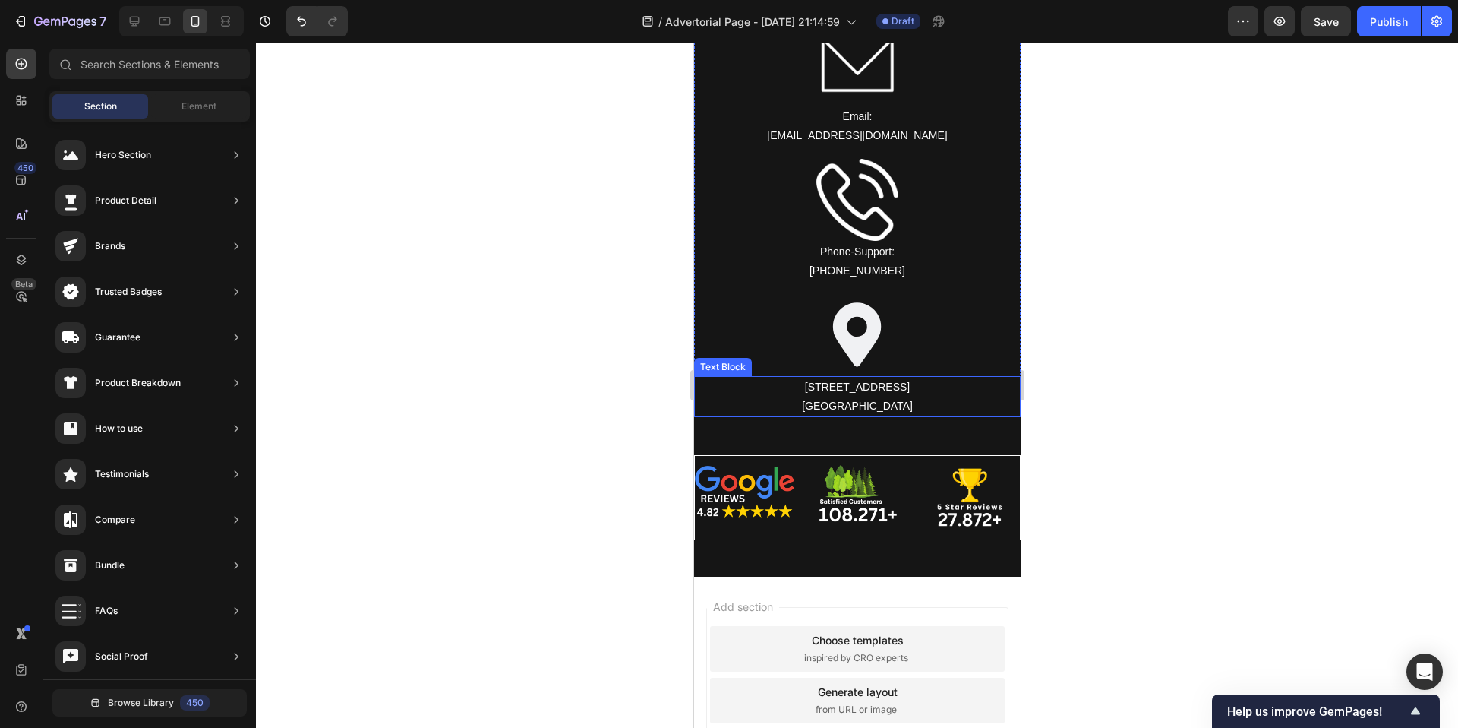
scroll to position [10630, 0]
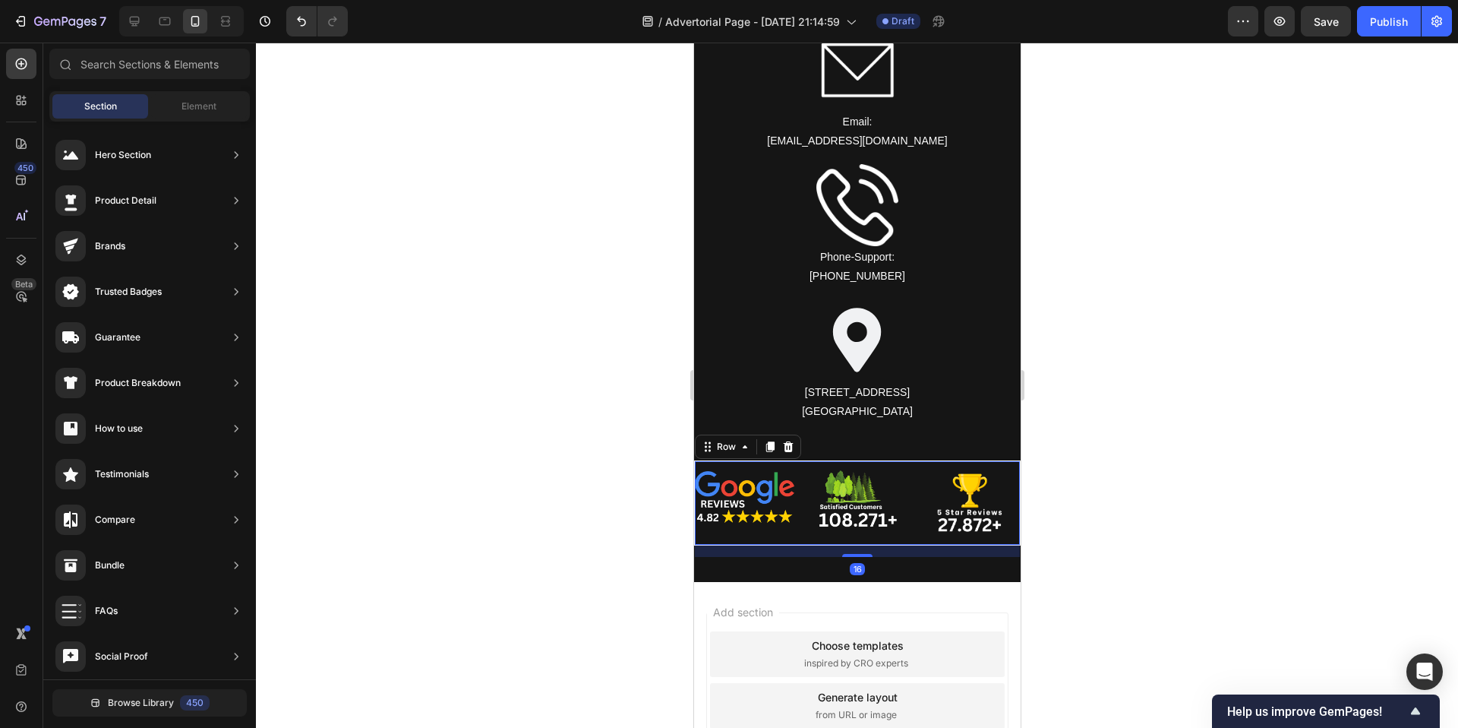
click at [815, 466] on div "Image" at bounding box center [857, 503] width 100 height 84
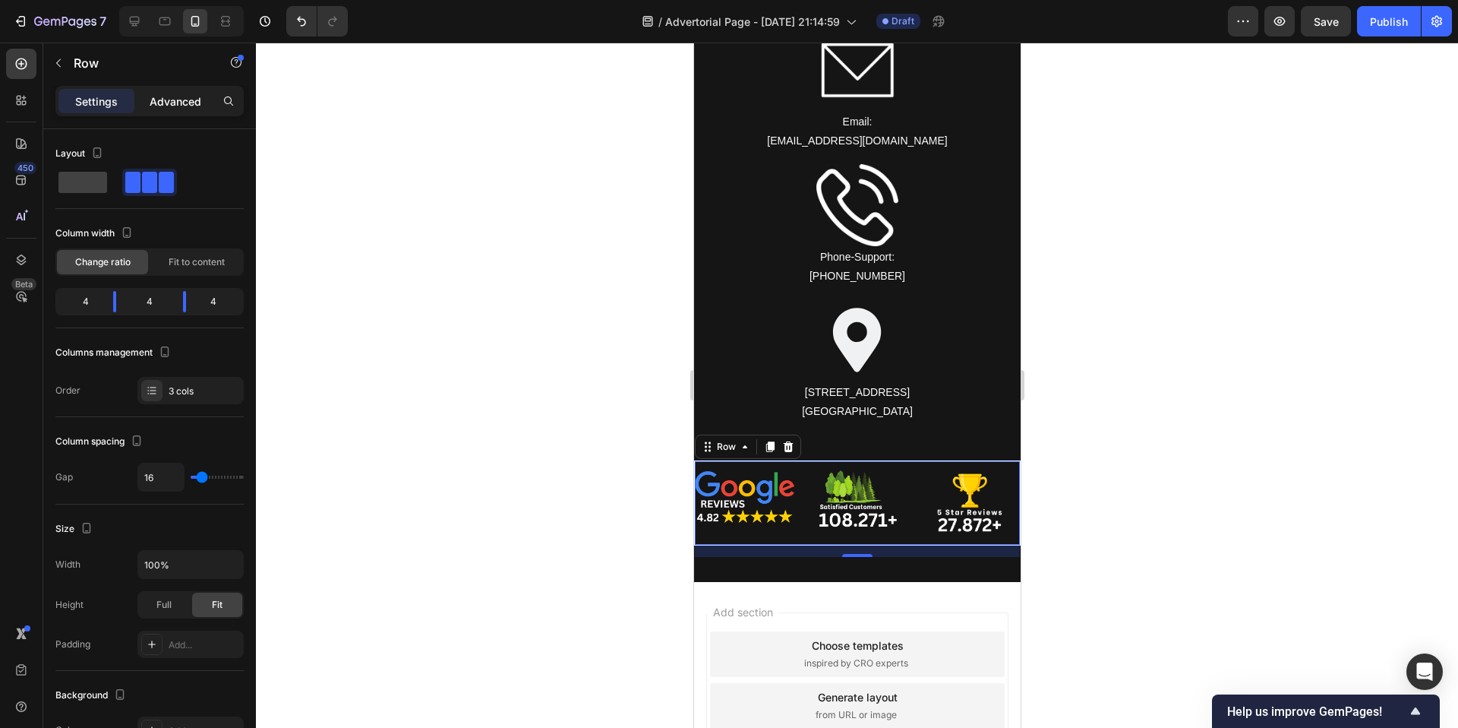
click at [197, 93] on p "Advanced" at bounding box center [176, 101] width 52 height 16
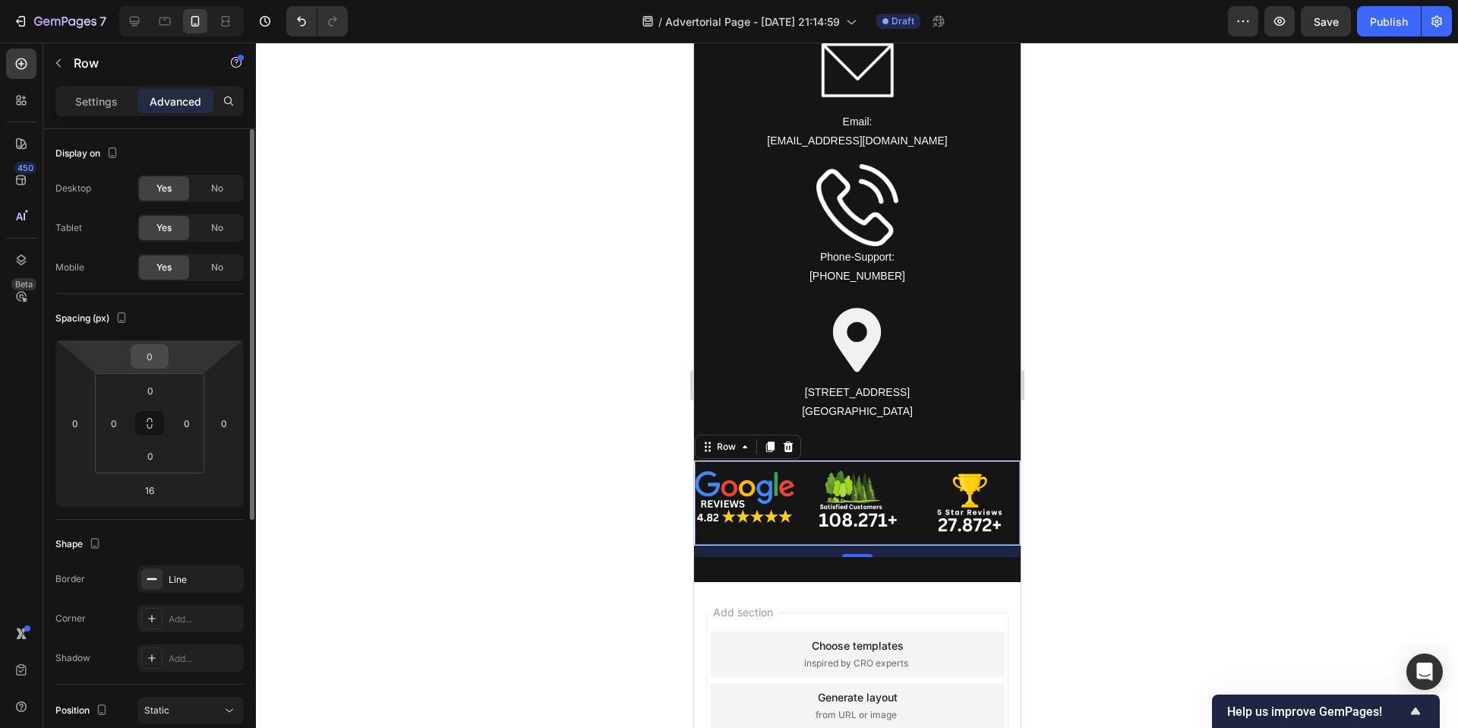
click at [165, 355] on div "0" at bounding box center [150, 356] width 38 height 24
click at [155, 353] on input "0" at bounding box center [149, 356] width 30 height 23
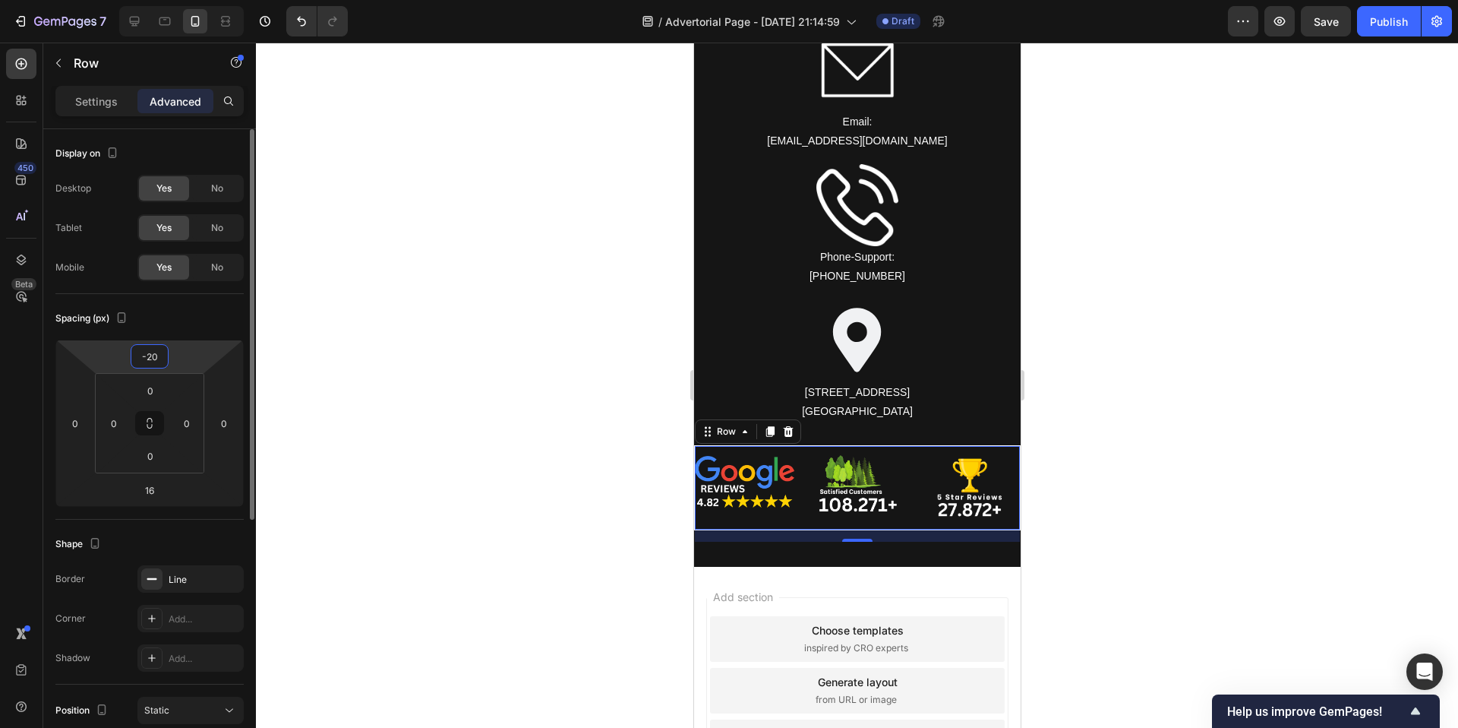
type input "-2"
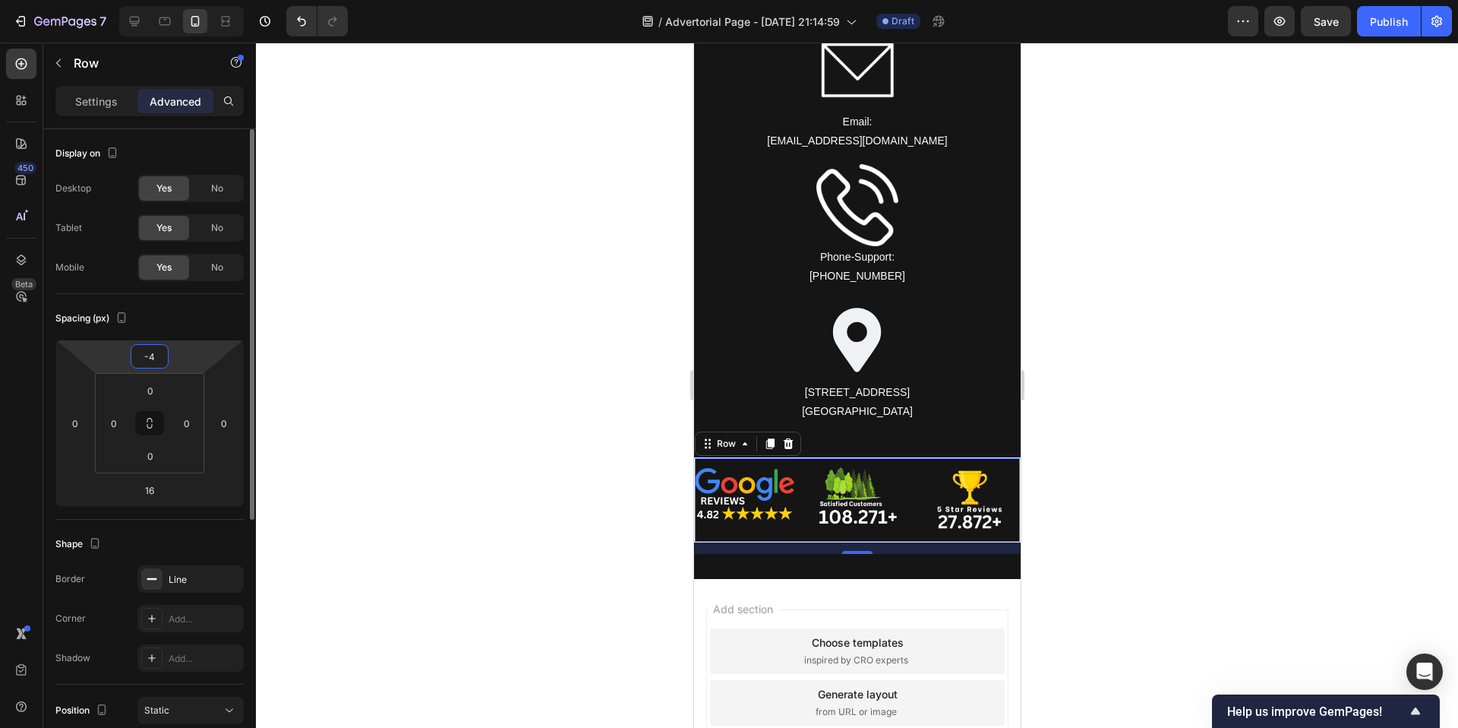
type input "-40"
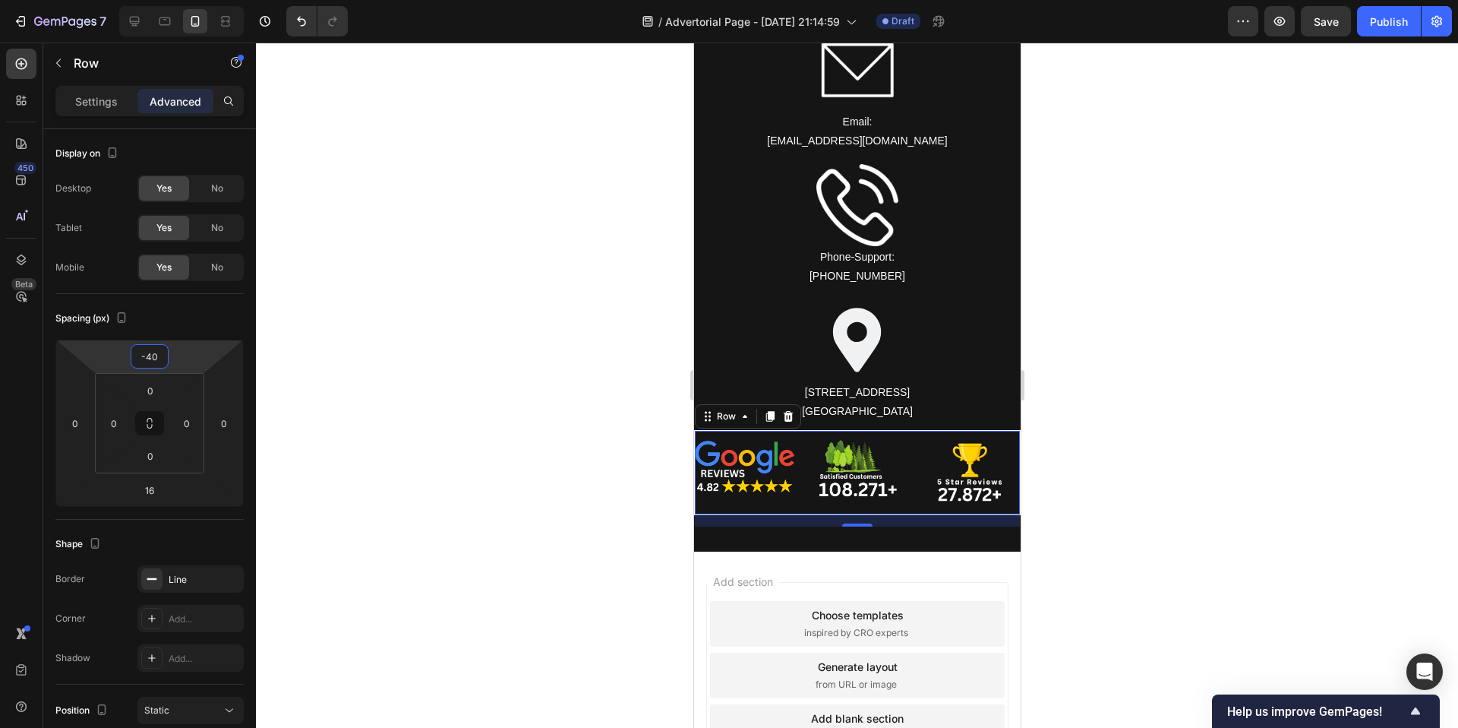
click at [437, 418] on div at bounding box center [857, 385] width 1202 height 685
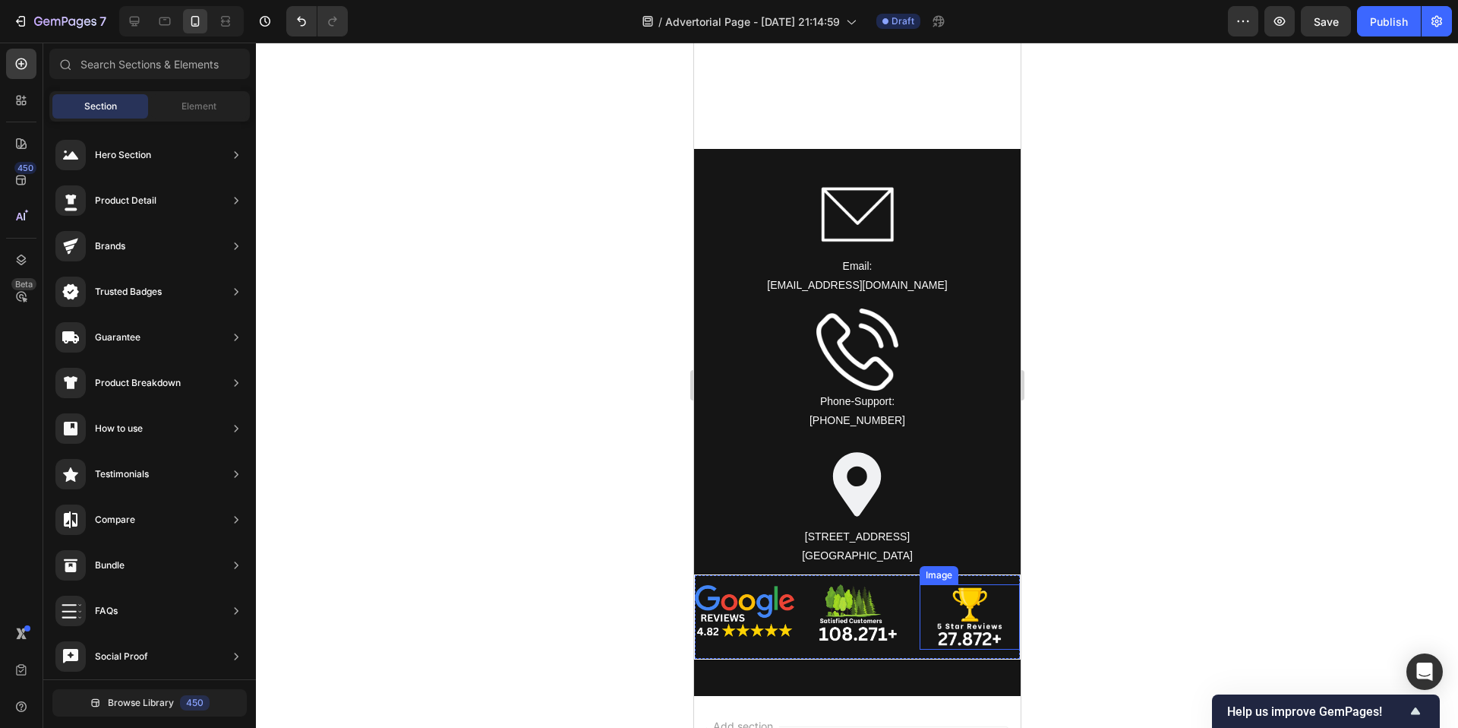
scroll to position [10481, 0]
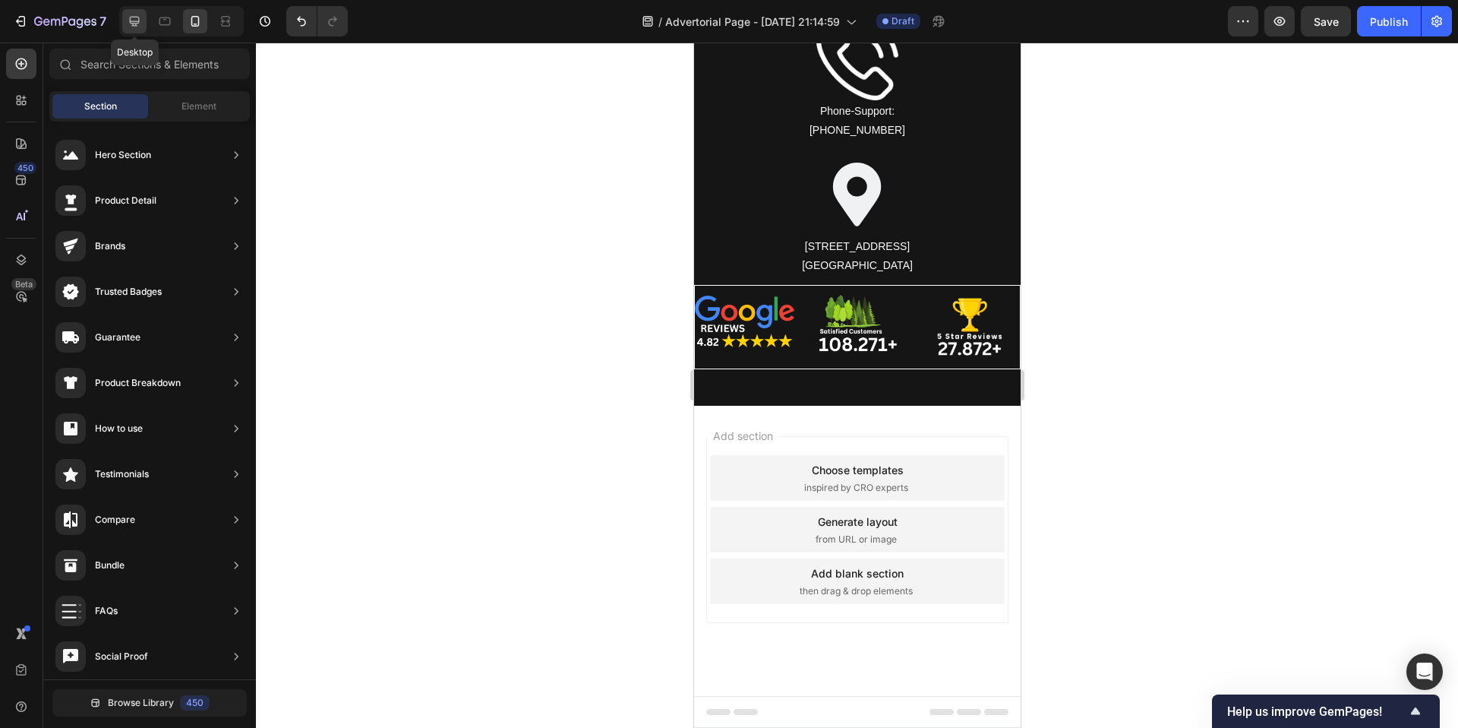
click at [141, 17] on icon at bounding box center [134, 21] width 15 height 15
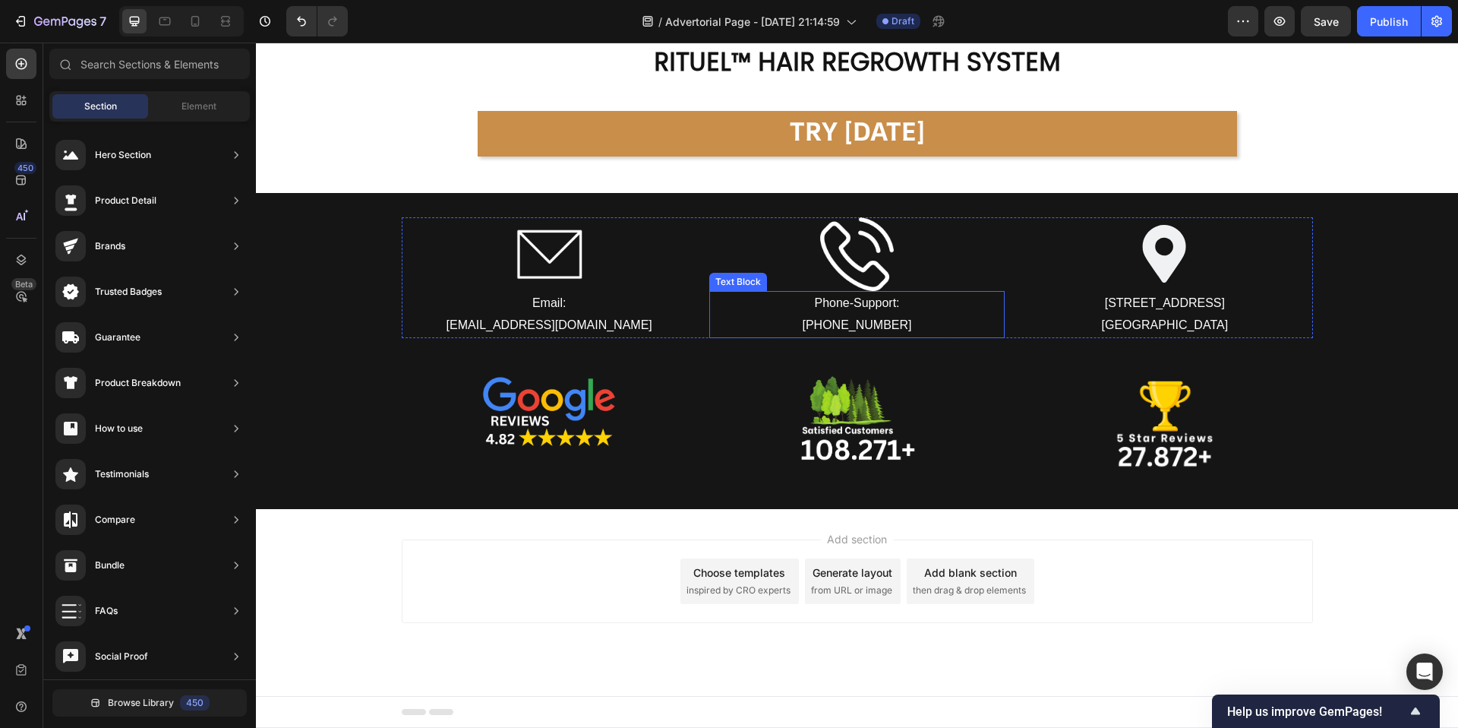
scroll to position [9252, 0]
click at [199, 27] on icon at bounding box center [195, 21] width 15 height 15
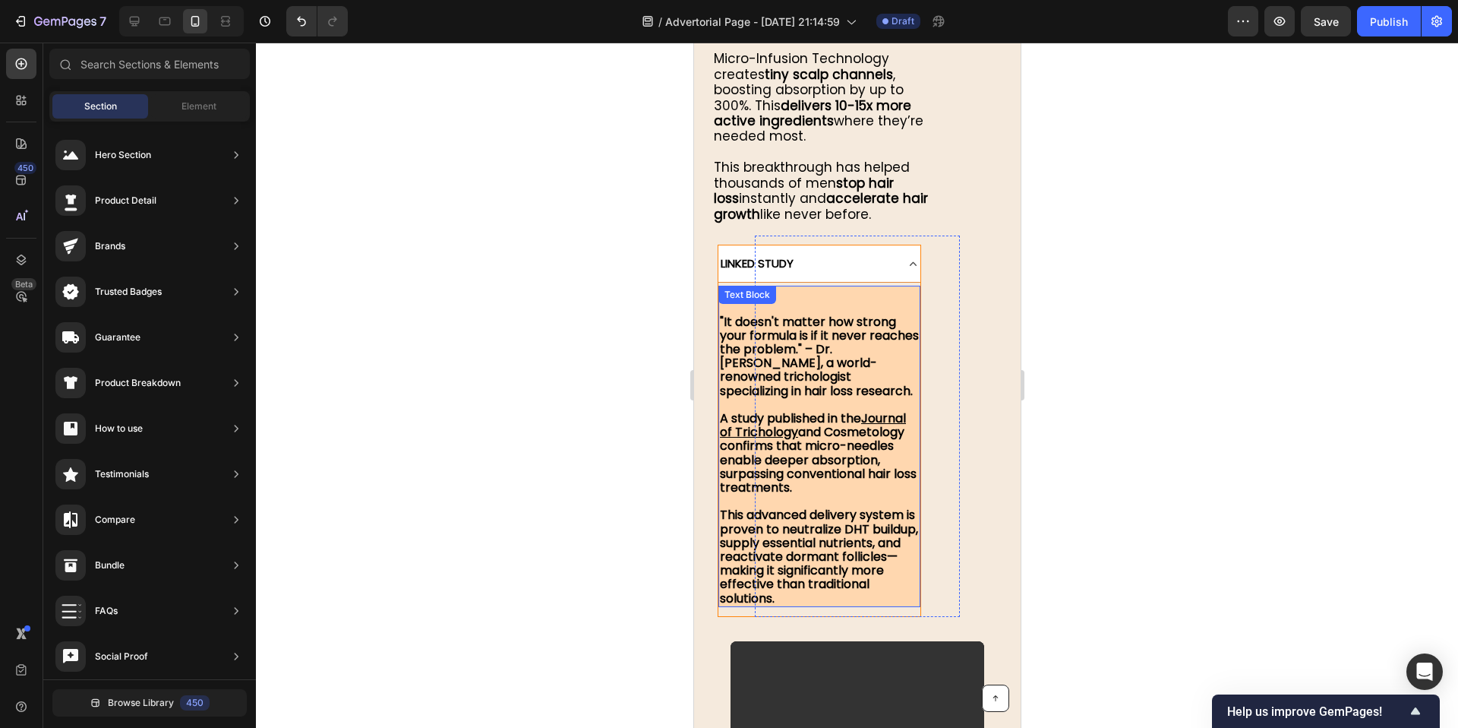
scroll to position [5240, 0]
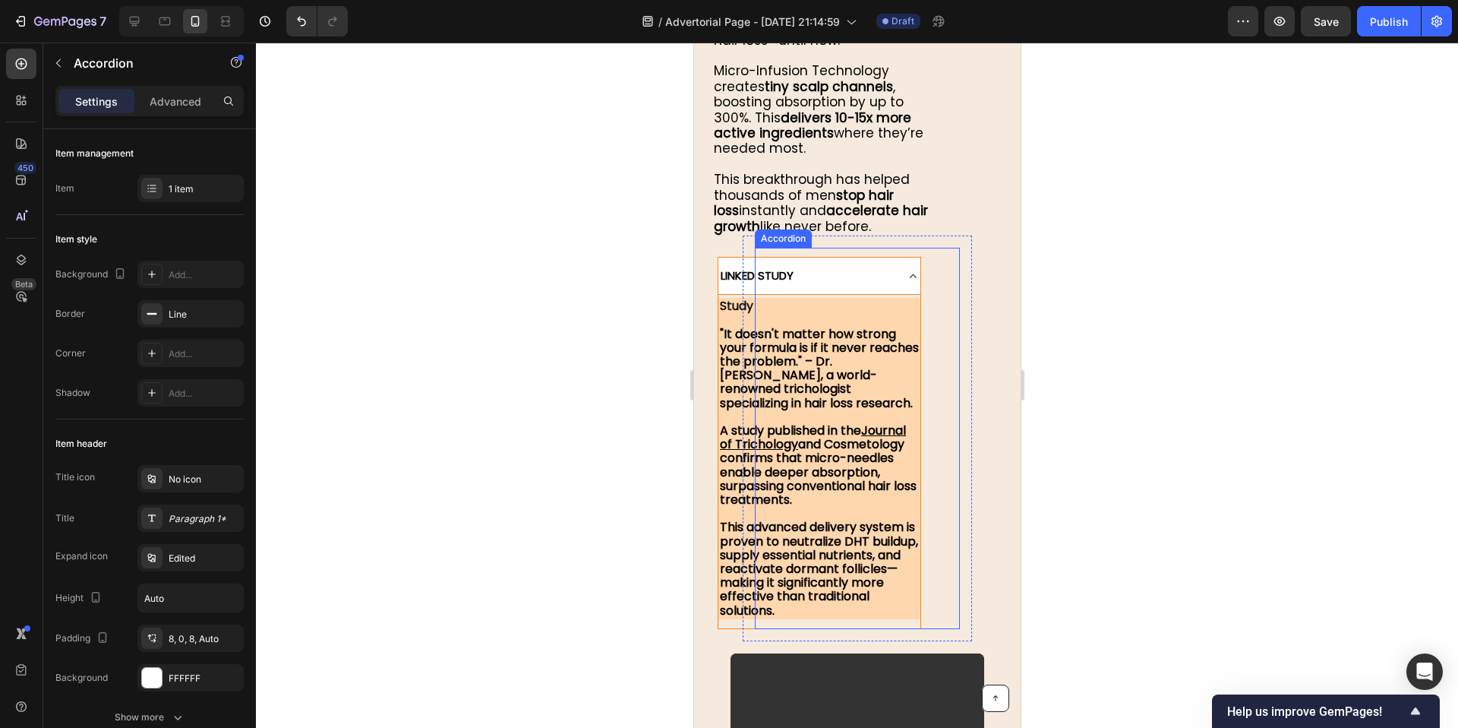
click at [909, 269] on icon at bounding box center [912, 276] width 14 height 14
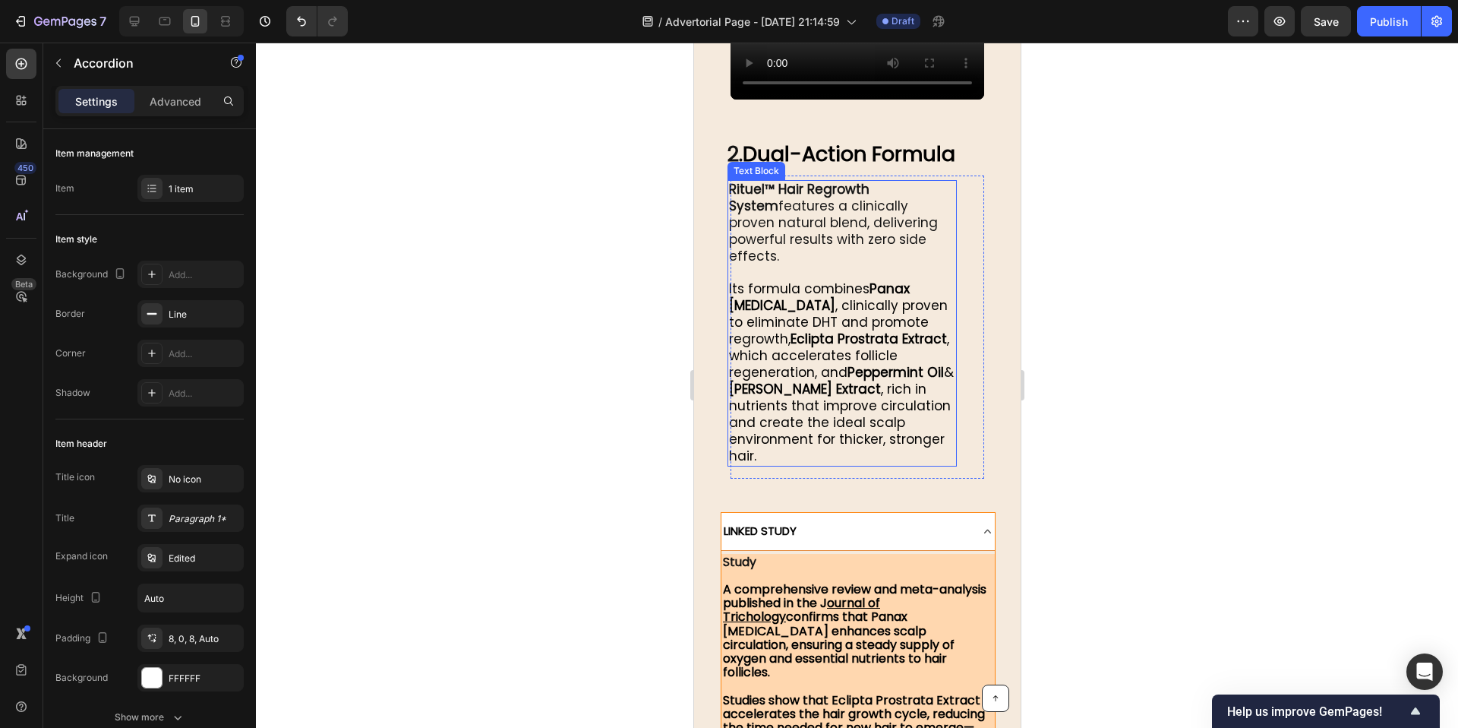
scroll to position [5753, 0]
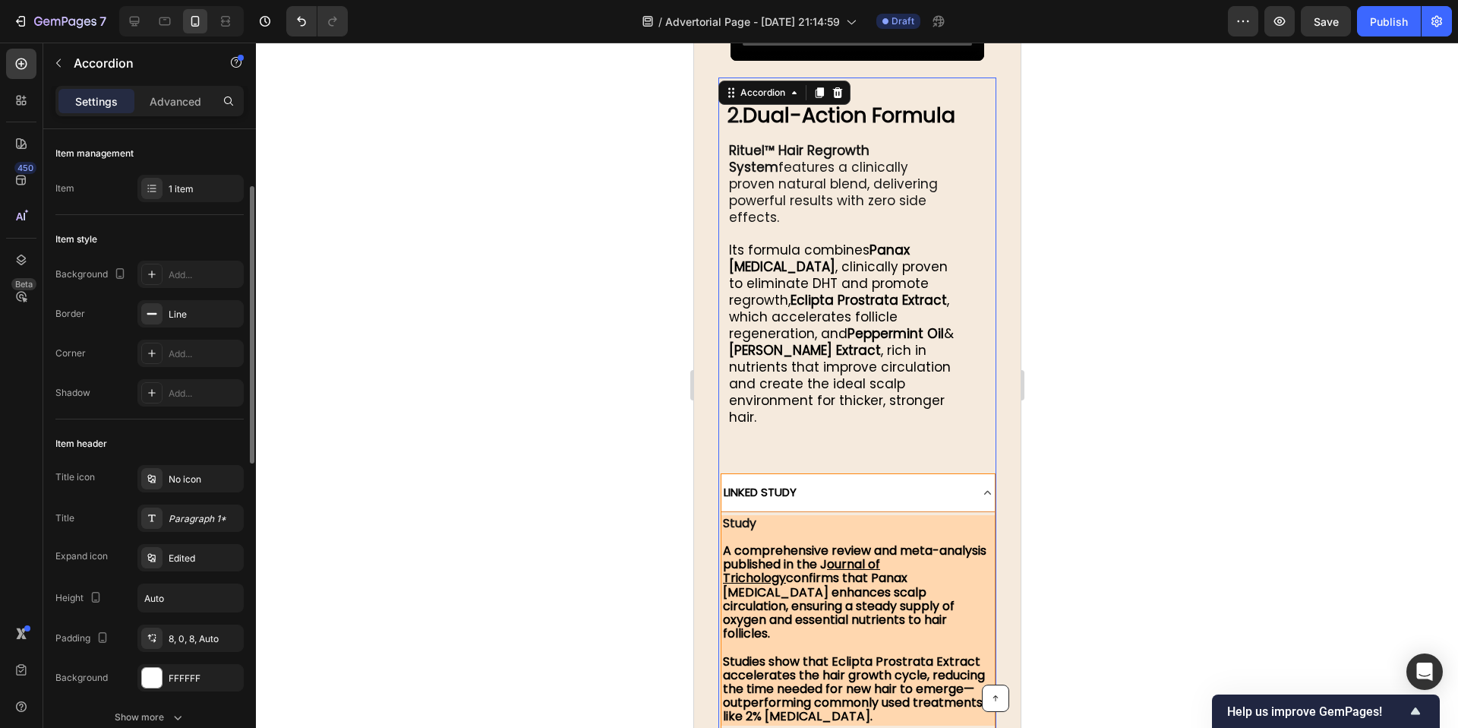
click at [977, 474] on div "LINKED STUDY" at bounding box center [857, 492] width 273 height 37
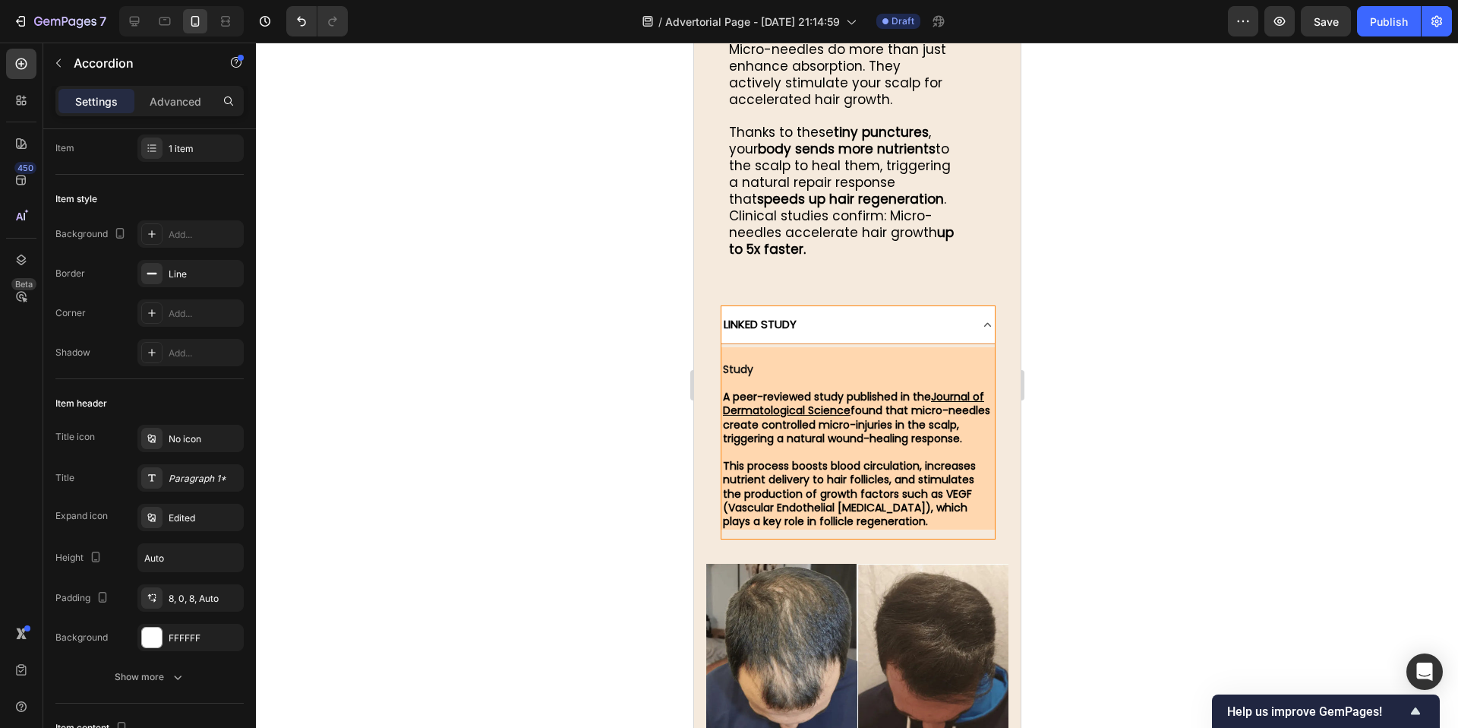
scroll to position [6442, 0]
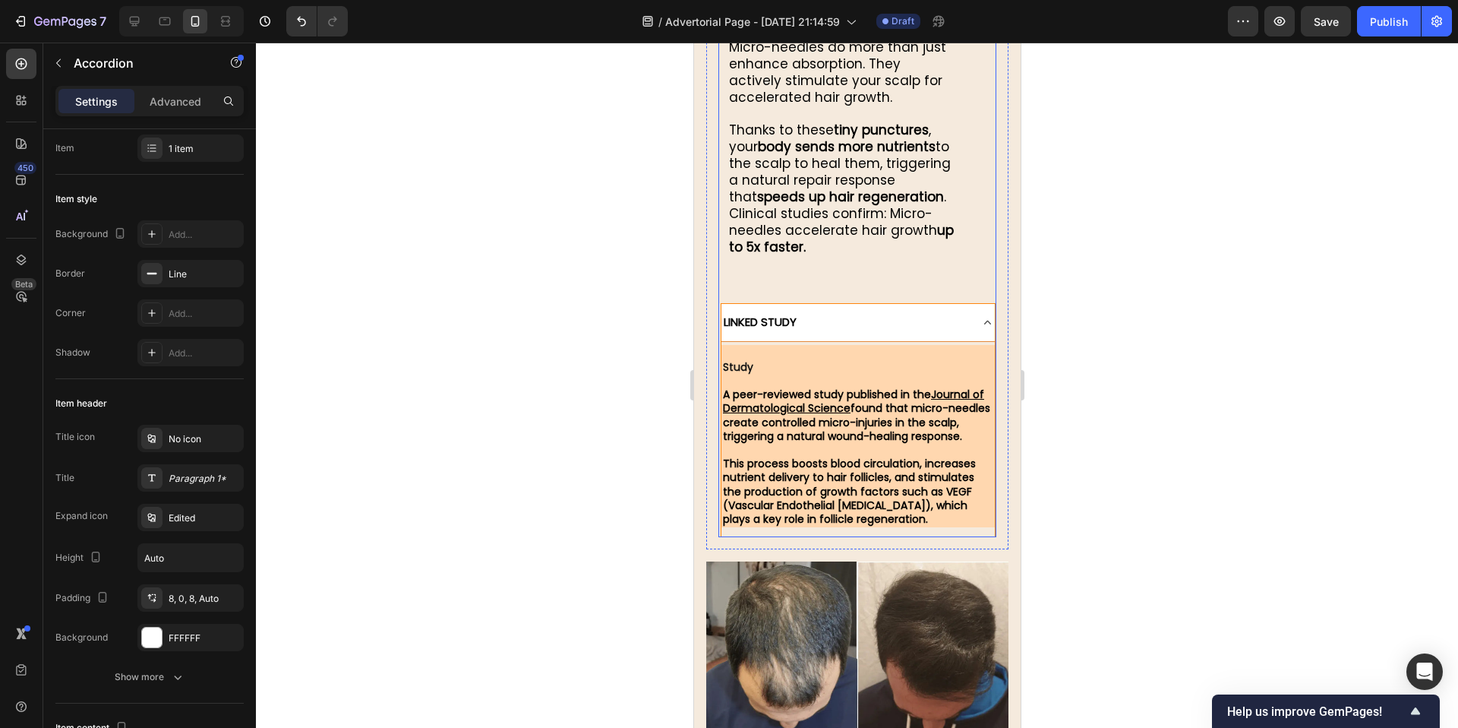
click at [988, 304] on div "LINKED STUDY" at bounding box center [857, 322] width 273 height 37
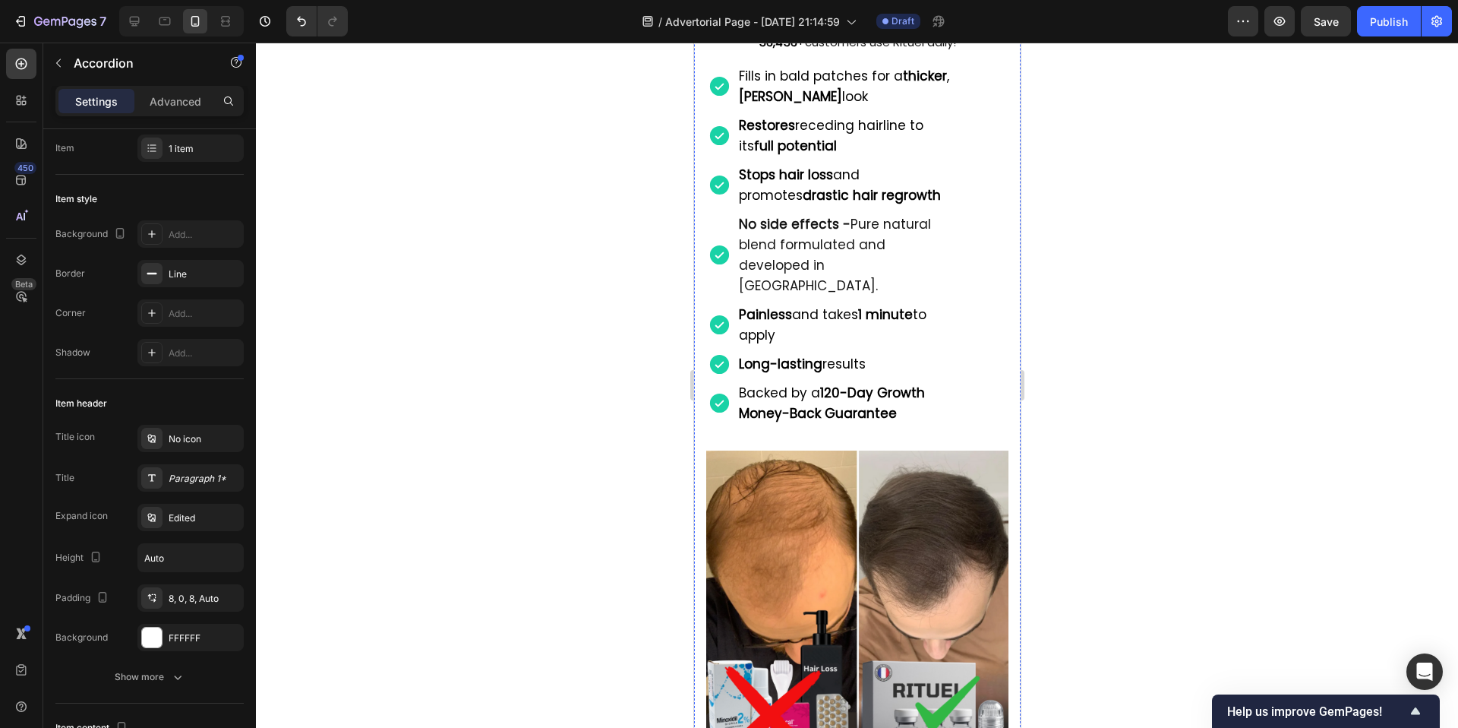
scroll to position [7925, 0]
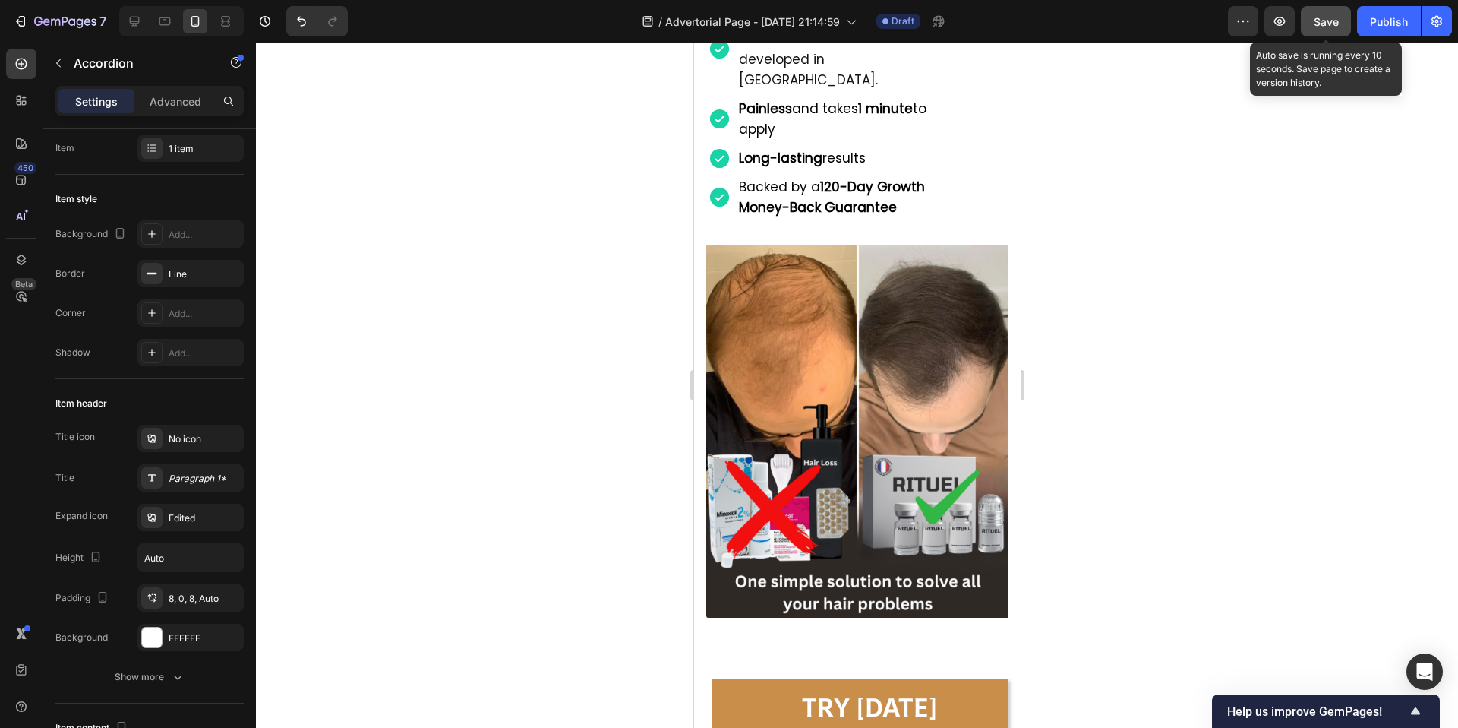
click at [1328, 14] on div "Save" at bounding box center [1326, 22] width 25 height 16
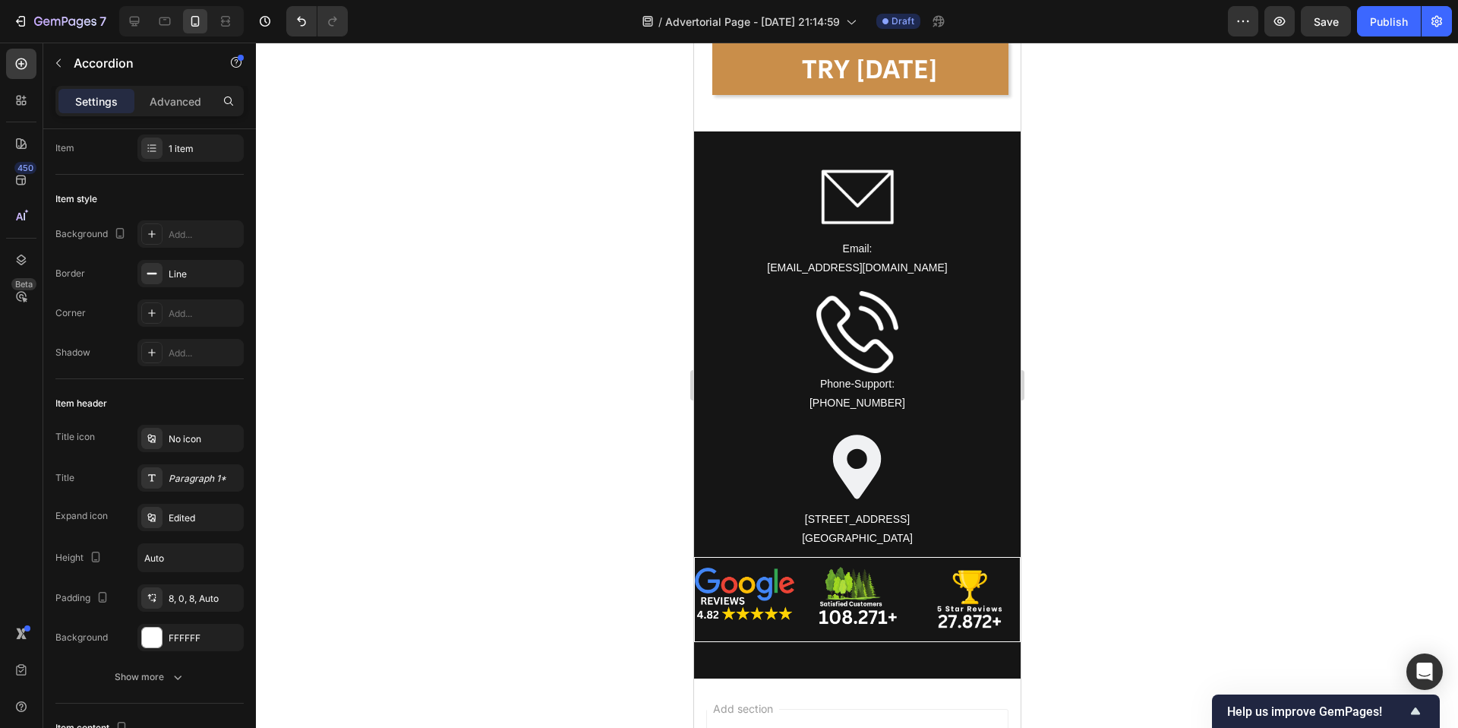
scroll to position [9672, 0]
click at [833, 528] on p "Albuquerque, NM 87102" at bounding box center [857, 537] width 324 height 19
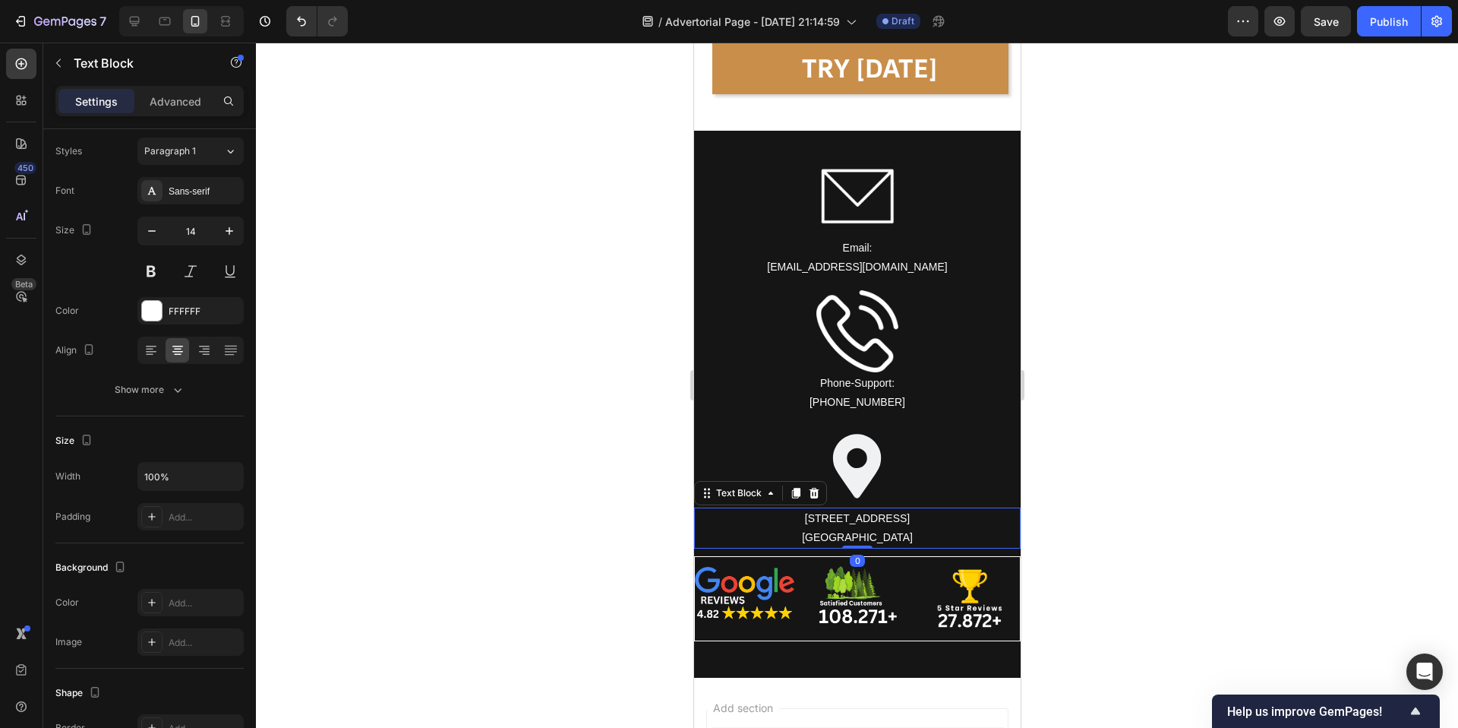
scroll to position [0, 0]
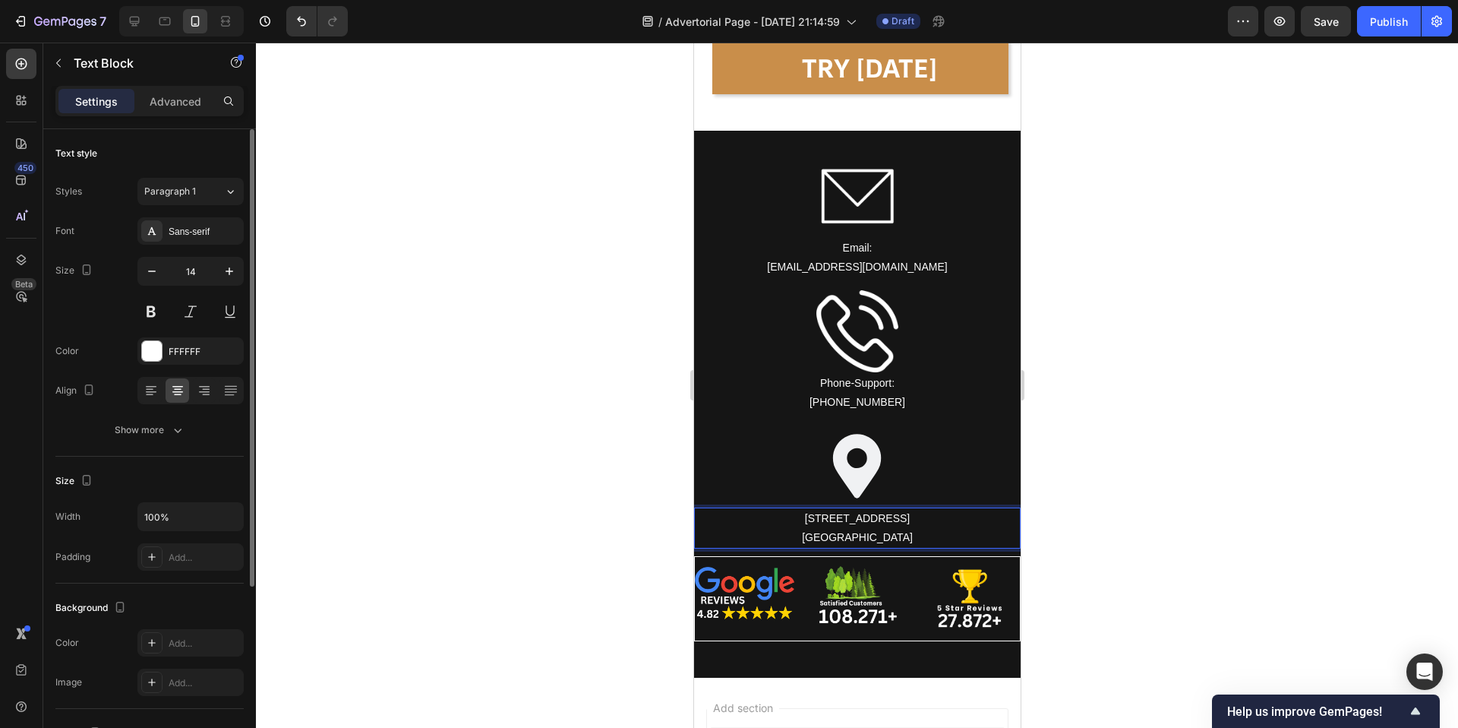
click at [846, 528] on p "Albuquerque, NM 87102" at bounding box center [857, 537] width 324 height 19
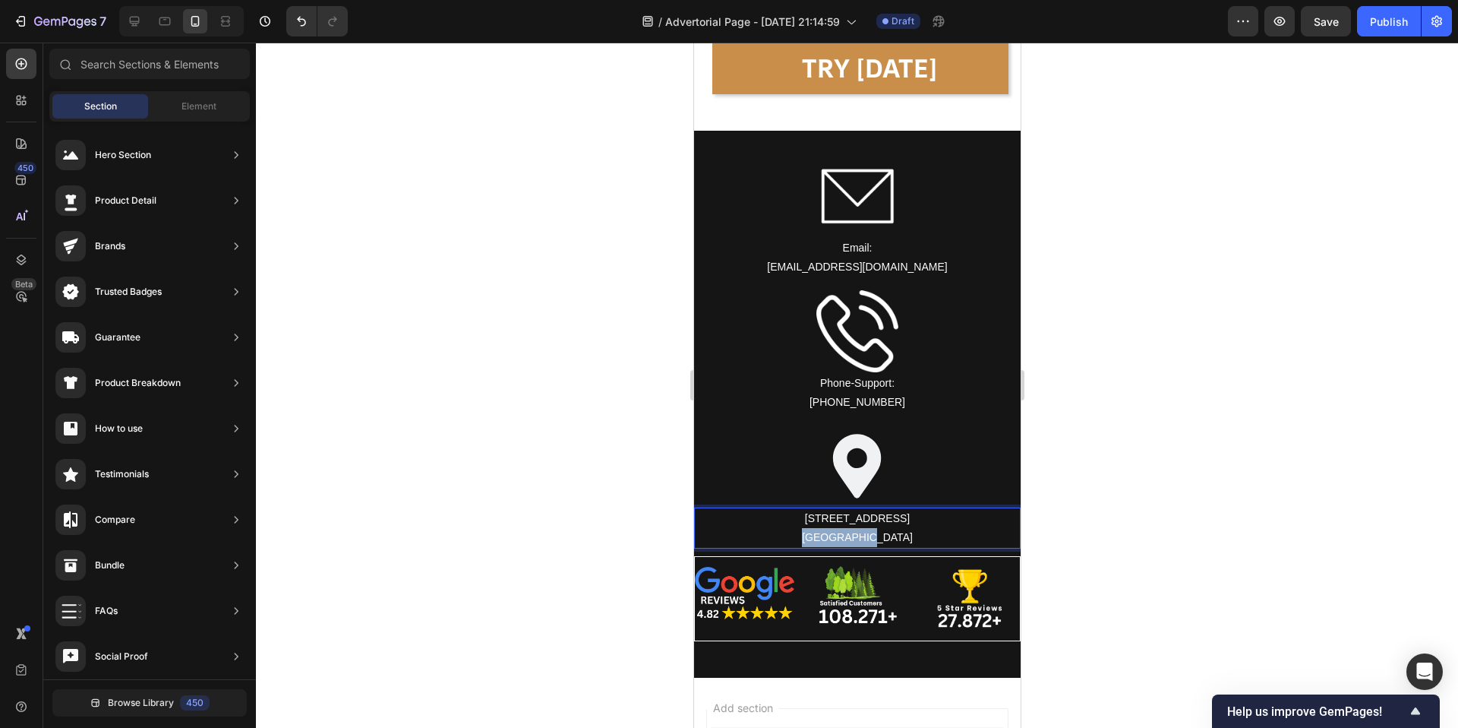
click at [836, 510] on div at bounding box center [836, 510] width 0 height 0
click at [809, 528] on p "Albuquerque, NM 87102" at bounding box center [857, 537] width 324 height 19
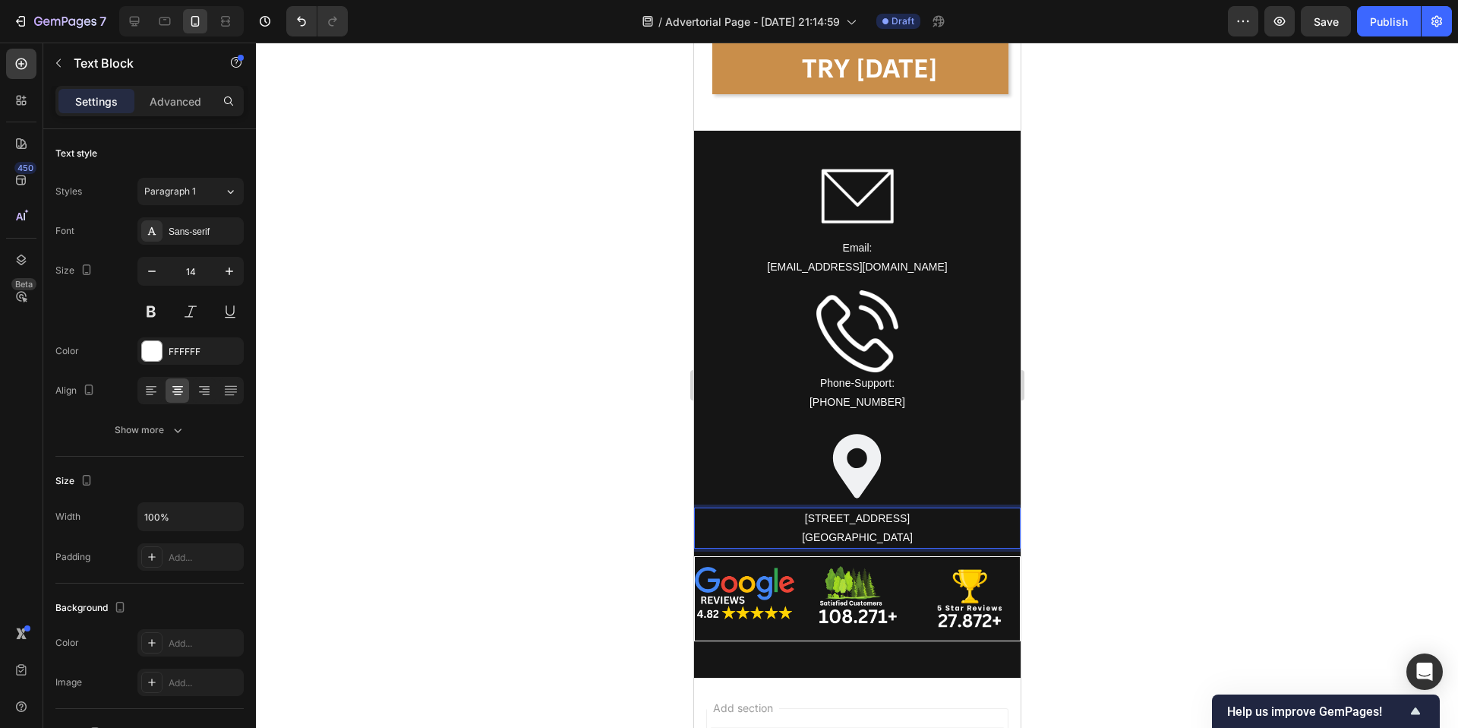
click at [837, 522] on p "500 4th St NW" at bounding box center [857, 518] width 324 height 19
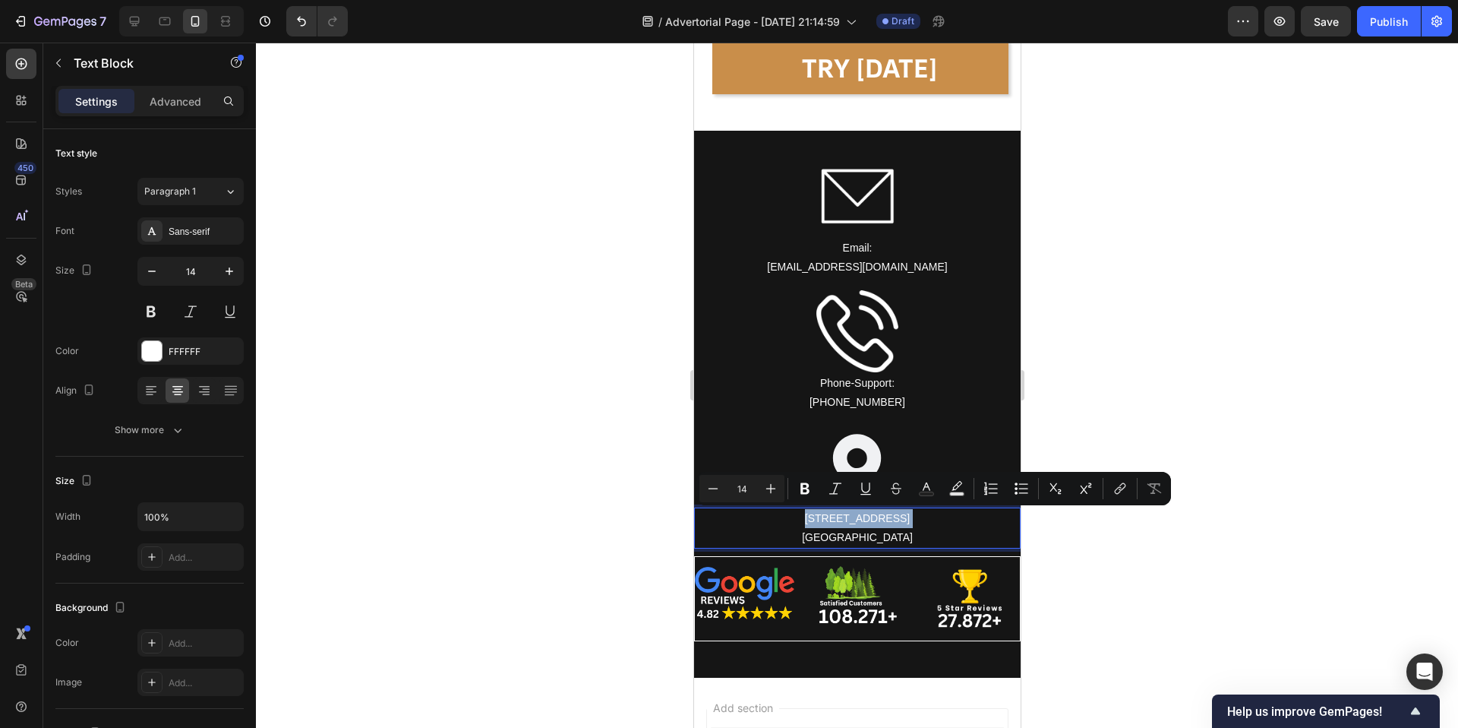
click at [839, 523] on p "500 4th St NW" at bounding box center [857, 518] width 324 height 19
drag, startPoint x: 818, startPoint y: 520, endPoint x: 921, endPoint y: 531, distance: 103.8
click at [921, 531] on div "500 4th St NW Albuquerque, NM 87102" at bounding box center [856, 527] width 327 height 41
click at [776, 482] on icon "Editor contextual toolbar" at bounding box center [770, 488] width 15 height 15
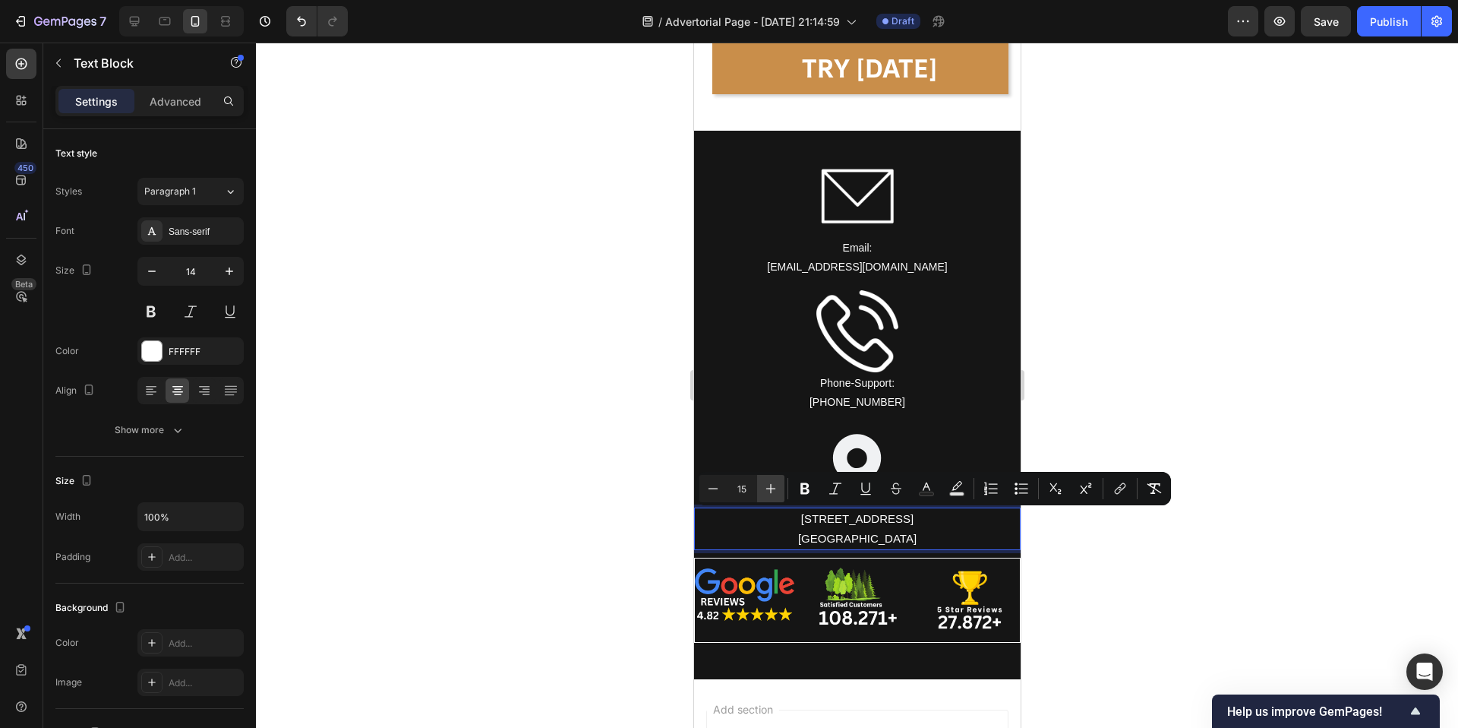
click at [776, 482] on icon "Editor contextual toolbar" at bounding box center [770, 488] width 15 height 15
type input "16"
click at [628, 482] on div at bounding box center [857, 385] width 1202 height 685
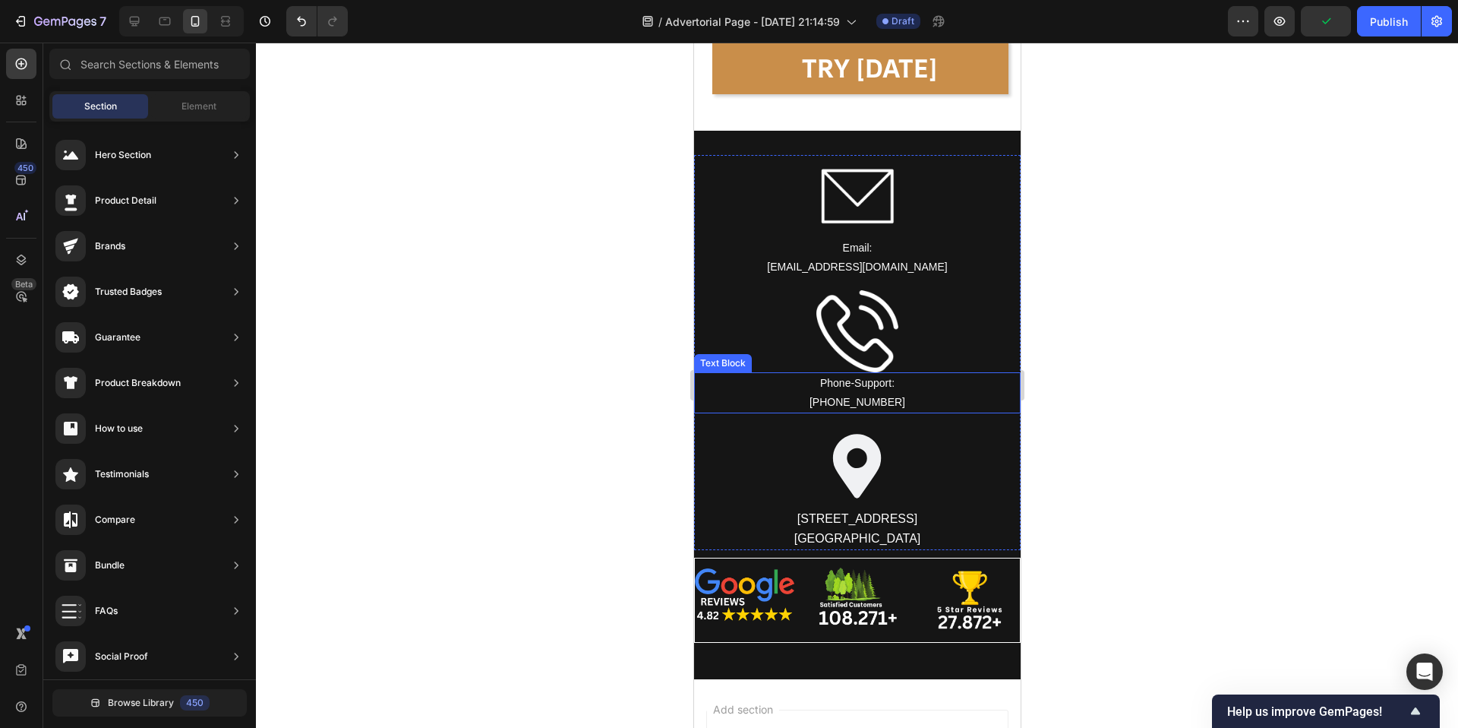
click at [815, 377] on p "Phone-Support:" at bounding box center [857, 383] width 324 height 19
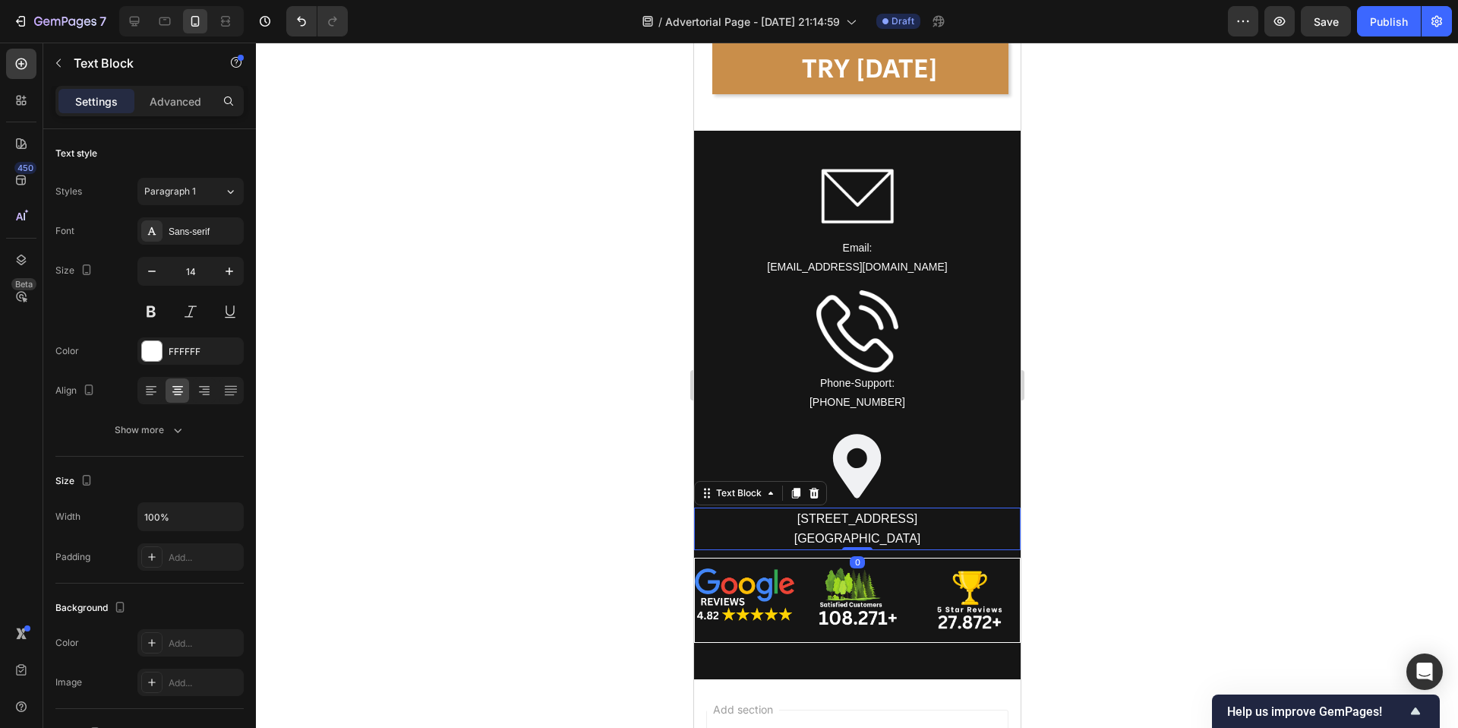
click at [849, 533] on span "Albuquerque, NM 87102" at bounding box center [857, 538] width 127 height 13
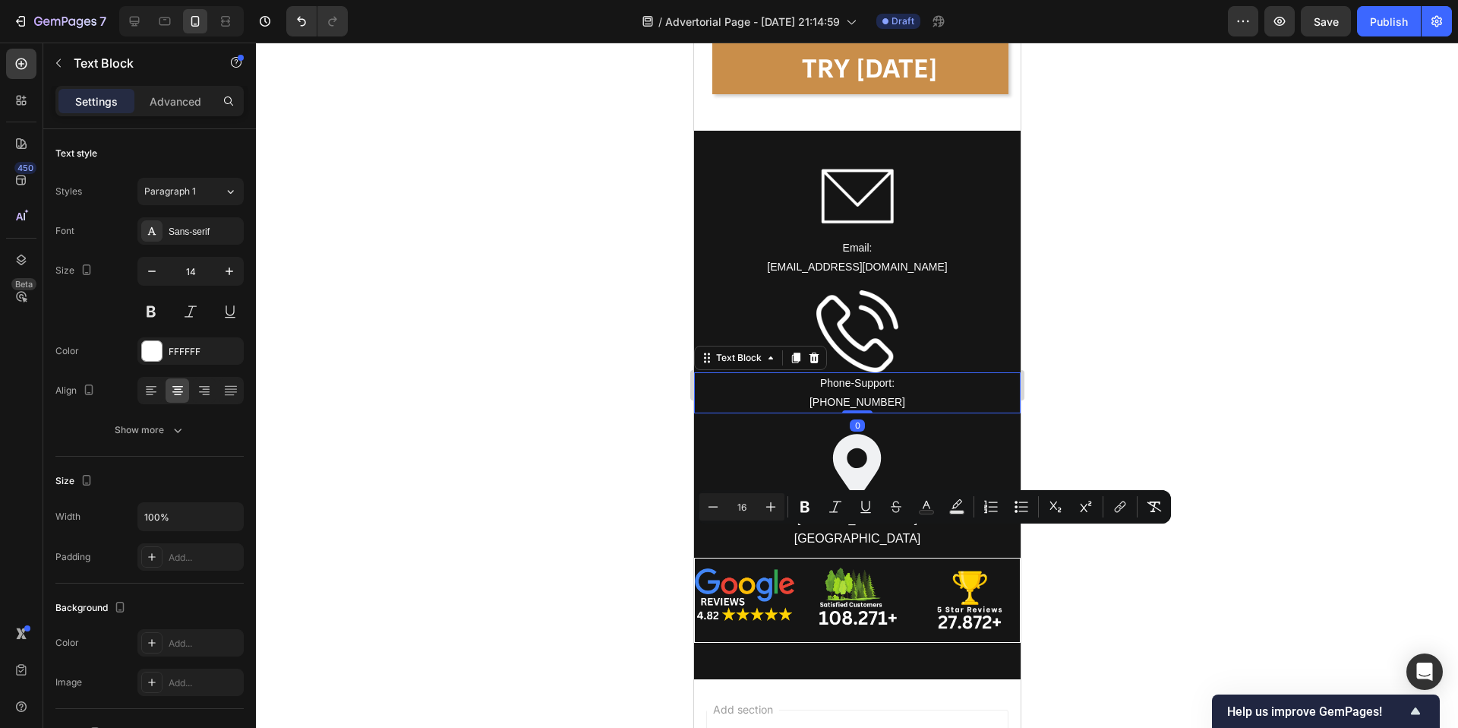
click at [823, 390] on p "Phone-Support:" at bounding box center [857, 383] width 324 height 19
click at [819, 381] on p "Phone-Support:" at bounding box center [857, 383] width 324 height 19
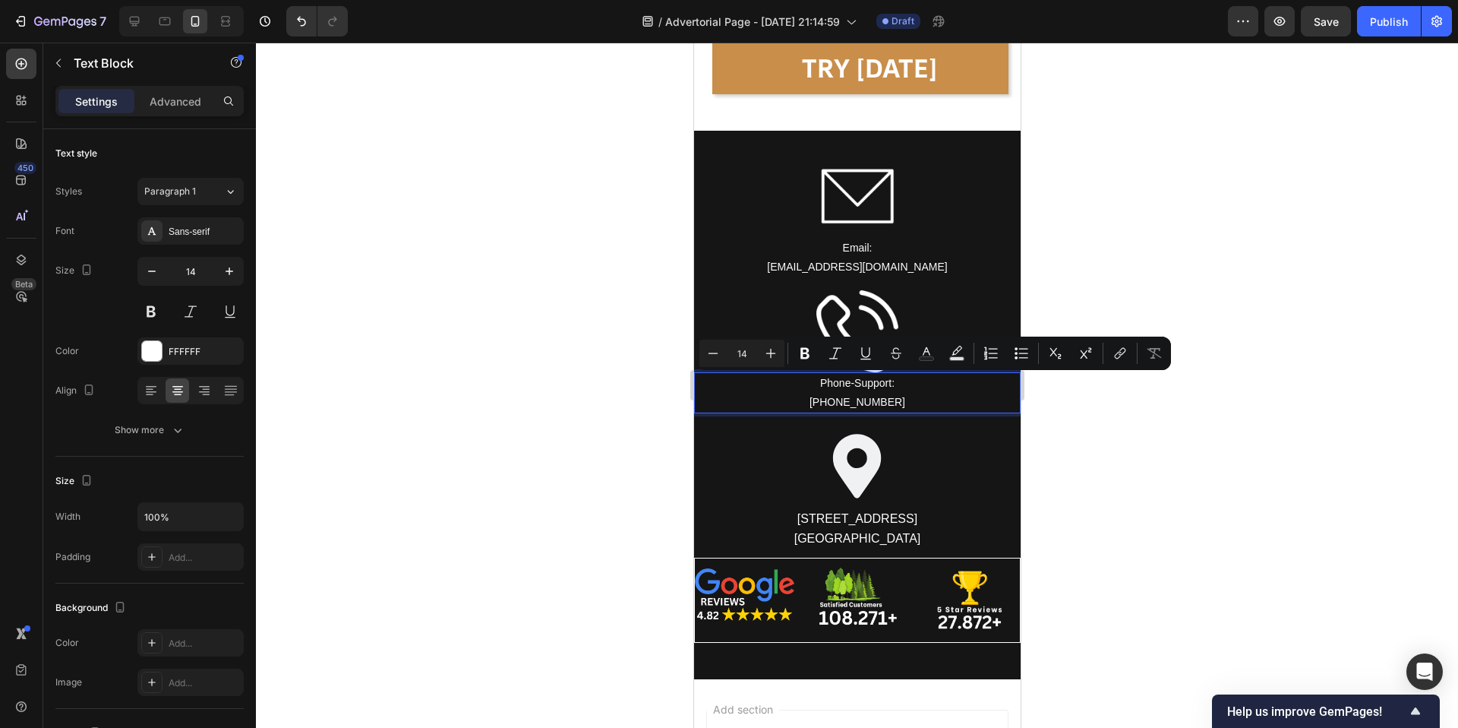
drag, startPoint x: 819, startPoint y: 381, endPoint x: 917, endPoint y: 410, distance: 102.1
click at [917, 410] on div "Phone-Support: +1 (551) 229-4765" at bounding box center [856, 392] width 327 height 41
click at [773, 353] on icon "Editor contextual toolbar" at bounding box center [770, 353] width 15 height 15
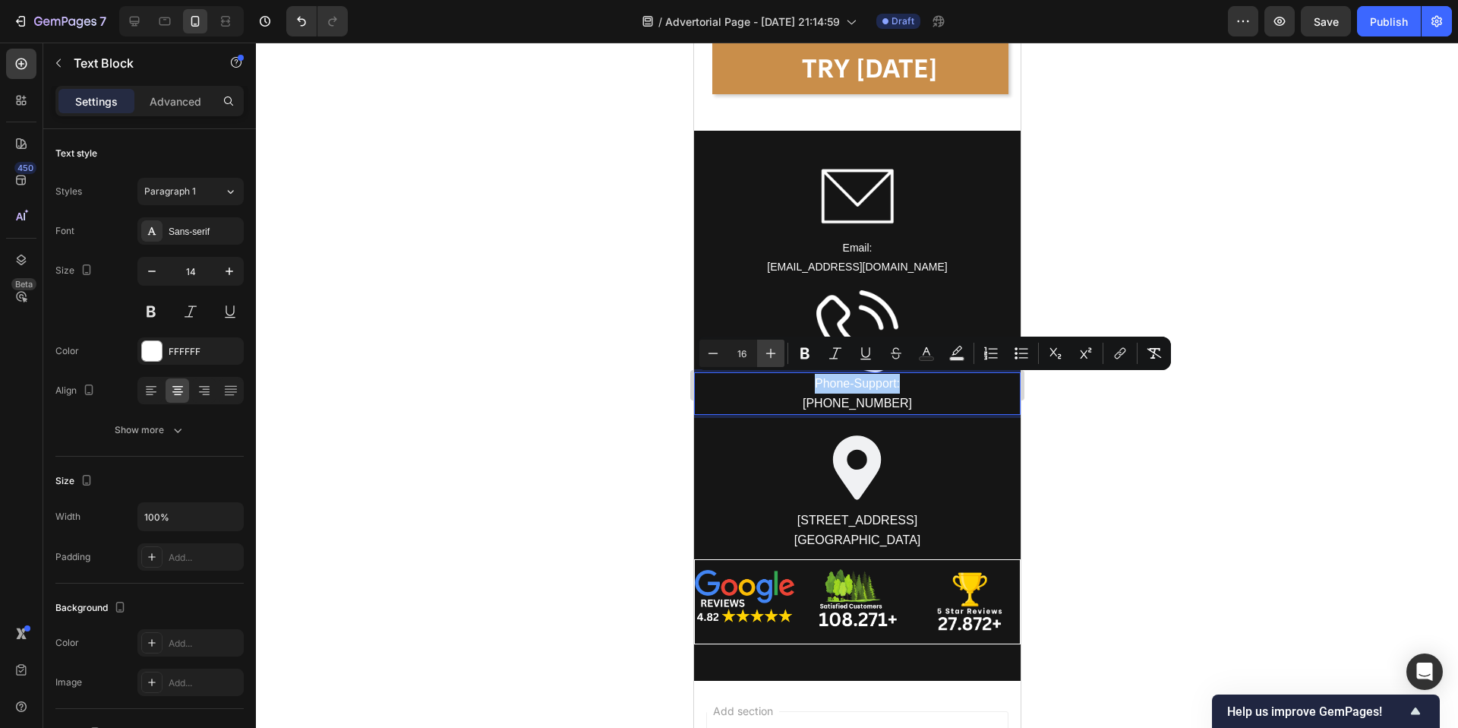
click at [773, 353] on icon "Editor contextual toolbar" at bounding box center [770, 353] width 15 height 15
type input "17"
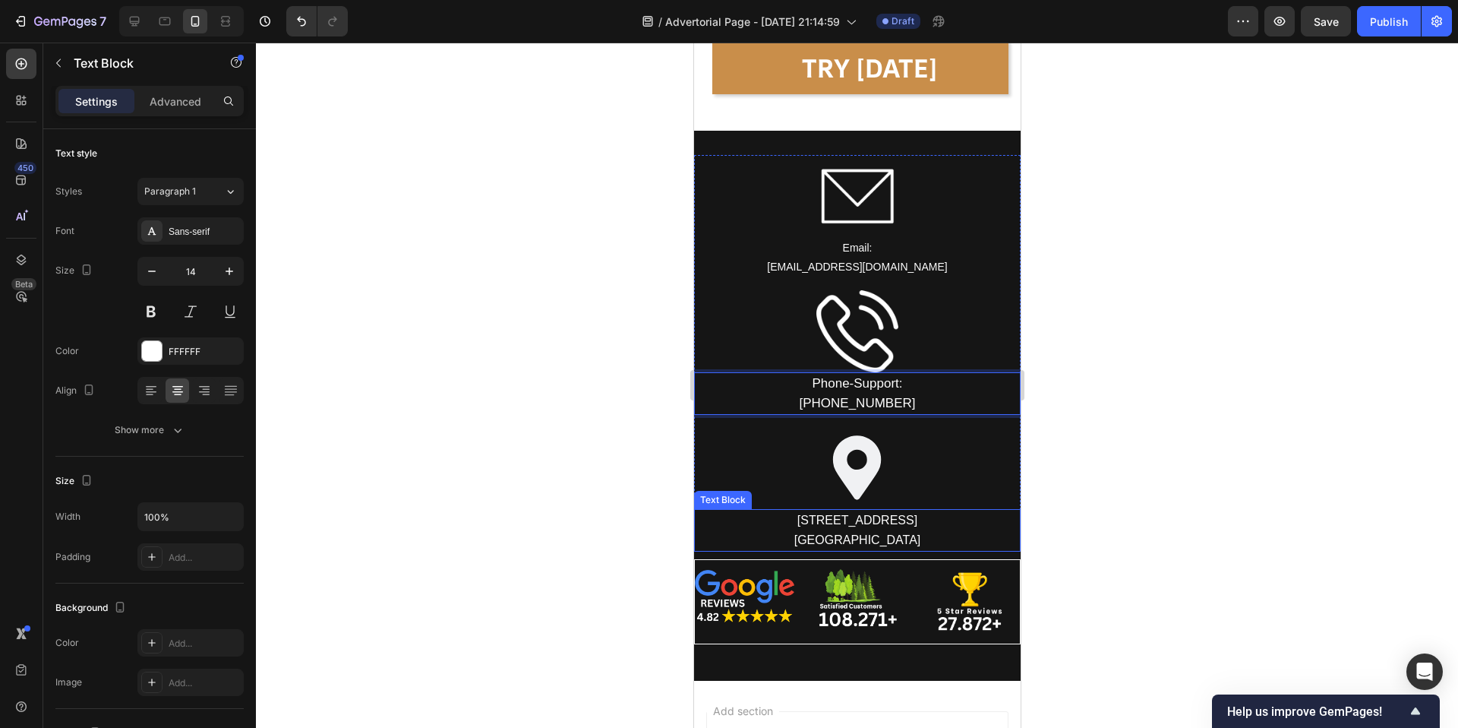
click at [813, 525] on p "500 4th St NW" at bounding box center [857, 520] width 324 height 20
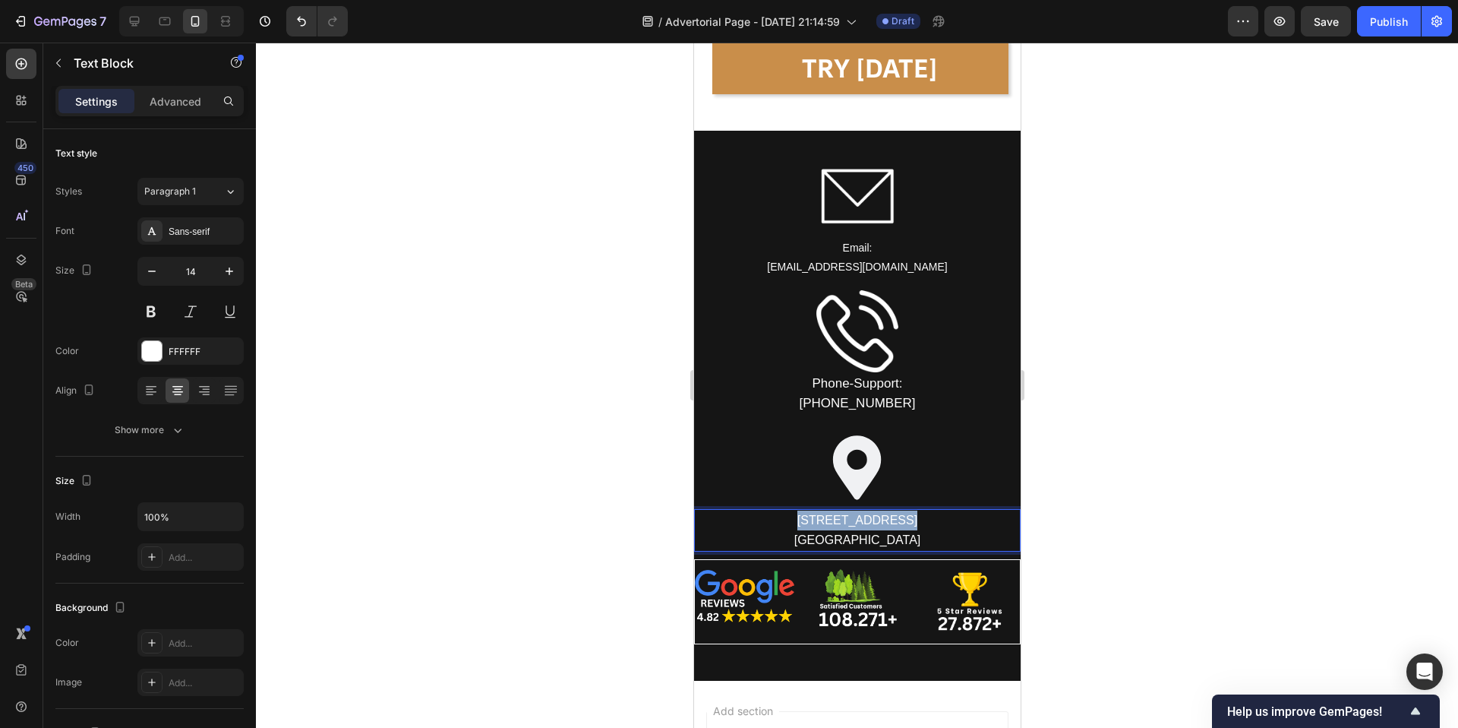
click at [813, 525] on p "500 4th St NW" at bounding box center [857, 520] width 324 height 20
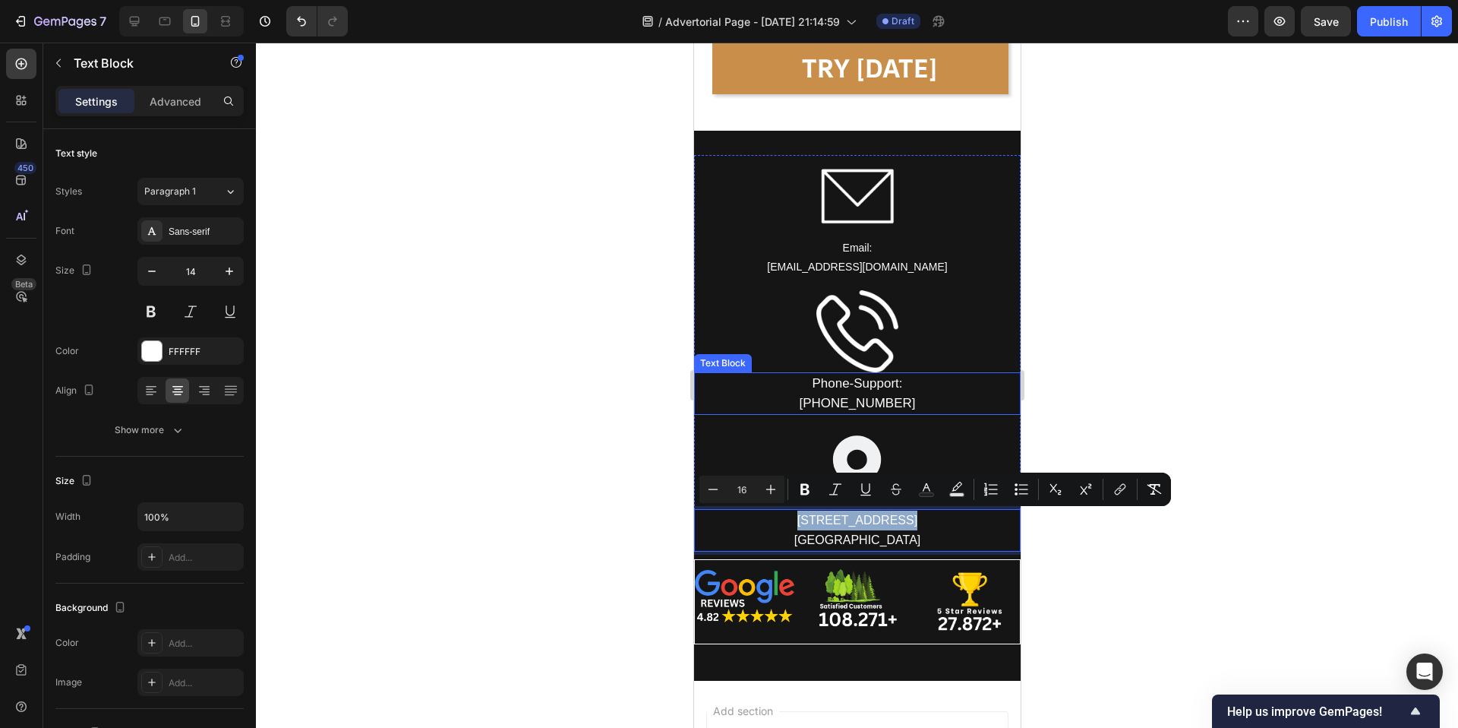
click at [823, 380] on span "Phone-Support:" at bounding box center [856, 383] width 90 height 14
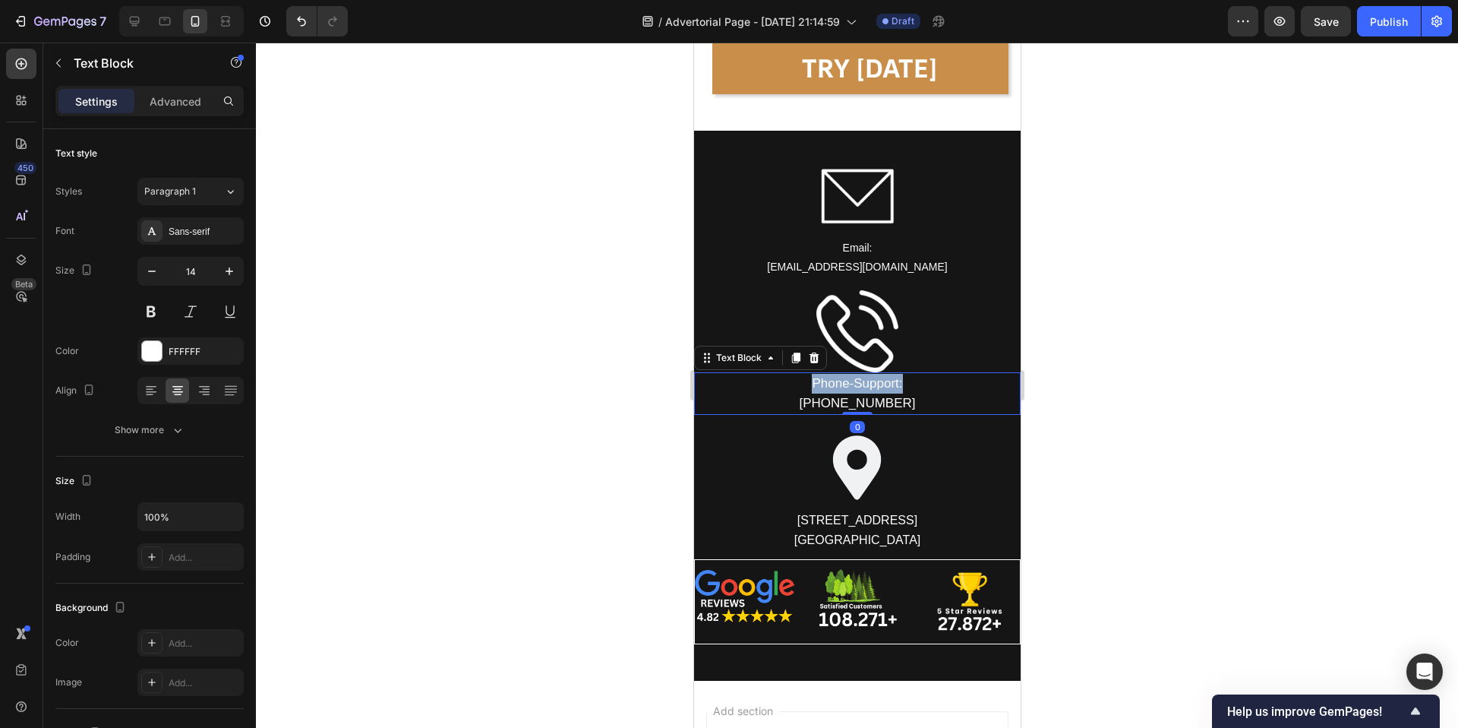
click at [823, 380] on span "Phone-Support:" at bounding box center [856, 383] width 90 height 14
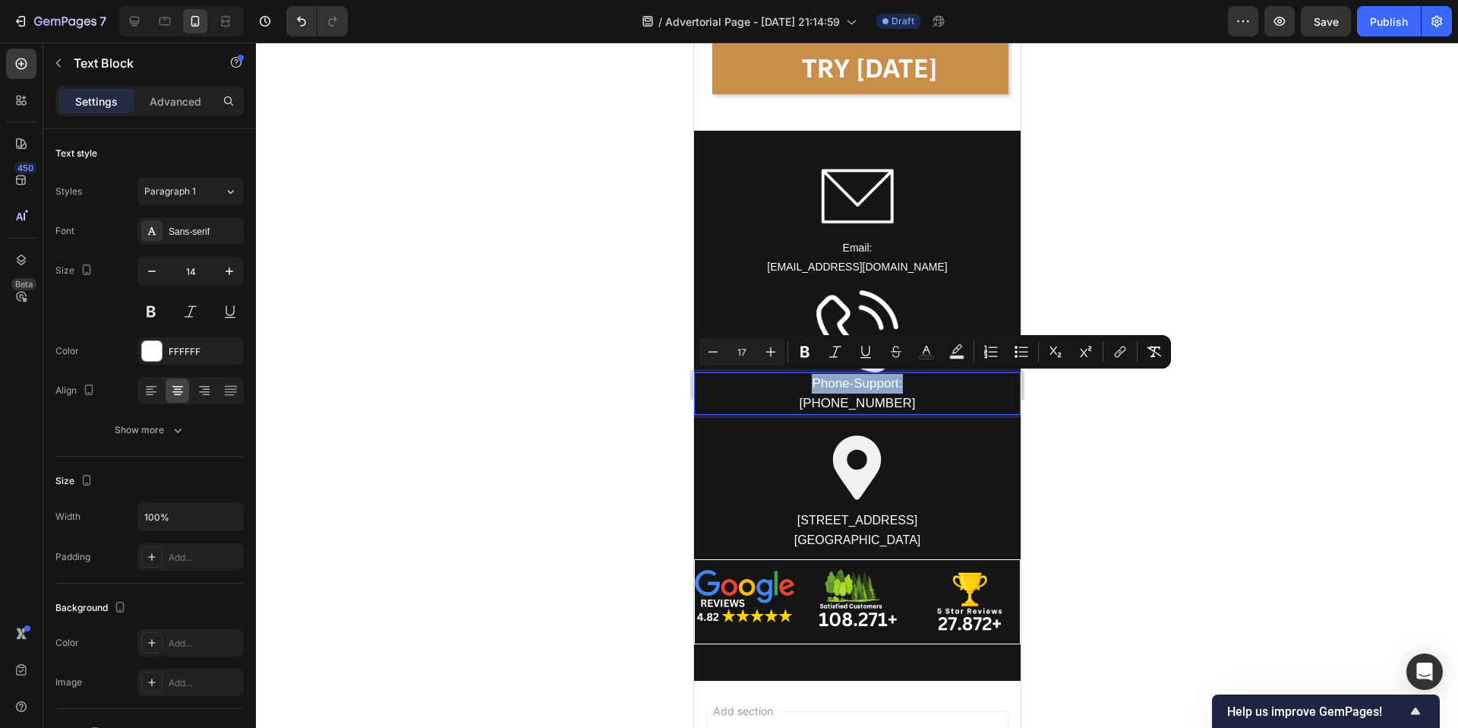
click at [823, 380] on span "Phone-Support:" at bounding box center [856, 383] width 90 height 14
drag, startPoint x: 809, startPoint y: 379, endPoint x: 927, endPoint y: 399, distance: 119.4
click at [927, 399] on div "Phone-Support: +1 (551) 229-4765" at bounding box center [856, 393] width 327 height 43
click at [711, 356] on icon "Editor contextual toolbar" at bounding box center [713, 351] width 15 height 15
type input "16"
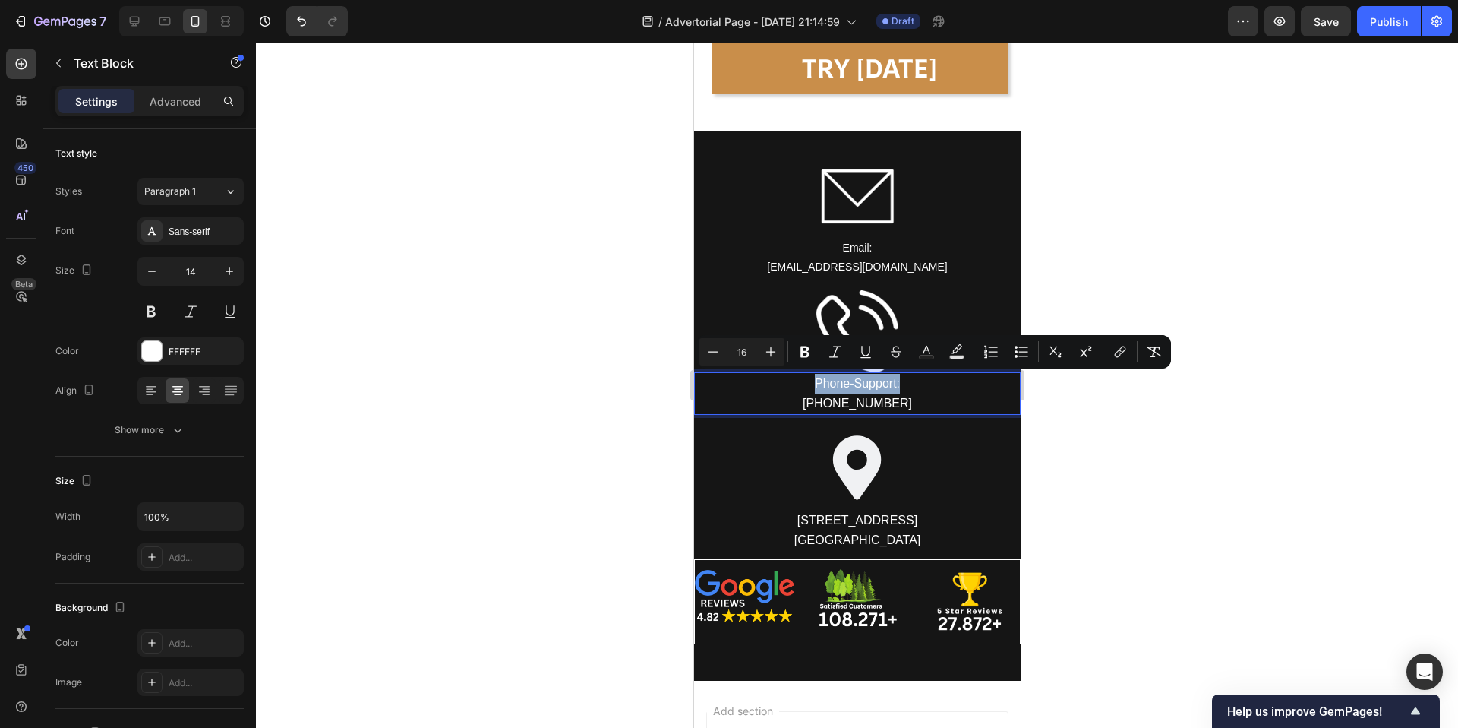
click at [708, 389] on p "Phone-Support:" at bounding box center [857, 384] width 324 height 20
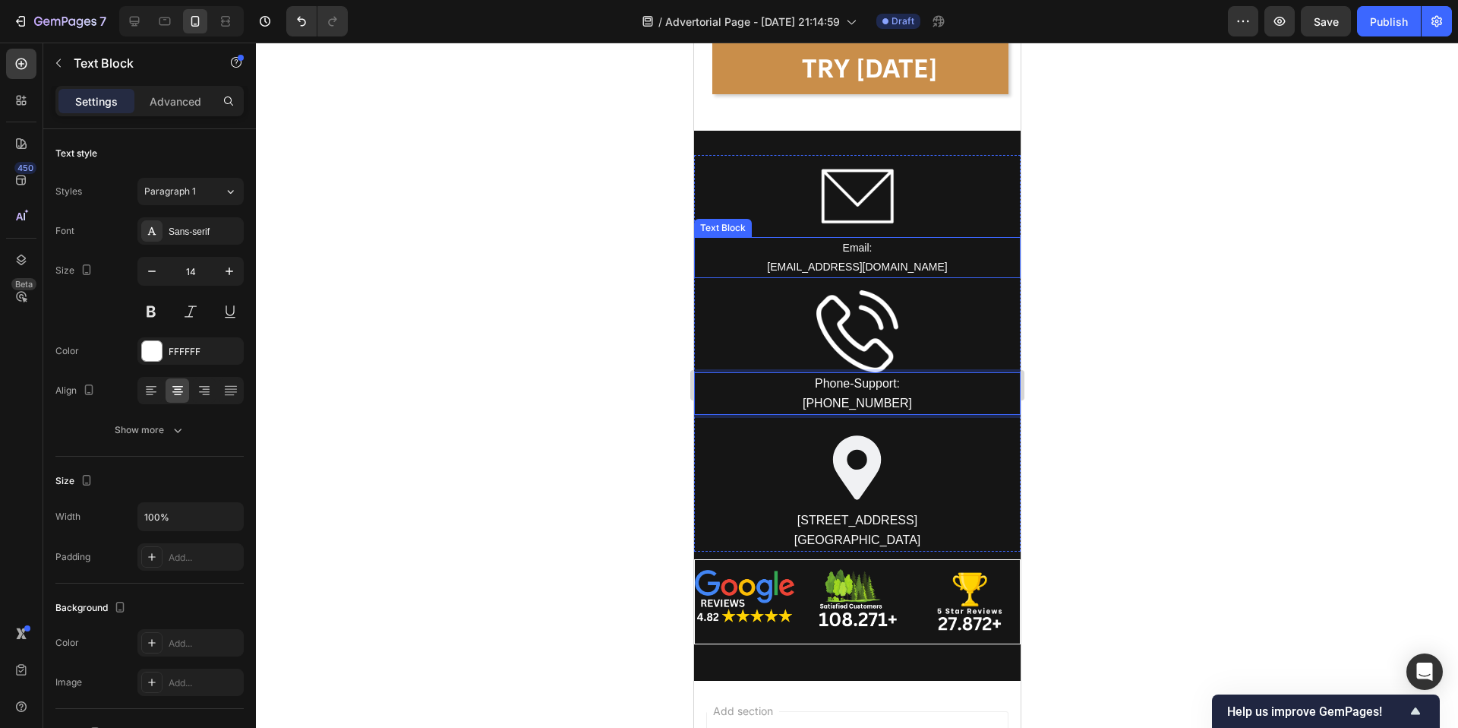
click at [826, 241] on p "Email:" at bounding box center [857, 247] width 324 height 19
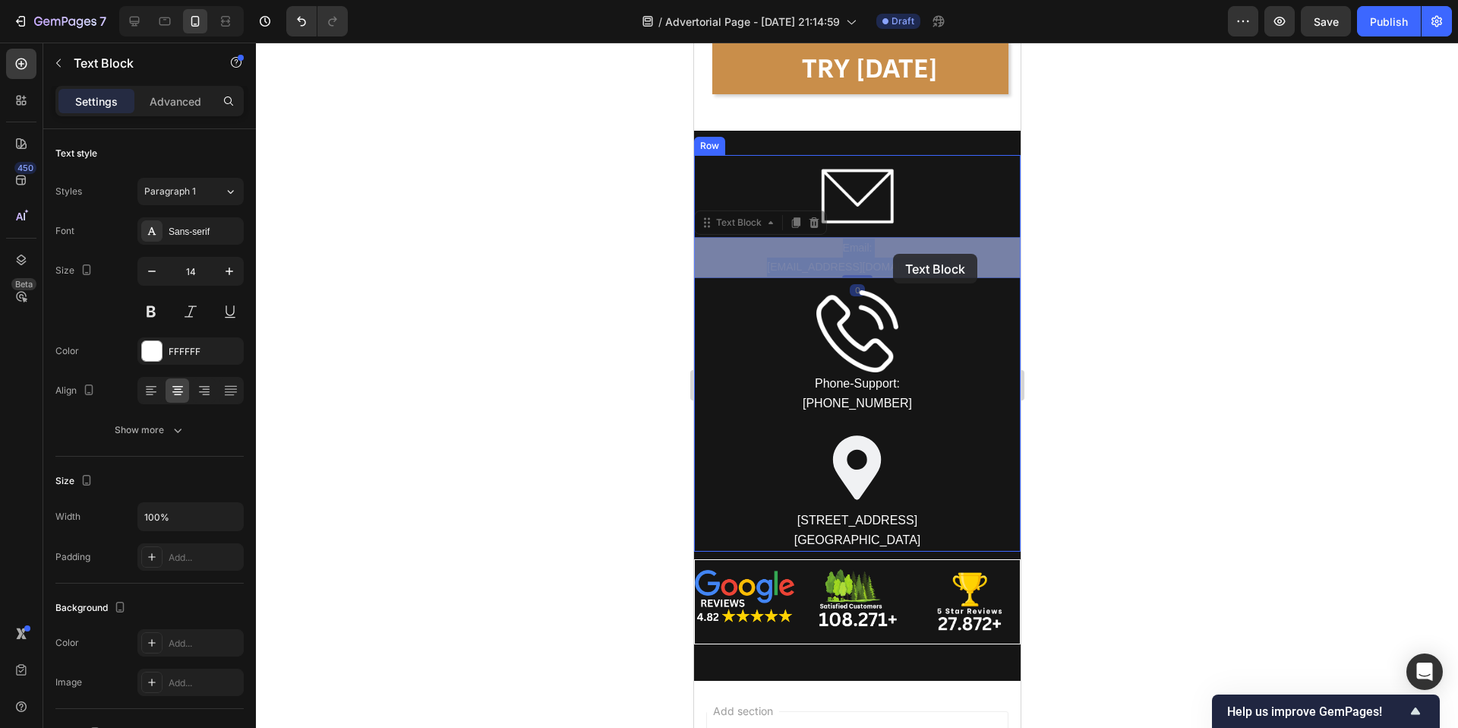
drag, startPoint x: 840, startPoint y: 247, endPoint x: 890, endPoint y: 253, distance: 50.5
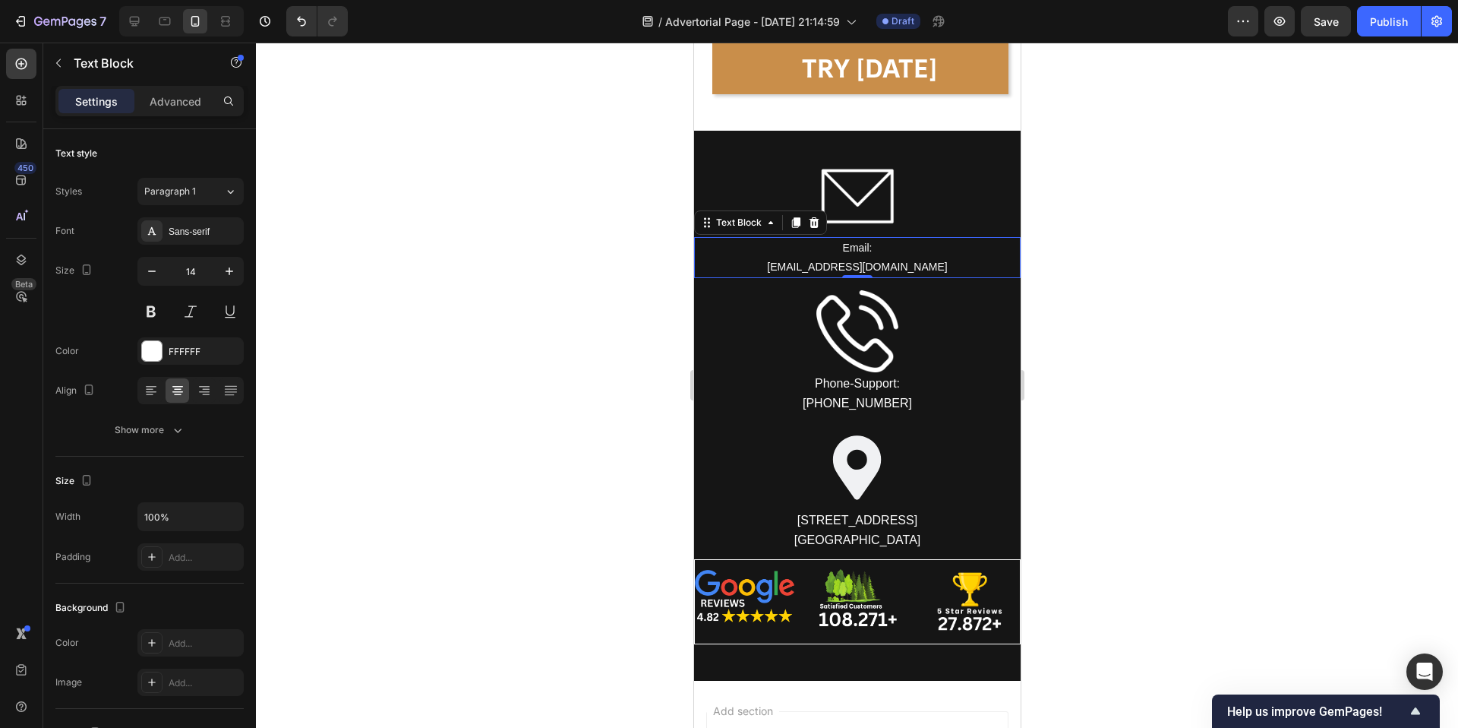
click at [851, 251] on p "Email:" at bounding box center [857, 247] width 324 height 19
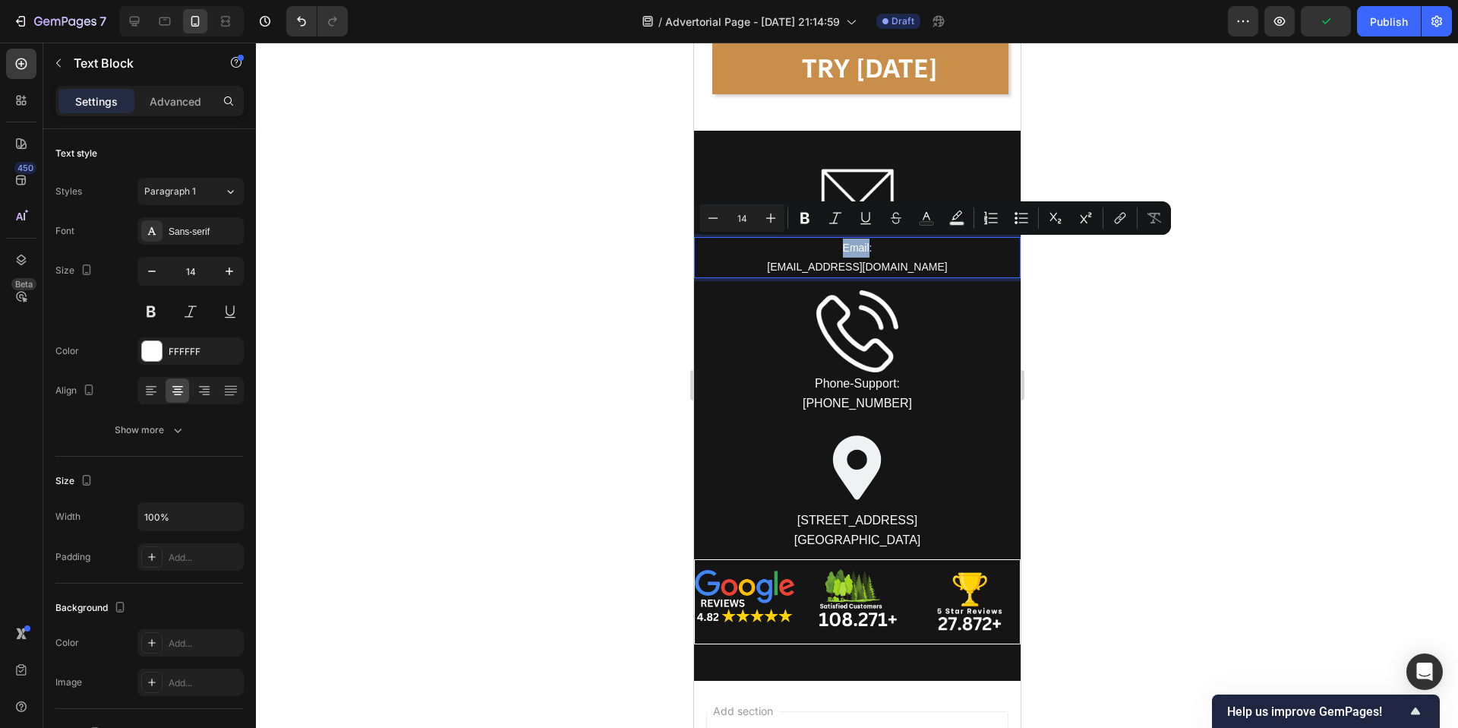
click at [849, 250] on p "Email:" at bounding box center [857, 247] width 324 height 19
drag, startPoint x: 840, startPoint y: 249, endPoint x: 924, endPoint y: 264, distance: 84.9
click at [924, 264] on div "Email: contact@tryrituel.com" at bounding box center [856, 257] width 327 height 41
click at [777, 219] on icon "Editor contextual toolbar" at bounding box center [770, 217] width 15 height 15
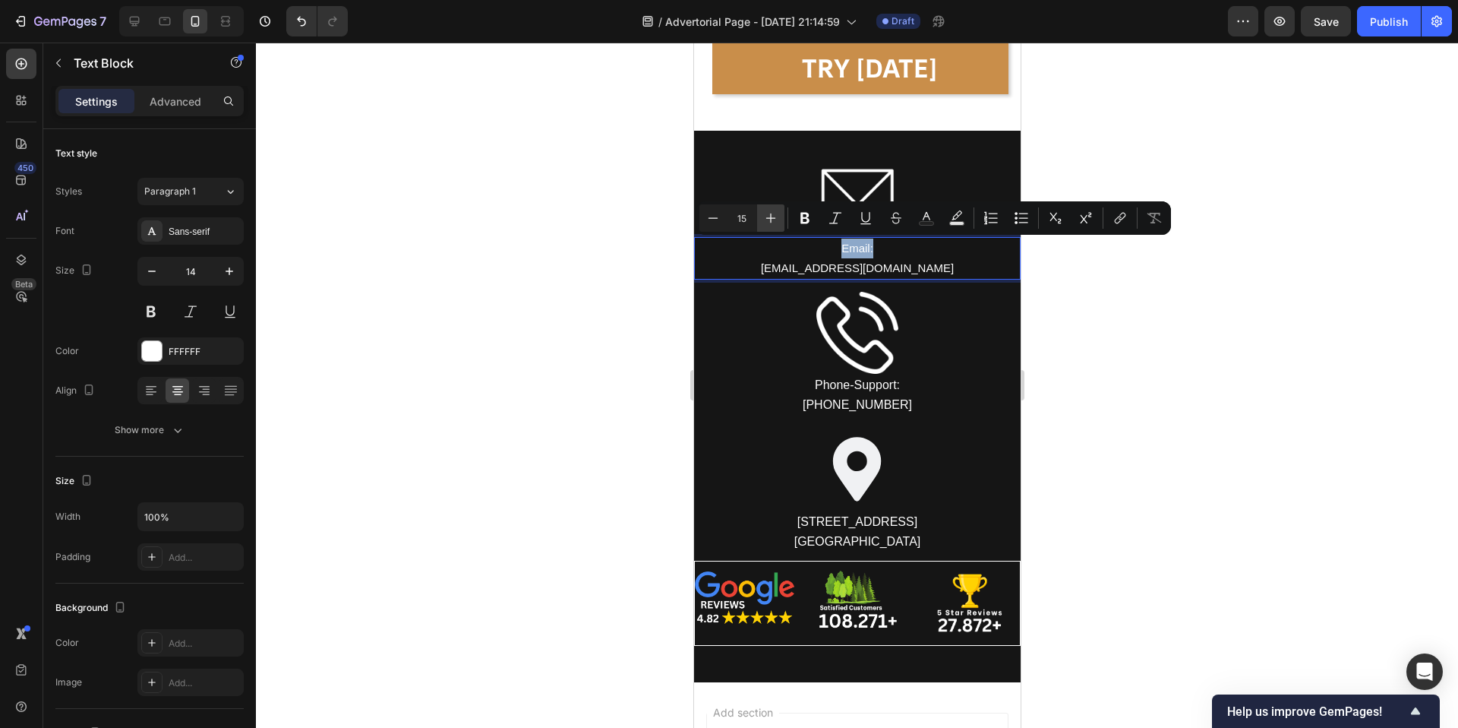
type input "16"
click at [665, 329] on div at bounding box center [857, 385] width 1202 height 685
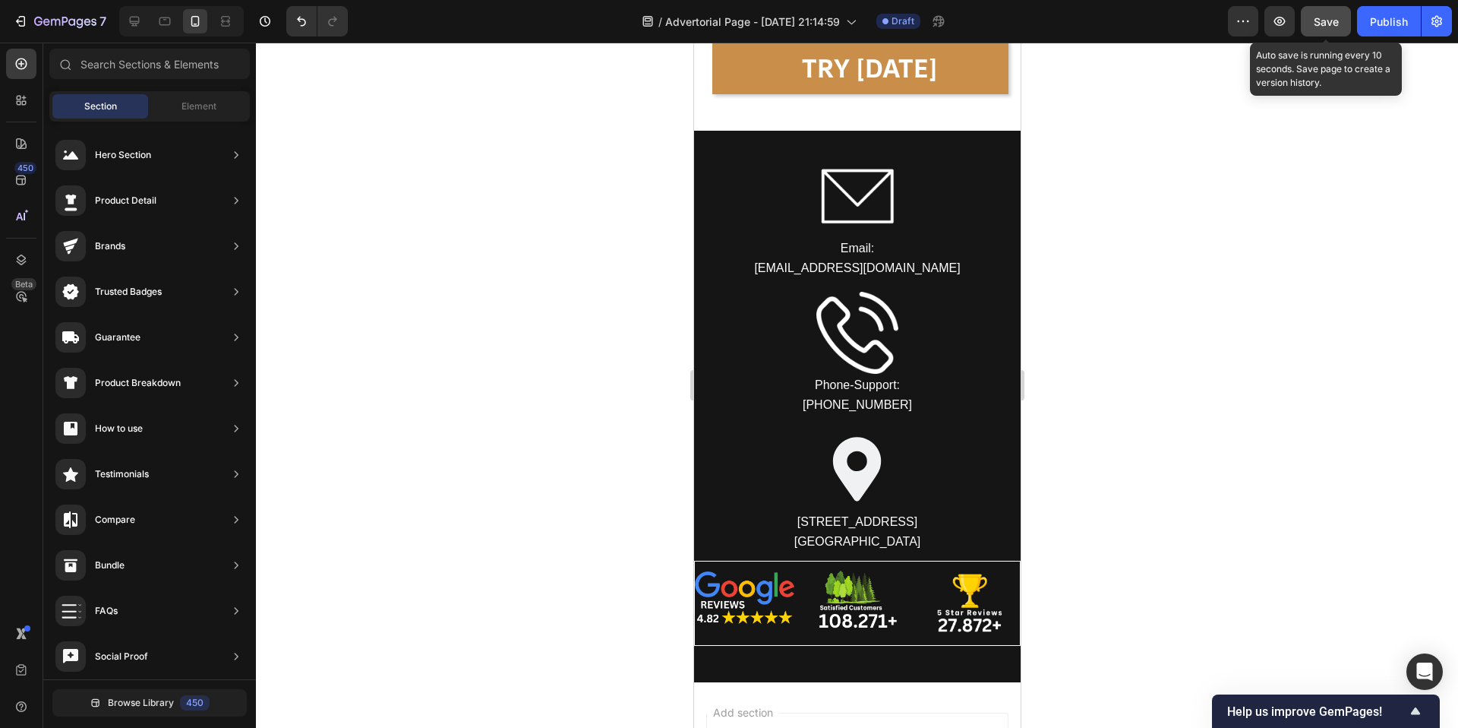
click at [1312, 15] on button "Save" at bounding box center [1326, 21] width 50 height 30
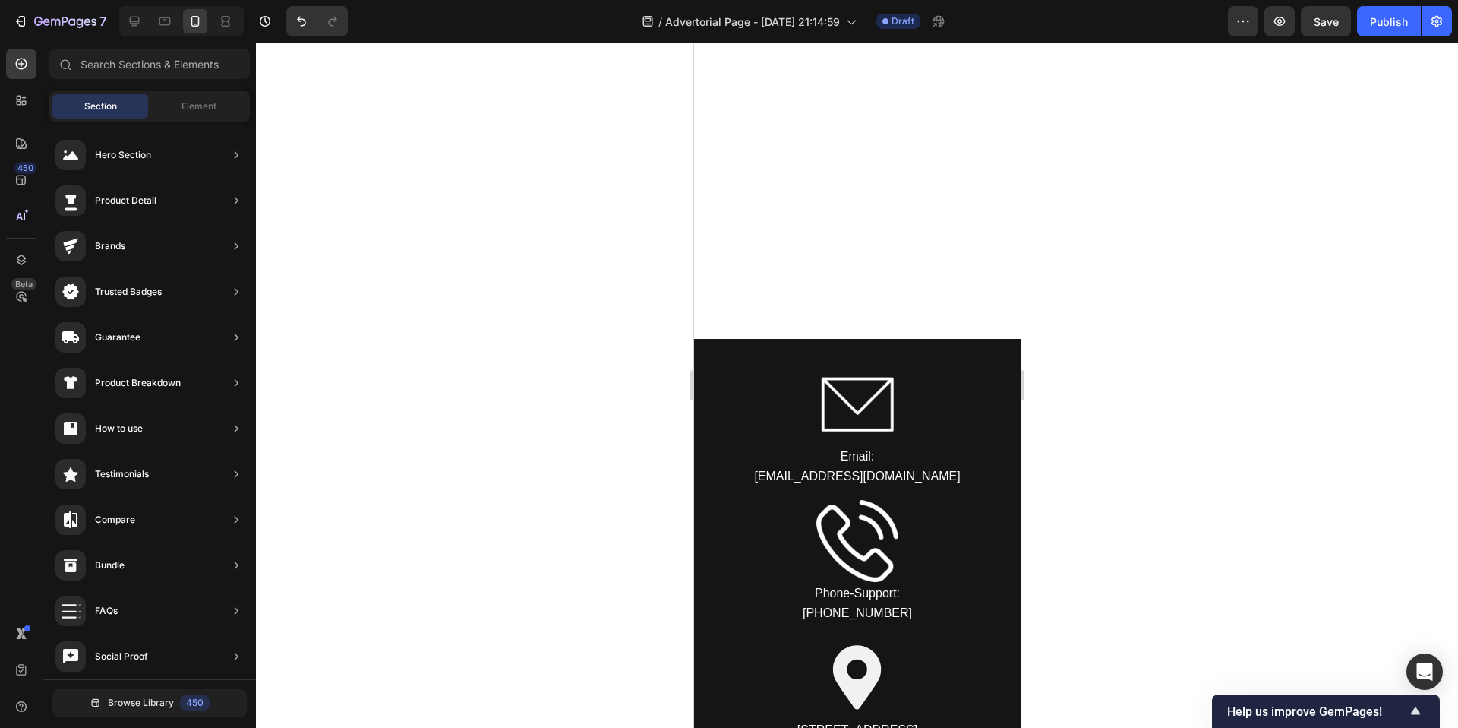
scroll to position [9944, 0]
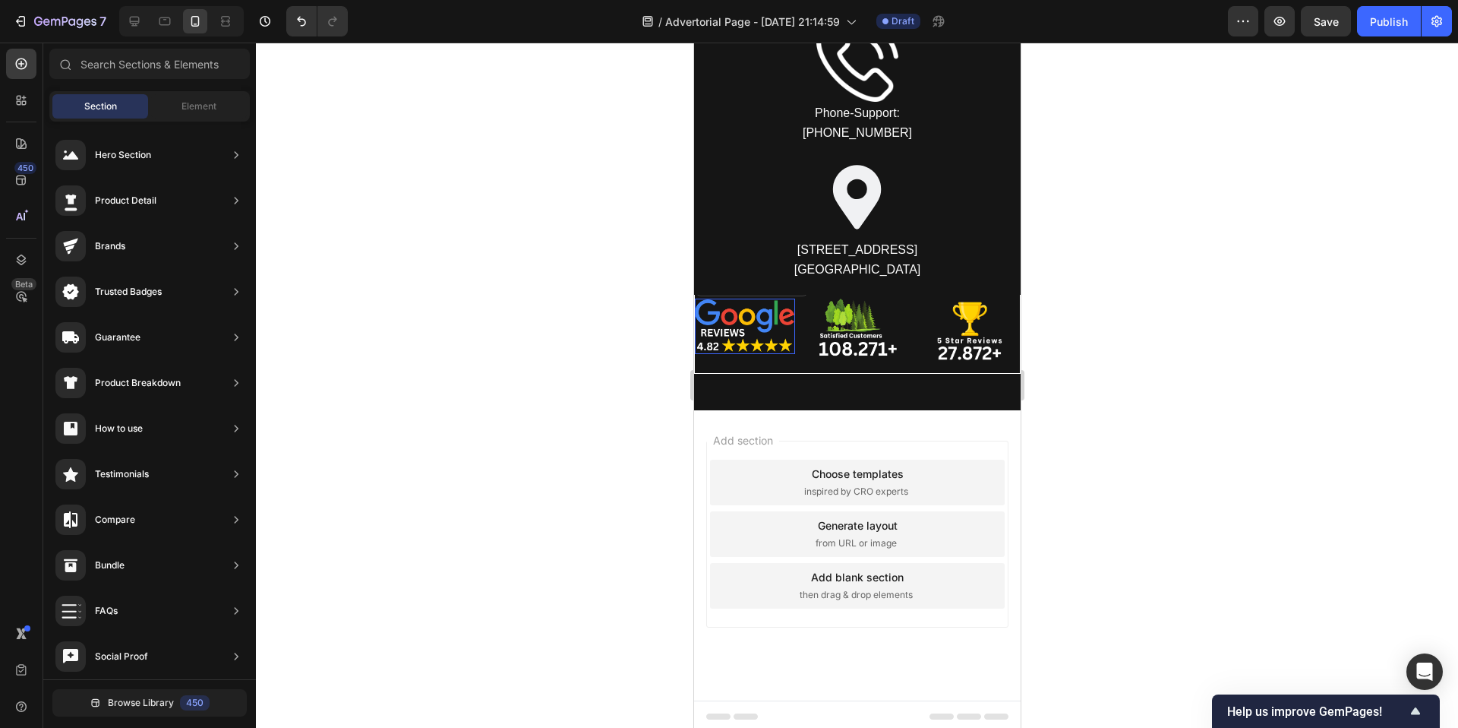
click at [728, 332] on img at bounding box center [744, 325] width 100 height 55
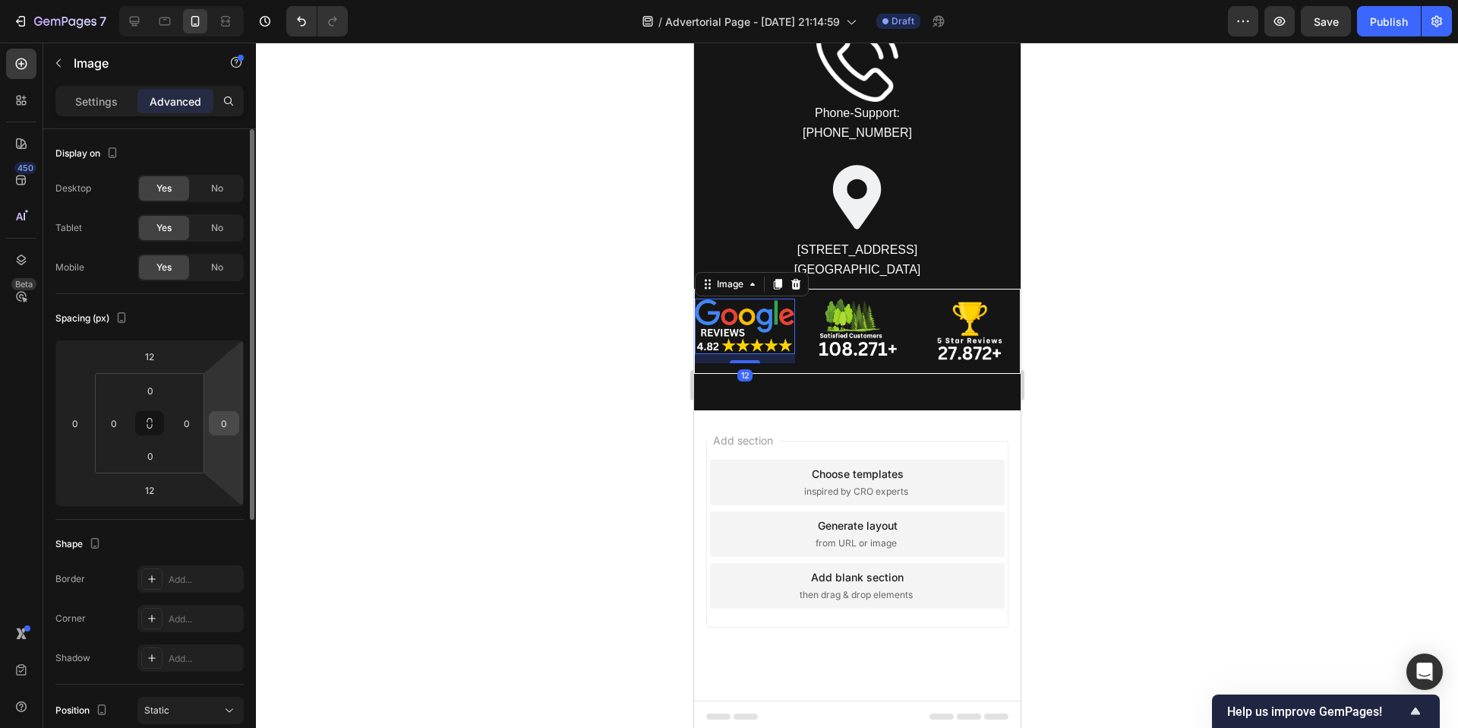
click at [223, 420] on input "0" at bounding box center [224, 423] width 23 height 23
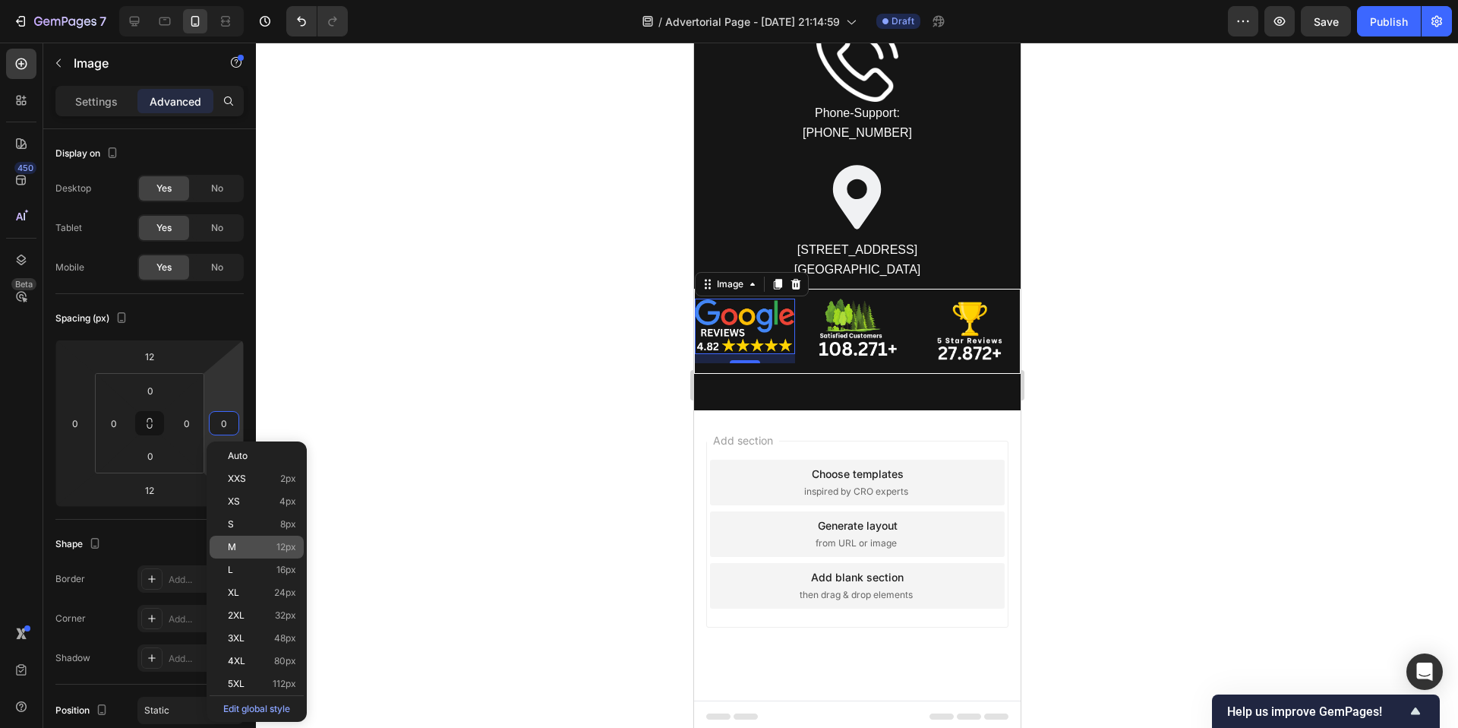
click at [252, 554] on div "M 12px" at bounding box center [257, 546] width 94 height 23
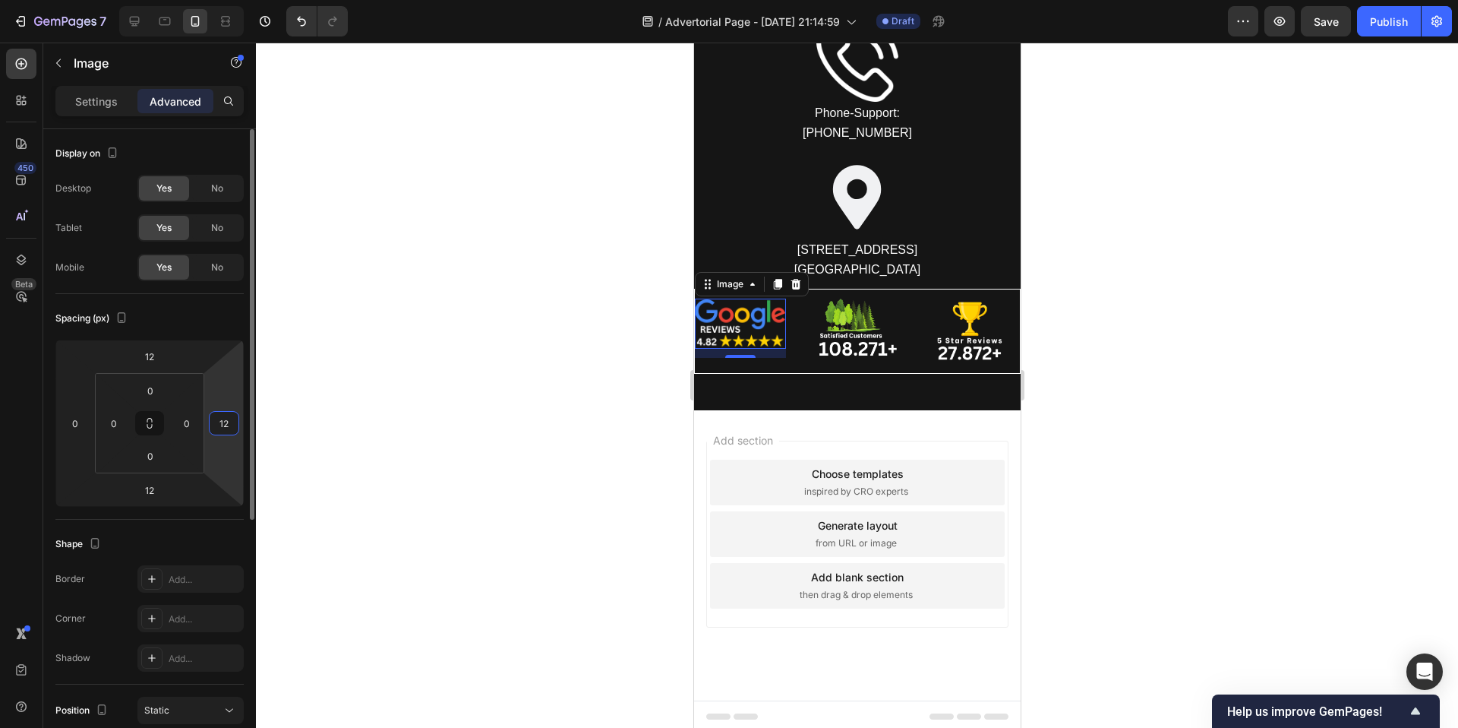
click at [232, 425] on input "12" at bounding box center [224, 423] width 23 height 23
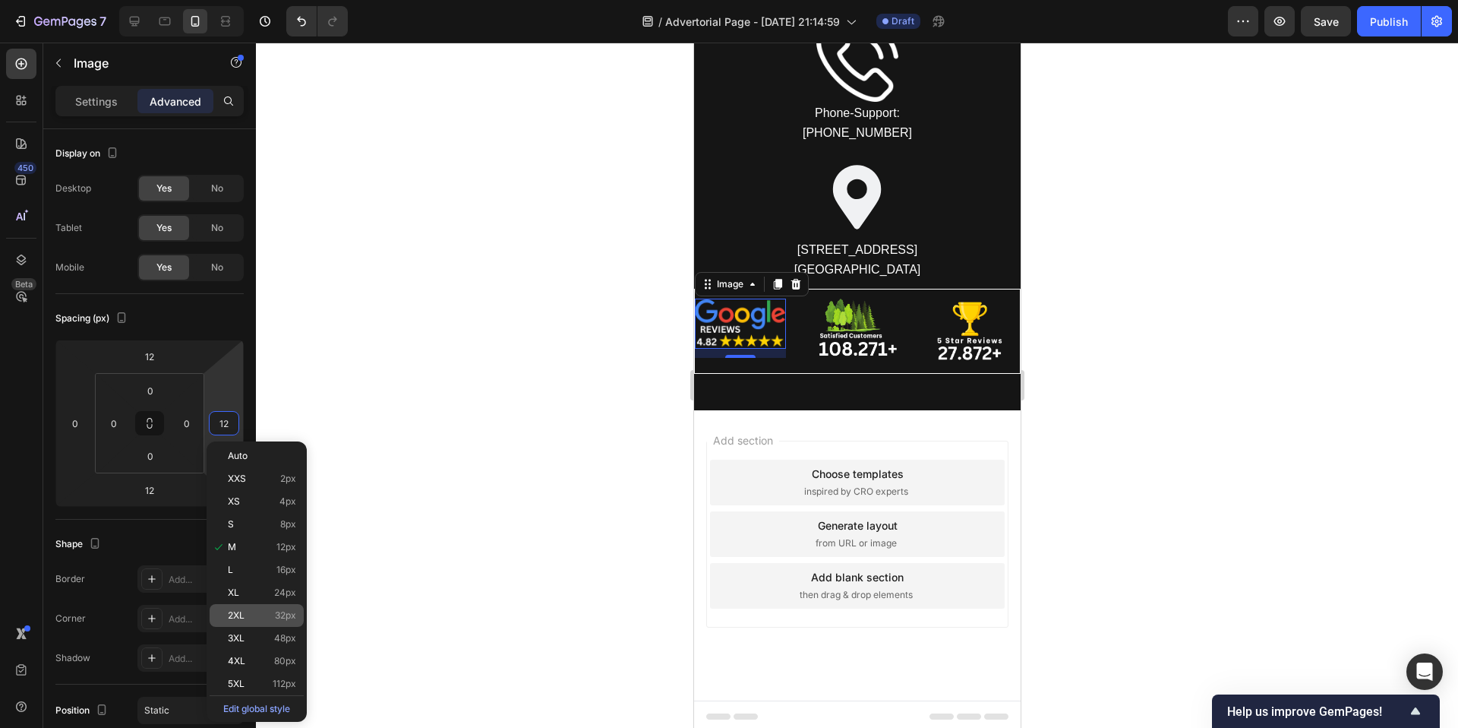
click at [232, 608] on div "2XL 32px" at bounding box center [257, 615] width 94 height 23
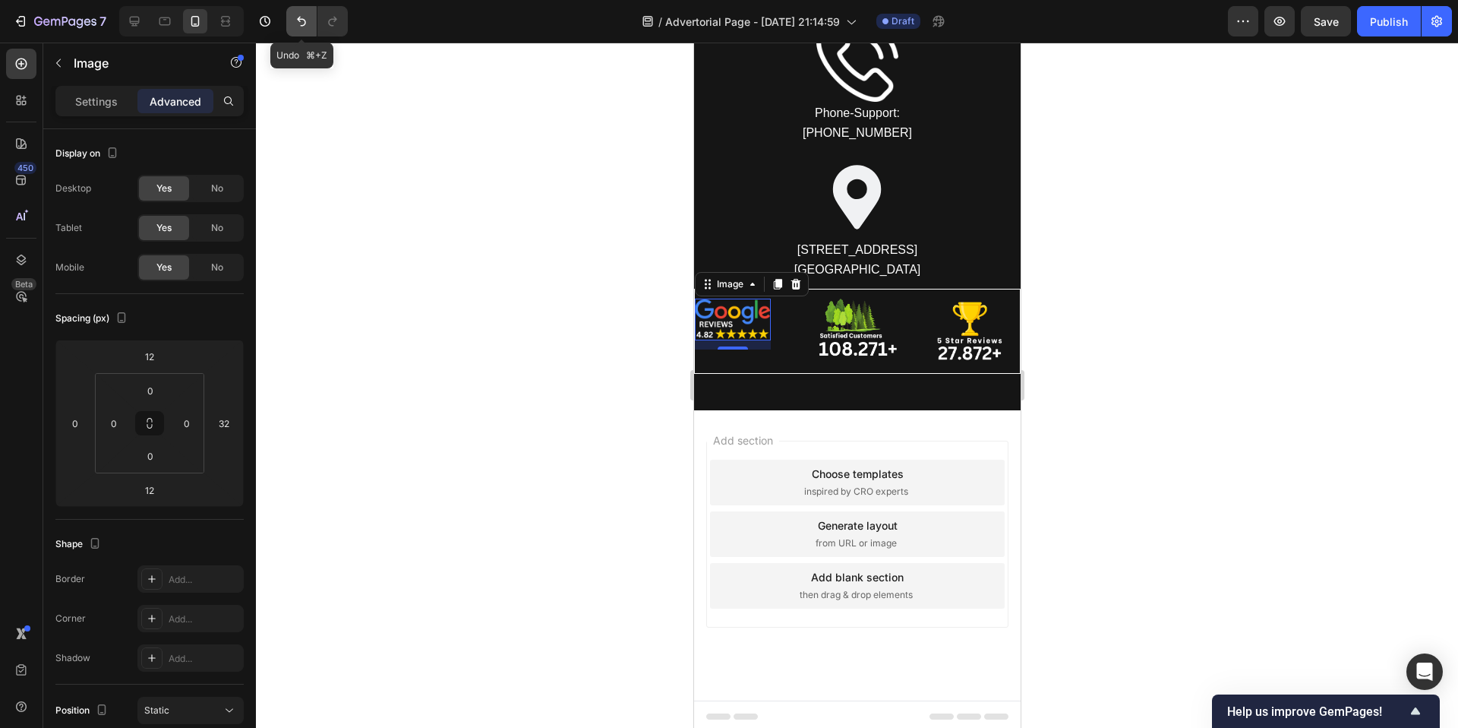
click at [294, 26] on icon "Undo/Redo" at bounding box center [301, 21] width 15 height 15
type input "12"
click at [294, 26] on icon "Undo/Redo" at bounding box center [301, 21] width 15 height 15
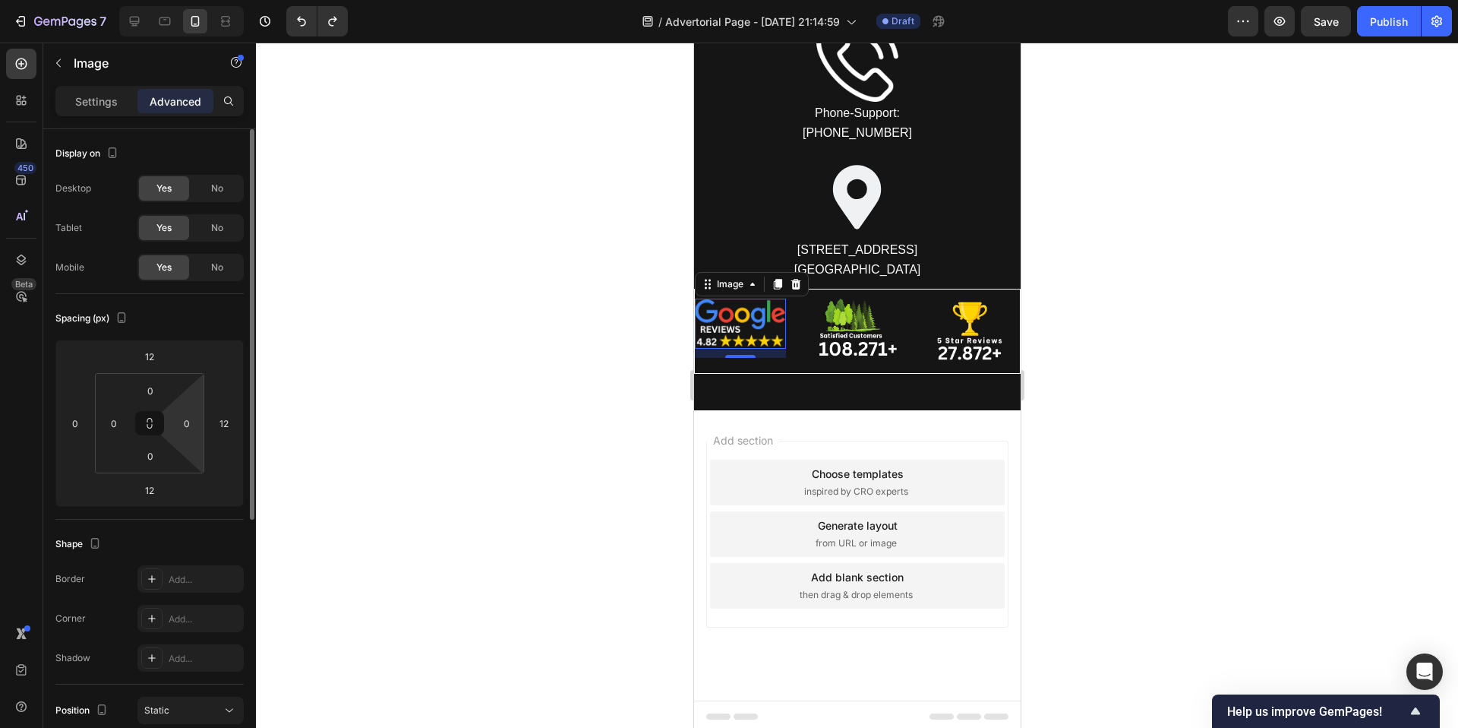
click at [178, 0] on html "7 / Advertorial Page - Sep 26, 21:14:59 Draft Preview Save Publish 450 Beta Sec…" at bounding box center [729, 0] width 1458 height 0
click at [225, 425] on input "12" at bounding box center [224, 423] width 23 height 23
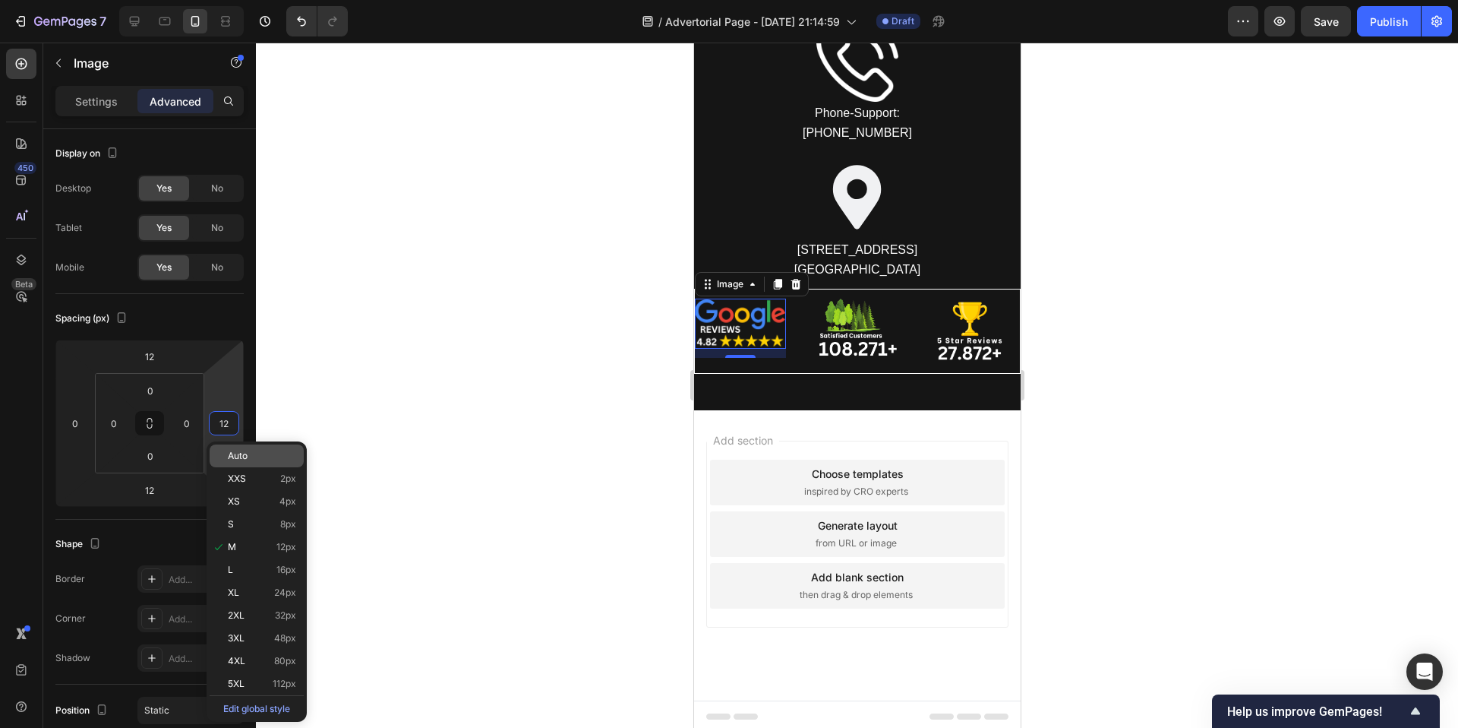
click at [240, 461] on div "Auto" at bounding box center [257, 455] width 94 height 23
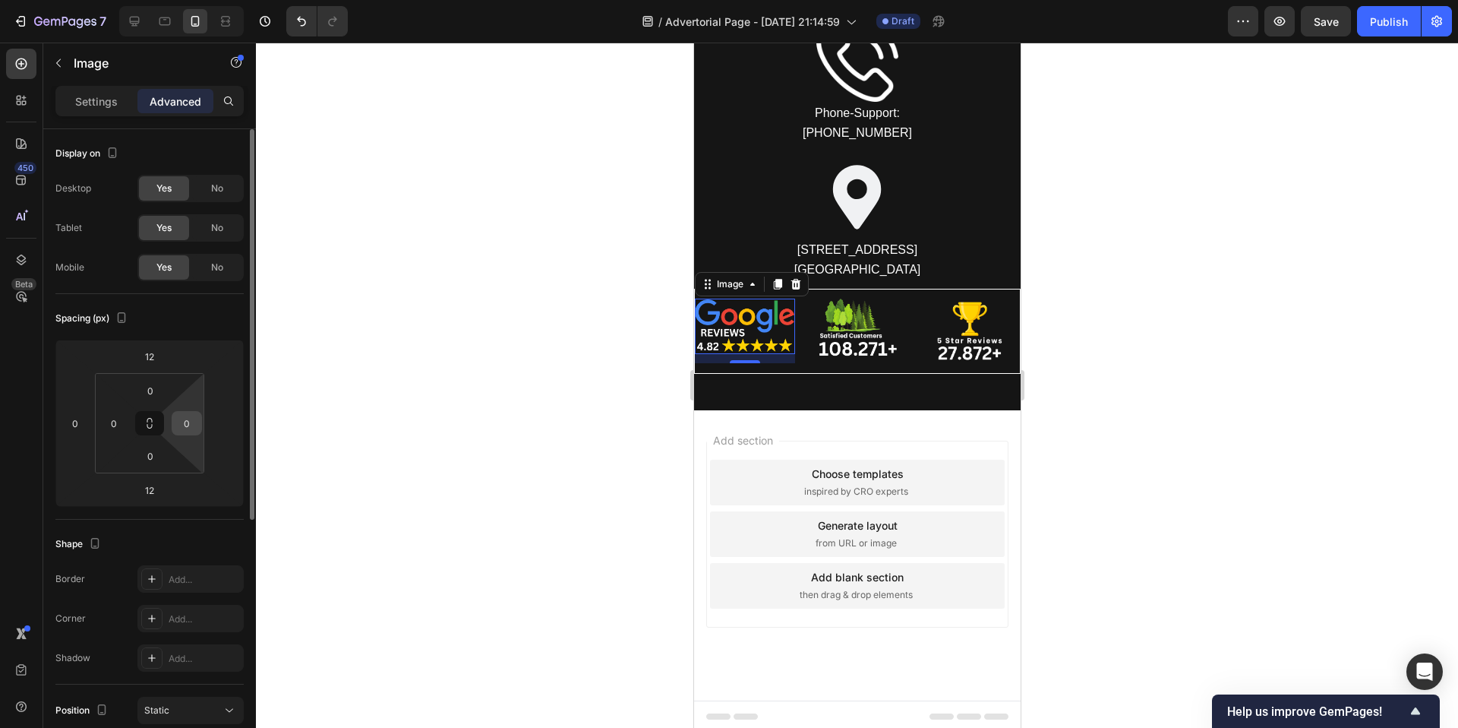
click at [174, 431] on div "0" at bounding box center [187, 423] width 30 height 24
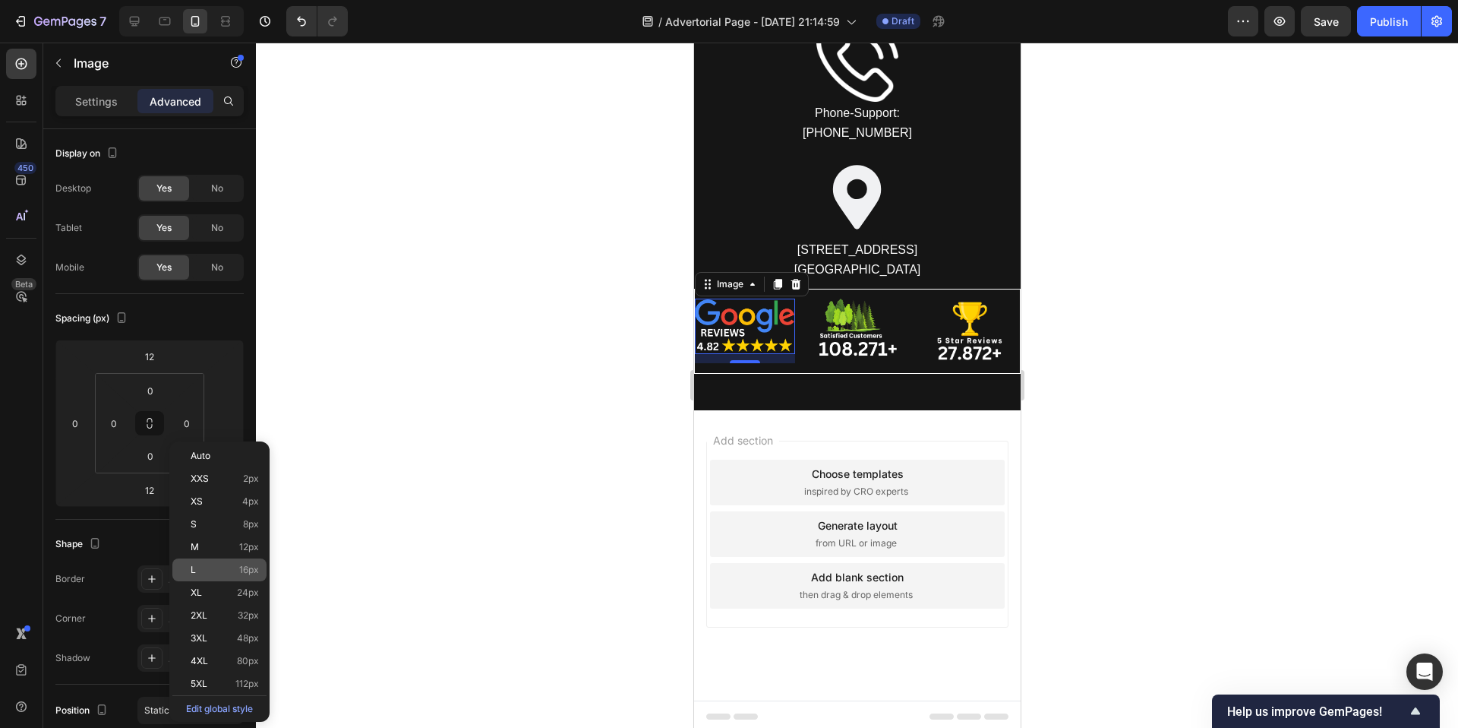
click at [201, 561] on div "L 16px" at bounding box center [219, 569] width 94 height 23
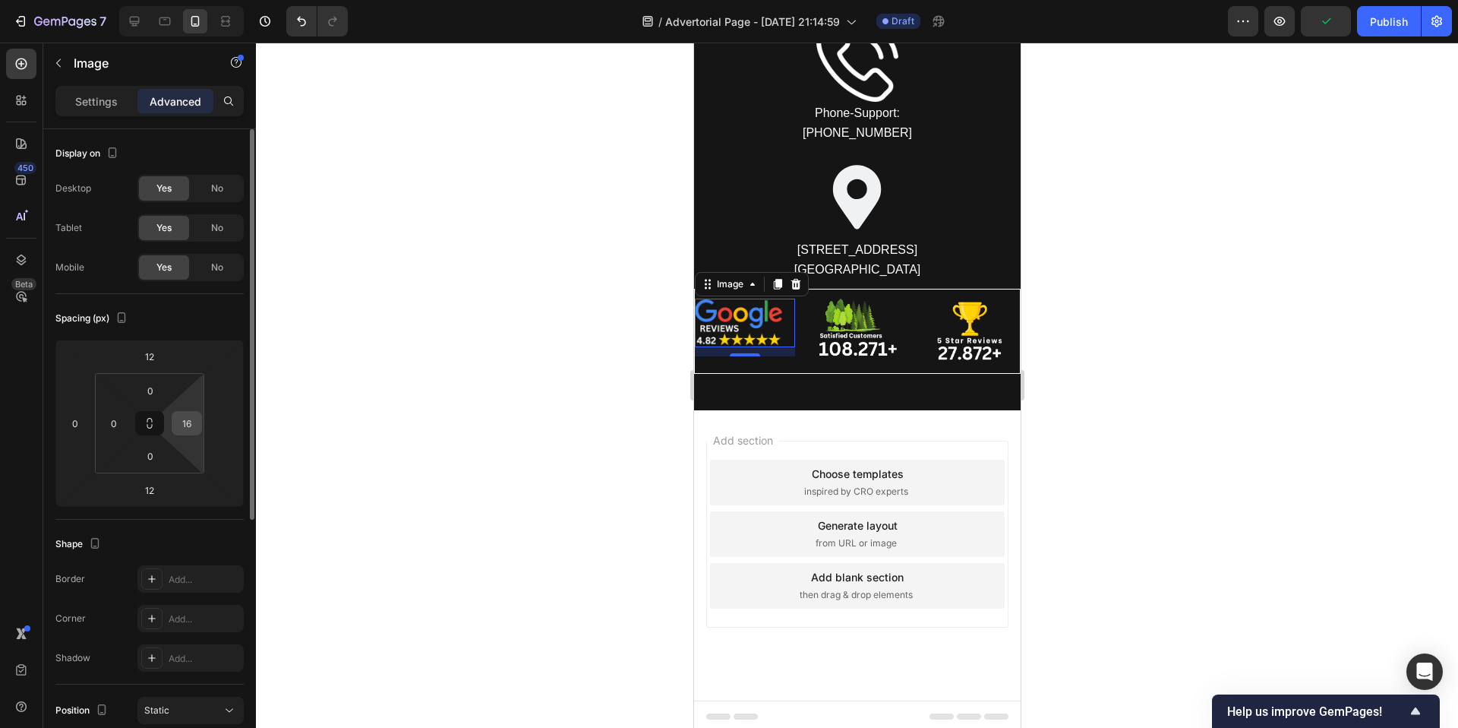
click at [178, 418] on input "16" at bounding box center [186, 423] width 23 height 23
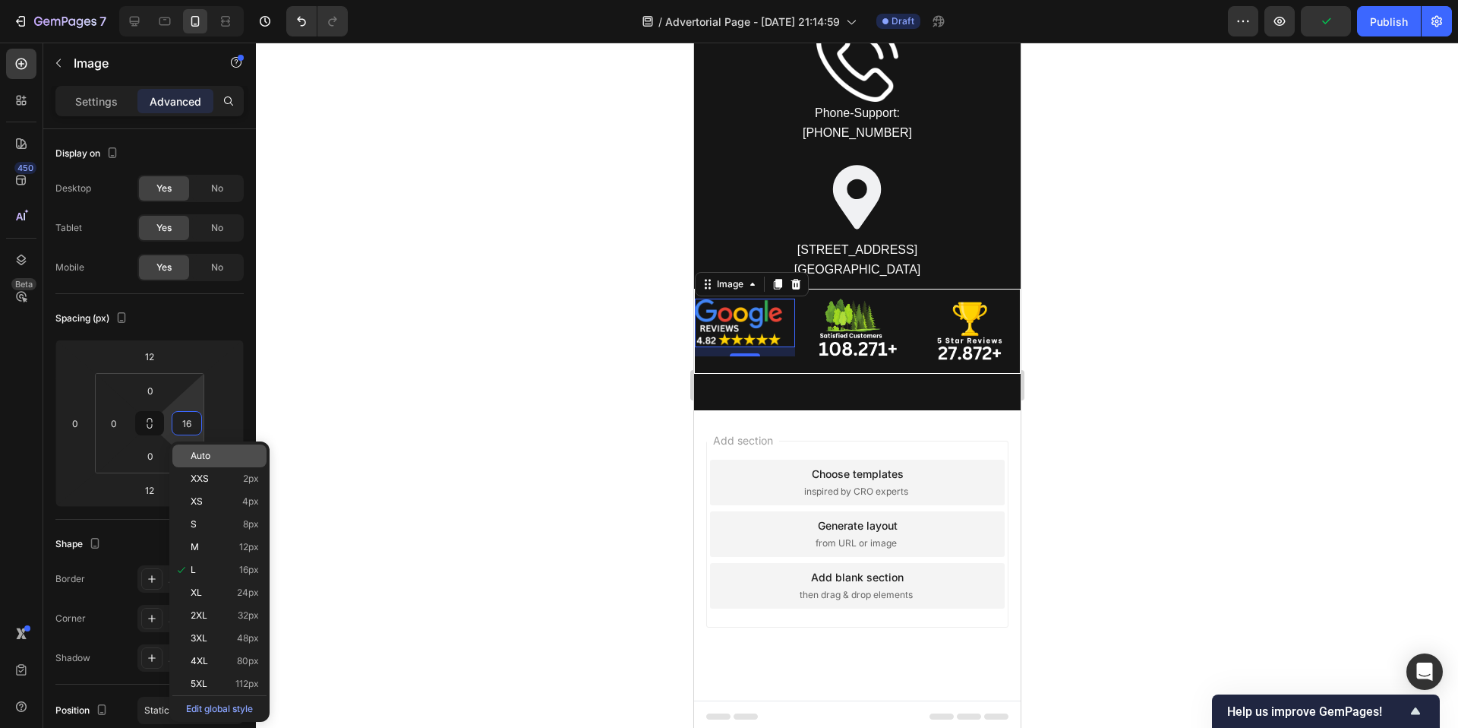
click at [201, 452] on span "Auto" at bounding box center [201, 455] width 20 height 11
type input "Auto"
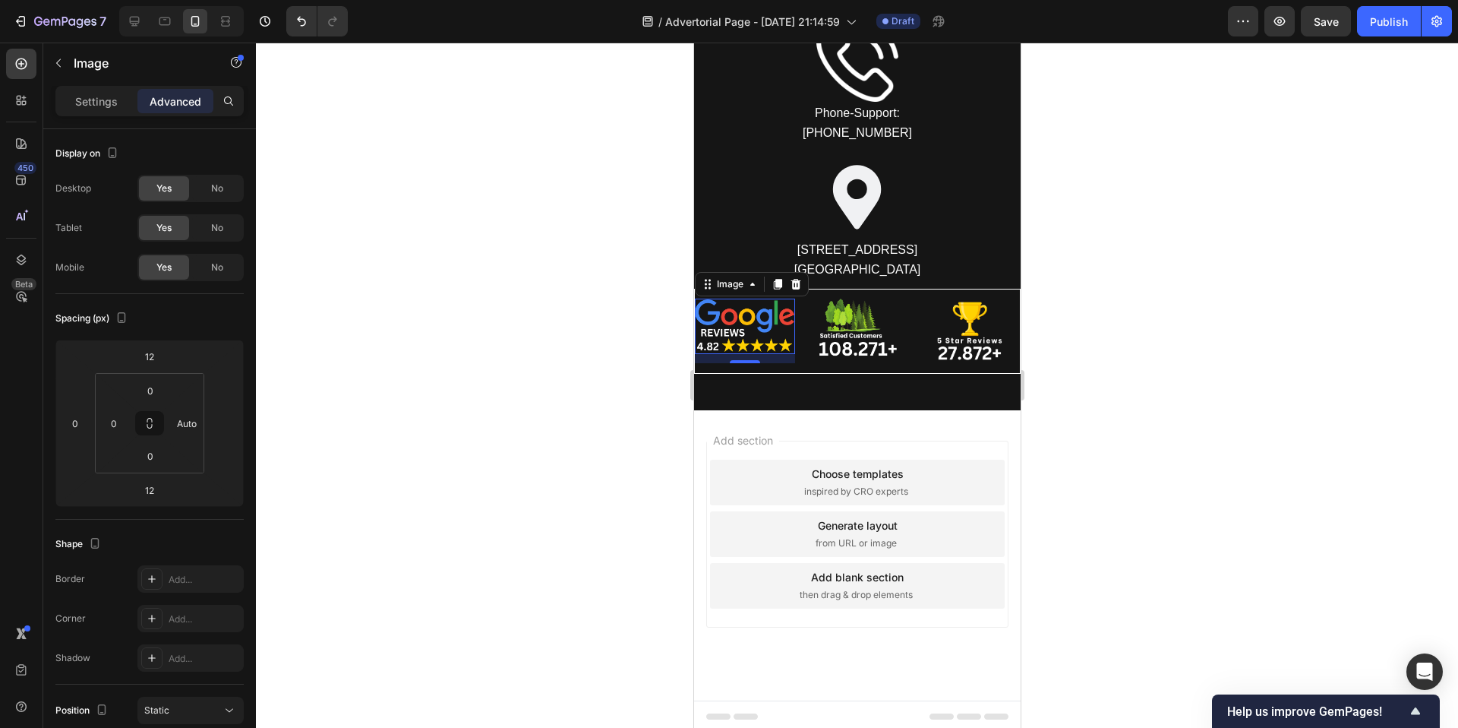
click at [510, 355] on div at bounding box center [857, 385] width 1202 height 685
click at [708, 336] on img at bounding box center [744, 325] width 100 height 55
click at [136, 27] on icon at bounding box center [134, 21] width 15 height 15
type input "0"
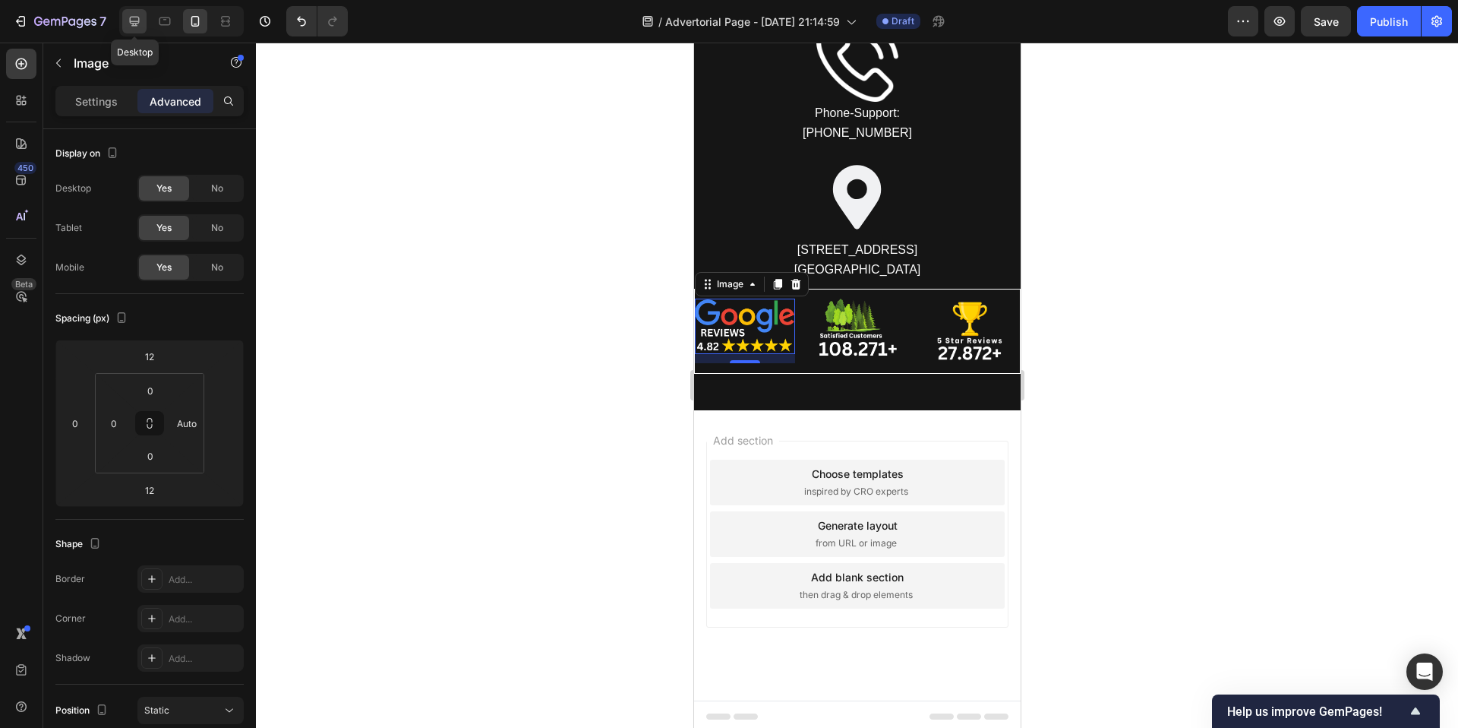
type input "0"
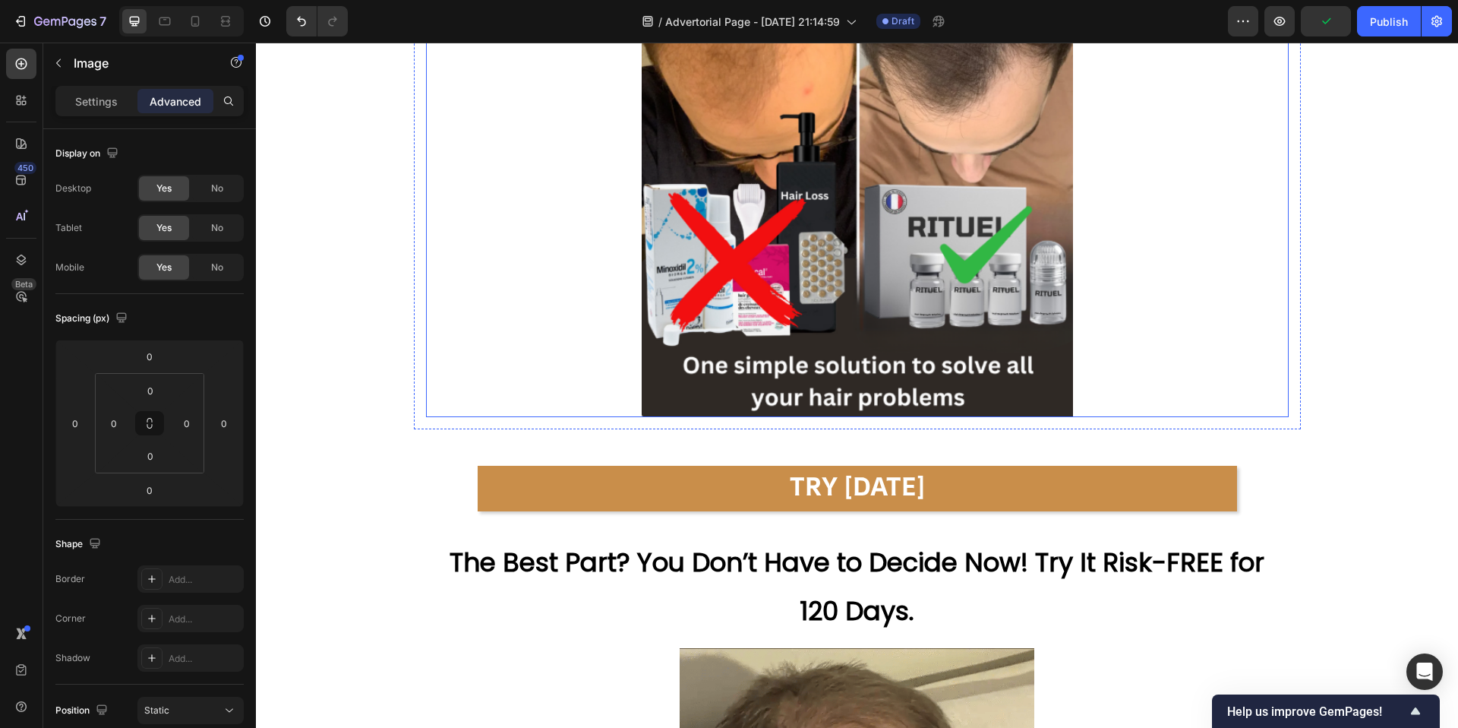
scroll to position [6884, 0]
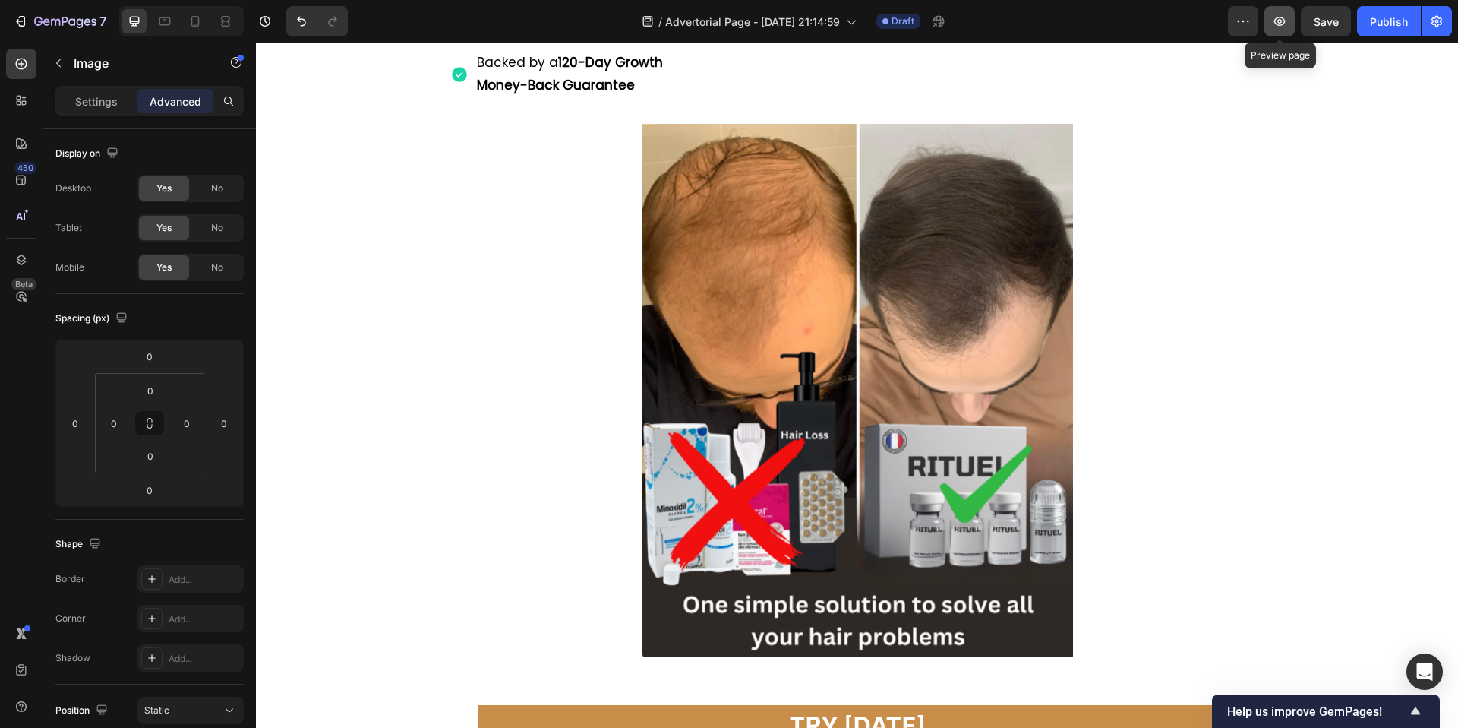
click at [1272, 17] on icon "button" at bounding box center [1279, 21] width 15 height 15
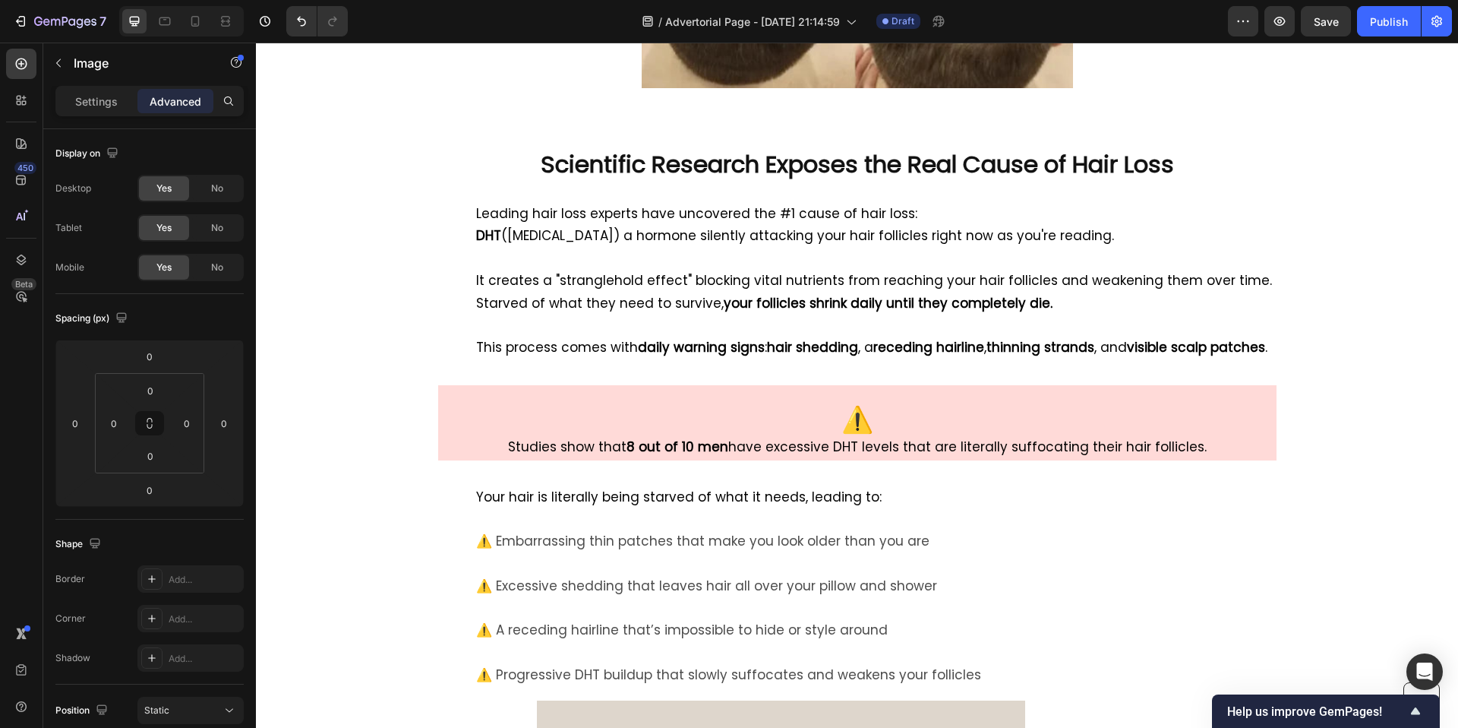
scroll to position [0, 0]
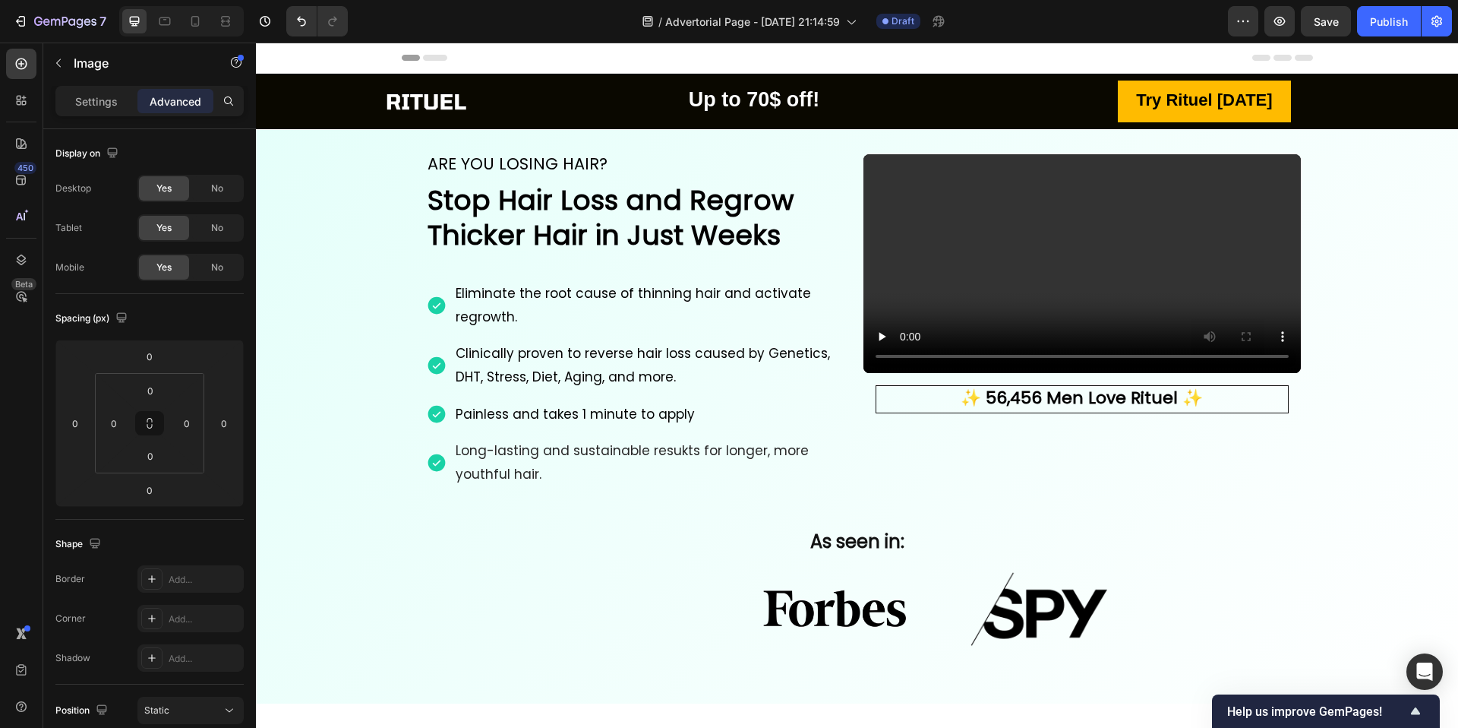
click at [1293, 56] on icon at bounding box center [1282, 58] width 61 height 6
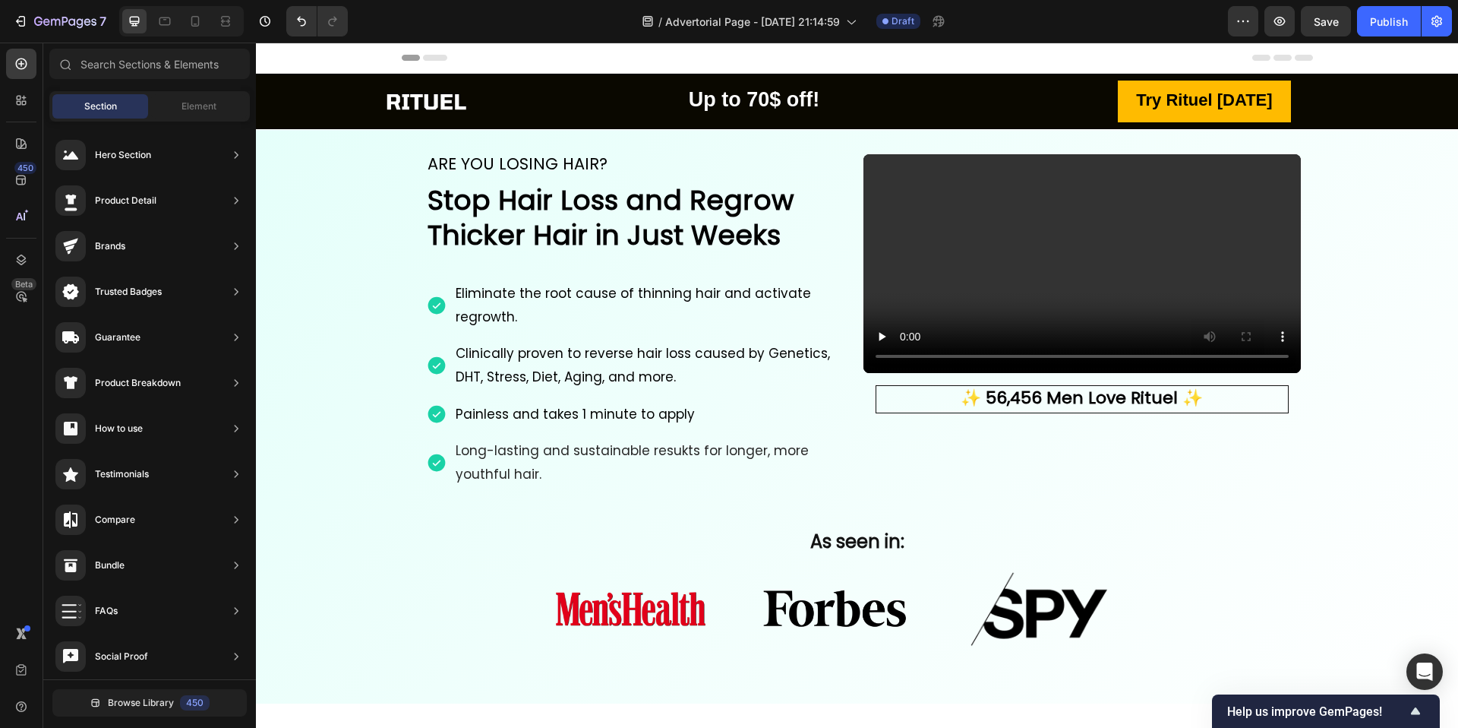
click at [1350, 49] on div "Header" at bounding box center [857, 58] width 1202 height 31
click at [296, 57] on span "Header" at bounding box center [301, 57] width 33 height 15
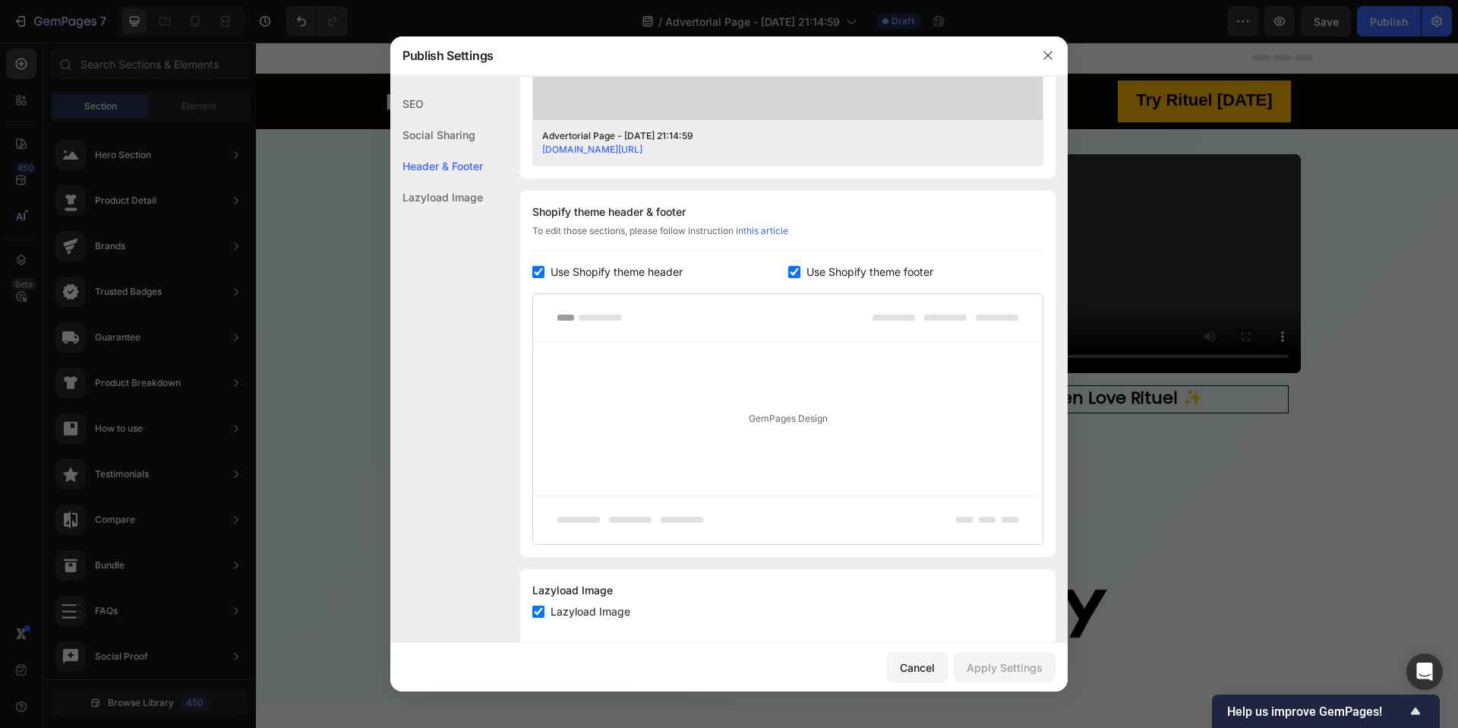
scroll to position [639, 0]
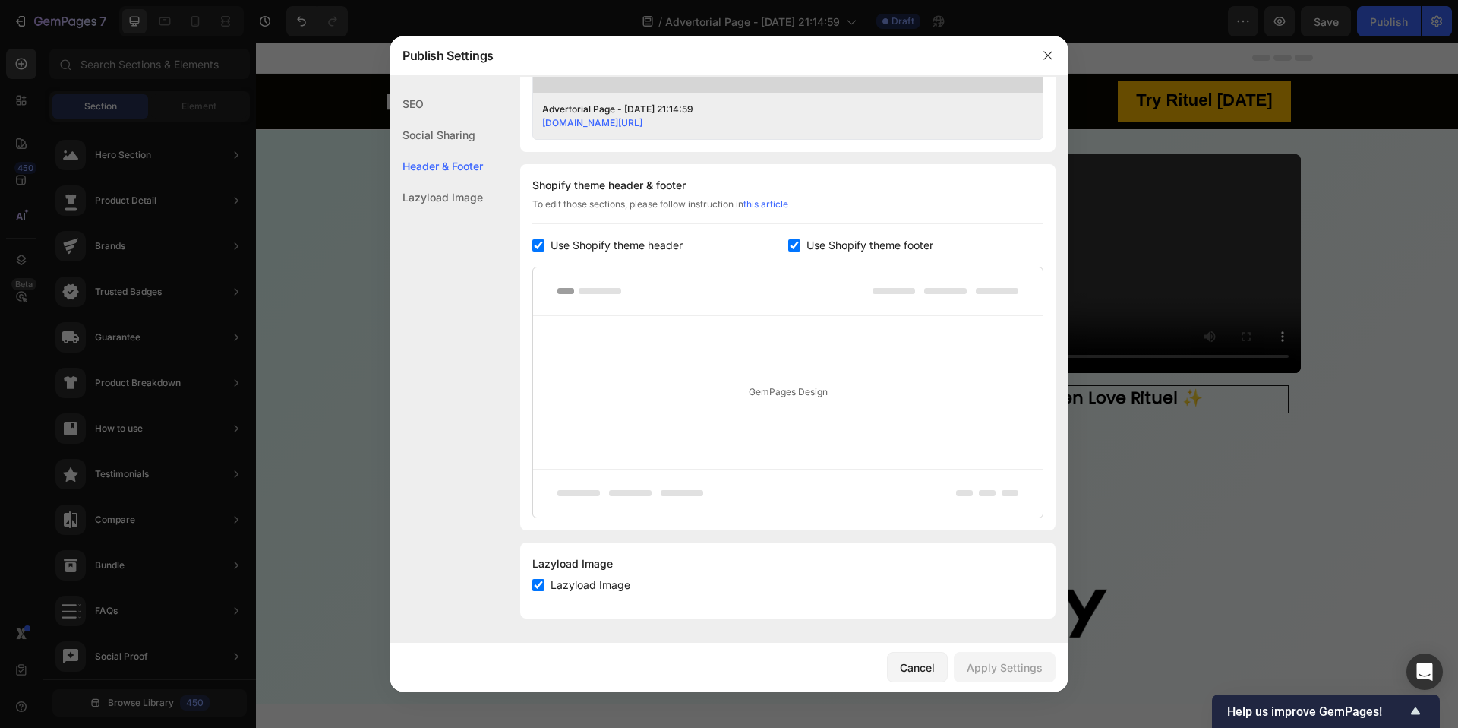
click at [666, 247] on span "Use Shopify theme header" at bounding box center [617, 245] width 132 height 18
checkbox input "false"
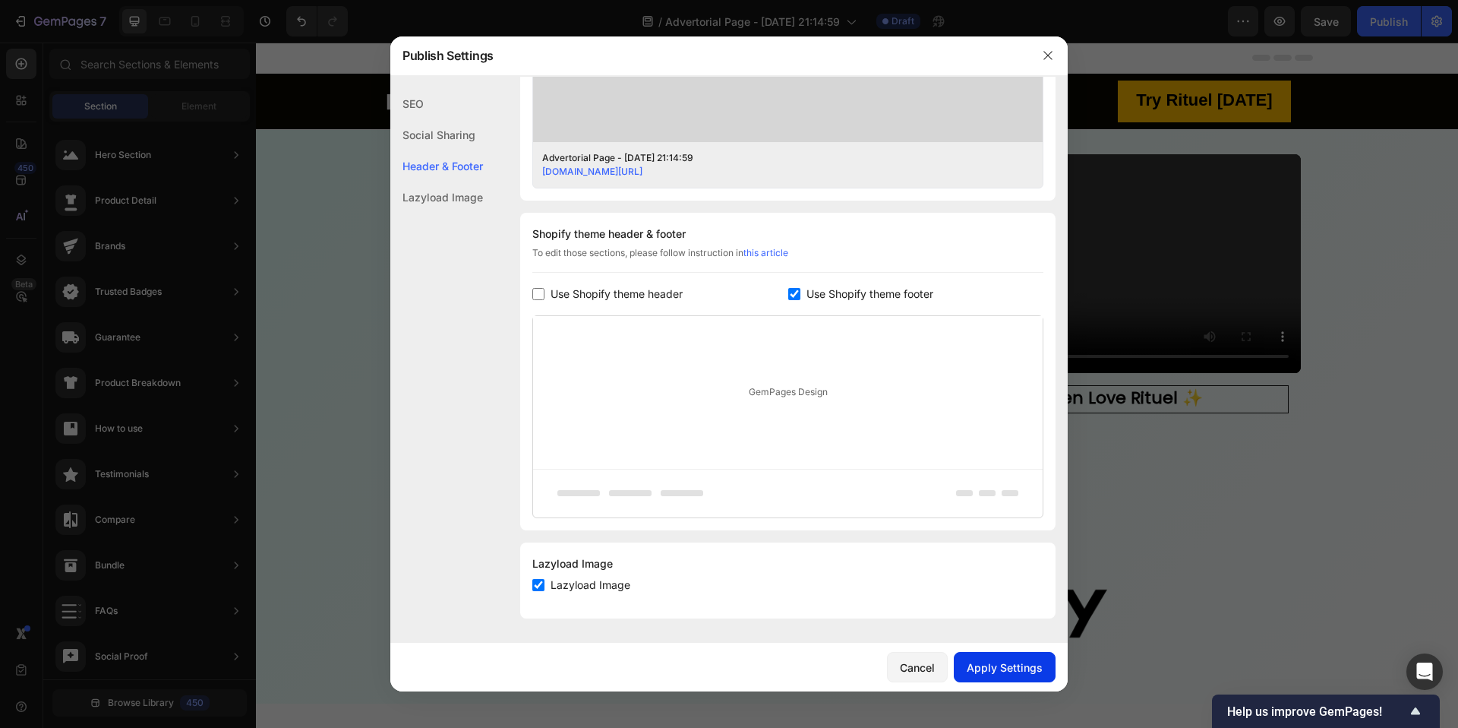
click at [1003, 661] on div "Apply Settings" at bounding box center [1005, 667] width 76 height 16
click at [1132, 513] on div at bounding box center [729, 364] width 1458 height 728
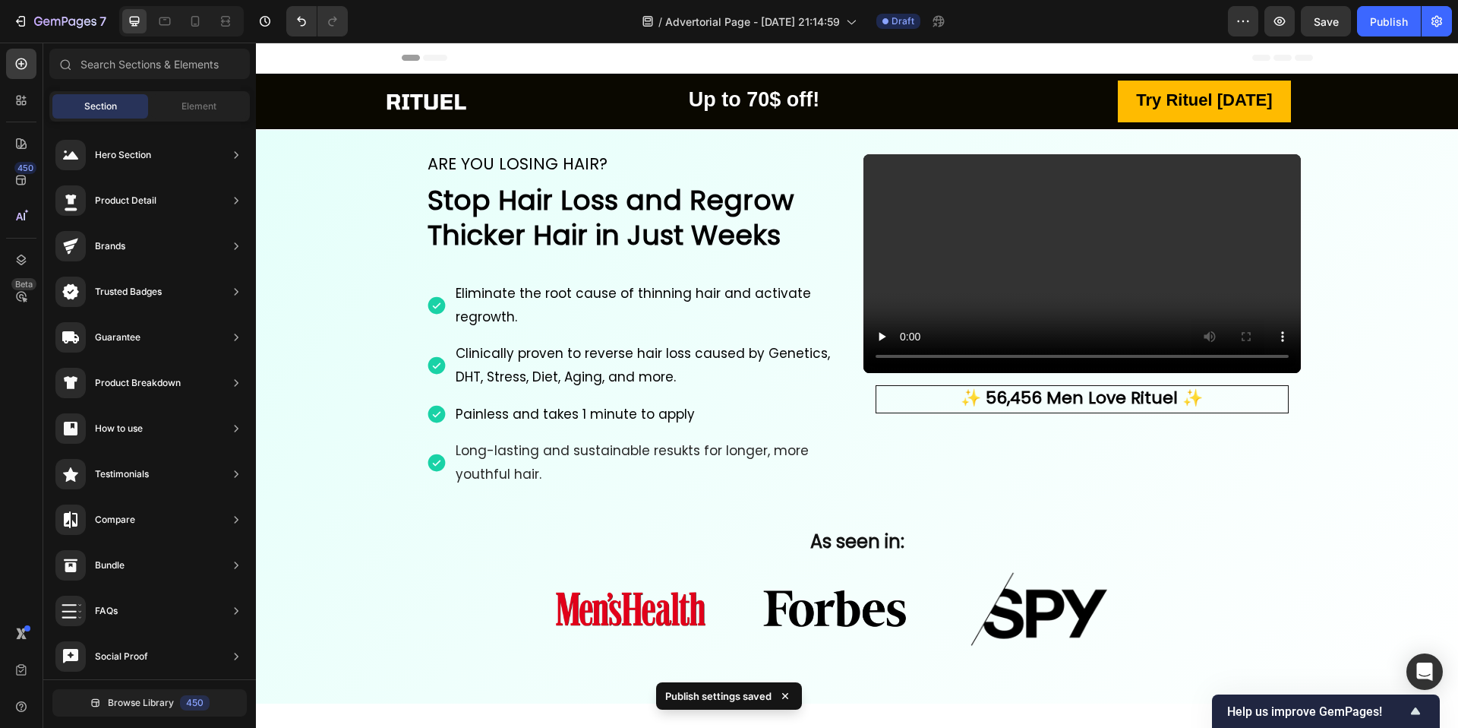
click at [797, 58] on div "Header" at bounding box center [857, 58] width 911 height 30
click at [191, 28] on icon at bounding box center [195, 21] width 15 height 15
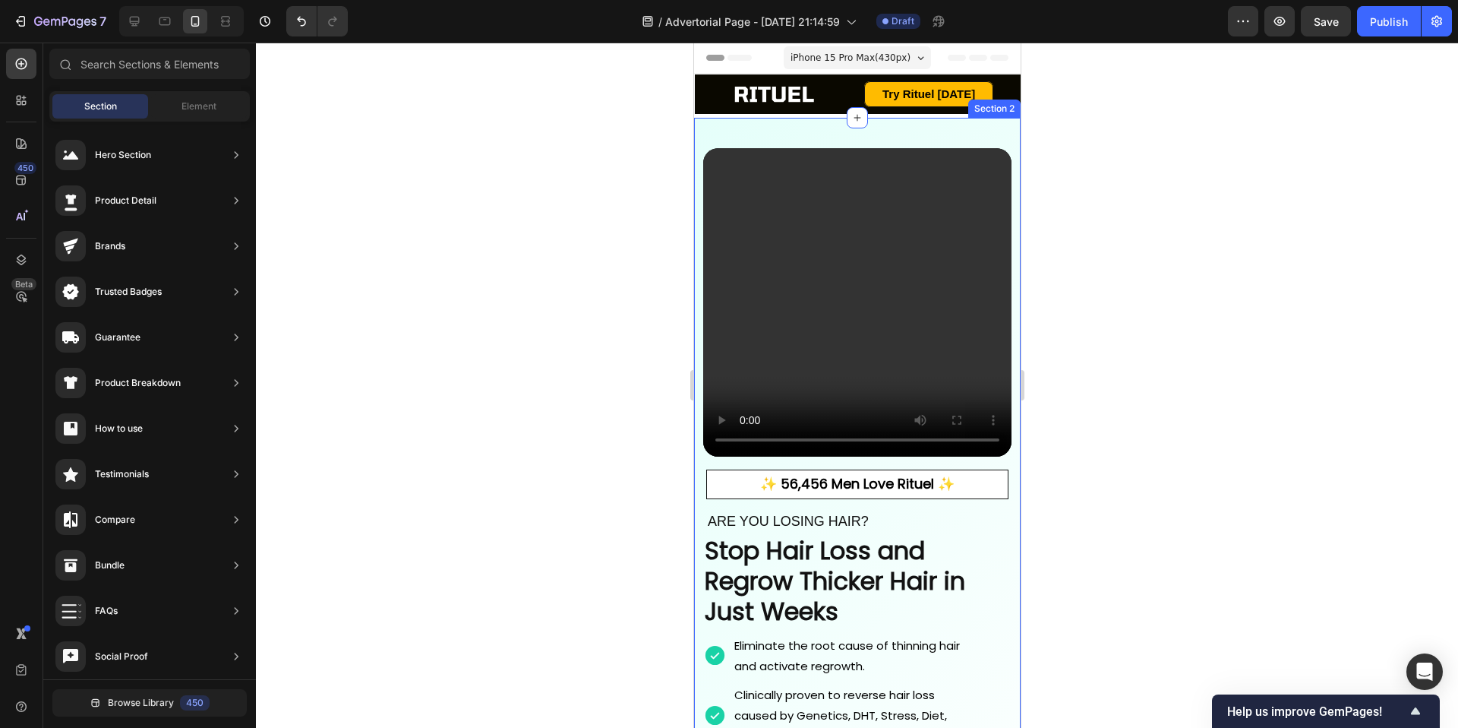
click at [727, 122] on div "Video Row ✨ 56,456 Men Love Rituel ✨ Text Block Row ARE YOU LOSING HAIR? Headin…" at bounding box center [856, 555] width 327 height 875
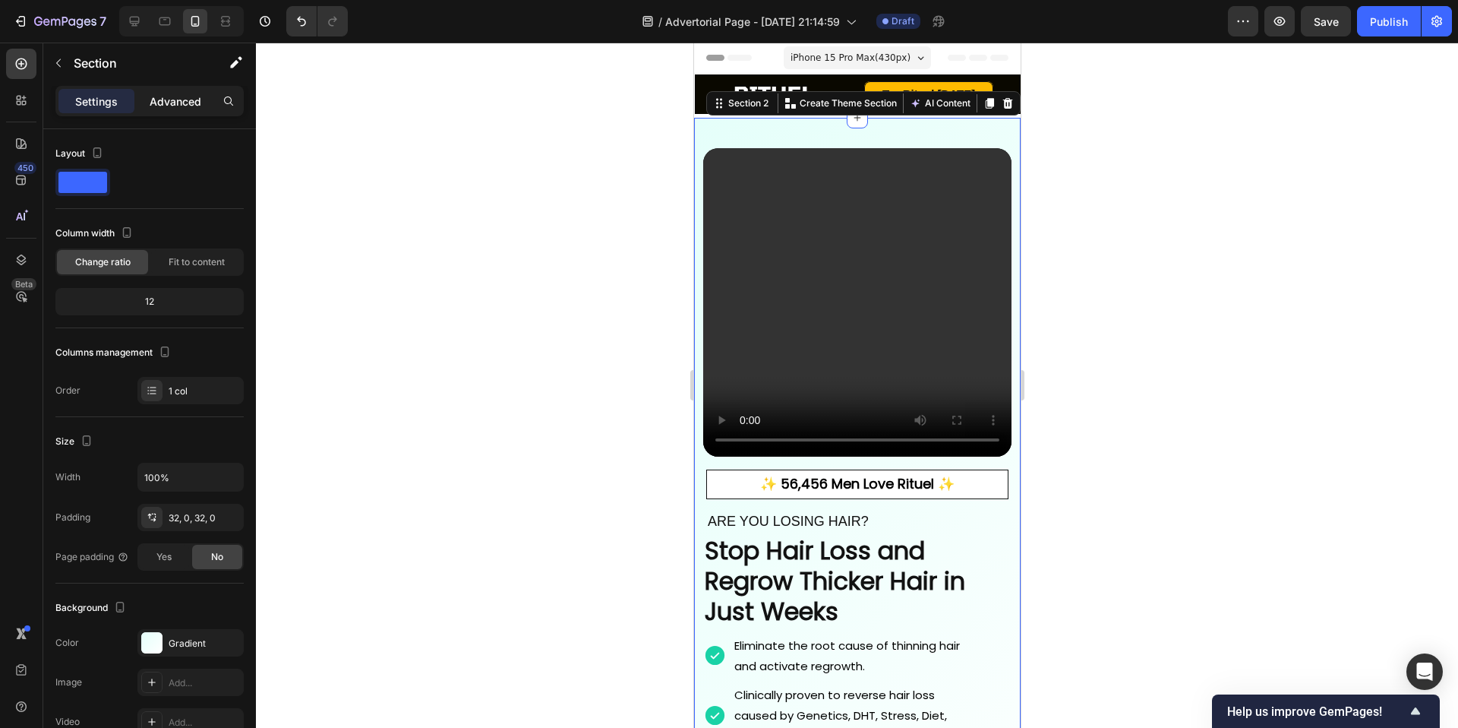
click at [173, 112] on div "Advanced" at bounding box center [175, 101] width 76 height 24
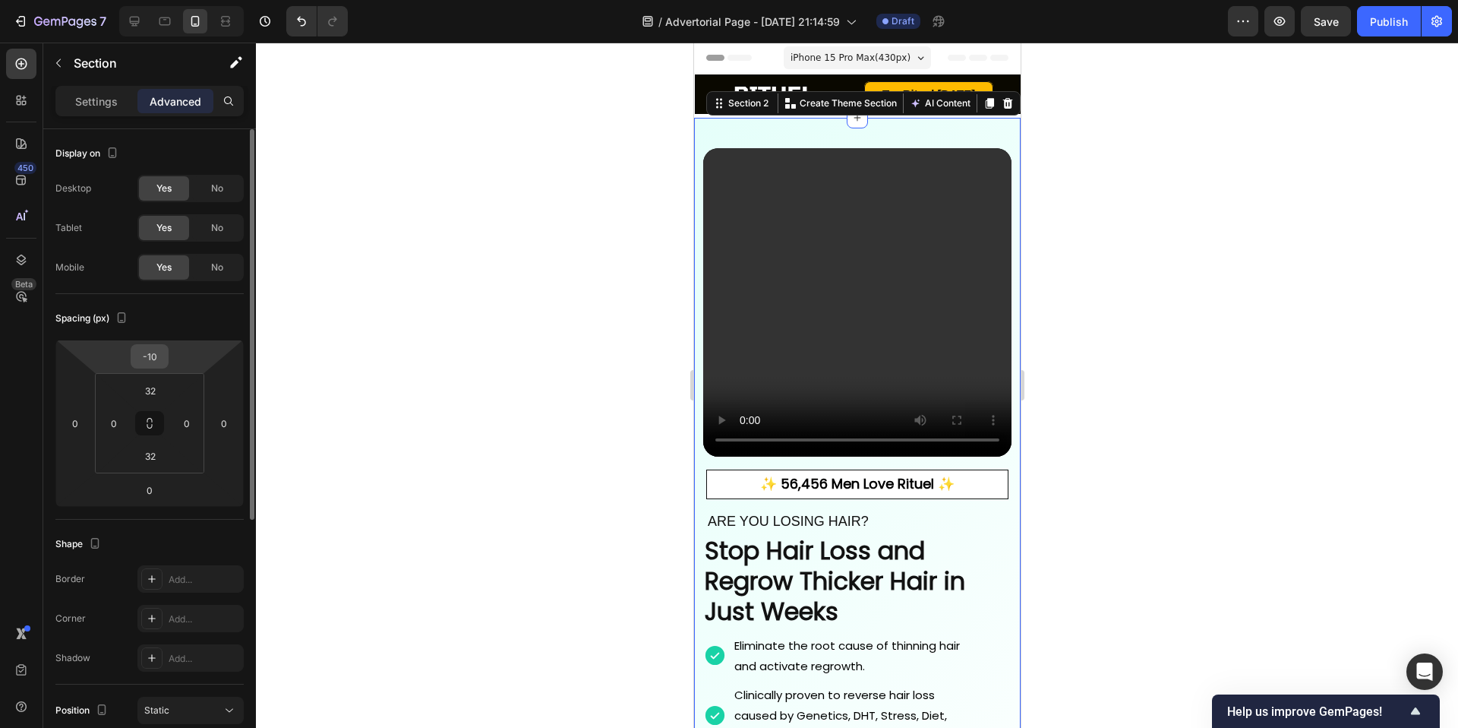
click at [164, 349] on input "-10" at bounding box center [149, 356] width 30 height 23
click at [163, 351] on input "-10" at bounding box center [149, 356] width 30 height 23
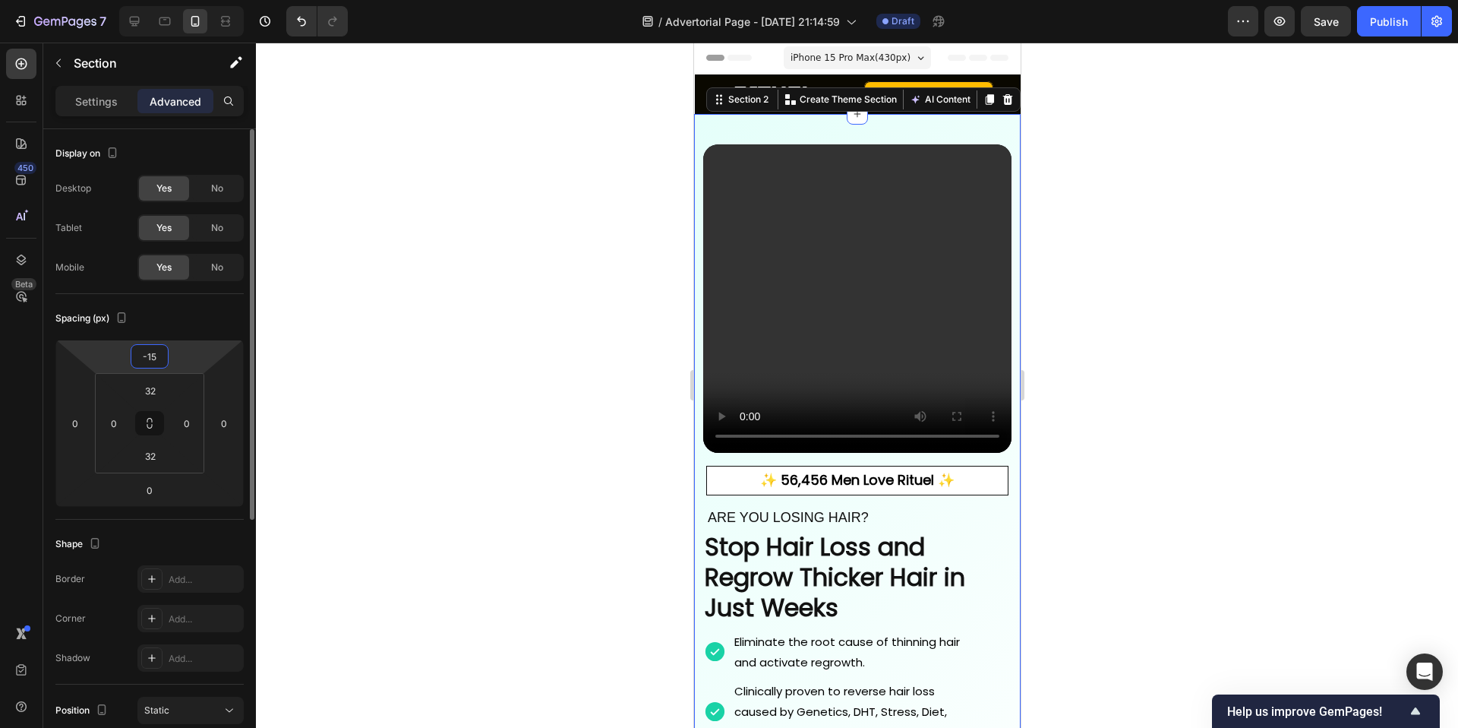
type input "-1"
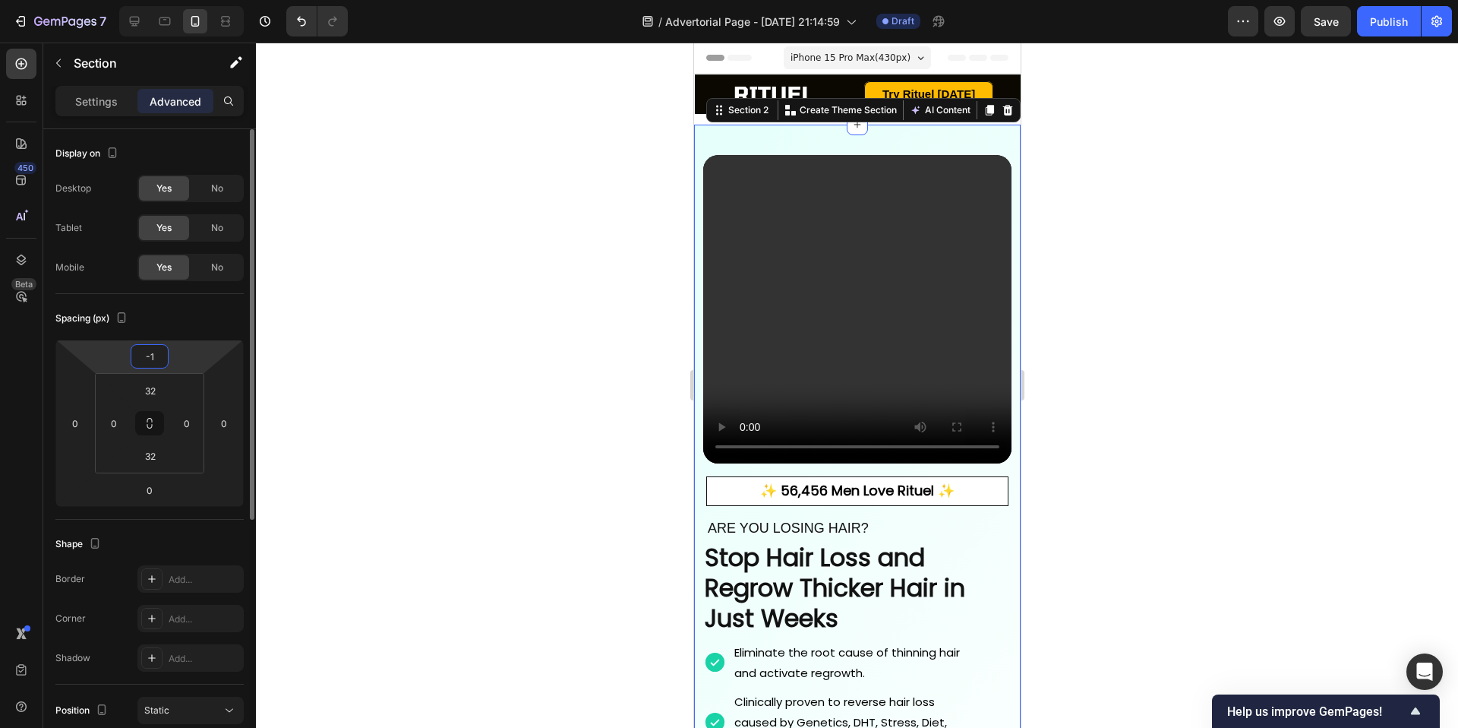
type input "-18"
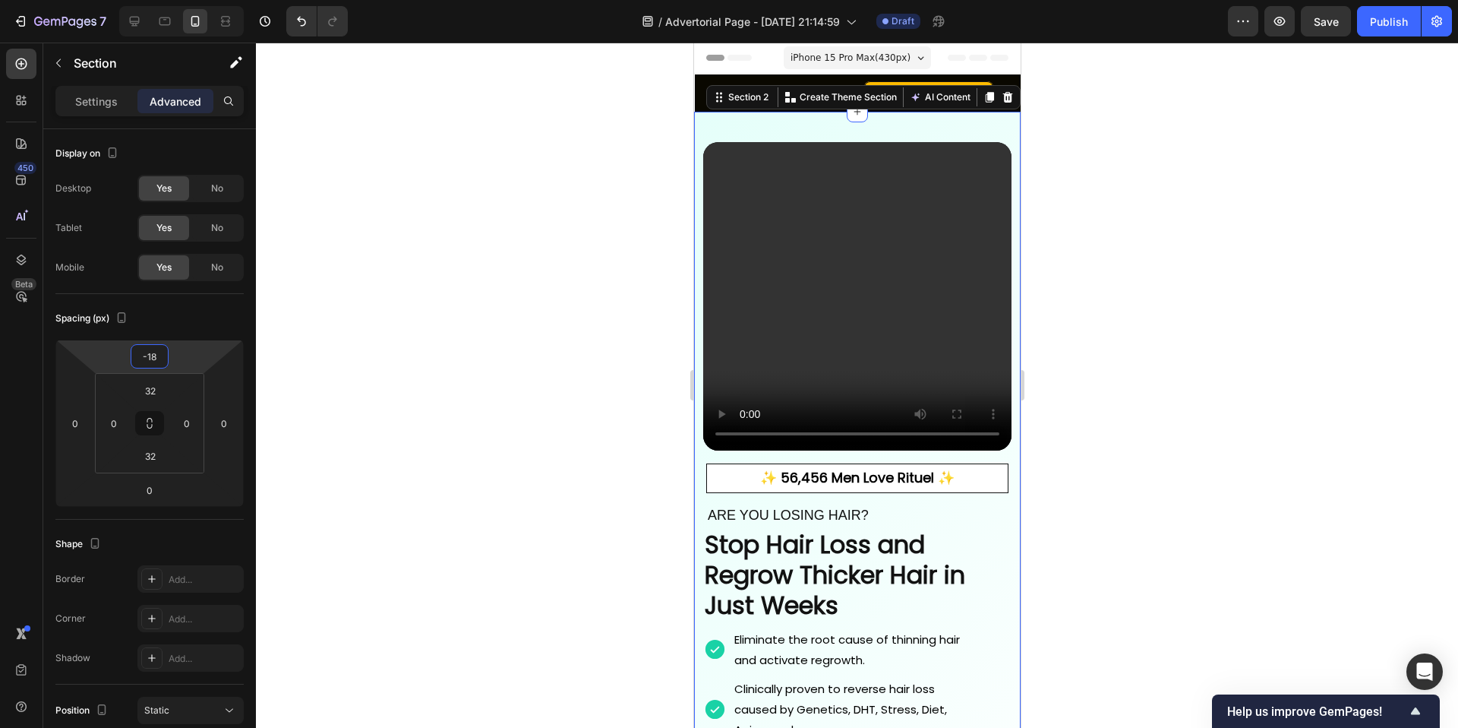
click at [634, 235] on div at bounding box center [857, 385] width 1202 height 685
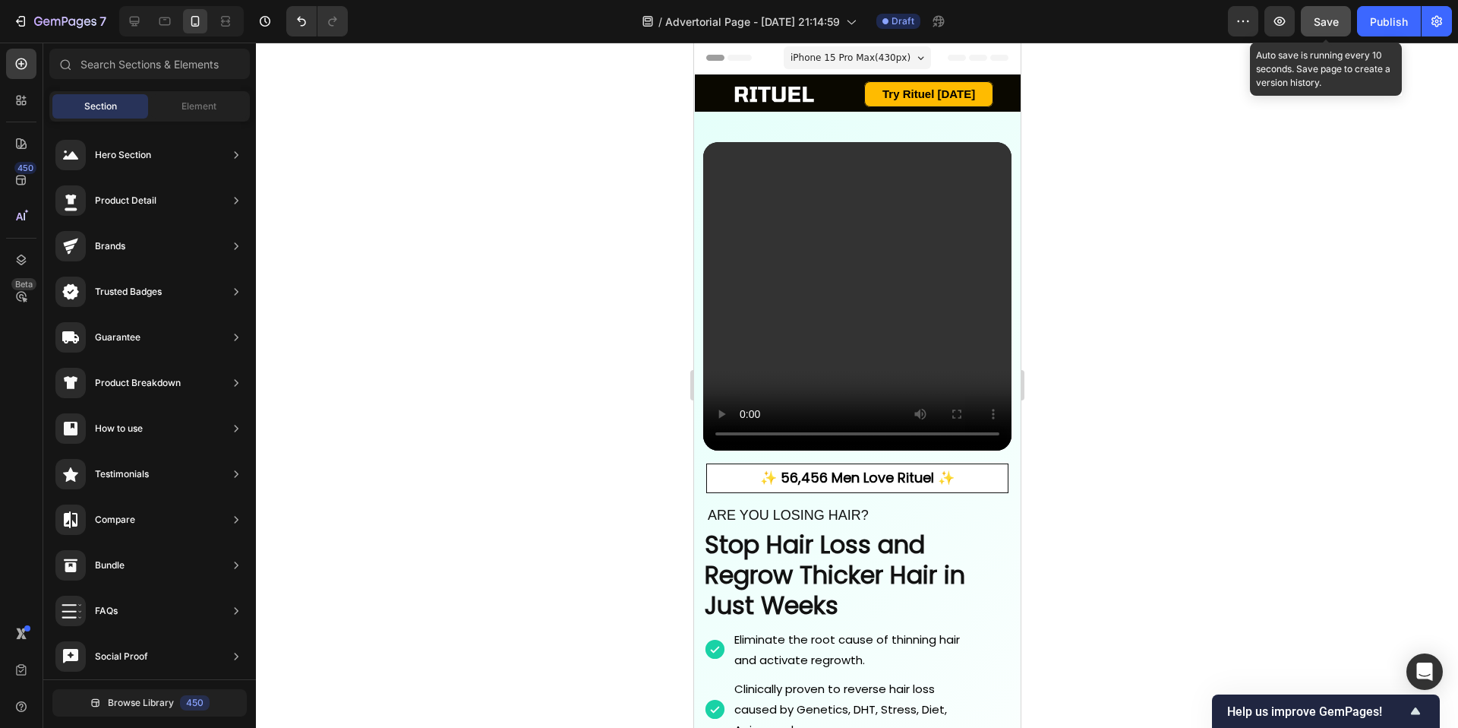
click at [1321, 25] on span "Save" at bounding box center [1326, 21] width 25 height 13
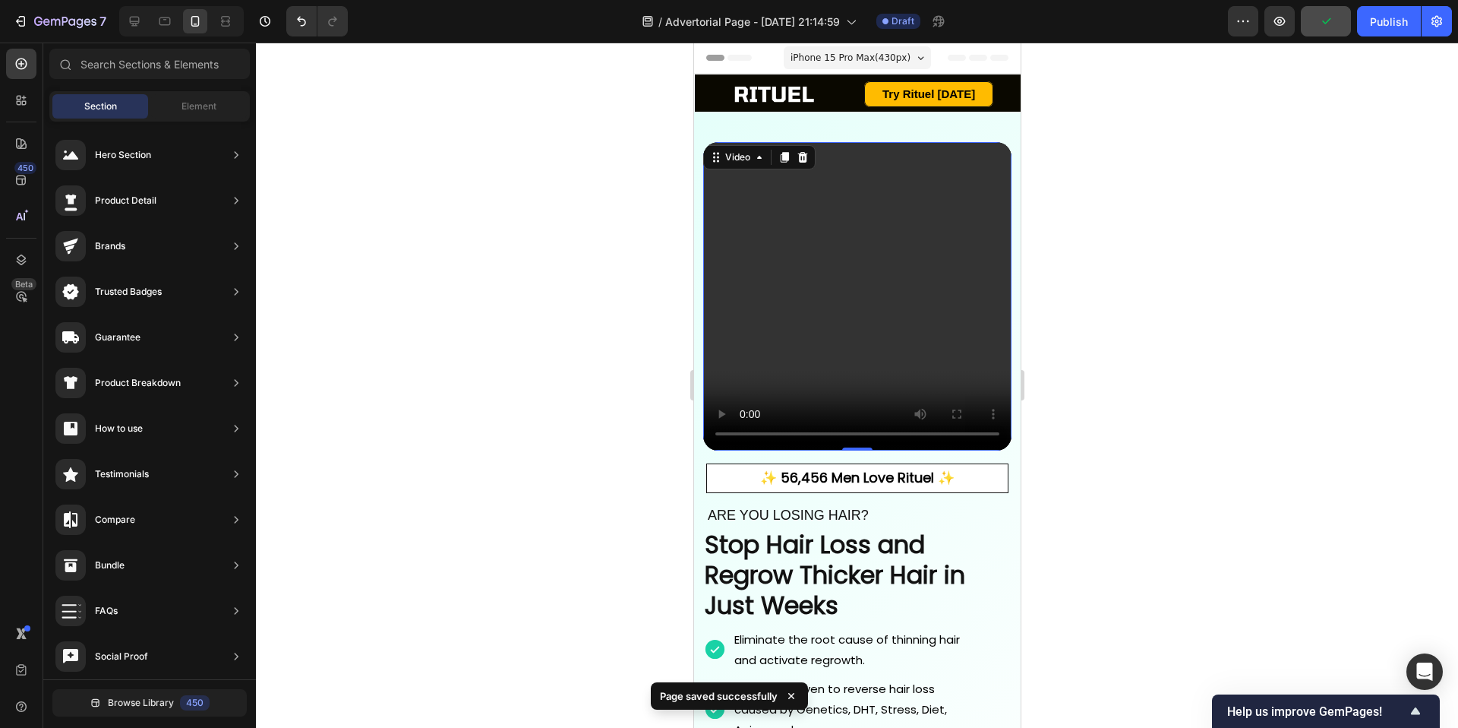
click at [848, 384] on video at bounding box center [857, 296] width 308 height 308
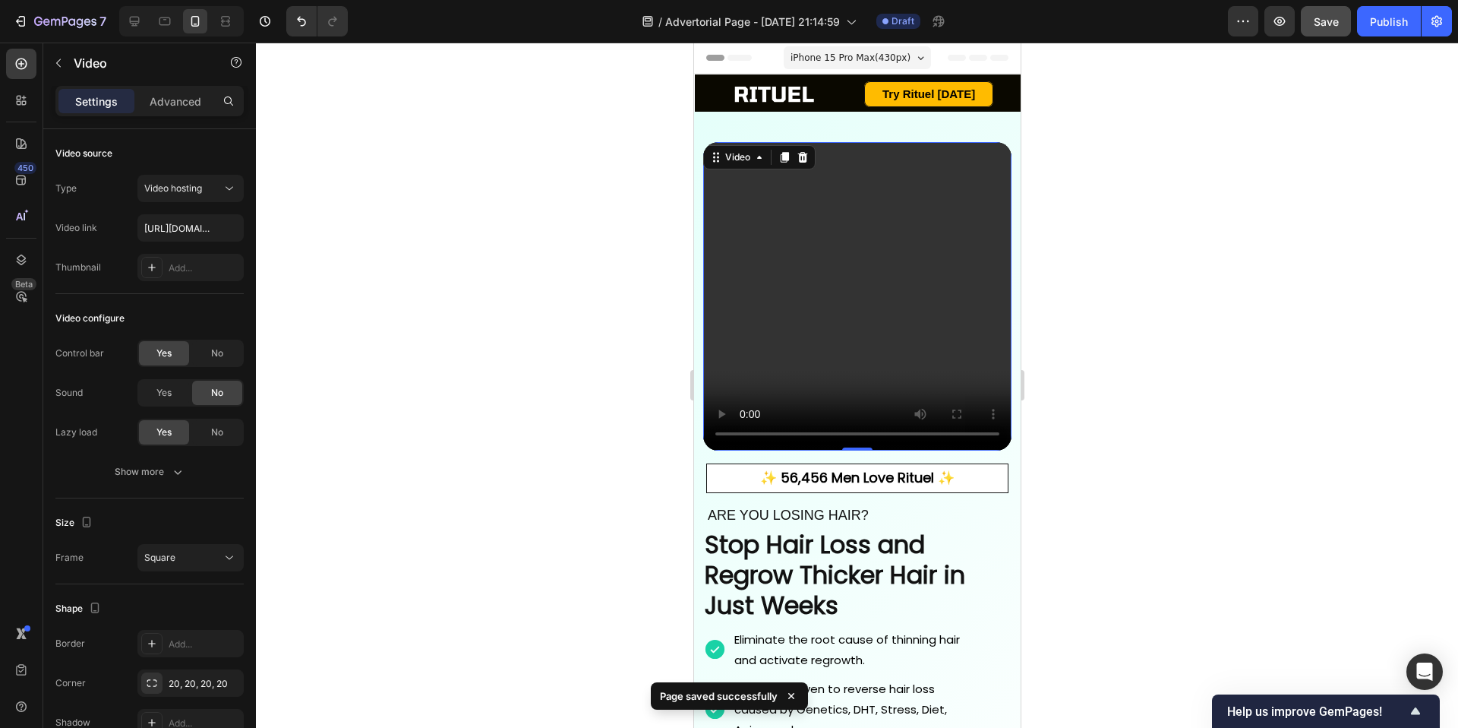
click at [801, 367] on video at bounding box center [857, 296] width 308 height 308
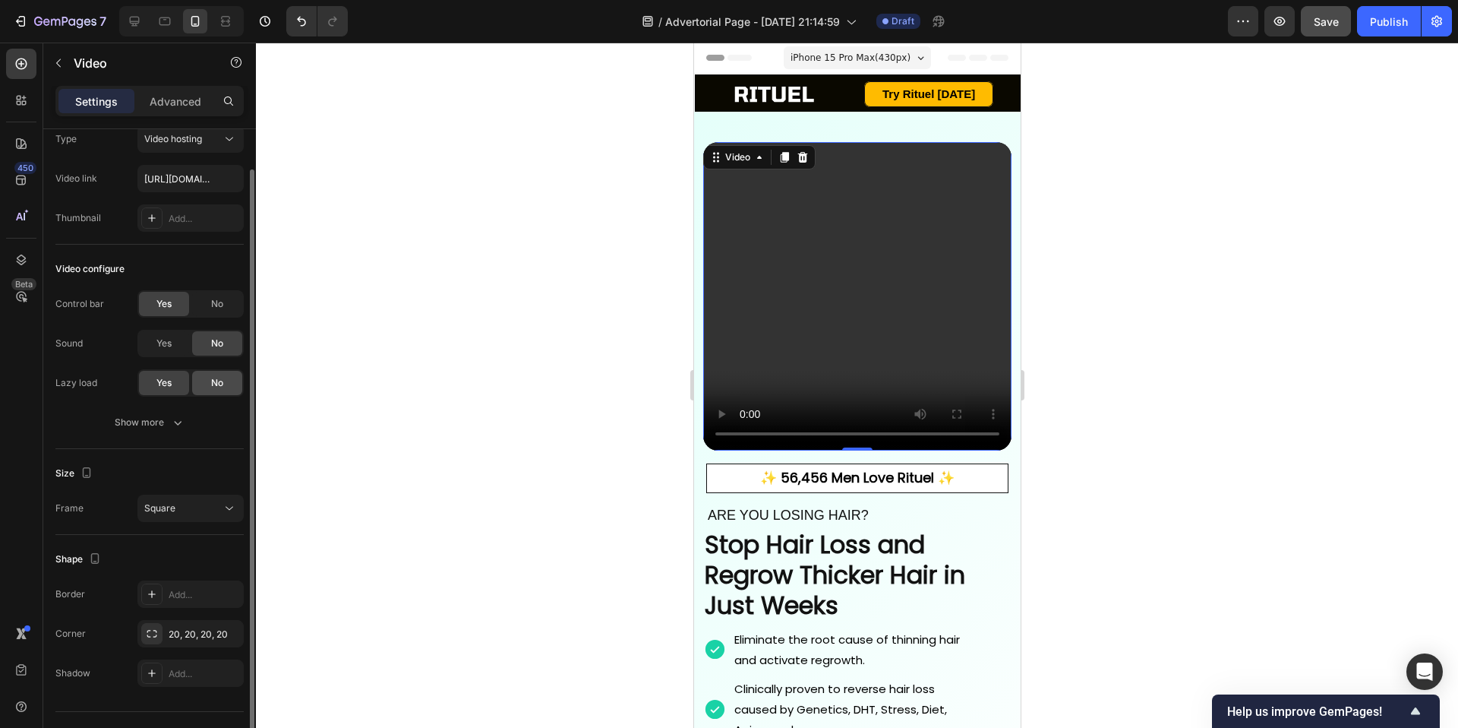
scroll to position [51, 0]
click at [203, 493] on button "Square" at bounding box center [190, 506] width 106 height 27
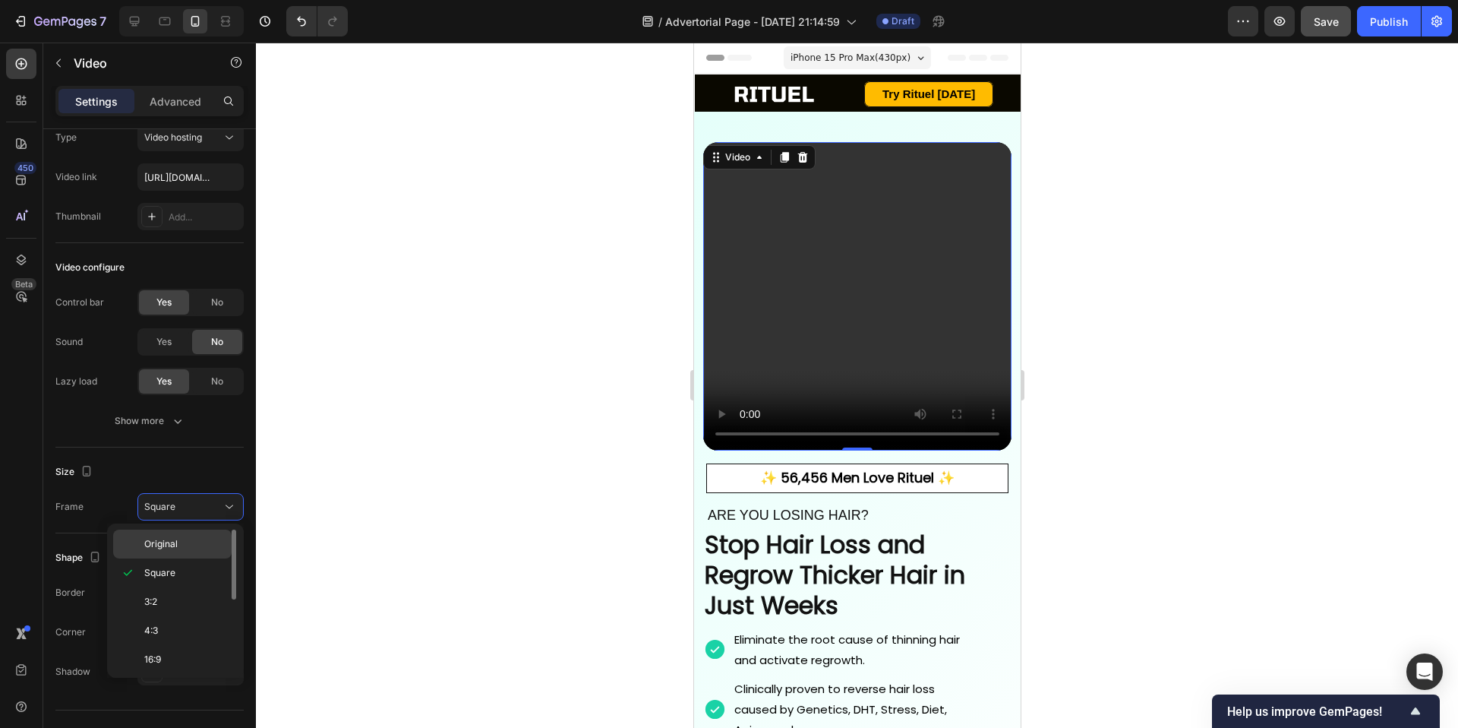
click at [207, 537] on p "Original" at bounding box center [184, 544] width 81 height 14
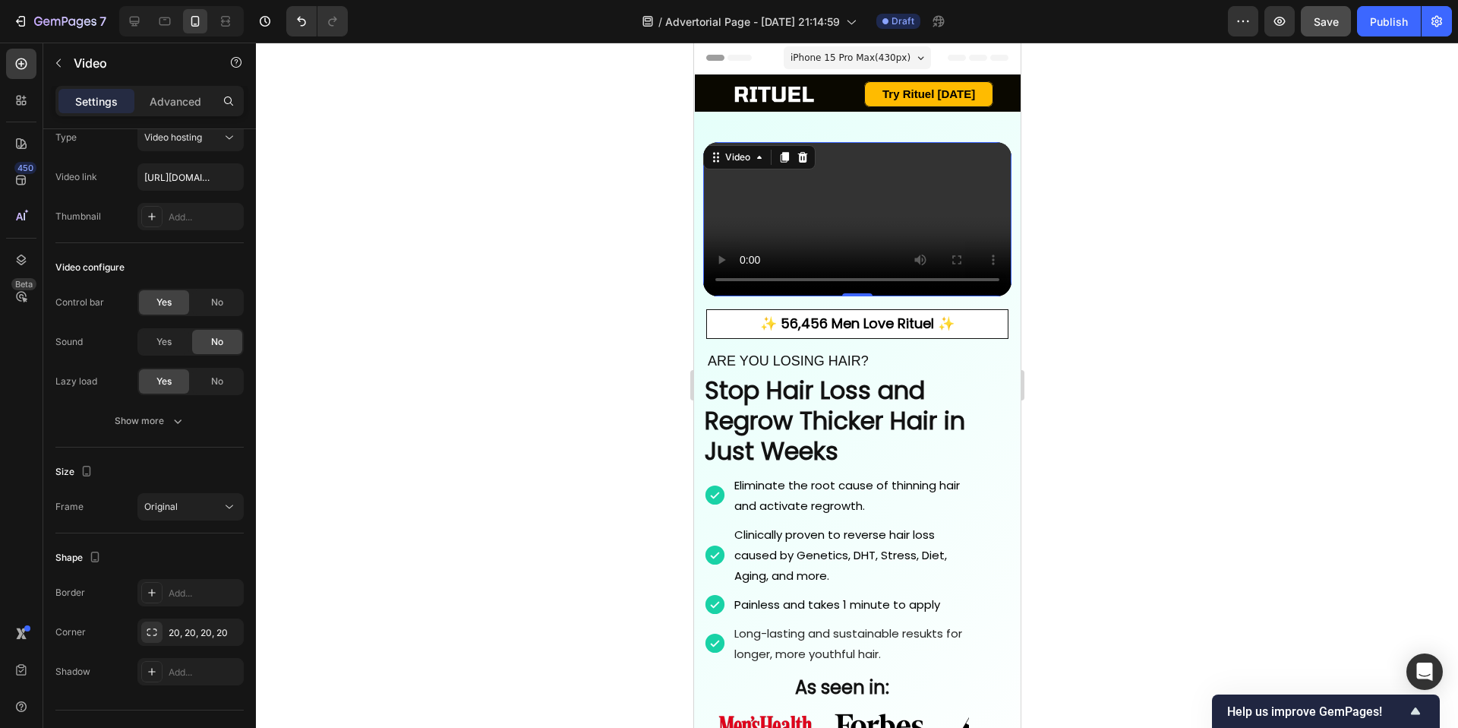
click at [747, 296] on video at bounding box center [857, 219] width 308 height 154
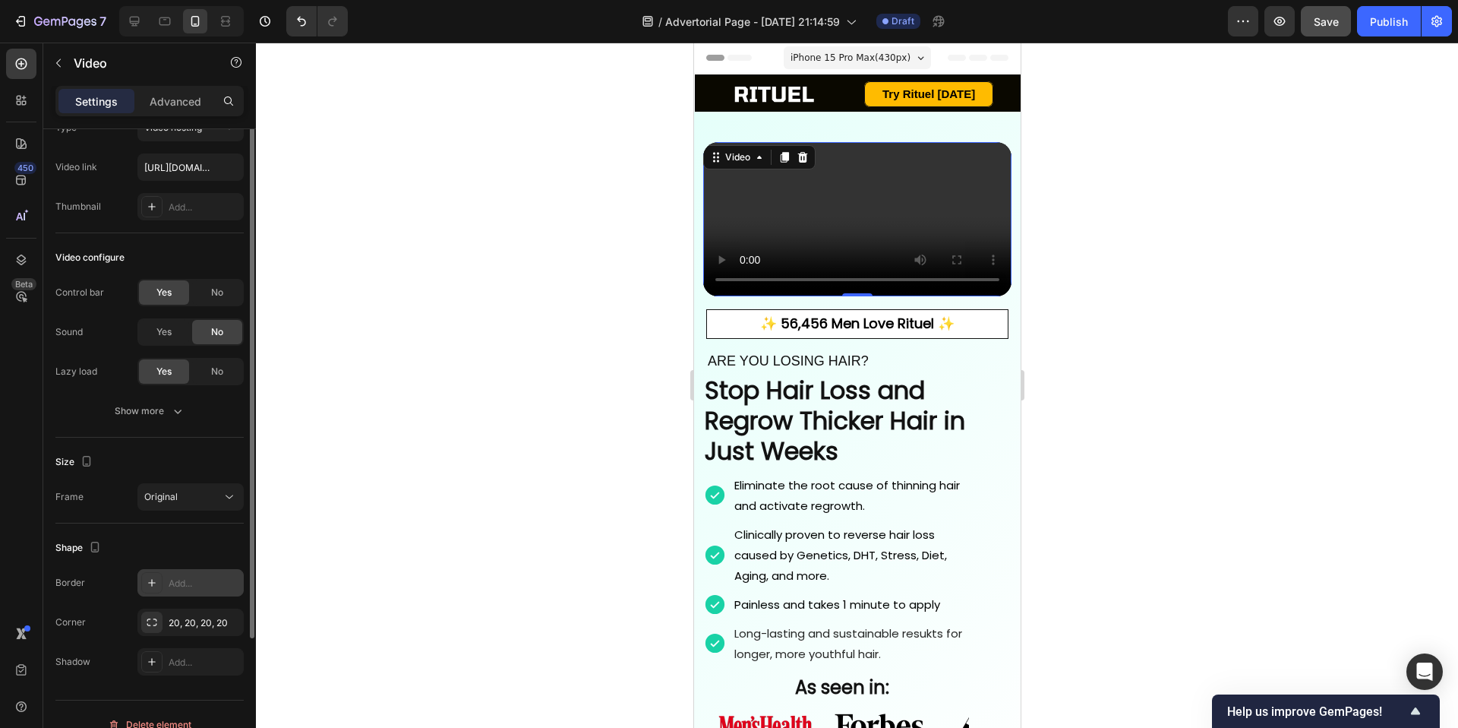
scroll to position [0, 0]
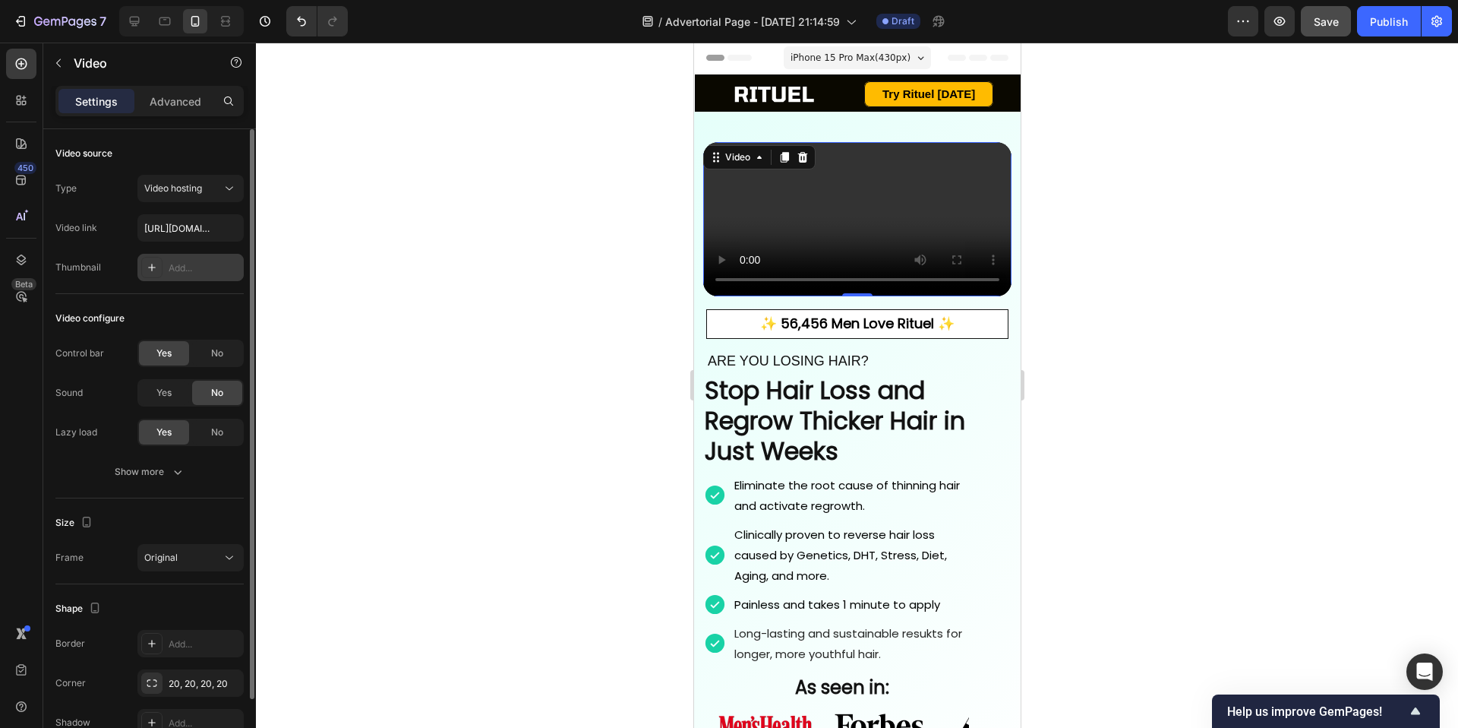
click at [189, 273] on div "Add..." at bounding box center [204, 268] width 71 height 14
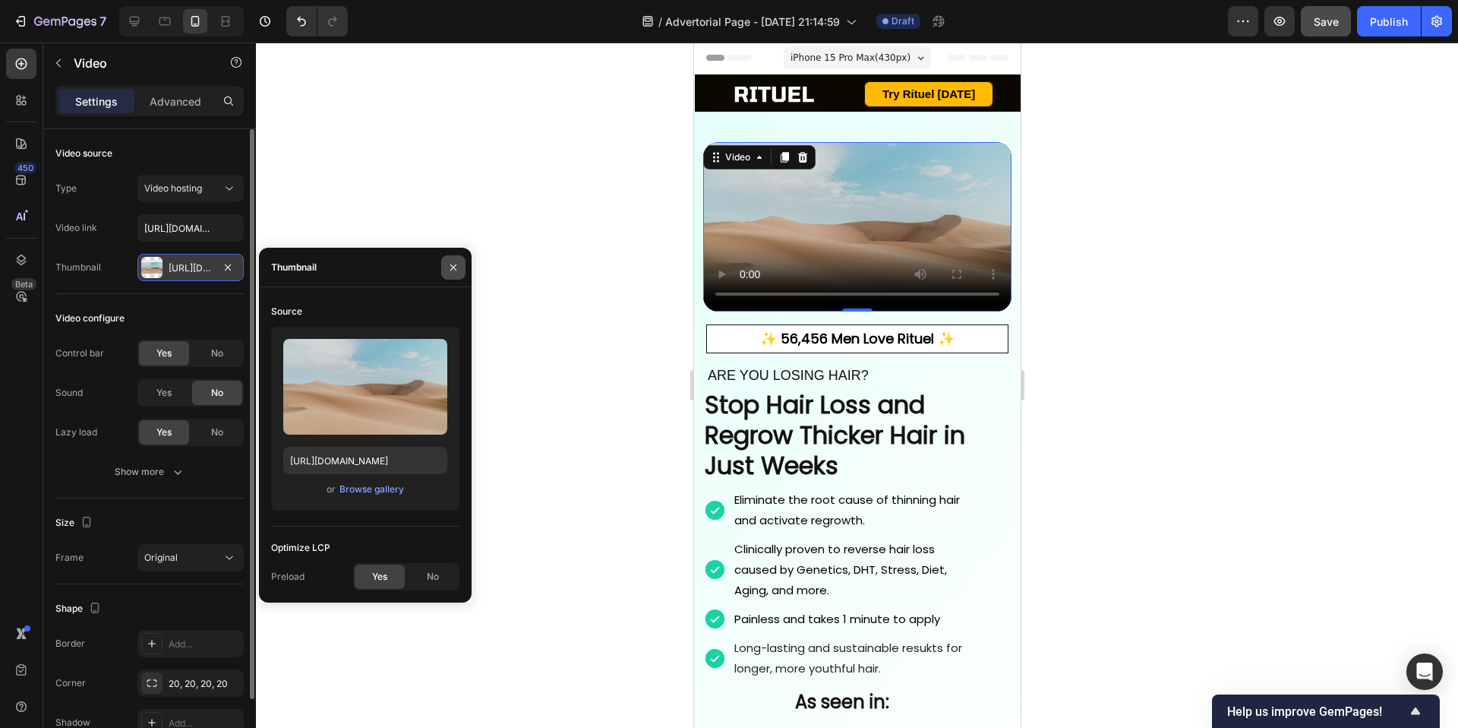
click at [459, 263] on icon "button" at bounding box center [453, 267] width 12 height 12
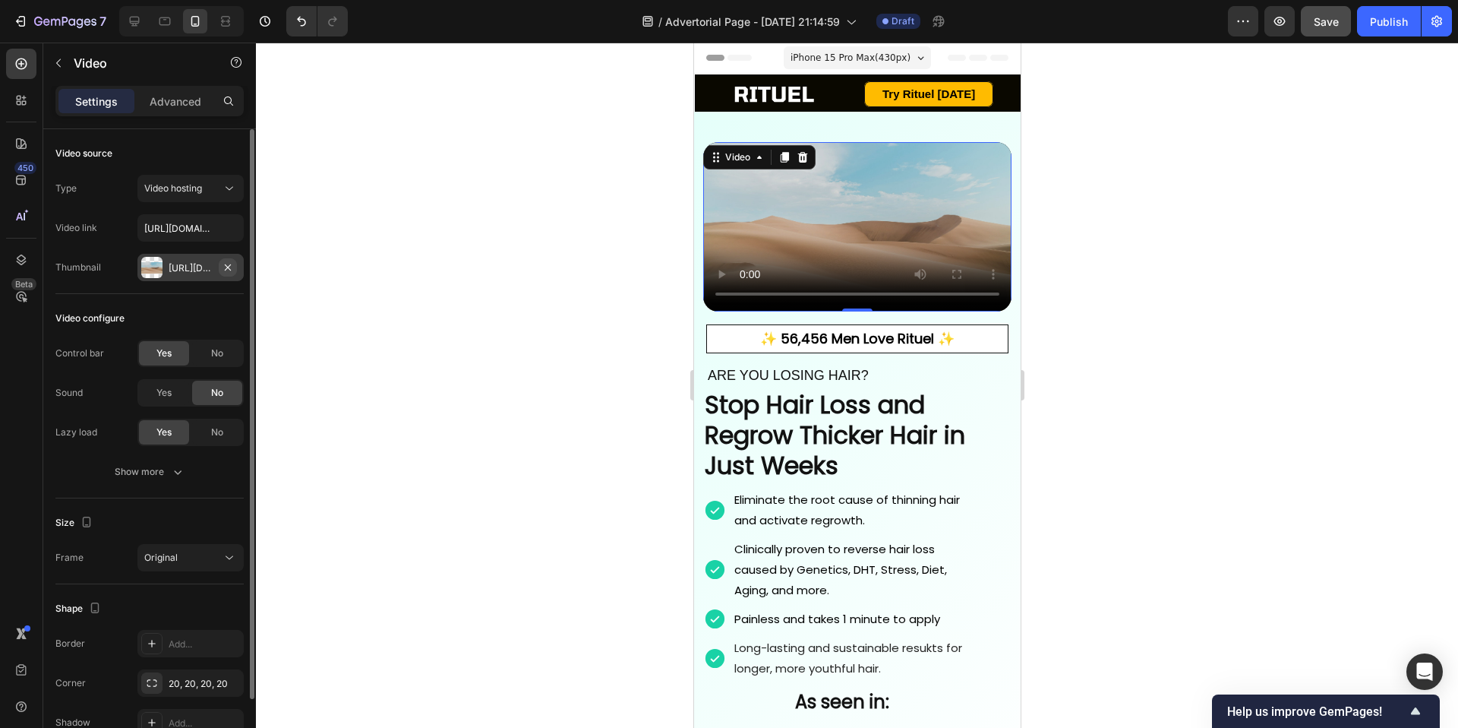
click at [231, 267] on icon "button" at bounding box center [228, 267] width 12 height 12
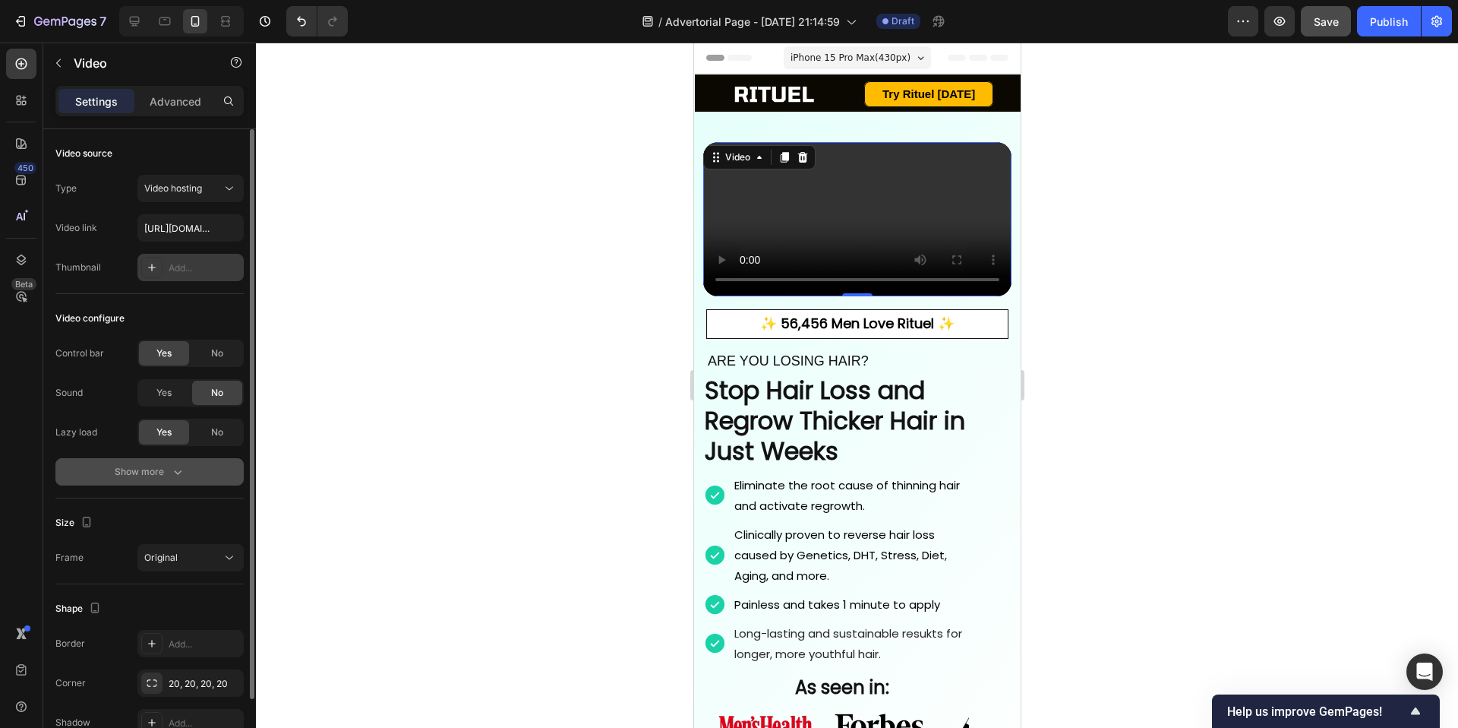
click at [175, 482] on button "Show more" at bounding box center [149, 471] width 188 height 27
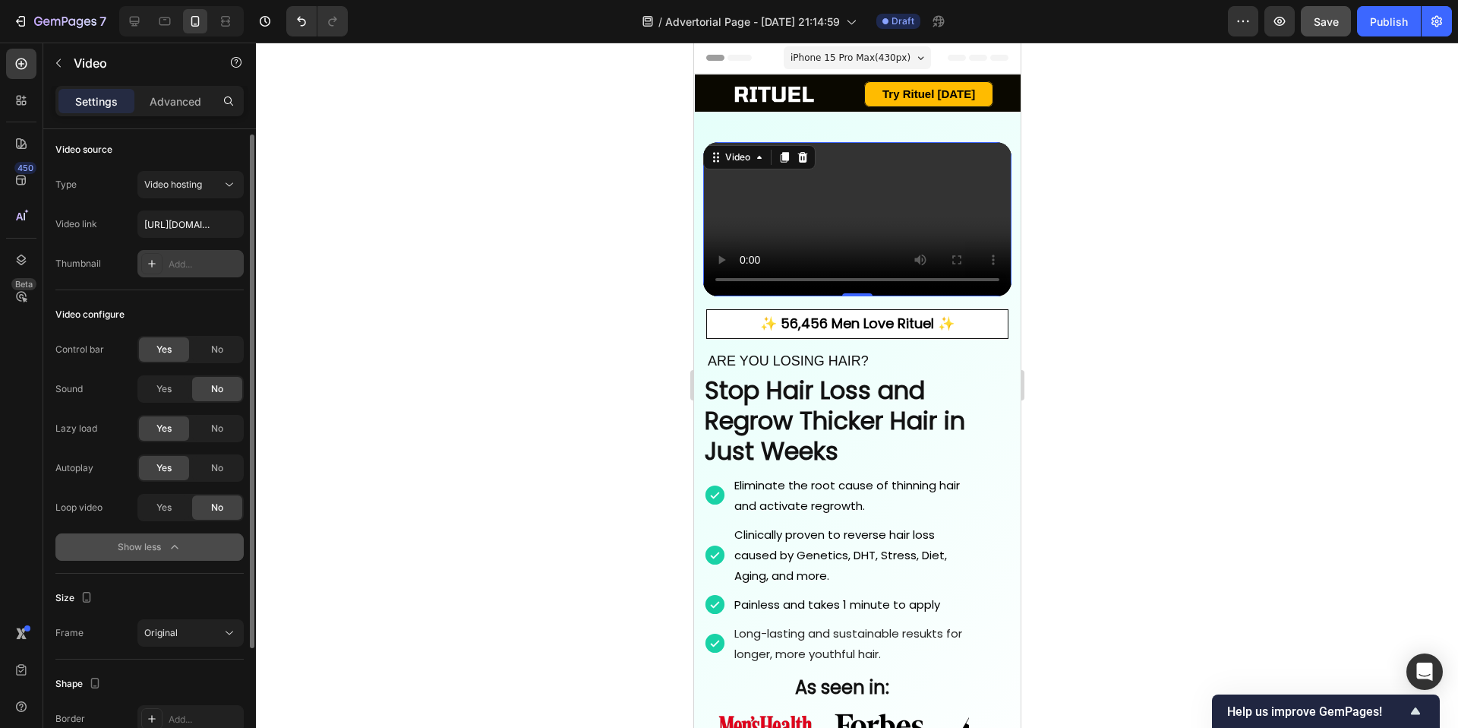
scroll to position [6, 0]
click at [178, 499] on div "Yes" at bounding box center [164, 505] width 50 height 24
click at [84, 434] on div "Lazy load" at bounding box center [76, 426] width 42 height 24
click at [84, 432] on div "Lazy load" at bounding box center [76, 426] width 42 height 14
click at [84, 430] on div "Lazy load" at bounding box center [76, 426] width 42 height 14
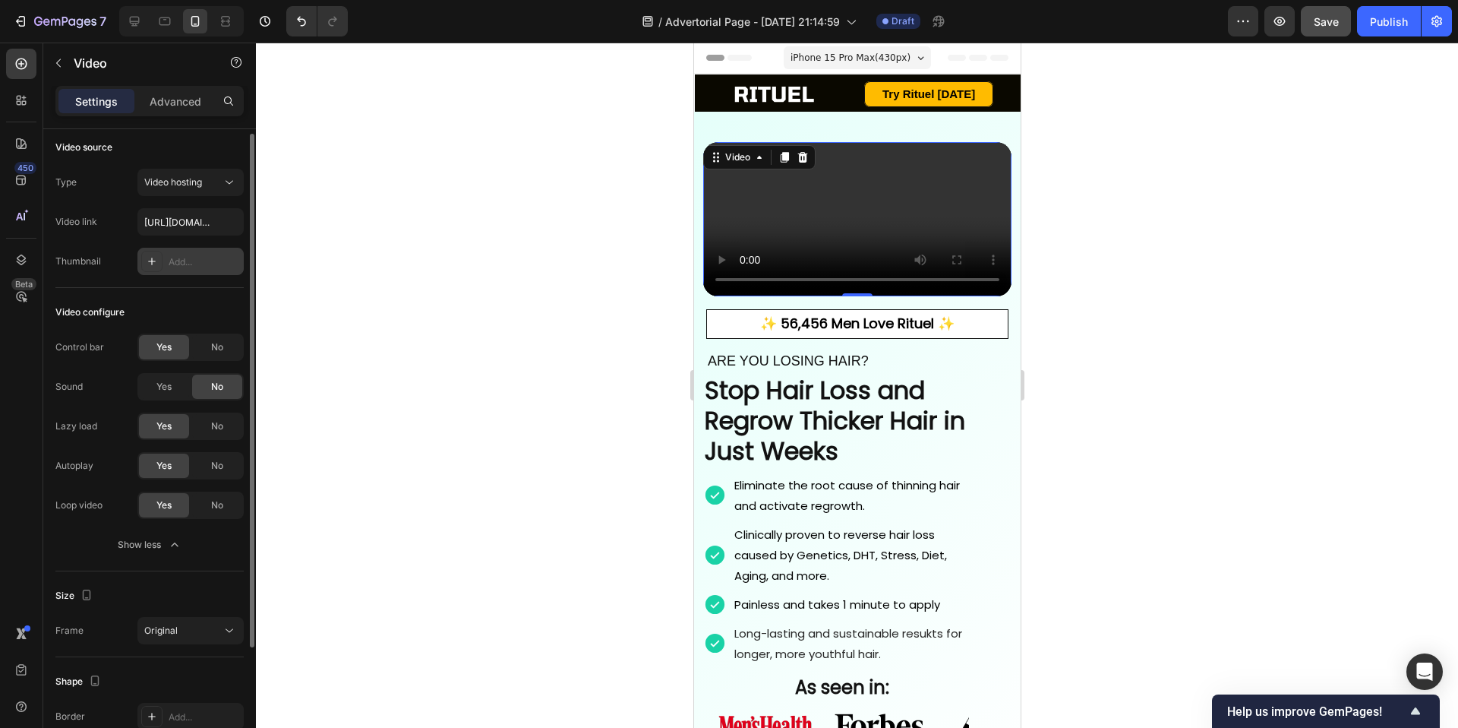
click at [84, 430] on div "Lazy load" at bounding box center [76, 426] width 42 height 14
click at [74, 441] on div at bounding box center [74, 441] width 0 height 0
click at [88, 422] on div "Lazy load" at bounding box center [76, 426] width 42 height 14
click at [221, 428] on span "No" at bounding box center [217, 426] width 12 height 14
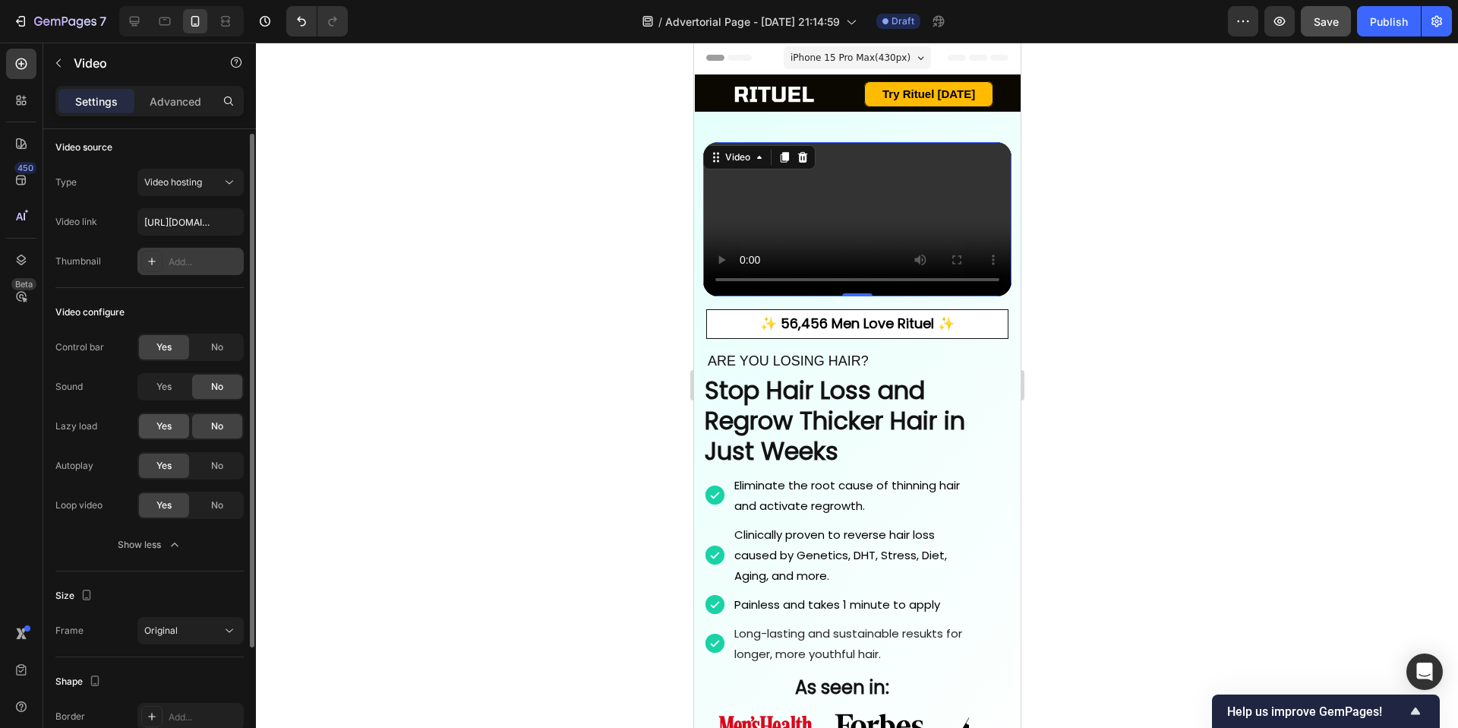
click at [150, 425] on div "Yes" at bounding box center [164, 426] width 50 height 24
click at [218, 341] on span "No" at bounding box center [217, 347] width 12 height 14
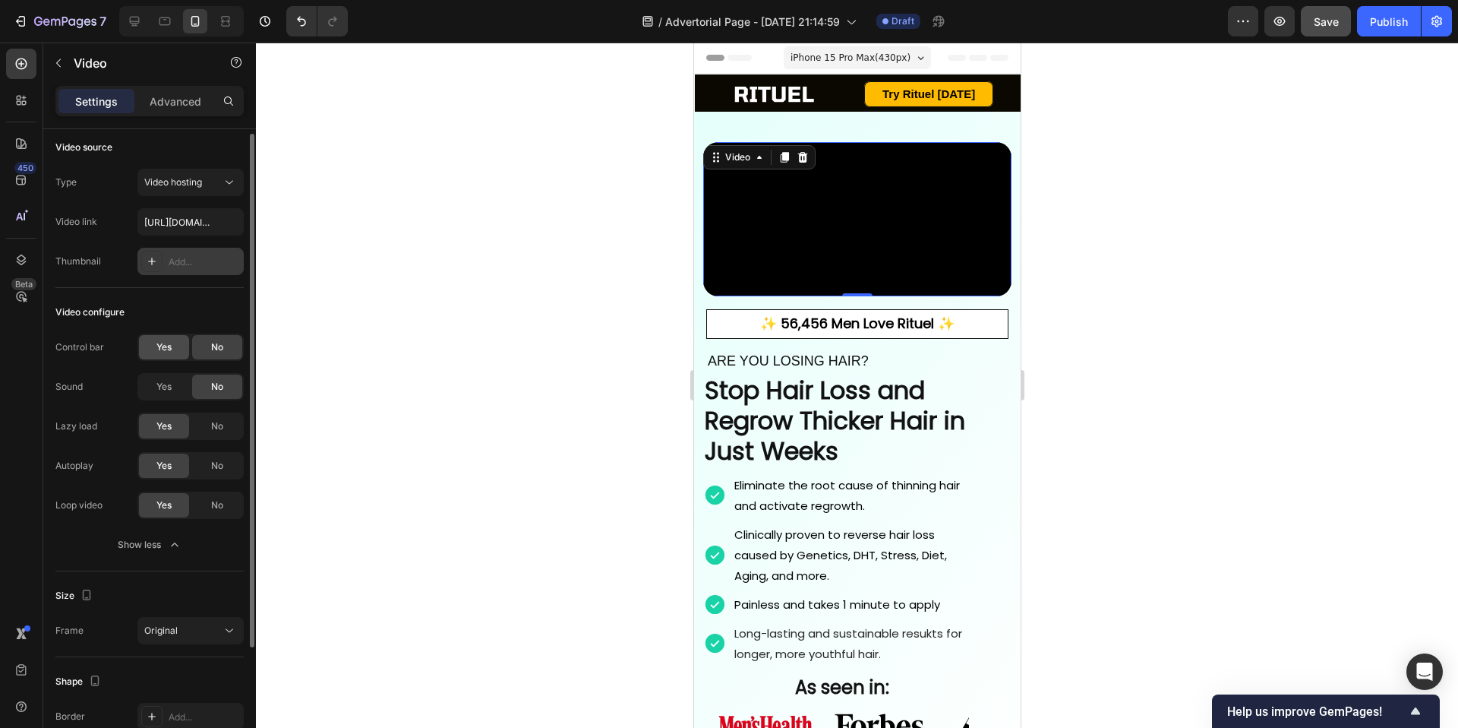
click at [166, 358] on div "Yes" at bounding box center [164, 347] width 50 height 24
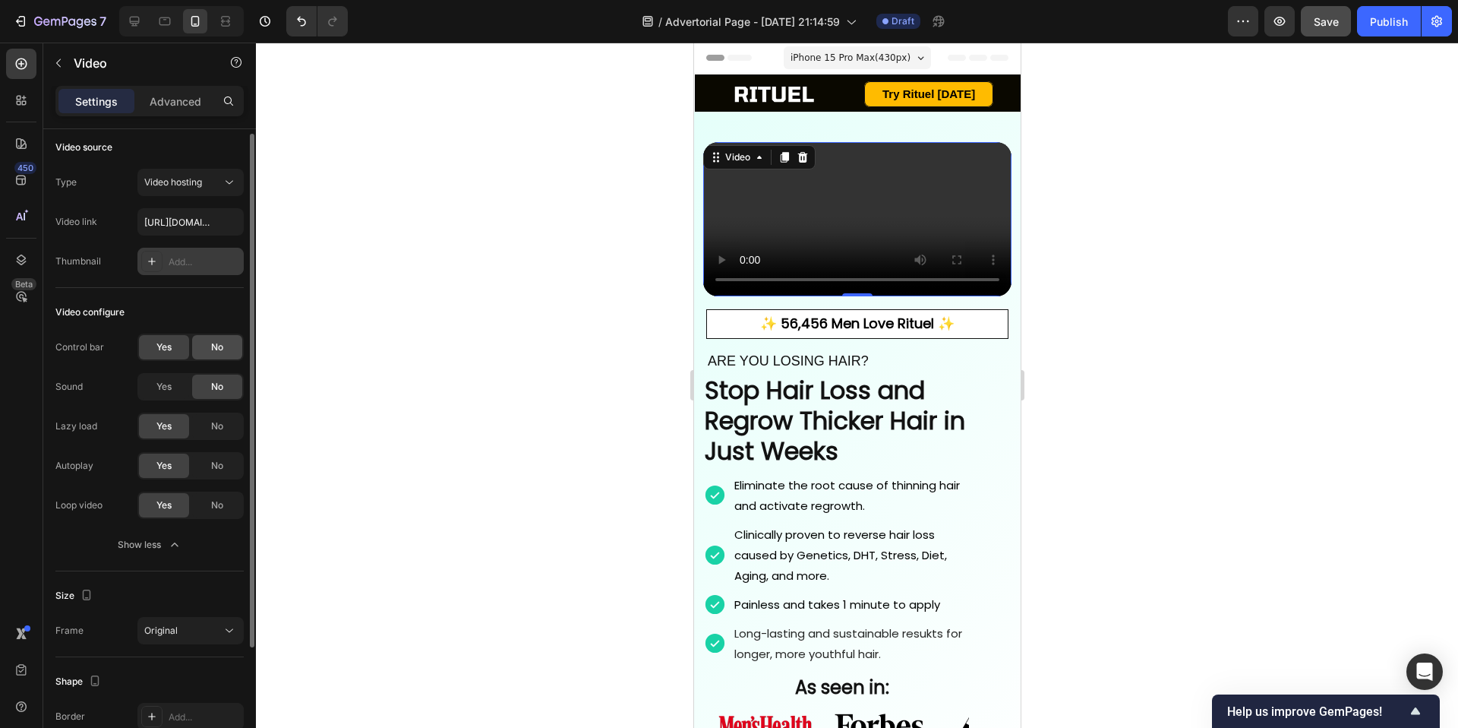
click at [214, 353] on span "No" at bounding box center [217, 347] width 12 height 14
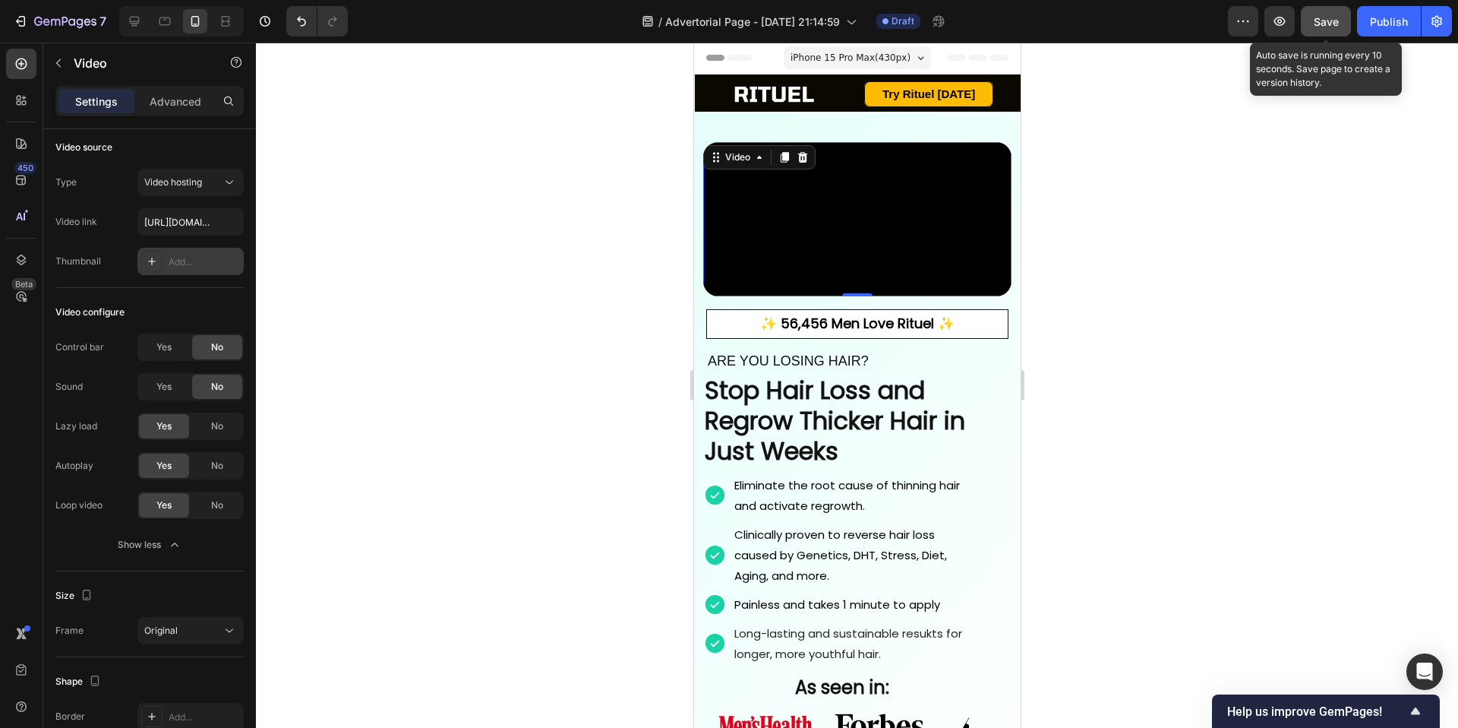
click at [1318, 21] on span "Save" at bounding box center [1326, 21] width 25 height 13
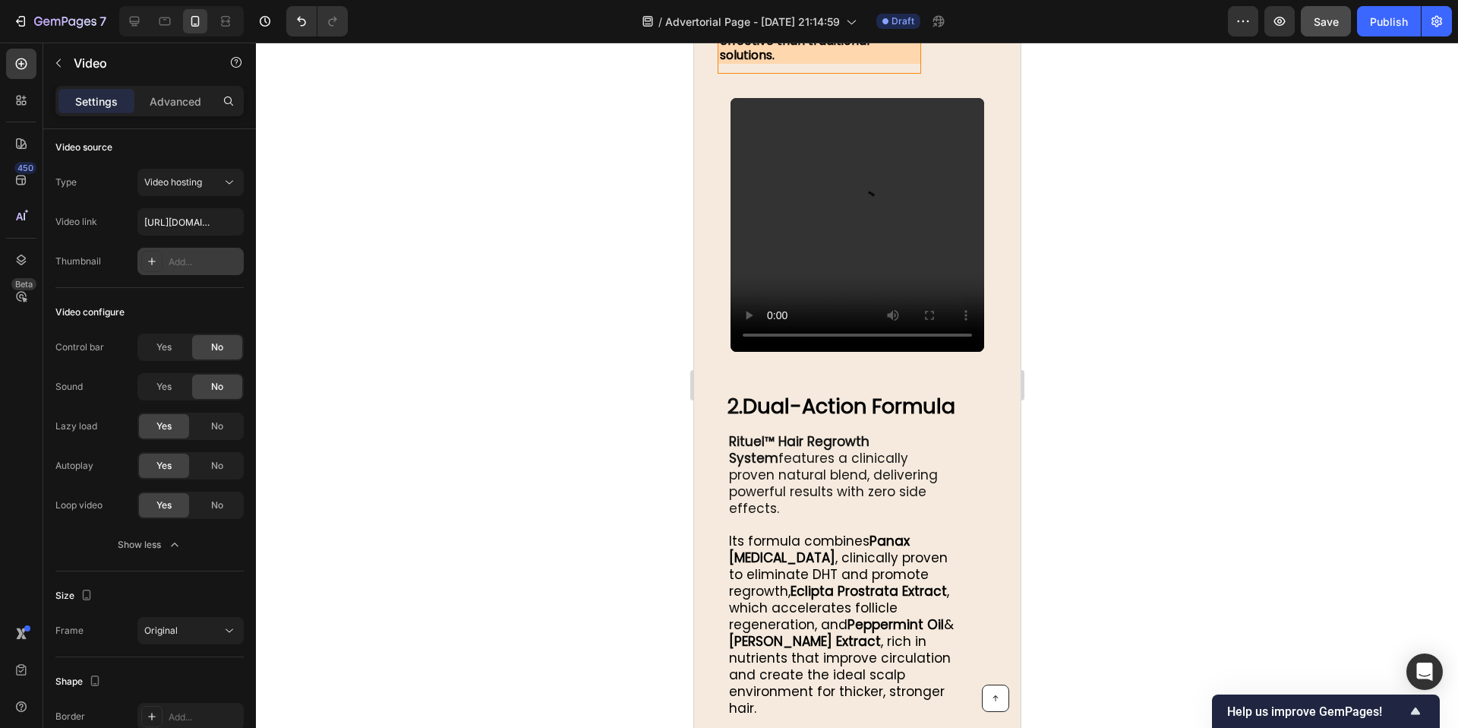
scroll to position [5962, 0]
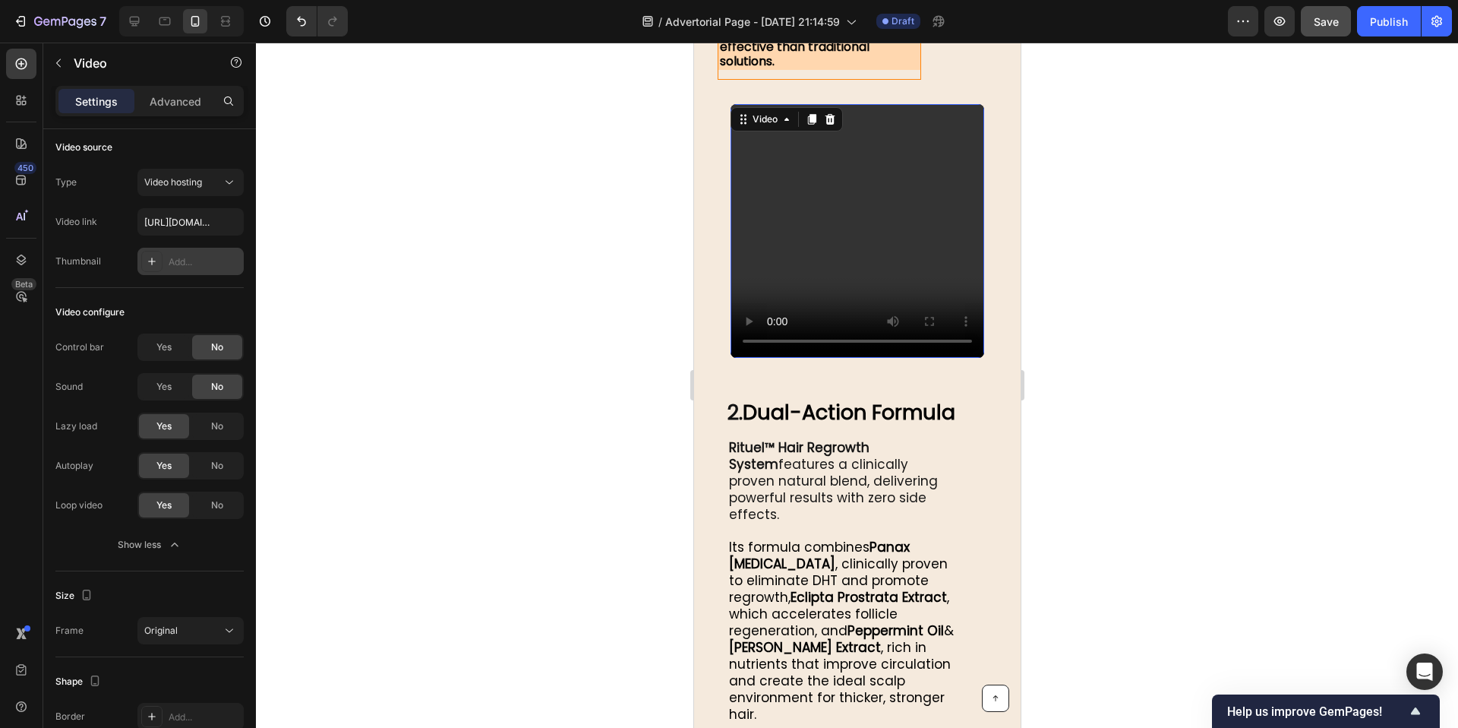
click at [891, 192] on video at bounding box center [857, 231] width 254 height 254
click at [214, 357] on div "No" at bounding box center [217, 347] width 50 height 24
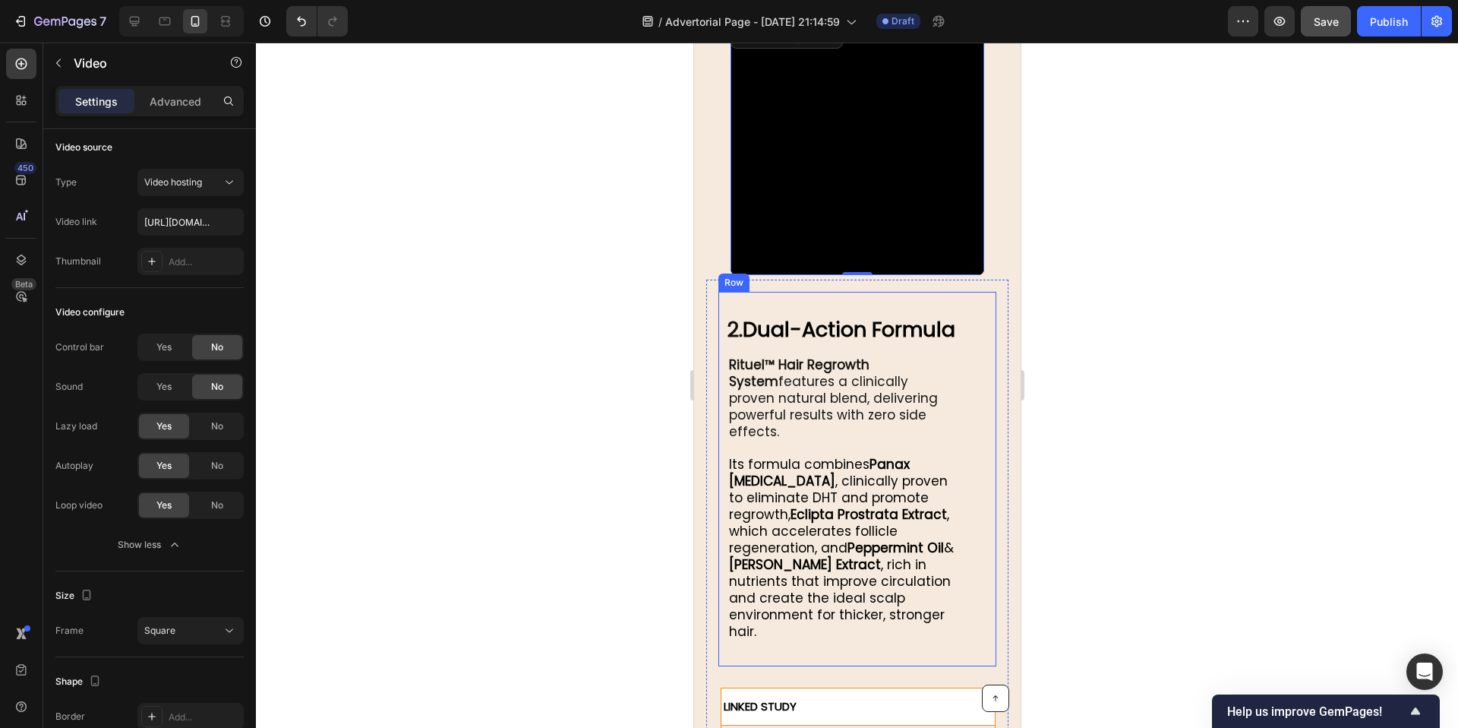
scroll to position [6121, 0]
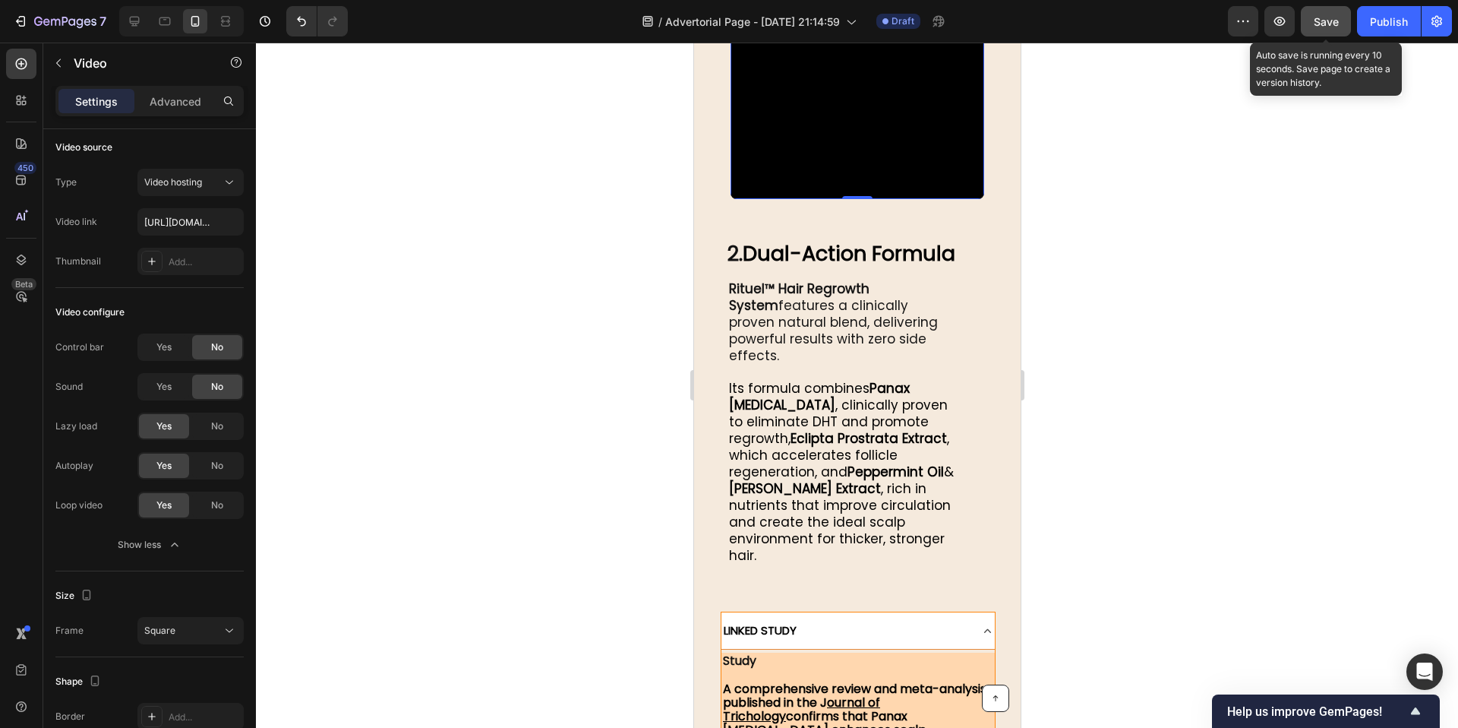
click at [1317, 22] on span "Save" at bounding box center [1326, 21] width 25 height 13
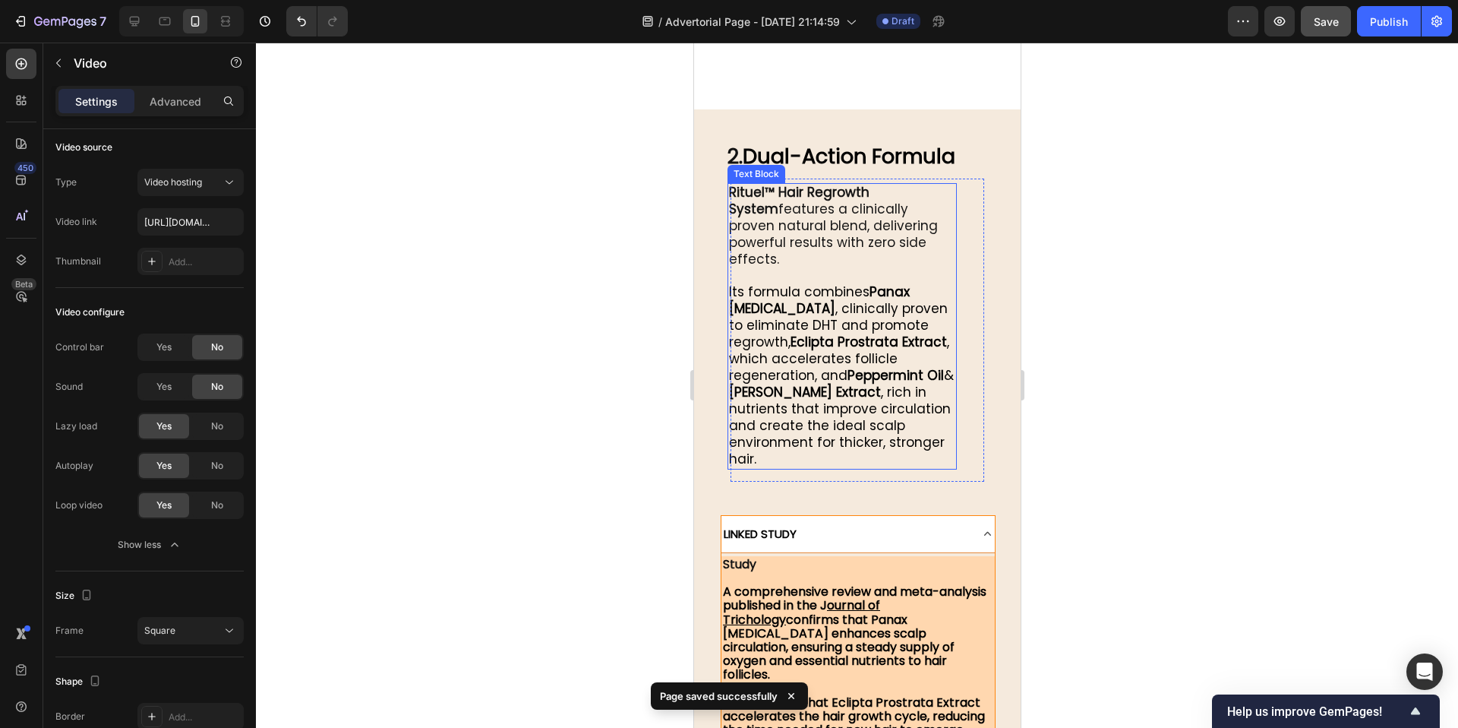
scroll to position [6331, 0]
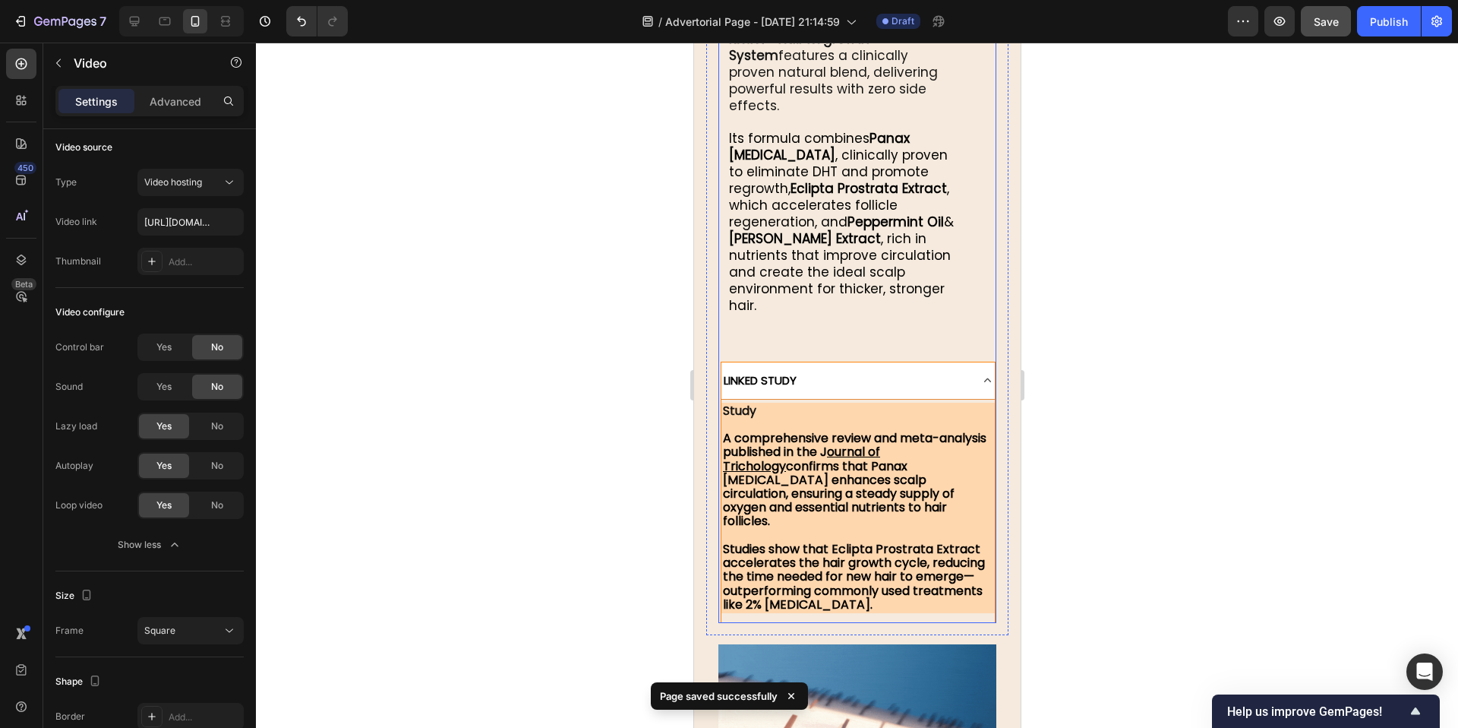
click at [883, 368] on div "LINKED STUDY" at bounding box center [844, 380] width 247 height 24
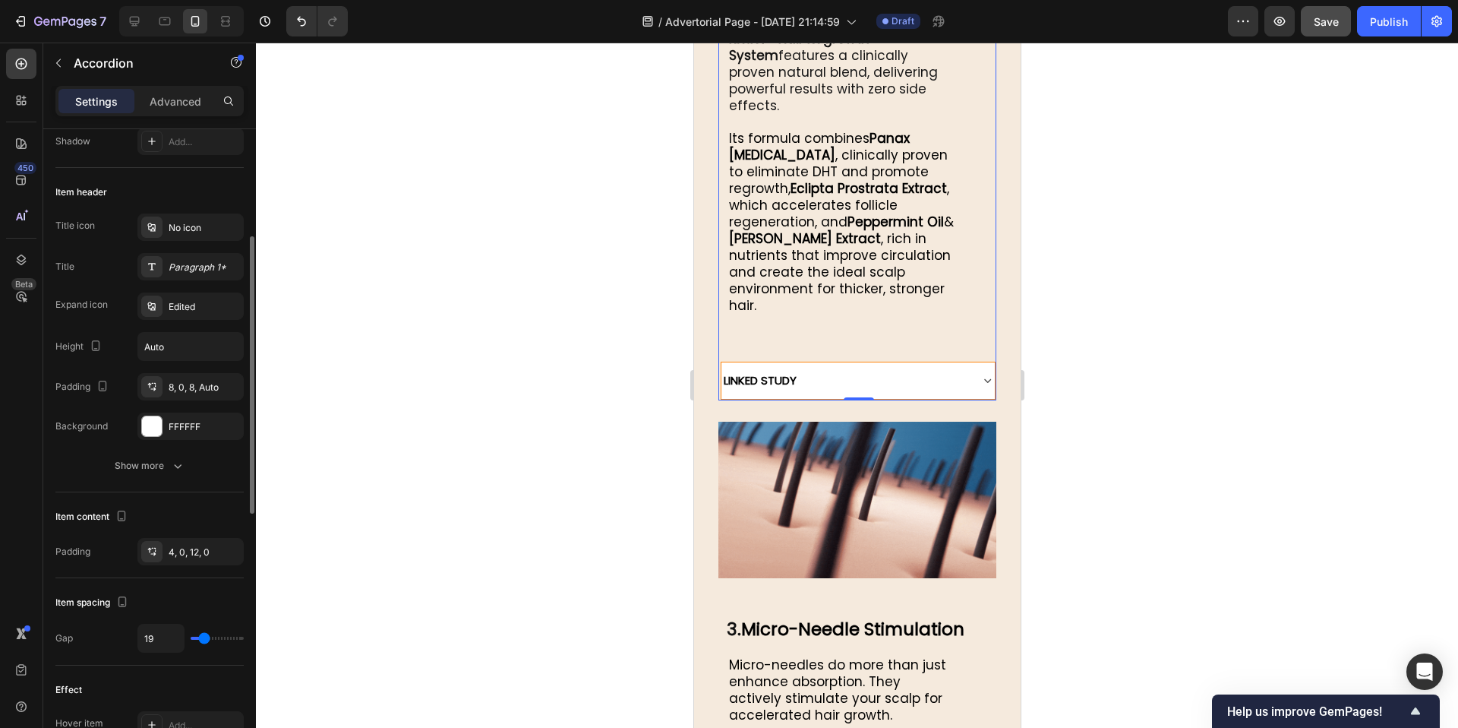
scroll to position [254, 0]
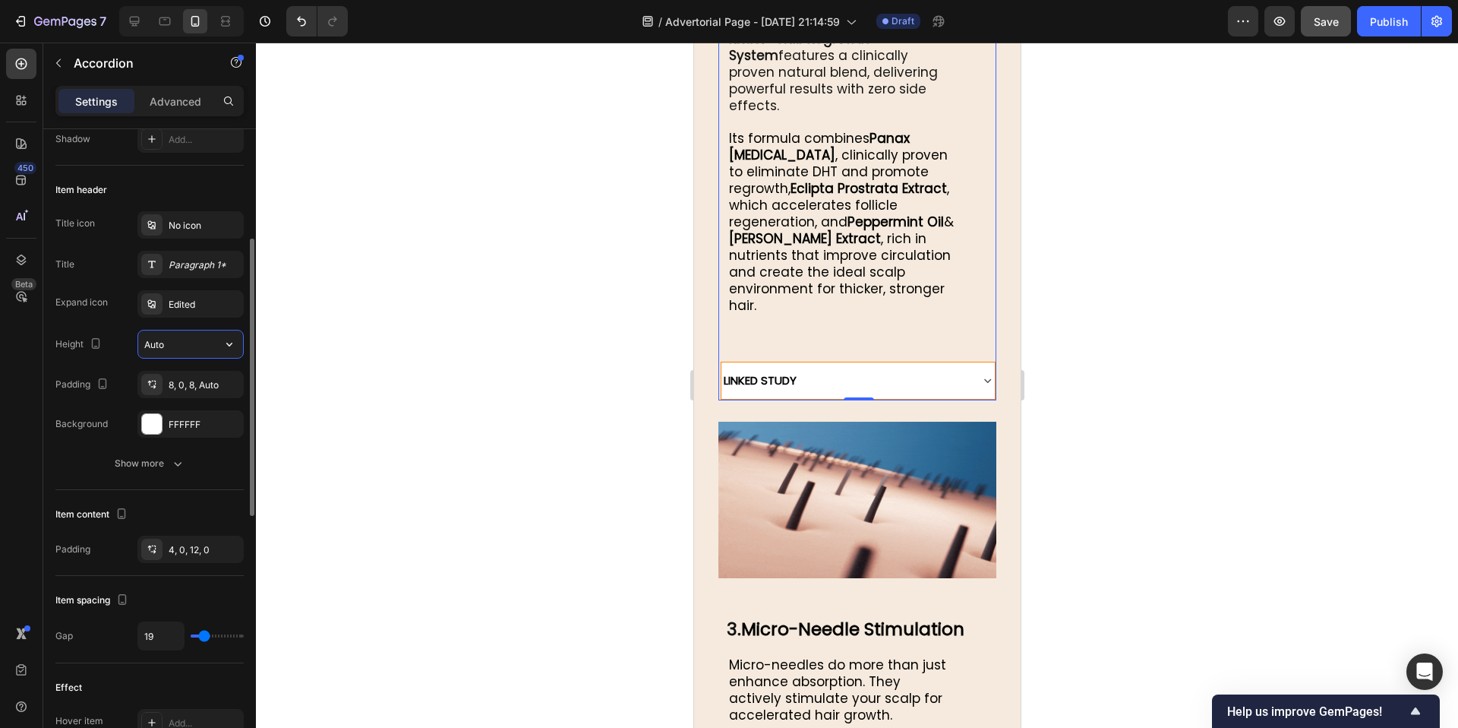
click at [205, 352] on input "Auto" at bounding box center [190, 343] width 105 height 27
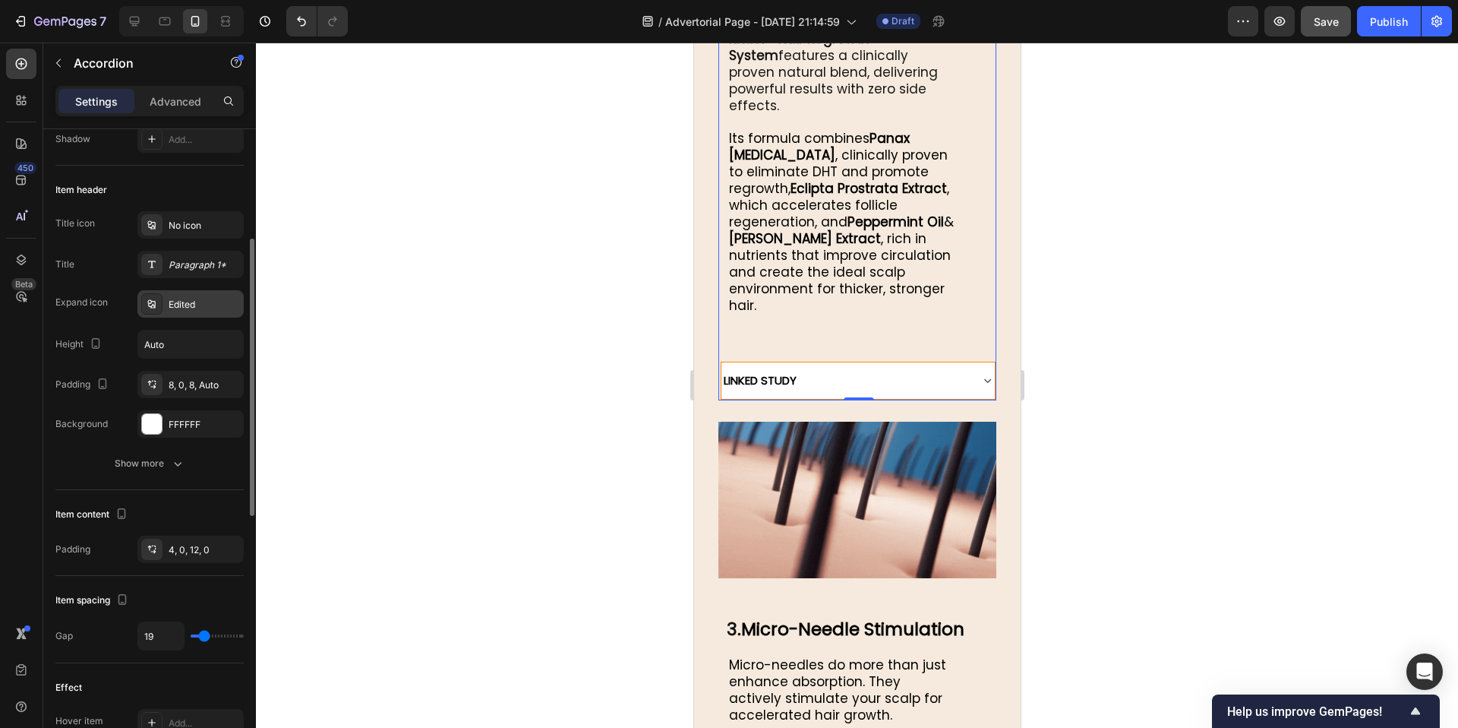
click at [211, 304] on div "Edited" at bounding box center [204, 305] width 71 height 14
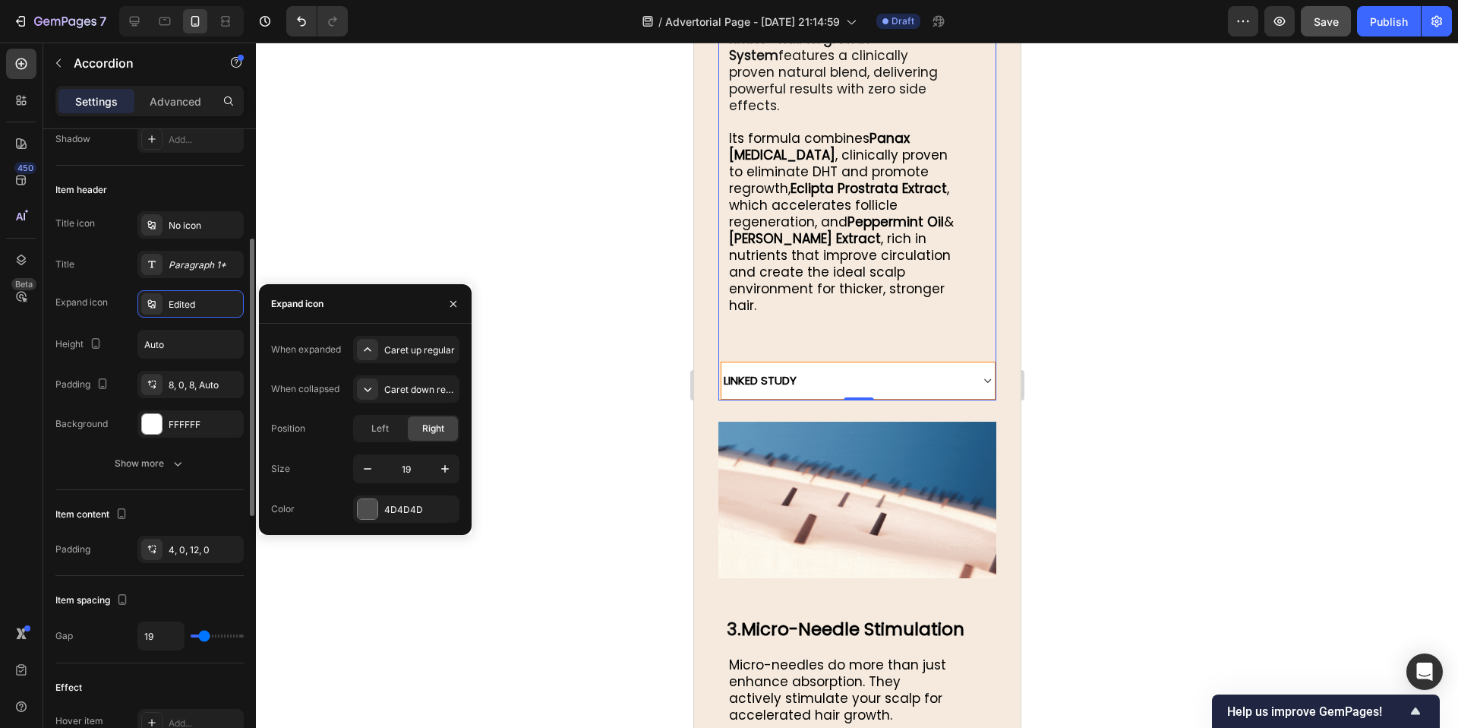
click at [100, 298] on div "Expand icon" at bounding box center [81, 302] width 52 height 14
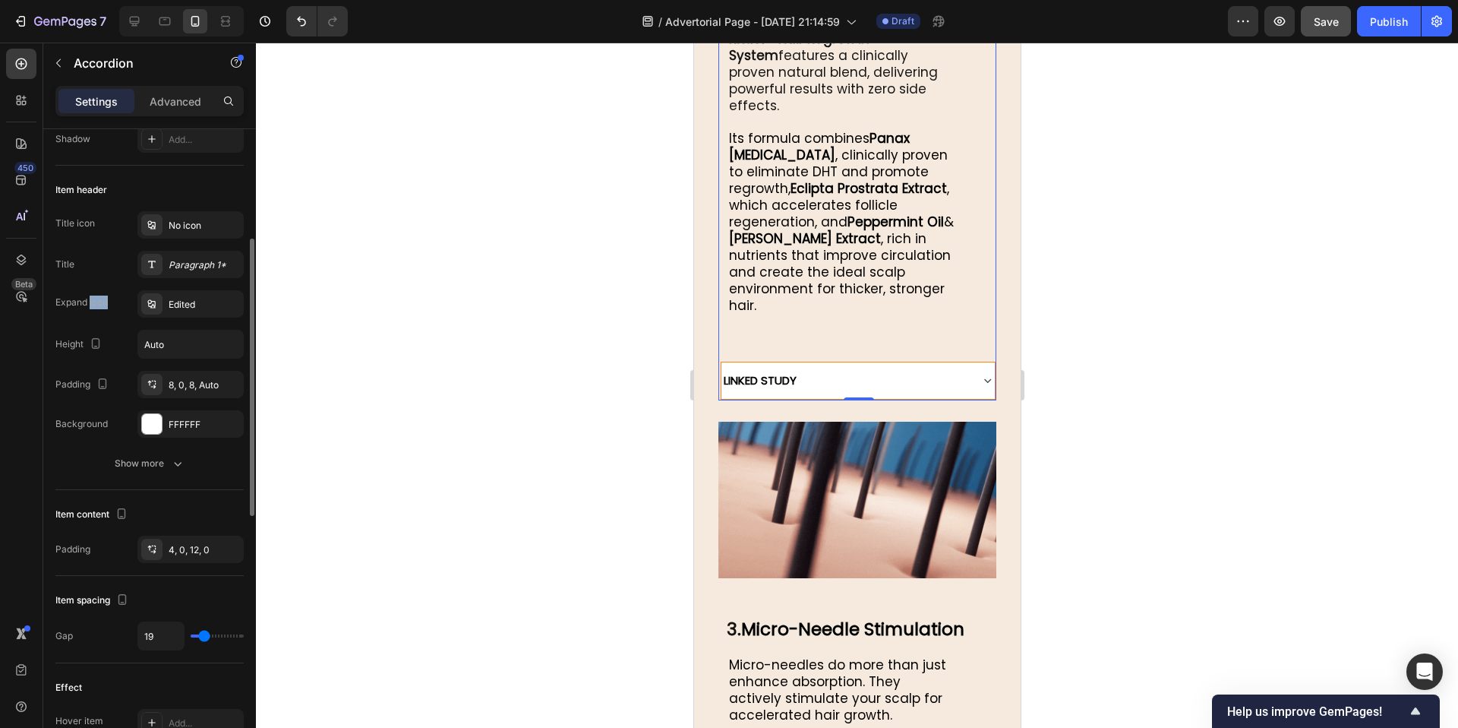
click at [100, 298] on div "Expand icon" at bounding box center [81, 302] width 52 height 14
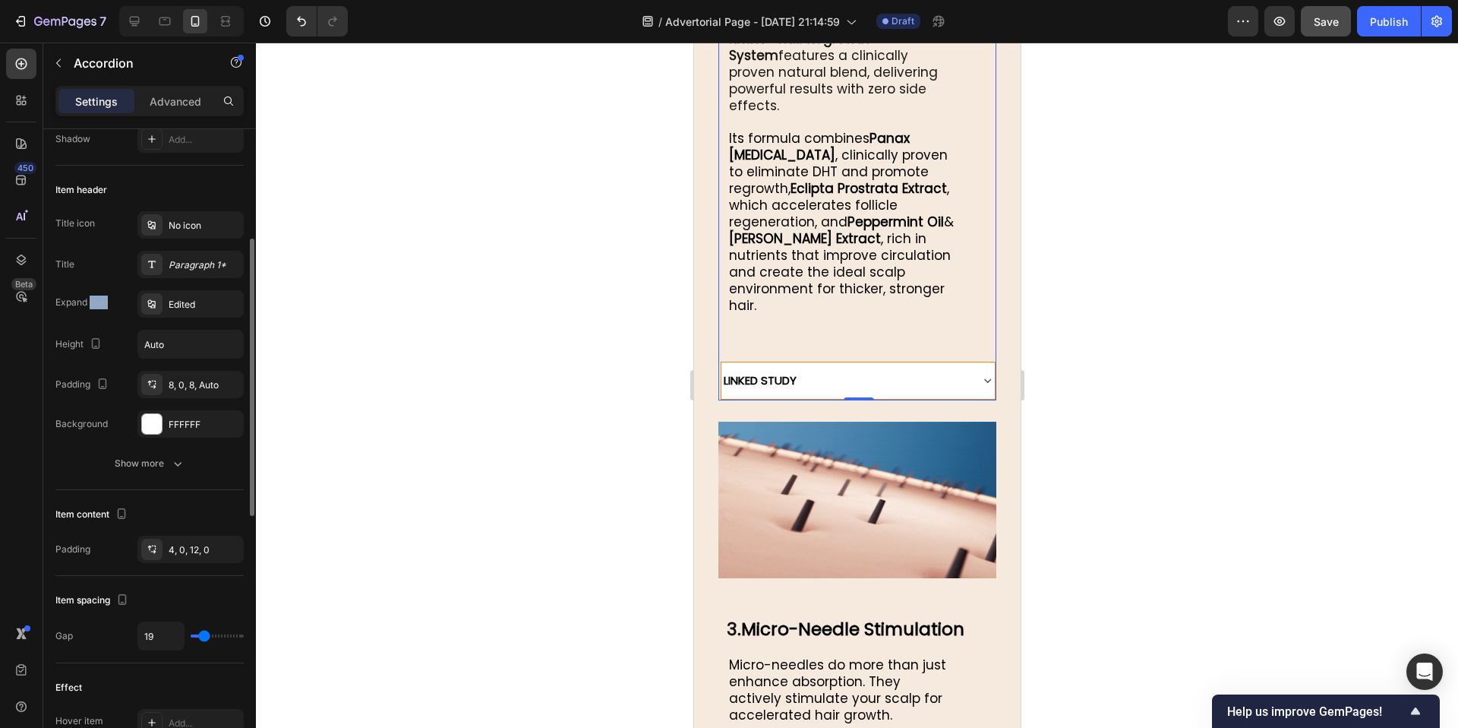
click at [100, 298] on div "Expand icon" at bounding box center [81, 302] width 52 height 14
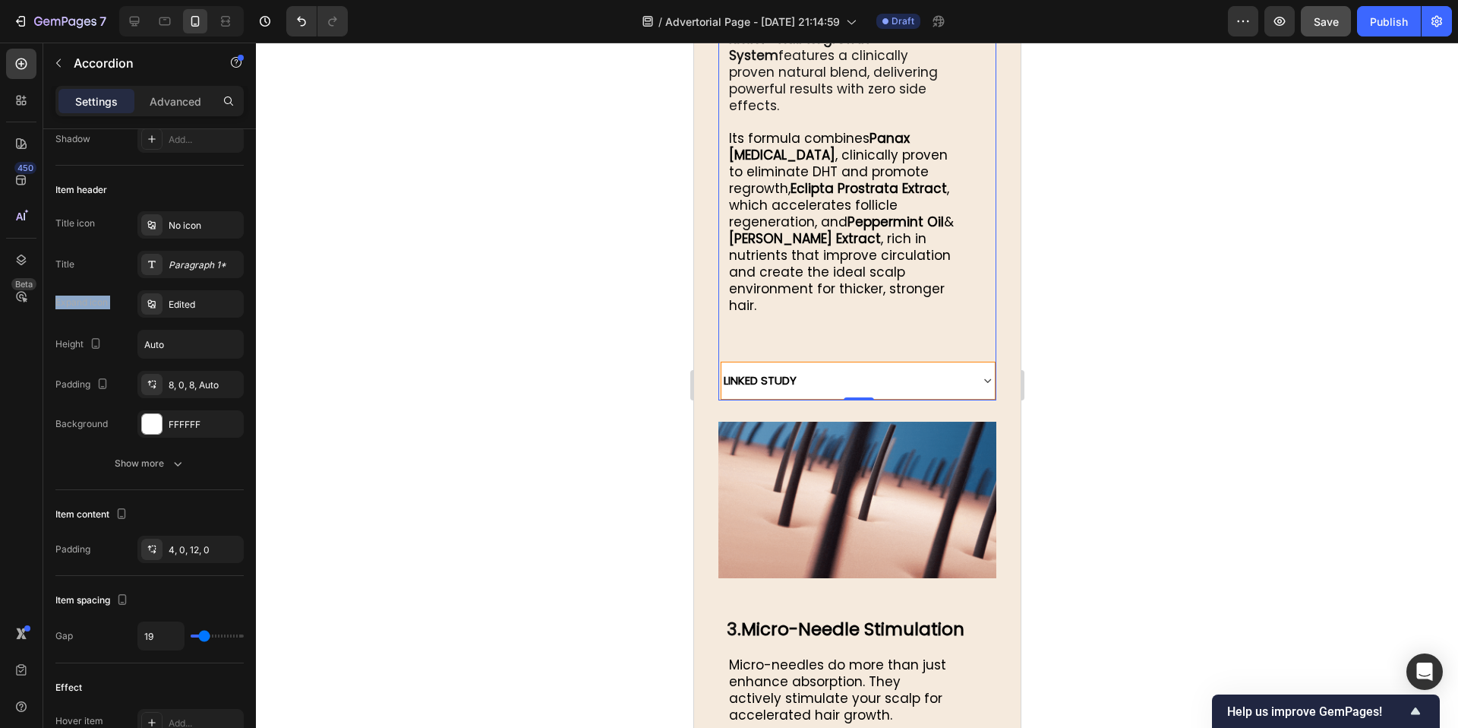
click at [90, 269] on div at bounding box center [90, 269] width 0 height 0
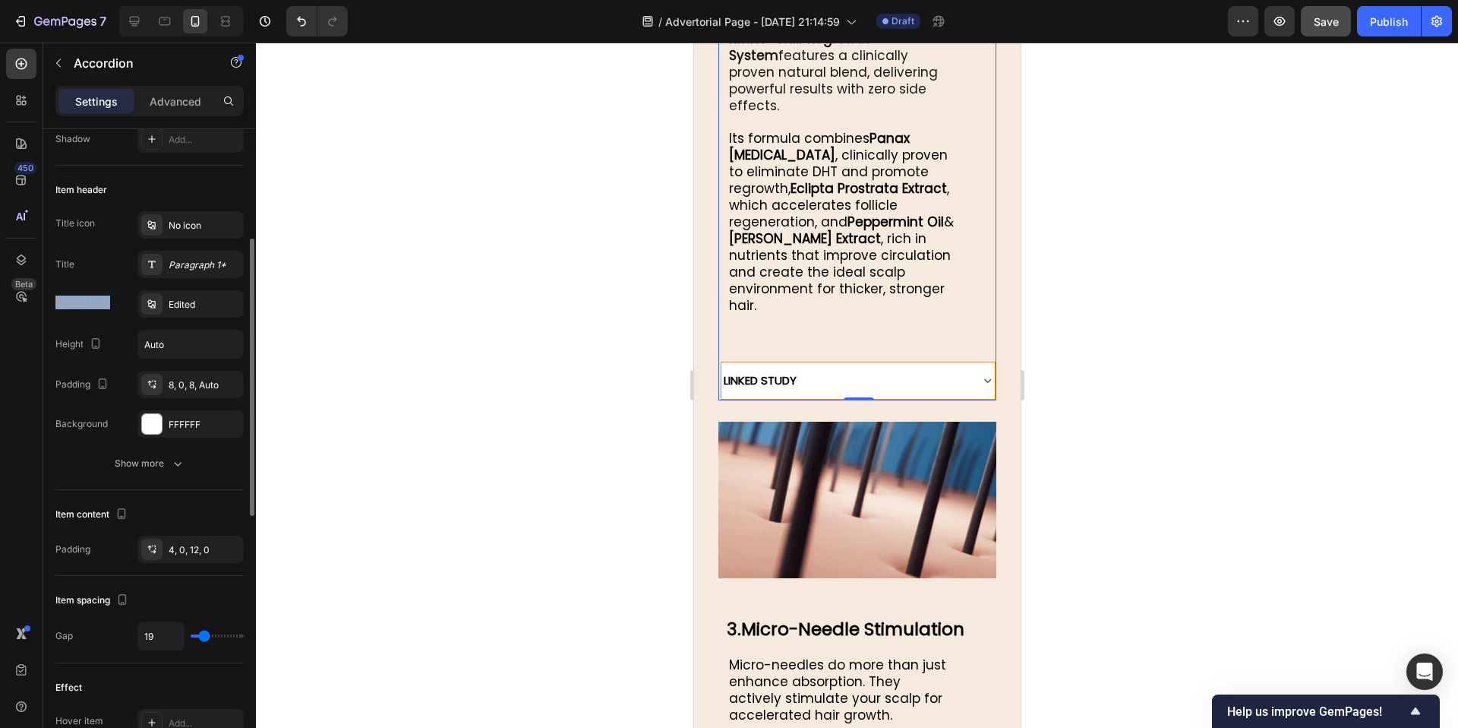
click at [95, 308] on div "Expand icon" at bounding box center [81, 302] width 52 height 14
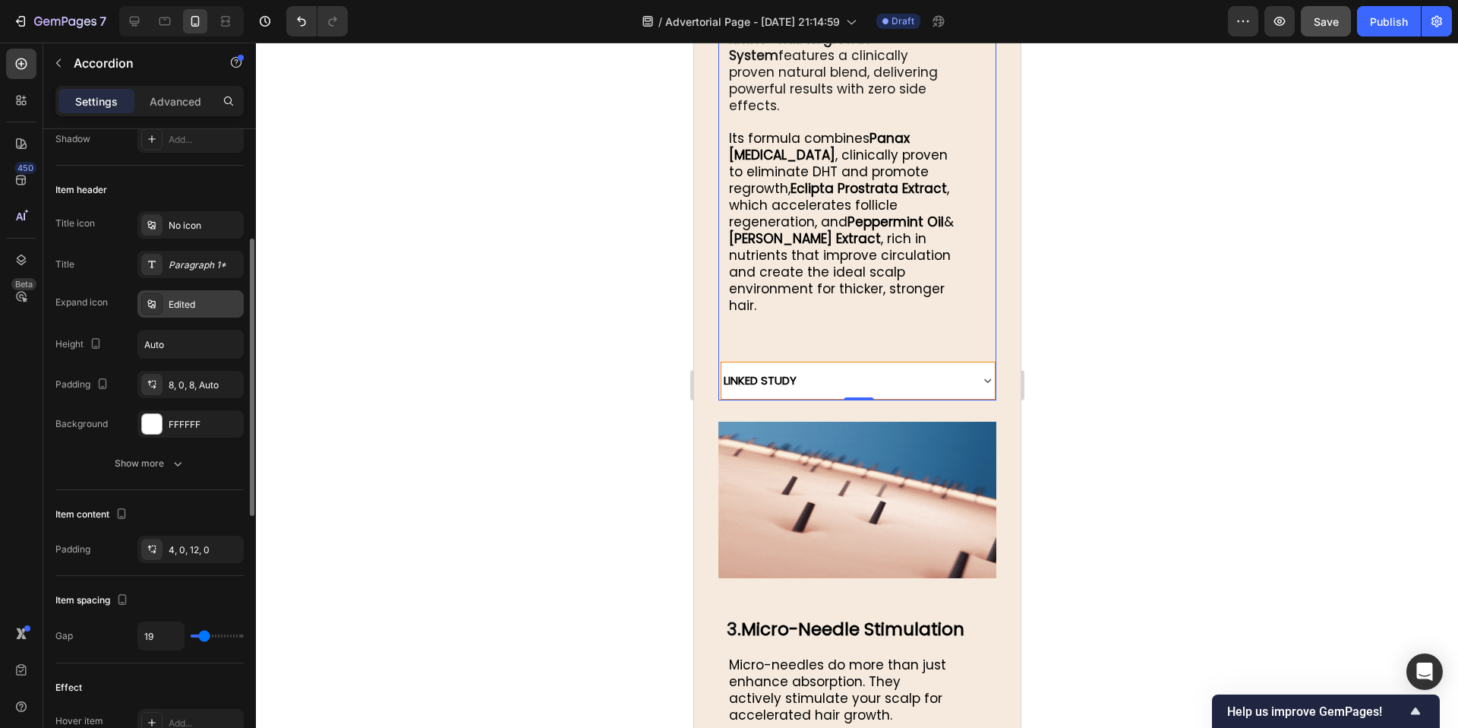
click at [212, 300] on div "Edited" at bounding box center [204, 305] width 71 height 14
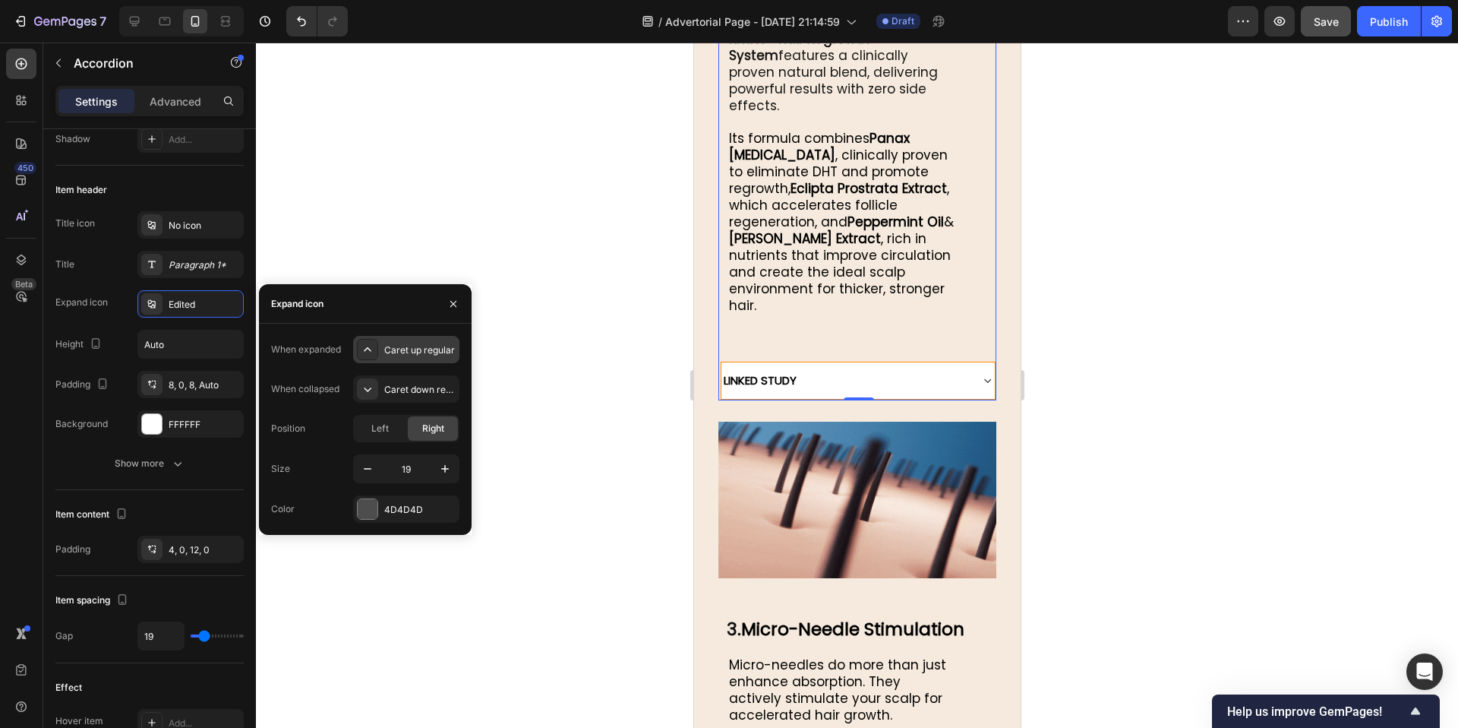
click at [412, 352] on div "Caret up regular" at bounding box center [419, 350] width 71 height 14
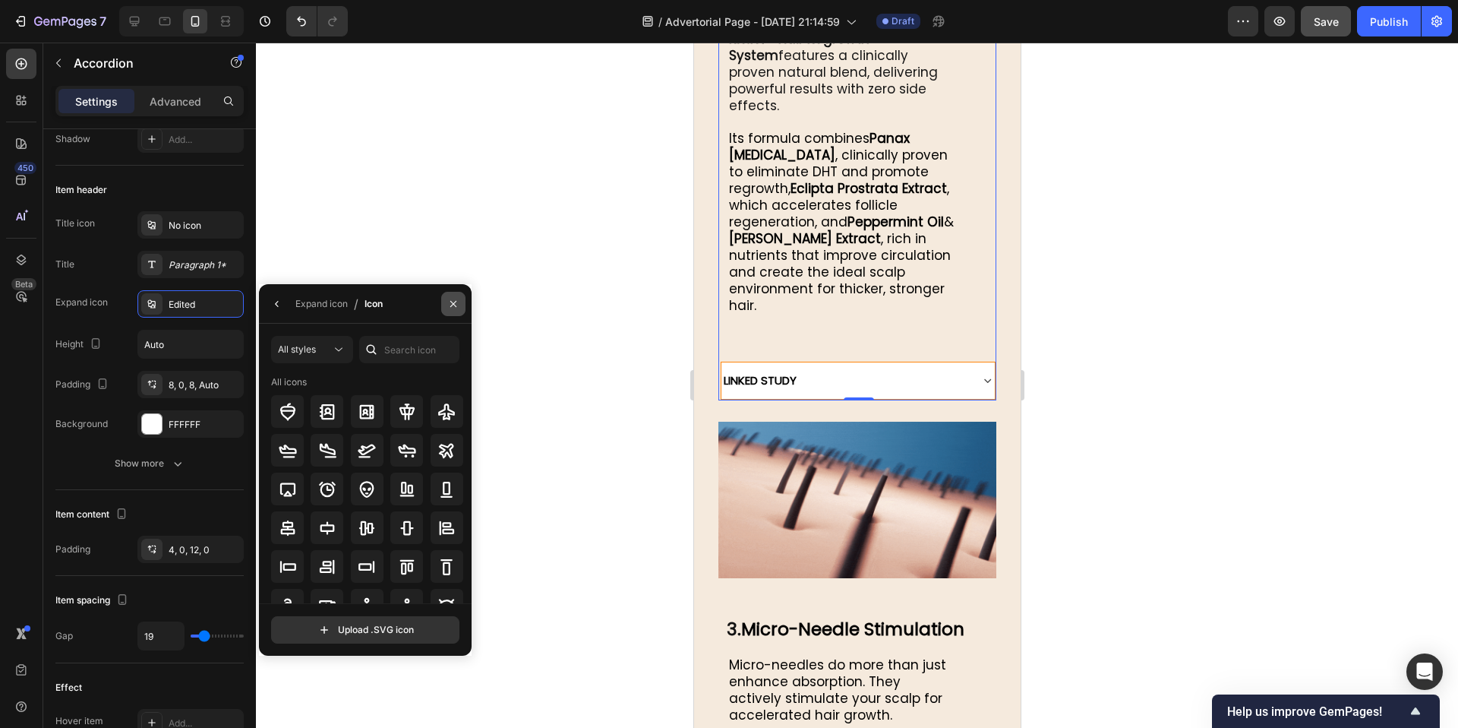
click at [456, 295] on button "button" at bounding box center [453, 304] width 24 height 24
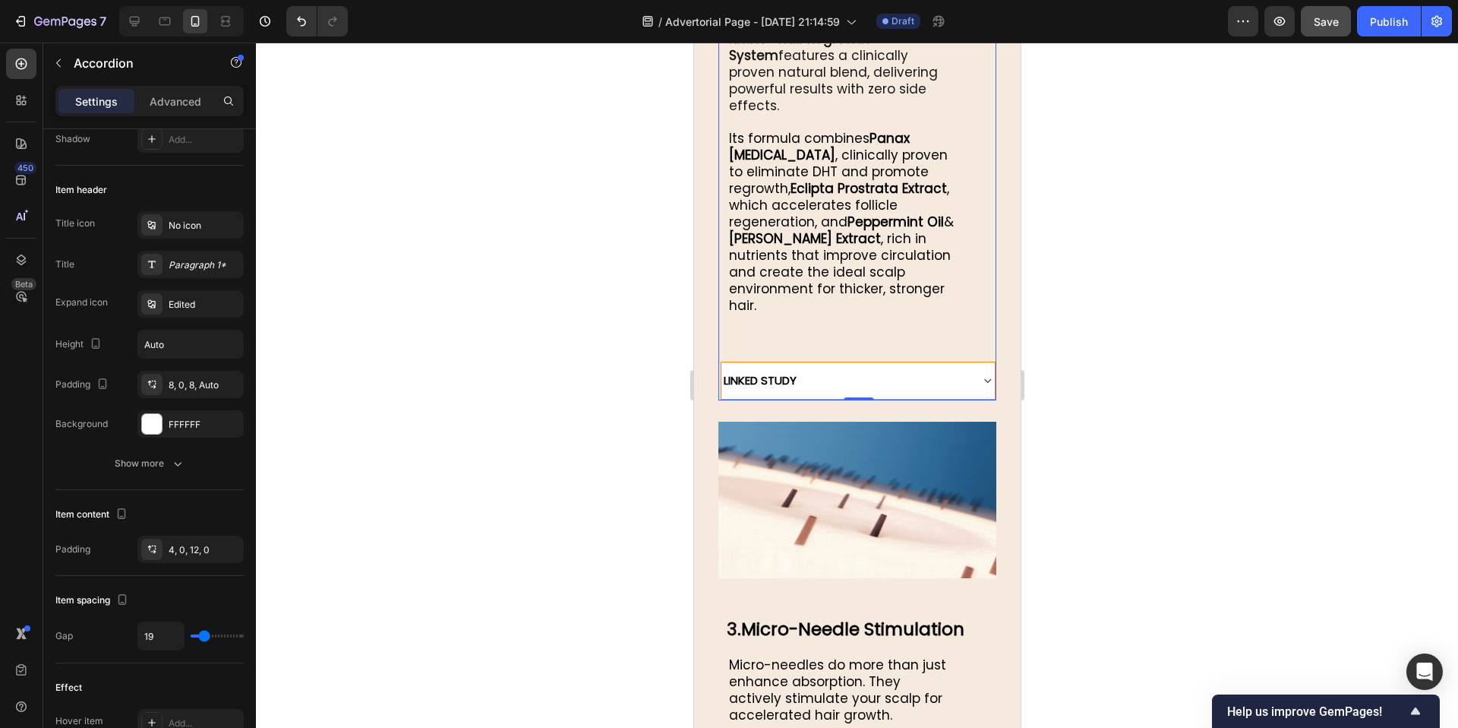
click at [981, 373] on icon at bounding box center [987, 380] width 14 height 14
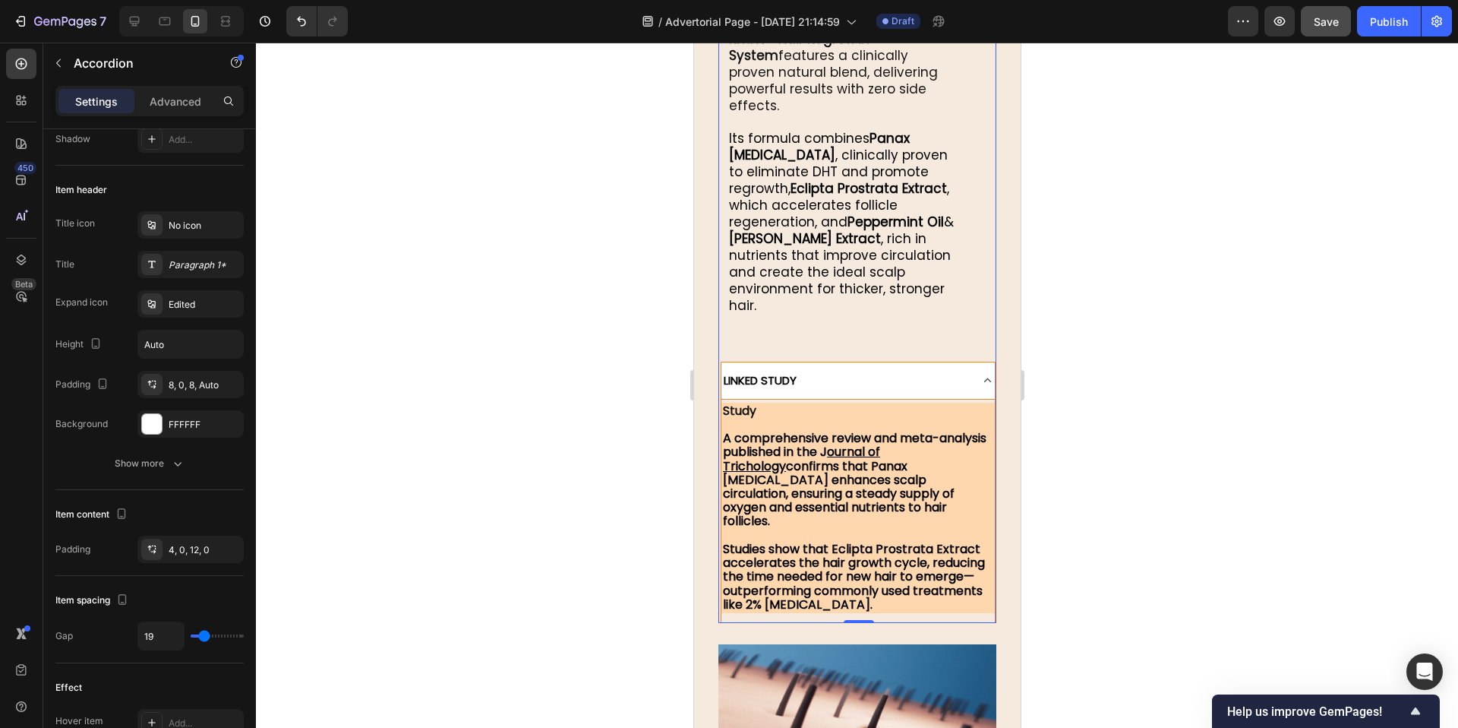
click at [981, 373] on icon at bounding box center [987, 380] width 14 height 14
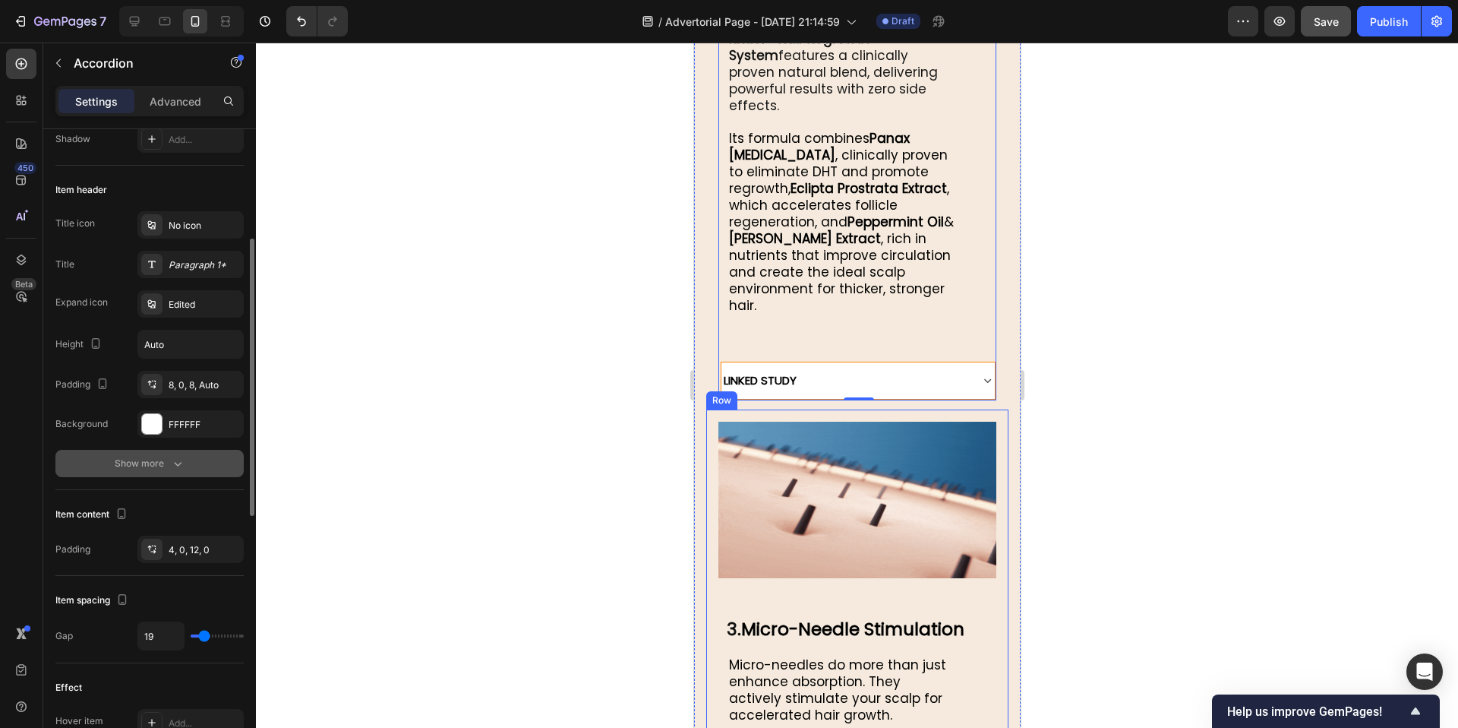
click at [172, 474] on button "Show more" at bounding box center [149, 463] width 188 height 27
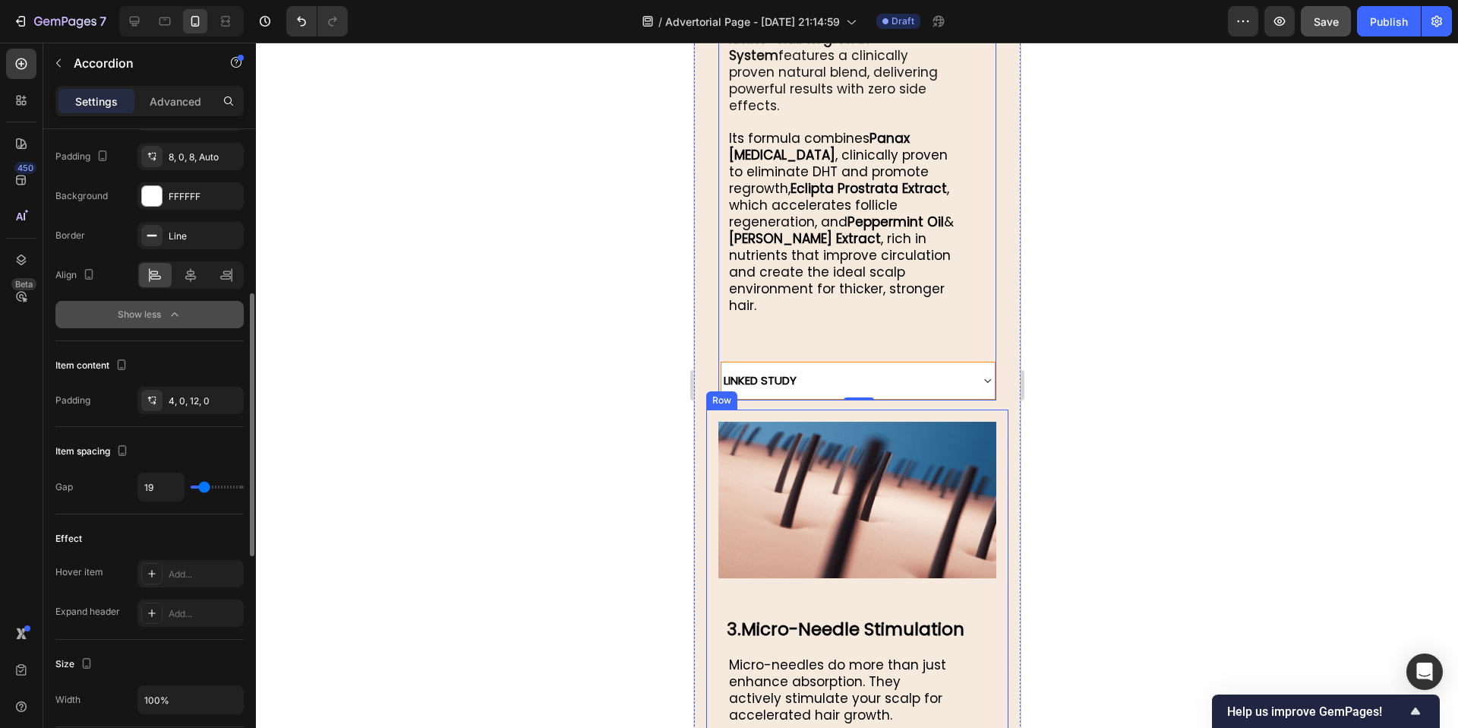
scroll to position [494, 0]
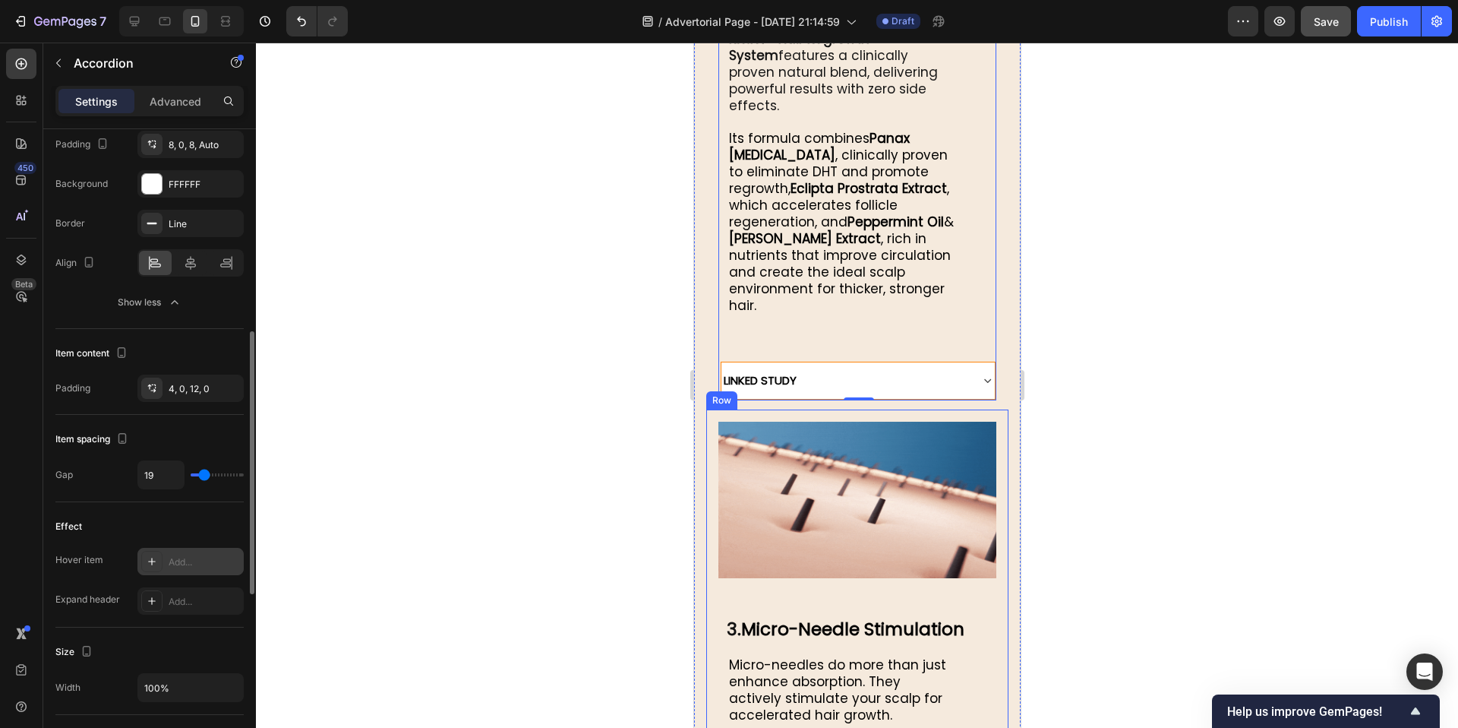
click at [207, 558] on div "Add..." at bounding box center [204, 562] width 71 height 14
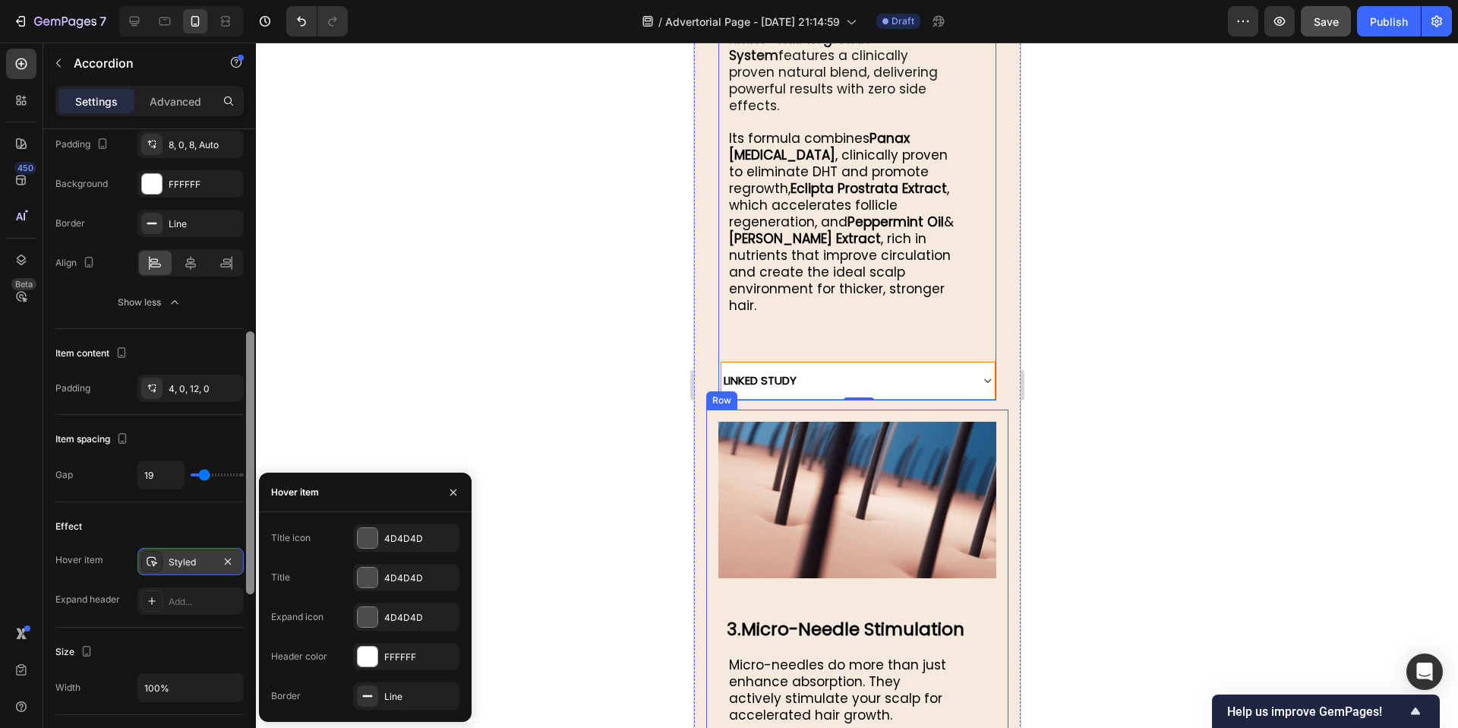
click at [249, 504] on div at bounding box center [250, 462] width 8 height 263
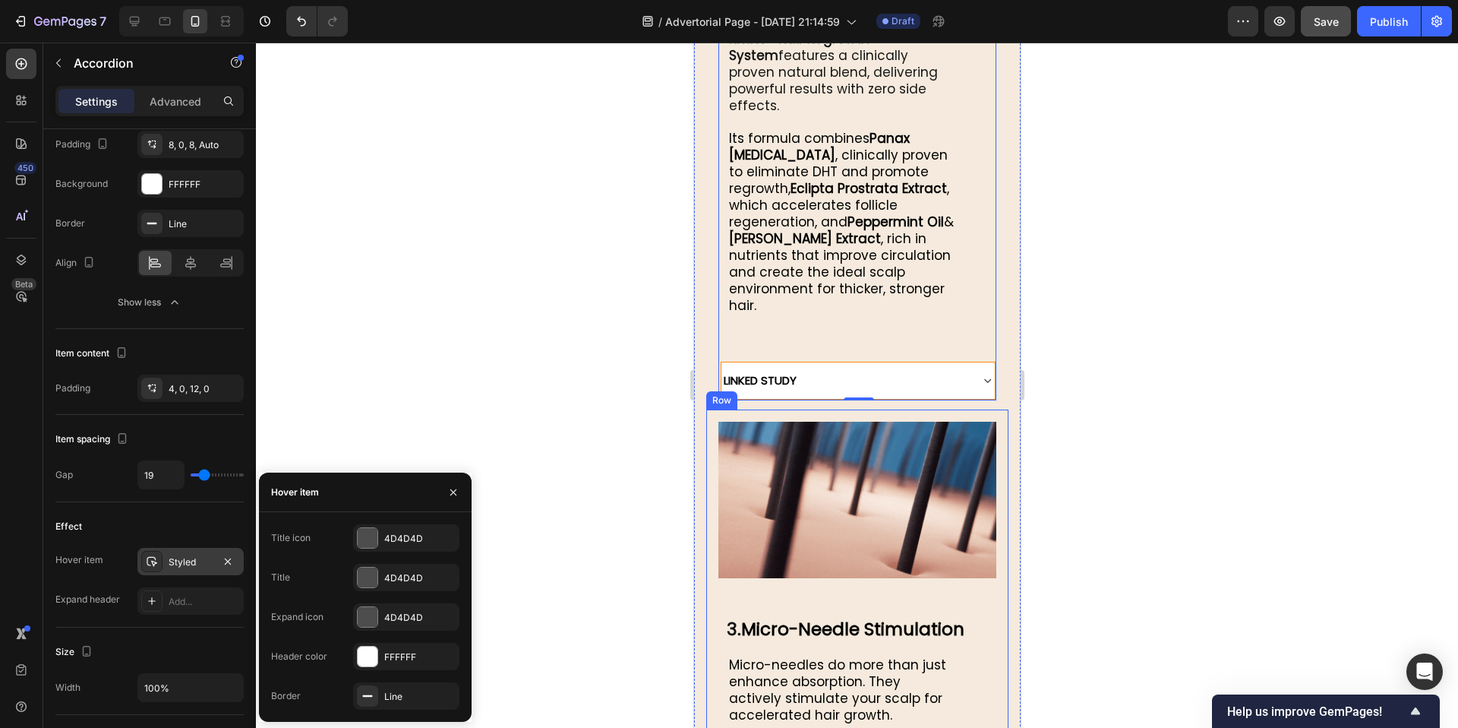
click at [276, 437] on div at bounding box center [857, 385] width 1202 height 685
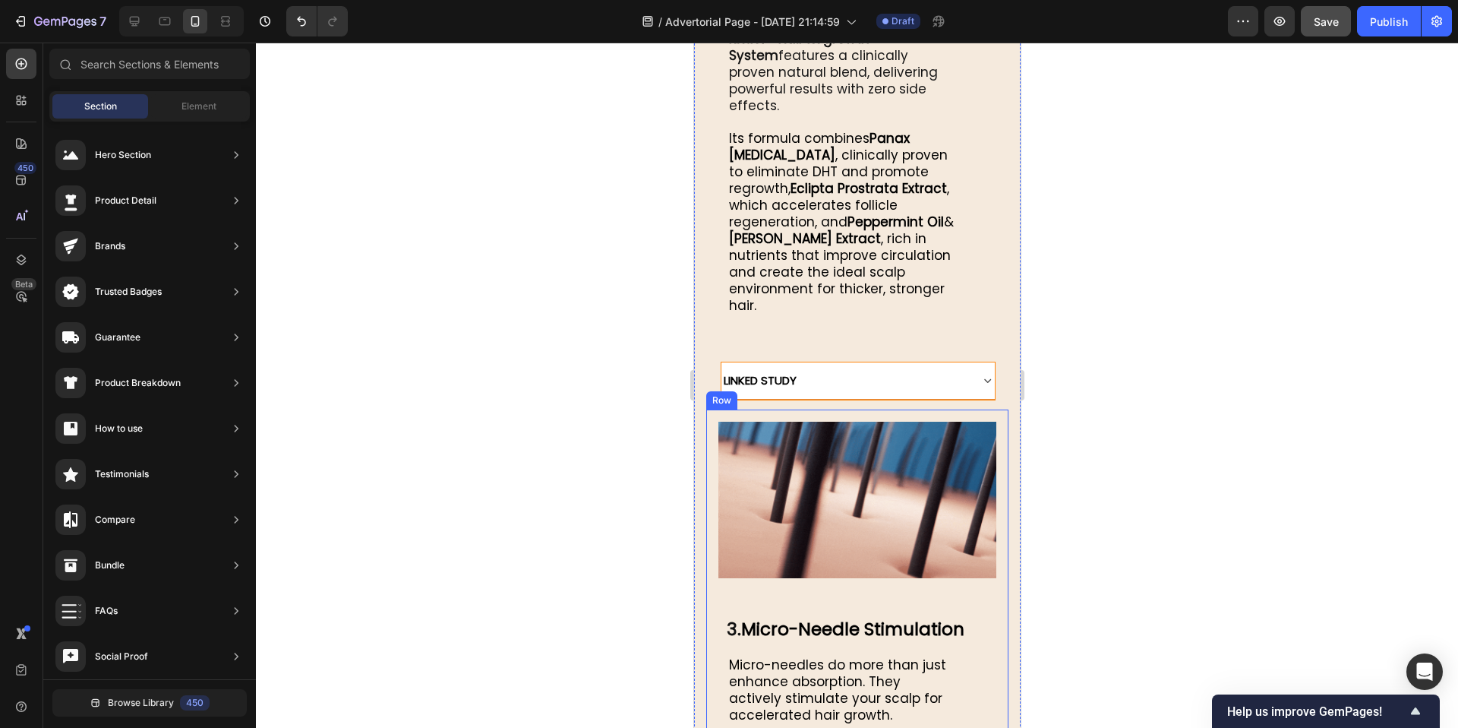
click at [639, 334] on div at bounding box center [857, 385] width 1202 height 685
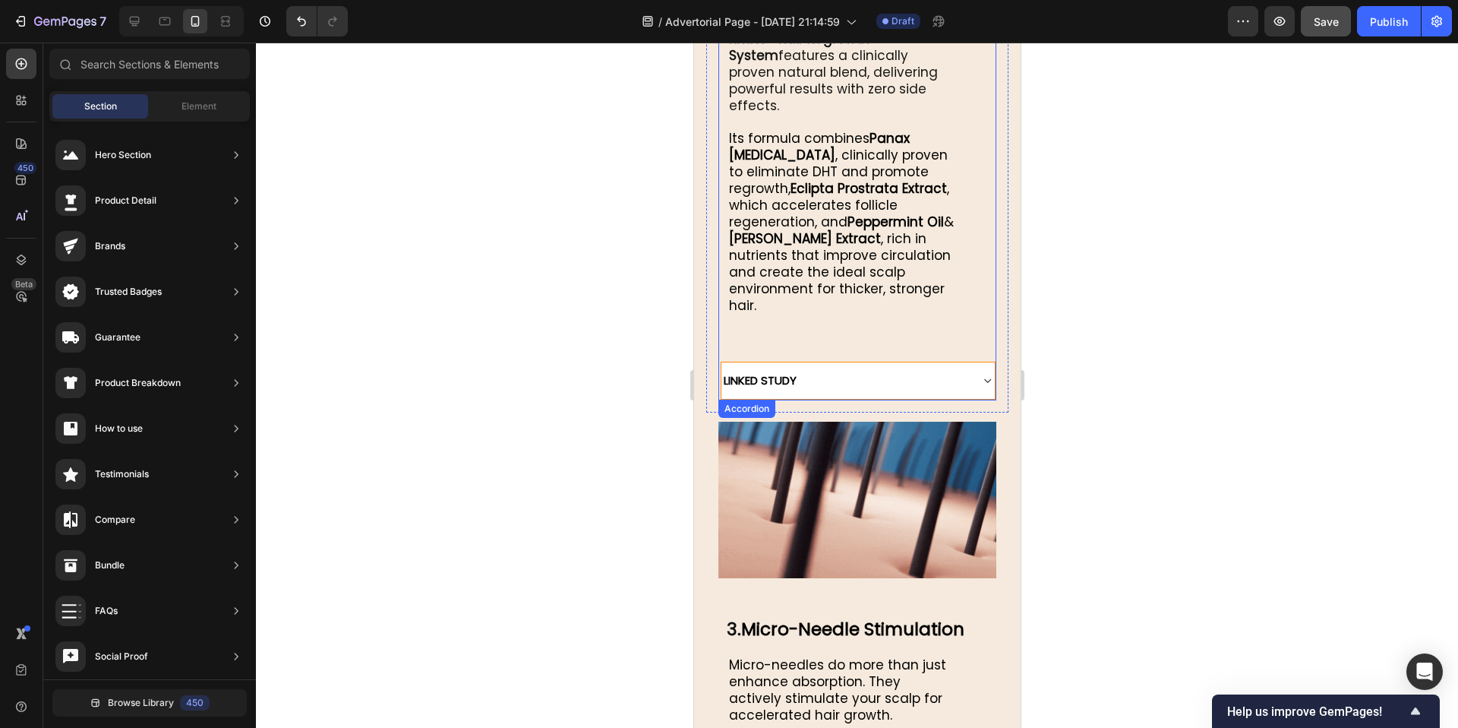
click at [786, 372] on strong "LINKED STUDY" at bounding box center [759, 380] width 73 height 16
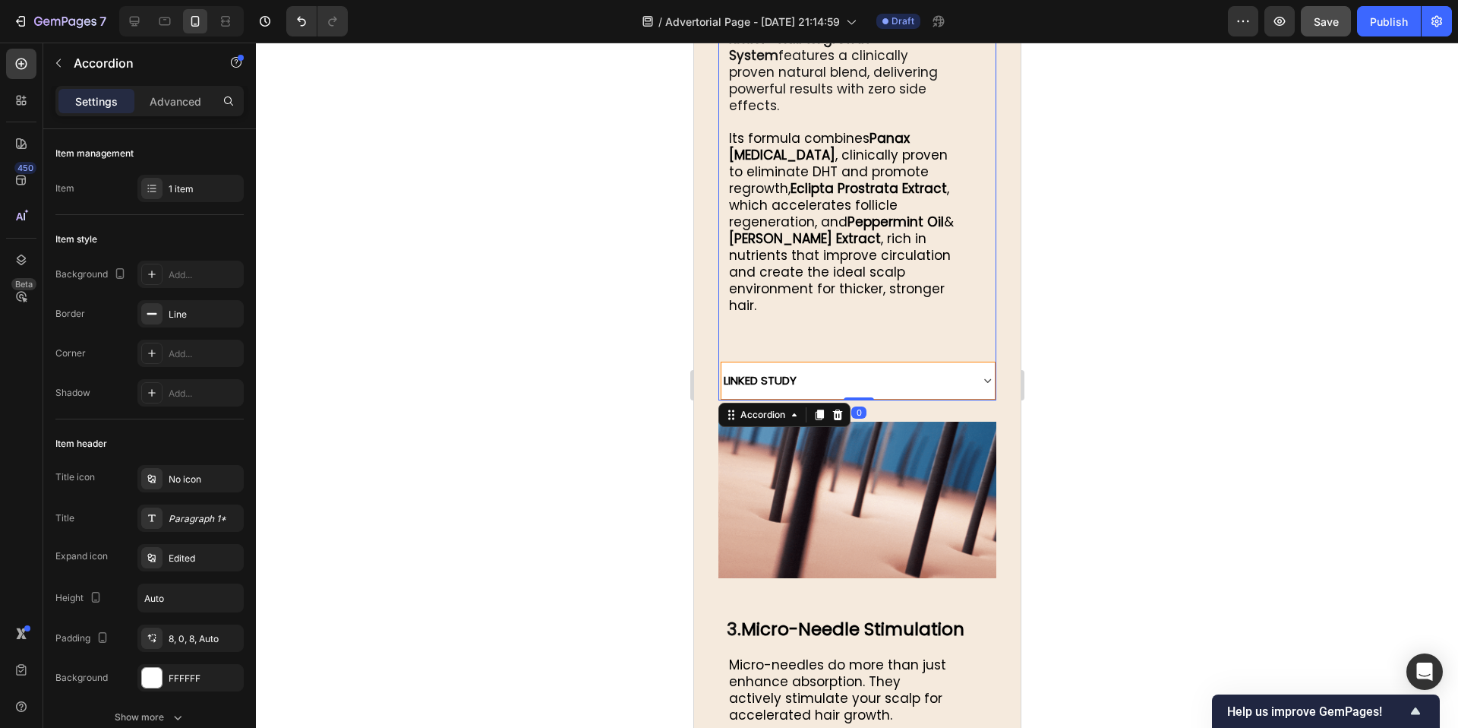
click at [819, 368] on div "LINKED STUDY" at bounding box center [844, 380] width 247 height 24
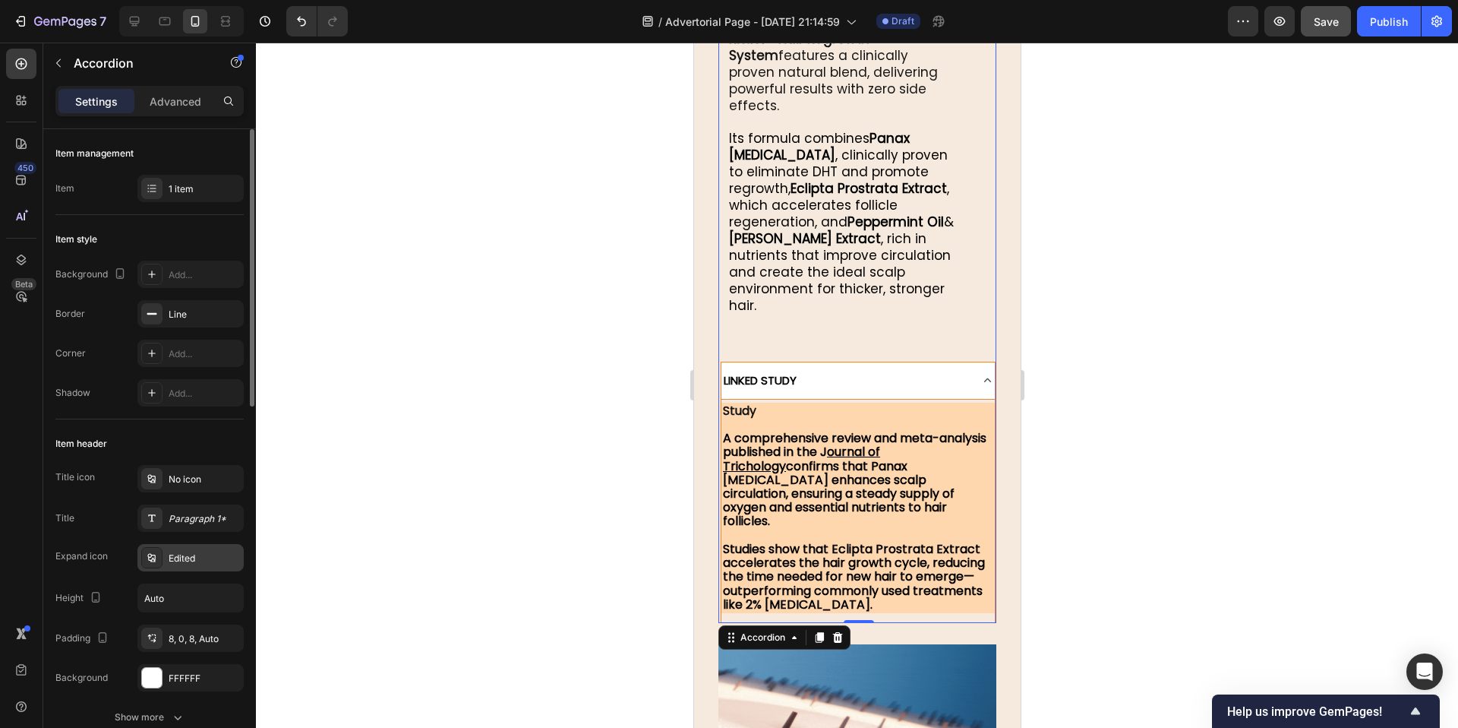
click at [228, 555] on div "Edited" at bounding box center [204, 558] width 71 height 14
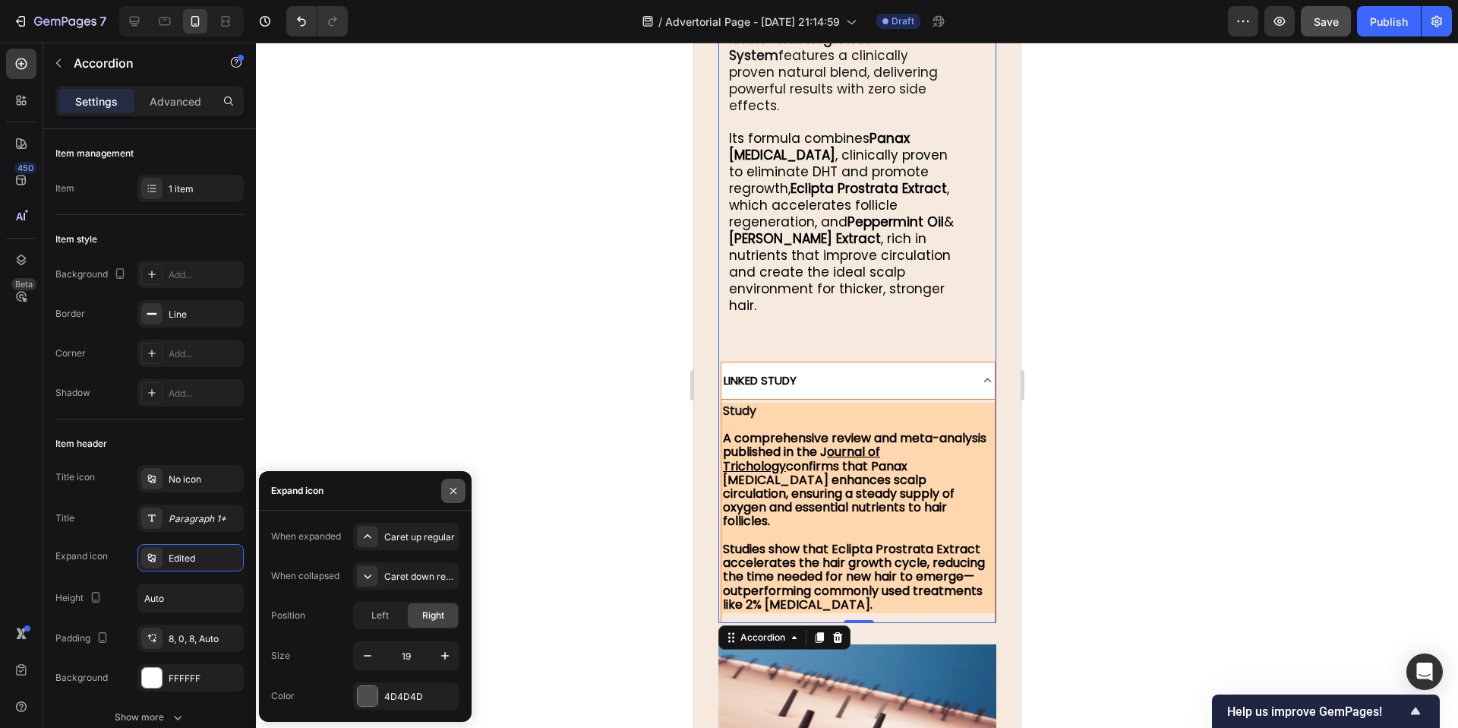
click at [453, 487] on icon "button" at bounding box center [453, 491] width 12 height 12
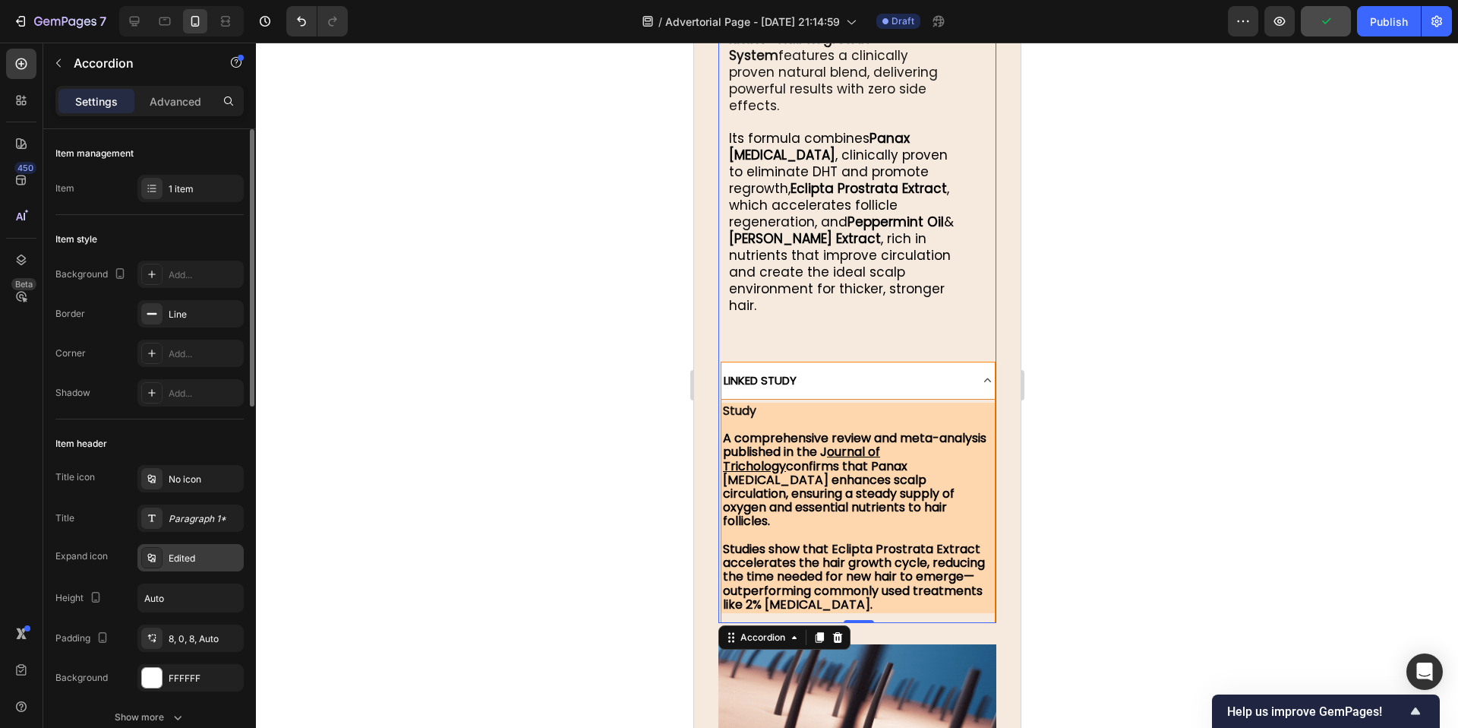
click at [191, 558] on div "Edited" at bounding box center [204, 558] width 71 height 14
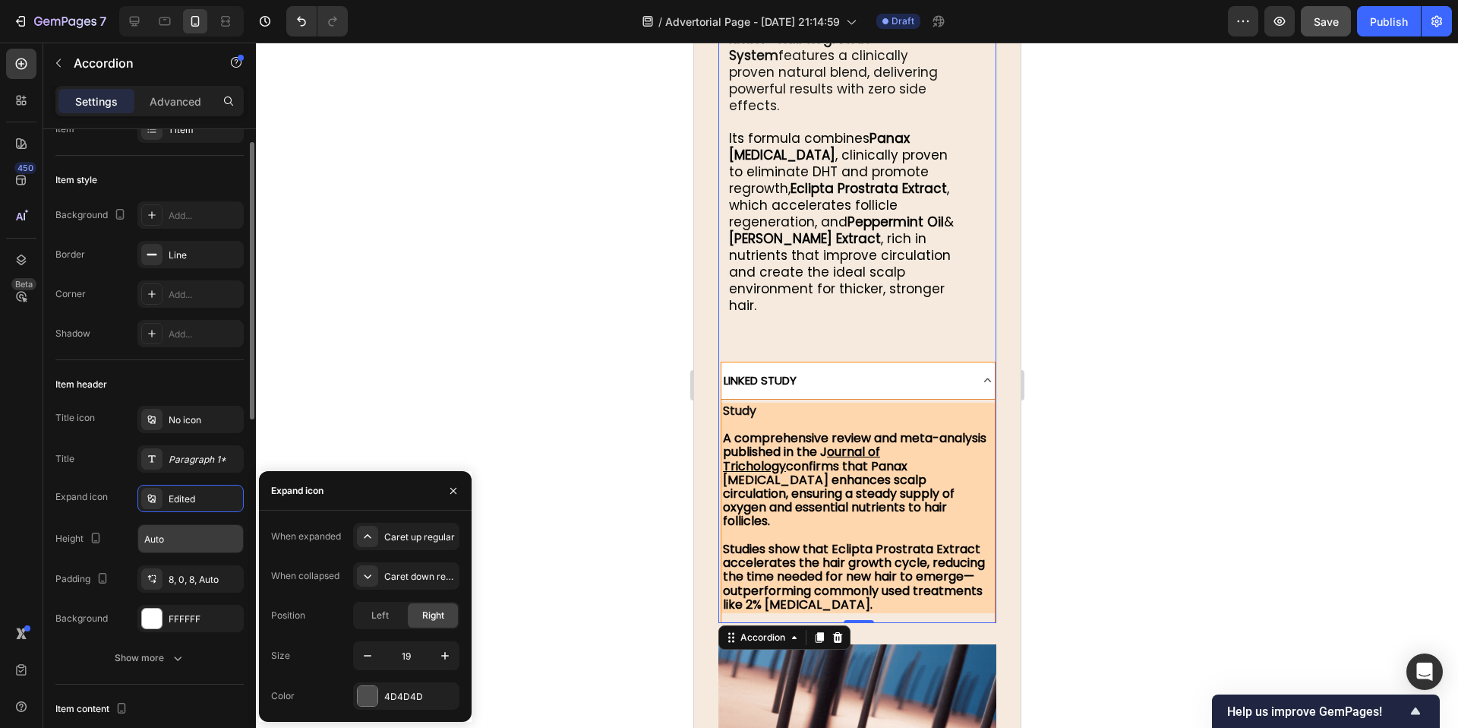
scroll to position [97, 0]
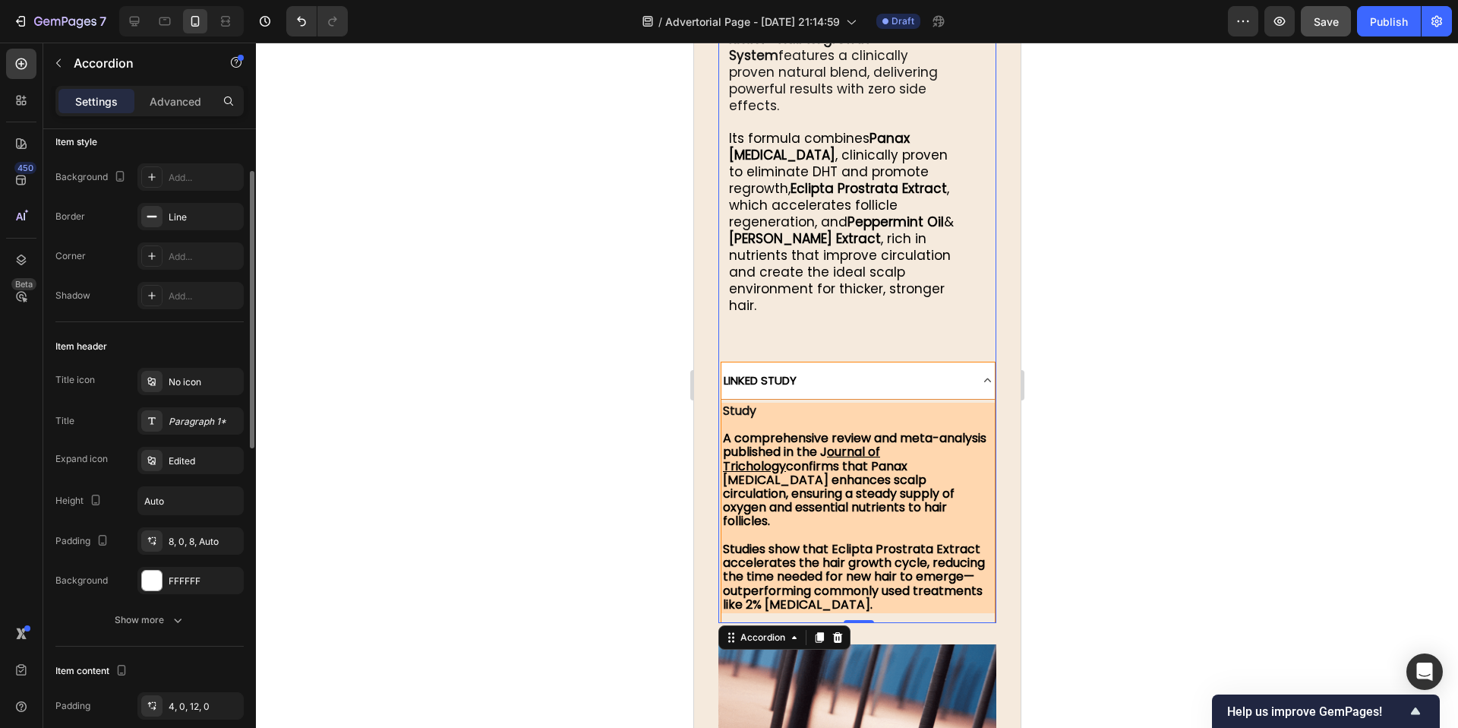
click at [340, 389] on div at bounding box center [857, 385] width 1202 height 685
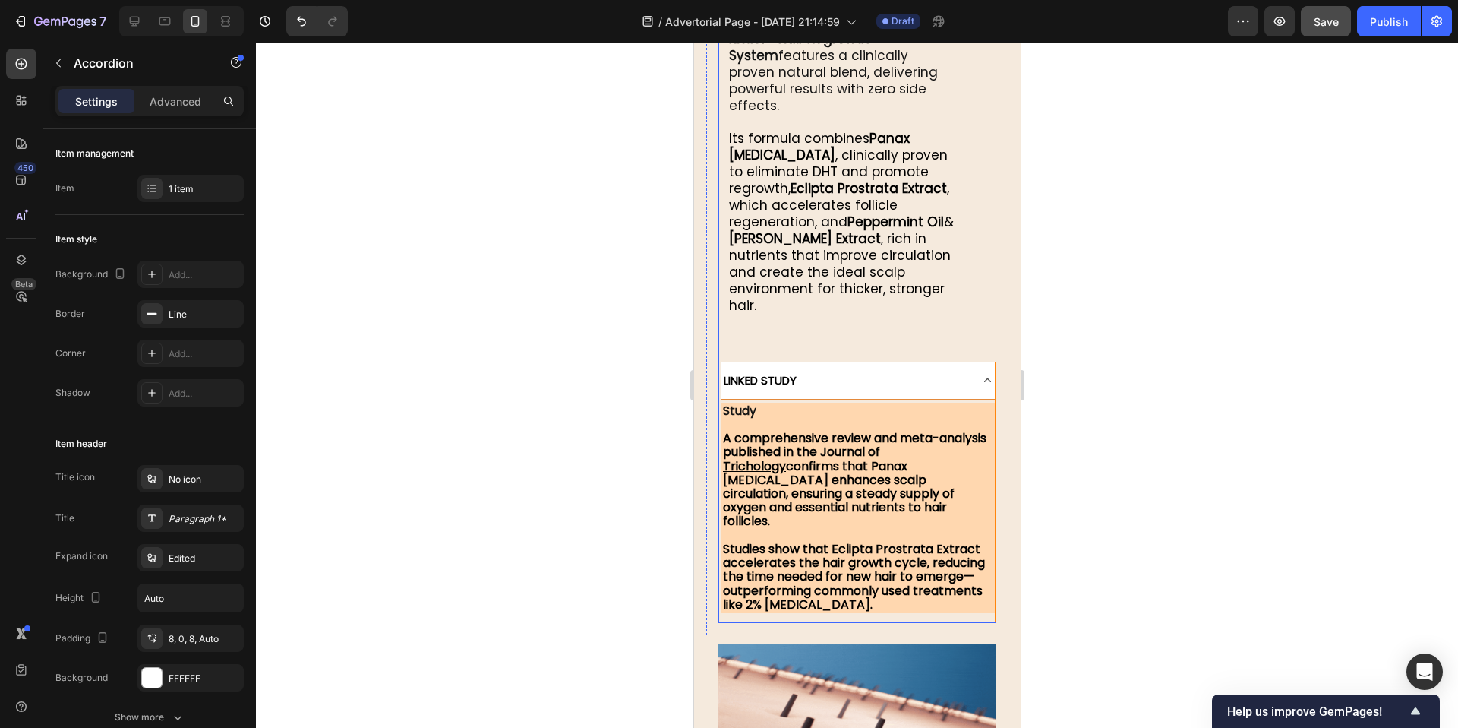
click at [796, 372] on strong "LINKED STUDY" at bounding box center [759, 380] width 73 height 16
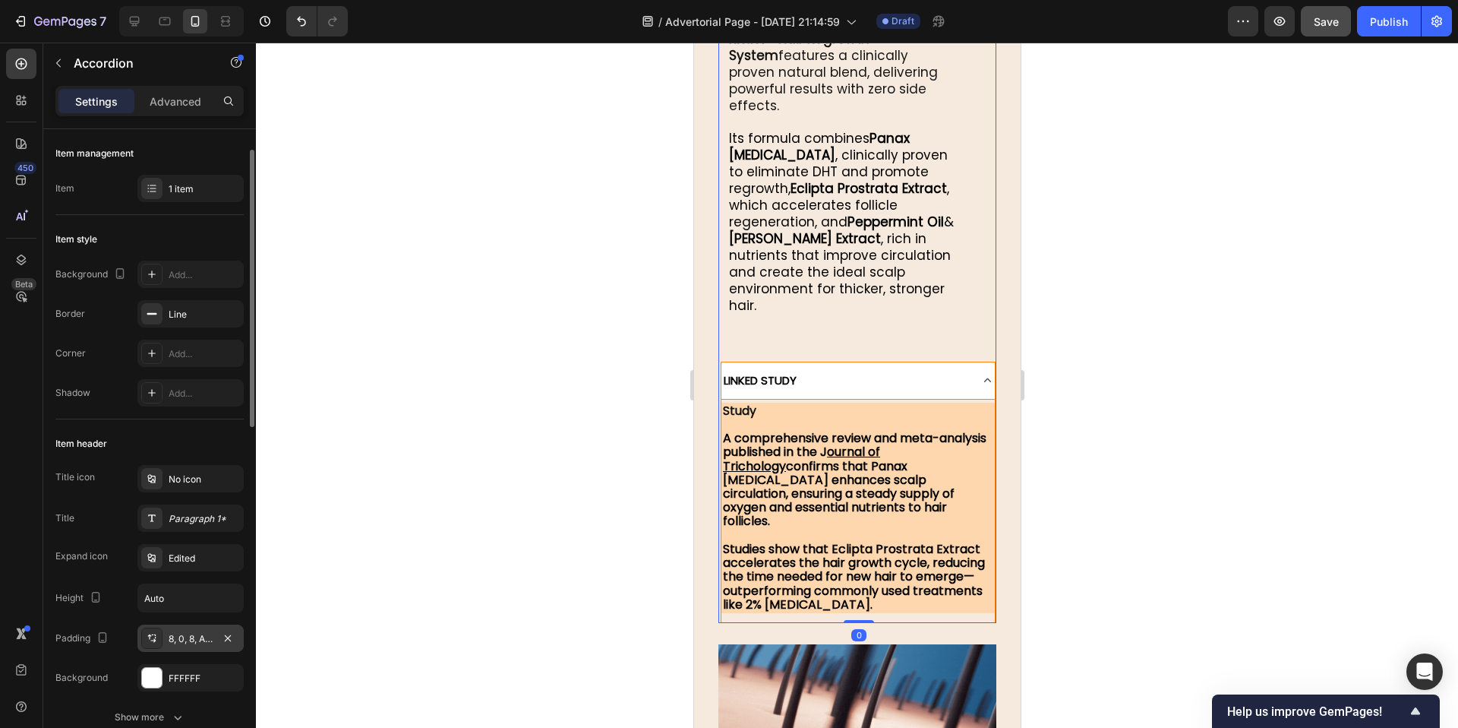
scroll to position [95, 0]
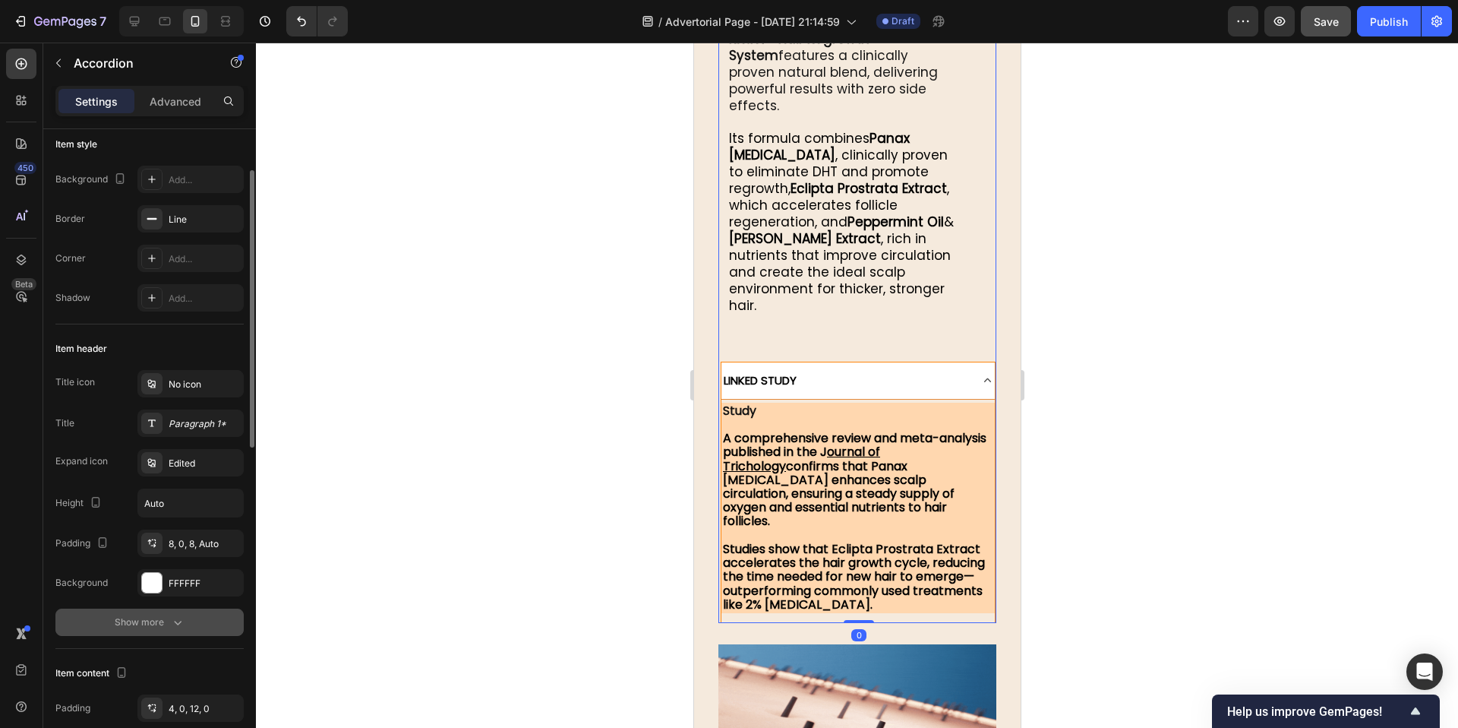
click at [172, 625] on icon "button" at bounding box center [177, 621] width 15 height 15
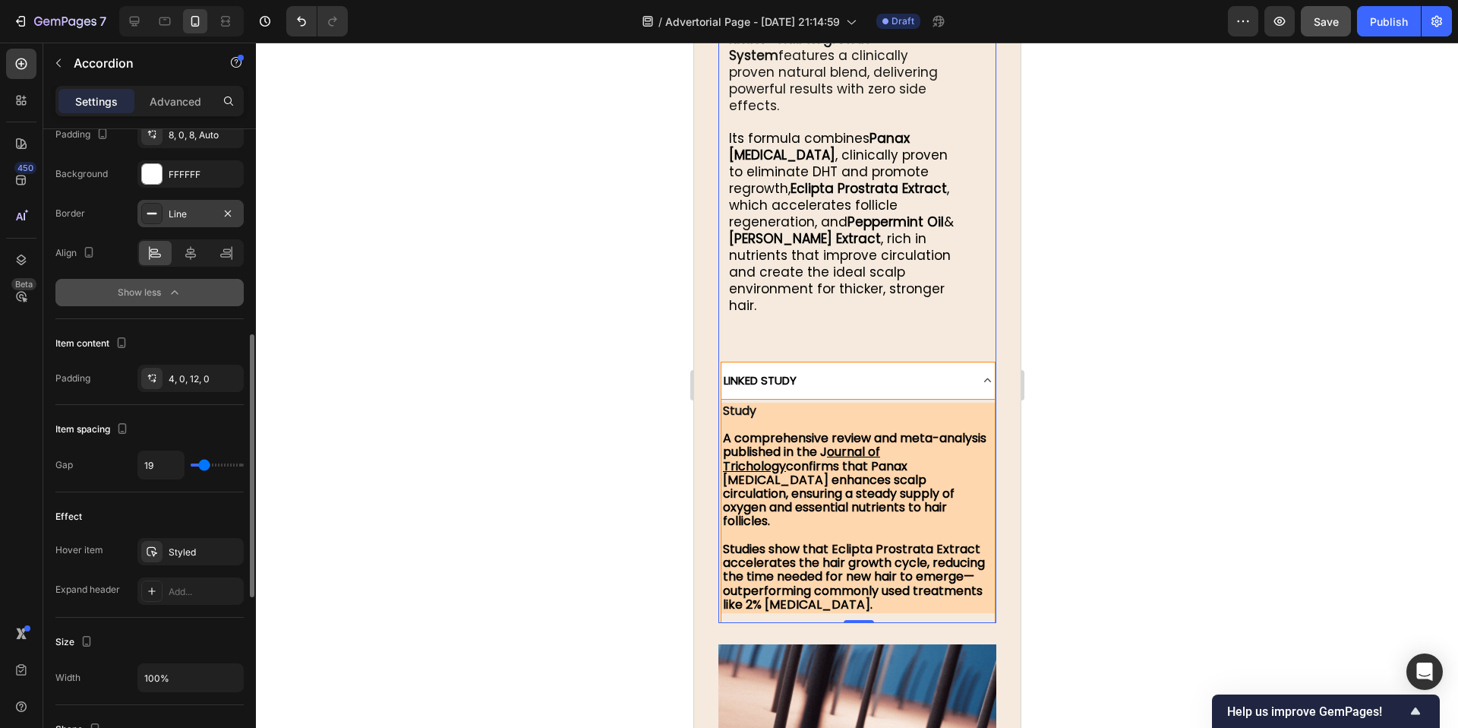
scroll to position [506, 0]
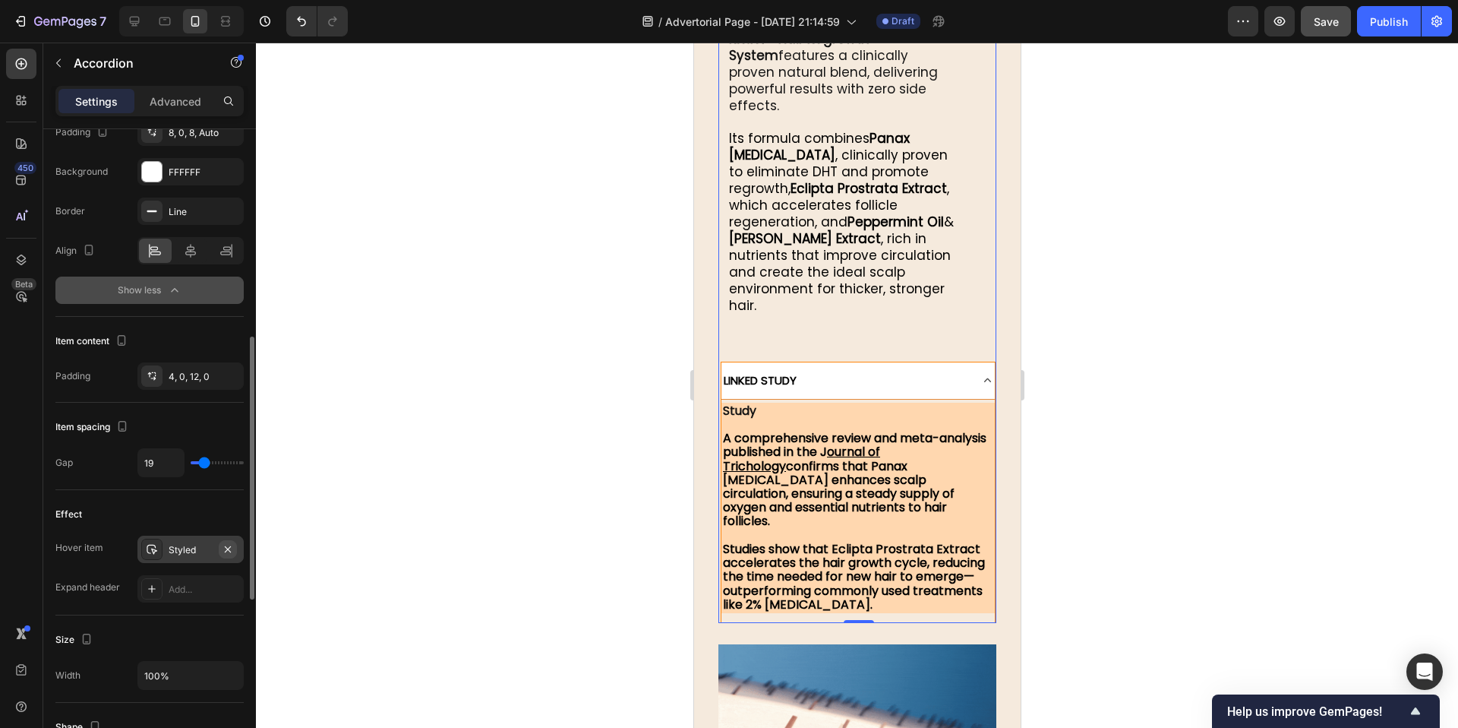
click at [230, 545] on icon "button" at bounding box center [228, 548] width 6 height 6
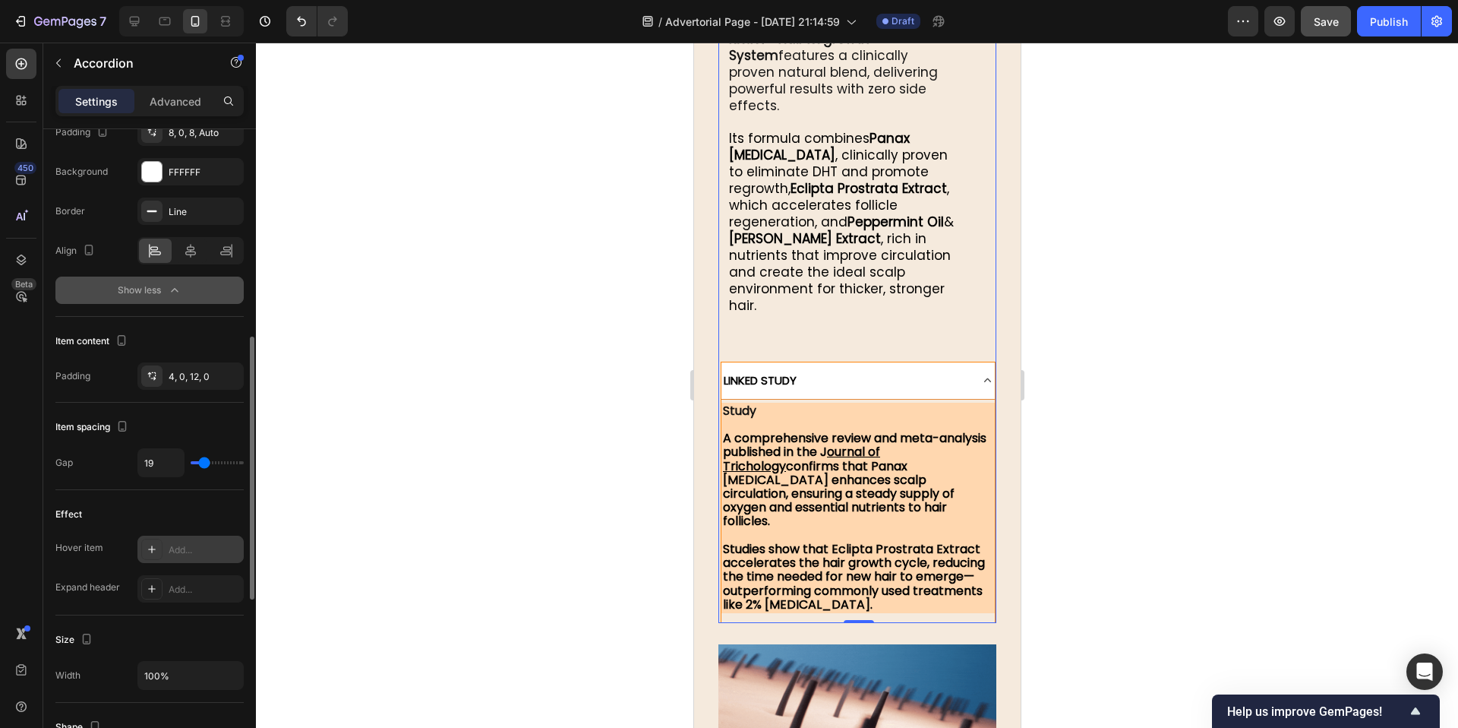
click at [88, 548] on div "Hover item" at bounding box center [79, 548] width 48 height 14
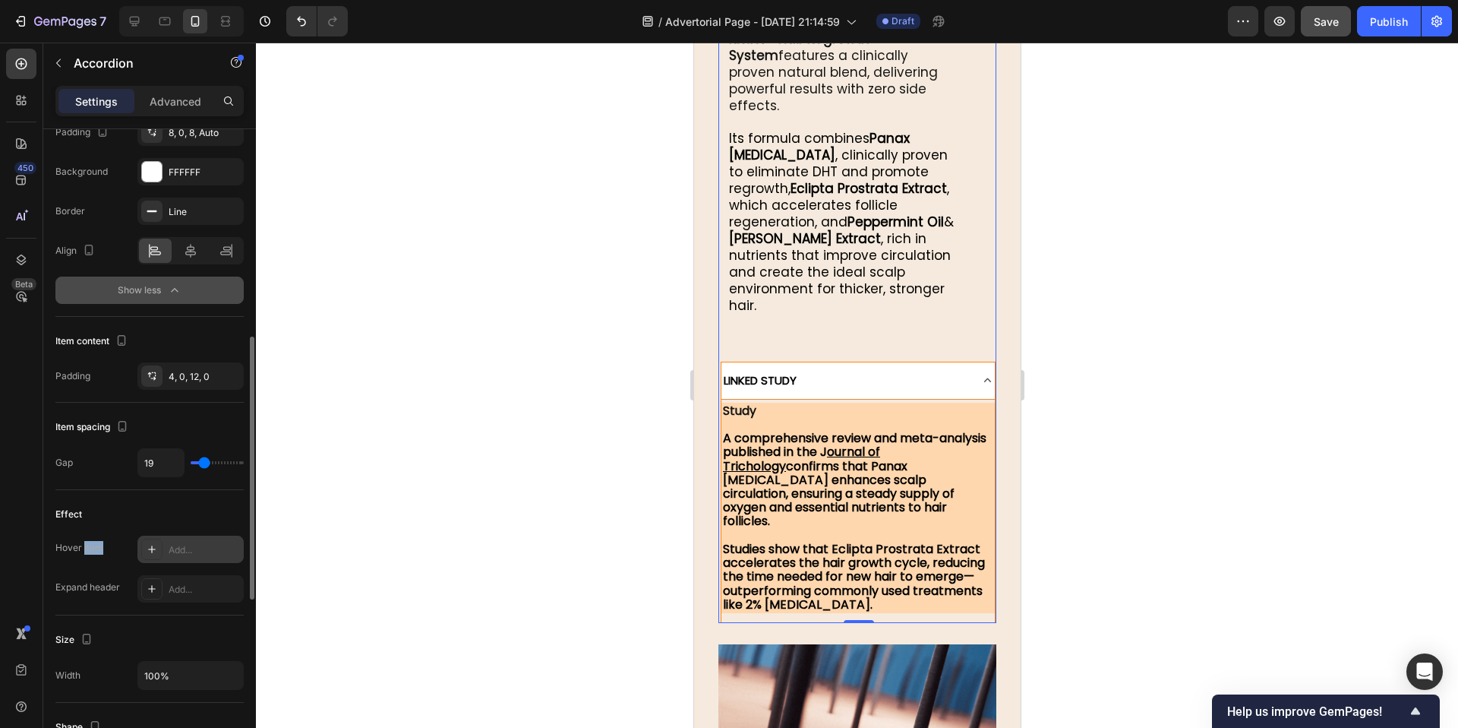
click at [88, 548] on div "Hover item" at bounding box center [79, 548] width 48 height 14
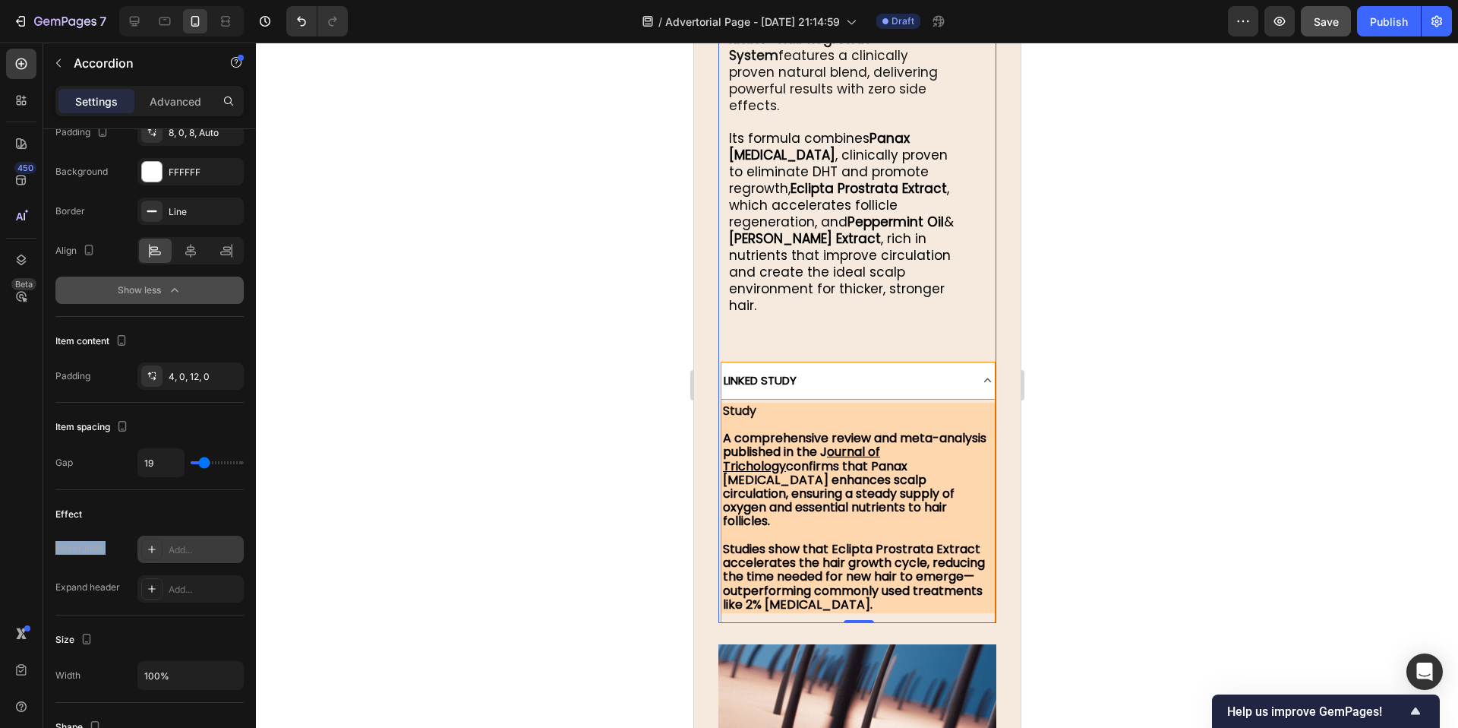
click at [78, 517] on div at bounding box center [78, 517] width 0 height 0
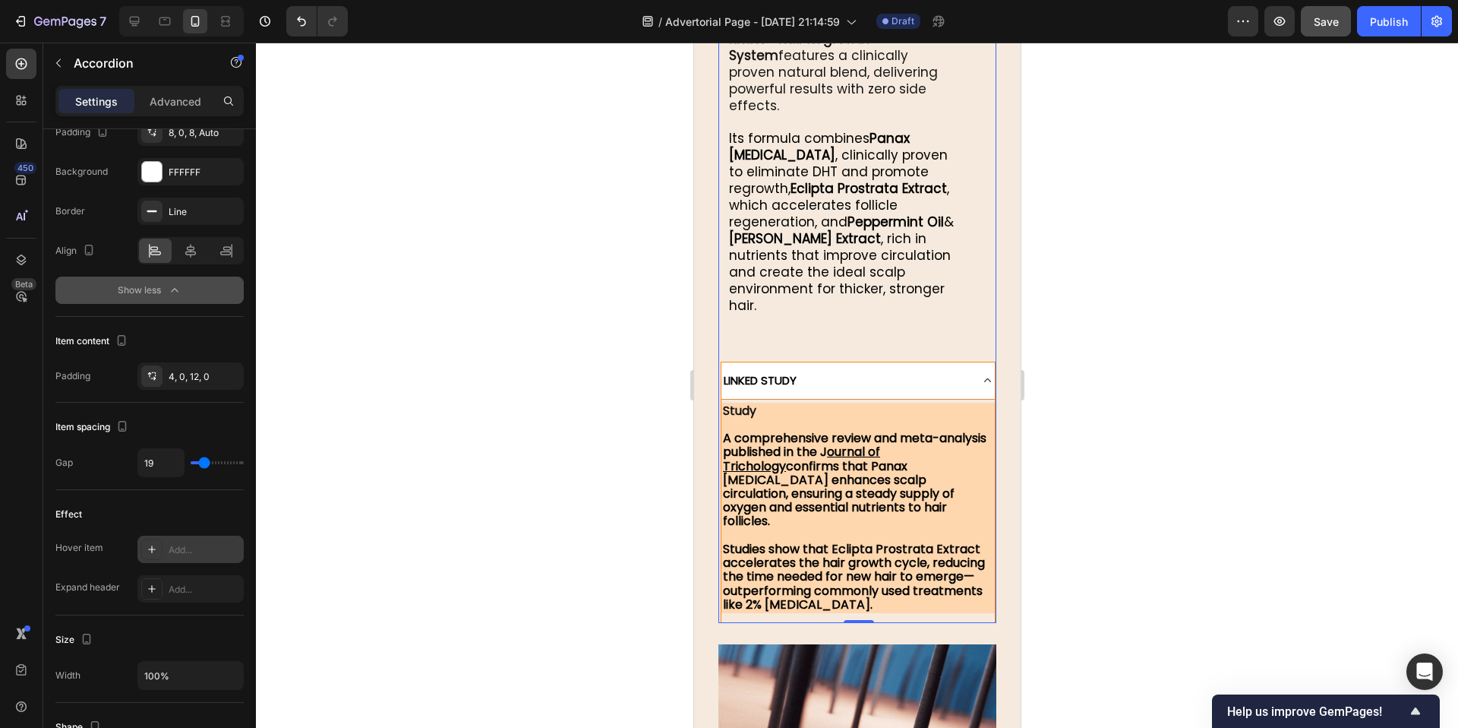
click at [443, 513] on div at bounding box center [857, 385] width 1202 height 685
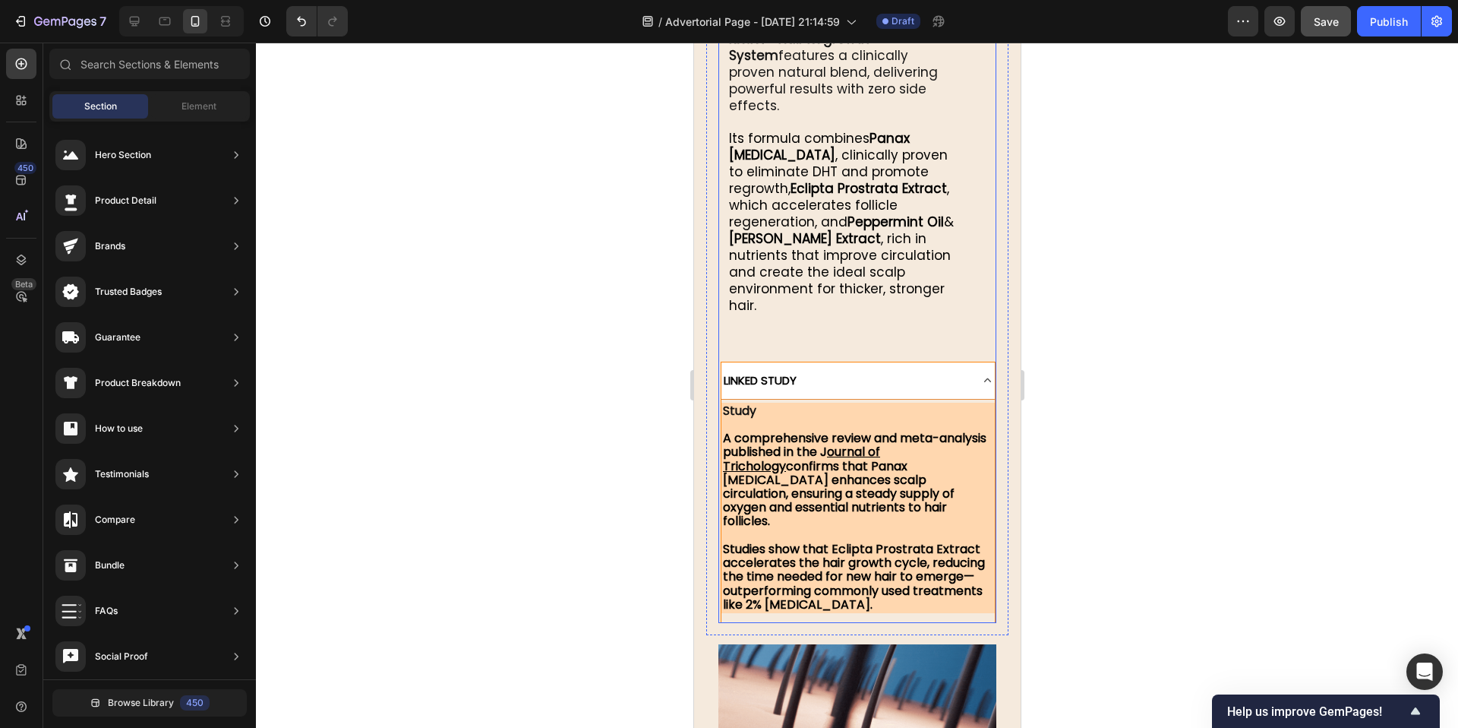
click at [805, 368] on div "LINKED STUDY" at bounding box center [844, 380] width 247 height 24
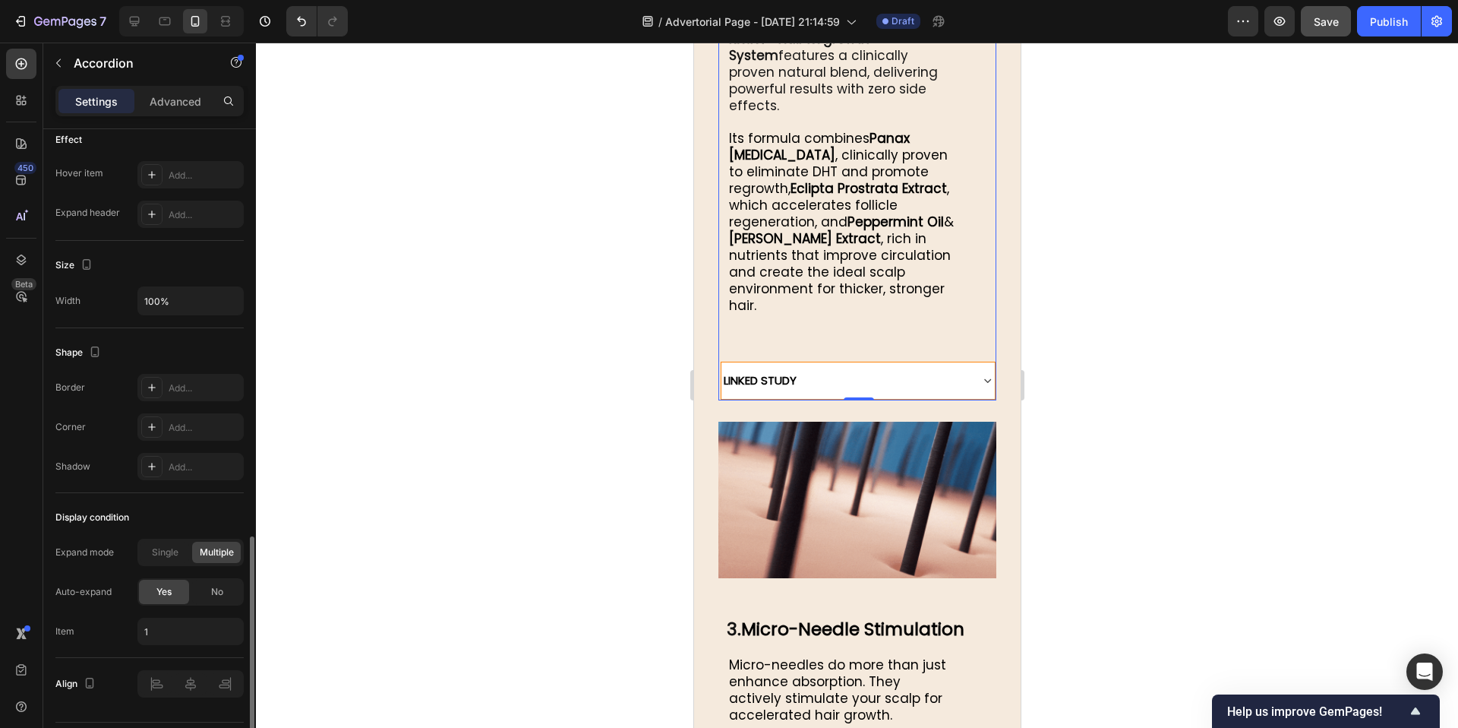
scroll to position [844, 0]
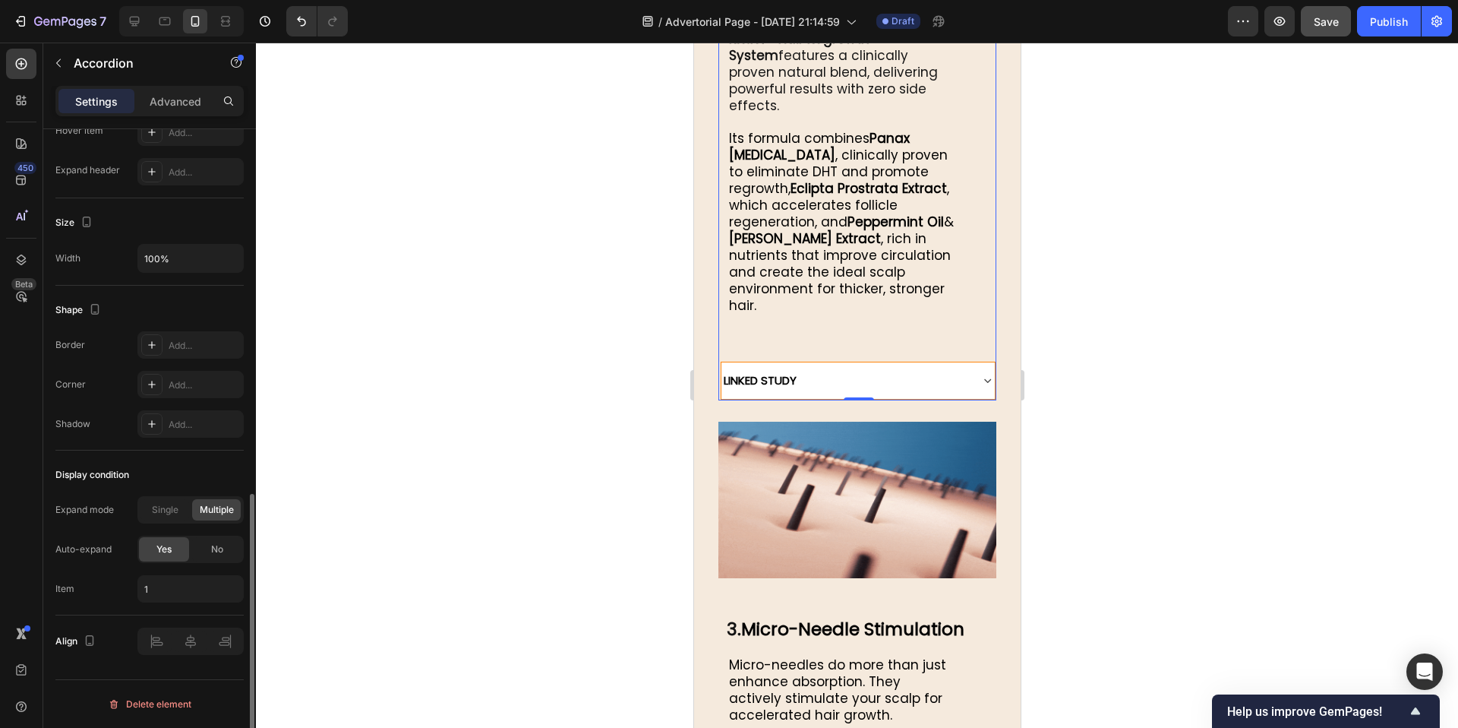
click at [93, 511] on div "Expand mode" at bounding box center [84, 510] width 58 height 14
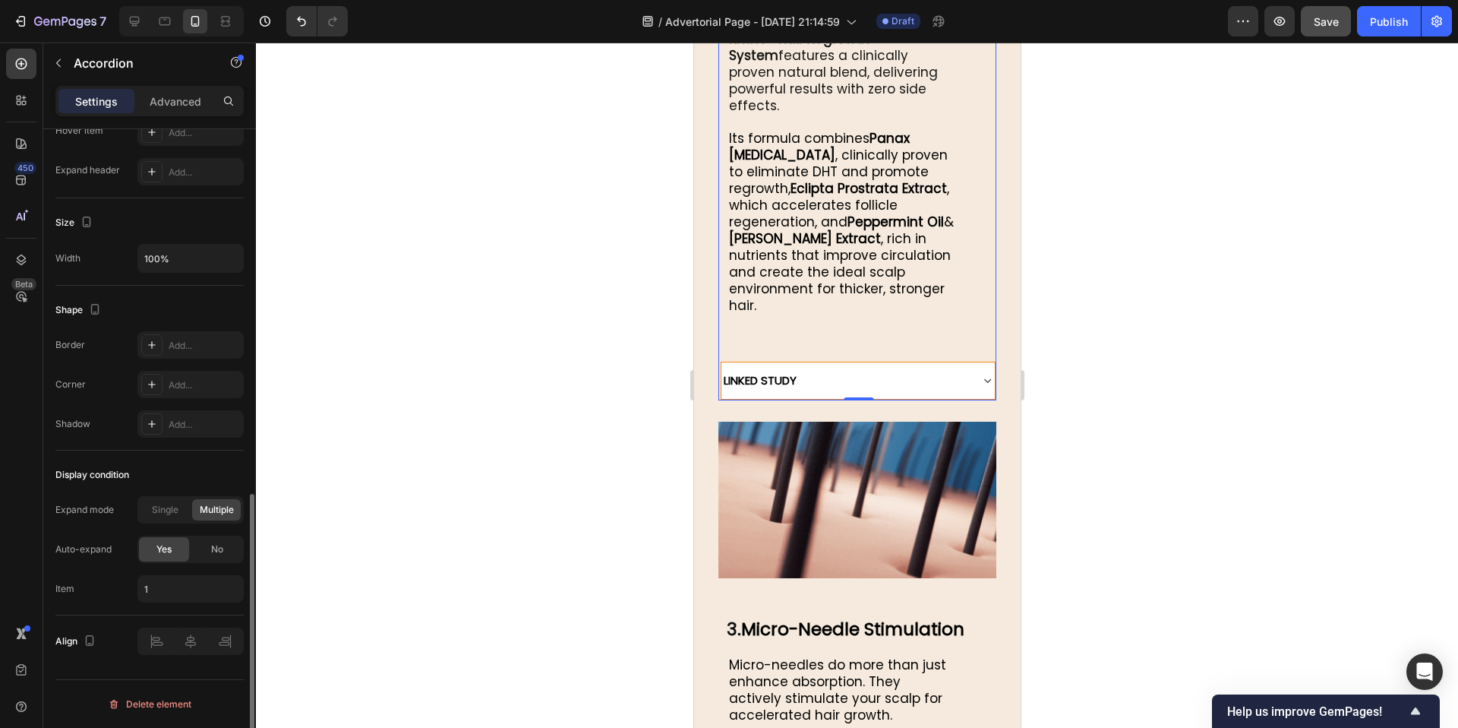
click at [93, 511] on div "Expand mode" at bounding box center [84, 510] width 58 height 14
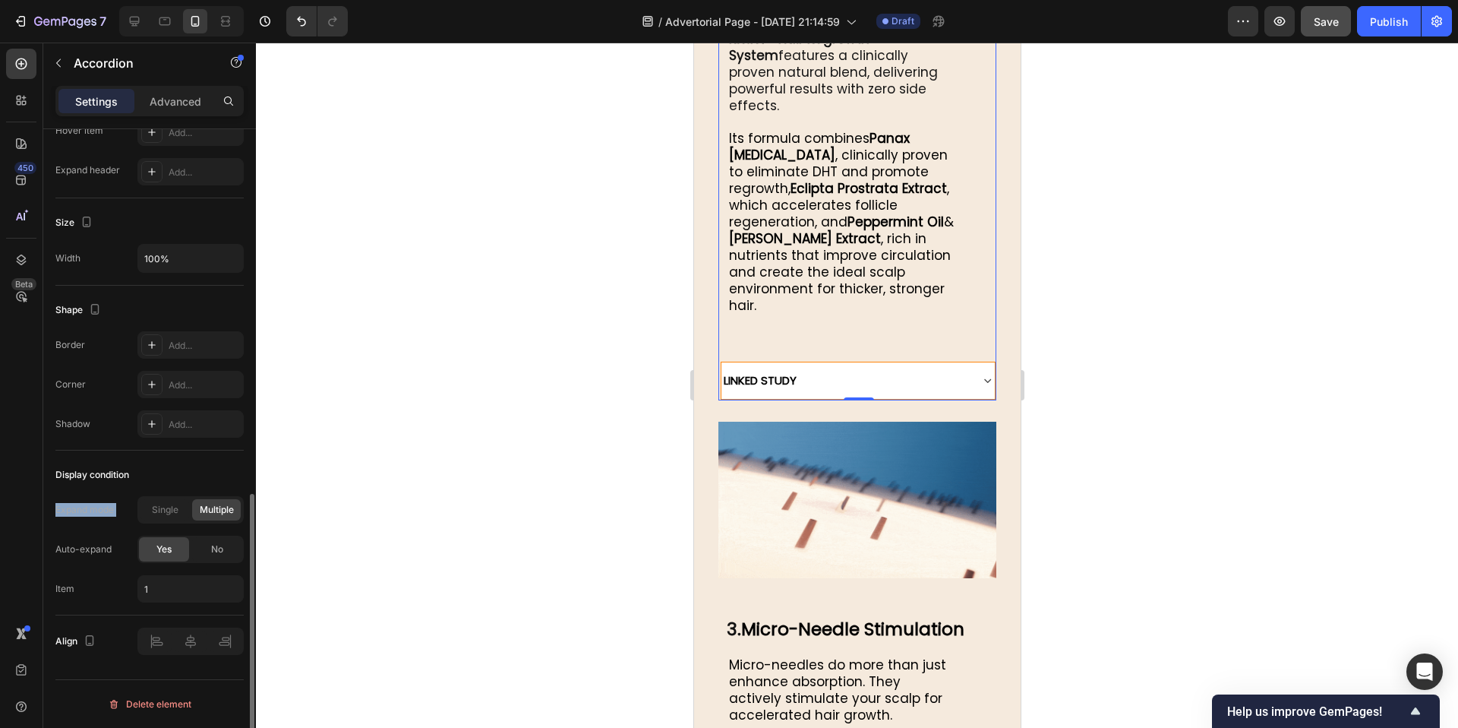
click at [93, 511] on div "Expand mode" at bounding box center [84, 510] width 58 height 14
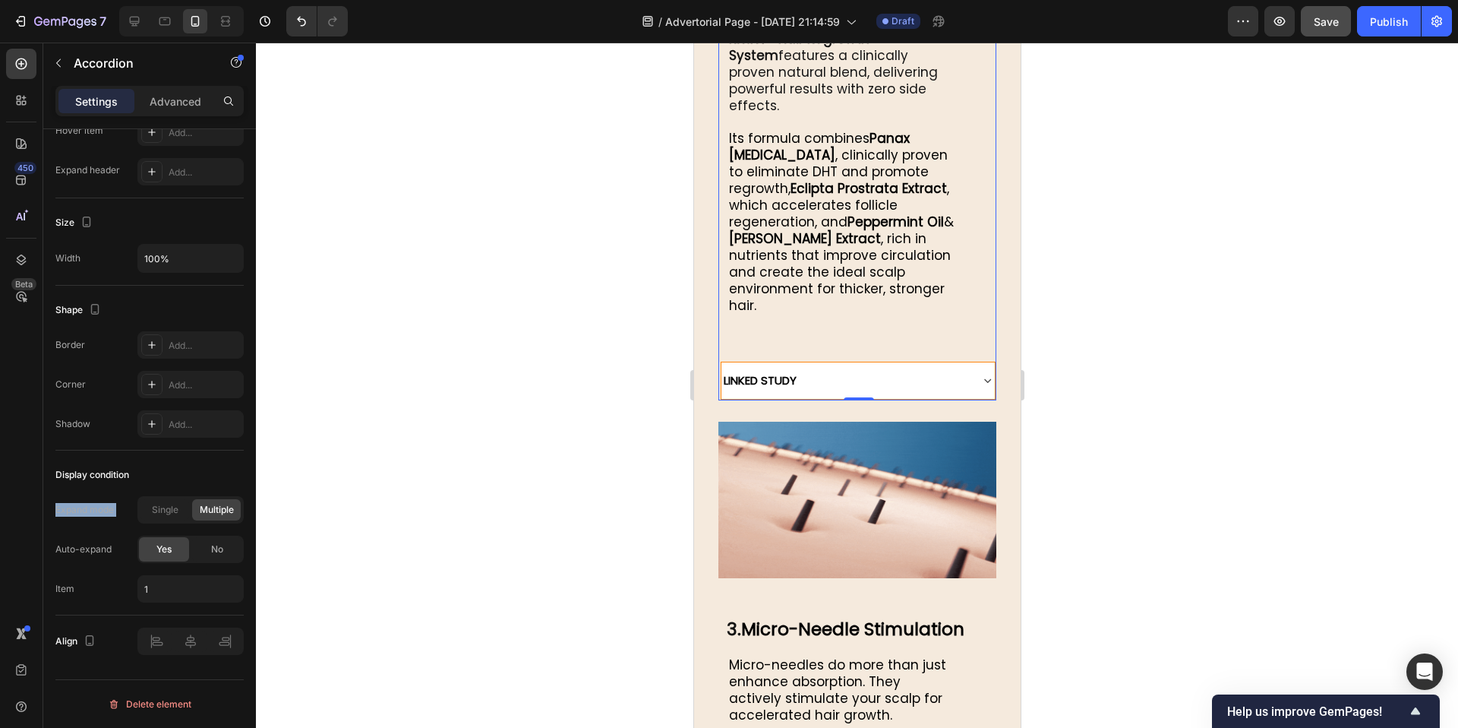
click at [84, 524] on div at bounding box center [84, 524] width 0 height 0
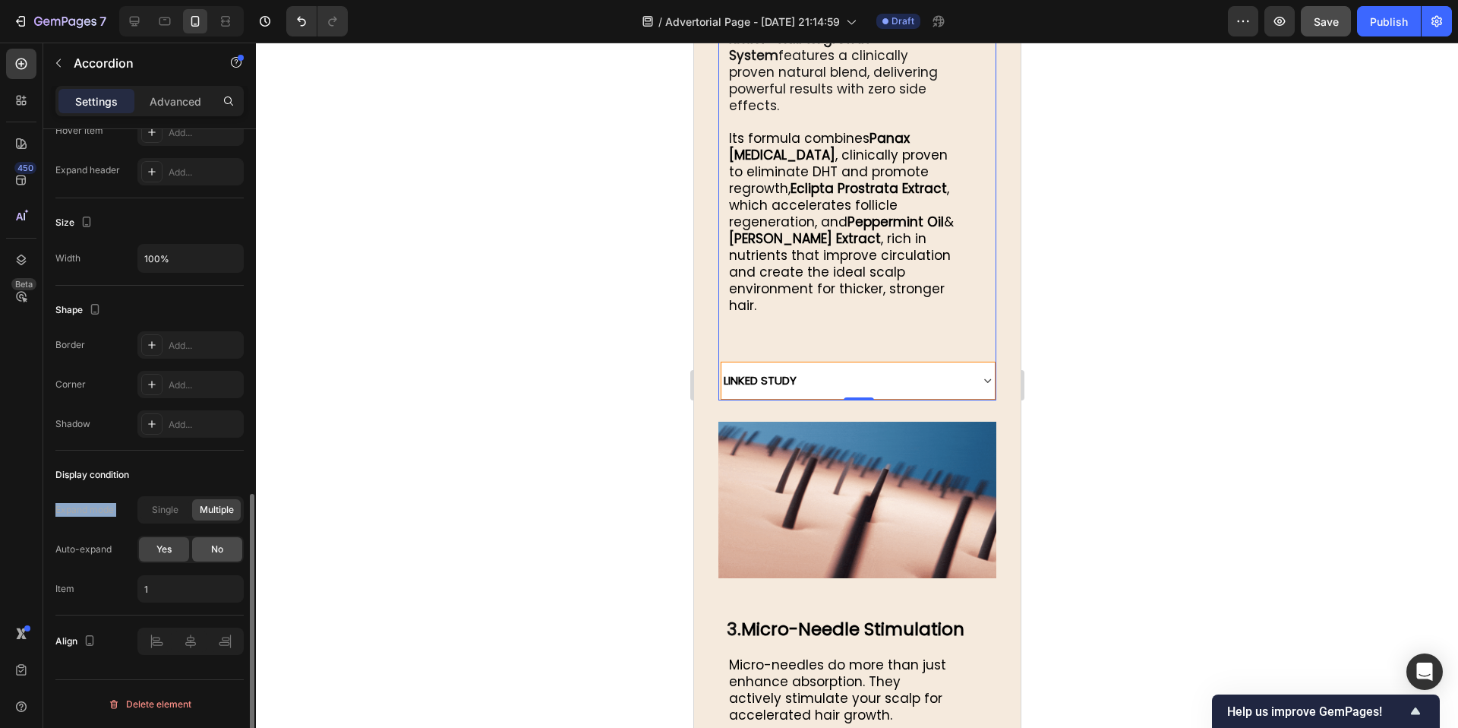
click at [203, 559] on div "No" at bounding box center [217, 549] width 50 height 24
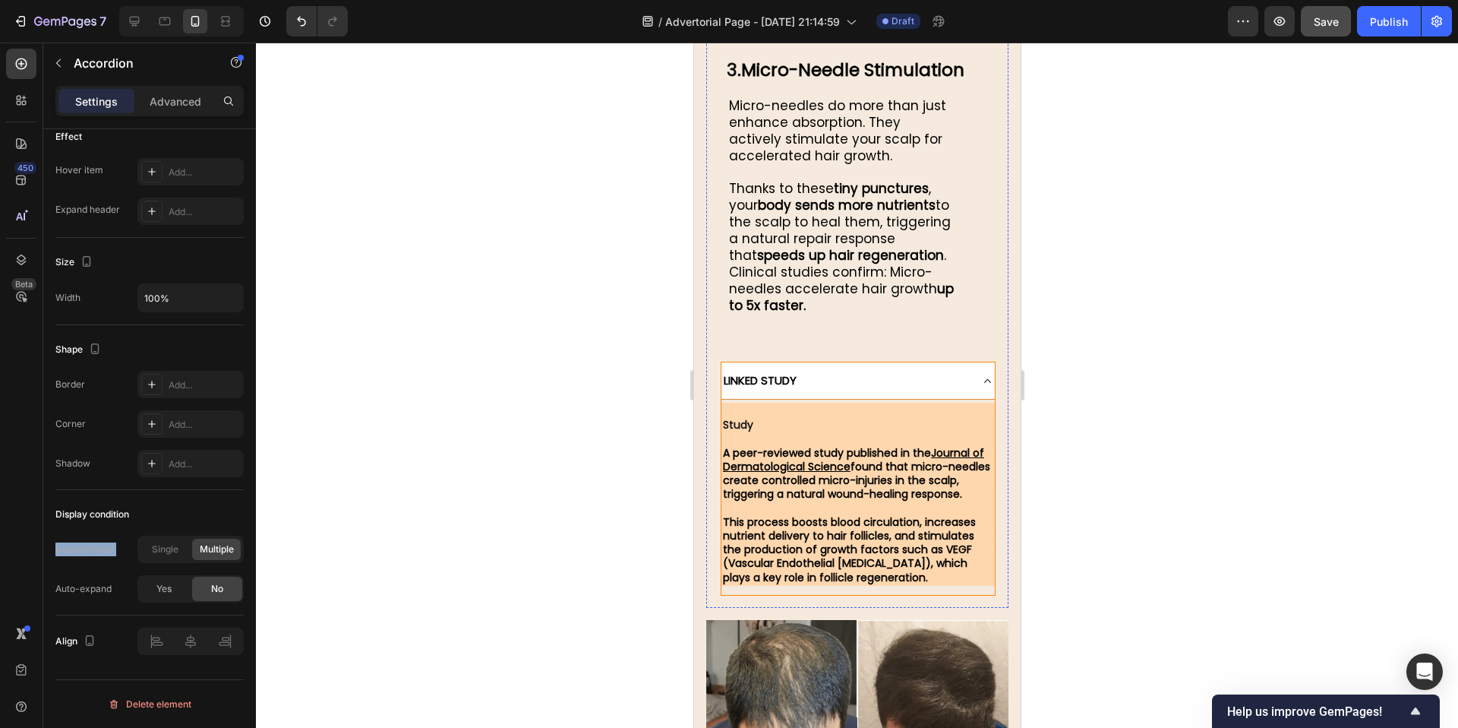
scroll to position [6968, 0]
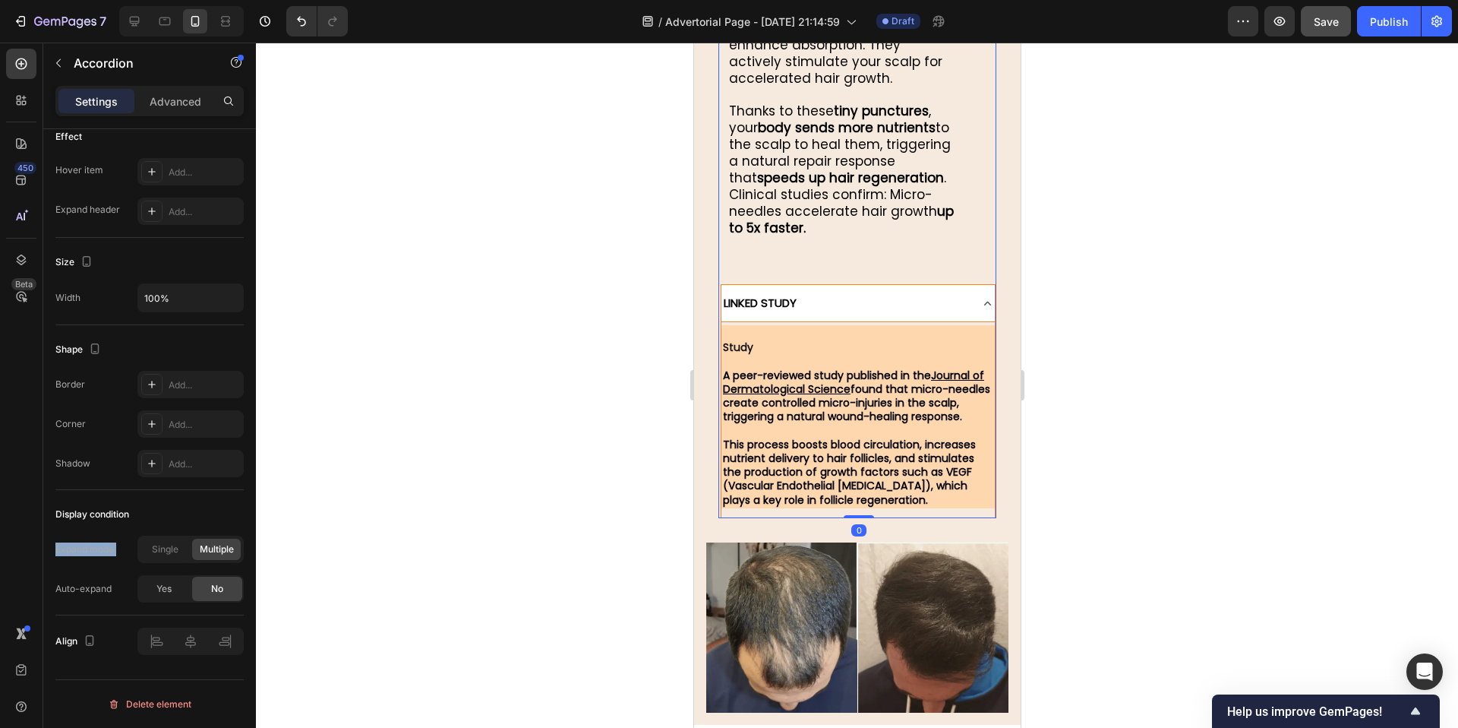
click at [854, 291] on div "LINKED STUDY" at bounding box center [844, 303] width 247 height 24
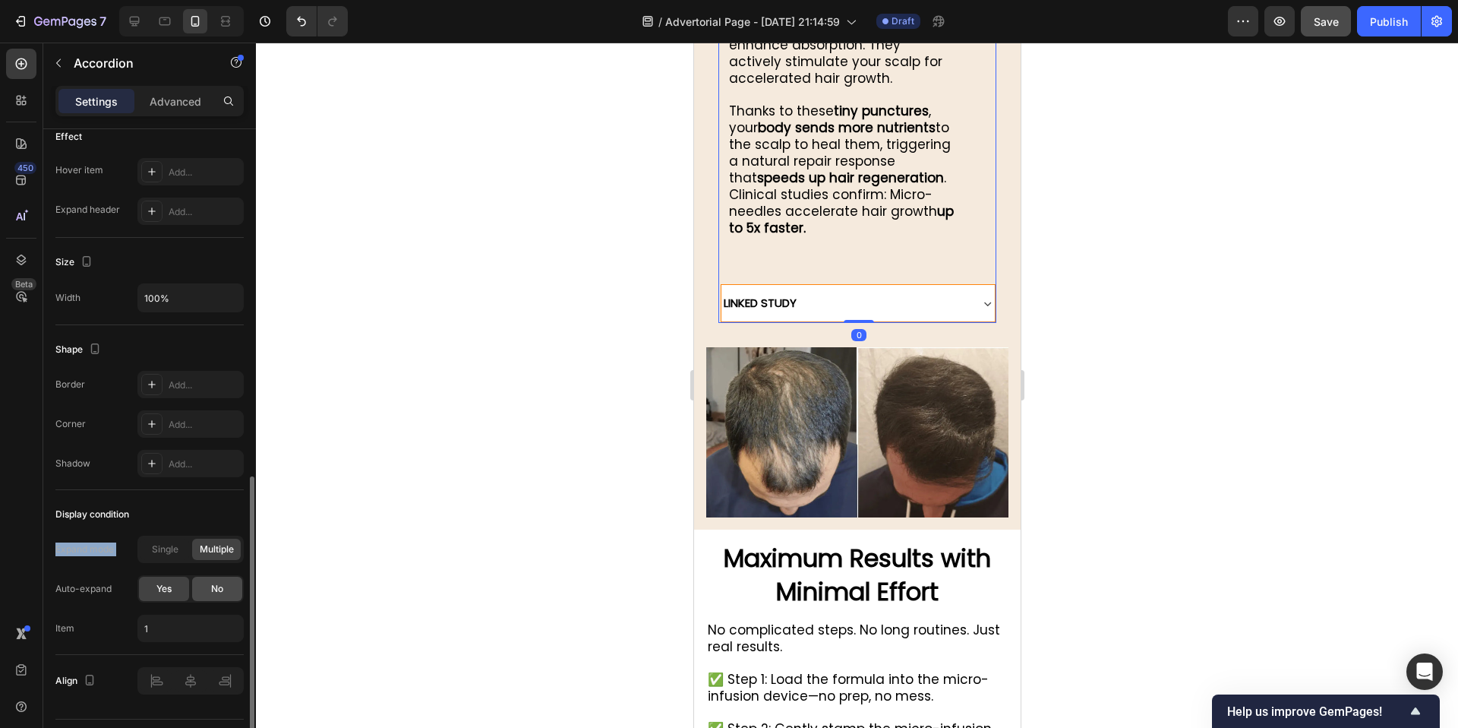
click at [225, 586] on div "No" at bounding box center [217, 588] width 50 height 24
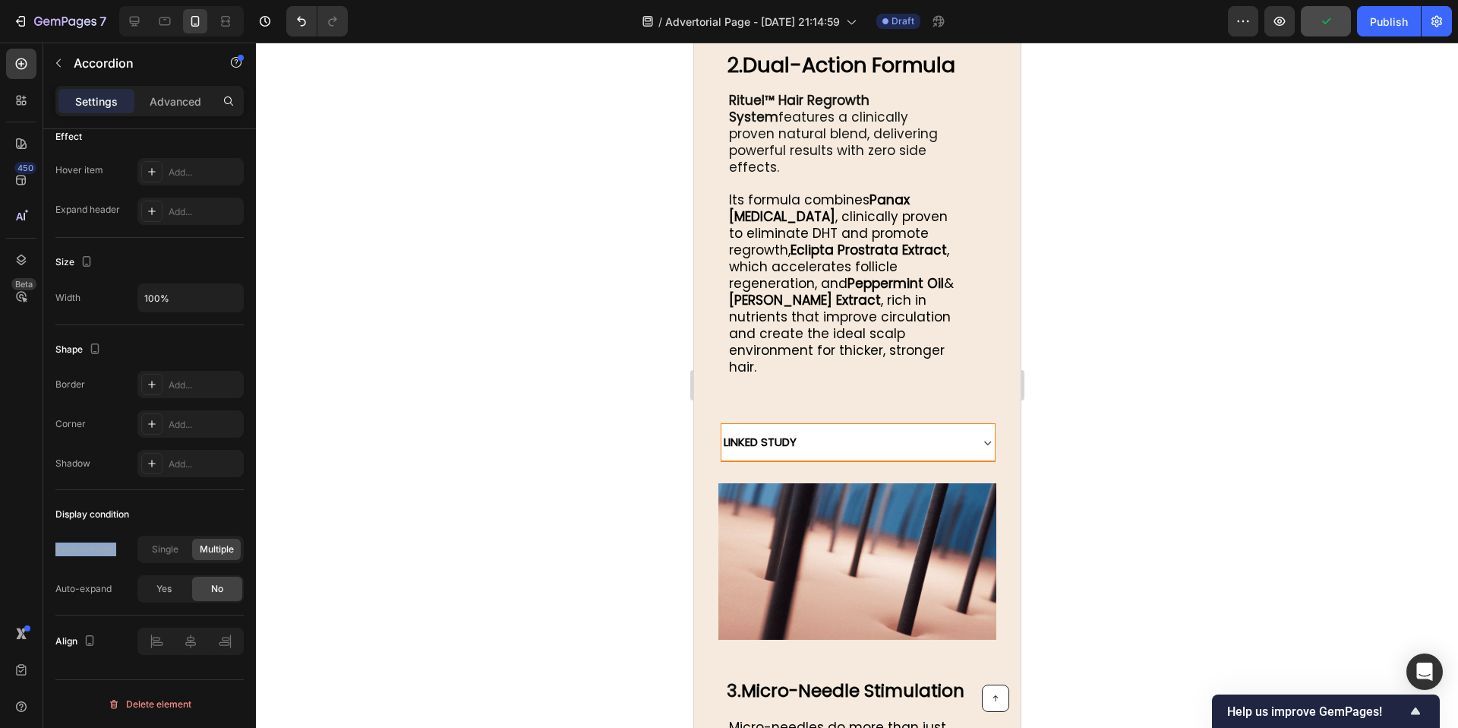
scroll to position [5219, 0]
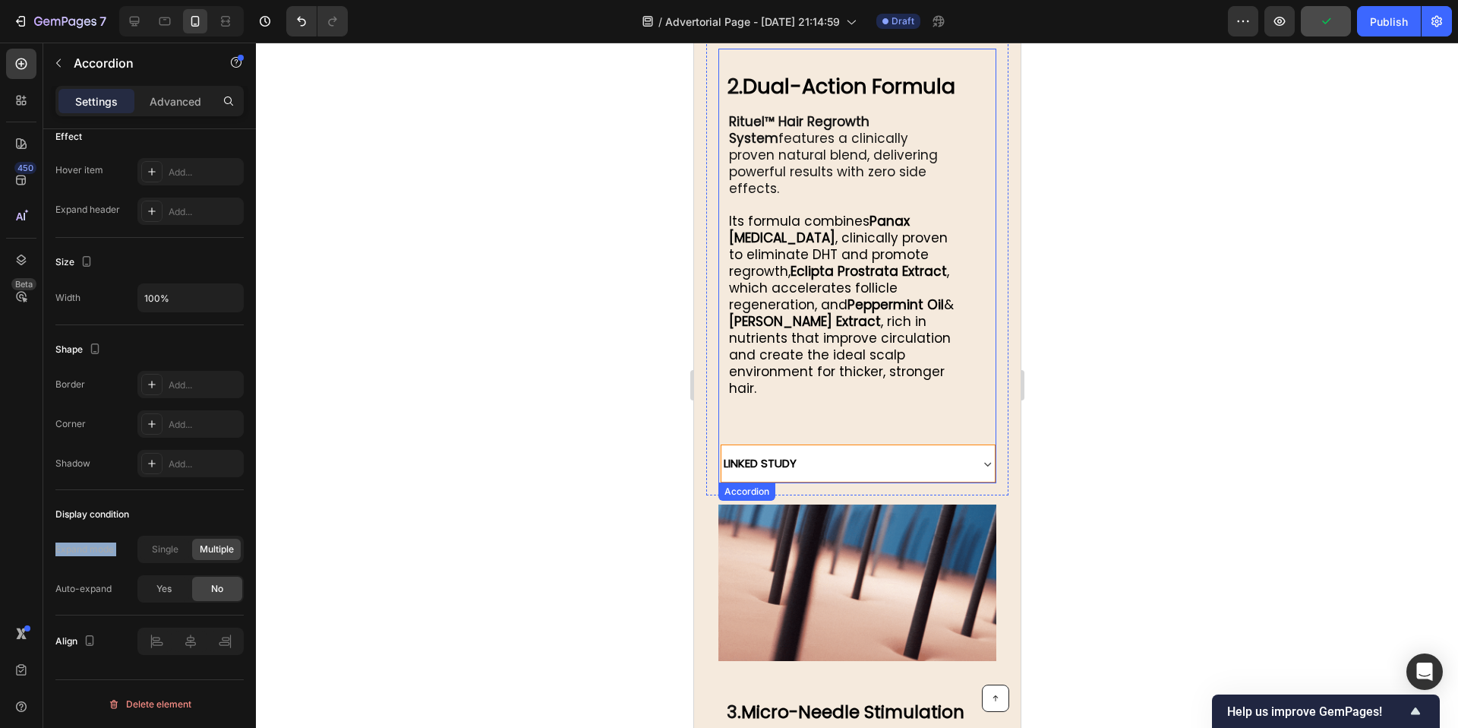
click at [844, 455] on div "LINKED STUDY" at bounding box center [844, 463] width 247 height 24
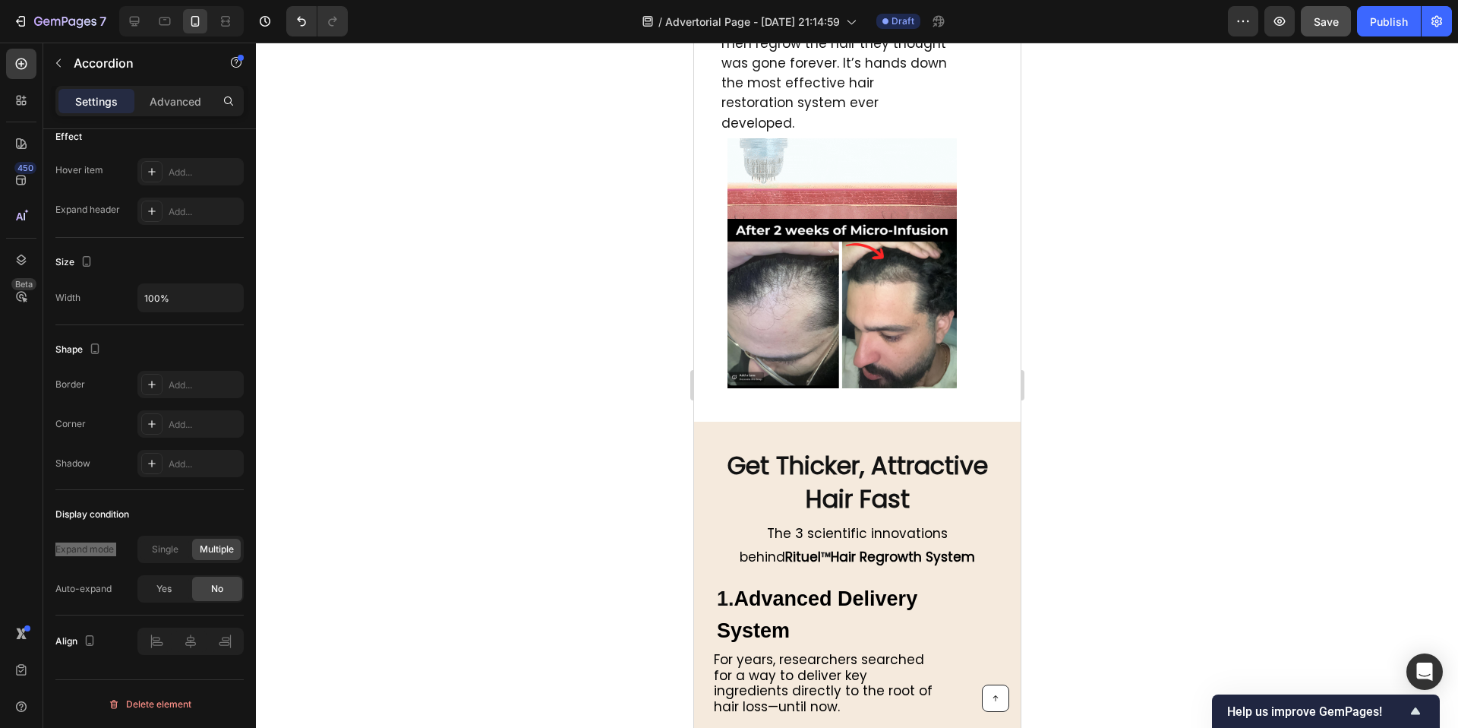
scroll to position [4713, 0]
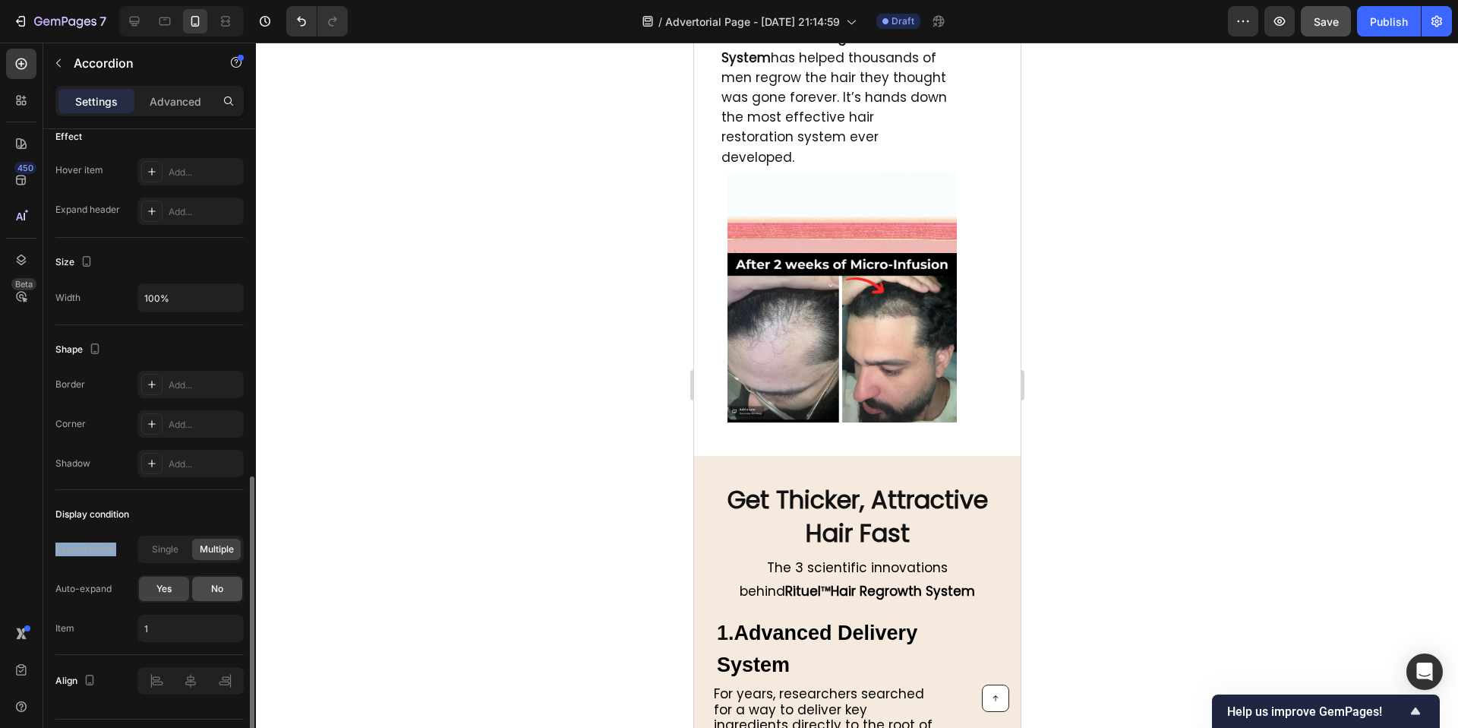
click at [203, 589] on div "No" at bounding box center [217, 588] width 50 height 24
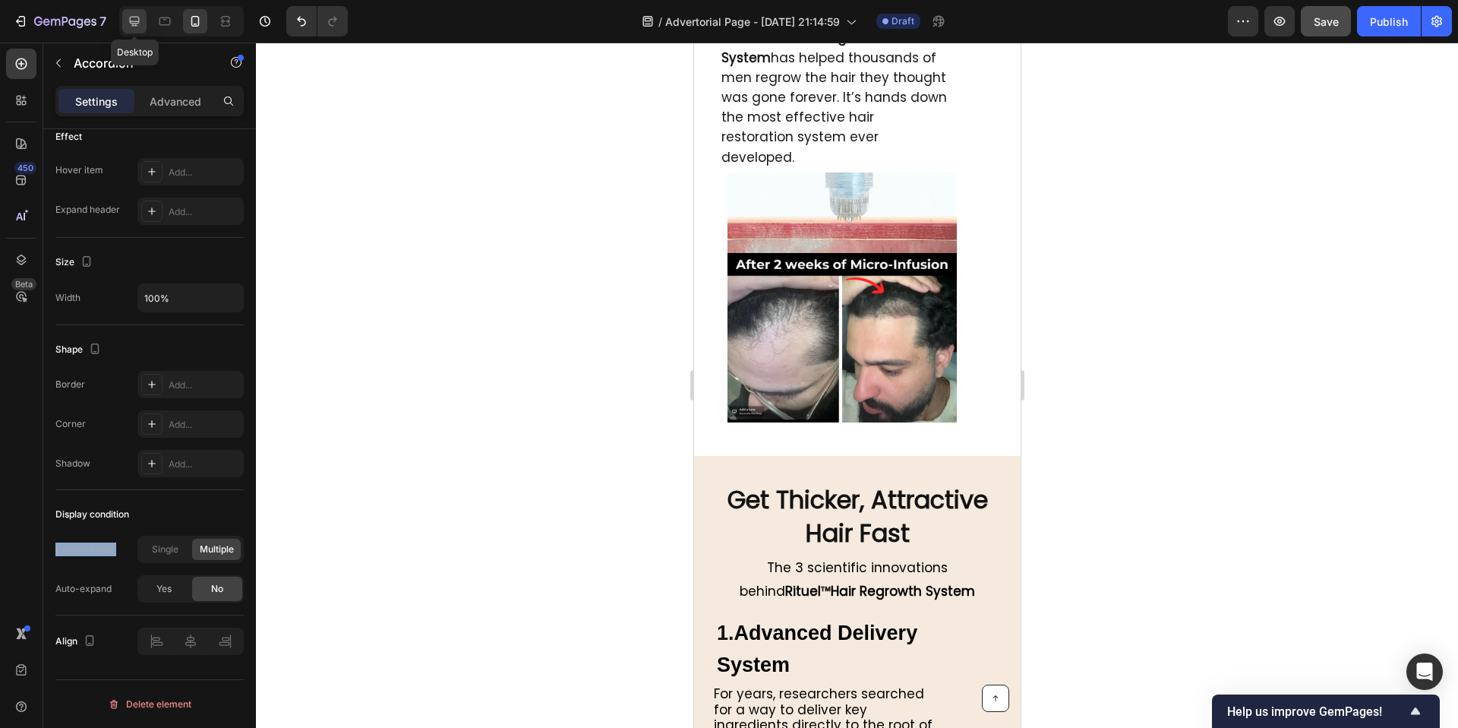
click at [125, 21] on div at bounding box center [134, 21] width 24 height 24
type input "8"
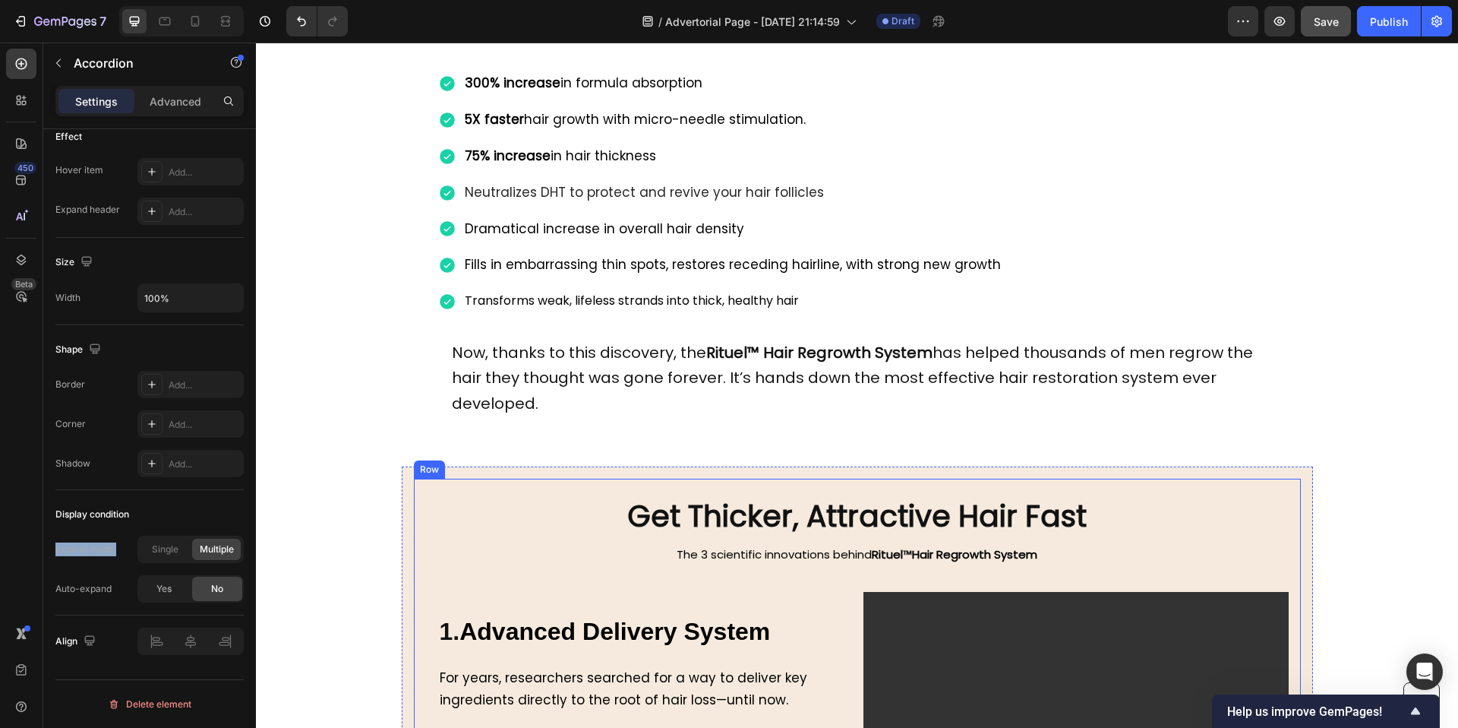
scroll to position [5078, 0]
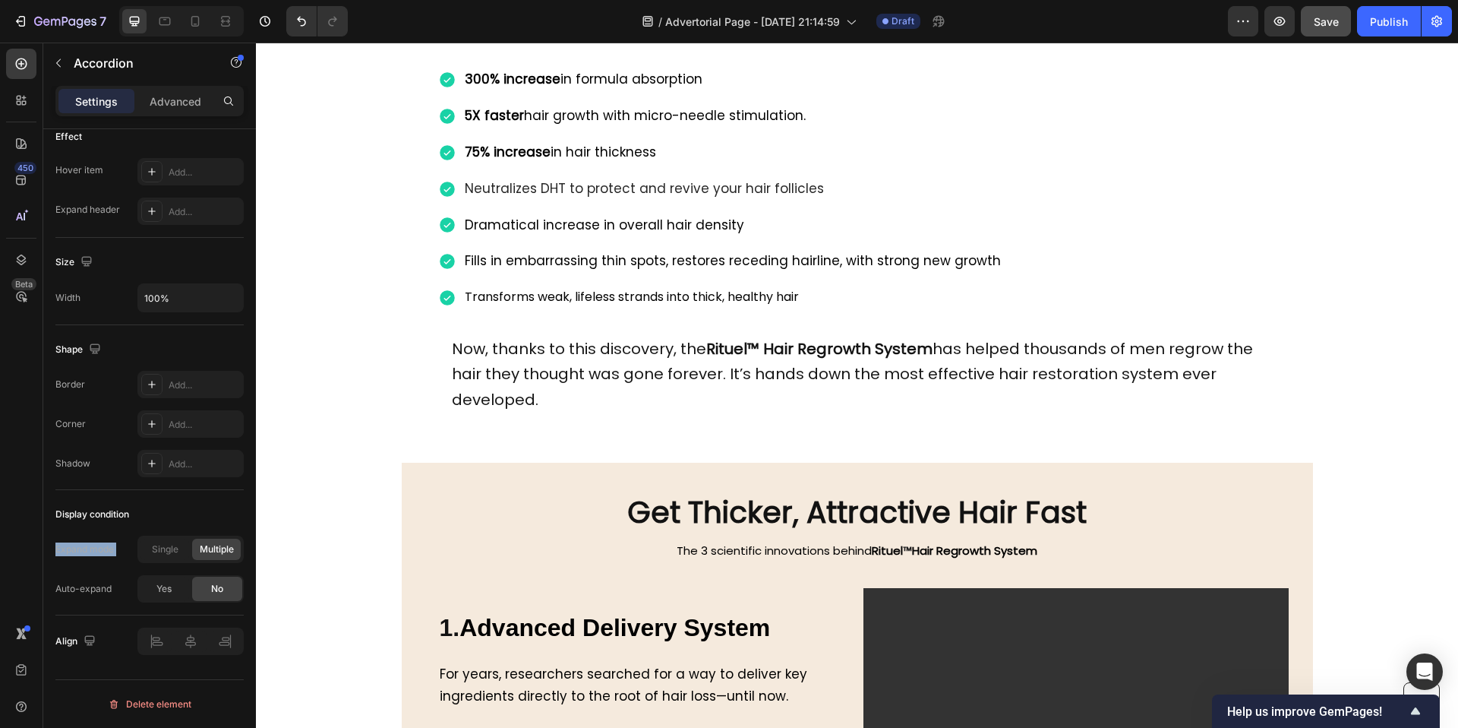
click at [230, 588] on div "No" at bounding box center [217, 588] width 50 height 24
click at [215, 595] on span "No" at bounding box center [217, 589] width 12 height 14
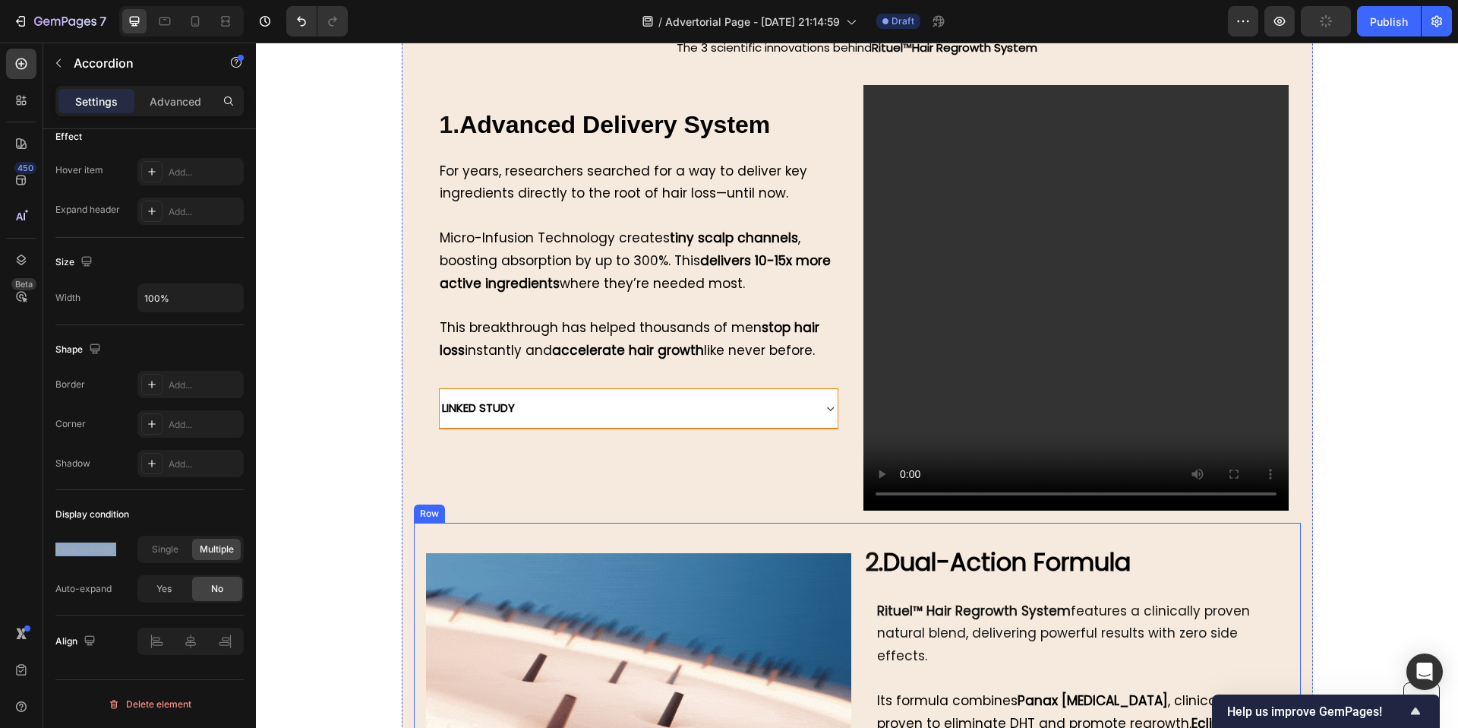
scroll to position [5585, 0]
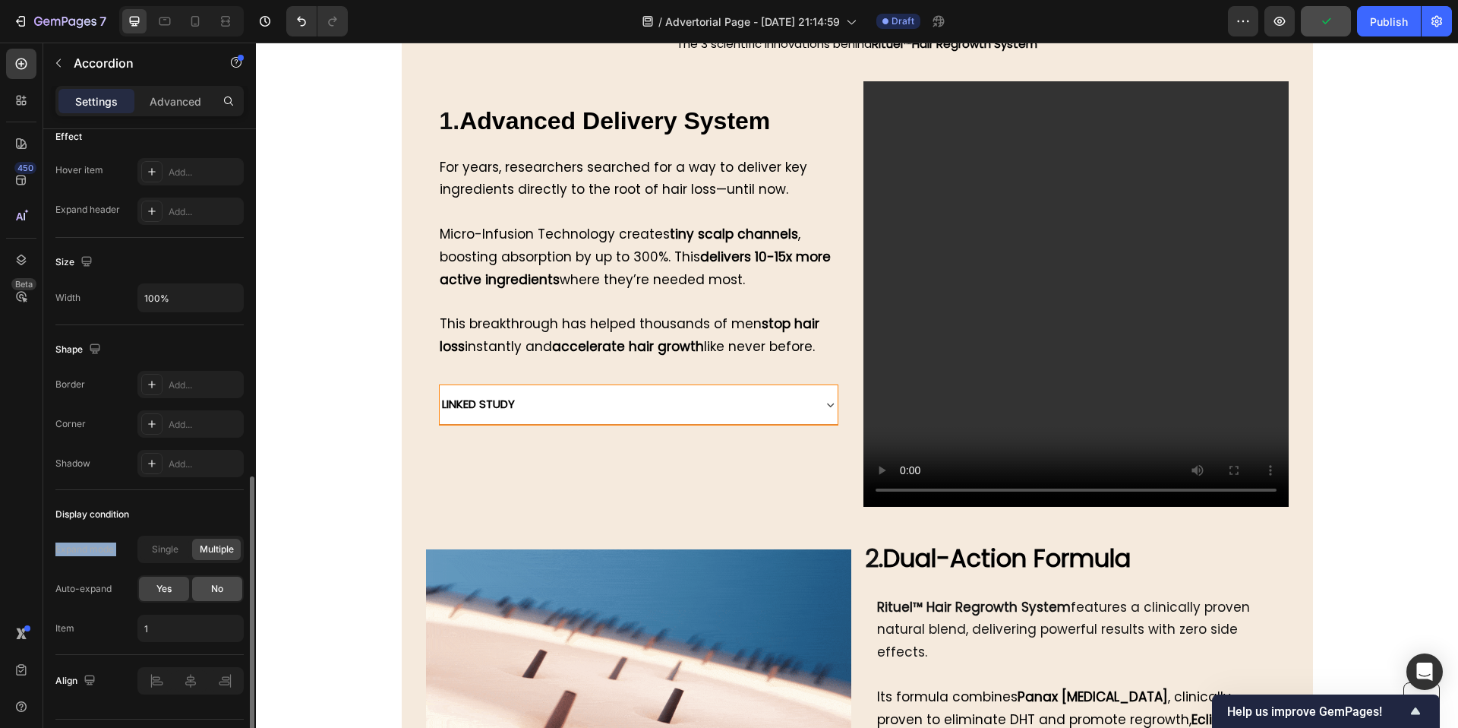
click at [211, 595] on span "No" at bounding box center [217, 589] width 12 height 14
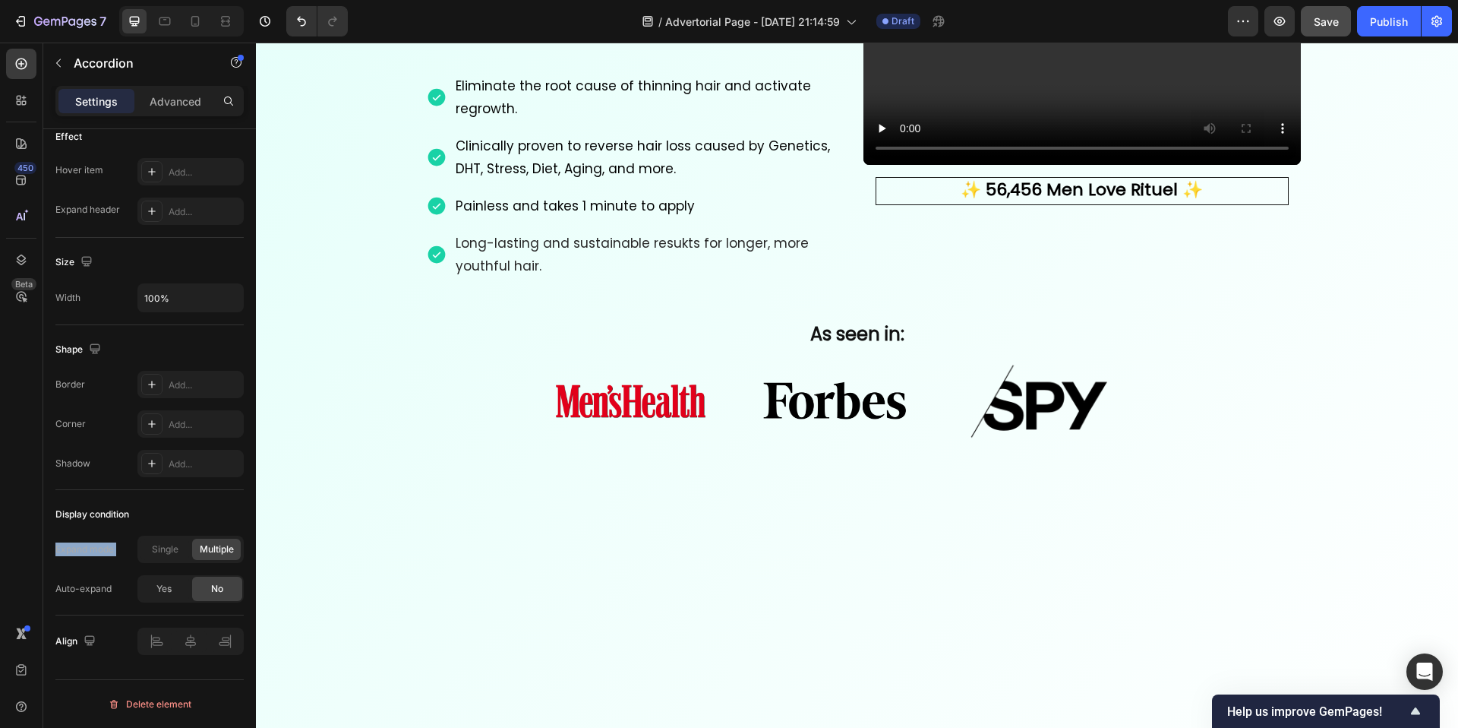
scroll to position [0, 0]
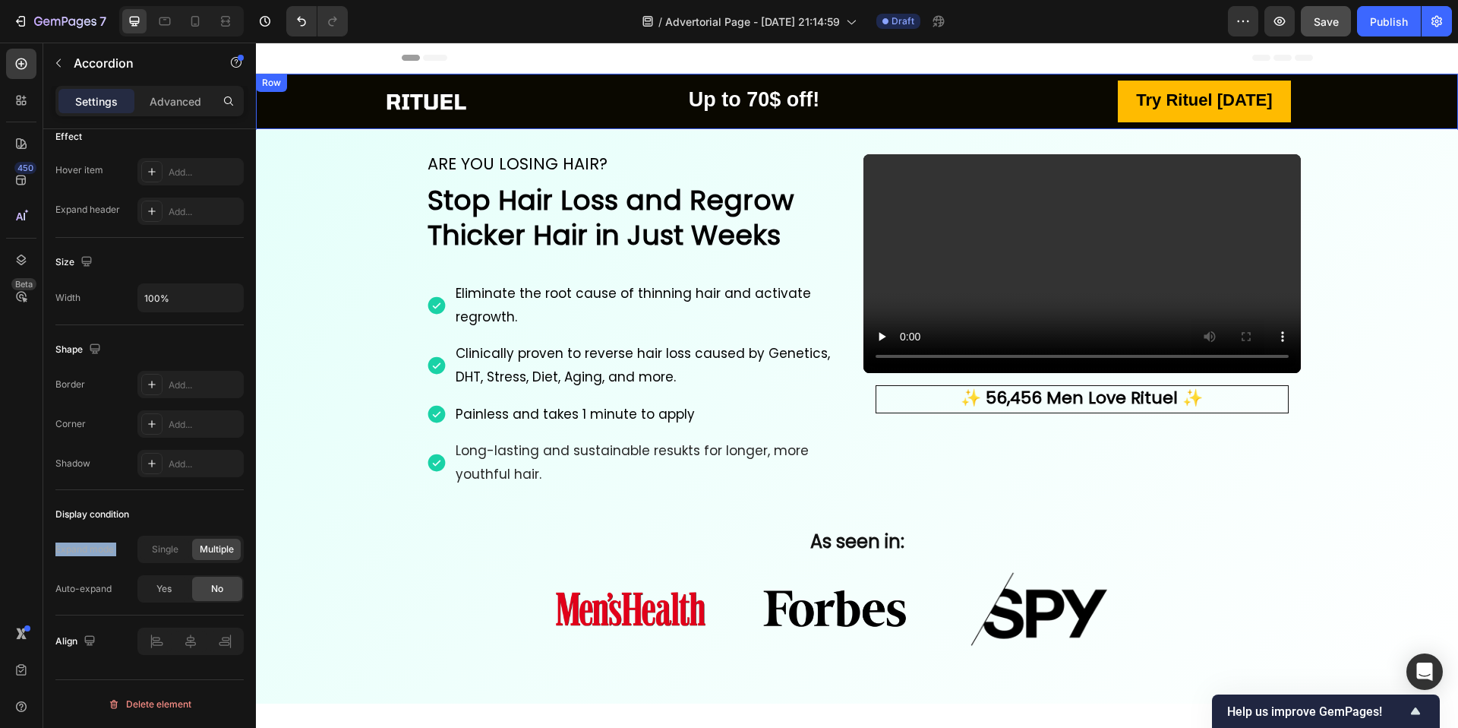
click at [321, 86] on div "Image Up to 70$ off! Text Block Try Rituel Today Button Row" at bounding box center [857, 101] width 1202 height 55
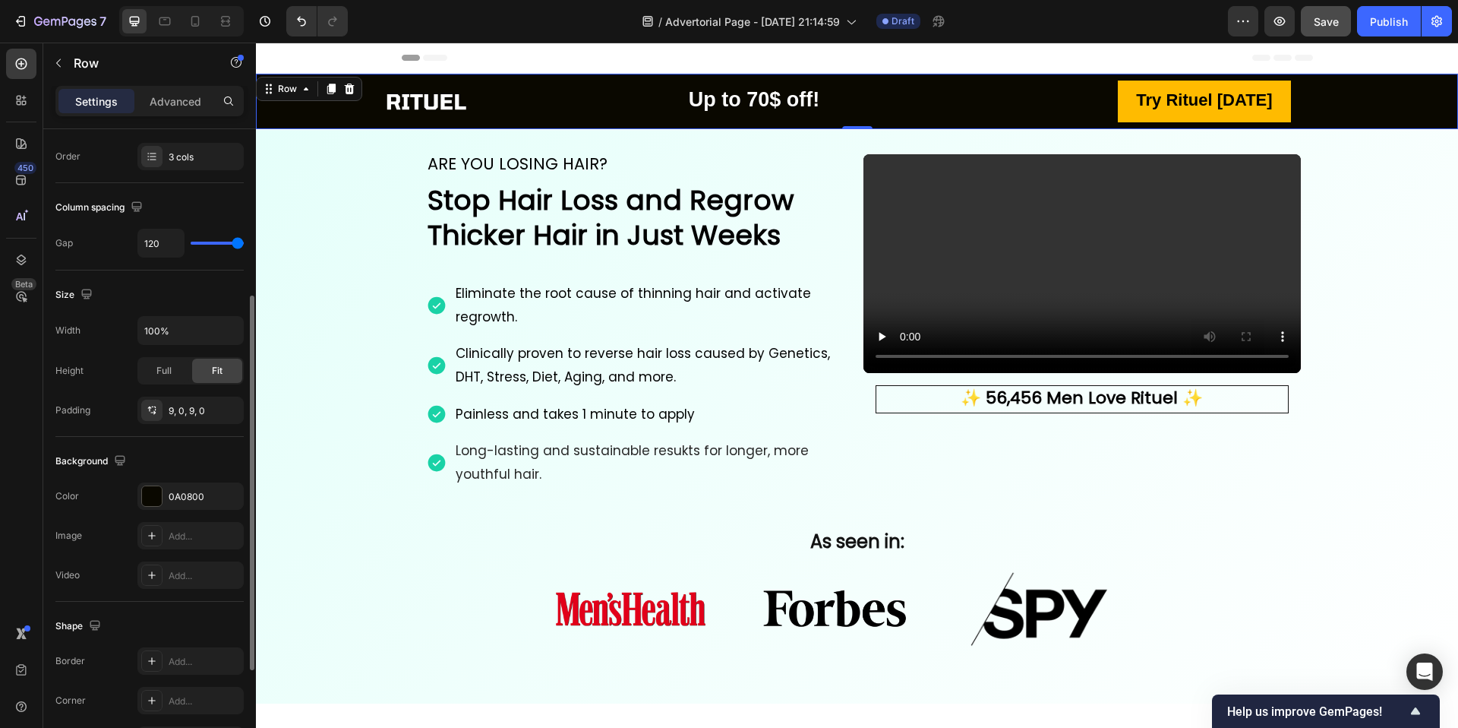
scroll to position [278, 0]
